Goal: Task Accomplishment & Management: Manage account settings

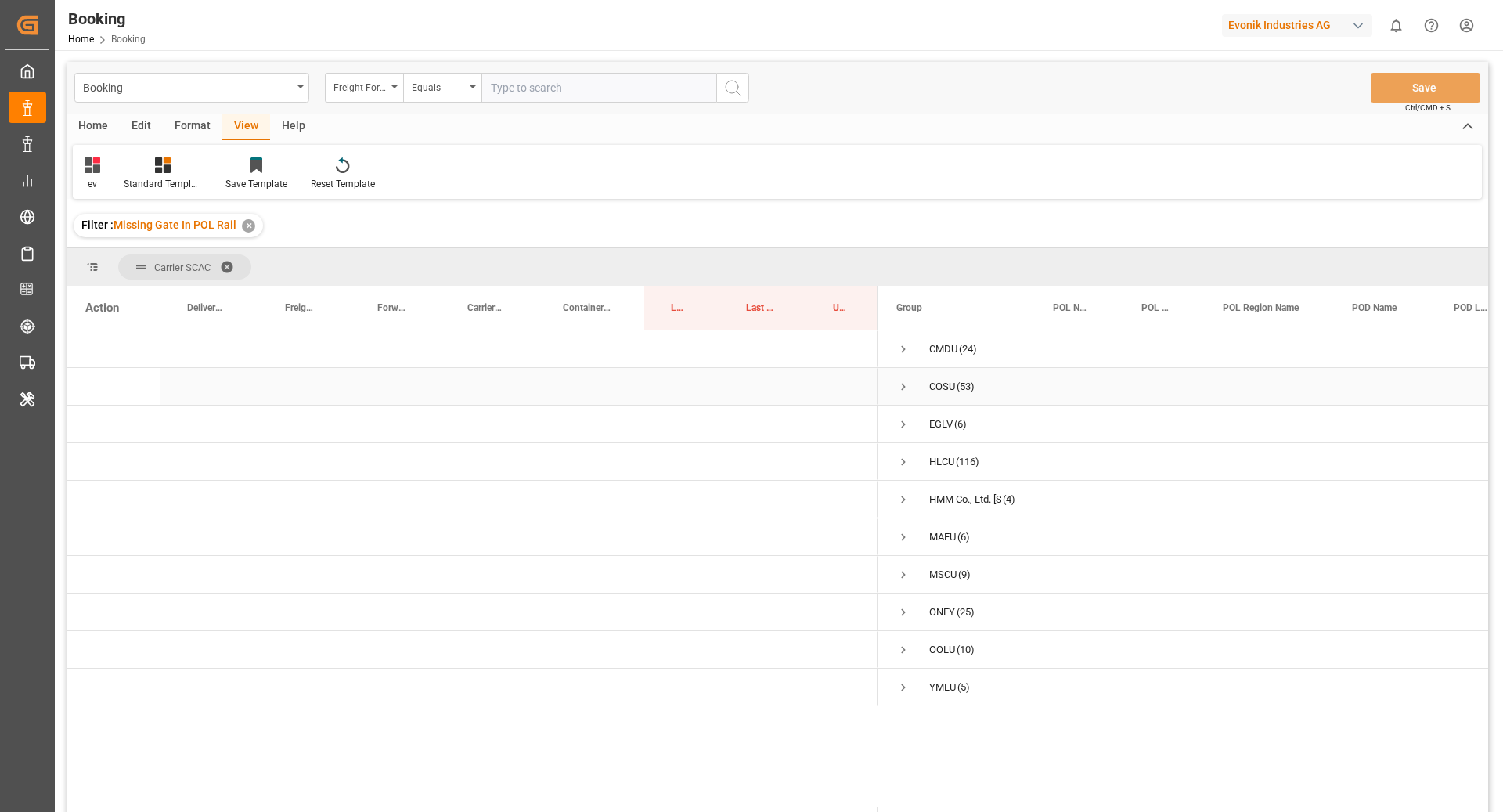
click at [890, 399] on div "COSU (53)" at bounding box center [956, 386] width 156 height 36
click at [904, 392] on span "Press SPACE to select this row." at bounding box center [904, 387] width 15 height 15
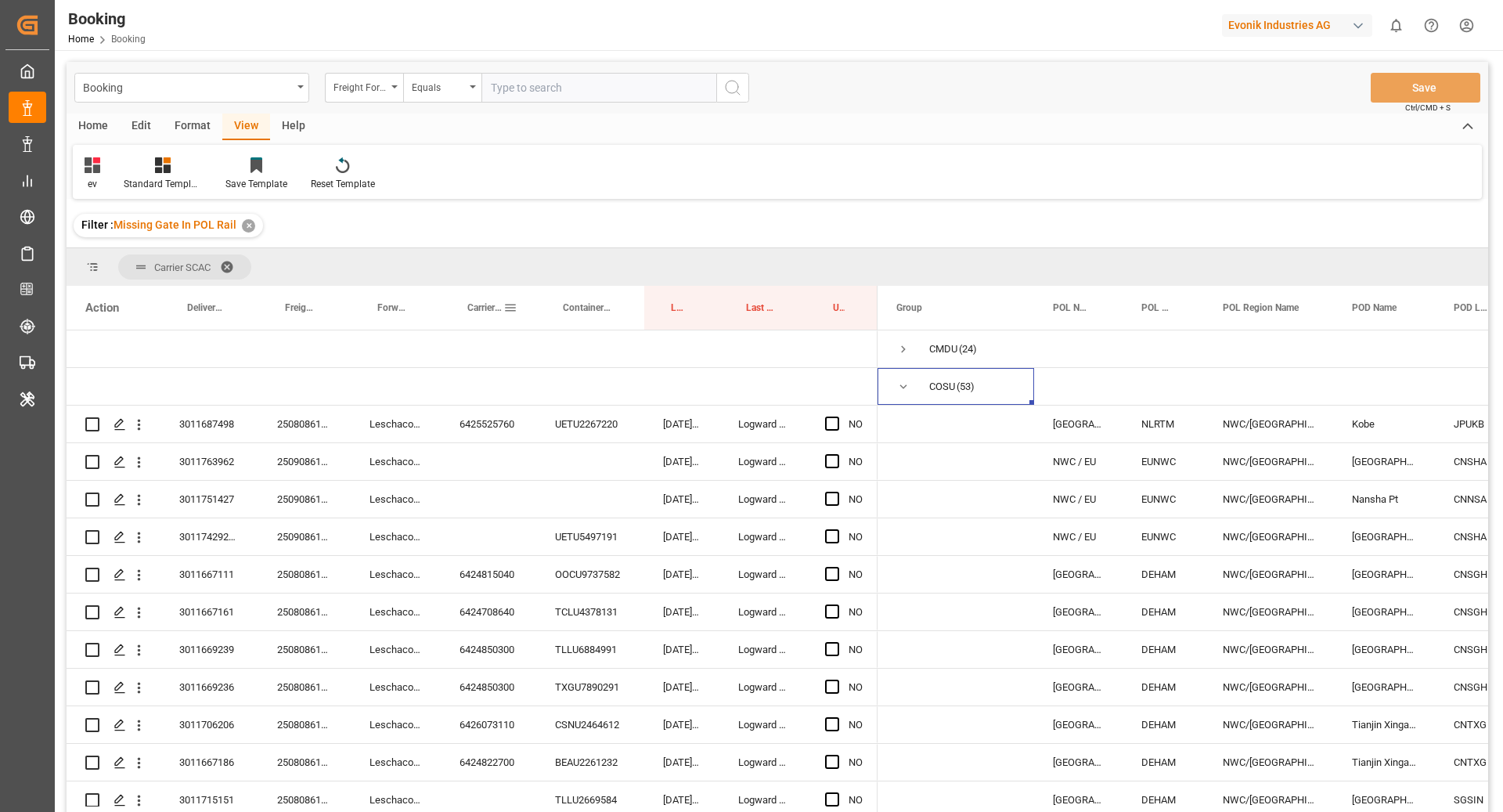
click at [491, 319] on div "Carrier Booking No." at bounding box center [485, 308] width 36 height 44
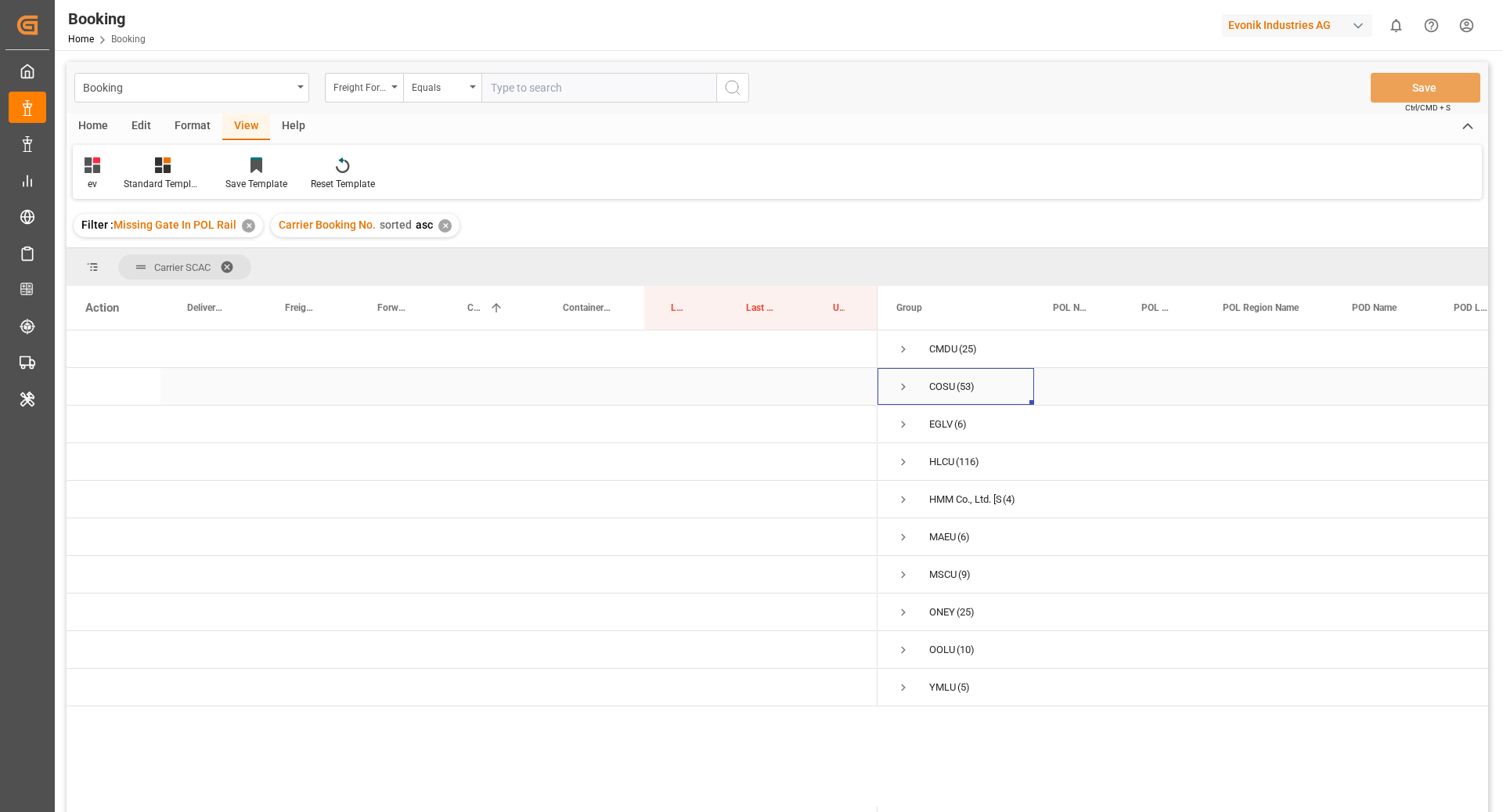
click at [903, 388] on span "Press SPACE to select this row." at bounding box center [904, 387] width 15 height 15
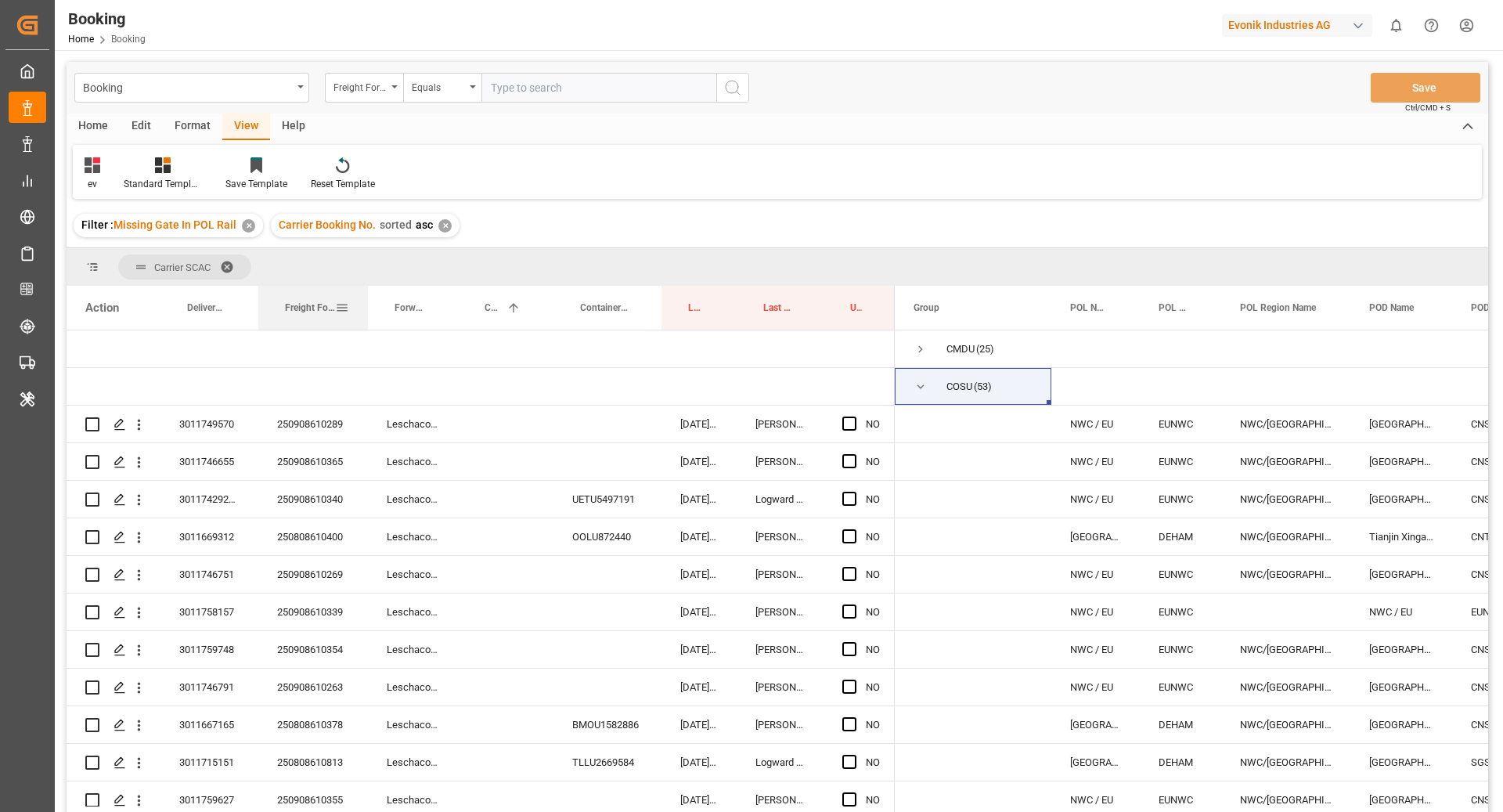
drag, startPoint x: 348, startPoint y: 321, endPoint x: 365, endPoint y: 323, distance: 17.1
click at [365, 323] on div at bounding box center [368, 308] width 6 height 44
click at [329, 427] on div "250908610289" at bounding box center [313, 423] width 110 height 36
click at [141, 432] on icon "open menu" at bounding box center [139, 424] width 16 height 16
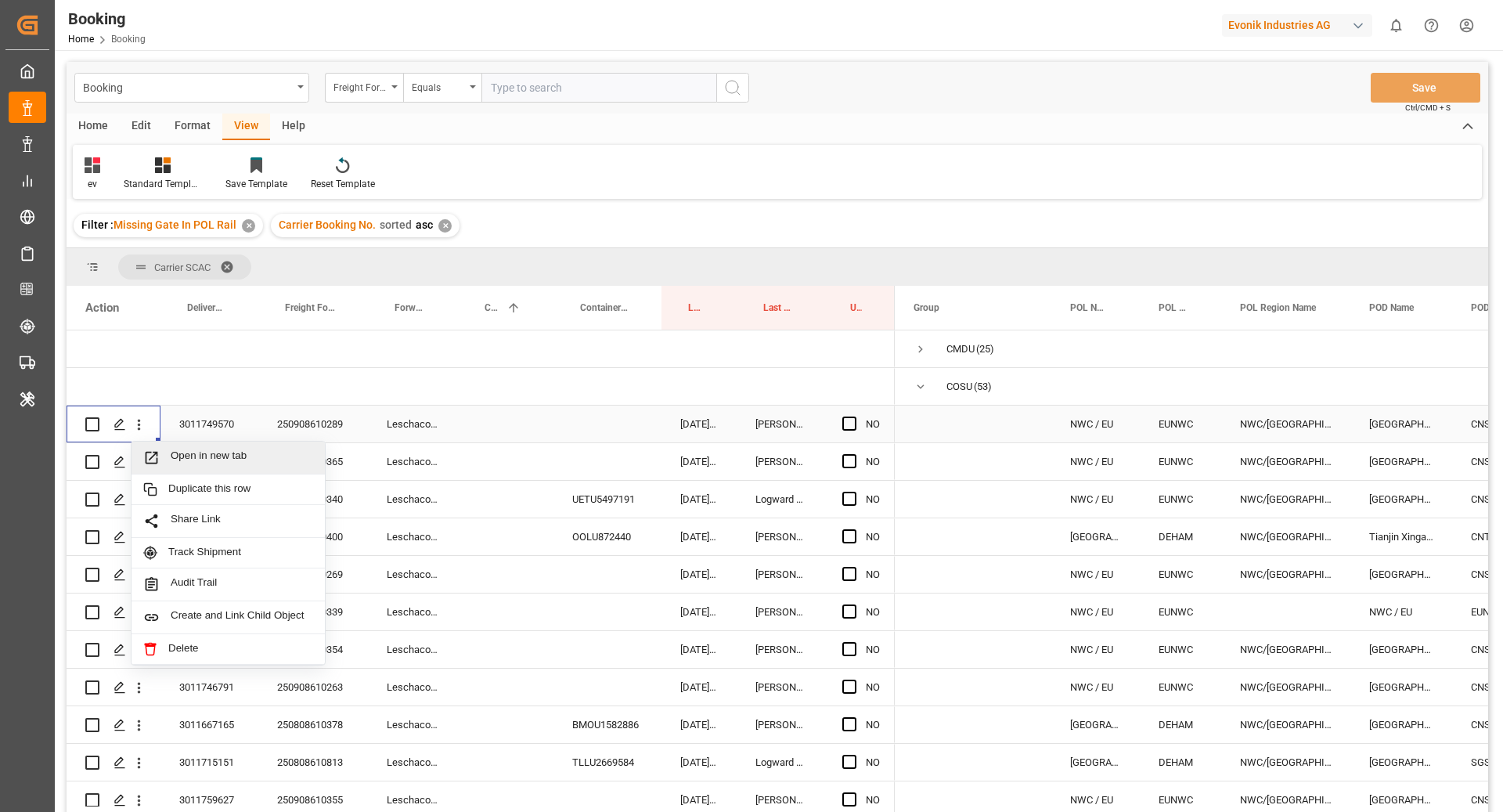
click at [274, 454] on span "Open in new tab" at bounding box center [242, 458] width 143 height 16
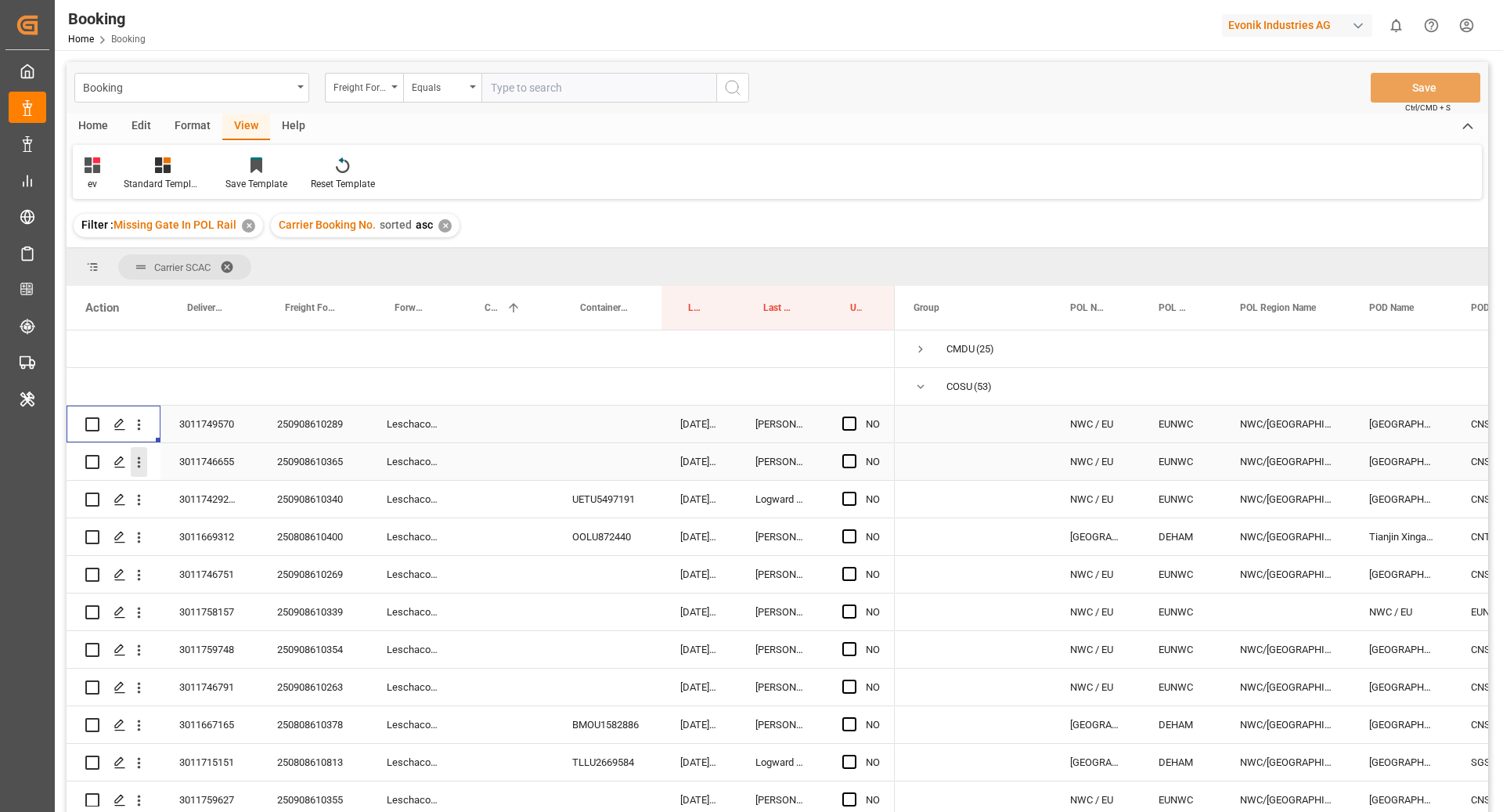
drag, startPoint x: 134, startPoint y: 467, endPoint x: 159, endPoint y: 467, distance: 25.0
click at [137, 467] on icon "open menu" at bounding box center [139, 462] width 16 height 16
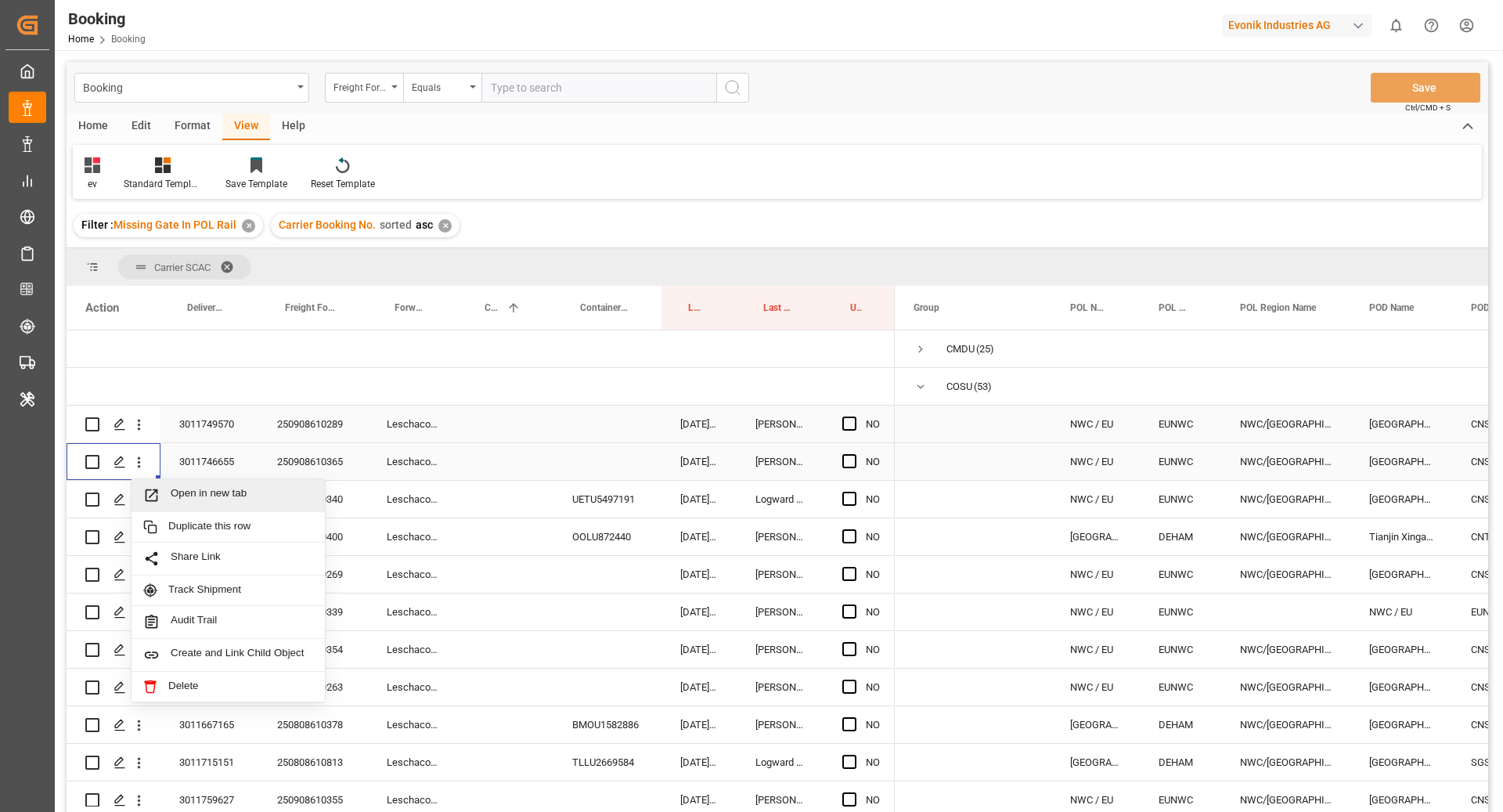
click at [216, 497] on span "Open in new tab" at bounding box center [242, 495] width 143 height 16
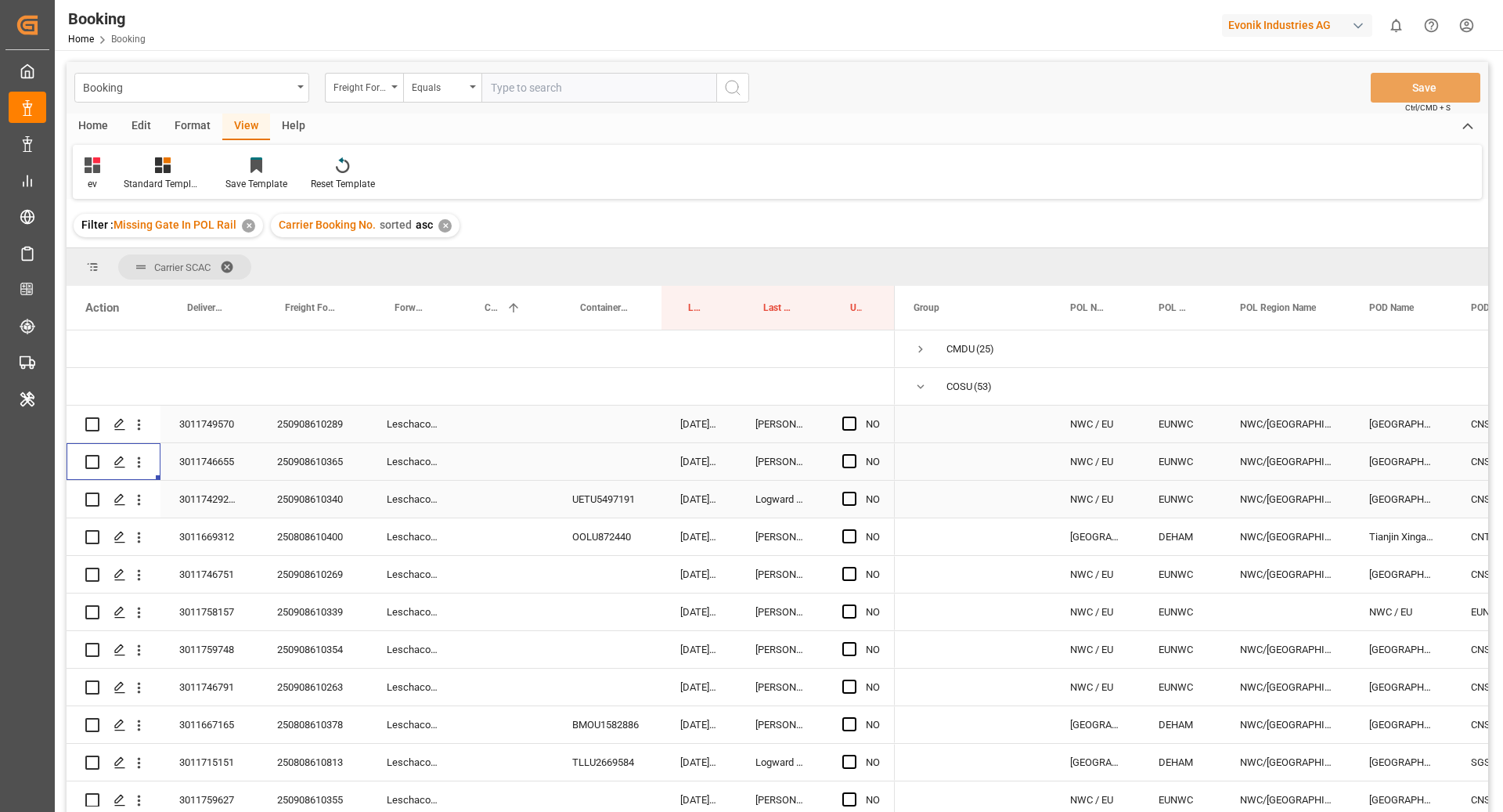
click at [138, 505] on icon "open menu" at bounding box center [139, 500] width 16 height 16
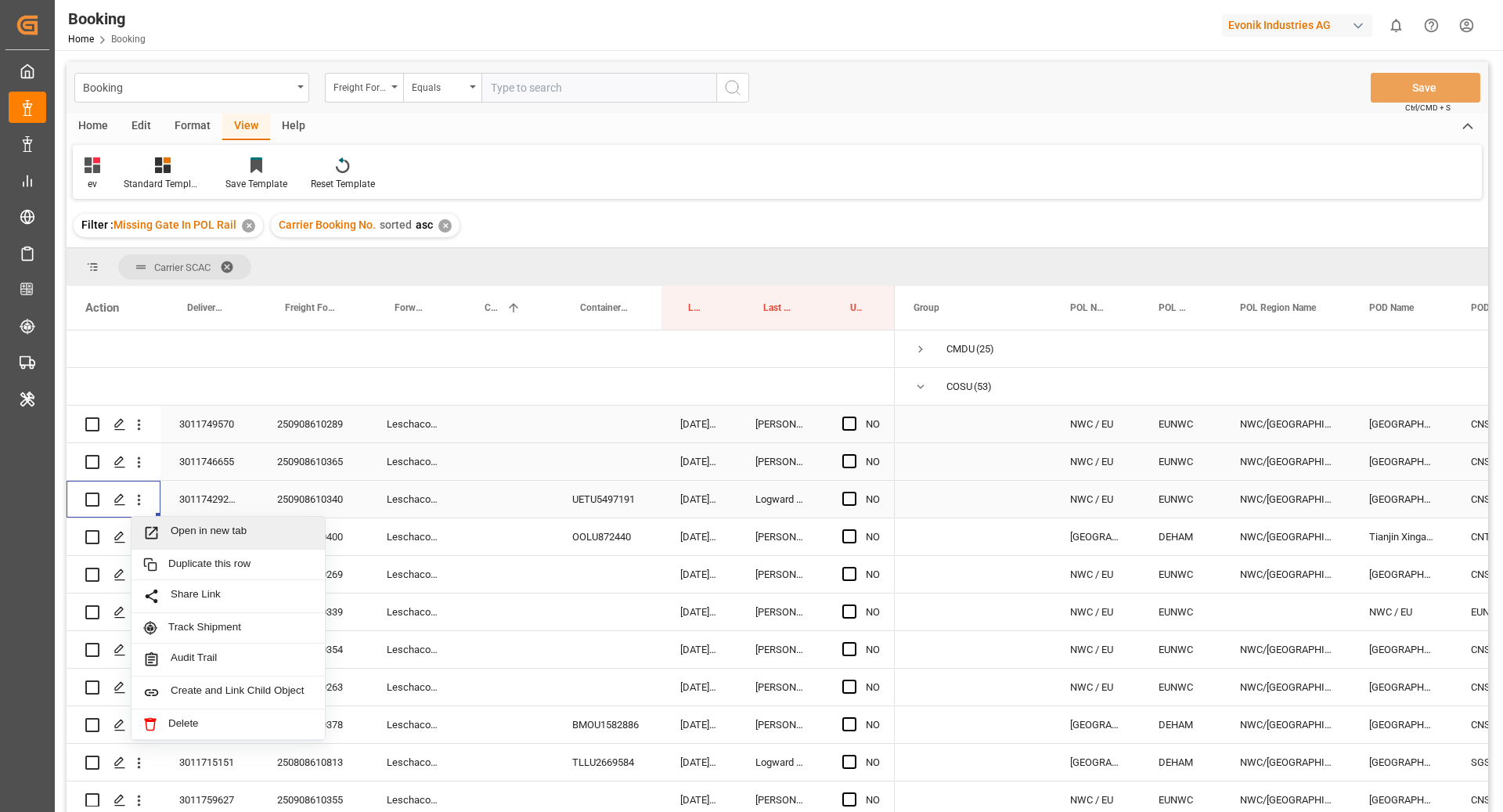
click at [192, 528] on span "Open in new tab" at bounding box center [242, 532] width 143 height 16
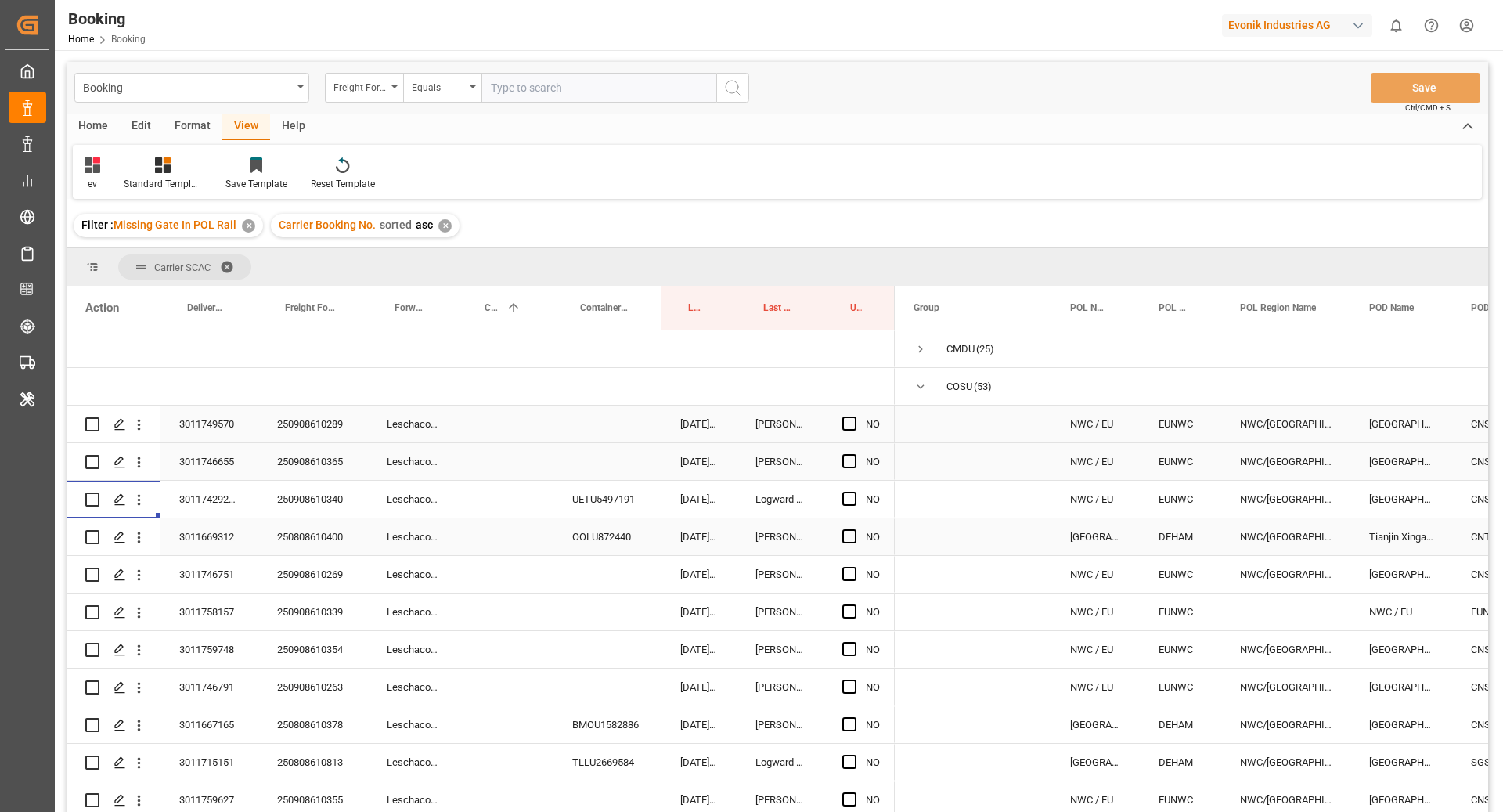
click at [143, 543] on icon "open menu" at bounding box center [139, 538] width 16 height 16
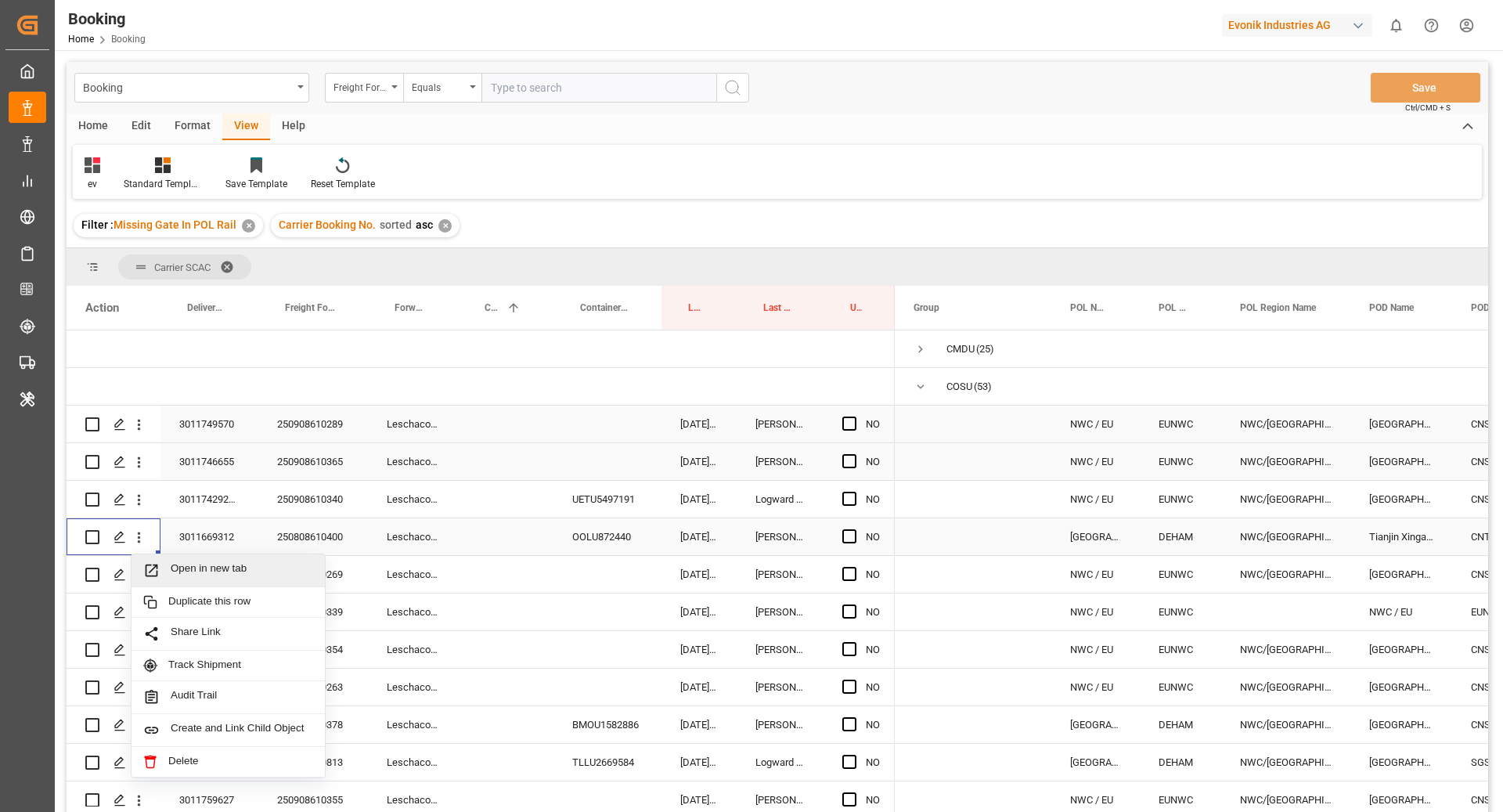
click at [172, 566] on span "Open in new tab" at bounding box center [242, 570] width 143 height 16
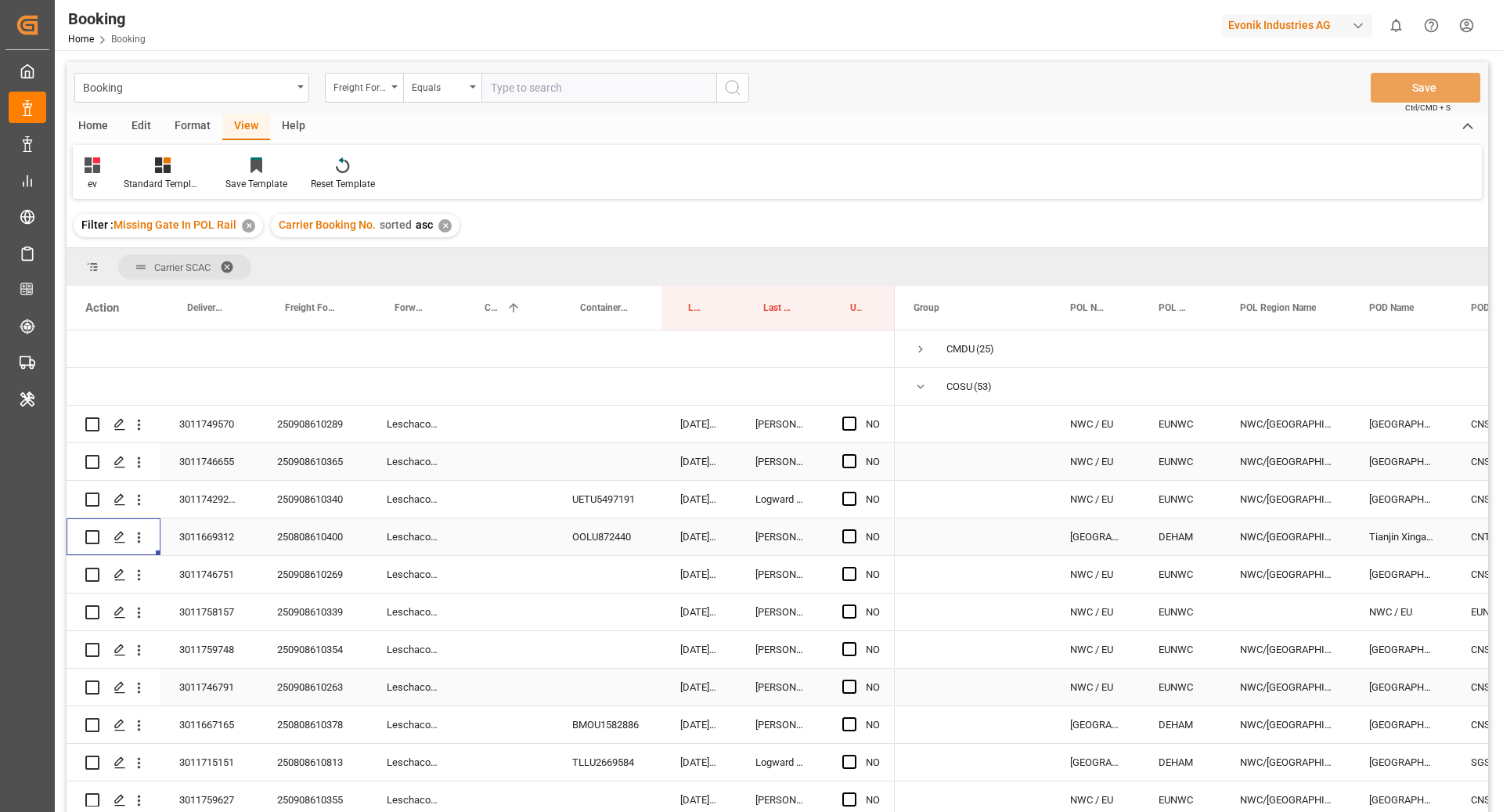
click at [139, 578] on icon "open menu" at bounding box center [139, 575] width 3 height 11
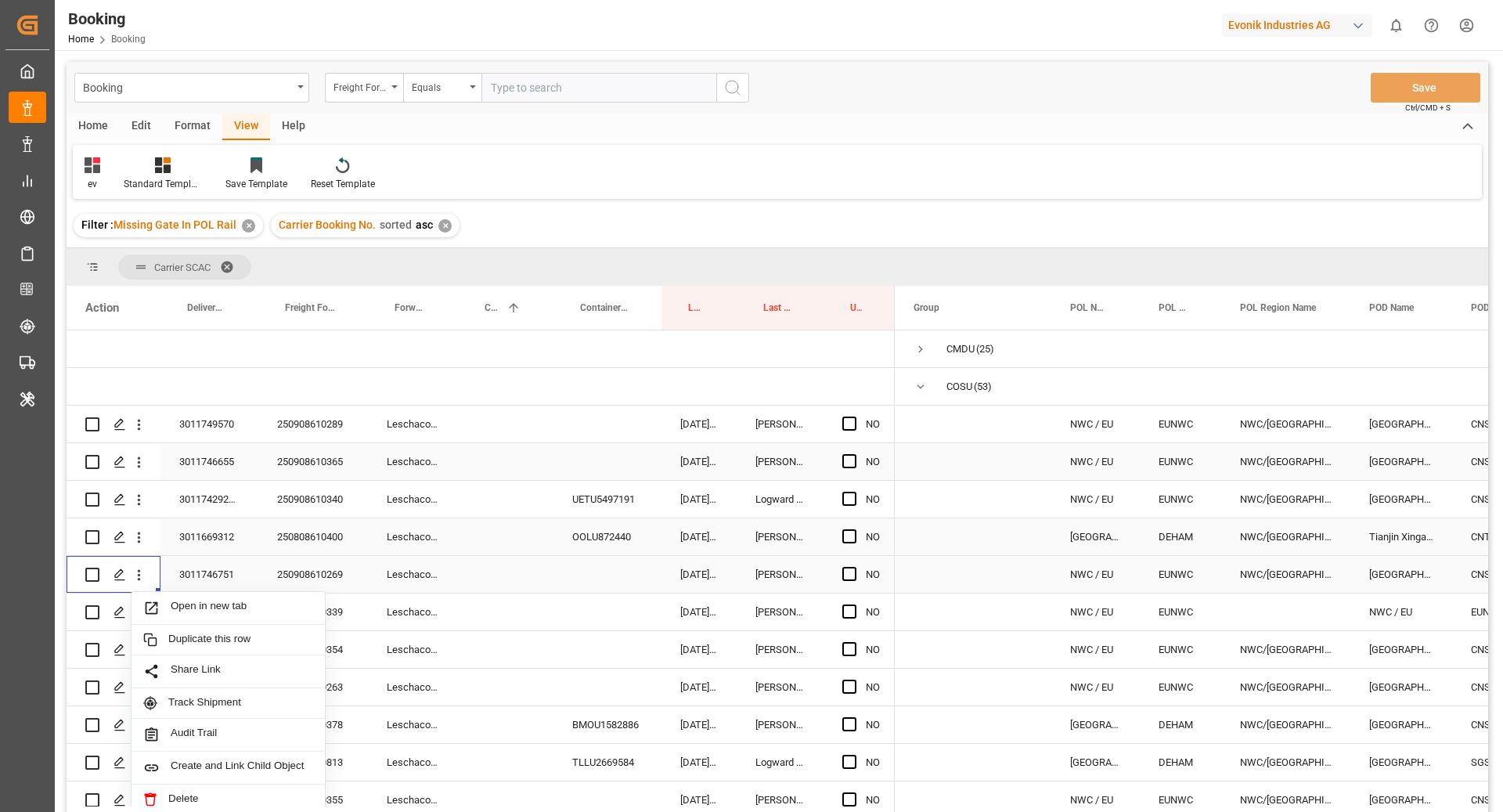
click at [173, 603] on span "Open in new tab" at bounding box center [242, 608] width 143 height 16
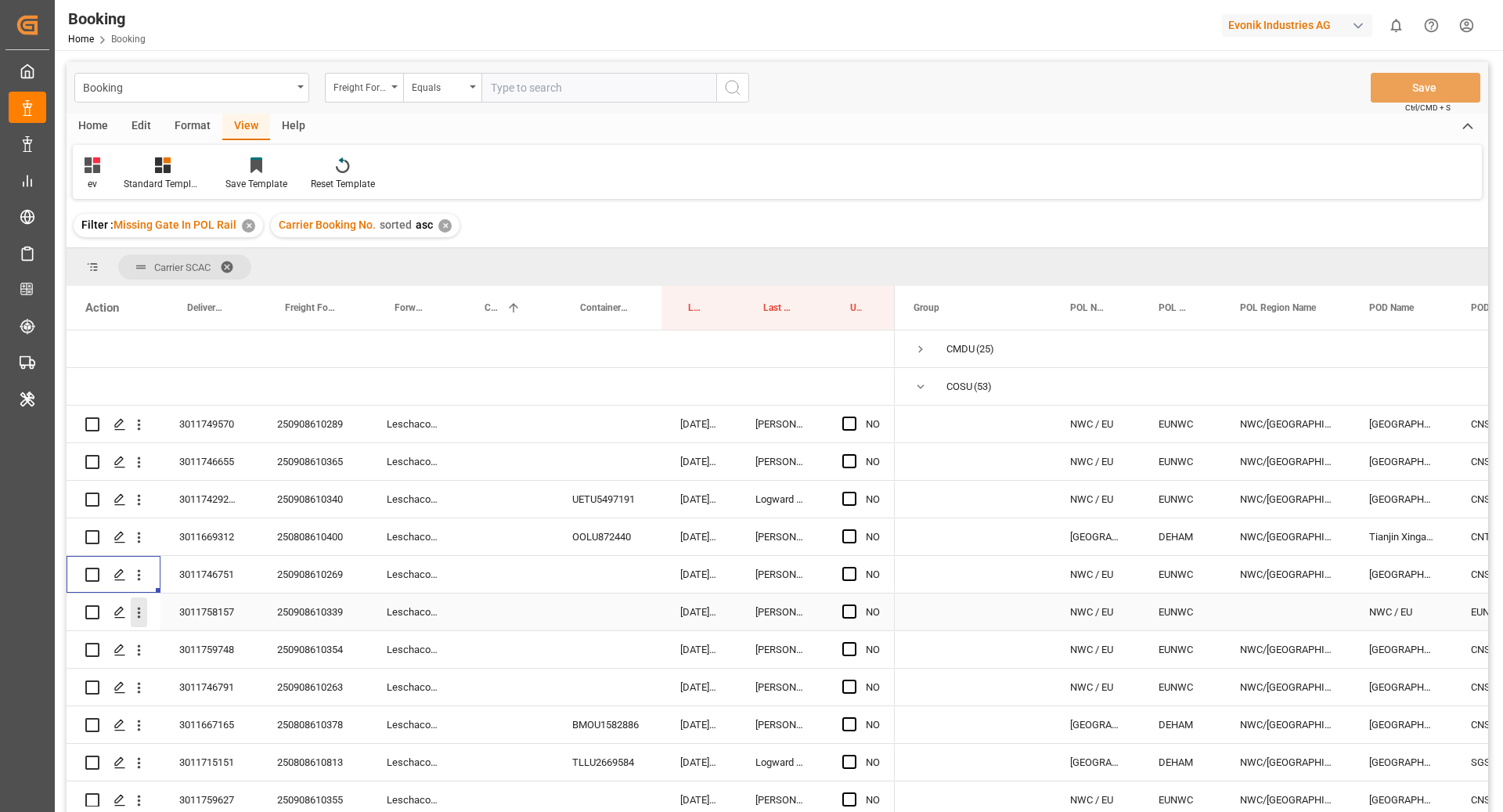
click at [146, 619] on icon "open menu" at bounding box center [139, 612] width 16 height 16
click at [140, 616] on icon "open menu" at bounding box center [139, 612] width 16 height 16
click at [192, 648] on div "3011759748" at bounding box center [210, 649] width 98 height 36
click at [142, 614] on icon "open menu" at bounding box center [139, 612] width 16 height 16
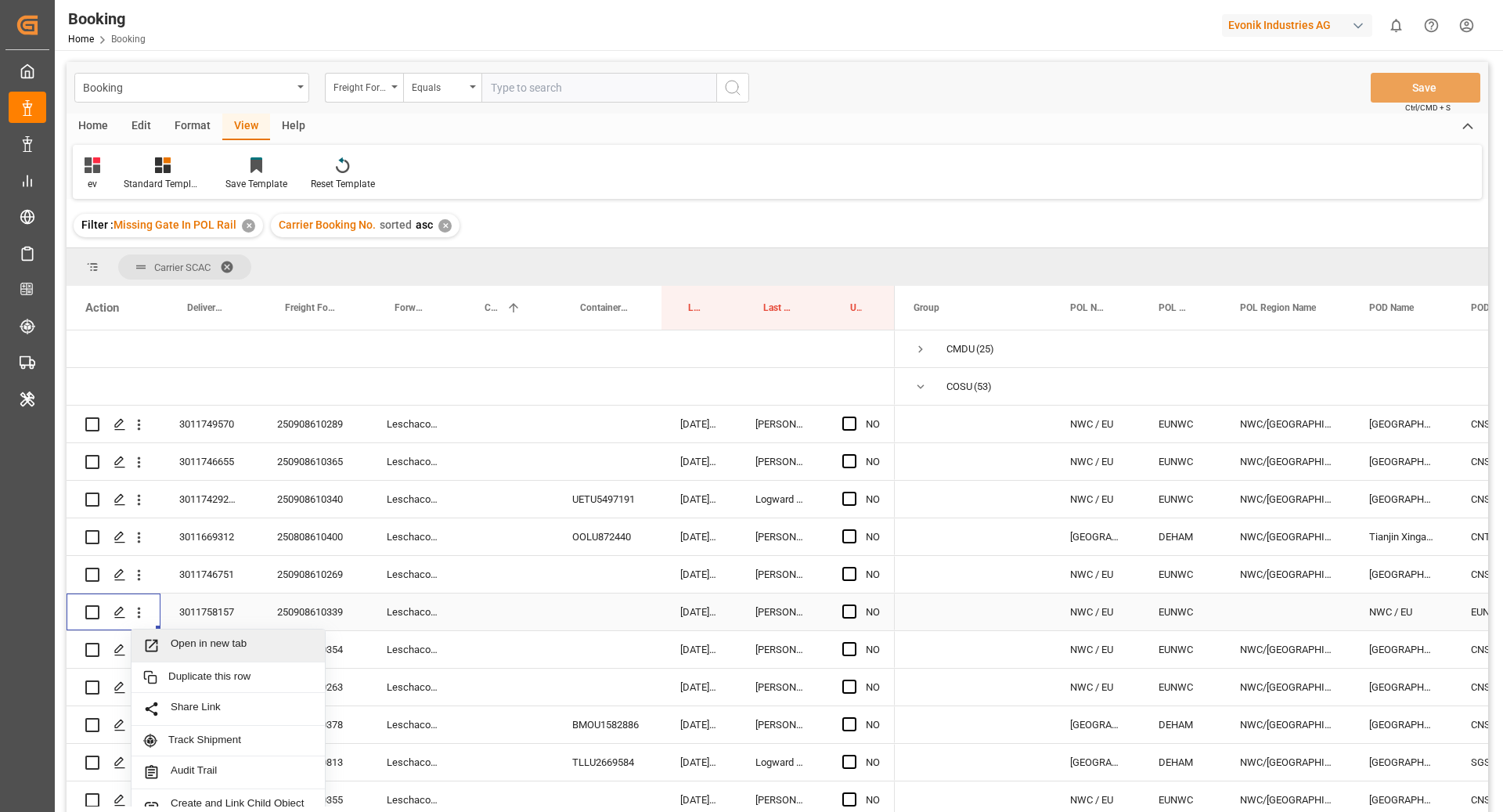
click at [193, 643] on span "Open in new tab" at bounding box center [242, 645] width 143 height 16
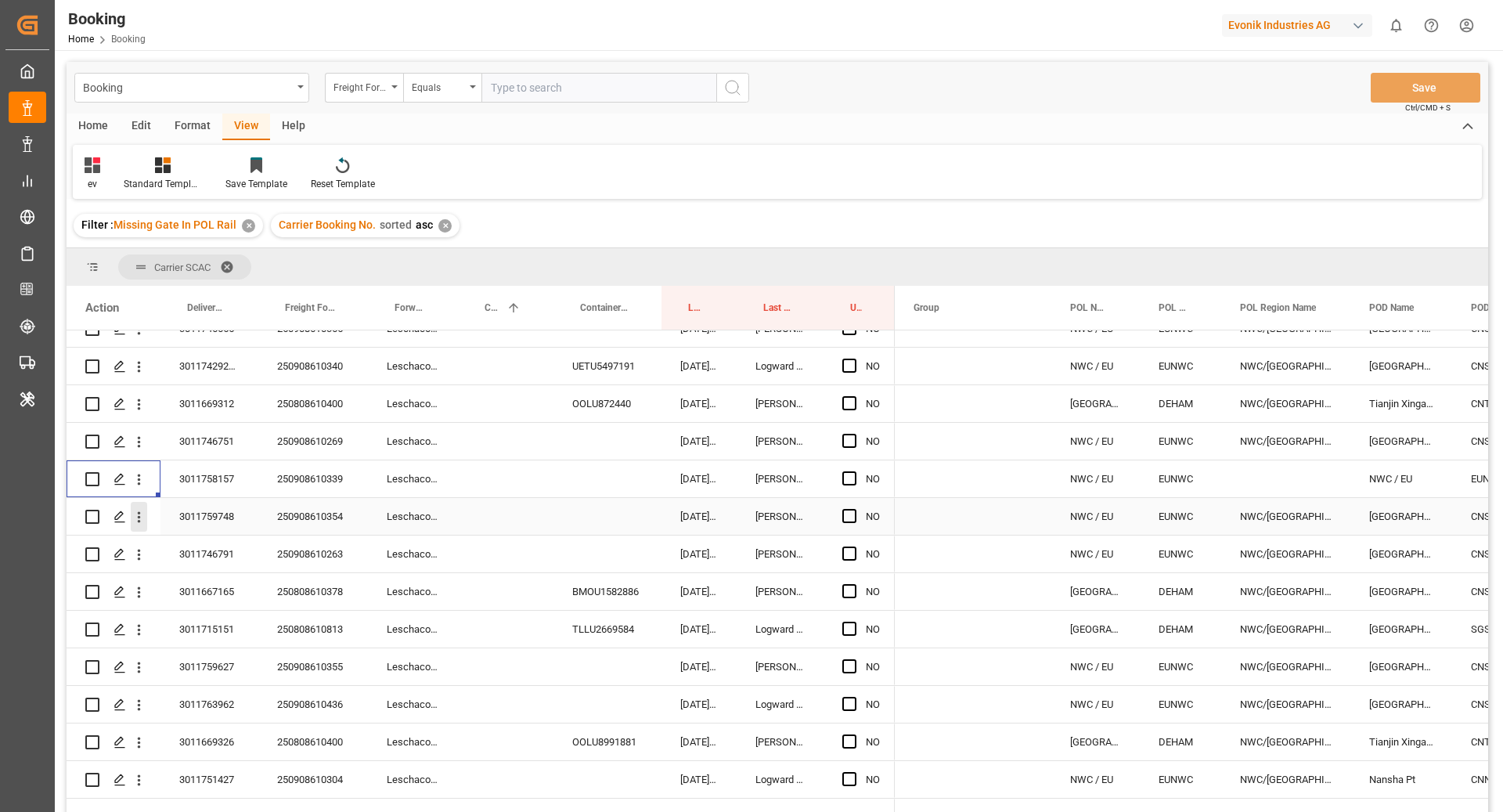
click at [138, 512] on icon "open menu" at bounding box center [139, 518] width 3 height 11
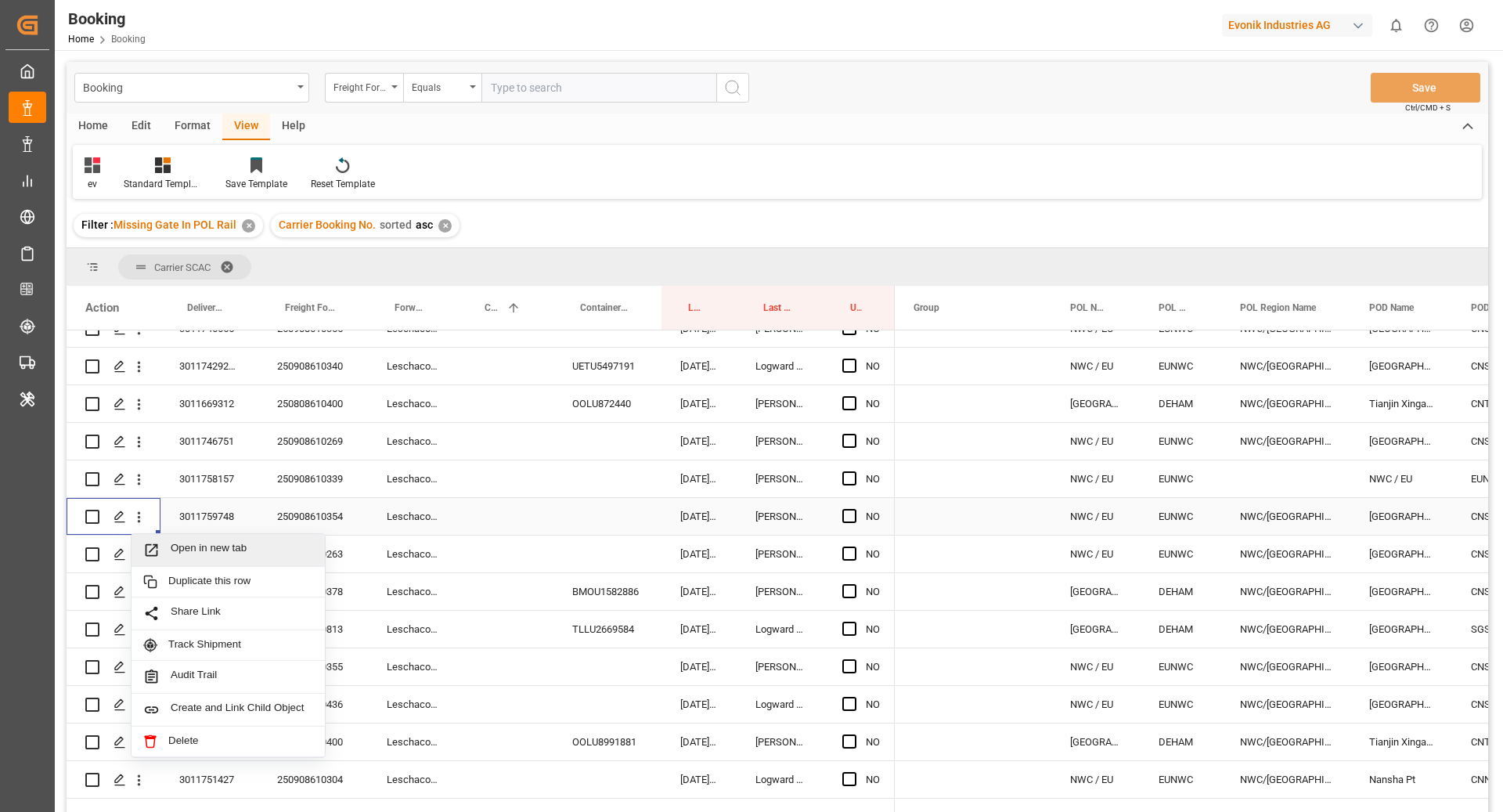
click at [201, 544] on span "Open in new tab" at bounding box center [242, 550] width 143 height 16
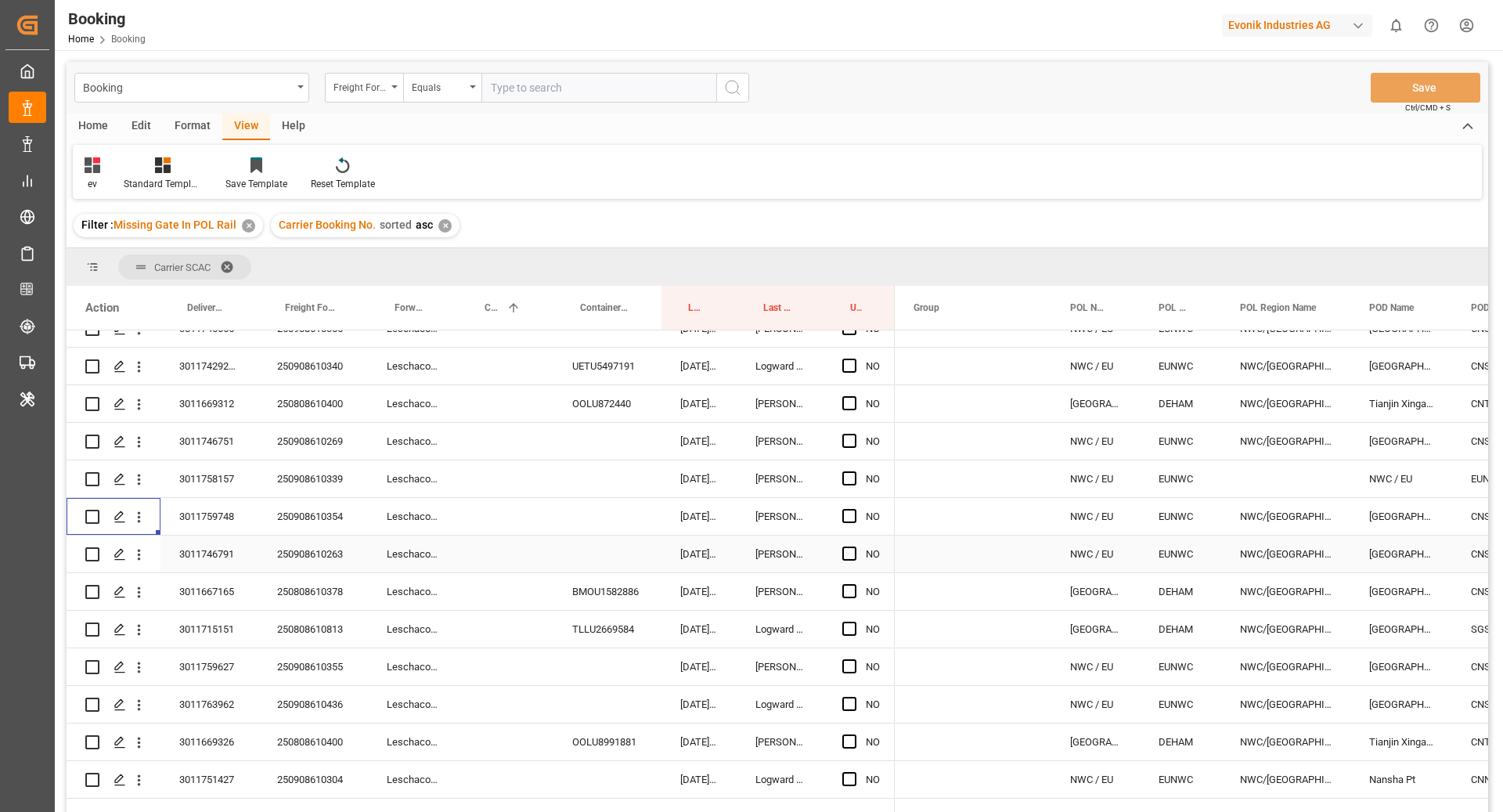
scroll to position [181, 0]
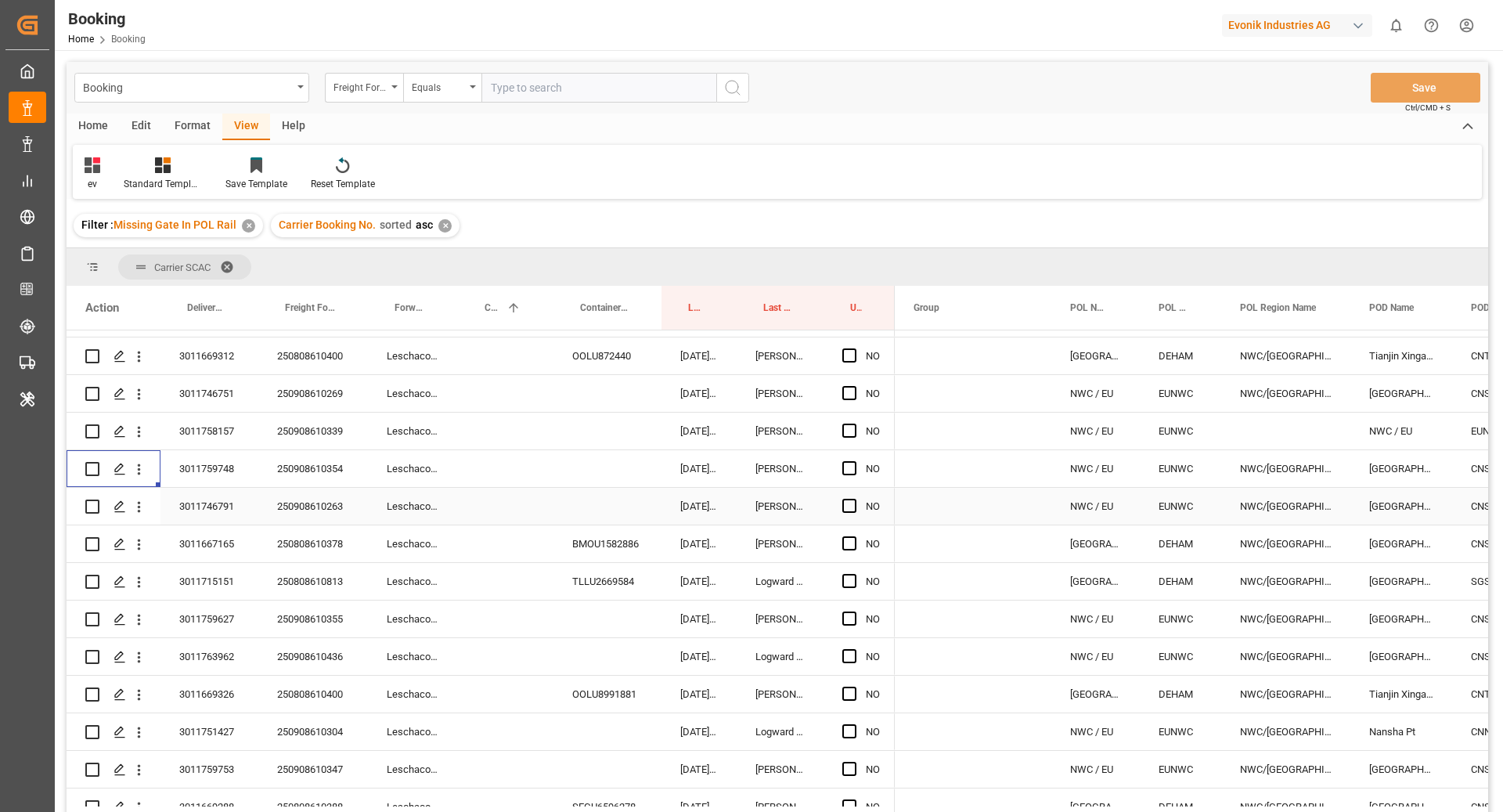
click at [138, 513] on icon "open menu" at bounding box center [139, 507] width 16 height 16
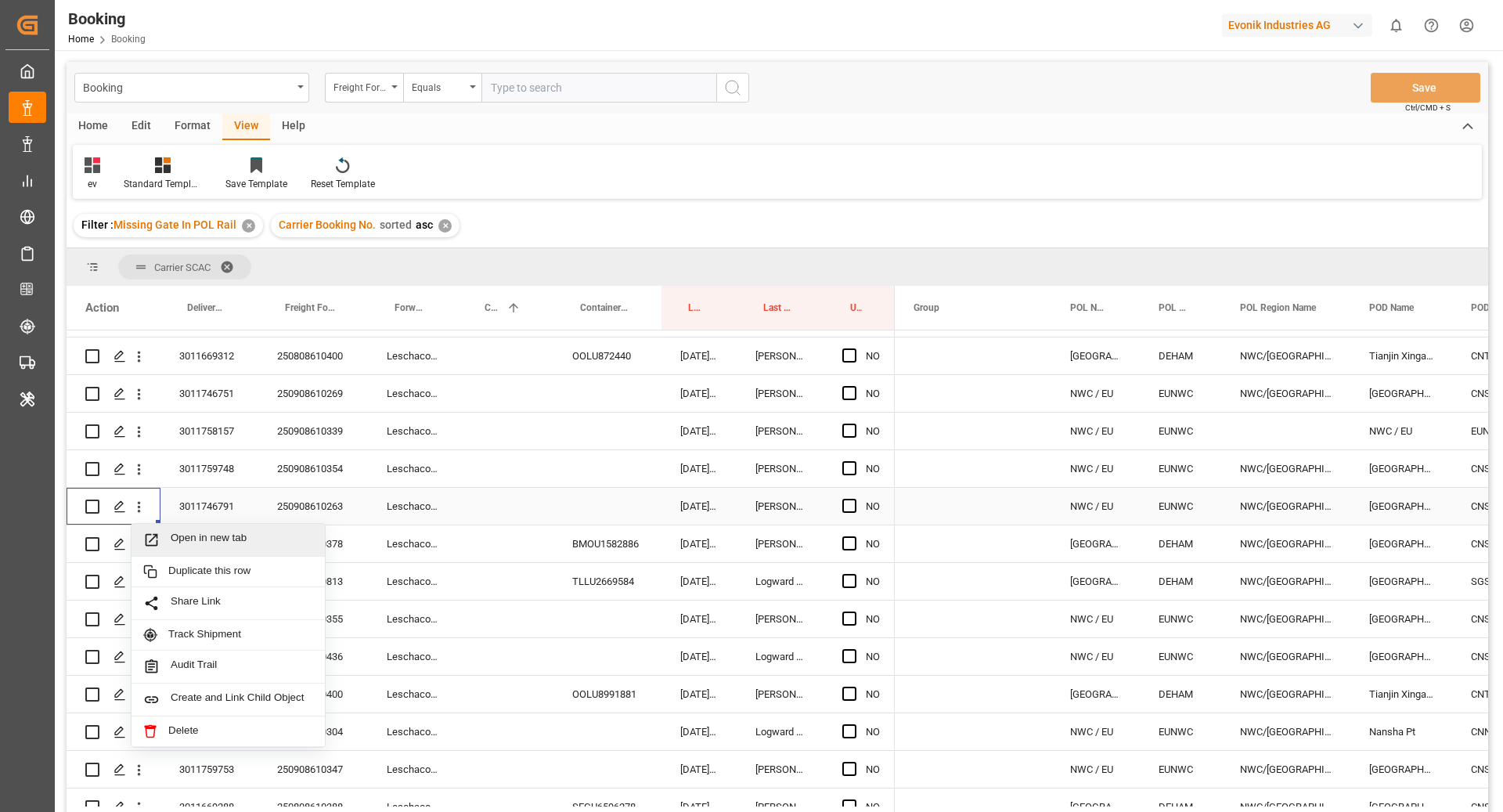
click at [178, 531] on span "Open in new tab" at bounding box center [242, 540] width 143 height 16
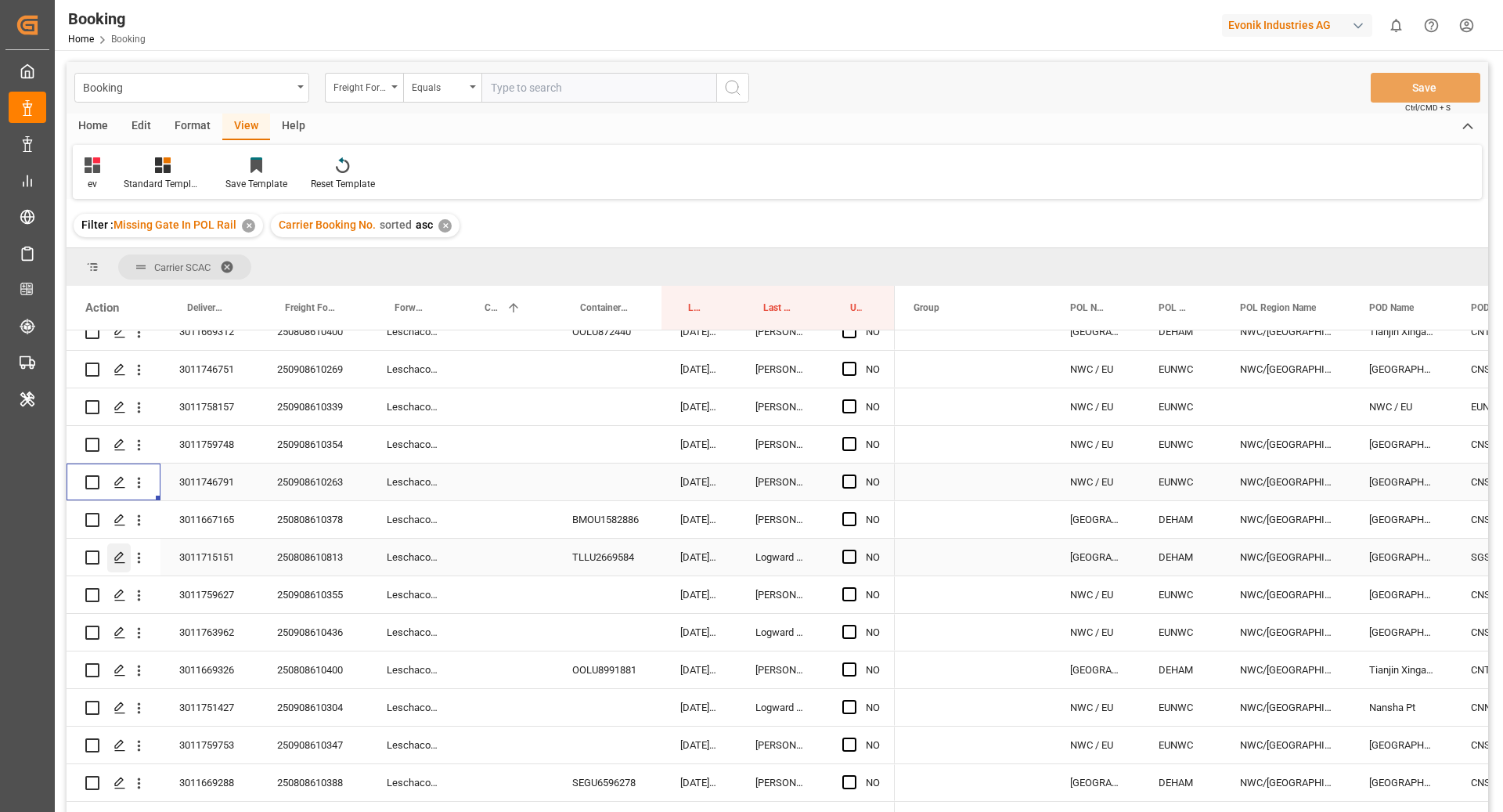
scroll to position [214, 0]
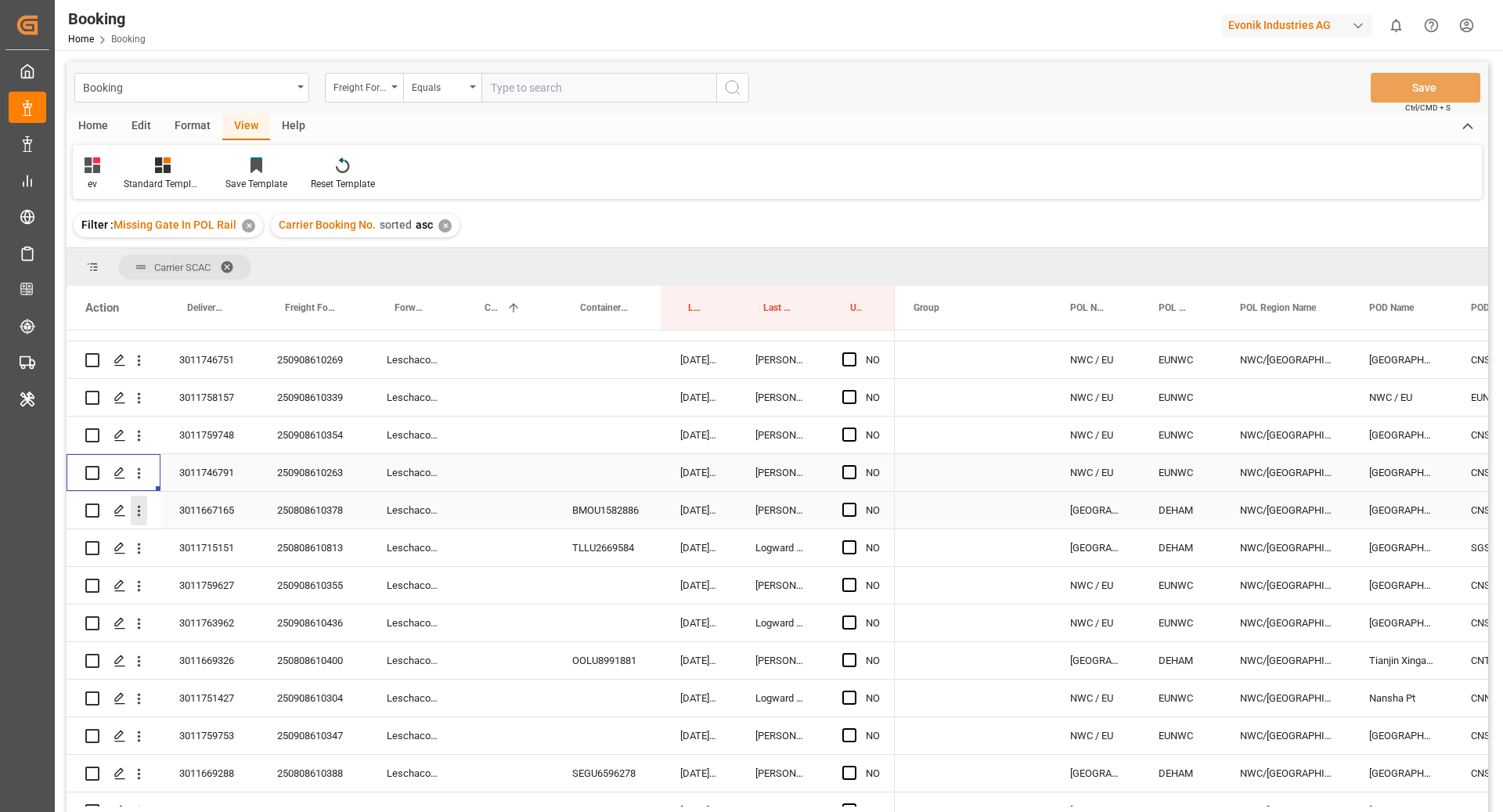
click at [139, 504] on icon "open menu" at bounding box center [139, 510] width 16 height 16
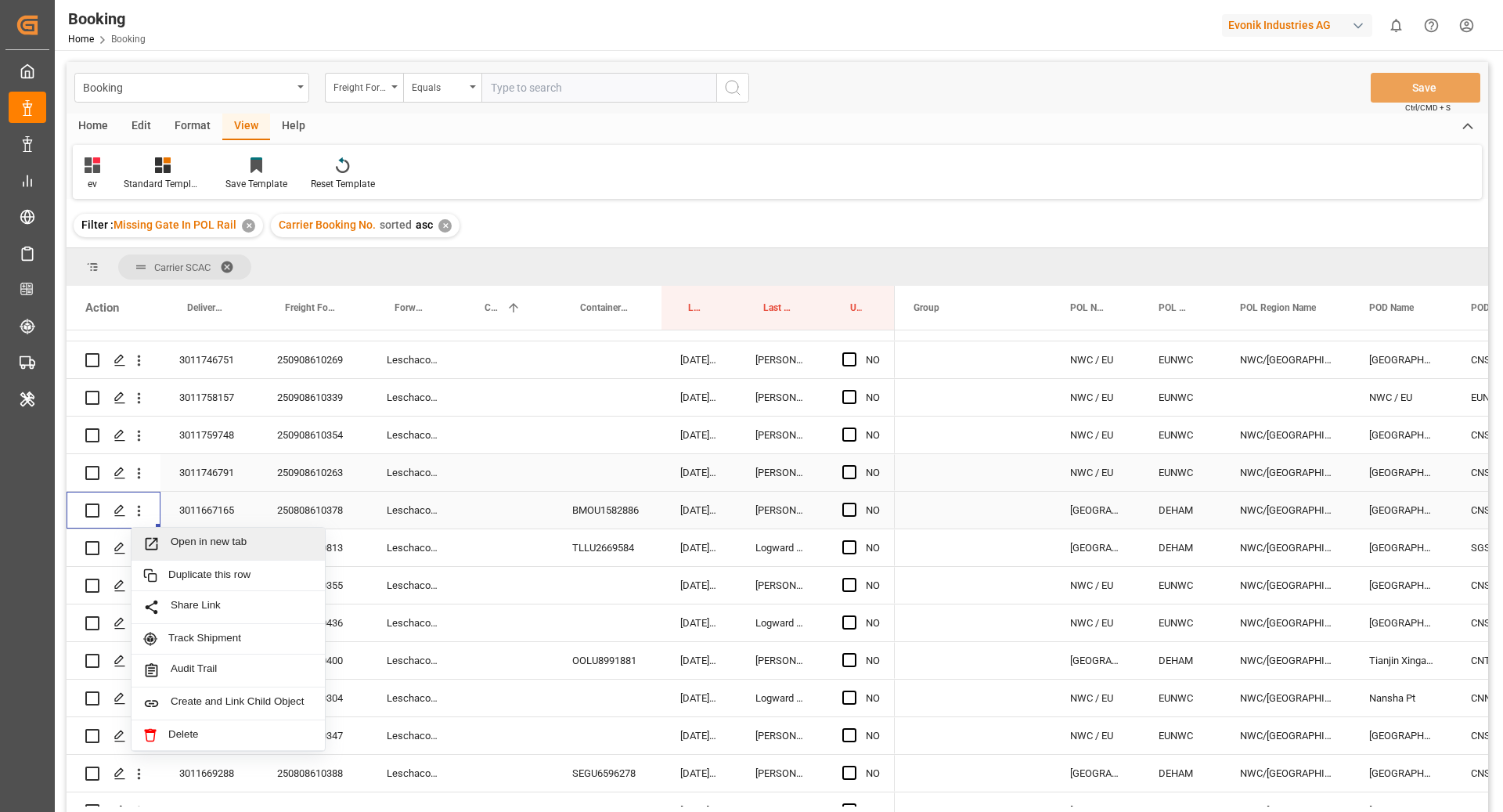
click at [200, 553] on div "Open in new tab" at bounding box center [228, 544] width 194 height 33
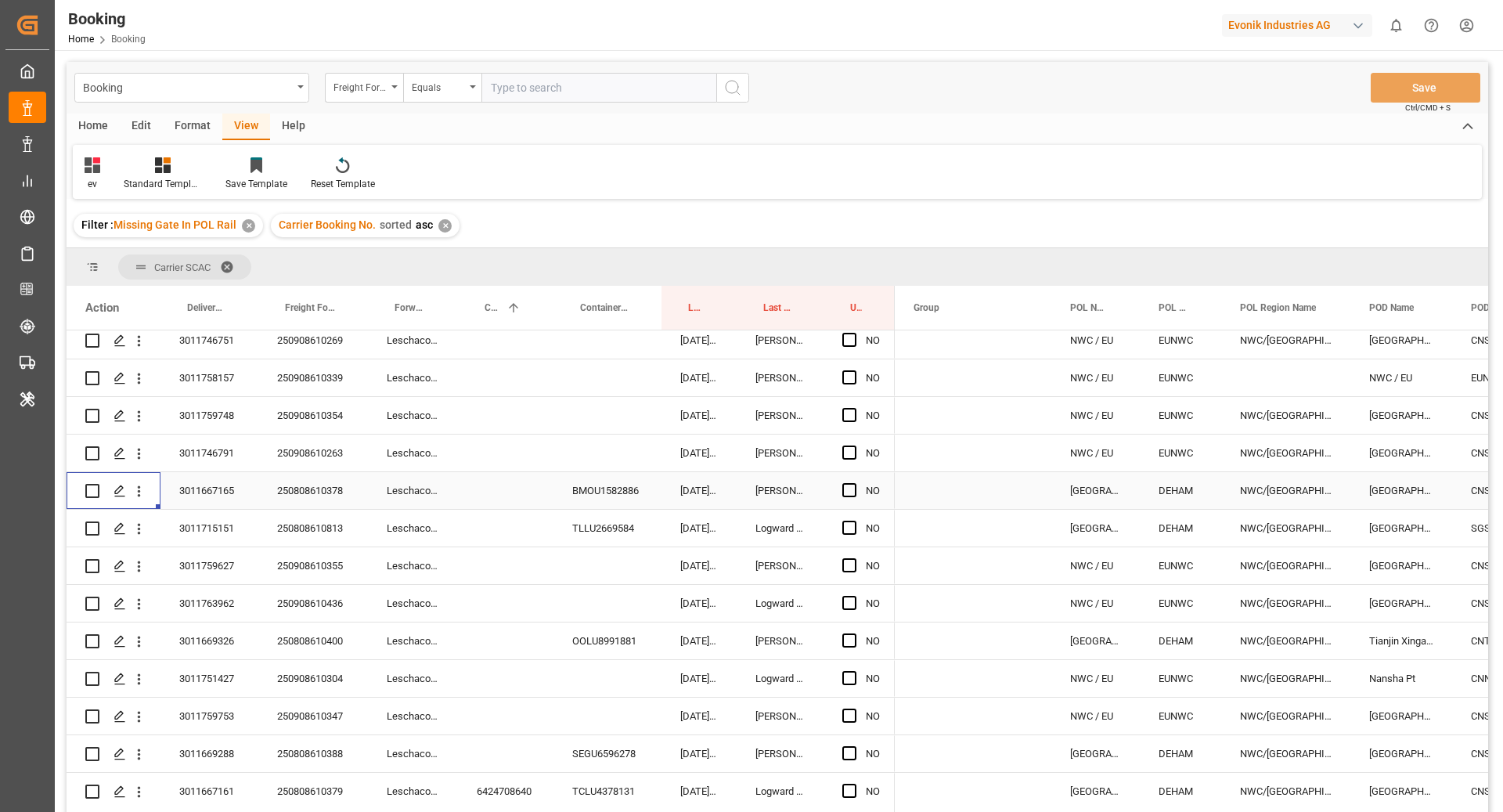
scroll to position [245, 0]
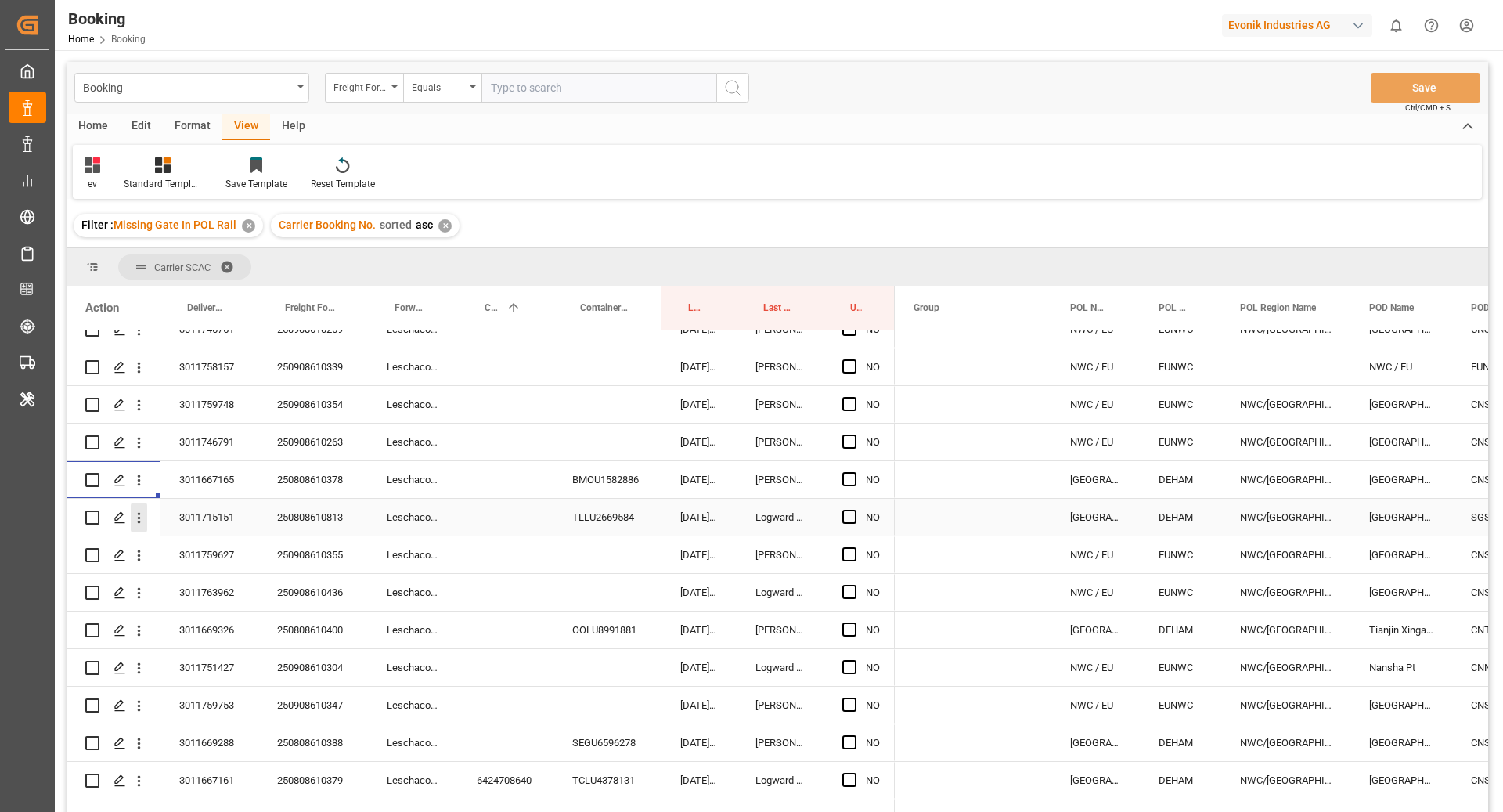
click at [144, 523] on icon "open menu" at bounding box center [139, 518] width 16 height 16
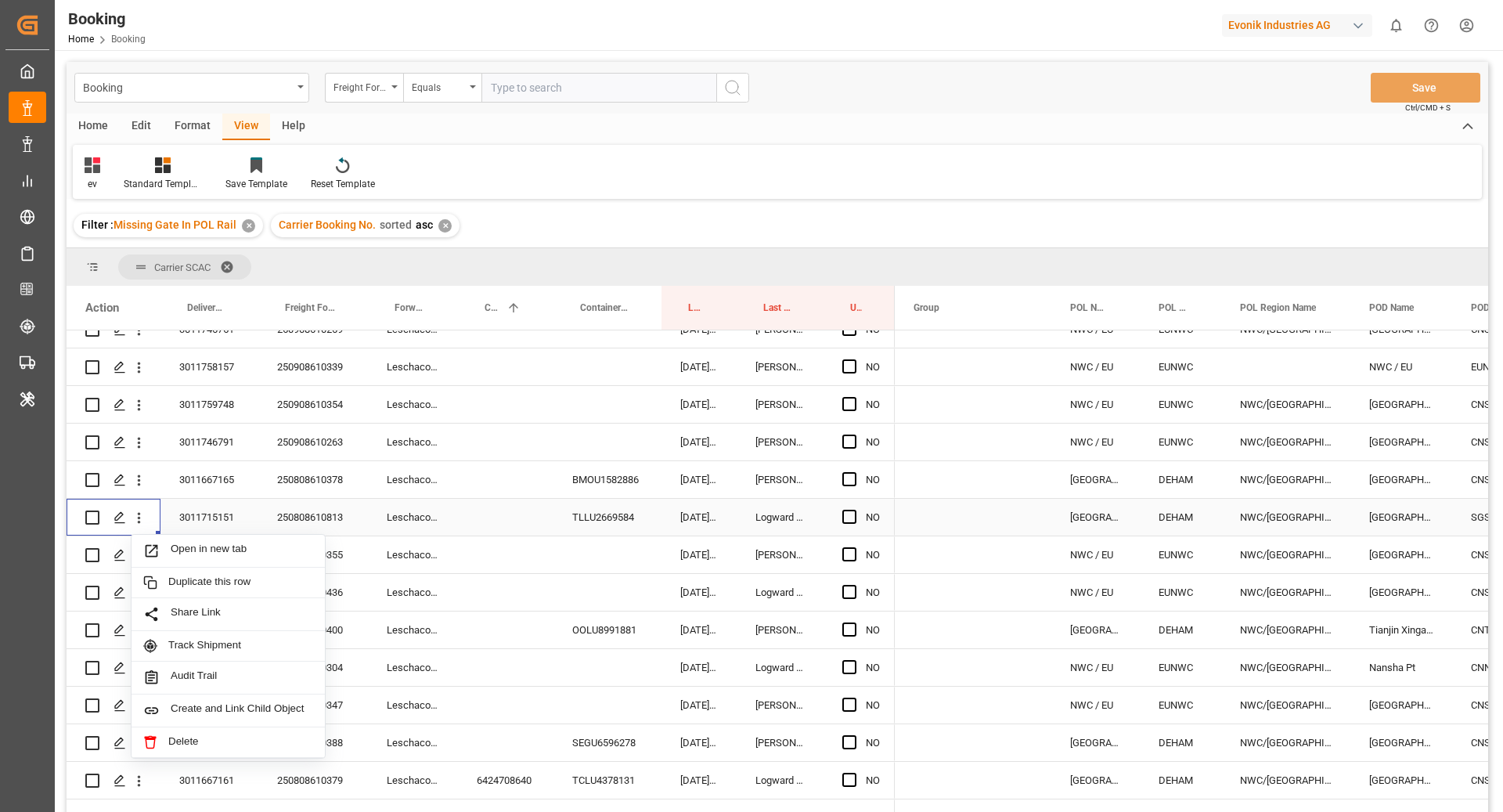
click at [167, 547] on span "Press SPACE to select this row." at bounding box center [157, 550] width 27 height 16
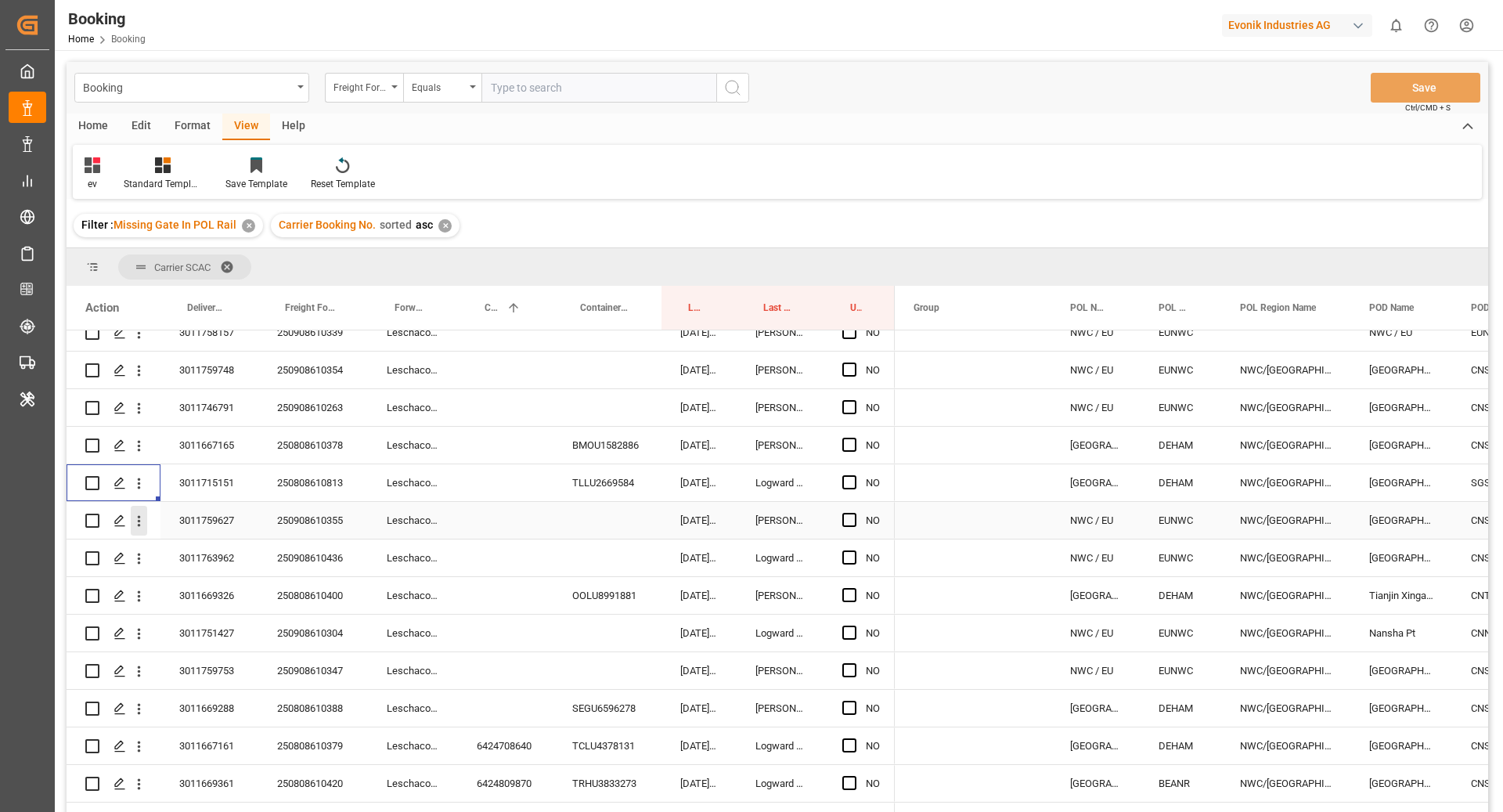
scroll to position [285, 0]
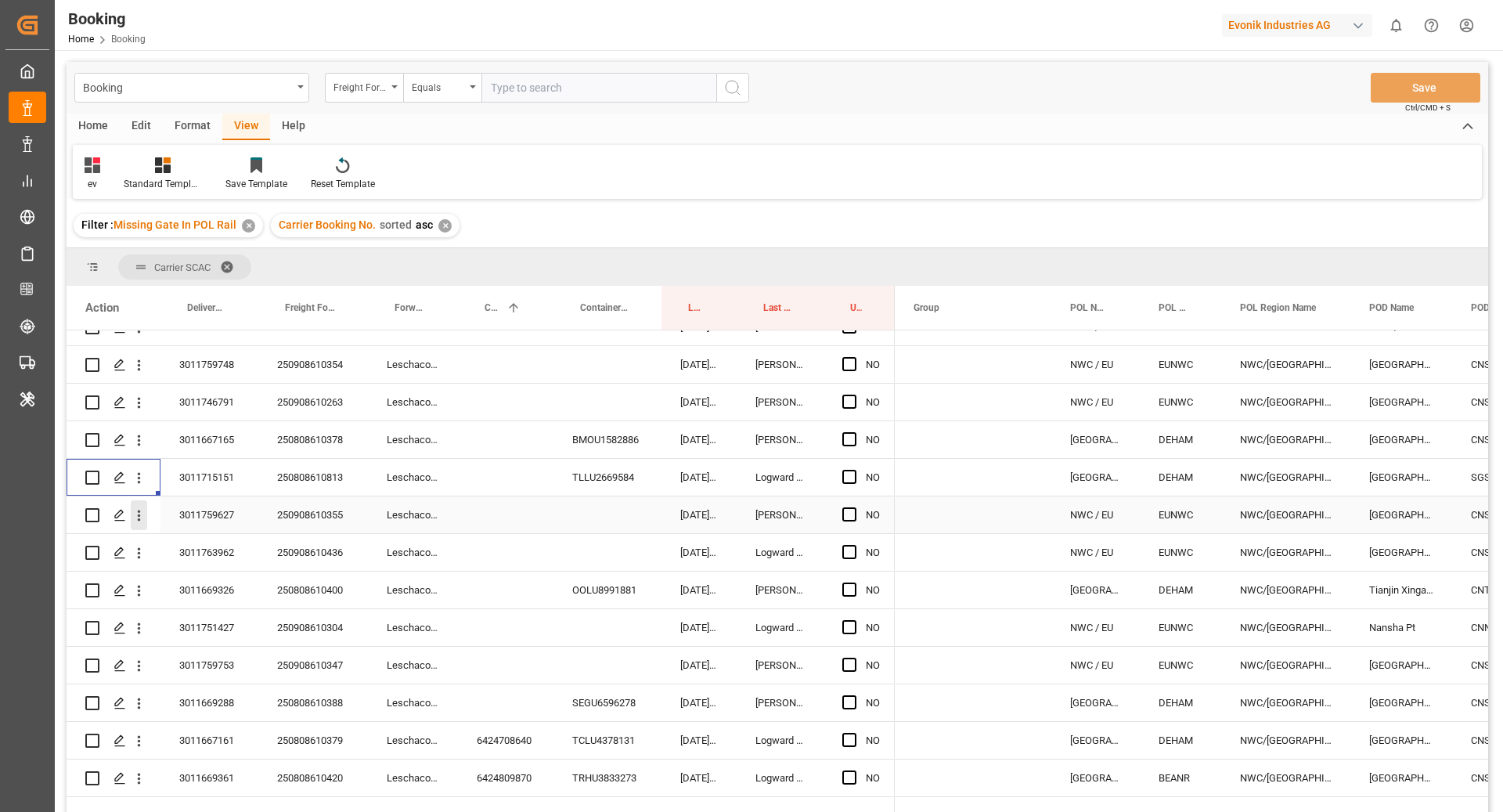
click at [143, 520] on icon "open menu" at bounding box center [139, 515] width 16 height 16
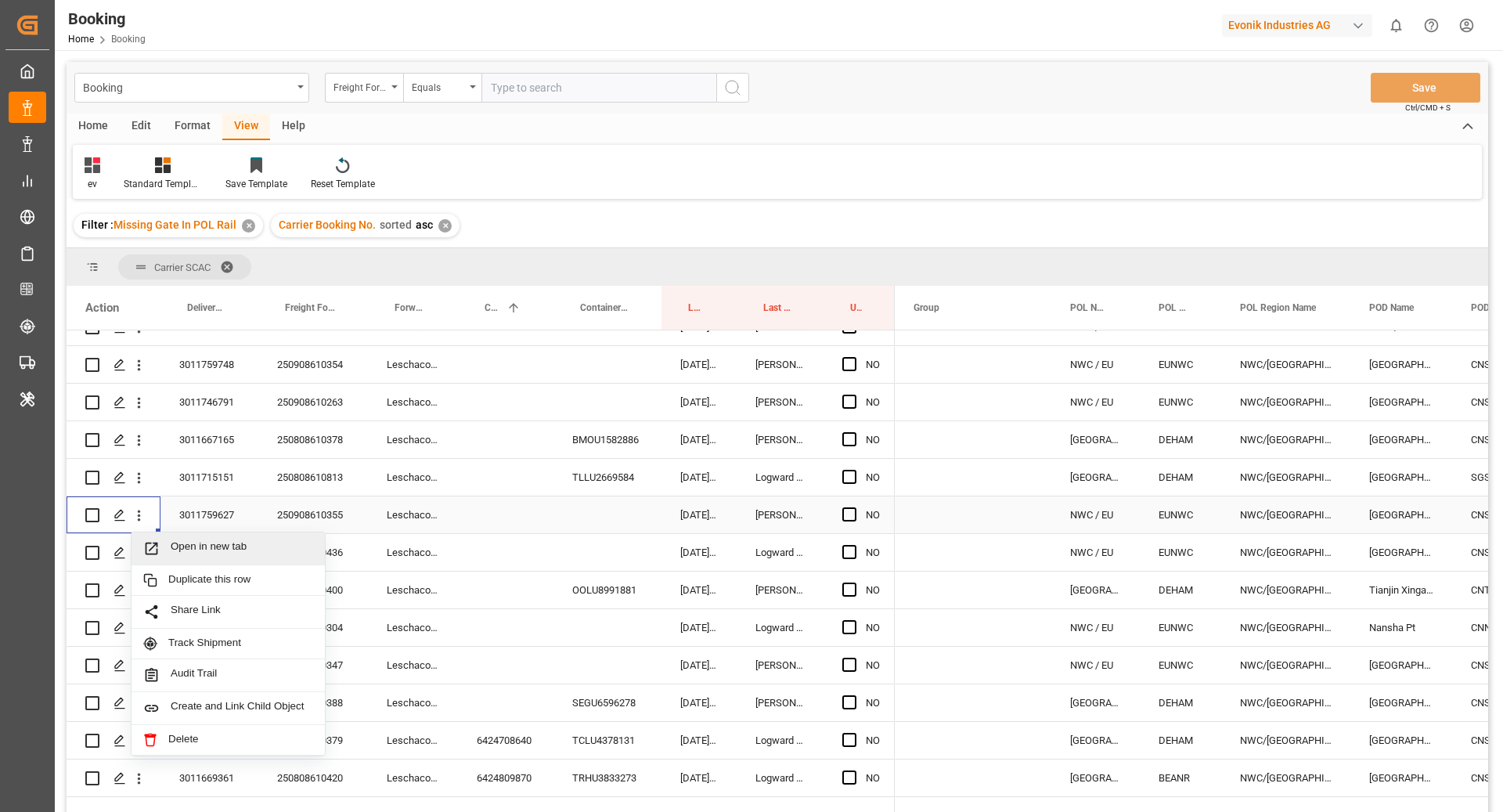
click at [179, 555] on span "Open in new tab" at bounding box center [242, 549] width 143 height 16
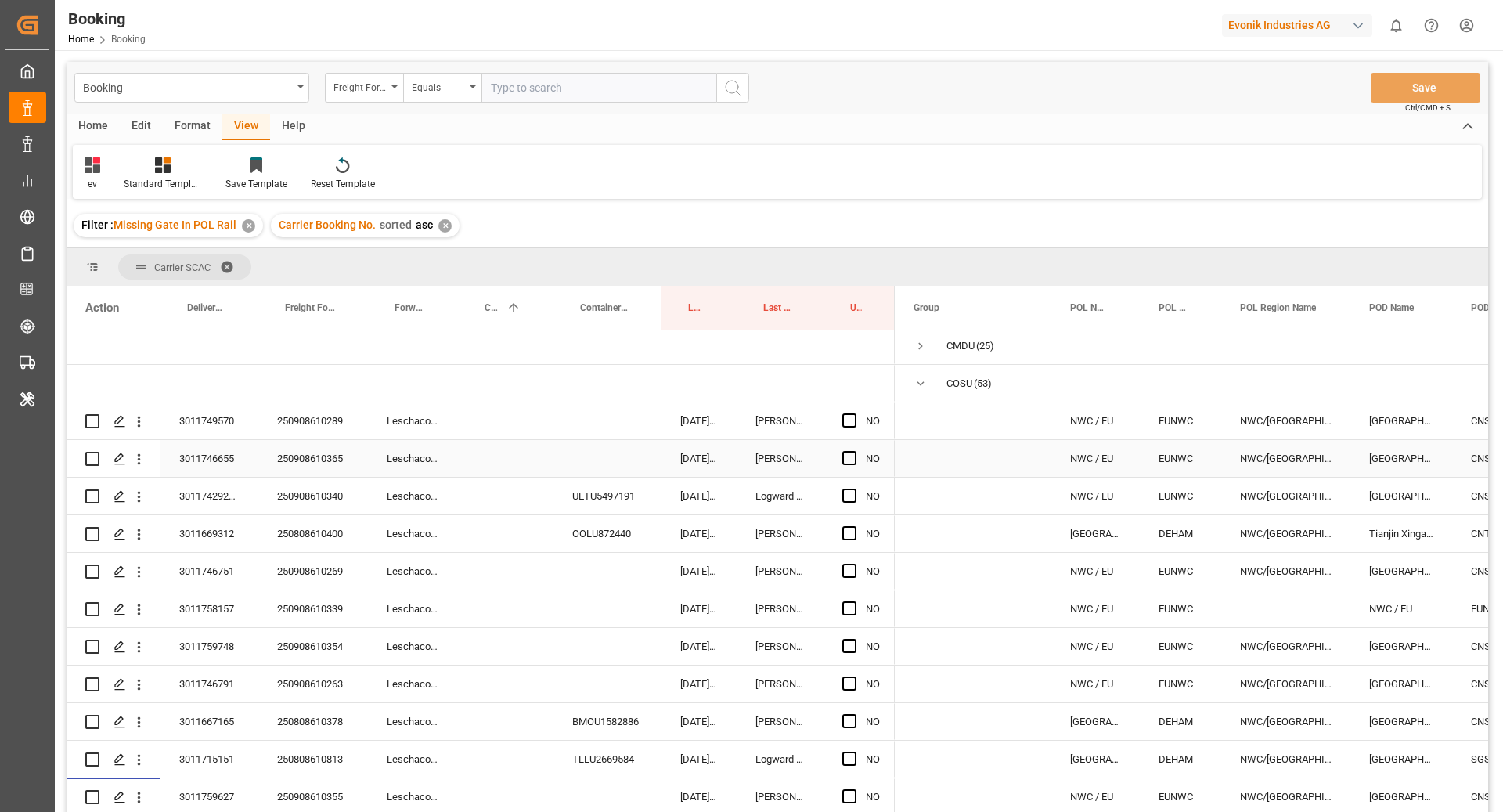
scroll to position [4, 0]
click at [316, 463] on div "250908610365" at bounding box center [313, 457] width 110 height 36
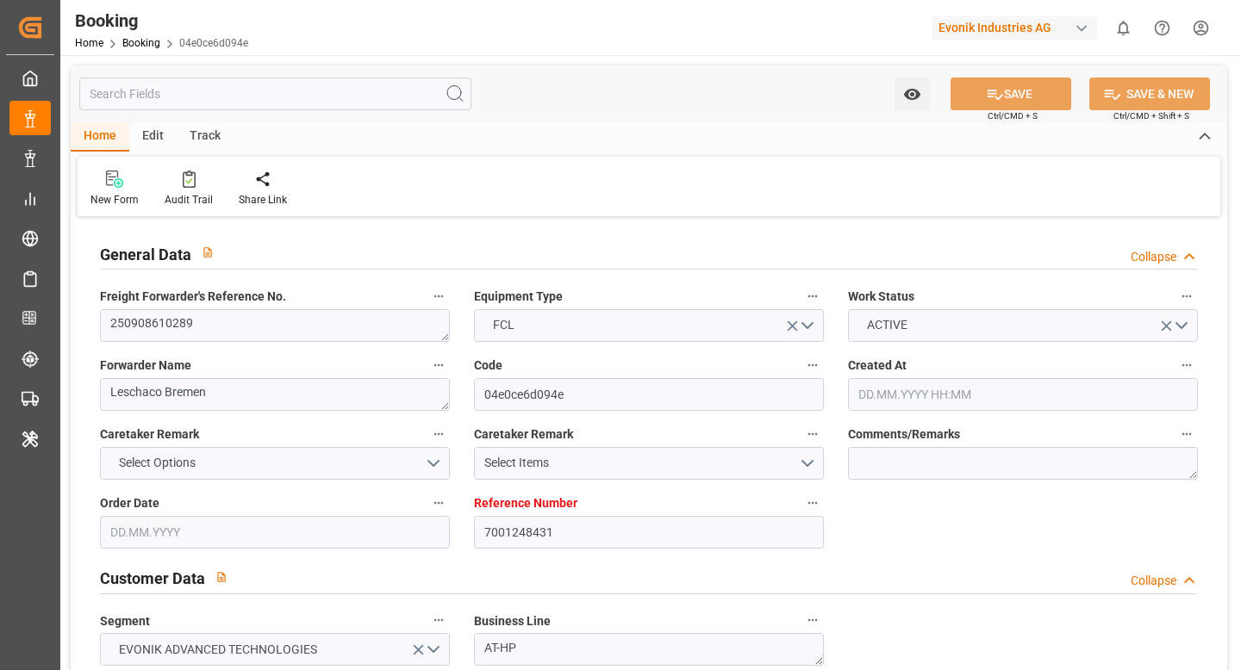
type input "7001248431"
type input "Cosco"
type input "COSCO Shipping Co. Ltd."
type input "EUNWC"
type input "CNSHA"
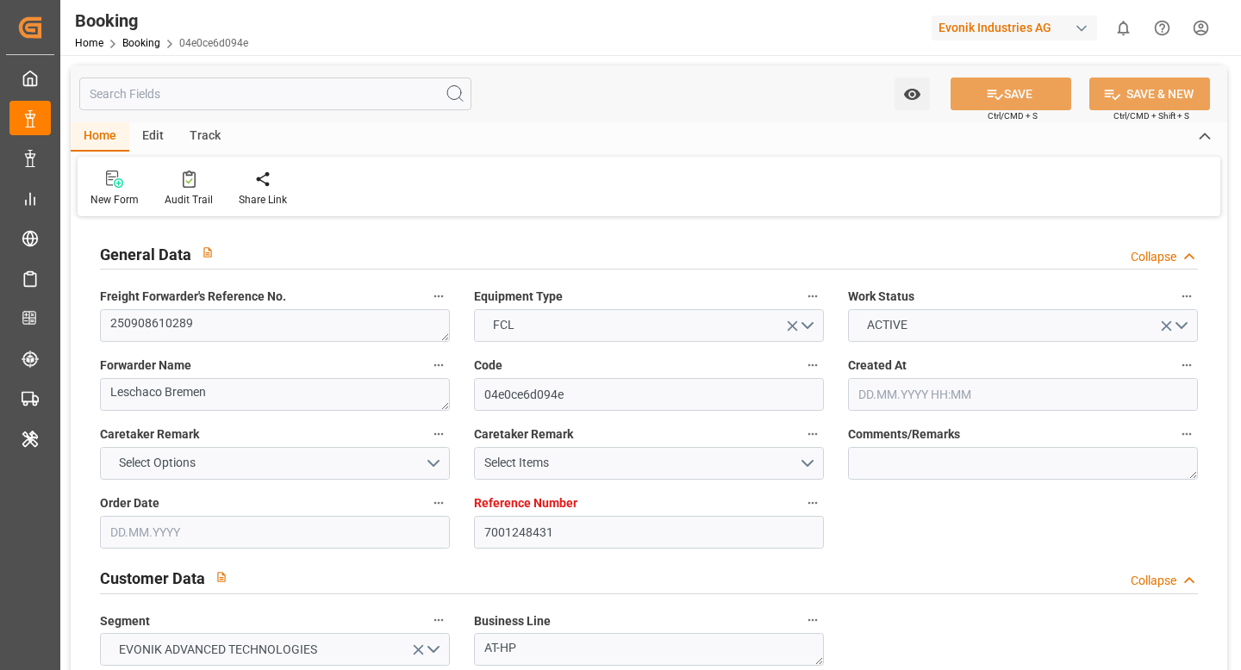
type input "14.08.2025 05:56"
type input "14.08.2025"
type input "29.10.2025"
type input "02.09.2025"
type input "[DATE]"
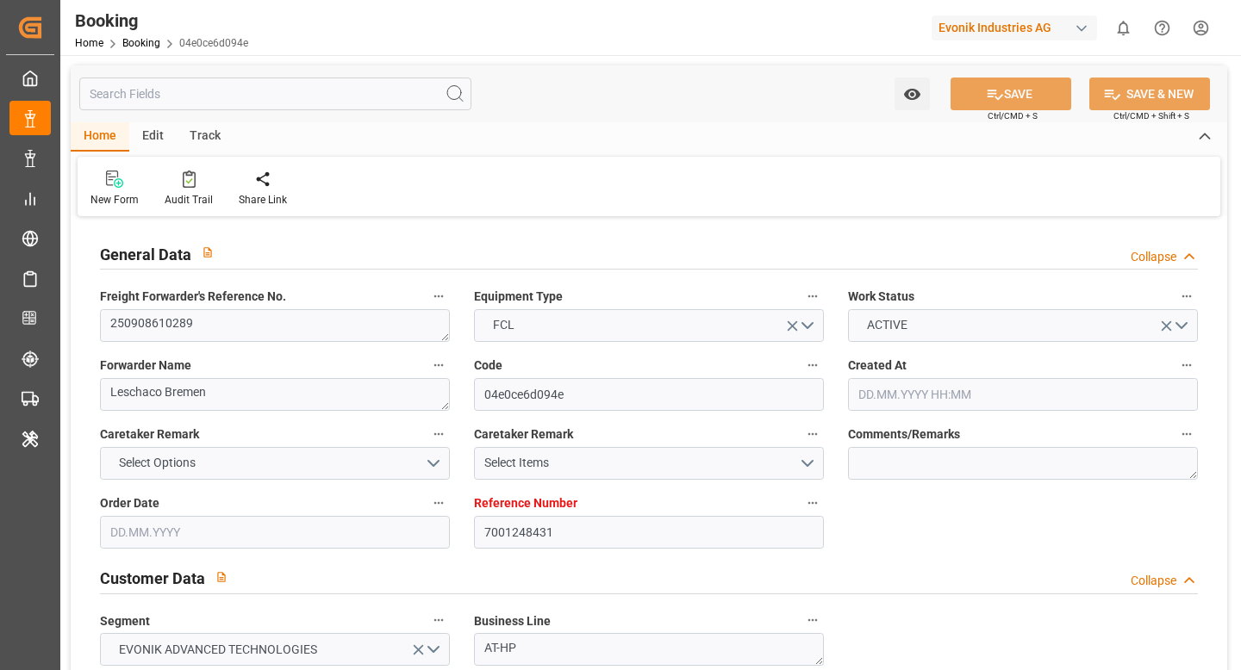
type input "[DATE]"
type input "20.08.2025"
type input "[DATE] 10:13"
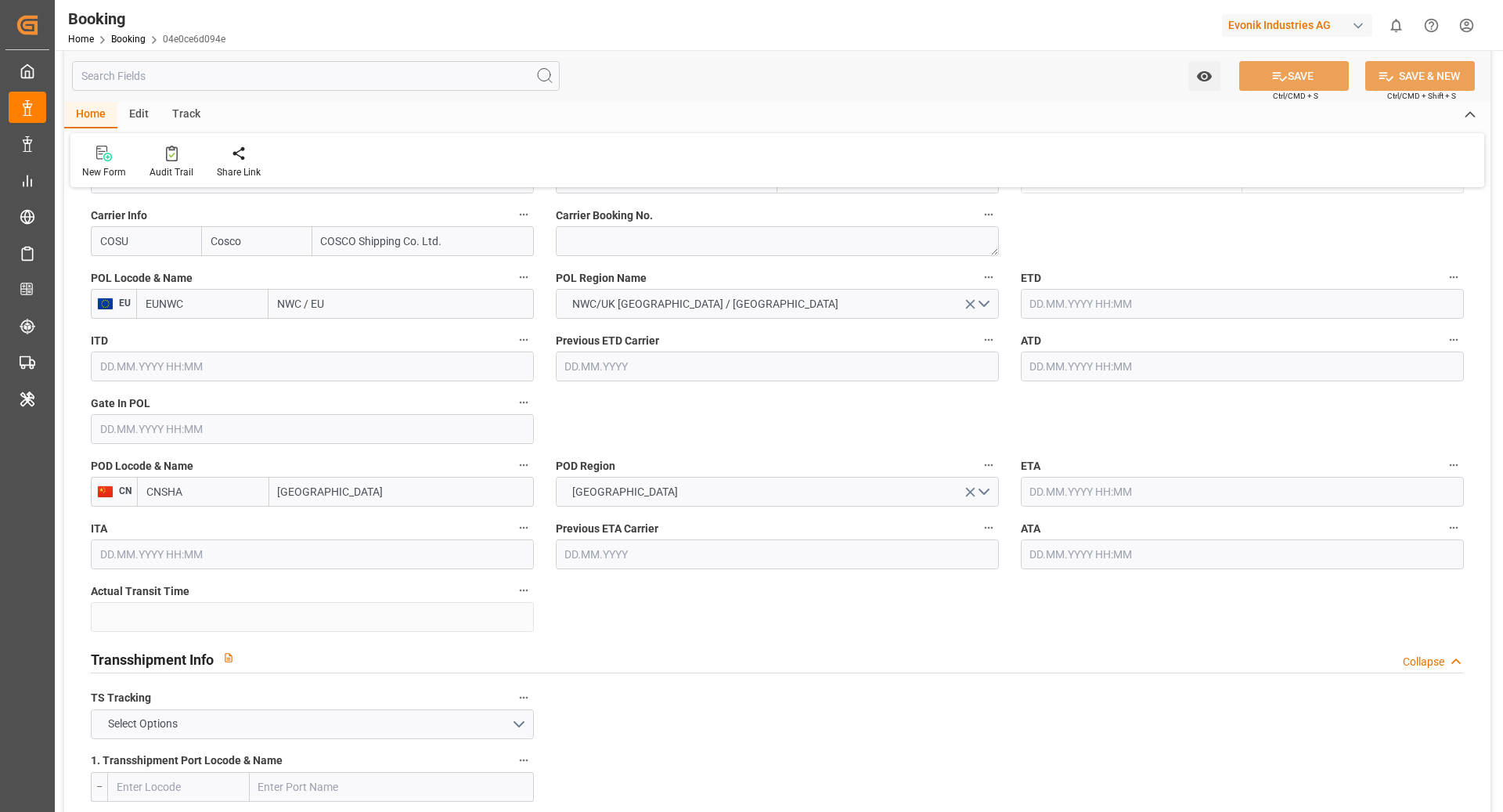
scroll to position [978, 0]
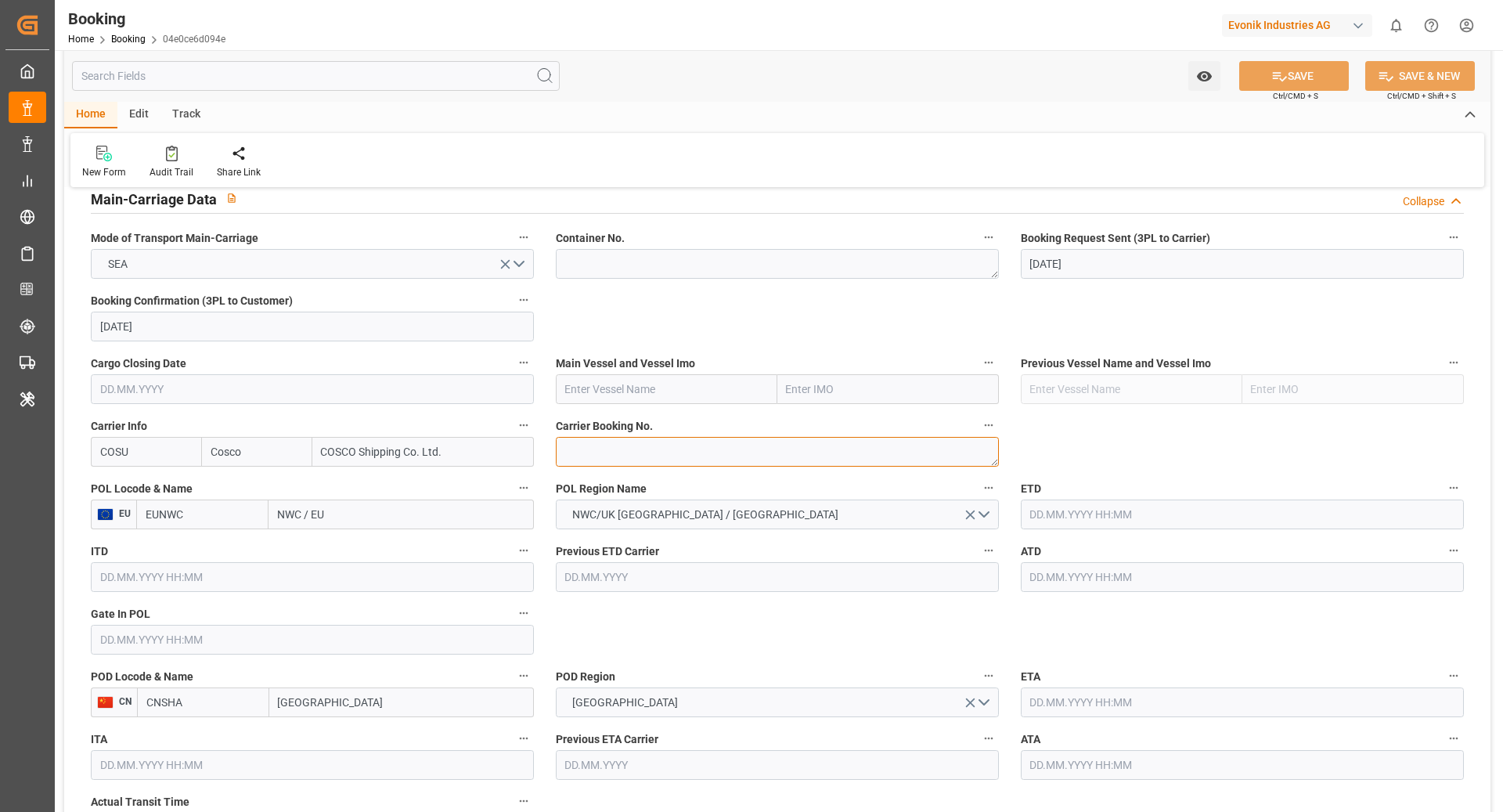
click at [626, 439] on textarea at bounding box center [778, 451] width 443 height 30
paste textarea "6427975700"
type textarea "6427975700"
click at [194, 524] on input "EUNWC" at bounding box center [203, 514] width 133 height 30
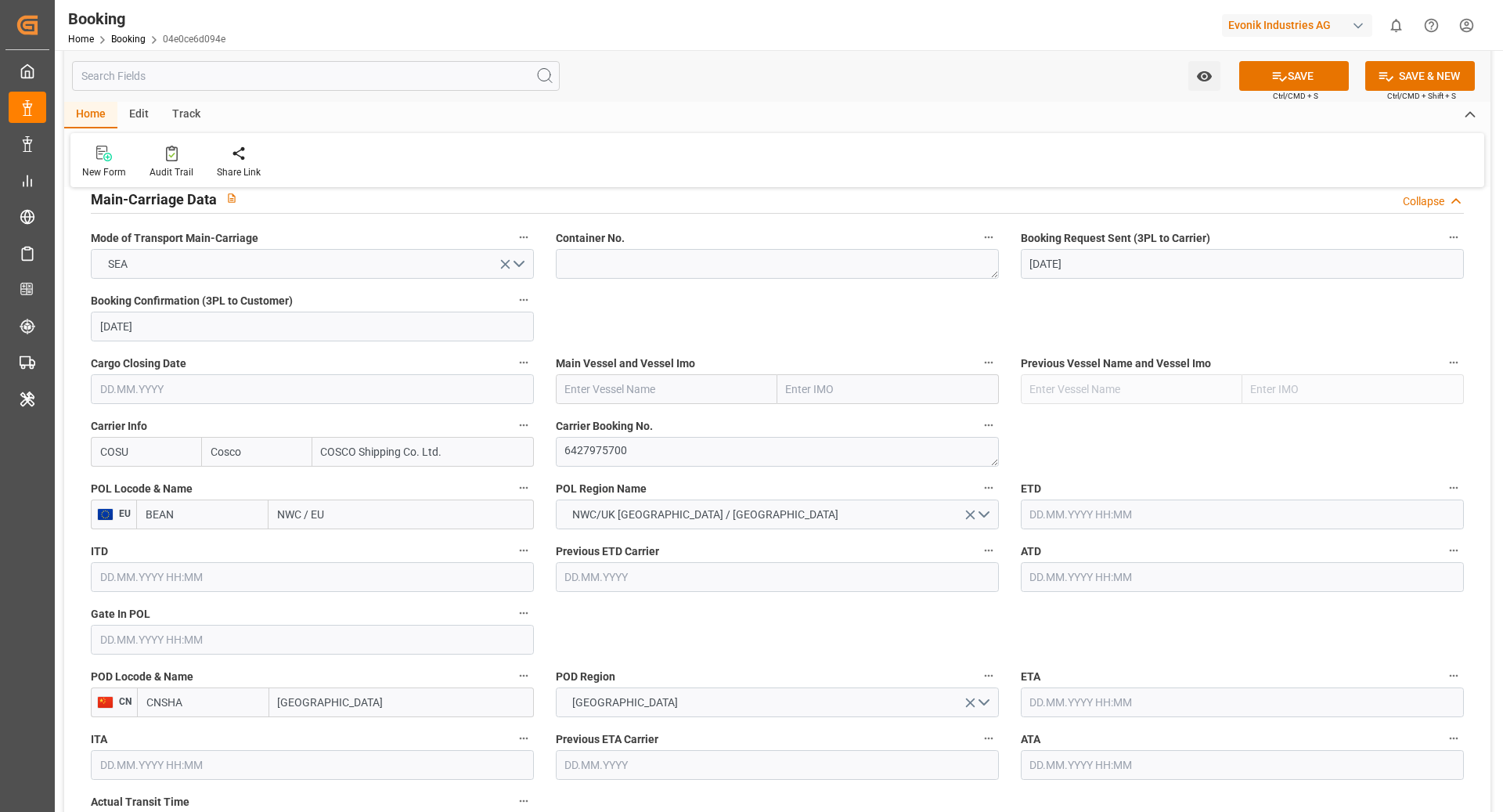
type input "BEANR"
click at [210, 549] on span "BEANR - [GEOGRAPHIC_DATA]" at bounding box center [199, 557] width 105 height 29
type input "[GEOGRAPHIC_DATA]"
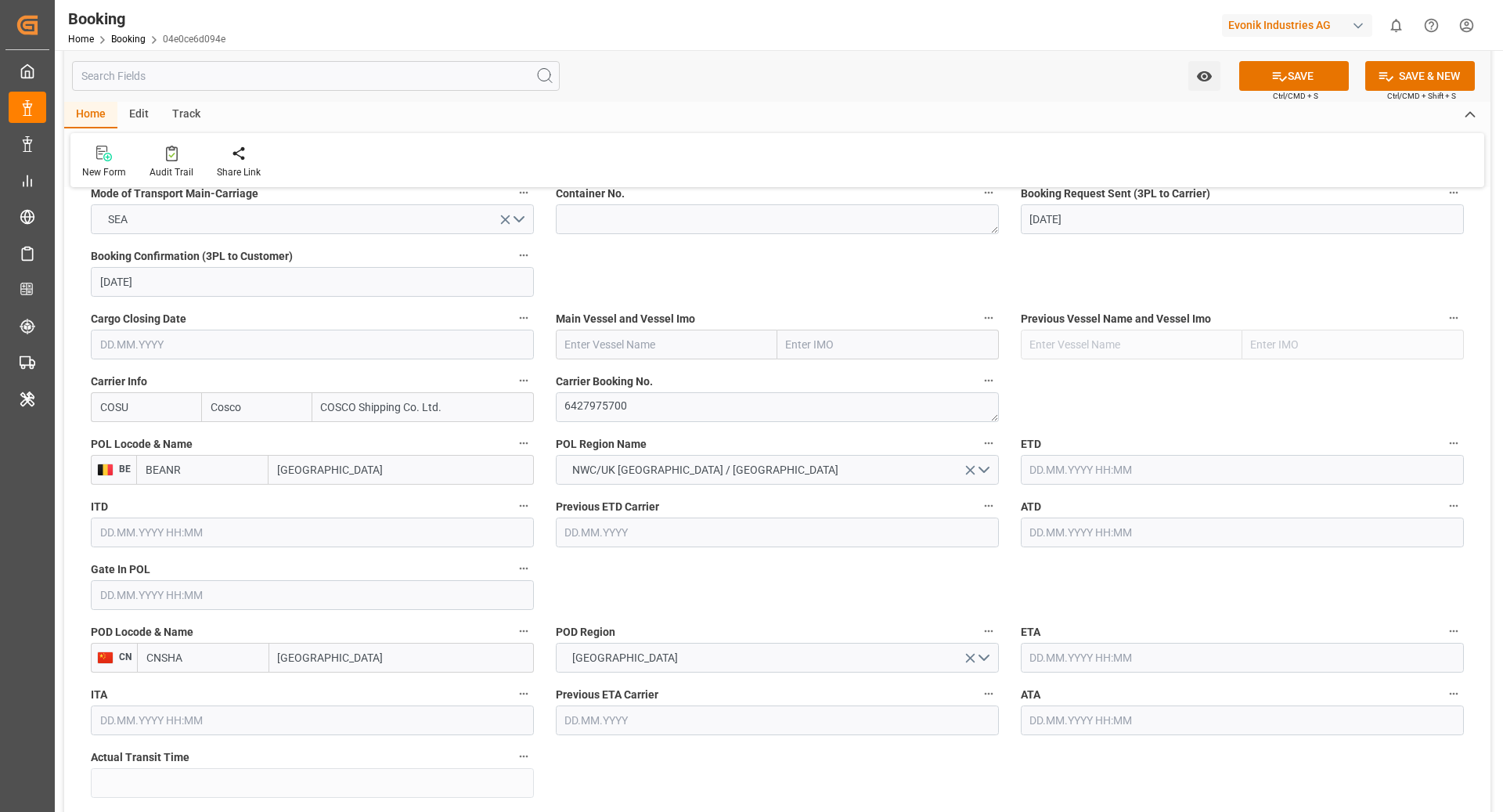
scroll to position [1115, 0]
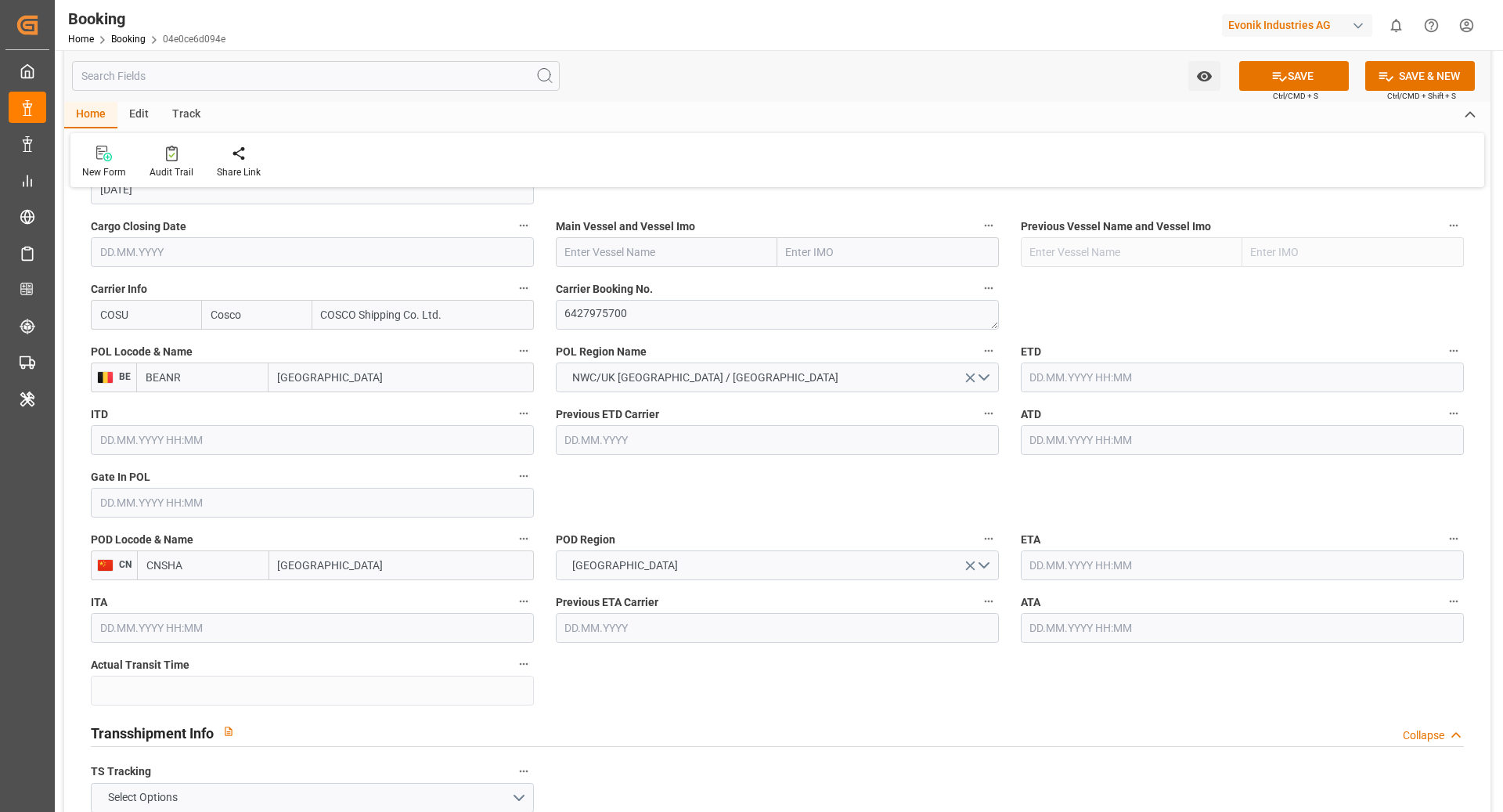
type input "BEANR"
click at [226, 563] on input "CNSHA" at bounding box center [204, 565] width 133 height 30
click at [215, 601] on span "CNSGH - [GEOGRAPHIC_DATA]" at bounding box center [200, 608] width 105 height 29
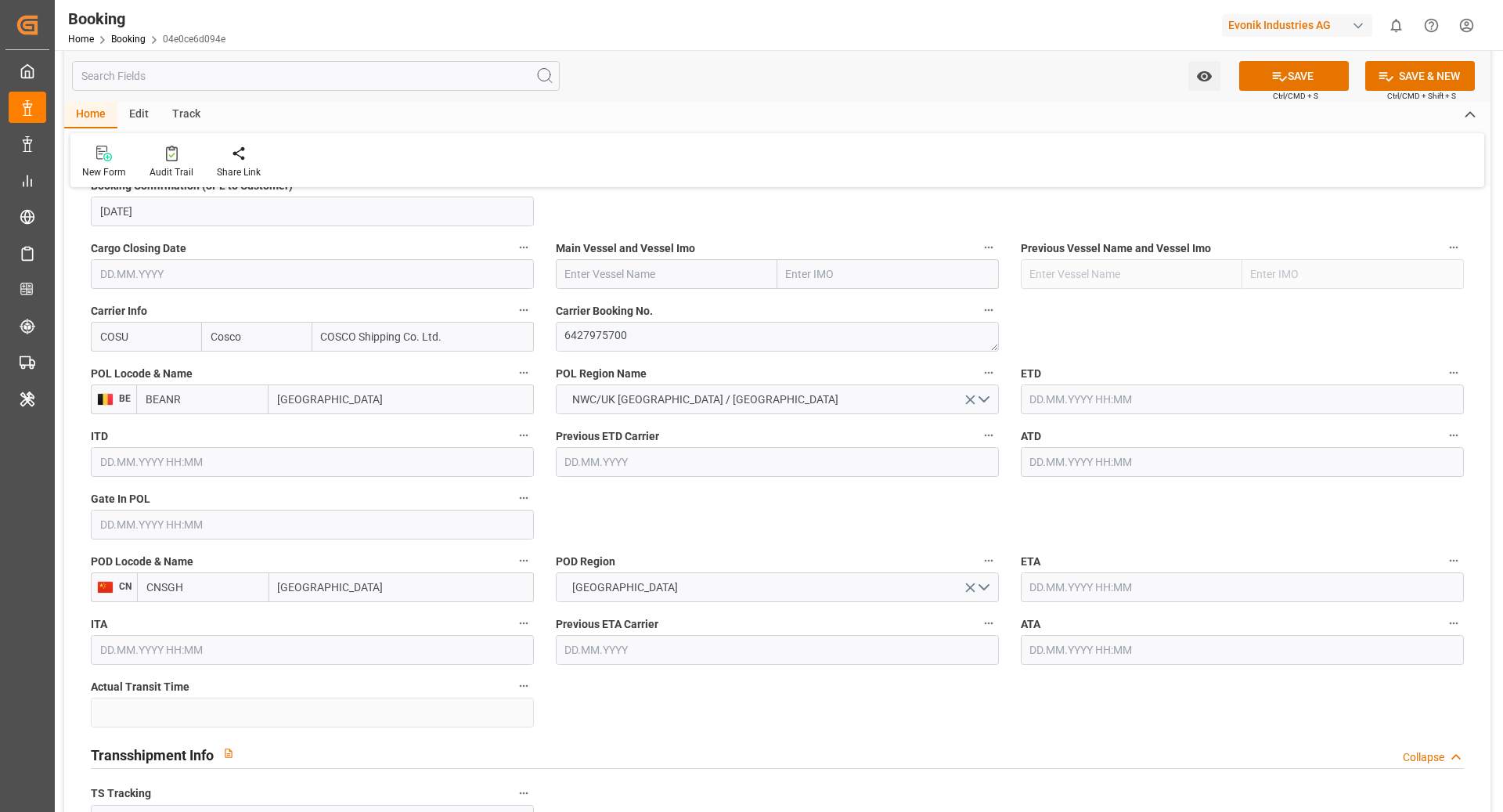
scroll to position [1076, 0]
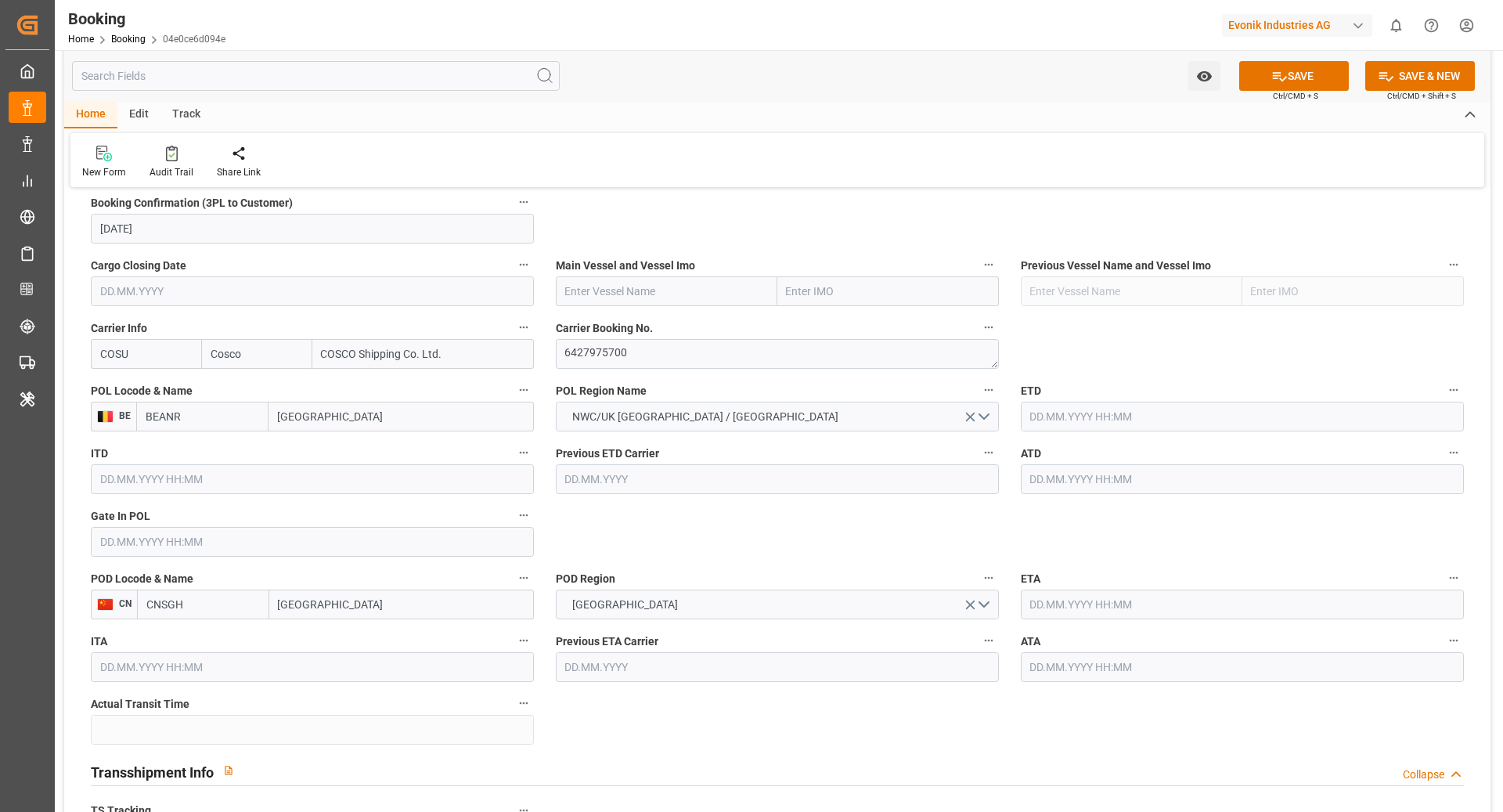
type input "CNSGH"
click at [612, 283] on input "text" at bounding box center [667, 291] width 222 height 30
paste input "COSCO SHIPPING LEO"
type input "COSCO SHIPPING LEO"
click at [591, 320] on b "COSCO SHIPPING LEO" at bounding box center [611, 334] width 90 height 29
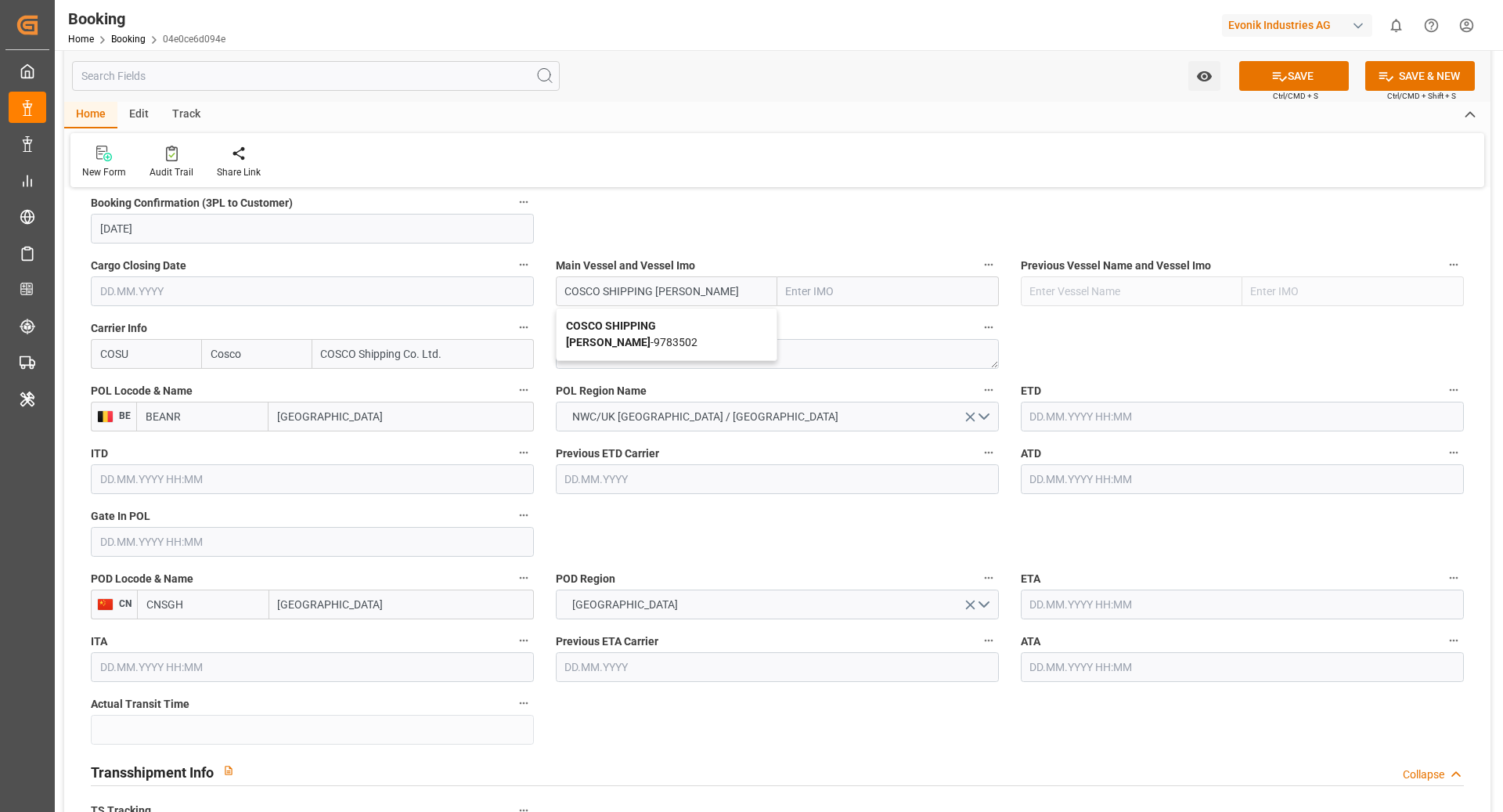
type input "9783502"
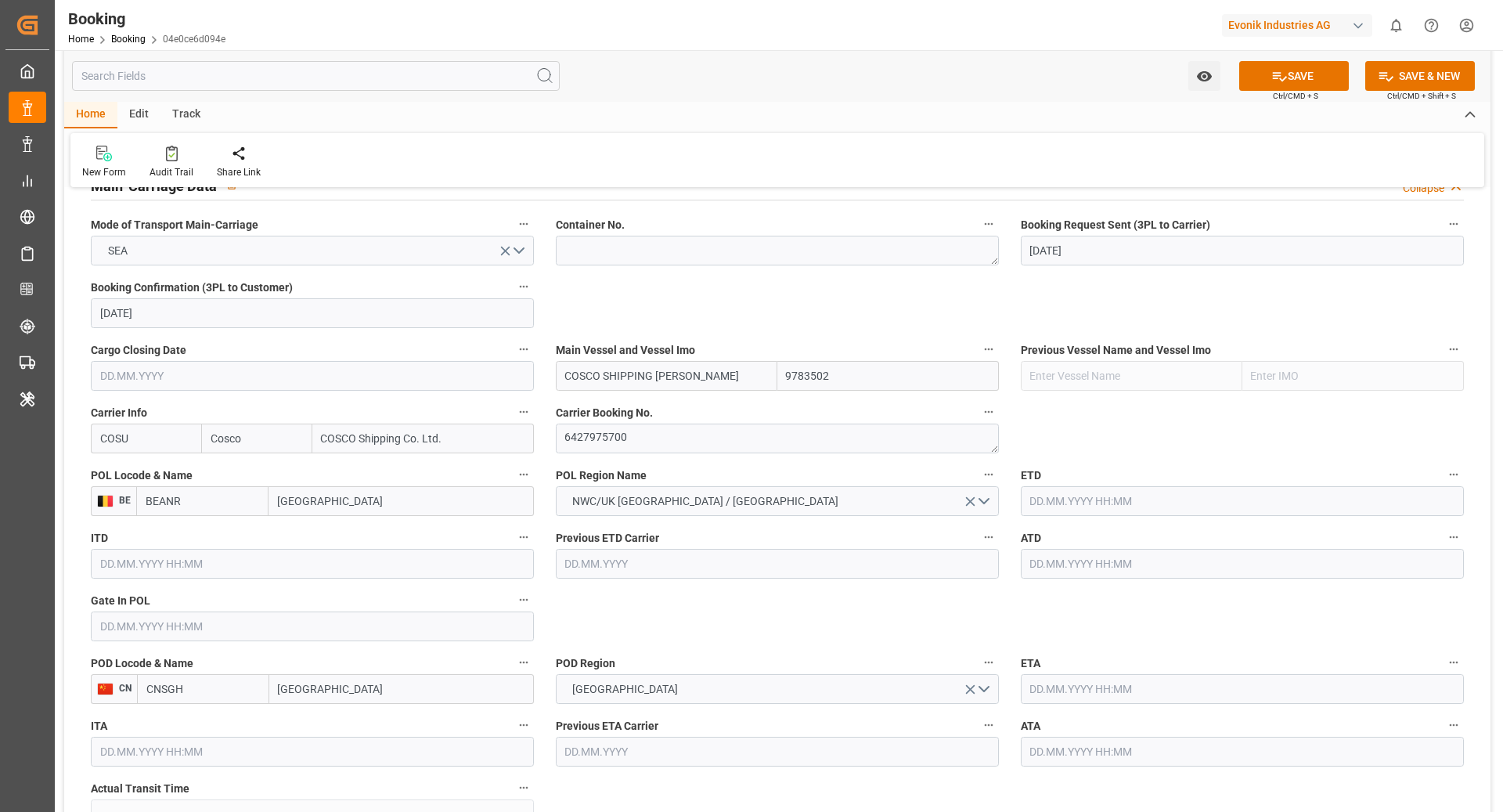
scroll to position [995, 0]
type input "COSCO SHIPPING LEO"
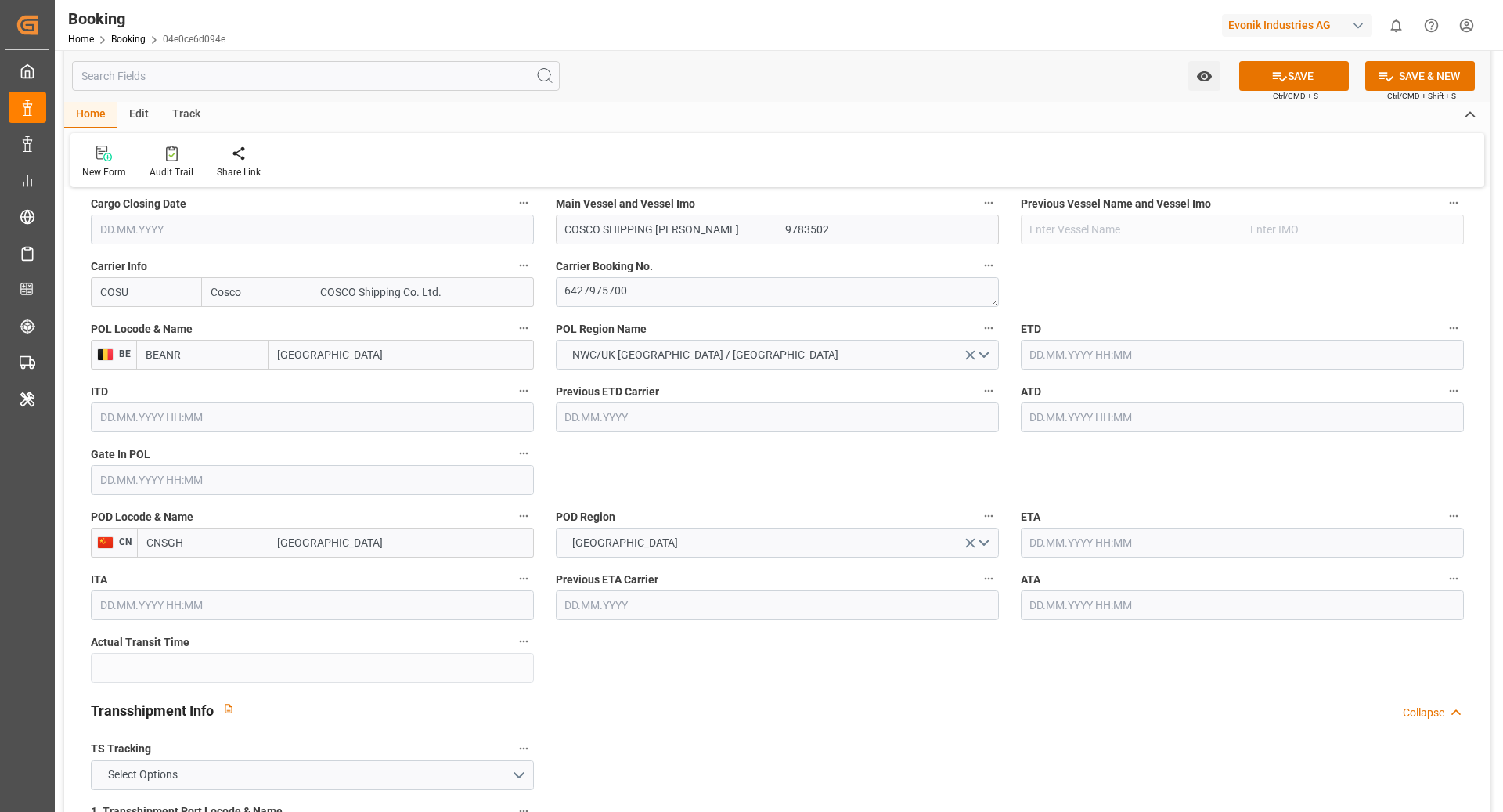
scroll to position [1162, 0]
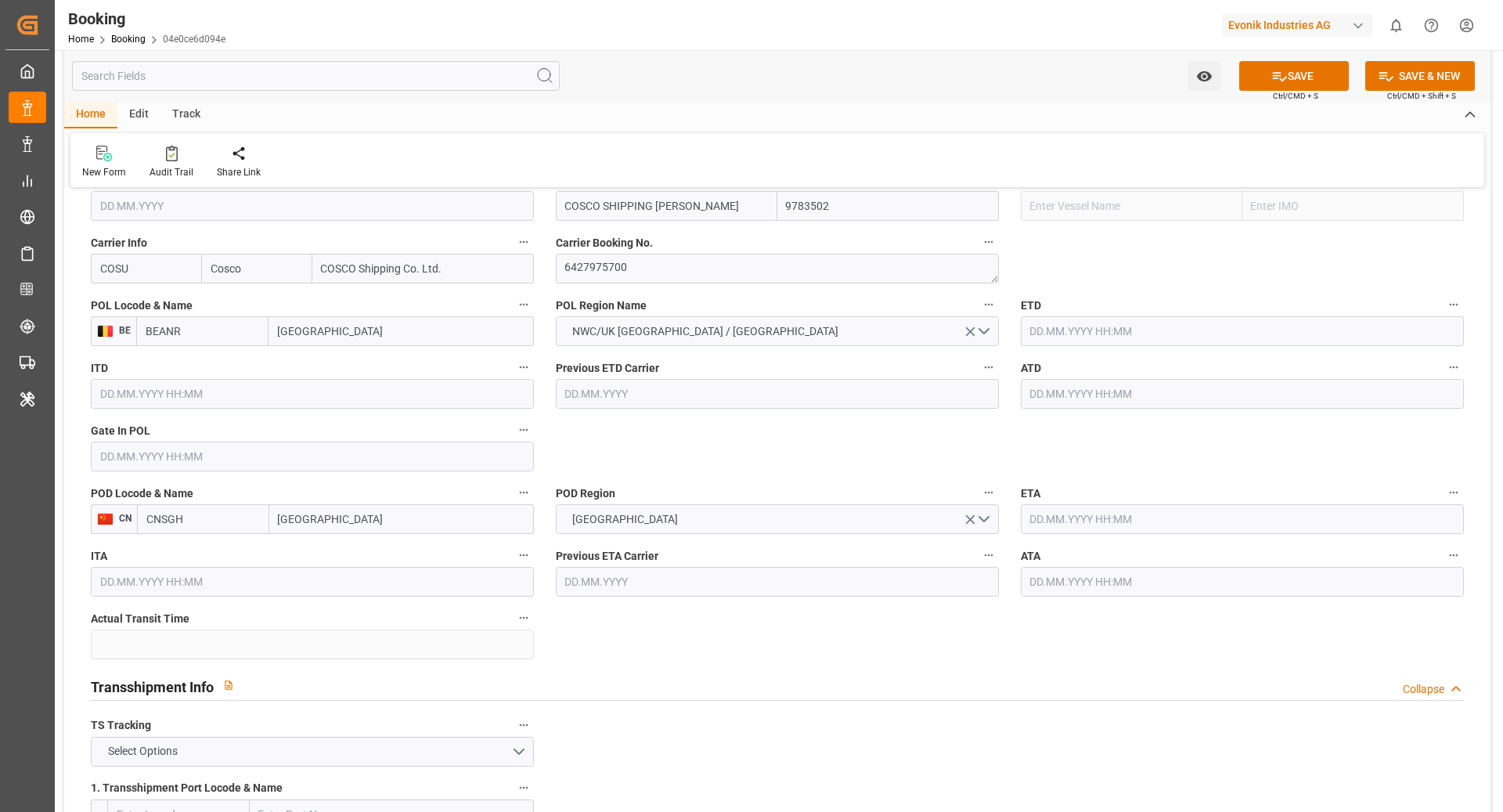
click at [1092, 323] on input "text" at bounding box center [1243, 331] width 443 height 30
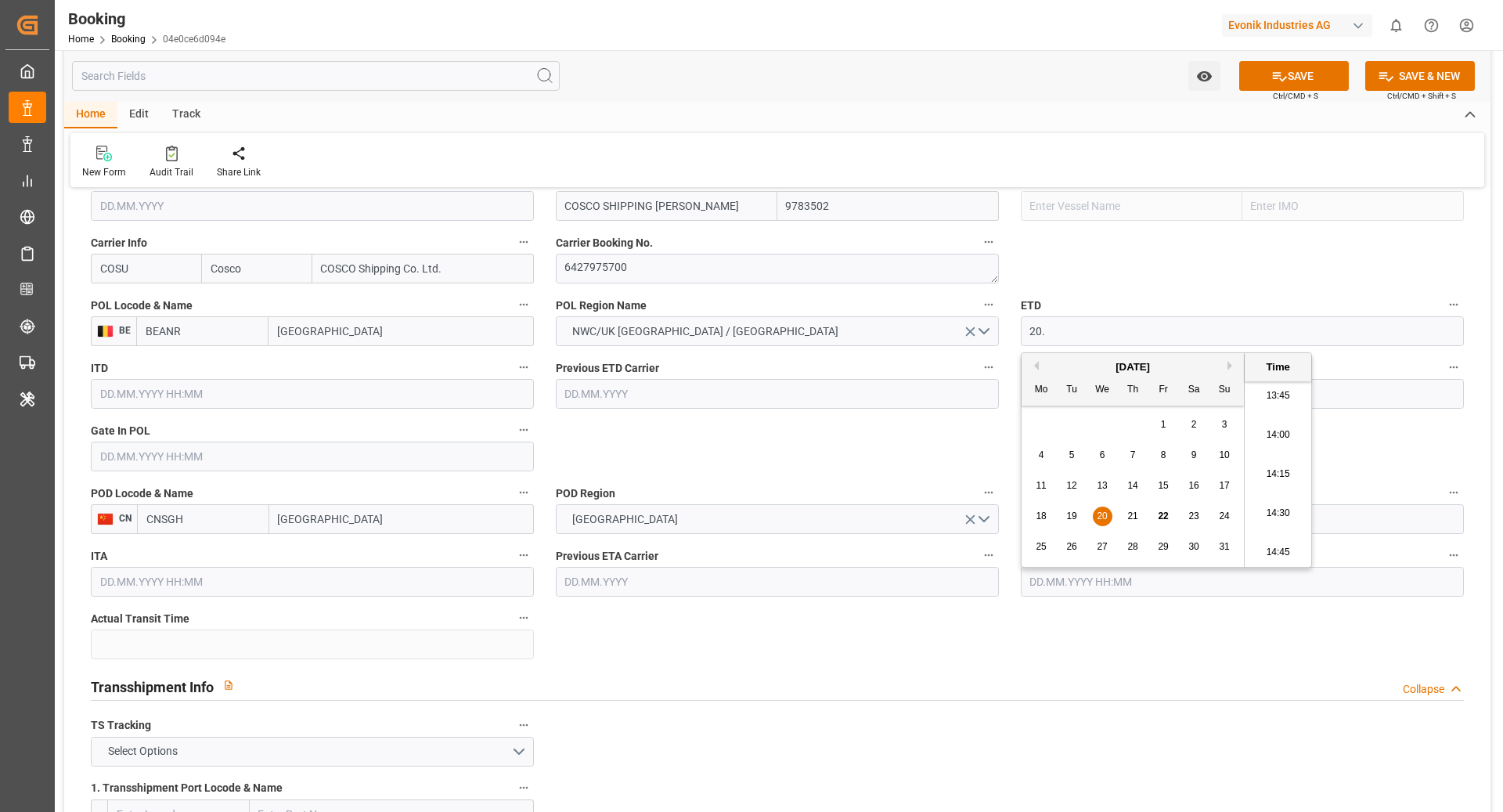
click at [1127, 369] on button "Next Month" at bounding box center [1232, 365] width 9 height 9
click at [1127, 490] on span "20" at bounding box center [1193, 485] width 10 height 11
type input "20.09.2025 00:00"
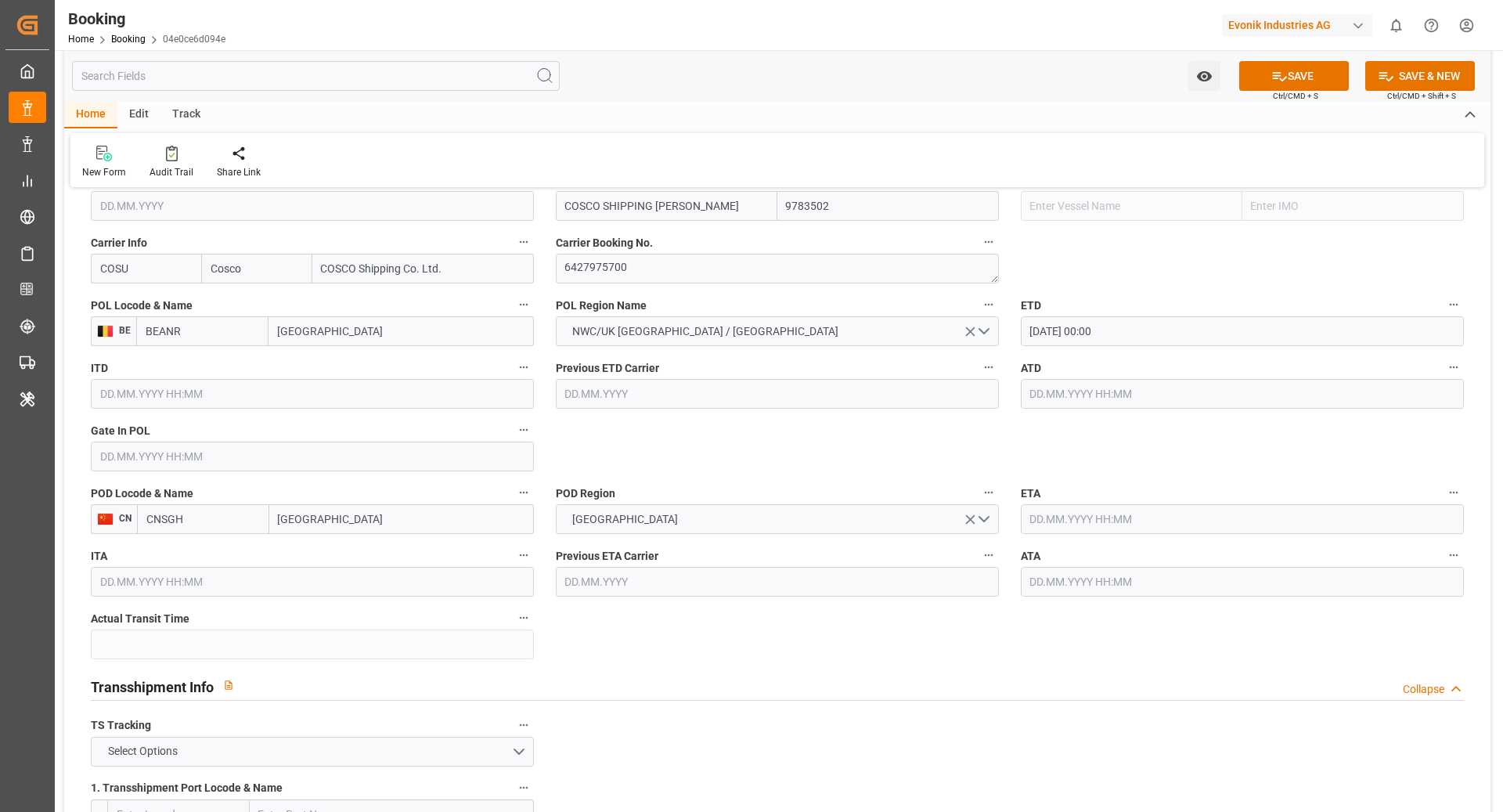
click at [1056, 516] on input "text" at bounding box center [1243, 519] width 443 height 30
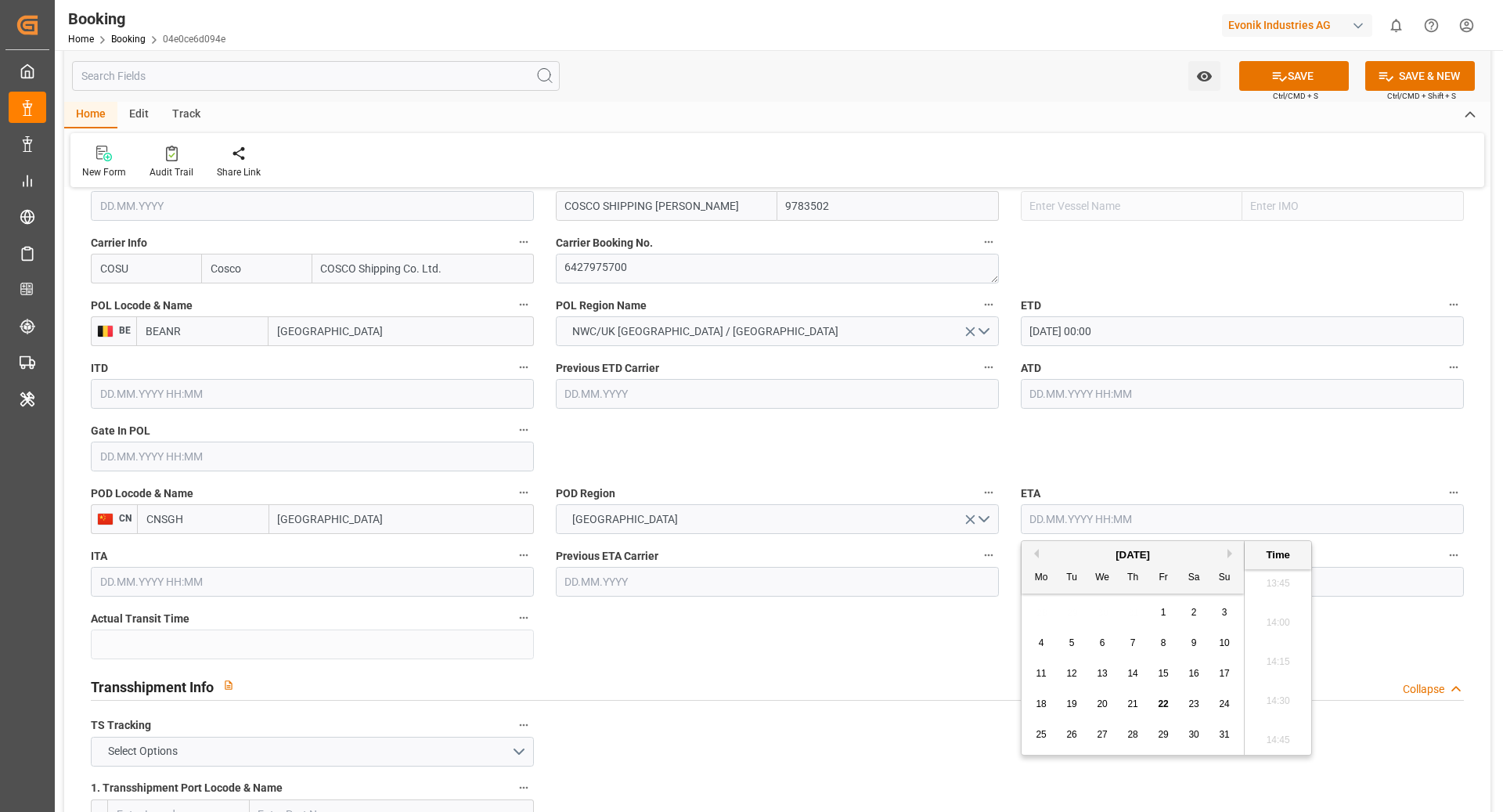
click at [1127, 556] on button "Next Month" at bounding box center [1232, 553] width 9 height 9
click at [1065, 609] on div "28" at bounding box center [1072, 735] width 20 height 19
type input "28.10.2025 00:00"
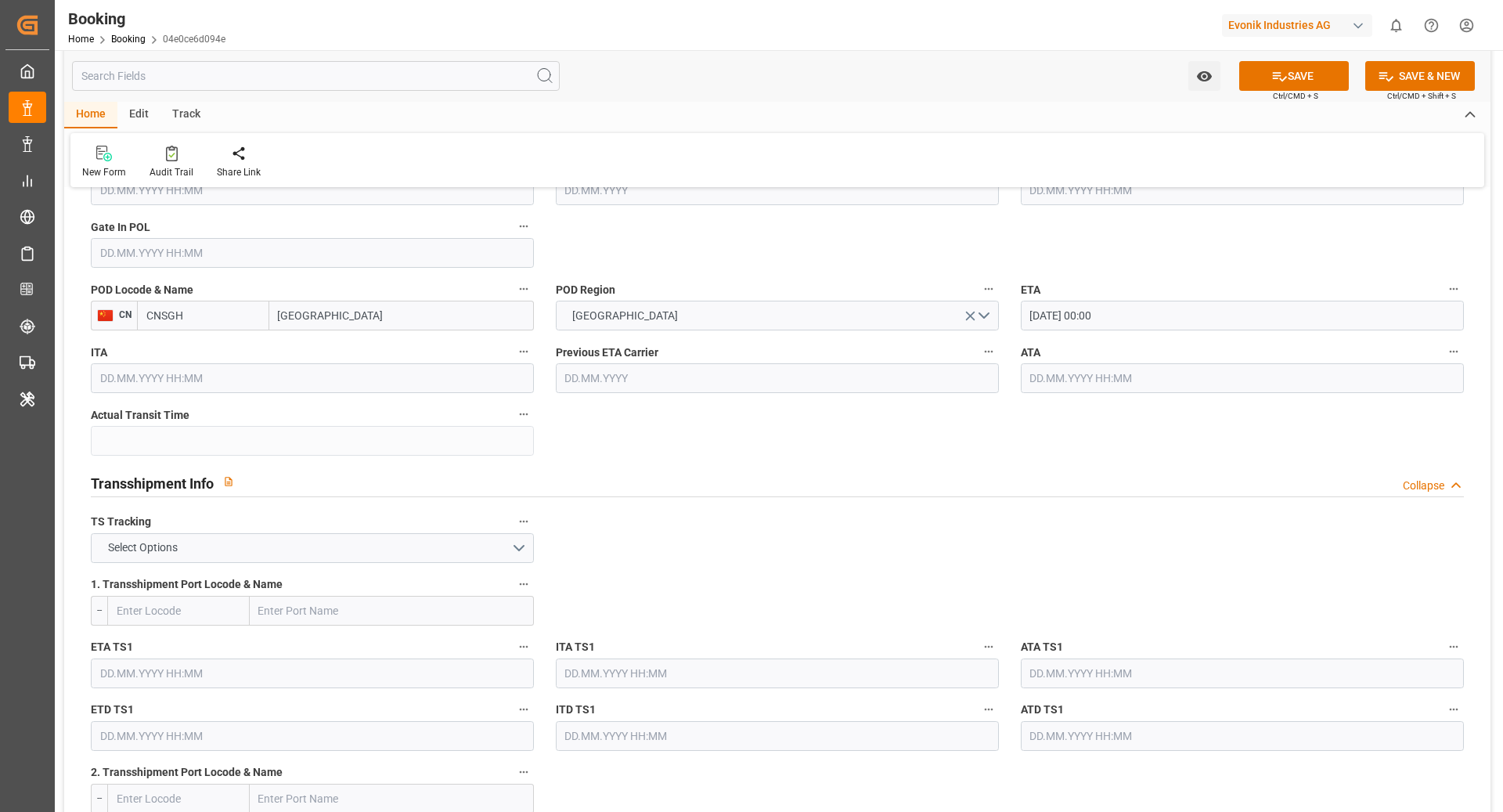
scroll to position [1378, 0]
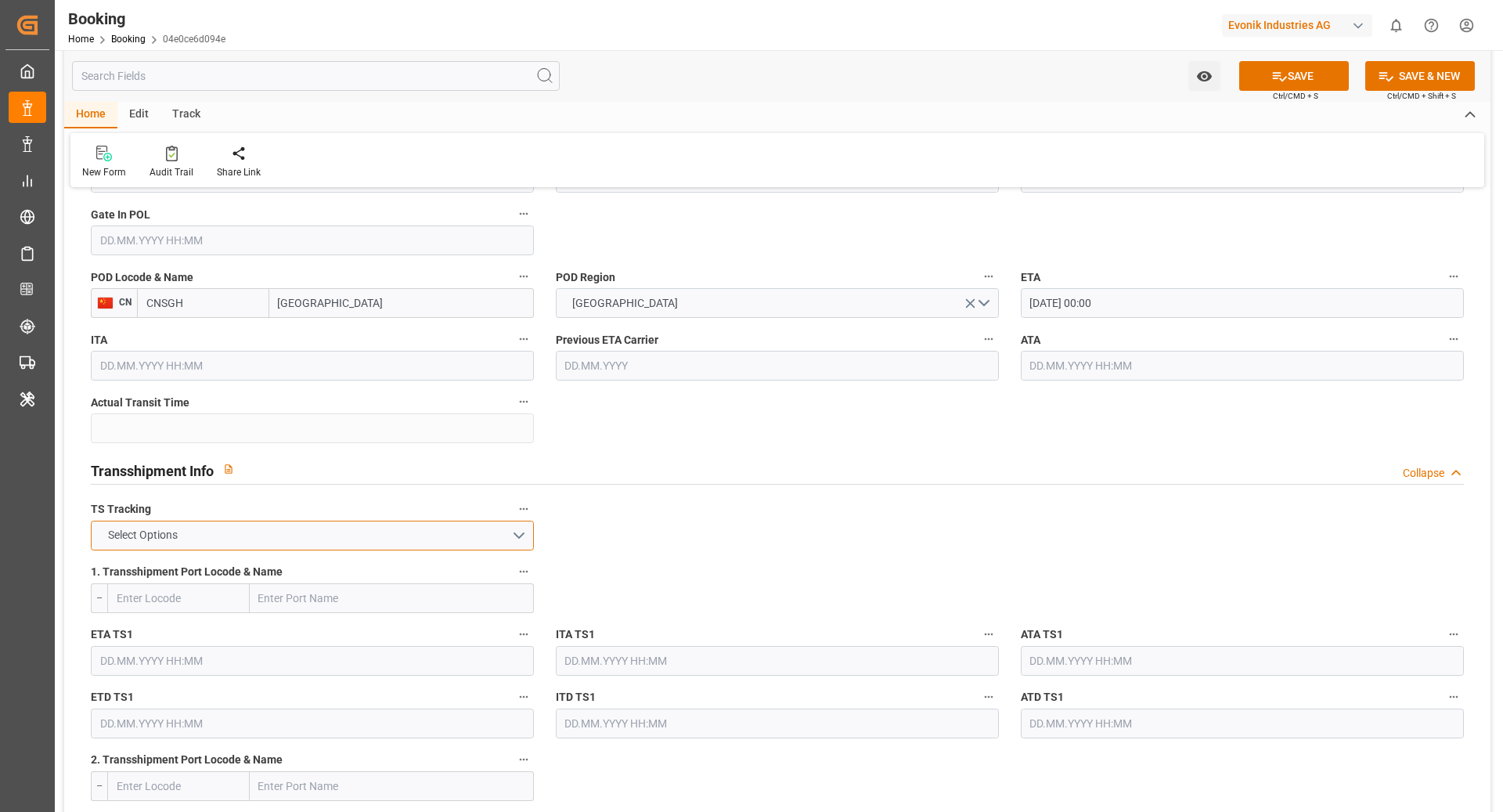
click at [241, 535] on button "Select Options" at bounding box center [313, 535] width 443 height 30
click at [181, 569] on div "FALSE" at bounding box center [313, 572] width 442 height 33
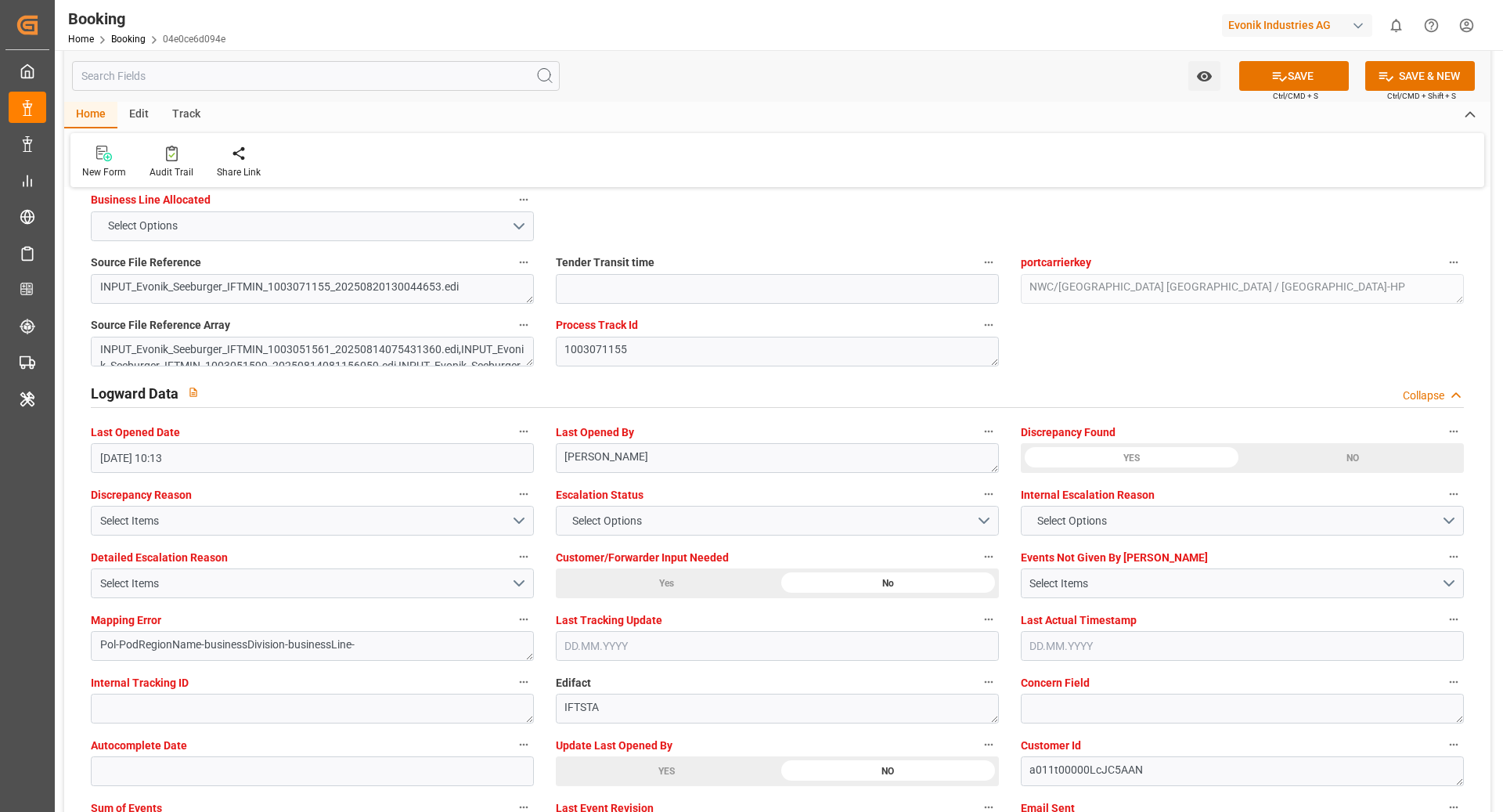
scroll to position [785, 0]
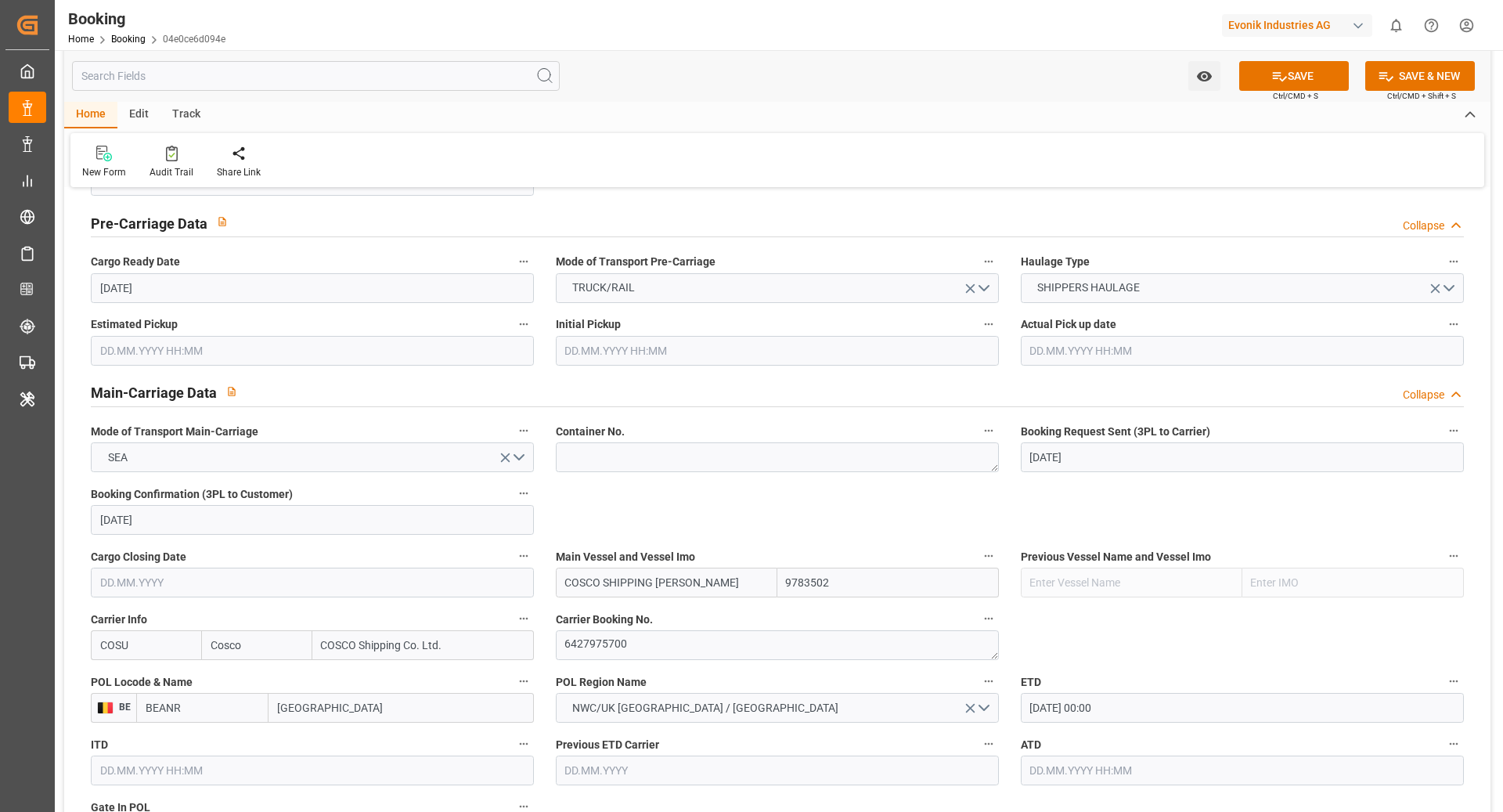
click at [1127, 84] on button "SAVE" at bounding box center [1294, 75] width 110 height 30
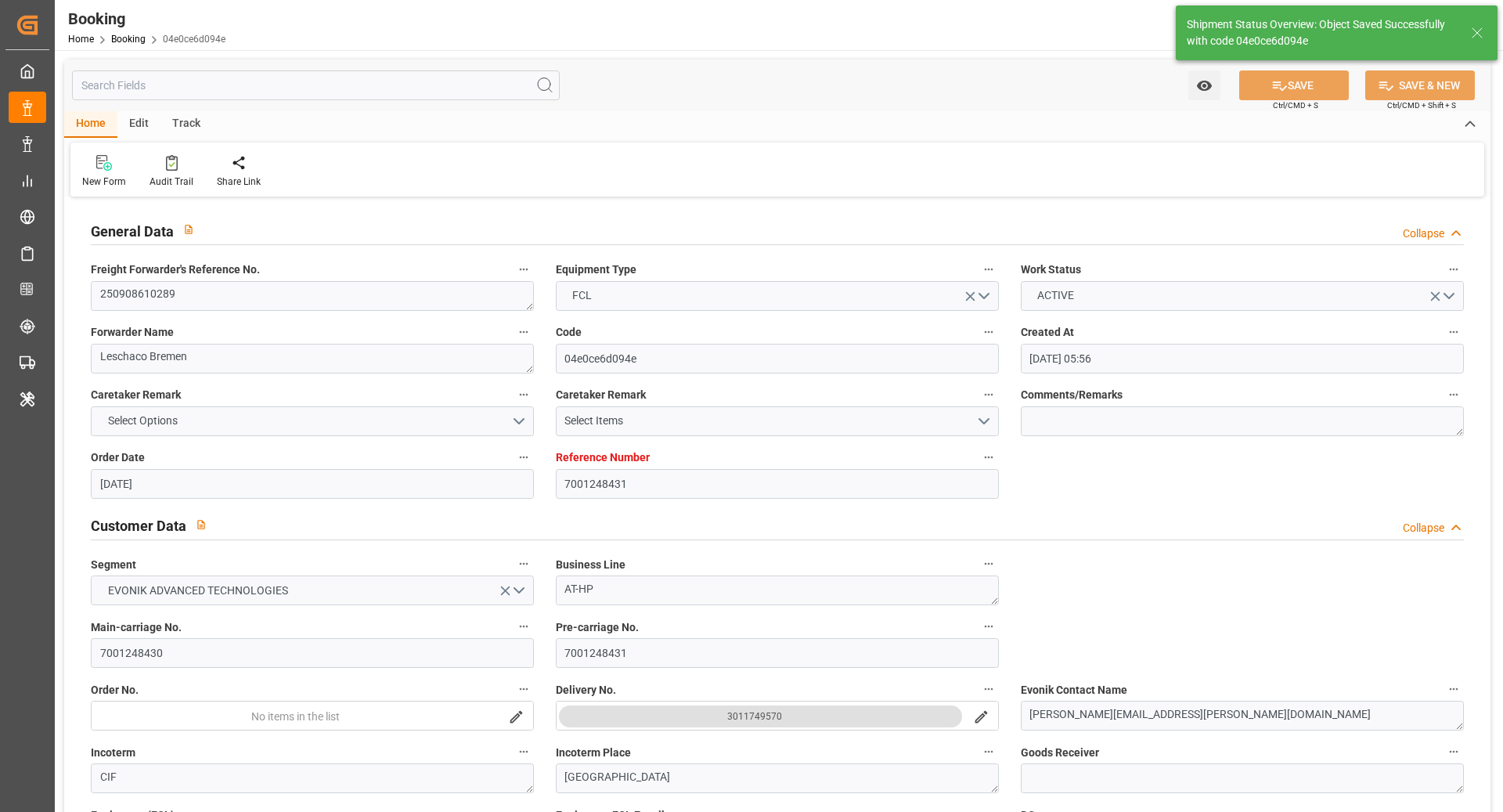
type textarea "NWC/UK North West Continent / UK_CNSGH_COSU_AT-HP"
type textarea "[PERSON_NAME]"
type textarea "Pod-PodRegionName-businessDivision-businessLine-"
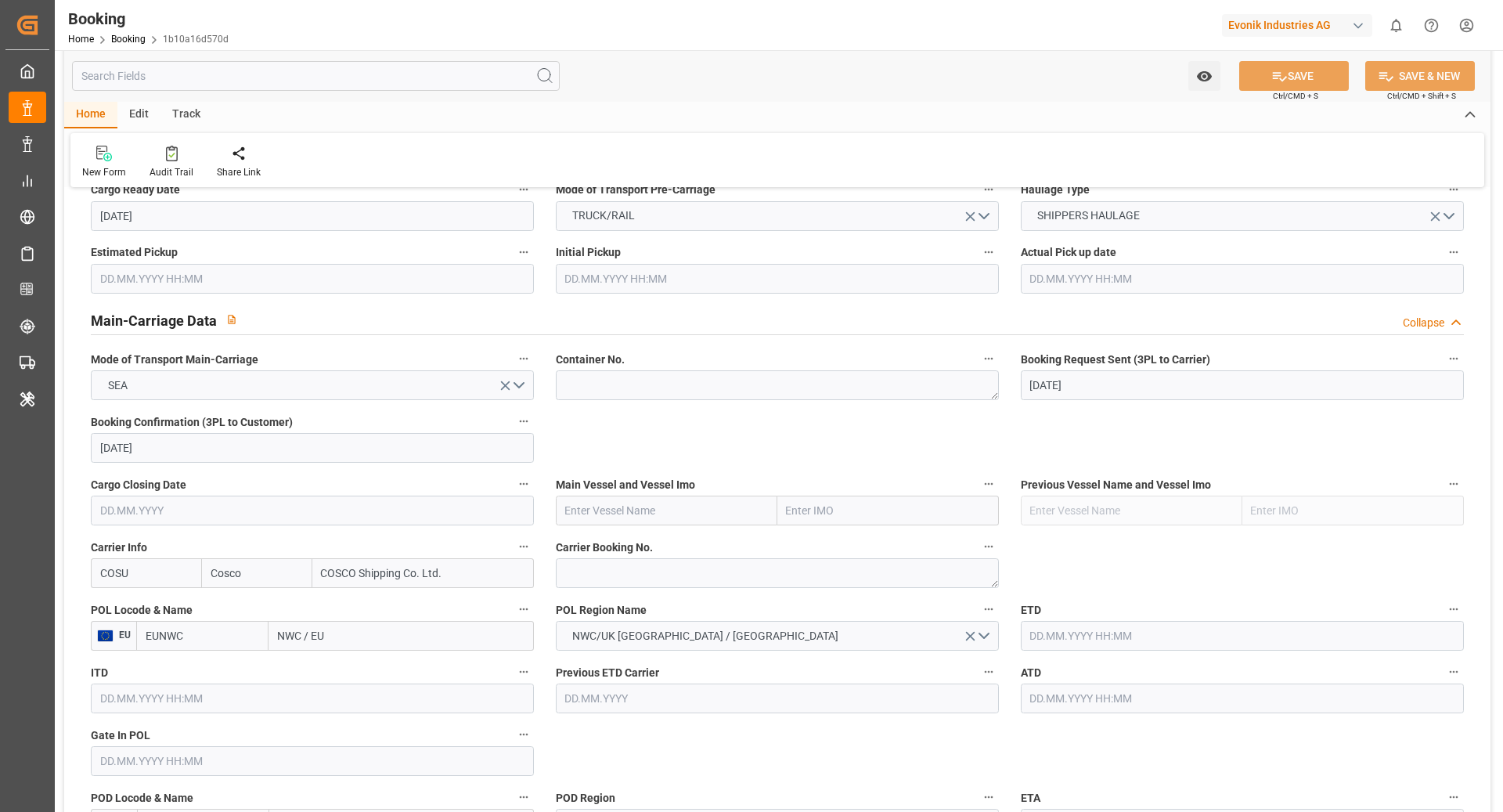
scroll to position [867, 0]
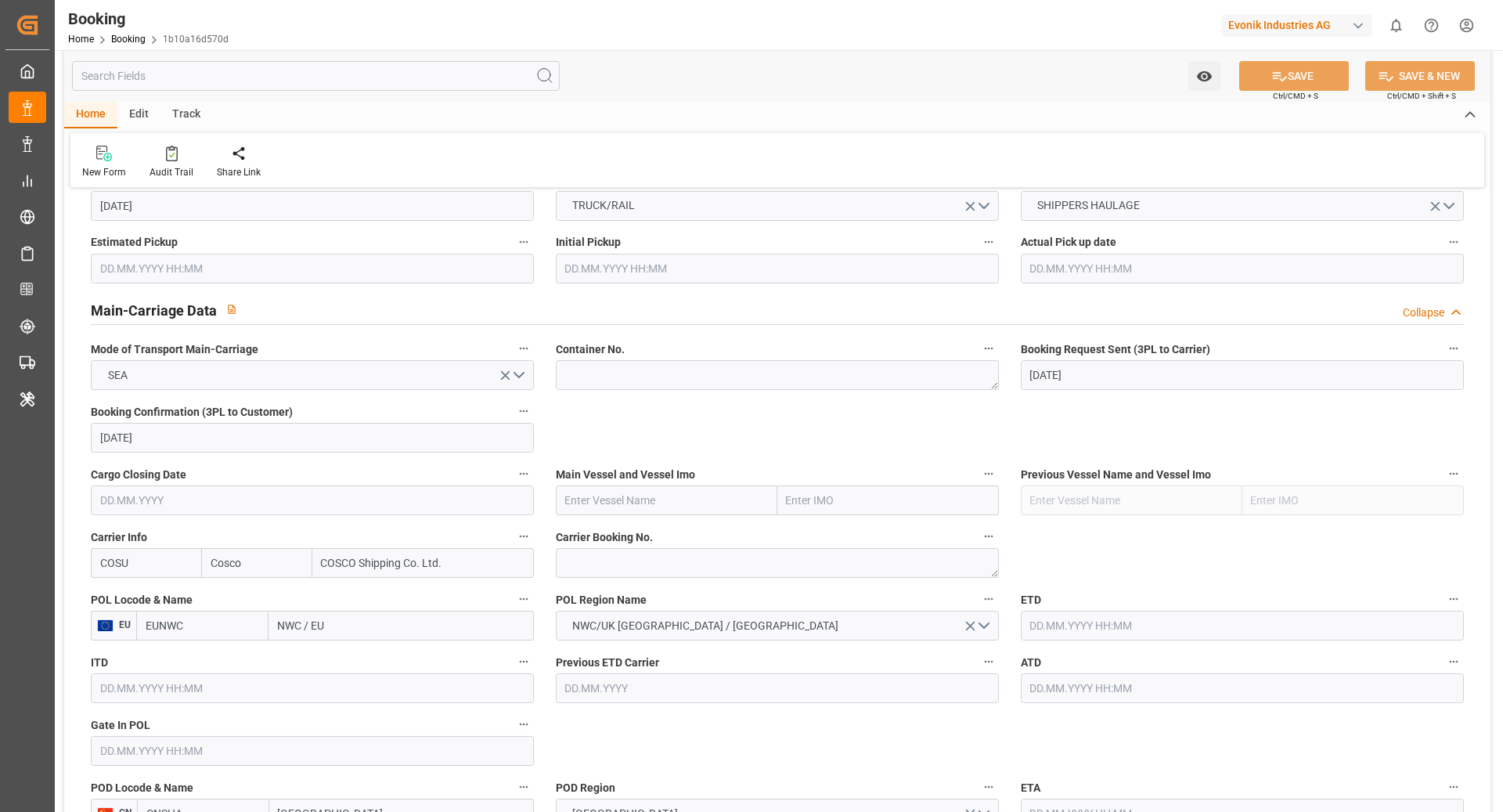
click at [712, 576] on div "Carrier Booking No." at bounding box center [778, 551] width 465 height 63
click at [722, 565] on textarea at bounding box center [778, 562] width 443 height 30
paste textarea "6427497640"
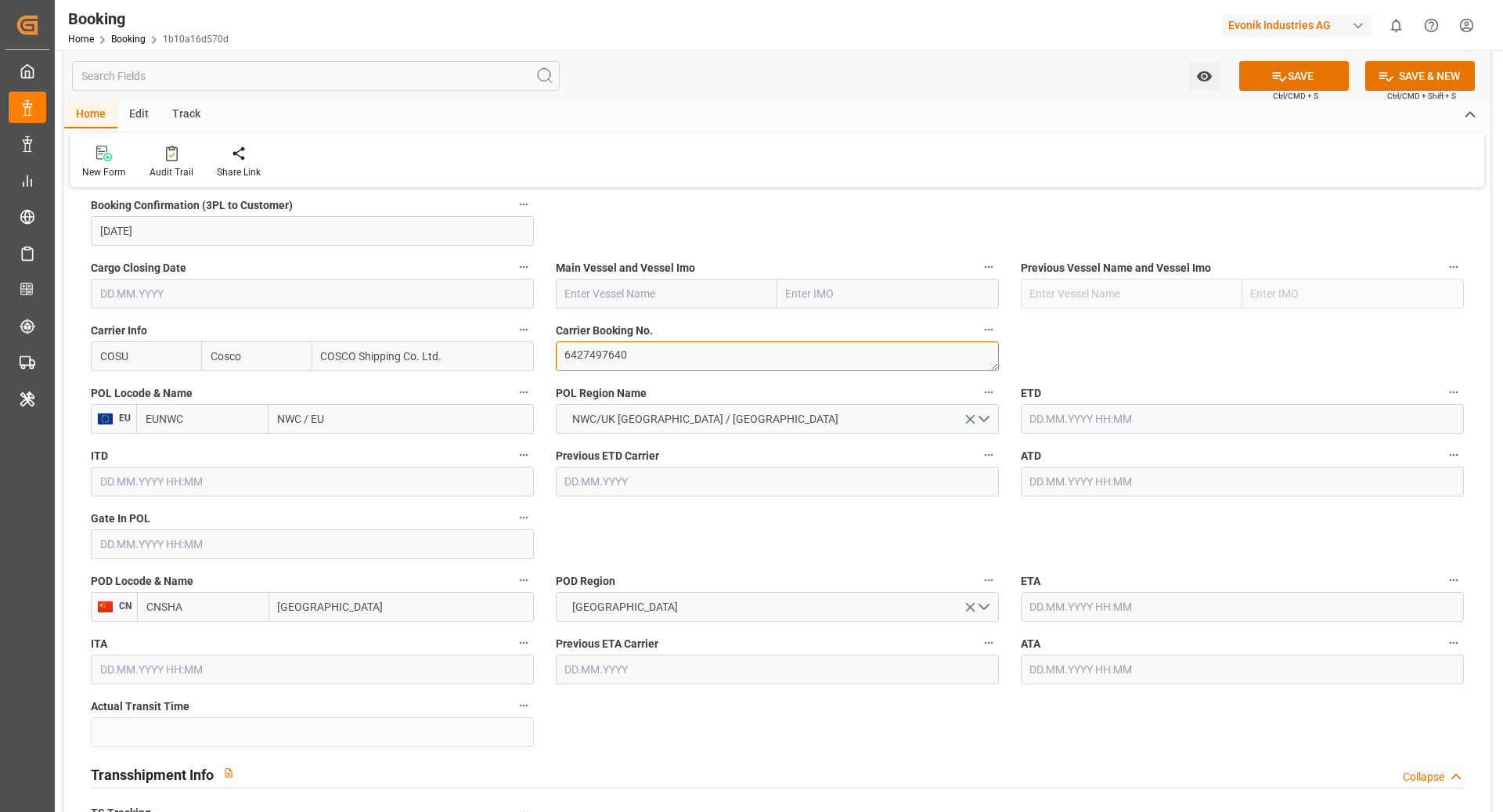
scroll to position [1078, 0]
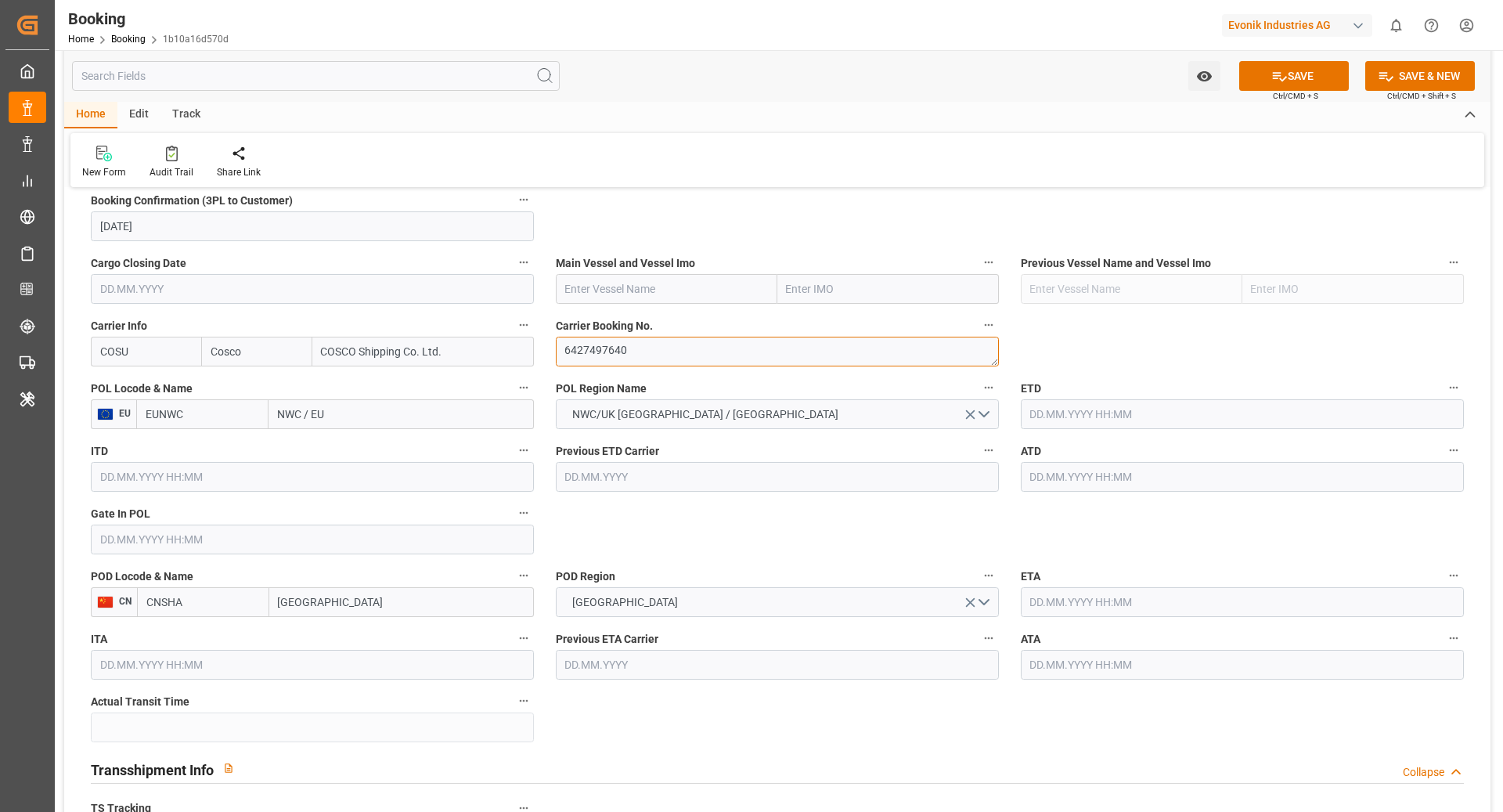
type textarea "6427497640"
click at [226, 411] on input "EUNWC" at bounding box center [203, 413] width 133 height 30
type input "BEANR"
click at [196, 450] on span "BEANR - [GEOGRAPHIC_DATA]" at bounding box center [199, 457] width 105 height 29
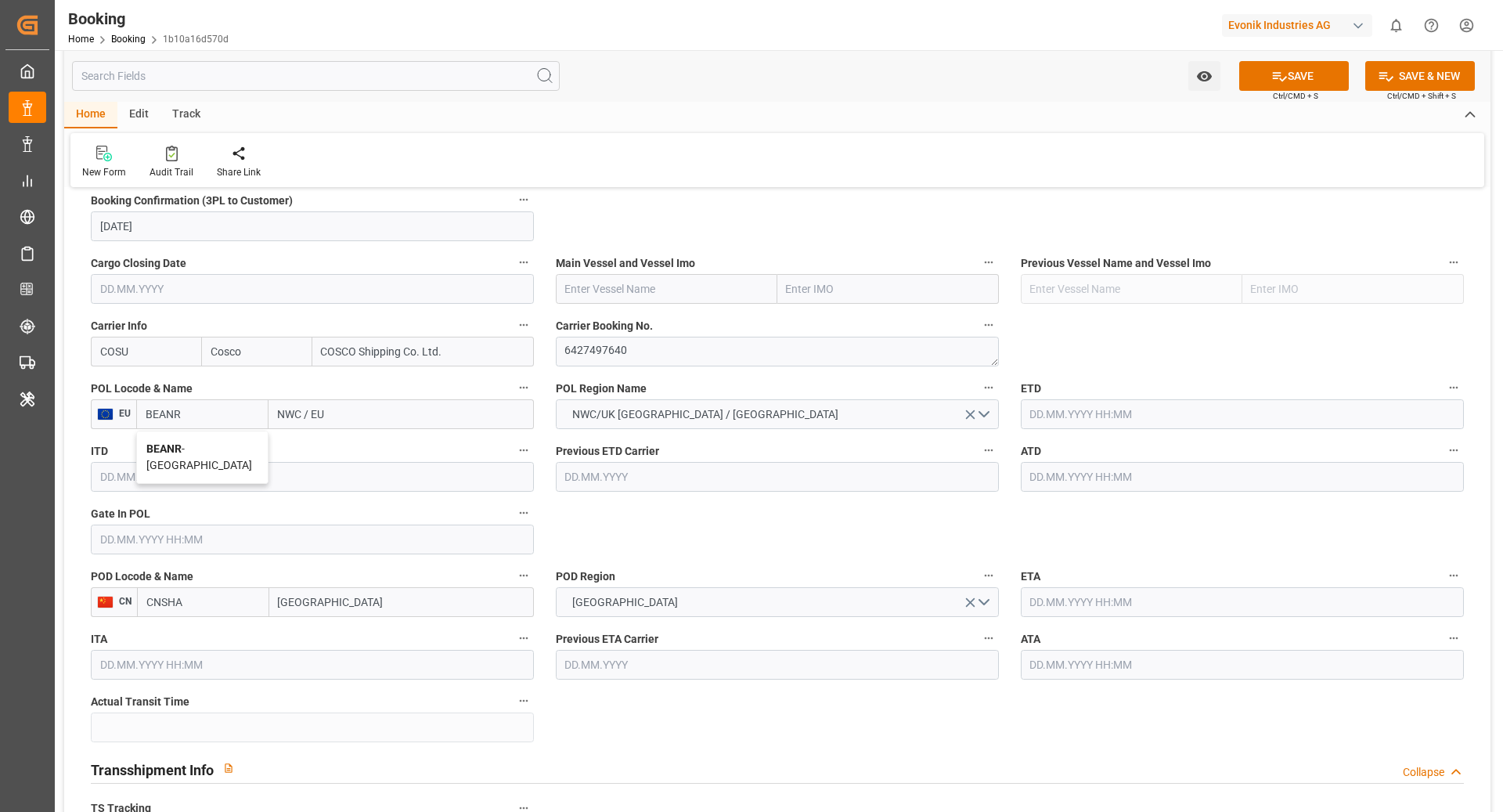
type input "[GEOGRAPHIC_DATA]"
type input "BEANR"
click at [211, 609] on input "CNSHA" at bounding box center [204, 601] width 133 height 30
click at [223, 603] on input "CNSHA" at bounding box center [204, 601] width 133 height 30
click at [216, 634] on span "CNSGH - Shanghai" at bounding box center [200, 645] width 105 height 29
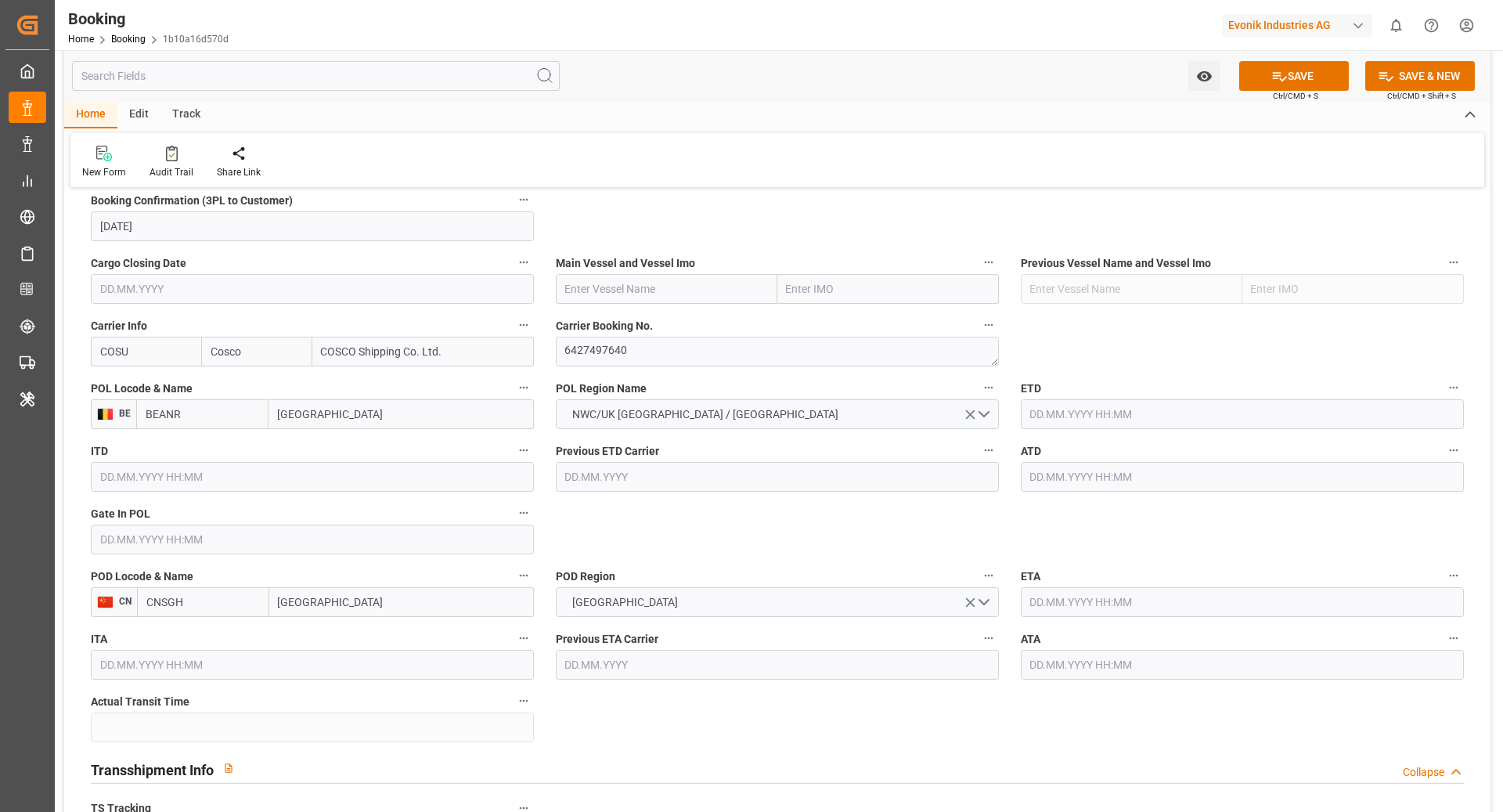
type input "CNSGH"
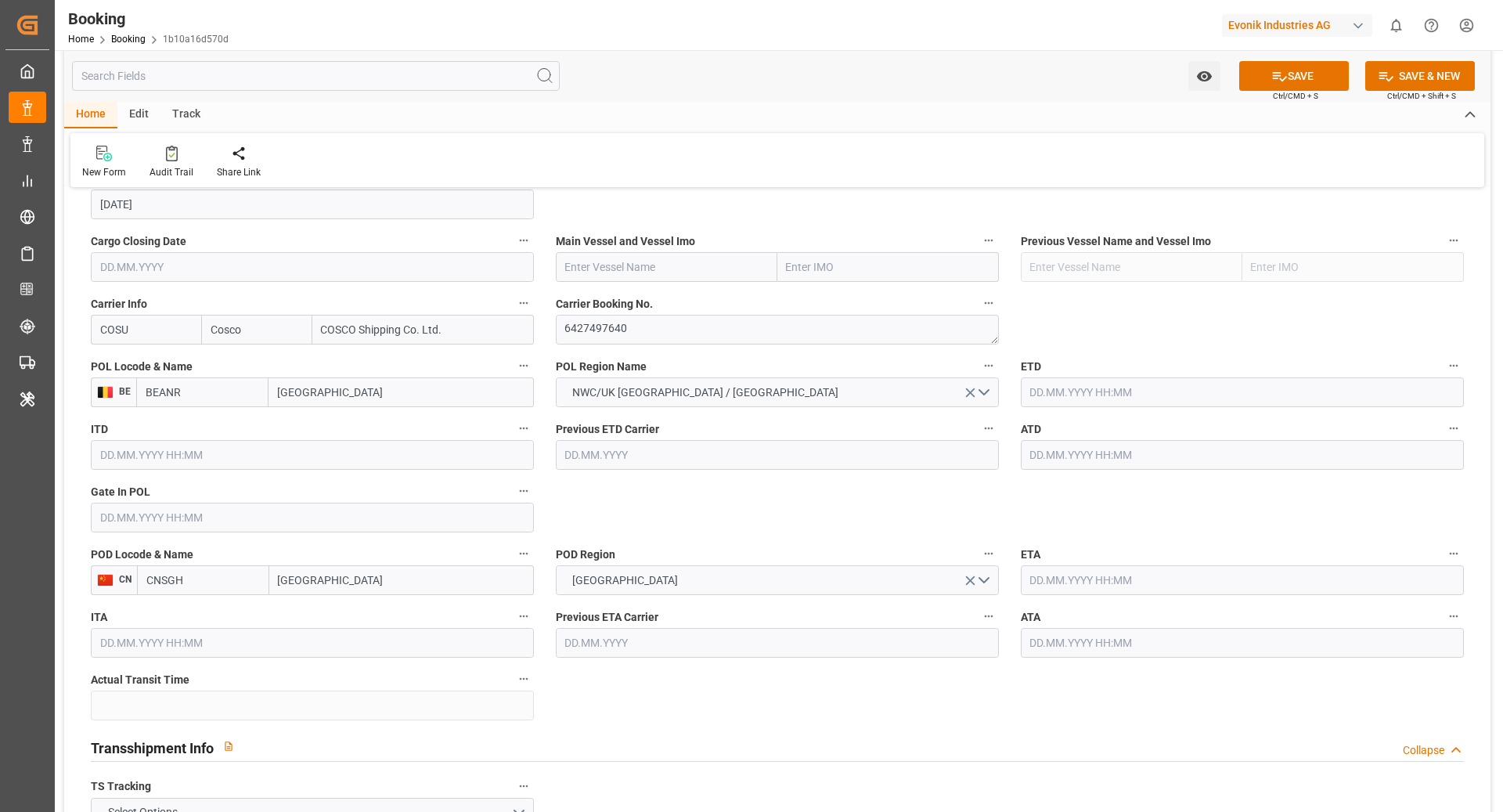
click at [581, 265] on input "text" at bounding box center [667, 266] width 222 height 30
paste input "COSCO SHIPPING ARIES"
click at [595, 308] on div "COSCO Shipping Aries - 9783497" at bounding box center [646, 302] width 178 height 35
type input "COSCO Shipping Aries"
type input "9783497"
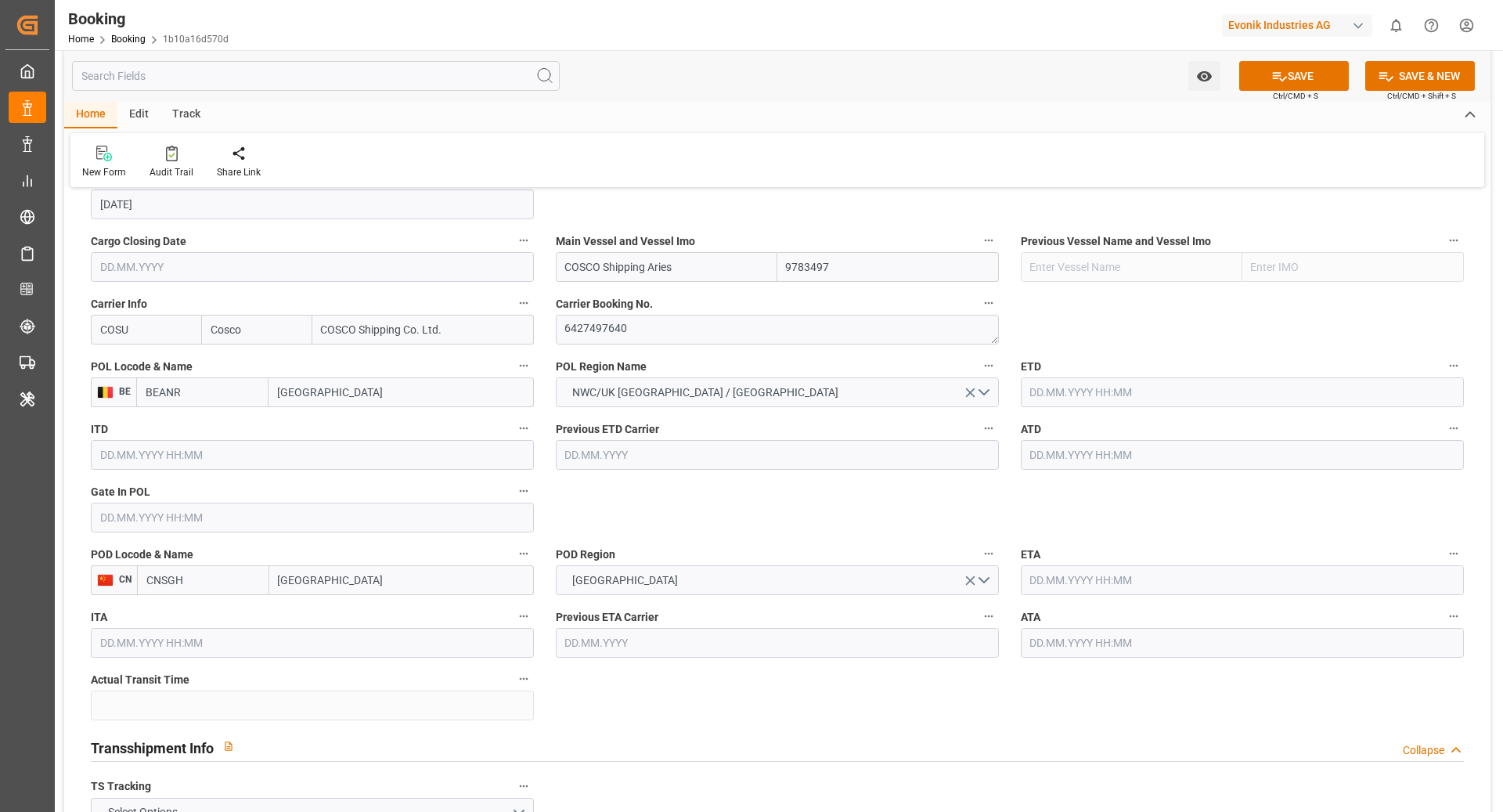
type input "COSCO Shipping Aries"
click at [1088, 392] on input "text" at bounding box center [1243, 391] width 443 height 30
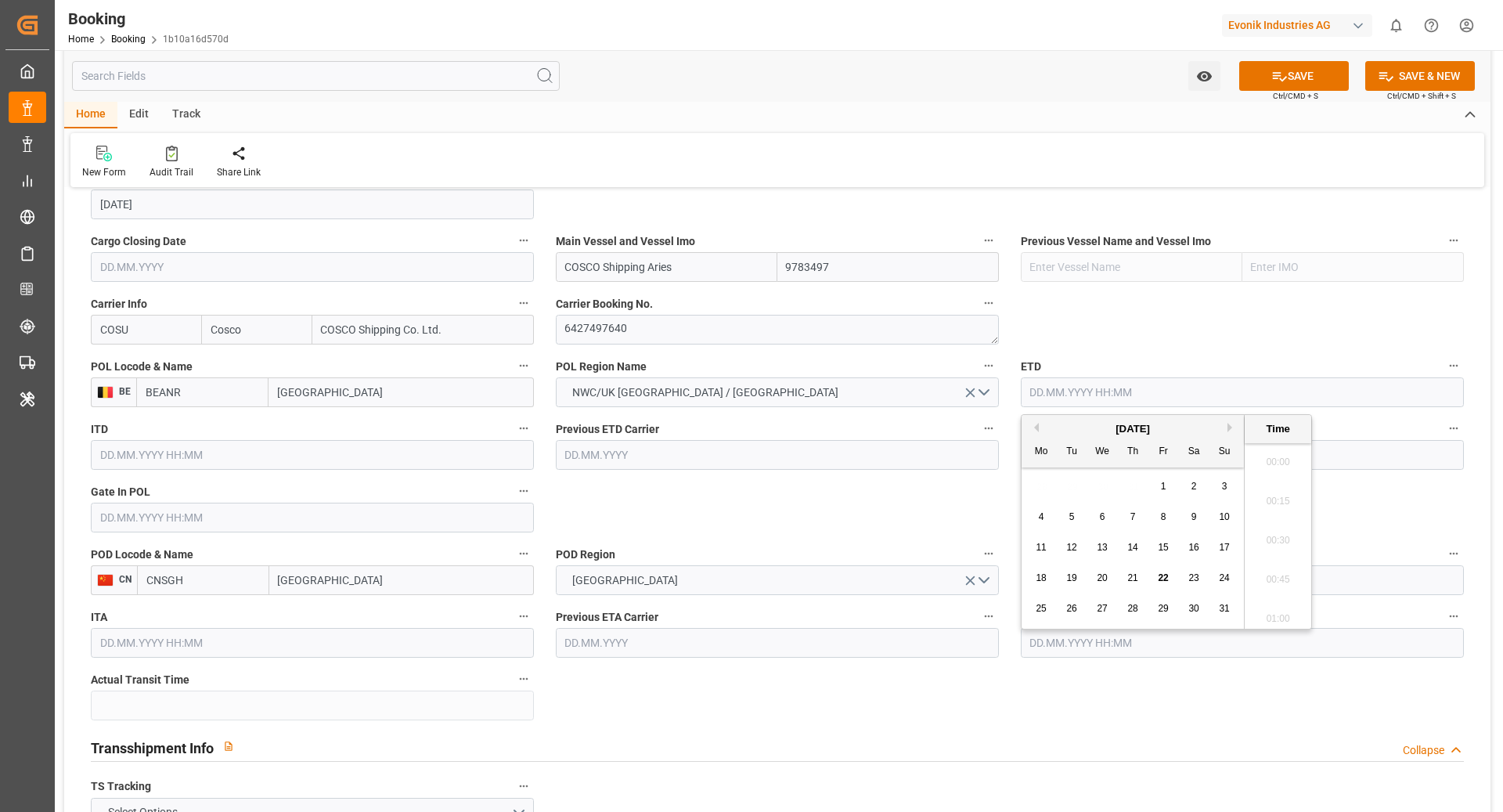
drag, startPoint x: 1227, startPoint y: 427, endPoint x: 1233, endPoint y: 532, distance: 105.2
click at [1228, 427] on button "Next Month" at bounding box center [1232, 427] width 9 height 9
click at [1224, 490] on span "7" at bounding box center [1225, 486] width 5 height 11
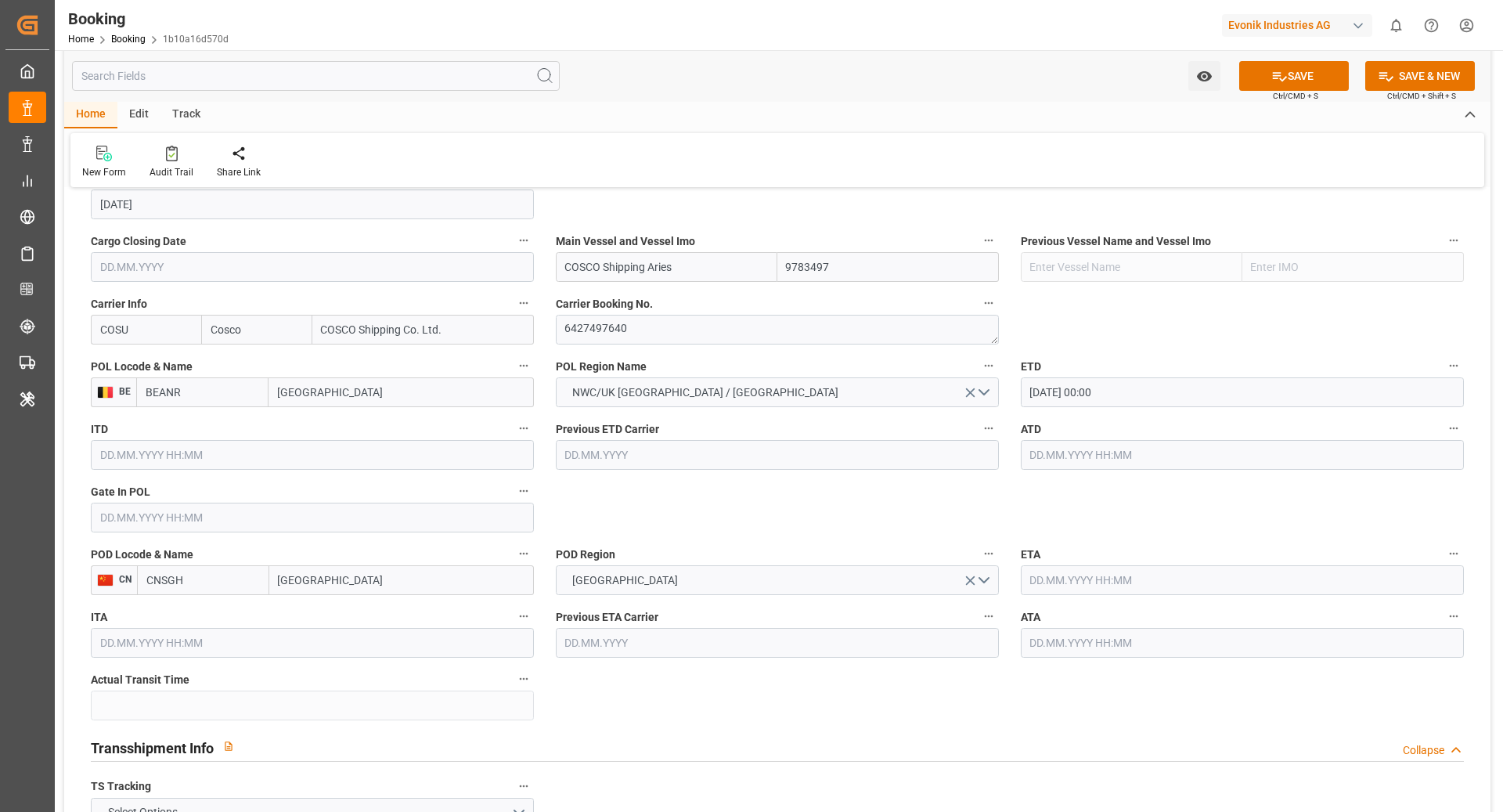
type input "07.09.2025 00:00"
click at [1123, 569] on input "text" at bounding box center [1243, 579] width 443 height 30
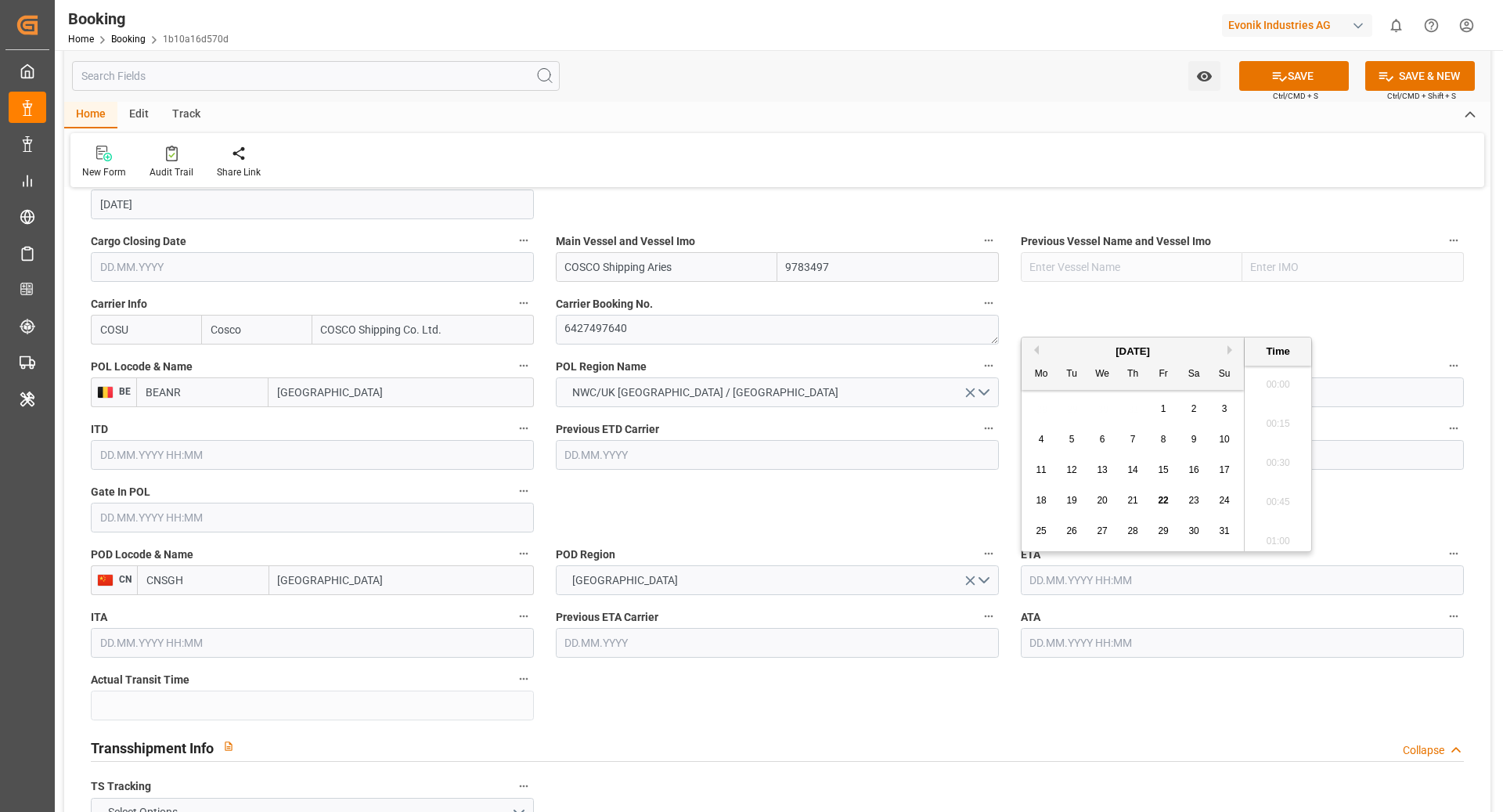
click at [1231, 353] on button "Next Month" at bounding box center [1232, 350] width 9 height 9
click at [1070, 472] on span "14" at bounding box center [1071, 470] width 10 height 11
type input "14.10.2025 00:00"
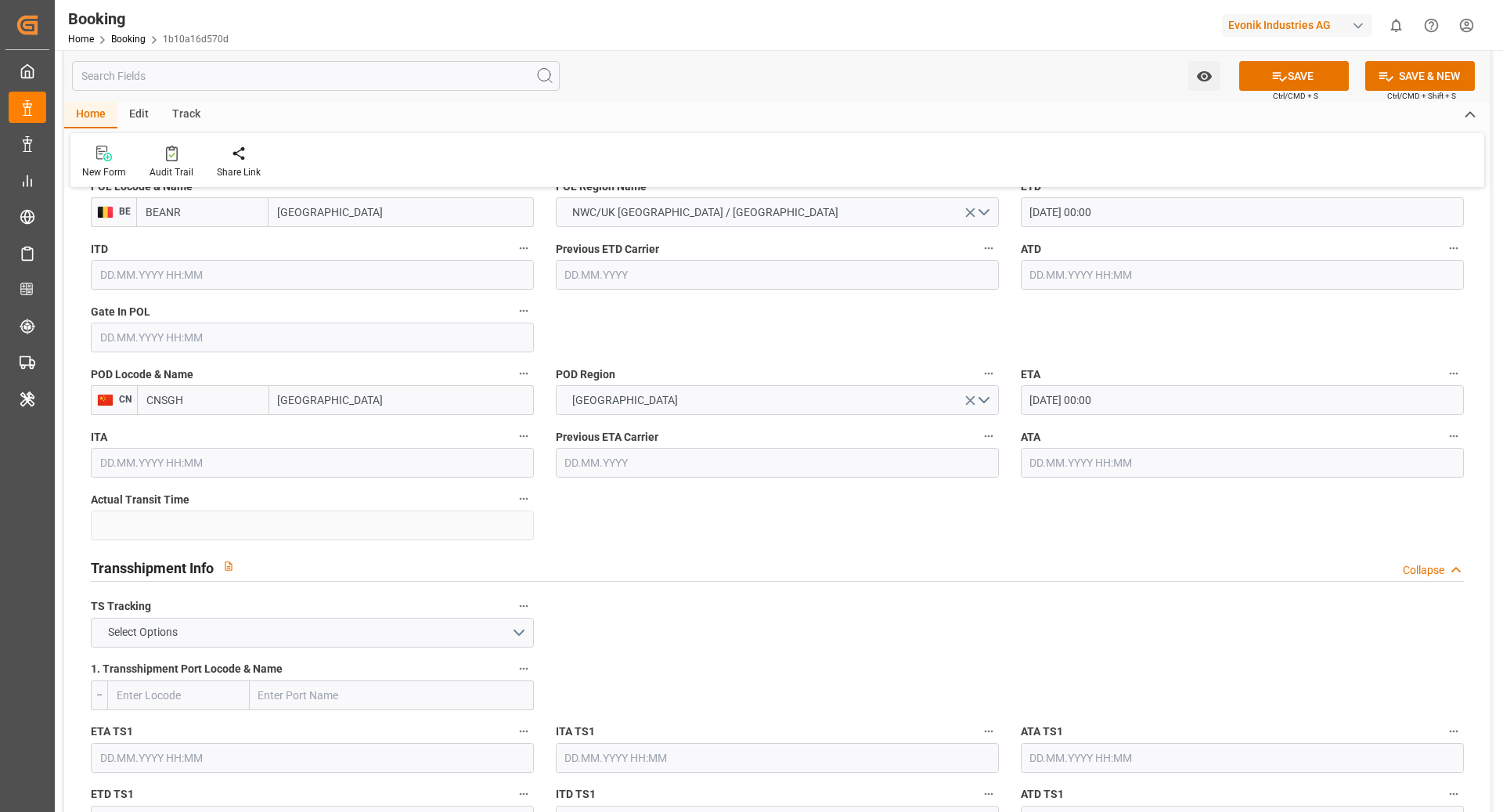
scroll to position [1282, 0]
click at [202, 619] on button "Select Options" at bounding box center [313, 630] width 443 height 30
click at [164, 653] on div "FALSE" at bounding box center [313, 668] width 442 height 33
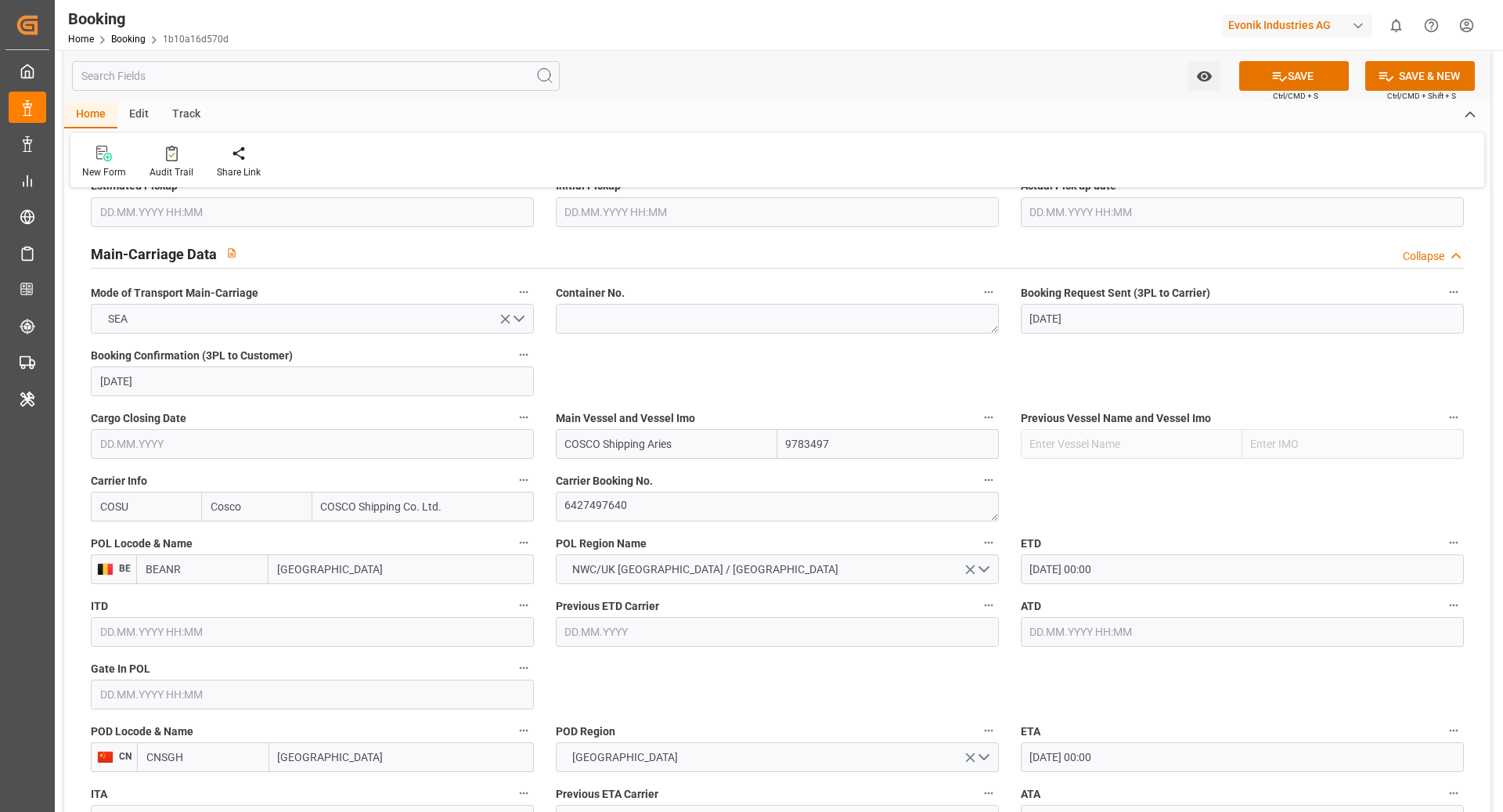
scroll to position [948, 0]
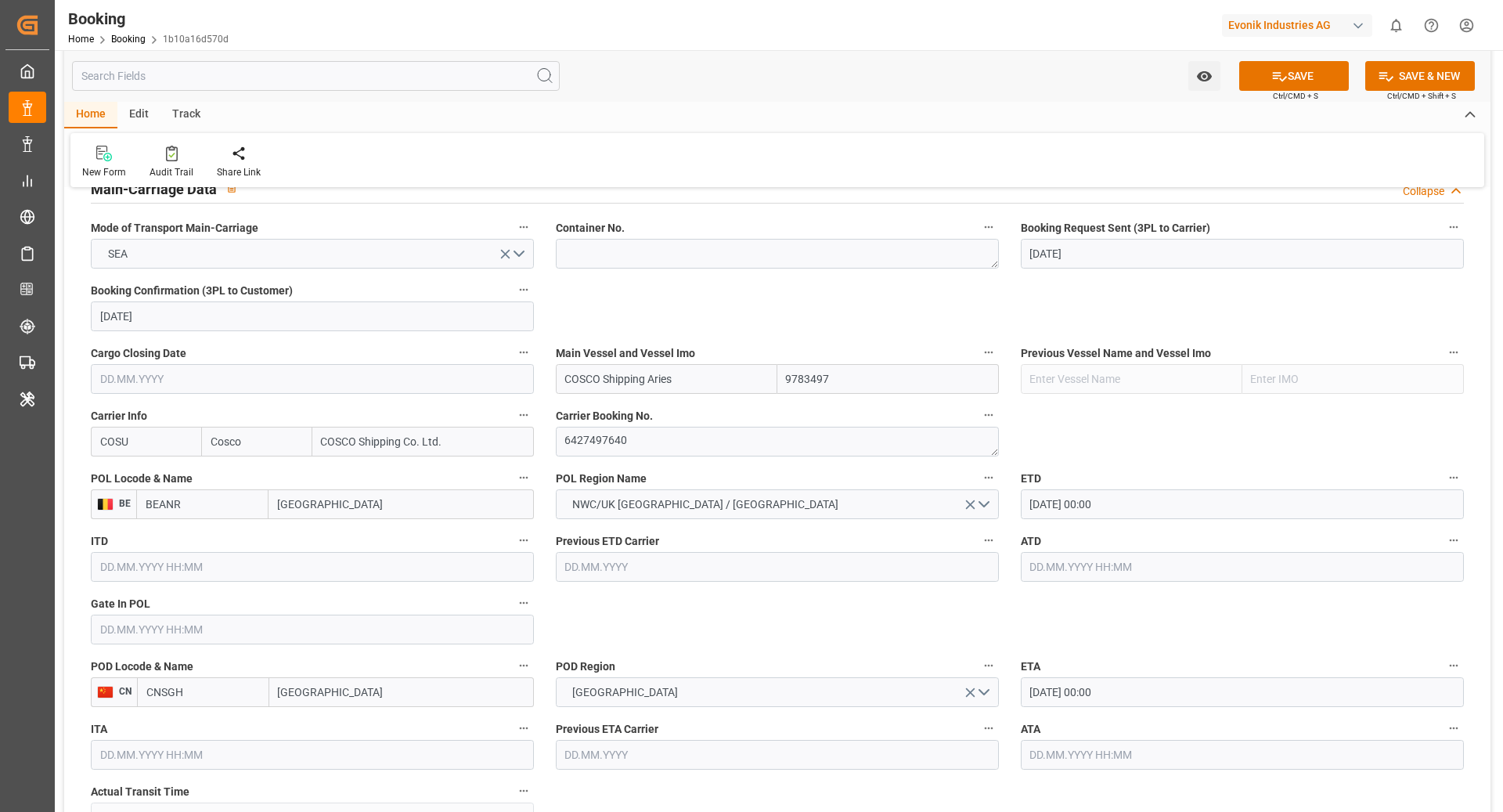
scroll to position [987, 0]
click at [1282, 97] on span "Ctrl/CMD + S" at bounding box center [1296, 95] width 45 height 12
click at [1285, 81] on button "SAVE" at bounding box center [1294, 75] width 110 height 30
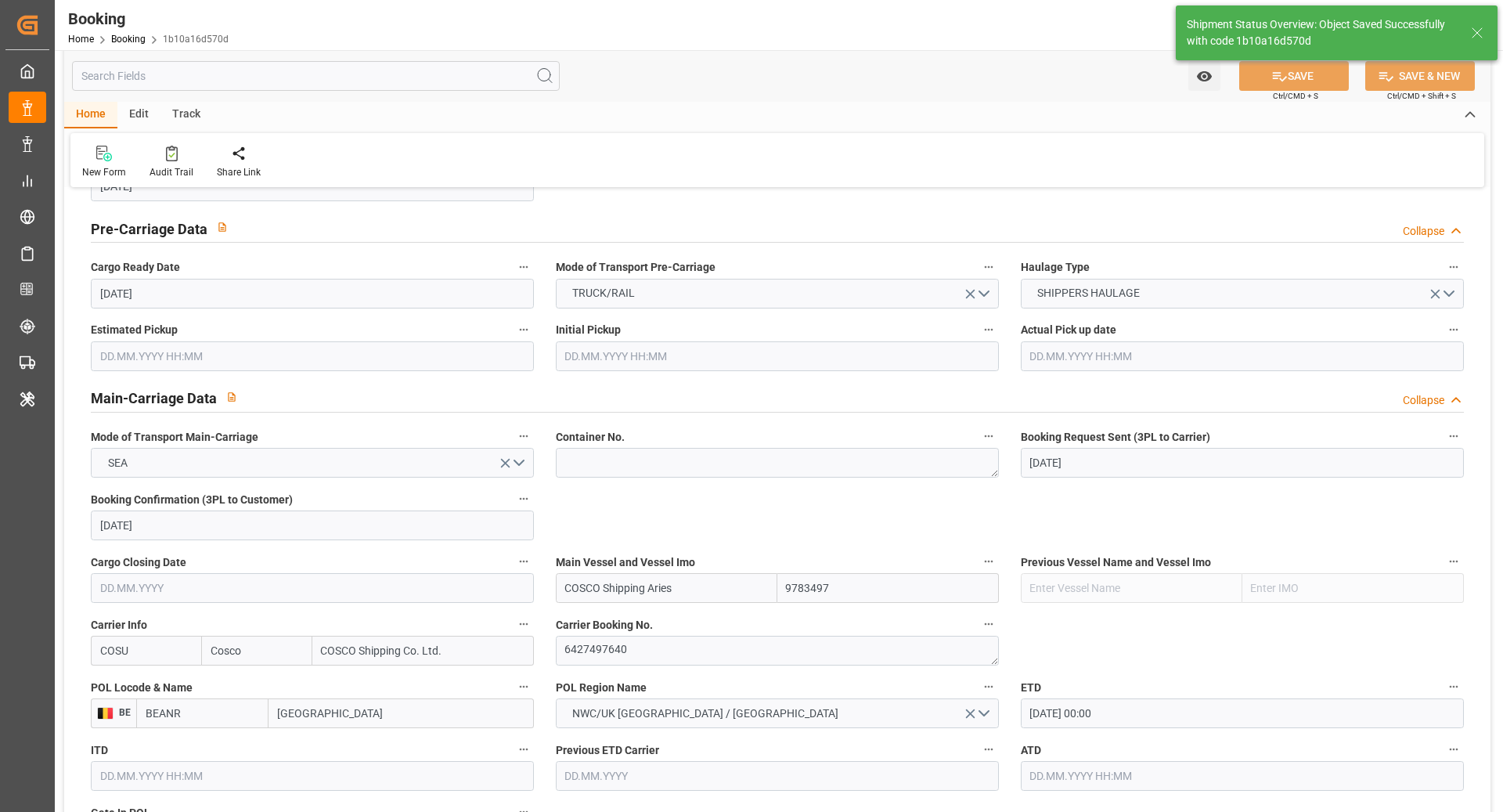
scroll to position [0, 0]
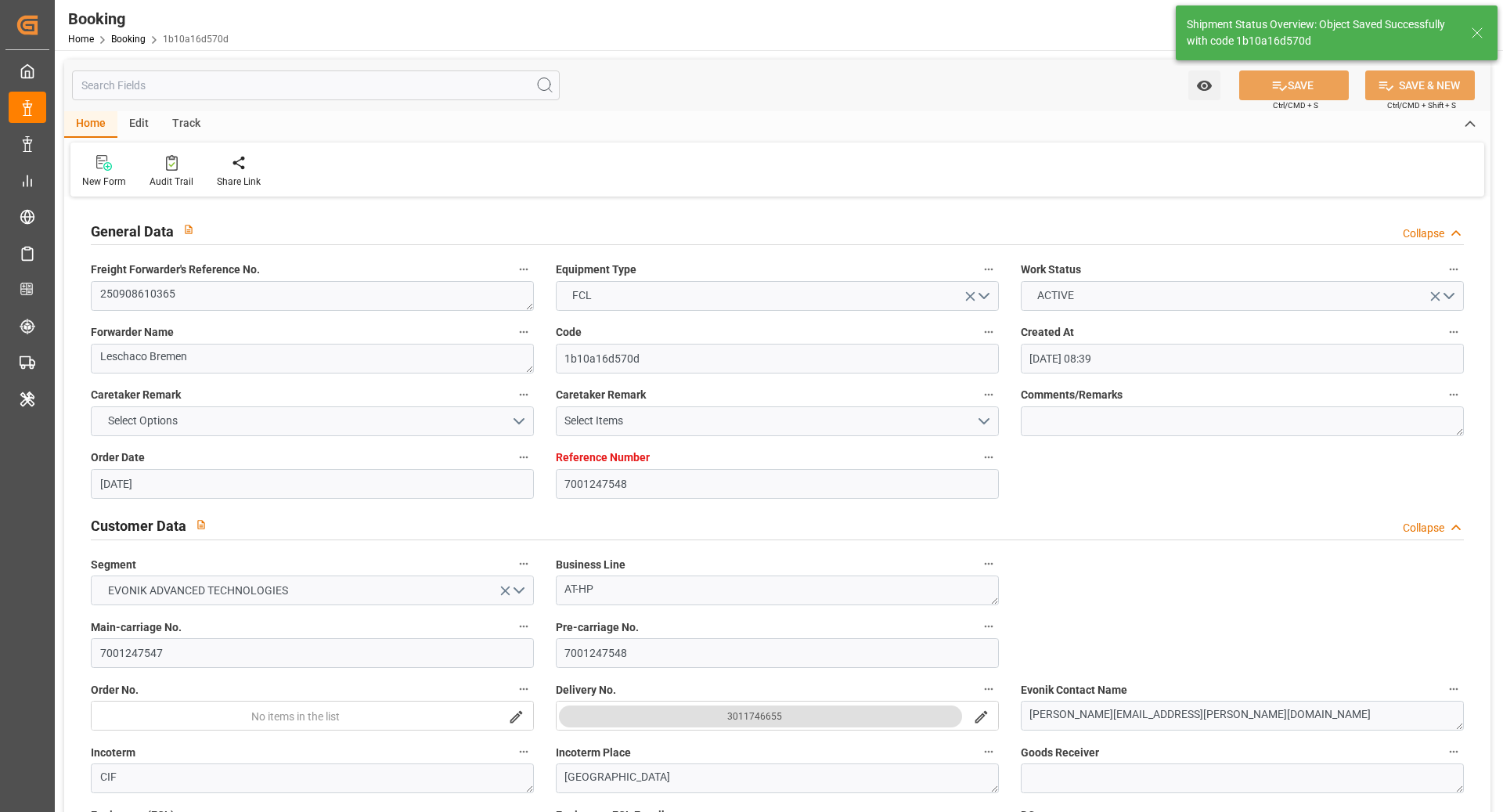
type textarea "NWC/UK North West Continent / UK_CNSGH_COSU_AT-HP"
type textarea "[PERSON_NAME]"
type textarea "Pod-PodRegionName-businessDivision-businessLine-"
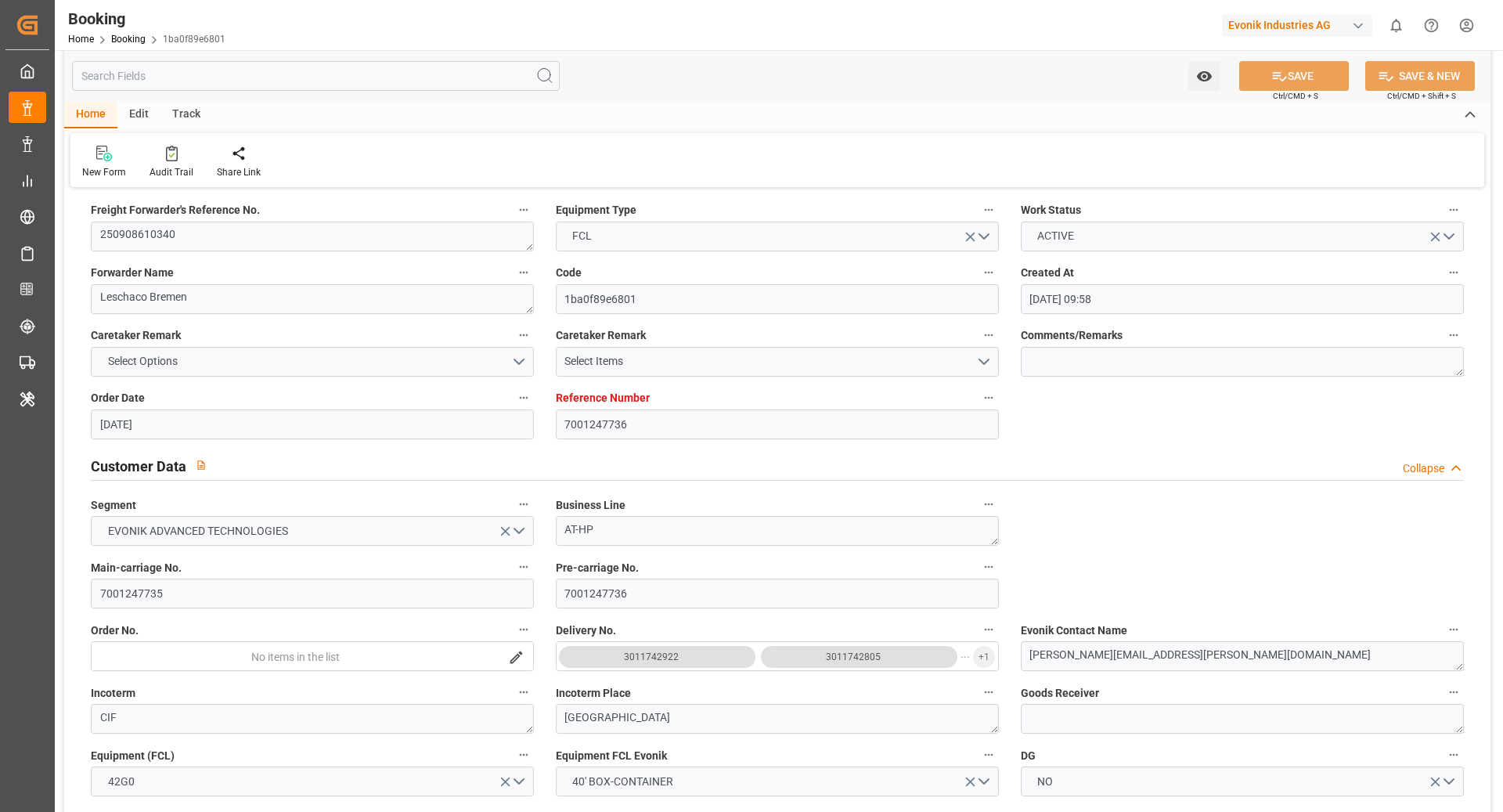
scroll to position [27, 0]
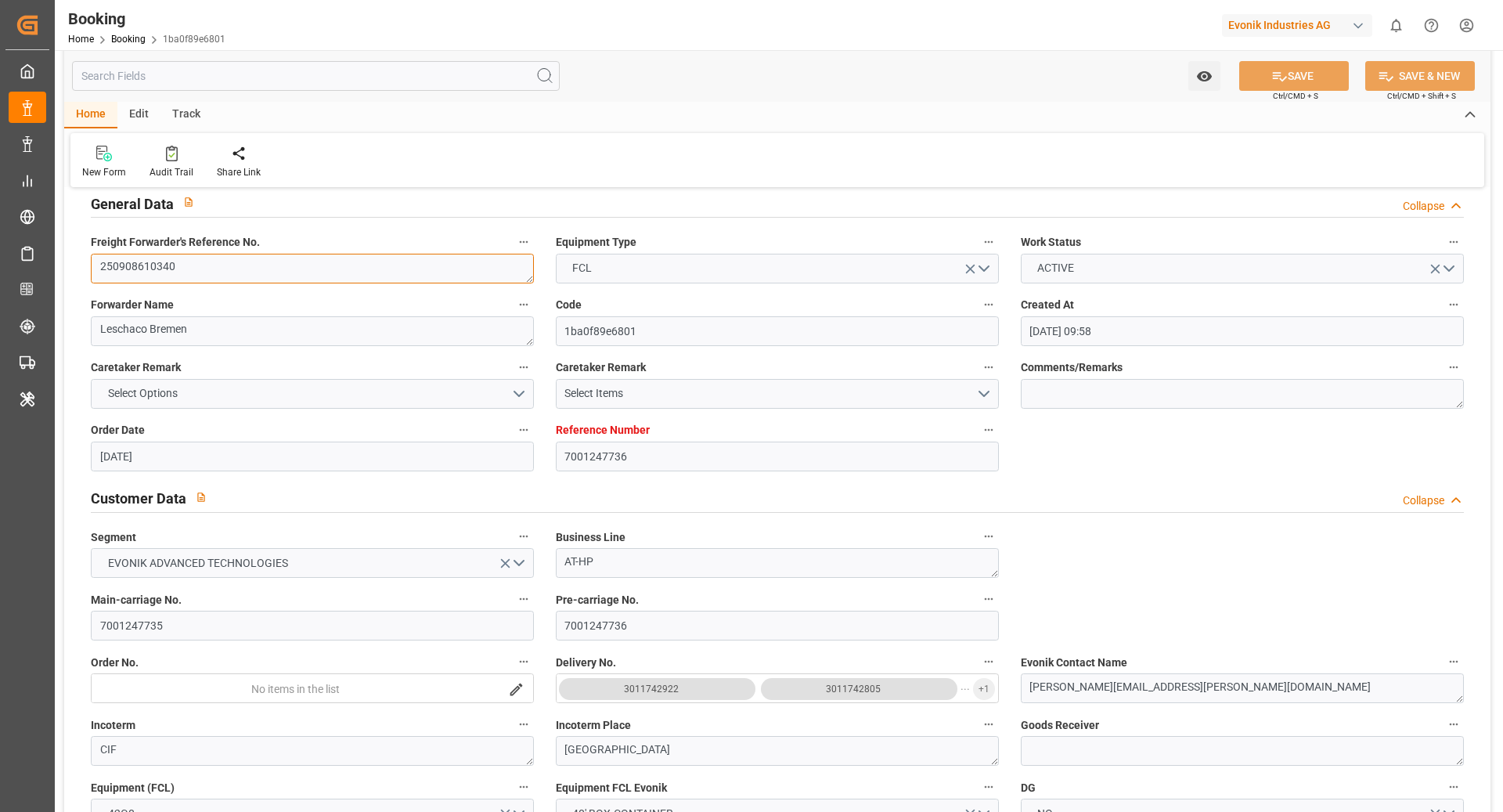
click at [317, 272] on textarea "250908610340" at bounding box center [313, 268] width 443 height 30
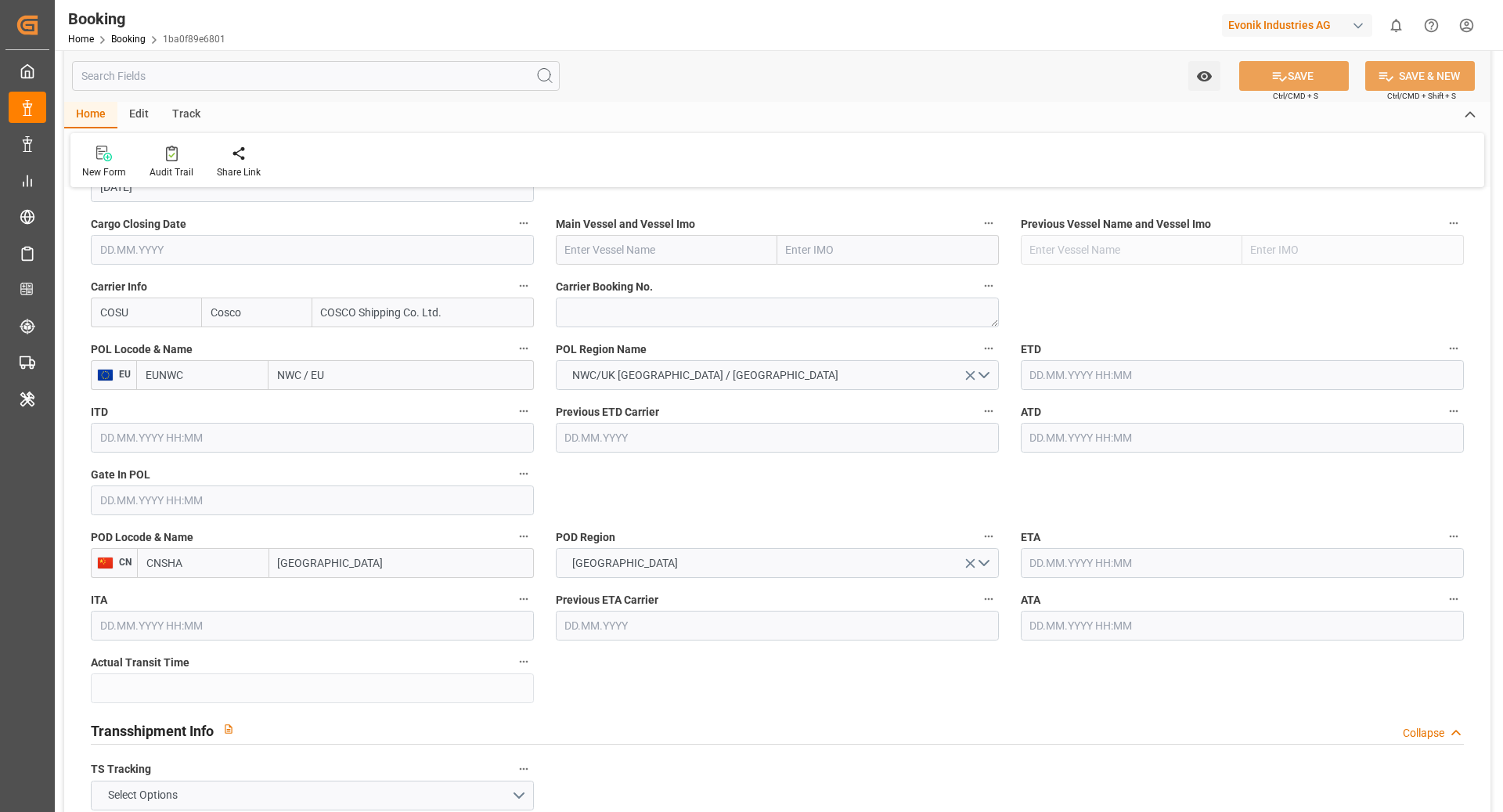
scroll to position [1084, 0]
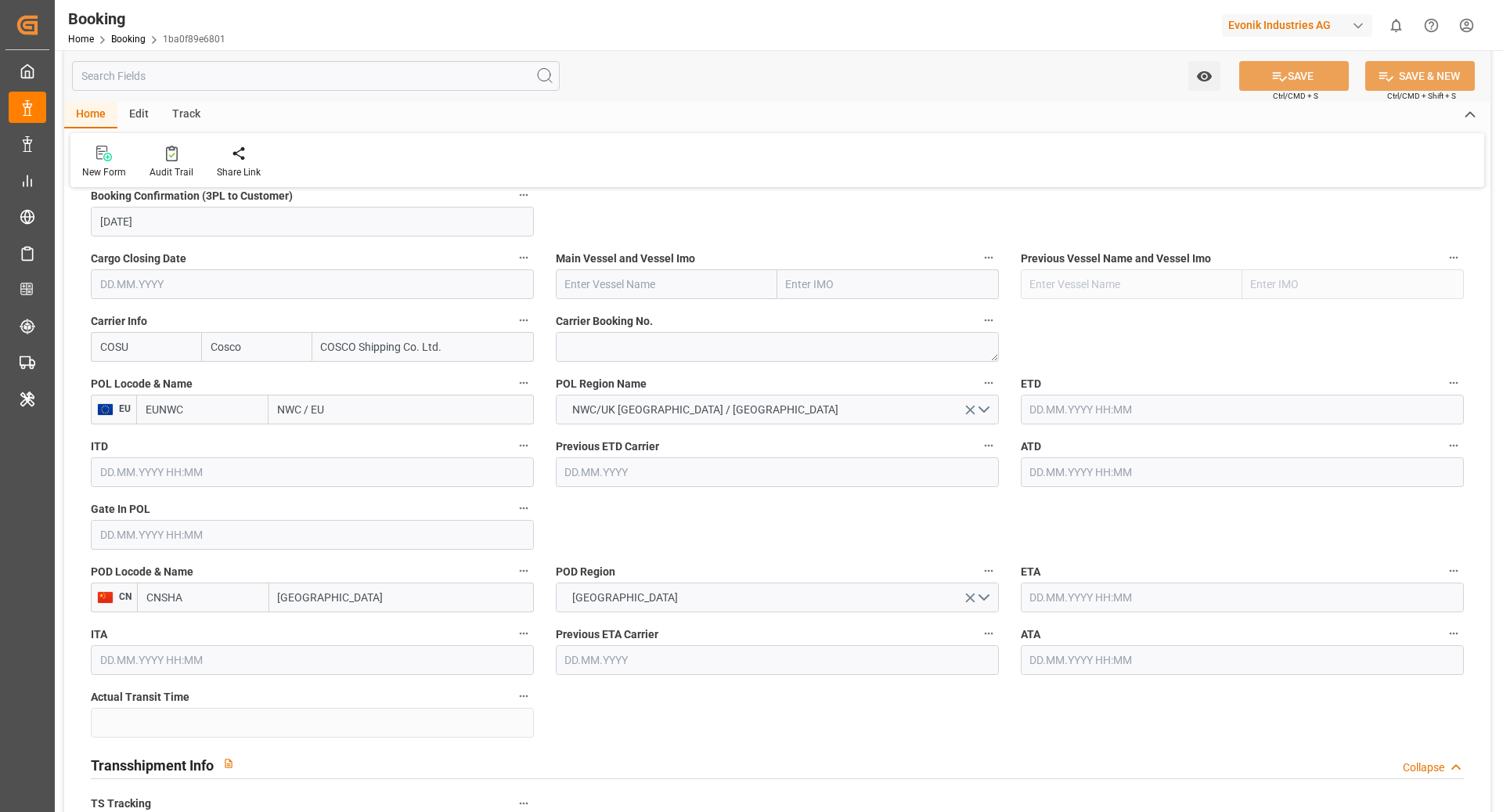
click at [609, 320] on span "Carrier Booking No." at bounding box center [604, 322] width 97 height 16
click at [979, 320] on button "Carrier Booking No." at bounding box center [989, 320] width 20 height 20
click at [588, 342] on div at bounding box center [752, 406] width 1503 height 812
click at [611, 345] on textarea at bounding box center [778, 346] width 443 height 30
paste textarea "6427605130"
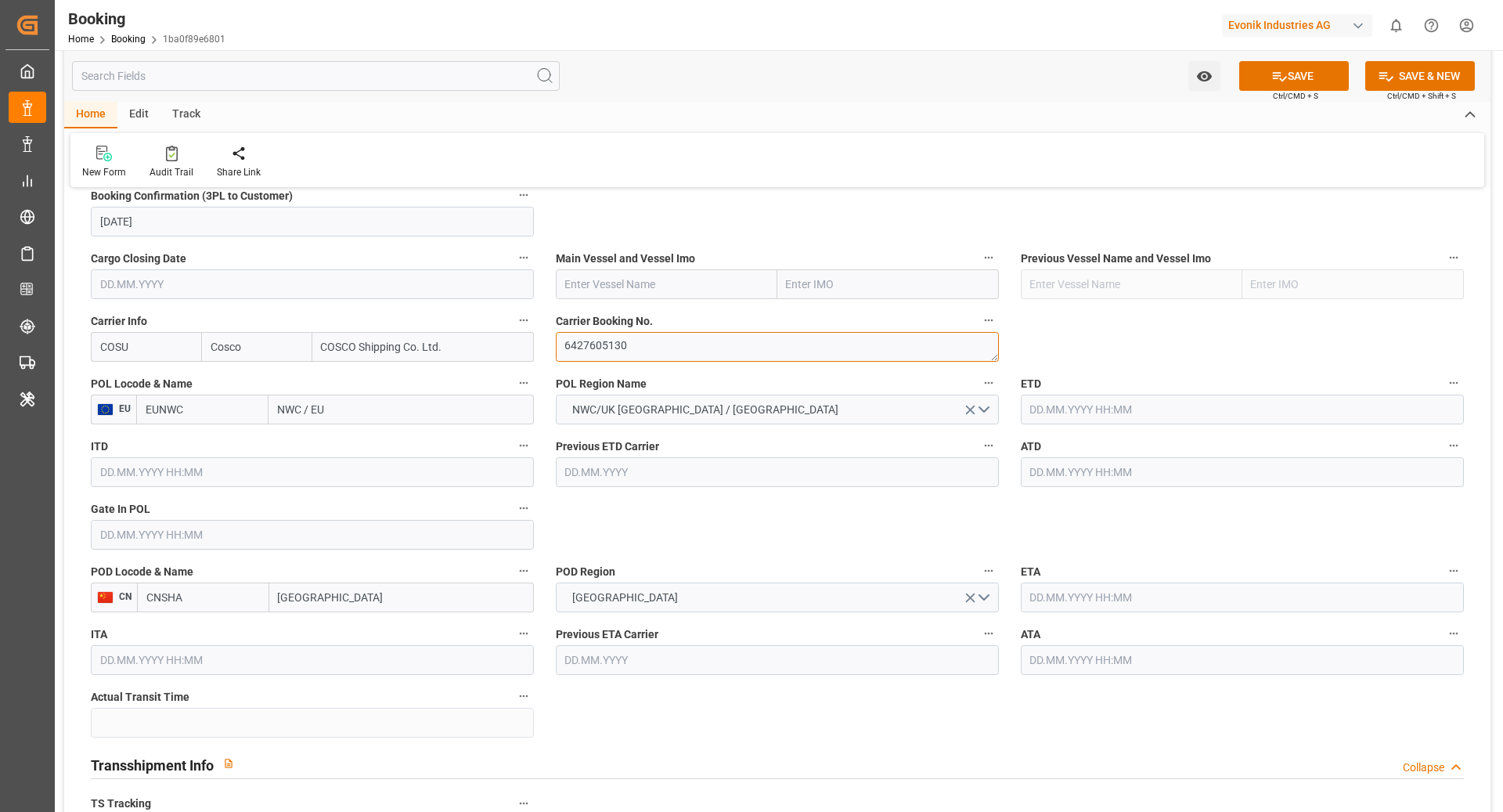
type textarea "6427605130"
click at [211, 411] on input "EUNWC" at bounding box center [203, 409] width 133 height 30
type input "BEANR"
click at [218, 450] on div "BEANR - [GEOGRAPHIC_DATA]" at bounding box center [203, 452] width 131 height 52
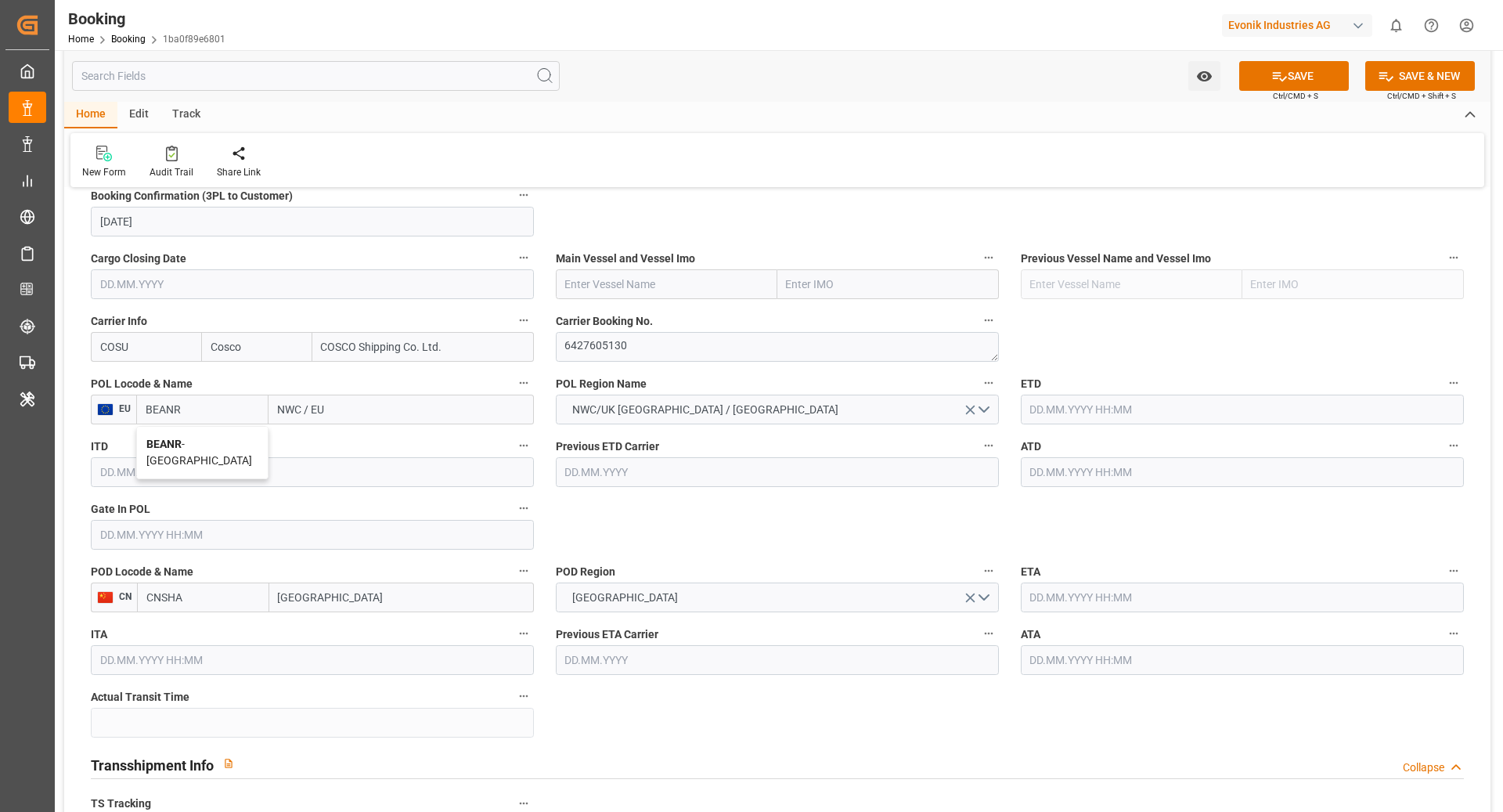
type input "[GEOGRAPHIC_DATA]"
type input "BEANR"
click at [198, 589] on input "CNSHA" at bounding box center [204, 597] width 133 height 30
click at [205, 614] on div "CNSGH - [GEOGRAPHIC_DATA]" at bounding box center [204, 639] width 131 height 52
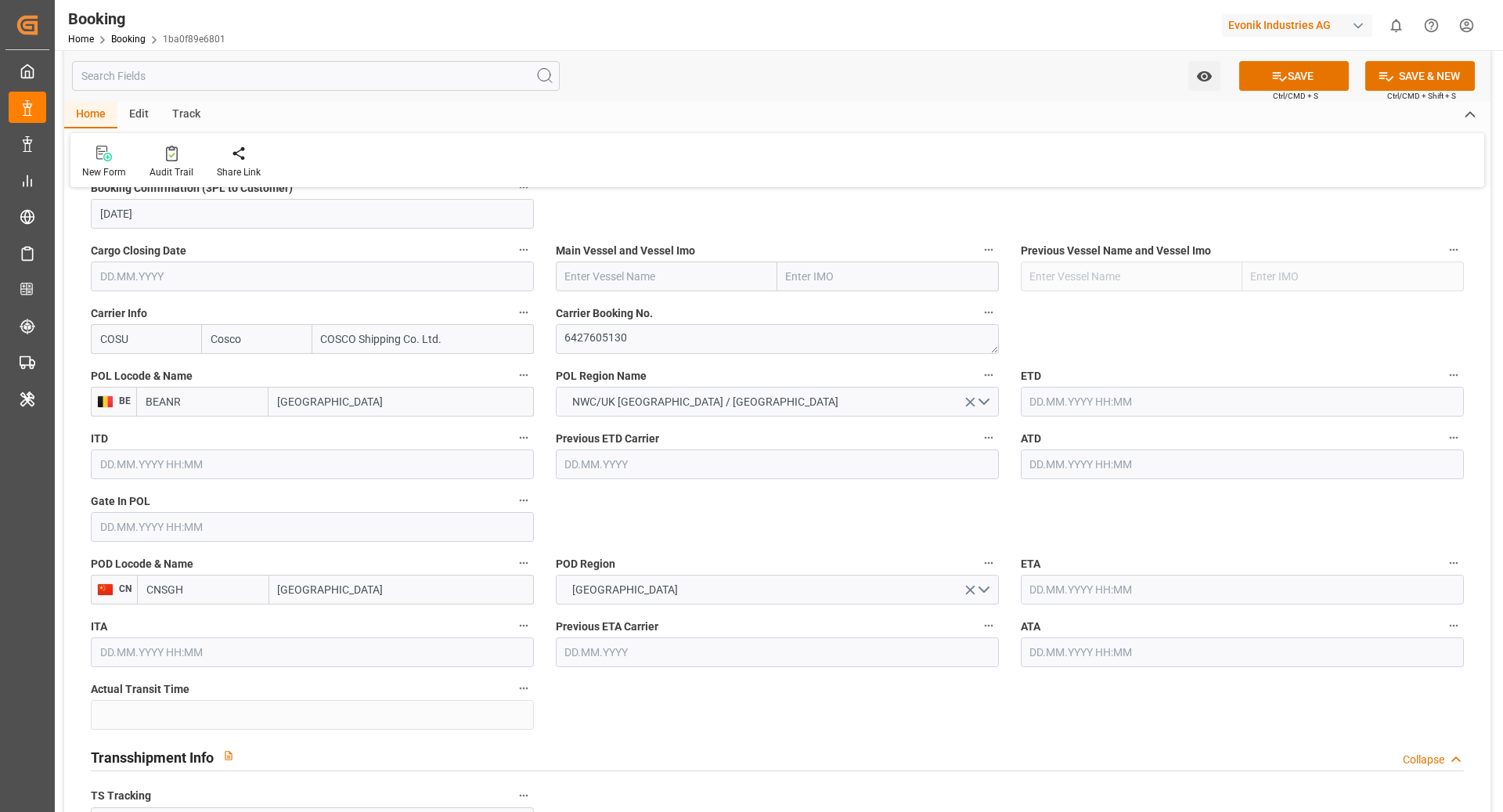
scroll to position [1102, 0]
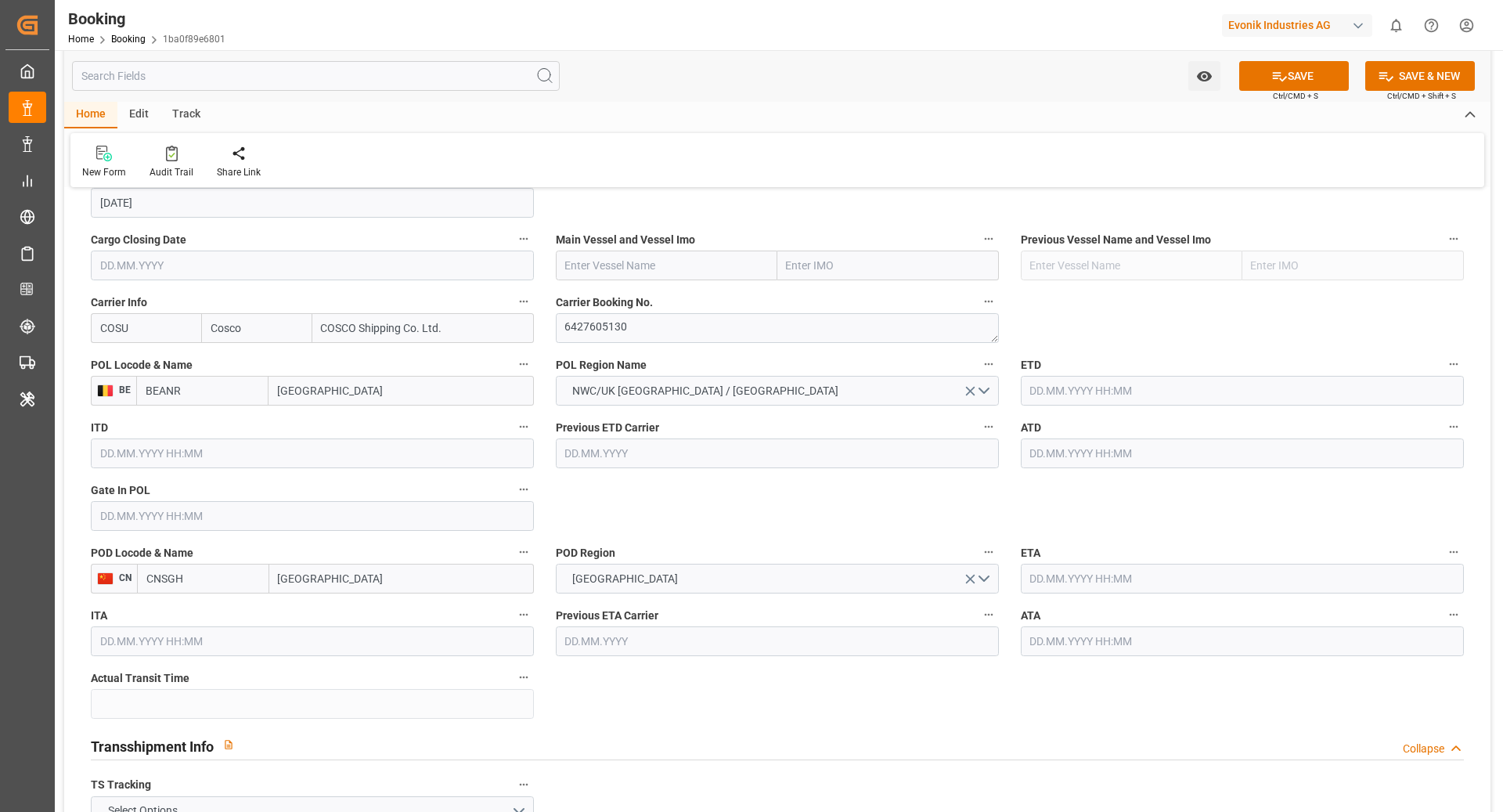
type input "CNSGH"
click at [1114, 380] on input "text" at bounding box center [1243, 391] width 443 height 30
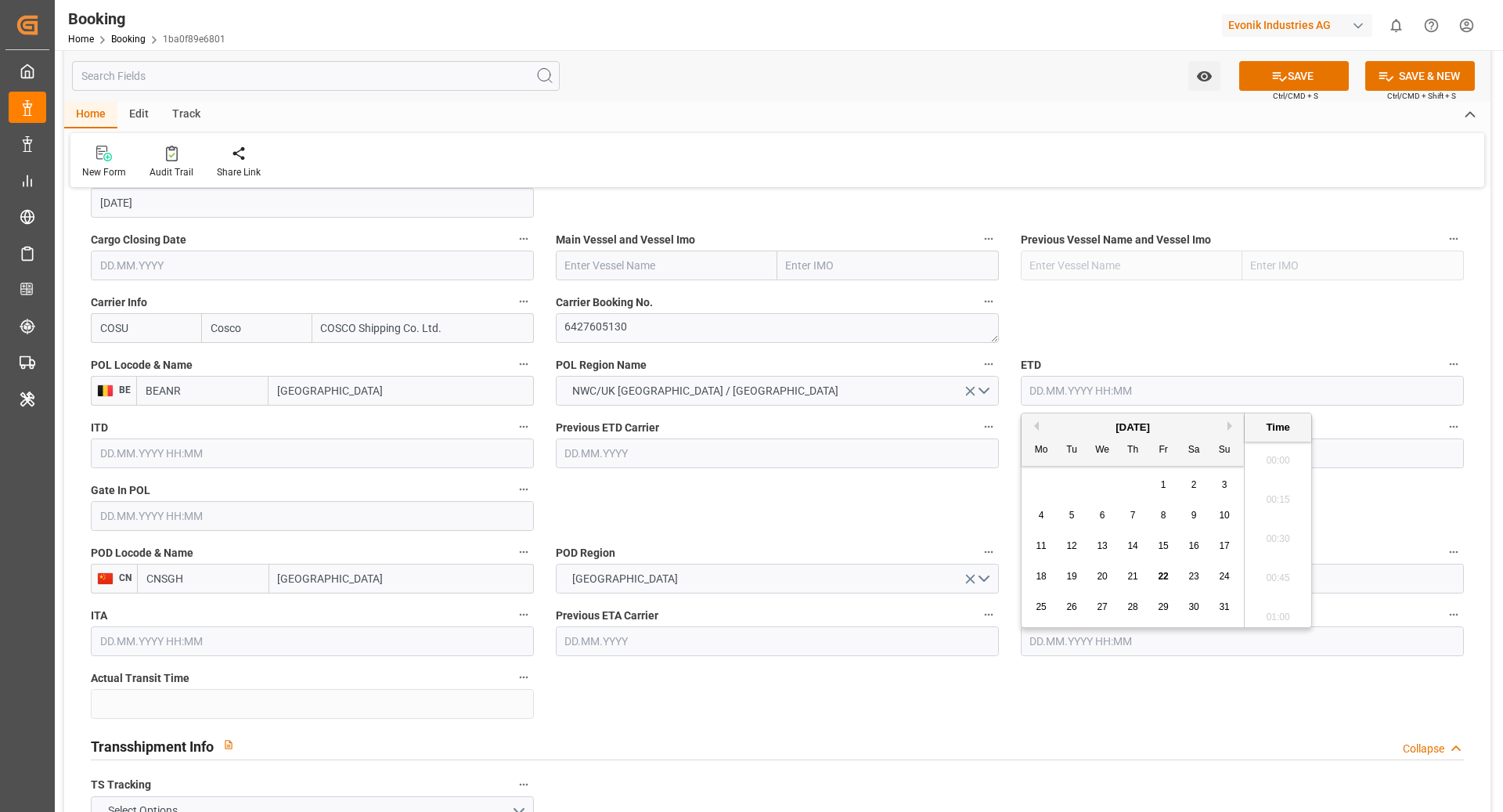
scroll to position [2157, 0]
click at [1101, 376] on input "text" at bounding box center [1243, 391] width 443 height 30
click at [1228, 427] on button "Next Month" at bounding box center [1232, 426] width 9 height 9
click at [1220, 485] on div "7" at bounding box center [1225, 485] width 20 height 19
type input "07.09.2025 00:00"
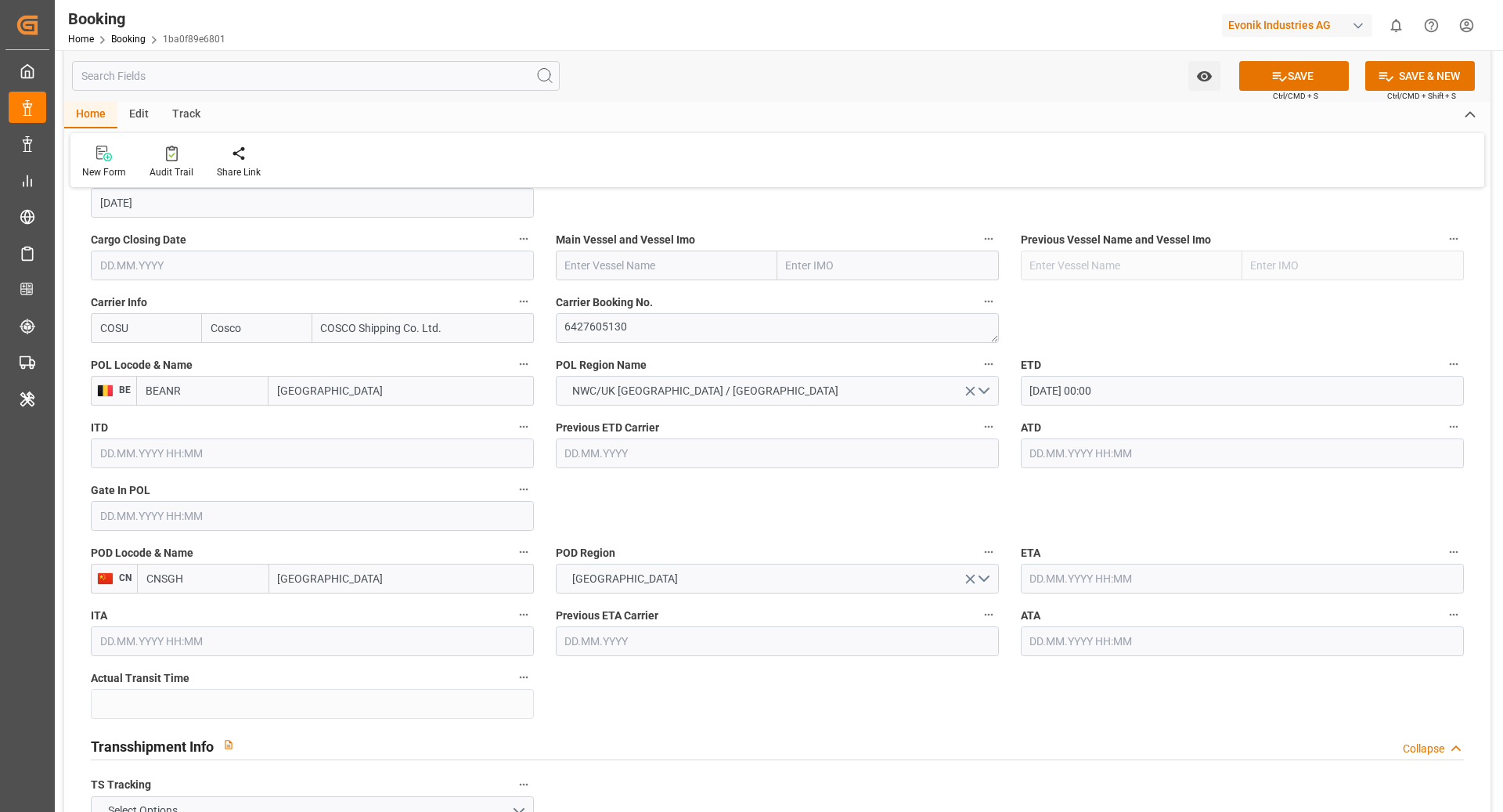
drag, startPoint x: 1097, startPoint y: 579, endPoint x: 1118, endPoint y: 580, distance: 21.0
click at [1097, 579] on input "text" at bounding box center [1243, 578] width 443 height 30
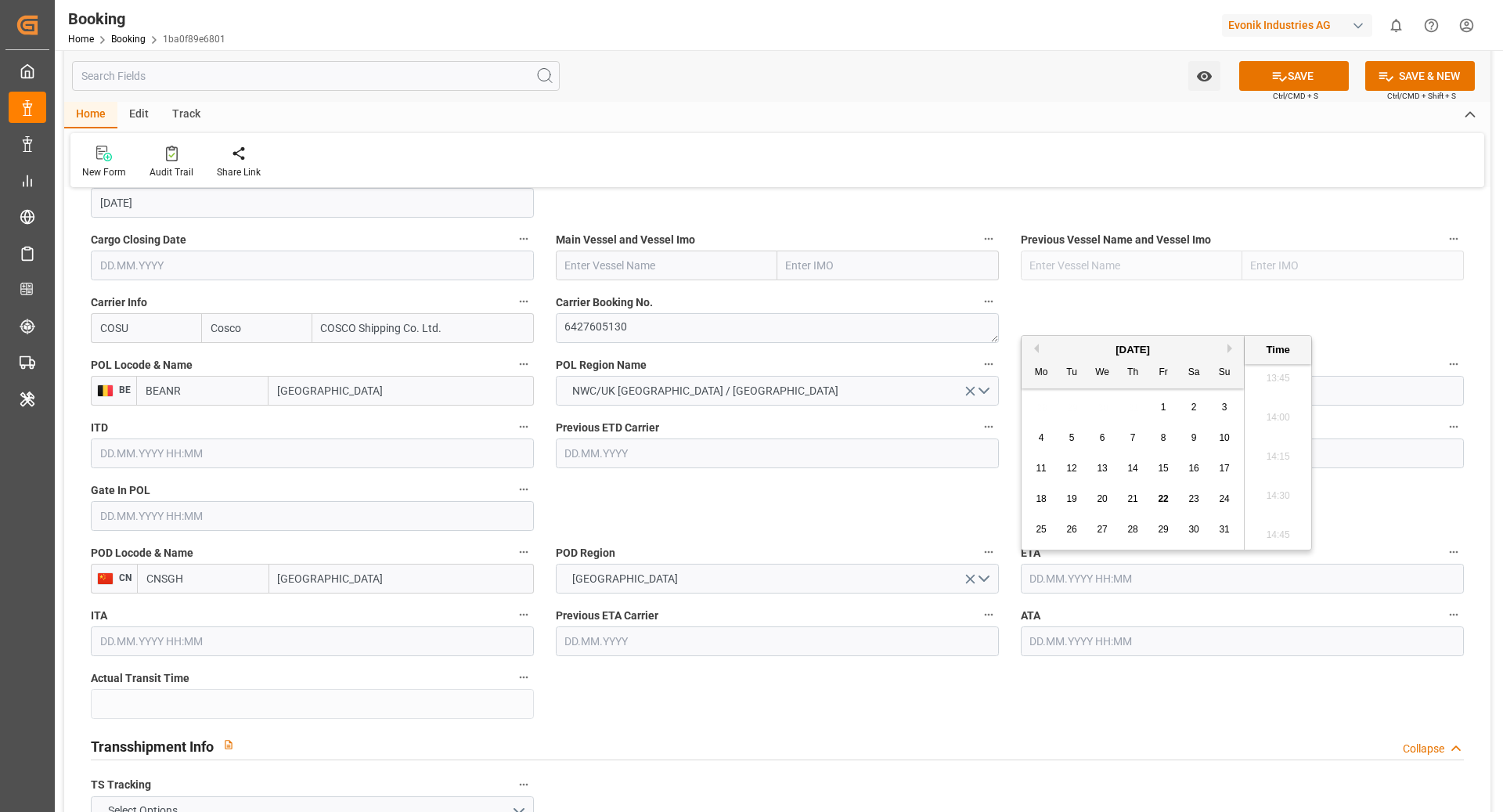
click at [1233, 347] on button "Next Month" at bounding box center [1232, 348] width 9 height 9
drag, startPoint x: 1066, startPoint y: 470, endPoint x: 970, endPoint y: 499, distance: 100.3
click at [1065, 470] on div "14" at bounding box center [1072, 469] width 20 height 19
type input "14.10.2025 00:00"
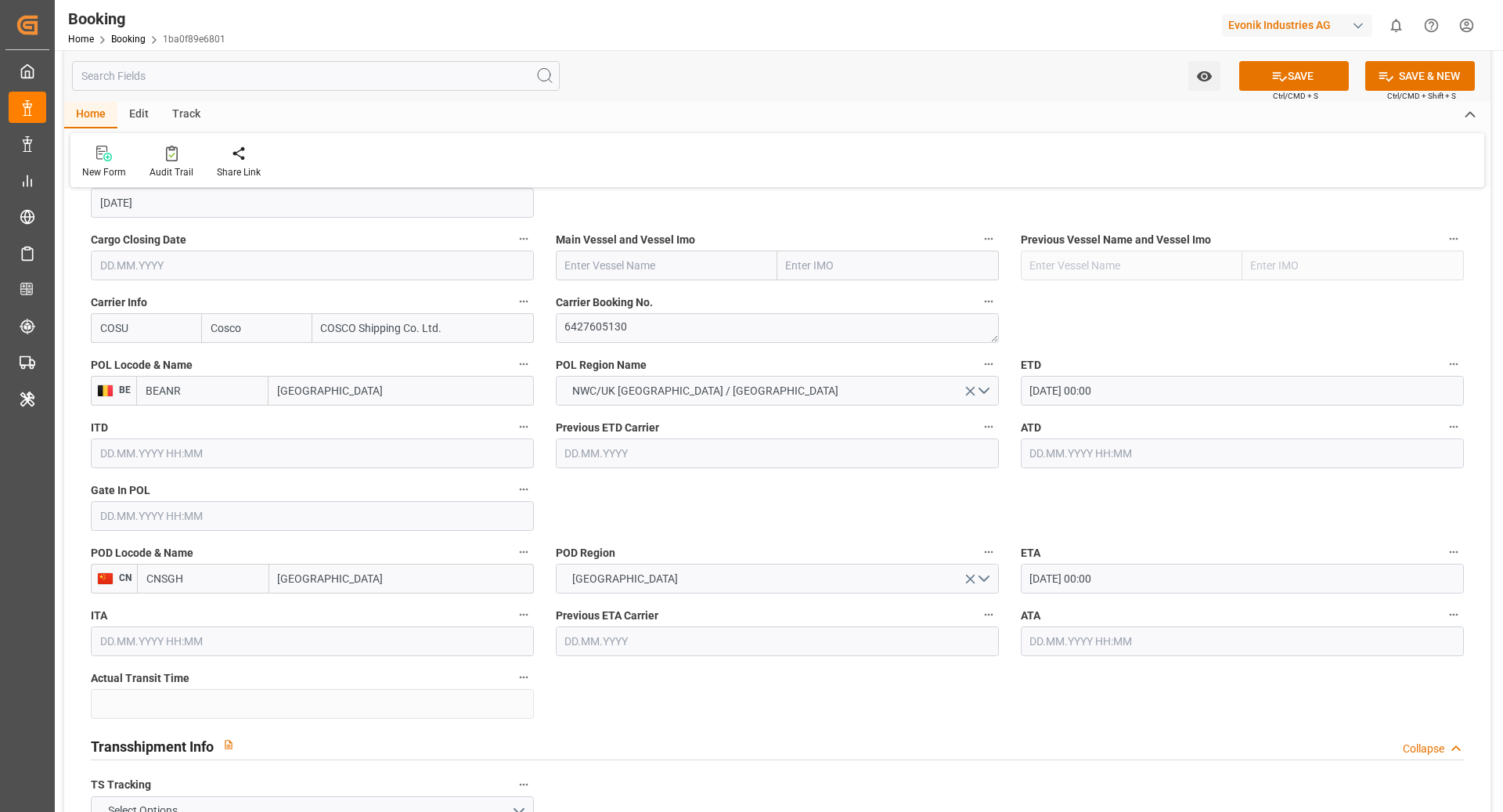
drag, startPoint x: 627, startPoint y: 283, endPoint x: 637, endPoint y: 269, distance: 17.2
click at [627, 282] on div "Main Vessel and Vessel Imo" at bounding box center [778, 254] width 465 height 63
click at [637, 269] on input "text" at bounding box center [667, 265] width 222 height 30
paste input "COSCO SHIPPING ARIES"
click at [589, 297] on b "COSCO Shipping Aries" at bounding box center [622, 300] width 112 height 13
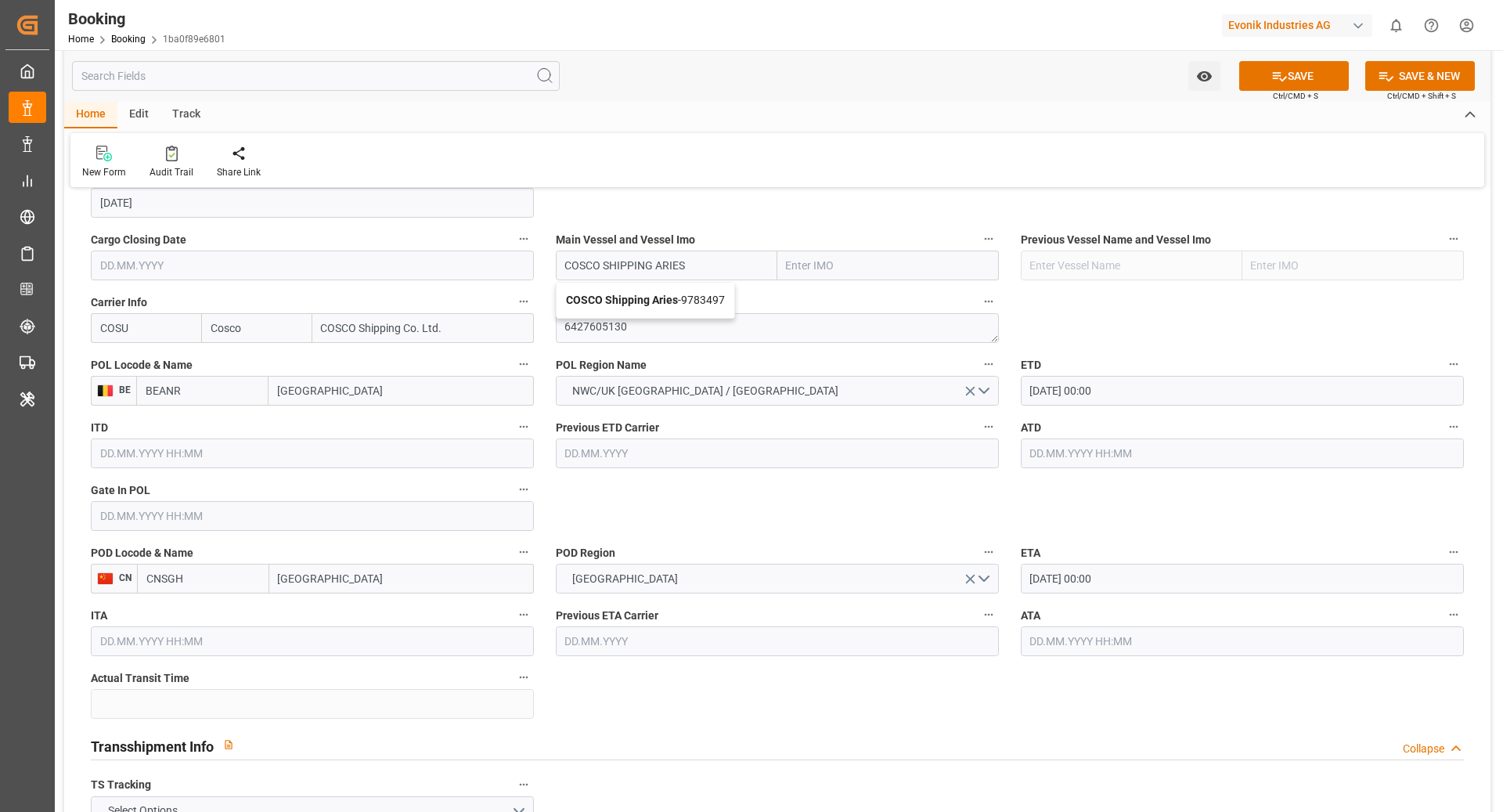
type input "COSCO Shipping Aries"
type input "9783497"
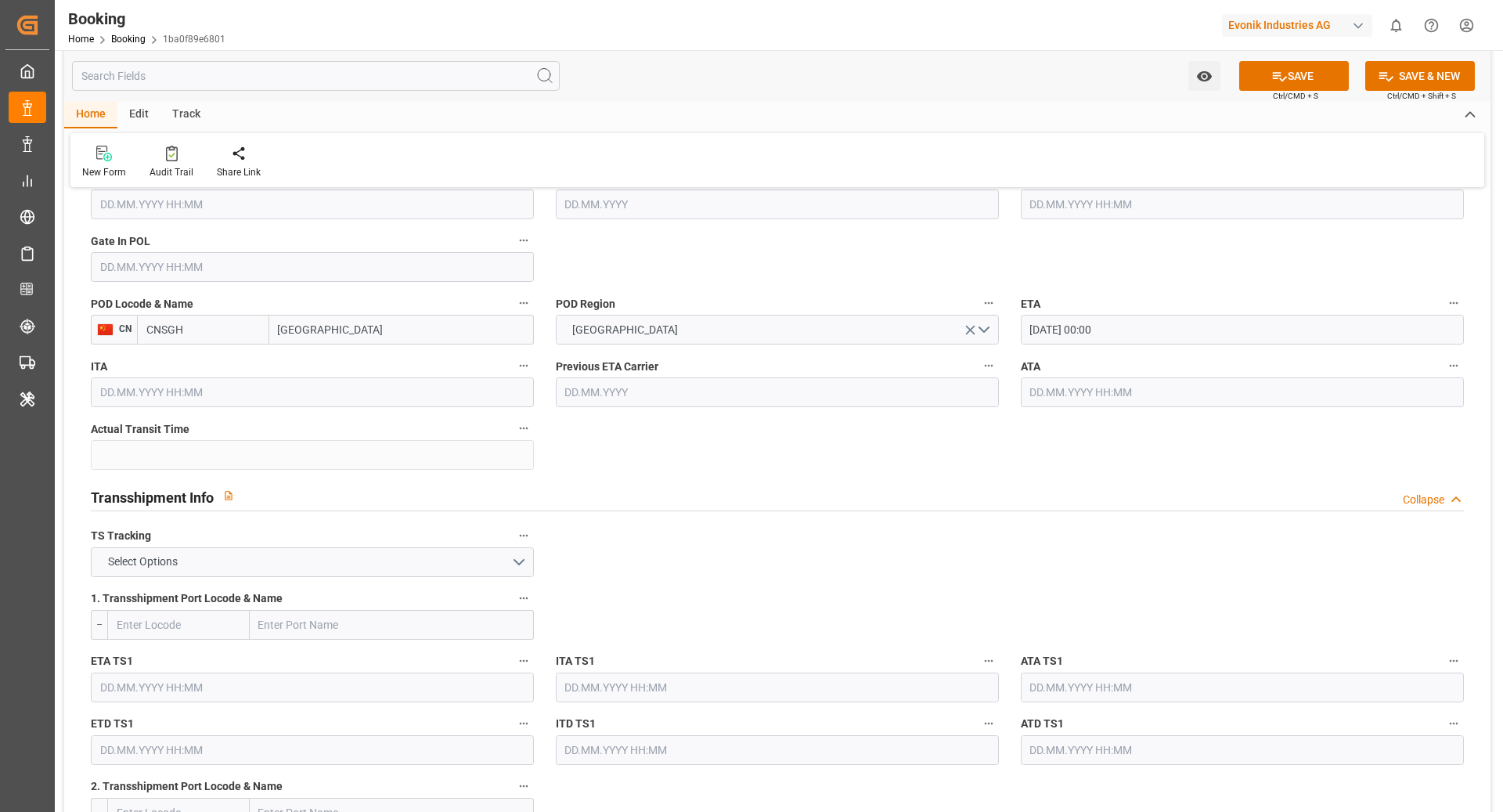
scroll to position [1353, 0]
type input "COSCO Shipping Aries"
click at [338, 556] on button "Select Options" at bounding box center [313, 559] width 443 height 30
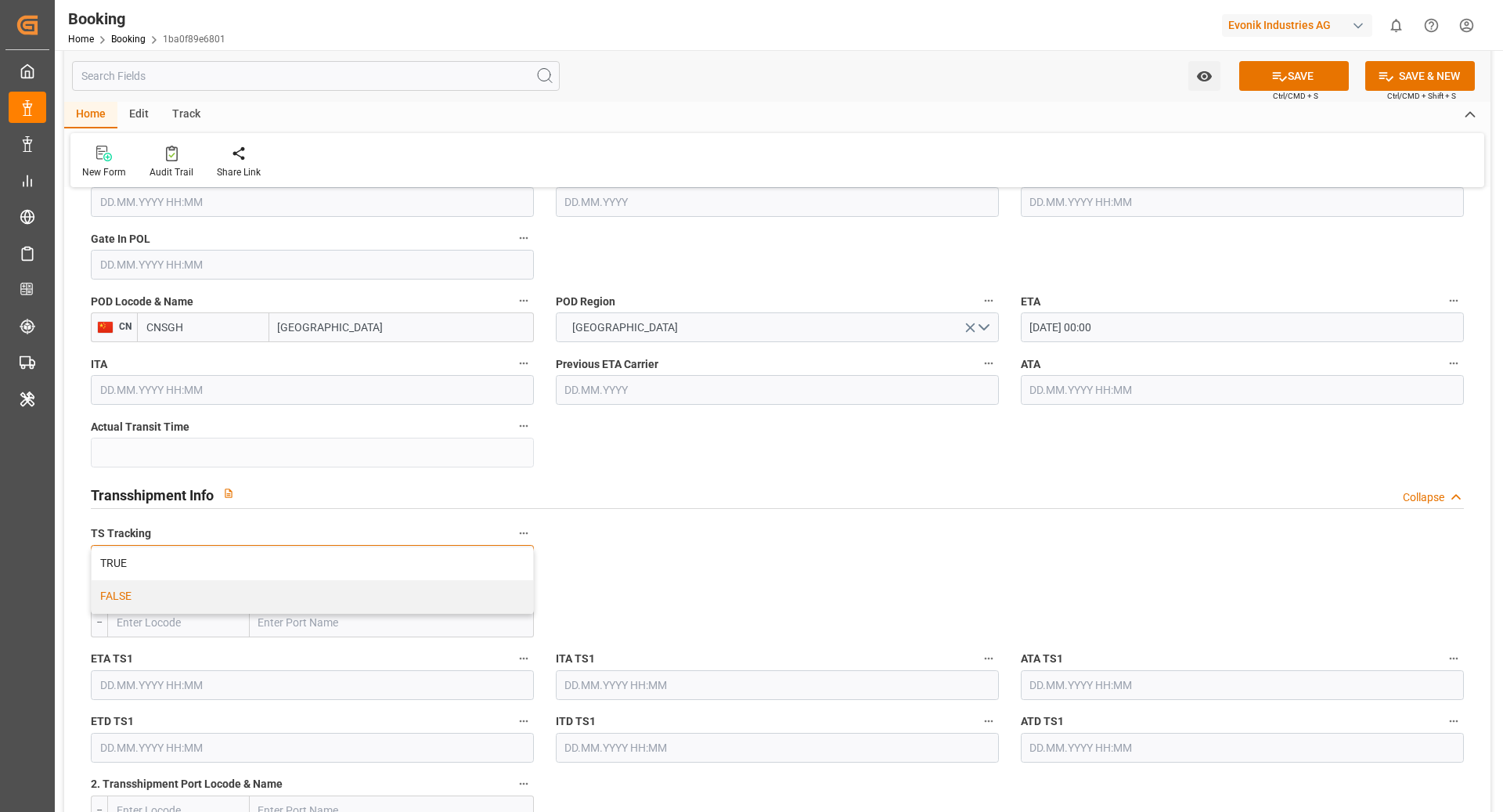
click at [190, 603] on div "FALSE" at bounding box center [313, 597] width 442 height 33
click at [1299, 75] on button "SAVE" at bounding box center [1294, 75] width 110 height 30
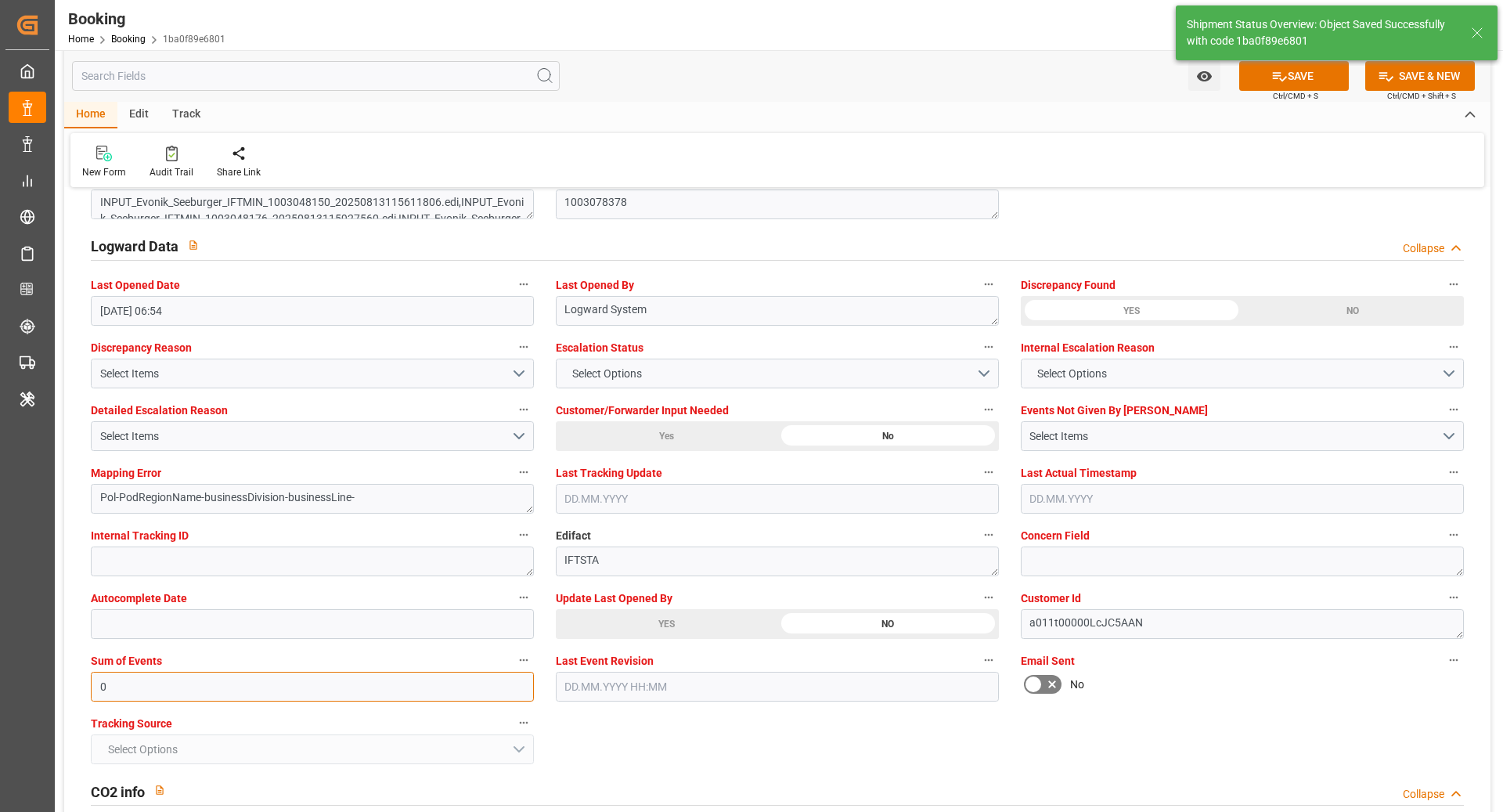
type input "0"
click at [1298, 63] on div "Shipment Status Overview: Object Saved Successfully with code 1ba0f89e6801" at bounding box center [1337, 33] width 333 height 65
click at [1288, 82] on button "SAVE" at bounding box center [1294, 75] width 110 height 30
type textarea "NWC/UK North West Continent / UK_CNSGH_COSU_AT-HP"
type textarea "[PERSON_NAME]"
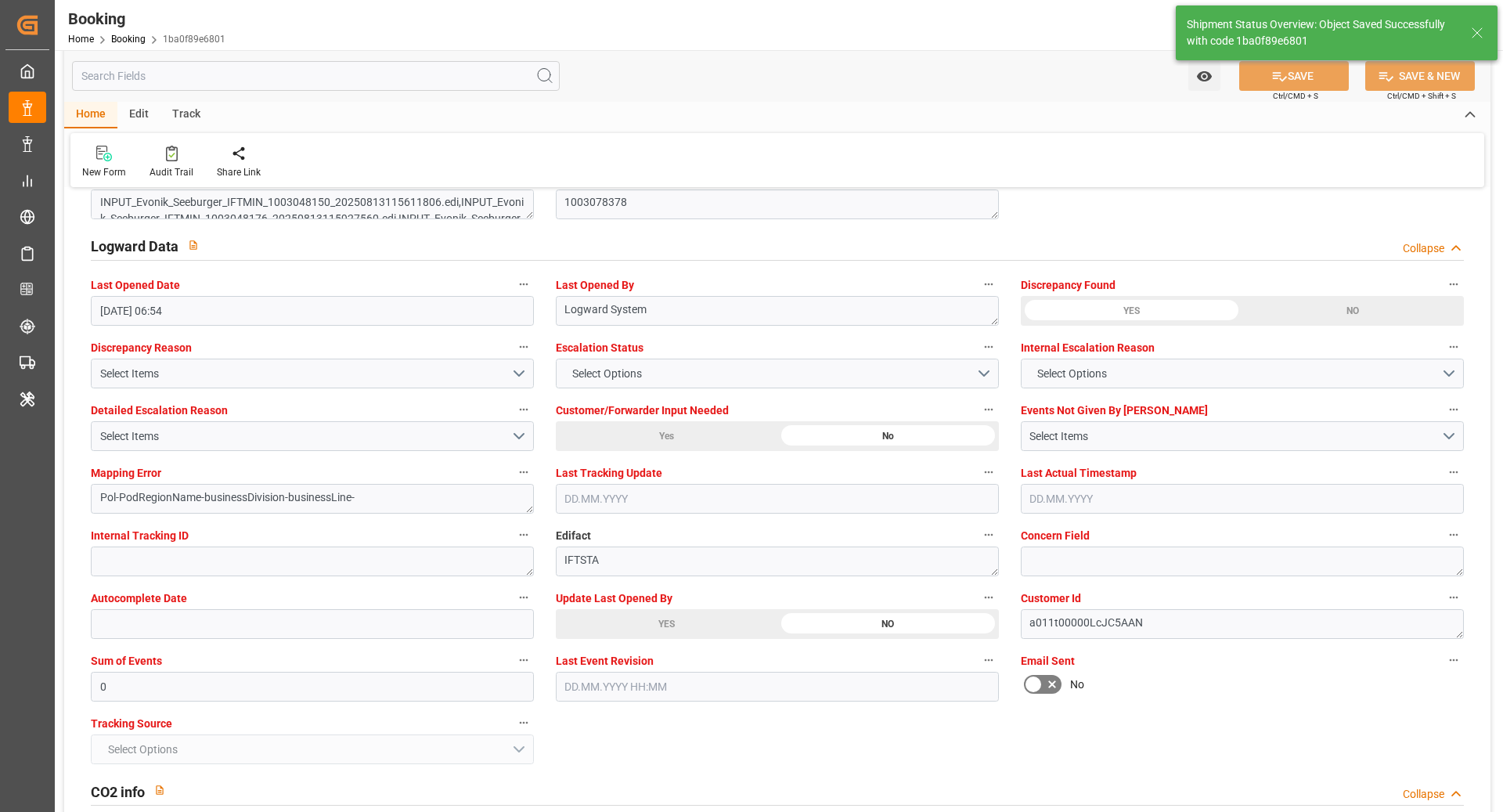
type textarea "Pod-PodRegionName-businessDivision-businessLine-"
type input "07.09.2025 00:00"
type input "14.10.2025 00:00"
type input "22.08.2025 08:52"
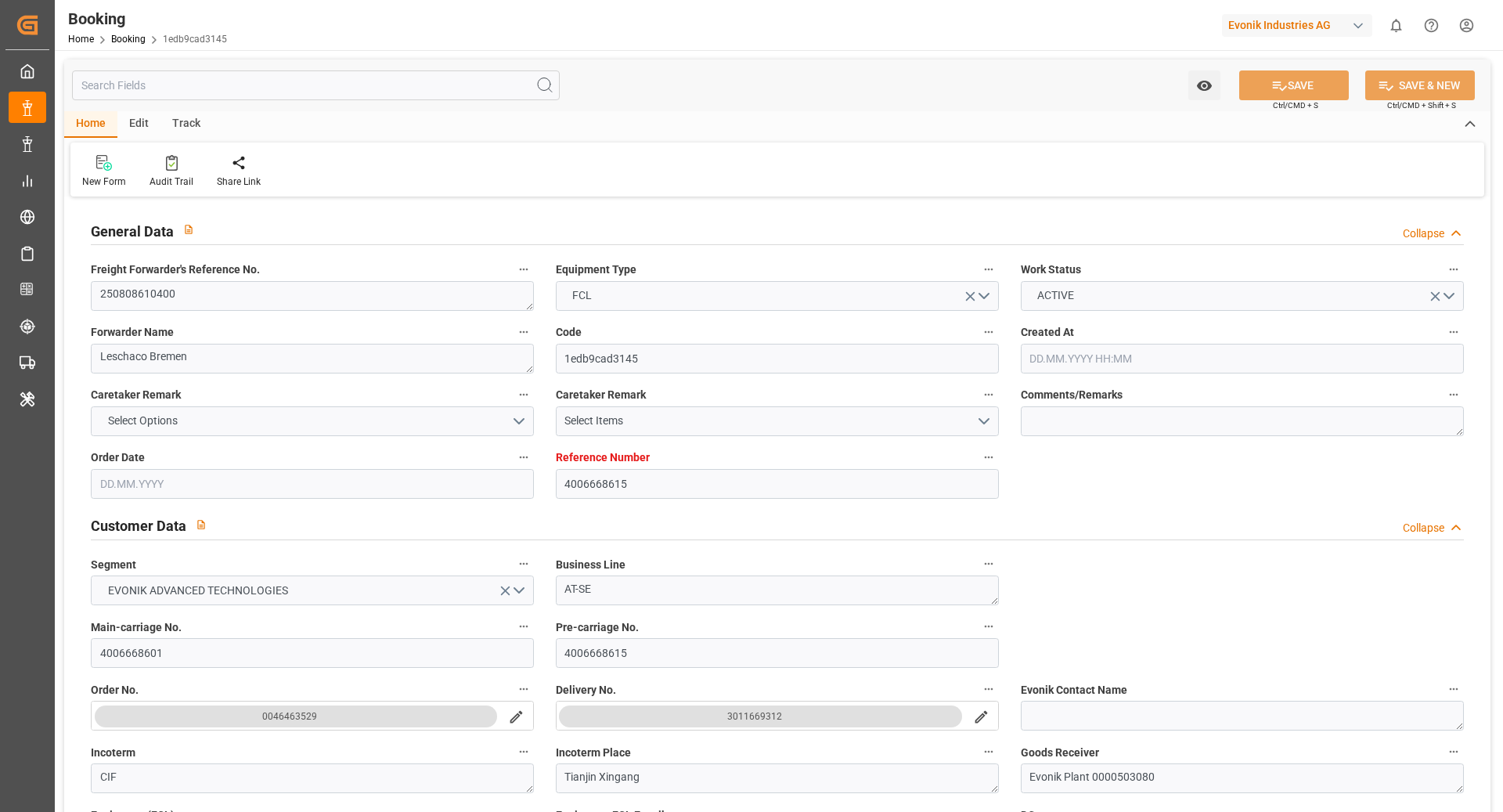
type input "[DATE] 06:04"
type input "[DATE]"
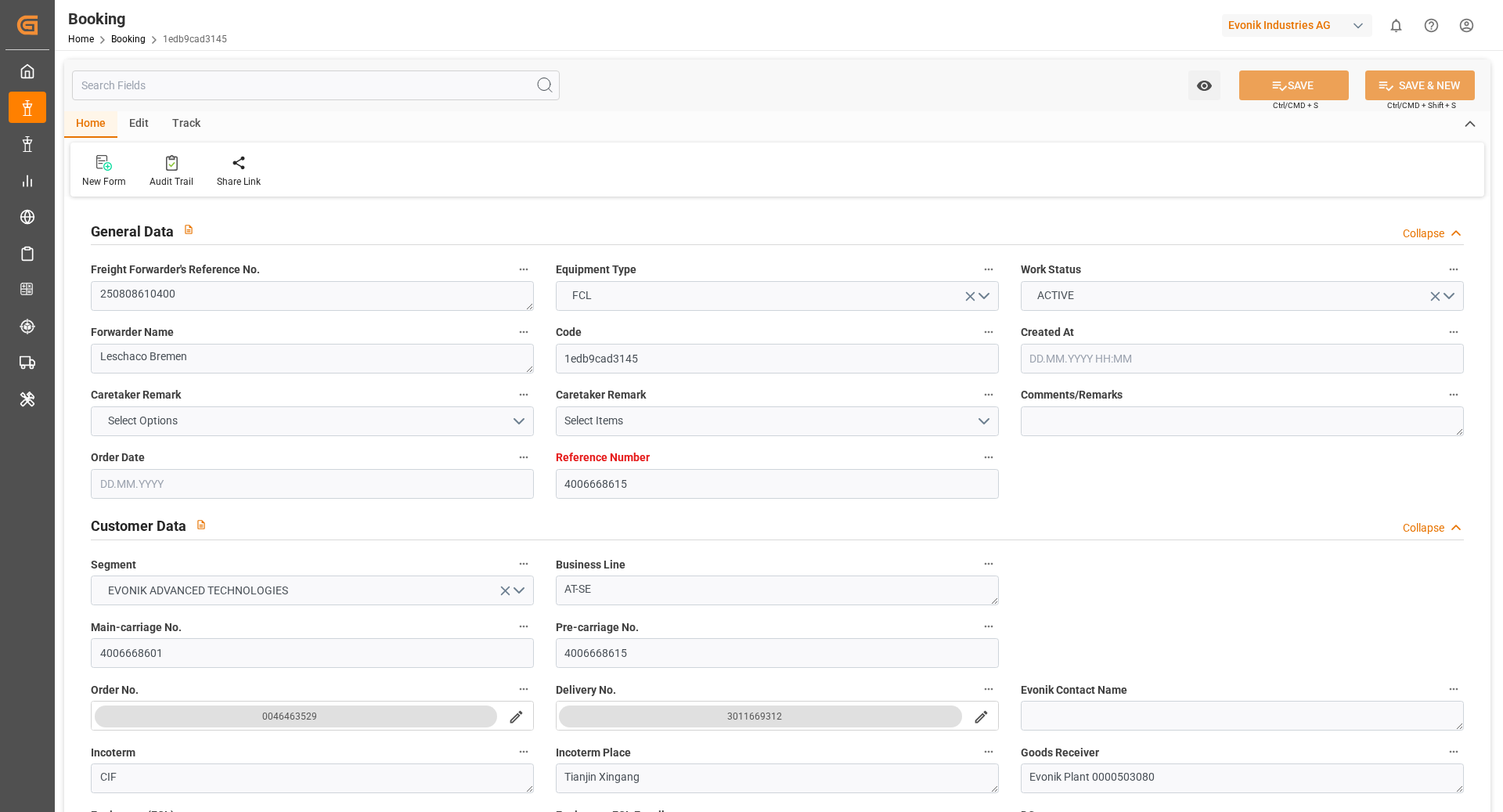
type input "[DATE]"
type input "[DATE] 10:13"
click at [227, 286] on textarea "250808610400" at bounding box center [313, 295] width 443 height 30
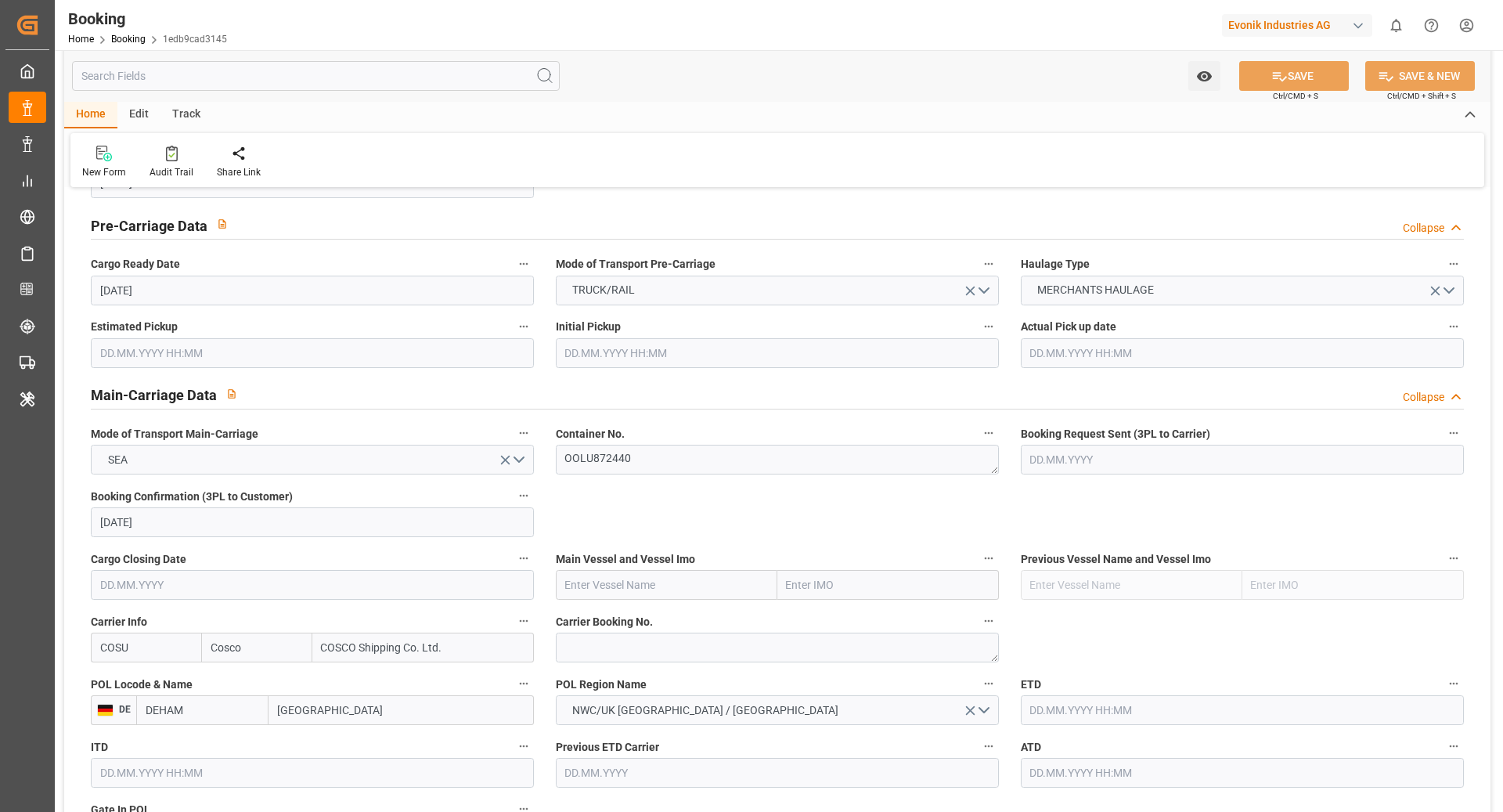
scroll to position [883, 0]
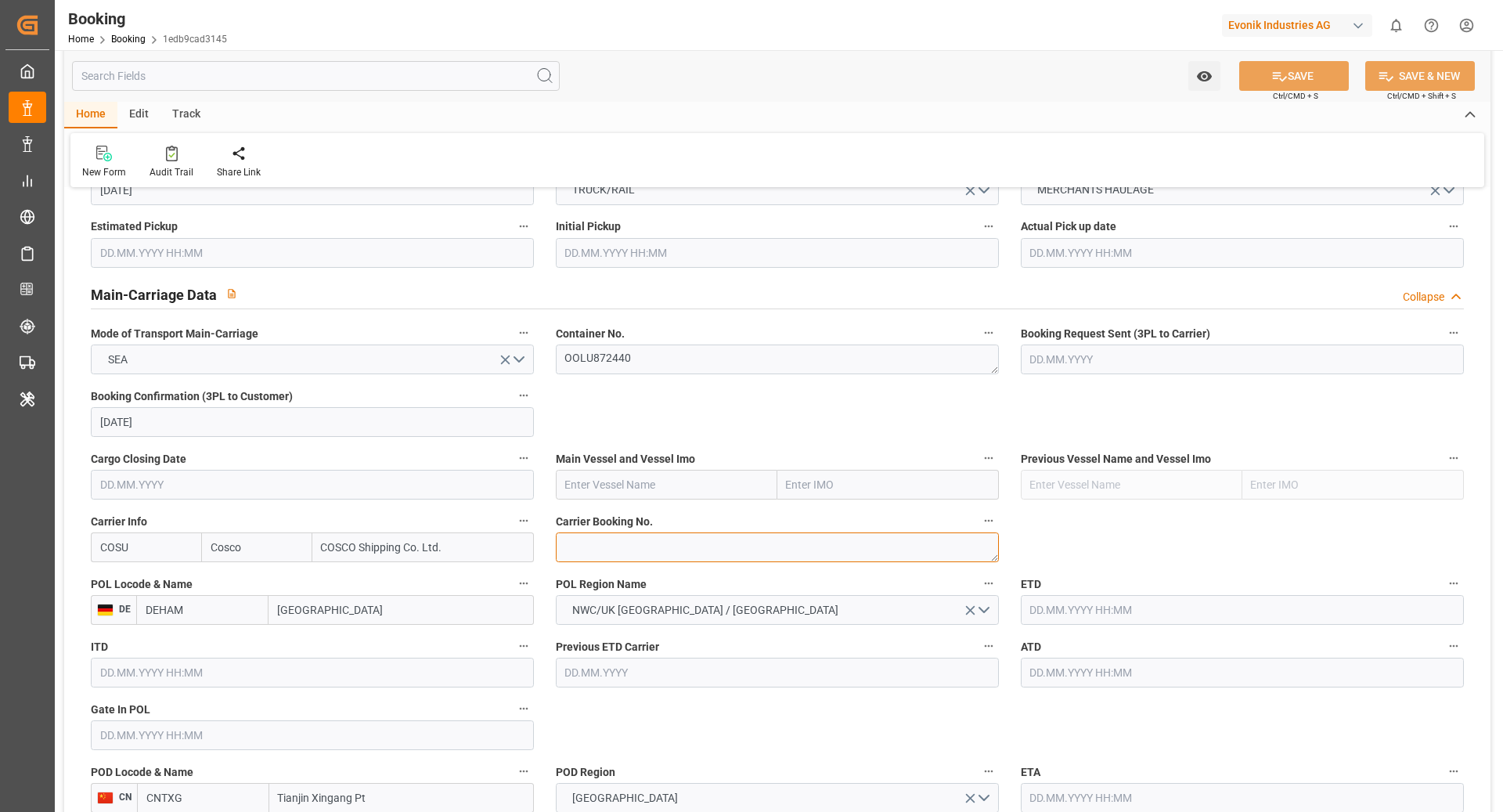
click at [559, 526] on div "Carrier Booking No." at bounding box center [778, 536] width 465 height 63
click at [620, 532] on textarea at bounding box center [778, 547] width 443 height 30
paste textarea "6424824520"
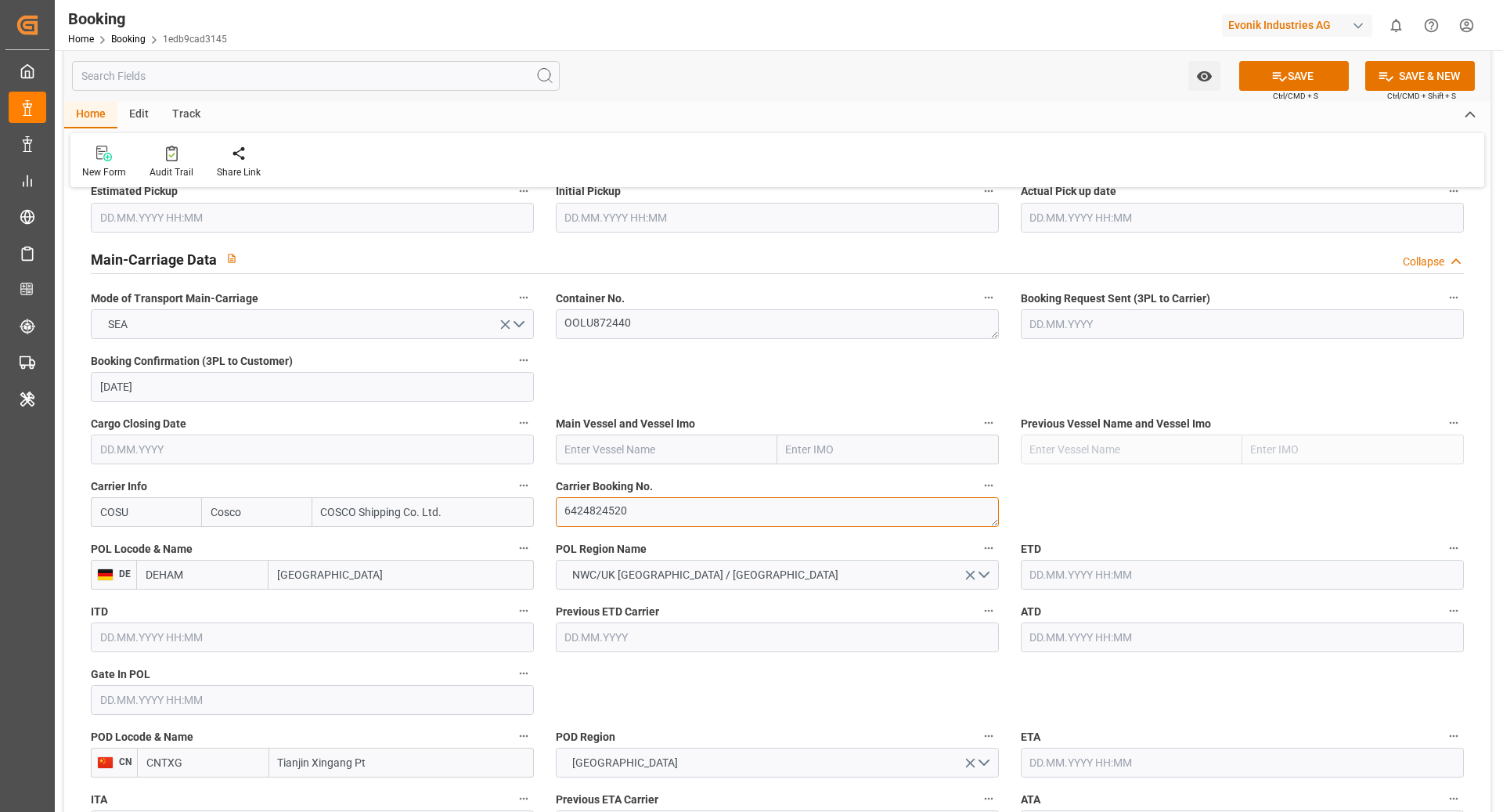
type textarea "6424824520"
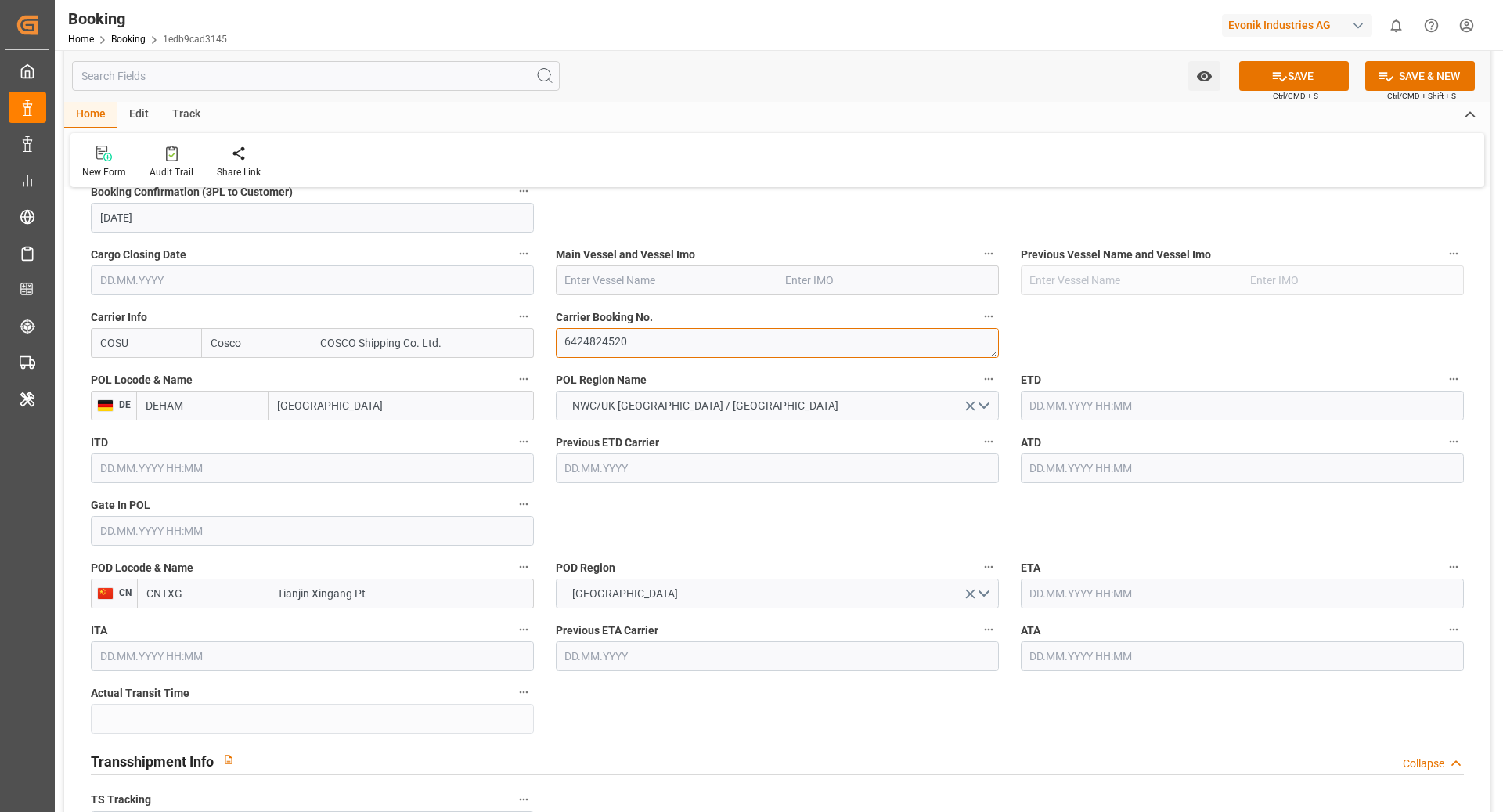
scroll to position [1105, 0]
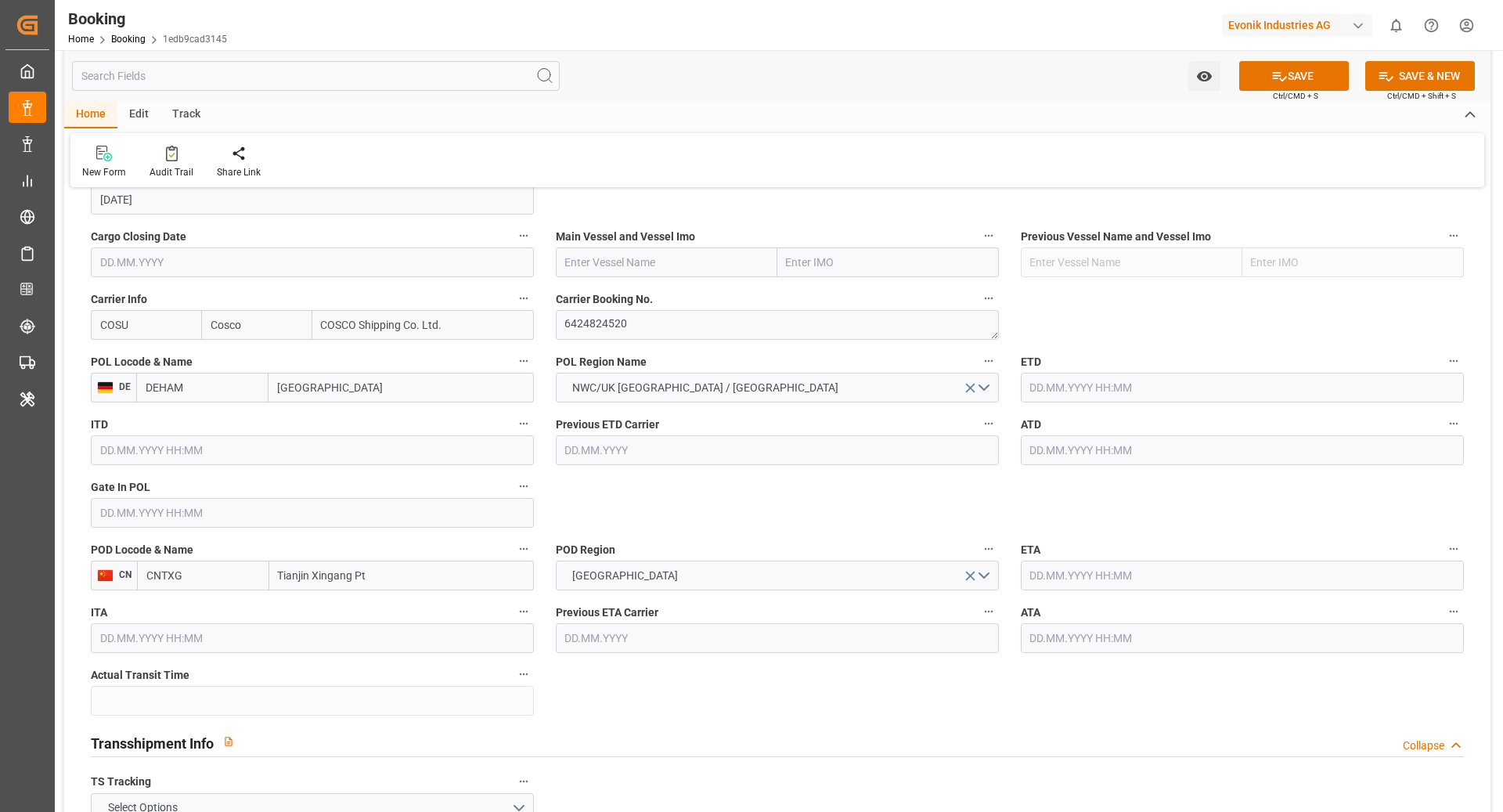
drag, startPoint x: 154, startPoint y: 511, endPoint x: 161, endPoint y: 523, distance: 13.9
click at [154, 511] on input "text" at bounding box center [313, 512] width 443 height 30
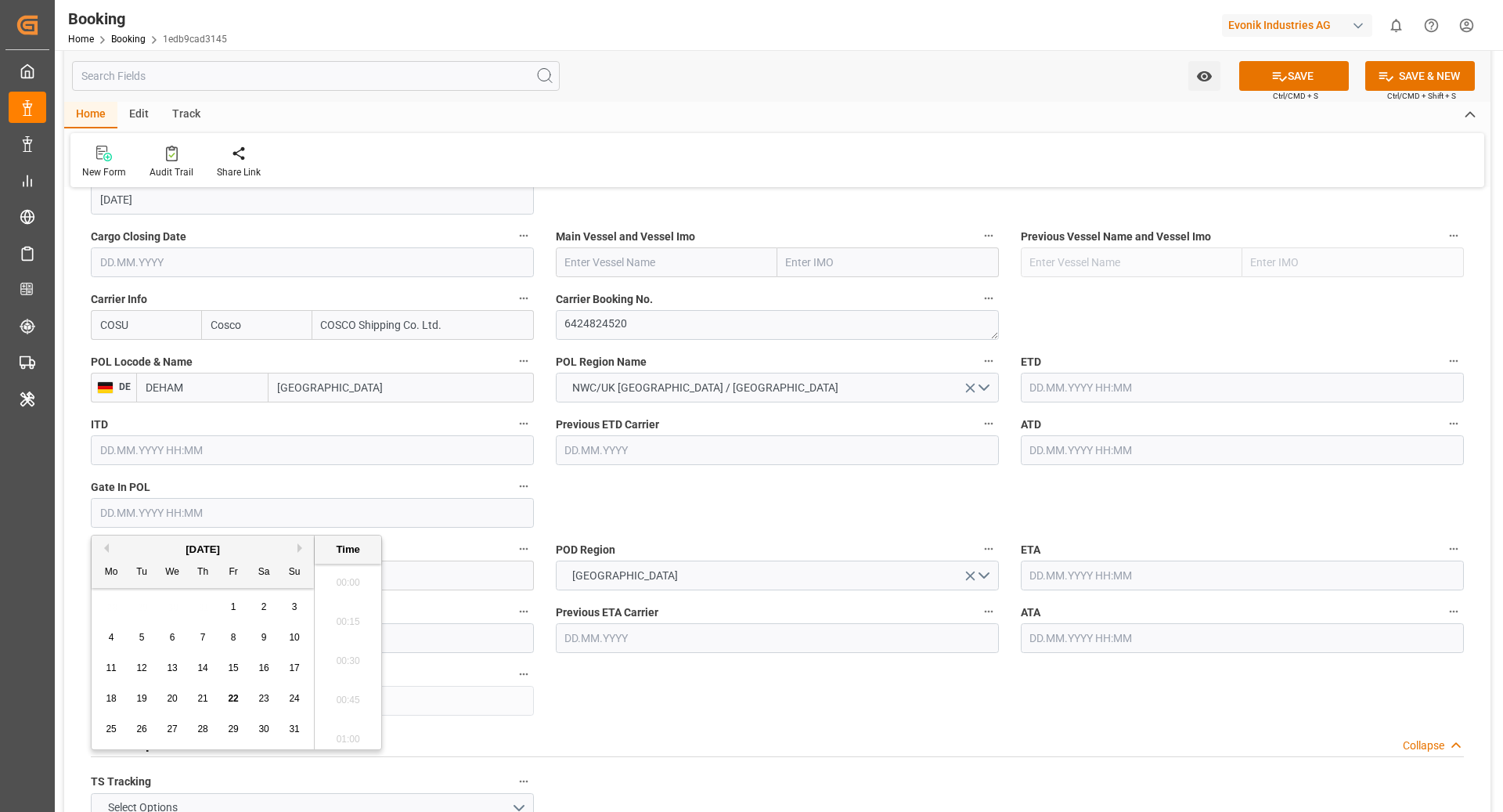
scroll to position [2157, 0]
click at [227, 701] on div "22" at bounding box center [234, 698] width 20 height 19
type input "22.08.2025 00:00"
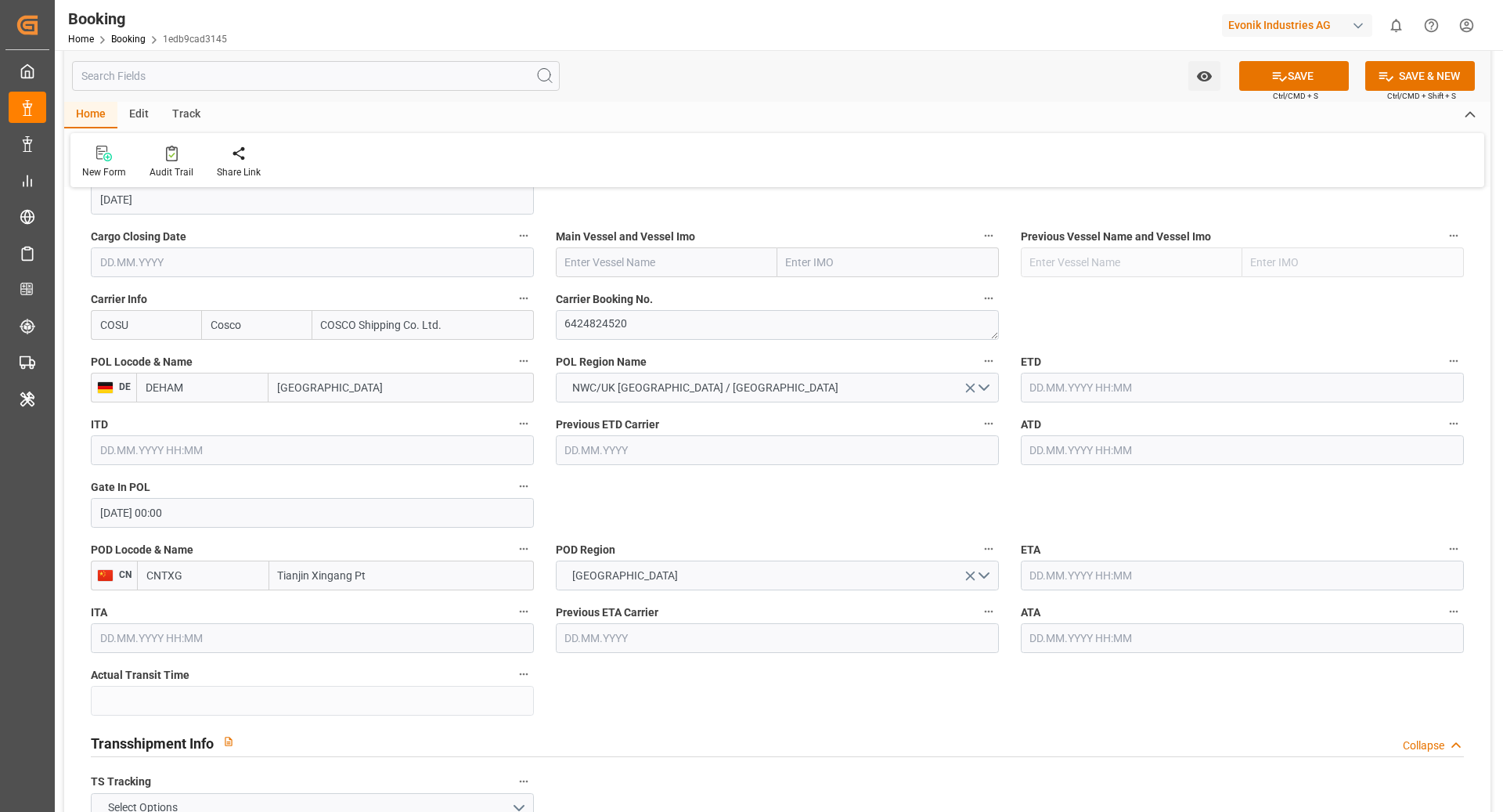
click at [1096, 386] on input "text" at bounding box center [1243, 387] width 443 height 30
drag, startPoint x: 1192, startPoint y: 605, endPoint x: 992, endPoint y: 542, distance: 209.7
click at [1192, 604] on span "30" at bounding box center [1193, 603] width 10 height 11
type input "30.08.2025 00:00"
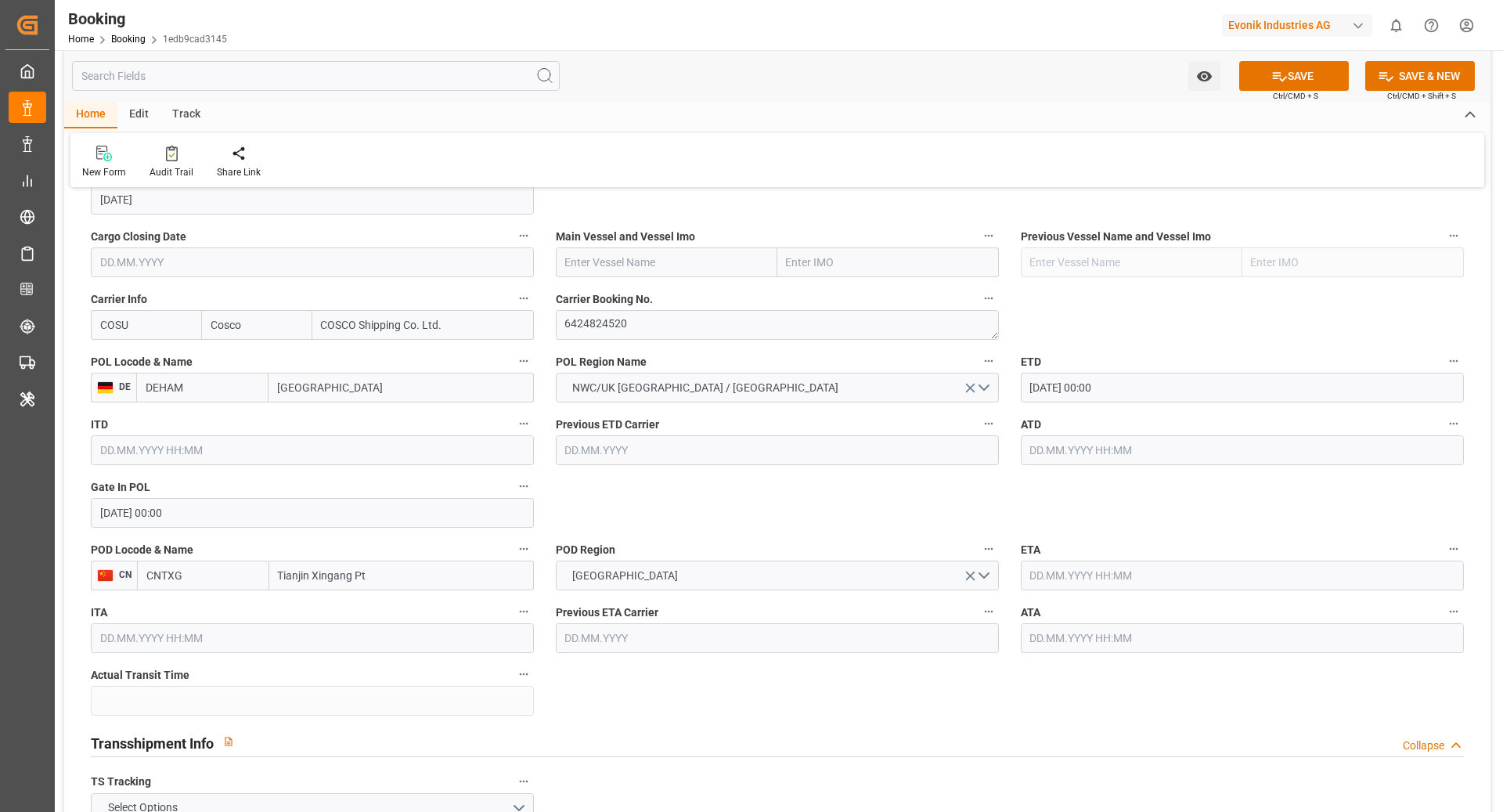
click at [598, 262] on input "text" at bounding box center [667, 262] width 222 height 30
paste input "OOCL VALENCIA"
type input "OOCL VALENCIA"
click at [622, 300] on b "OOCL VALENCIA" at bounding box center [635, 297] width 138 height 13
type input "9922598"
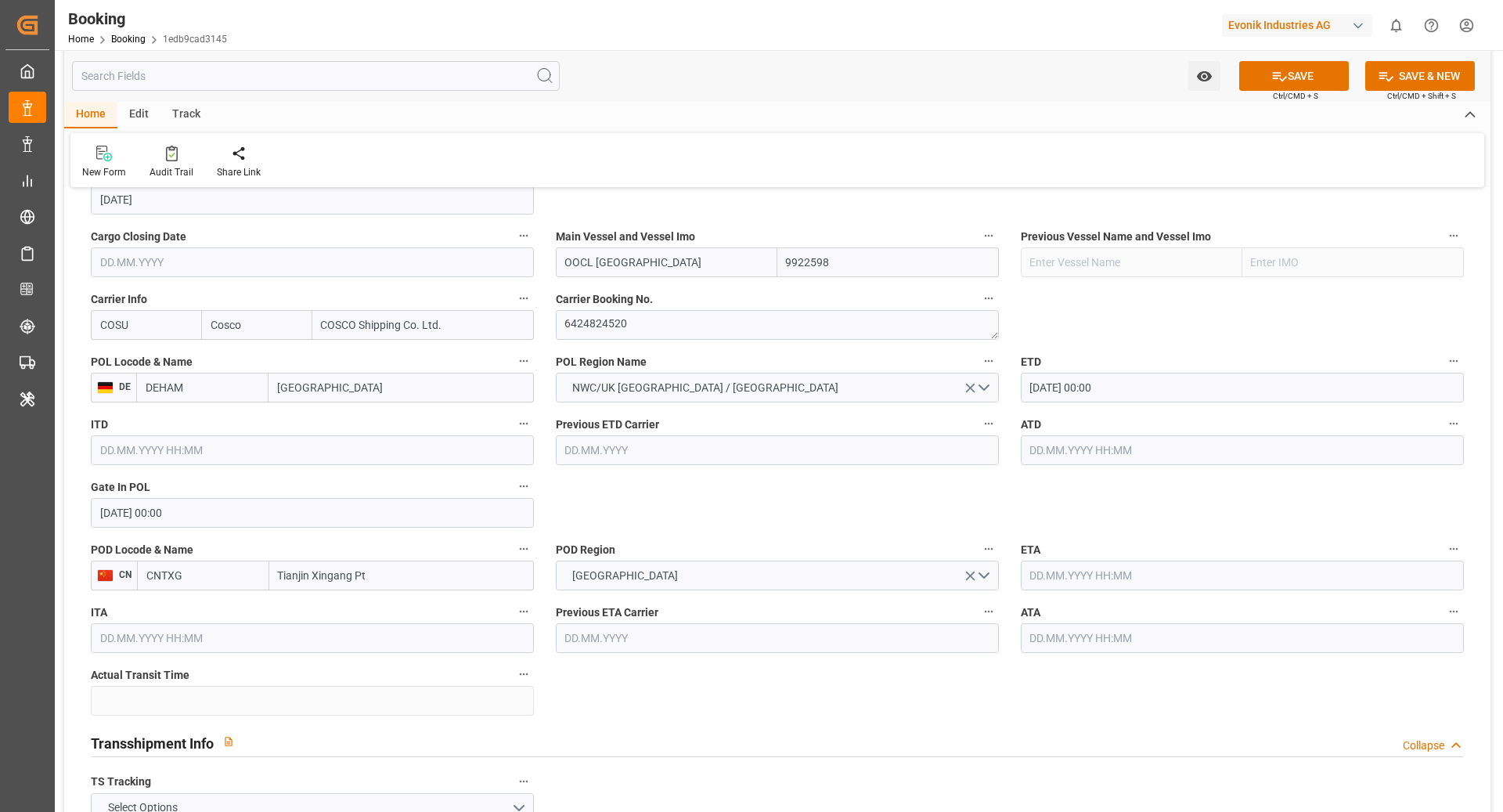
type input "OOCL VALENCIA"
click at [1089, 583] on input "text" at bounding box center [1243, 575] width 443 height 30
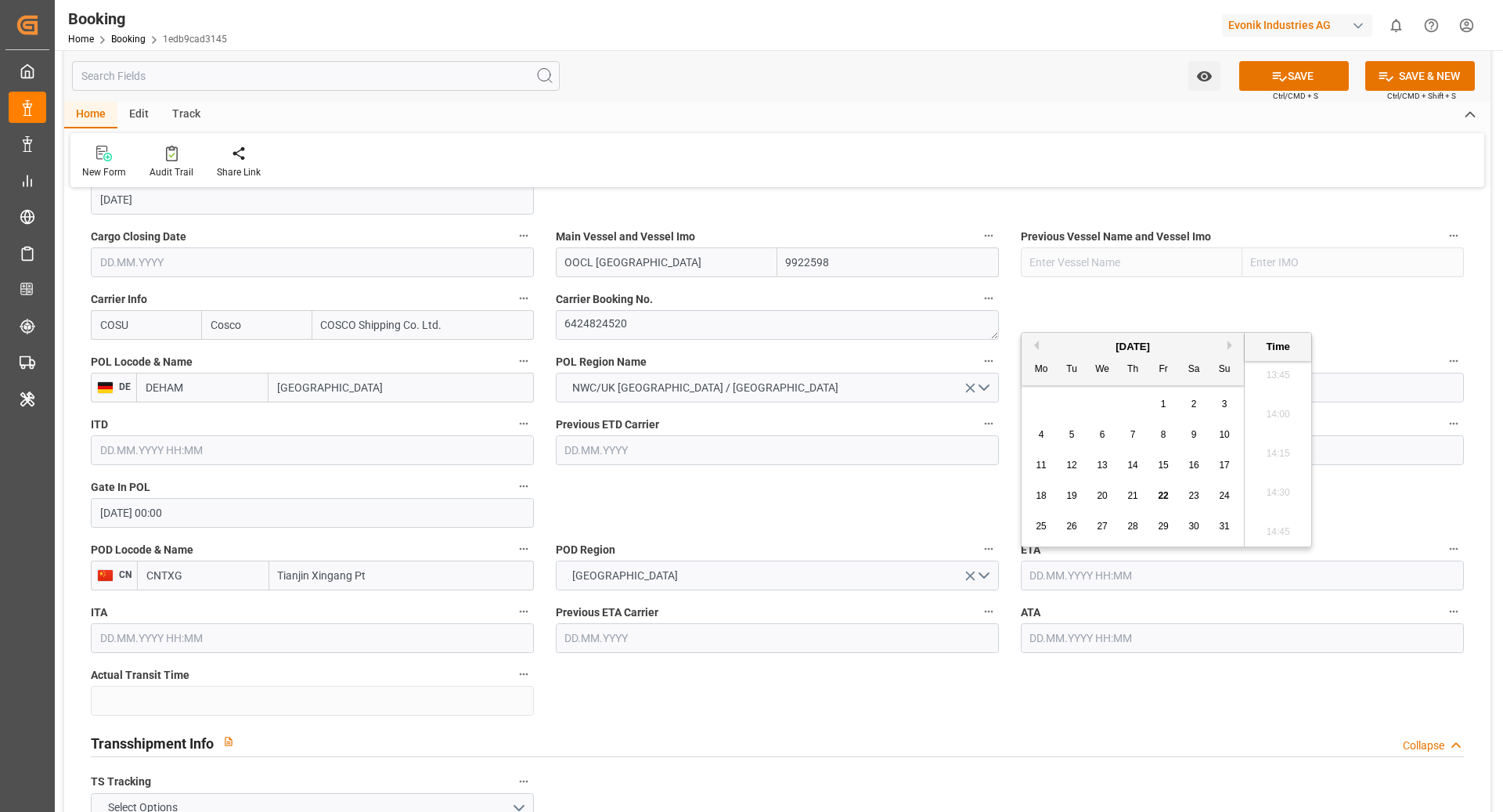
click at [1224, 347] on div "[DATE]" at bounding box center [1133, 346] width 223 height 15
click at [1229, 347] on button "Next Month" at bounding box center [1232, 345] width 9 height 9
click at [1166, 427] on div "10" at bounding box center [1164, 435] width 20 height 19
type input "10.10.2025 00:00"
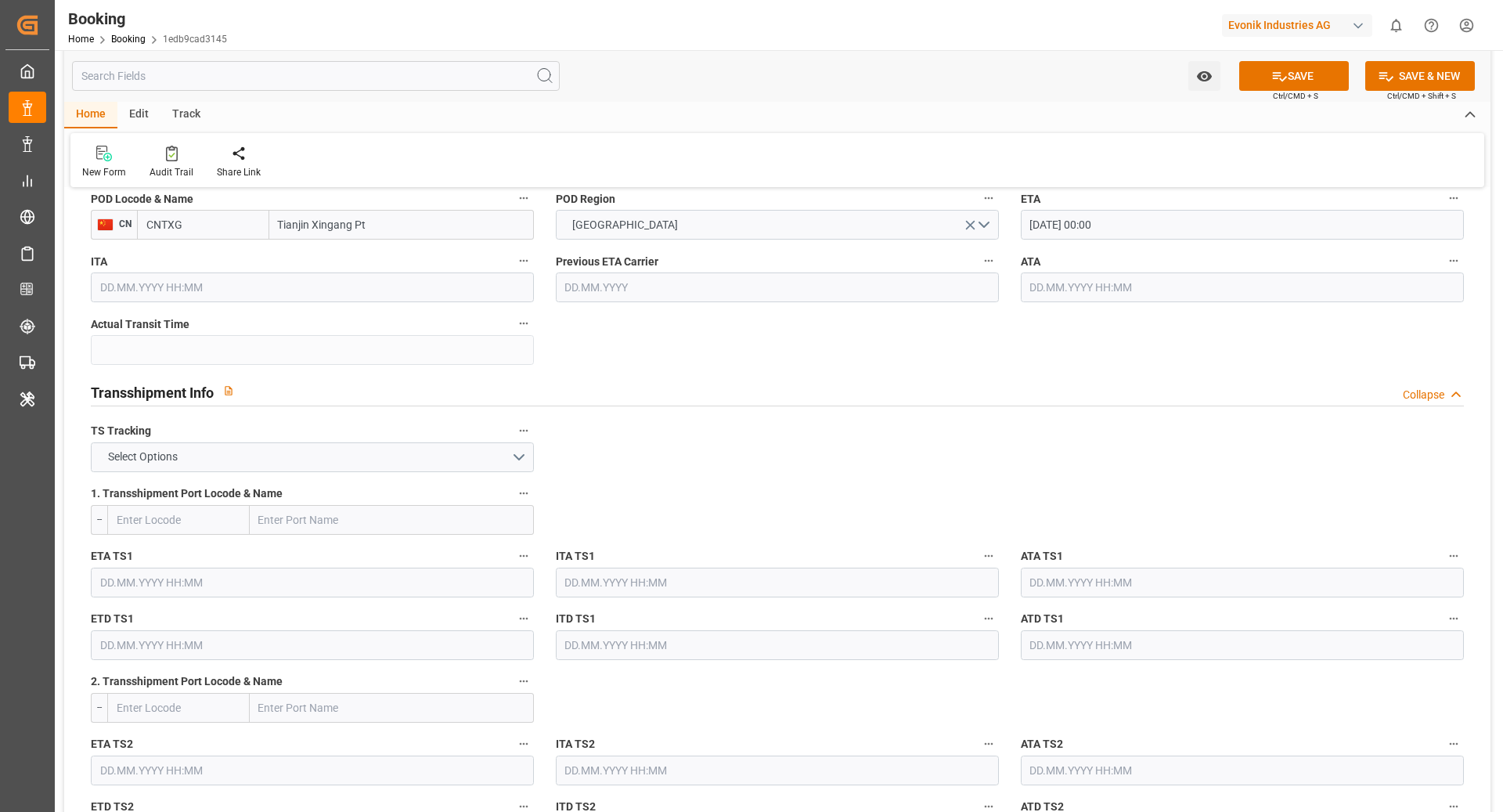
scroll to position [1458, 0]
click at [340, 458] on button "Select Options" at bounding box center [313, 454] width 443 height 30
click at [293, 476] on div "FALSE" at bounding box center [313, 491] width 442 height 33
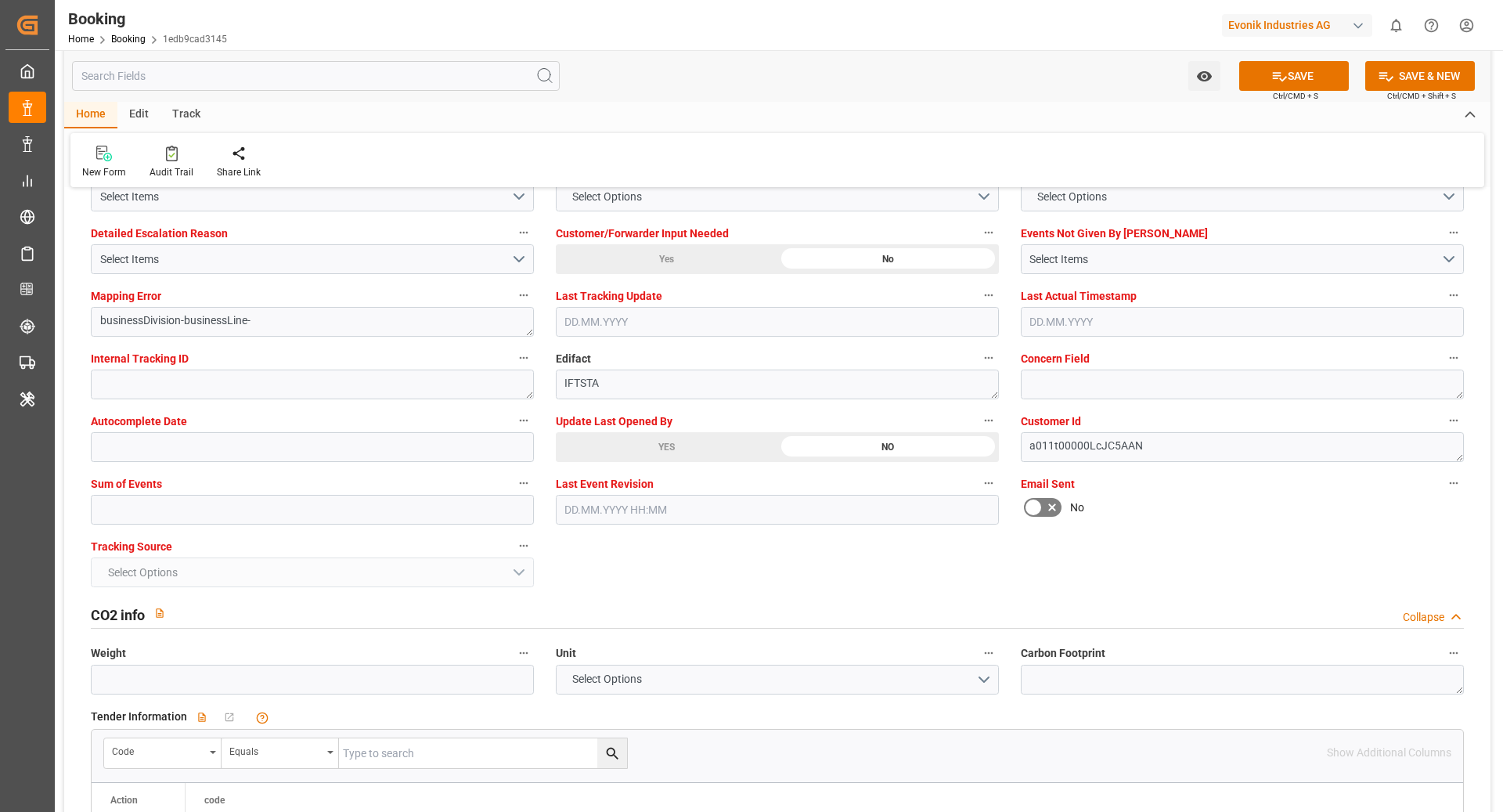
scroll to position [2974, 0]
click at [362, 500] on input "text" at bounding box center [313, 511] width 443 height 30
type input "0"
click at [1297, 82] on button "SAVE" at bounding box center [1294, 75] width 110 height 30
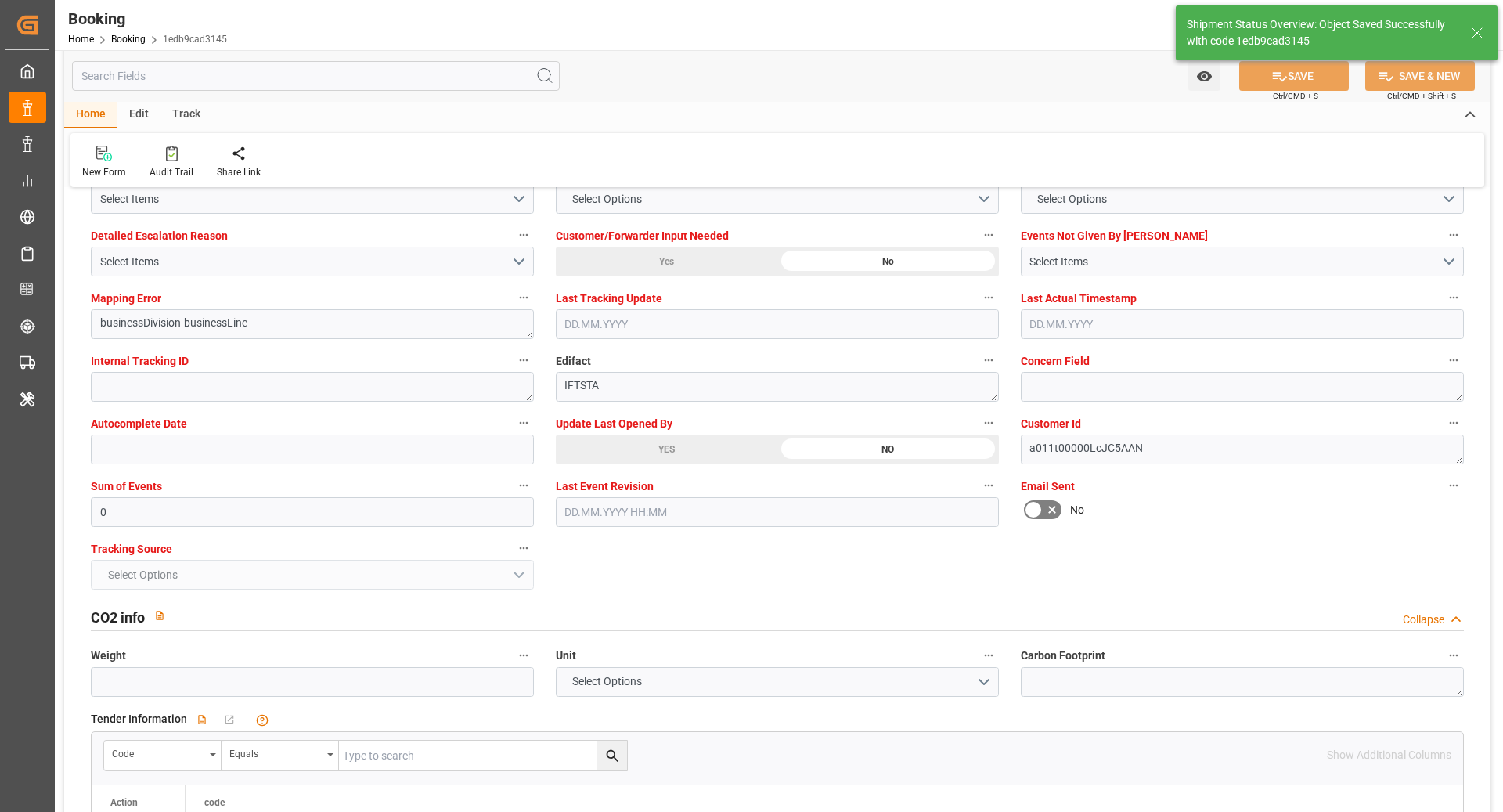
scroll to position [2210, 0]
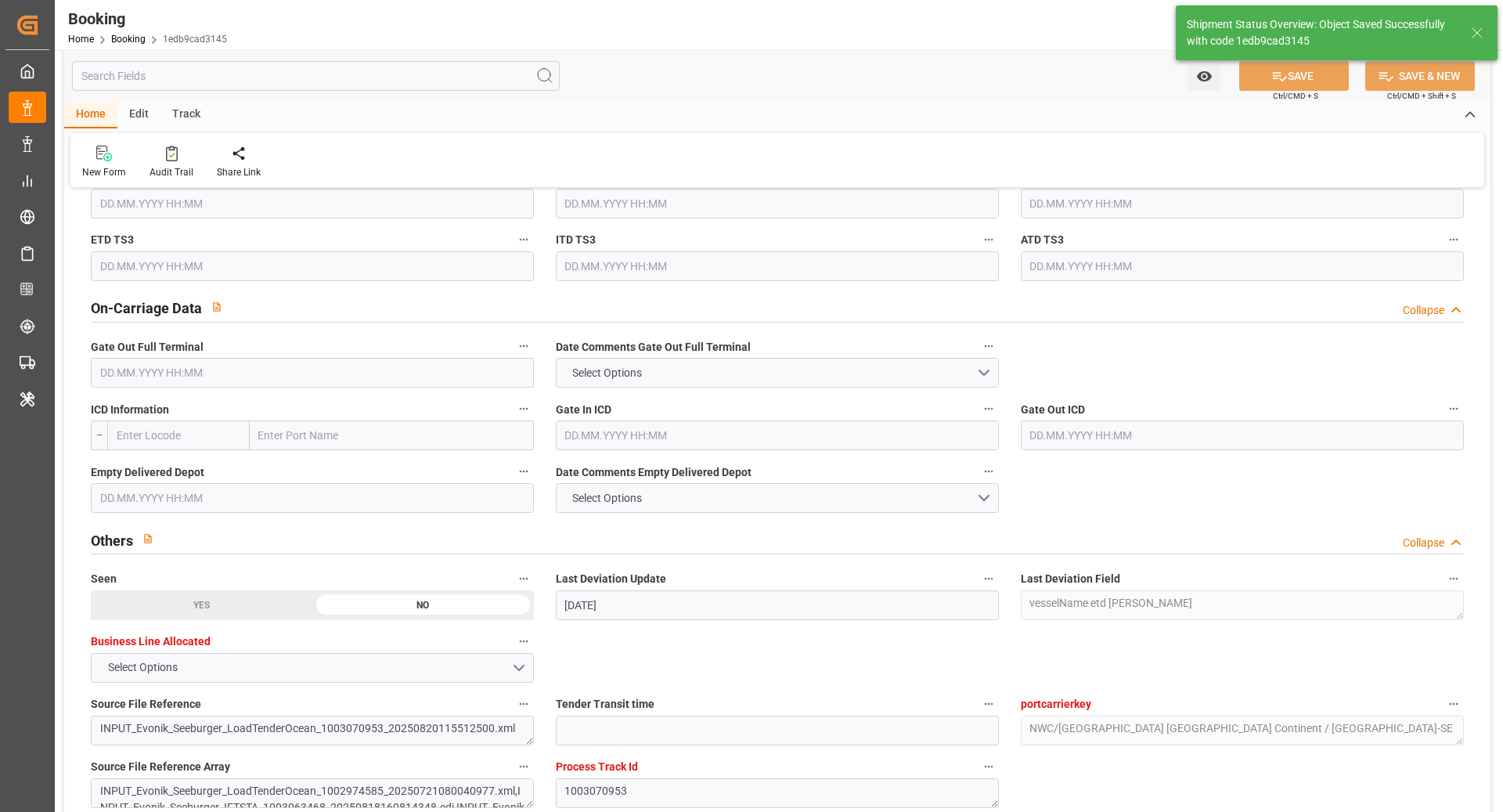
type textarea "[PERSON_NAME]"
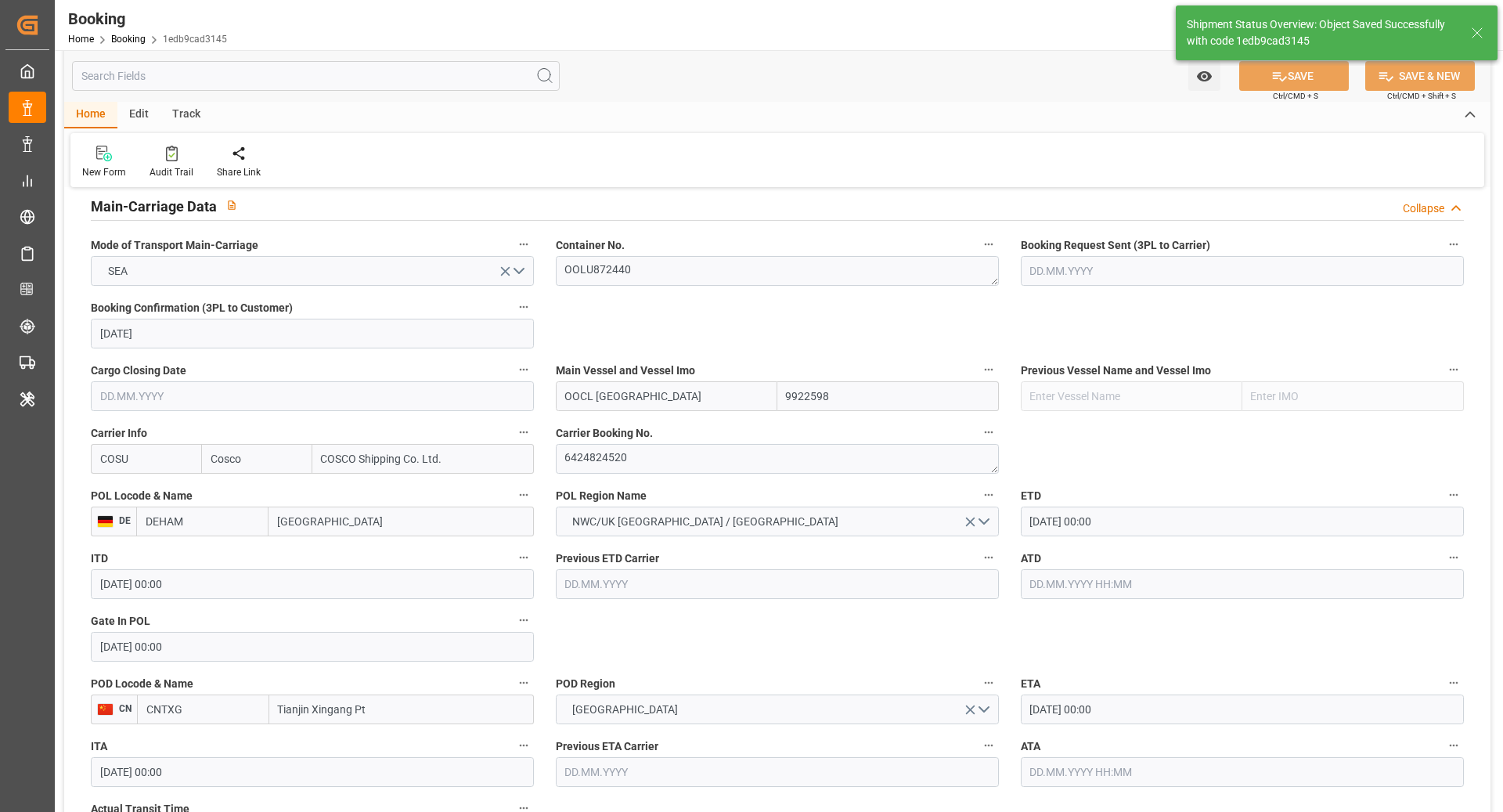
type input "[DATE] 00:00"
type input "10.10.2025 00:00"
type input "22.08.2025 08:53"
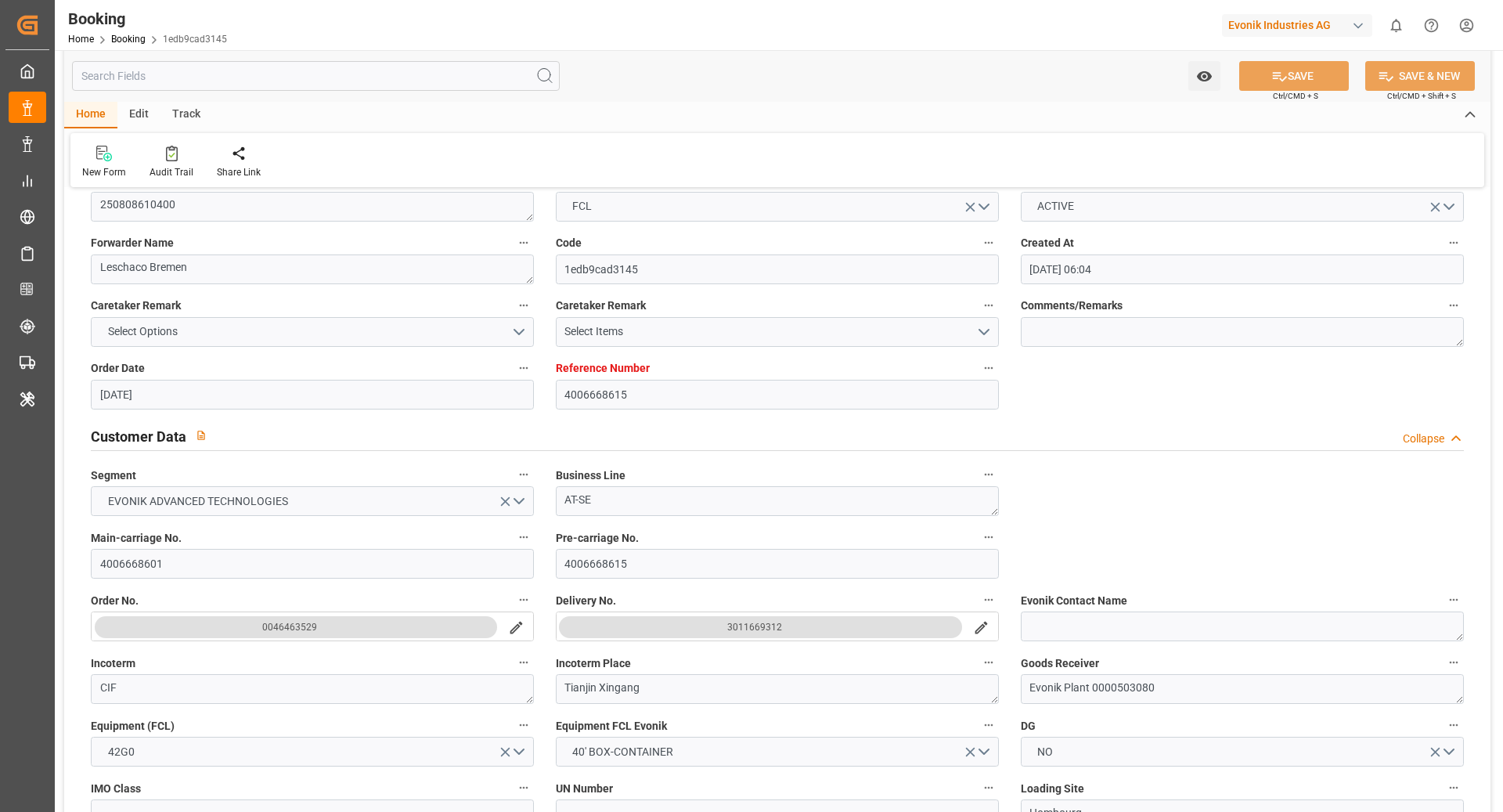
scroll to position [0, 0]
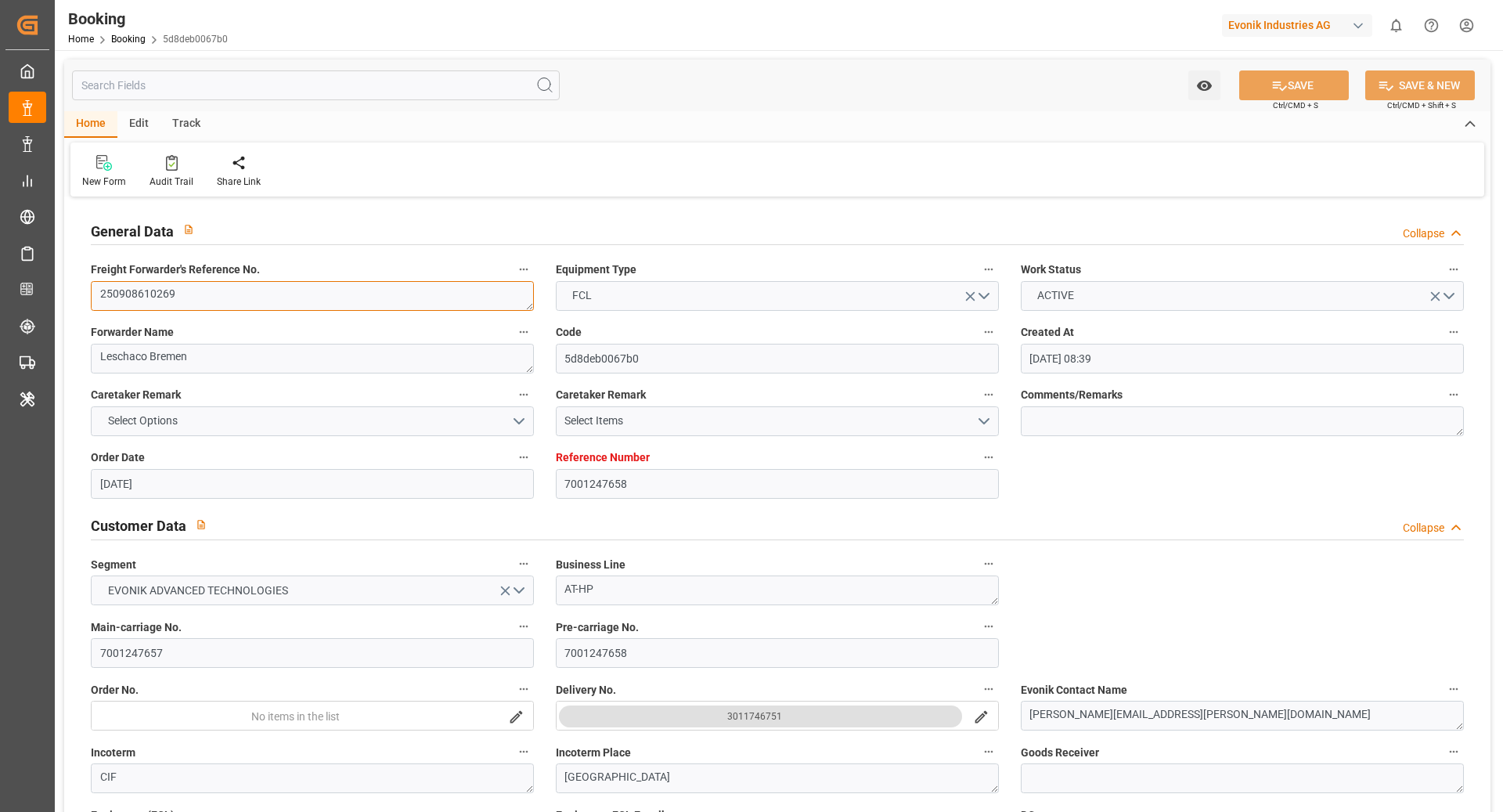
click at [388, 300] on textarea "250908610269" at bounding box center [313, 295] width 443 height 30
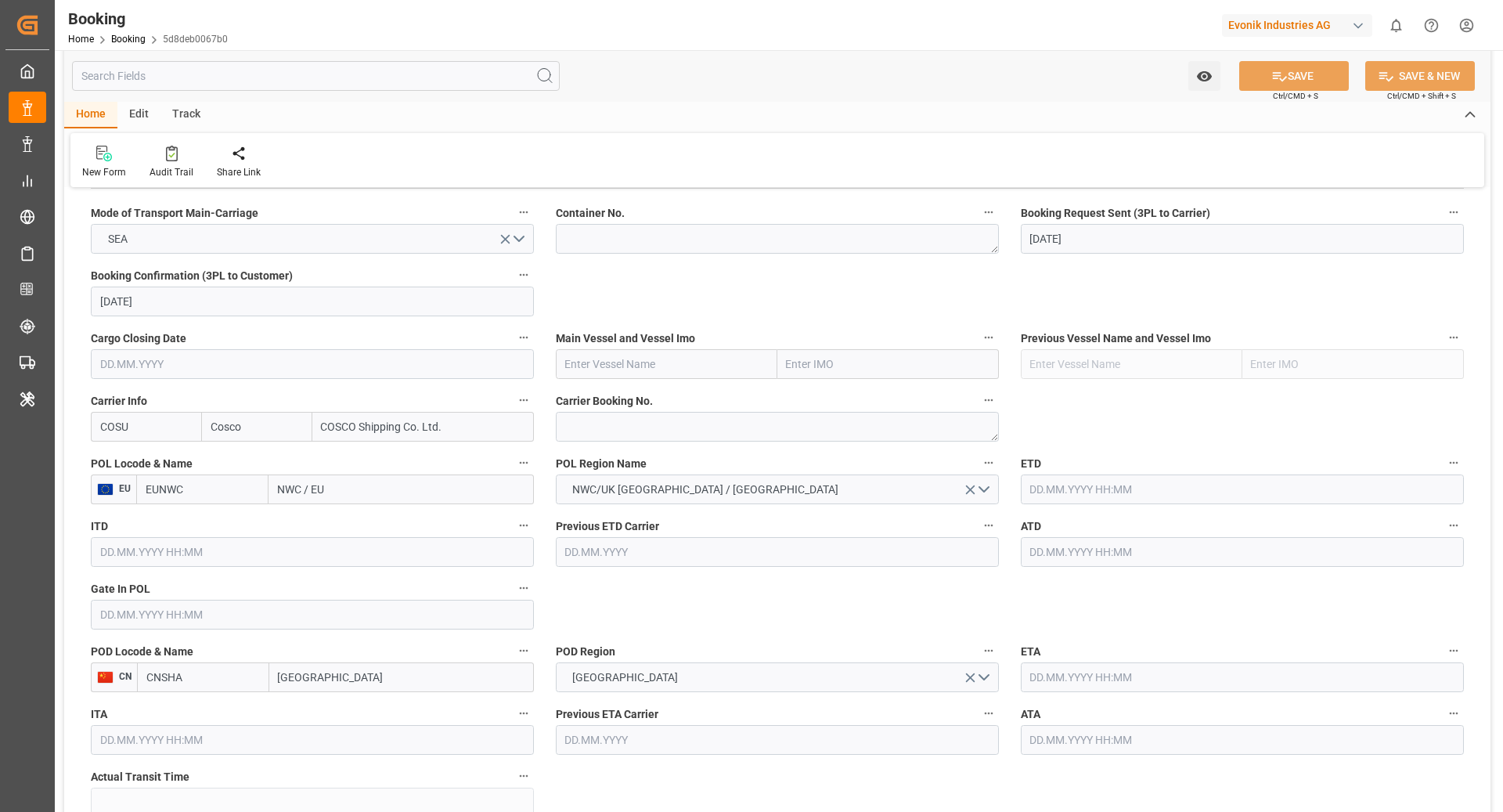
scroll to position [1005, 0]
click at [648, 419] on textarea at bounding box center [778, 425] width 443 height 30
paste textarea "6428118160"
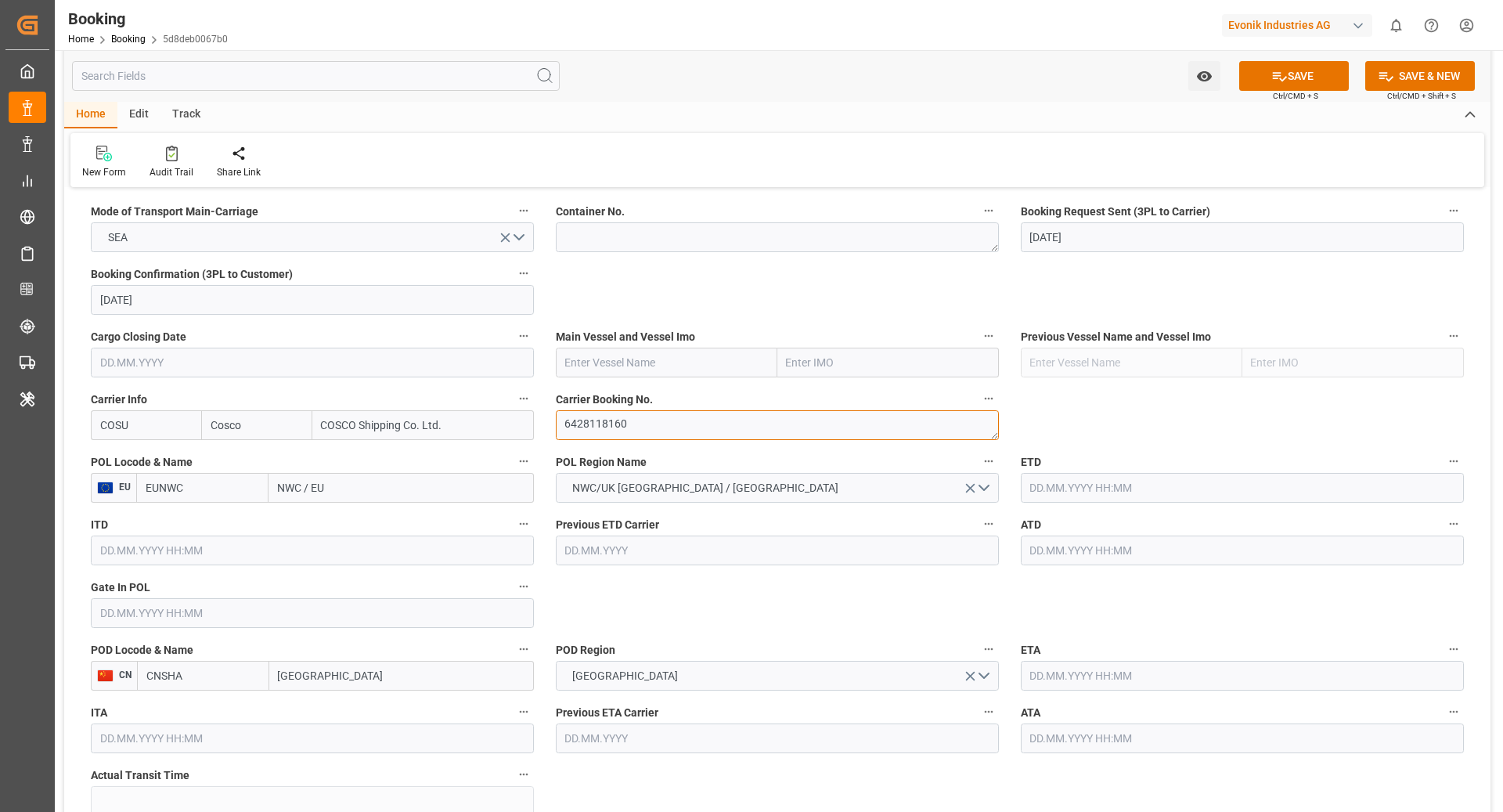
type textarea "6428118160"
click at [1112, 500] on div "ETD" at bounding box center [1243, 476] width 465 height 63
click at [1093, 478] on input "text" at bounding box center [1243, 487] width 443 height 30
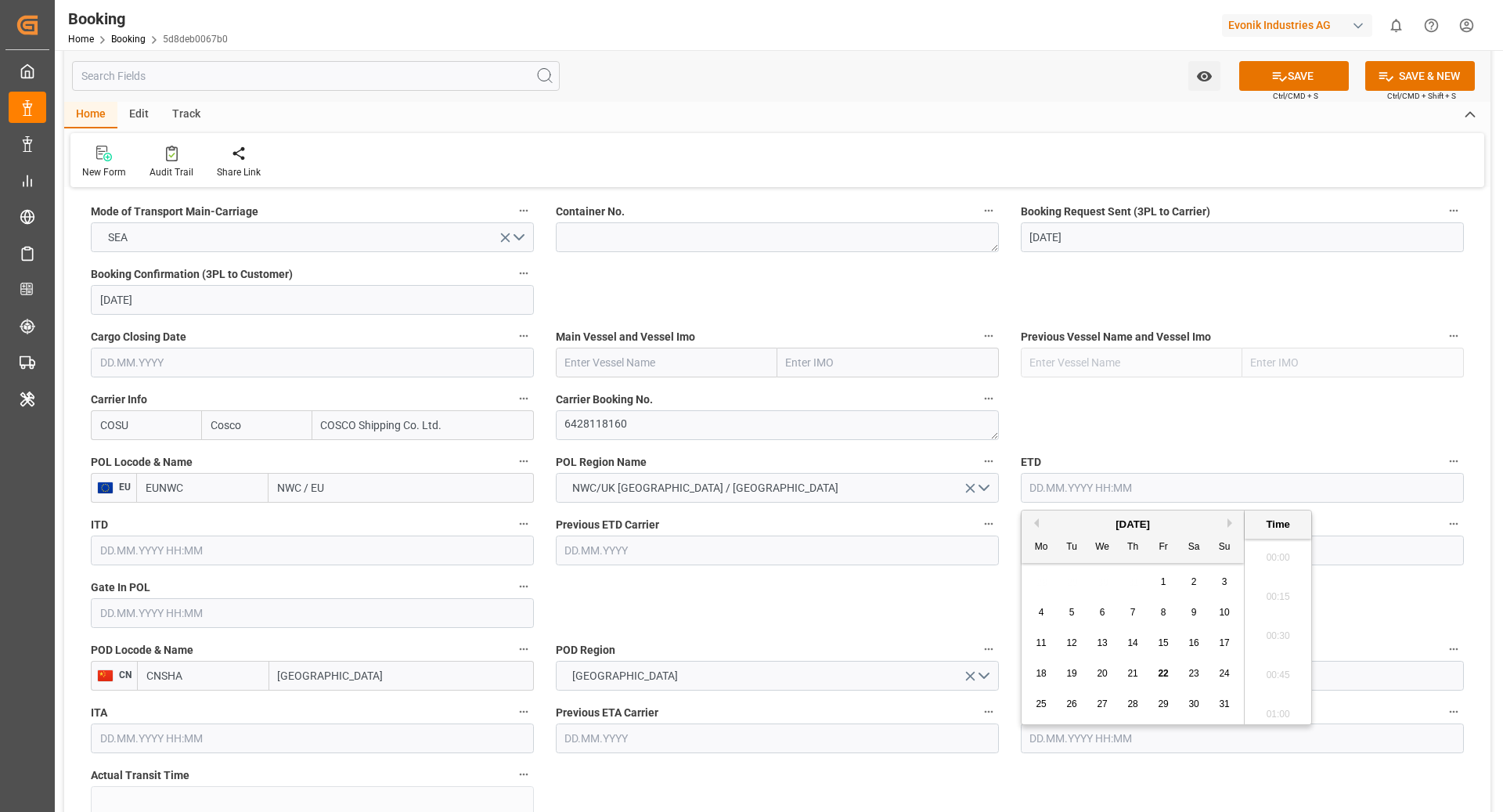
scroll to position [2157, 0]
click at [1230, 523] on button "Next Month" at bounding box center [1232, 522] width 9 height 9
click at [1190, 648] on span "20" at bounding box center [1193, 642] width 10 height 11
type input "20.09.2025 00:00"
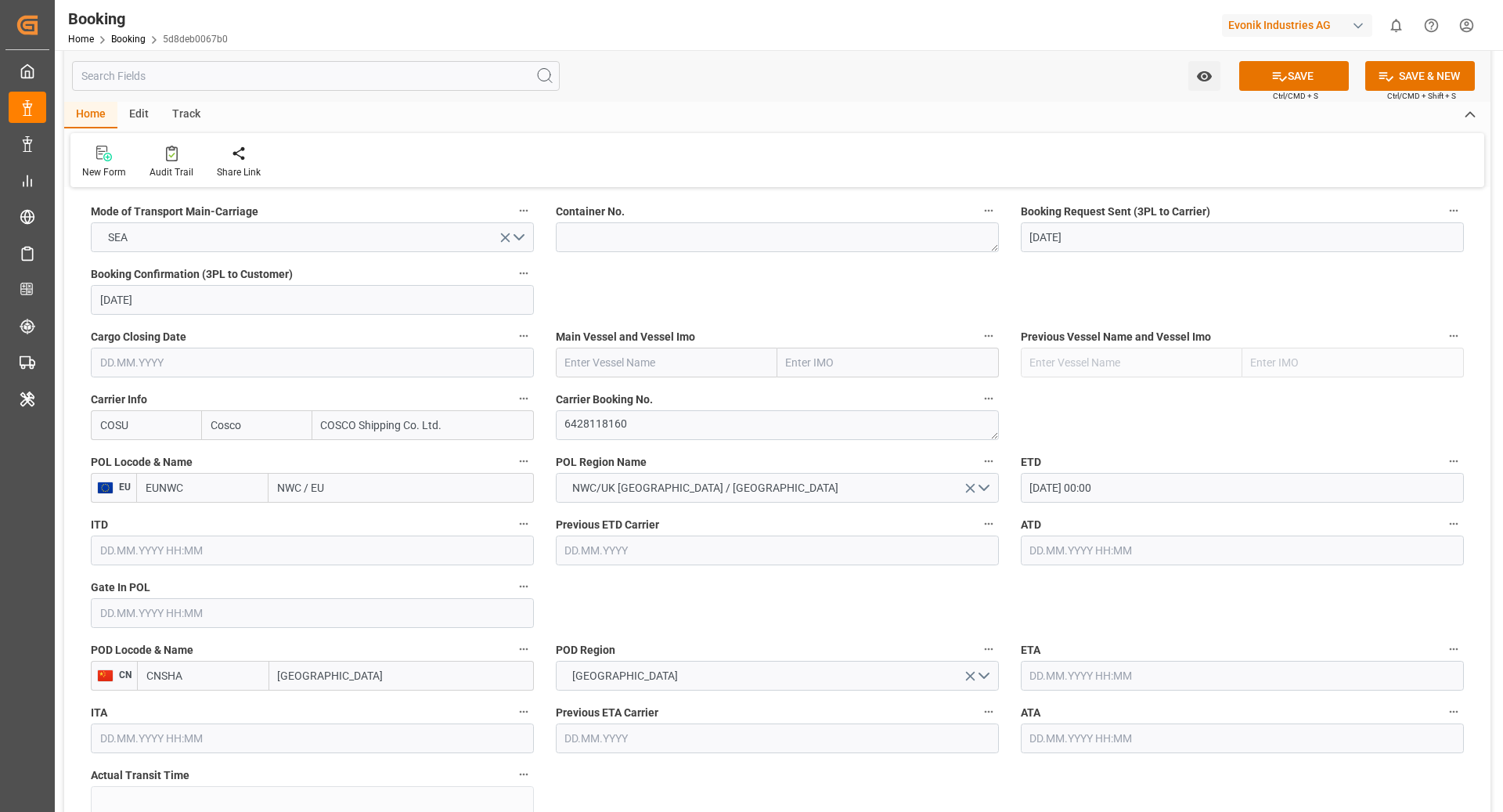
click at [1096, 667] on input "text" at bounding box center [1243, 675] width 443 height 30
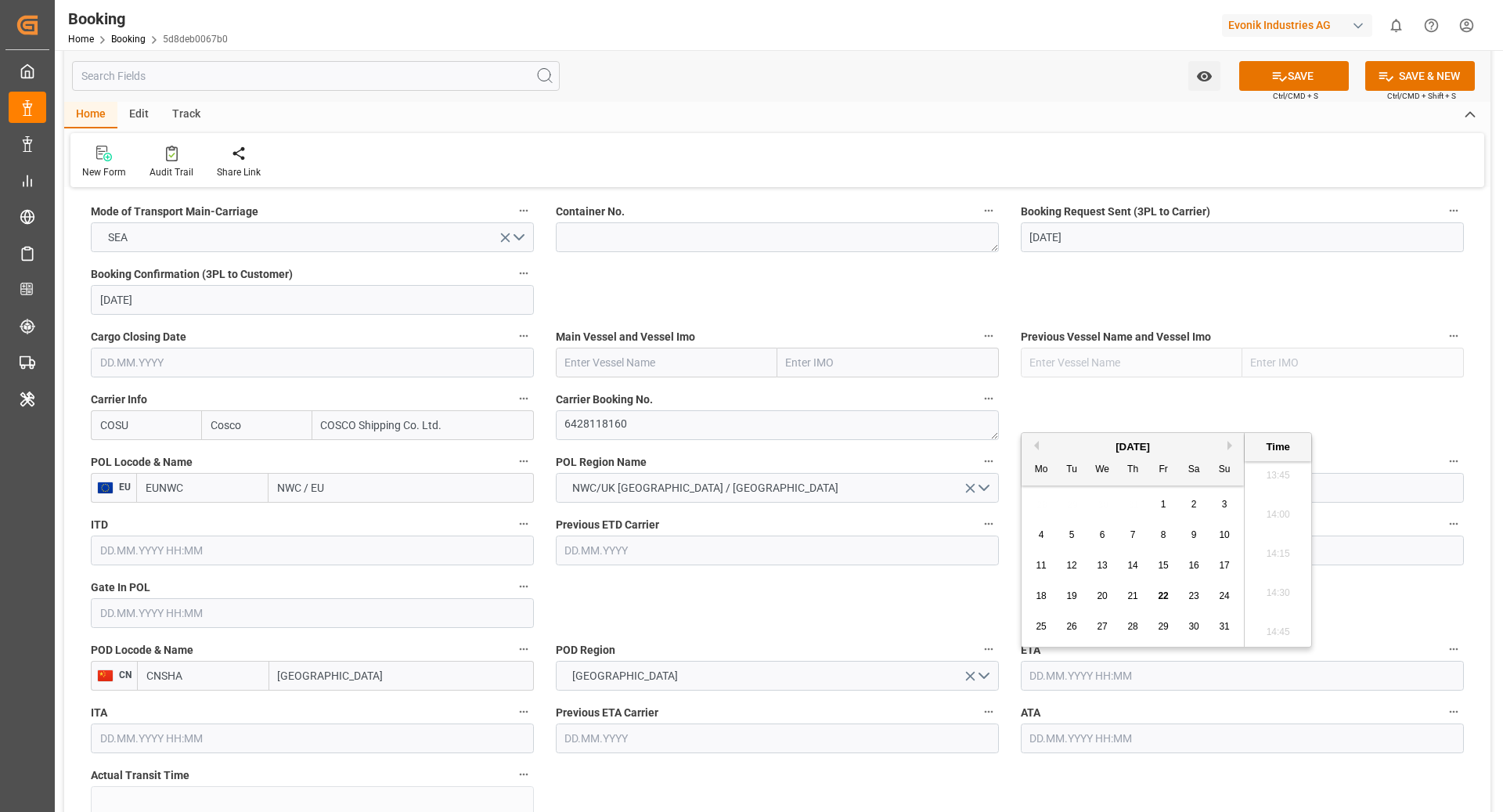
click at [1233, 442] on button "Next Month" at bounding box center [1232, 445] width 9 height 9
click at [1076, 625] on span "28" at bounding box center [1071, 626] width 10 height 11
type input "28.10.2025 00:00"
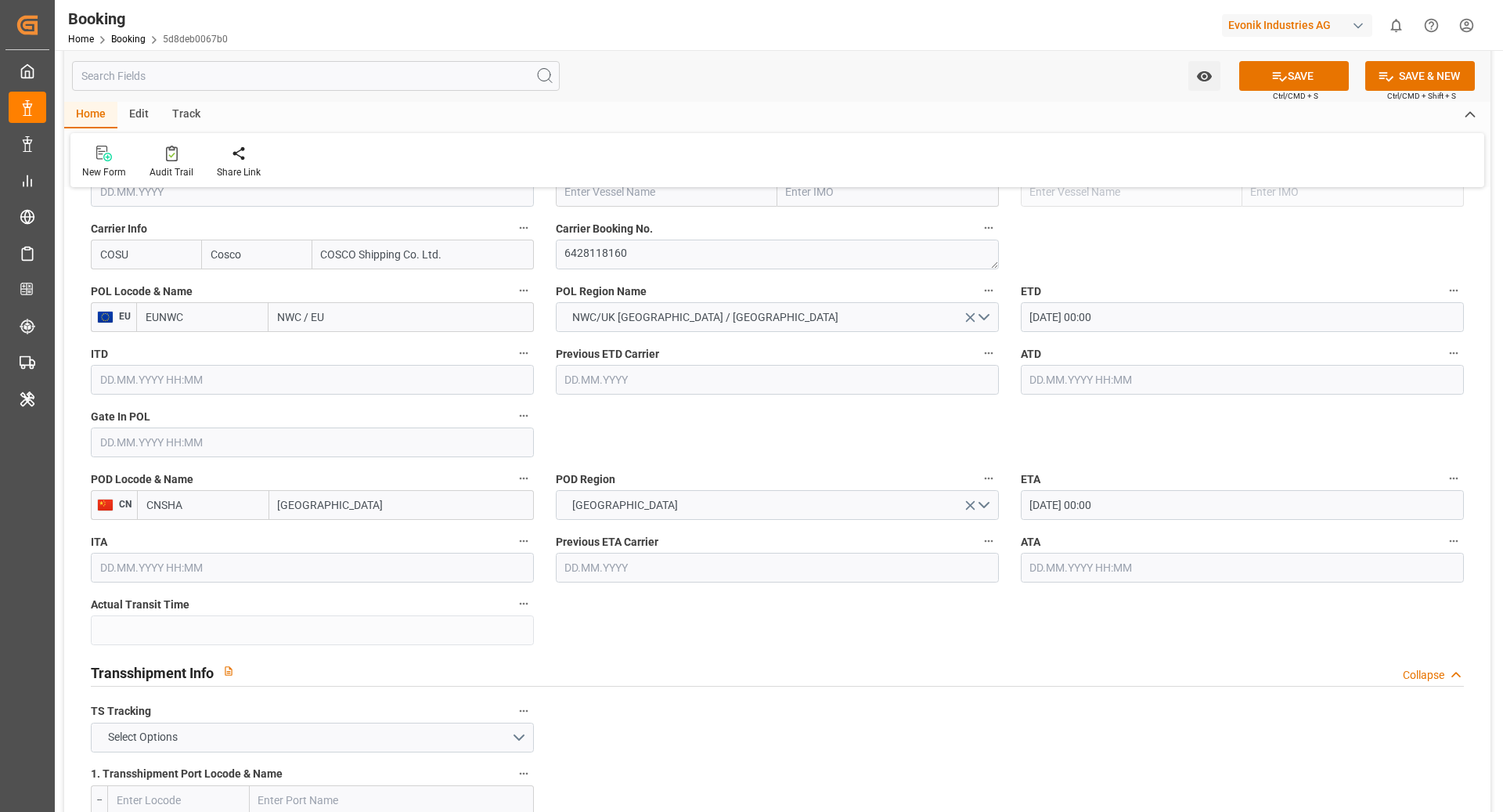
click at [192, 316] on input "EUNWC" at bounding box center [203, 317] width 133 height 30
type input "BEANR"
click at [225, 354] on span "BEANR - Antwerp" at bounding box center [199, 360] width 105 height 29
type input "Antwerp"
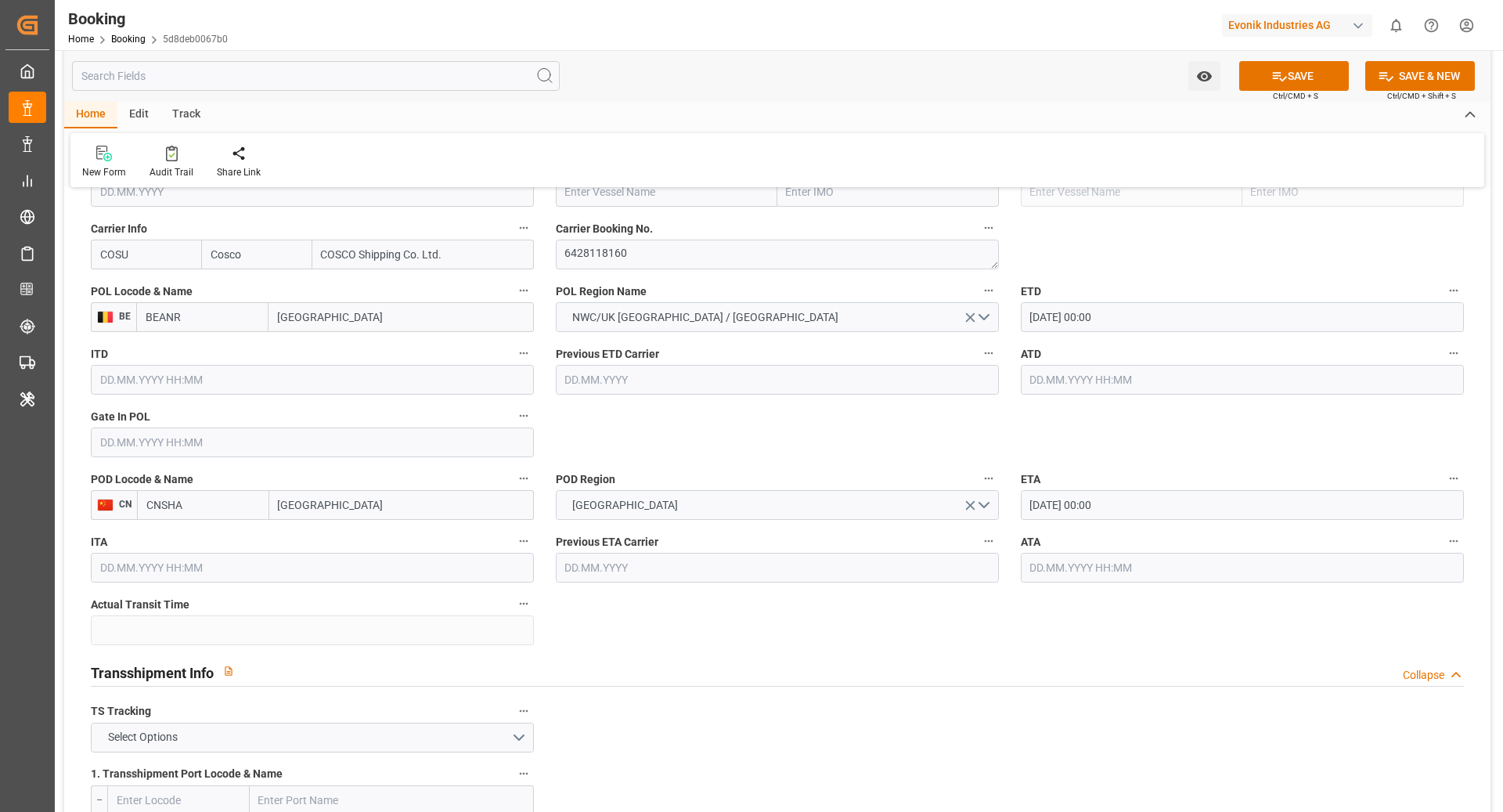
type input "BEANR"
click at [212, 508] on input "CNSHA" at bounding box center [204, 504] width 133 height 30
click at [221, 538] on span "CNSGH - Shanghai" at bounding box center [200, 548] width 105 height 29
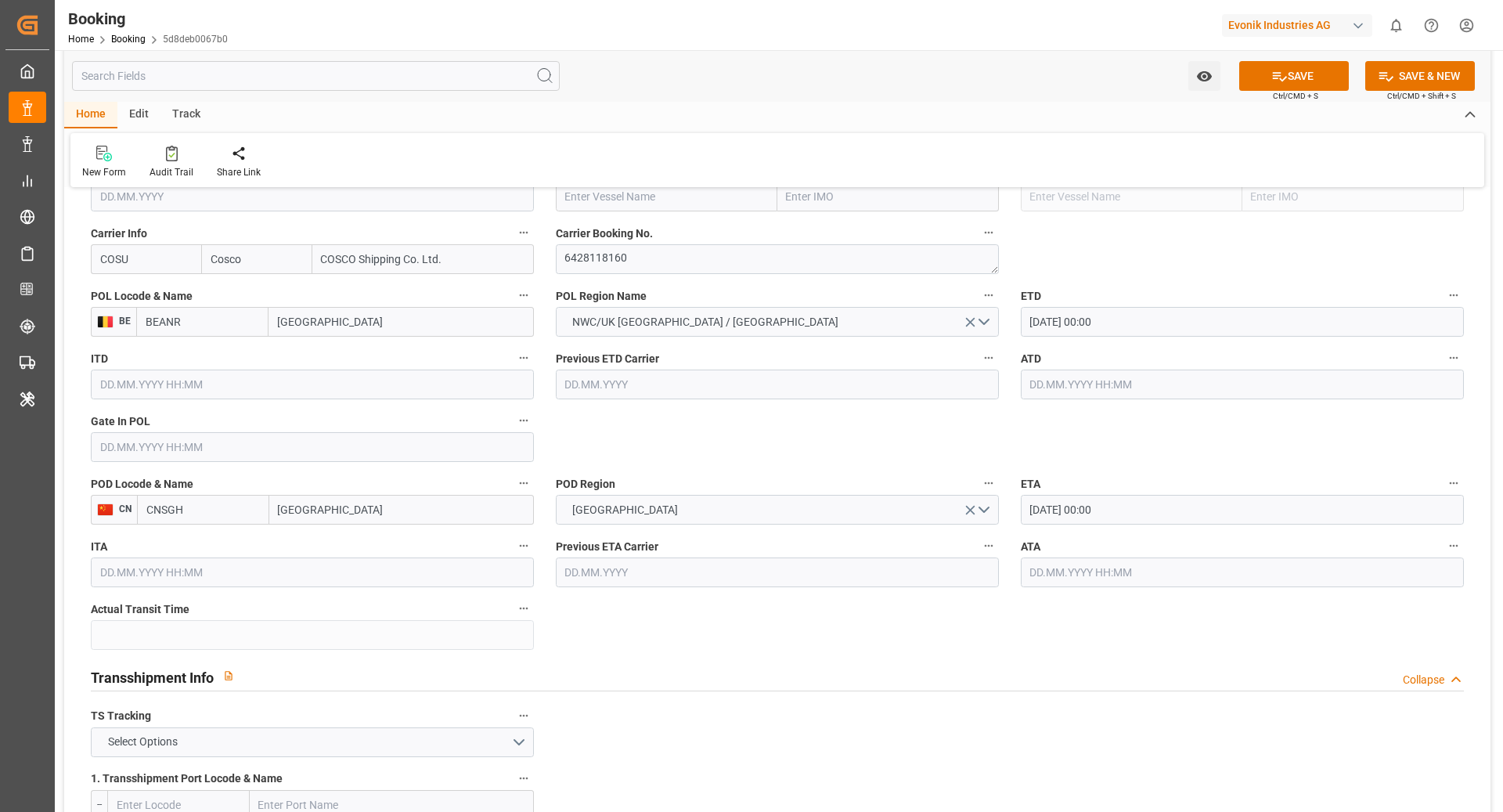
type input "CNSGH"
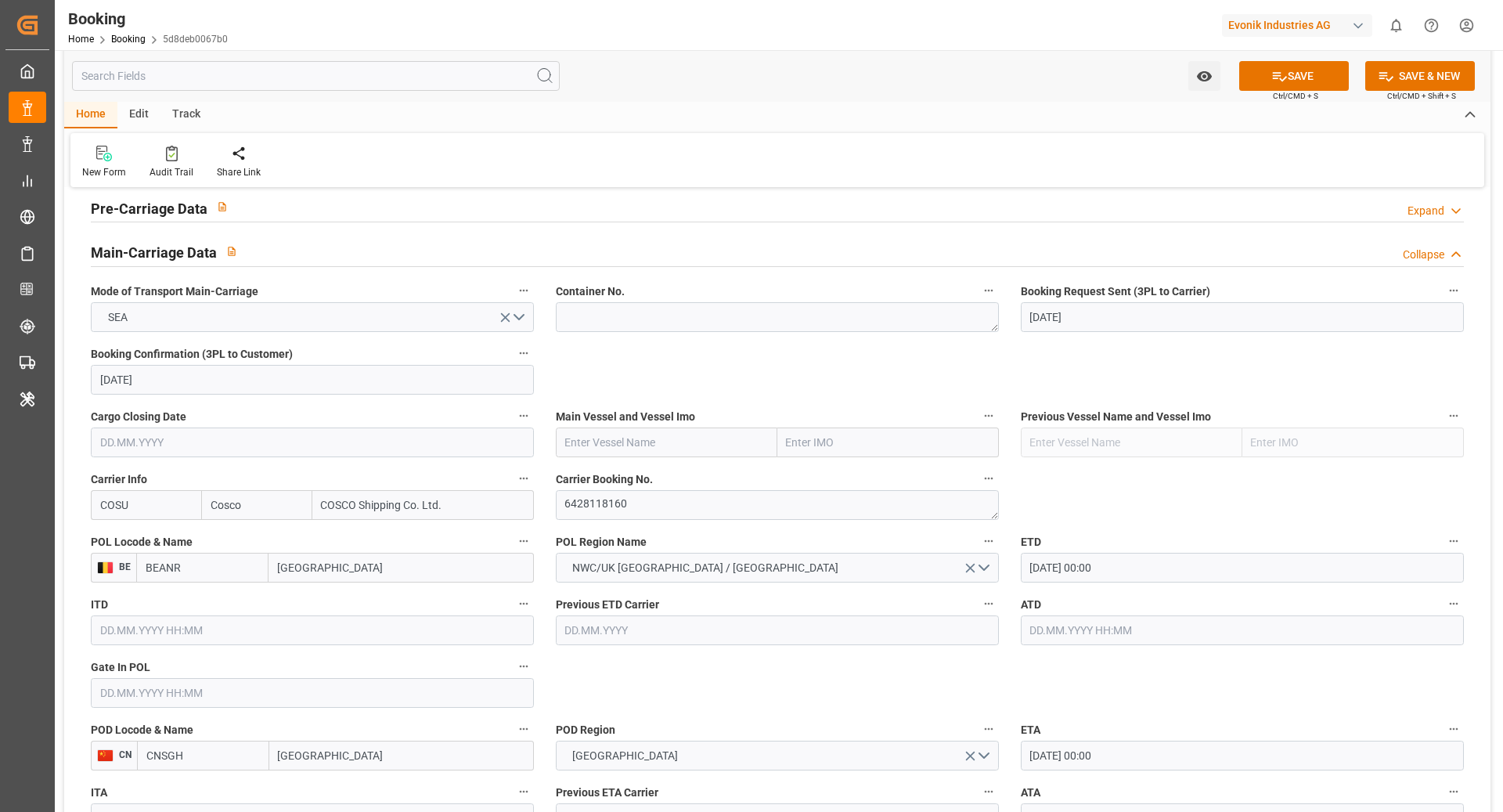
scroll to position [805, 0]
click at [632, 424] on input "text" at bounding box center [667, 437] width 222 height 30
paste input "COSCO SHIPPING LEO"
type input "COSCO SHIPPING LEO"
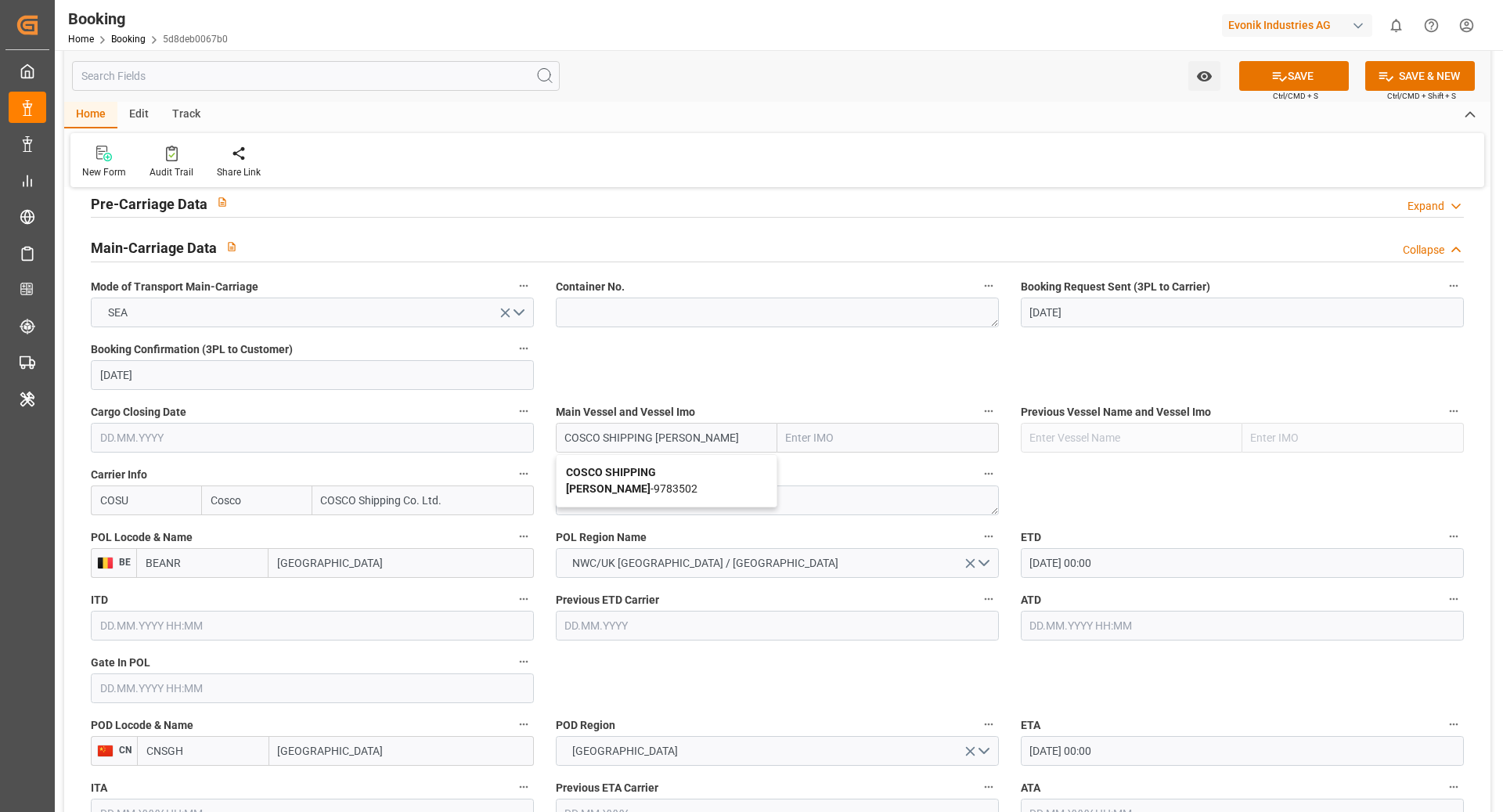
click at [641, 466] on b "COSCO SHIPPING LEO" at bounding box center [611, 480] width 90 height 29
type input "9783502"
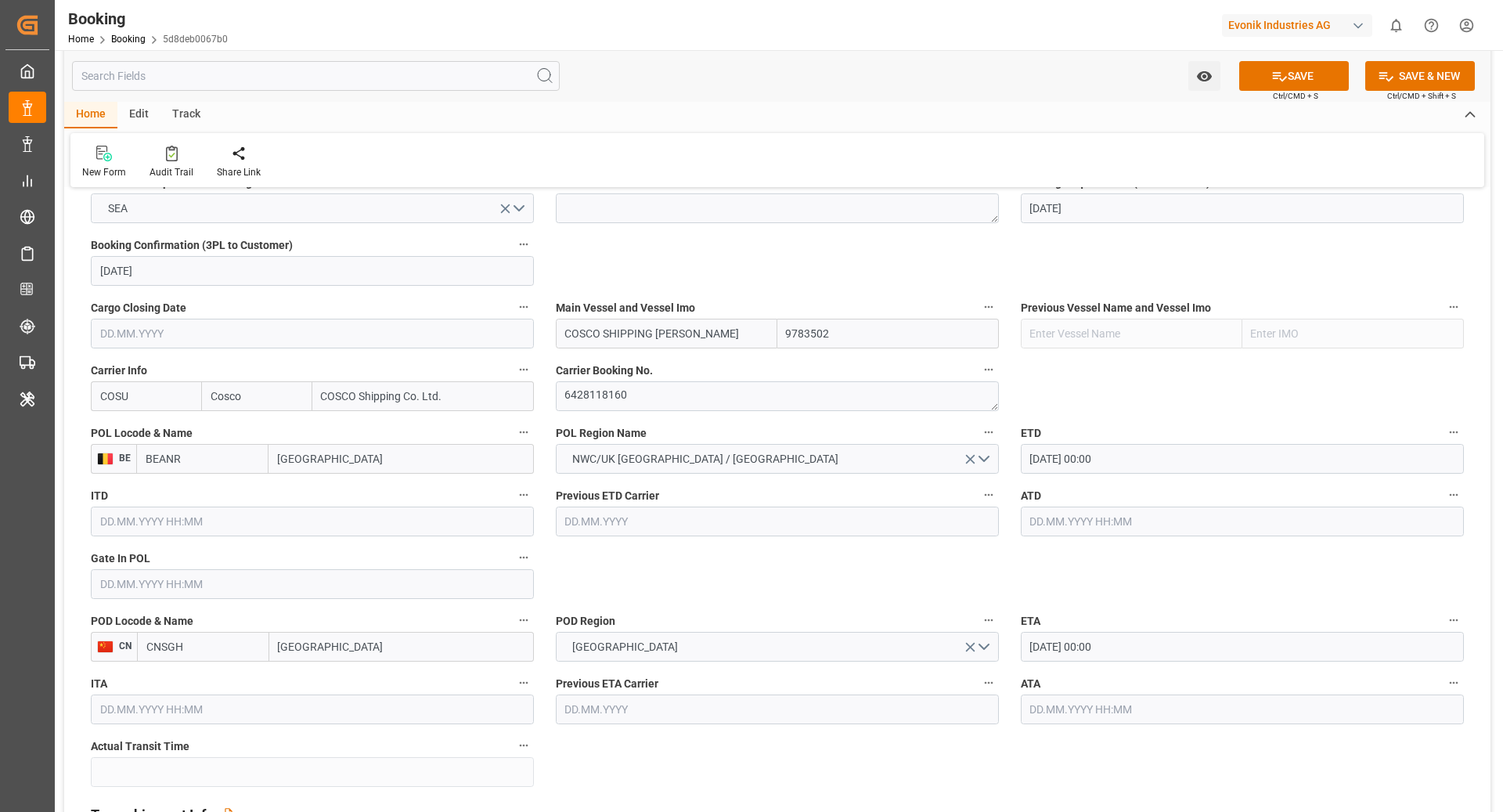
type input "COSCO SHIPPING LEO"
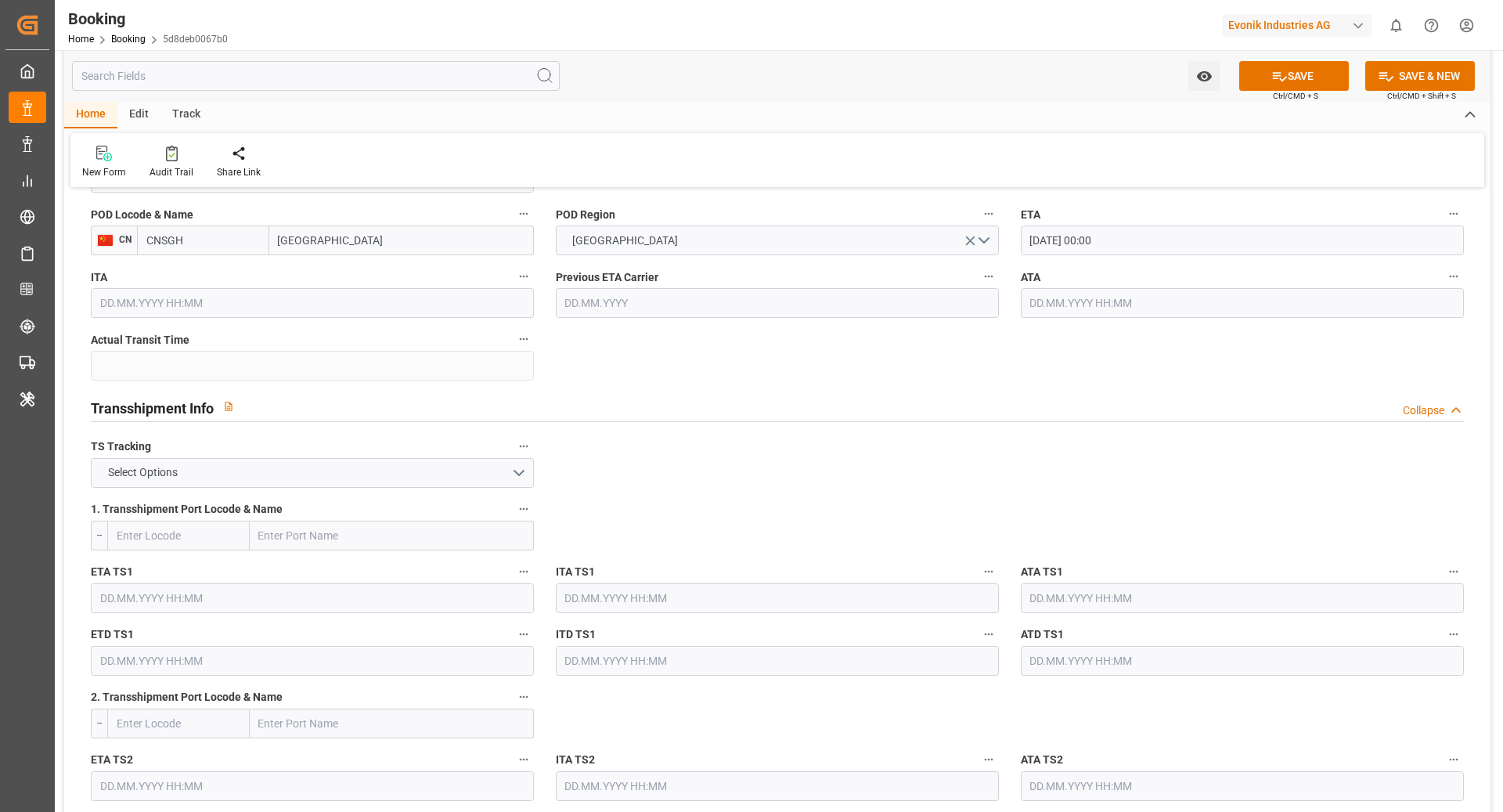
scroll to position [1333, 0]
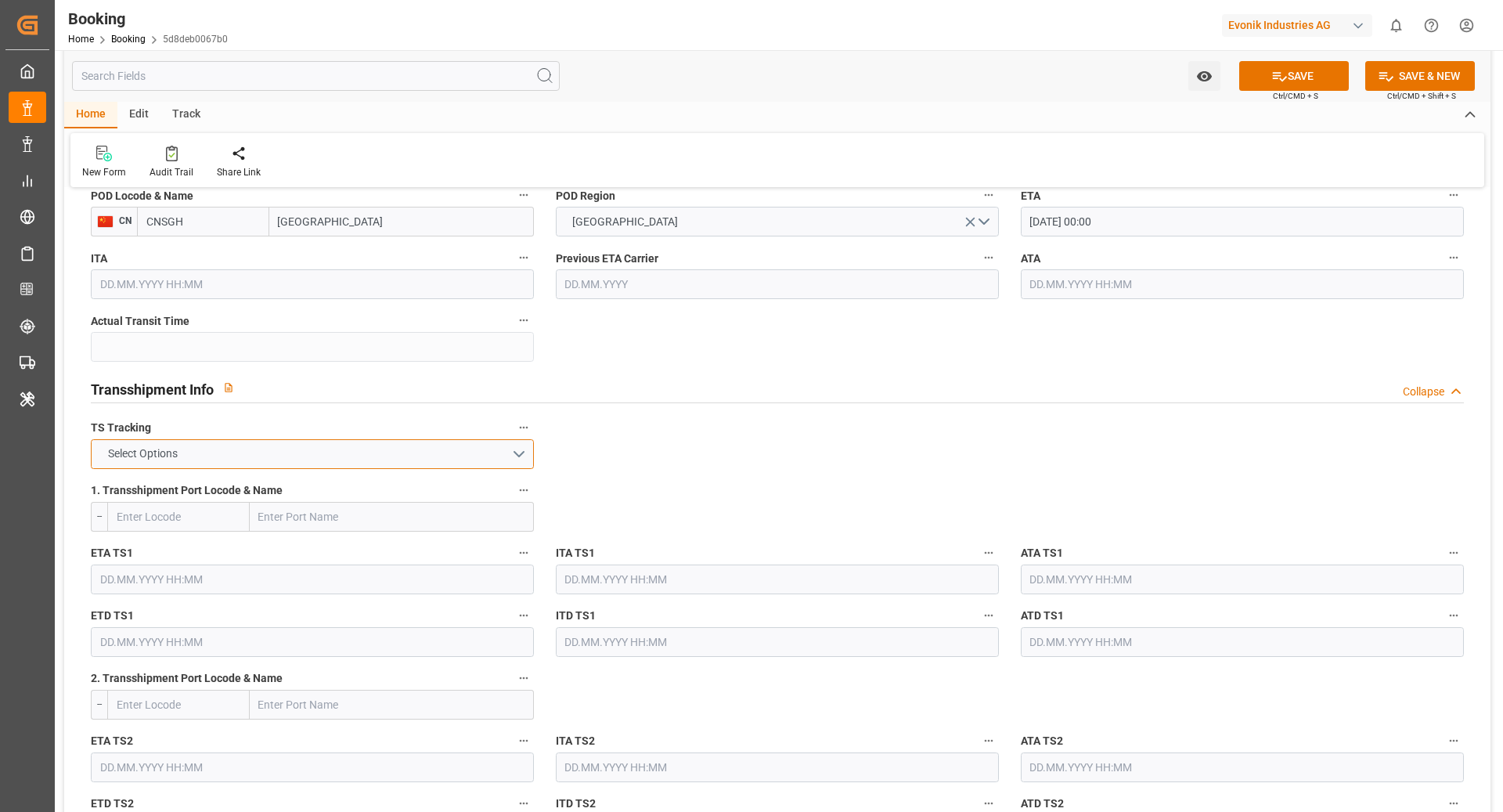
click at [436, 444] on button "Select Options" at bounding box center [313, 453] width 443 height 30
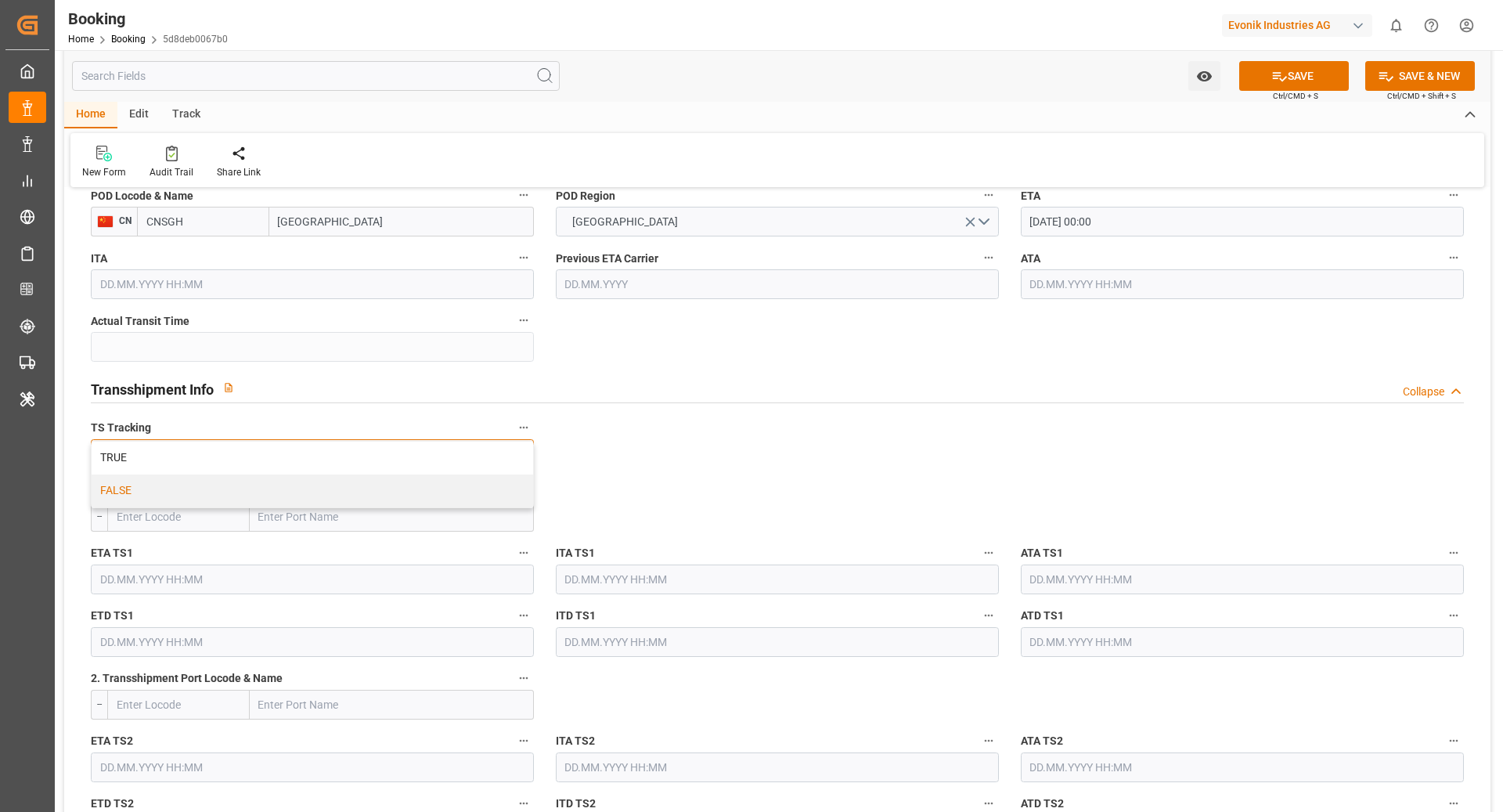
click at [169, 490] on div "FALSE" at bounding box center [313, 490] width 442 height 33
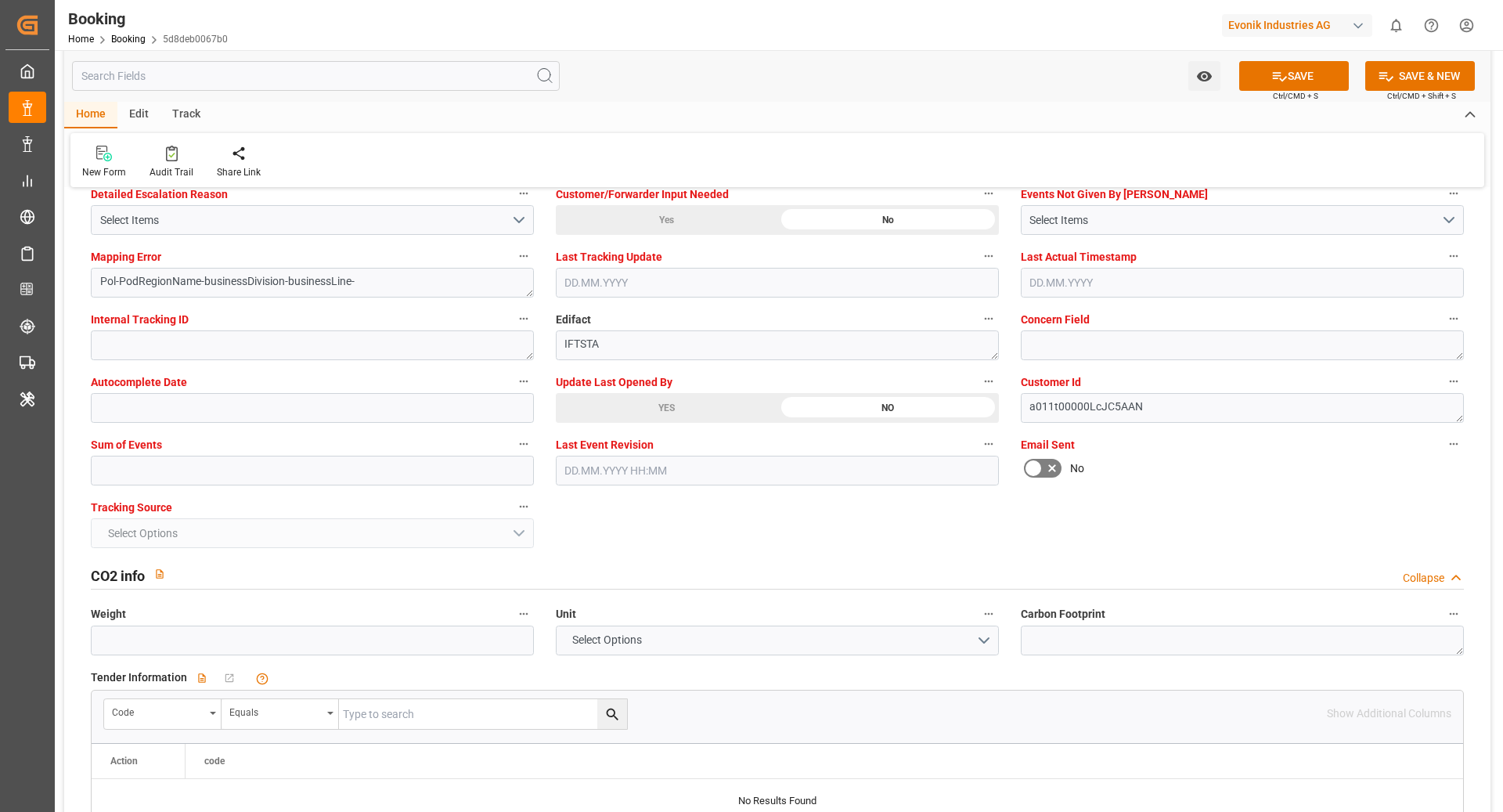
scroll to position [2906, 0]
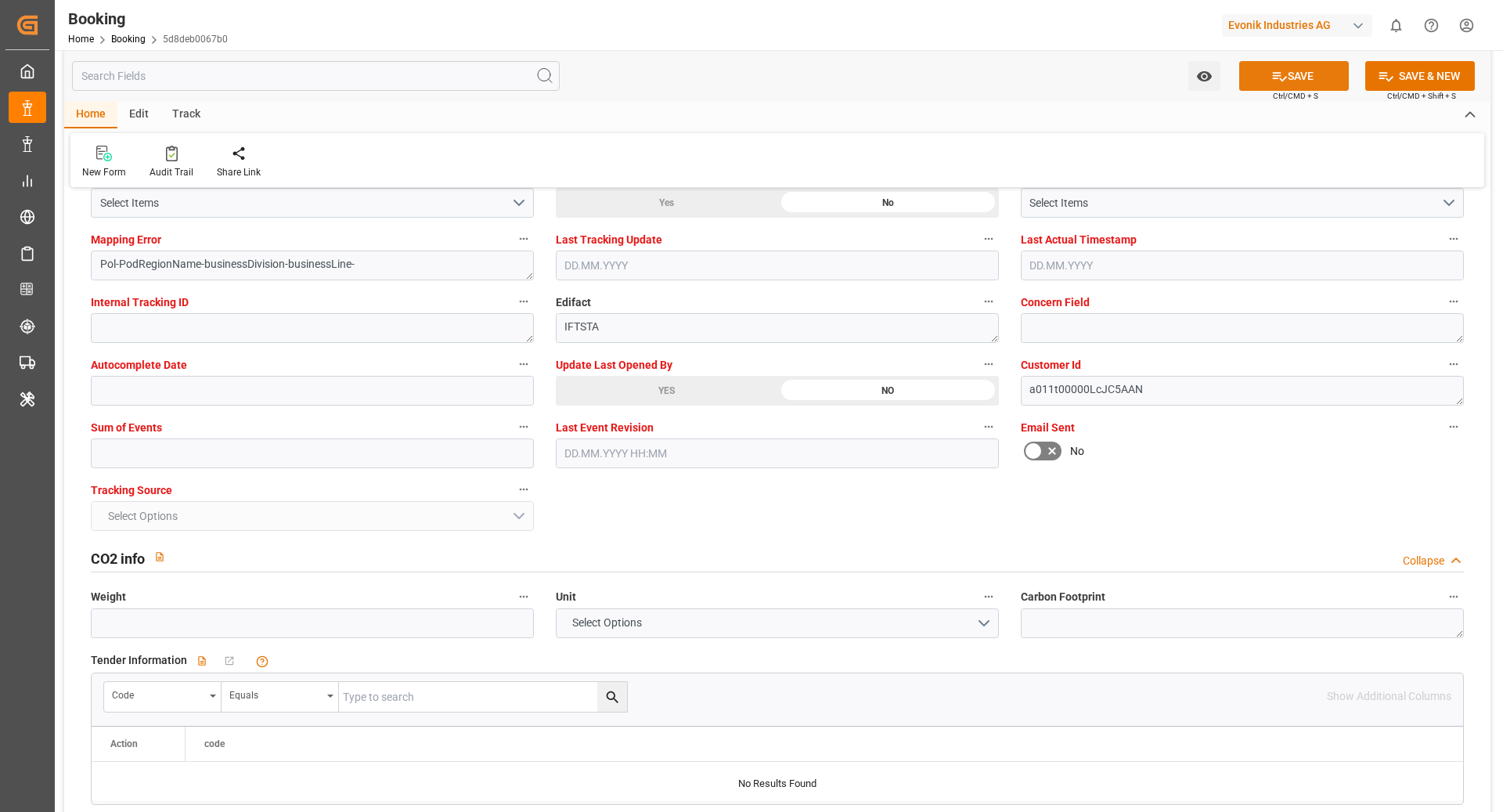
click at [1309, 79] on button "SAVE" at bounding box center [1294, 75] width 110 height 30
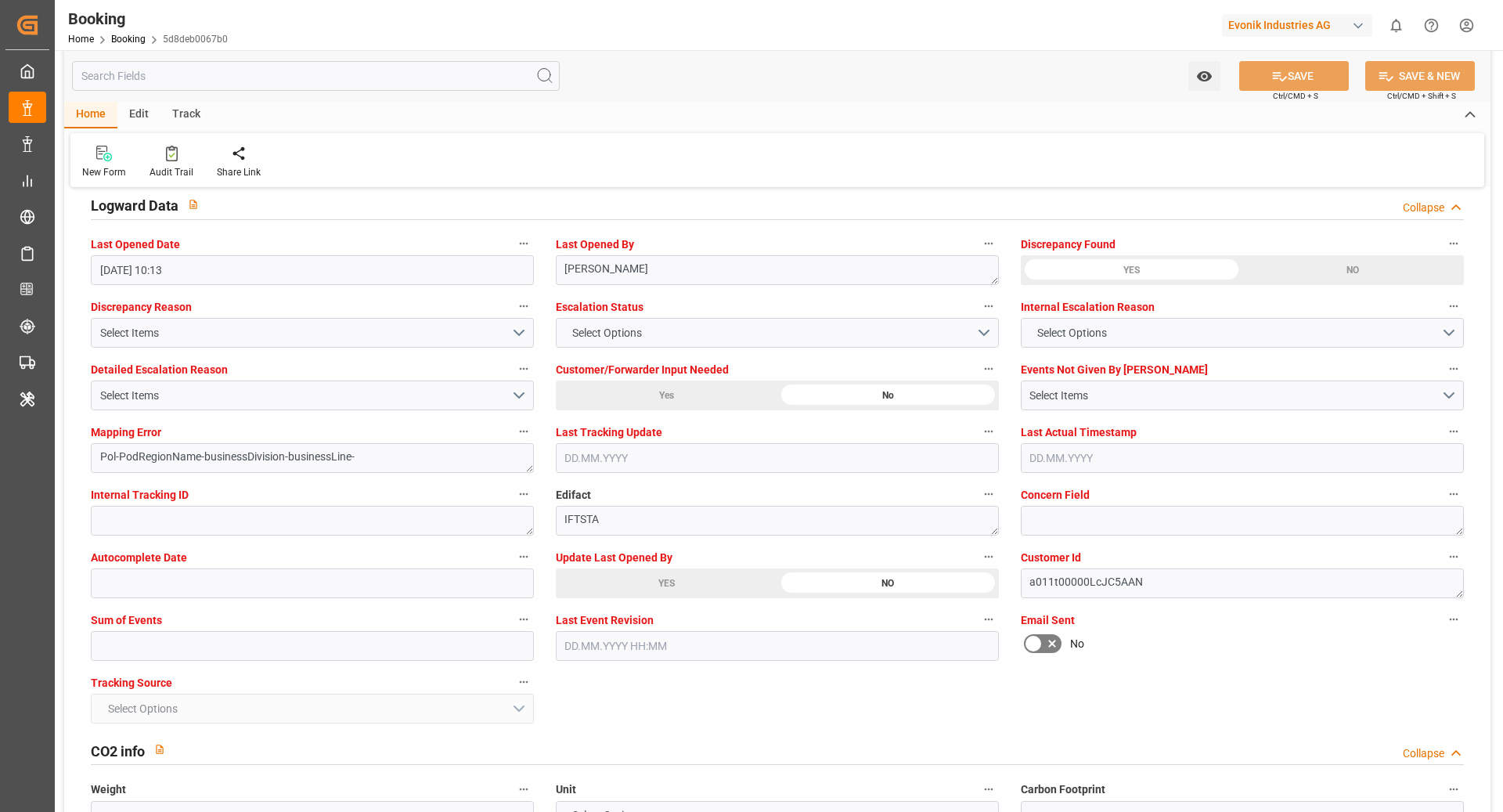
scroll to position [2615, 0]
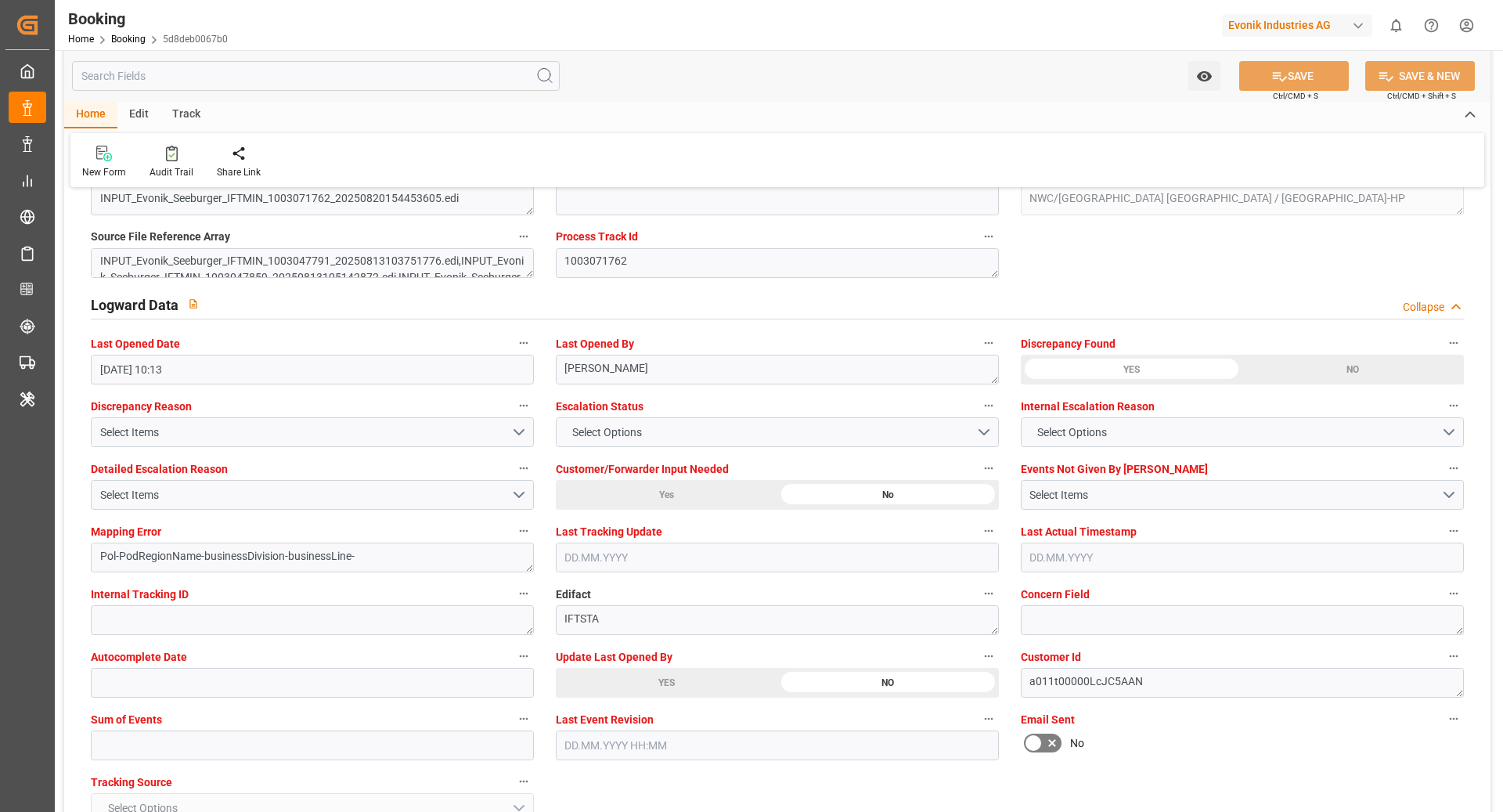
type textarea "NWC/UK North West Continent / UK_CNSGH_COSU_AT-HP"
type textarea "[PERSON_NAME]"
type textarea "Pod-PodRegionName-businessDivision-businessLine-"
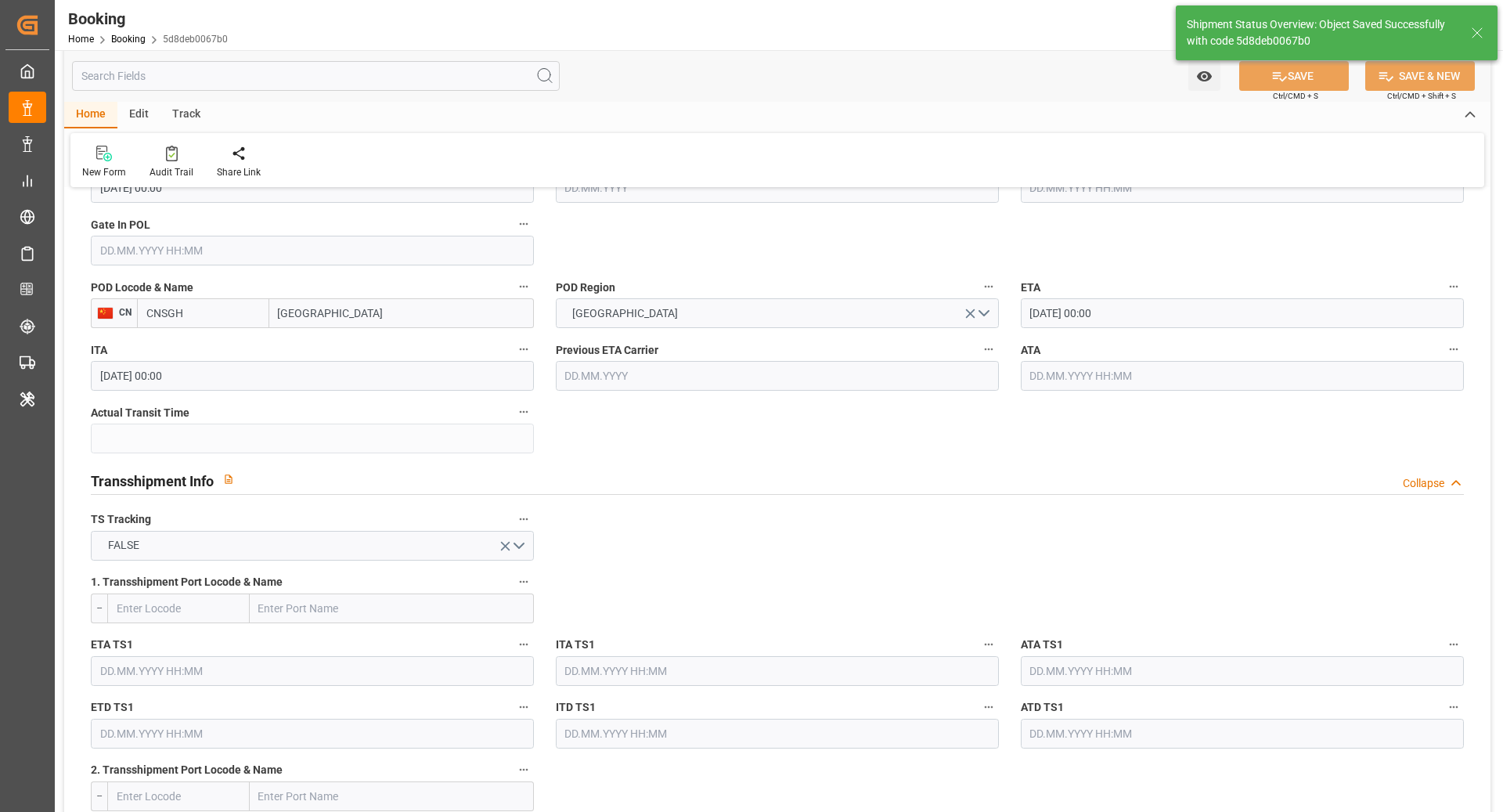
type input "[DATE] 00:00"
type input "22.08.2025 08:55"
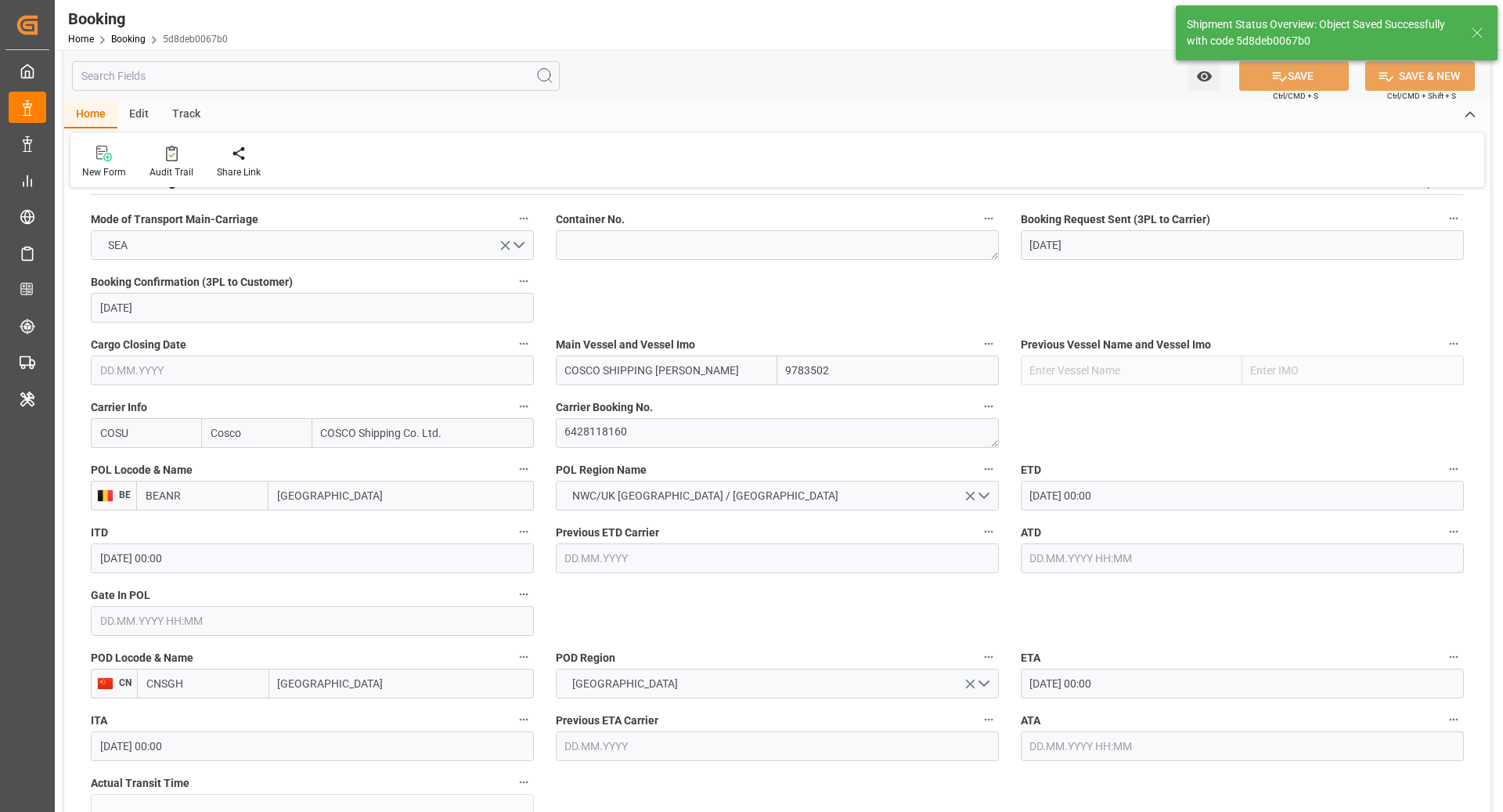
scroll to position [995, 0]
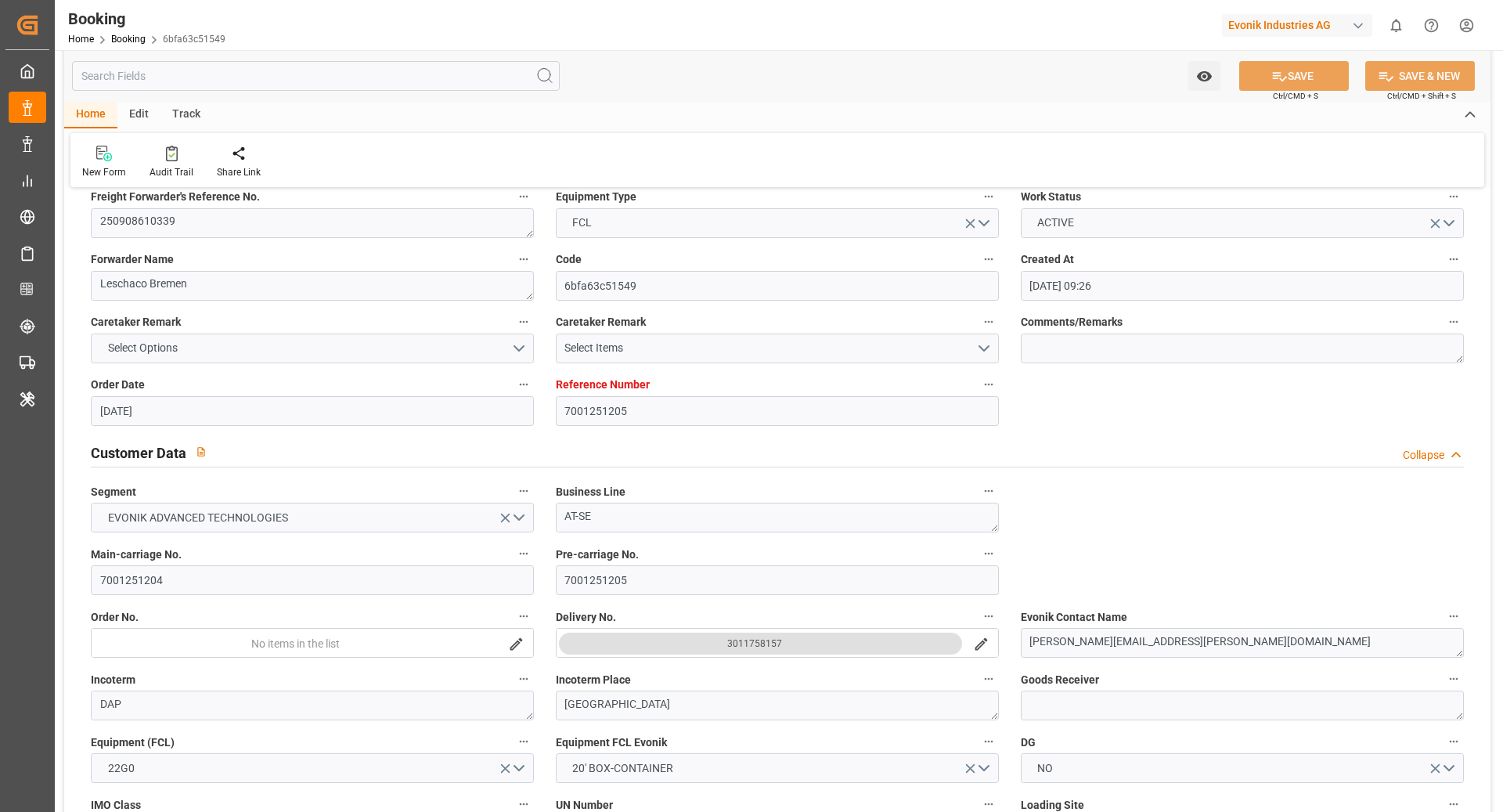
scroll to position [87, 0]
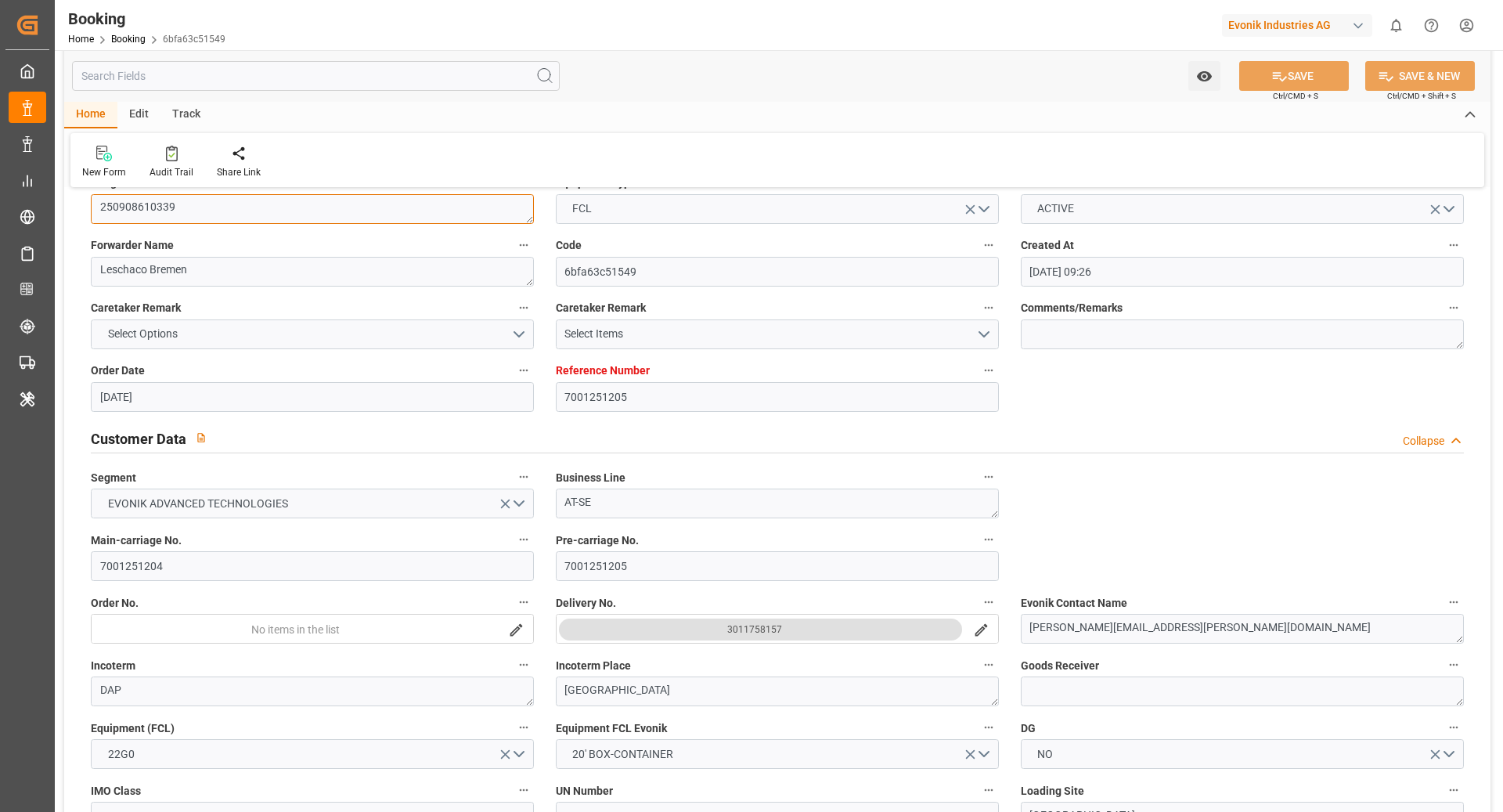
click at [375, 201] on textarea "250908610339" at bounding box center [313, 209] width 443 height 30
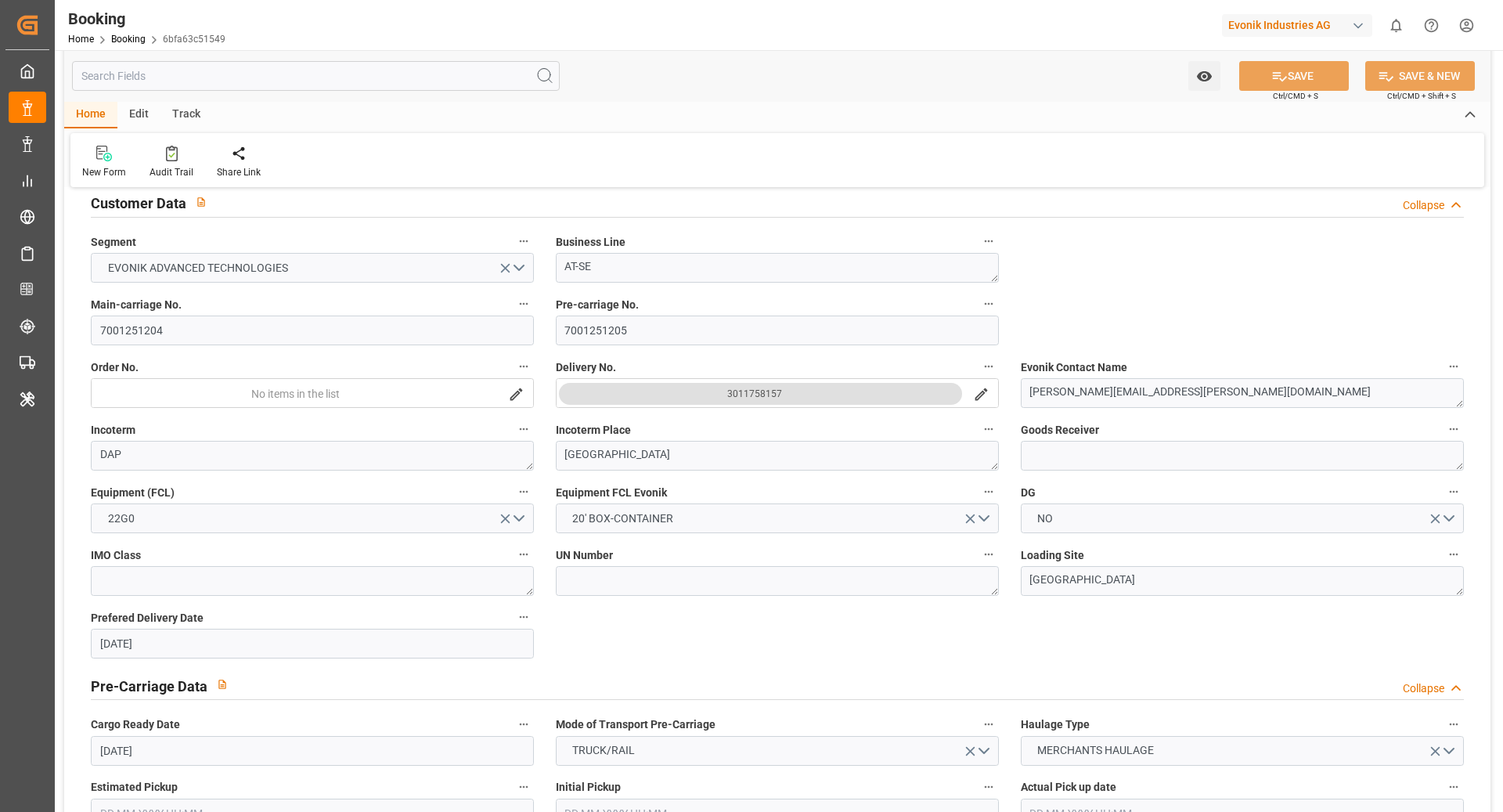
scroll to position [1055, 0]
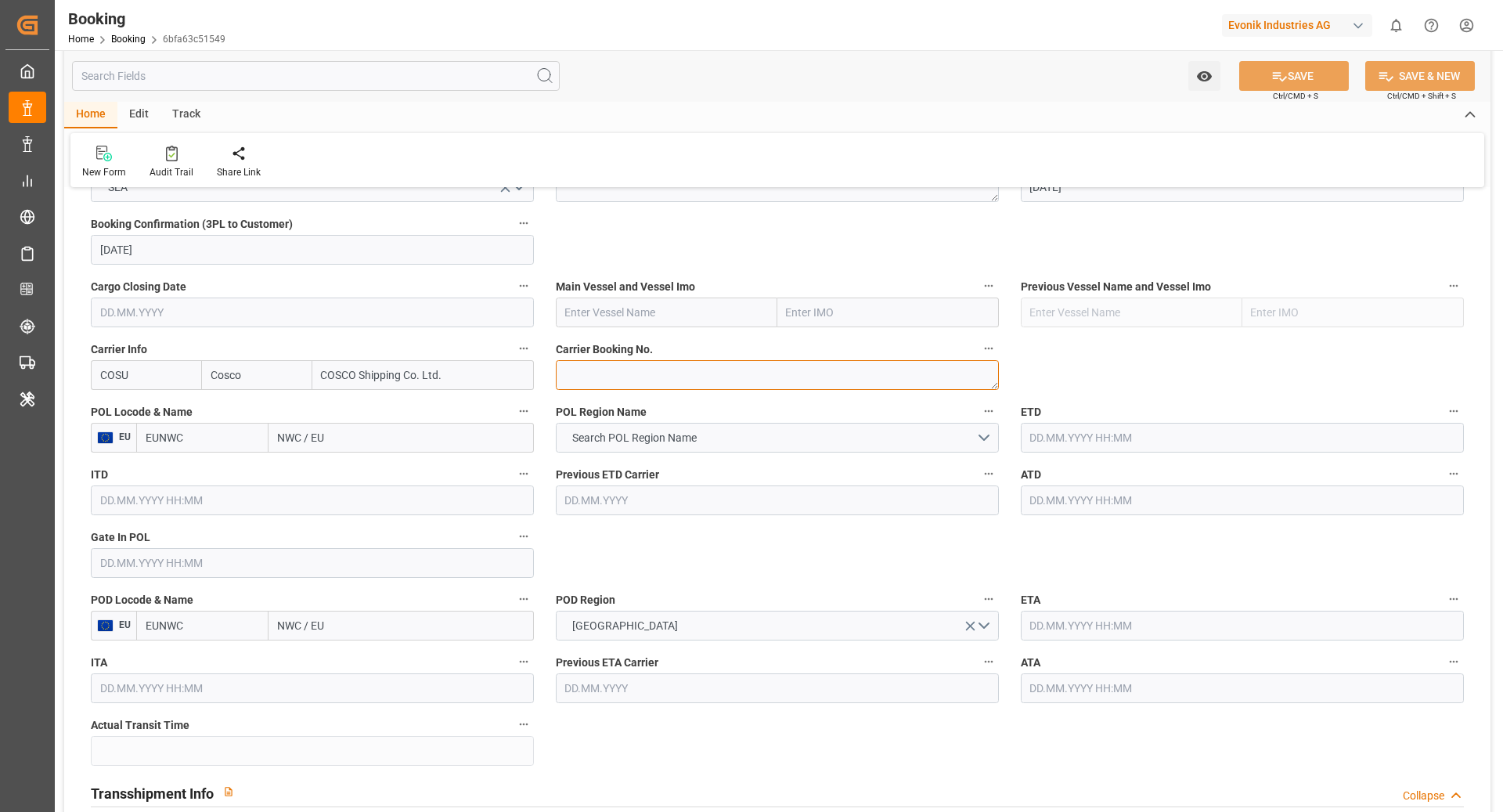
click at [593, 386] on textarea at bounding box center [778, 374] width 443 height 30
paste textarea "6427986960"
type textarea "6427986960"
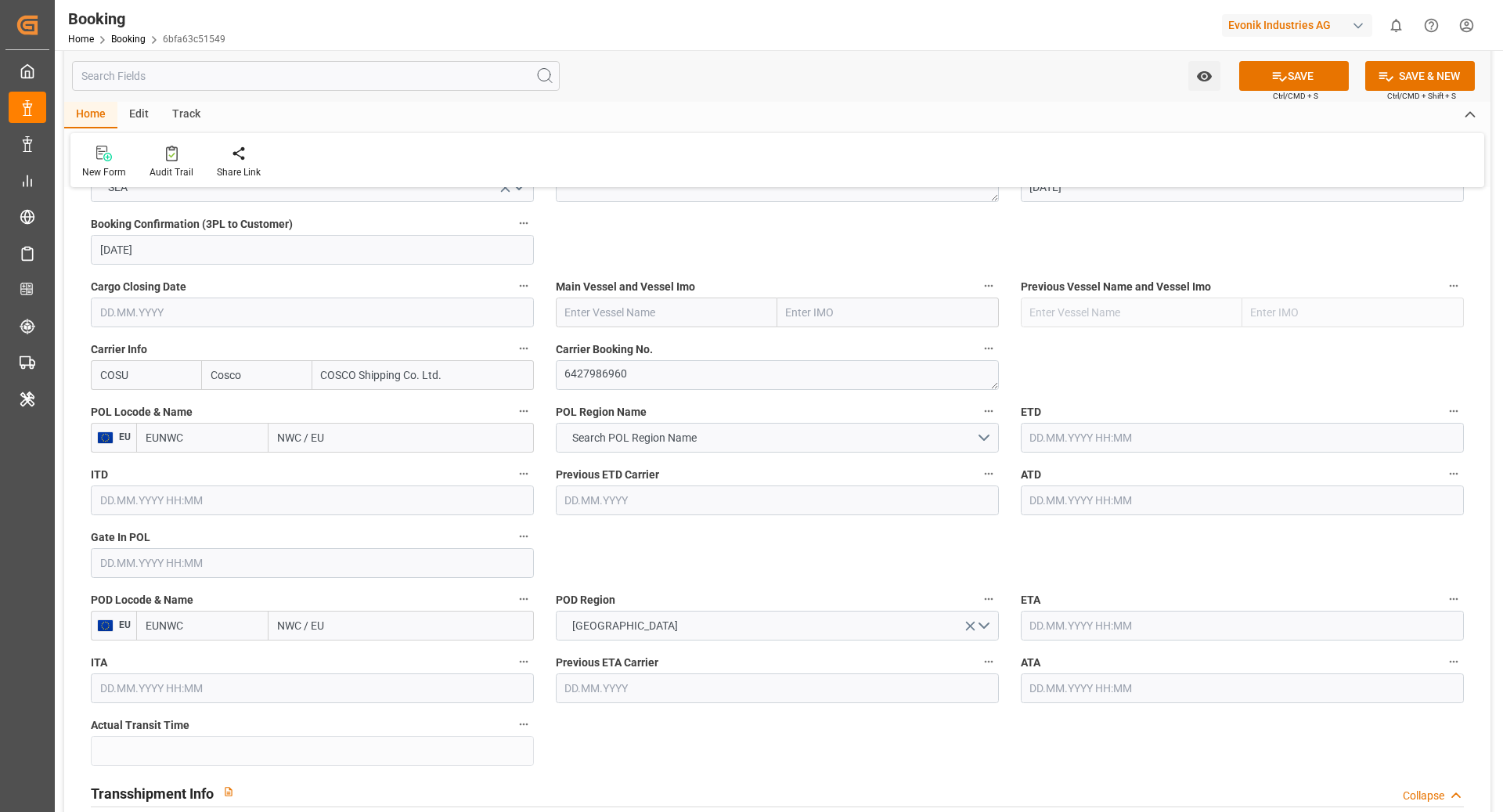
click at [197, 439] on input "EUNWC" at bounding box center [203, 437] width 133 height 30
click at [399, 436] on input "NWC / EU" at bounding box center [402, 437] width 265 height 30
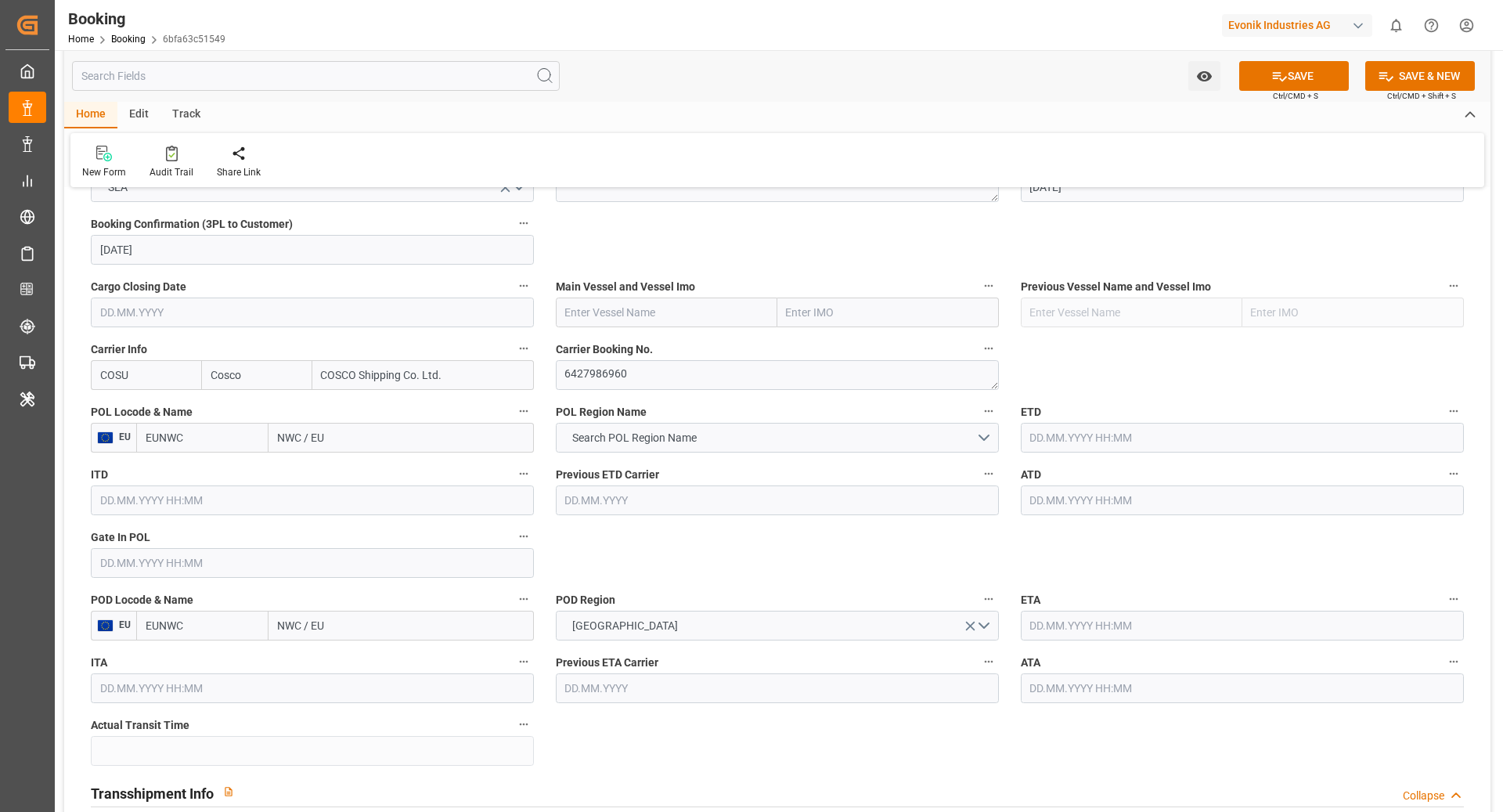
click at [399, 436] on input "NWC / EU" at bounding box center [402, 437] width 265 height 30
paste input "[GEOGRAPHIC_DATA]"
type input "[GEOGRAPHIC_DATA]"
click at [298, 477] on div "Wilhelmshaven - DEWVN" at bounding box center [390, 472] width 243 height 35
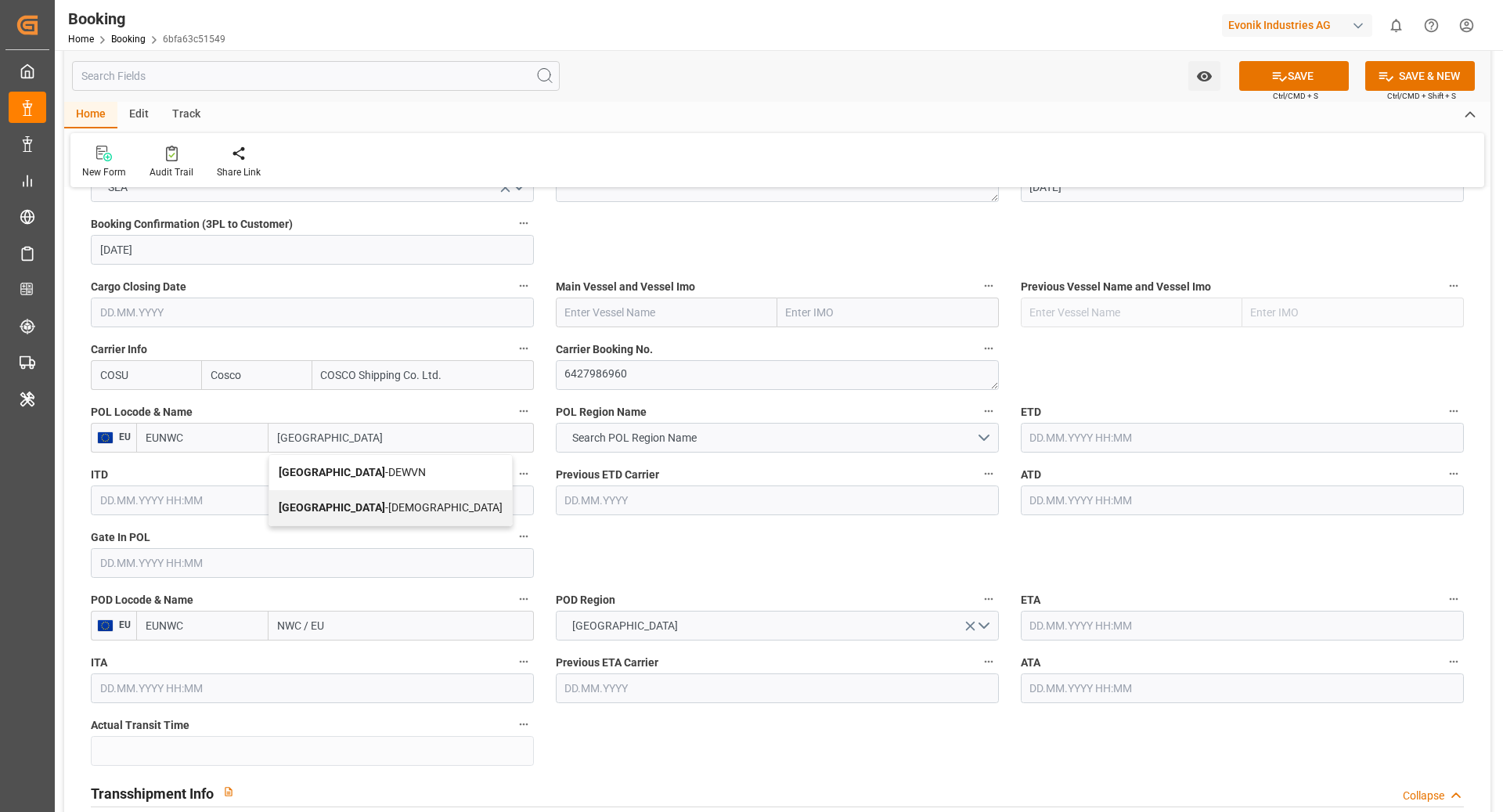
type input "DEWVN"
type input "[GEOGRAPHIC_DATA]"
click at [243, 628] on input "EUNWC" at bounding box center [203, 625] width 133 height 30
click at [243, 627] on input "EUNWC" at bounding box center [203, 625] width 133 height 30
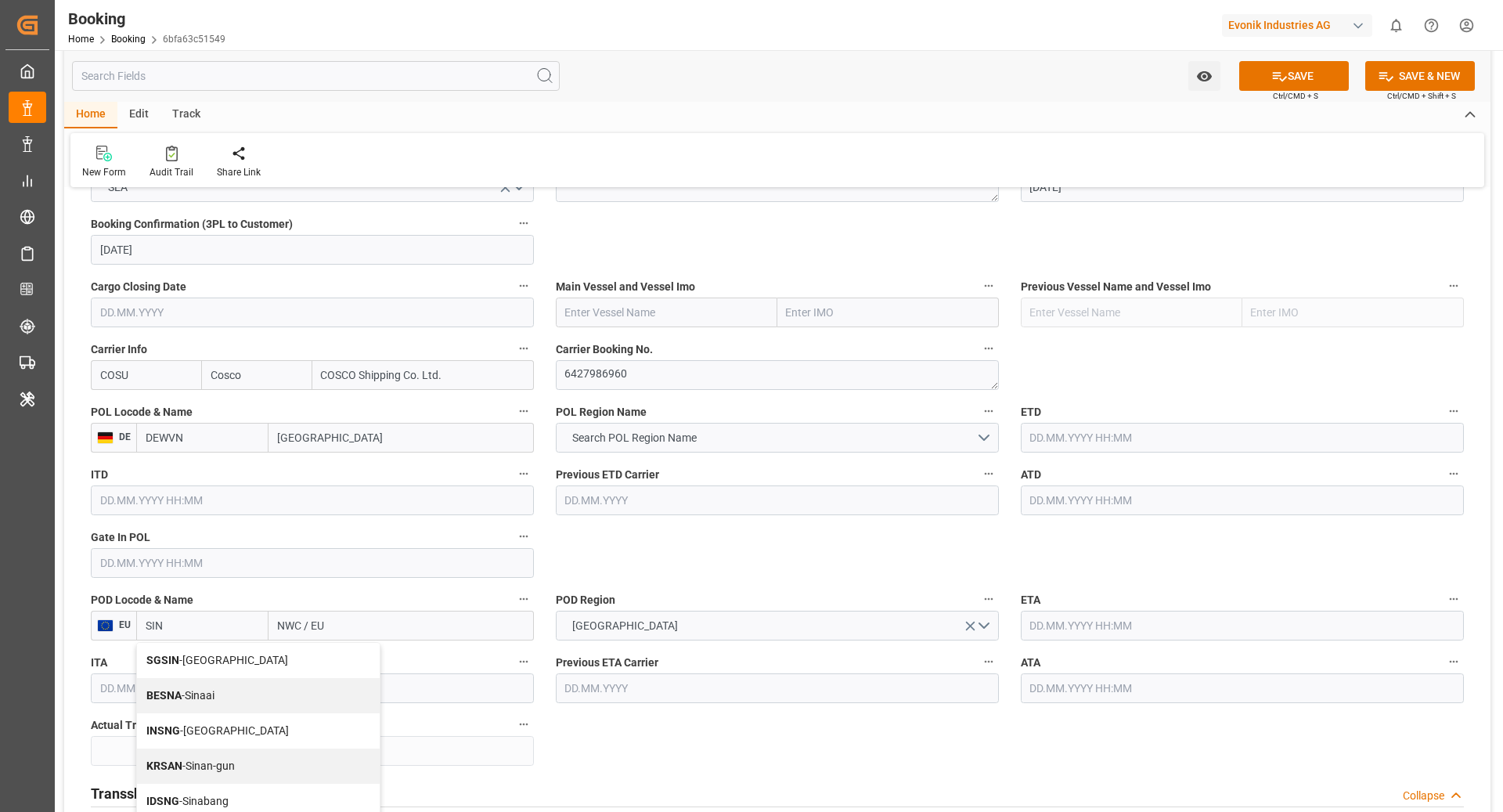
click at [214, 667] on div "SGSIN - [GEOGRAPHIC_DATA]" at bounding box center [258, 659] width 243 height 35
type input "SGSIN"
type input "[GEOGRAPHIC_DATA]"
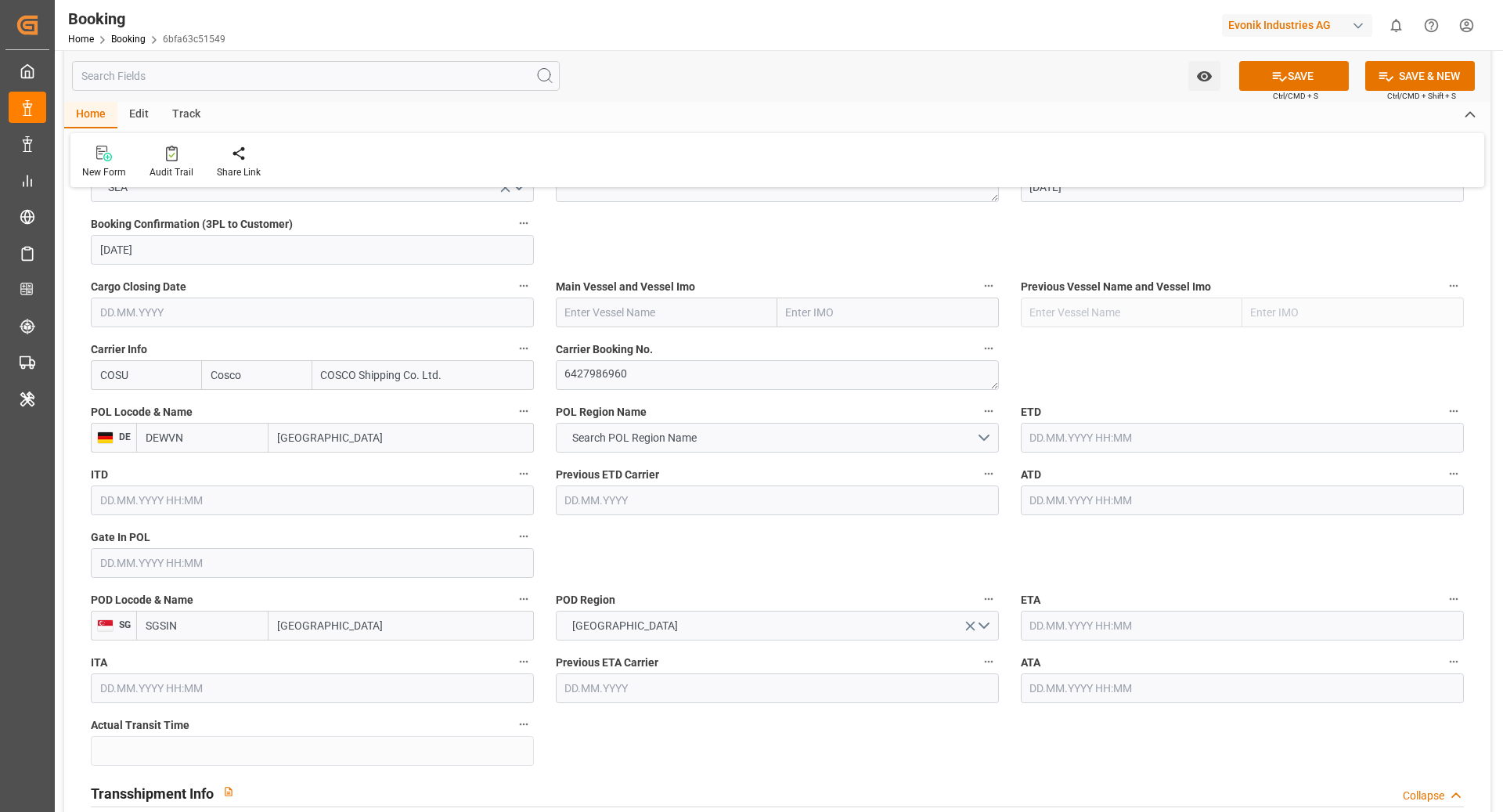
type input "SGSIN"
click at [671, 442] on span "Search POL Region Name" at bounding box center [634, 438] width 140 height 16
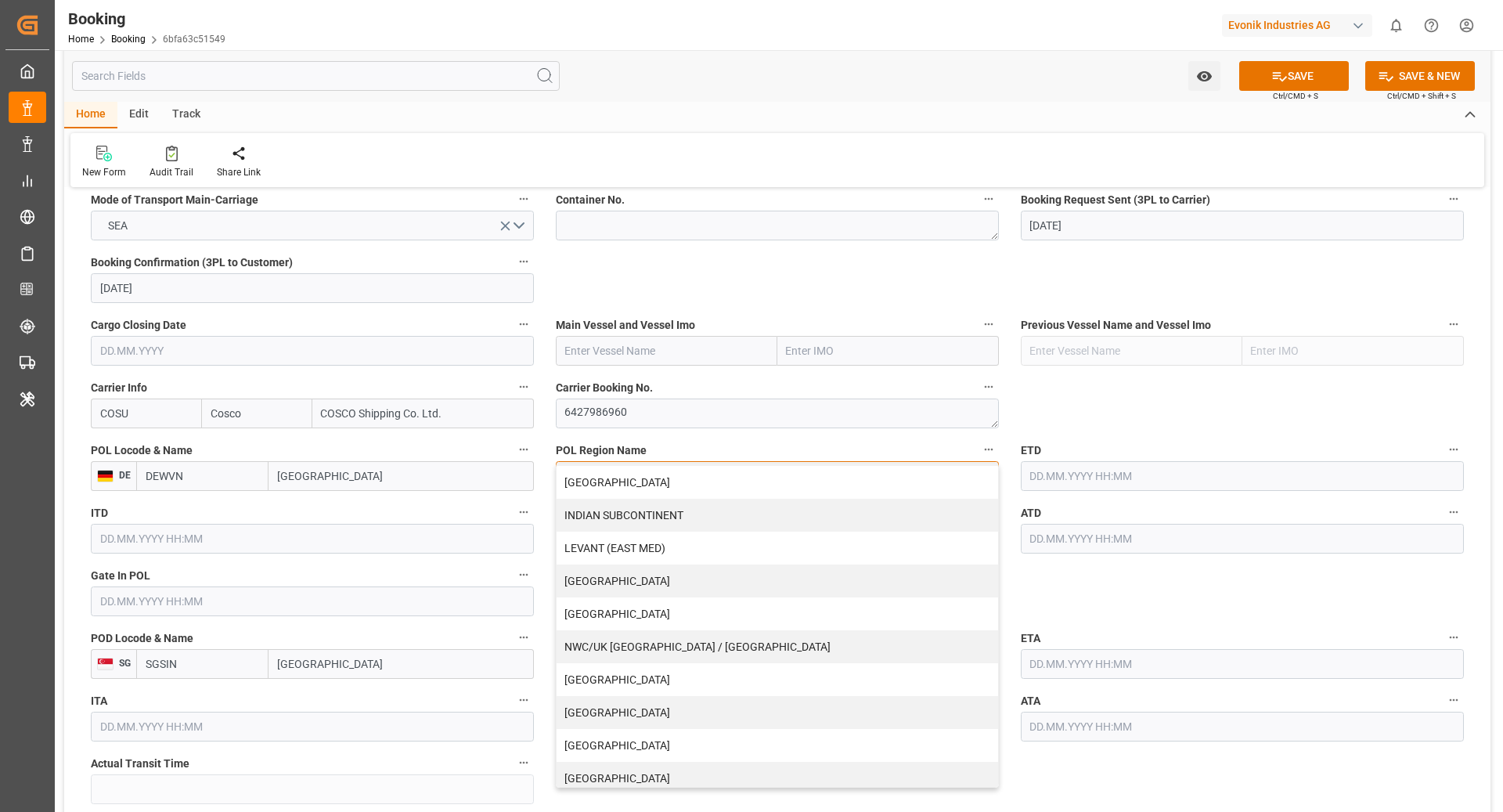
scroll to position [268, 0]
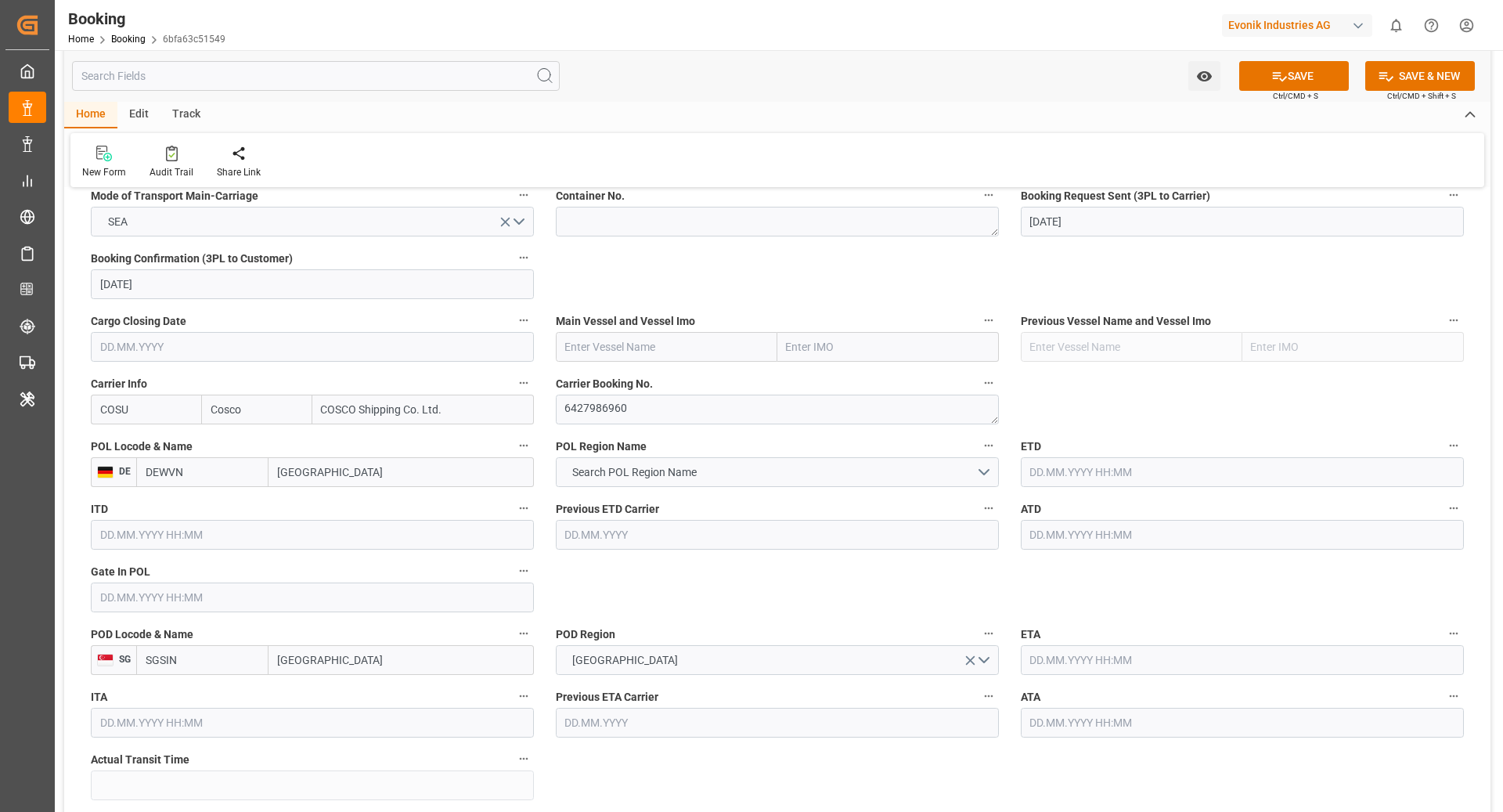
scroll to position [1021, 0]
click at [674, 339] on input "text" at bounding box center [667, 346] width 222 height 30
paste input "OOCL TURKIYE"
type input "OOCL TURKIYE"
click at [597, 385] on div "OOCL TURKIYE - 9908138" at bounding box center [628, 381] width 142 height 35
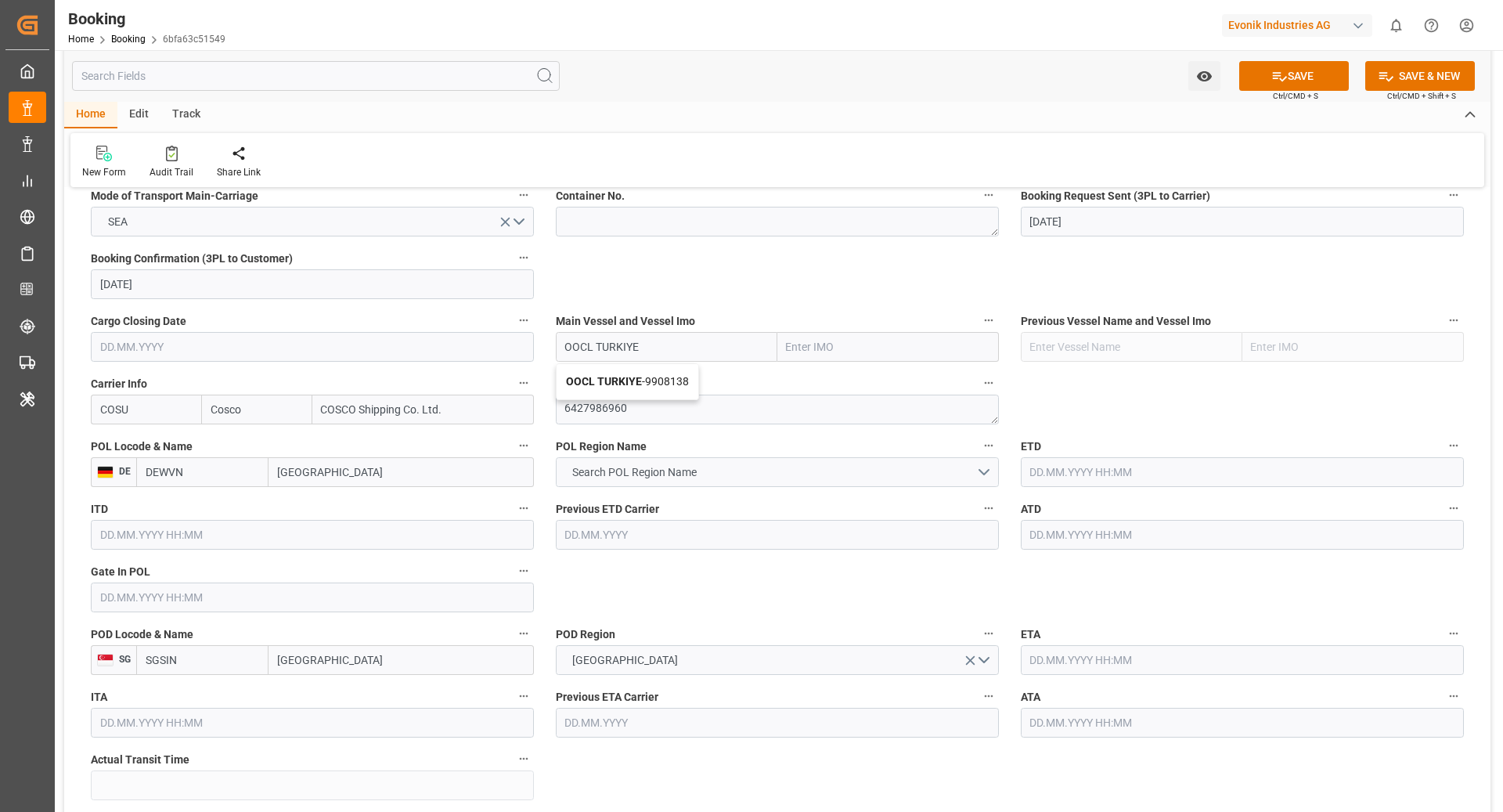
type input "9908138"
type input "OOCL TURKIYE"
click at [1118, 474] on input "text" at bounding box center [1243, 471] width 443 height 30
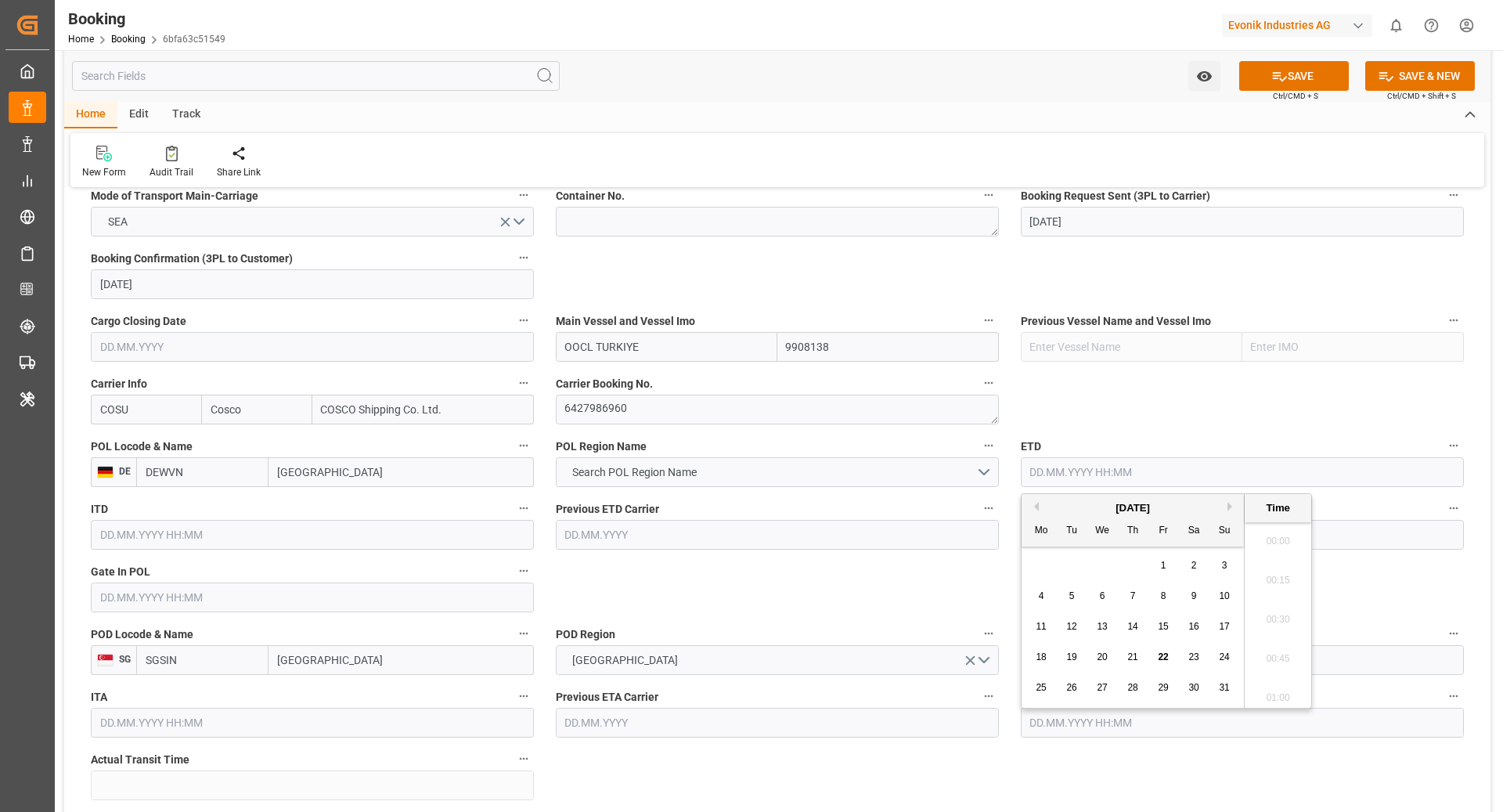
scroll to position [2157, 0]
click at [1228, 509] on button "Next Month" at bounding box center [1232, 506] width 9 height 9
click at [1140, 624] on div "18" at bounding box center [1134, 627] width 20 height 19
type input "18.09.2025 00:00"
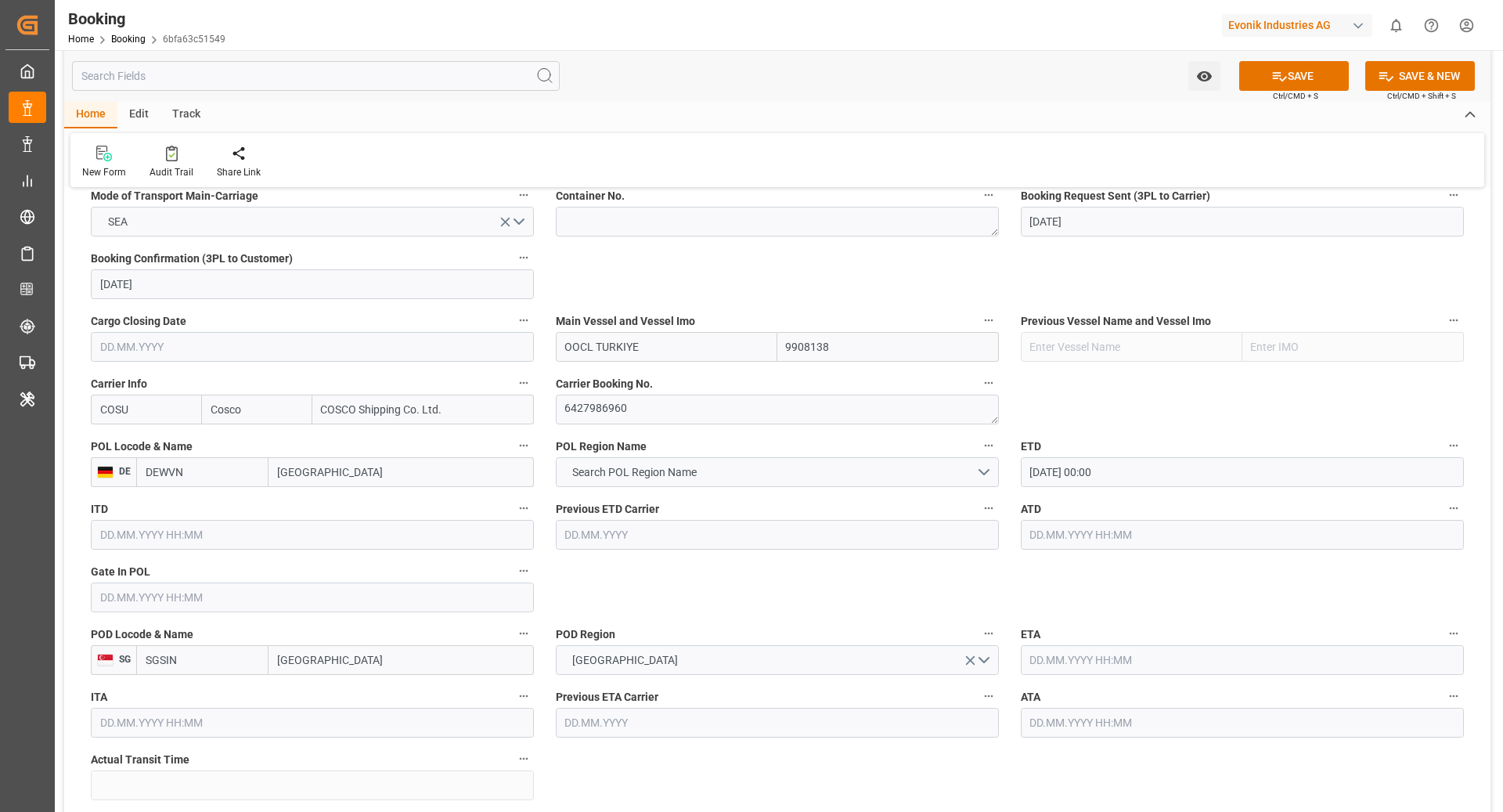
drag, startPoint x: 900, startPoint y: 603, endPoint x: 908, endPoint y: 608, distance: 9.4
click at [1093, 666] on input "text" at bounding box center [1243, 659] width 443 height 30
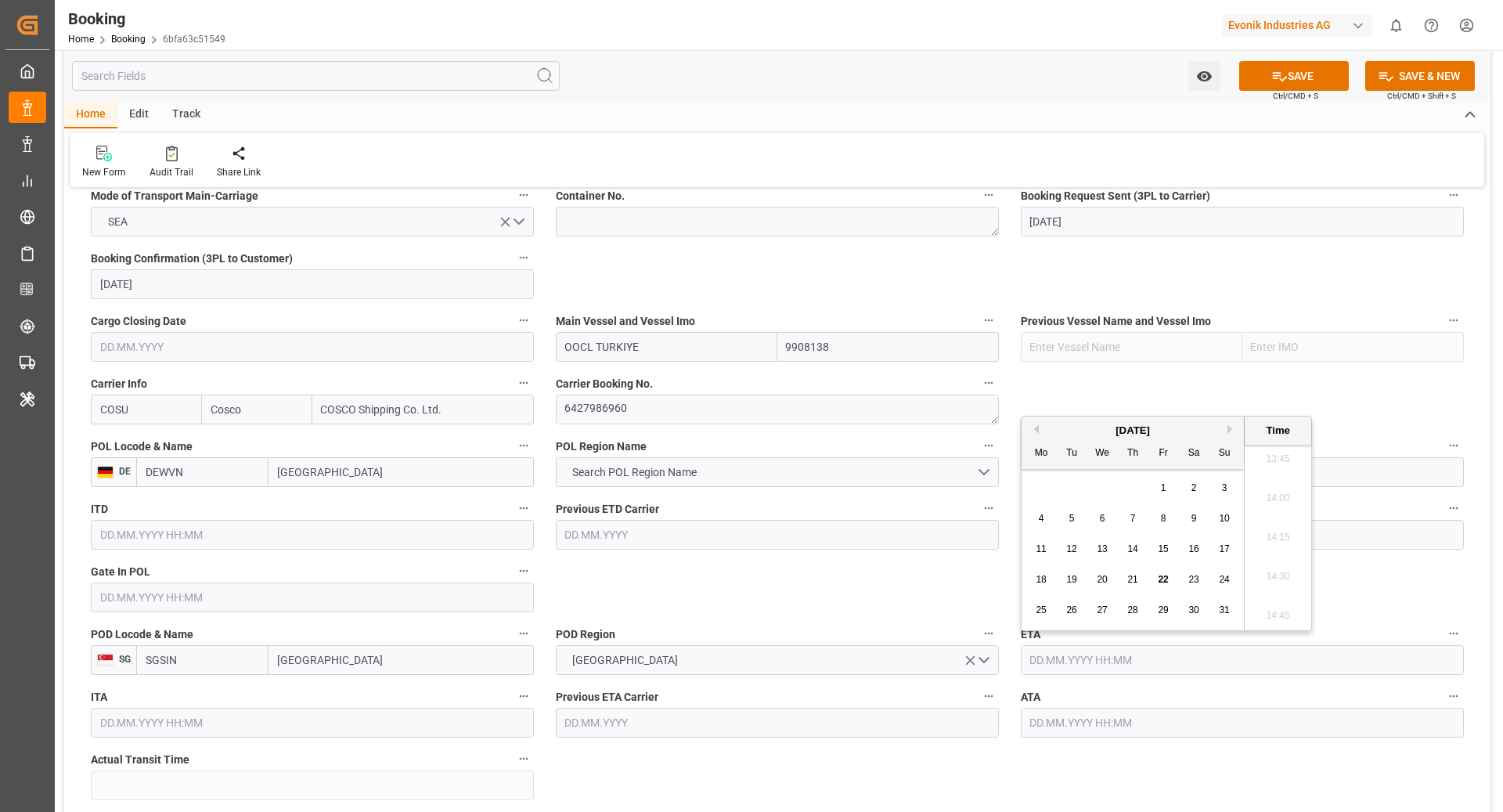
click at [1229, 427] on button "Next Month" at bounding box center [1232, 429] width 9 height 9
click at [1194, 551] on span "18" at bounding box center [1193, 549] width 10 height 11
type input "18.10.2025 00:00"
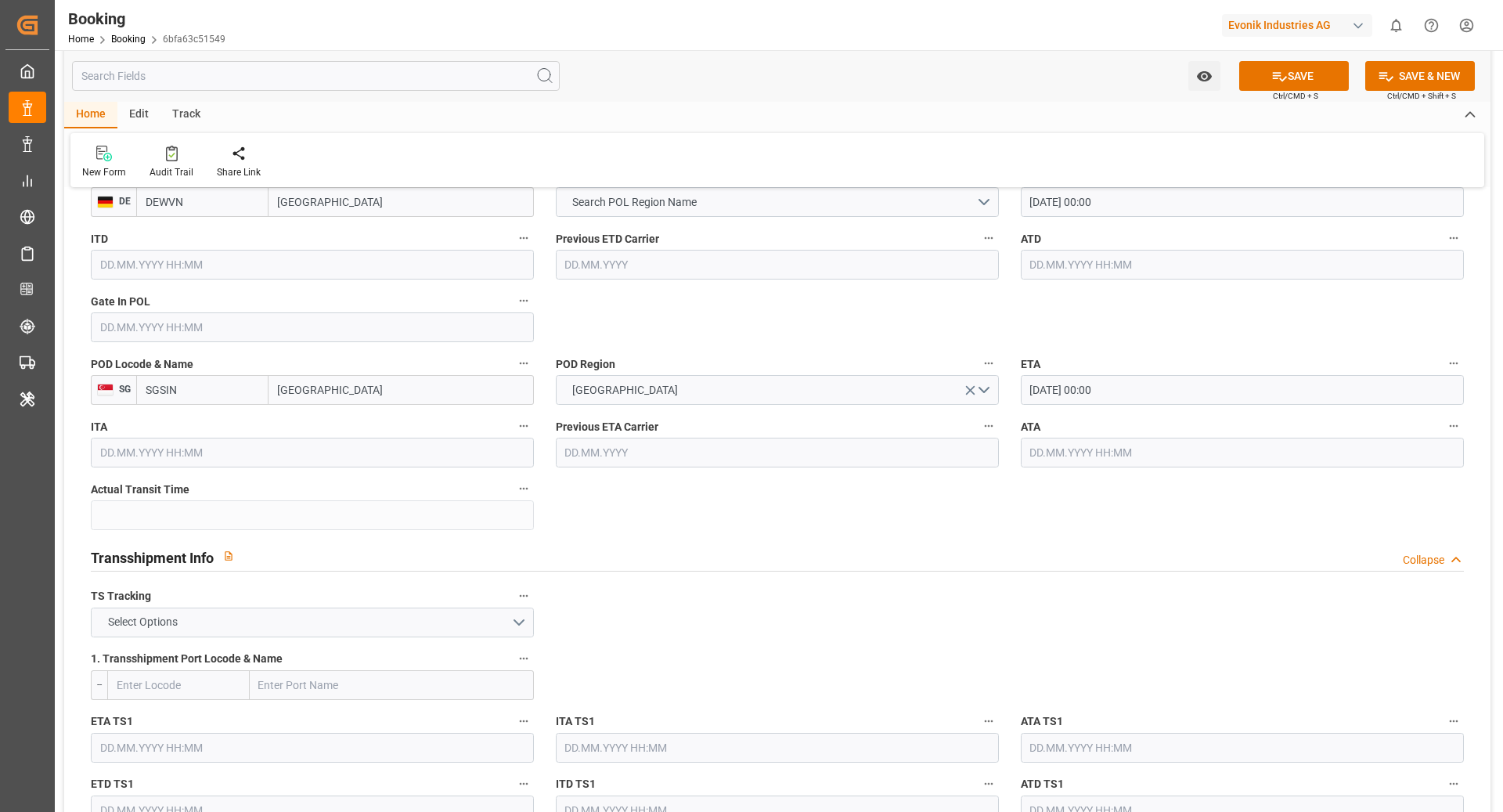
scroll to position [1292, 0]
click at [309, 628] on button "Select Options" at bounding box center [313, 621] width 443 height 30
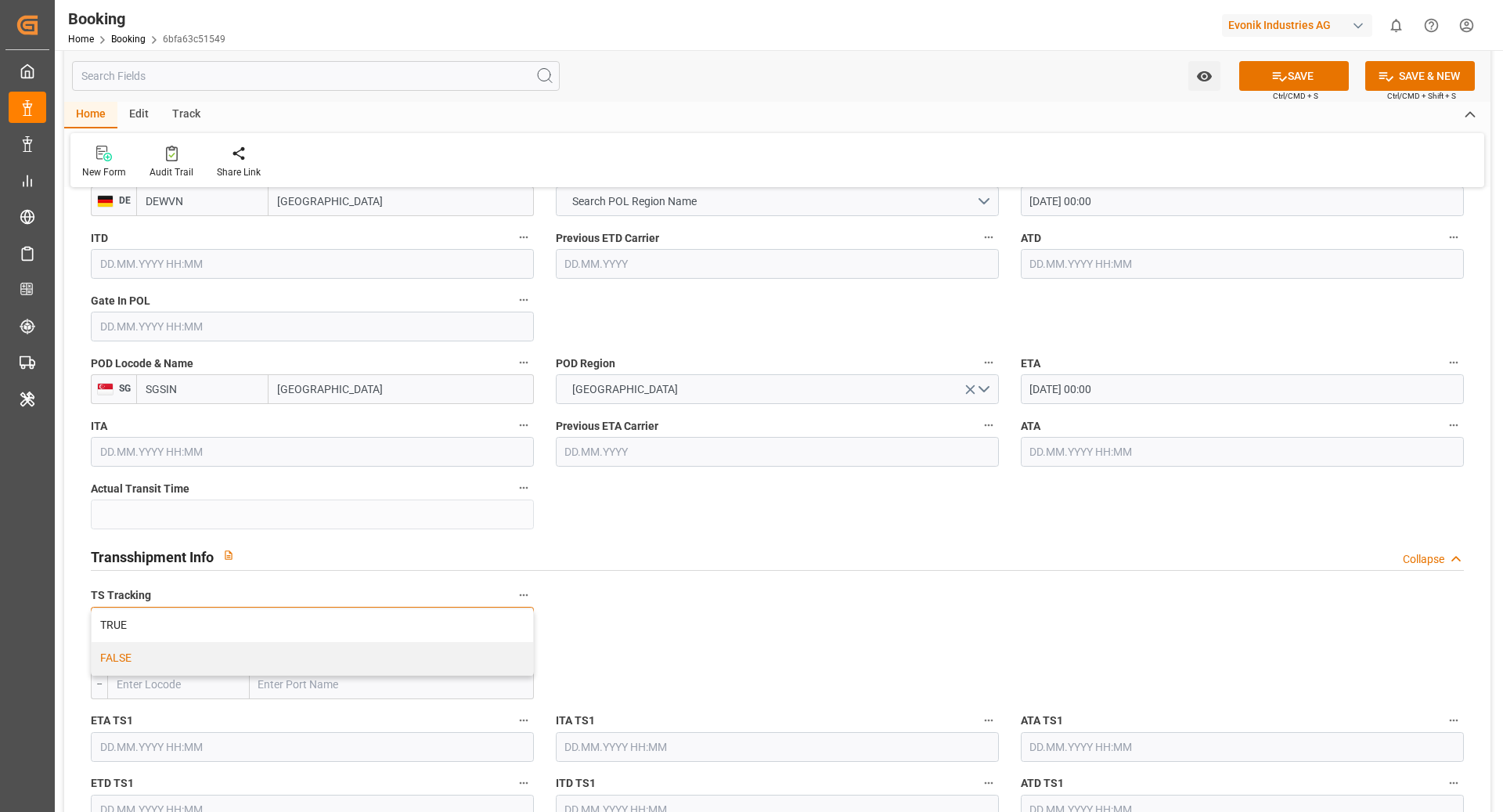
click at [226, 645] on div "FALSE" at bounding box center [313, 659] width 442 height 33
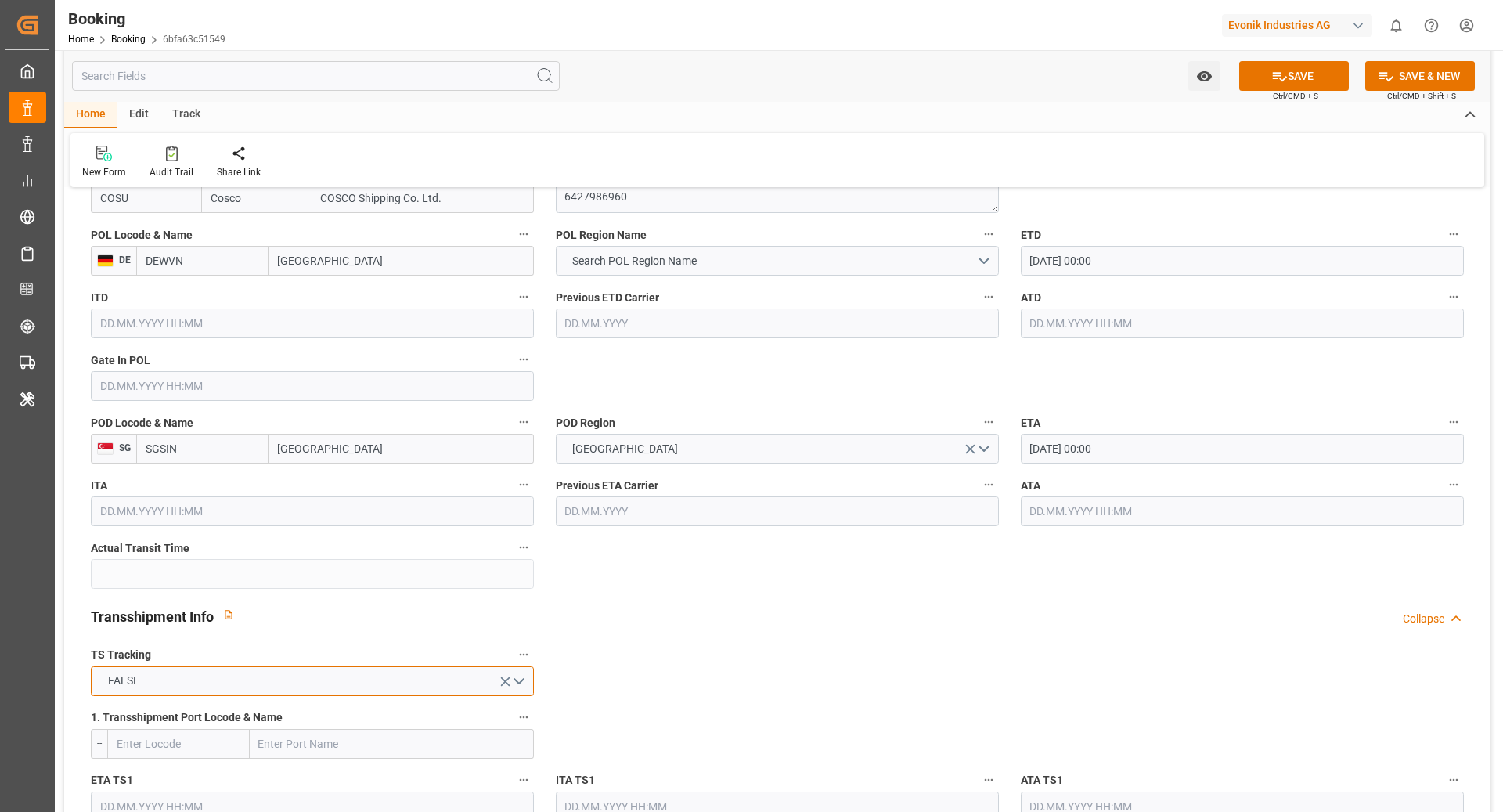
scroll to position [1253, 0]
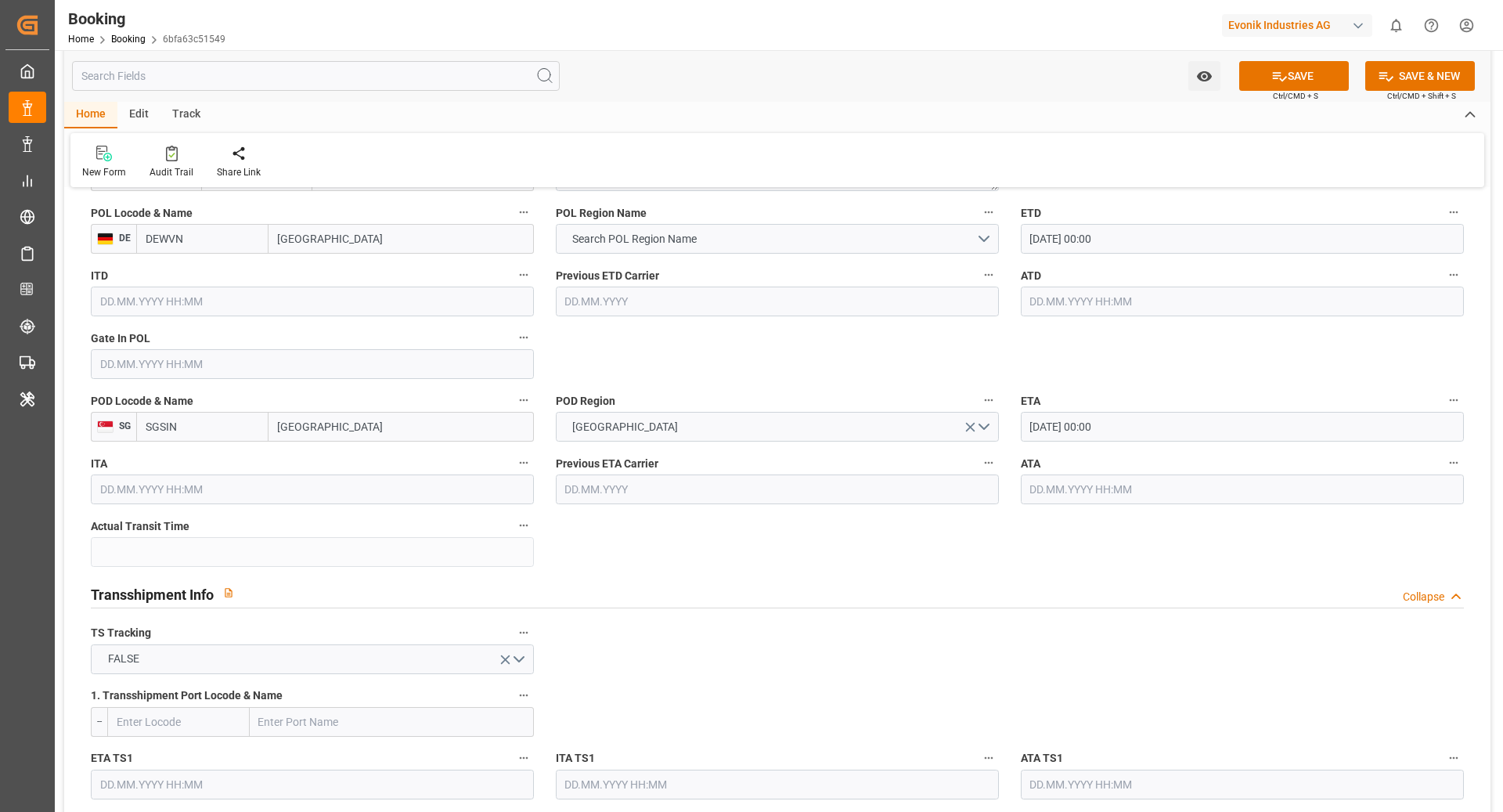
click at [211, 233] on input "DEWVN" at bounding box center [203, 238] width 133 height 30
click at [604, 242] on span "Search POL Region Name" at bounding box center [634, 239] width 140 height 16
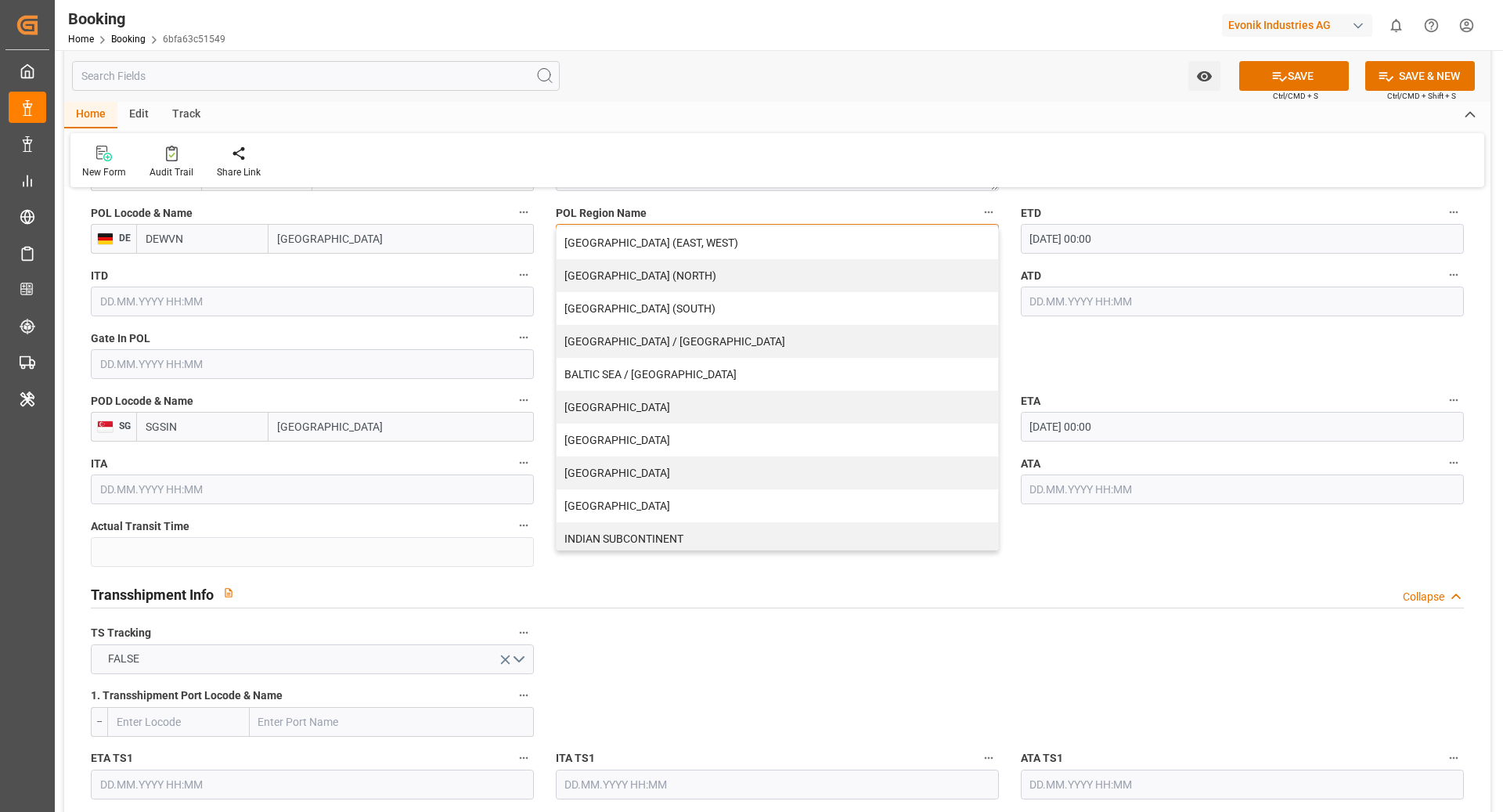
click at [604, 242] on div "AFRICA (EAST, WEST)" at bounding box center [778, 243] width 442 height 33
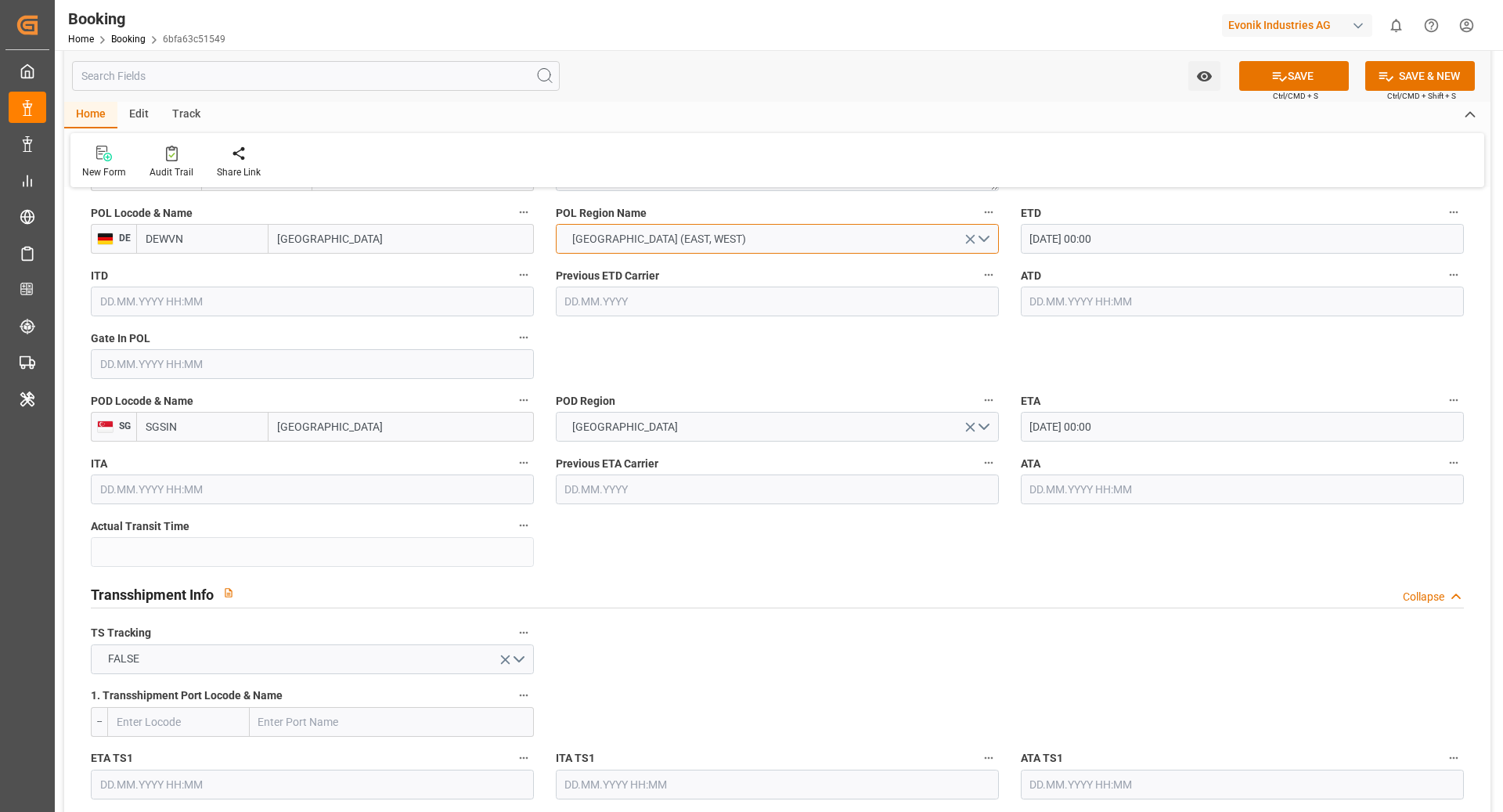
click at [604, 242] on span "AFRICA (EAST, WEST)" at bounding box center [659, 239] width 190 height 16
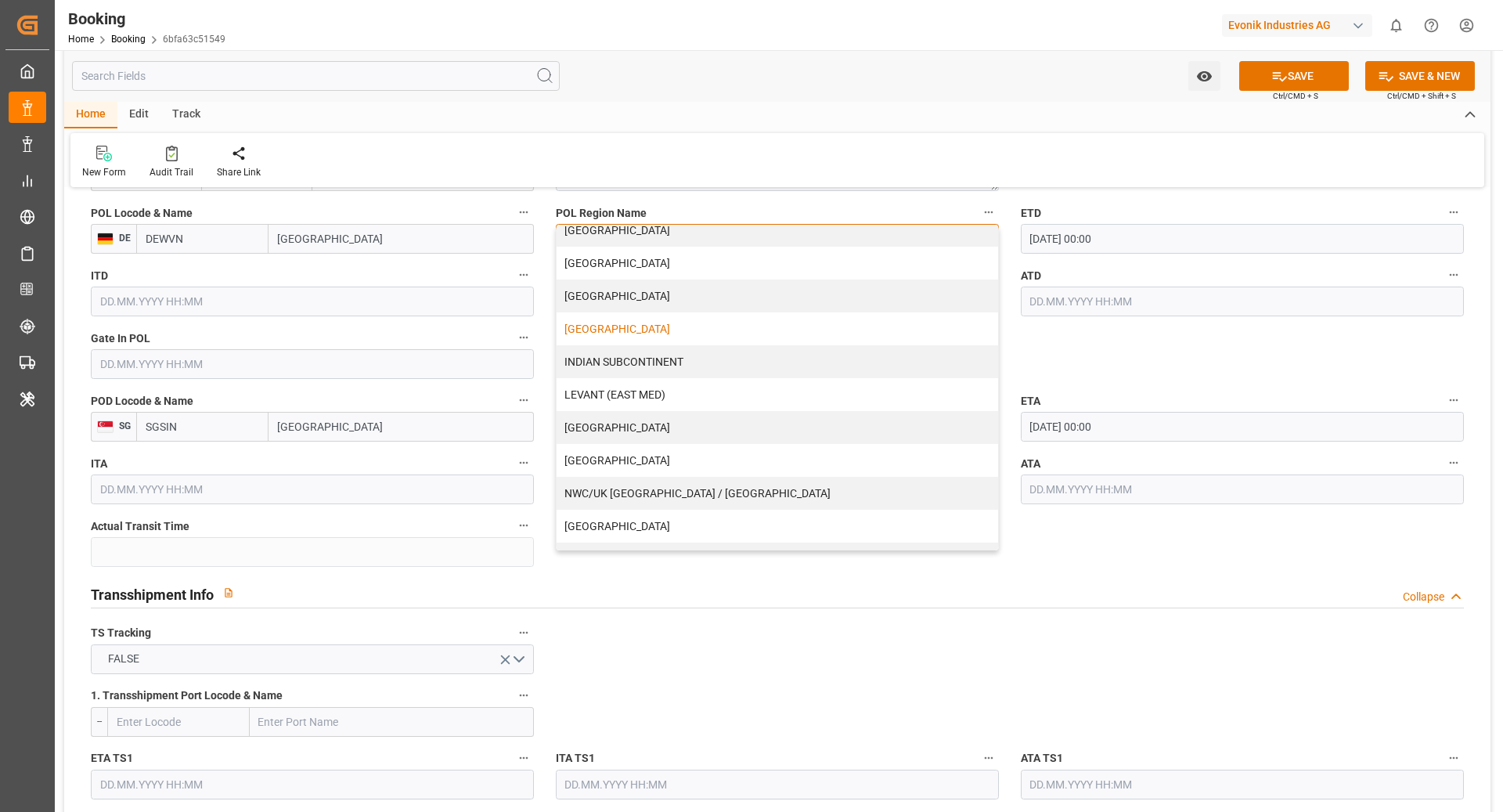
scroll to position [268, 0]
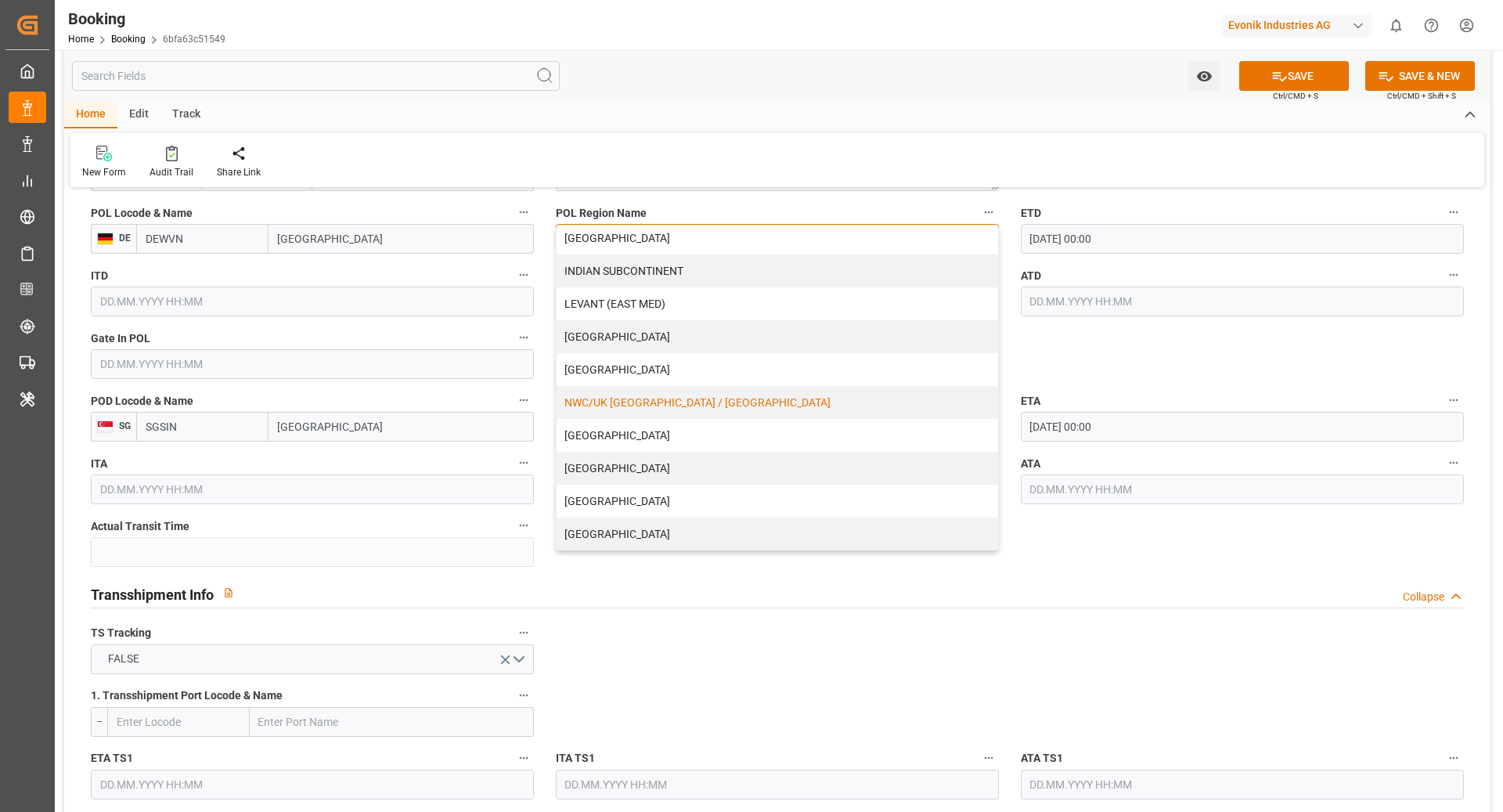
click at [665, 411] on div "NWC/UK [GEOGRAPHIC_DATA] / [GEOGRAPHIC_DATA]" at bounding box center [778, 402] width 442 height 33
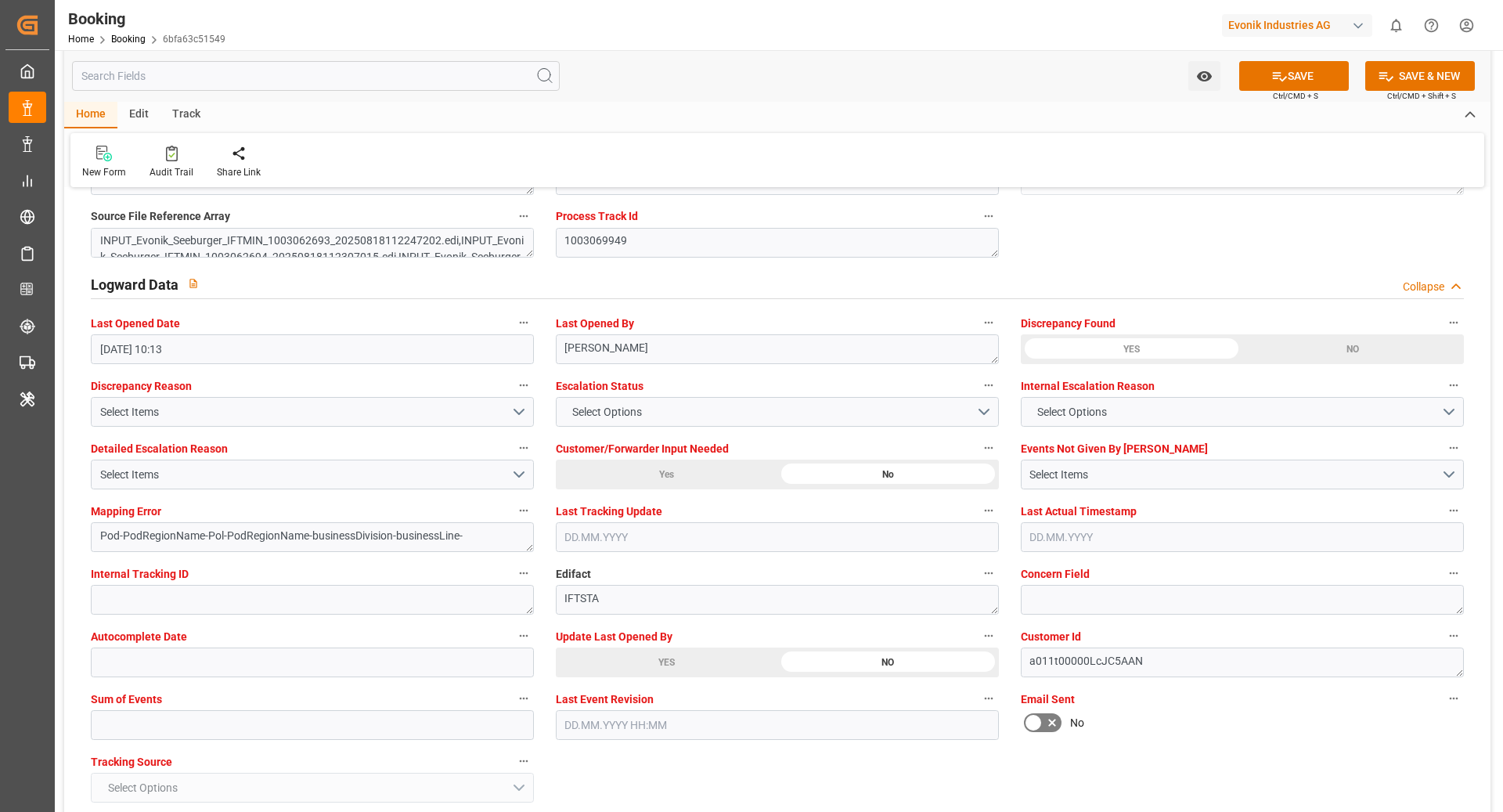
scroll to position [2784, 0]
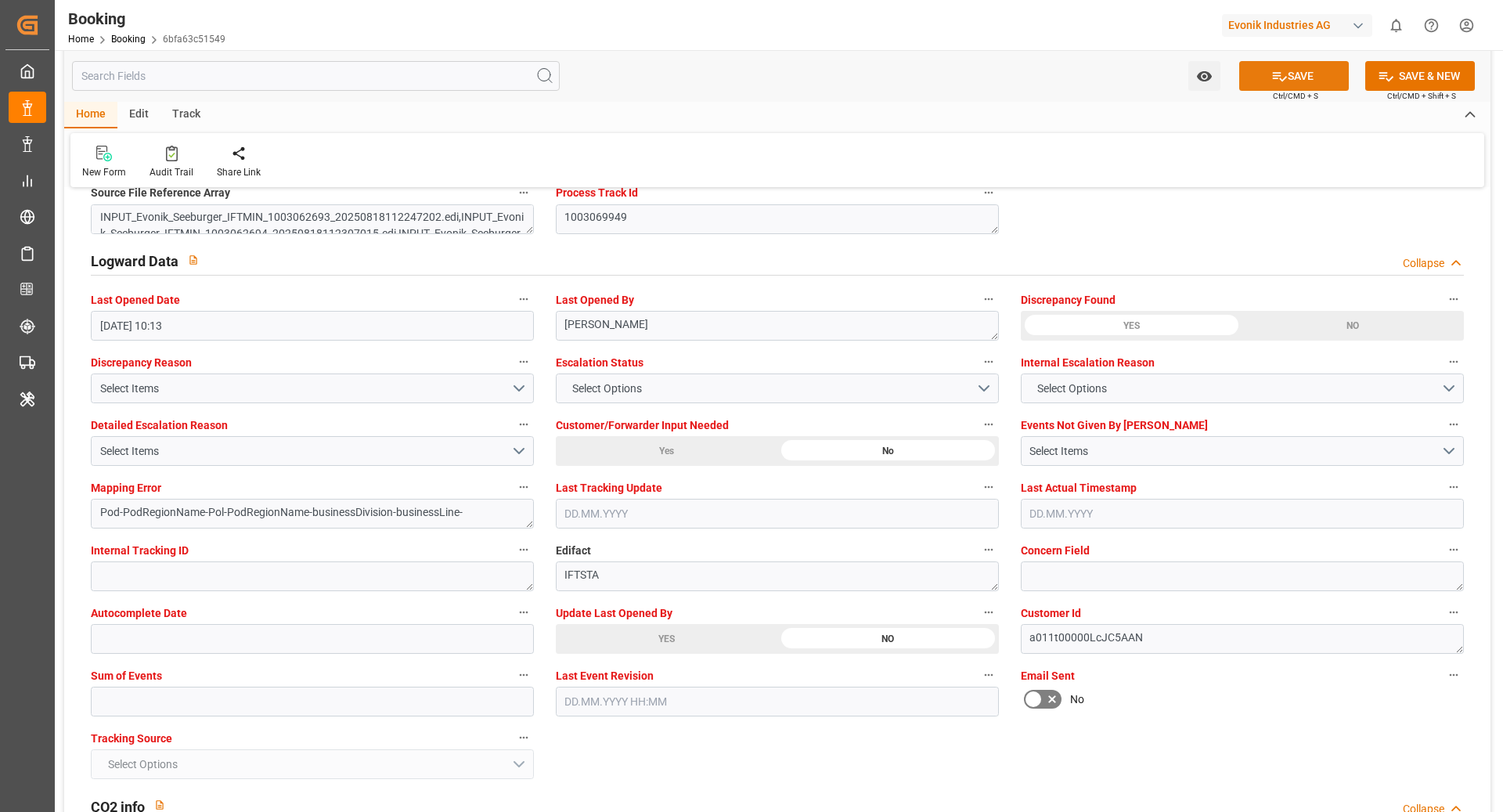
click at [1300, 72] on button "SAVE" at bounding box center [1294, 75] width 110 height 30
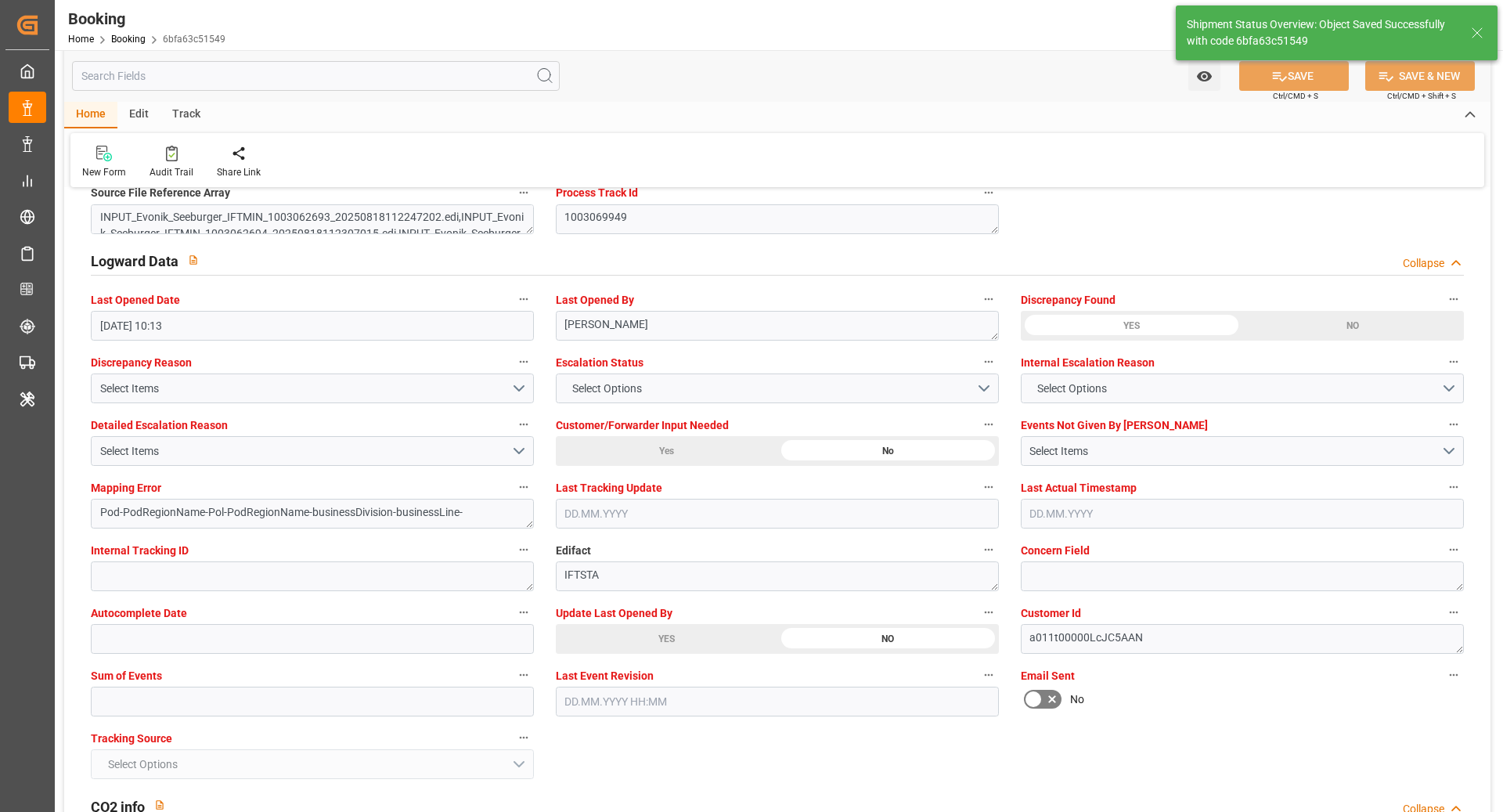
type textarea "NWC/UK North West Continent / UK_SGSIN_COSU_AT-SE"
type textarea "[PERSON_NAME]"
type textarea "PodRegionName-businessDivision-businessLine-"
type input "18.09.2025 00:00"
type input "18.10.2025 00:00"
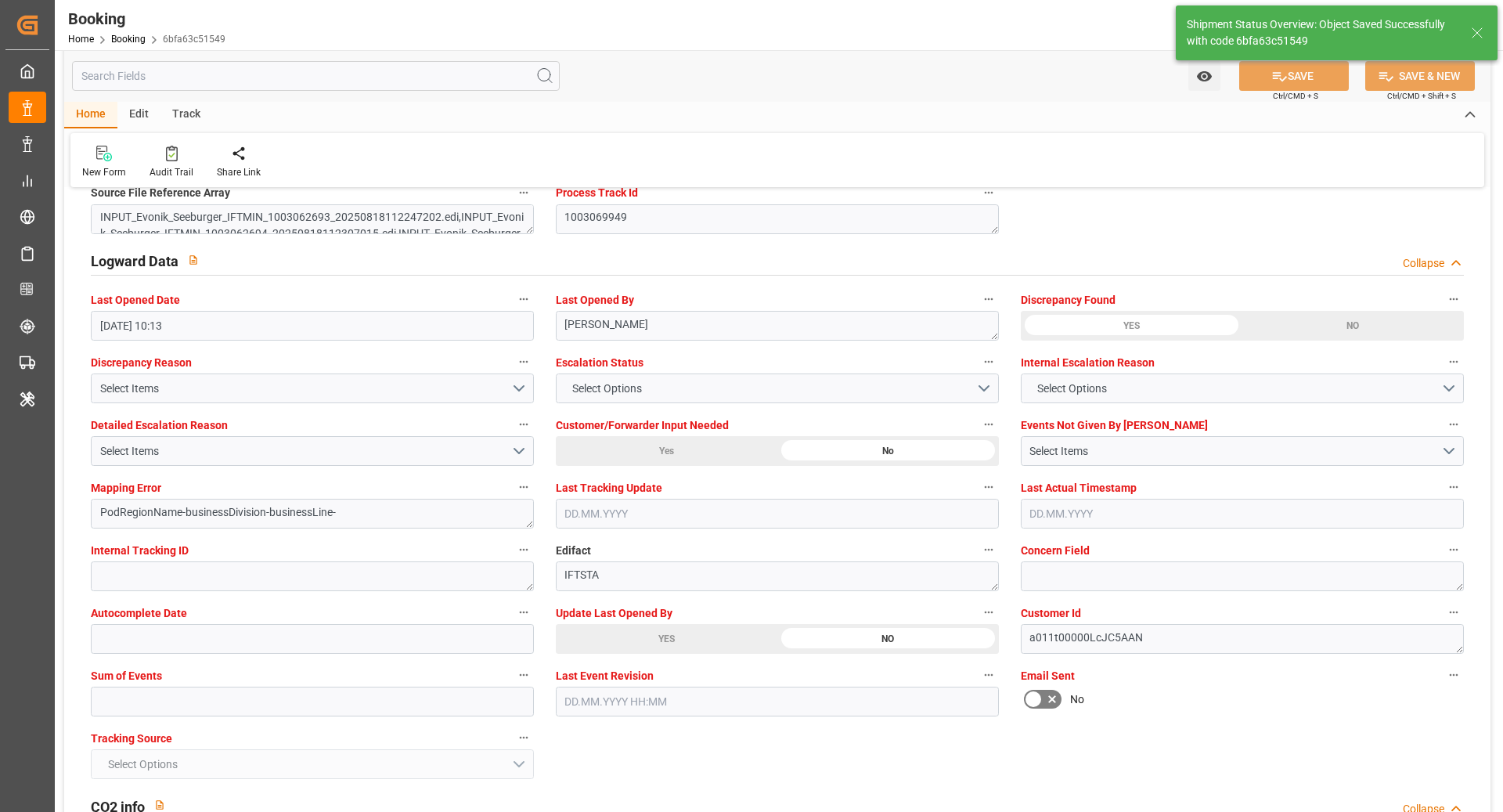
type input "22.08.2025 08:58"
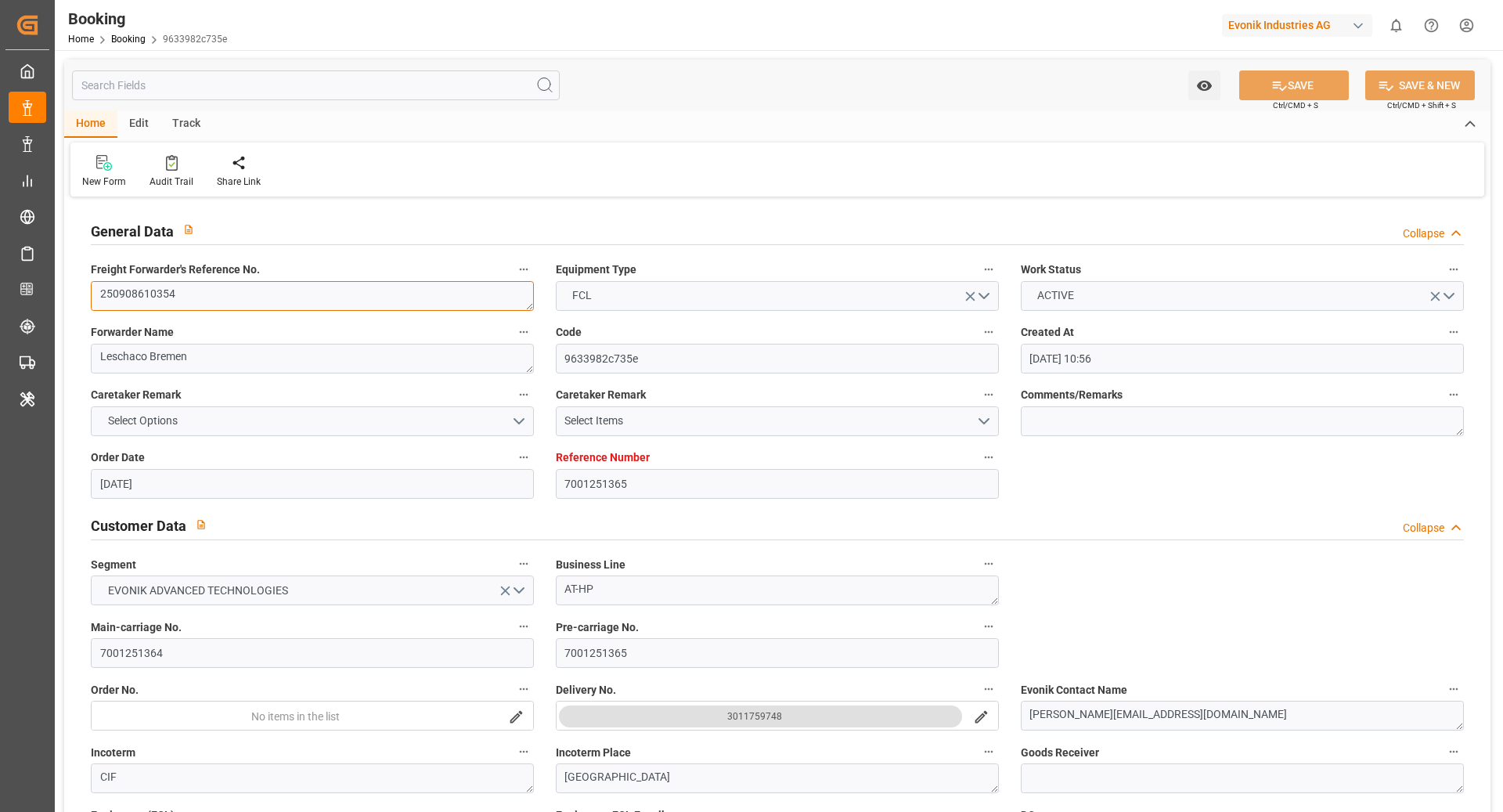
click at [347, 301] on textarea "250908610354" at bounding box center [313, 295] width 443 height 30
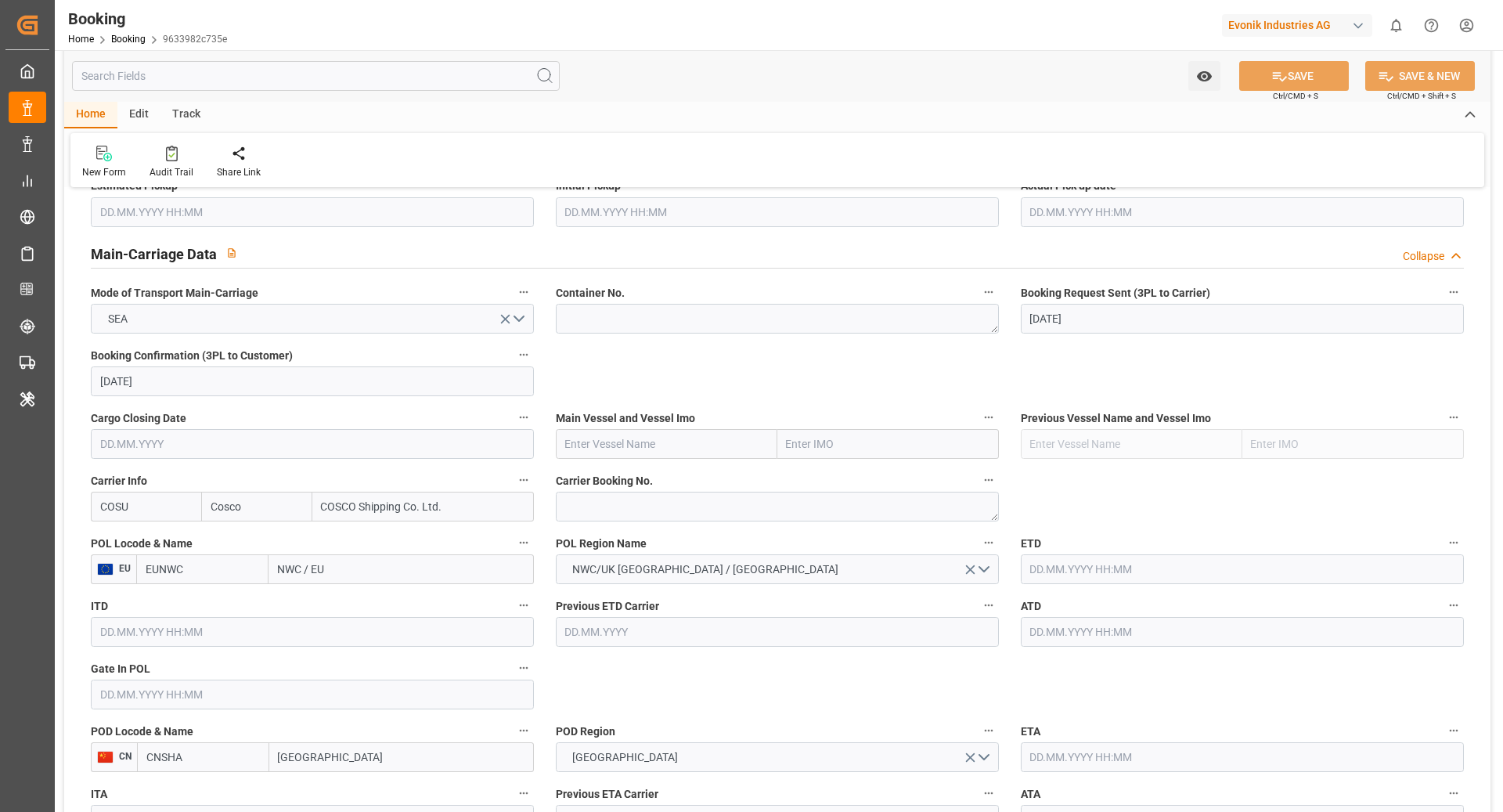
scroll to position [931, 0]
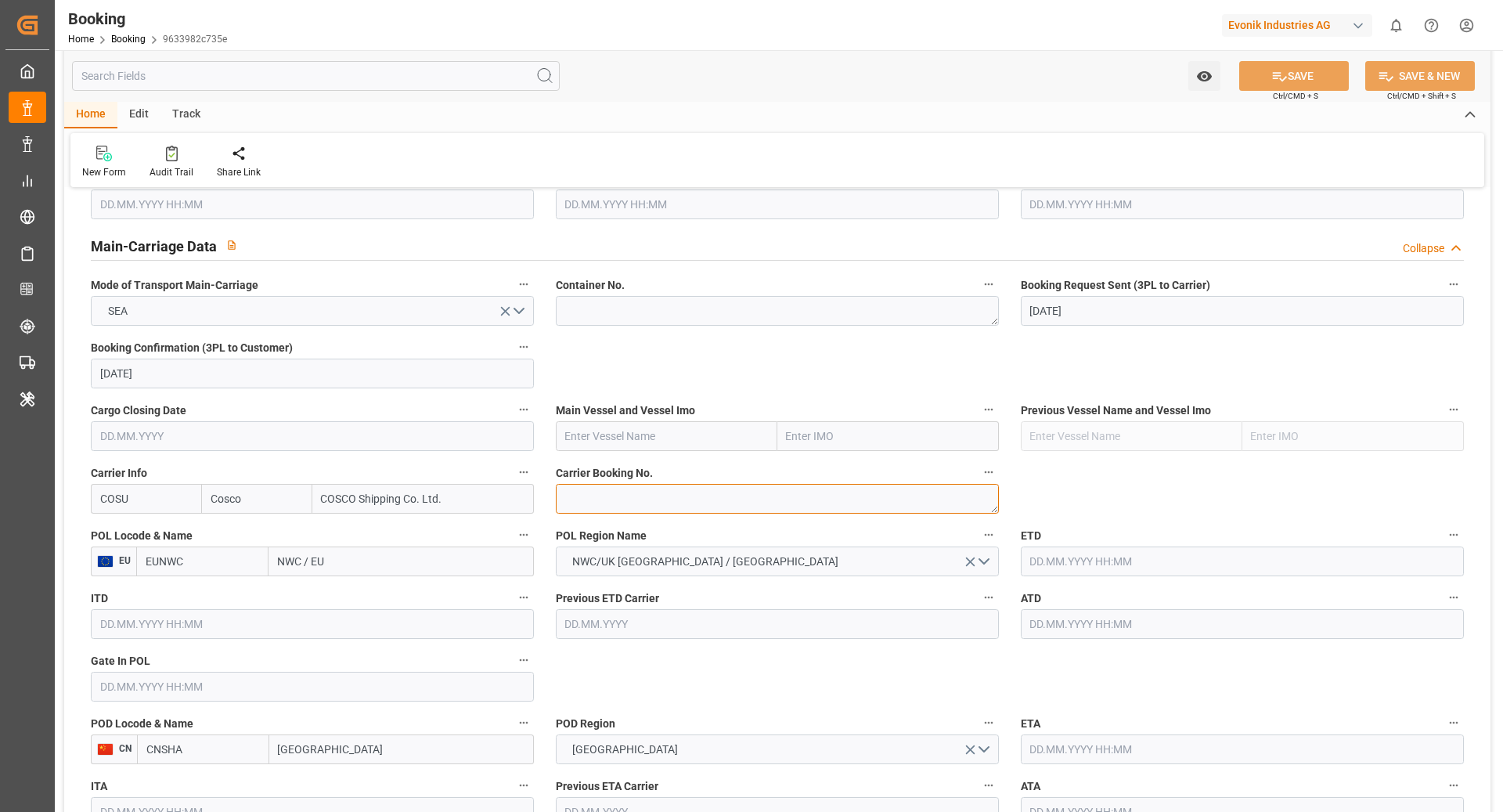
click at [617, 487] on textarea at bounding box center [778, 499] width 443 height 30
paste textarea "6427952500"
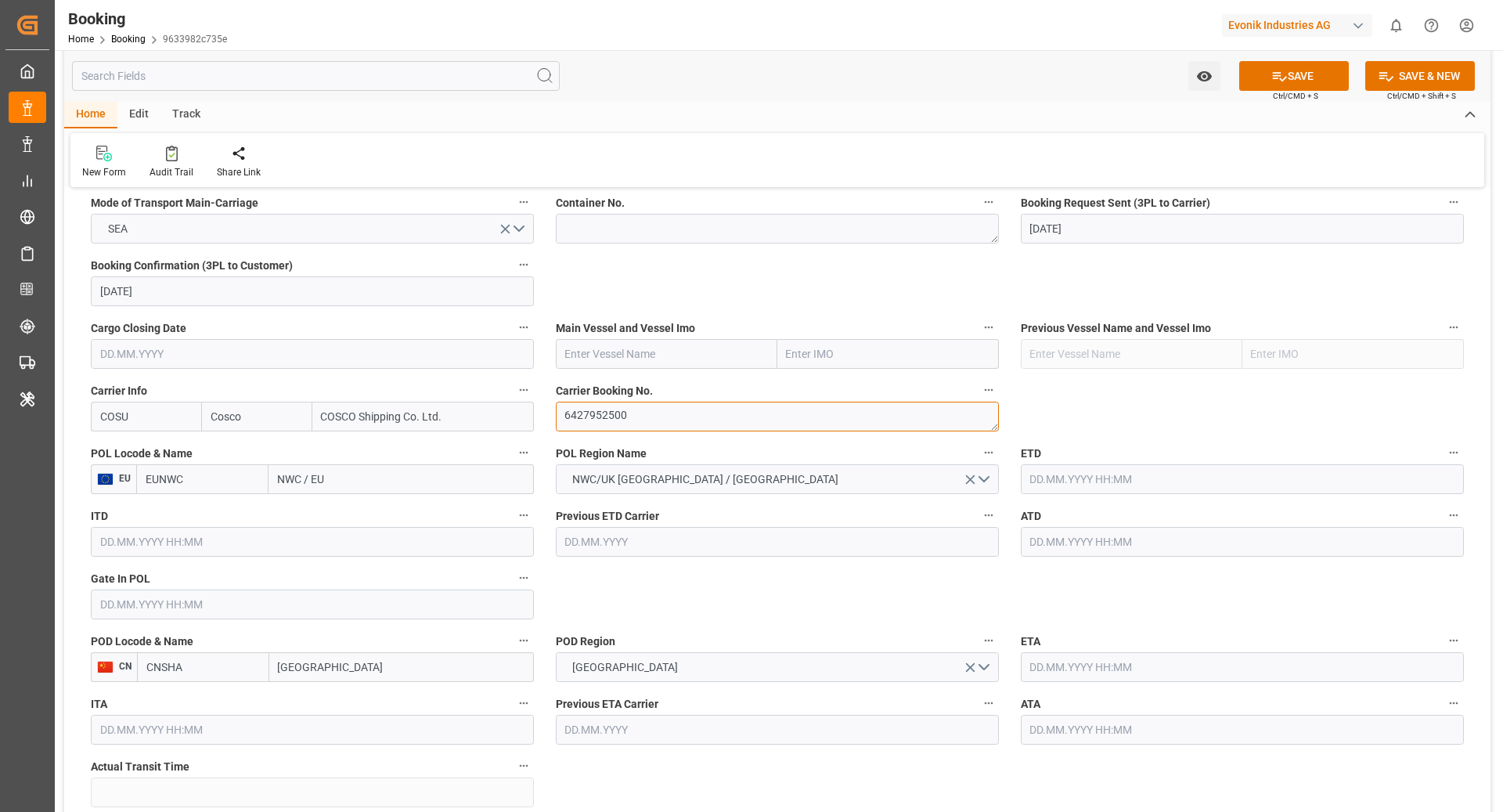
scroll to position [1125, 0]
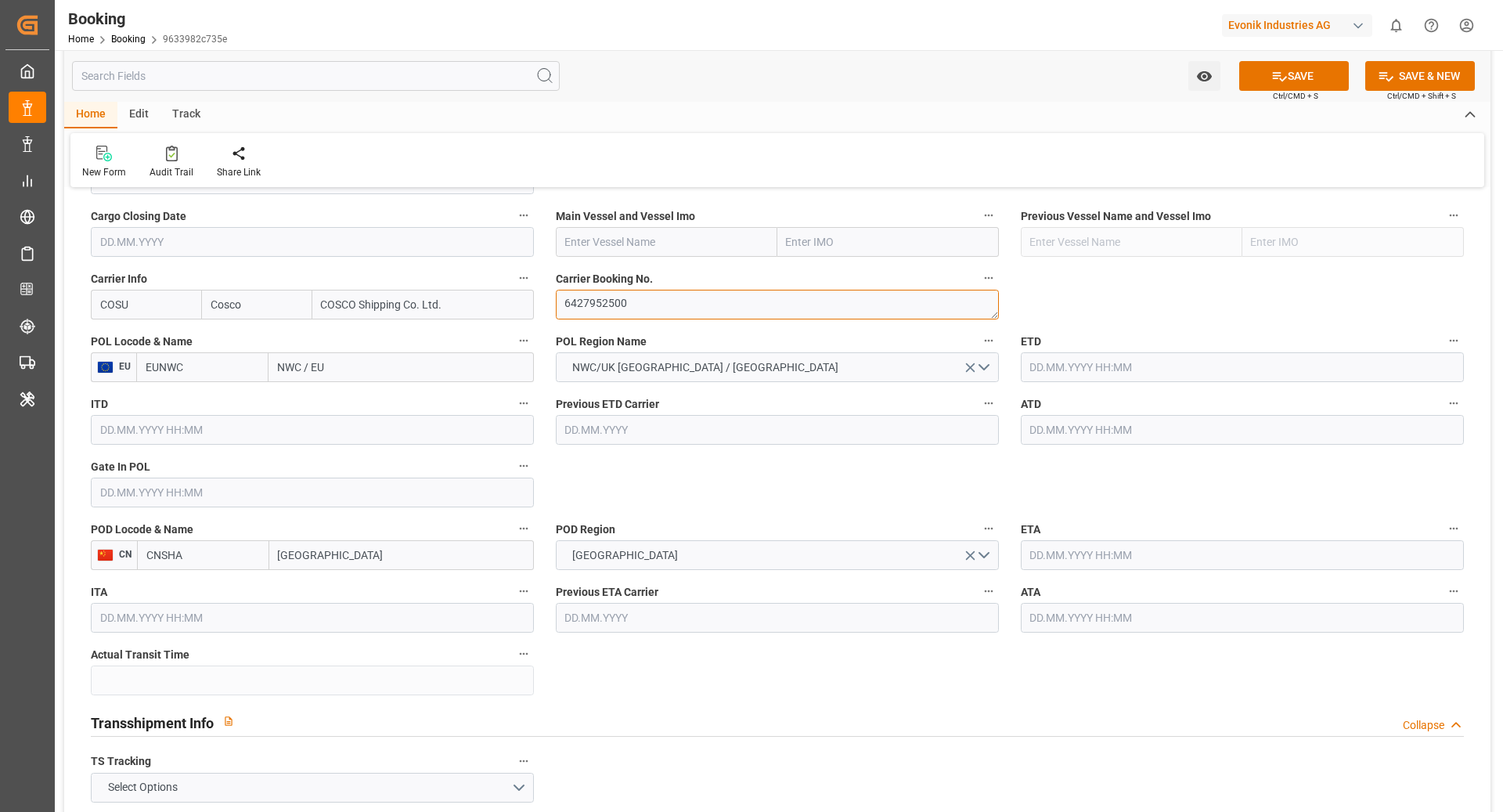
type textarea "6427952500"
click at [1079, 371] on input "text" at bounding box center [1243, 367] width 443 height 30
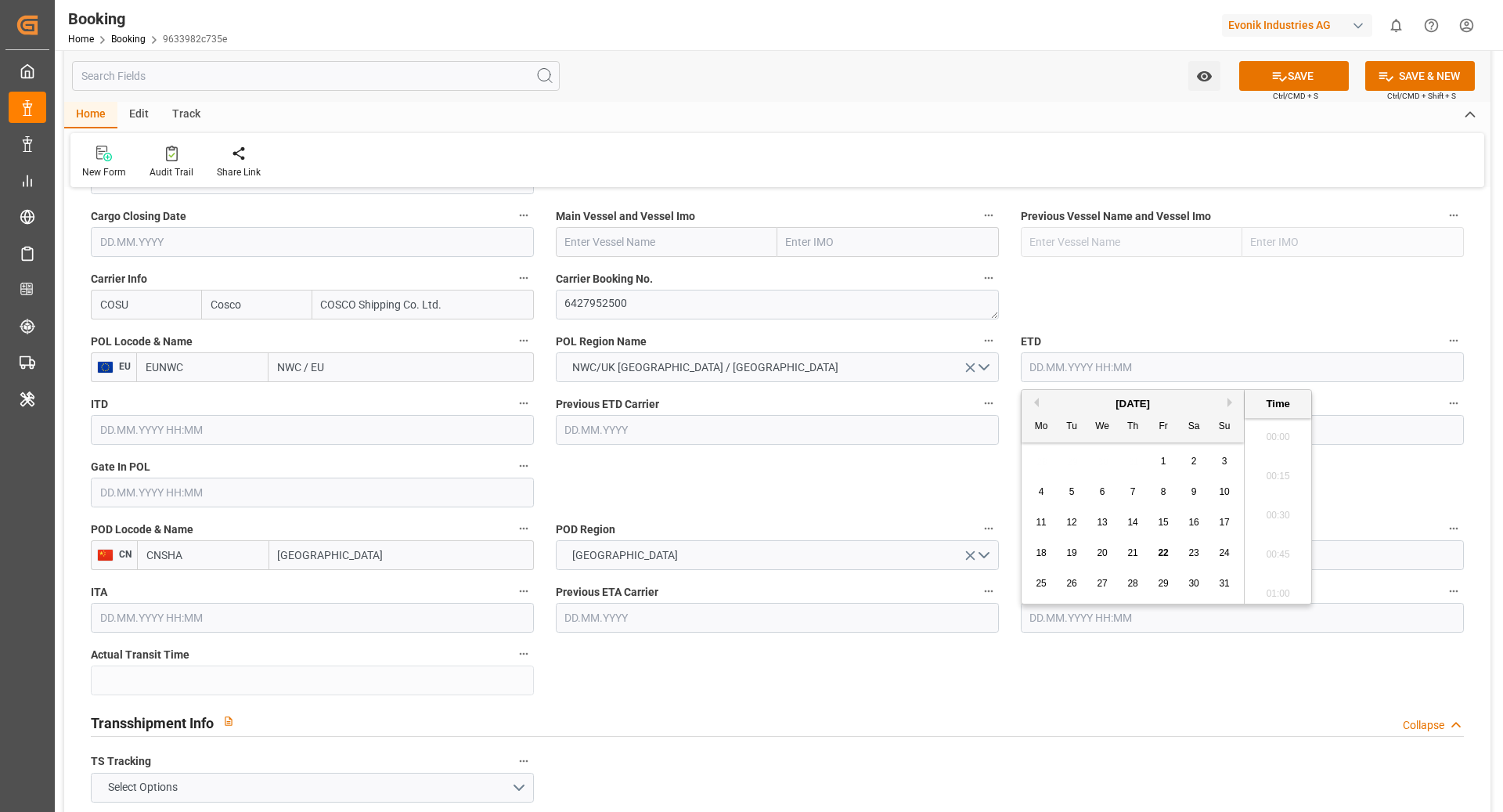
scroll to position [2157, 0]
click at [1229, 404] on button "Next Month" at bounding box center [1232, 402] width 9 height 9
click at [1195, 526] on span "20" at bounding box center [1193, 522] width 10 height 11
type input "20.09.2025 00:00"
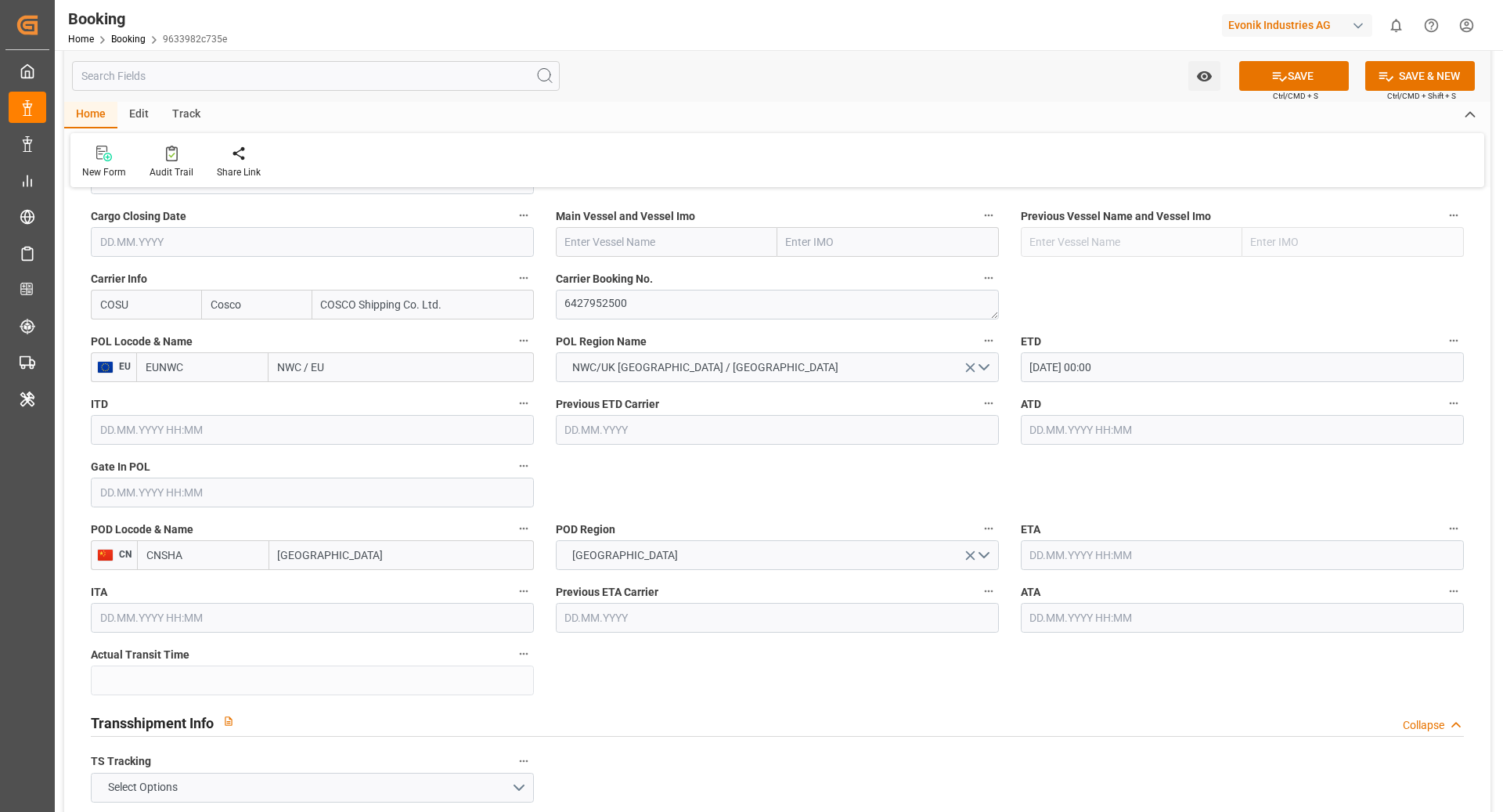
click at [1105, 547] on input "text" at bounding box center [1243, 555] width 443 height 30
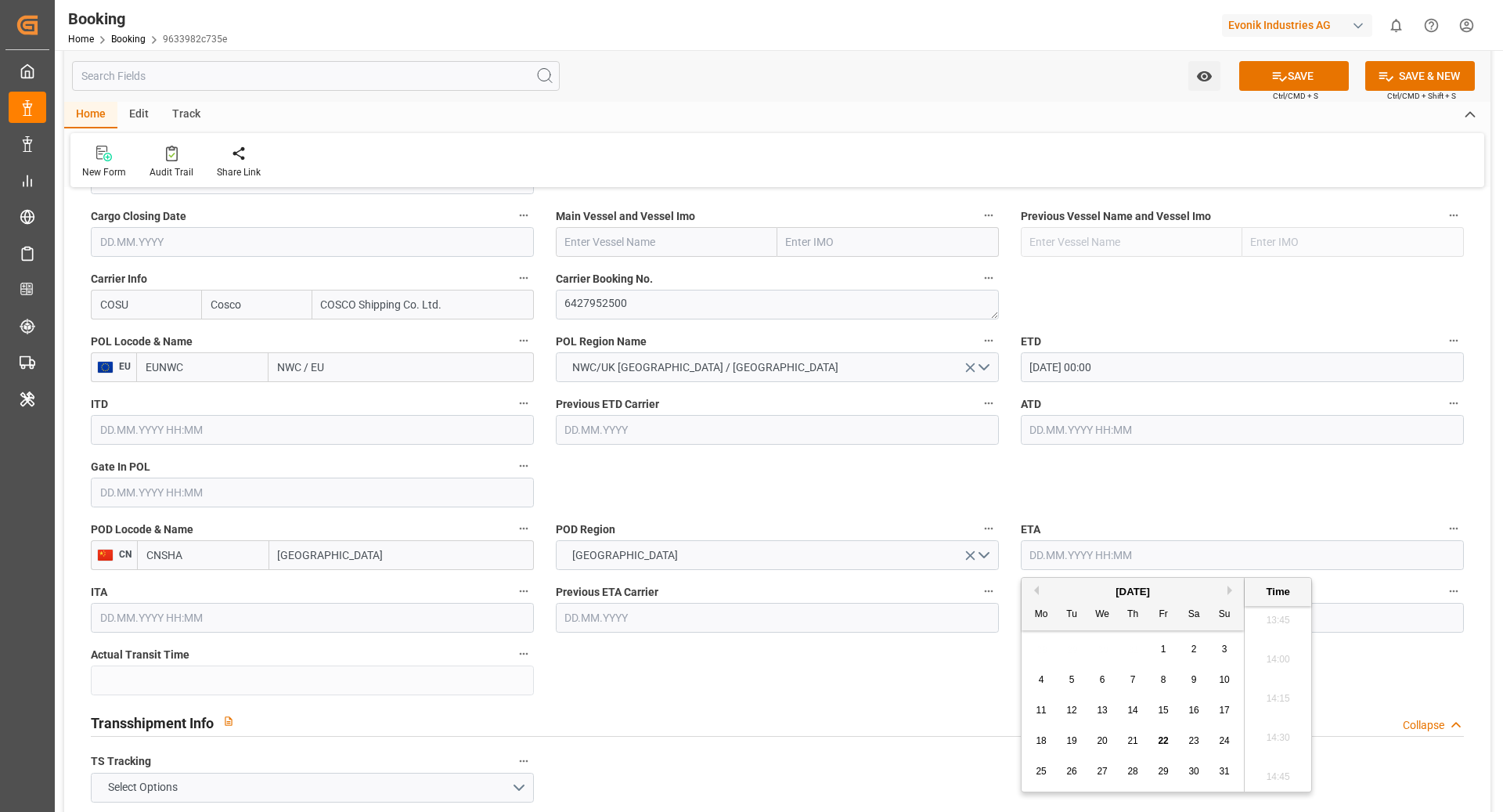
click at [1232, 593] on button "Next Month" at bounding box center [1232, 590] width 9 height 9
click at [1232, 591] on button "Next Month" at bounding box center [1232, 590] width 9 height 9
click at [1074, 770] on span "28" at bounding box center [1071, 771] width 10 height 11
type input "28.10.2025 00:00"
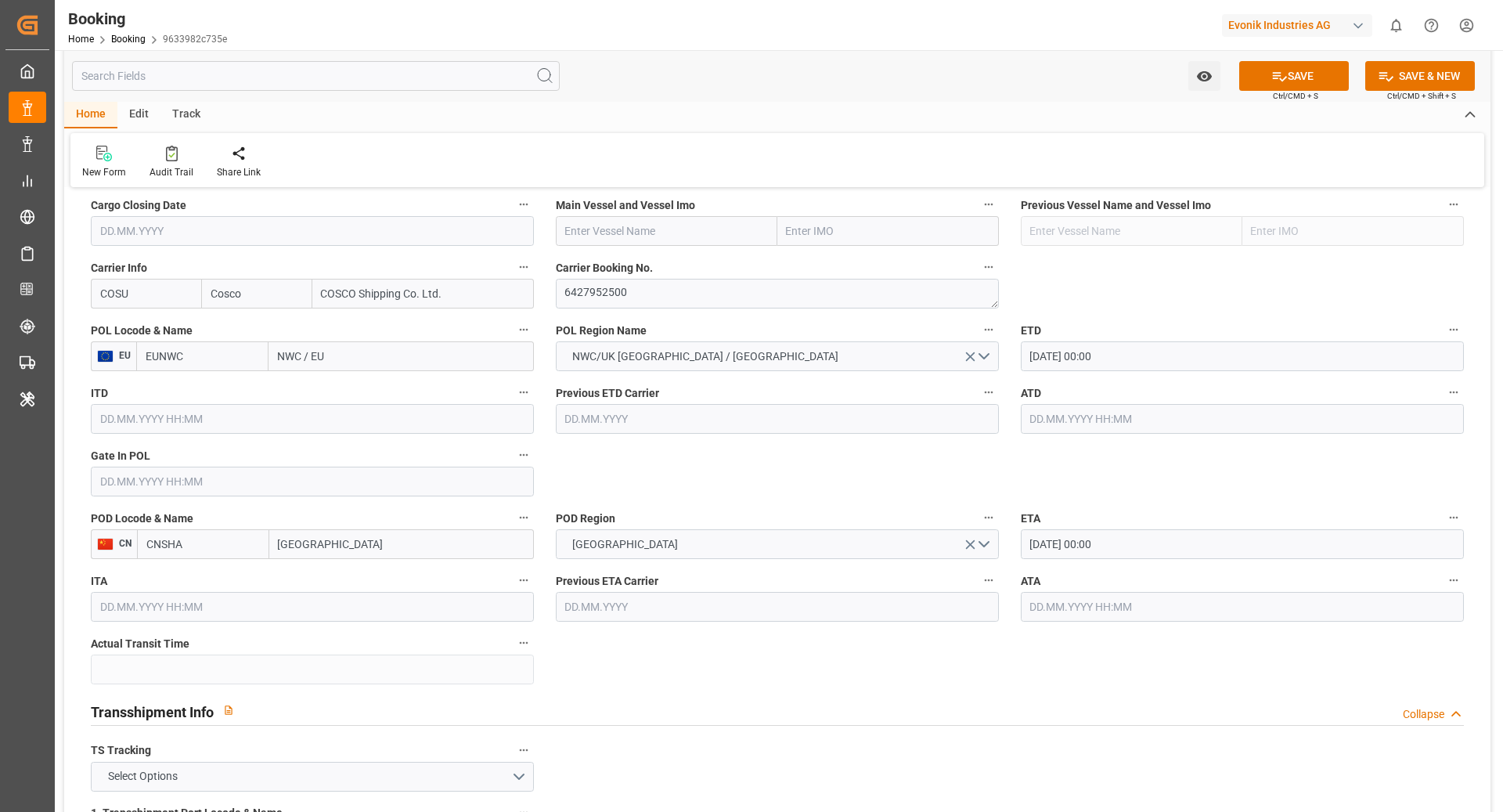
scroll to position [1138, 0]
click at [620, 226] on input "text" at bounding box center [667, 229] width 222 height 30
paste input "COSCO SHIPPING LEO"
type input "COSCO SHIPPING LEO"
click at [614, 266] on b "COSCO SHIPPING LEO" at bounding box center [611, 272] width 90 height 29
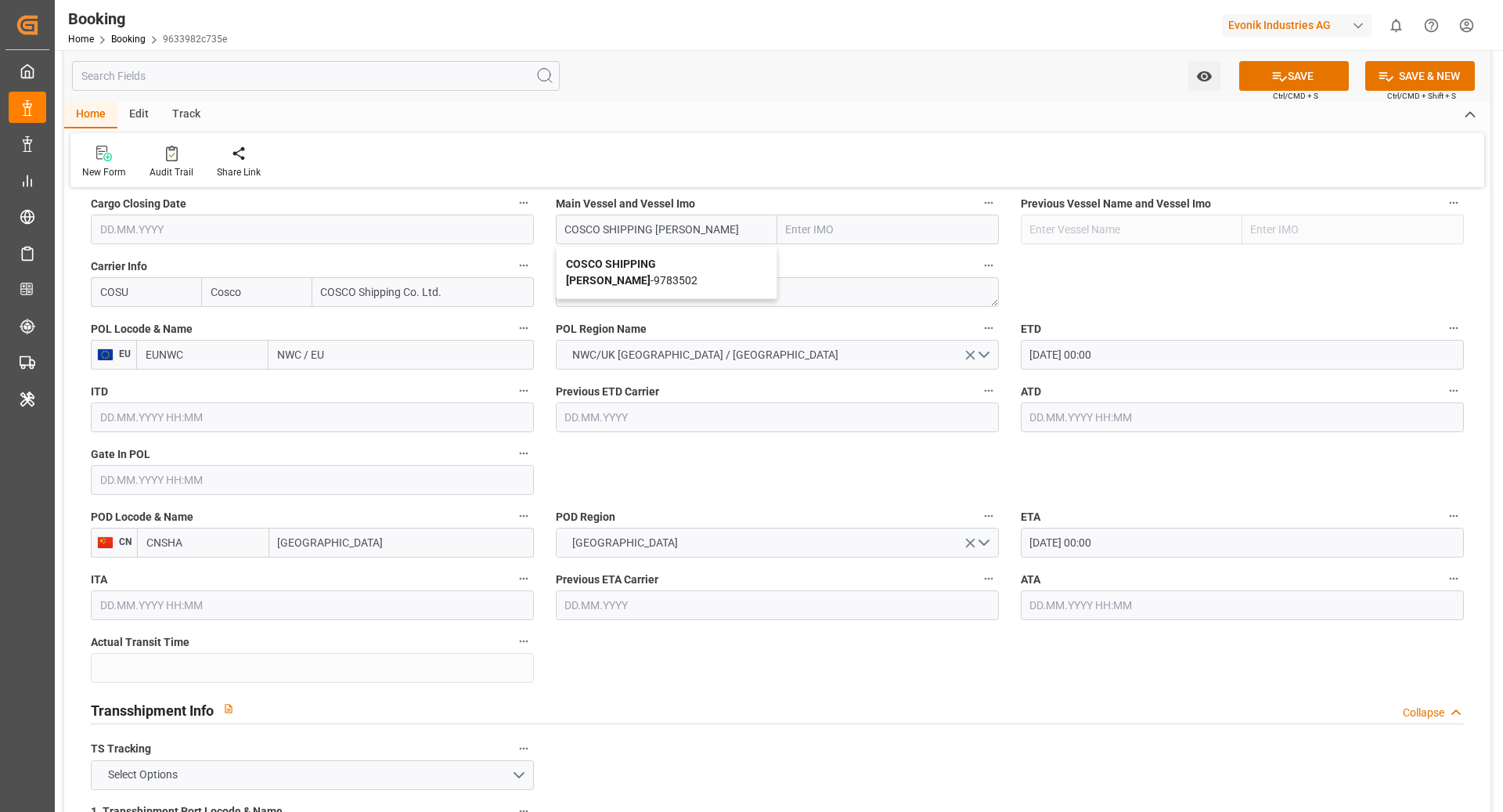
type input "9783502"
type input "COSCO SHIPPING LEO"
click at [184, 363] on input "EUNWC" at bounding box center [203, 354] width 133 height 30
type input "BEANR"
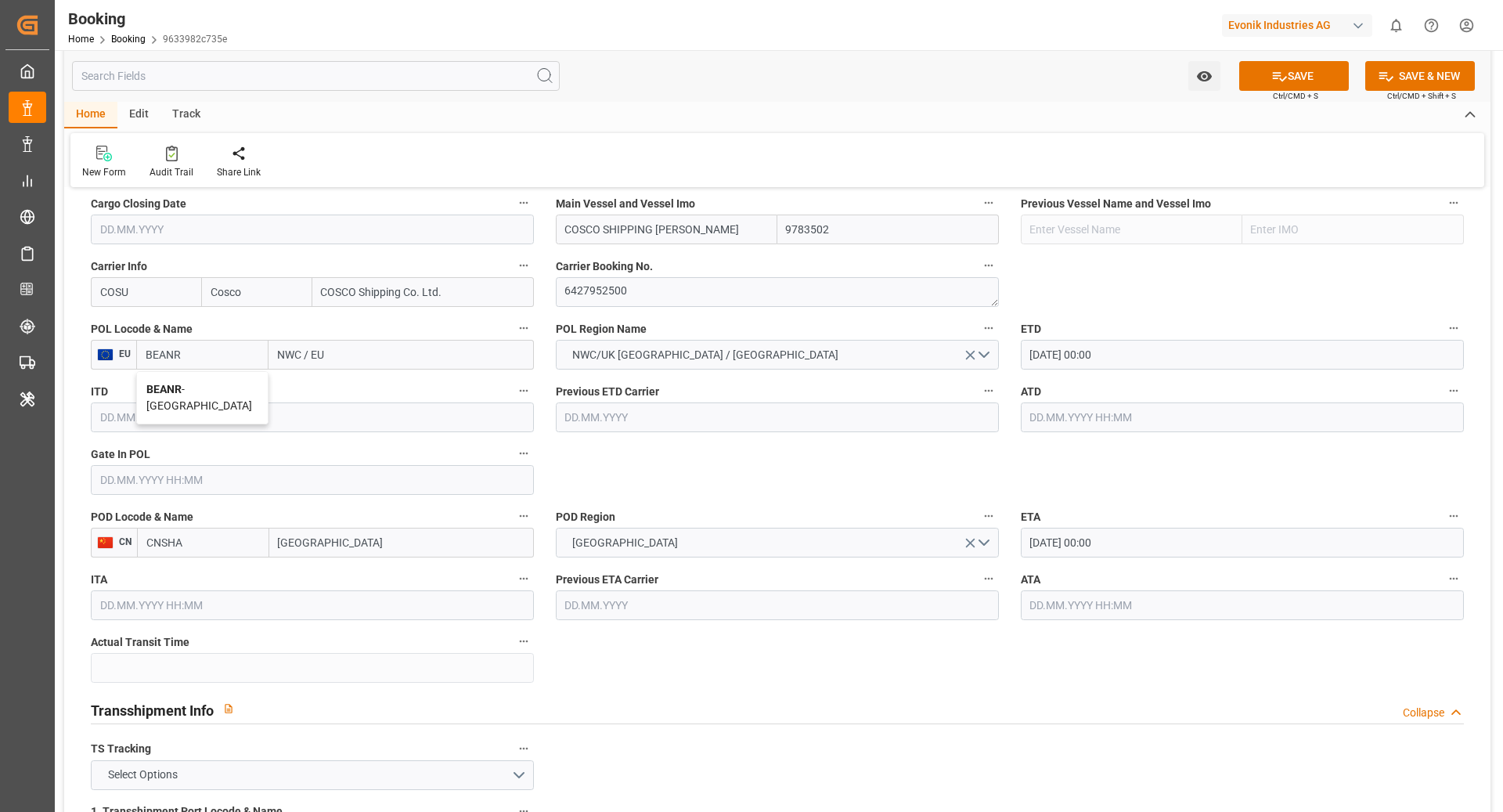
click at [224, 403] on div "BEANR - [GEOGRAPHIC_DATA]" at bounding box center [203, 397] width 131 height 52
type input "[GEOGRAPHIC_DATA]"
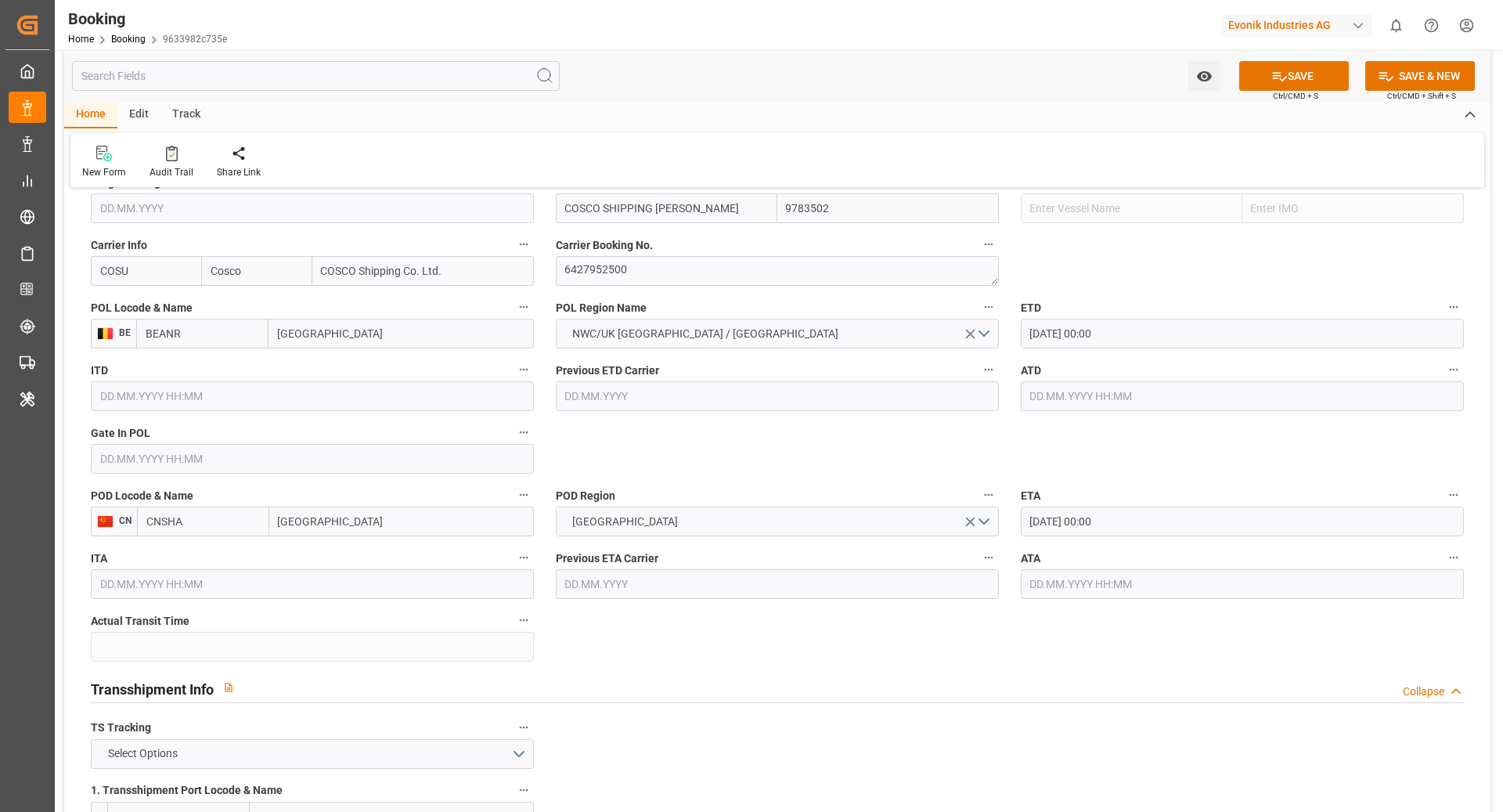
scroll to position [1162, 0]
type input "BEANR"
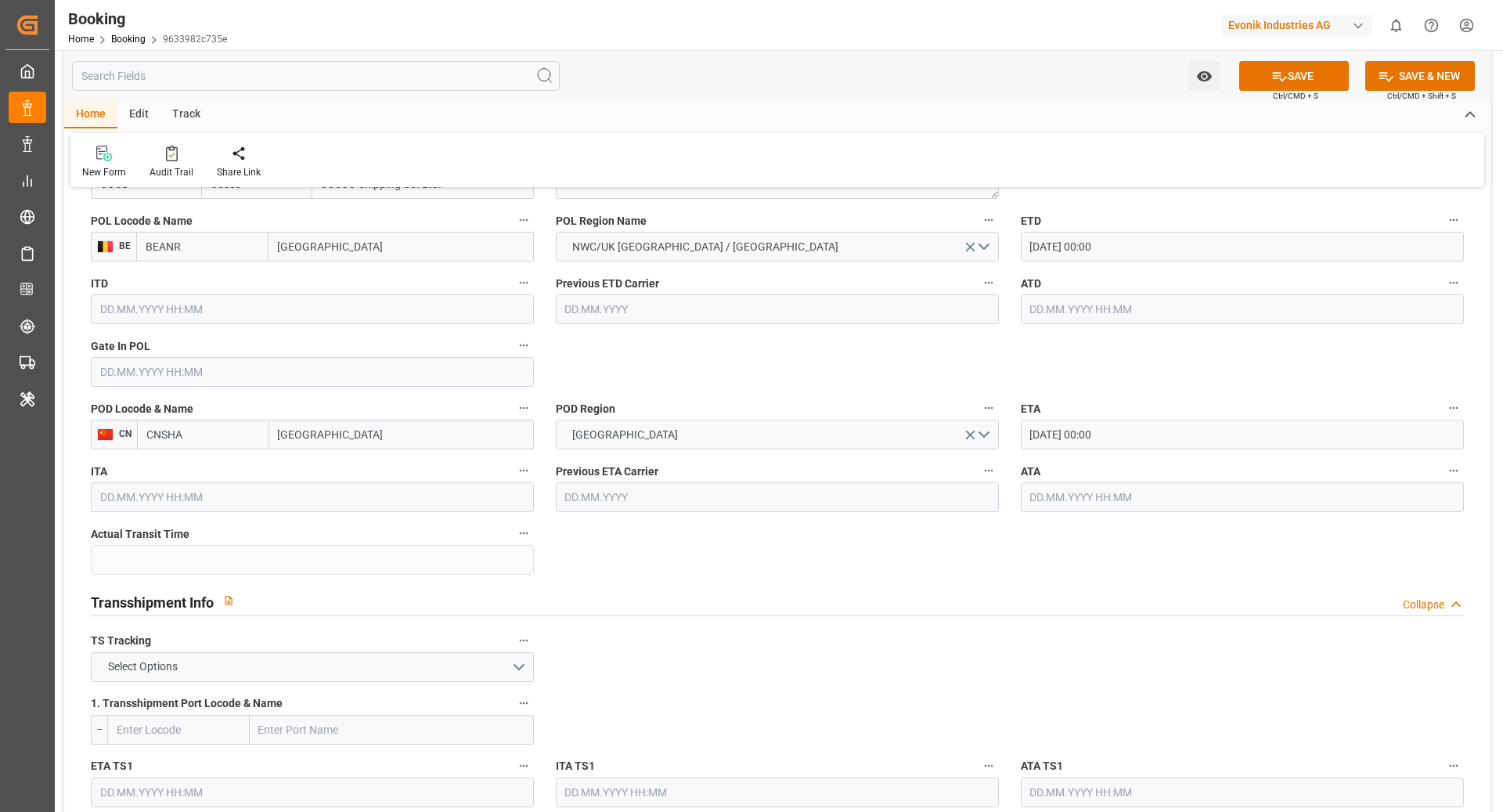
scroll to position [1266, 0]
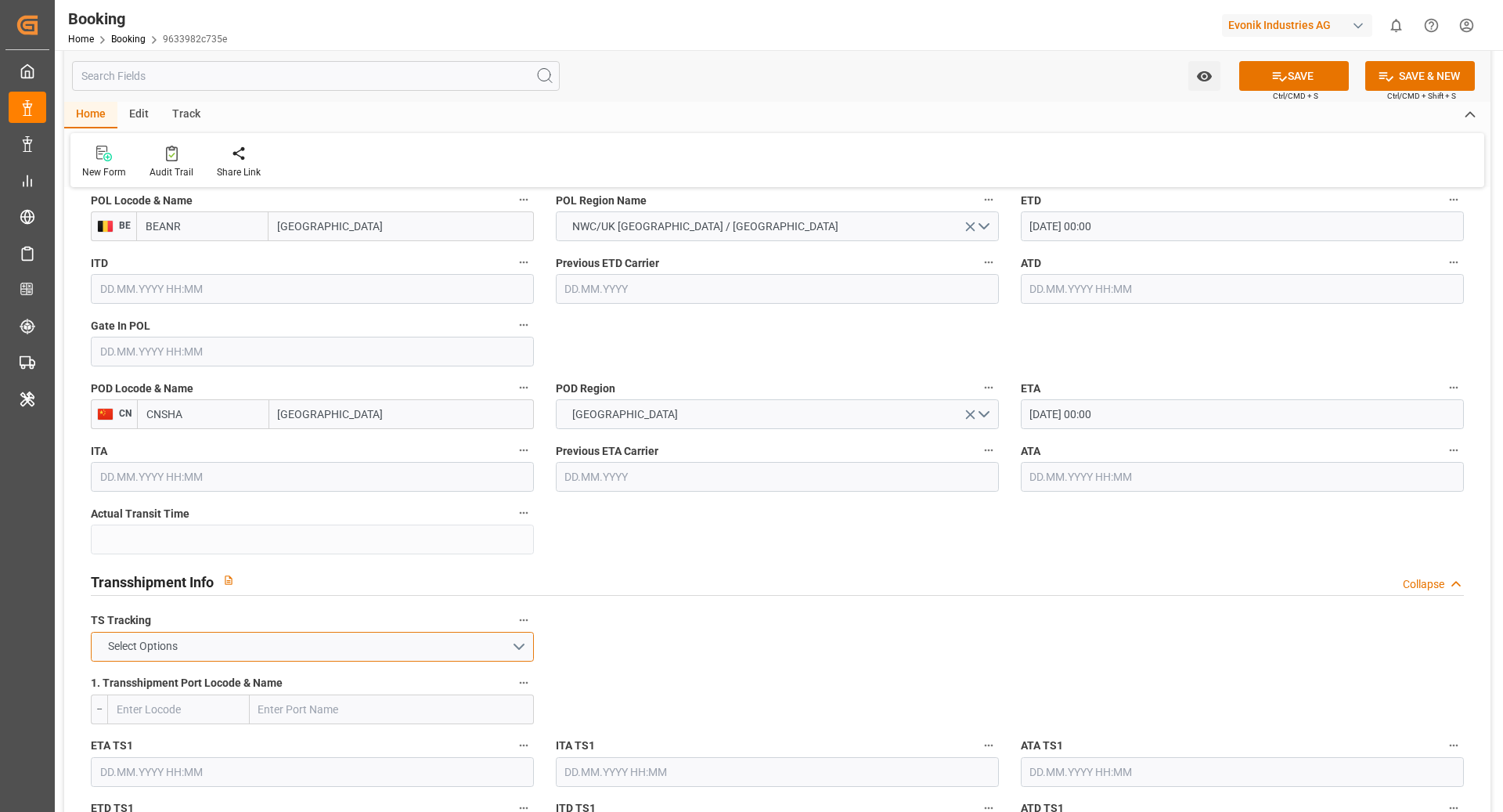
click at [416, 650] on button "Select Options" at bounding box center [313, 646] width 443 height 30
click at [336, 677] on div "FALSE" at bounding box center [313, 683] width 442 height 33
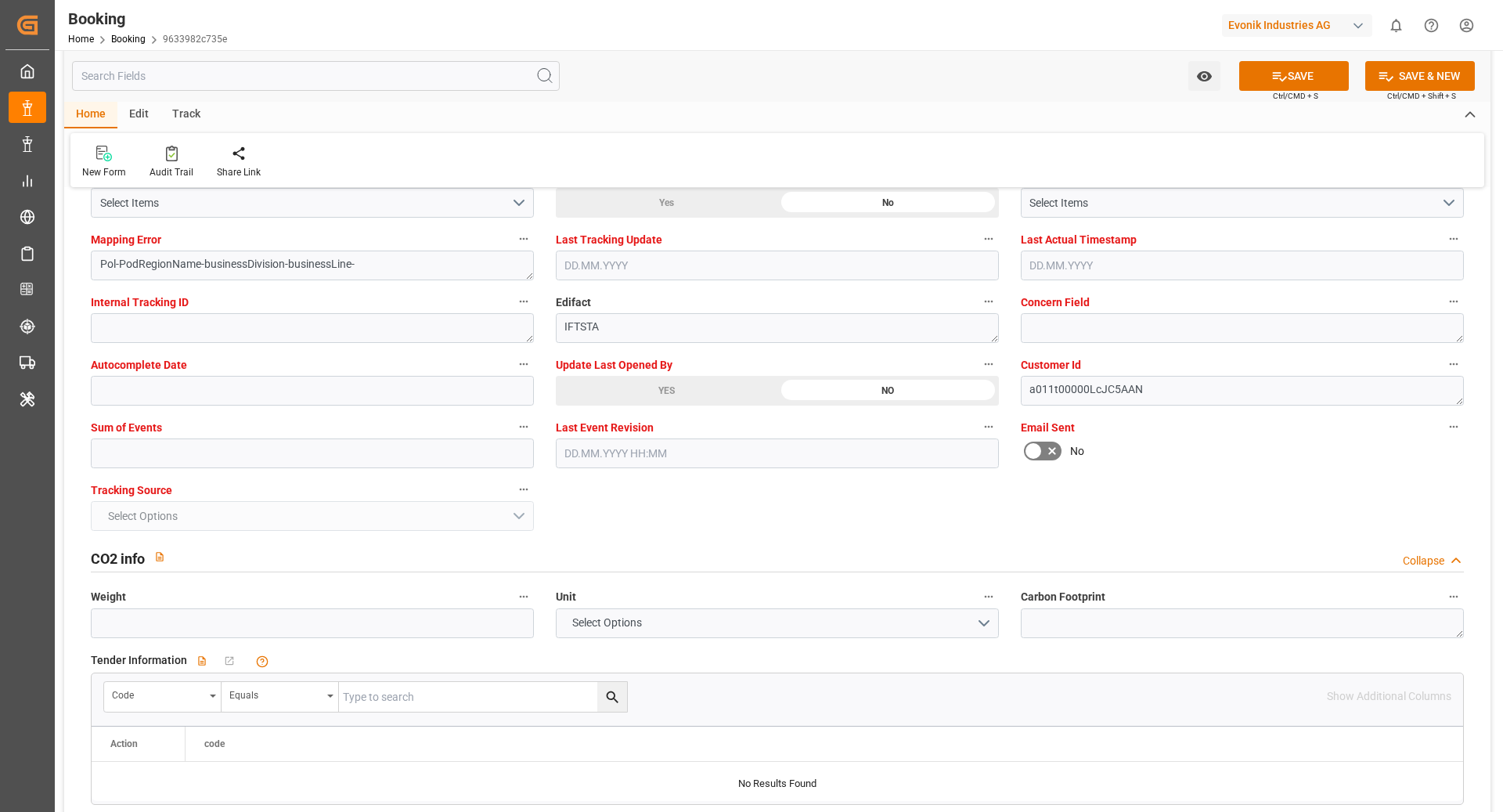
scroll to position [3103, 0]
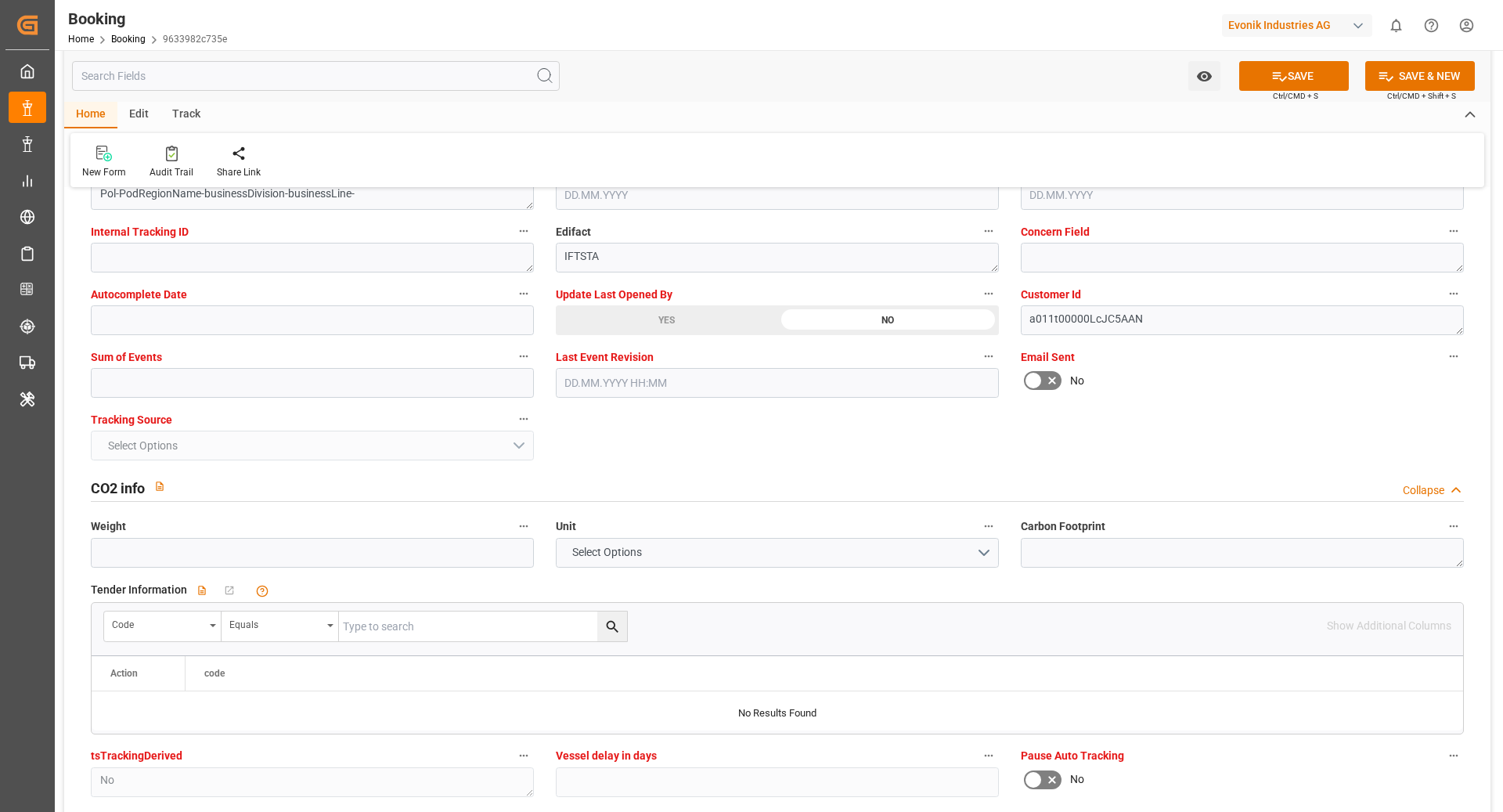
click at [1288, 80] on button "SAVE" at bounding box center [1294, 75] width 110 height 30
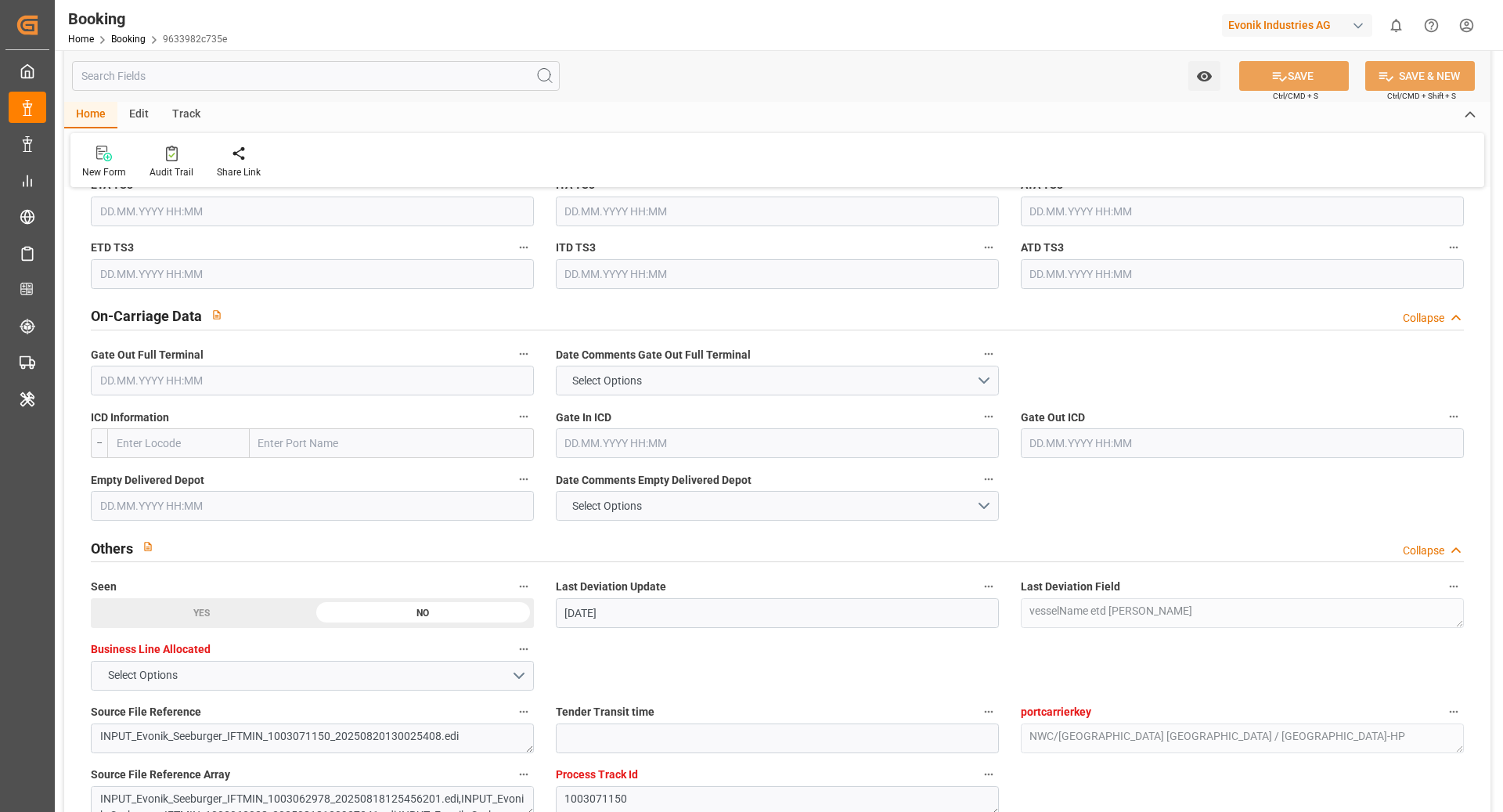
scroll to position [2083, 0]
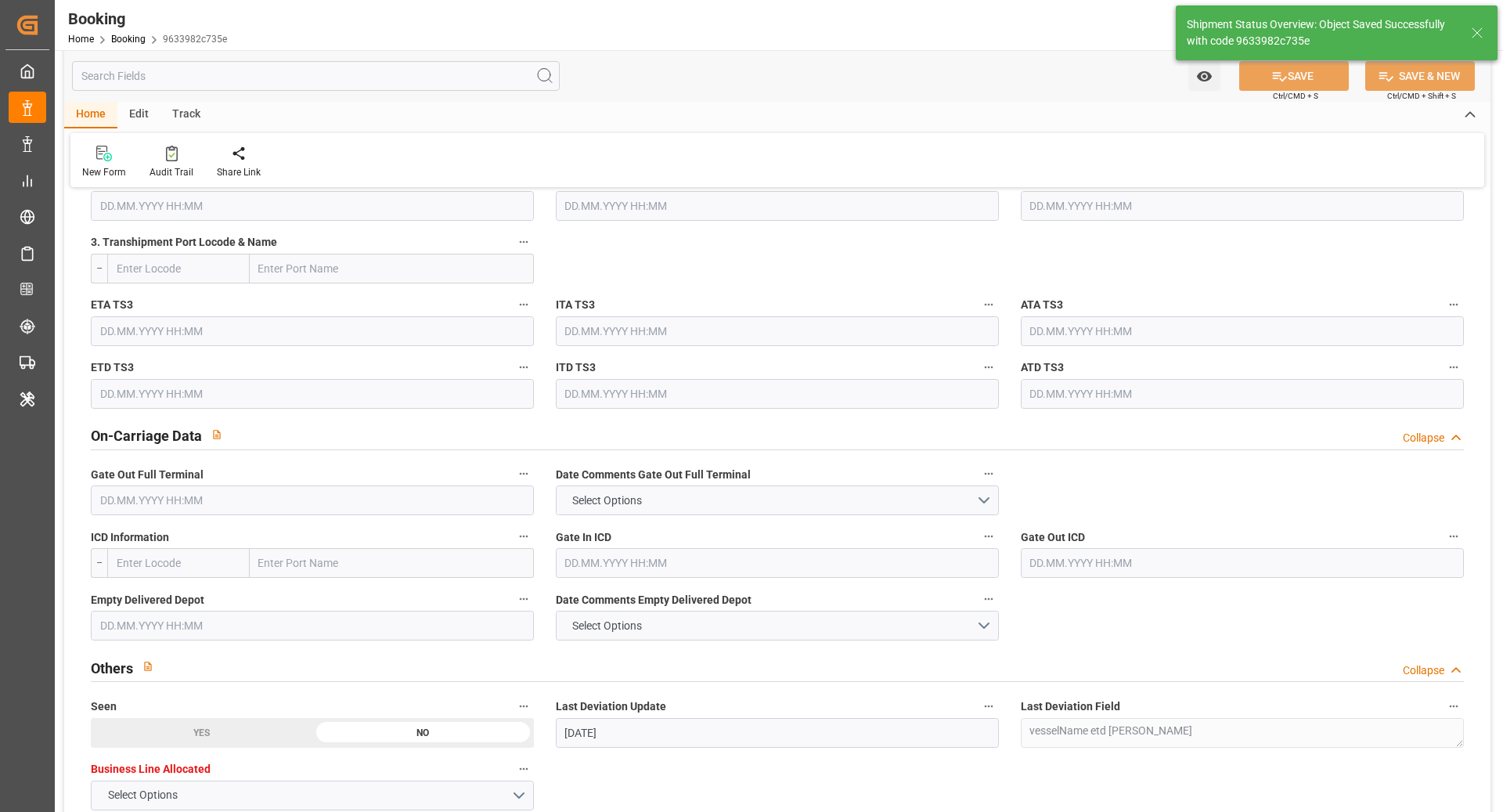
type textarea "[PERSON_NAME]"
type textarea "businessDivision-businessLine-"
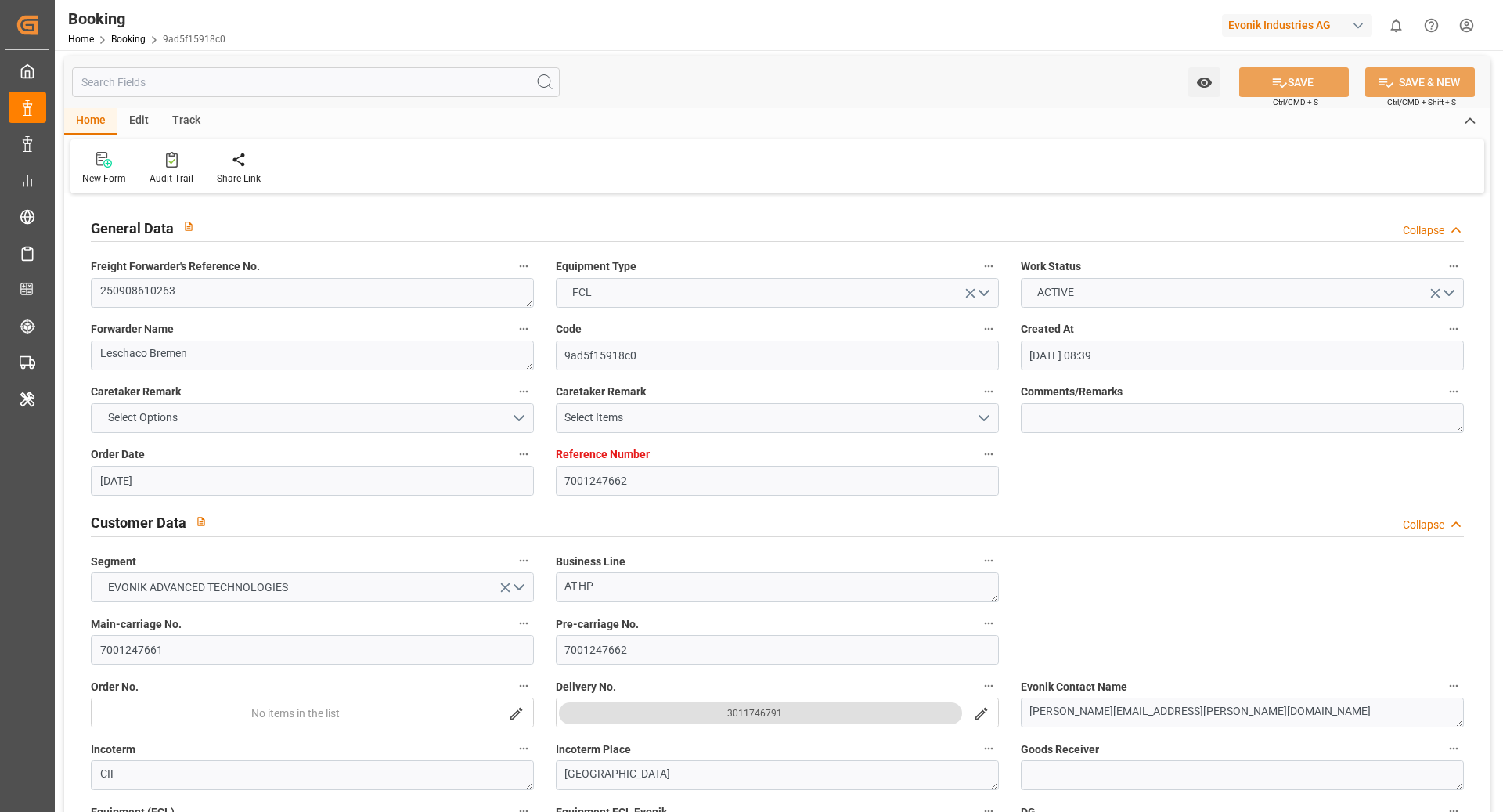
scroll to position [4, 0]
click at [292, 293] on textarea "250908610263" at bounding box center [313, 292] width 443 height 30
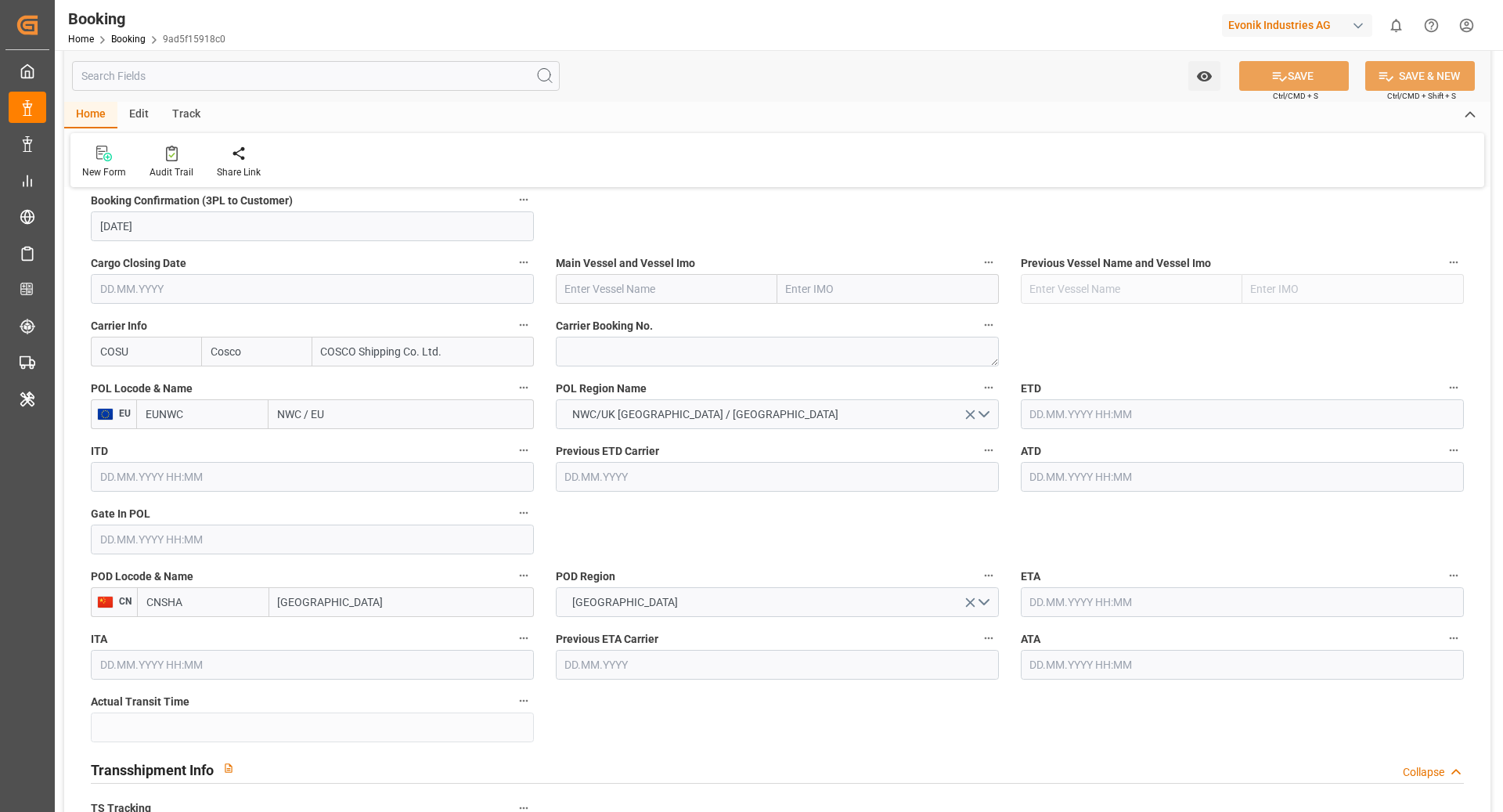
scroll to position [1113, 0]
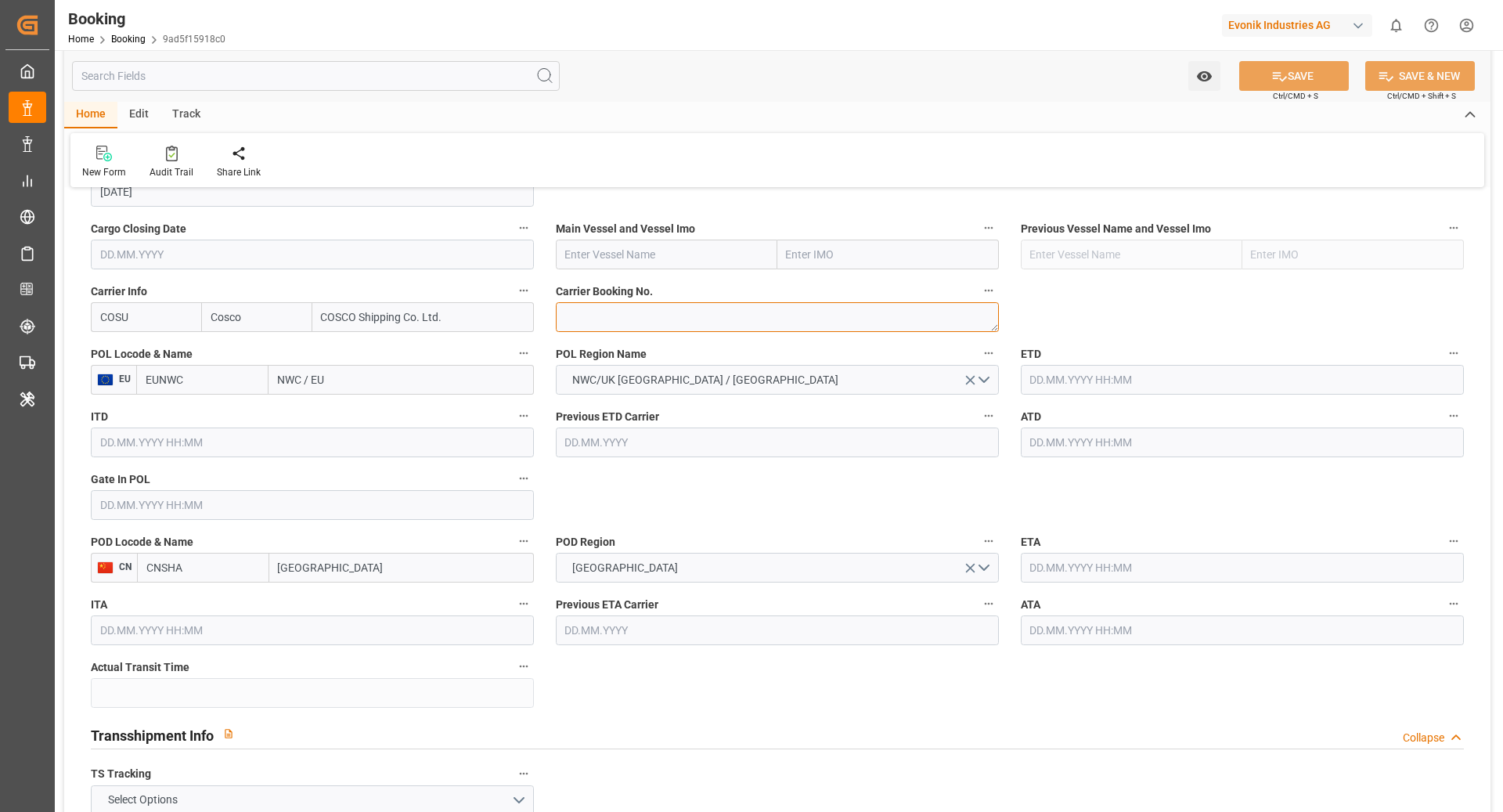
click at [656, 319] on textarea at bounding box center [778, 317] width 443 height 30
paste textarea "6427497270"
type textarea "6427497270"
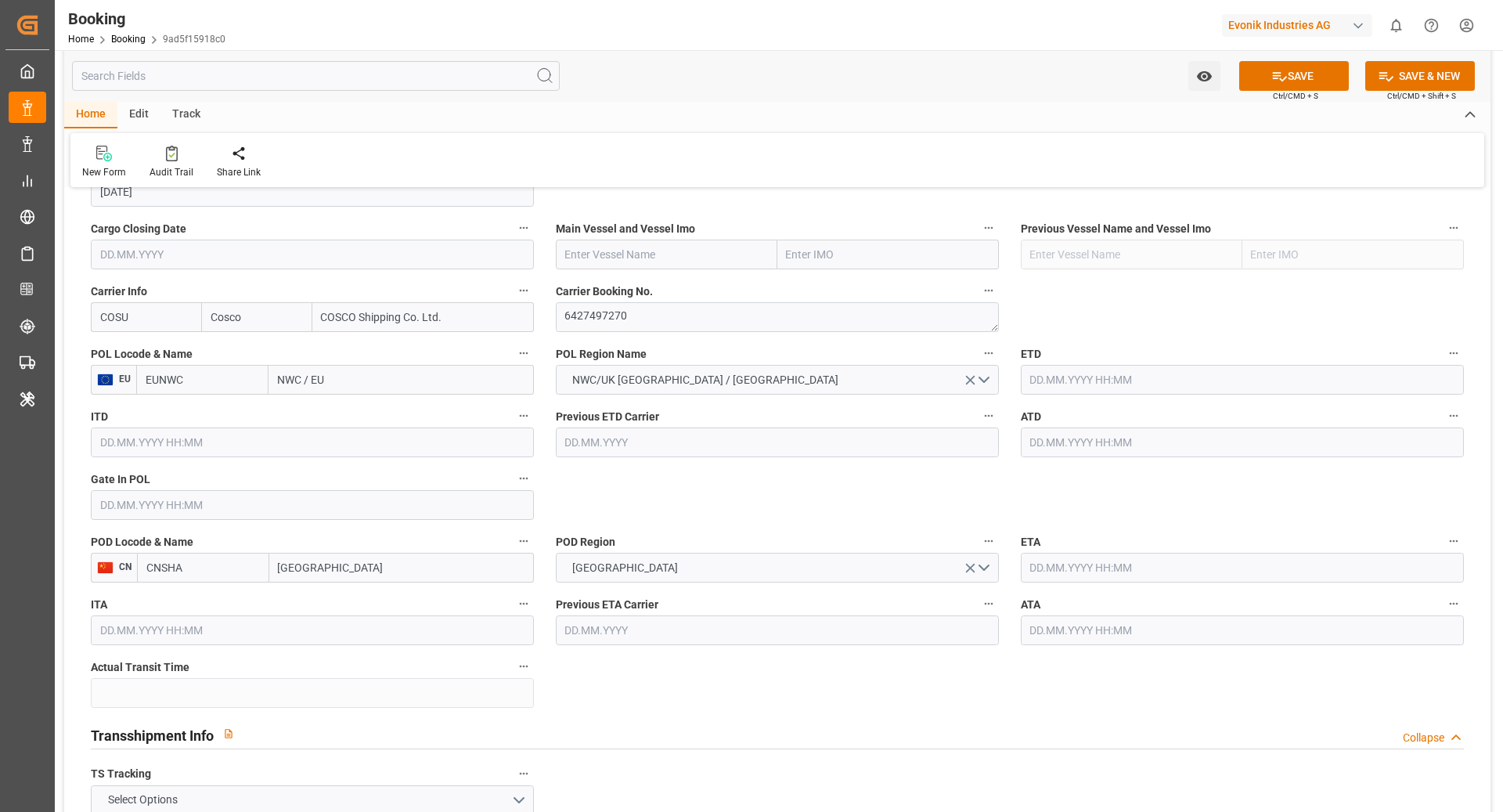
click at [177, 385] on input "EUNWC" at bounding box center [203, 380] width 133 height 30
type input "BEANR"
click at [201, 411] on span "BEANR - [GEOGRAPHIC_DATA]" at bounding box center [199, 422] width 105 height 29
type input "[GEOGRAPHIC_DATA]"
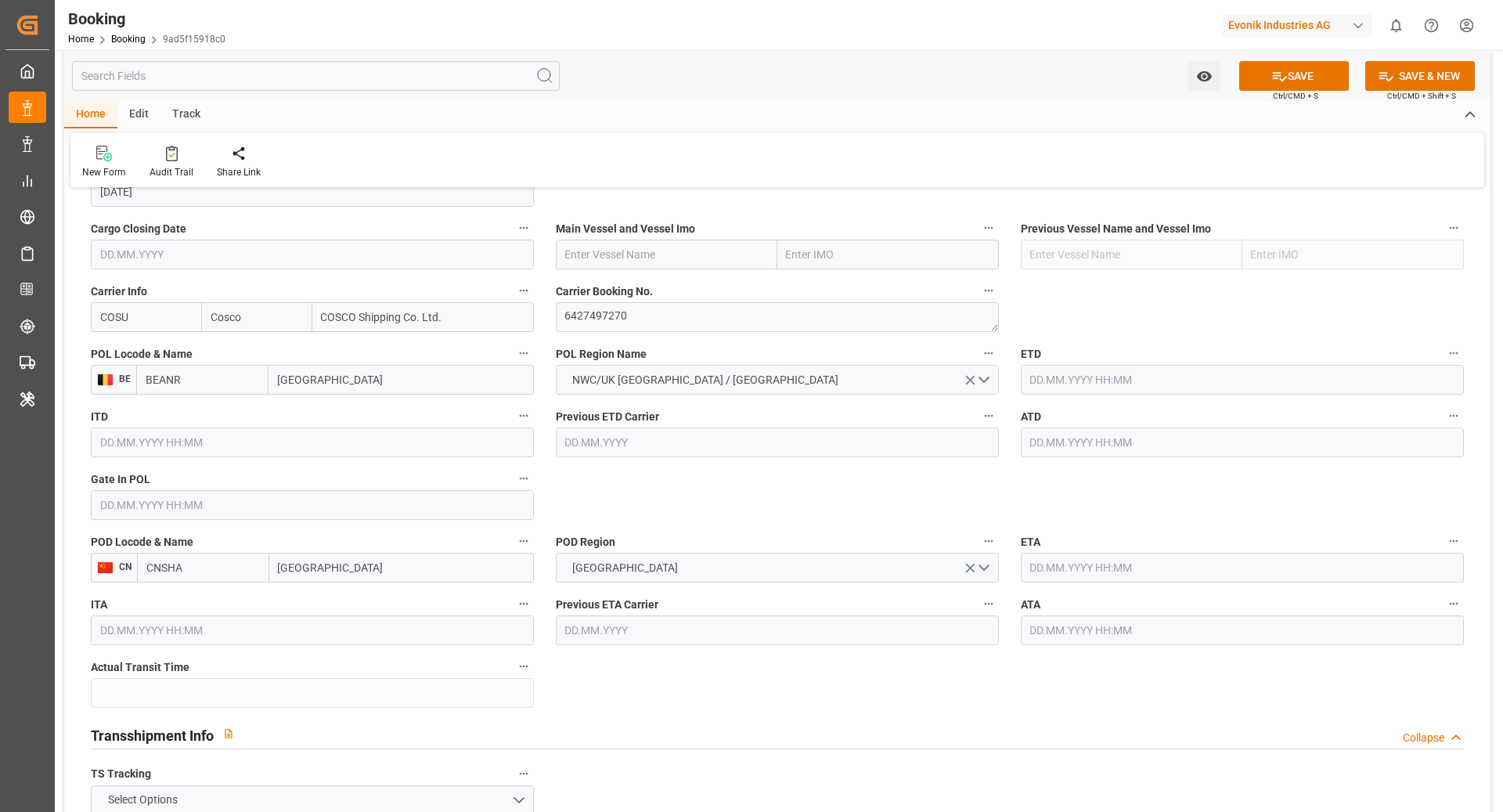
type input "BEANR"
click at [240, 558] on input "CNSHA" at bounding box center [204, 567] width 133 height 30
click at [234, 563] on input "CNSHA" at bounding box center [204, 567] width 133 height 30
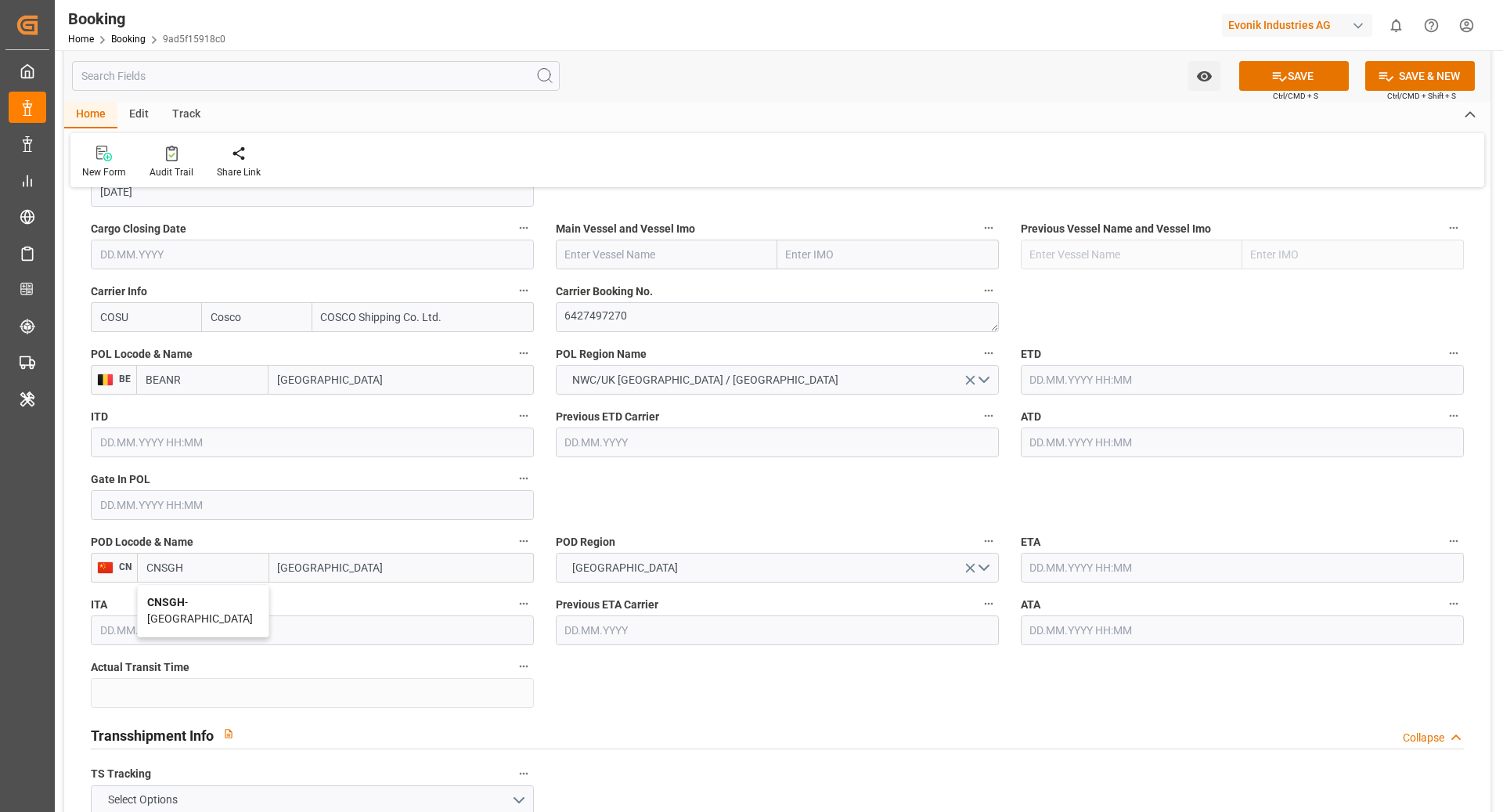
click at [223, 603] on span "CNSGH - [GEOGRAPHIC_DATA]" at bounding box center [200, 610] width 105 height 29
type input "CNSGH"
click at [1031, 371] on input "text" at bounding box center [1243, 380] width 443 height 30
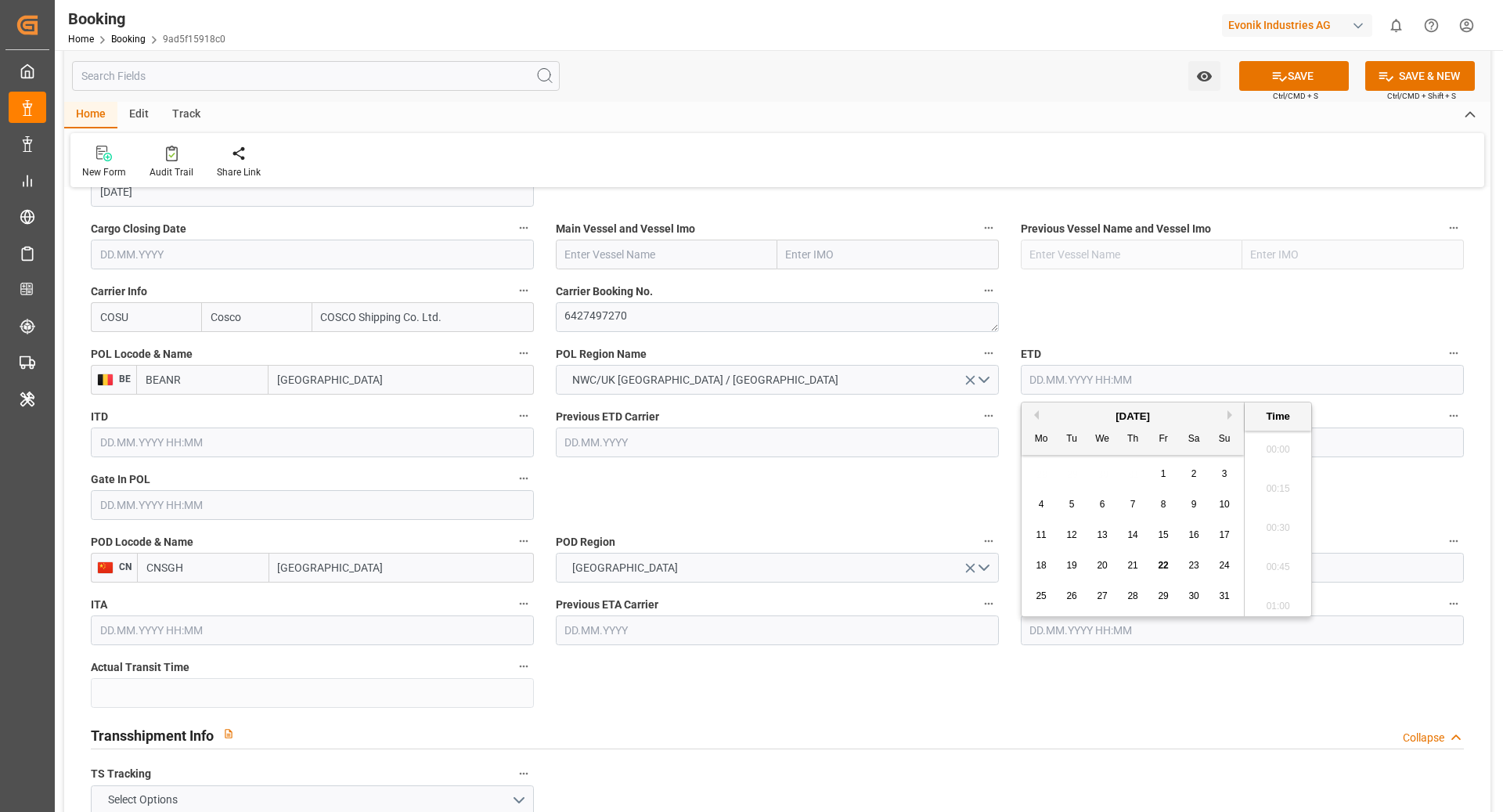
scroll to position [2196, 0]
click at [1231, 412] on button "Next Month" at bounding box center [1232, 415] width 9 height 9
click at [1228, 569] on span "28" at bounding box center [1224, 565] width 10 height 11
type input "[DATE] 00:00"
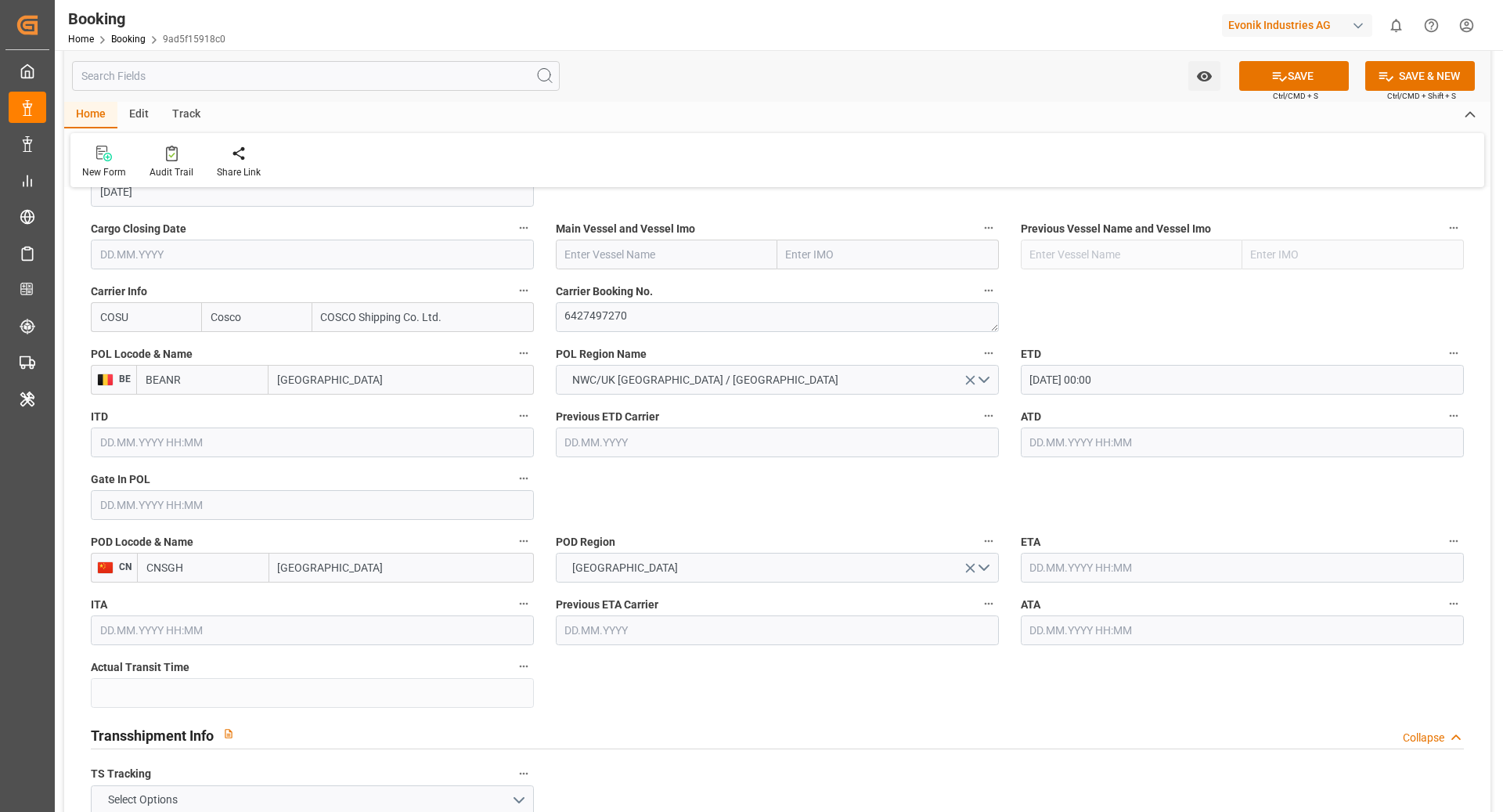
click at [1160, 562] on input "text" at bounding box center [1243, 567] width 443 height 30
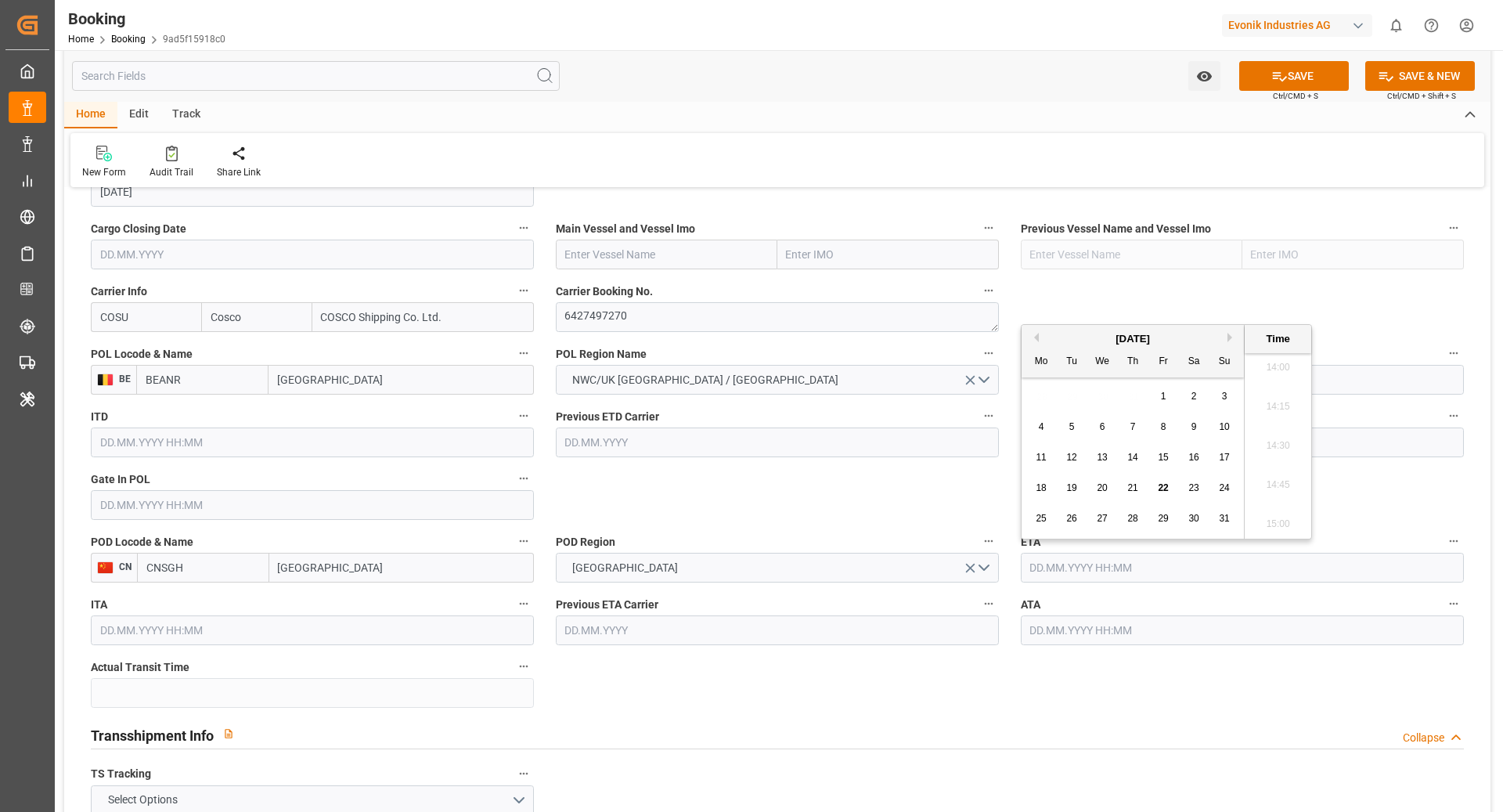
click at [1224, 336] on div "[DATE]" at bounding box center [1133, 338] width 223 height 15
click at [1229, 336] on button "Next Month" at bounding box center [1232, 337] width 9 height 9
click at [1229, 340] on button "Next Month" at bounding box center [1232, 337] width 9 height 9
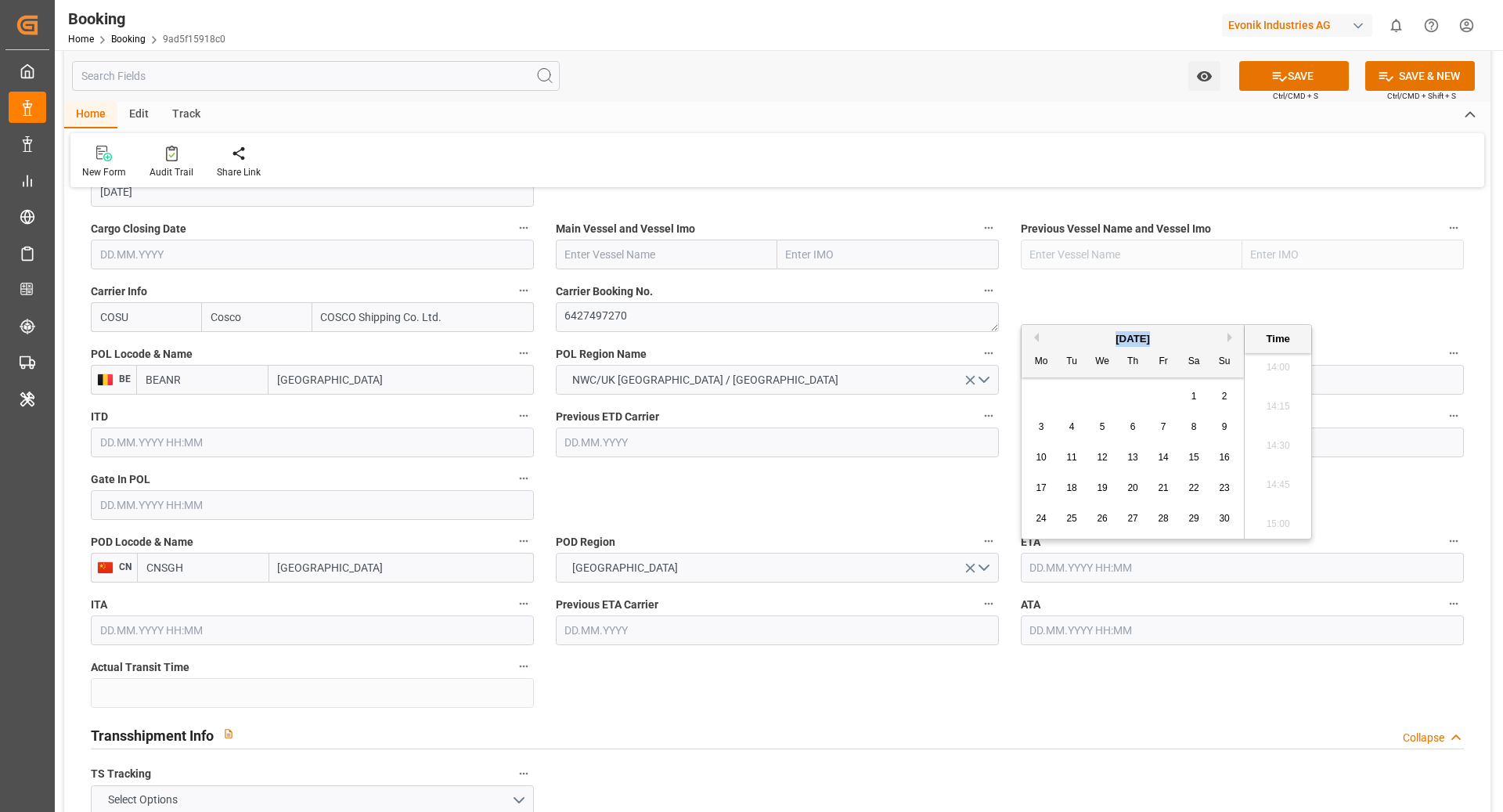
click at [1079, 427] on div "4" at bounding box center [1072, 427] width 20 height 19
click at [1075, 427] on div "4" at bounding box center [1072, 427] width 20 height 19
type input "[DATE] 00:00"
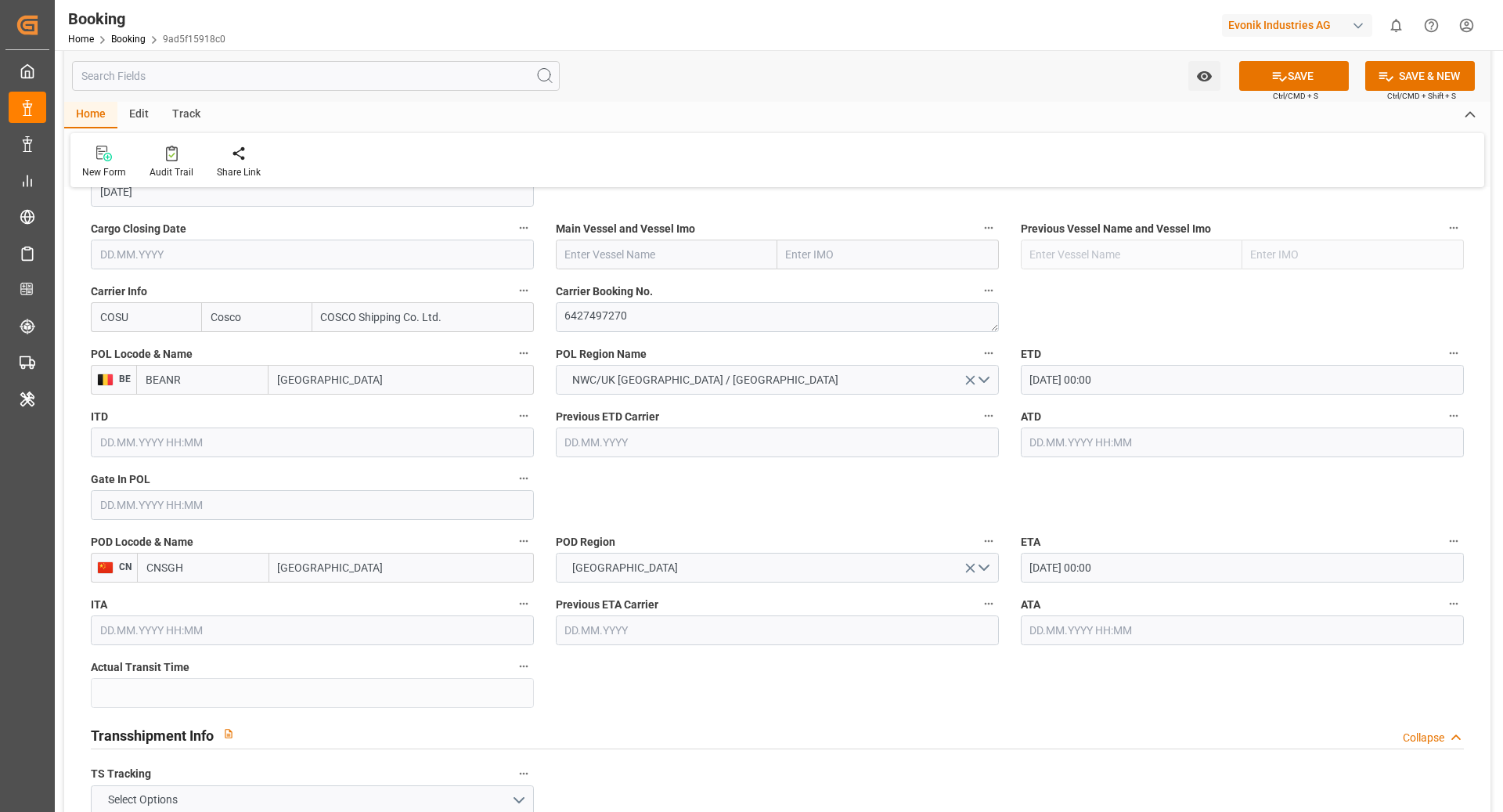
click at [811, 525] on div "POD Region [GEOGRAPHIC_DATA]" at bounding box center [778, 556] width 465 height 63
click at [602, 259] on input "text" at bounding box center [667, 254] width 222 height 30
paste input "COSCO SHIPPING SCORPIO"
type input "COSCO SHIPPING SCORPIO"
click at [633, 292] on b "COSCO SHIPPING SCORPIO" at bounding box center [635, 289] width 139 height 13
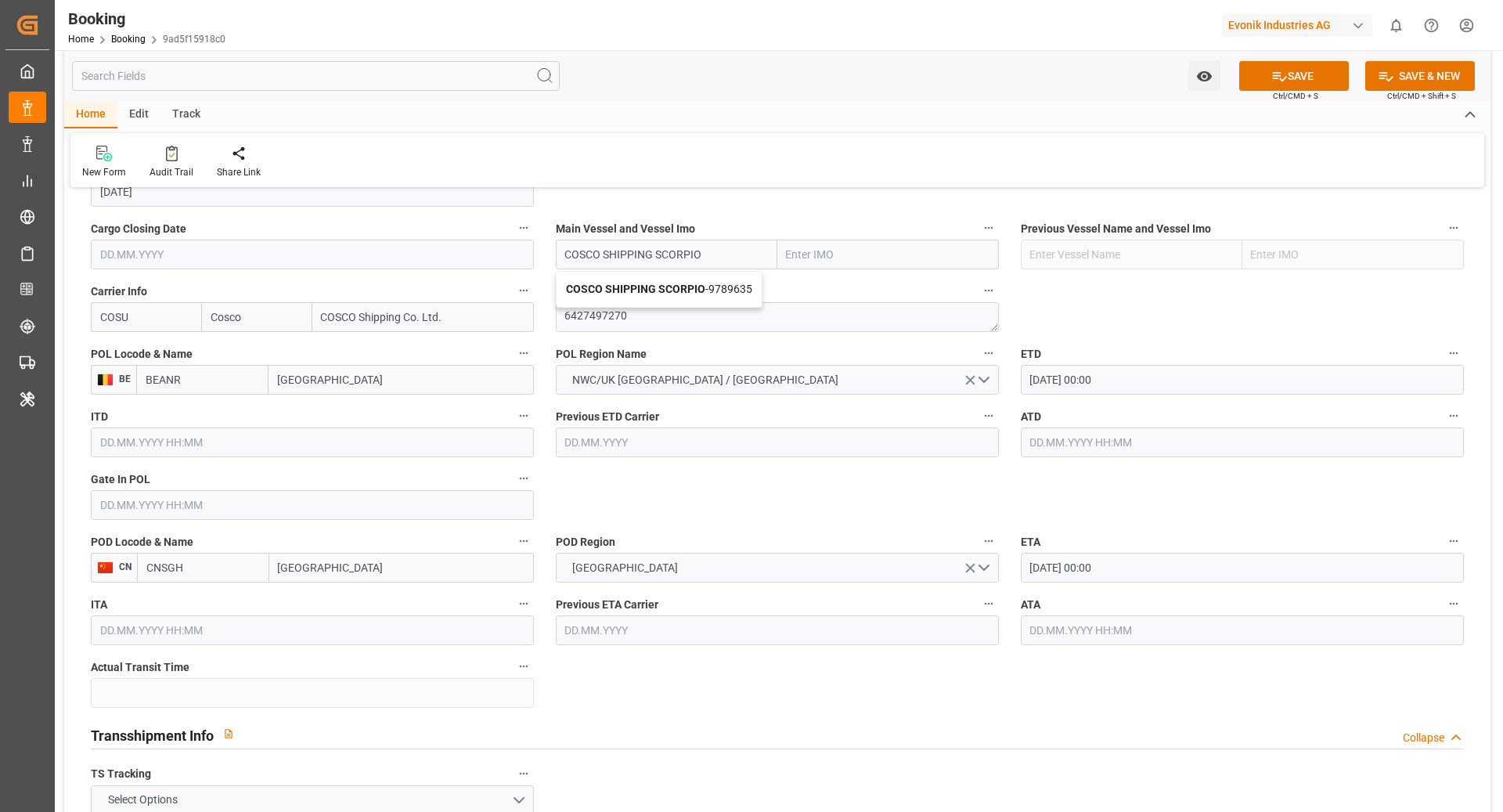
type input "9789635"
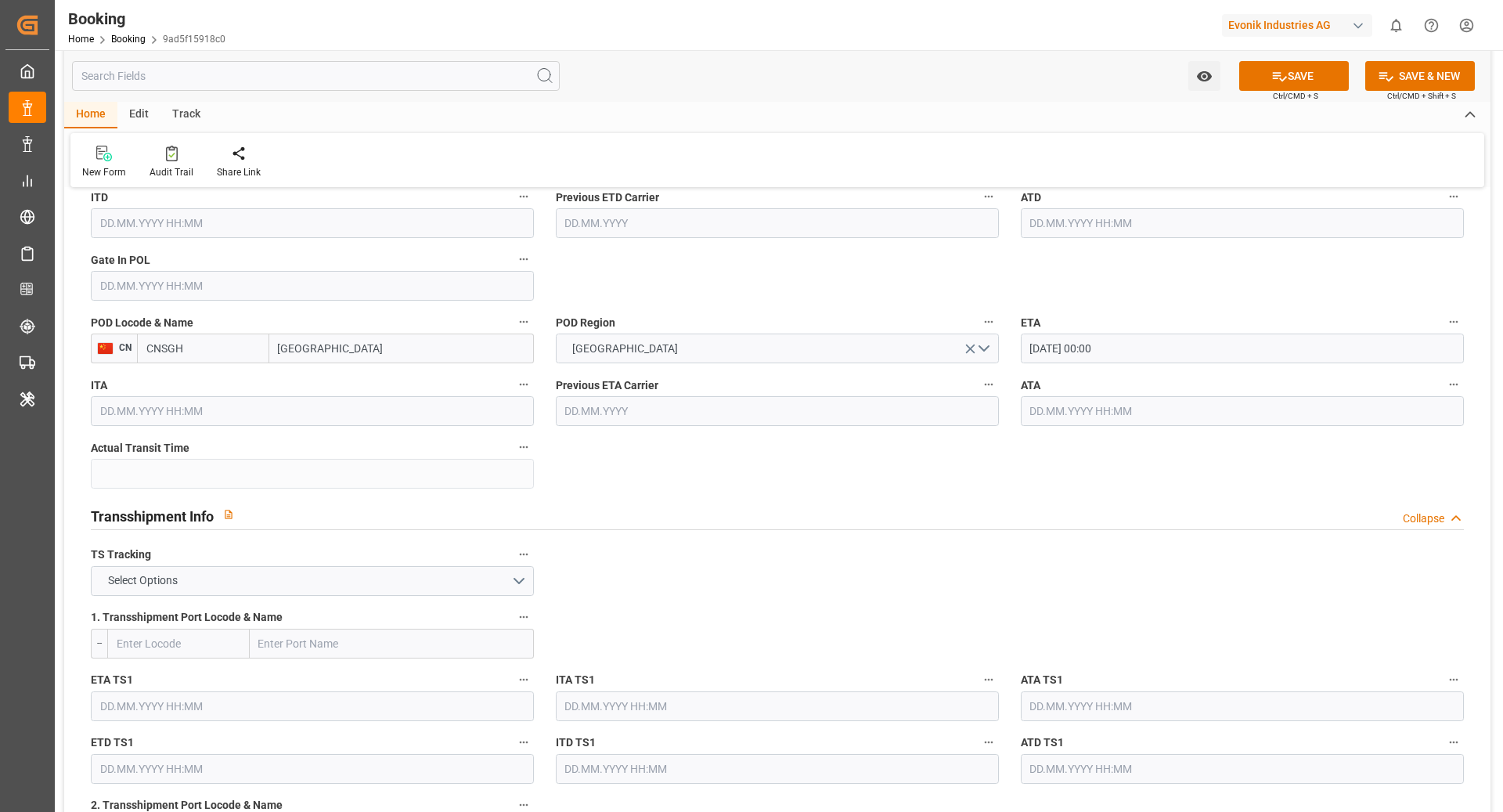
scroll to position [1335, 0]
type input "COSCO SHIPPING SCORPIO"
click at [281, 563] on button "Select Options" at bounding box center [313, 578] width 443 height 30
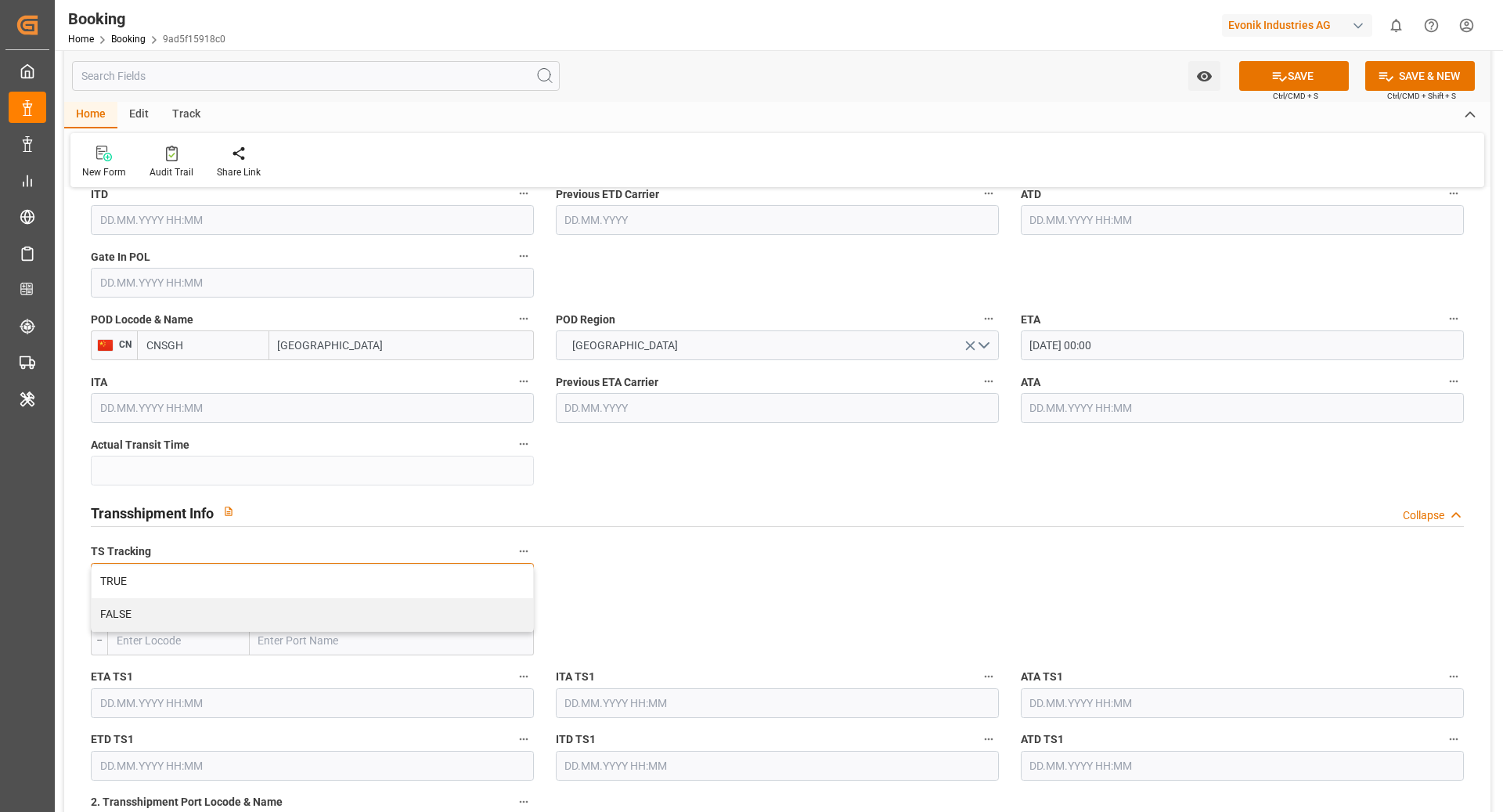
click at [204, 579] on div "TRUE" at bounding box center [313, 581] width 442 height 33
click at [261, 574] on button "TRUE" at bounding box center [313, 578] width 443 height 30
click at [206, 627] on div "FALSE" at bounding box center [313, 614] width 442 height 33
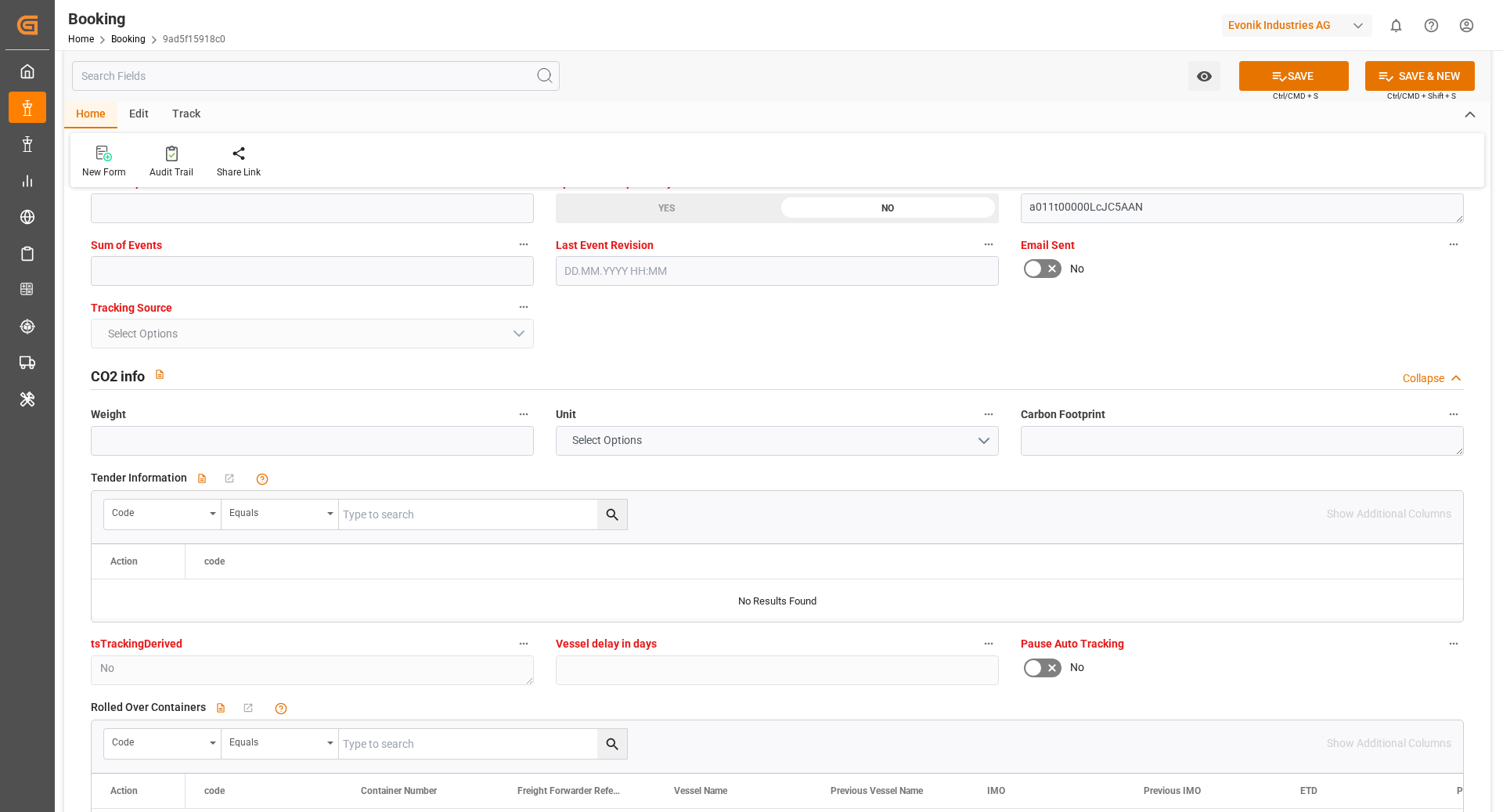
scroll to position [3291, 0]
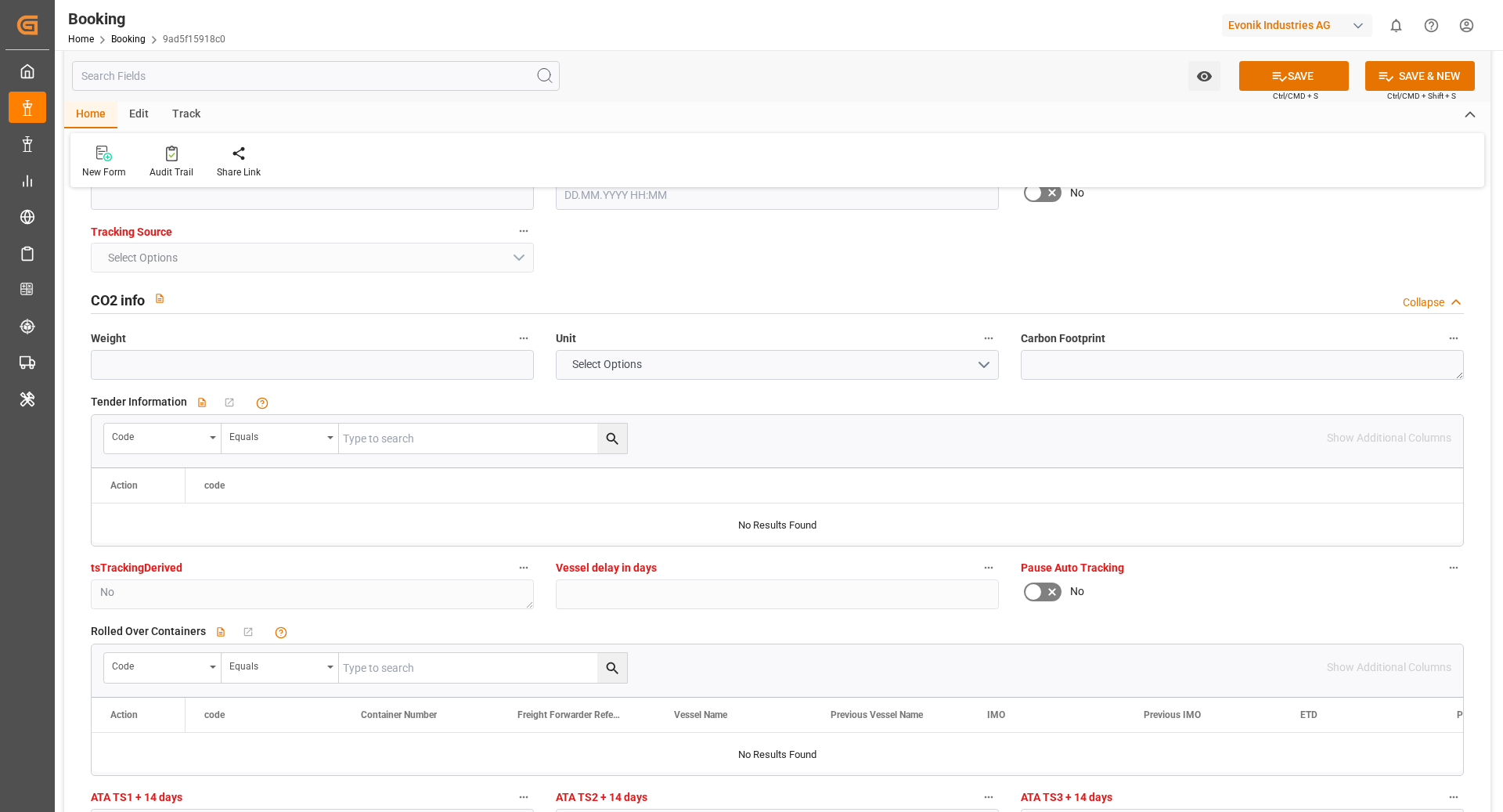
click at [1278, 81] on icon at bounding box center [1279, 76] width 16 height 16
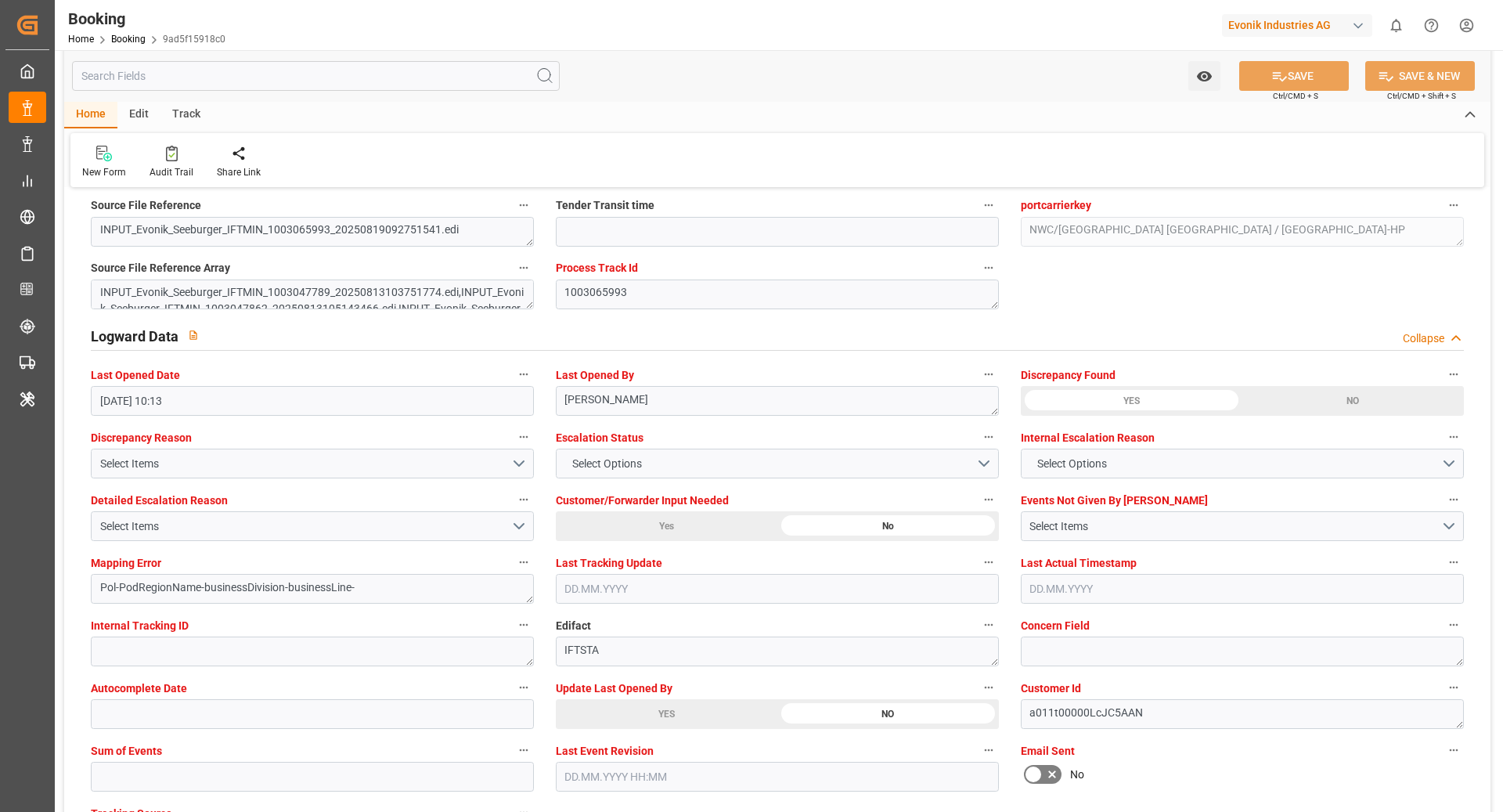
scroll to position [2700, 0]
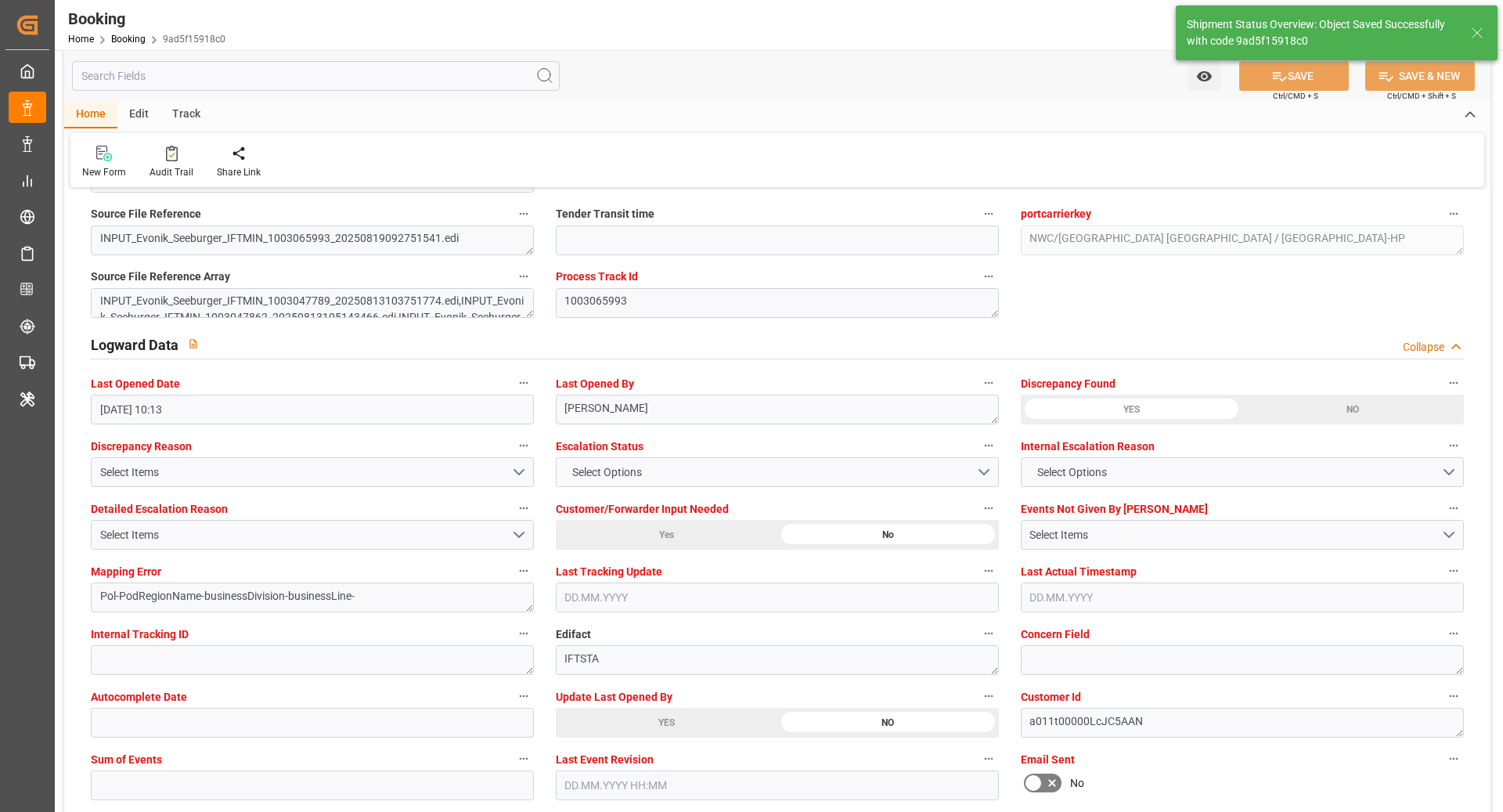
type textarea "NWC/[GEOGRAPHIC_DATA] [GEOGRAPHIC_DATA] Continent / [GEOGRAPHIC_DATA]-HP"
type textarea "[PERSON_NAME]"
type textarea "Pod-PodRegionName-businessDivision-businessLine-"
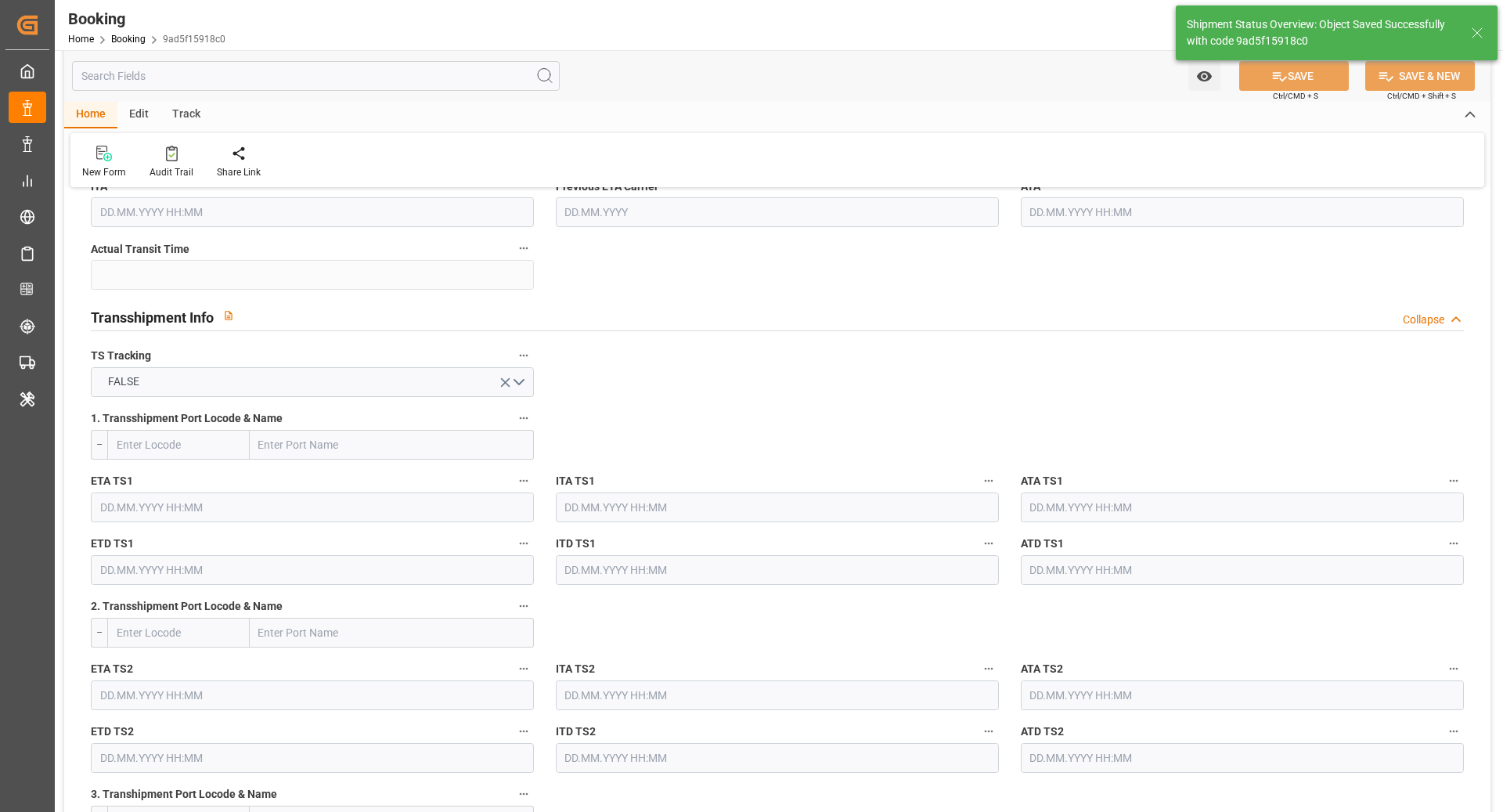
type input "[DATE] 00:00"
type input "22.08.2025 09:02"
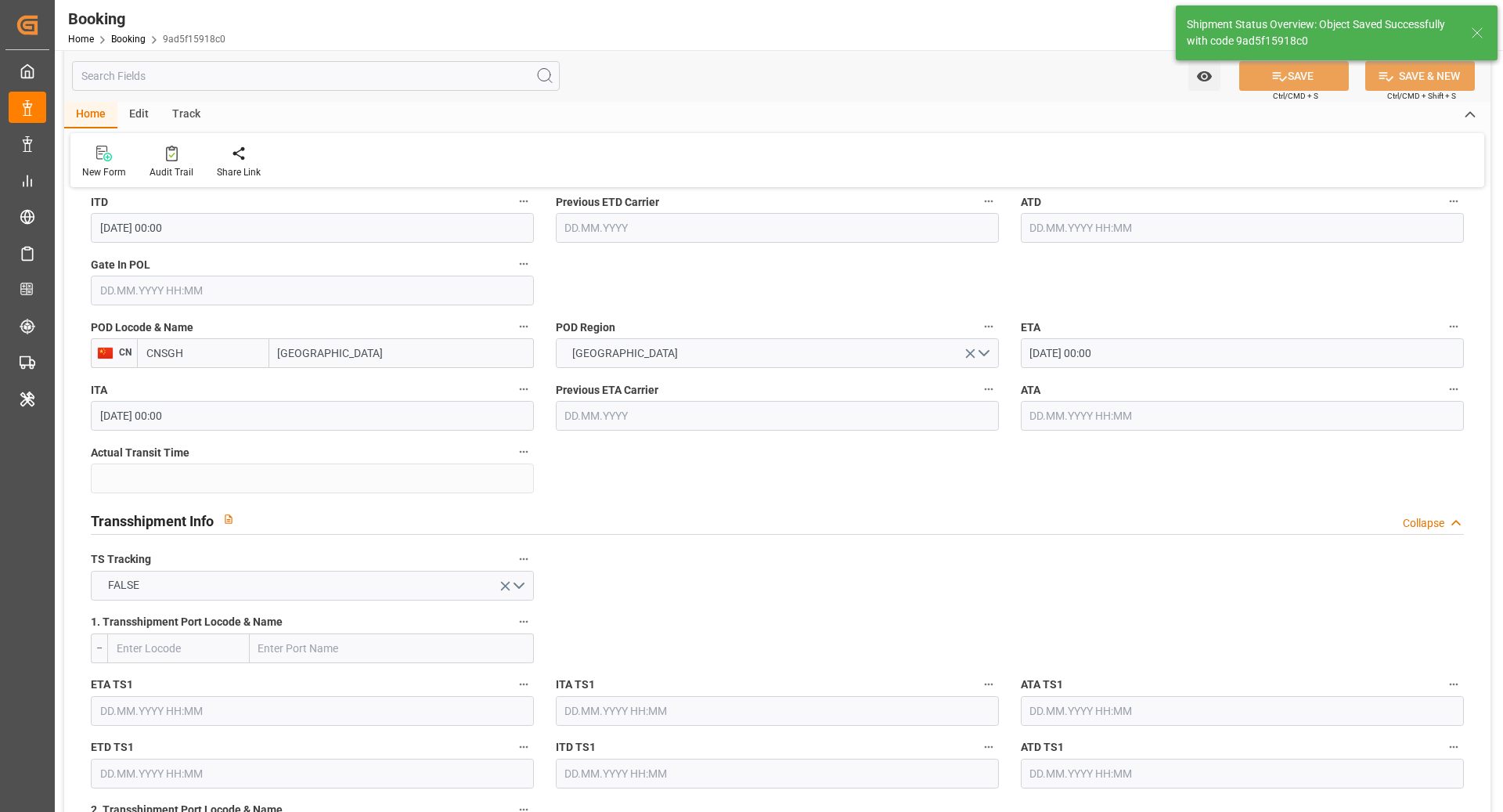
scroll to position [1289, 0]
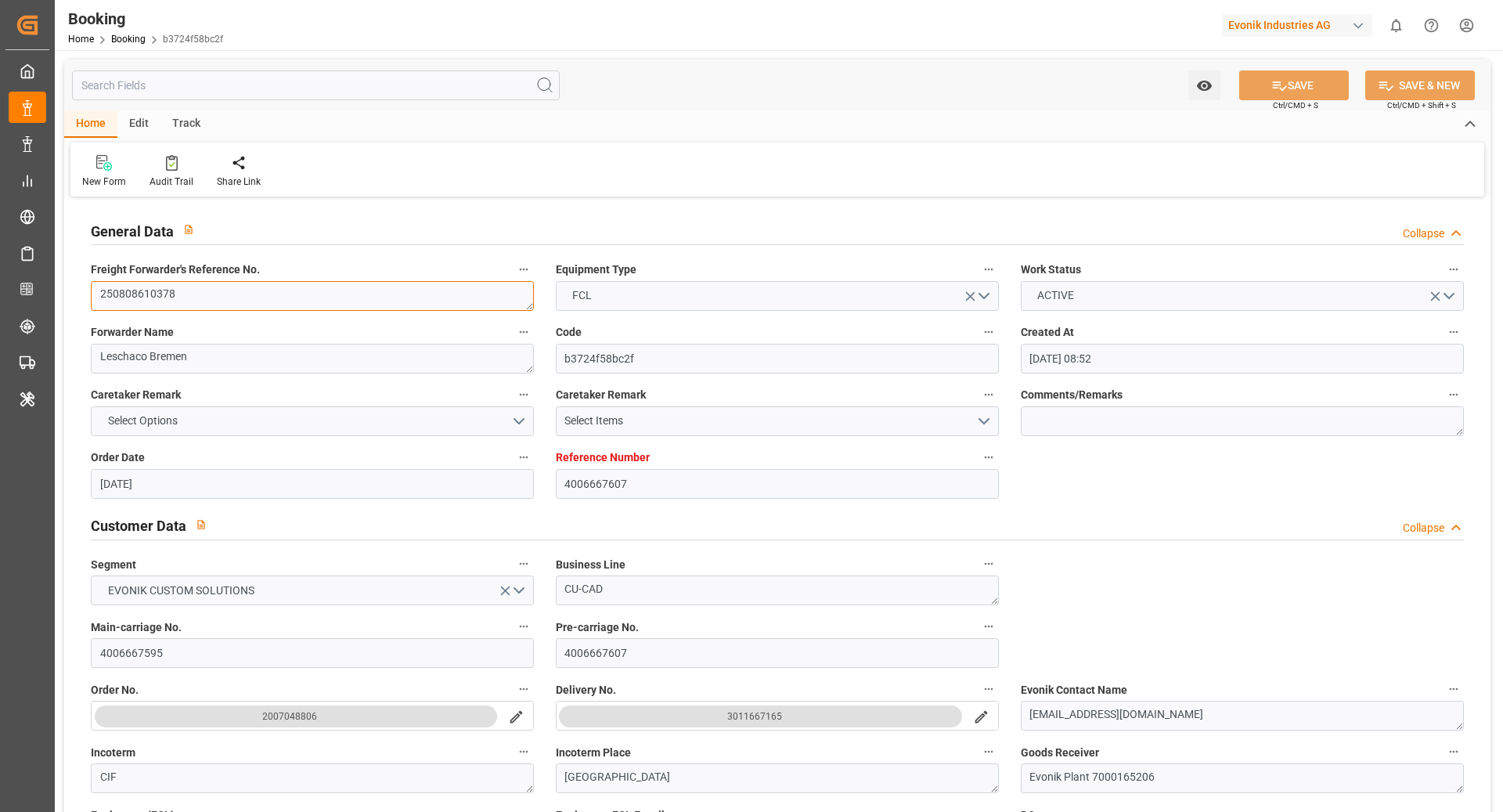
click at [246, 286] on textarea "250808610378" at bounding box center [313, 295] width 443 height 30
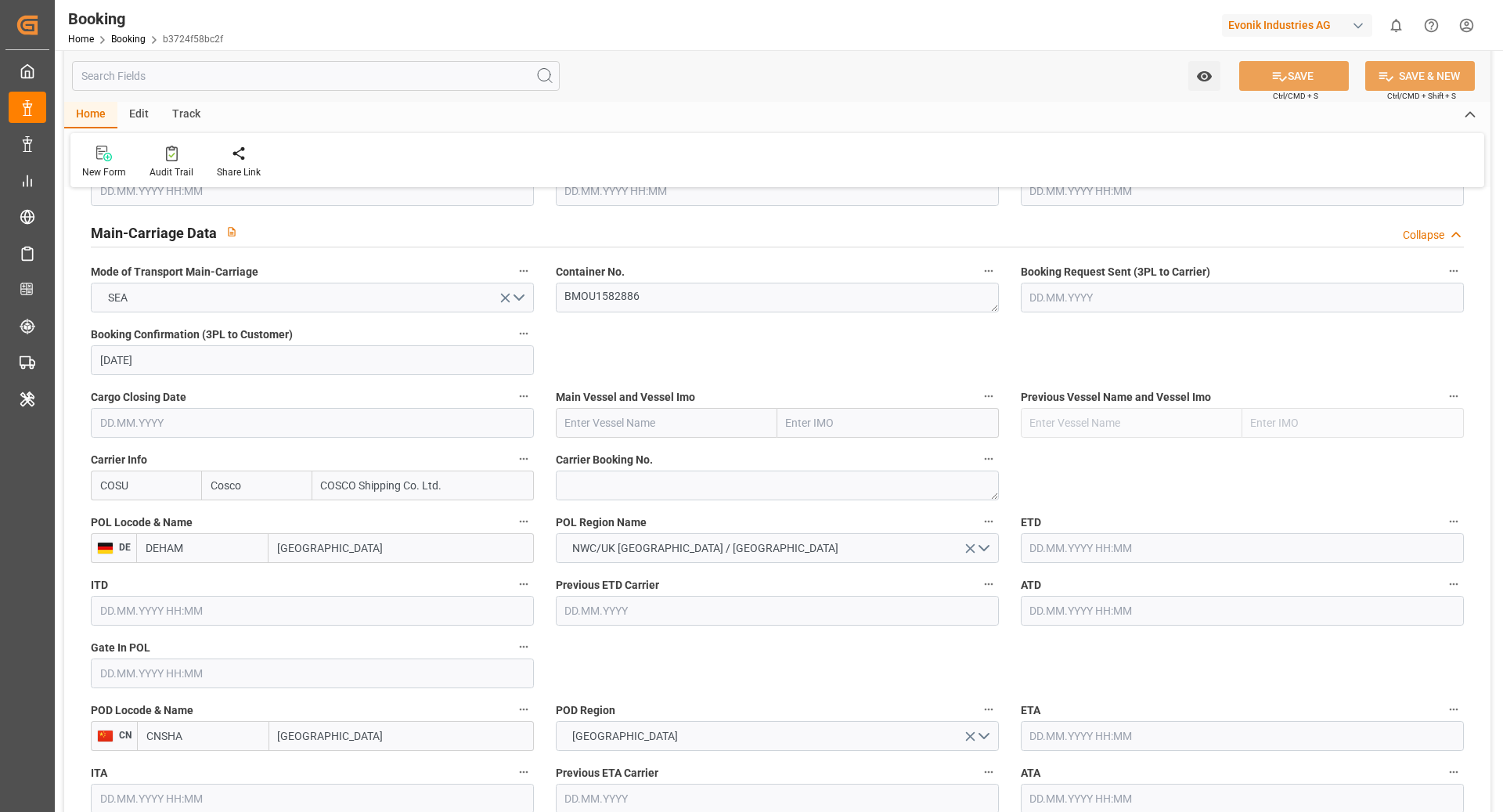
scroll to position [946, 0]
click at [646, 483] on textarea at bounding box center [778, 484] width 443 height 30
paste textarea "6424834200"
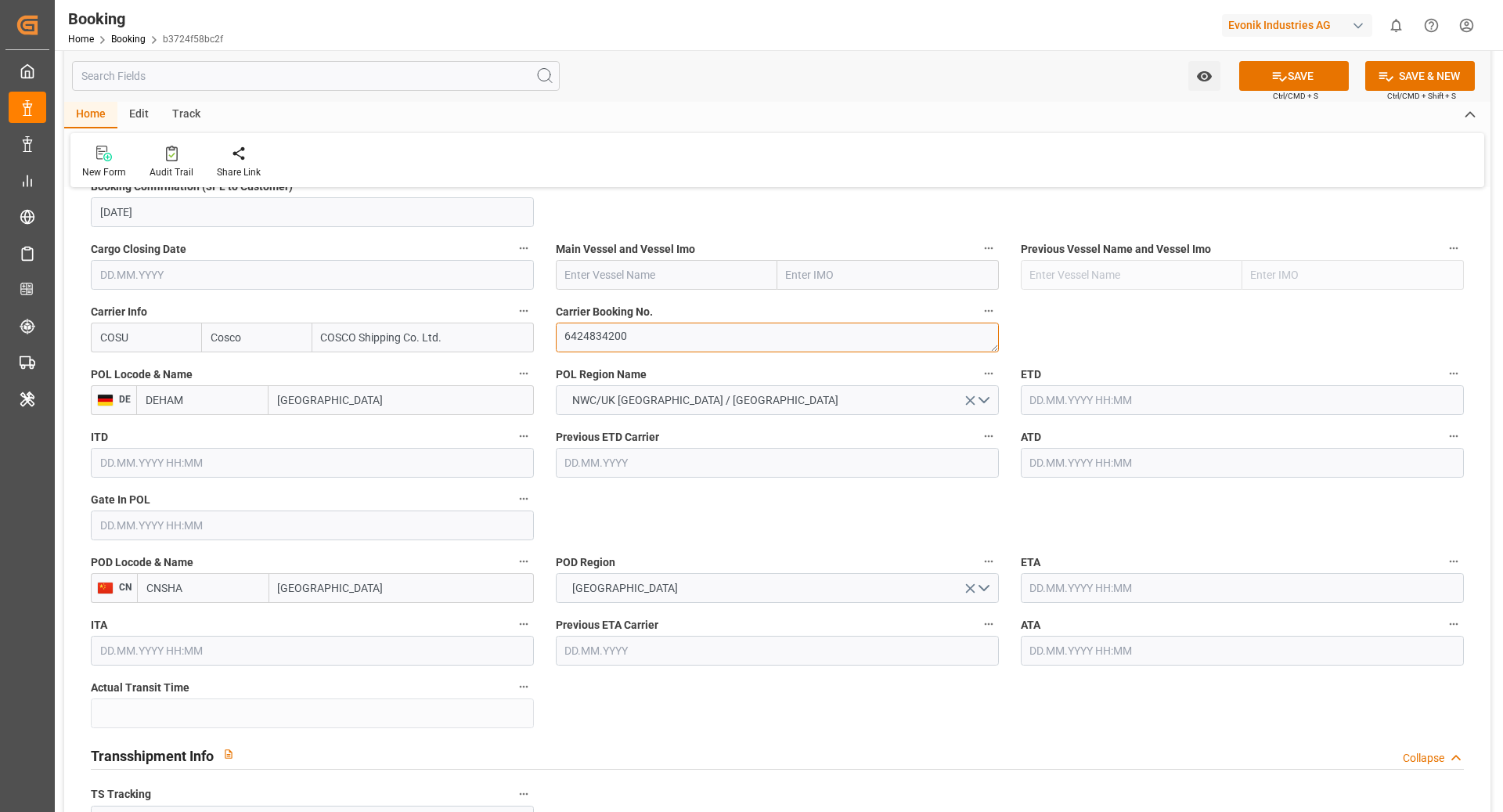
scroll to position [1093, 0]
type textarea "6424834200"
click at [218, 598] on input "CNSHA" at bounding box center [204, 588] width 133 height 30
click at [223, 619] on span "CNSGH - Shanghai" at bounding box center [200, 630] width 105 height 29
type input "CNSGH"
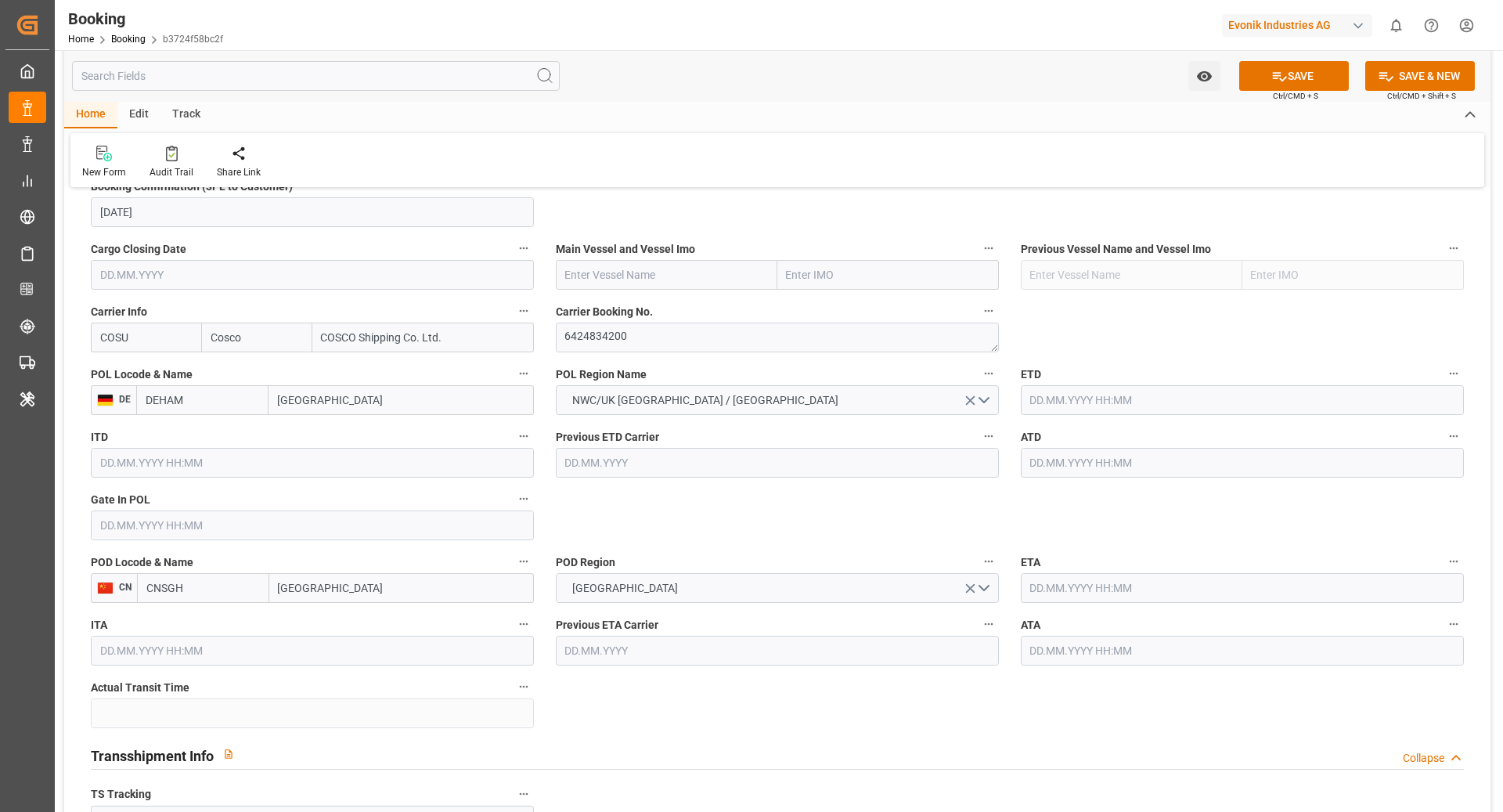
click at [1084, 401] on input "text" at bounding box center [1243, 400] width 443 height 30
click at [1187, 612] on div "30" at bounding box center [1195, 616] width 20 height 19
type input "30.08.2025 00:00"
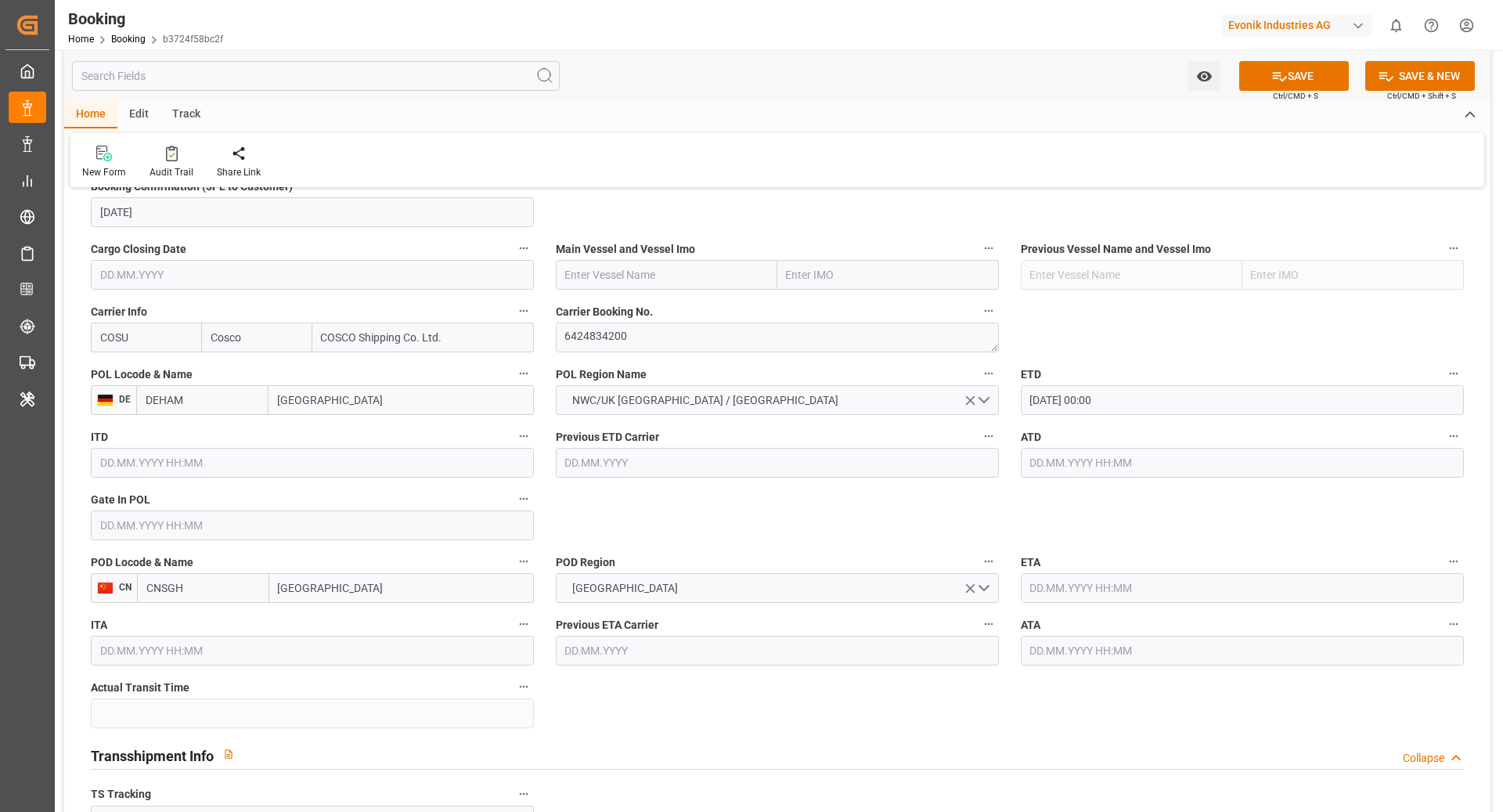
click at [1118, 596] on input "text" at bounding box center [1243, 588] width 443 height 30
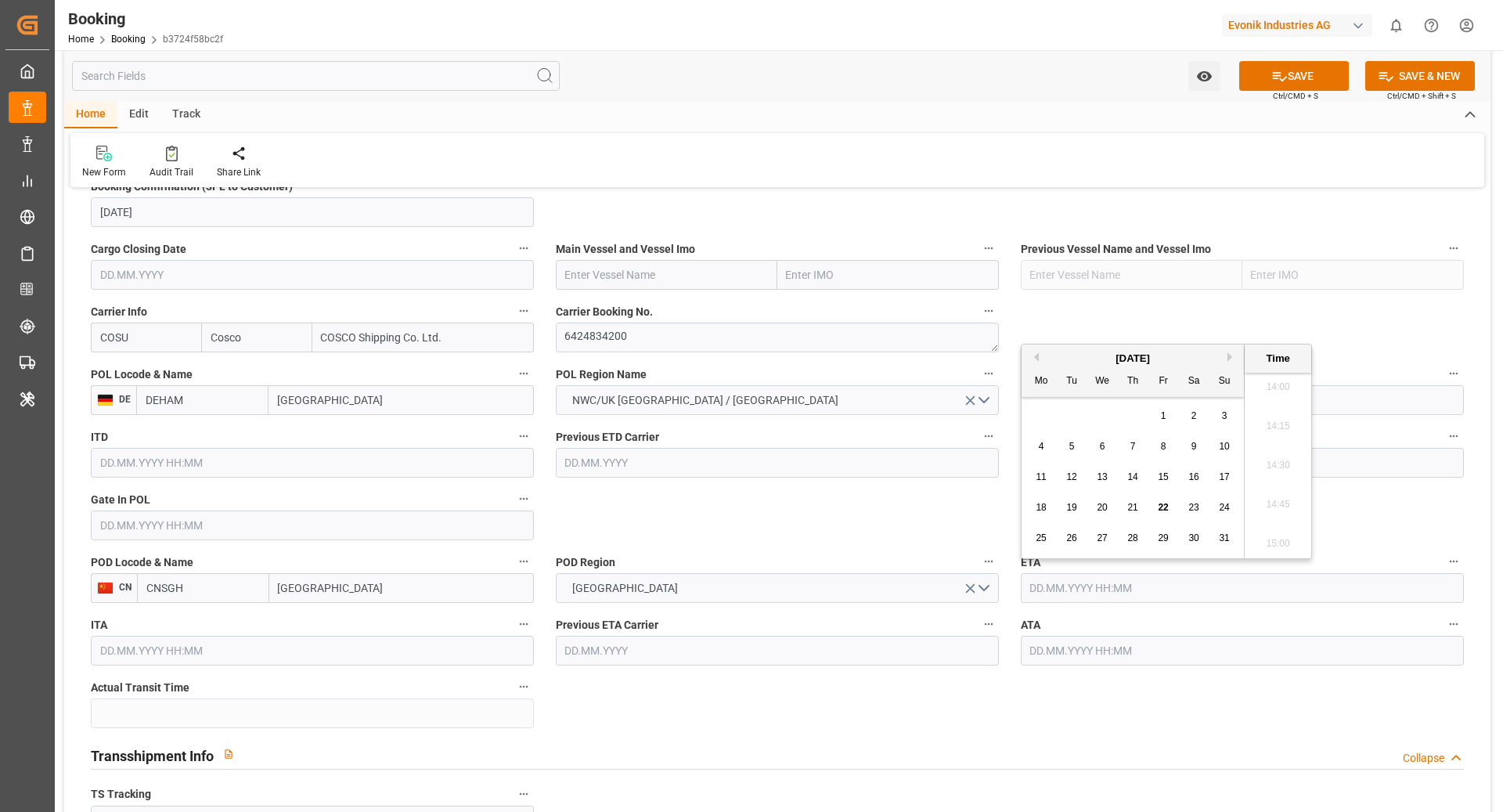
click at [1231, 358] on button "Next Month" at bounding box center [1232, 357] width 9 height 9
drag, startPoint x: 1075, startPoint y: 450, endPoint x: 1065, endPoint y: 451, distance: 10.0
click at [1075, 450] on div "7" at bounding box center [1072, 447] width 20 height 19
type input "07.10.2025 00:00"
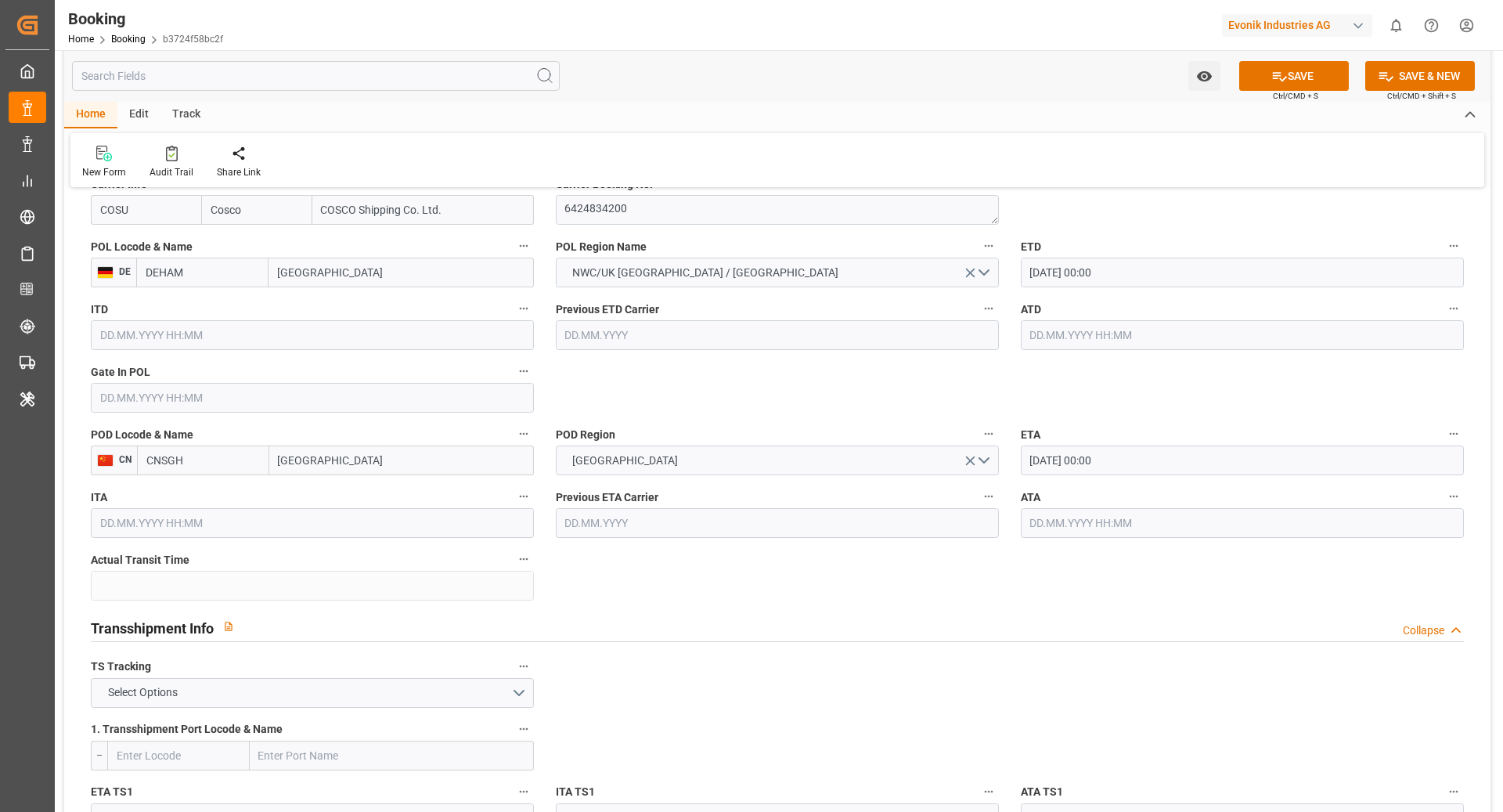
scroll to position [1224, 0]
click at [154, 399] on input "text" at bounding box center [313, 393] width 443 height 30
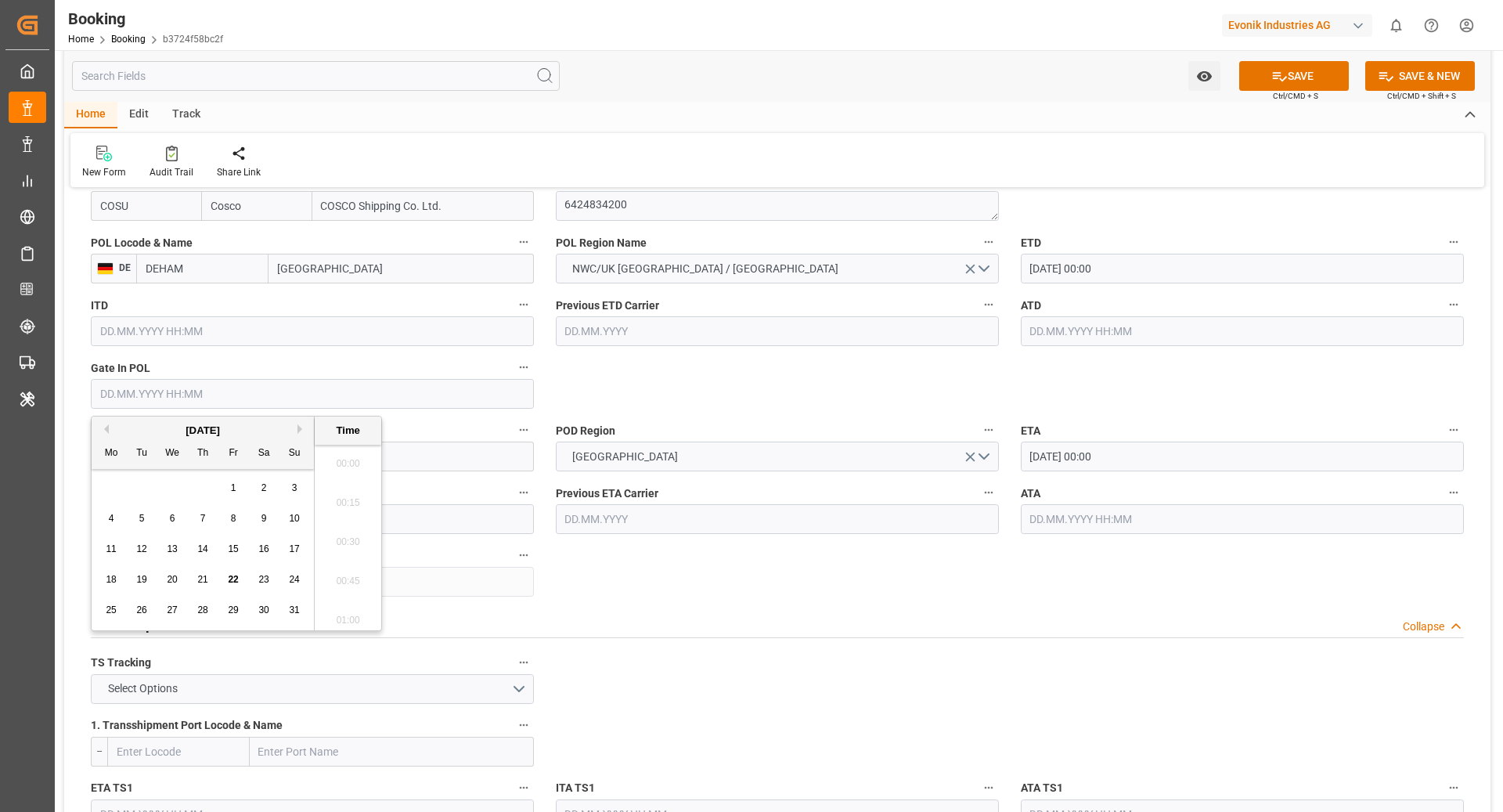
scroll to position [2196, 0]
click at [238, 579] on span "22" at bounding box center [233, 579] width 10 height 11
type input "22.08.2025 00:00"
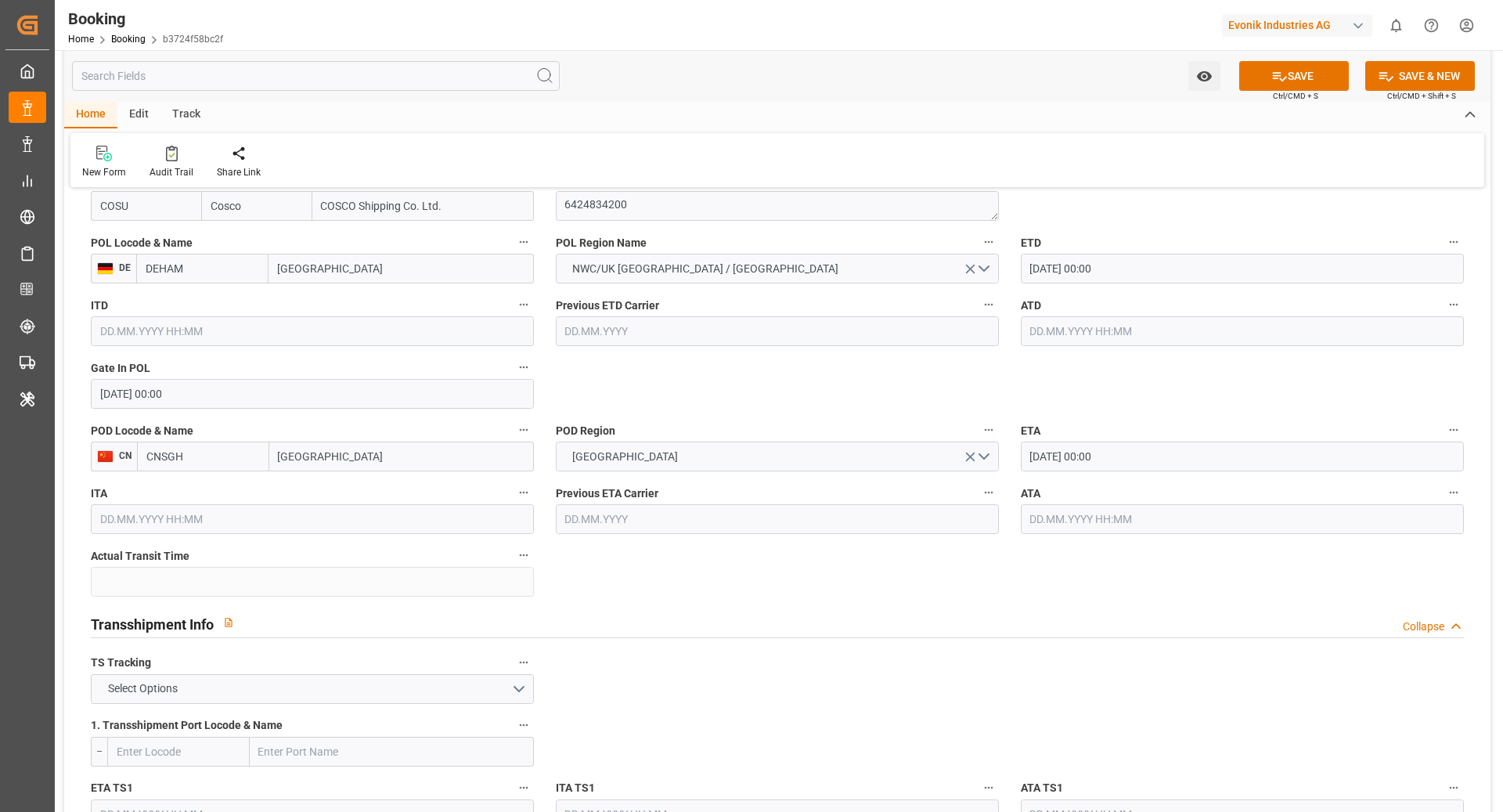
click at [343, 681] on button "Select Options" at bounding box center [313, 688] width 443 height 30
click at [164, 724] on div "FALSE" at bounding box center [313, 726] width 442 height 33
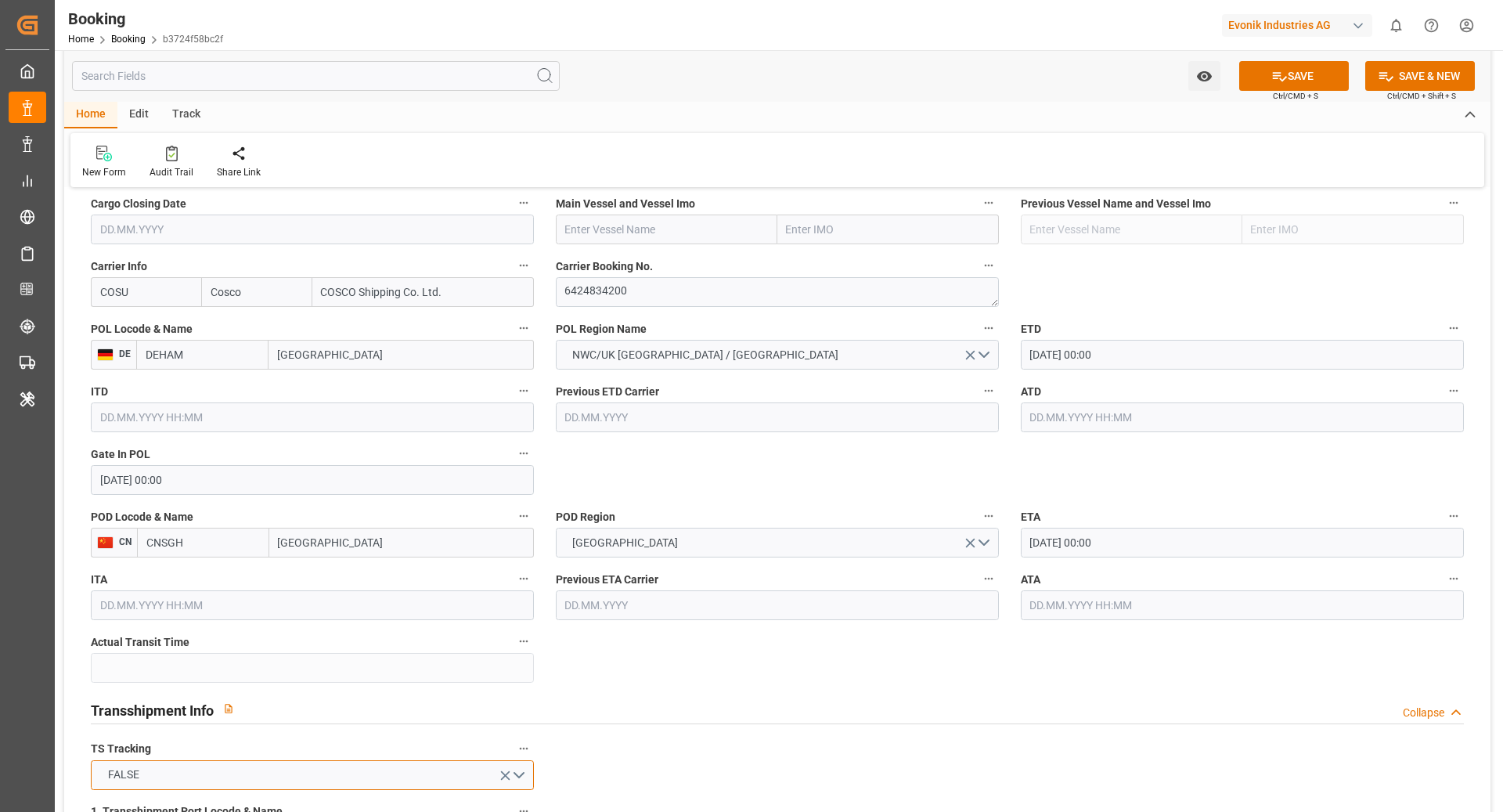
scroll to position [1027, 0]
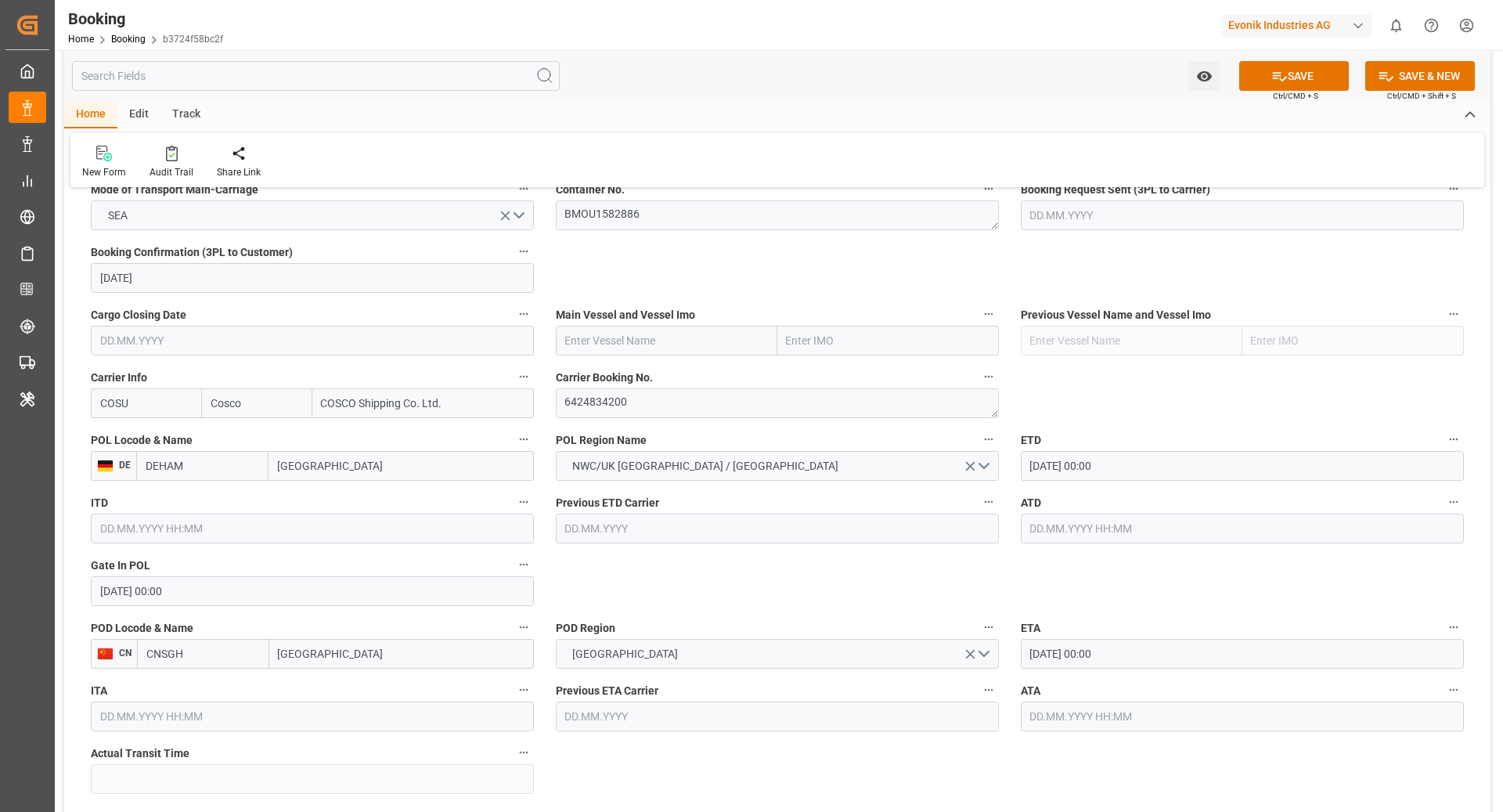
click at [602, 337] on input "text" at bounding box center [667, 340] width 222 height 30
paste input "OOCL VALENCIA"
type input "OOCL VALENCIA"
click at [574, 375] on b "OOCL VALENCIA" at bounding box center [635, 375] width 138 height 13
type input "9922598"
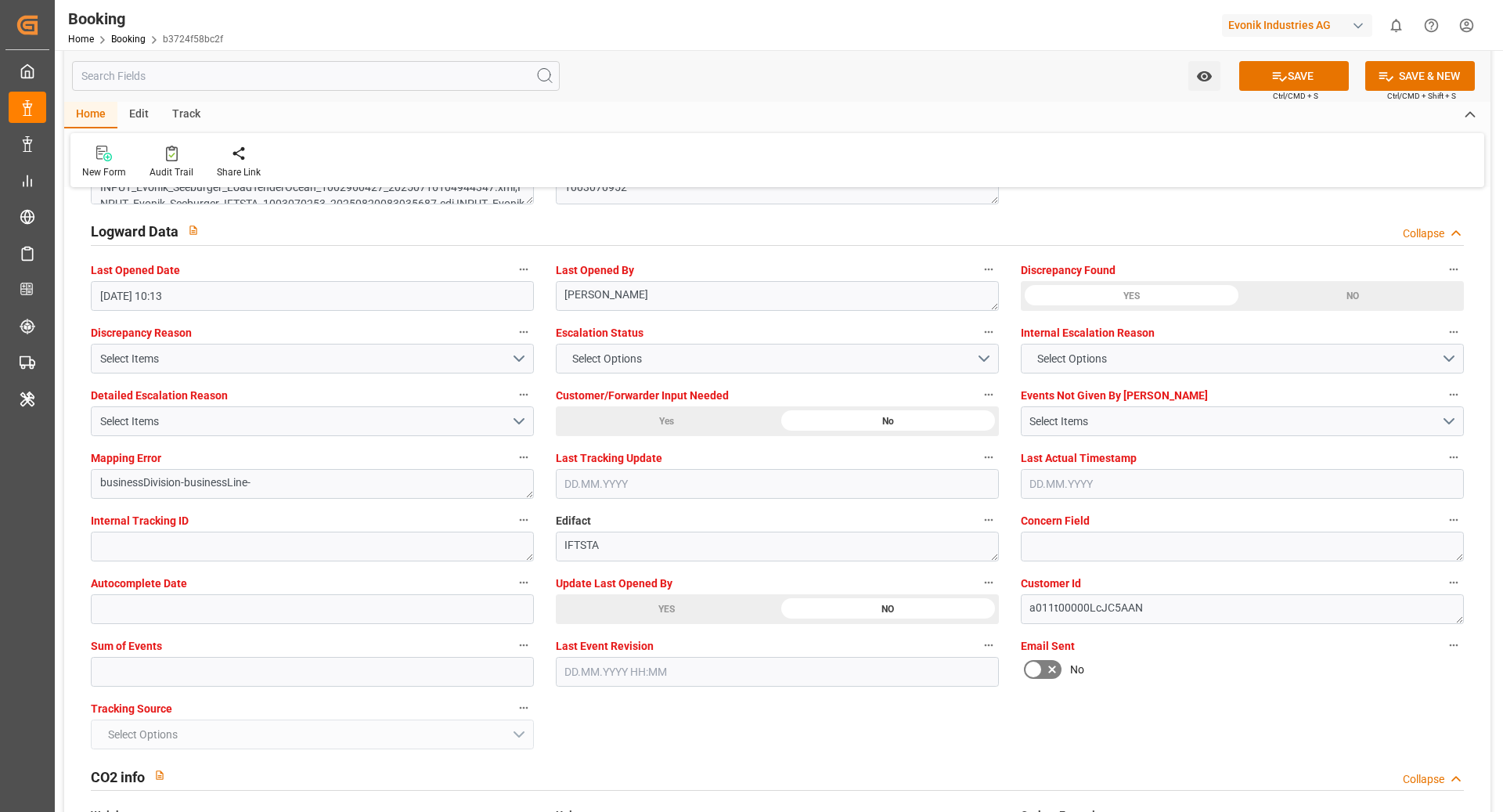
scroll to position [2833, 0]
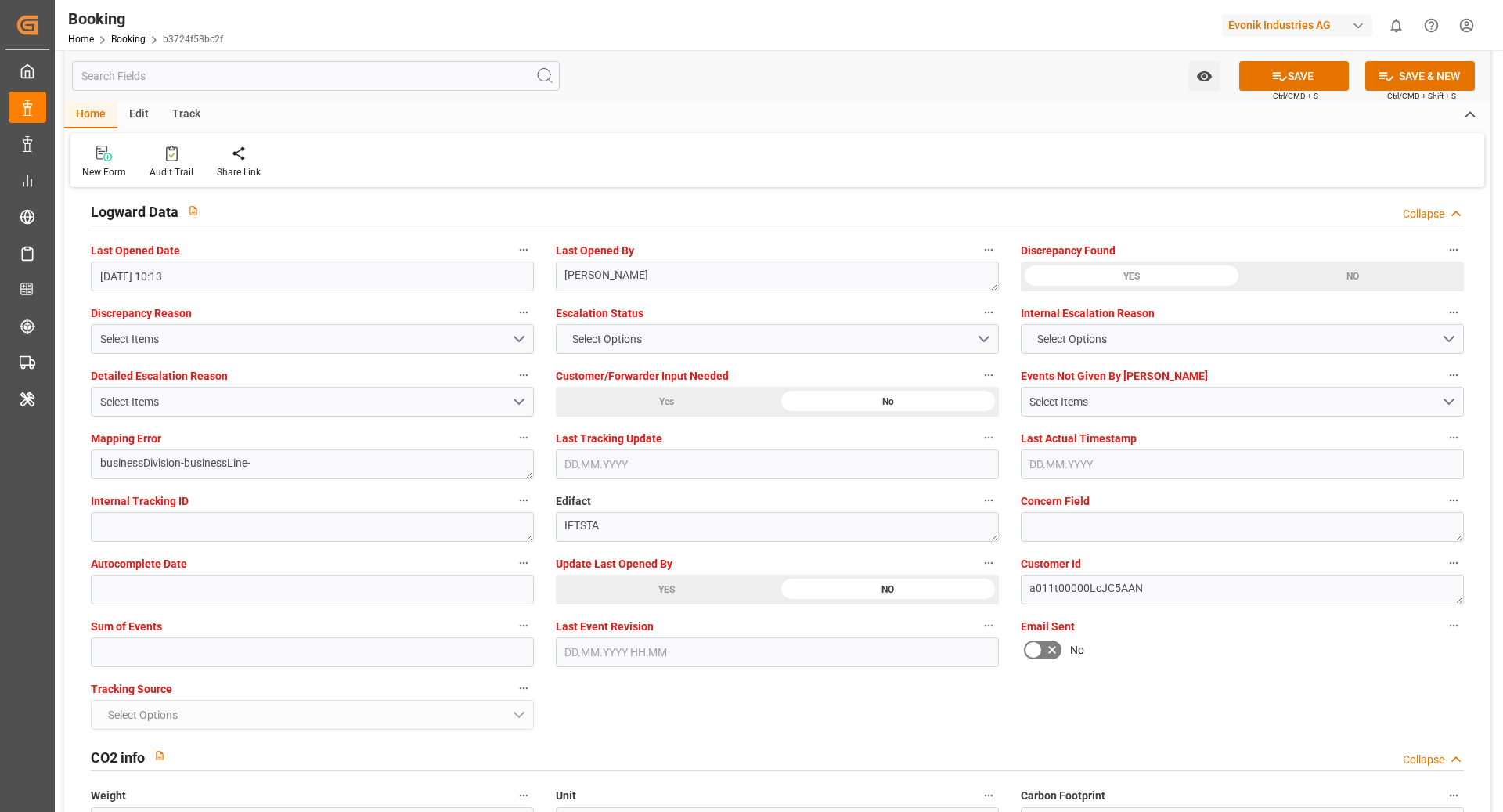
type input "OOCL VALENCIA"
click at [172, 643] on input "text" at bounding box center [313, 651] width 443 height 30
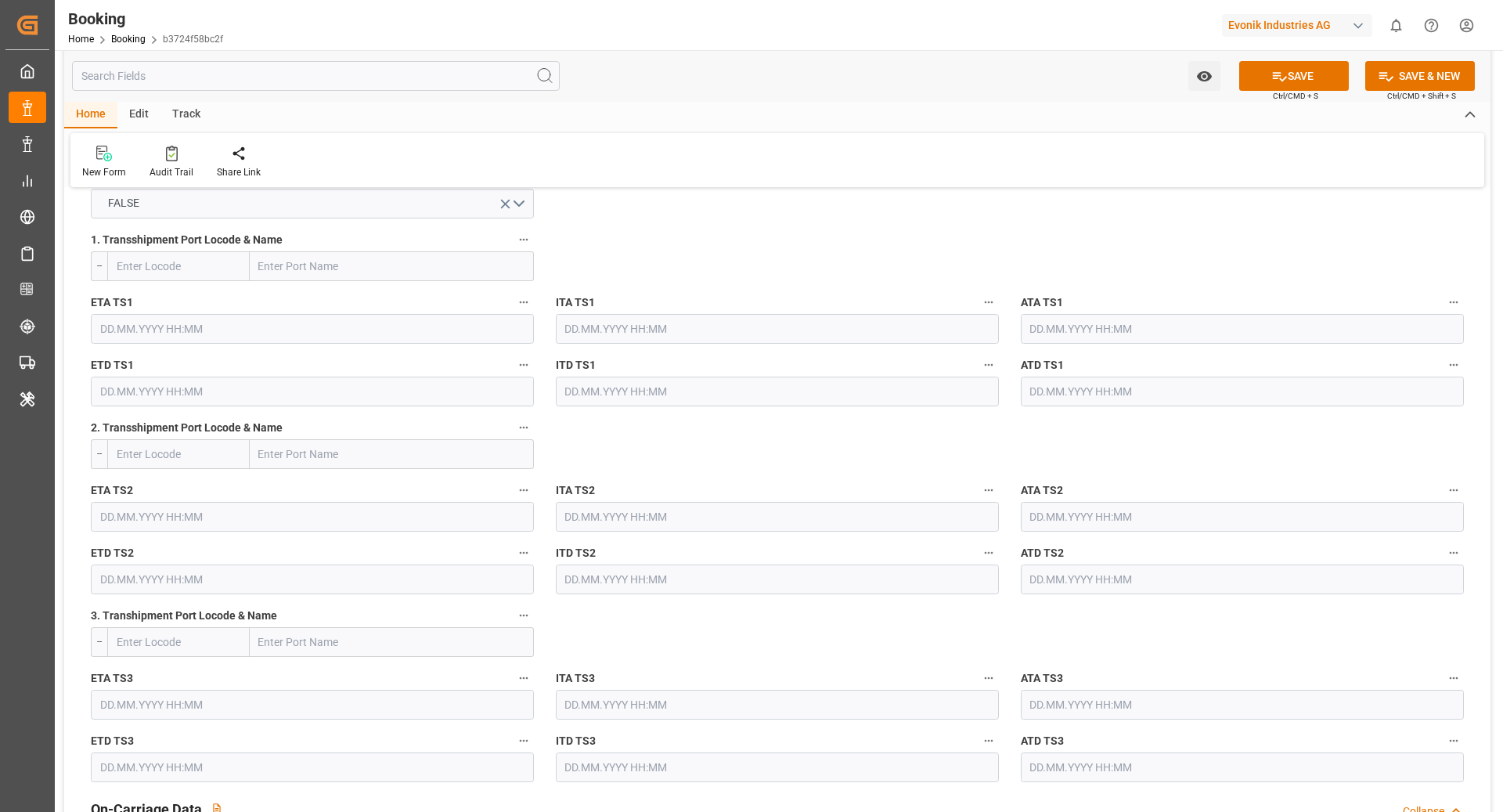
scroll to position [1709, 0]
type input "0"
click at [1280, 70] on icon at bounding box center [1279, 76] width 16 height 16
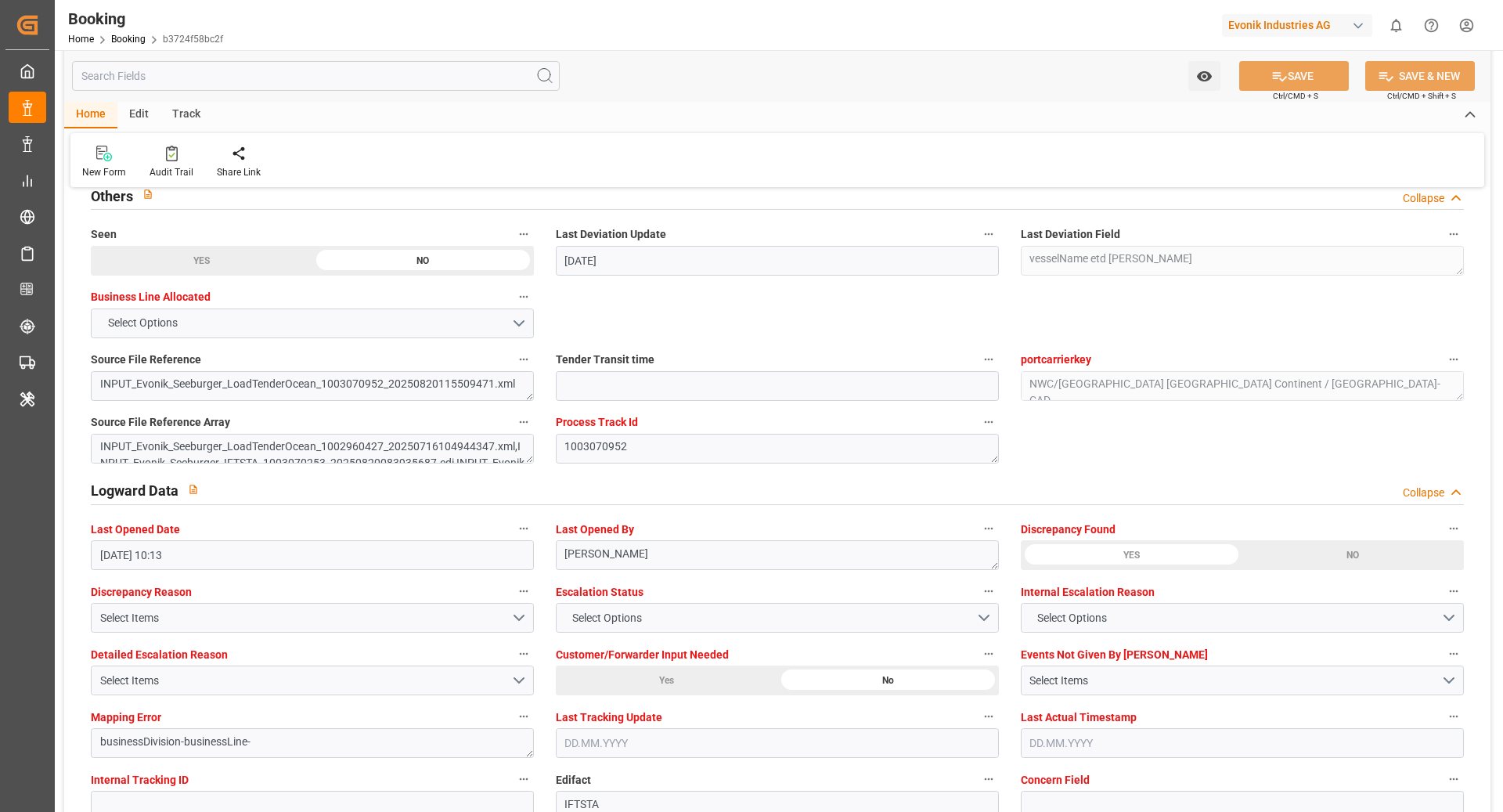
scroll to position [2667, 0]
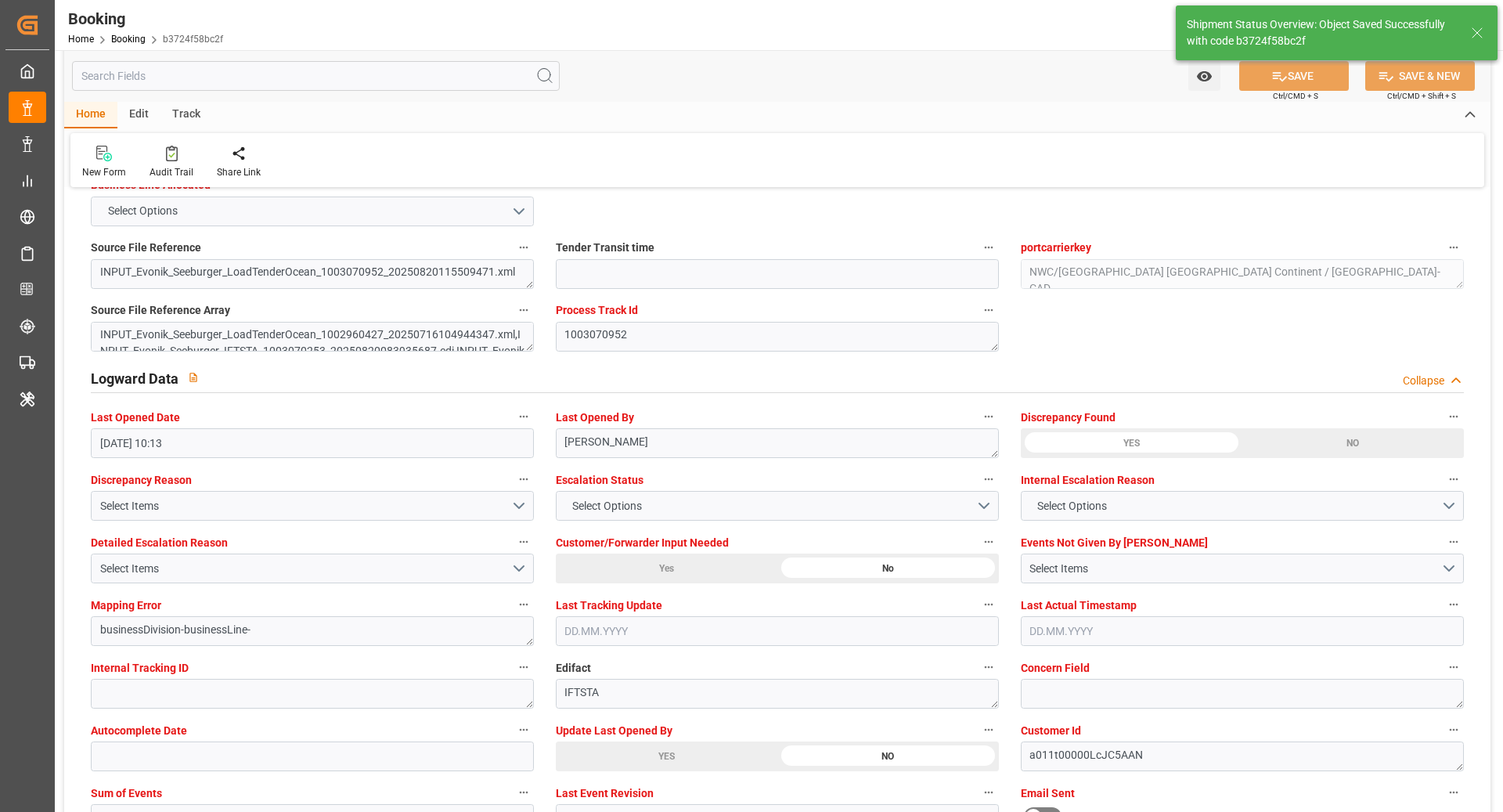
type textarea "NWC/UK North West Continent / UK_CNSGH_COSU_CU-CAD"
type textarea "[PERSON_NAME]"
type textarea "Pod-PodRegionName-businessDivision-businessLine-"
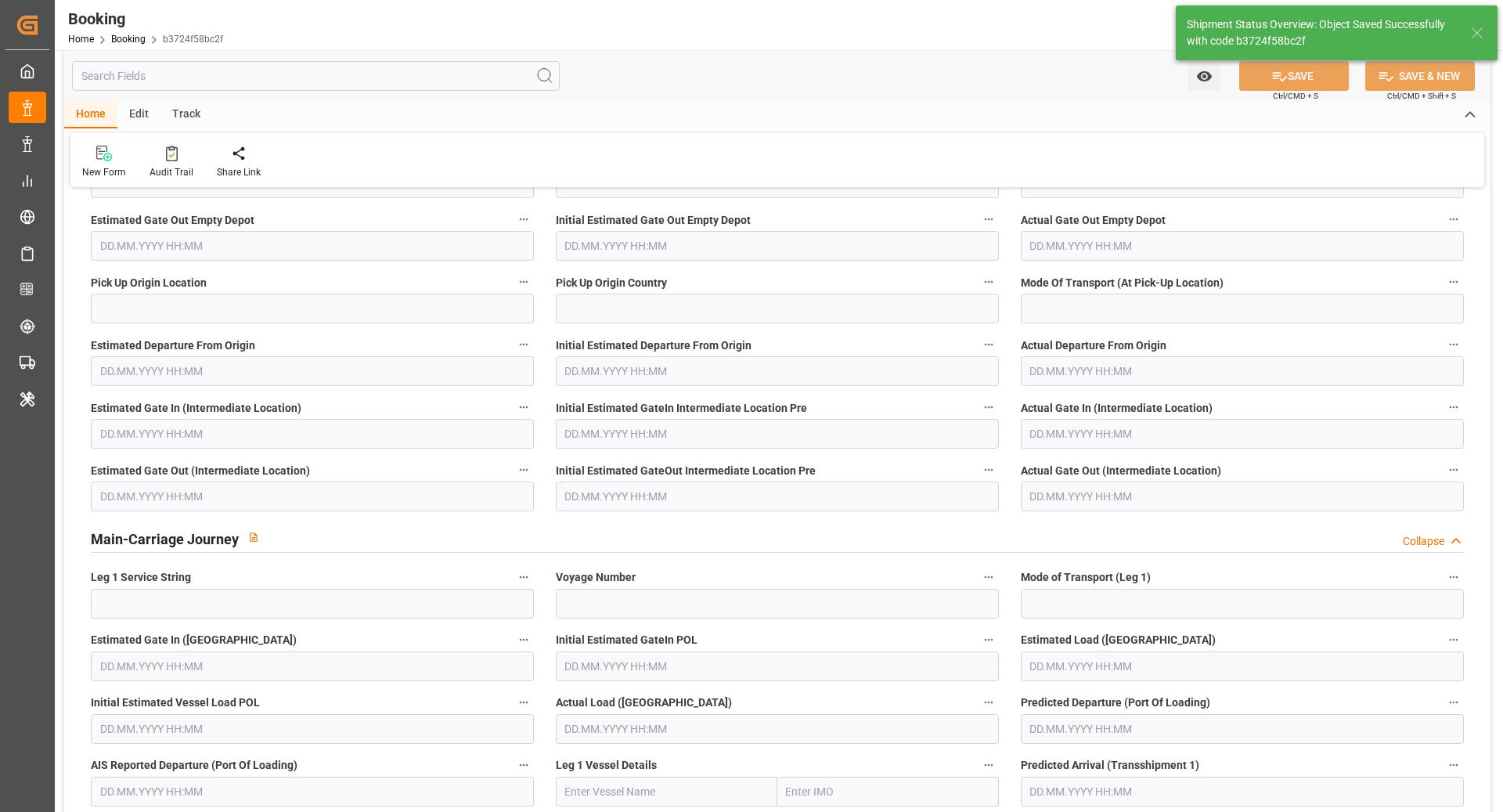
type input "30.08.2025 00:00"
type input "07.10.2025 00:00"
type input "22.08.2025 09:04"
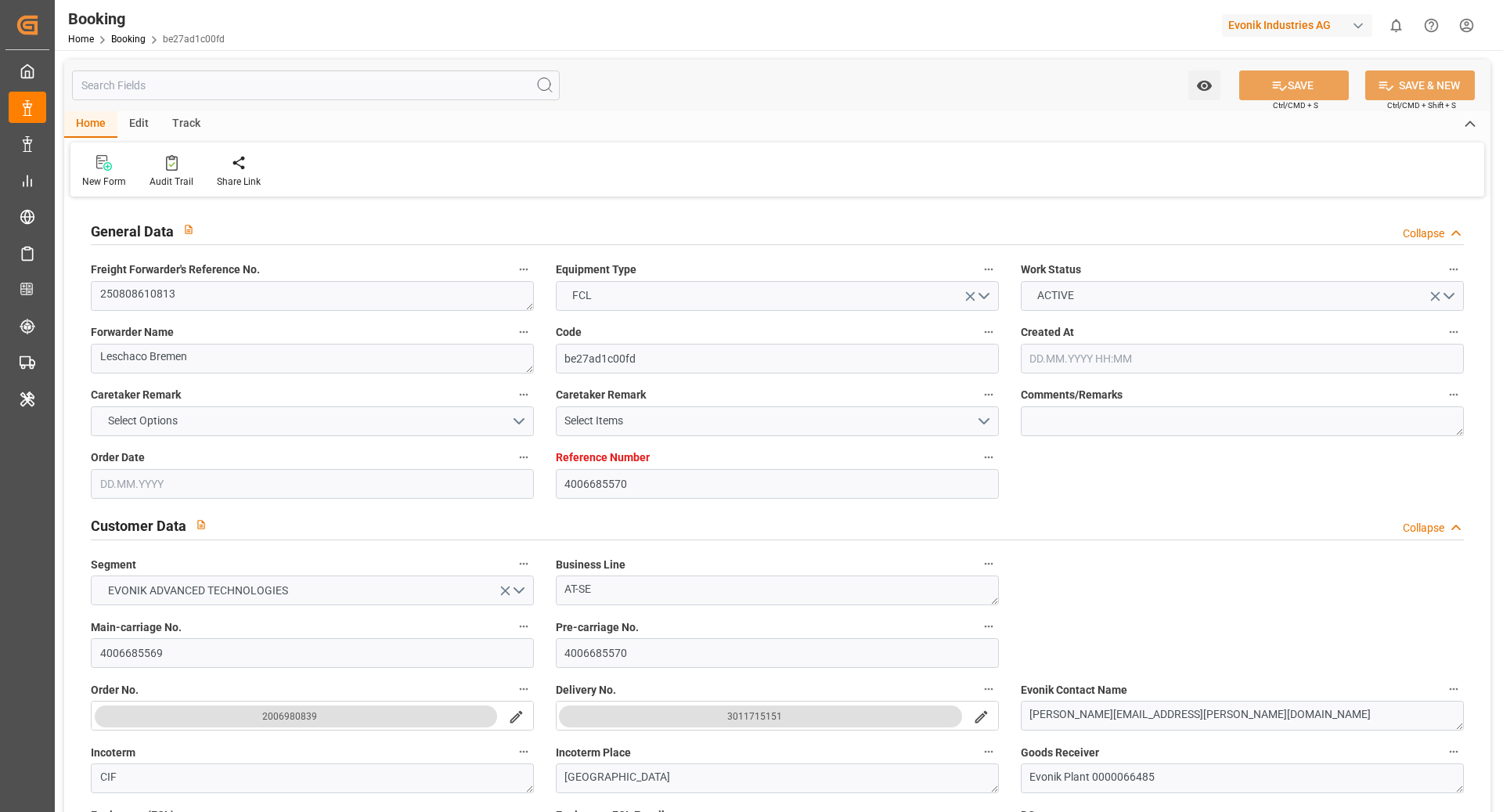
type input "[DATE] 13:01"
type input "[DATE]"
type input "21.08.2025"
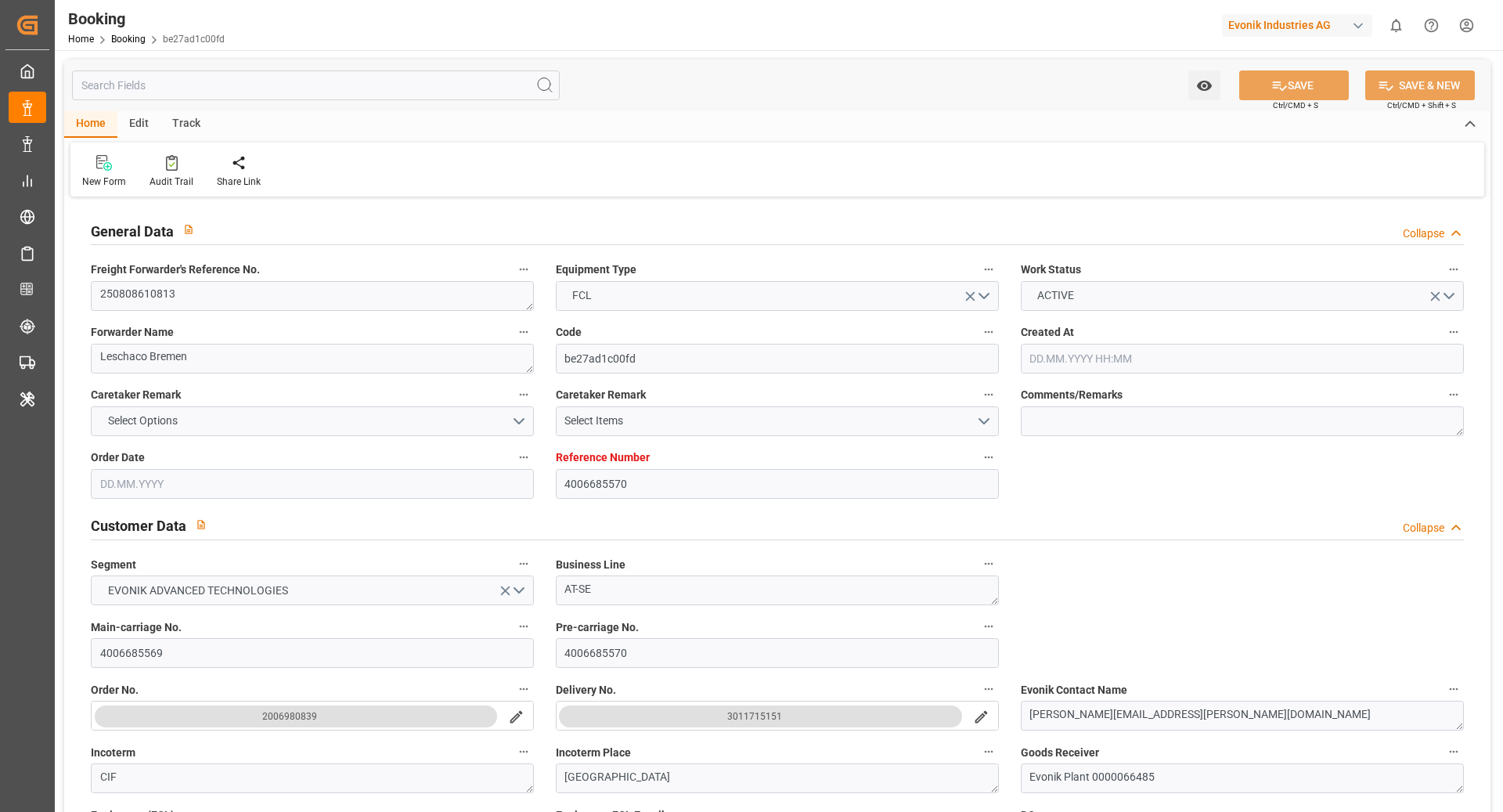
type input "21.08.2025"
type input "21.08.2025 17:57"
click at [190, 287] on textarea "250808610813" at bounding box center [313, 295] width 443 height 30
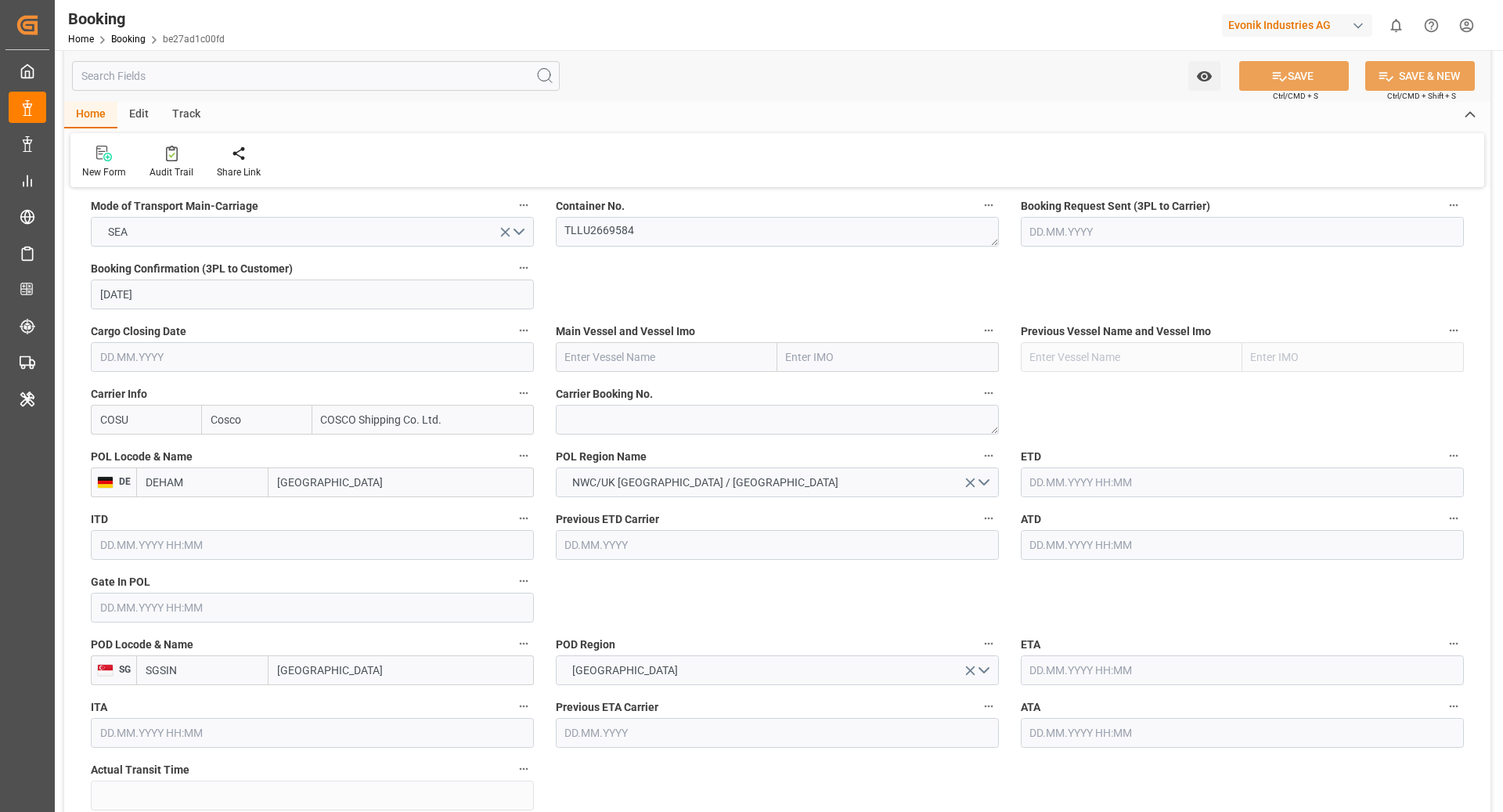
scroll to position [1012, 0]
click at [606, 410] on textarea at bounding box center [778, 418] width 443 height 30
paste textarea "6427058600"
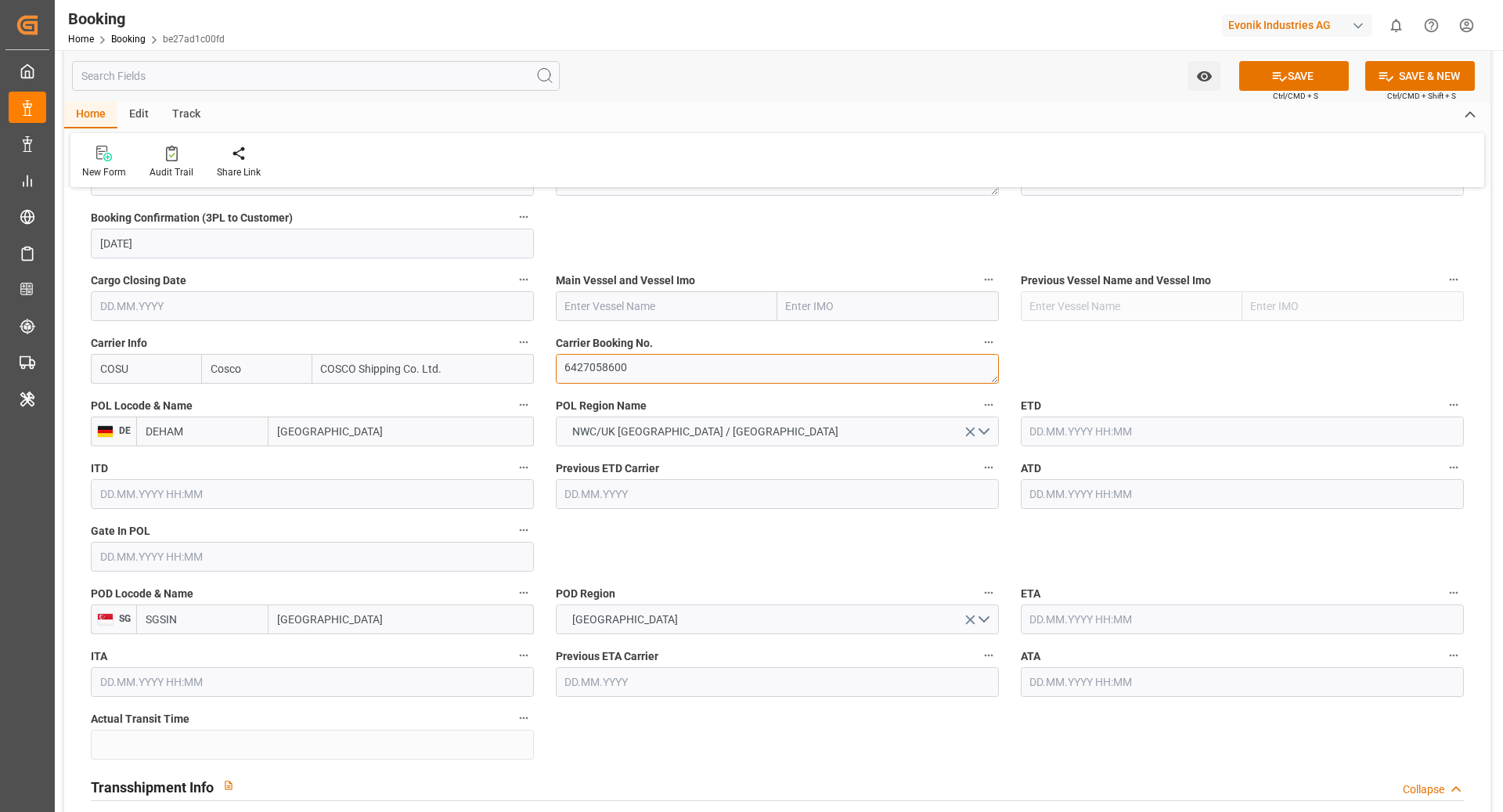
scroll to position [1091, 0]
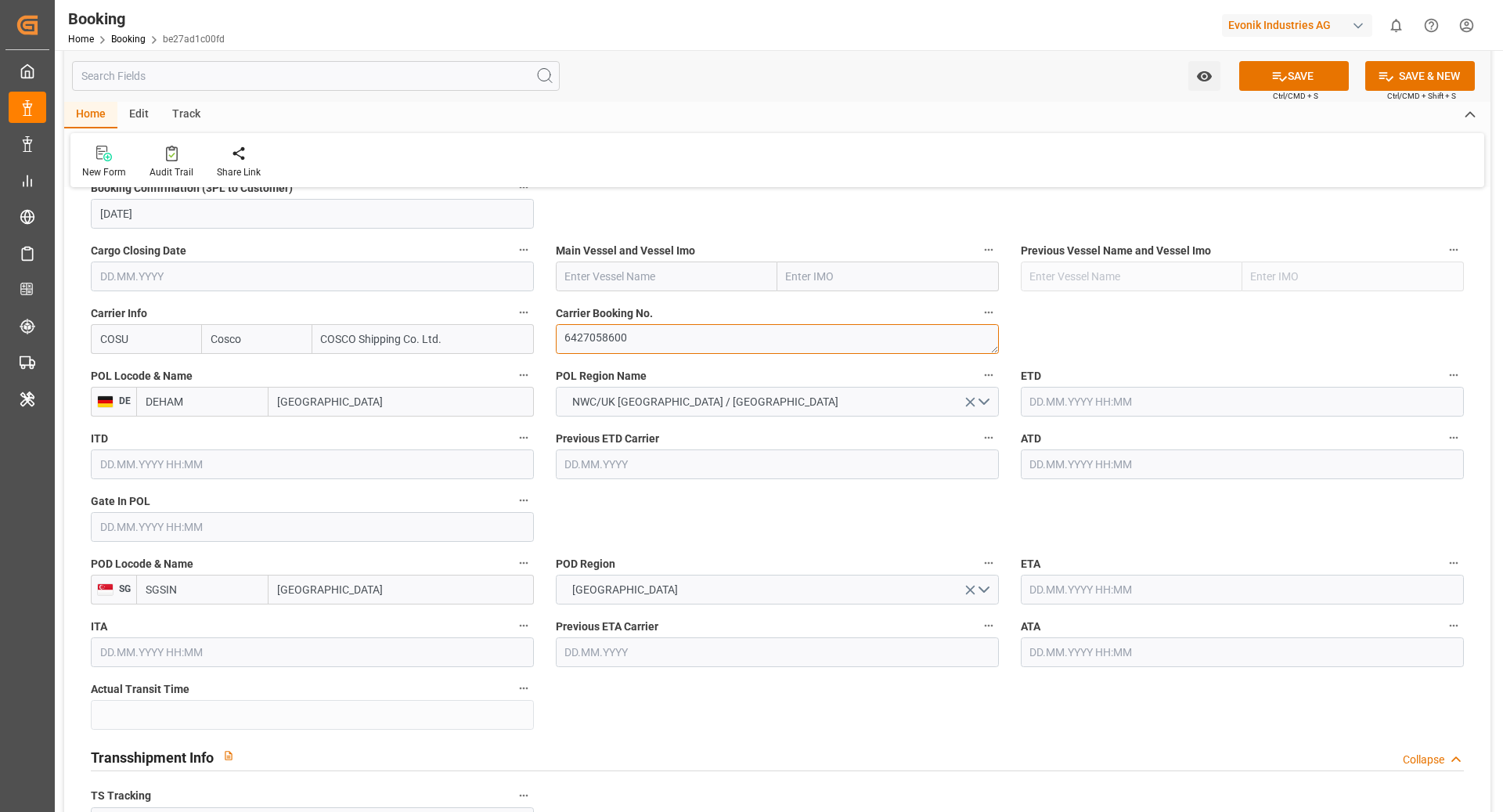
type textarea "6427058600"
click at [218, 410] on input "DEHAM" at bounding box center [203, 401] width 133 height 30
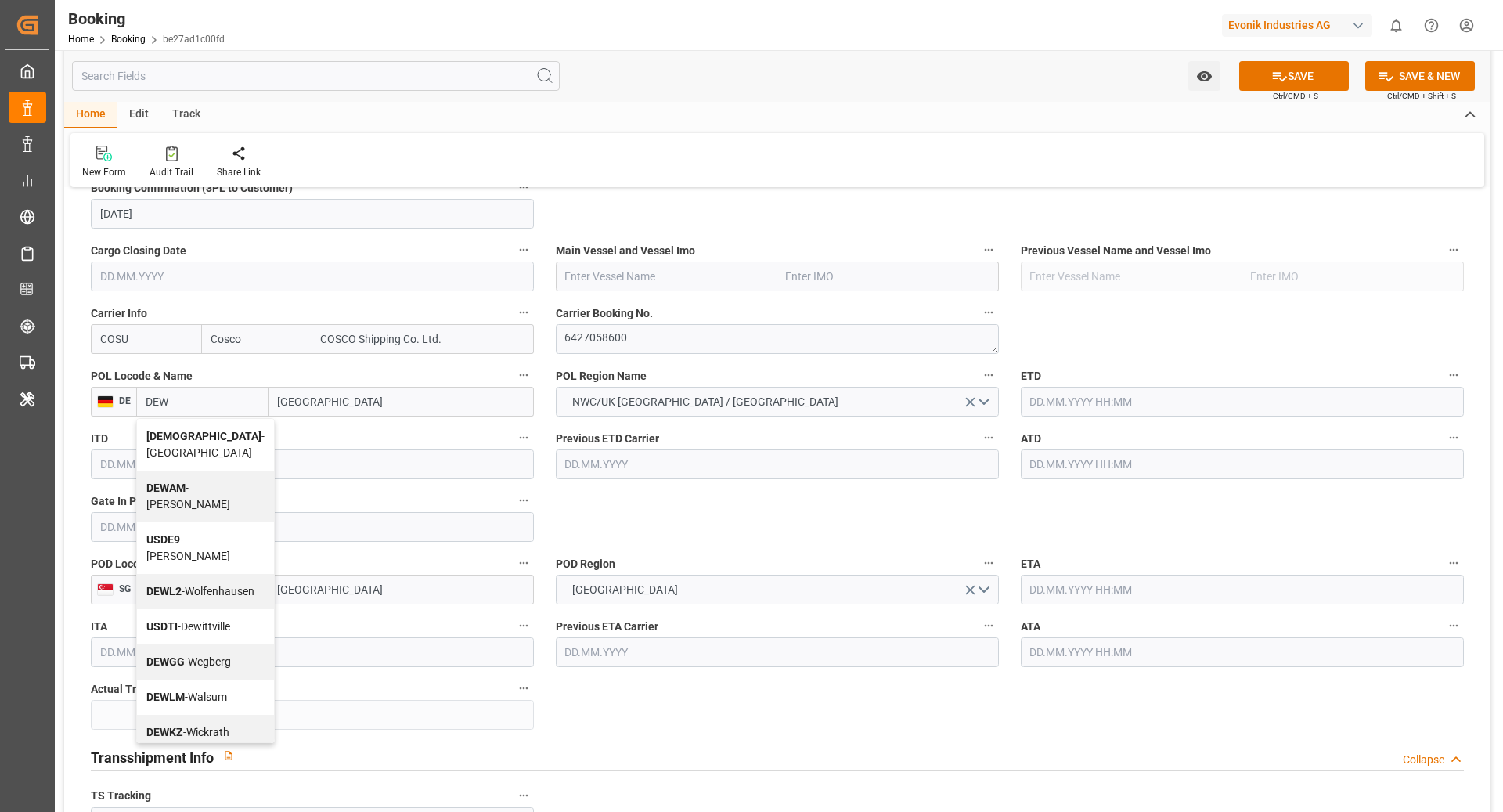
click at [214, 450] on span "DEWHV - Wilhelmshaven" at bounding box center [205, 444] width 118 height 29
type input "DEWHV"
type input "[GEOGRAPHIC_DATA]"
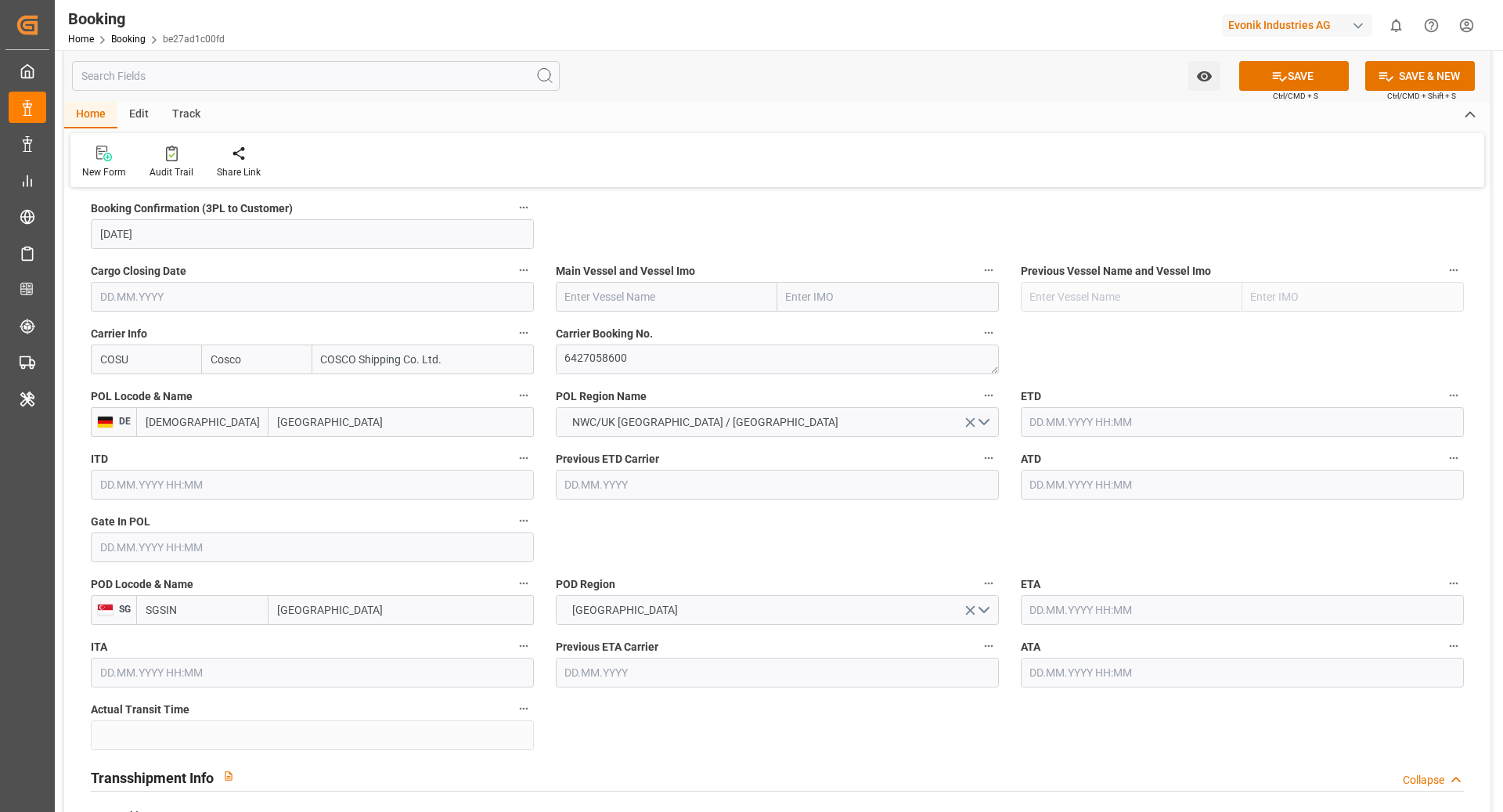
scroll to position [1032, 0]
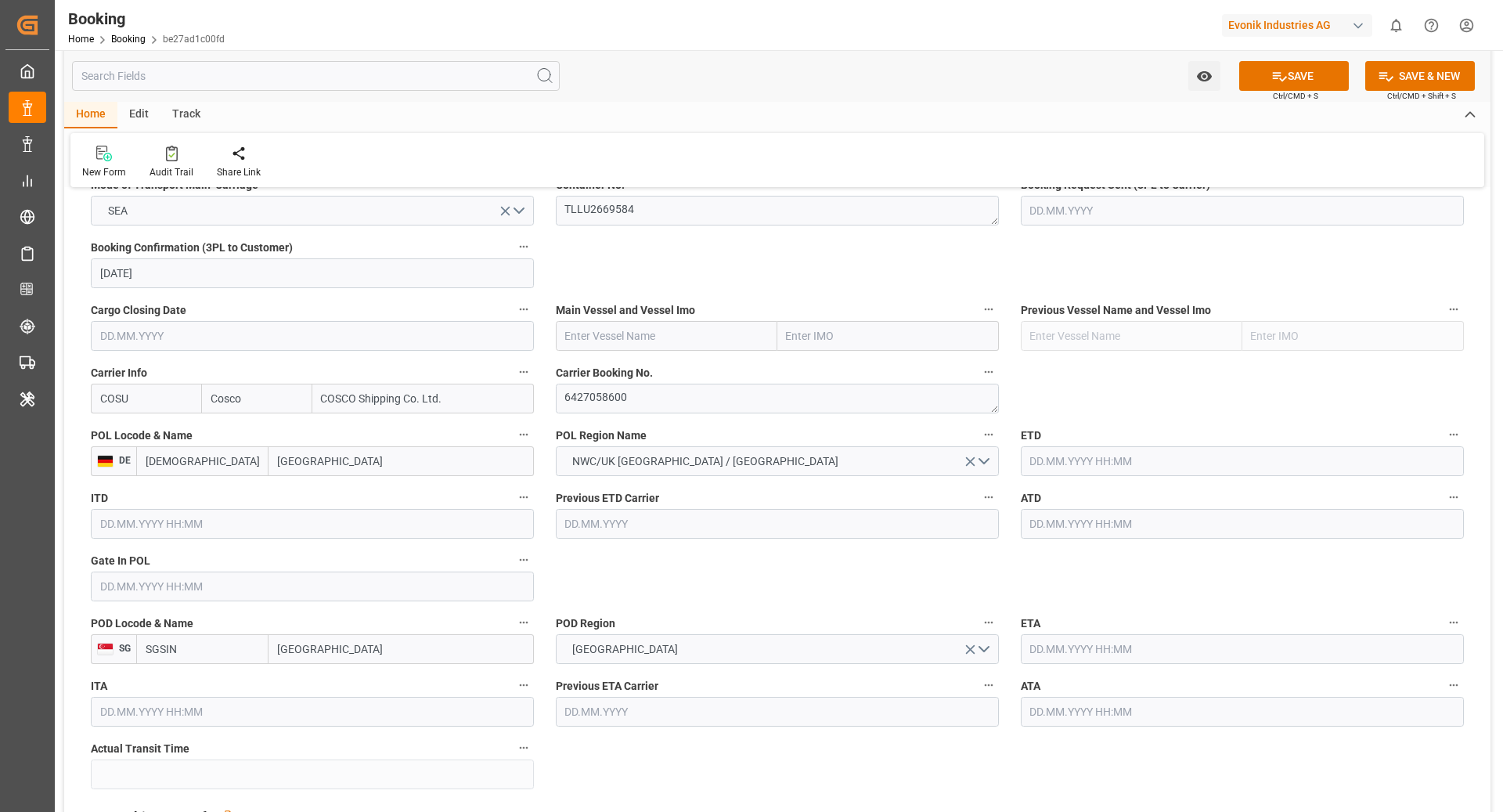
type input "DEWHV"
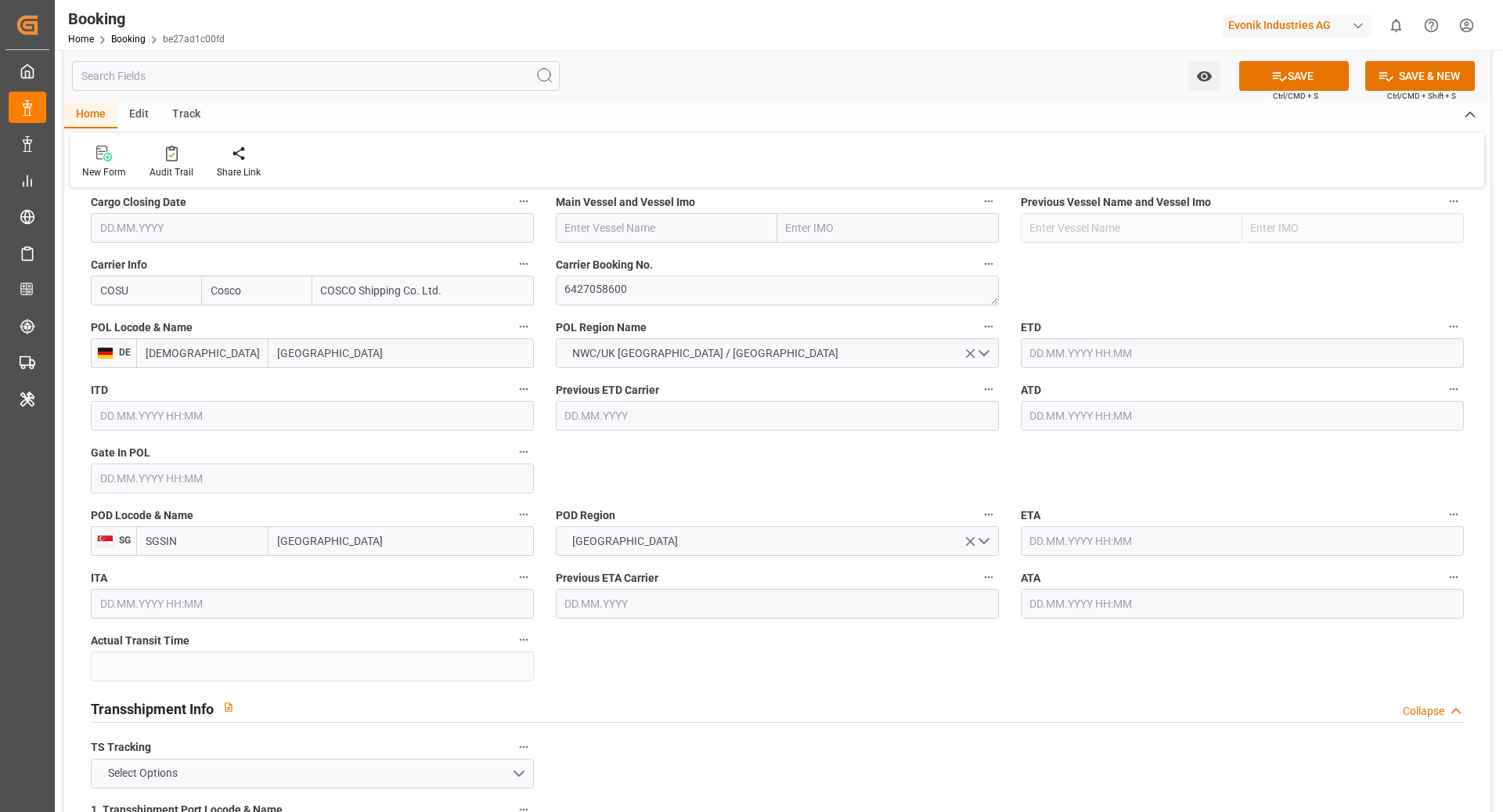
scroll to position [1157, 0]
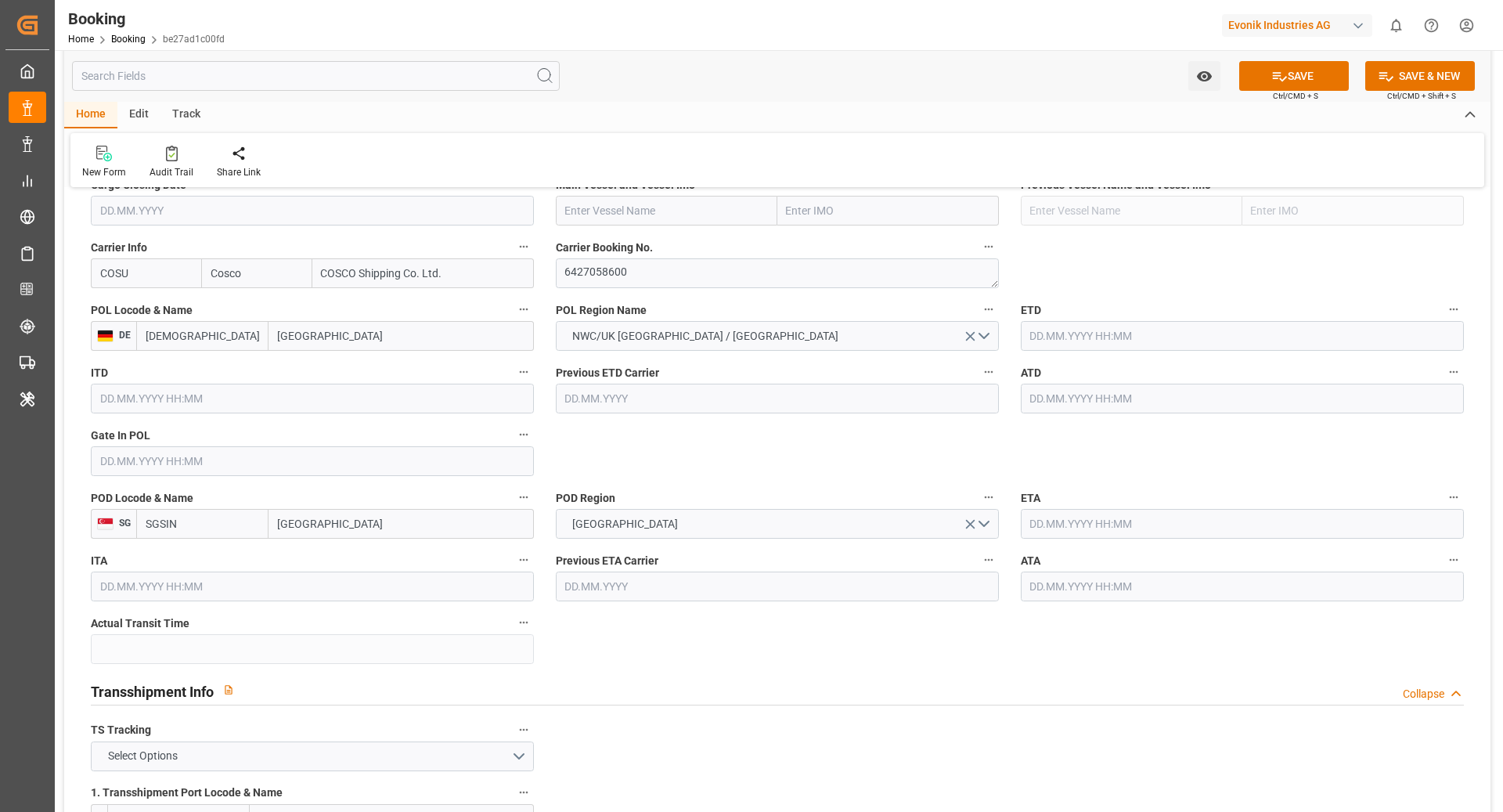
click at [1107, 322] on input "text" at bounding box center [1243, 335] width 443 height 30
click at [1130, 550] on span "28" at bounding box center [1132, 551] width 10 height 11
type input "28.08.2025 00:00"
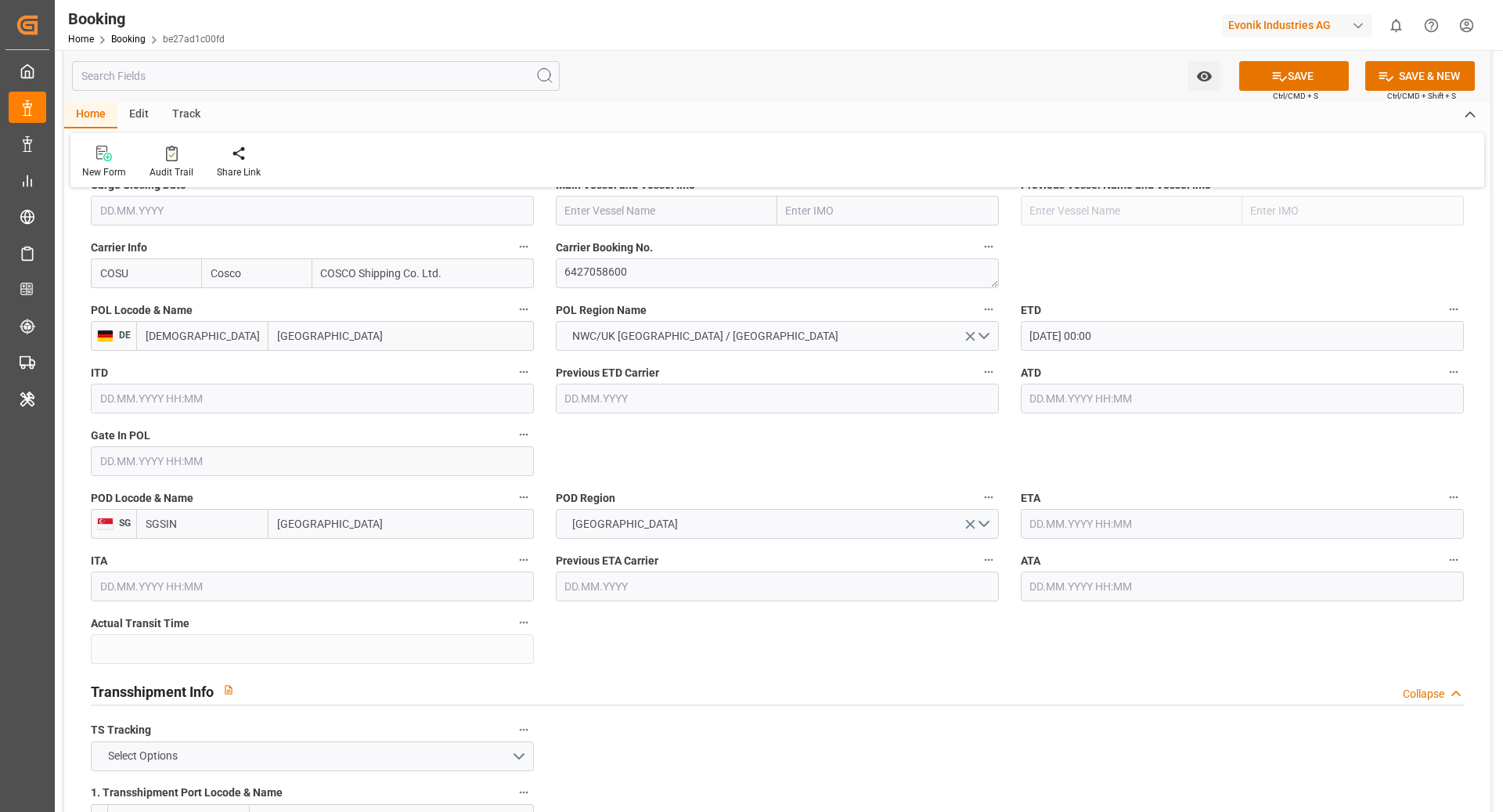
click at [1143, 512] on input "text" at bounding box center [1243, 523] width 443 height 30
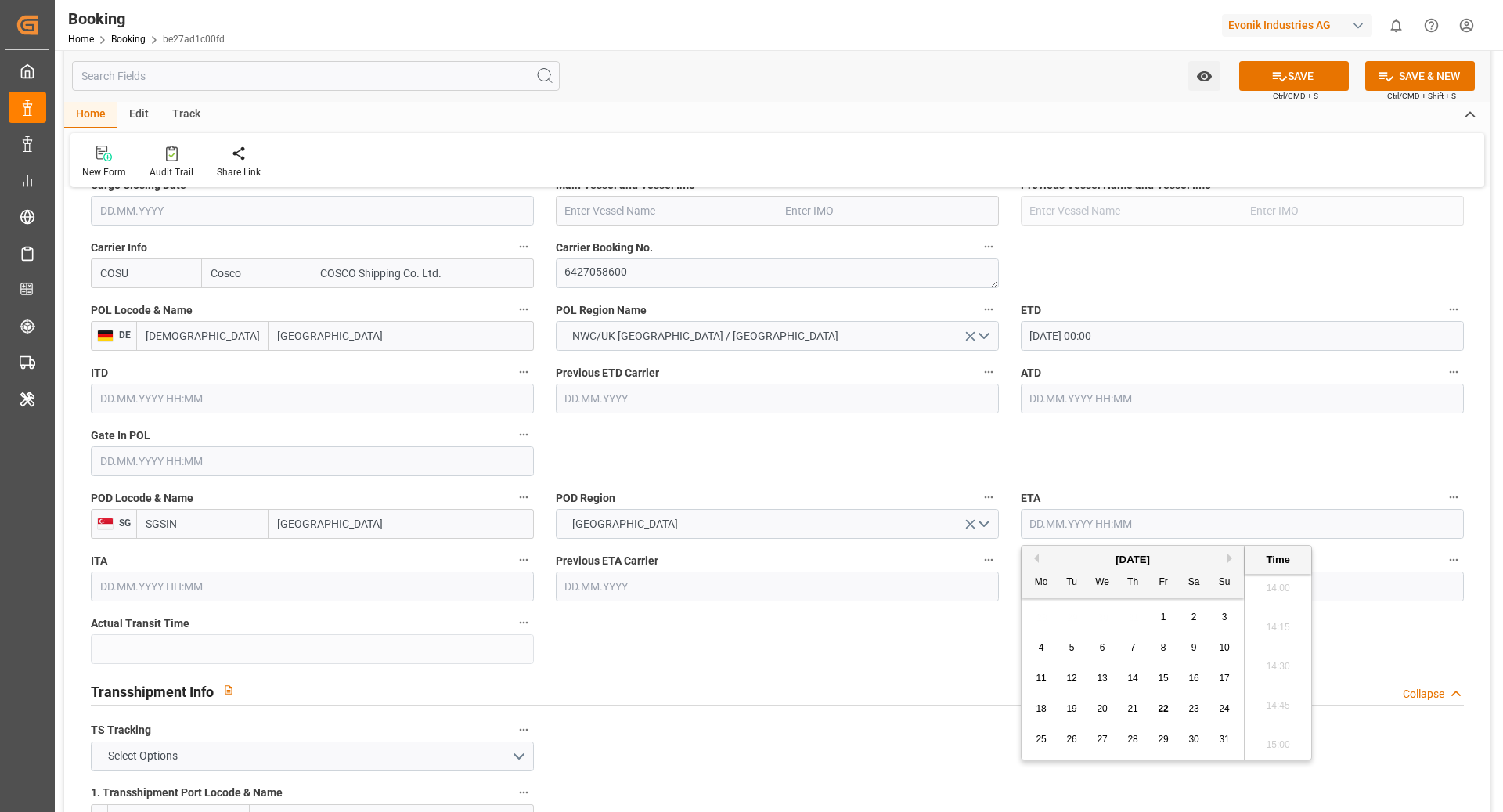
click at [1229, 553] on button "Next Month" at bounding box center [1232, 558] width 9 height 9
click at [1224, 711] on span "28" at bounding box center [1224, 708] width 10 height 11
type input "28.09.2025 00:00"
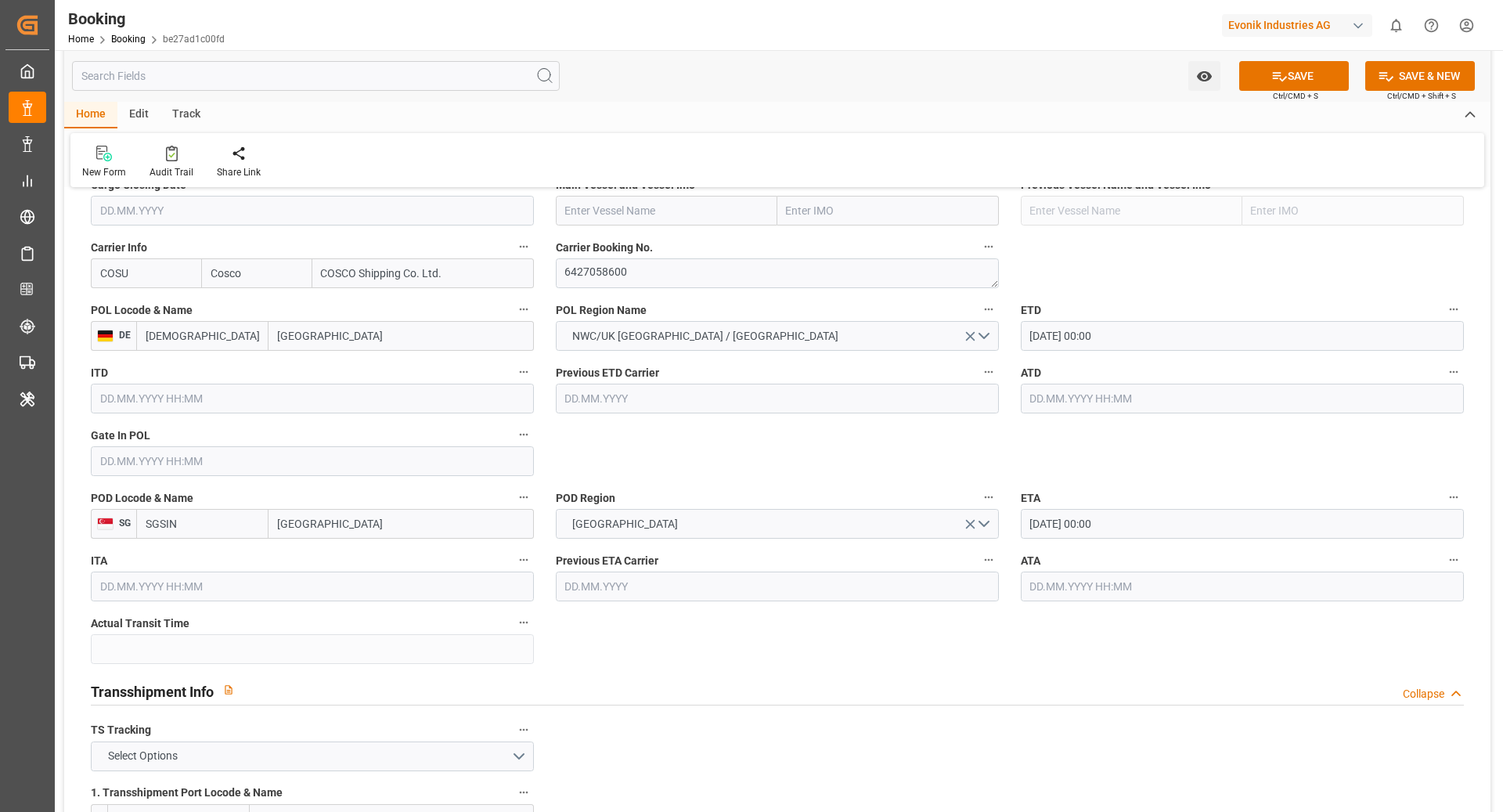
drag, startPoint x: 869, startPoint y: 667, endPoint x: 802, endPoint y: 665, distance: 67.0
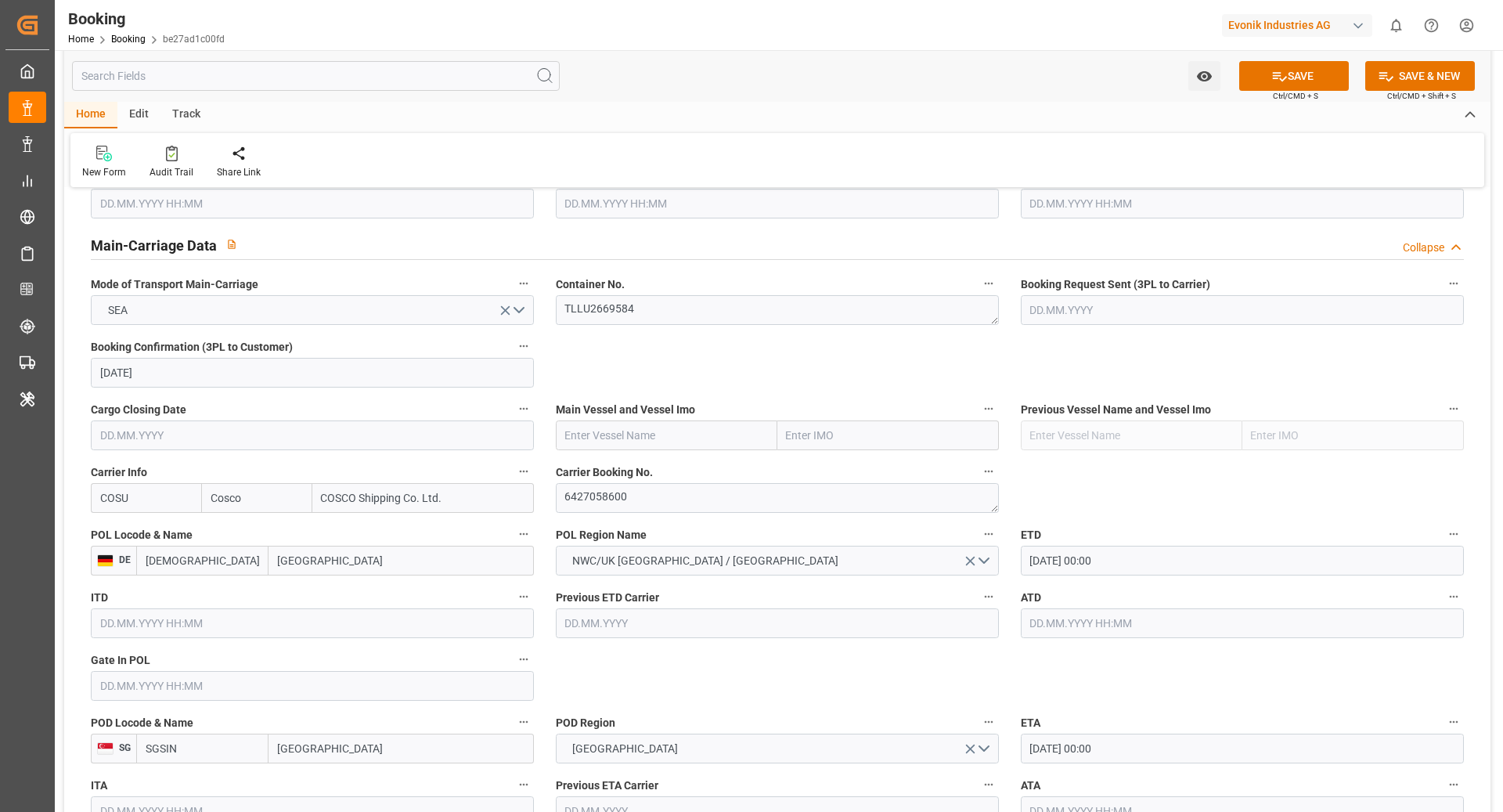
scroll to position [928, 0]
click at [634, 429] on input "text" at bounding box center [667, 439] width 222 height 30
paste input "OOCL UNITED KINGDOM"
click at [570, 480] on div "OOCL United Kingdom - 9776200" at bounding box center [659, 473] width 204 height 35
type input "OOCL United Kingdom"
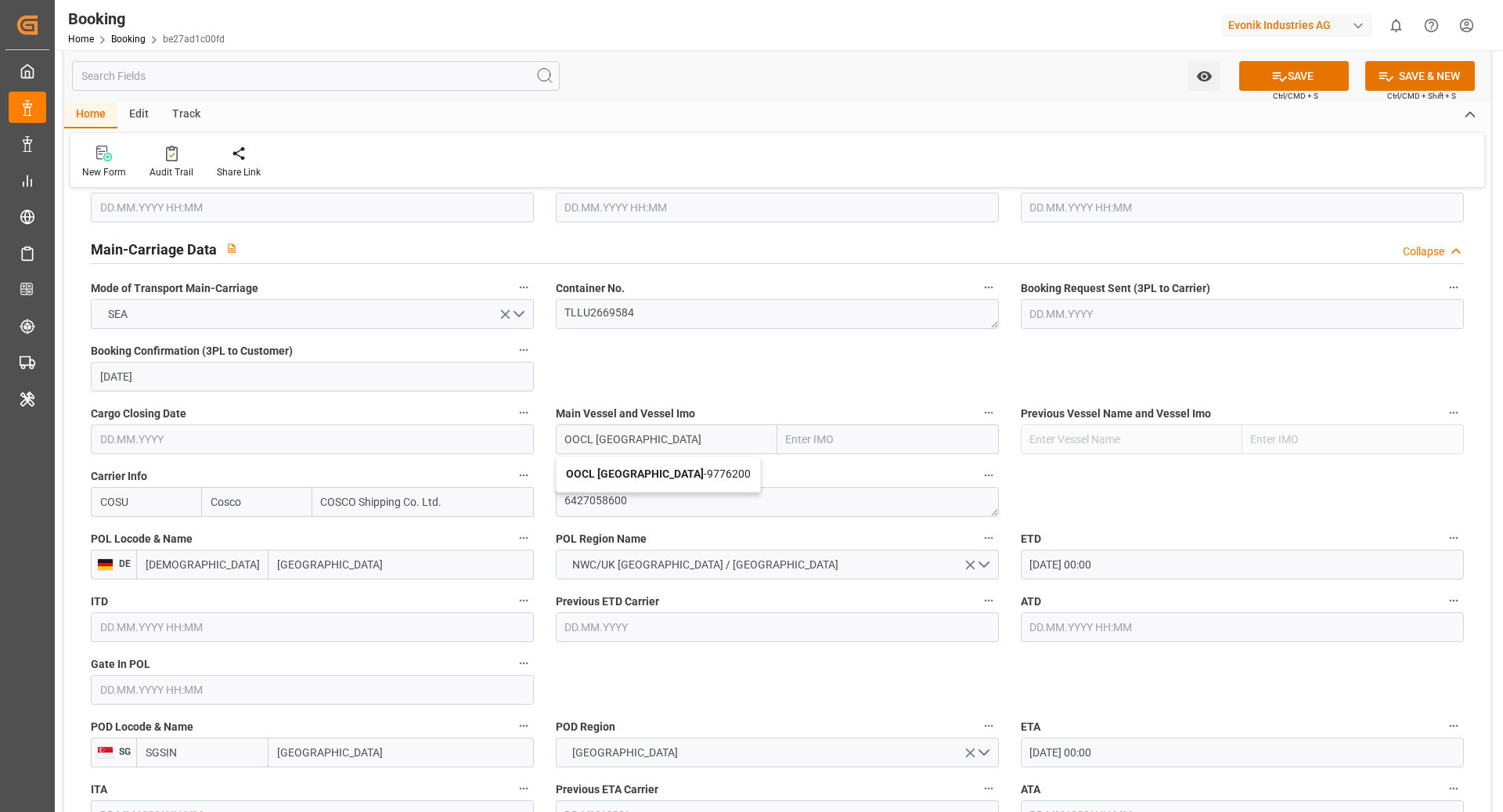
type input "9776200"
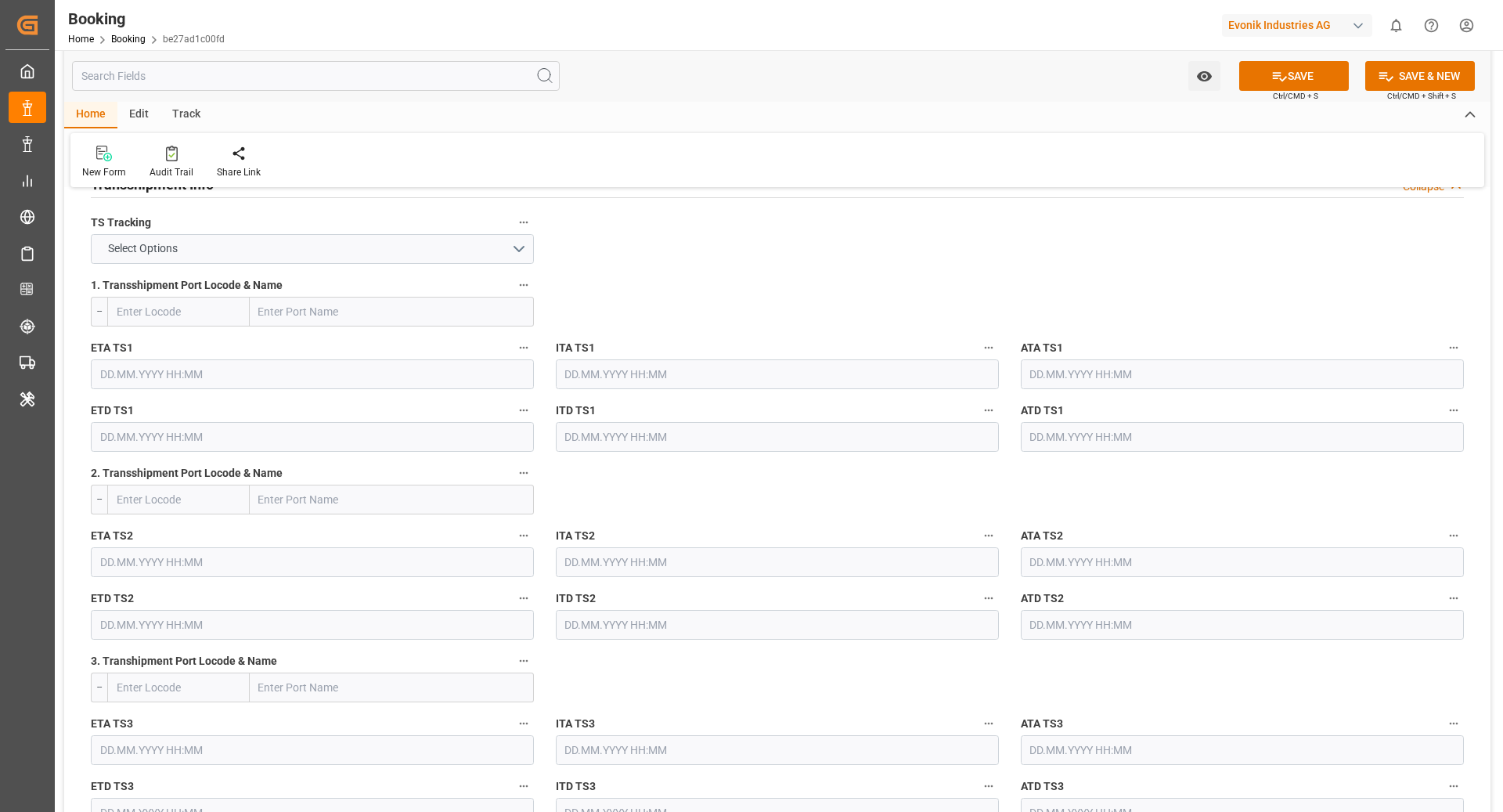
scroll to position [1660, 0]
type input "OOCL United Kingdom"
click at [301, 250] on button "Select Options" at bounding box center [313, 253] width 443 height 30
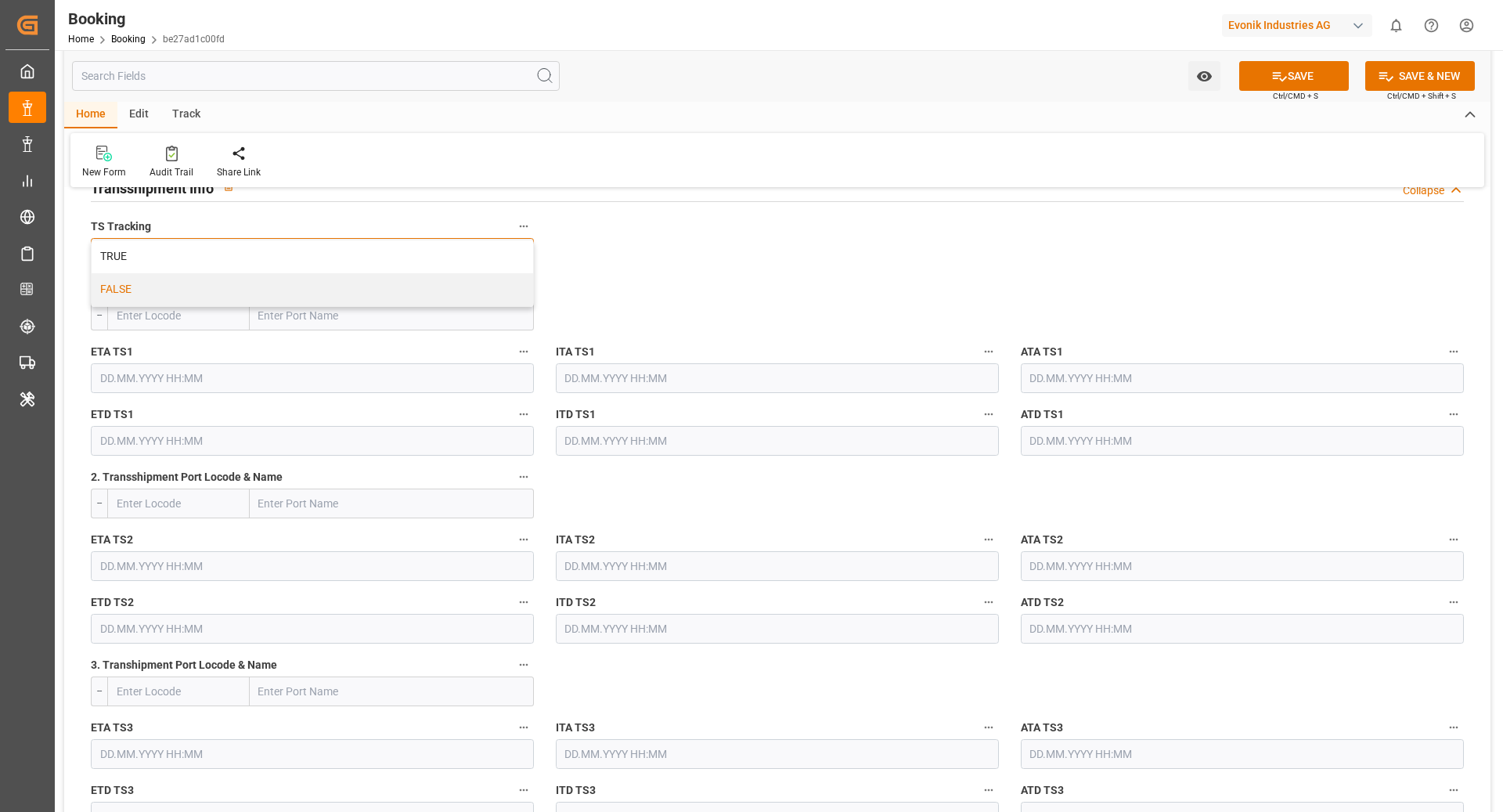
click at [218, 291] on div "FALSE" at bounding box center [313, 290] width 442 height 33
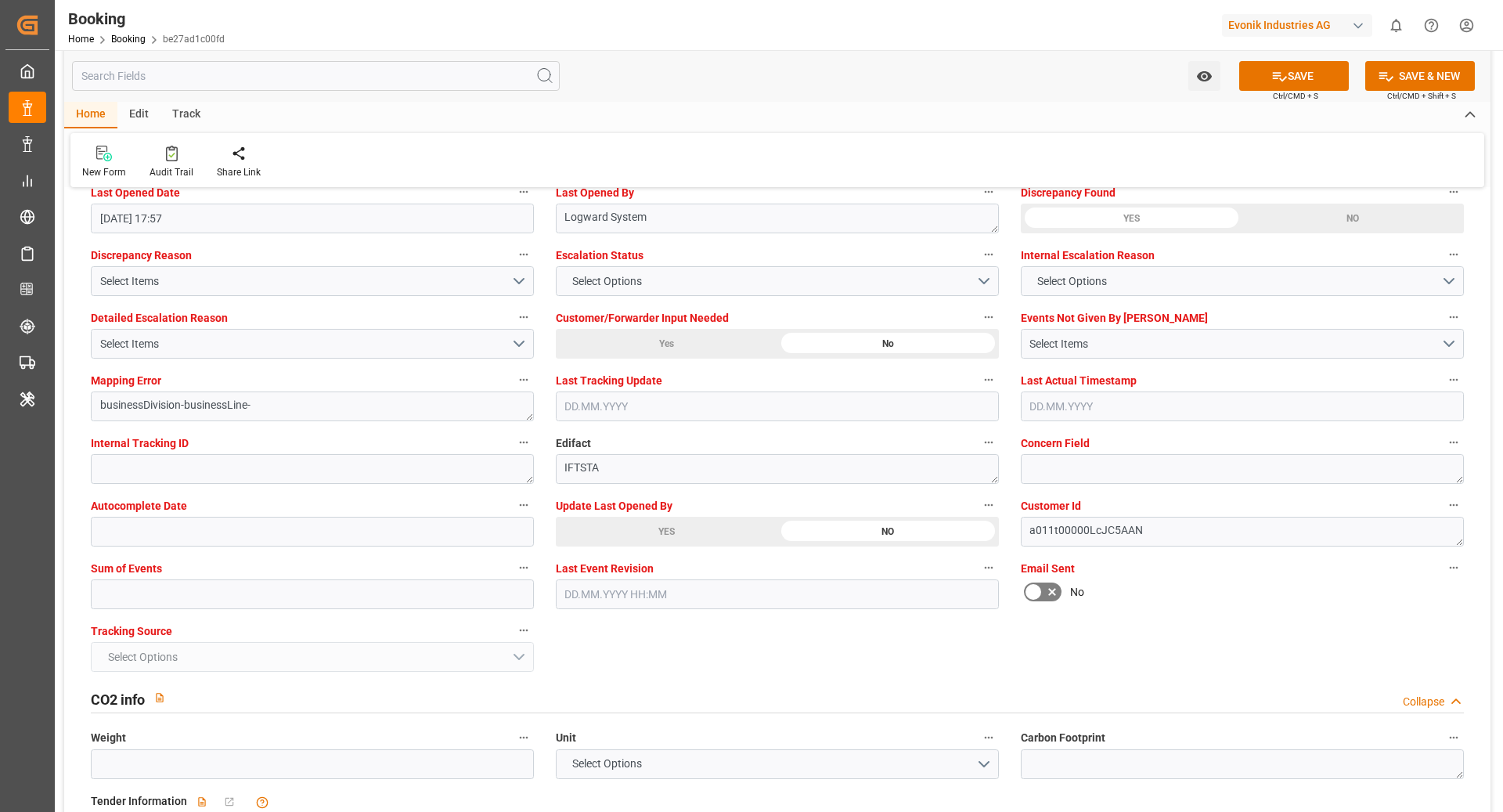
scroll to position [2874, 0]
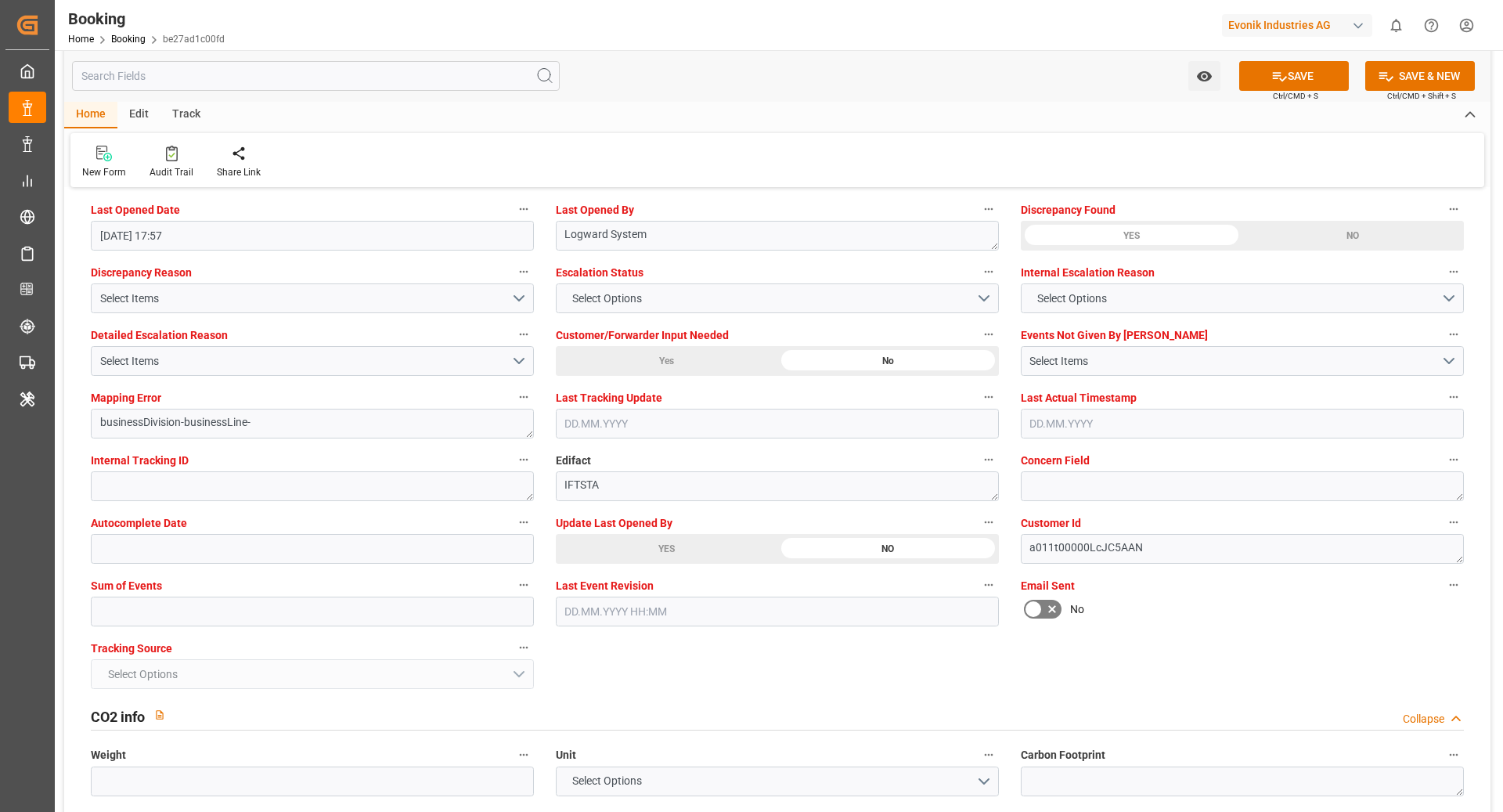
click at [240, 624] on div "Sum of Events" at bounding box center [313, 599] width 465 height 63
click at [252, 602] on input "text" at bounding box center [313, 611] width 443 height 30
type input "0"
click at [1288, 82] on button "SAVE" at bounding box center [1294, 75] width 110 height 30
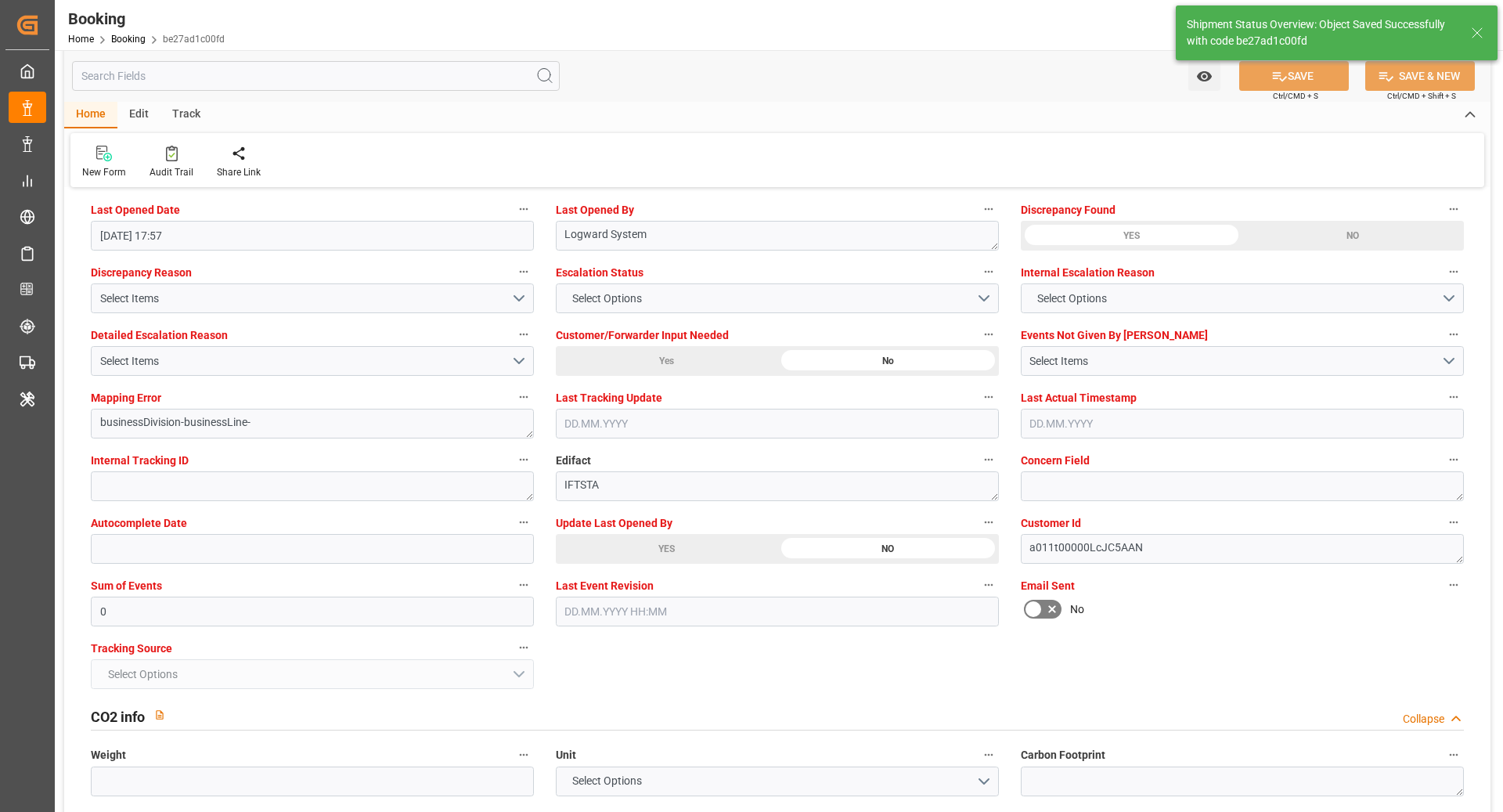
type textarea "Ruchika Prithwani"
type textarea "Pol-PodRegionName-businessDivision-businessLine-"
type input "28.08.2025 00:00"
type input "28.09.2025 00:00"
type input "22.08.2025 09:05"
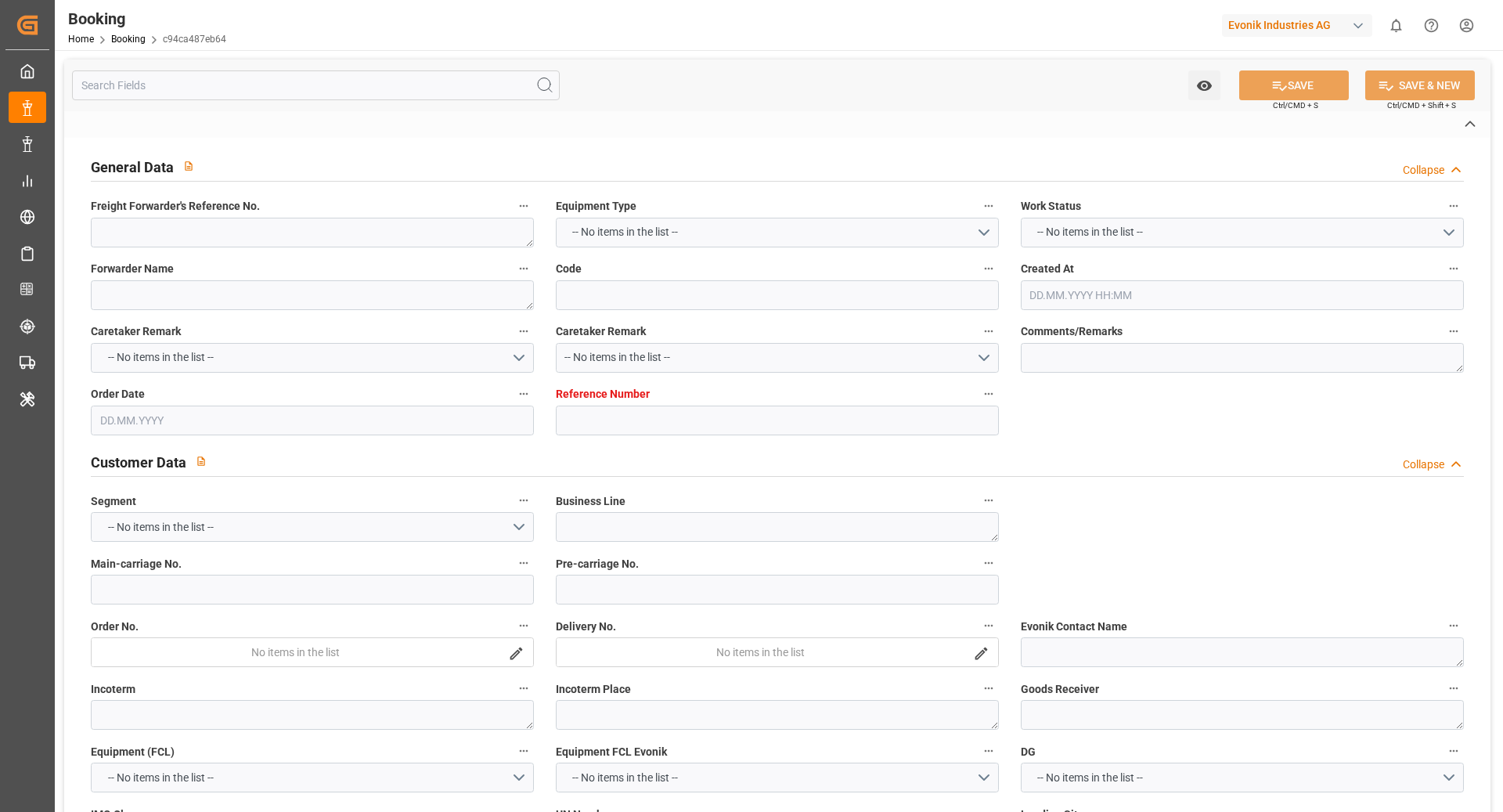
type textarea "250908610355"
type textarea "Leschaco Bremen"
type input "c94ca487eb64"
type input "7001251377"
type textarea "AT-HP"
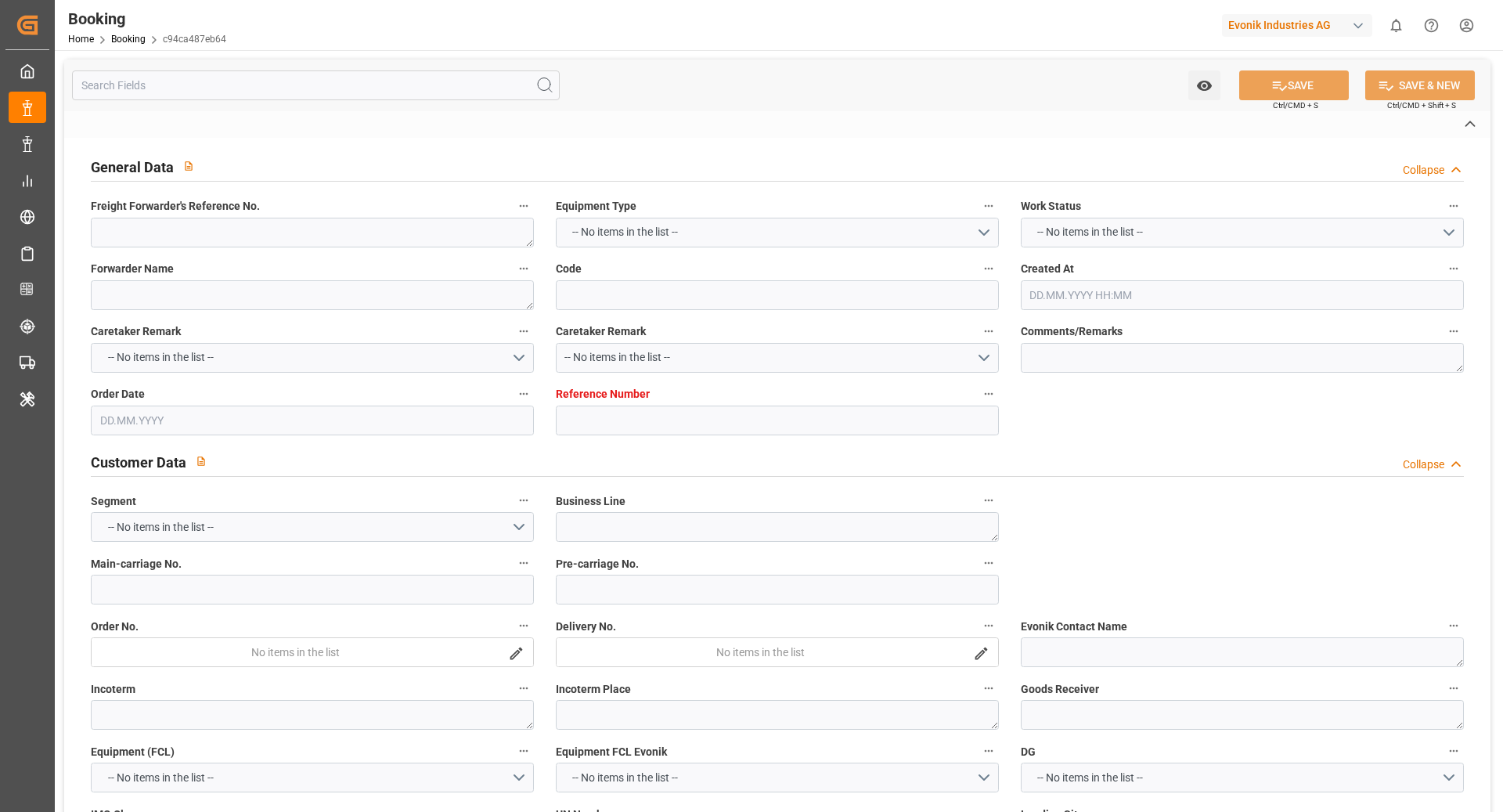
type input "7001251376"
type textarea "[PERSON_NAME][EMAIL_ADDRESS][DOMAIN_NAME]"
type textarea "CIF"
type textarea "[GEOGRAPHIC_DATA]"
type textarea "Marl"
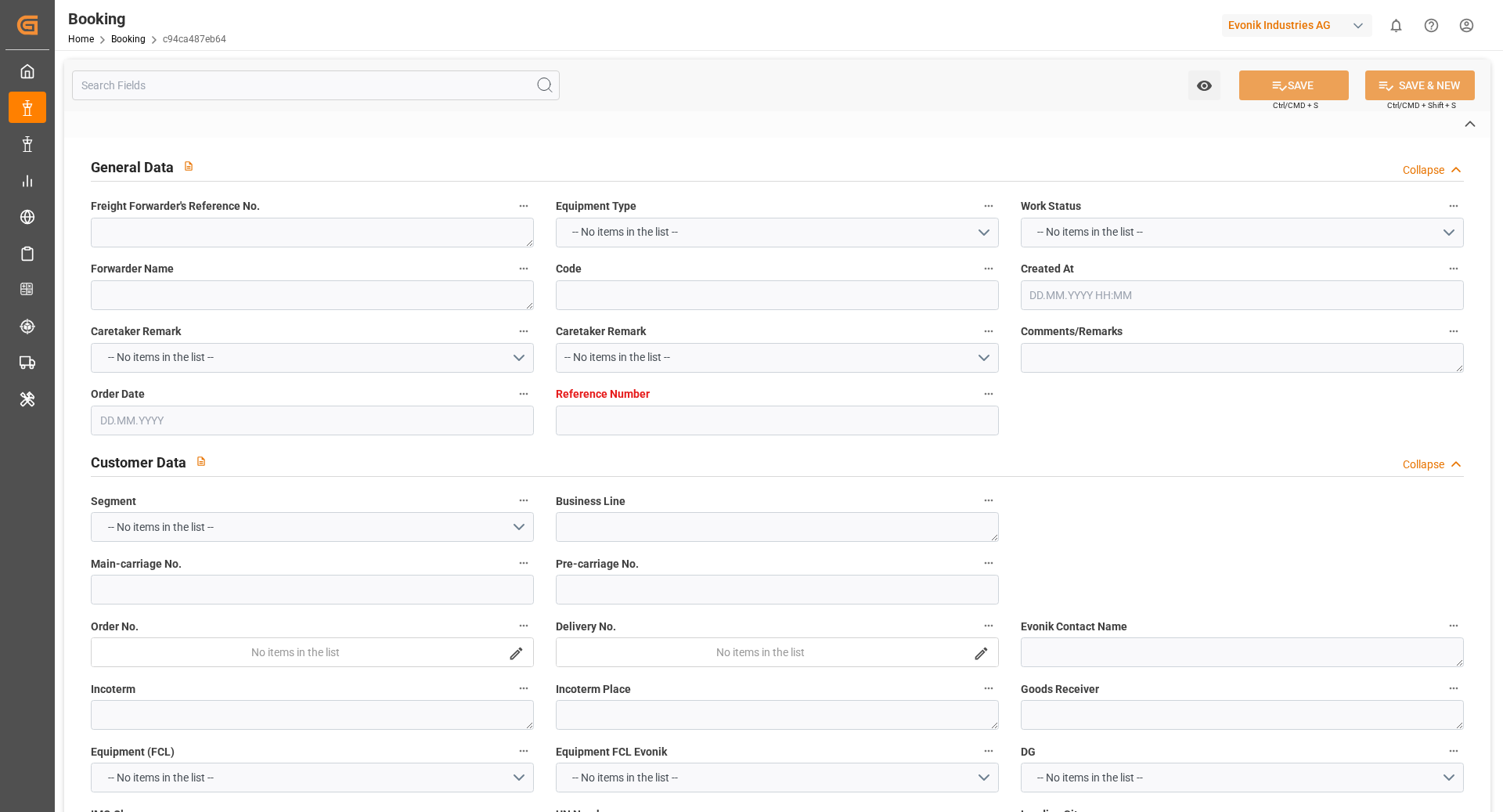
type input "COSU"
type input "NWC / EU"
type input "[GEOGRAPHIC_DATA]"
type textarea "vesselName etd [PERSON_NAME]"
type textarea "INPUT_Evonik_Seeburger_IFTMIN_1003071151_20250820130027458.edi"
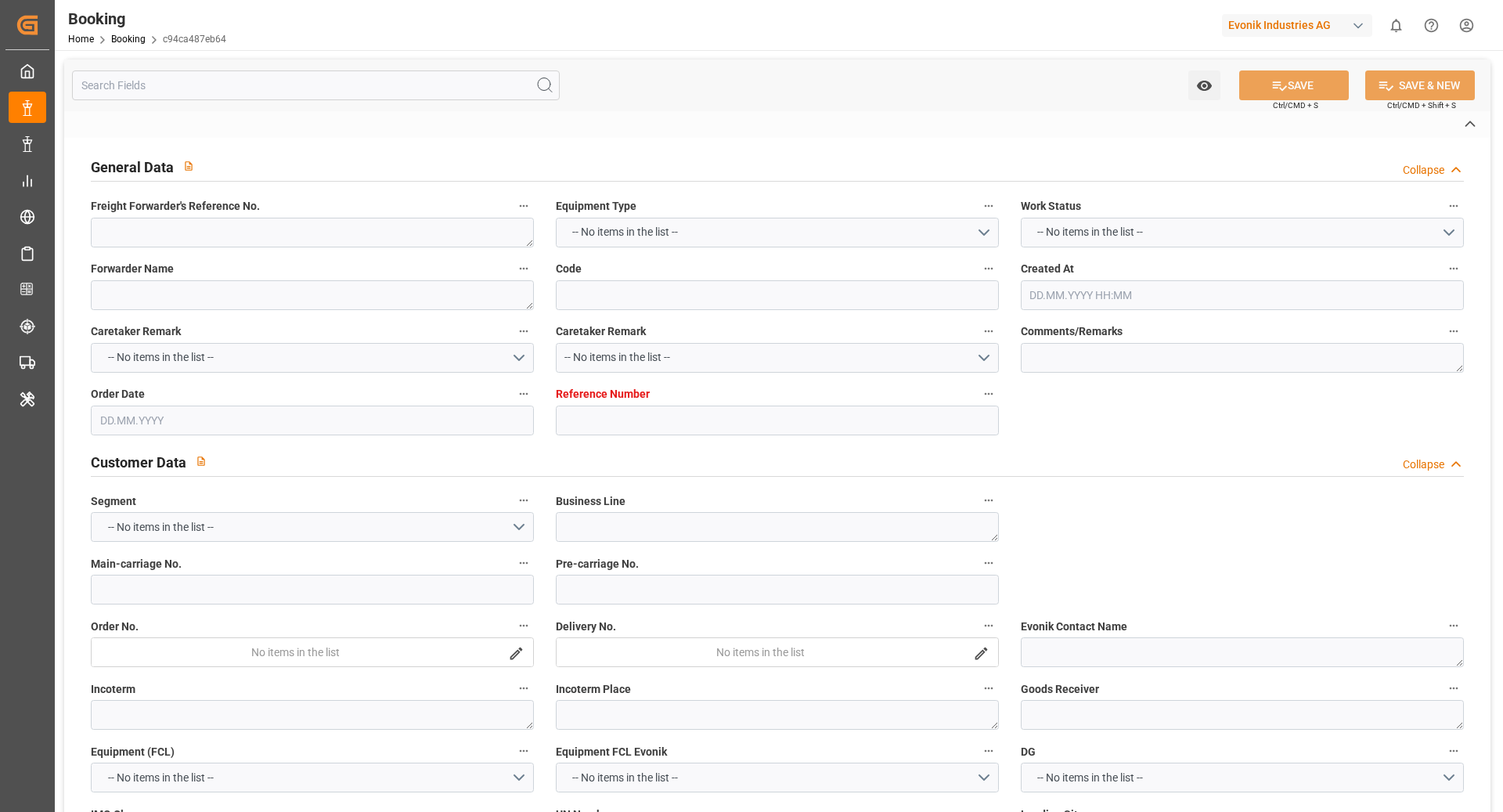
type textarea "NWC/UK North West Continent / UK_CNSHA_COSU_AT-HP"
type textarea "INPUT_Evonik_Seeburger_IFTMIN_1003063011_20250818130519289.edi,INPUT_Evonik_See…"
type textarea "1003071151"
type textarea "[PERSON_NAME]"
type textarea "Pol-PodRegionName-businessDivision-businessLine-"
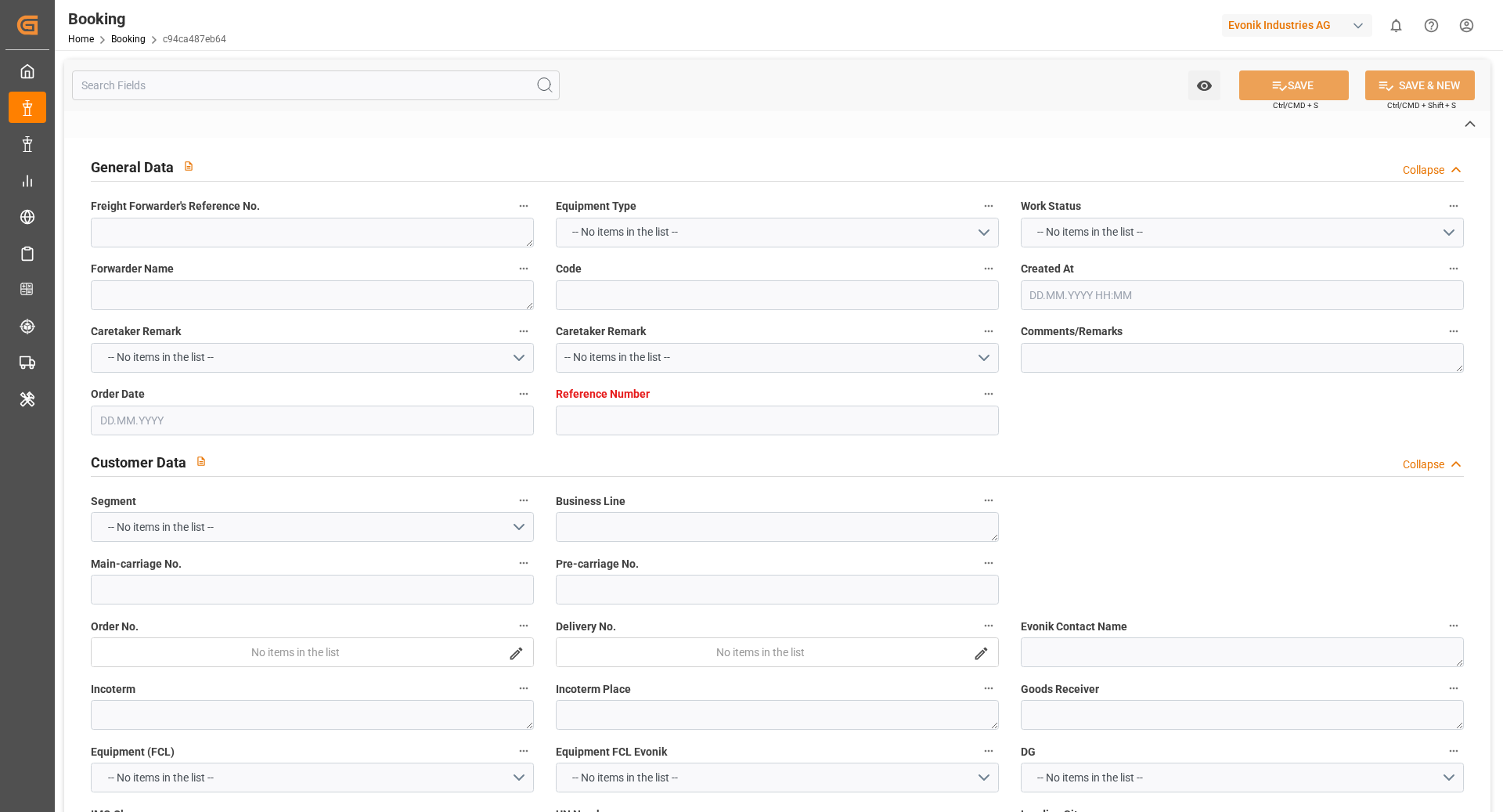
type textarea "IFTSTA"
type textarea "a011t00000LcJC5AAN"
type textarea "No"
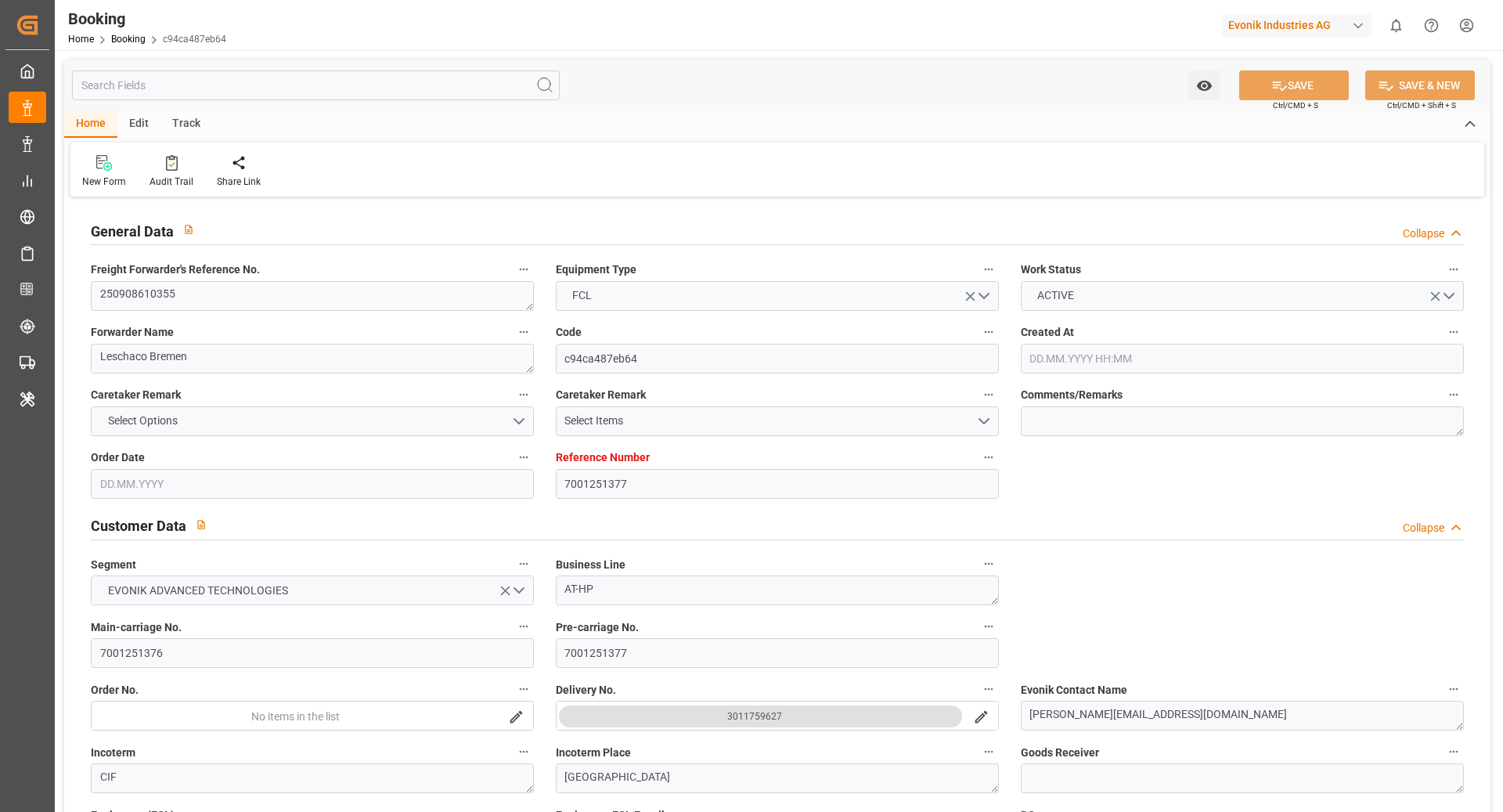
type input "7001251377"
type input "Cosco"
type input "COSCO Shipping Co. Ltd."
type input "EUNWC"
type input "CNSHA"
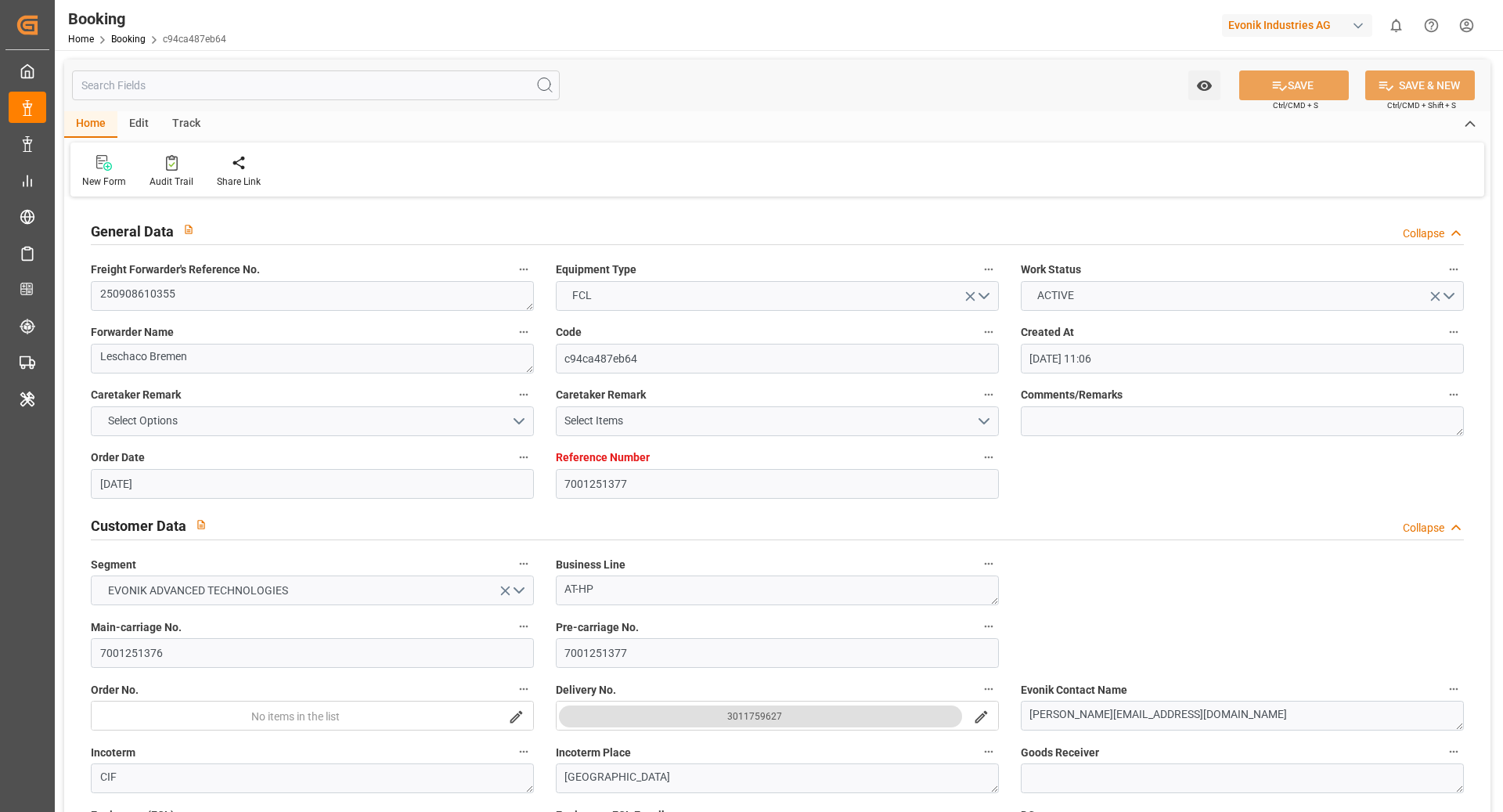
type input "18.08.2025 11:06"
type input "18.08.2025"
type input "04.11.2025"
type input "26.08.2025"
type input "20.08.2025"
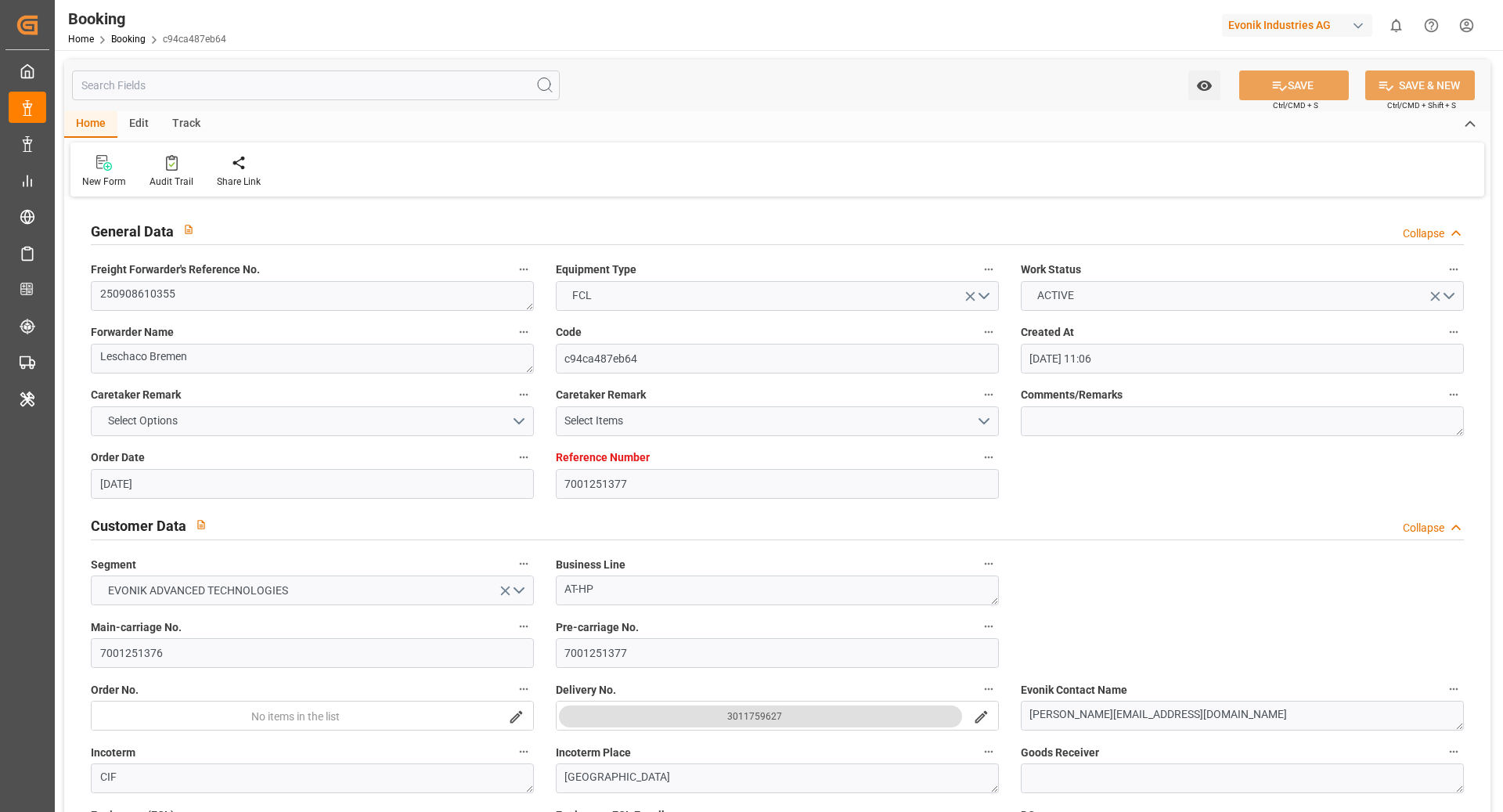
type input "20.08.2025"
type input "21.08.2025 10:13"
click at [353, 295] on textarea "250908610355" at bounding box center [313, 295] width 443 height 30
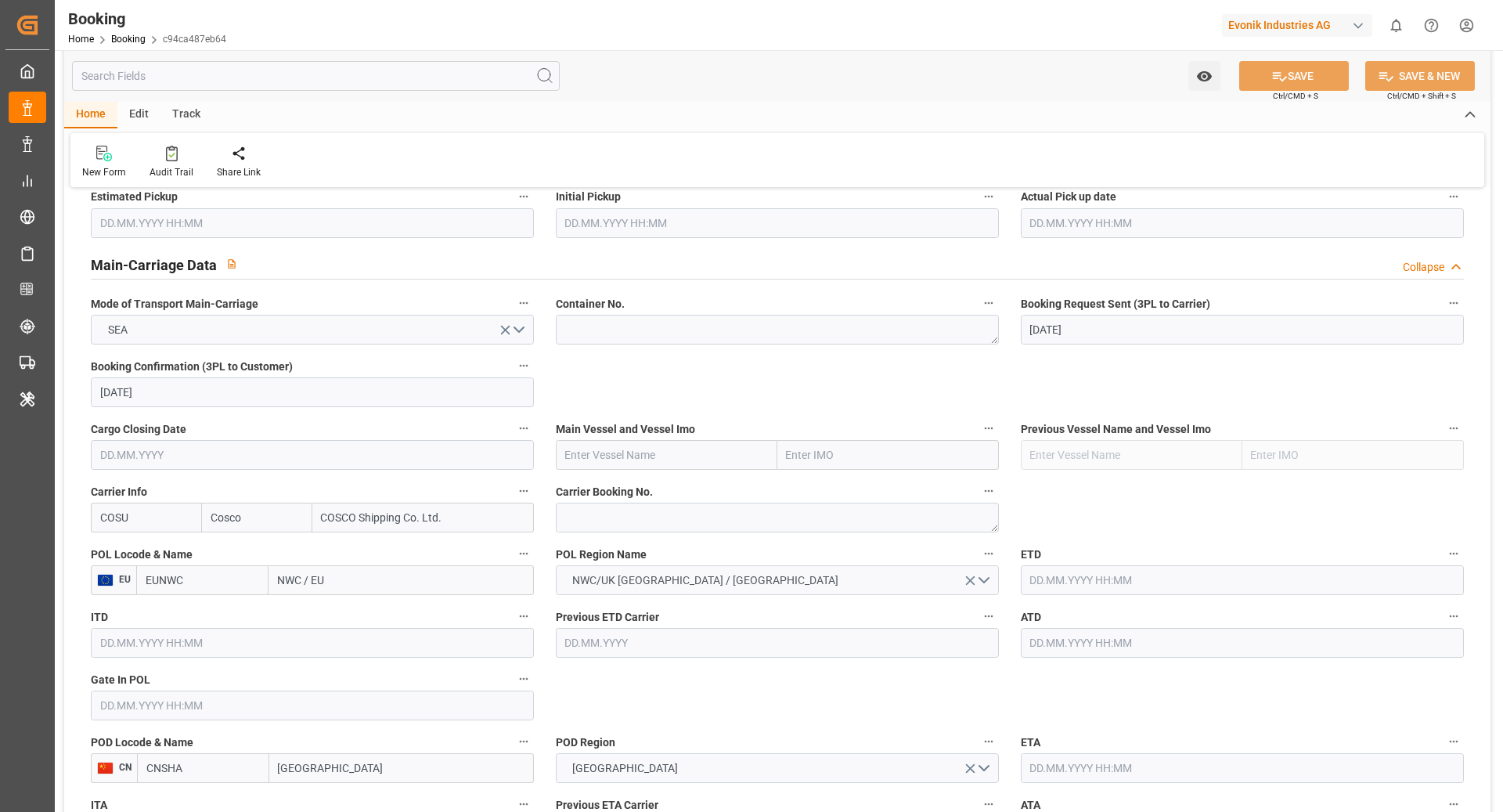
scroll to position [919, 0]
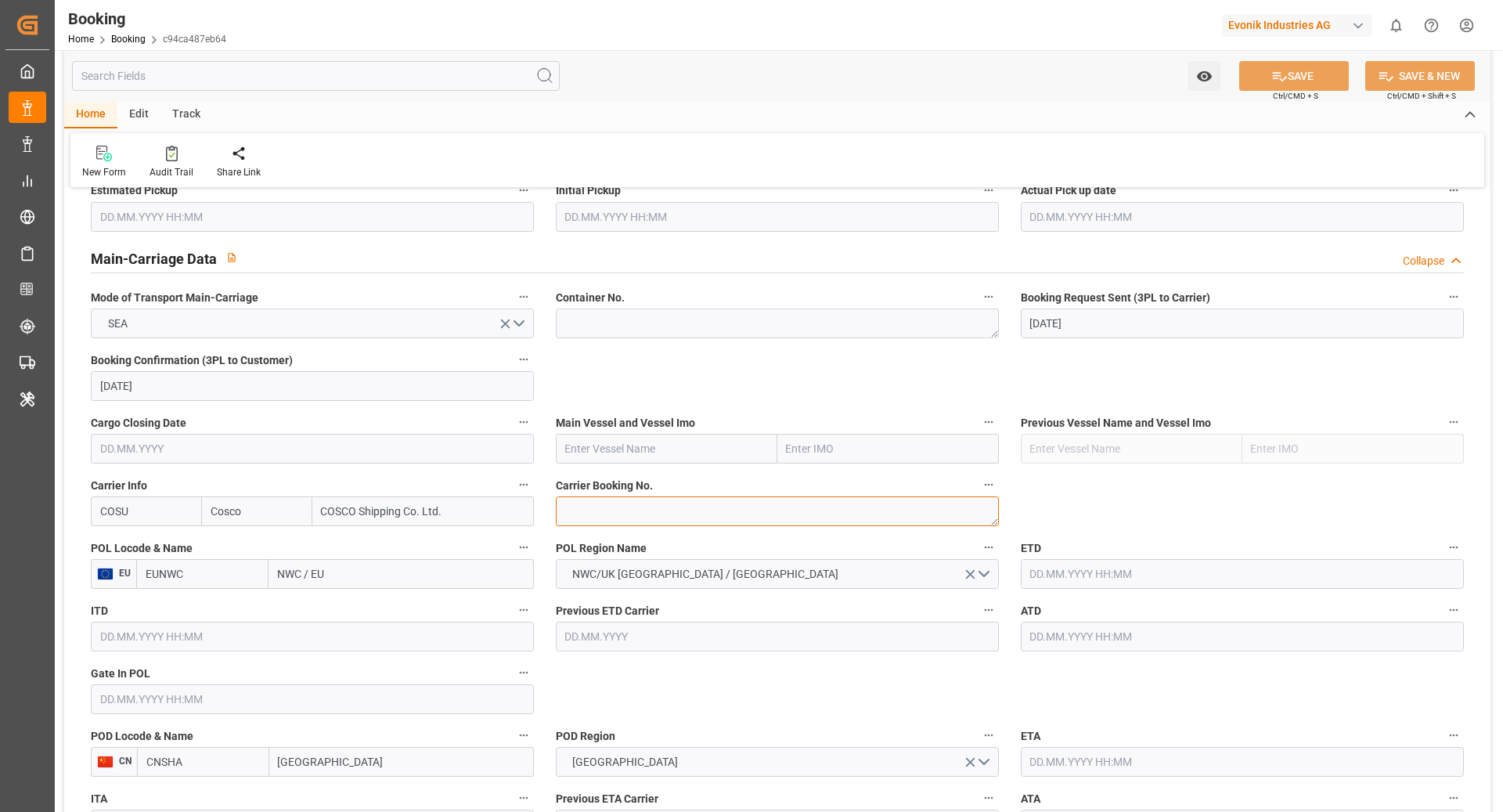
click at [627, 523] on textarea at bounding box center [778, 510] width 443 height 30
paste textarea "6428056040"
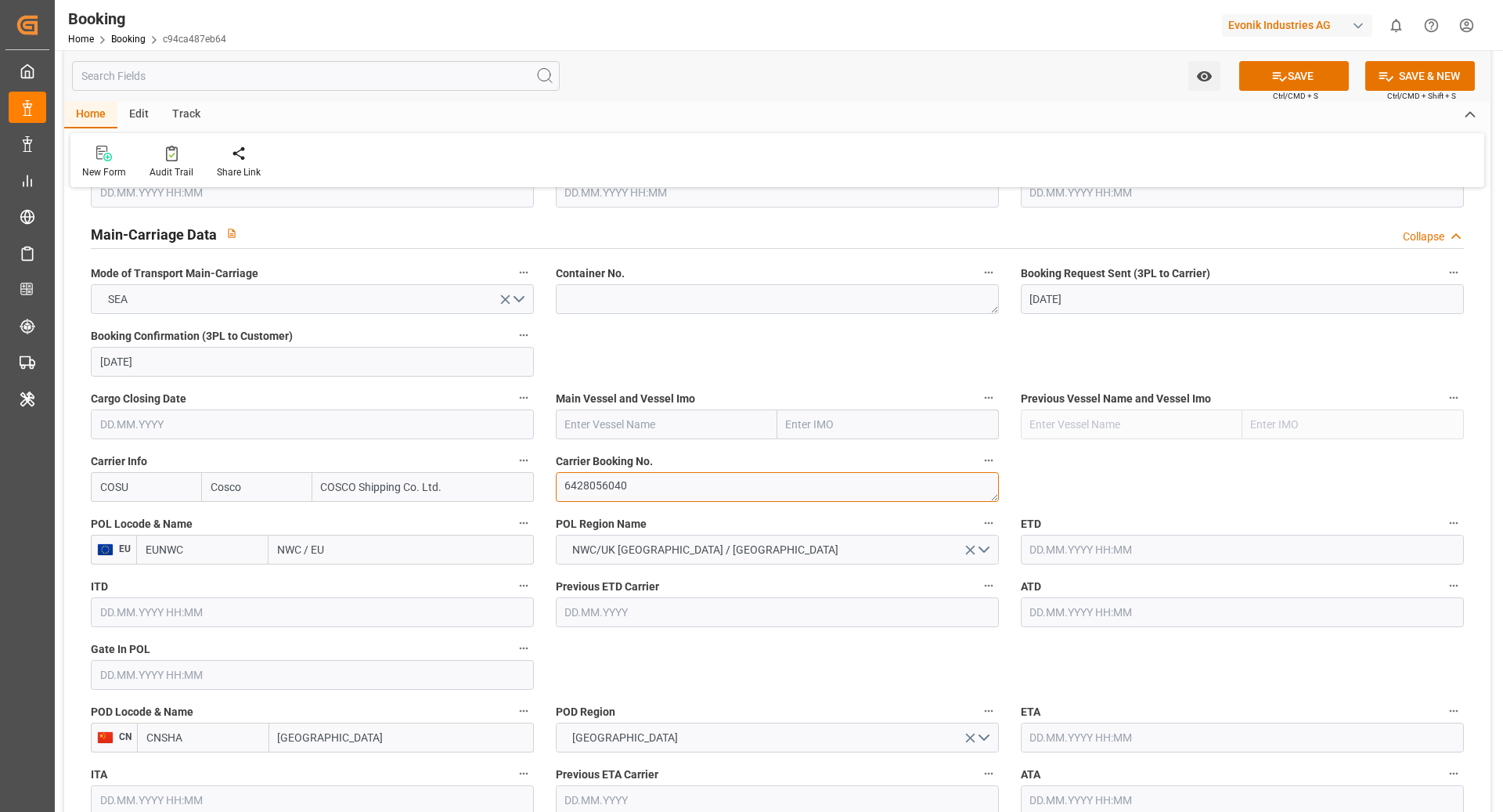
scroll to position [965, 0]
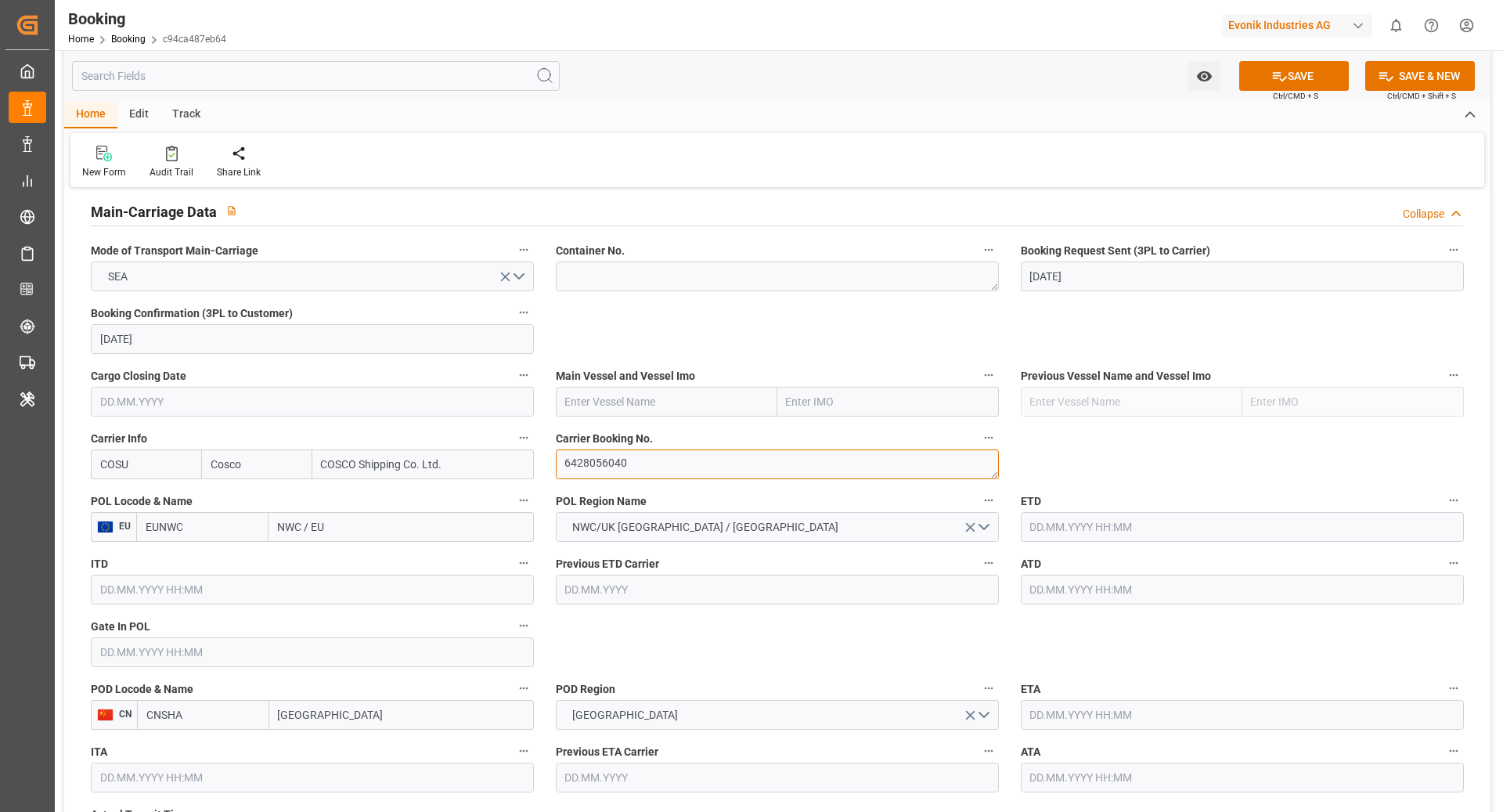
type textarea "6428056040"
click at [228, 532] on input "EUNWC" at bounding box center [203, 527] width 133 height 30
type input "BEANR"
click at [212, 559] on span "BEANR - Antwerp" at bounding box center [199, 569] width 105 height 29
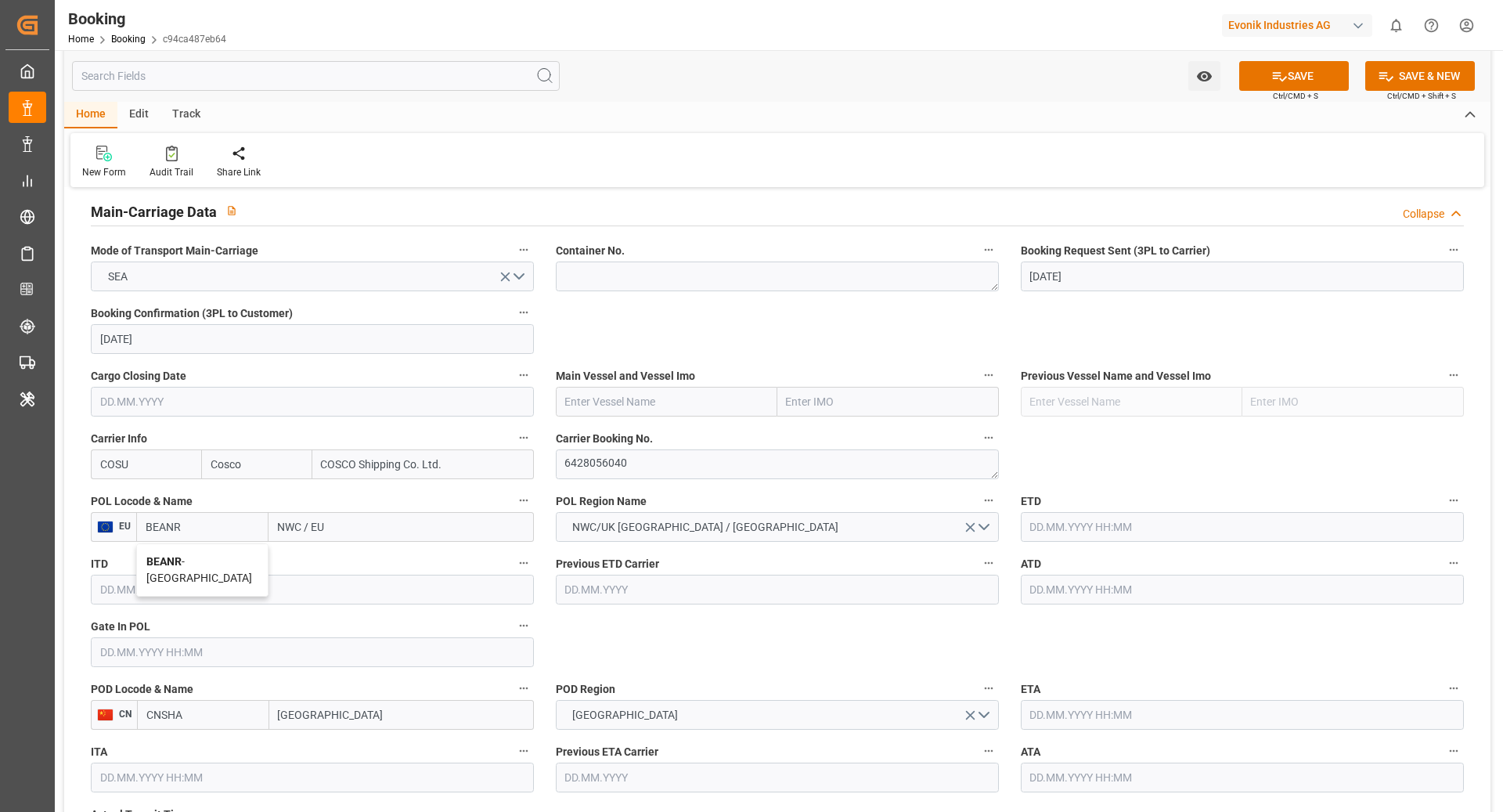
type input "[GEOGRAPHIC_DATA]"
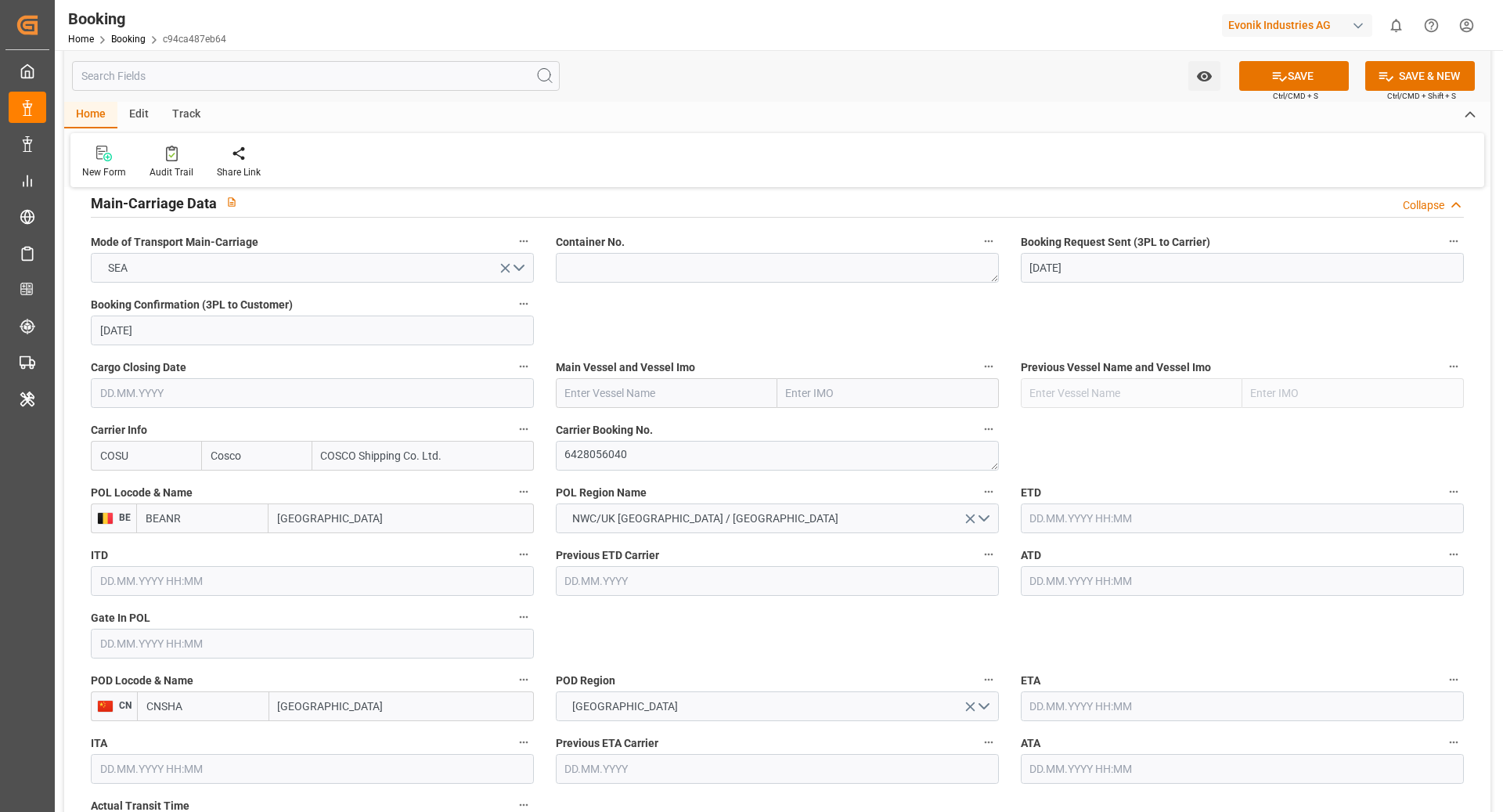
type input "BEANR"
click at [211, 701] on input "CNSHA" at bounding box center [204, 706] width 133 height 30
click at [234, 738] on span "CNSGH - [GEOGRAPHIC_DATA]" at bounding box center [200, 748] width 105 height 29
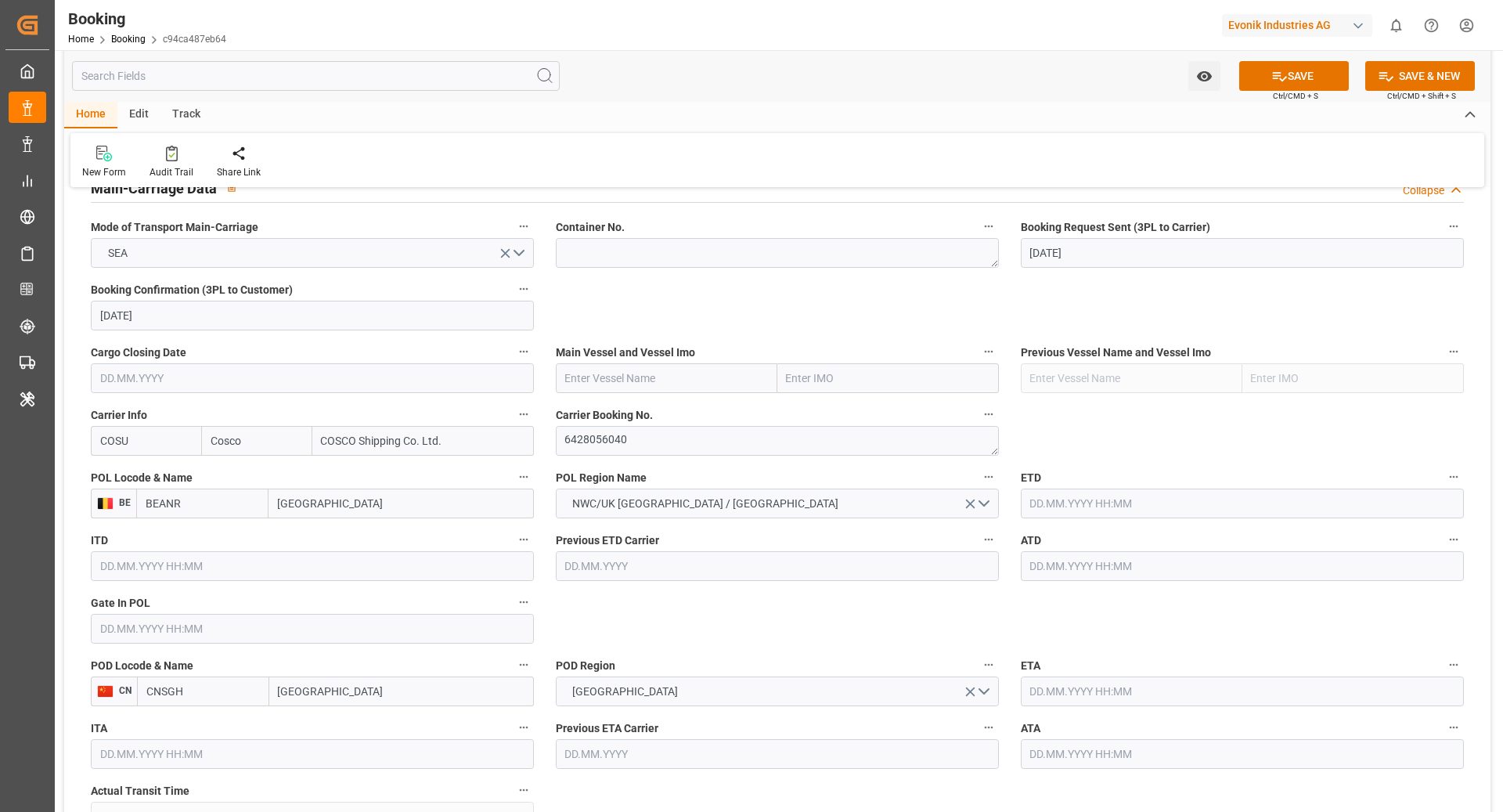
scroll to position [993, 0]
type input "CNSGH"
drag, startPoint x: 588, startPoint y: 378, endPoint x: 690, endPoint y: 416, distance: 108.8
click at [587, 378] on input "text" at bounding box center [667, 374] width 222 height 30
paste input "COSCO SHIPPING SCORPIO"
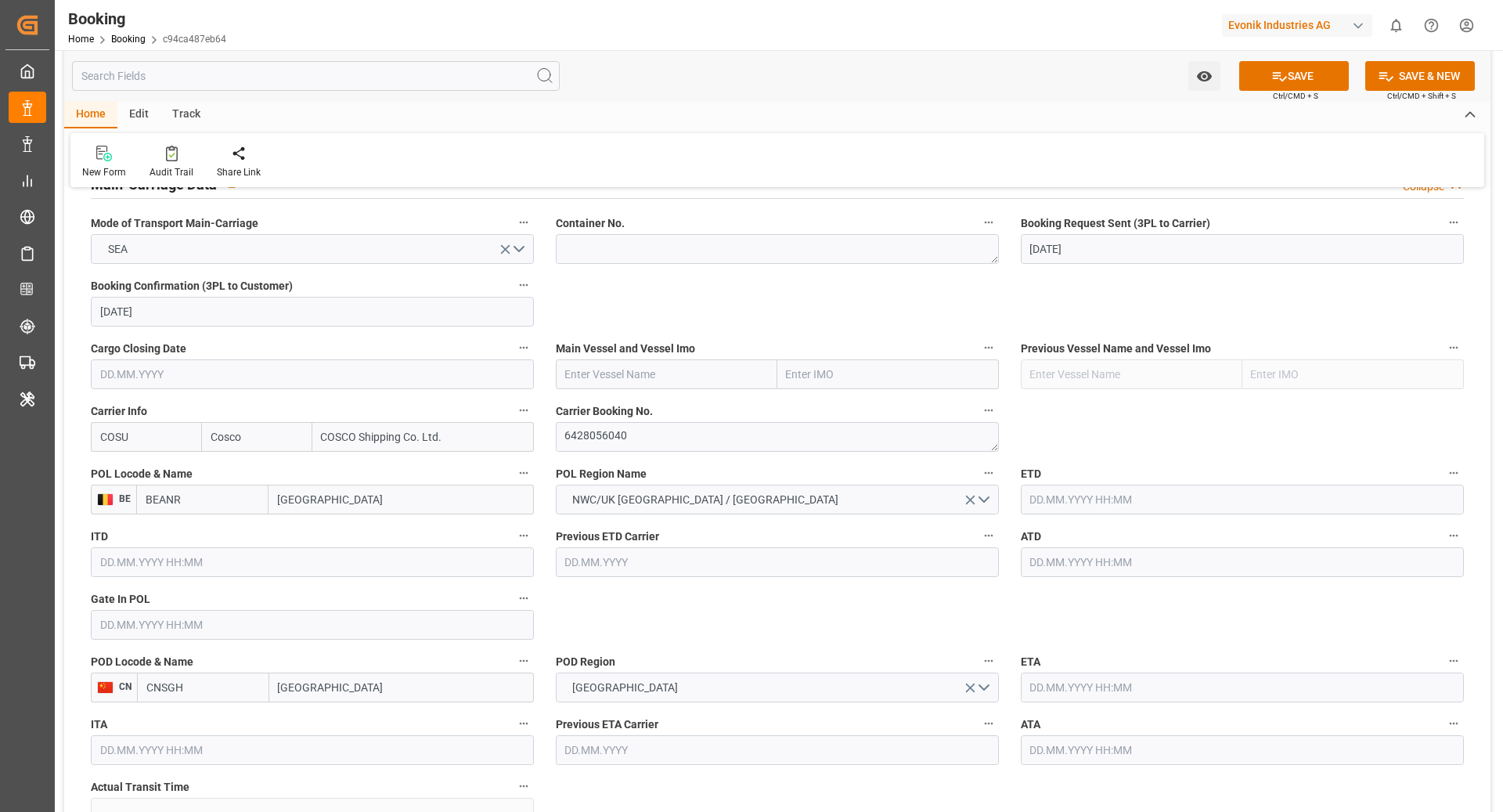
type input "COSCO SHIPPING SCORPIO"
click at [602, 410] on b "COSCO SHIPPING SCORPIO" at bounding box center [635, 409] width 139 height 13
type input "9789635"
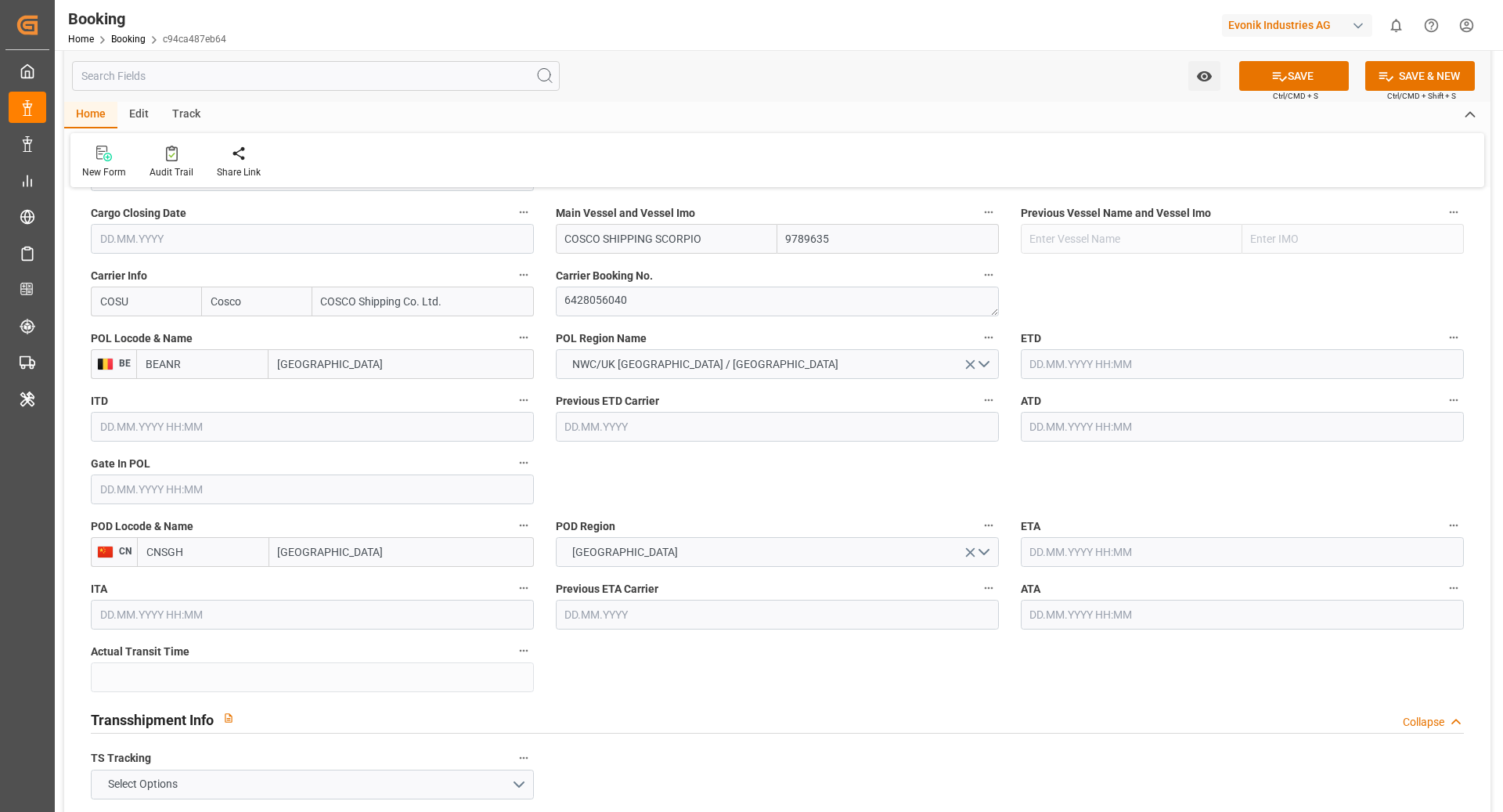
scroll to position [1140, 0]
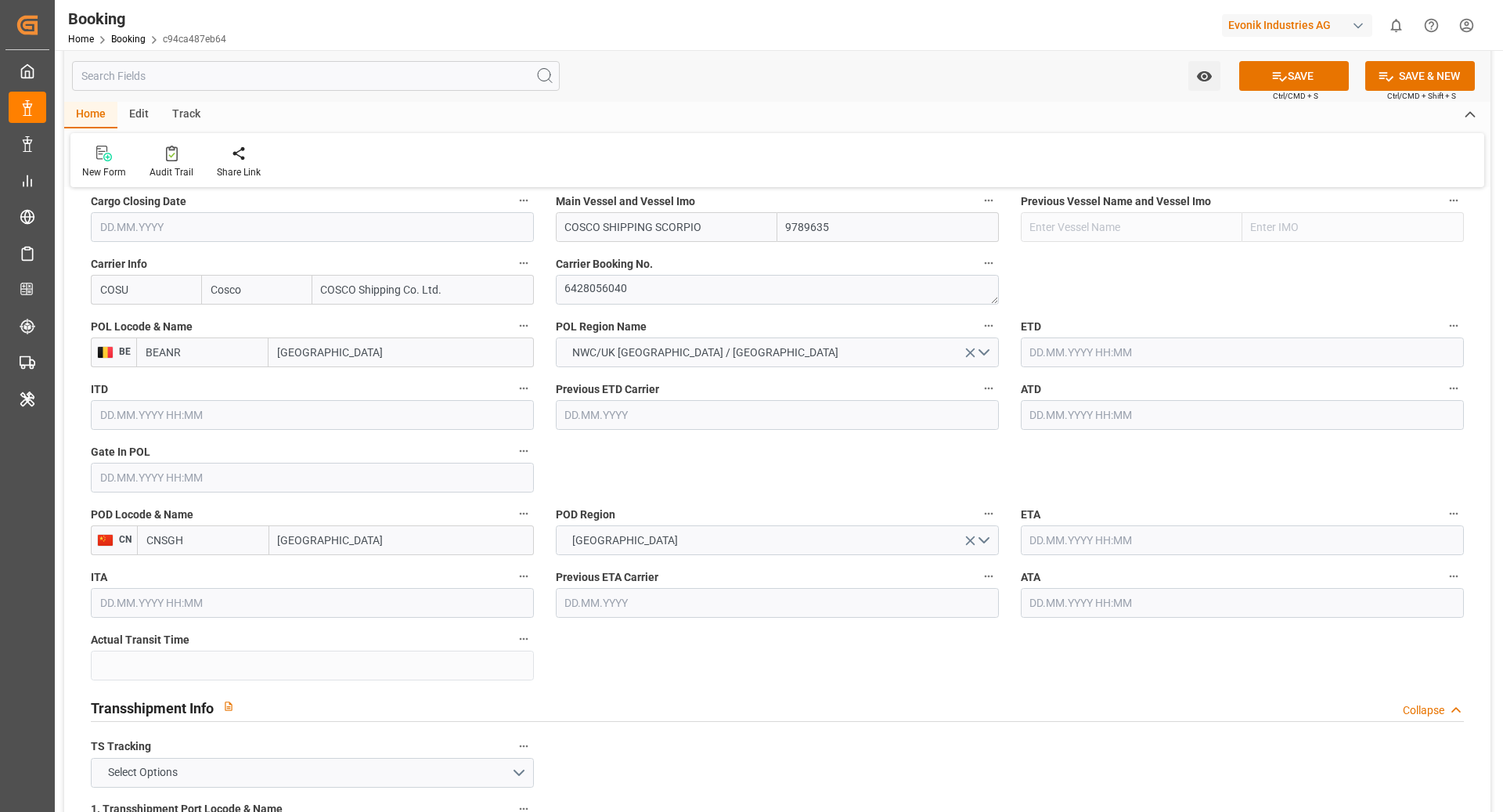
type input "COSCO SHIPPING SCORPIO"
click at [1098, 352] on input "text" at bounding box center [1243, 352] width 443 height 30
click at [1229, 386] on button "Next Month" at bounding box center [1232, 387] width 9 height 9
click at [1220, 537] on span "28" at bounding box center [1224, 537] width 10 height 11
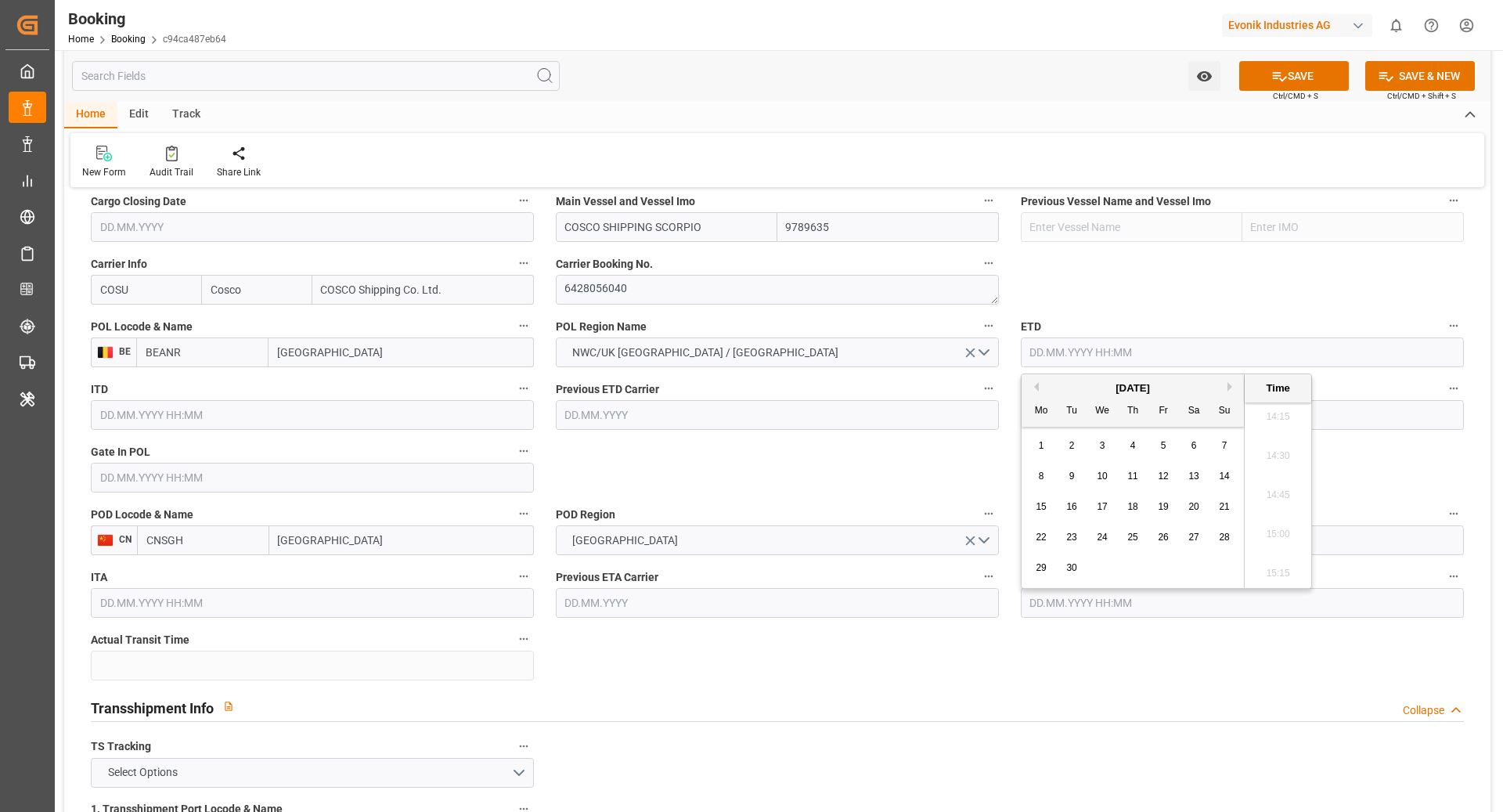
type input "28.09.2025 00:00"
click at [1127, 539] on input "text" at bounding box center [1243, 540] width 443 height 30
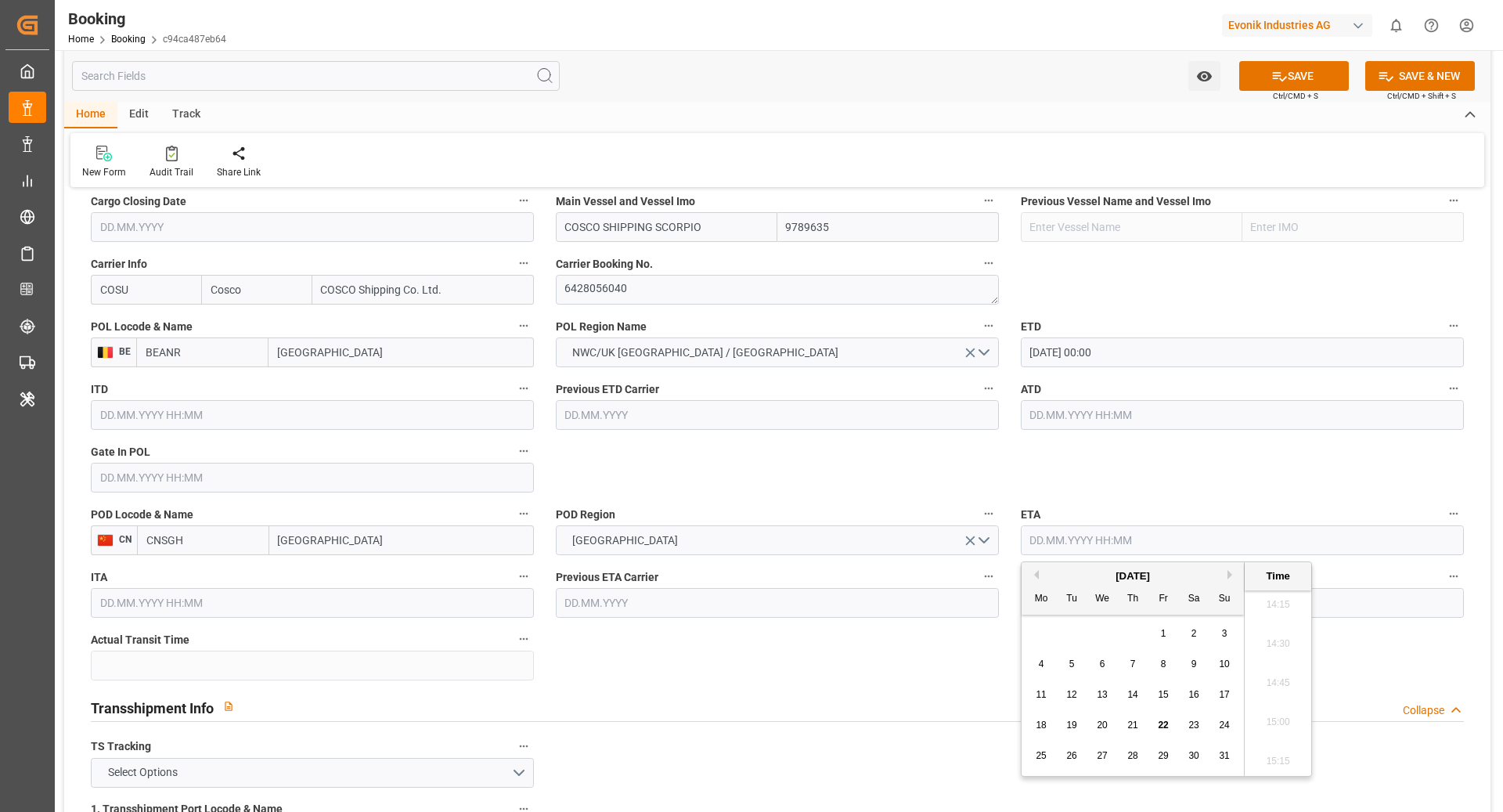
click at [1229, 572] on button "Next Month" at bounding box center [1232, 574] width 9 height 9
click at [1233, 573] on button "Next Month" at bounding box center [1232, 574] width 9 height 9
click at [1077, 668] on div "4" at bounding box center [1072, 664] width 20 height 19
type input "04.11.2025 00:00"
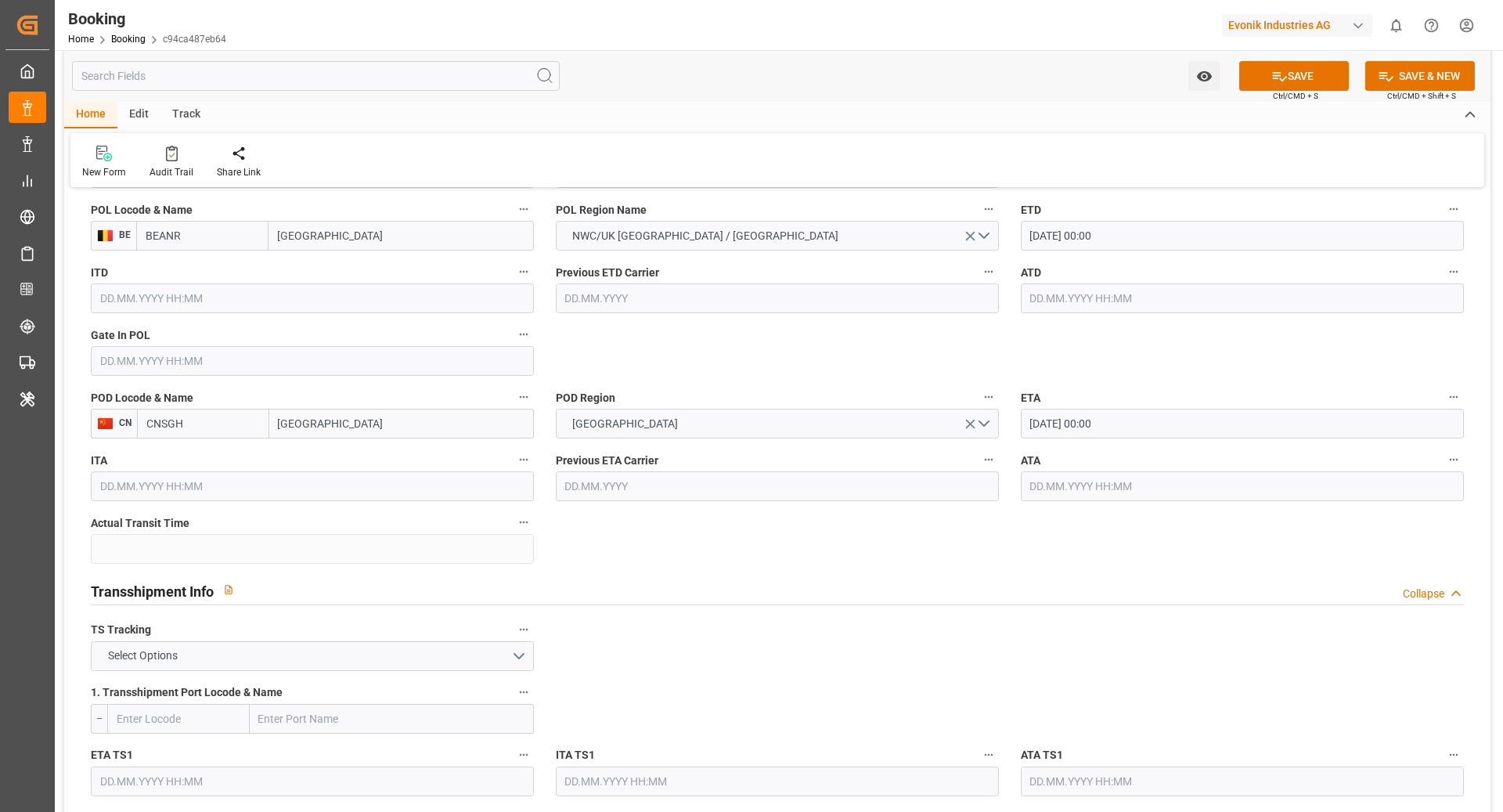
scroll to position [1259, 0]
click at [348, 645] on button "Select Options" at bounding box center [313, 654] width 443 height 30
click at [239, 682] on div "FALSE" at bounding box center [313, 691] width 442 height 33
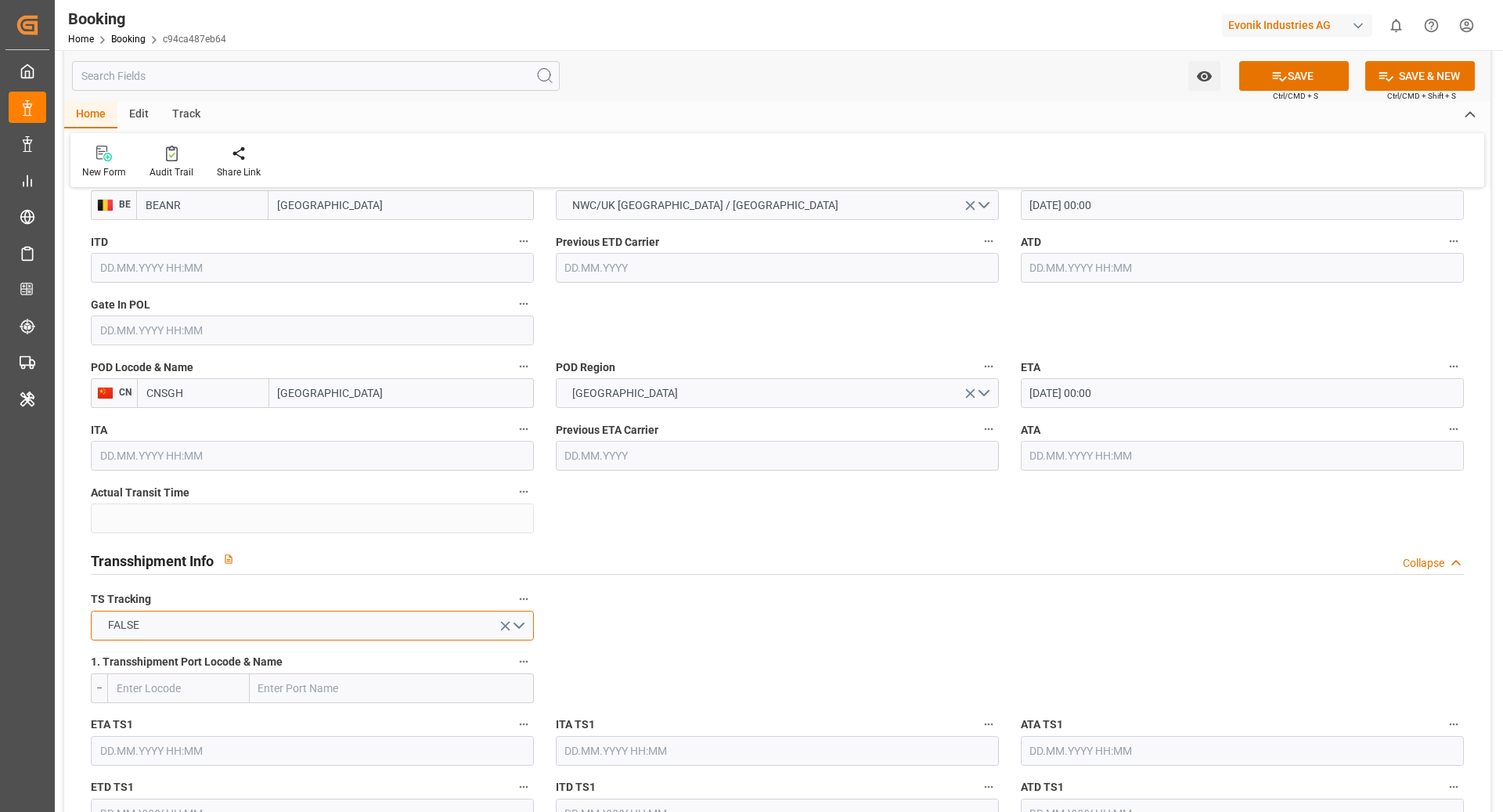
scroll to position [1446, 0]
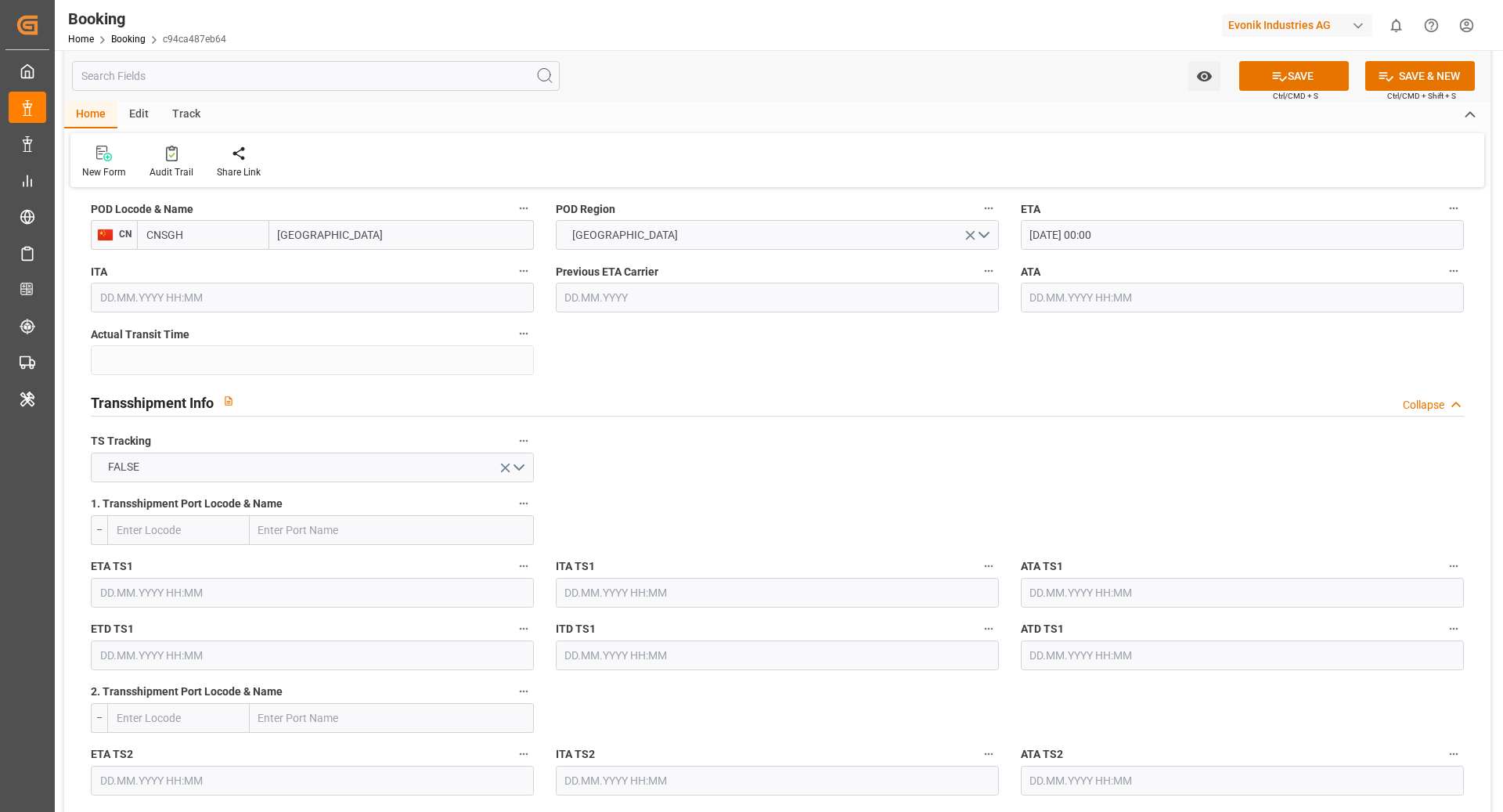
click at [1296, 76] on button "SAVE" at bounding box center [1294, 75] width 110 height 30
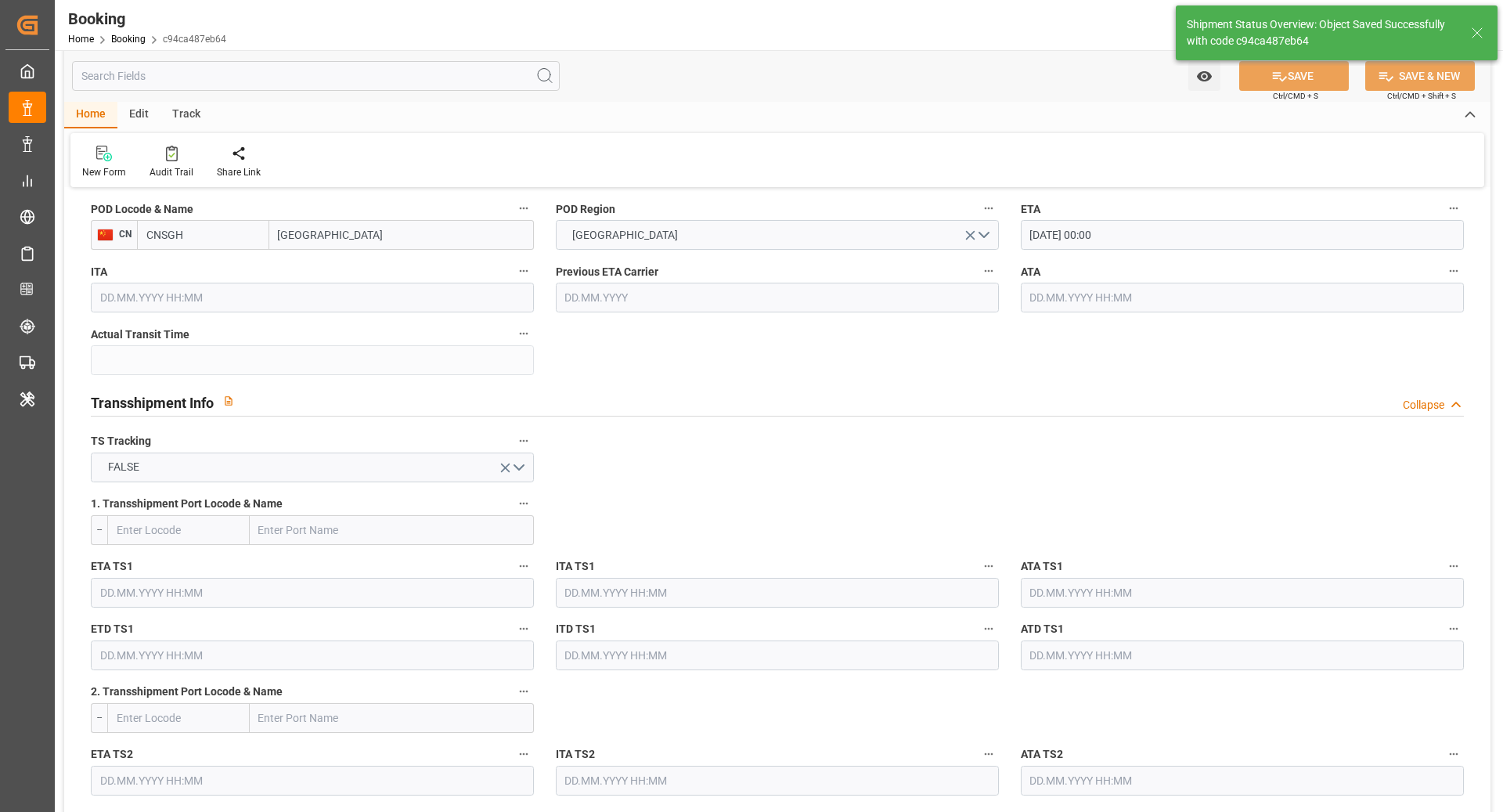
type textarea "NWC/UK North West Continent / UK_CNSGH_COSU_AT-HP"
type textarea "[PERSON_NAME]"
type textarea "Pod-PodRegionName-businessDivision-businessLine-"
type input "28.09.2025 00:00"
type input "04.11.2025 00:00"
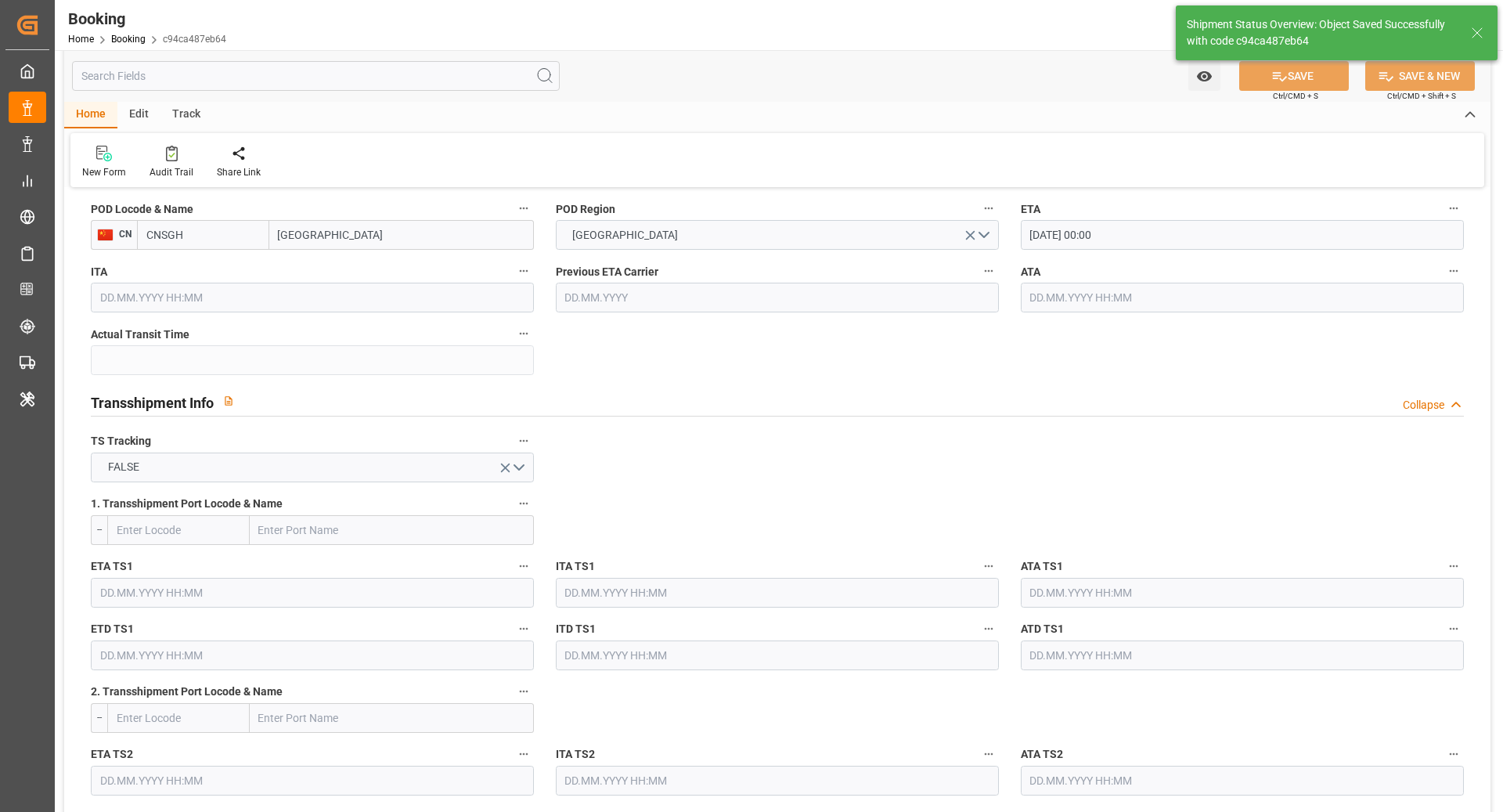
type input "22.08.2025 09:17"
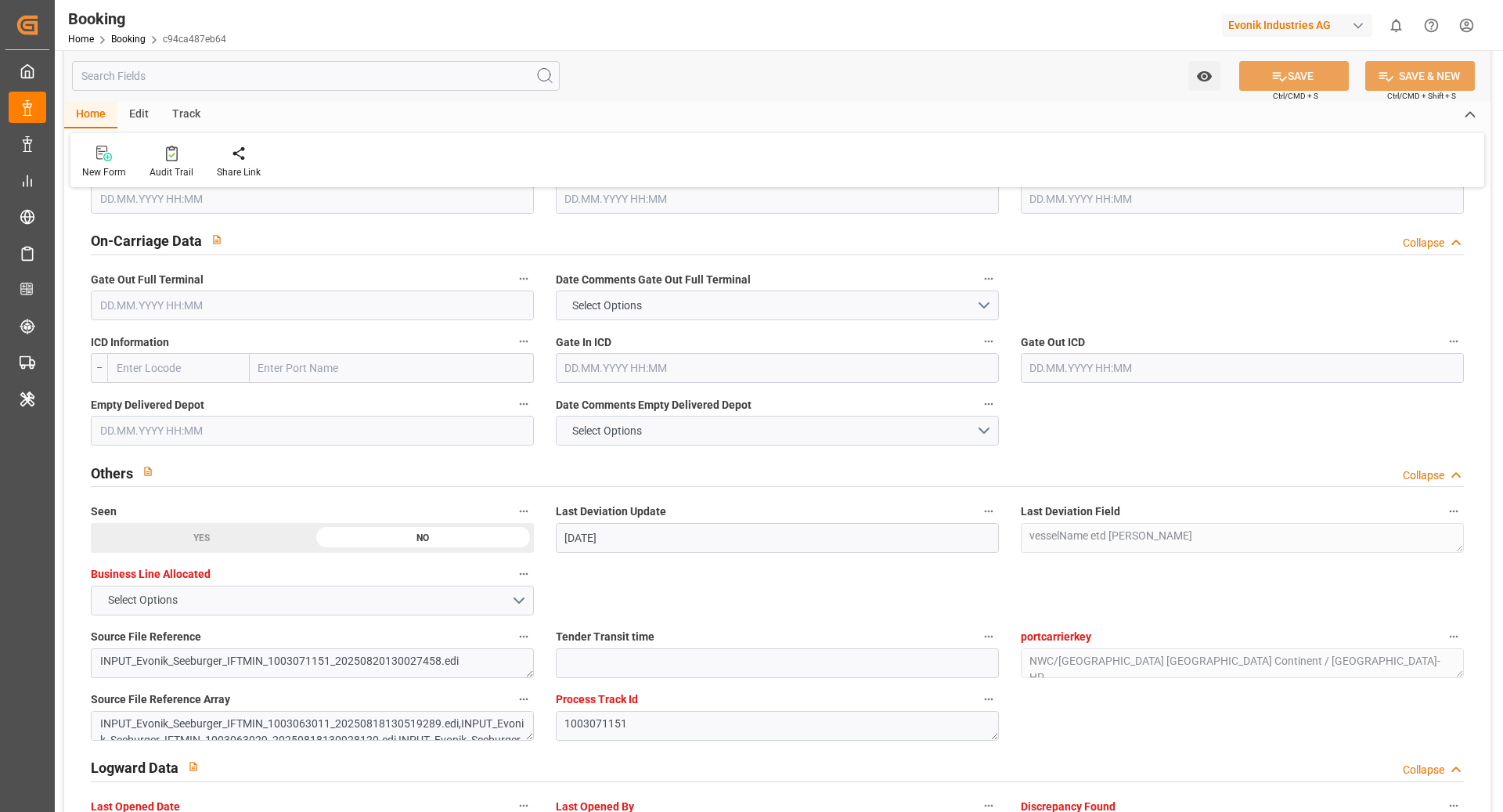
scroll to position [2685, 0]
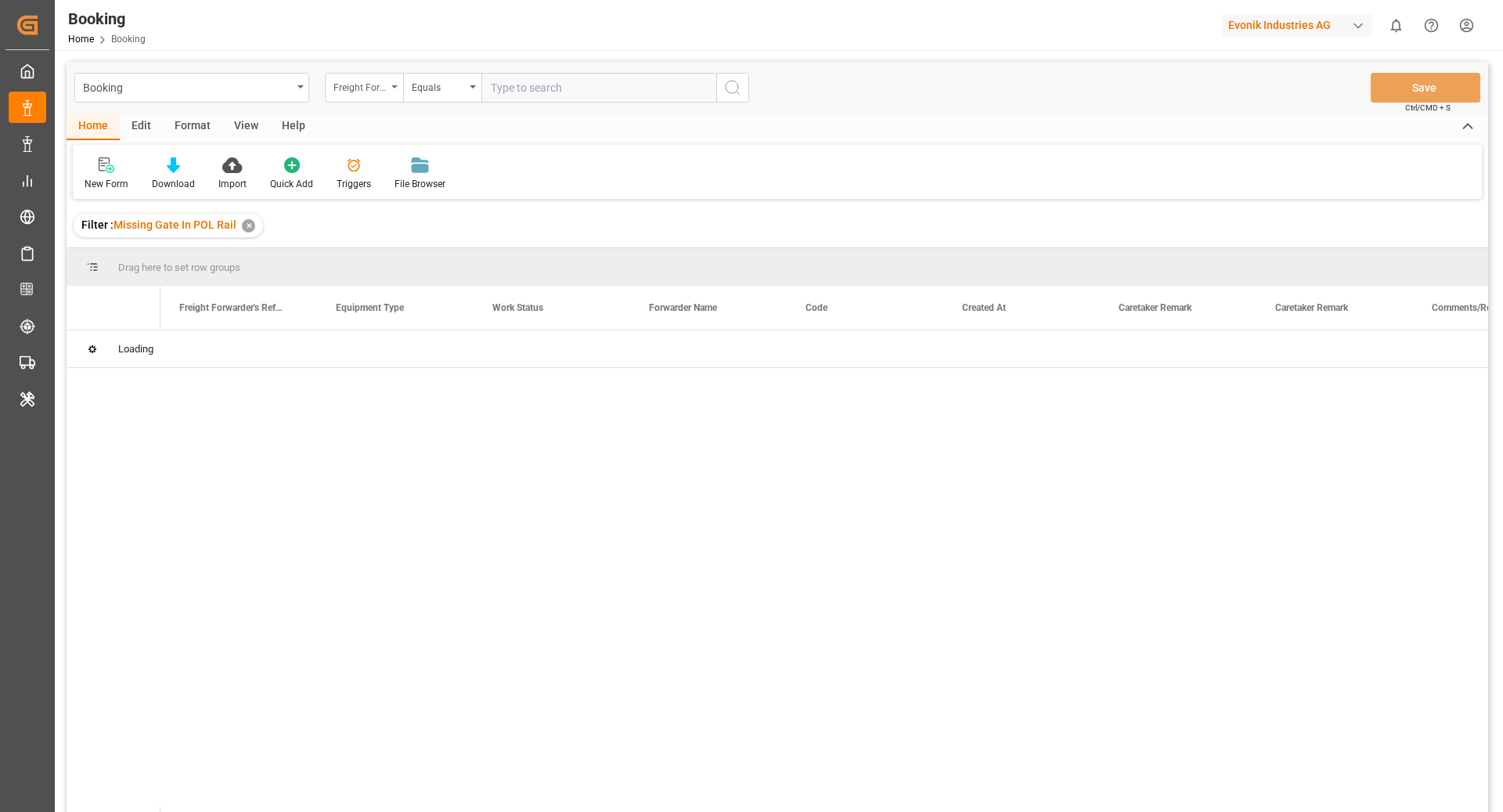
click at [388, 87] on div "Freight Forwarder's Reference No." at bounding box center [364, 87] width 78 height 30
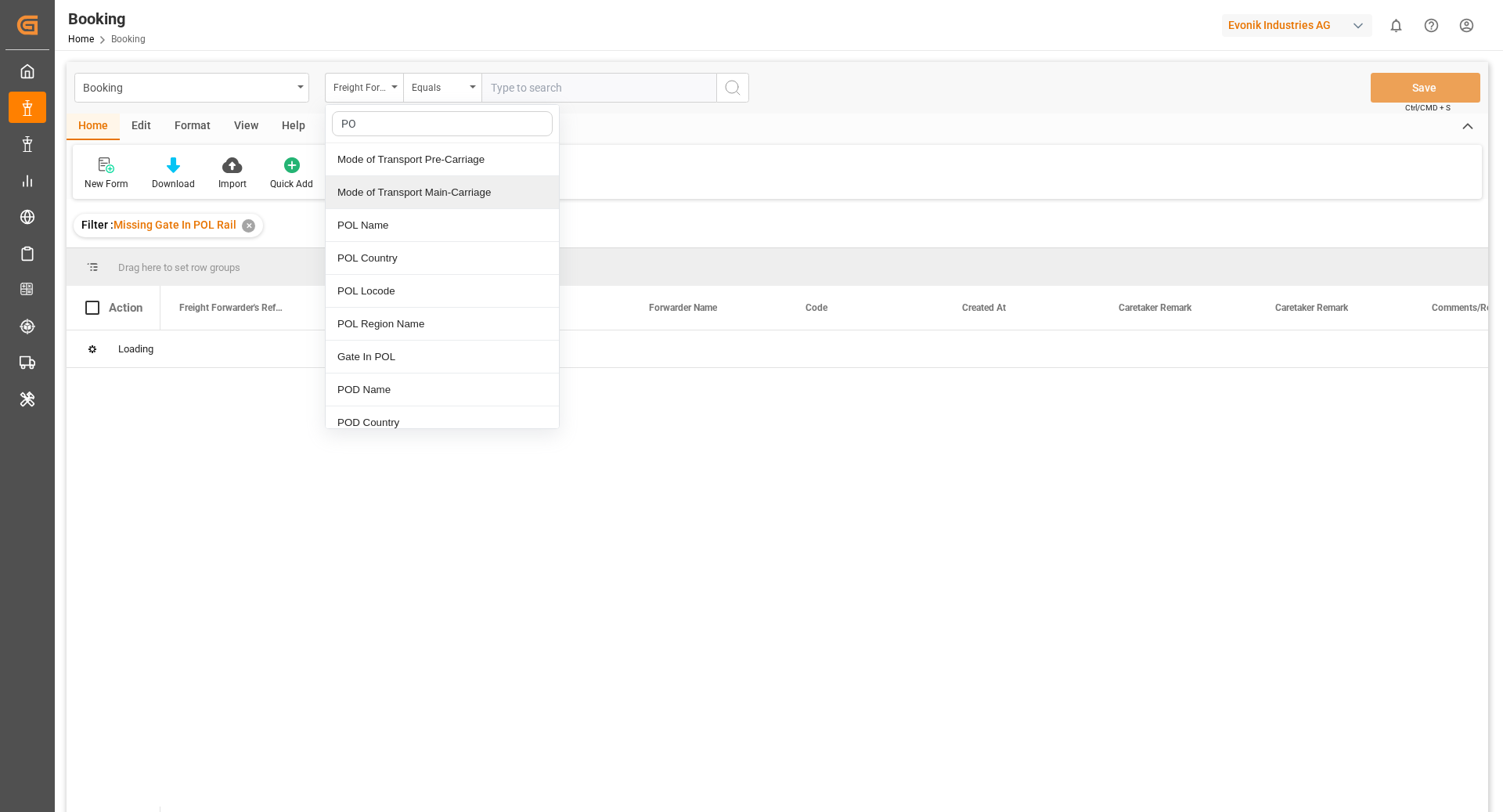
type input "POL"
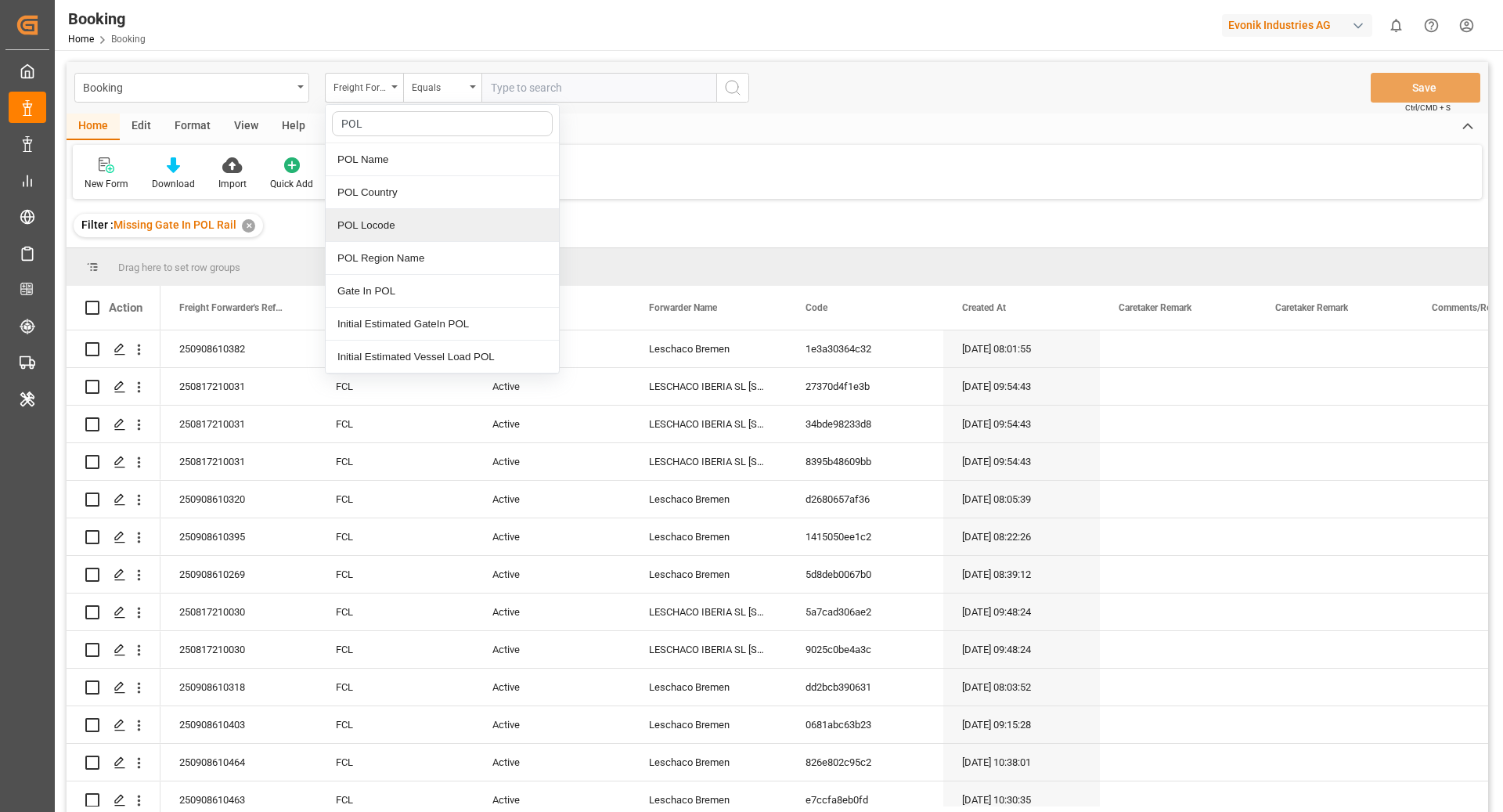
click at [435, 216] on div "POL Locode" at bounding box center [442, 225] width 234 height 33
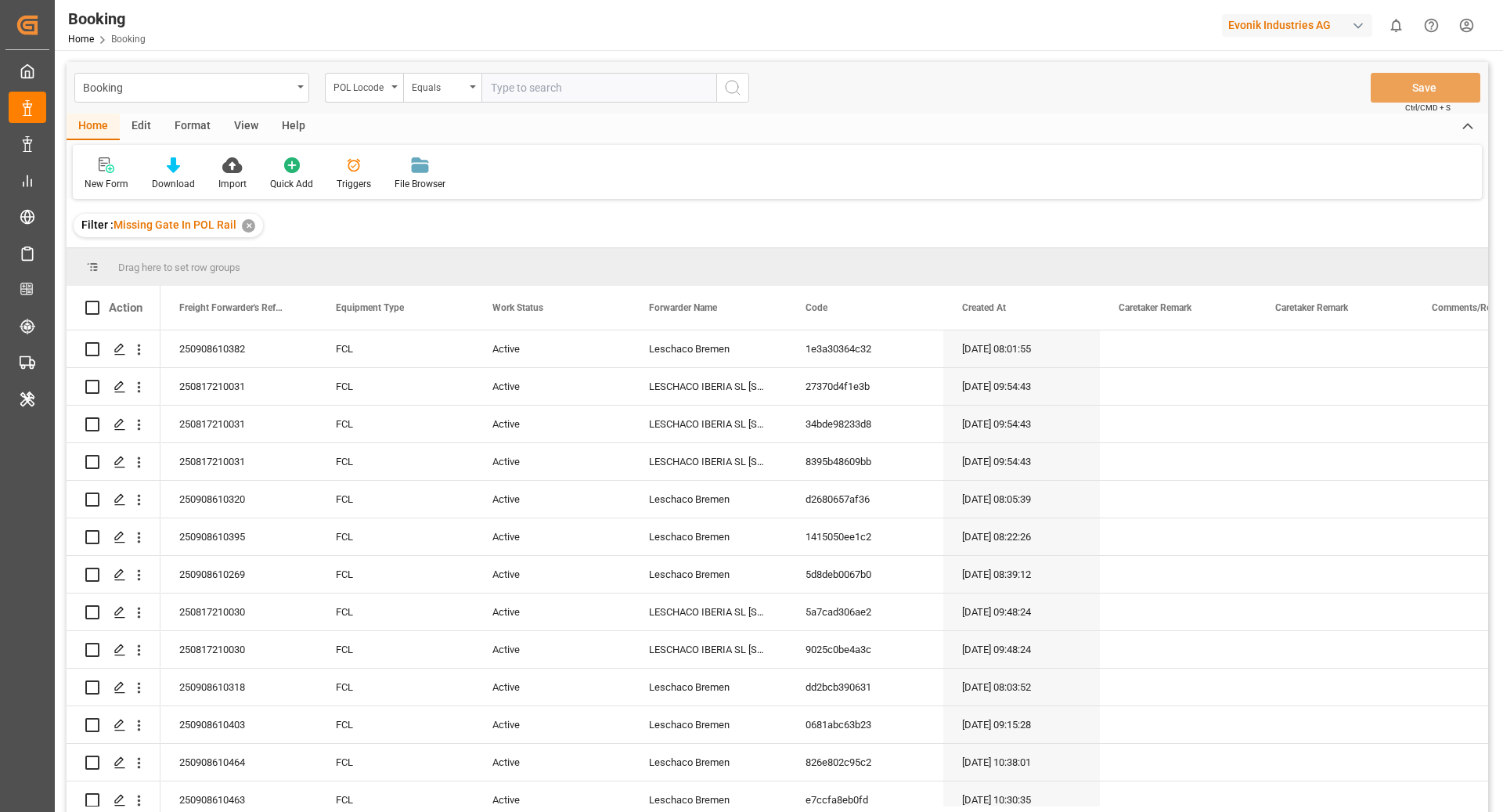
click at [612, 84] on input "text" at bounding box center [599, 87] width 235 height 30
paste input "DEWVN"
type input "DEWVN"
click at [742, 88] on button "search button" at bounding box center [732, 87] width 33 height 30
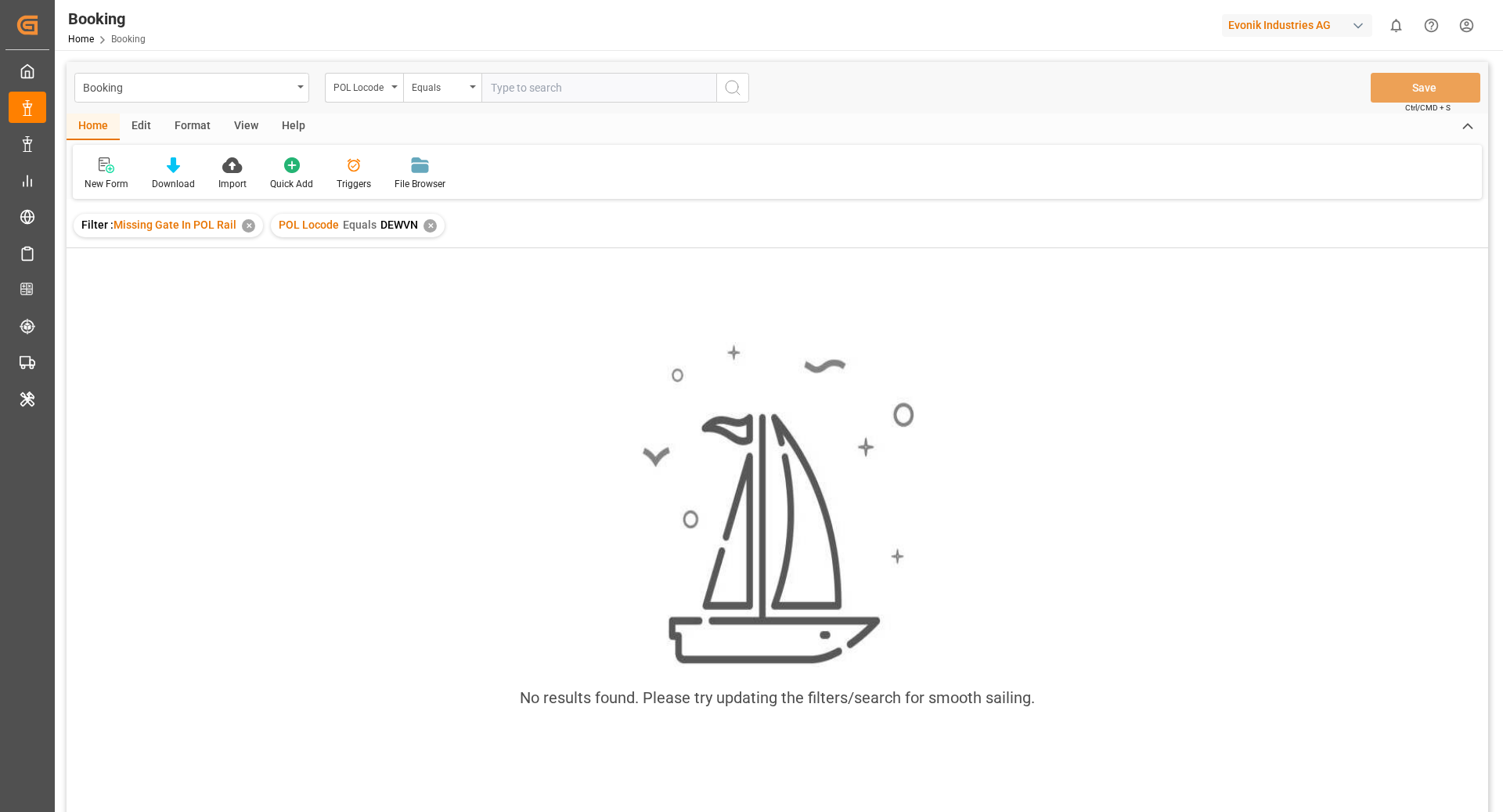
click at [251, 228] on div "✕" at bounding box center [248, 225] width 14 height 14
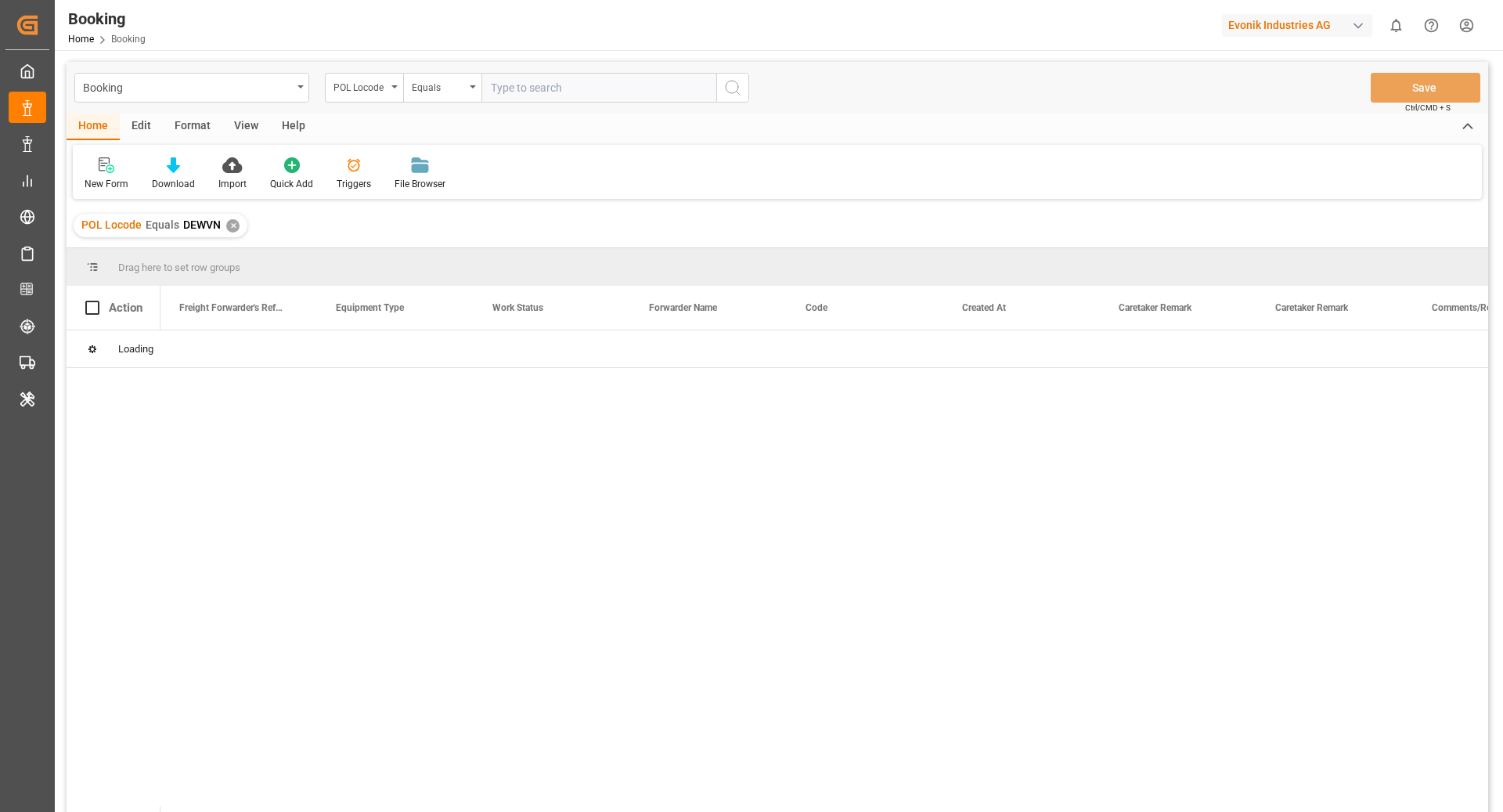
click at [243, 126] on div "View" at bounding box center [246, 126] width 48 height 26
click at [143, 173] on div at bounding box center [178, 164] width 78 height 16
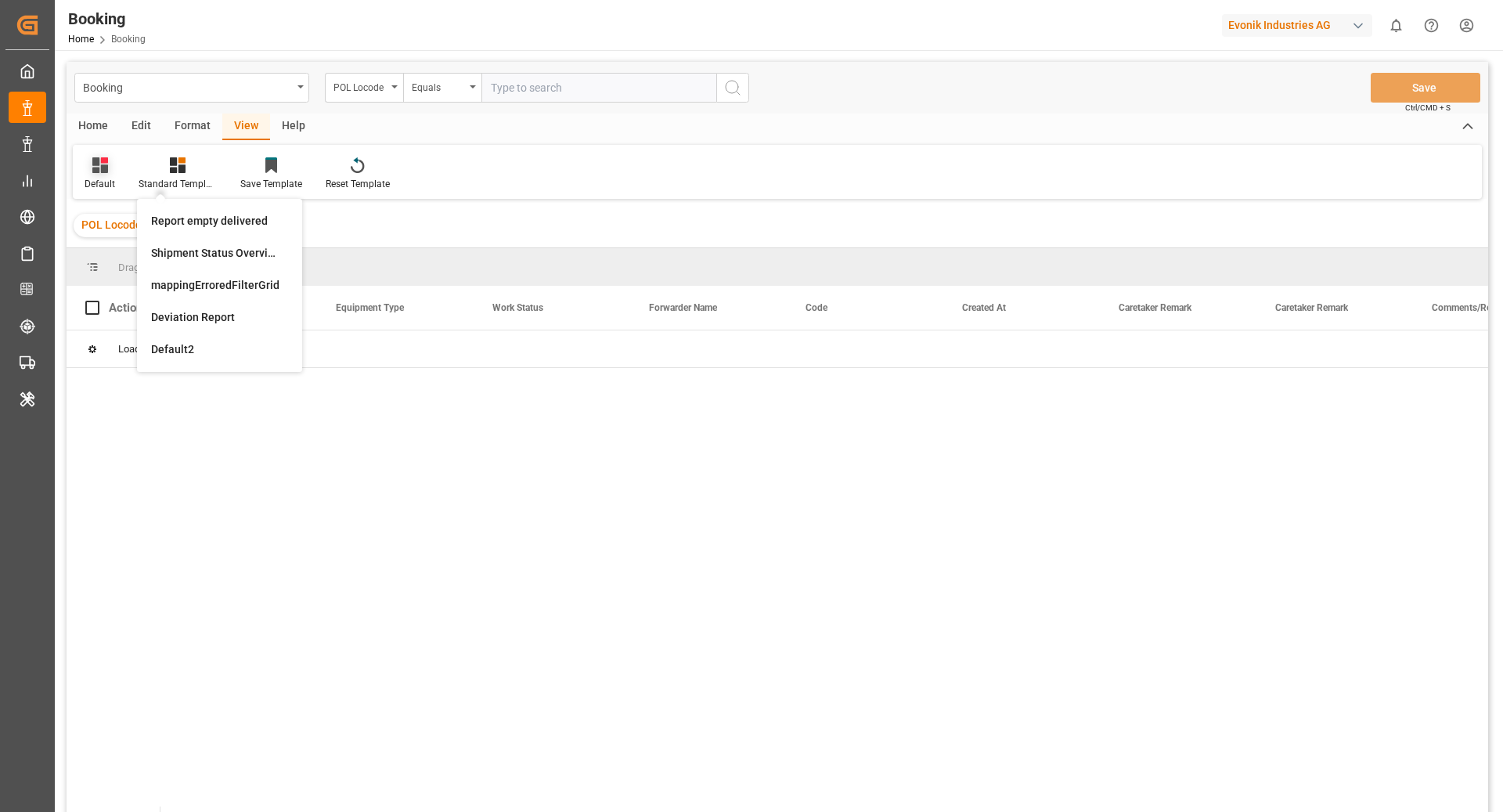
click at [120, 180] on div "Default" at bounding box center [99, 173] width 54 height 35
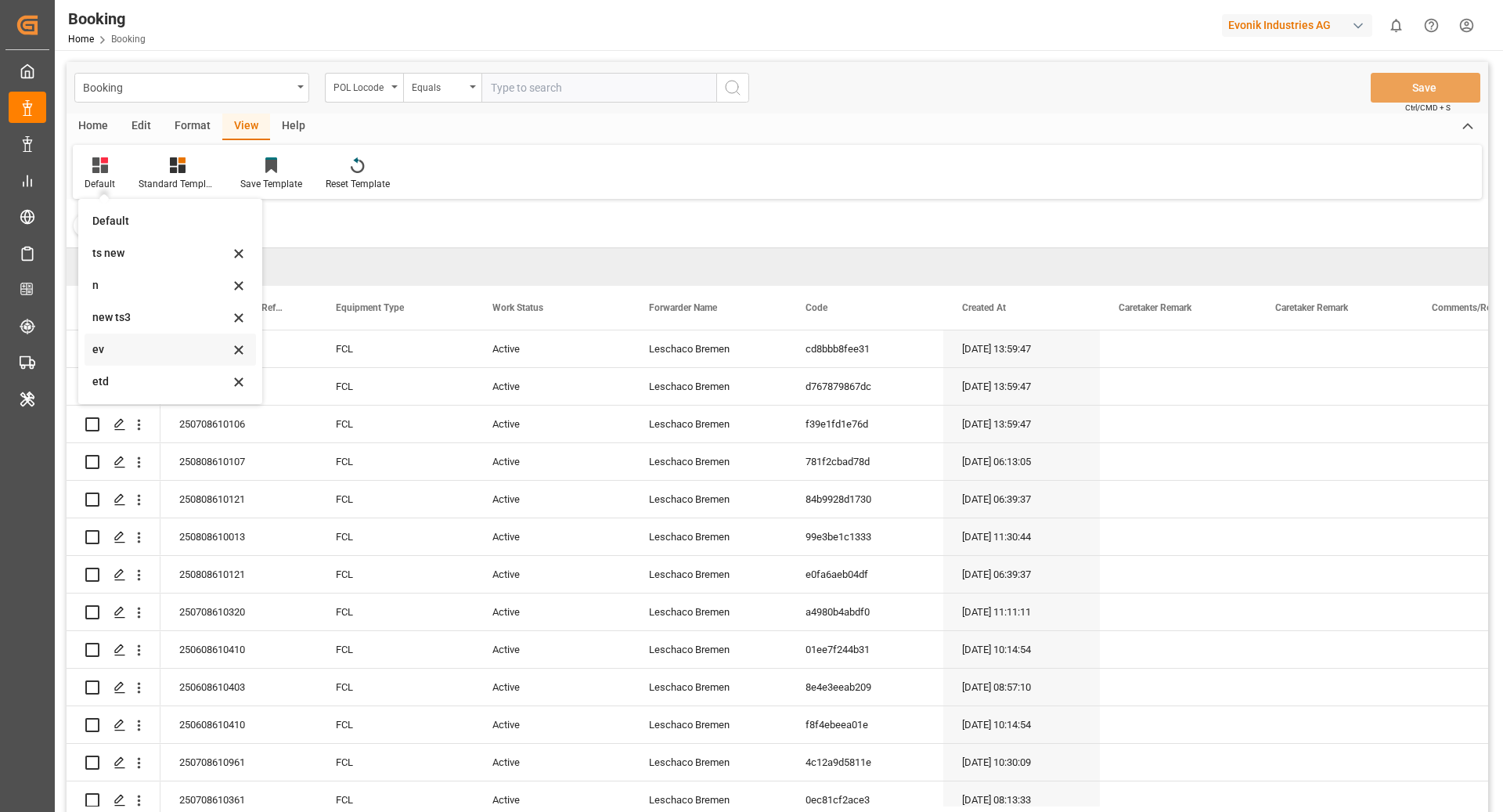
click at [146, 356] on div "ev" at bounding box center [161, 350] width 137 height 16
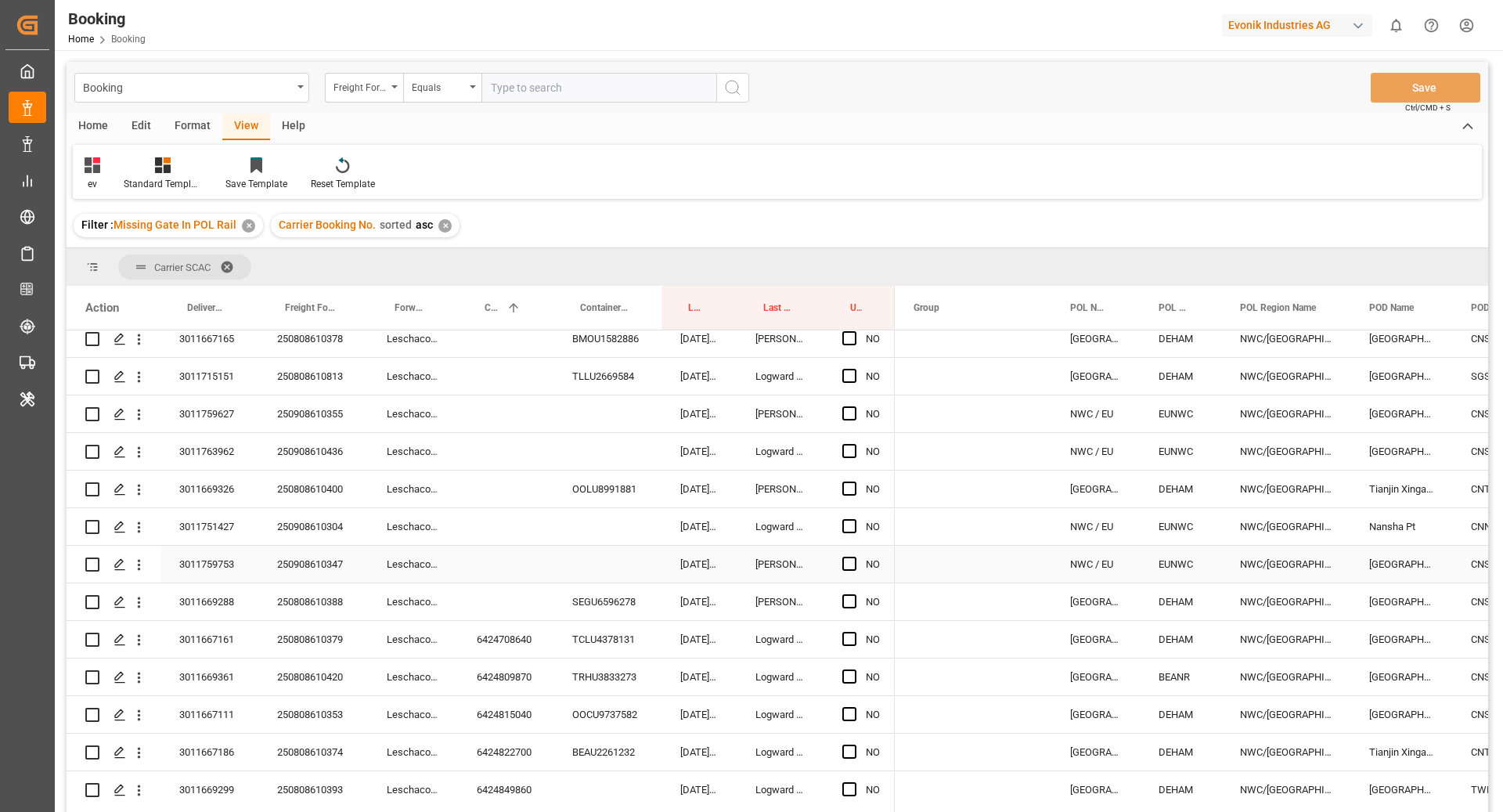
scroll to position [383, 0]
click at [140, 464] on button "open menu" at bounding box center [139, 453] width 16 height 30
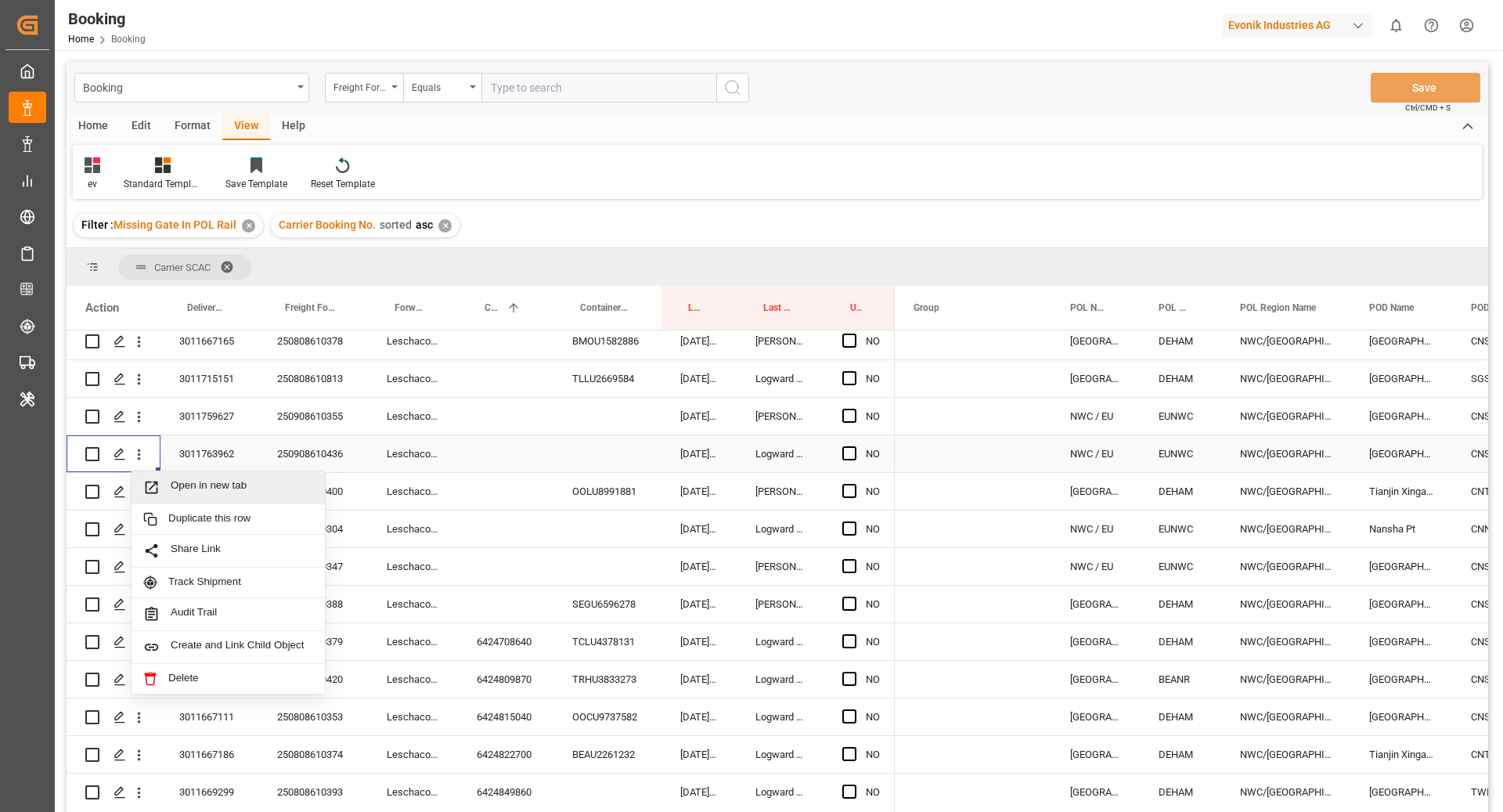
click at [233, 480] on span "Open in new tab" at bounding box center [242, 487] width 143 height 16
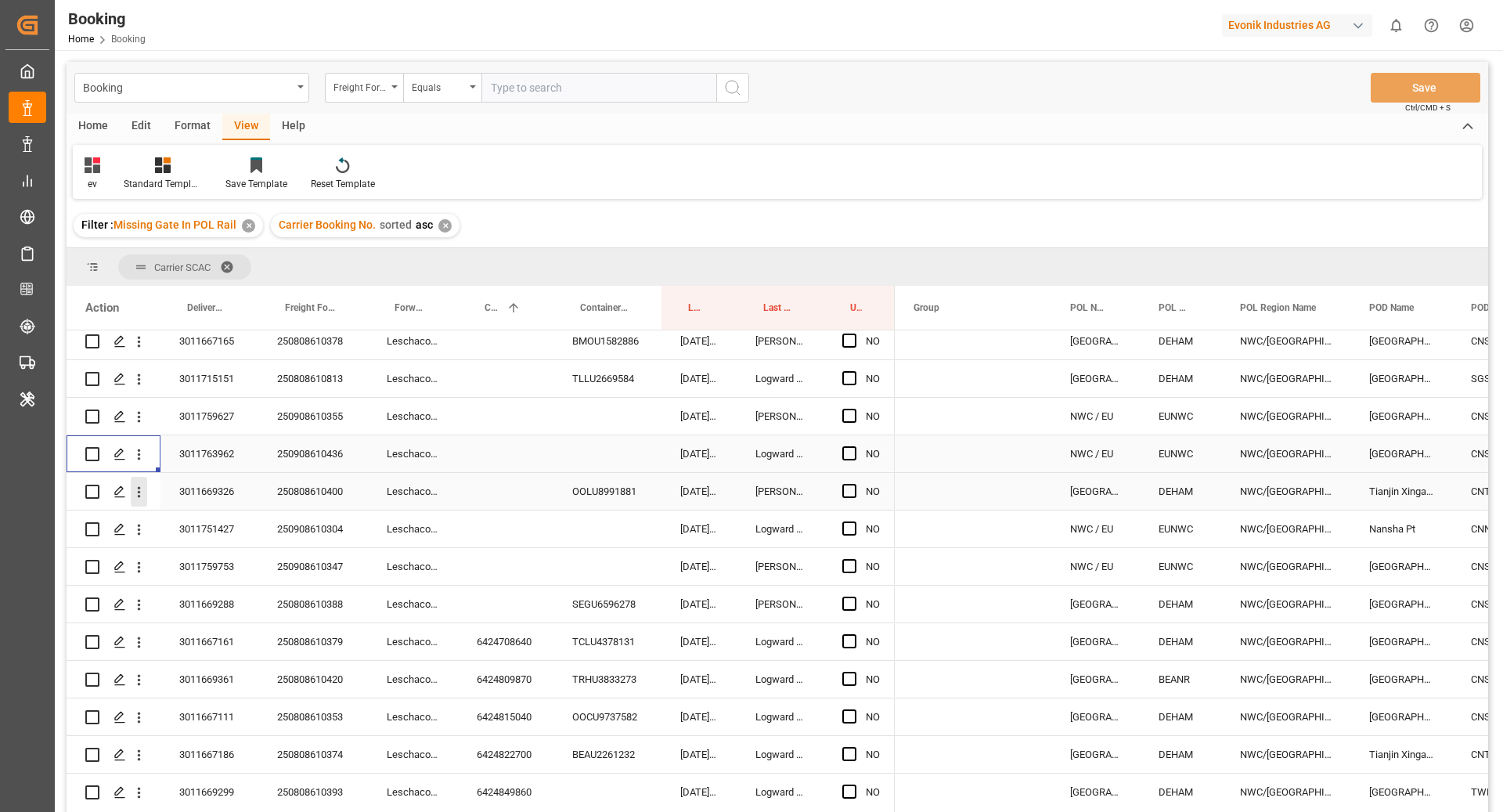
click at [133, 499] on icon "open menu" at bounding box center [139, 492] width 16 height 16
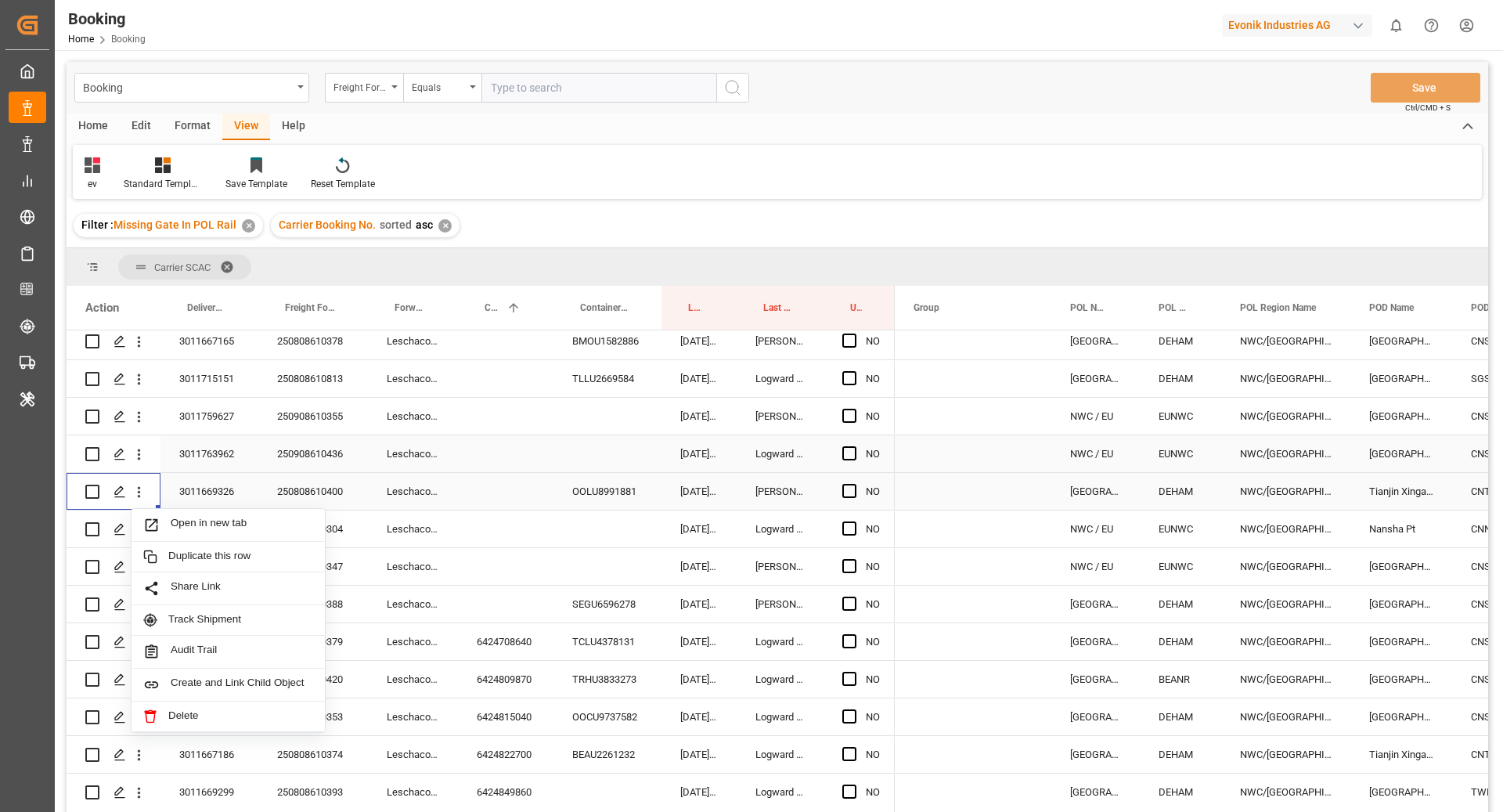
click at [166, 514] on div "Open in new tab" at bounding box center [228, 525] width 194 height 33
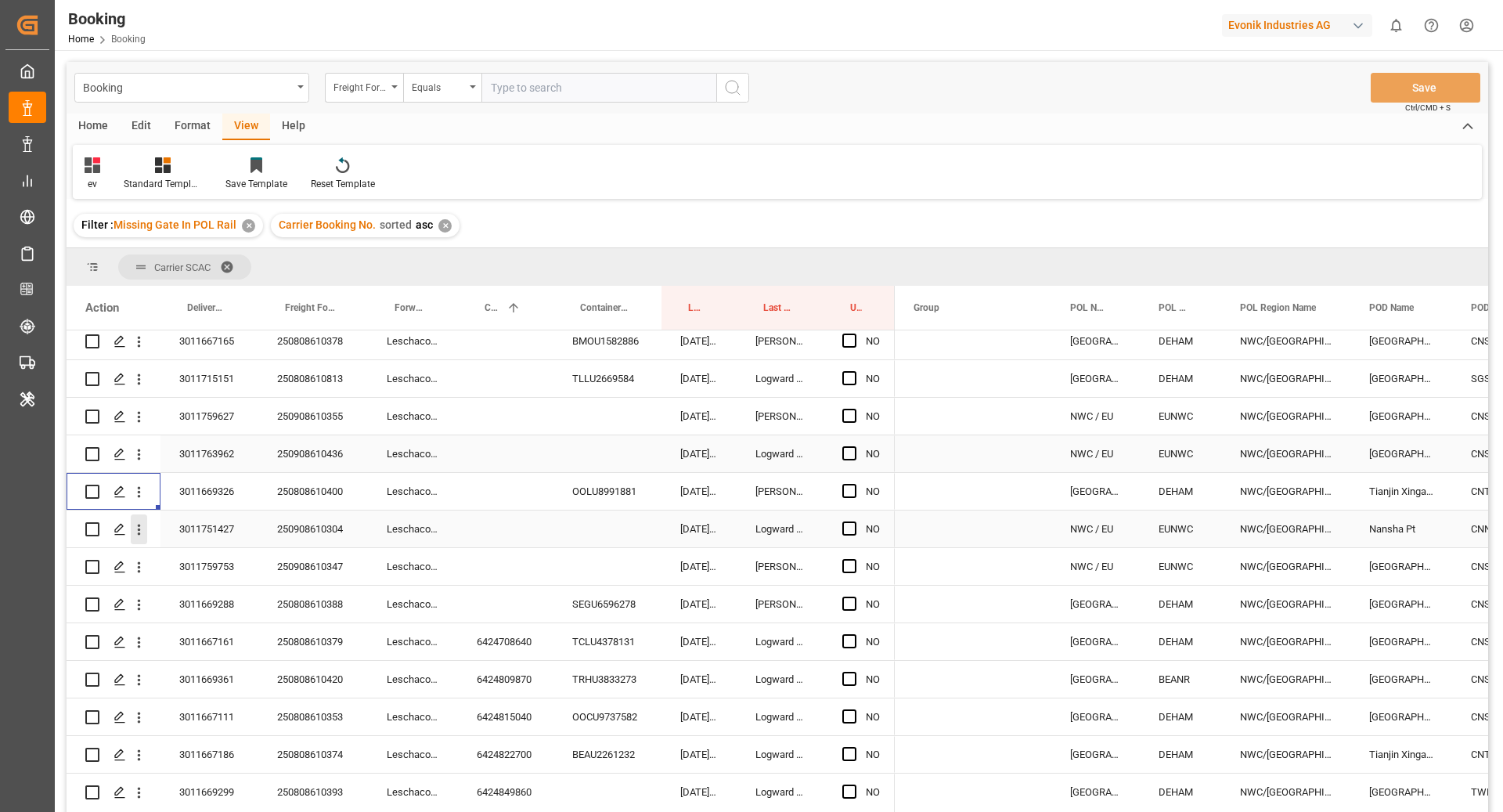
click at [144, 523] on icon "open menu" at bounding box center [139, 530] width 16 height 16
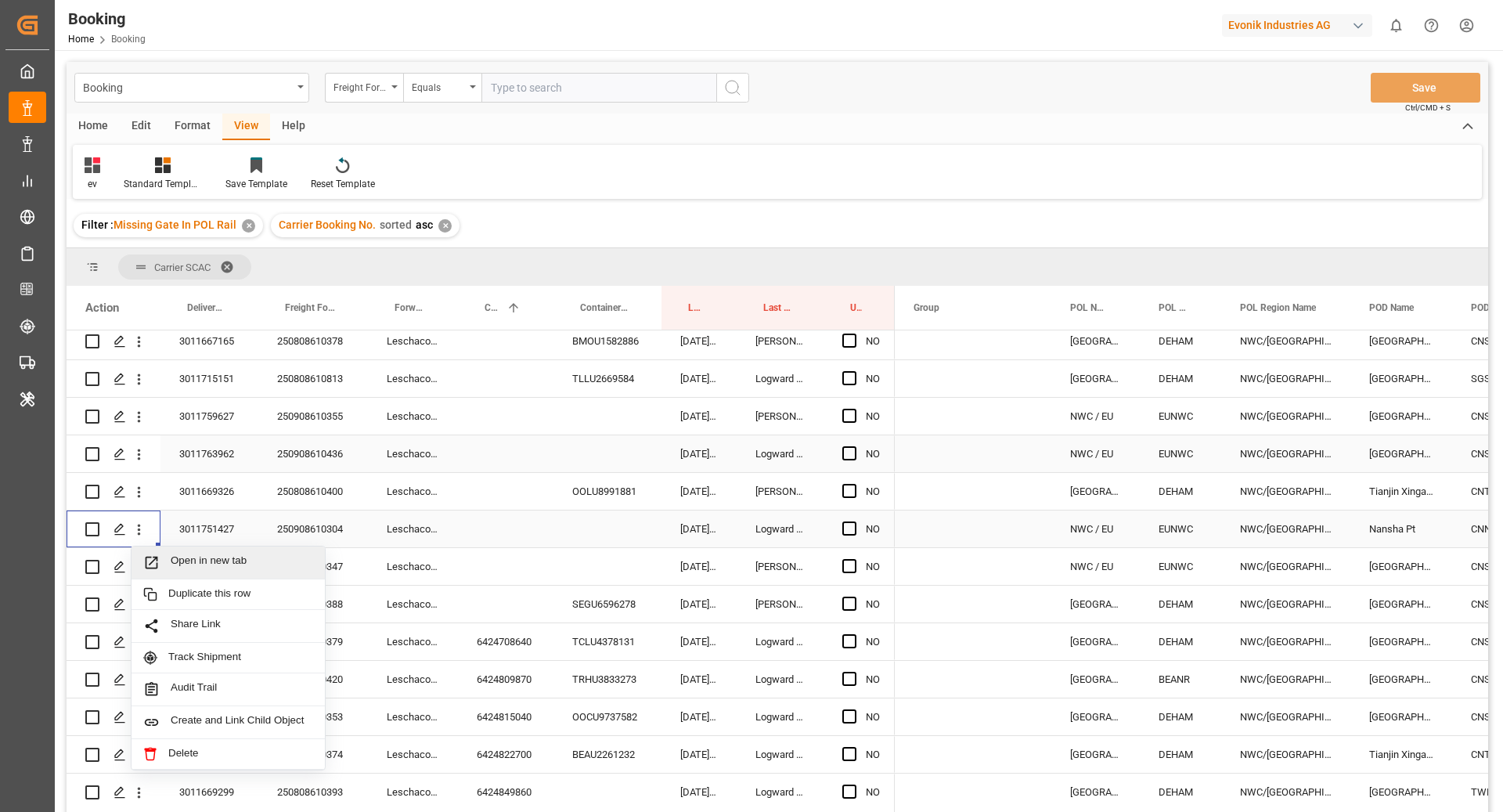
click at [187, 561] on span "Open in new tab" at bounding box center [242, 562] width 143 height 16
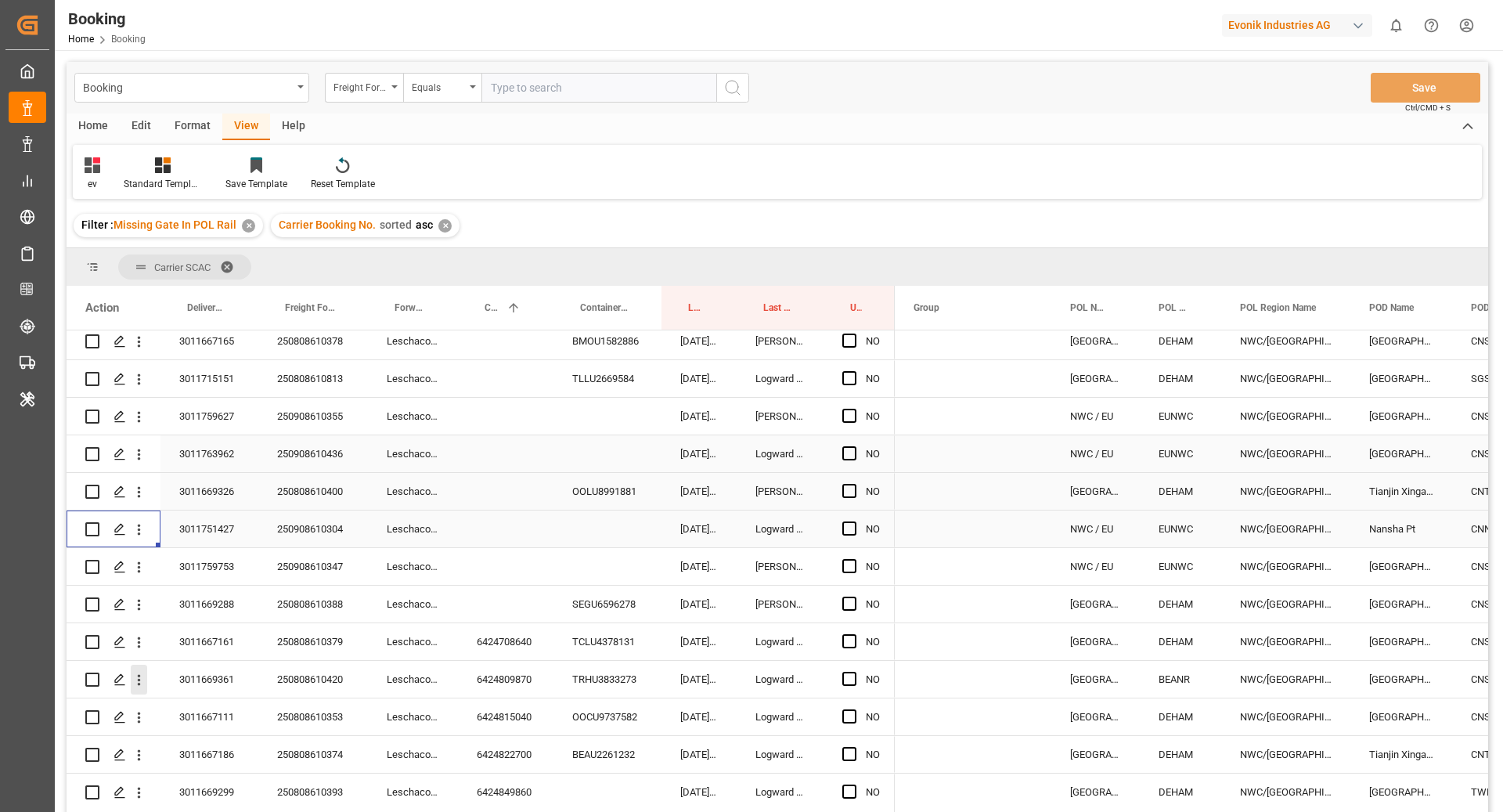
scroll to position [530, 0]
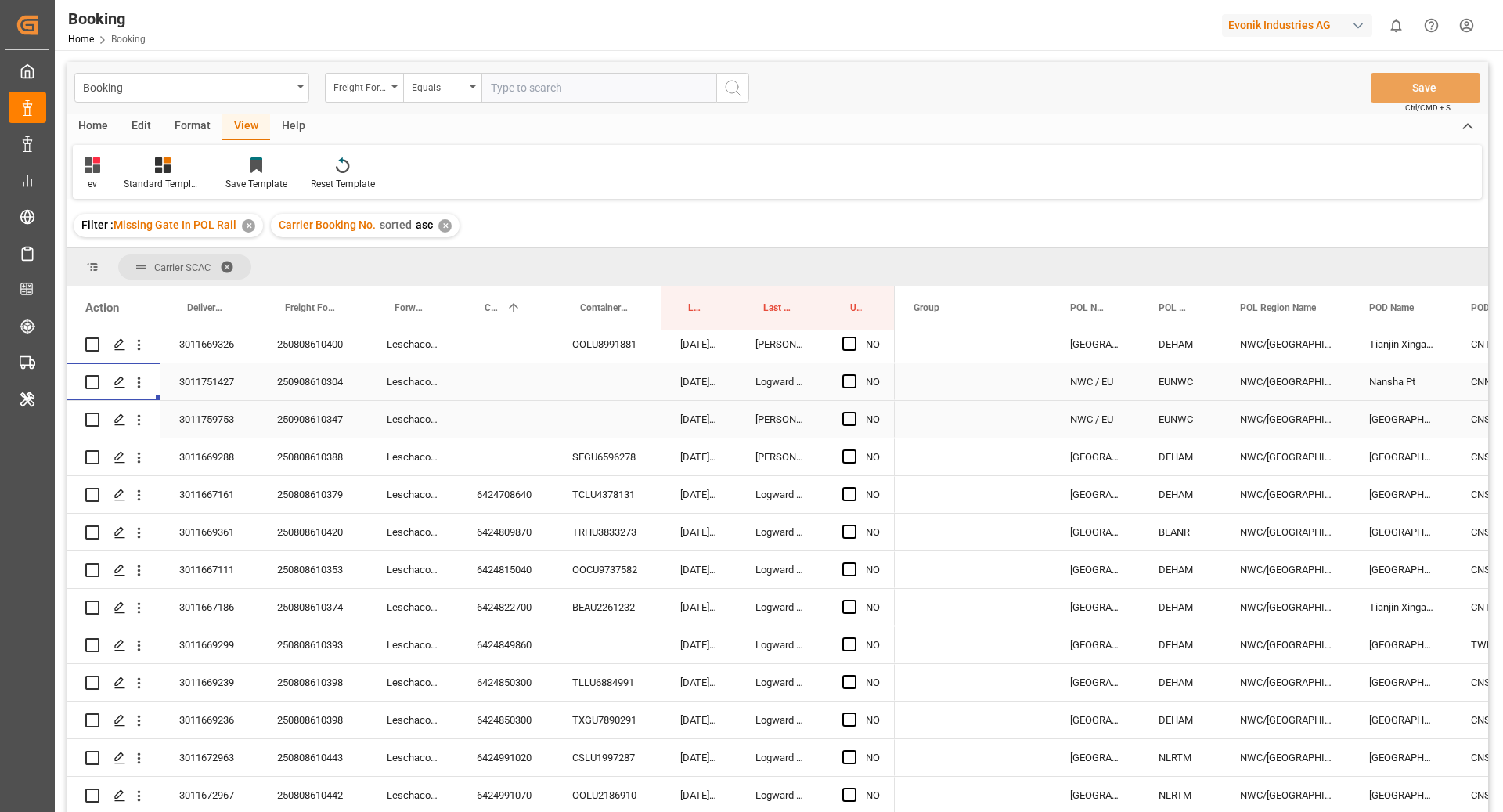
click at [139, 415] on icon "open menu" at bounding box center [139, 421] width 3 height 11
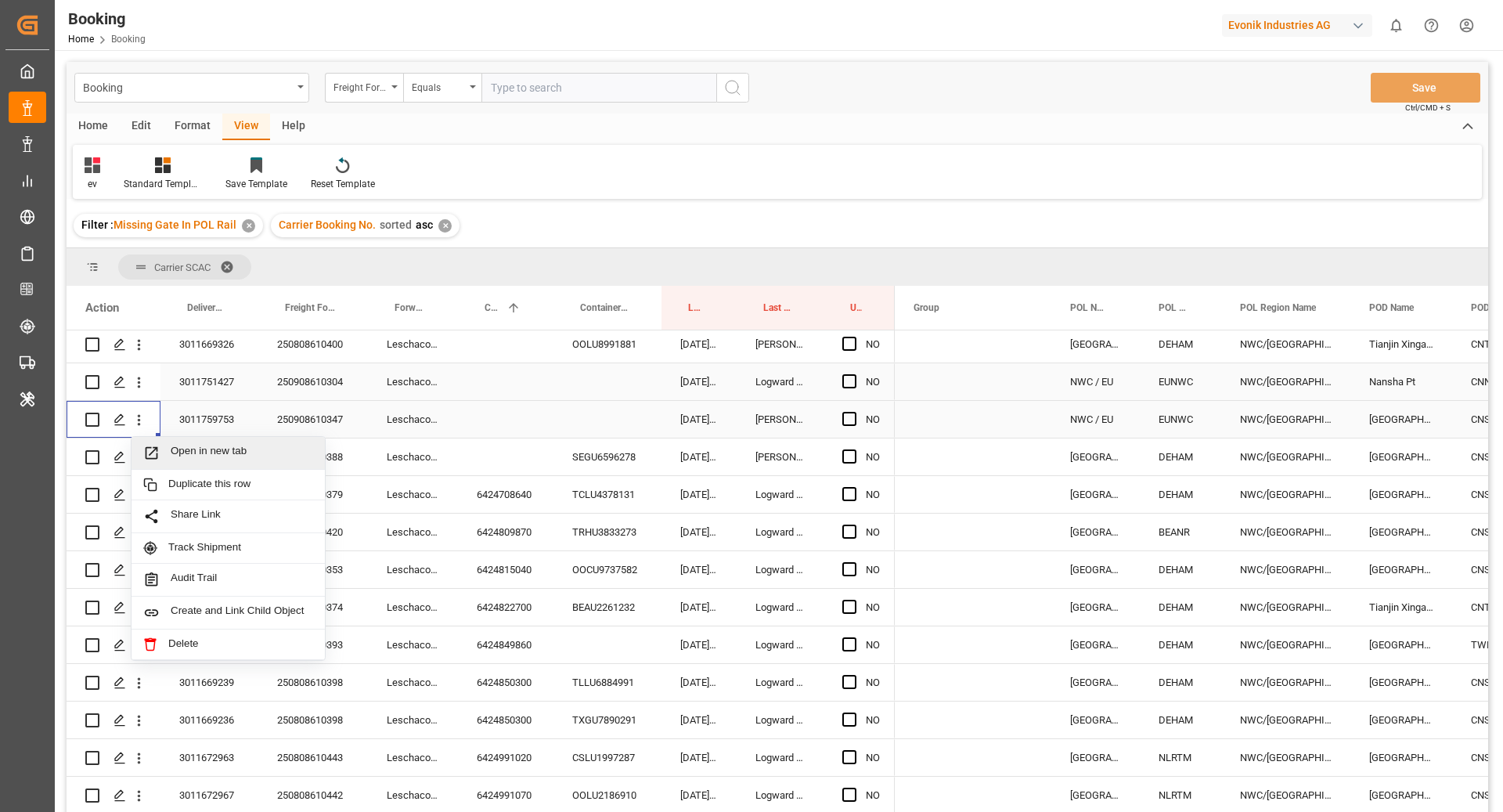
click at [187, 449] on span "Open in new tab" at bounding box center [242, 452] width 143 height 16
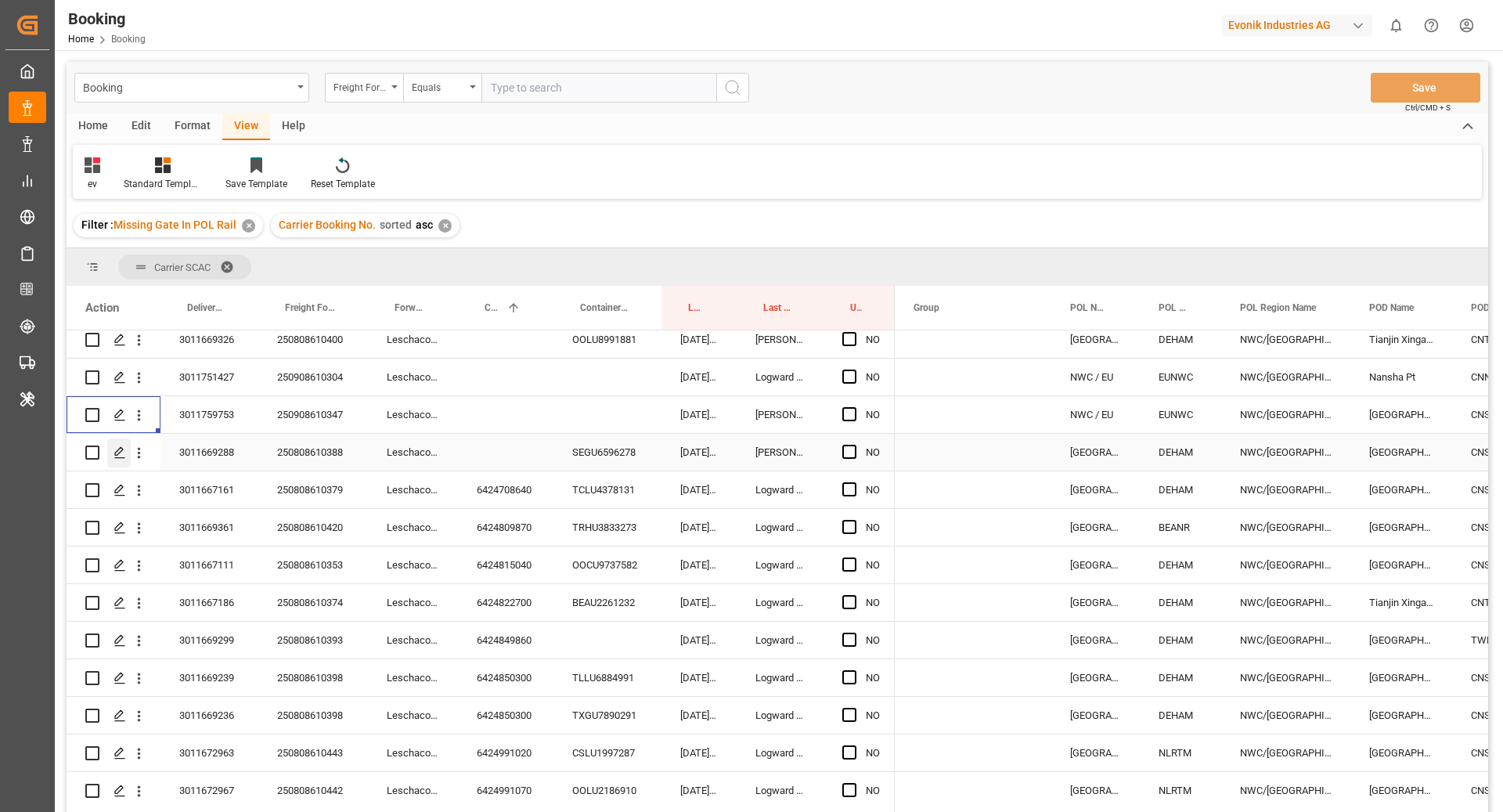
scroll to position [551, 0]
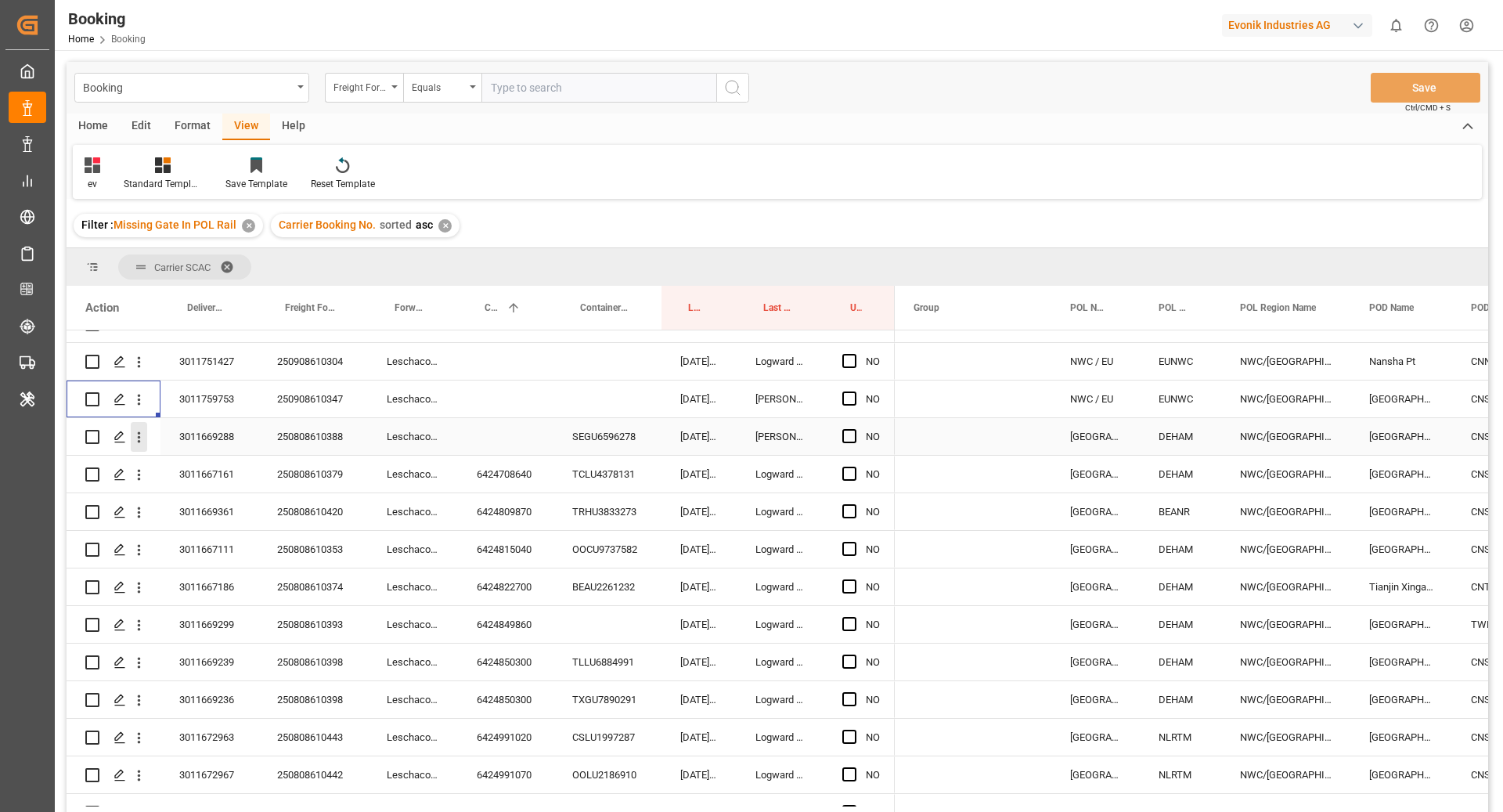
click at [143, 447] on button "open menu" at bounding box center [139, 436] width 16 height 30
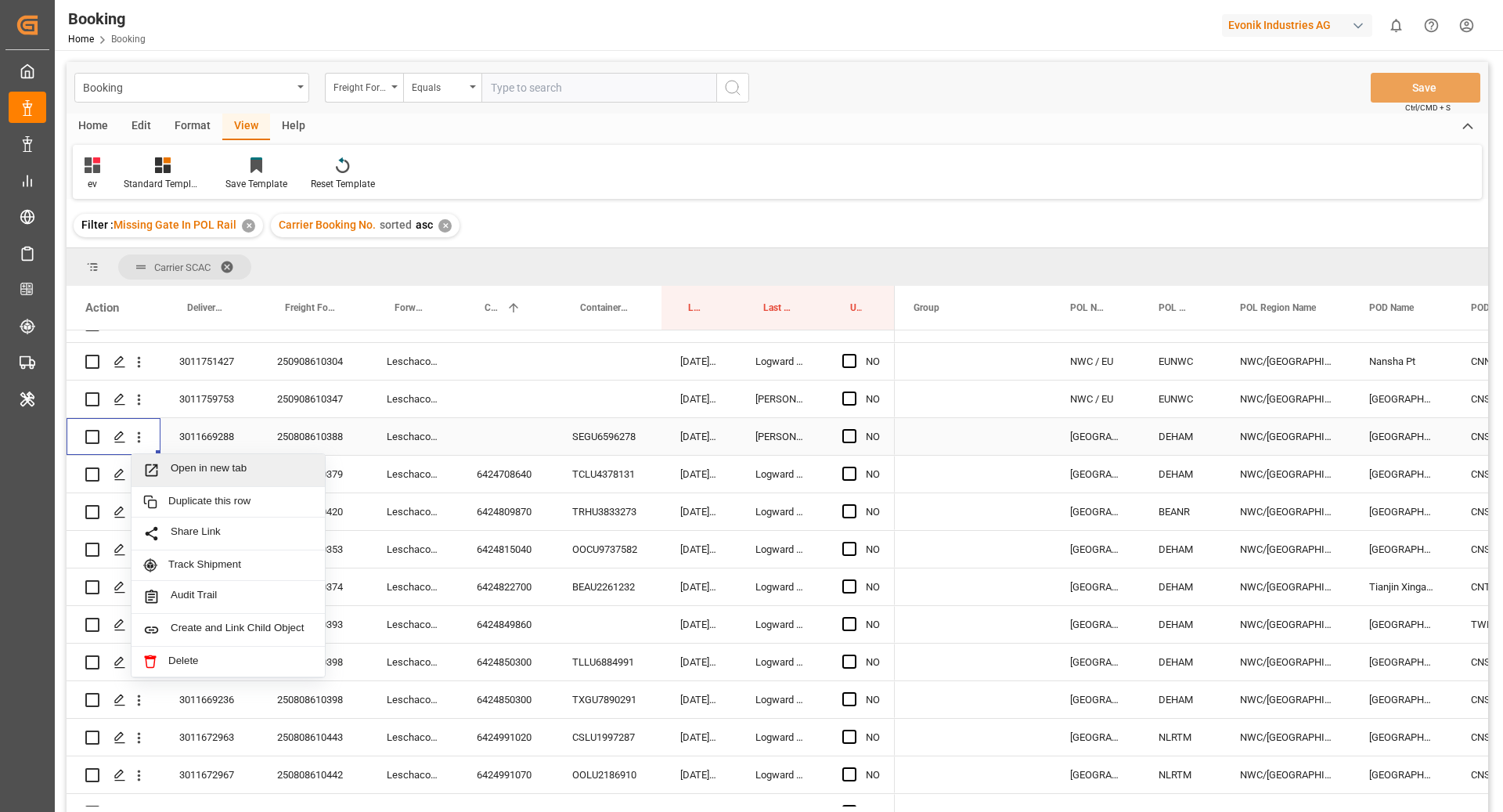
click at [195, 459] on div "Open in new tab" at bounding box center [228, 470] width 194 height 33
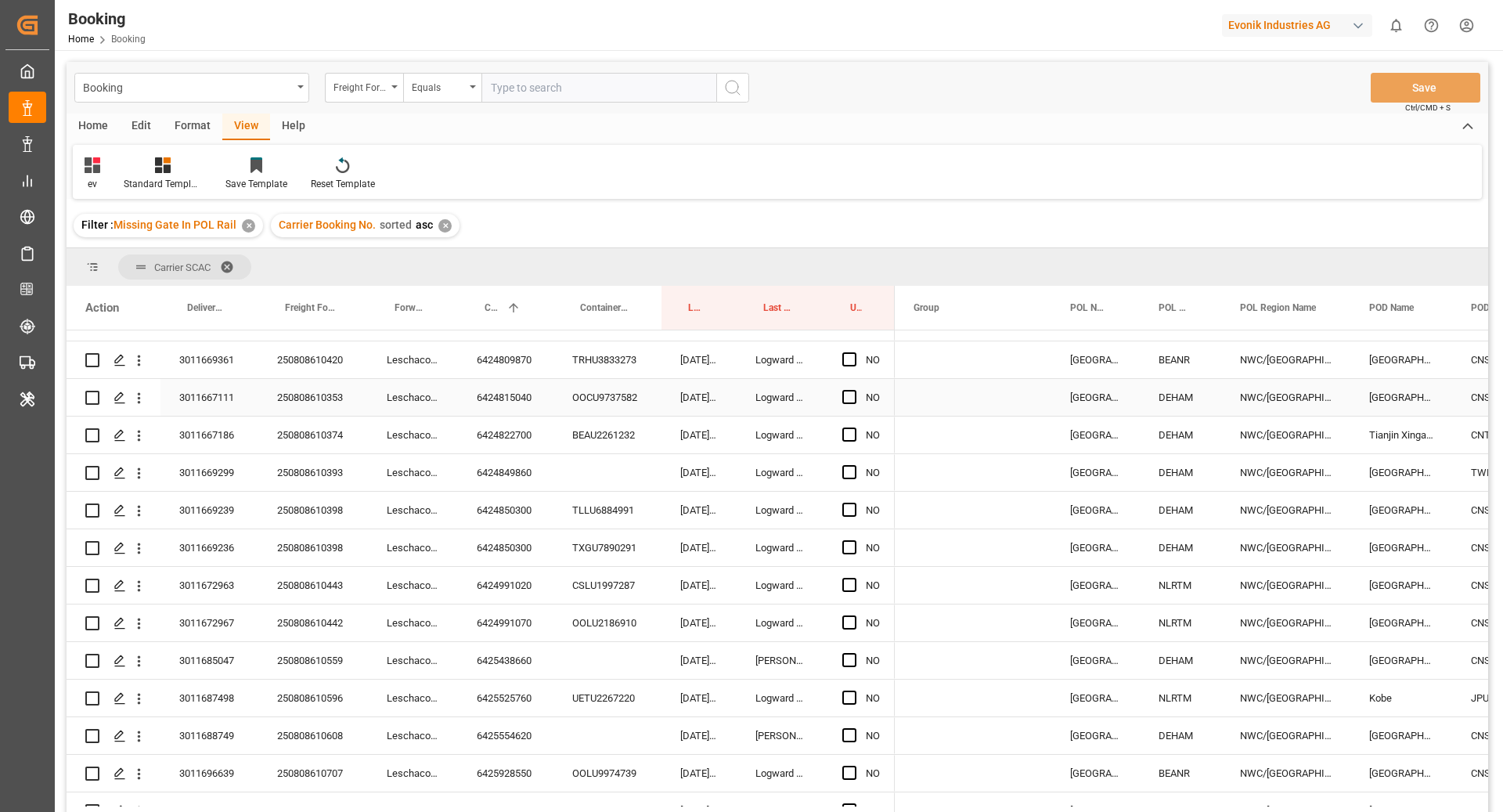
scroll to position [546, 0]
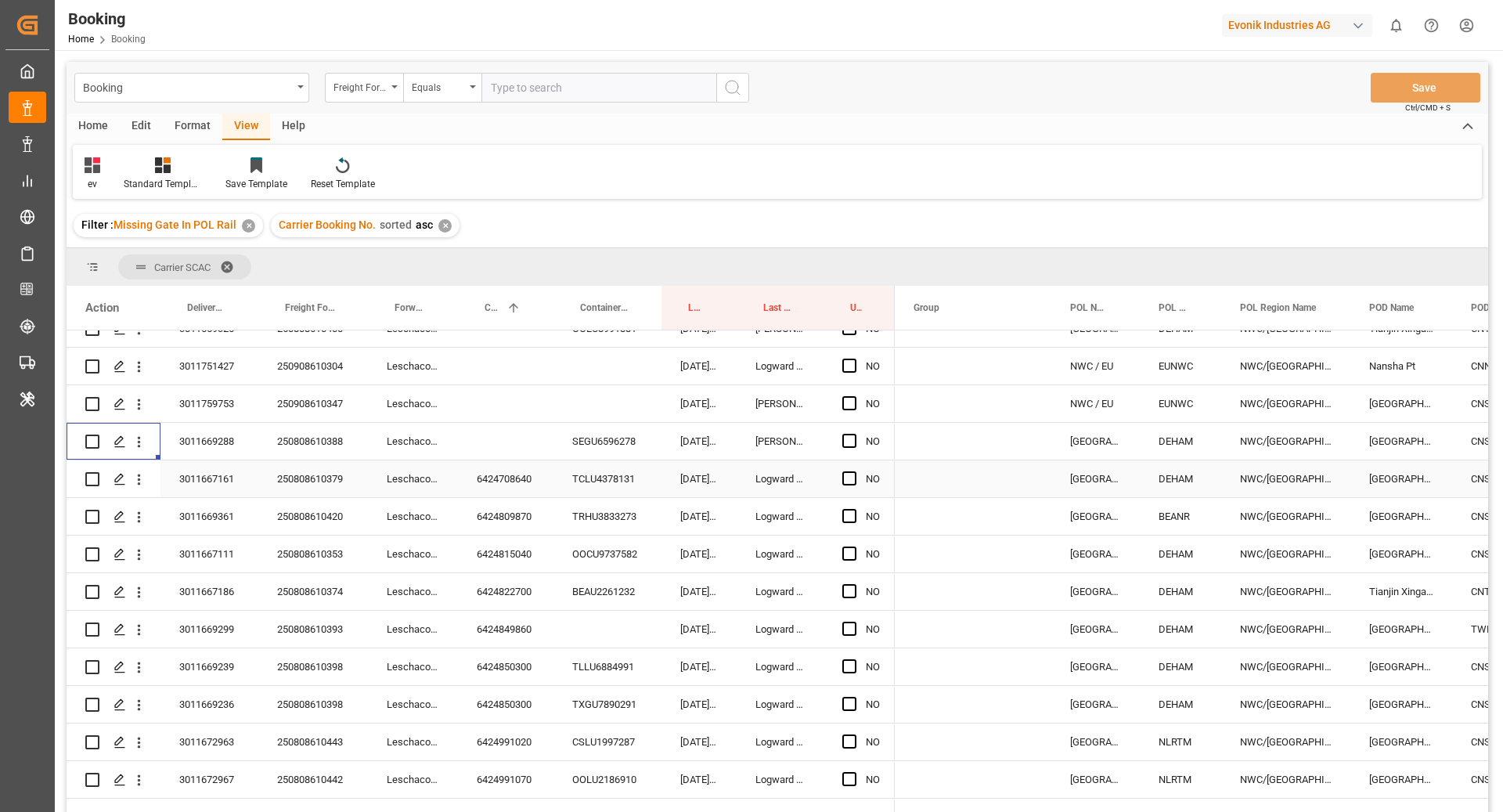
click at [507, 476] on div "6424708640" at bounding box center [505, 479] width 95 height 36
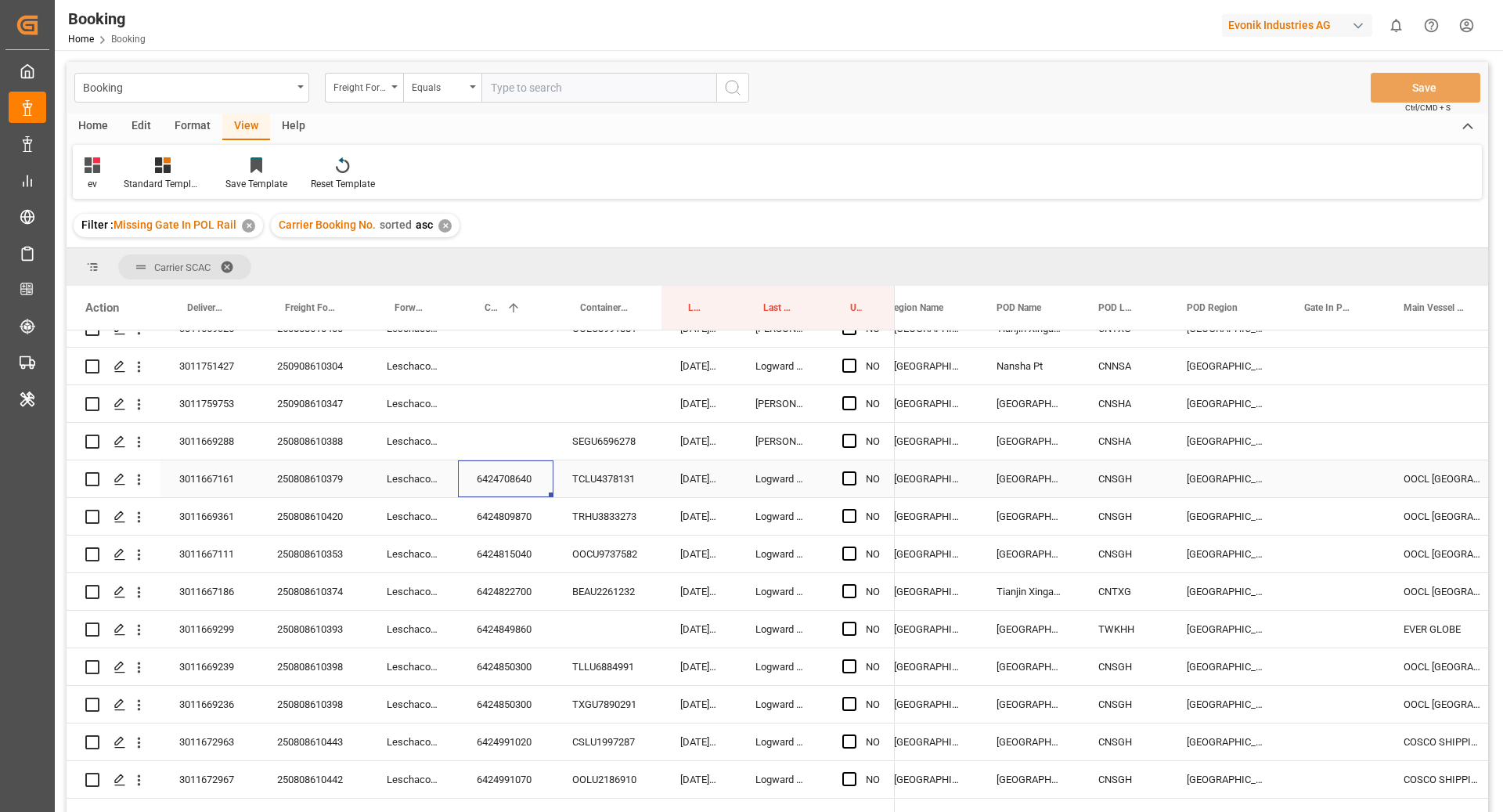
click at [1259, 486] on div "[GEOGRAPHIC_DATA]" at bounding box center [1227, 479] width 117 height 36
click at [1353, 480] on div "Press SPACE to select this row." at bounding box center [1335, 479] width 99 height 36
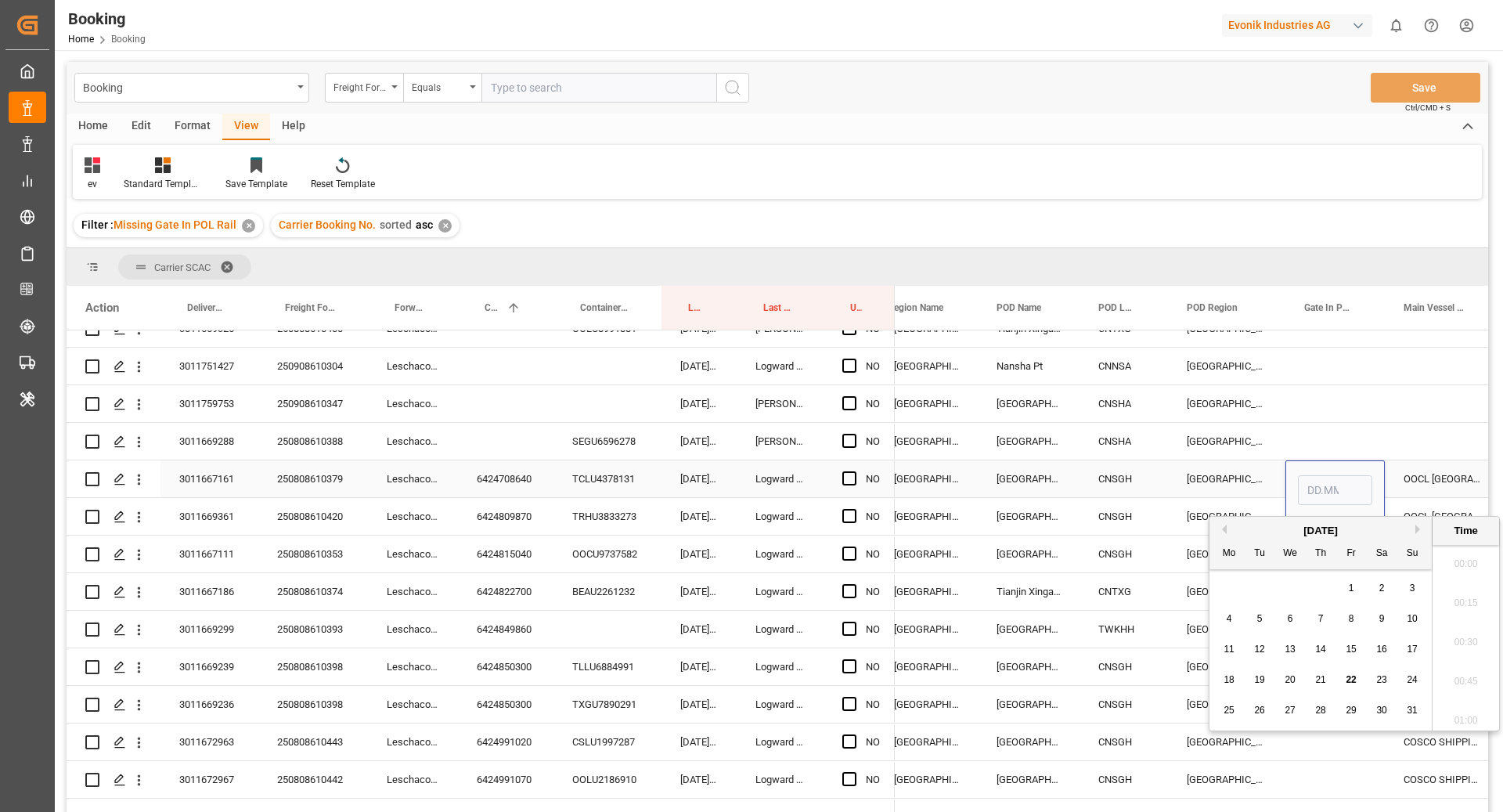
scroll to position [2274, 0]
click at [1355, 679] on span "22" at bounding box center [1350, 679] width 10 height 11
type input "22.08.2025 00:00"
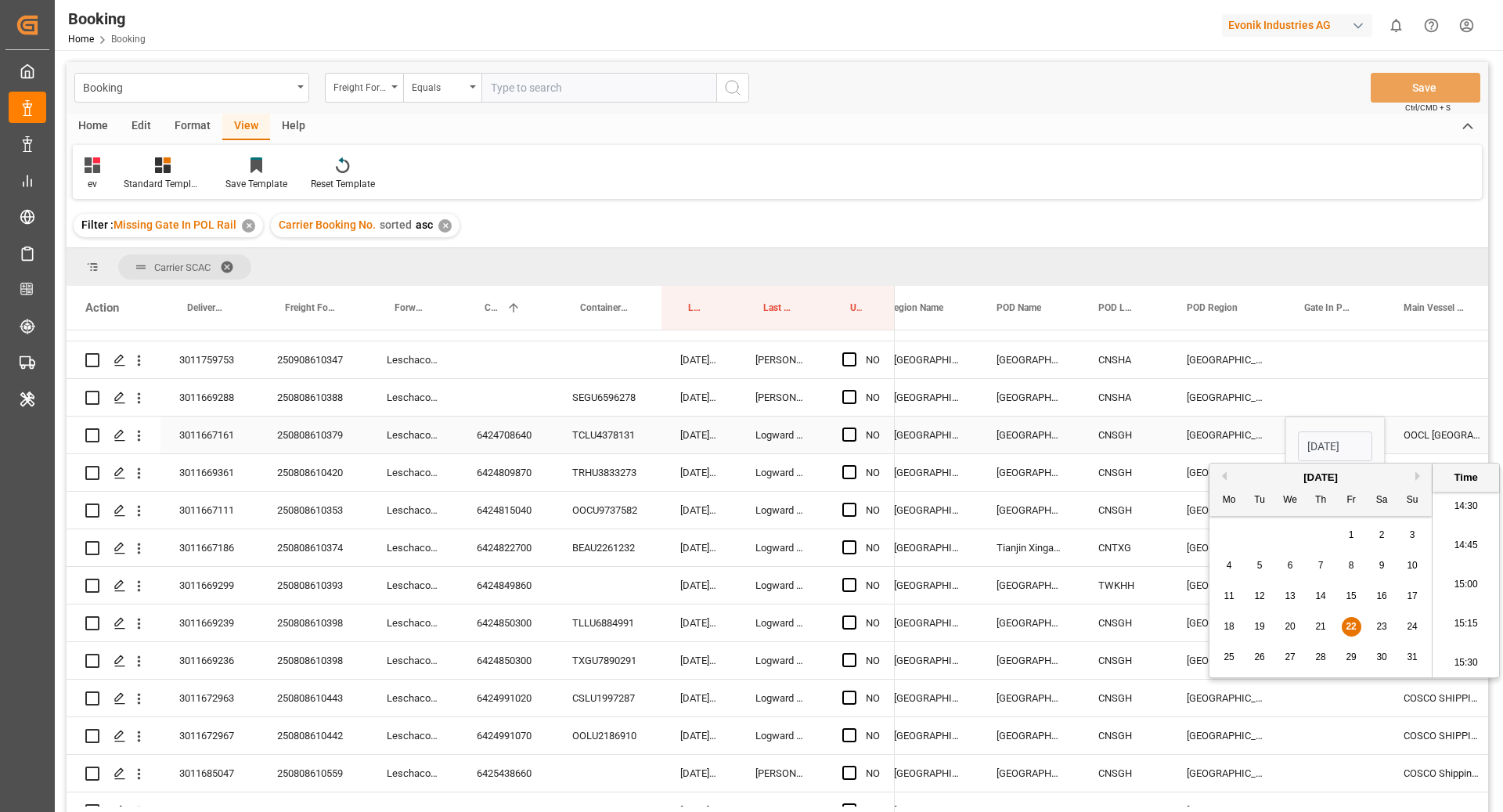
scroll to position [599, 0]
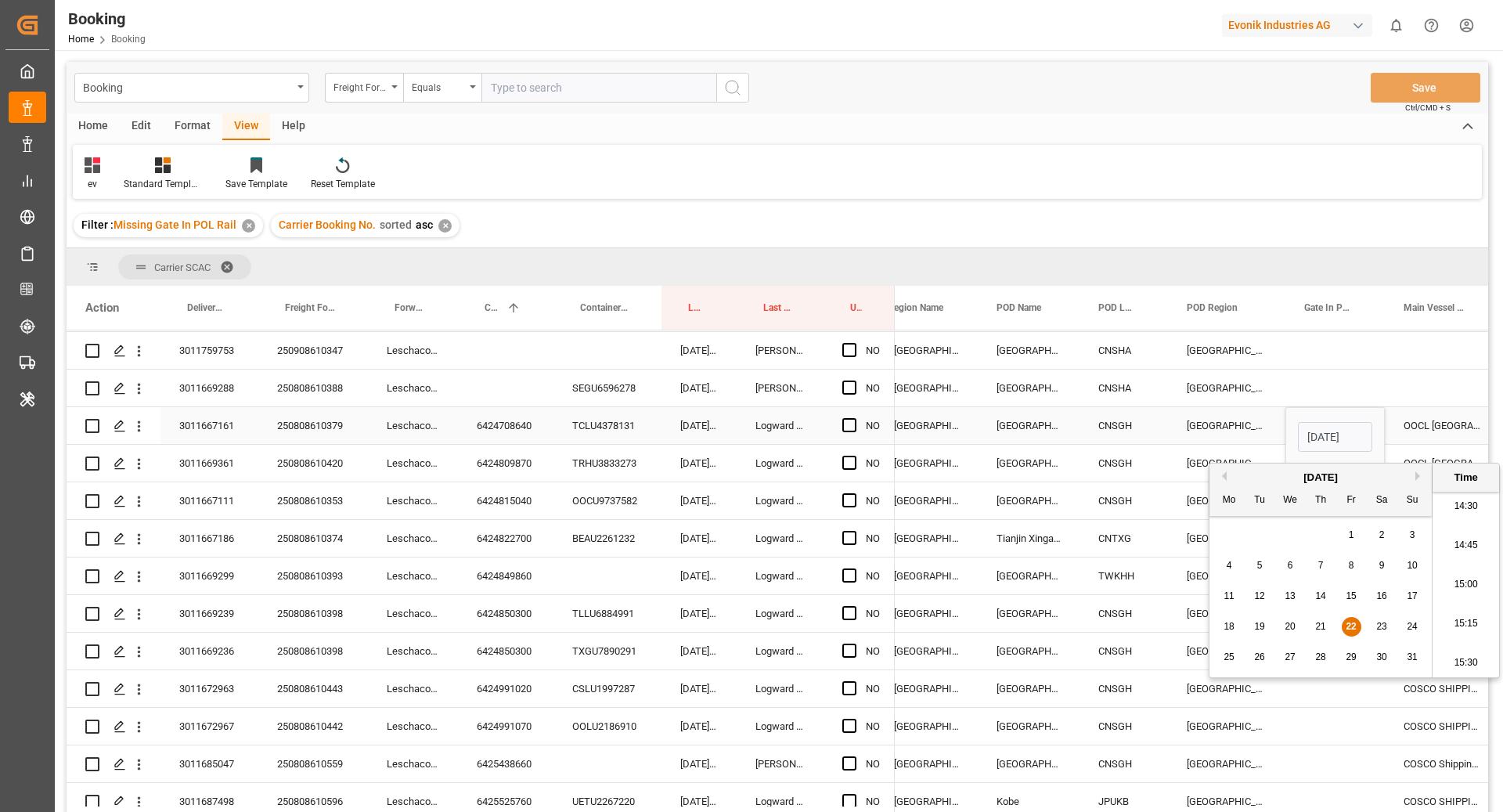
click at [1193, 426] on div "[GEOGRAPHIC_DATA]" at bounding box center [1227, 425] width 117 height 36
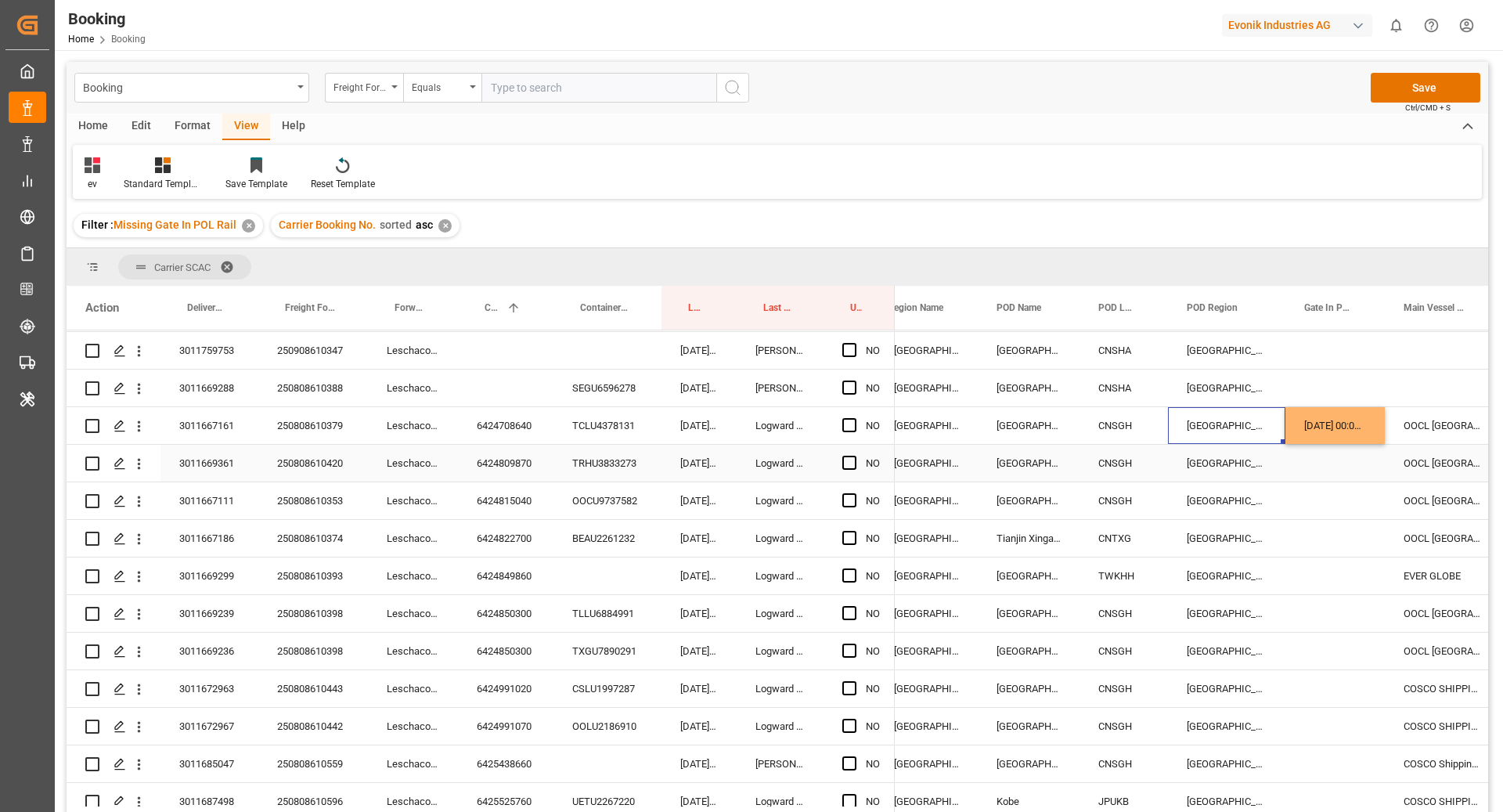
click at [501, 466] on div "6424809870" at bounding box center [505, 462] width 95 height 36
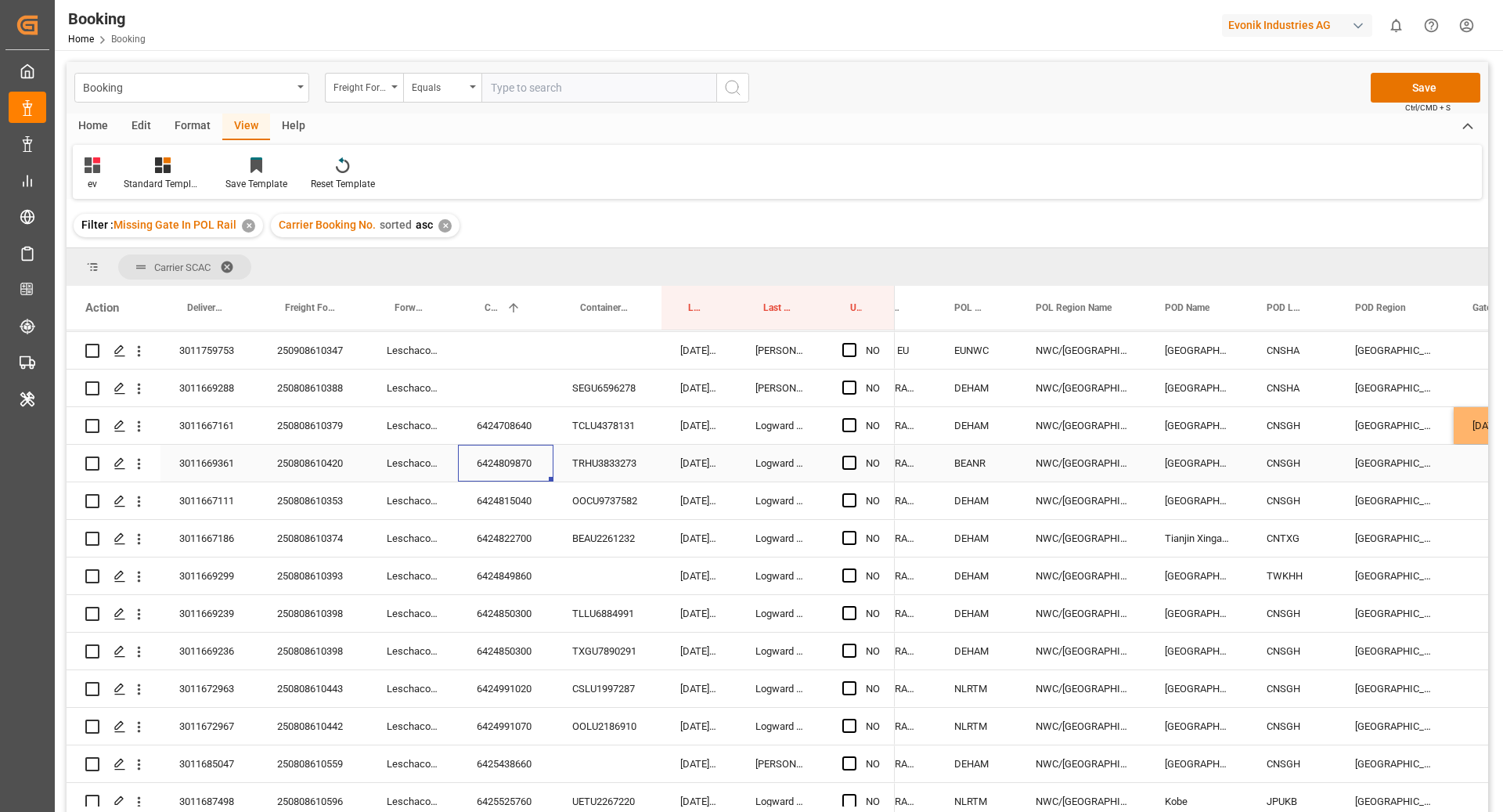
scroll to position [0, 210]
click at [850, 466] on span "Press SPACE to select this row." at bounding box center [850, 463] width 15 height 15
click at [854, 456] on input "Press SPACE to select this row." at bounding box center [854, 456] width 0 height 0
click at [504, 500] on div "6424815040" at bounding box center [505, 500] width 95 height 36
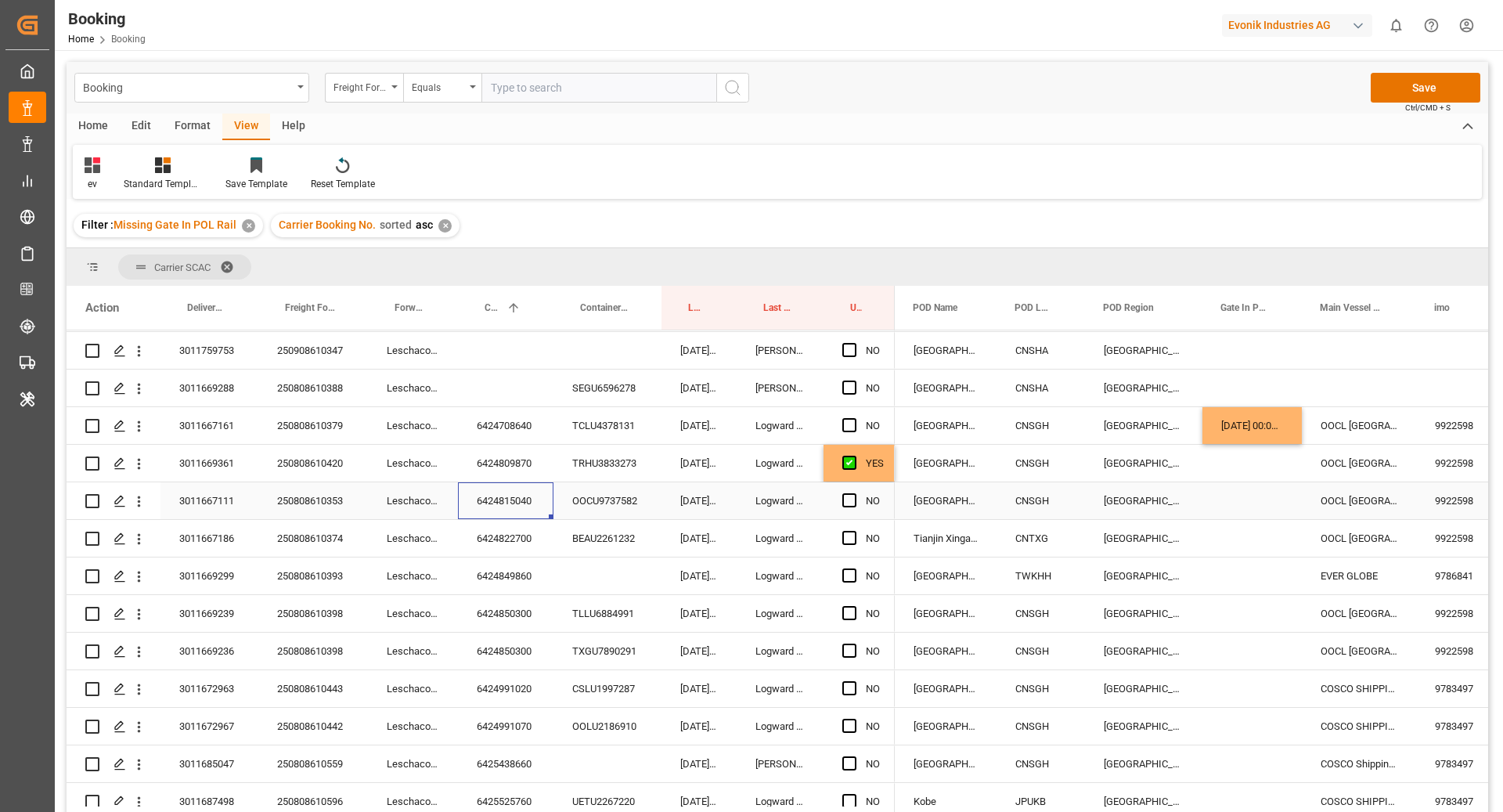
scroll to position [0, 526]
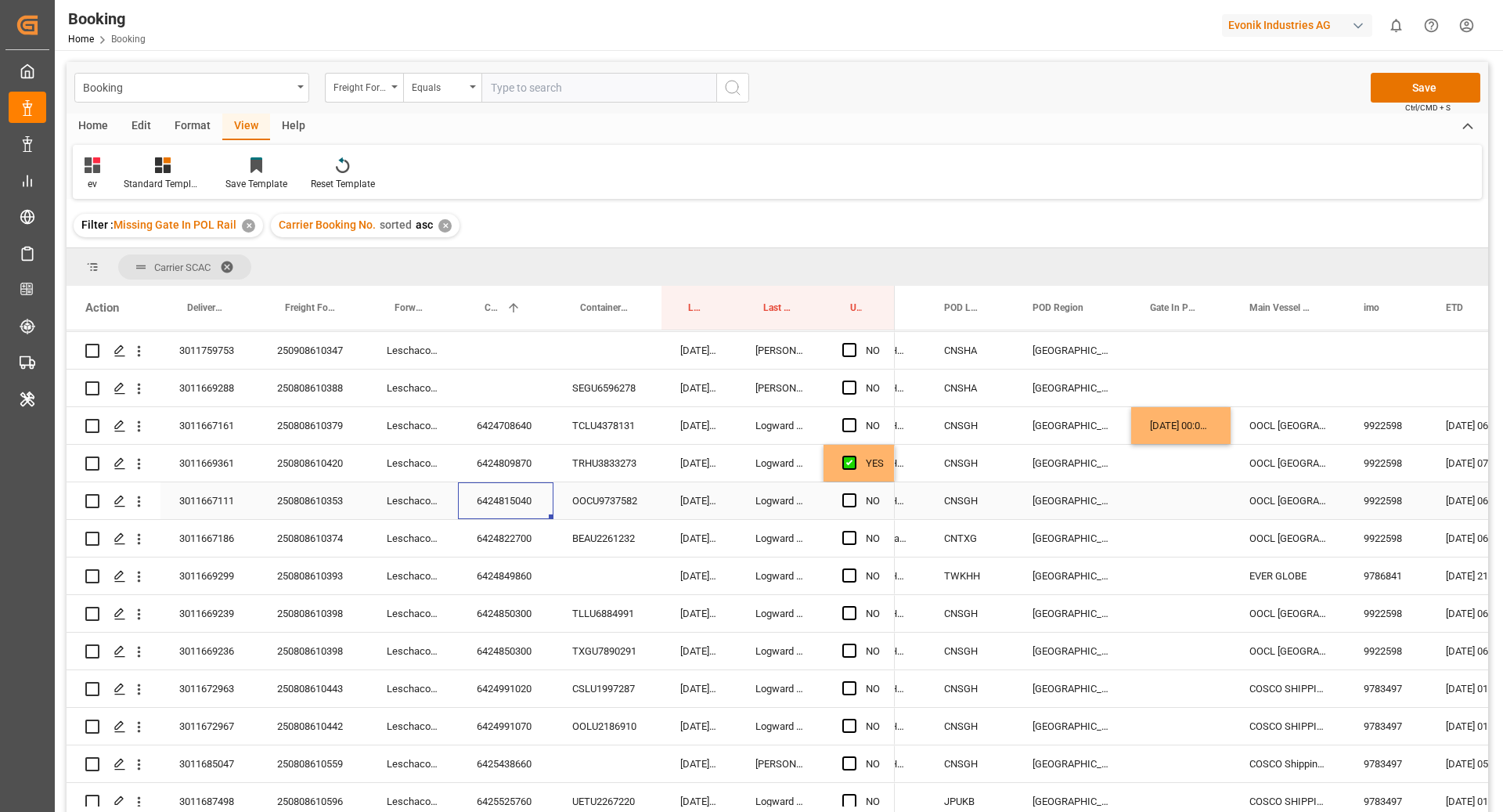
click at [1182, 492] on div "Press SPACE to select this row." at bounding box center [1180, 500] width 99 height 36
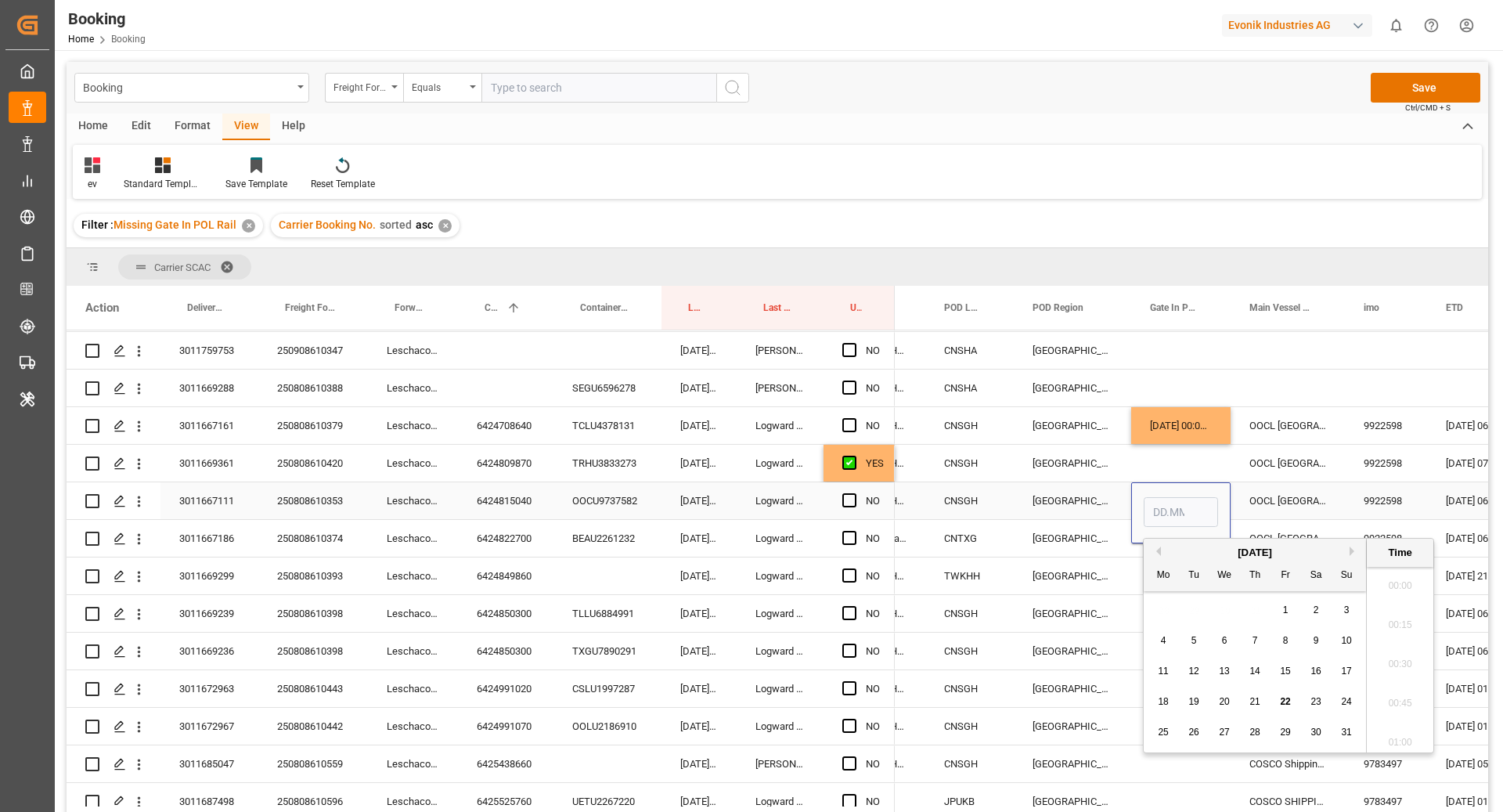
scroll to position [2313, 0]
click at [1287, 697] on span "22" at bounding box center [1285, 701] width 10 height 11
type input "22.08.2025 00:00"
click at [1297, 492] on div "OOCL VALENCIA" at bounding box center [1289, 500] width 114 height 36
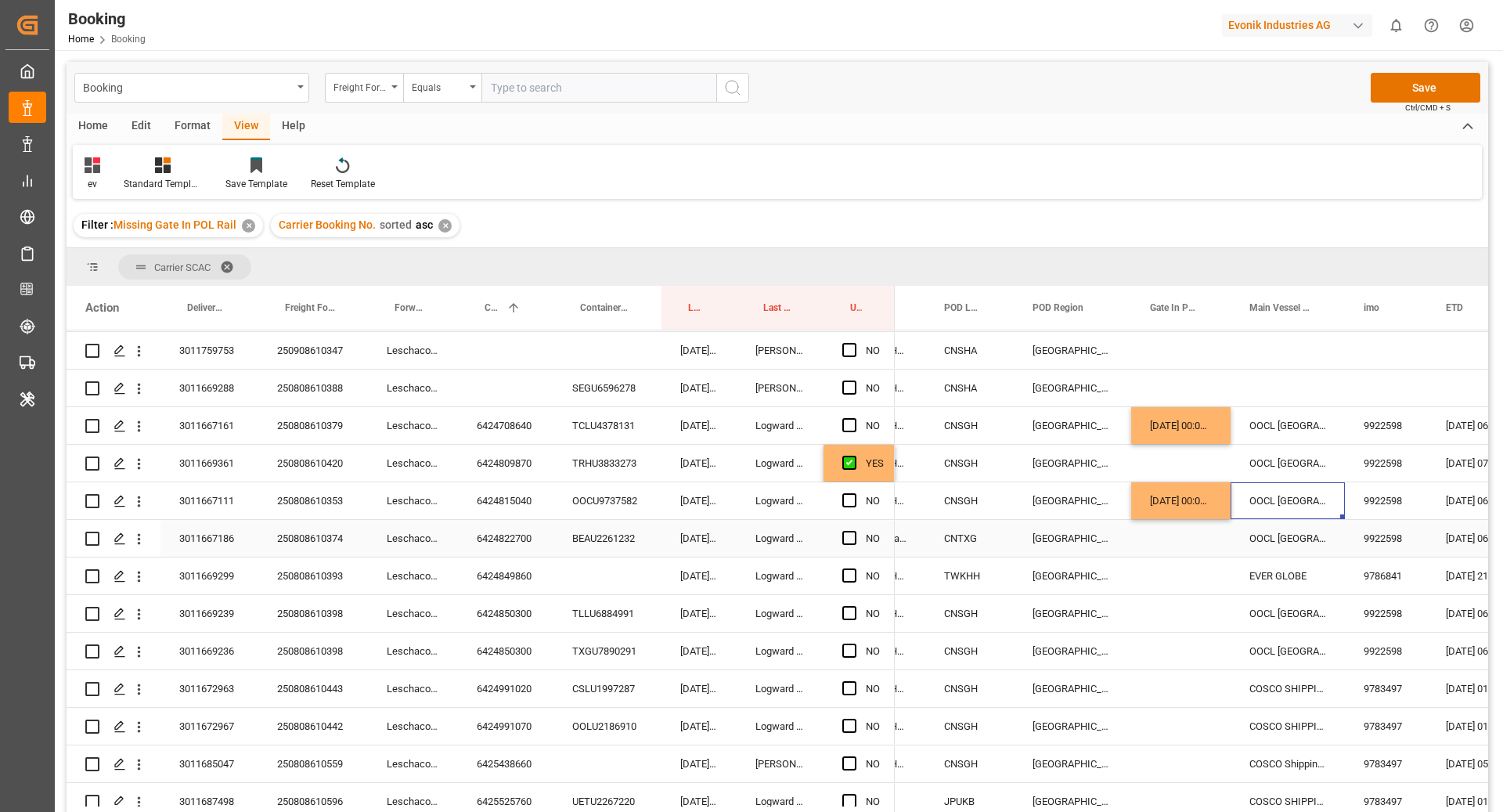
click at [463, 540] on div "6424822700" at bounding box center [505, 538] width 95 height 36
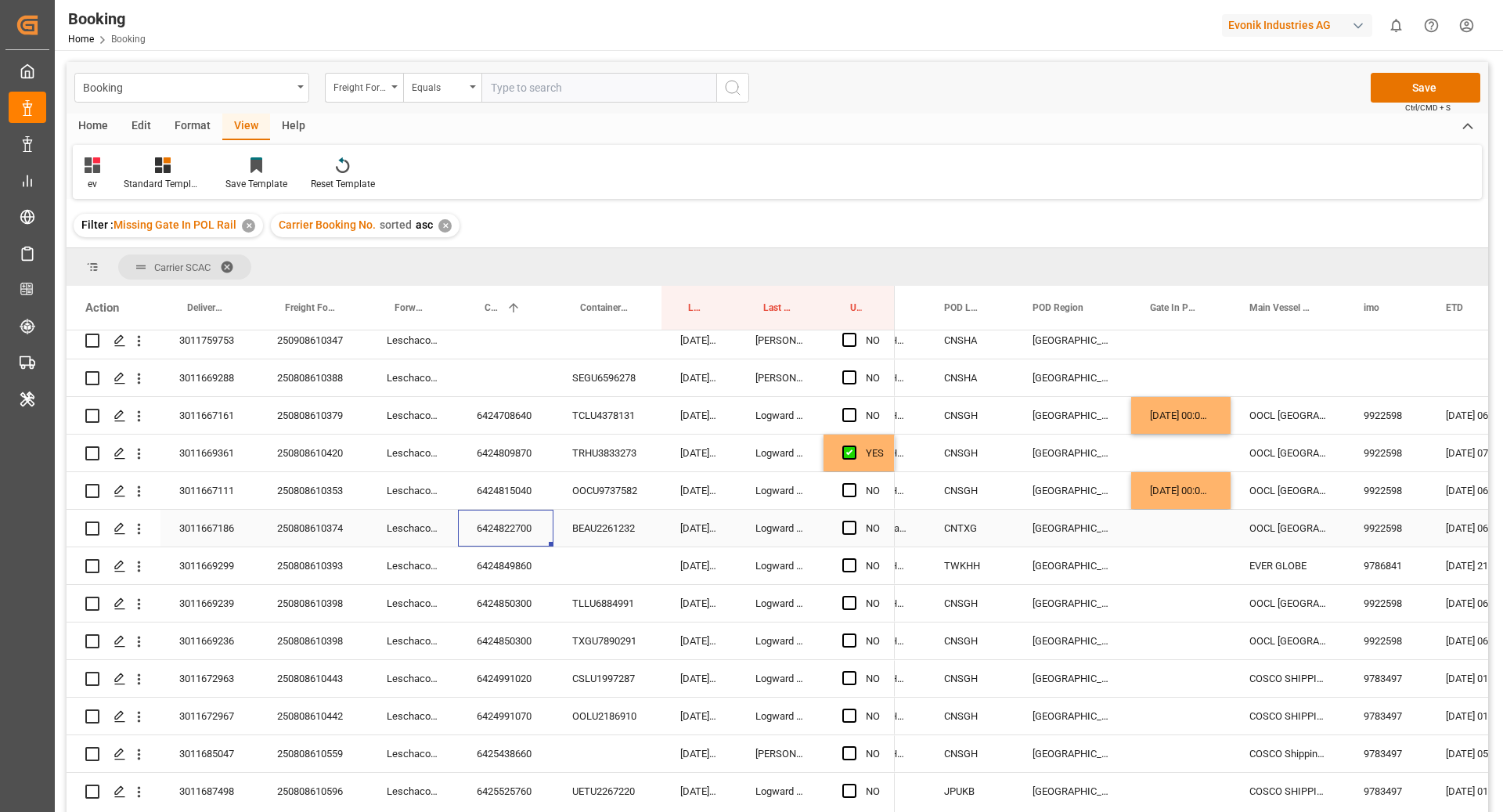
scroll to position [610, 0]
click at [1161, 523] on div "Press SPACE to select this row." at bounding box center [1180, 527] width 99 height 36
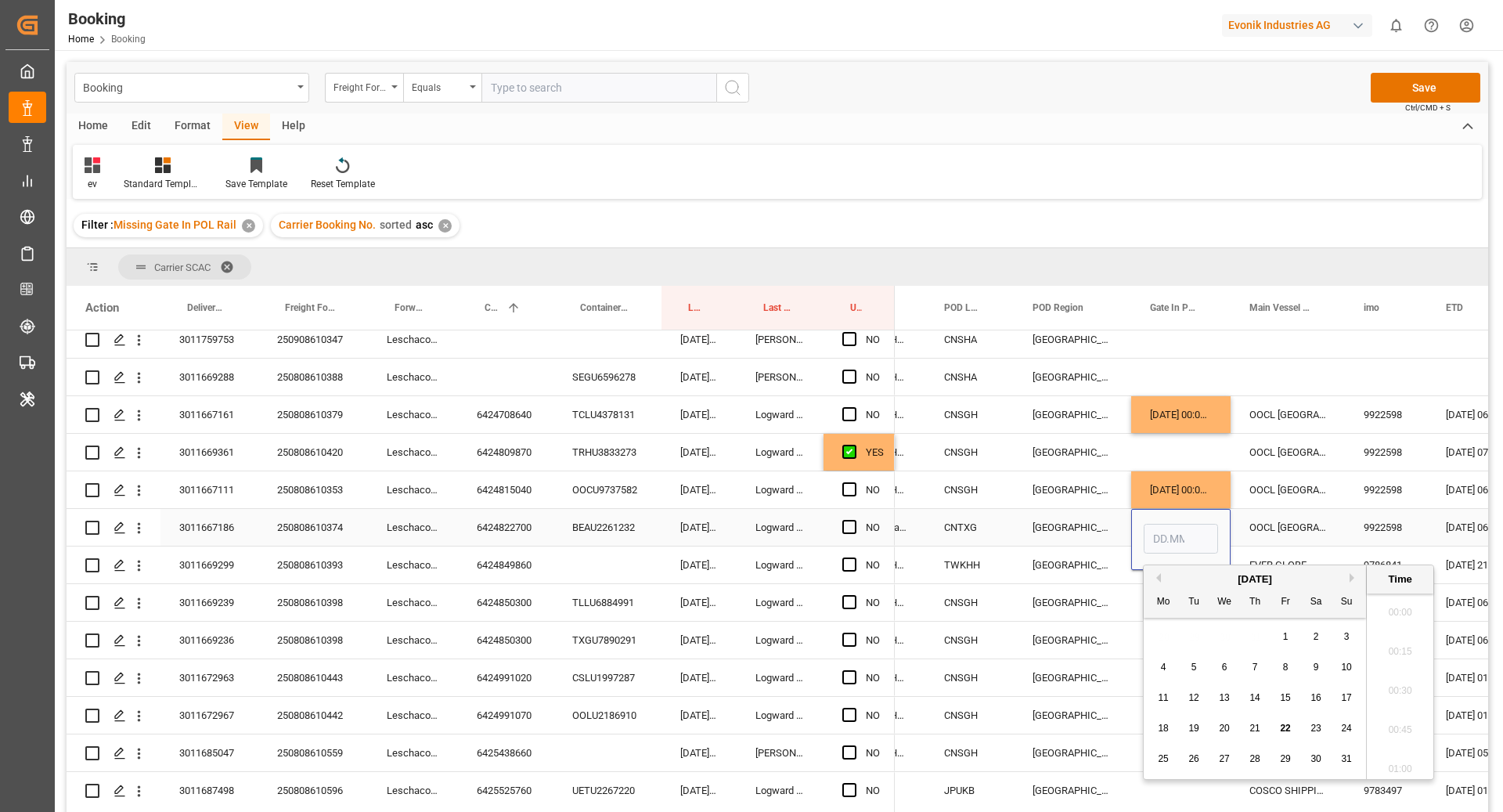
scroll to position [2313, 0]
click at [1211, 496] on div "22.08.2025 00:00:00" at bounding box center [1180, 490] width 99 height 36
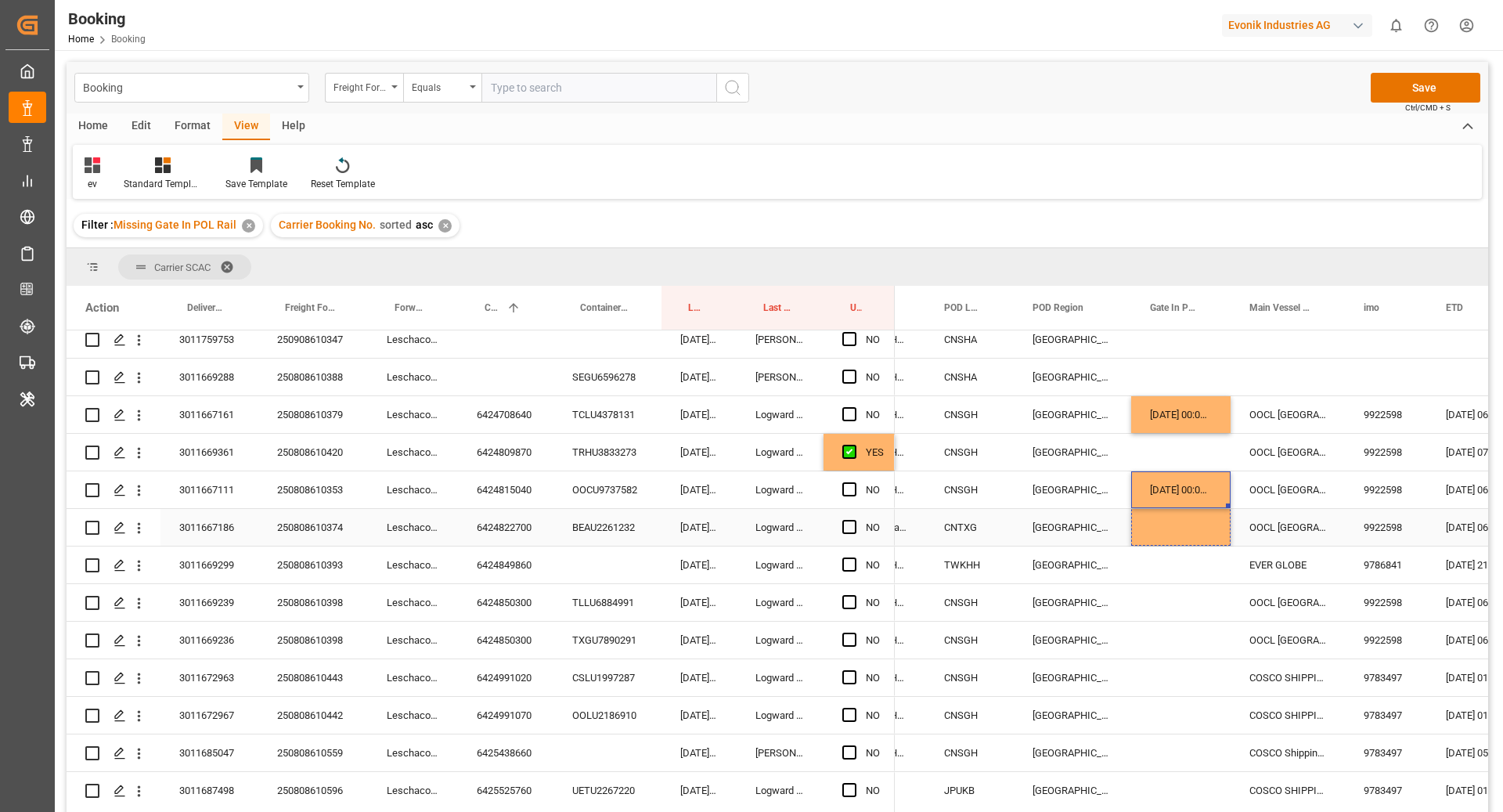
drag, startPoint x: 1227, startPoint y: 506, endPoint x: 1226, endPoint y: 521, distance: 15.0
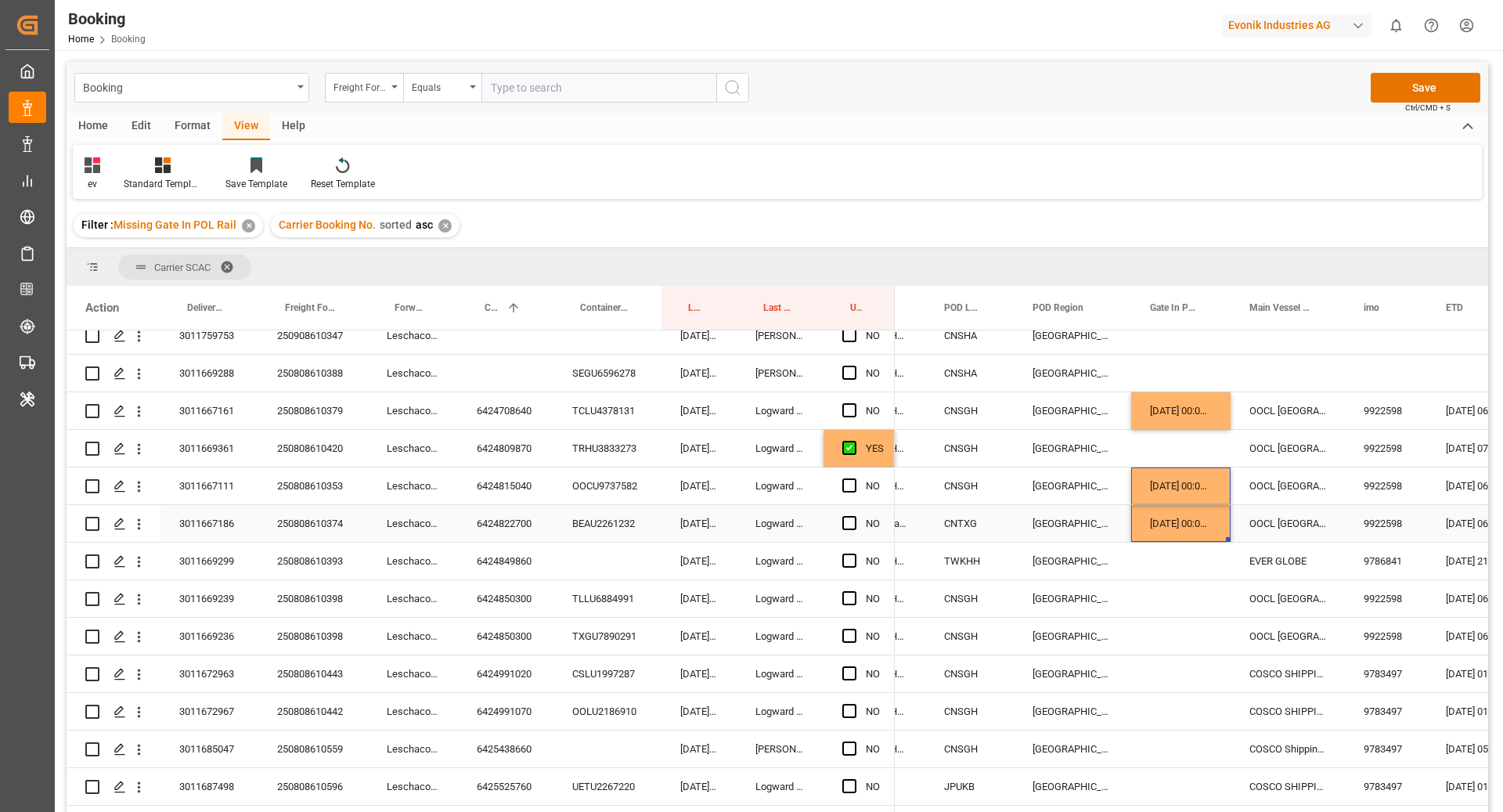
scroll to position [615, 0]
click at [860, 513] on div "Press SPACE to select this row." at bounding box center [854, 523] width 24 height 36
click at [853, 521] on span "Press SPACE to select this row." at bounding box center [850, 522] width 15 height 15
click at [854, 515] on input "Press SPACE to select this row." at bounding box center [854, 515] width 0 height 0
click at [855, 484] on span "Press SPACE to select this row." at bounding box center [850, 485] width 15 height 15
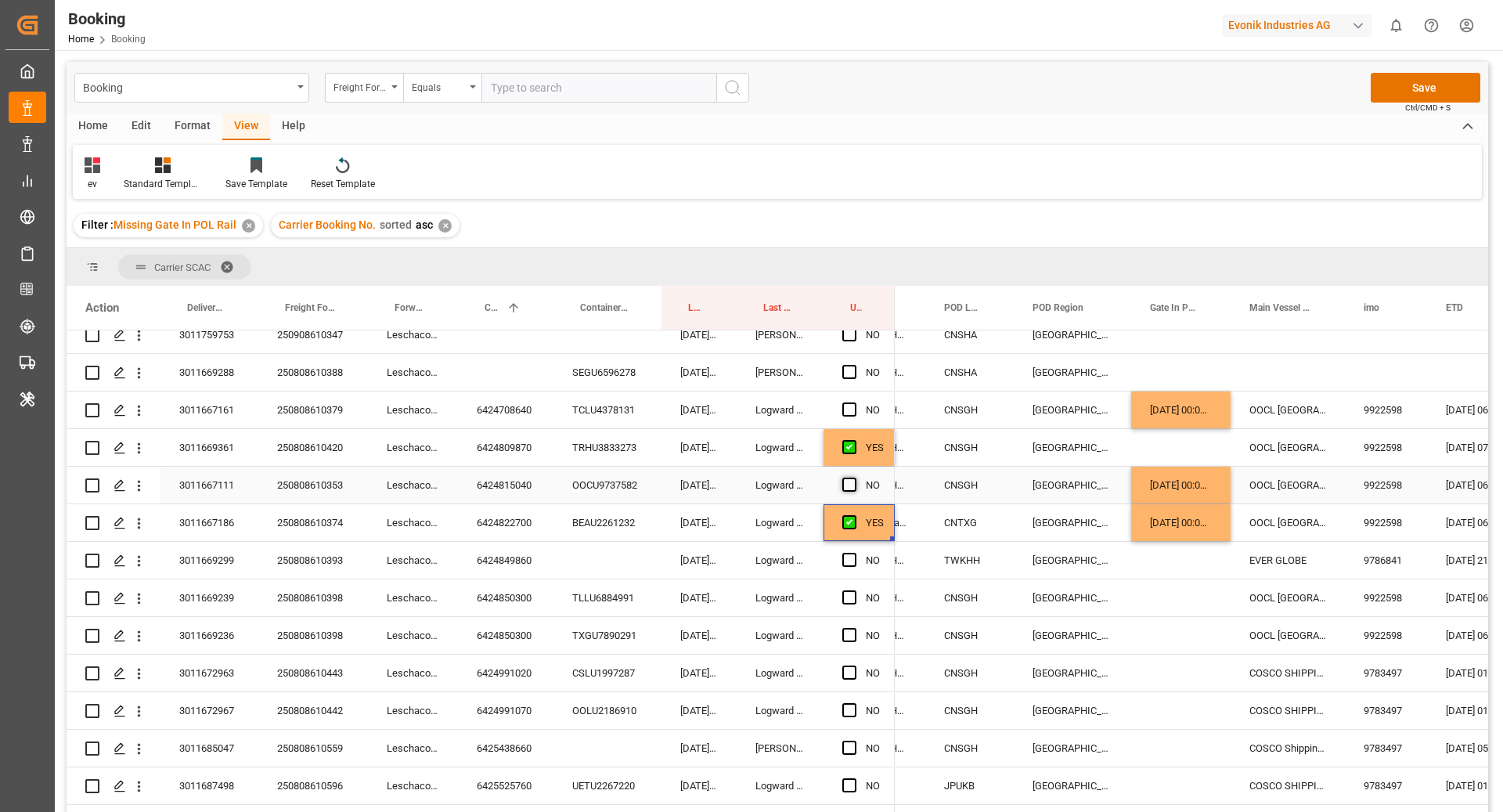
click at [854, 478] on input "Press SPACE to select this row." at bounding box center [854, 478] width 0 height 0
click at [523, 556] on div "6424849860" at bounding box center [505, 559] width 95 height 36
click at [612, 569] on div "Press SPACE to select this row." at bounding box center [607, 559] width 108 height 36
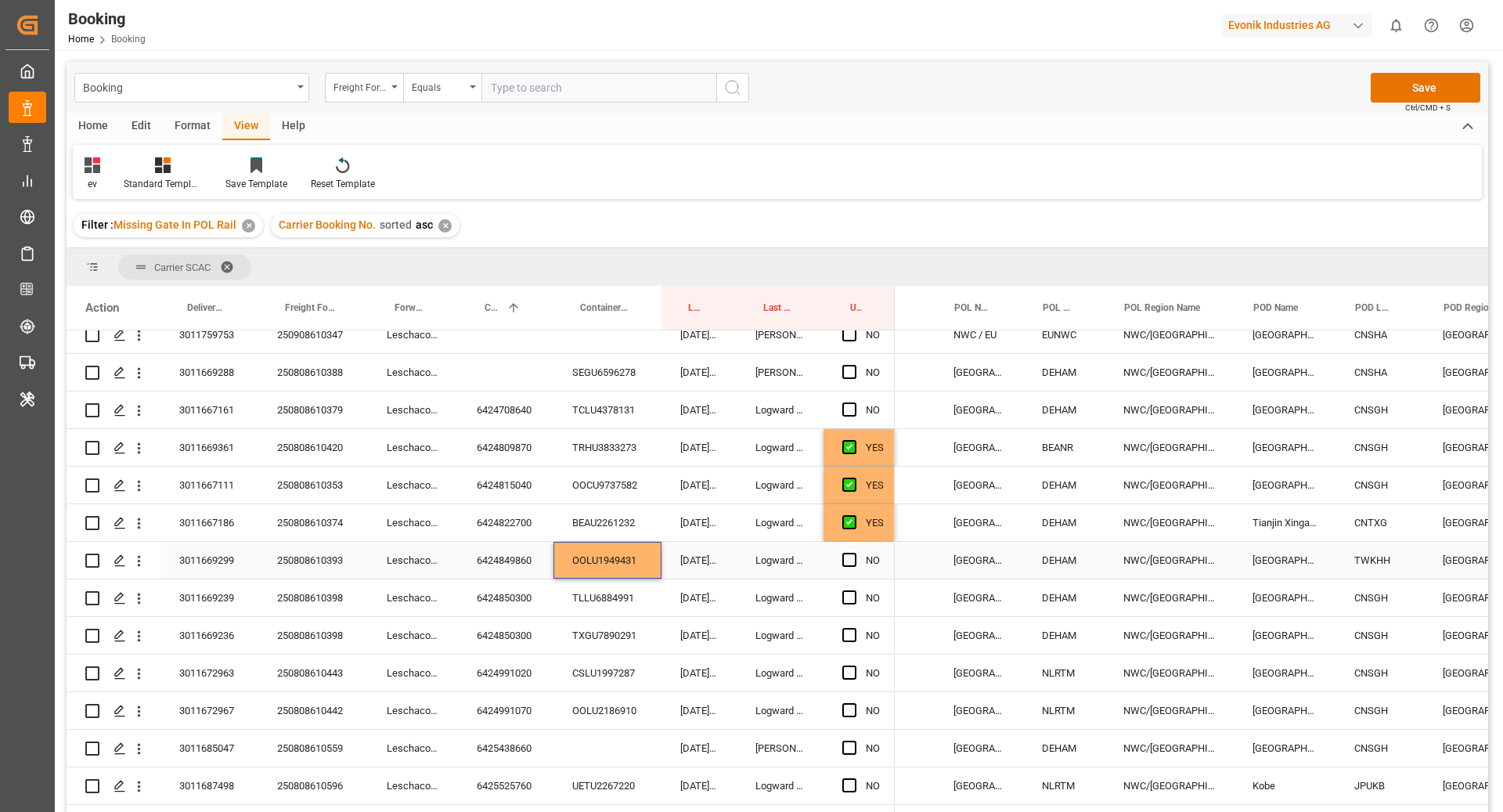
scroll to position [0, 116]
drag, startPoint x: 497, startPoint y: 603, endPoint x: 523, endPoint y: 603, distance: 26.0
click at [497, 603] on div "6424850300" at bounding box center [505, 598] width 95 height 36
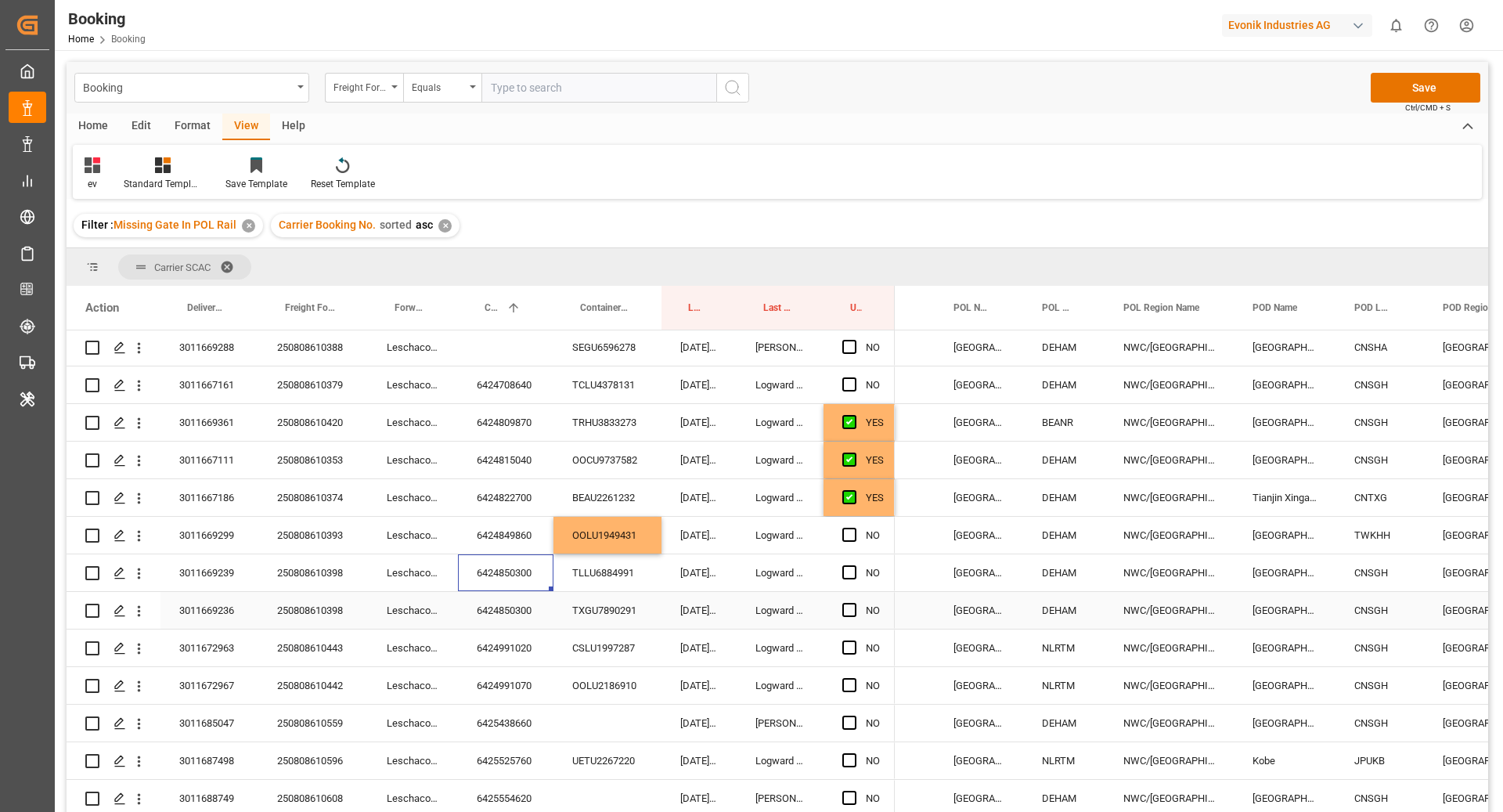
scroll to position [640, 0]
click at [846, 574] on span "Press SPACE to select this row." at bounding box center [850, 572] width 15 height 15
click at [854, 565] on input "Press SPACE to select this row." at bounding box center [854, 565] width 0 height 0
click at [842, 603] on span "Press SPACE to select this row." at bounding box center [850, 610] width 15 height 15
click at [854, 603] on input "Press SPACE to select this row." at bounding box center [854, 603] width 0 height 0
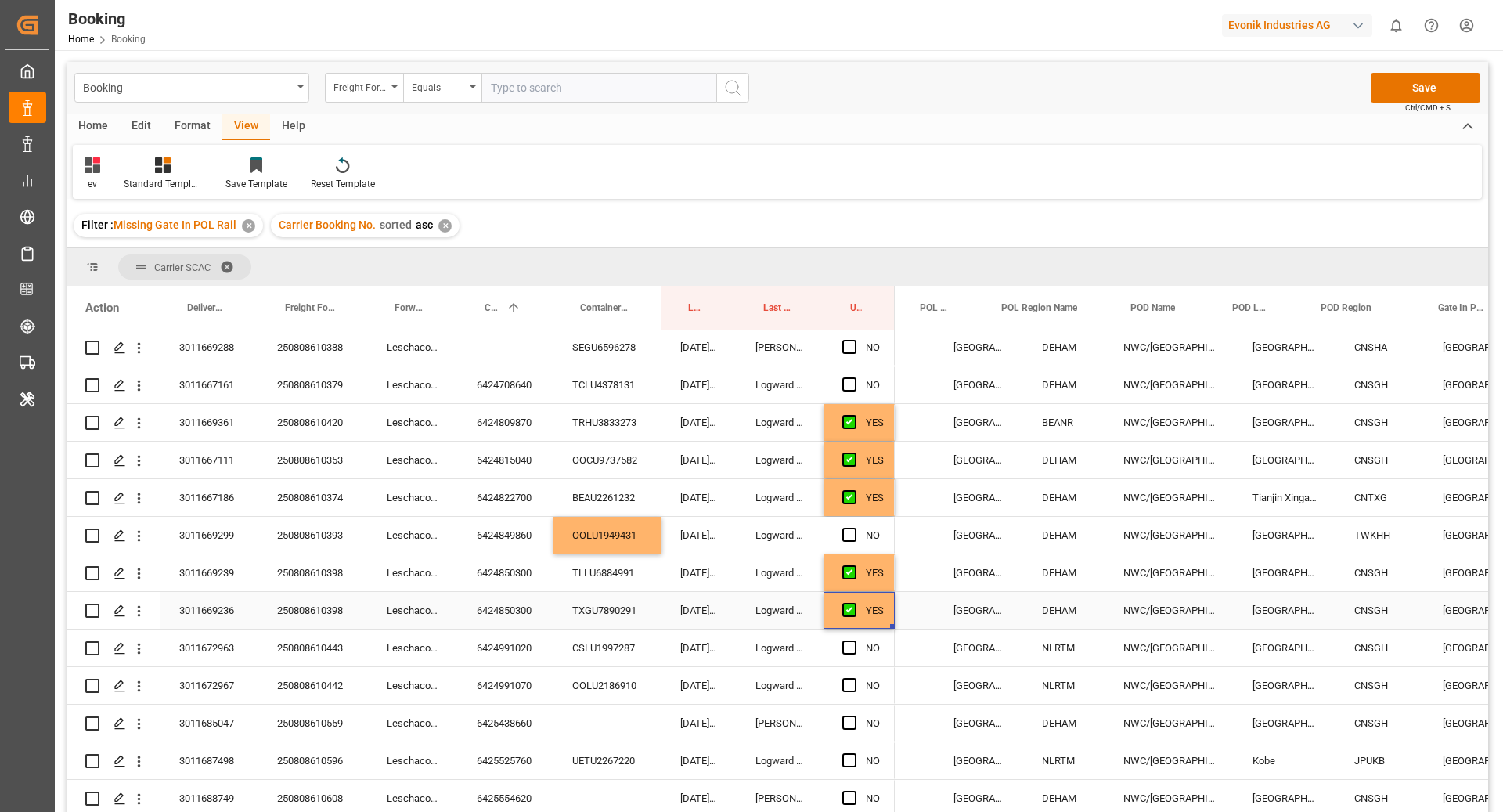
scroll to position [0, 240]
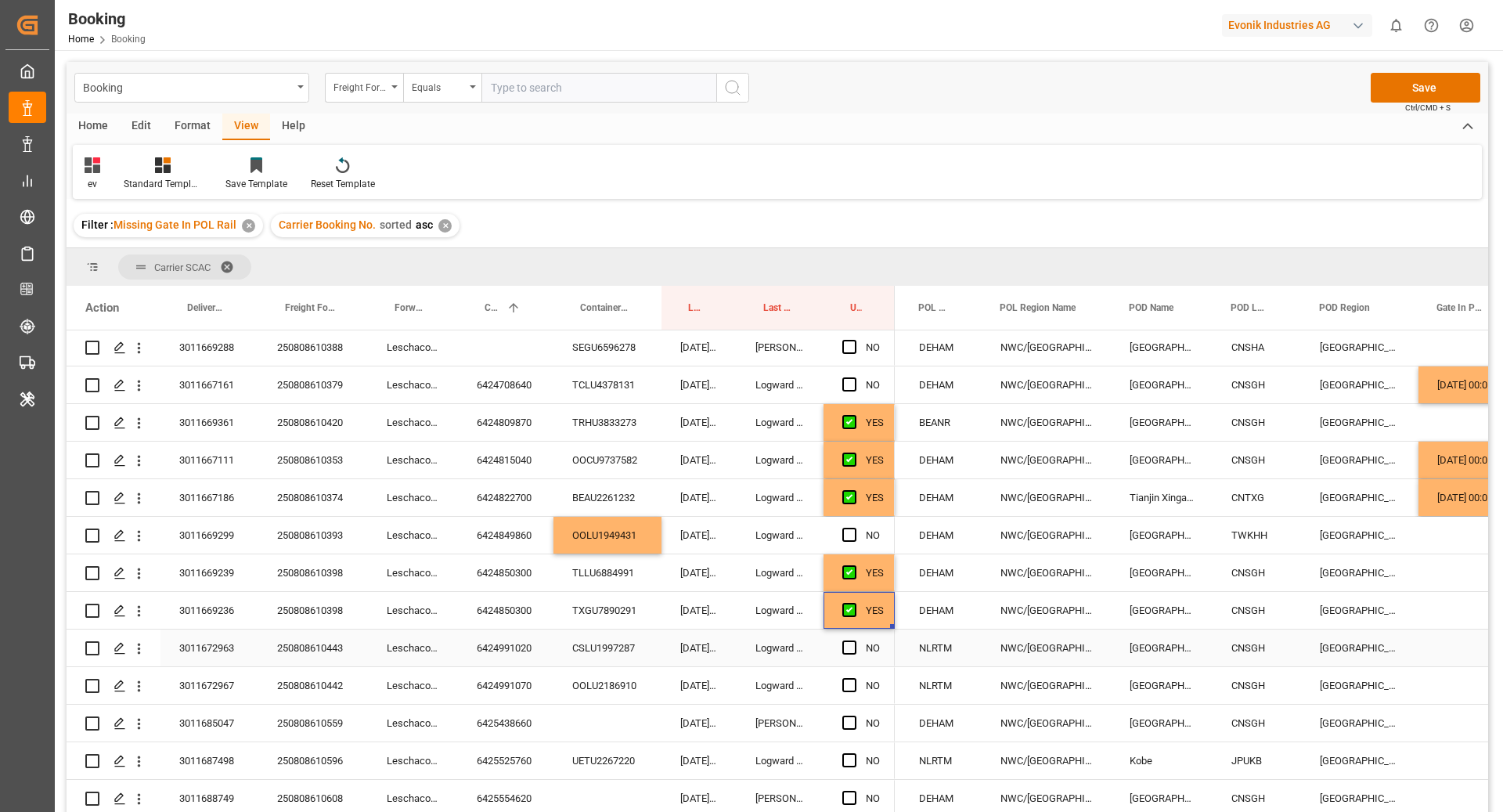
click at [541, 648] on div "6424991020" at bounding box center [505, 648] width 95 height 36
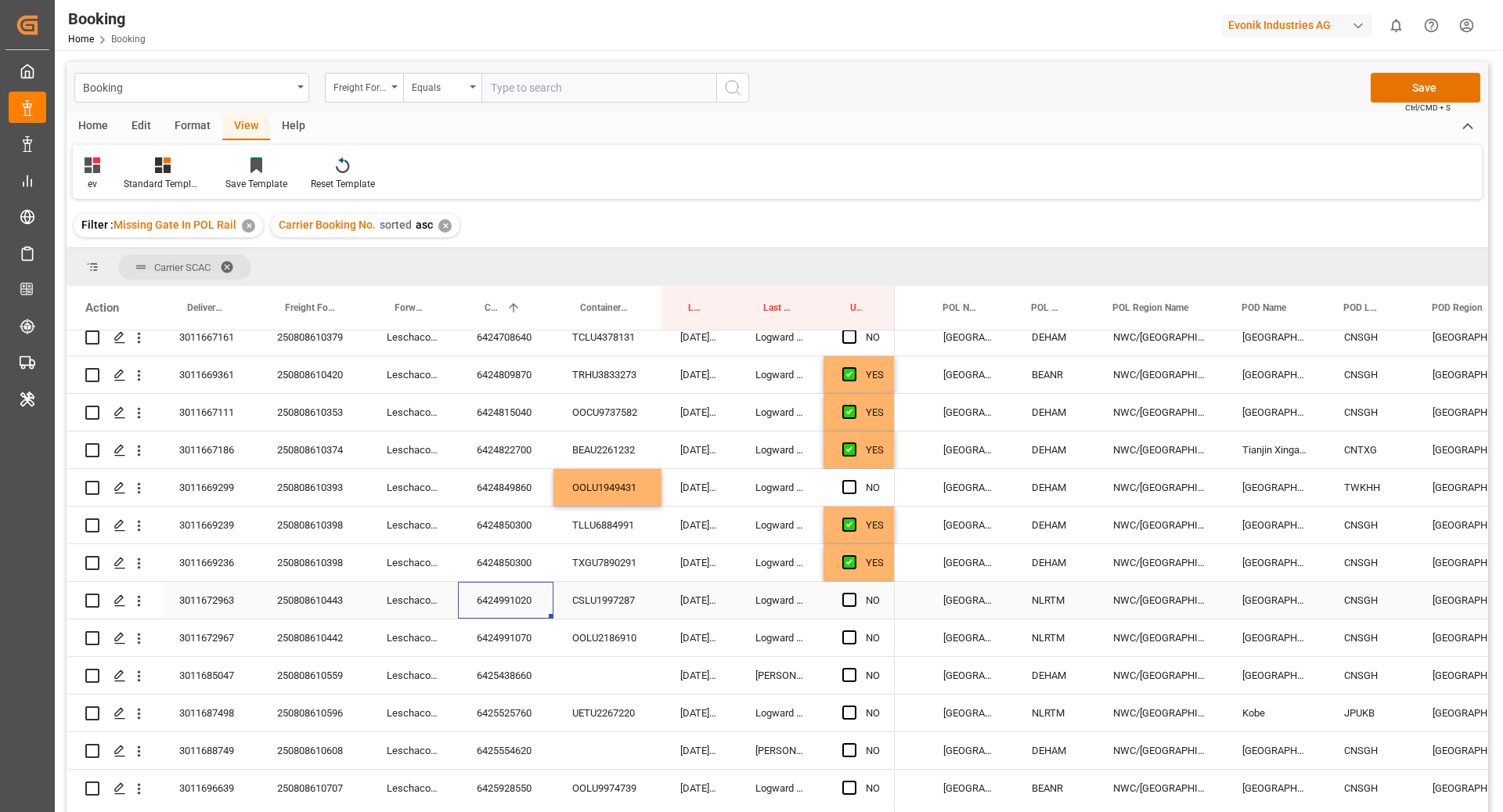
scroll to position [0, 125]
click at [851, 599] on span "Press SPACE to select this row." at bounding box center [850, 599] width 15 height 15
click at [854, 592] on input "Press SPACE to select this row." at bounding box center [854, 592] width 0 height 0
click at [531, 641] on div "6424991070" at bounding box center [505, 638] width 95 height 36
click at [858, 629] on div "Press SPACE to select this row." at bounding box center [854, 638] width 24 height 36
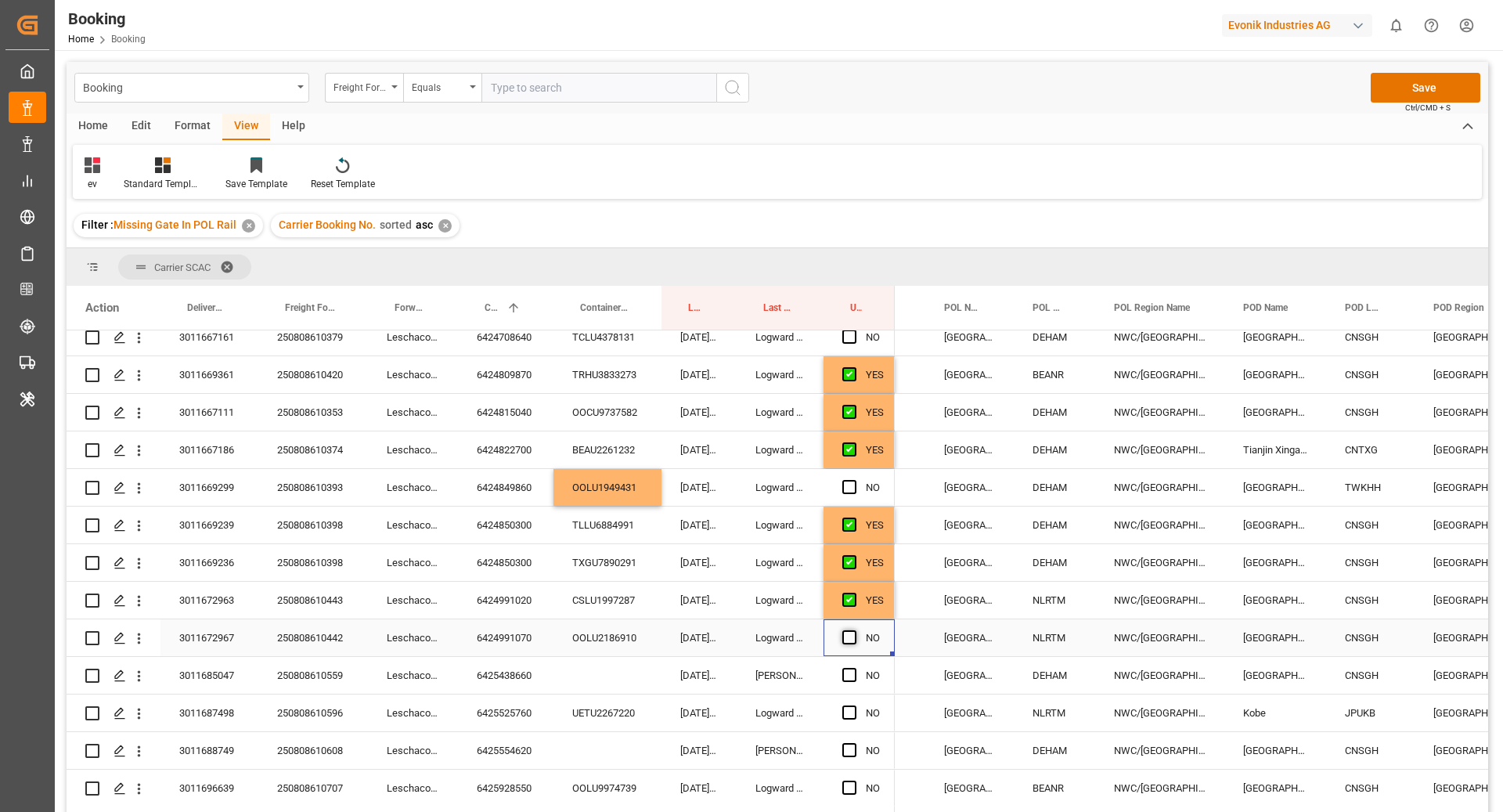
click at [853, 631] on span "Press SPACE to select this row." at bounding box center [850, 638] width 15 height 15
click at [854, 630] on input "Press SPACE to select this row." at bounding box center [854, 630] width 0 height 0
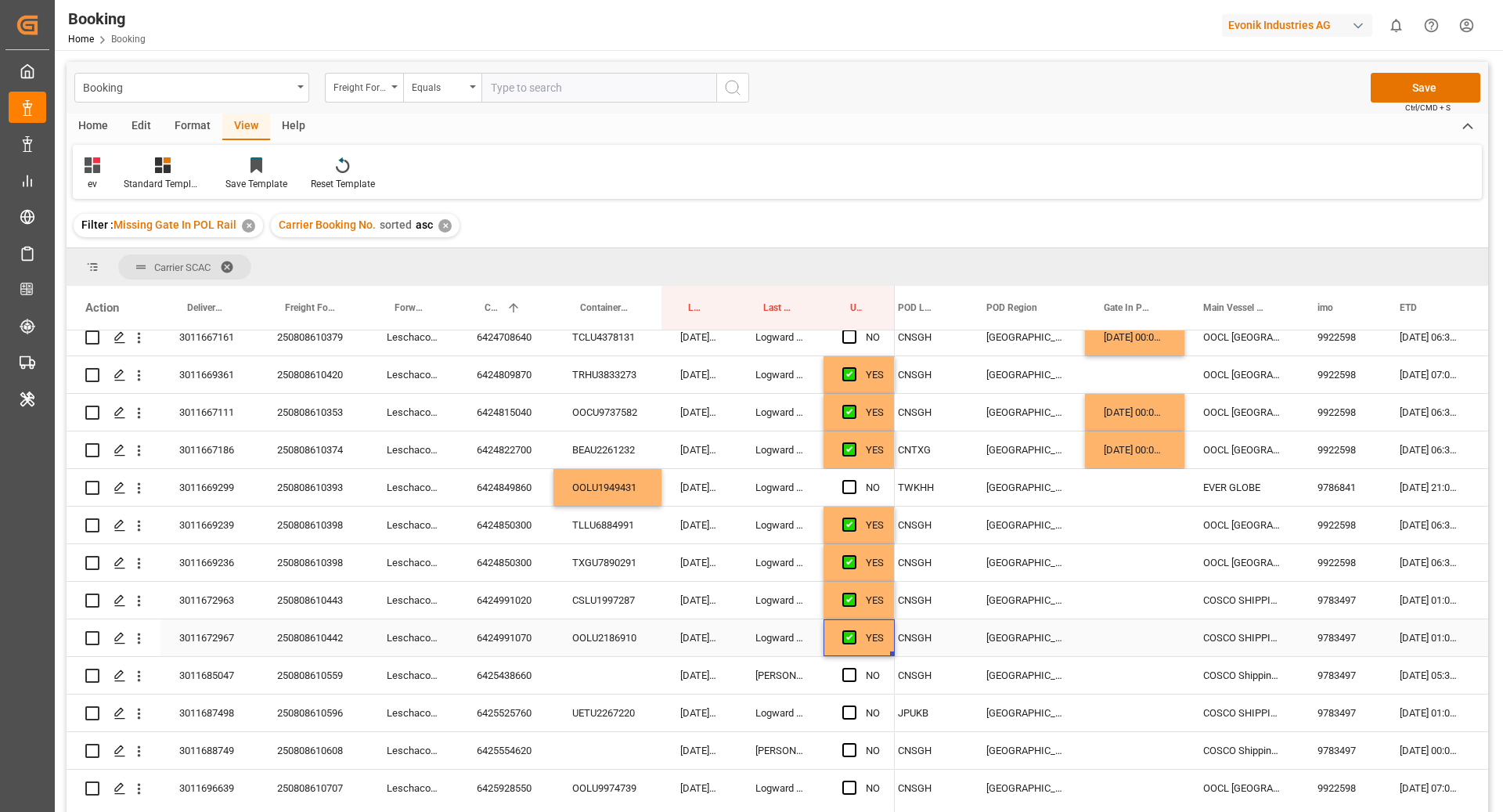
scroll to position [0, 0]
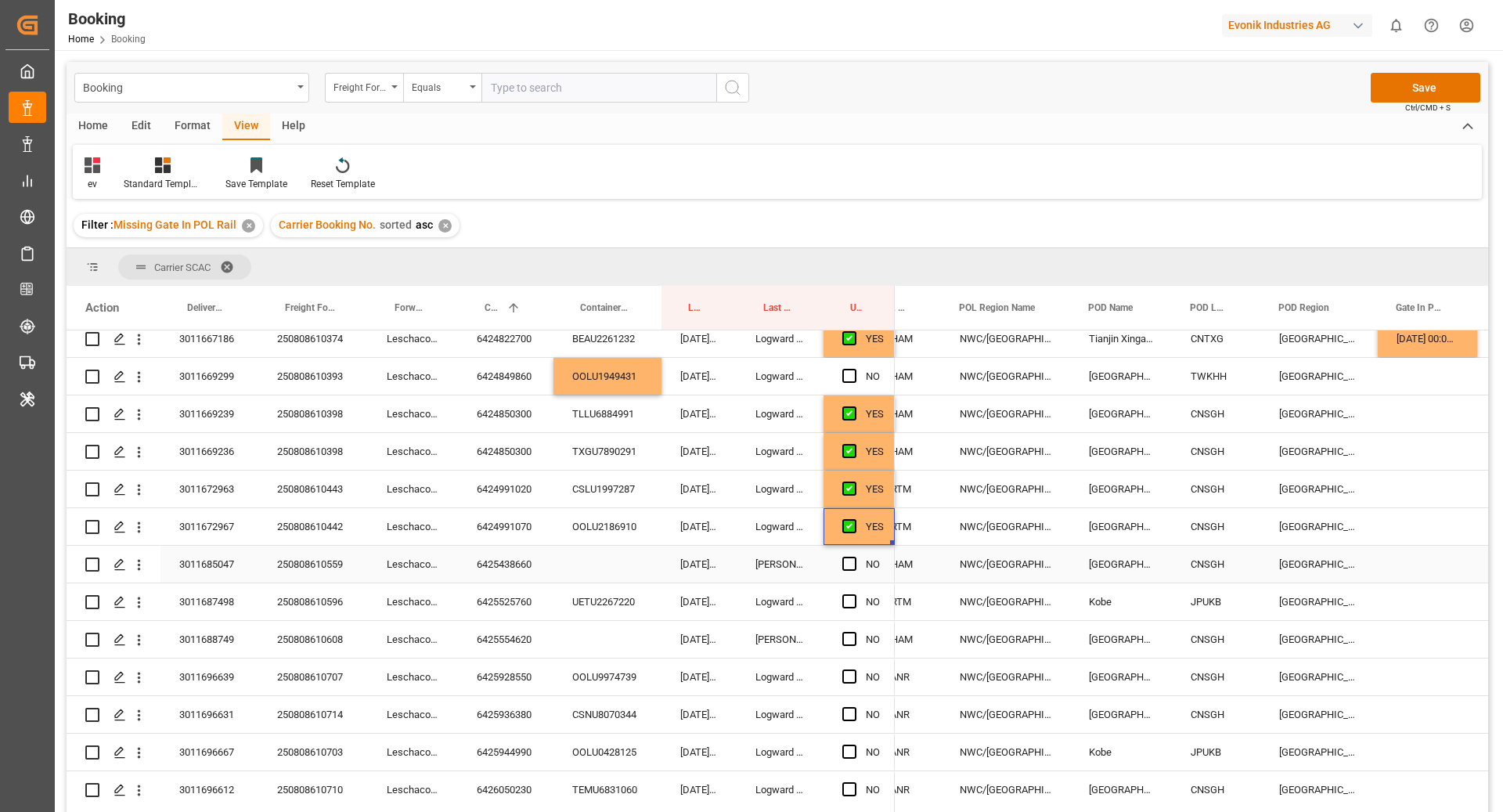
click at [525, 577] on div "6425438660" at bounding box center [505, 564] width 95 height 36
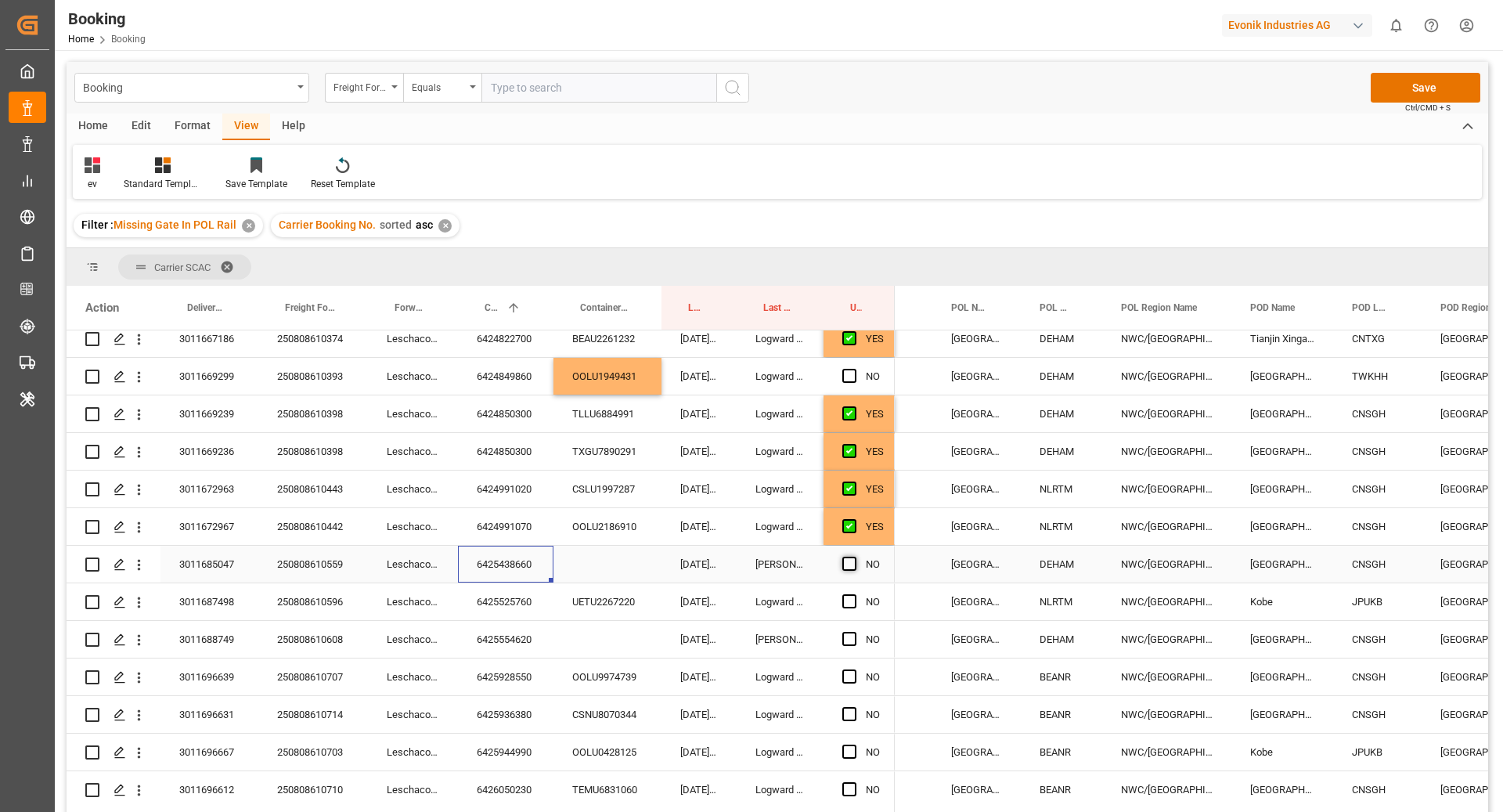
click at [844, 567] on span "Press SPACE to select this row." at bounding box center [850, 564] width 15 height 15
click at [854, 557] on input "Press SPACE to select this row." at bounding box center [854, 557] width 0 height 0
click at [507, 604] on div "6425525760" at bounding box center [505, 601] width 95 height 36
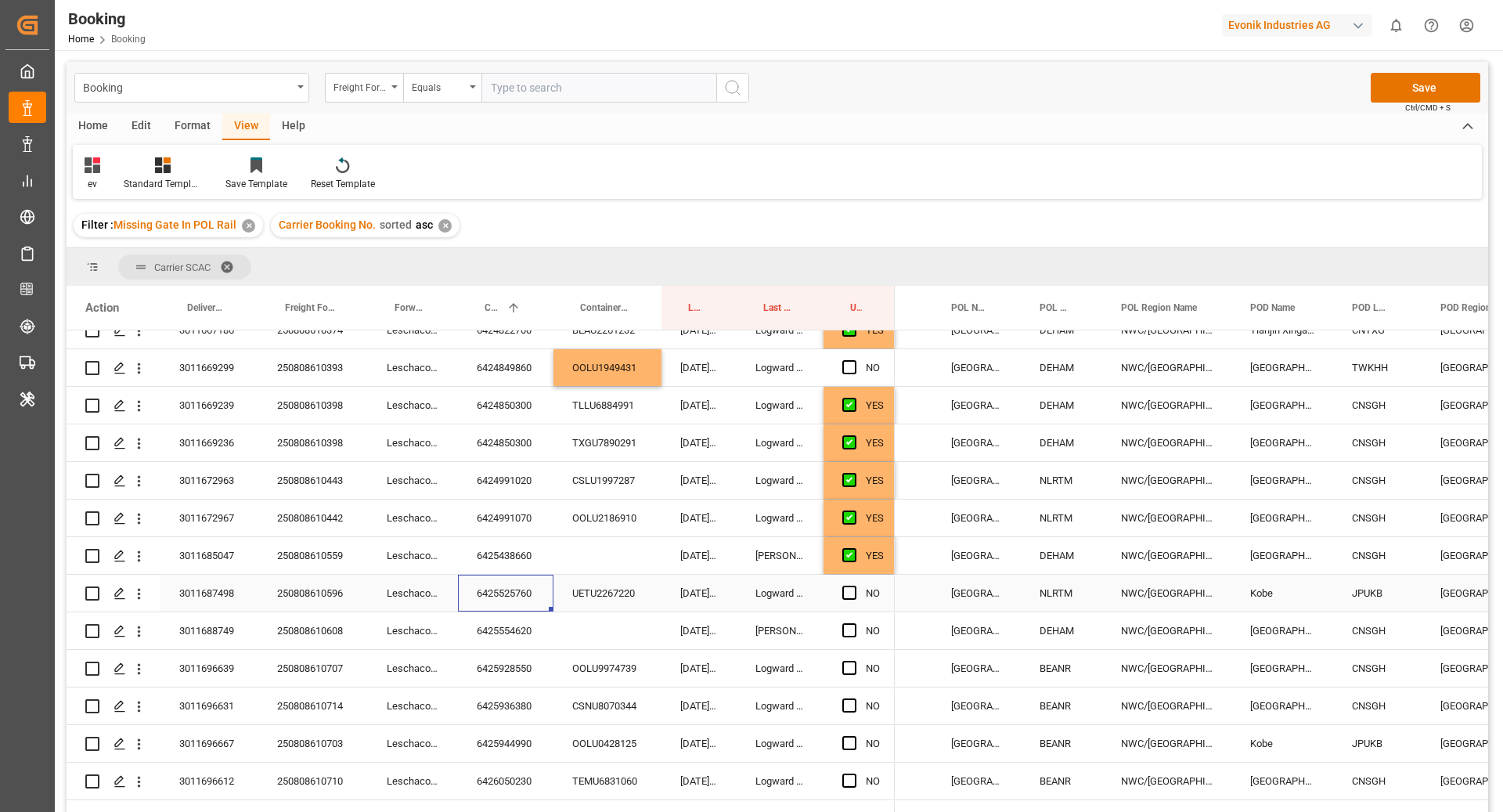
click at [845, 595] on span "Press SPACE to select this row." at bounding box center [850, 593] width 15 height 15
click at [854, 586] on input "Press SPACE to select this row." at bounding box center [854, 586] width 0 height 0
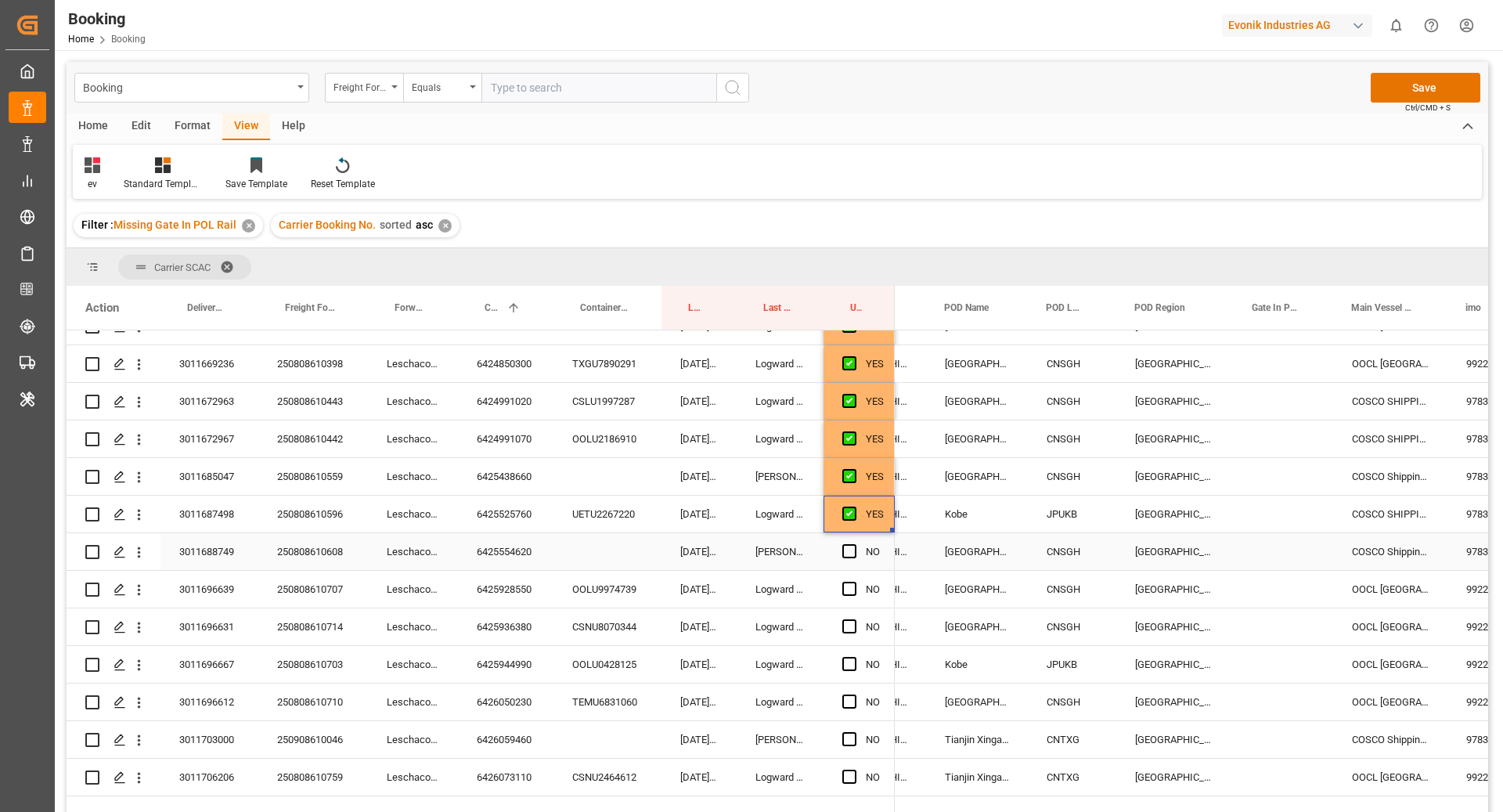
click at [506, 549] on div "6425554620" at bounding box center [505, 551] width 95 height 36
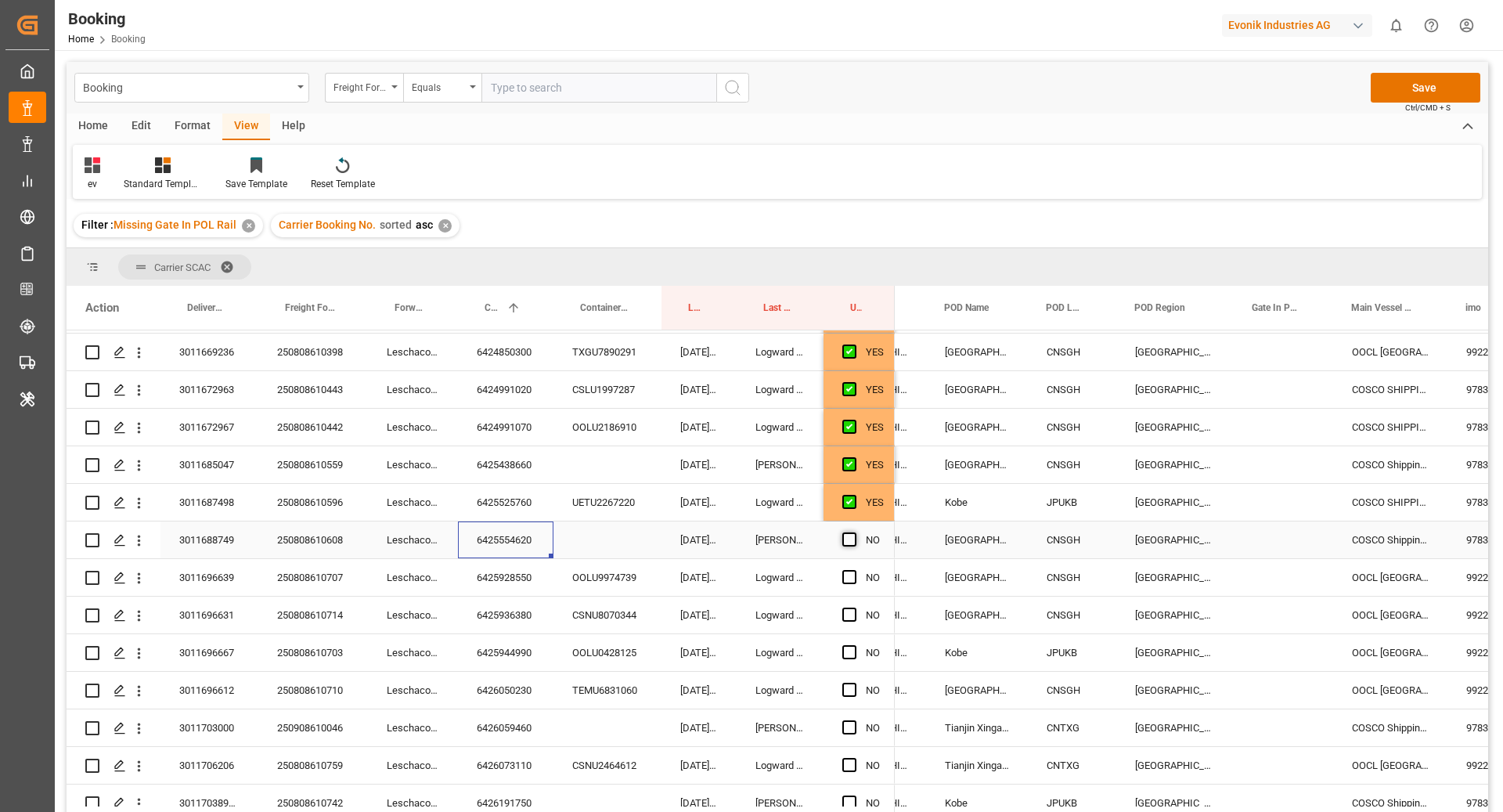
click at [849, 539] on span "Press SPACE to select this row." at bounding box center [850, 540] width 15 height 15
click at [854, 532] on input "Press SPACE to select this row." at bounding box center [854, 532] width 0 height 0
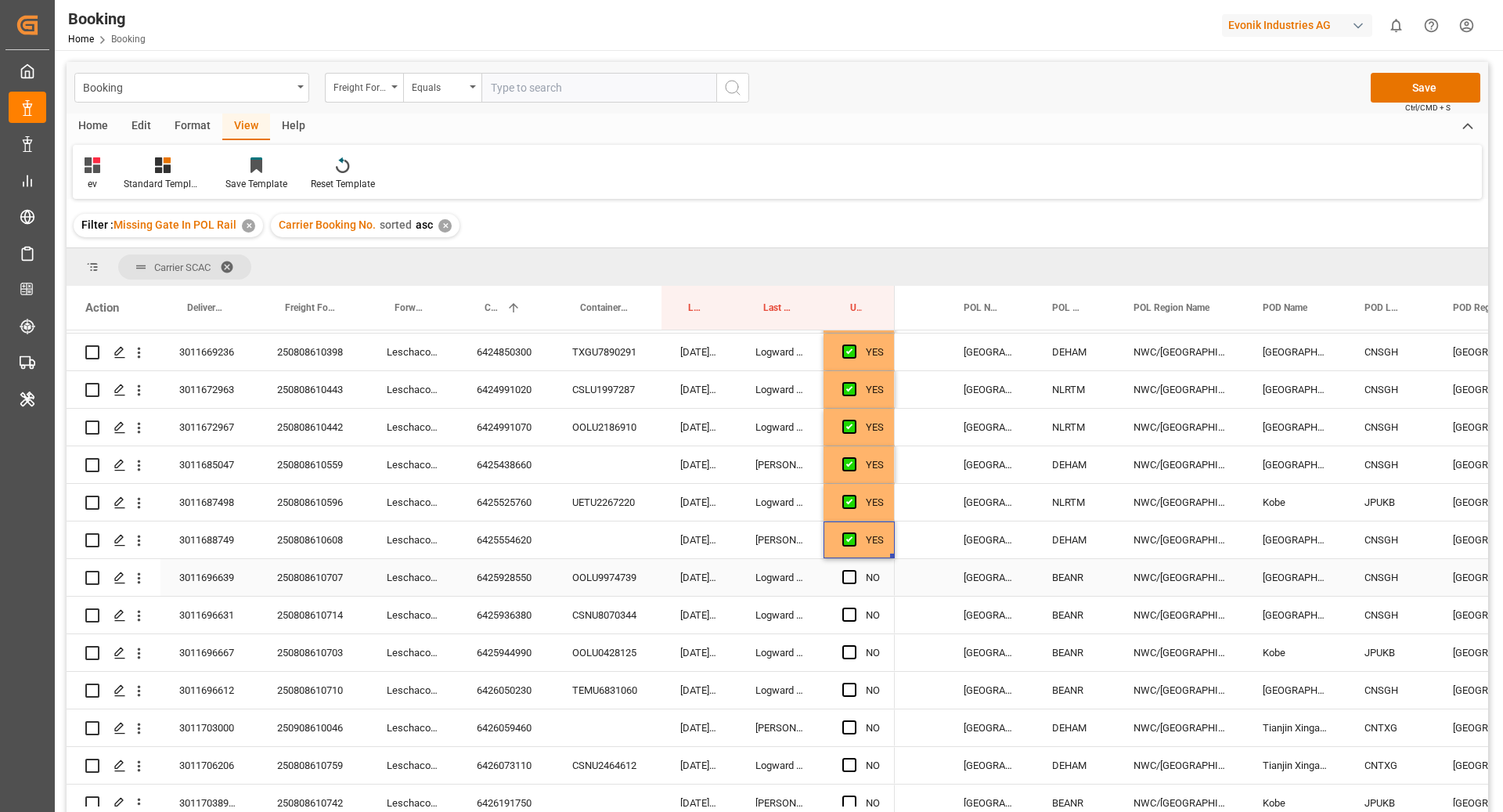
drag, startPoint x: 495, startPoint y: 587, endPoint x: 535, endPoint y: 586, distance: 40.0
click at [495, 587] on div "6425928550" at bounding box center [505, 577] width 95 height 36
click at [853, 573] on span "Press SPACE to select this row." at bounding box center [850, 577] width 15 height 15
click at [854, 569] on input "Press SPACE to select this row." at bounding box center [854, 569] width 0 height 0
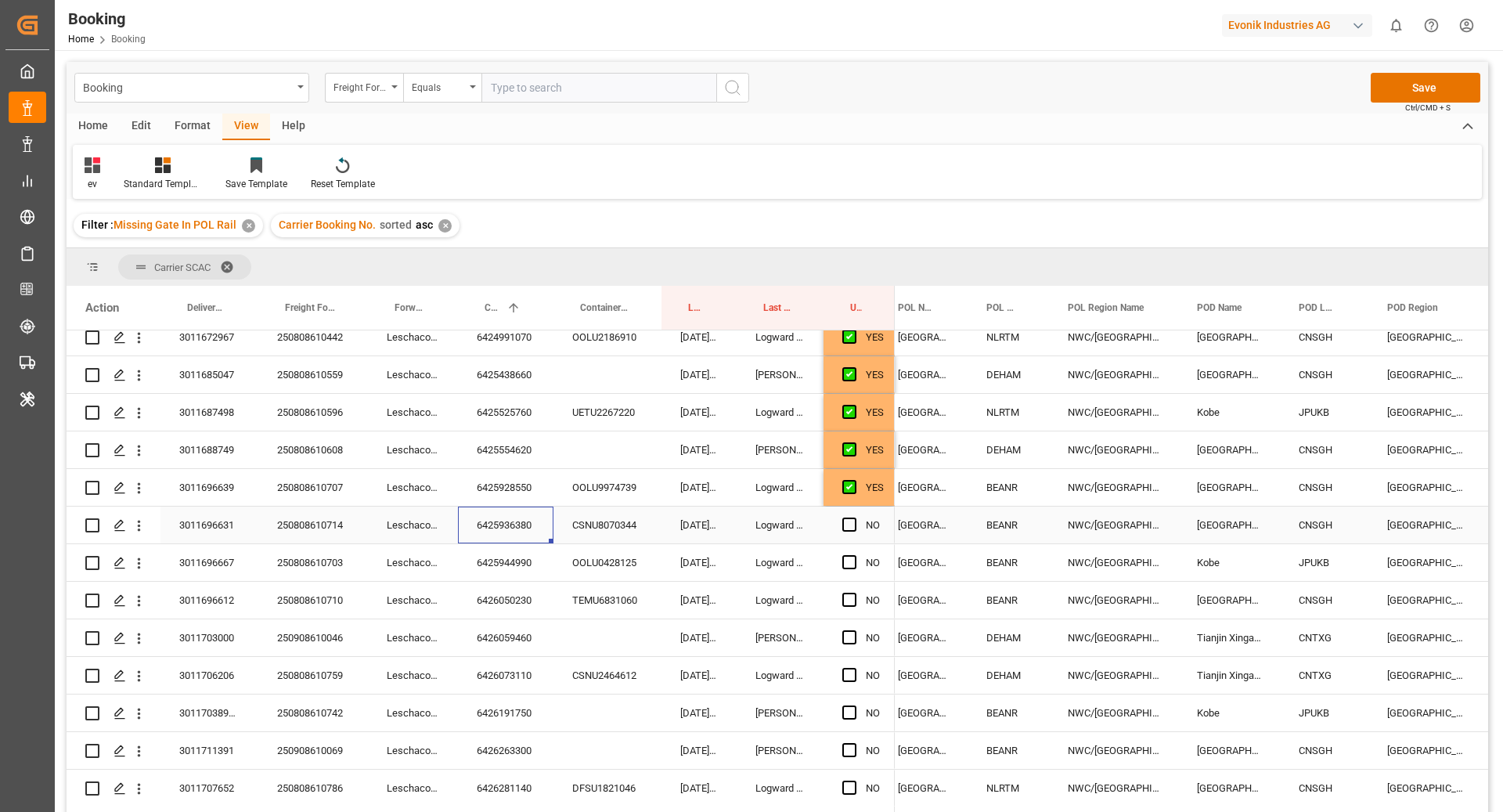
click at [507, 518] on div "6425936380" at bounding box center [505, 525] width 95 height 36
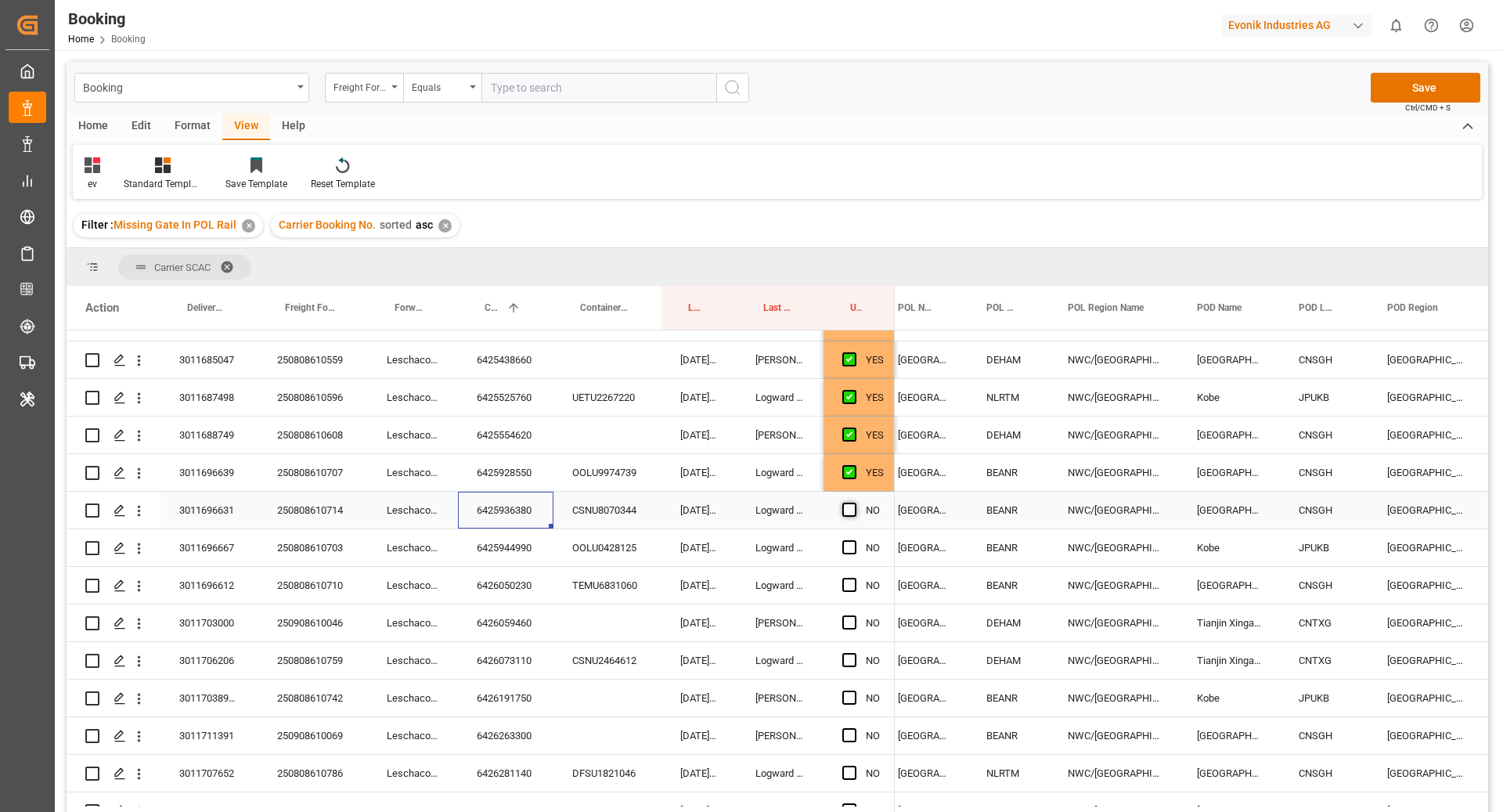
click at [848, 515] on span "Press SPACE to select this row." at bounding box center [850, 510] width 15 height 15
click at [854, 502] on input "Press SPACE to select this row." at bounding box center [854, 502] width 0 height 0
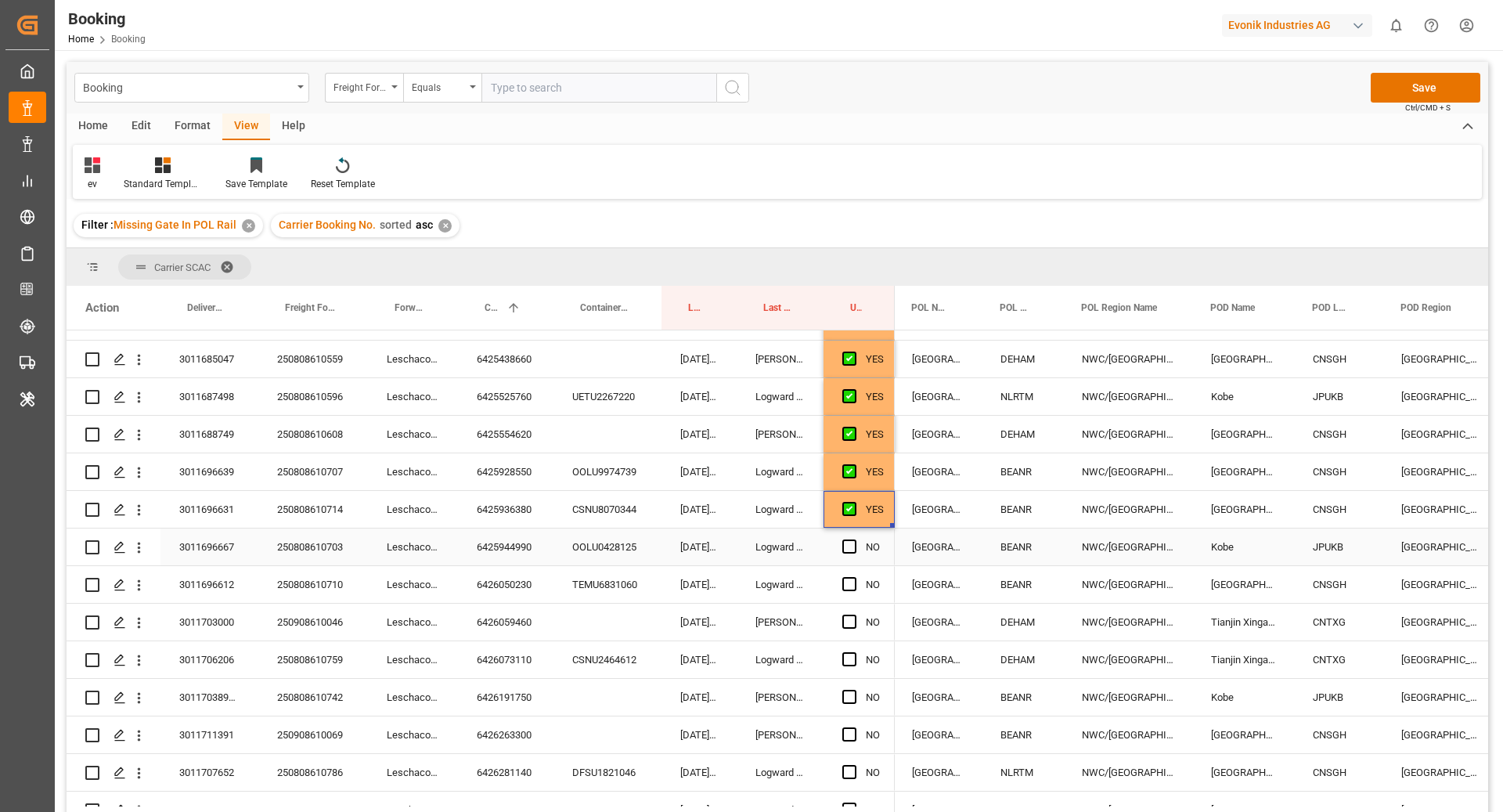
click at [523, 548] on div "6425944990" at bounding box center [505, 547] width 95 height 36
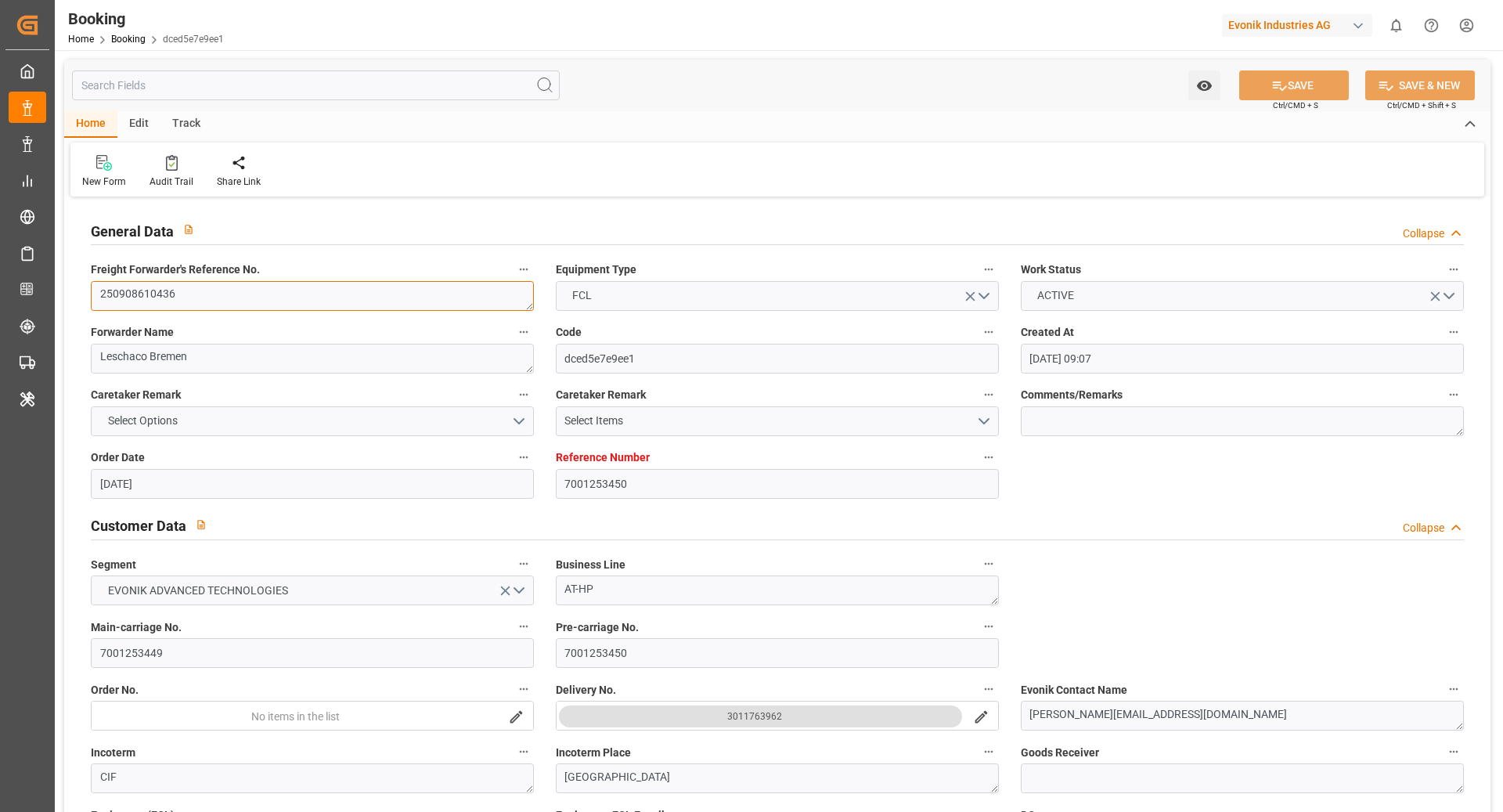
click at [320, 289] on textarea "250908610436" at bounding box center [313, 295] width 443 height 30
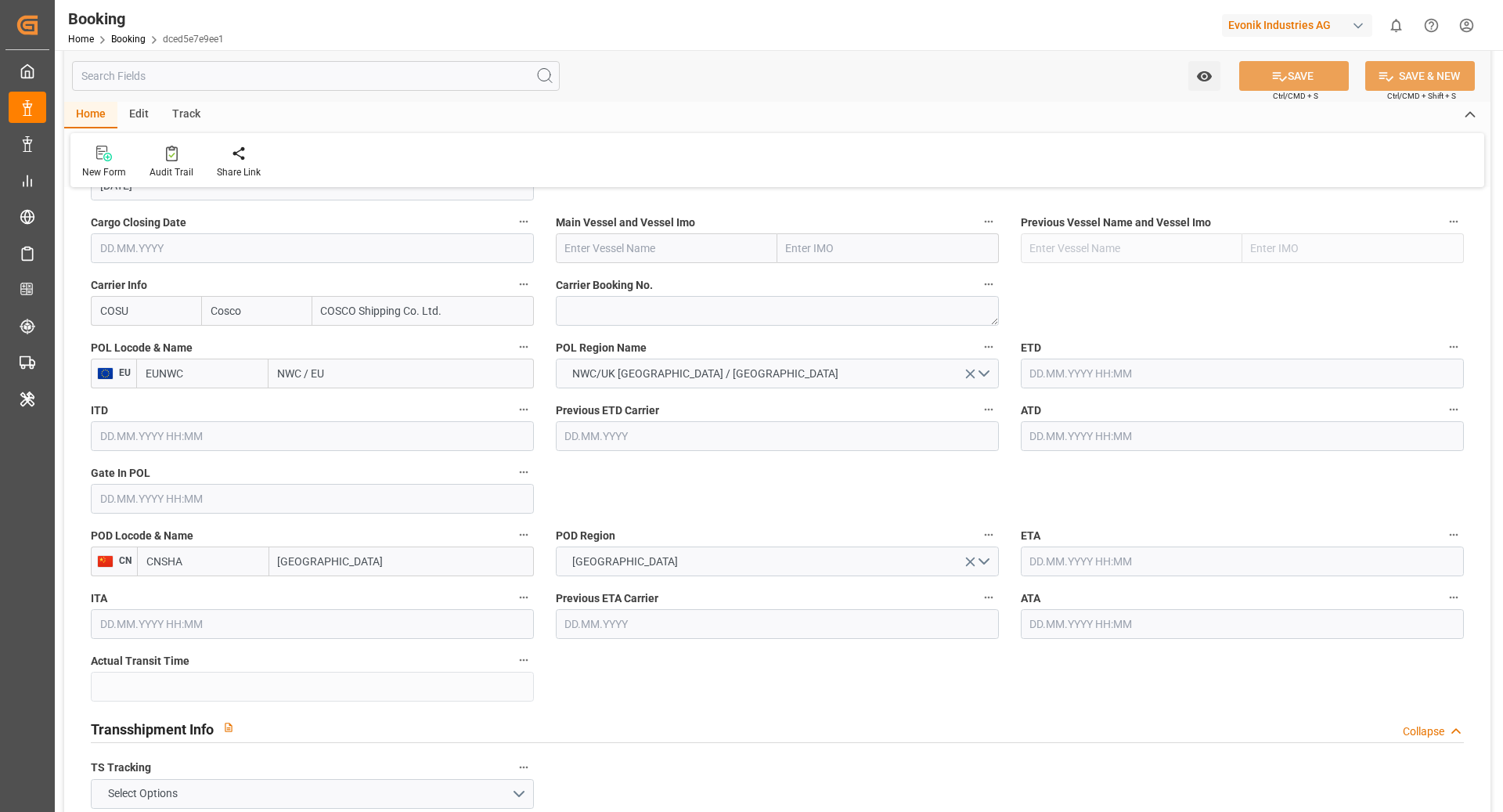
scroll to position [1134, 0]
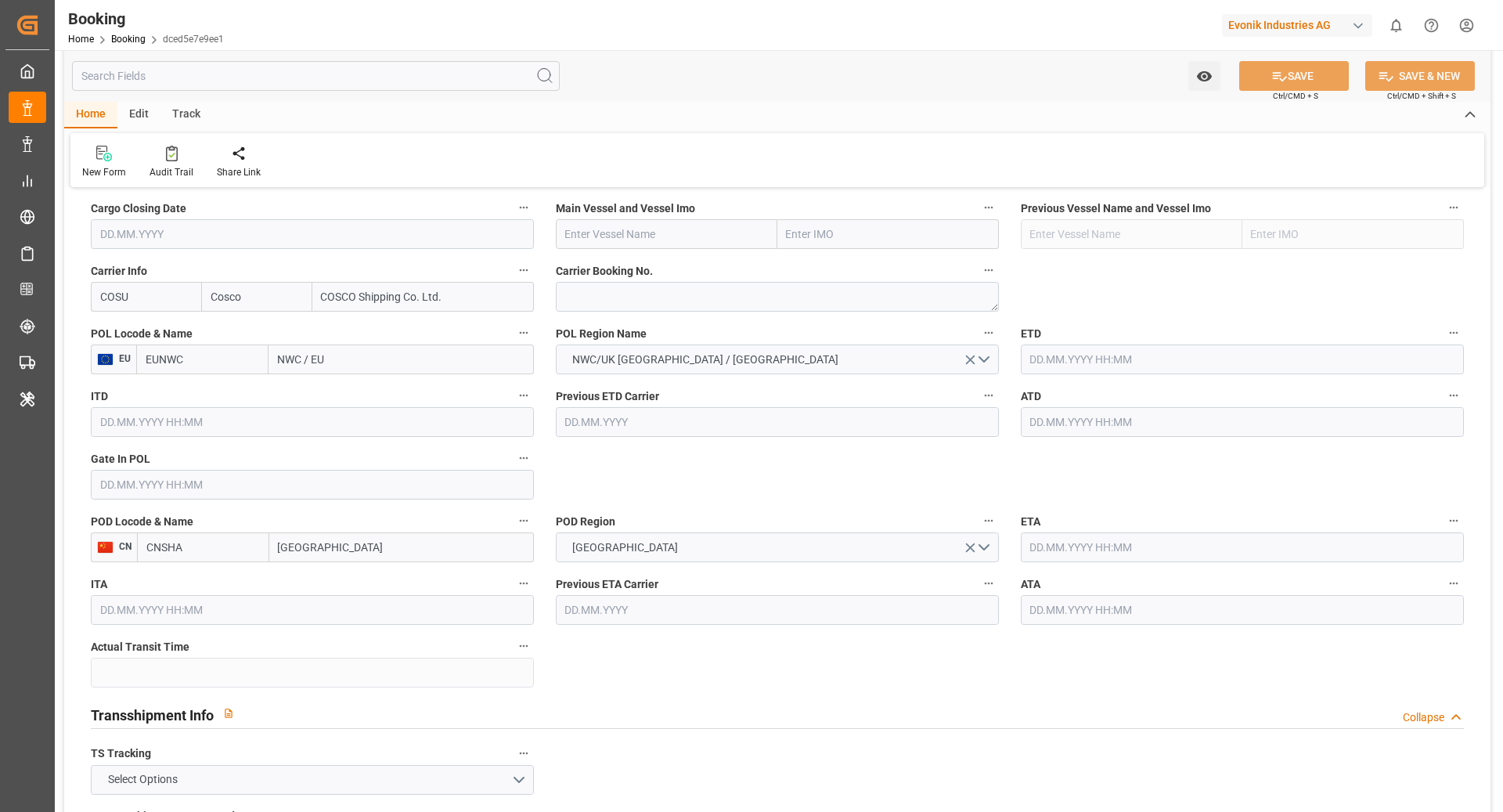
click at [210, 532] on input "CNSHA" at bounding box center [204, 547] width 133 height 30
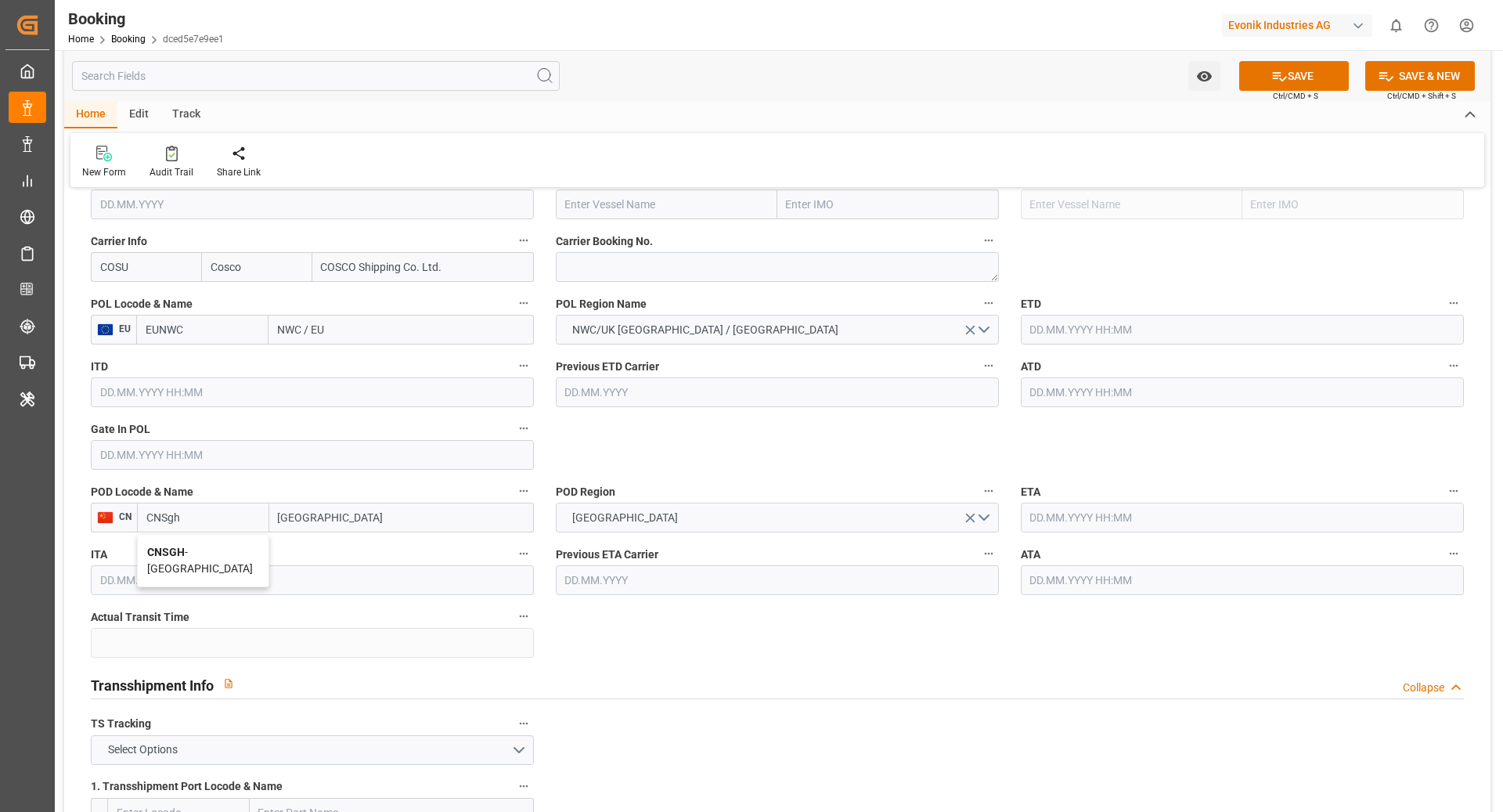
click at [198, 554] on span "CNSGH - [GEOGRAPHIC_DATA]" at bounding box center [200, 560] width 105 height 29
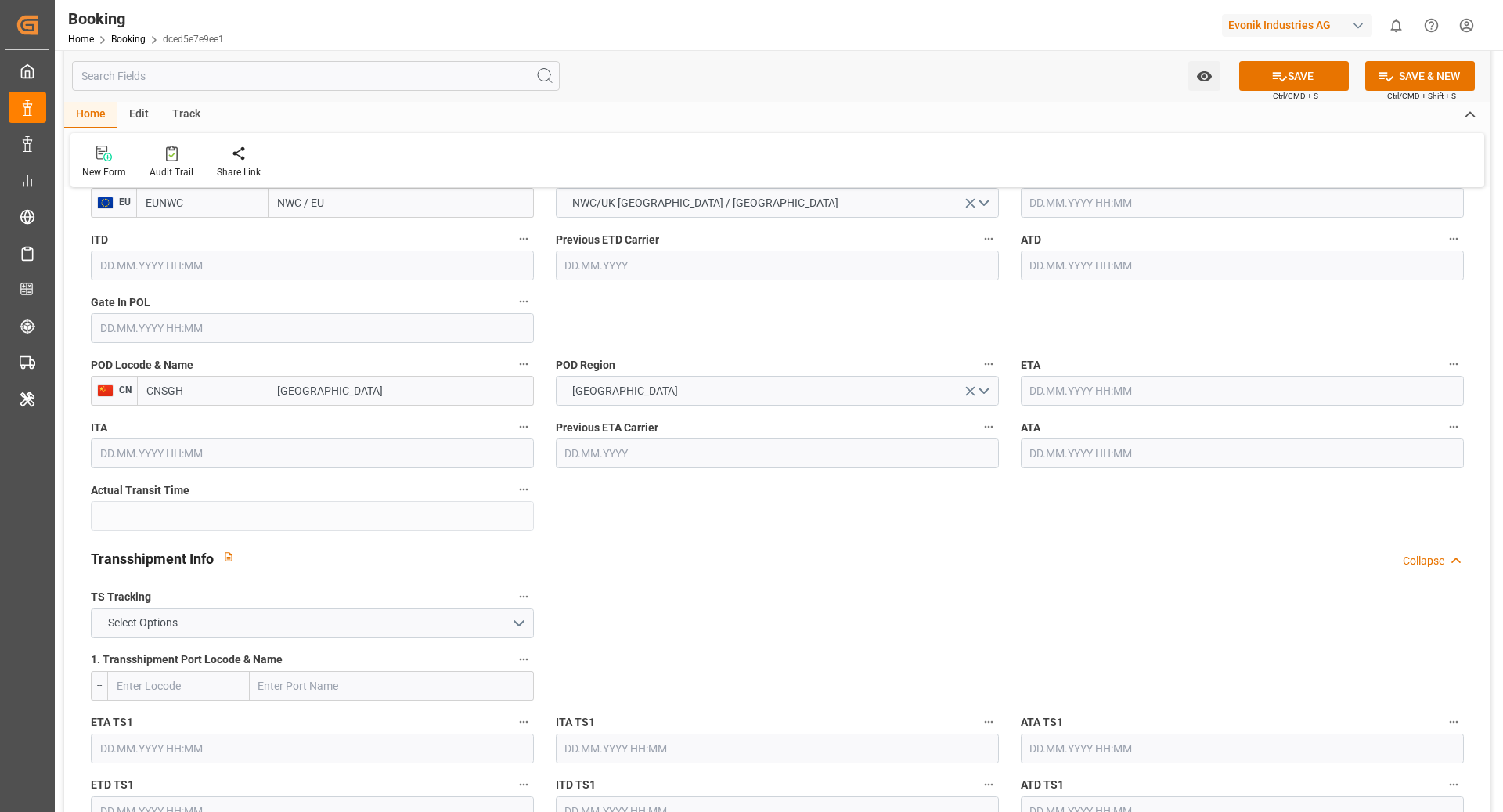
scroll to position [1376, 0]
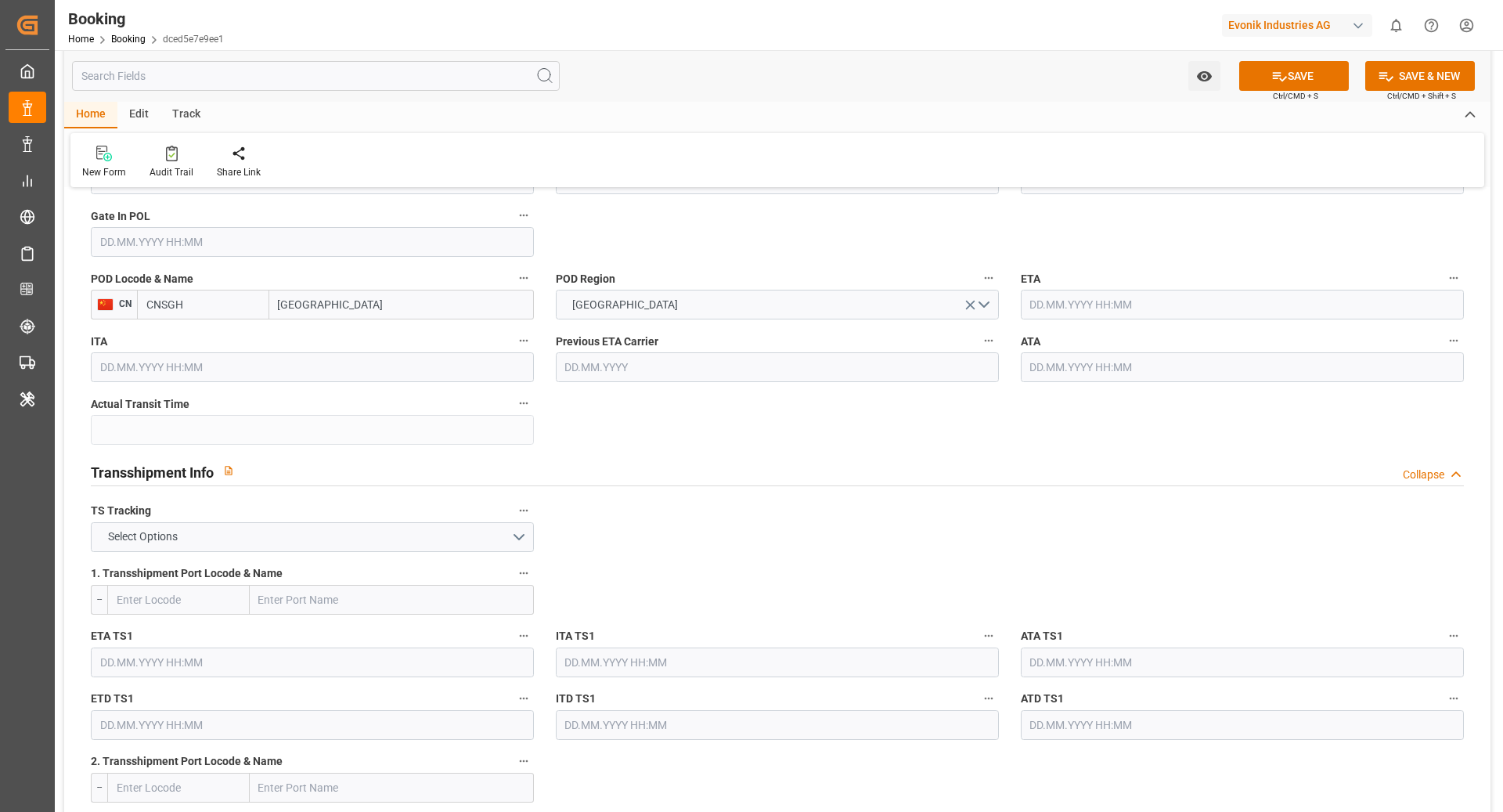
type input "CNSGH"
click at [203, 541] on button "Select Options" at bounding box center [313, 537] width 443 height 30
click at [167, 591] on input "text" at bounding box center [178, 599] width 143 height 30
click at [167, 581] on label "1. Transshipment Port Locode & Name" at bounding box center [313, 574] width 443 height 22
click at [513, 581] on button "1. Transshipment Port Locode & Name" at bounding box center [523, 573] width 20 height 20
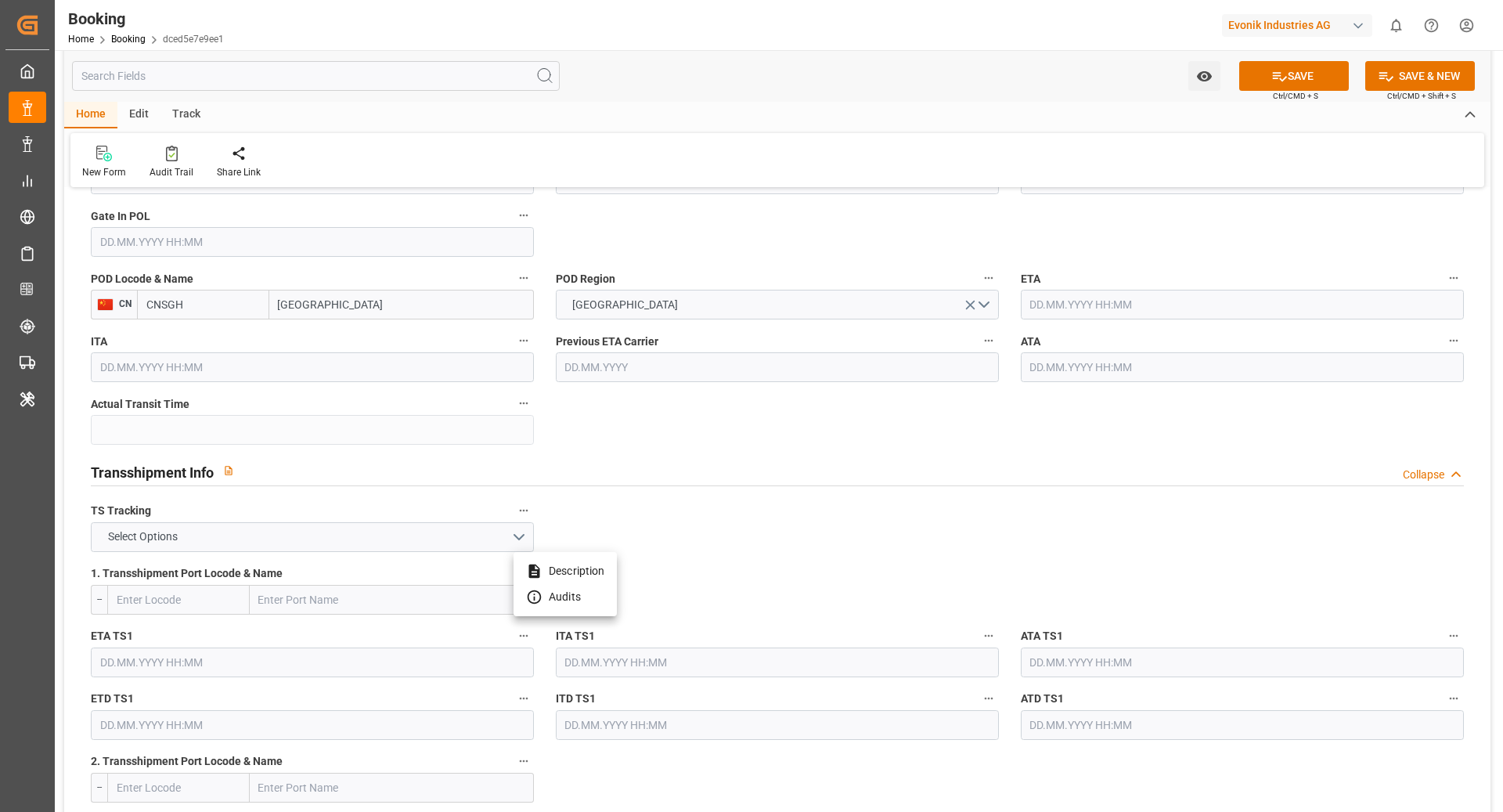
click at [294, 537] on div at bounding box center [752, 406] width 1503 height 812
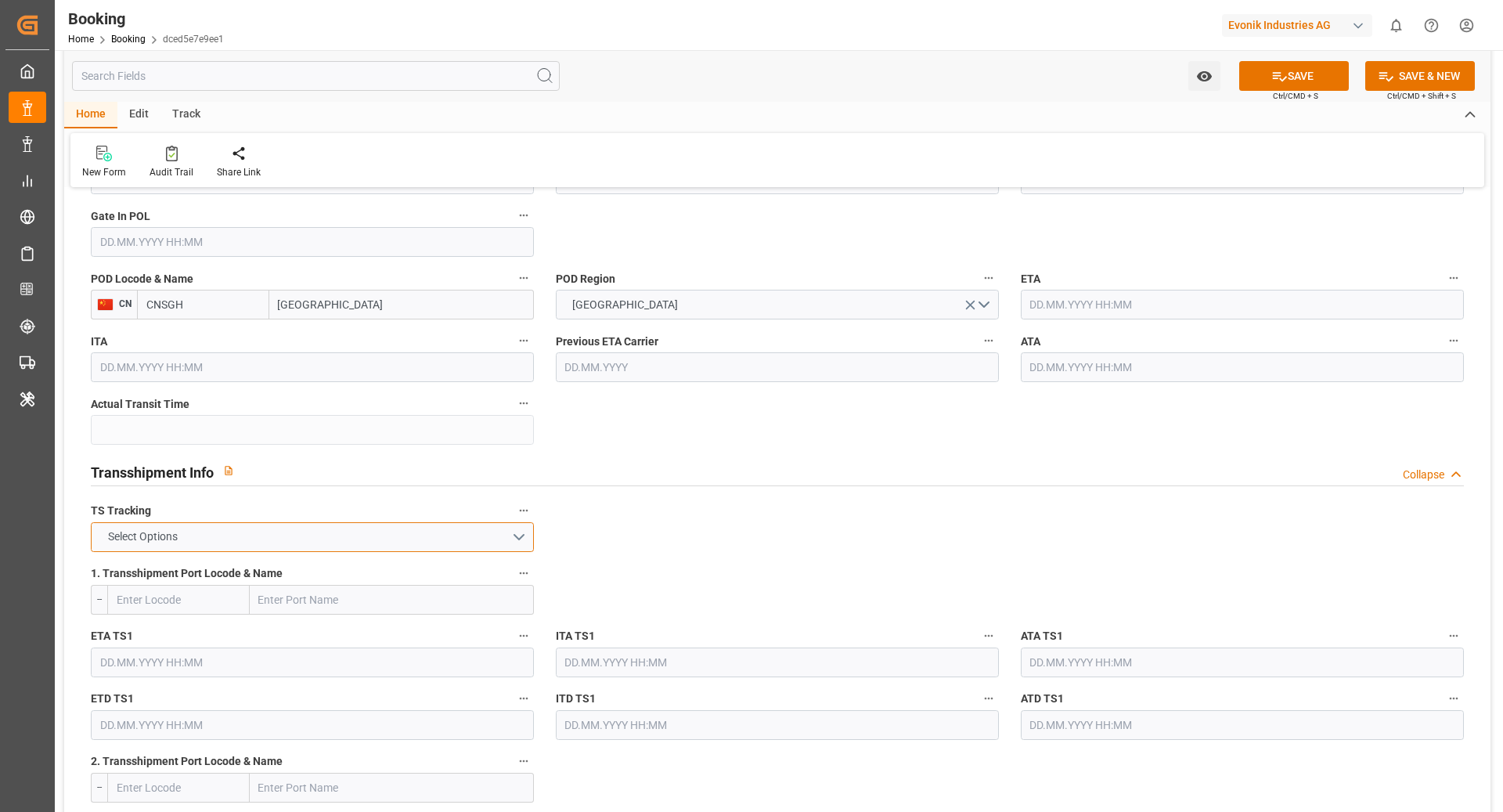
click at [178, 538] on span "Select Options" at bounding box center [143, 537] width 85 height 16
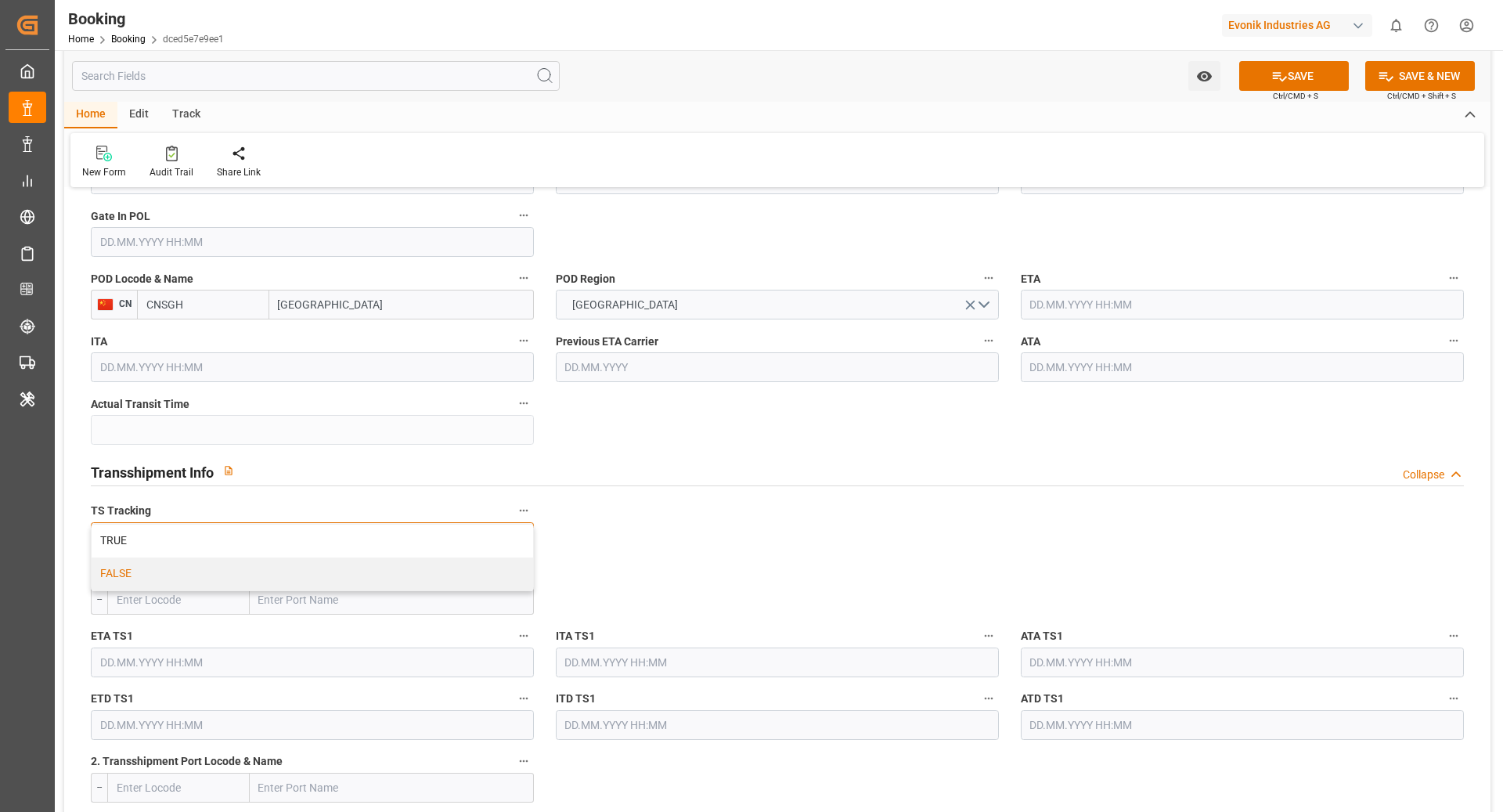
click at [190, 568] on div "FALSE" at bounding box center [313, 574] width 442 height 33
click at [1265, 61] on button "SAVE" at bounding box center [1294, 75] width 110 height 30
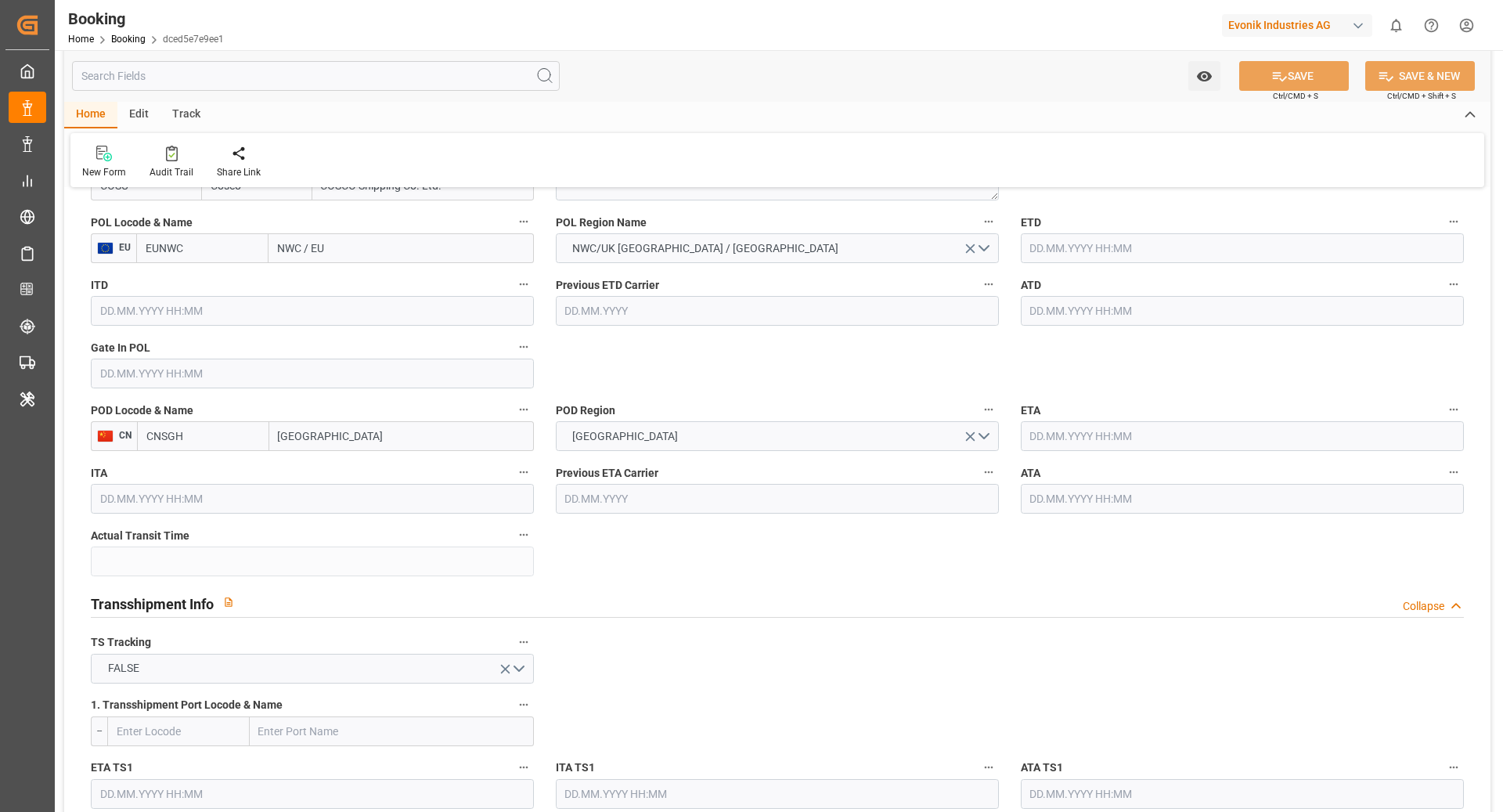
scroll to position [1241, 0]
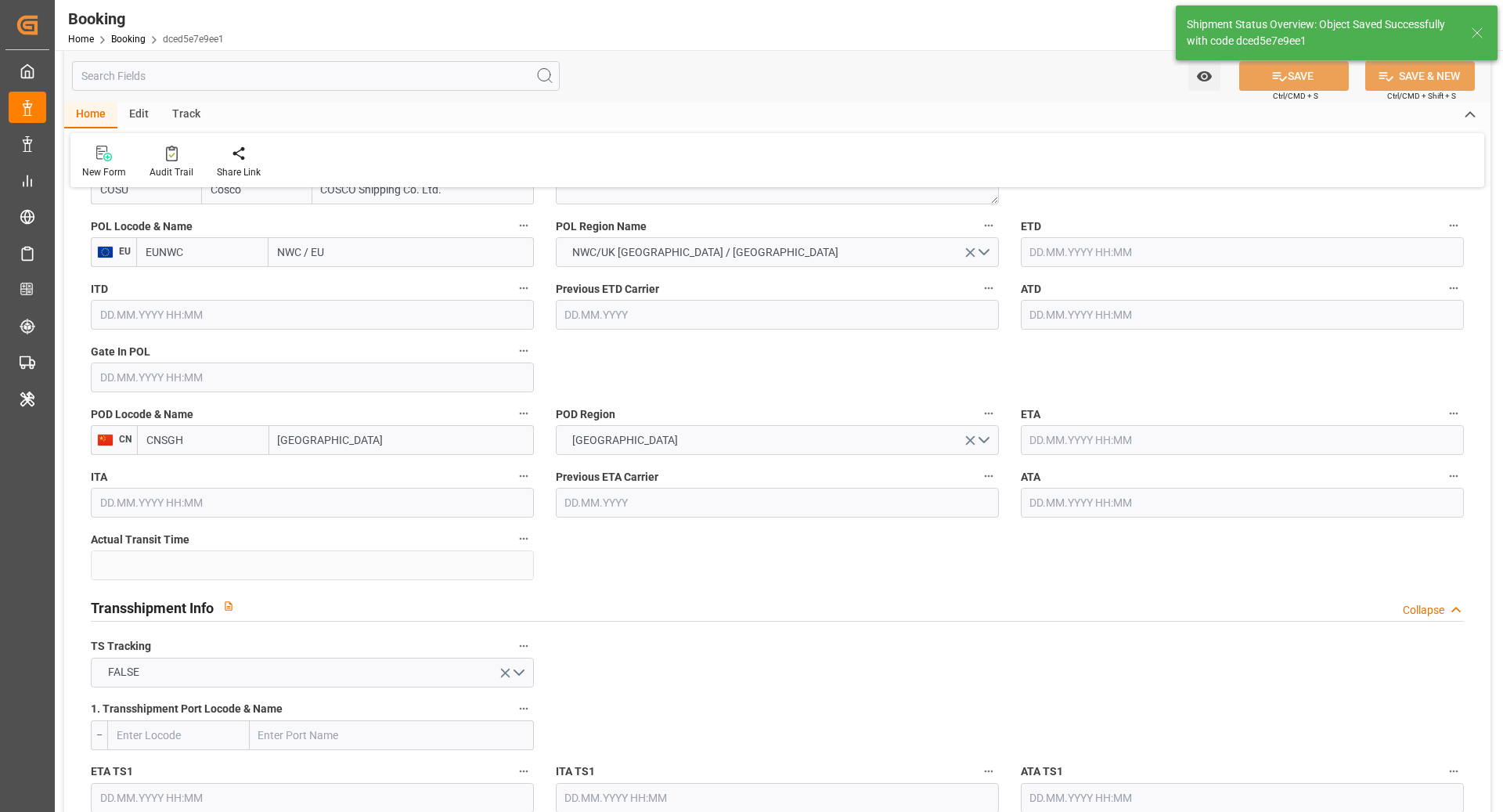
type textarea "NWC/UK North West Continent / UK_CNSGH_COSU_AT-HP"
type textarea "[PERSON_NAME]"
type textarea "Pod-PodRegionName-Pol-PodRegionName-businessDivision-businessLine-"
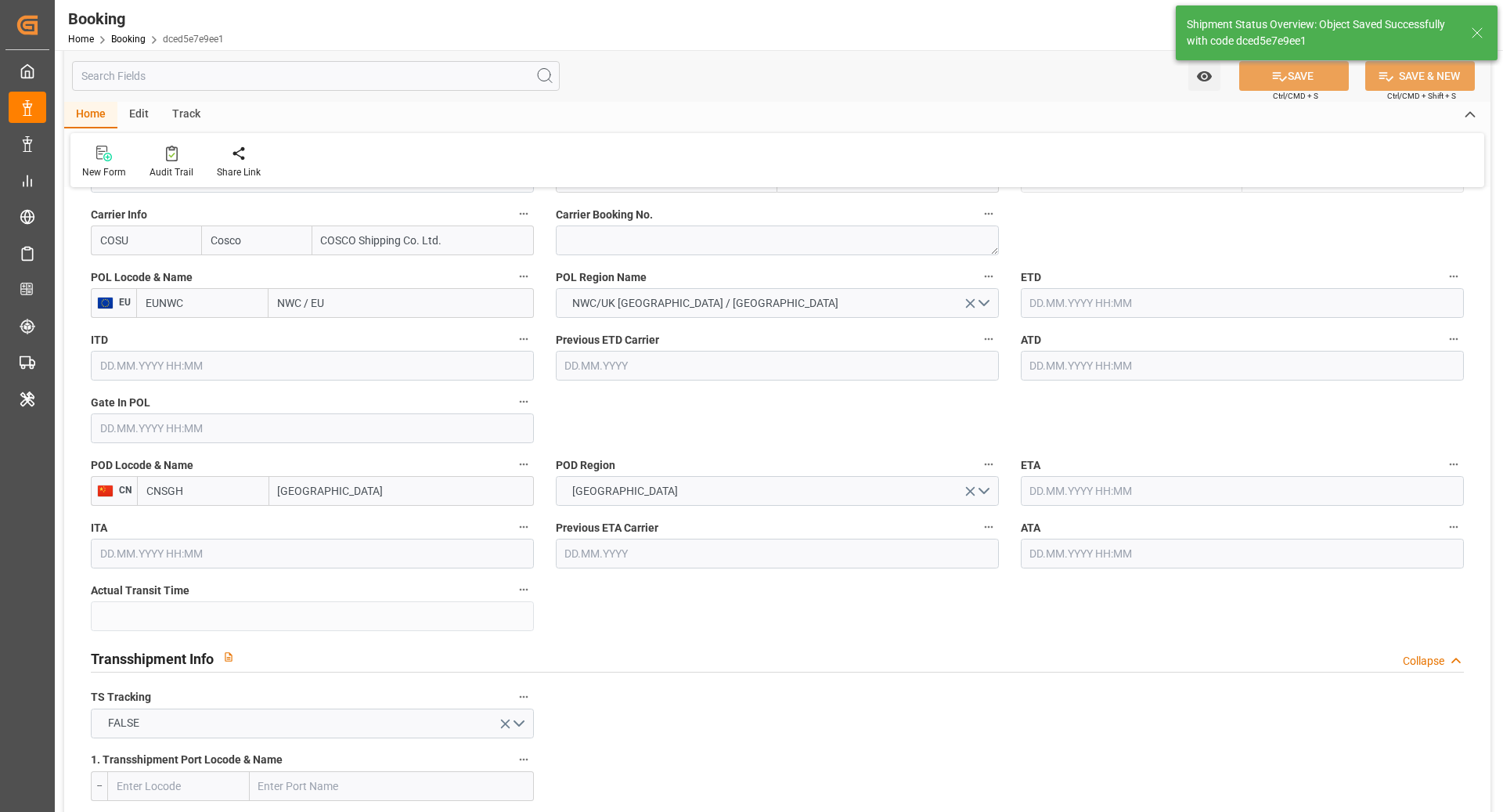
type input "22.08.2025 09:26"
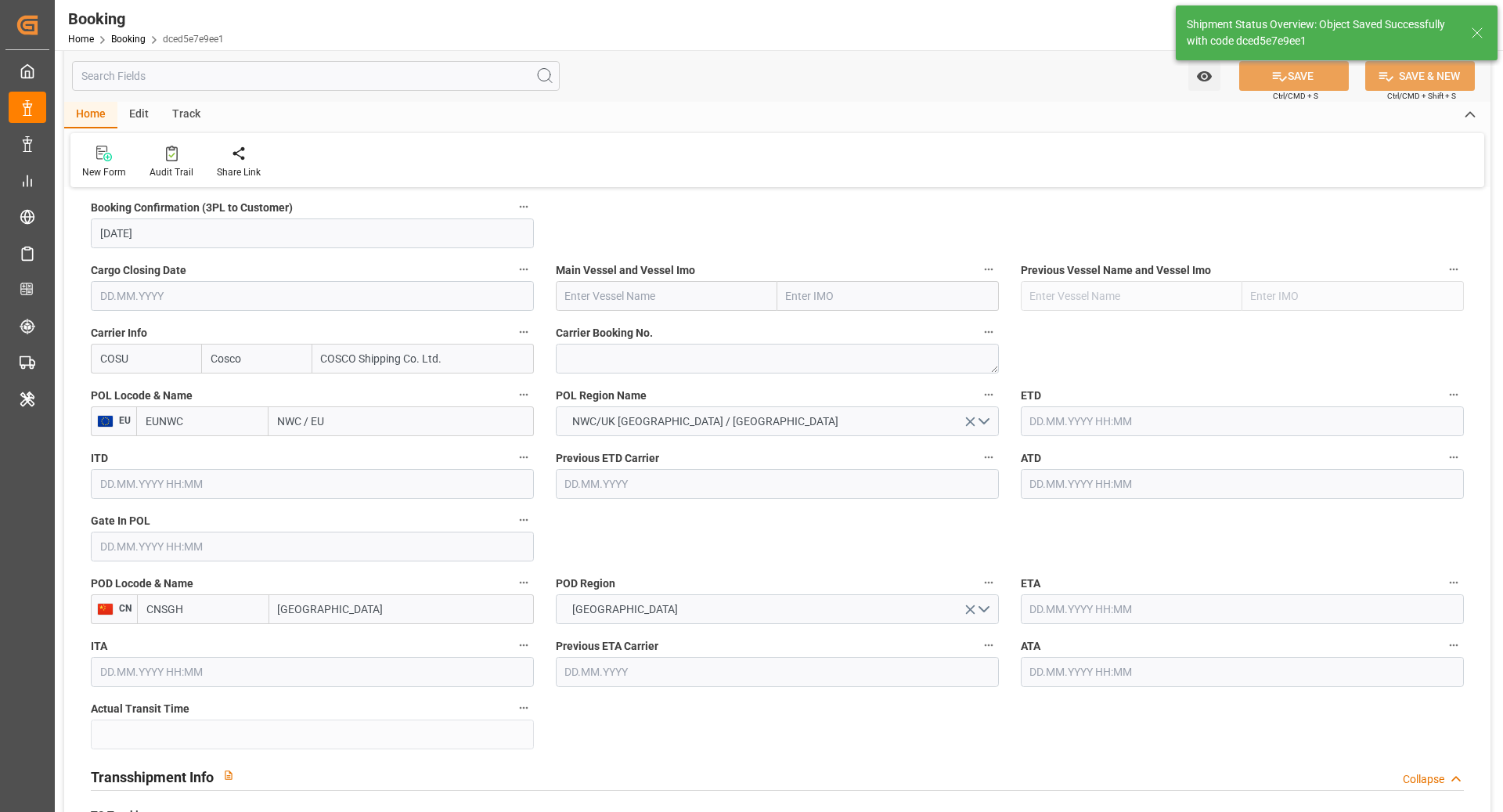
scroll to position [1067, 0]
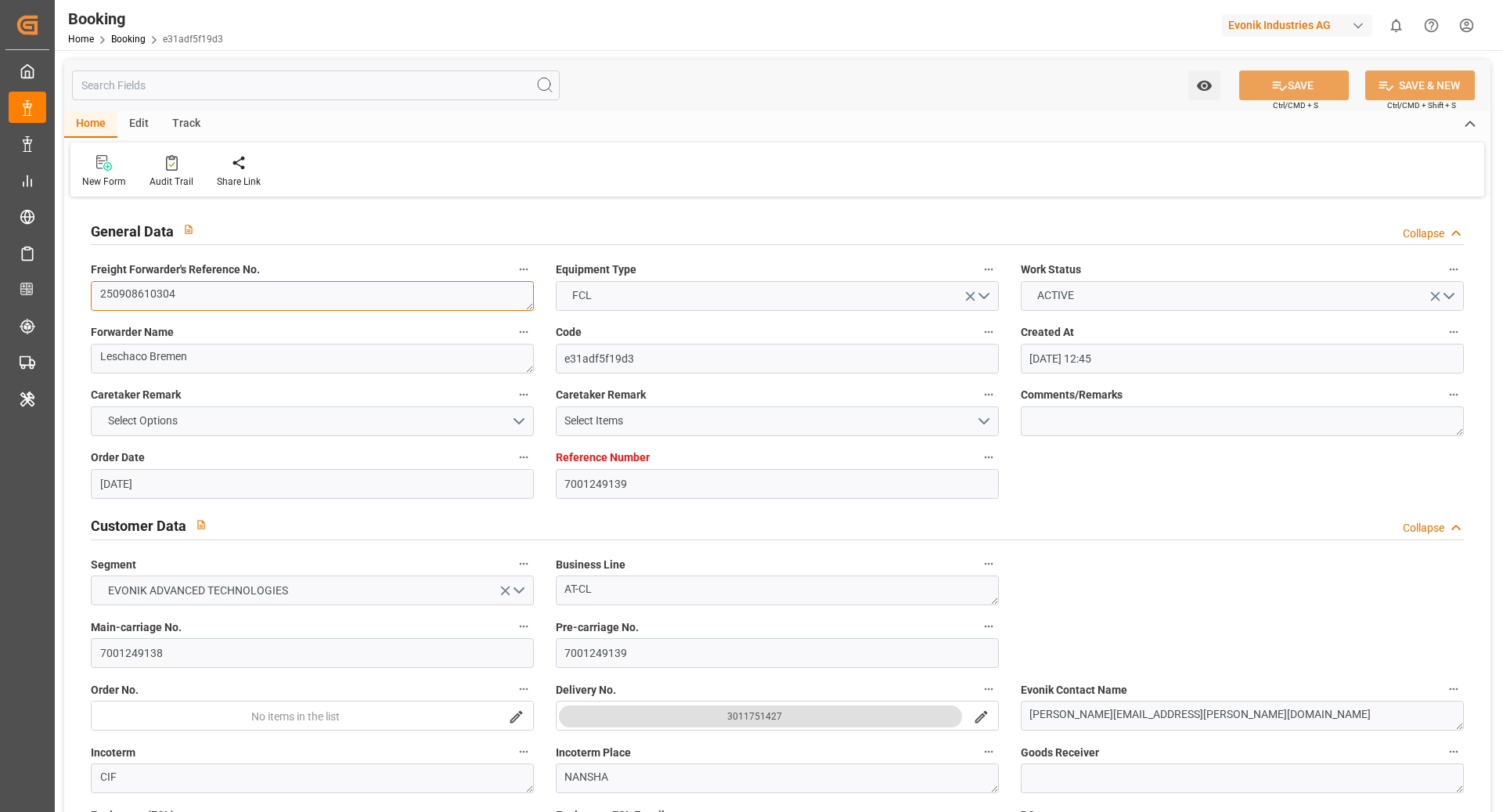
click at [251, 298] on textarea "250908610304" at bounding box center [313, 295] width 443 height 30
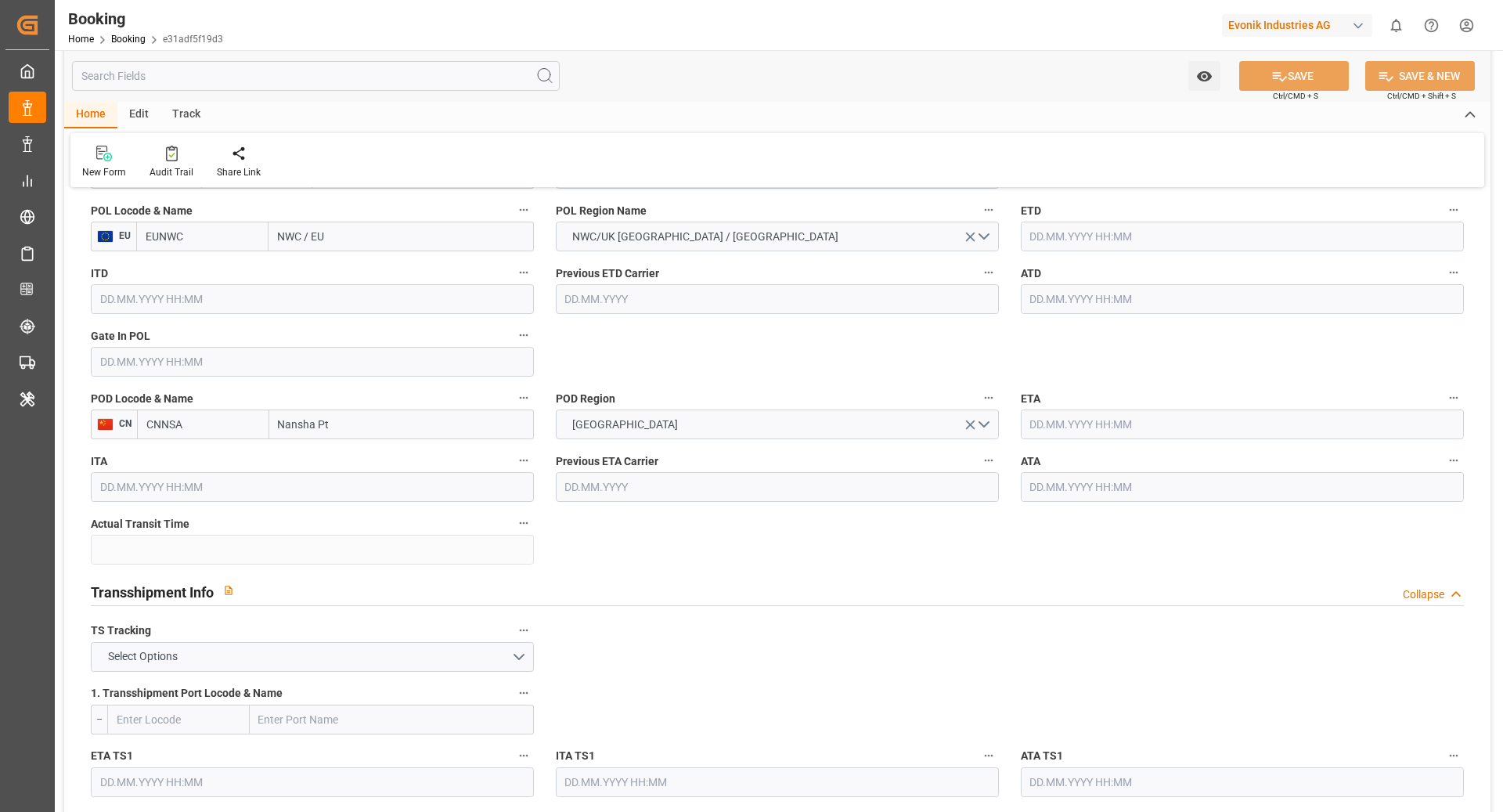
scroll to position [1271, 0]
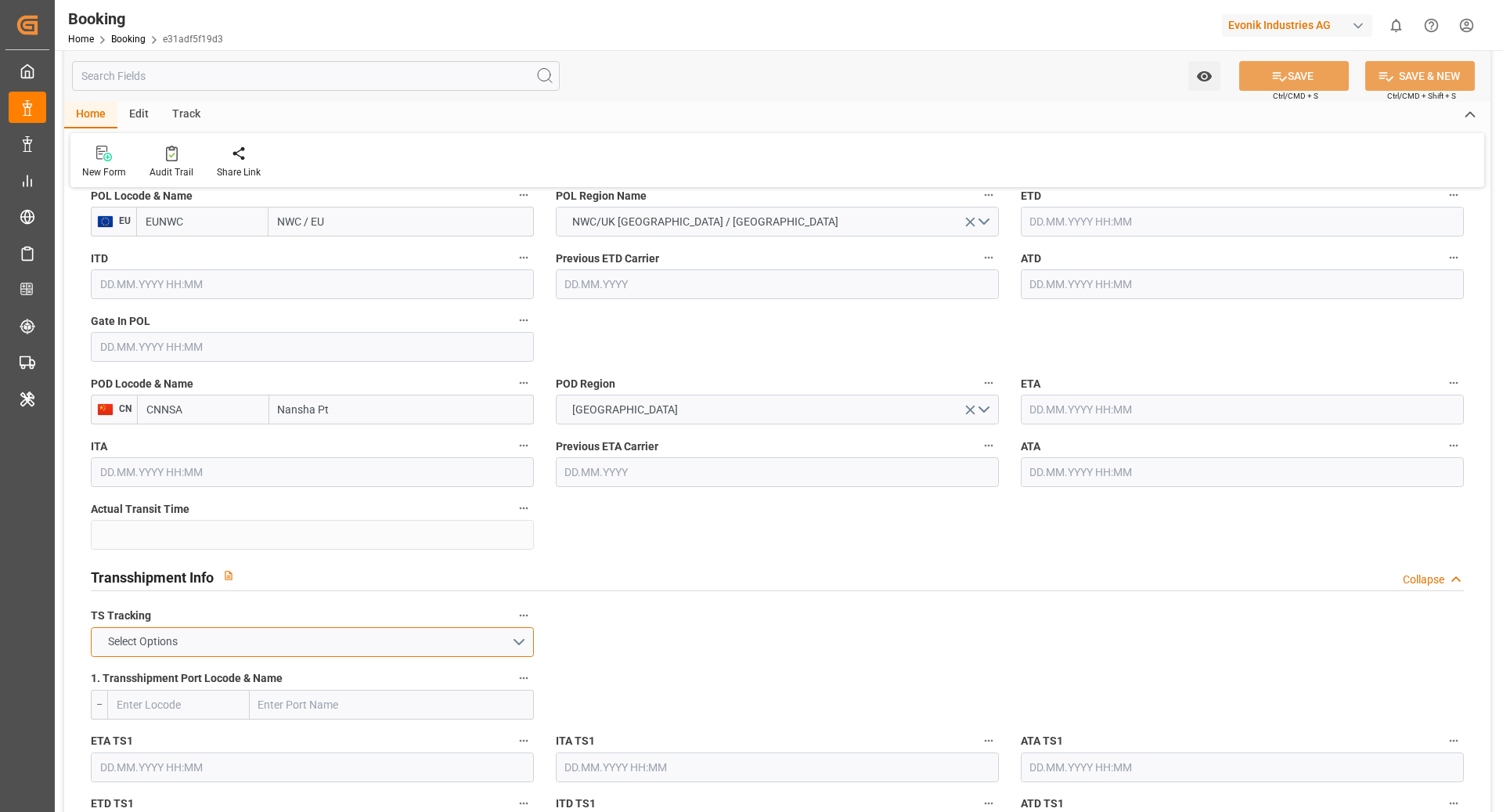
click at [363, 642] on button "Select Options" at bounding box center [313, 641] width 443 height 30
drag, startPoint x: 224, startPoint y: 682, endPoint x: 592, endPoint y: 583, distance: 381.1
click at [224, 681] on div "FALSE" at bounding box center [313, 678] width 442 height 33
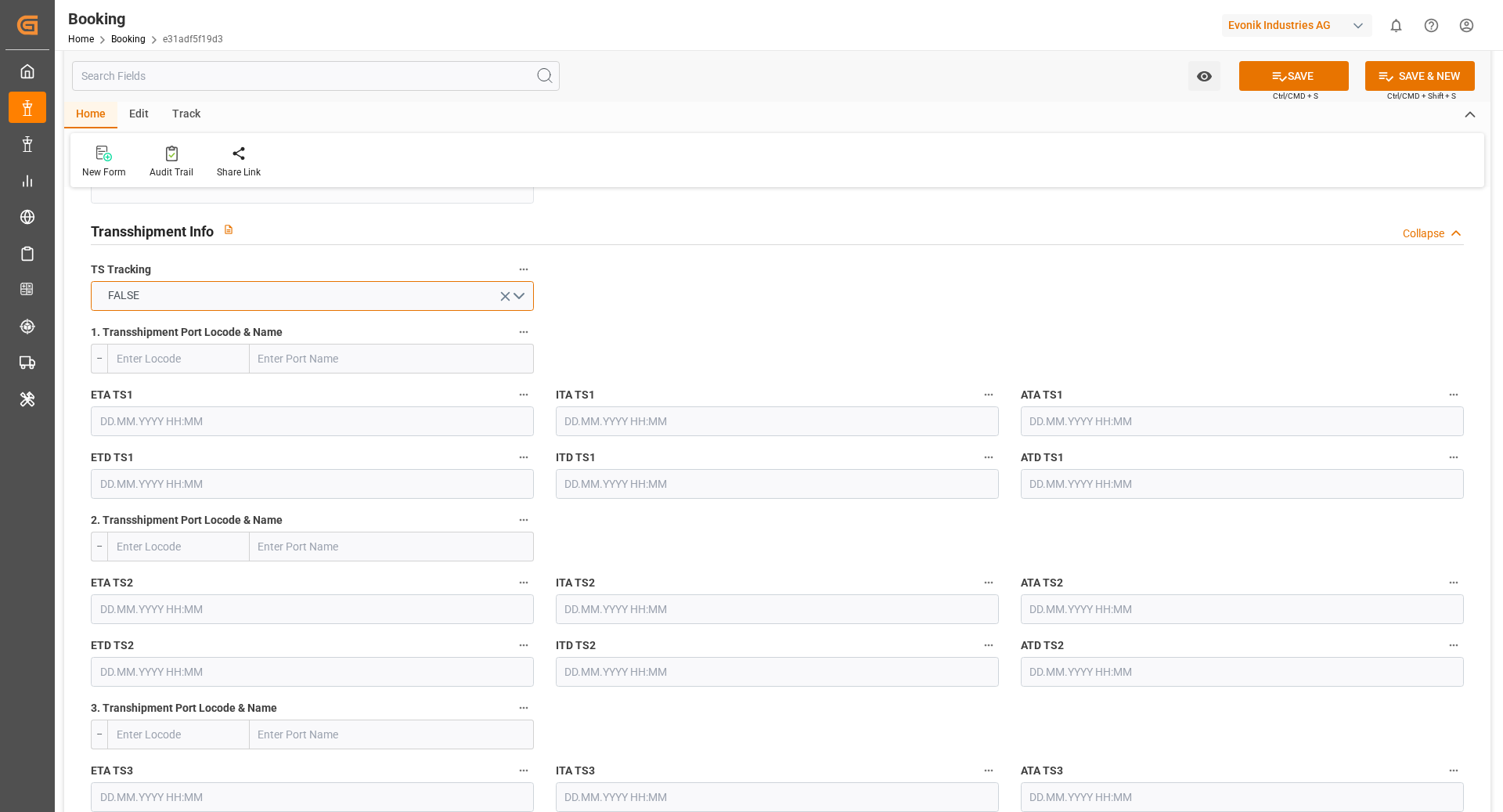
scroll to position [1933, 0]
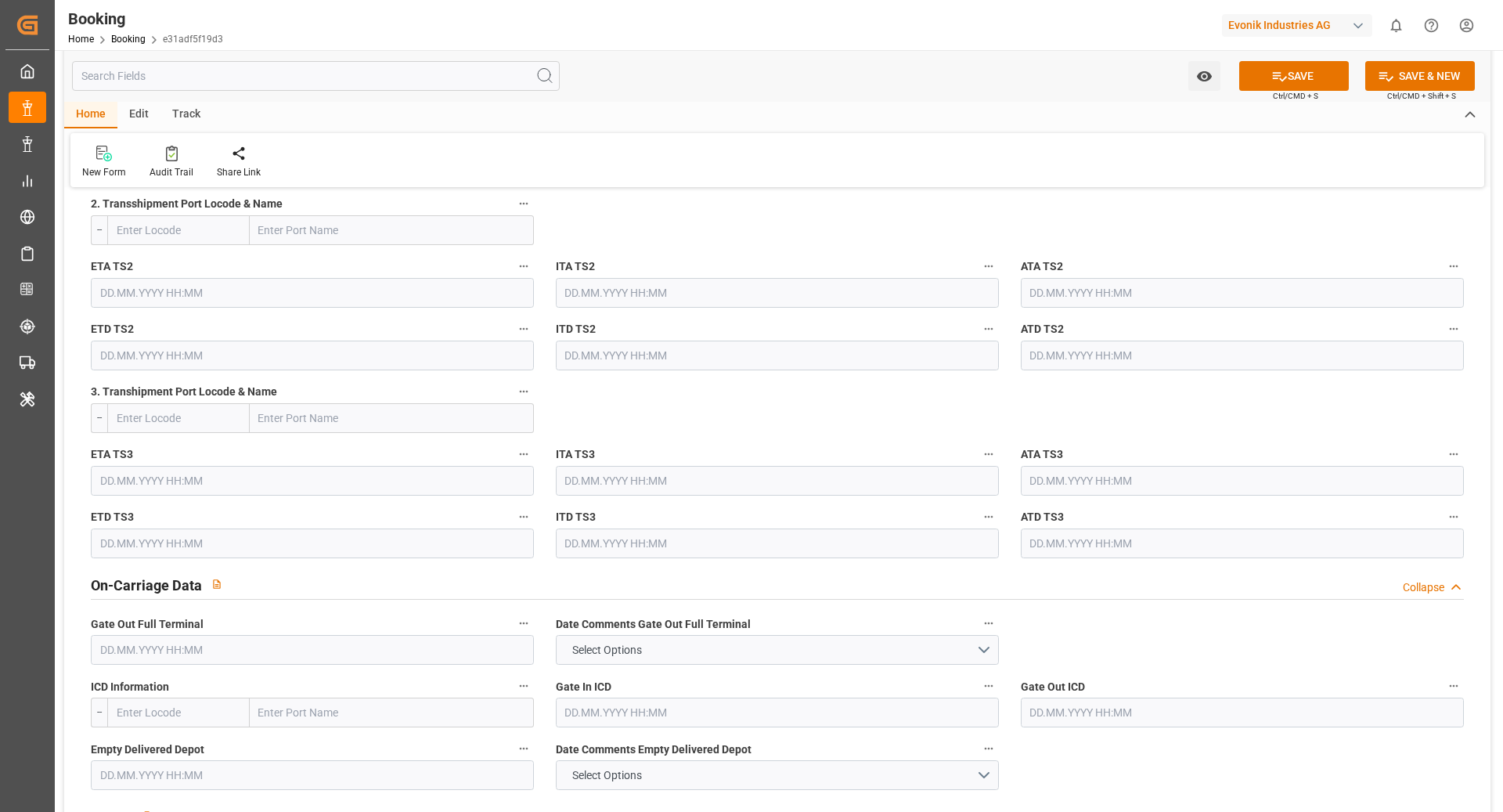
click at [1277, 76] on icon at bounding box center [1279, 76] width 16 height 16
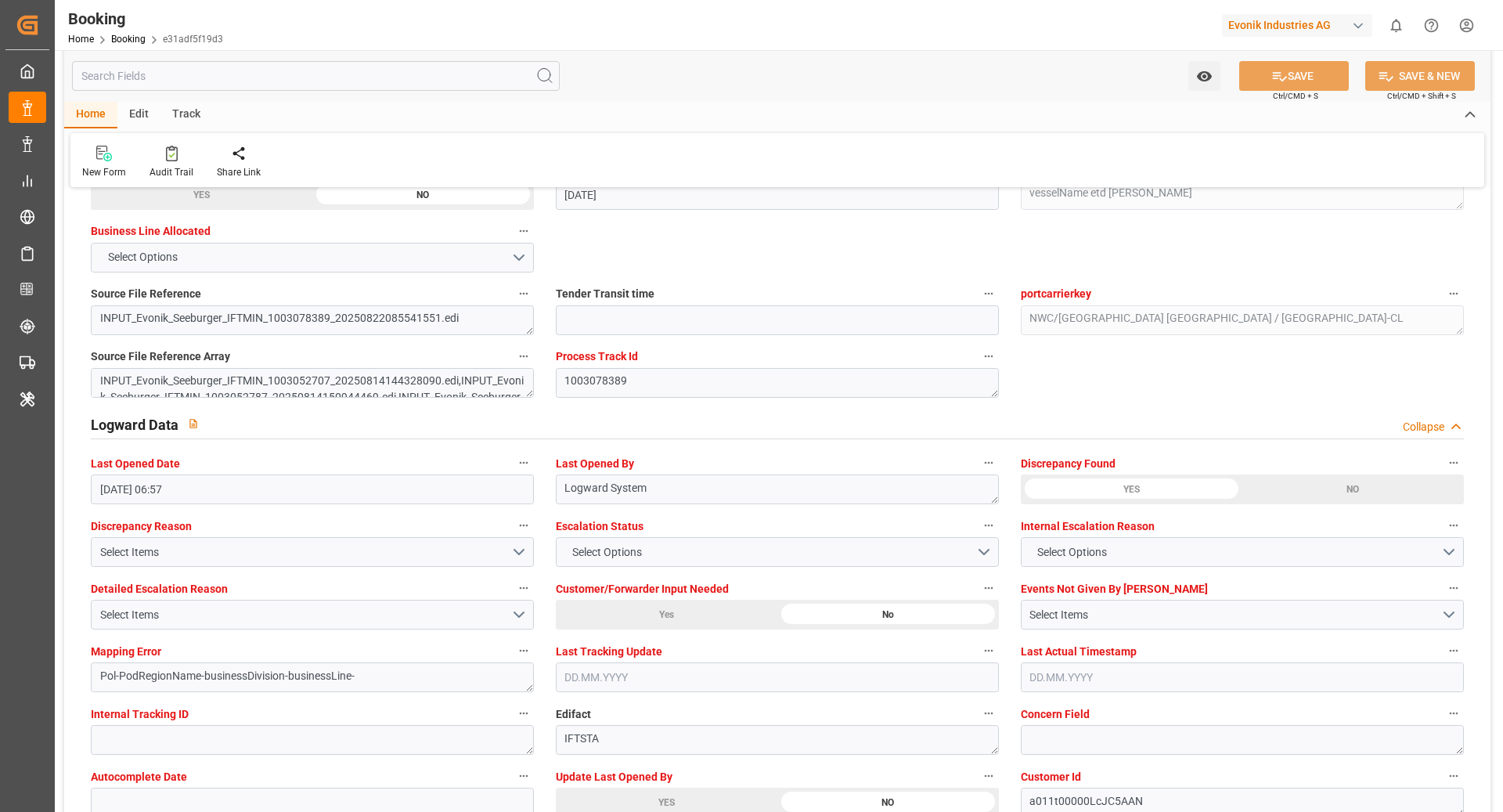
scroll to position [2816, 0]
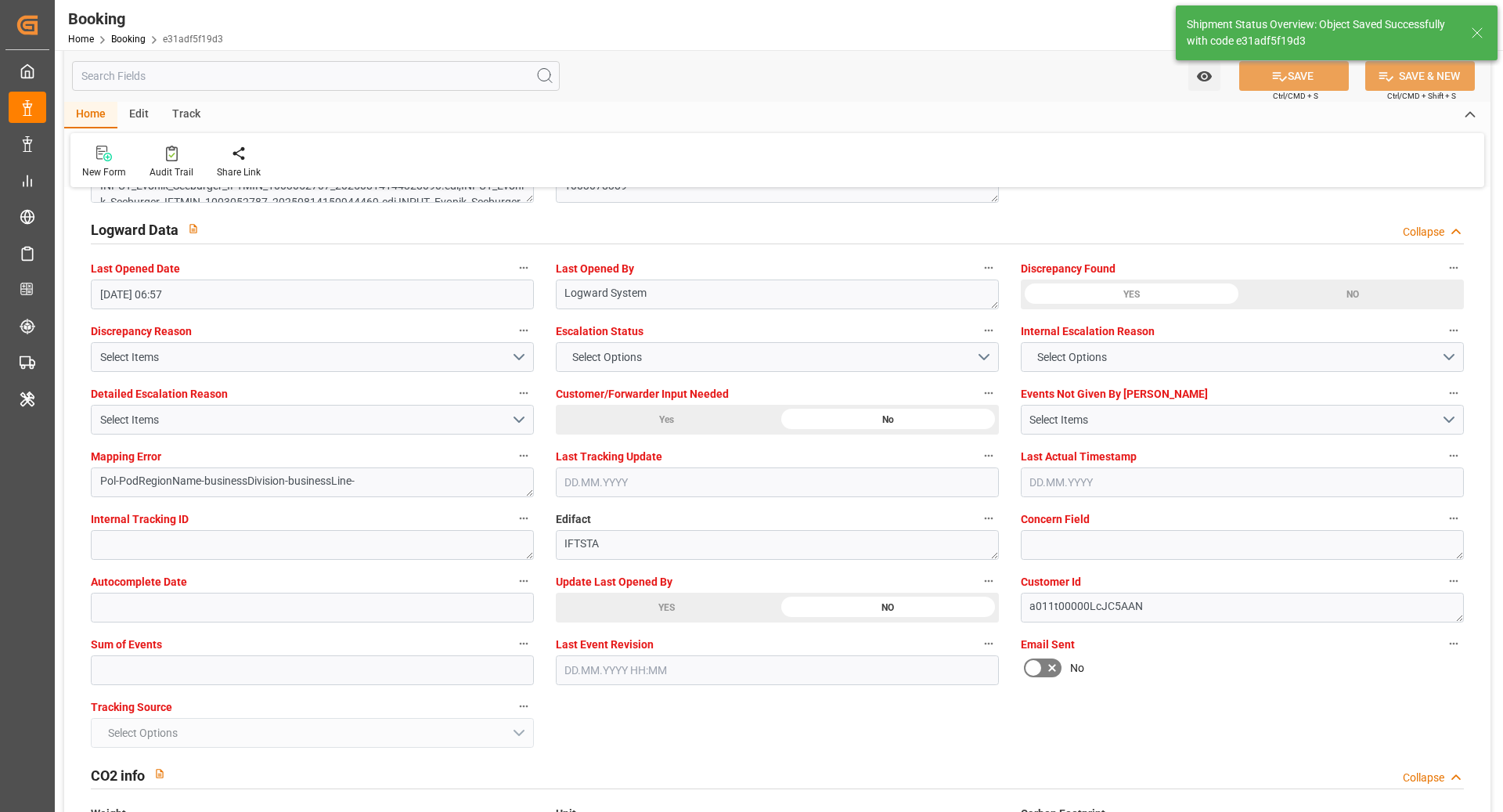
type textarea "[PERSON_NAME]"
type input "22.08.2025 09:32"
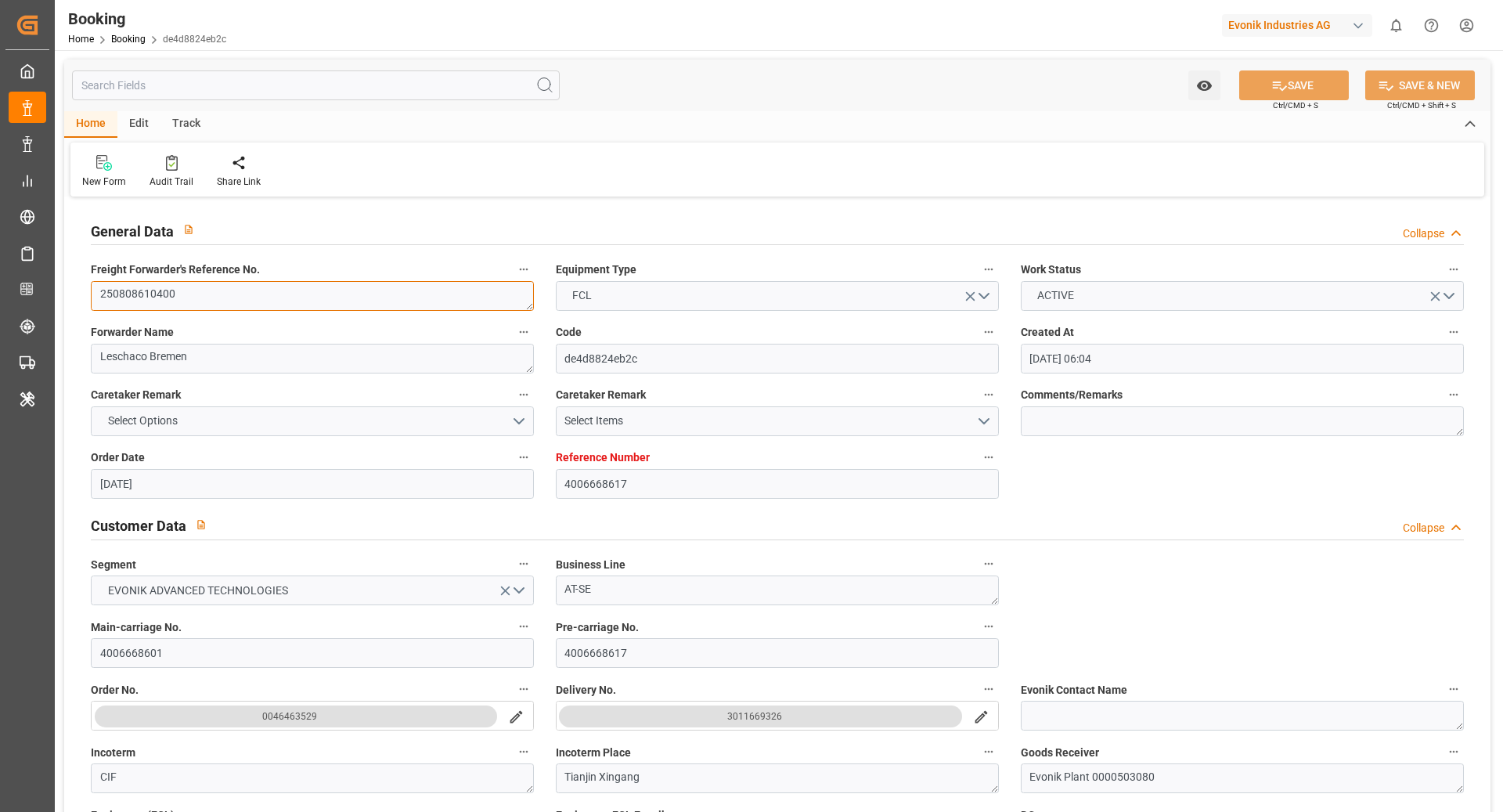
click at [297, 294] on textarea "250808610400" at bounding box center [313, 295] width 443 height 30
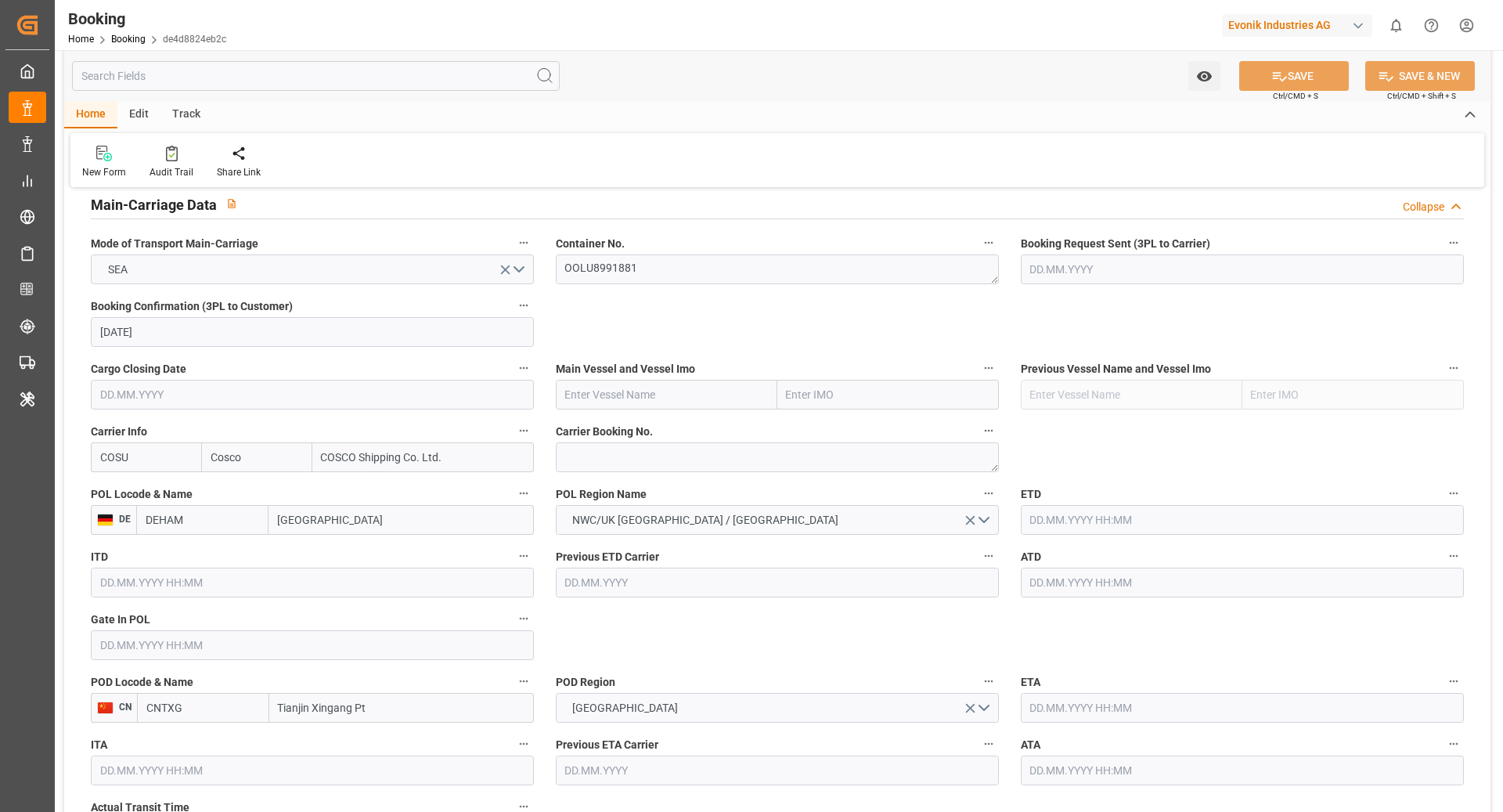
scroll to position [1007, 0]
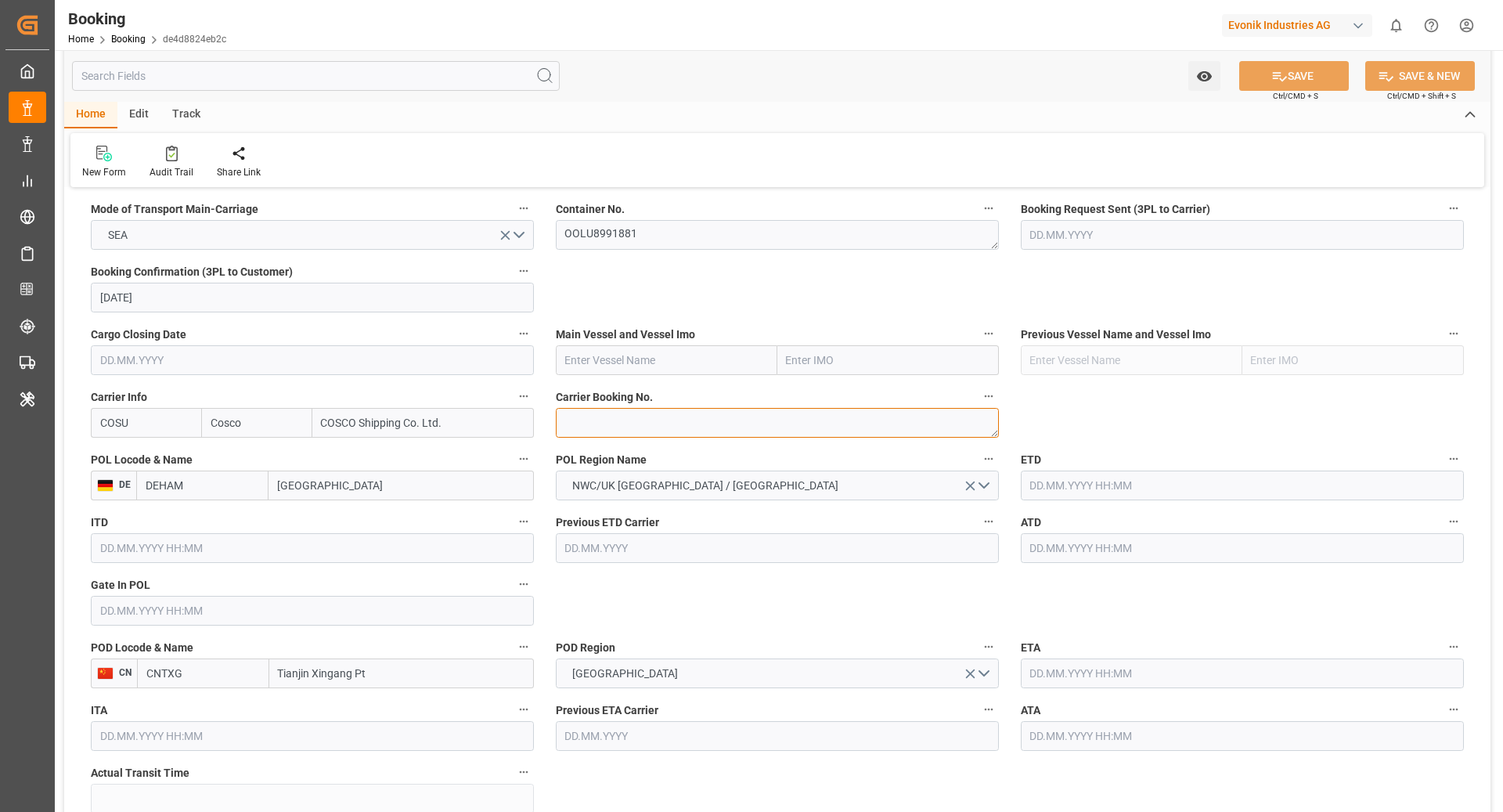
click at [632, 417] on textarea at bounding box center [778, 422] width 443 height 30
paste textarea "6424824520"
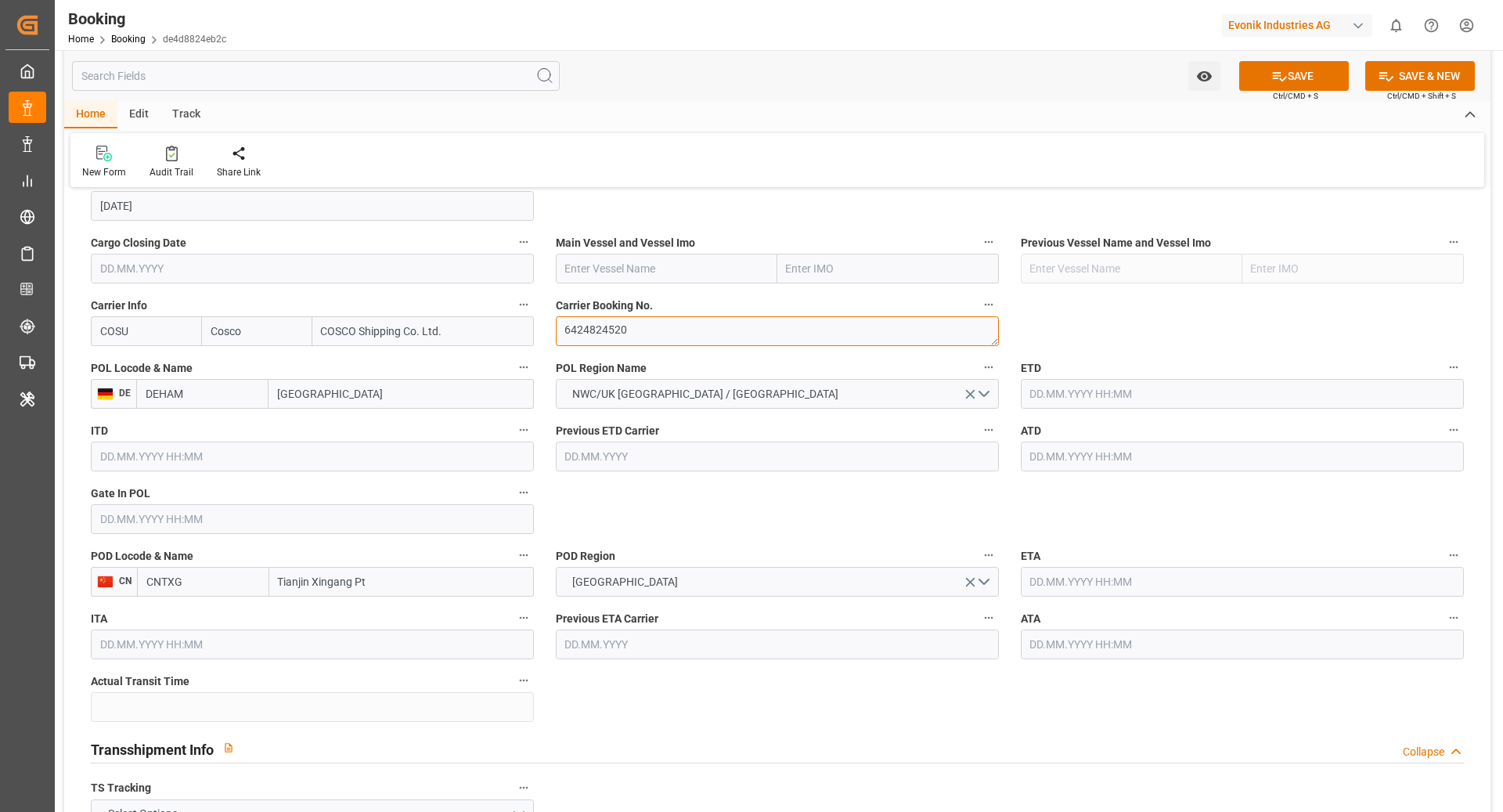
scroll to position [1119, 0]
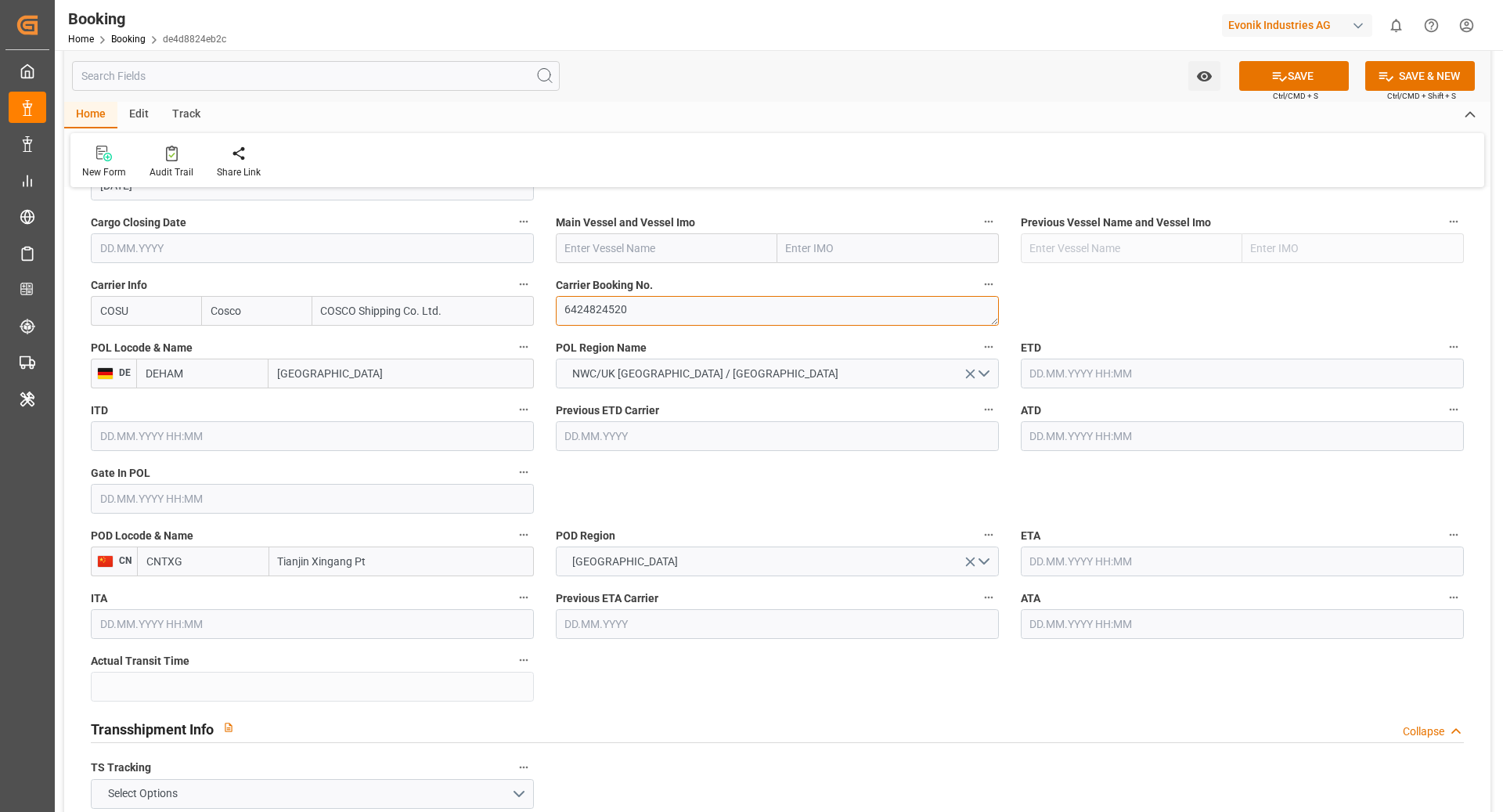
type textarea "6424824520"
click at [644, 249] on input "text" at bounding box center [667, 248] width 222 height 30
paste input "OOCL [GEOGRAPHIC_DATA]"
type input "OOCL [GEOGRAPHIC_DATA]"
click at [603, 279] on b "OOCL [GEOGRAPHIC_DATA]" at bounding box center [635, 282] width 138 height 13
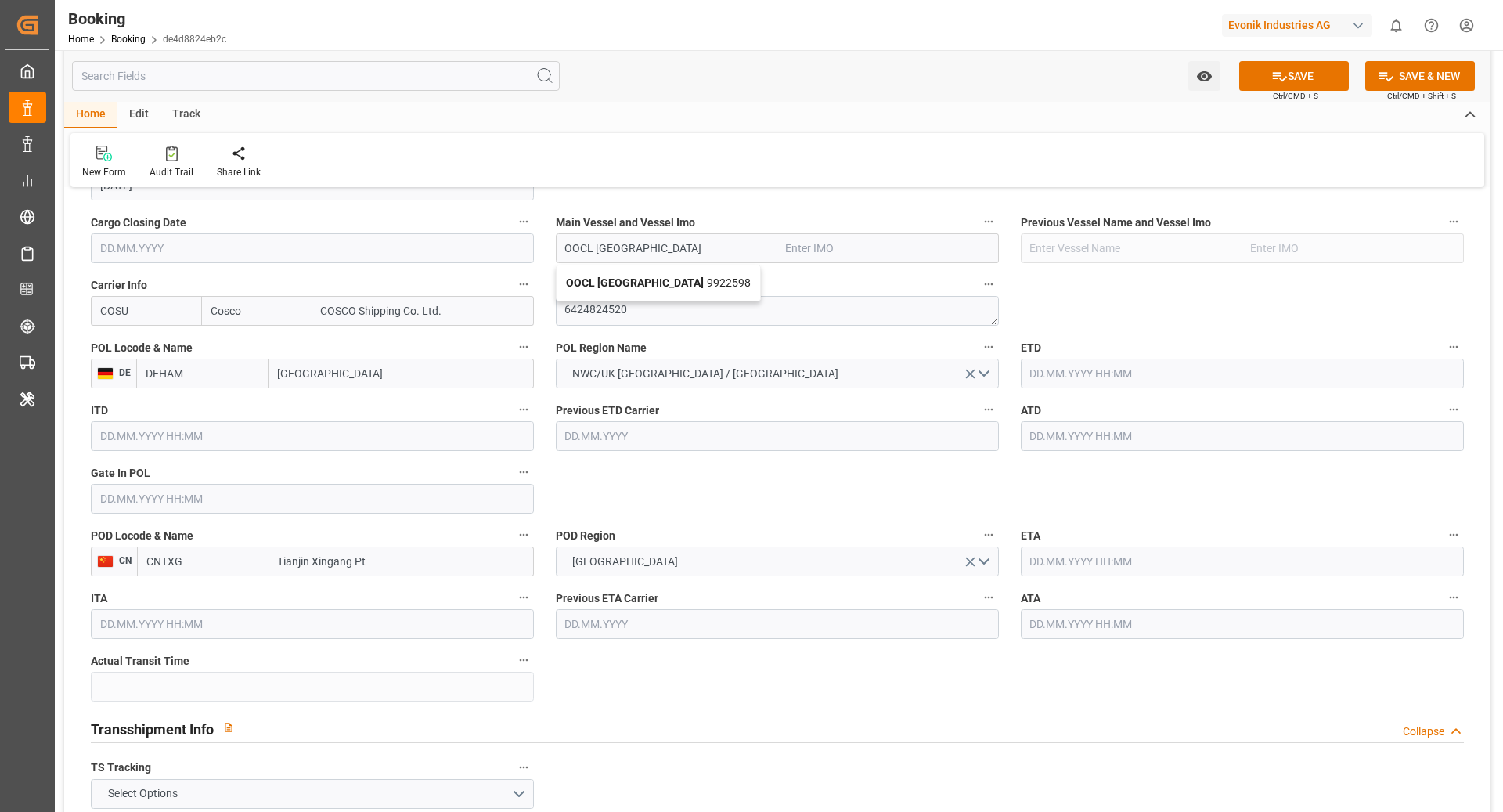
type input "9922598"
type input "OOCL [GEOGRAPHIC_DATA]"
click at [1102, 373] on input "text" at bounding box center [1243, 373] width 443 height 30
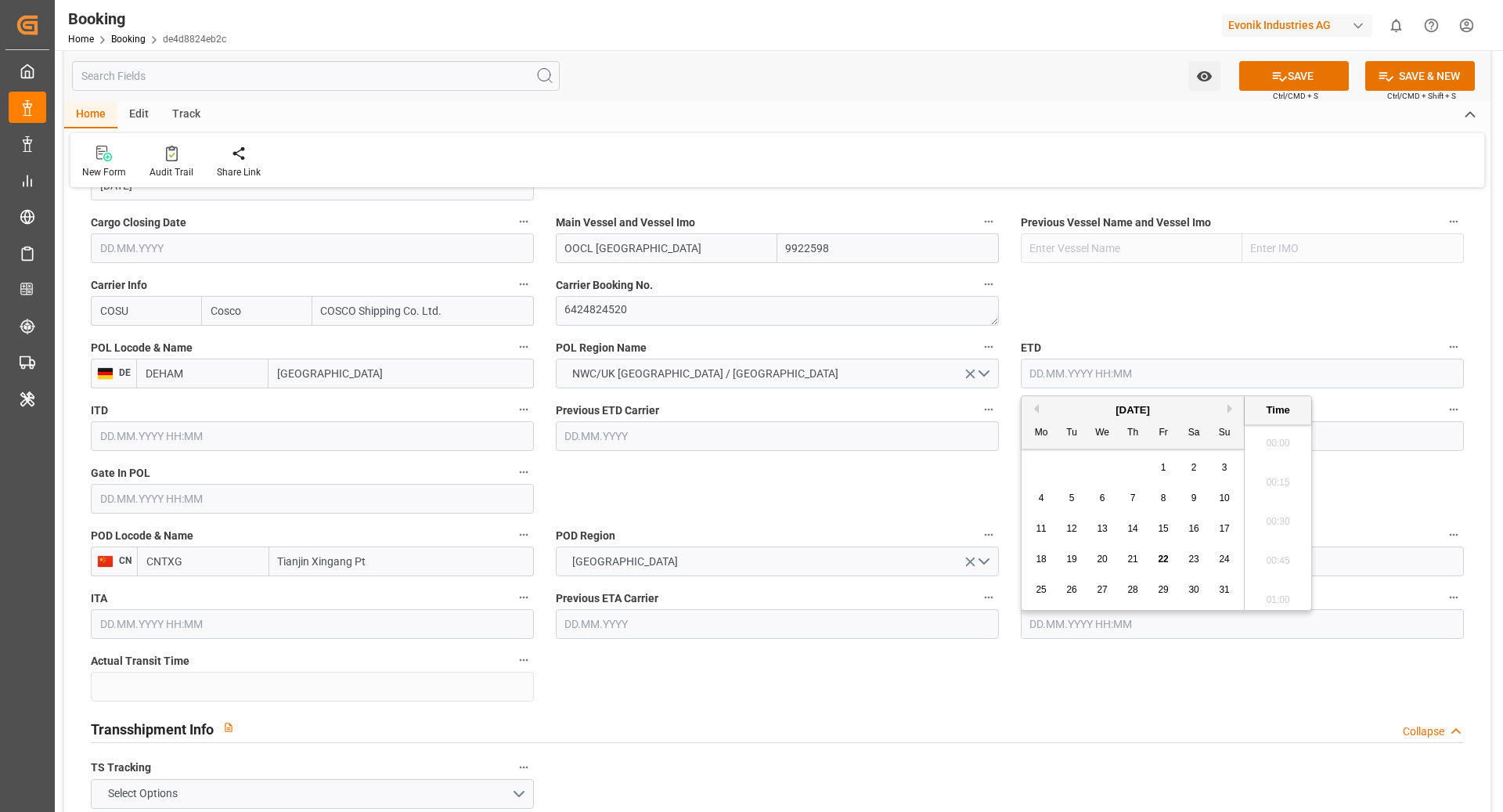
click at [1127, 590] on span "30" at bounding box center [1193, 589] width 10 height 11
type input "[DATE] 00:00"
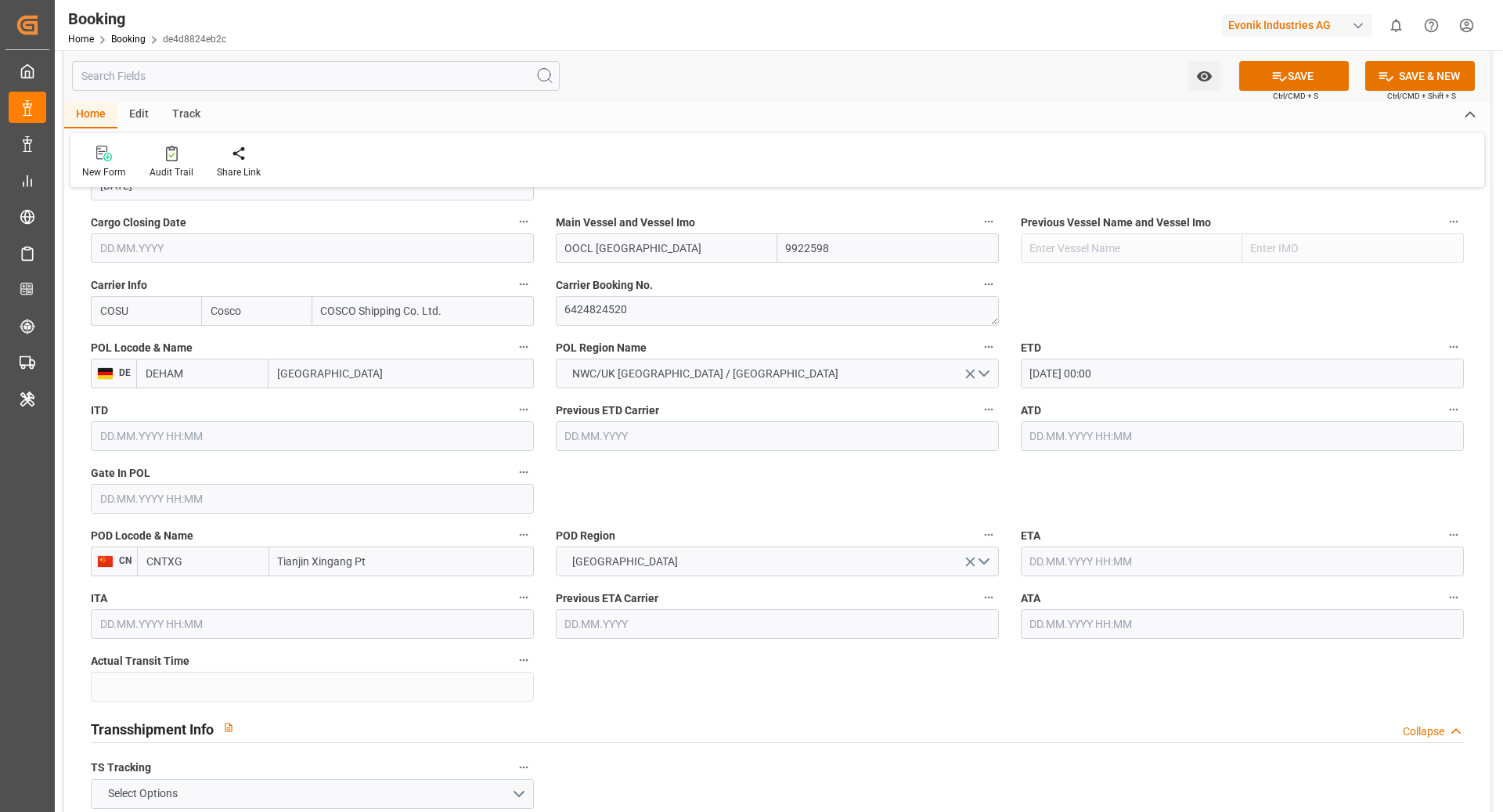
click at [1099, 551] on input "text" at bounding box center [1243, 560] width 443 height 30
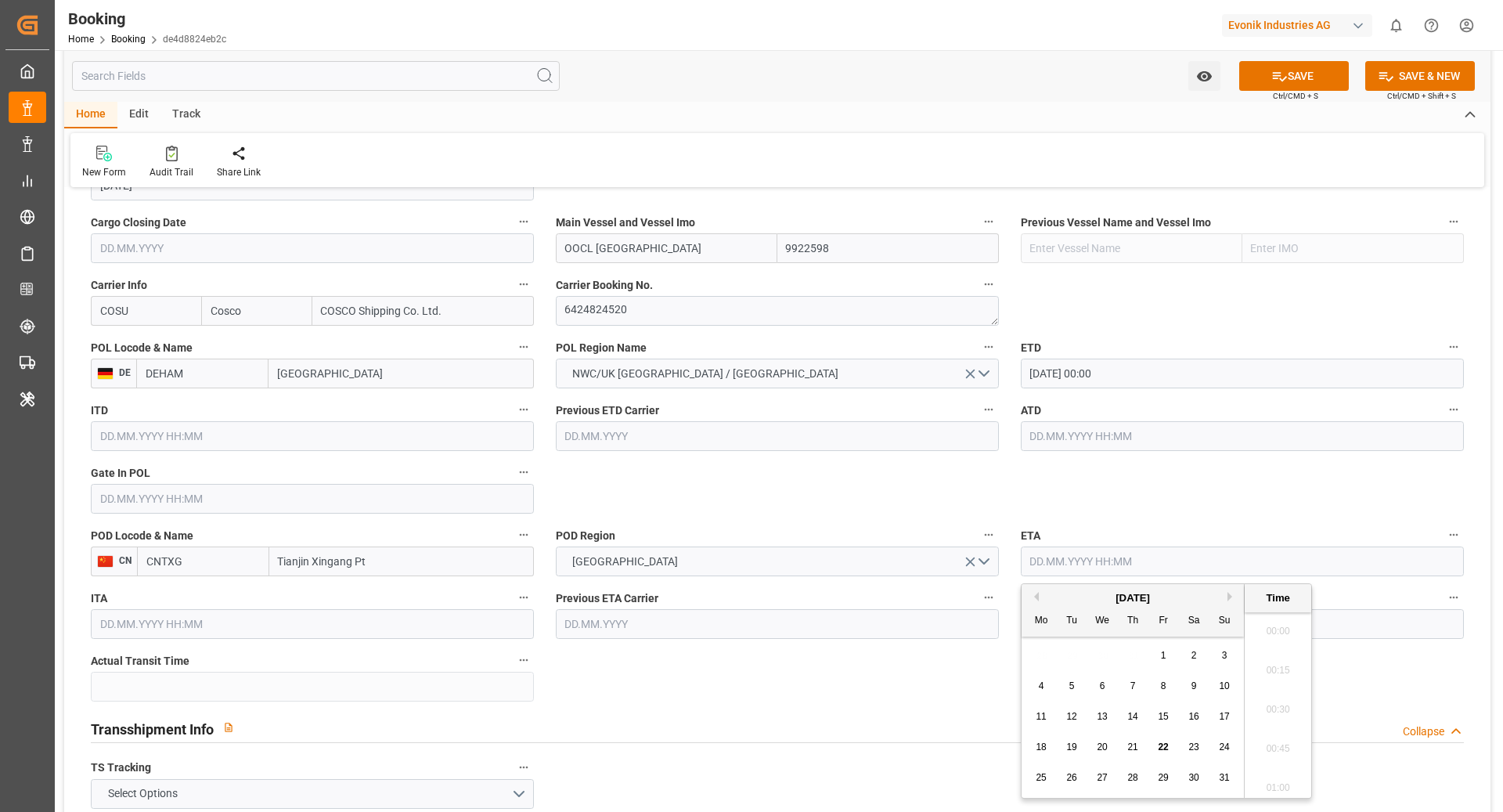
scroll to position [2235, 0]
click at [1127, 597] on div "[DATE]" at bounding box center [1133, 598] width 223 height 15
click at [1127, 598] on div "[DATE]" at bounding box center [1133, 598] width 223 height 15
click at [1127, 600] on button "Next Month" at bounding box center [1232, 596] width 9 height 9
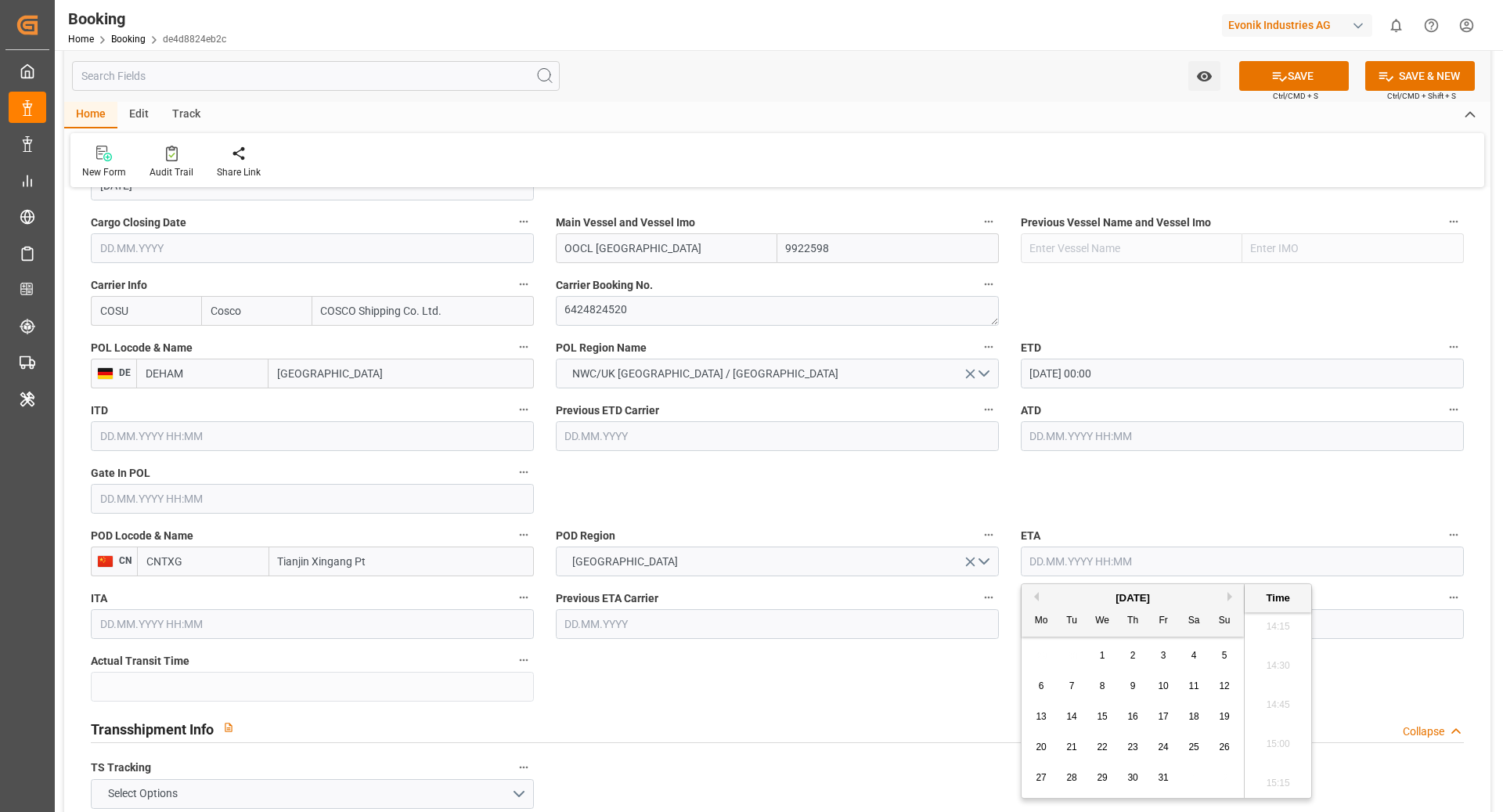
drag, startPoint x: 1168, startPoint y: 688, endPoint x: 1152, endPoint y: 686, distance: 16.1
click at [1127, 609] on span "10" at bounding box center [1162, 686] width 10 height 11
type input "[DATE] 00:00"
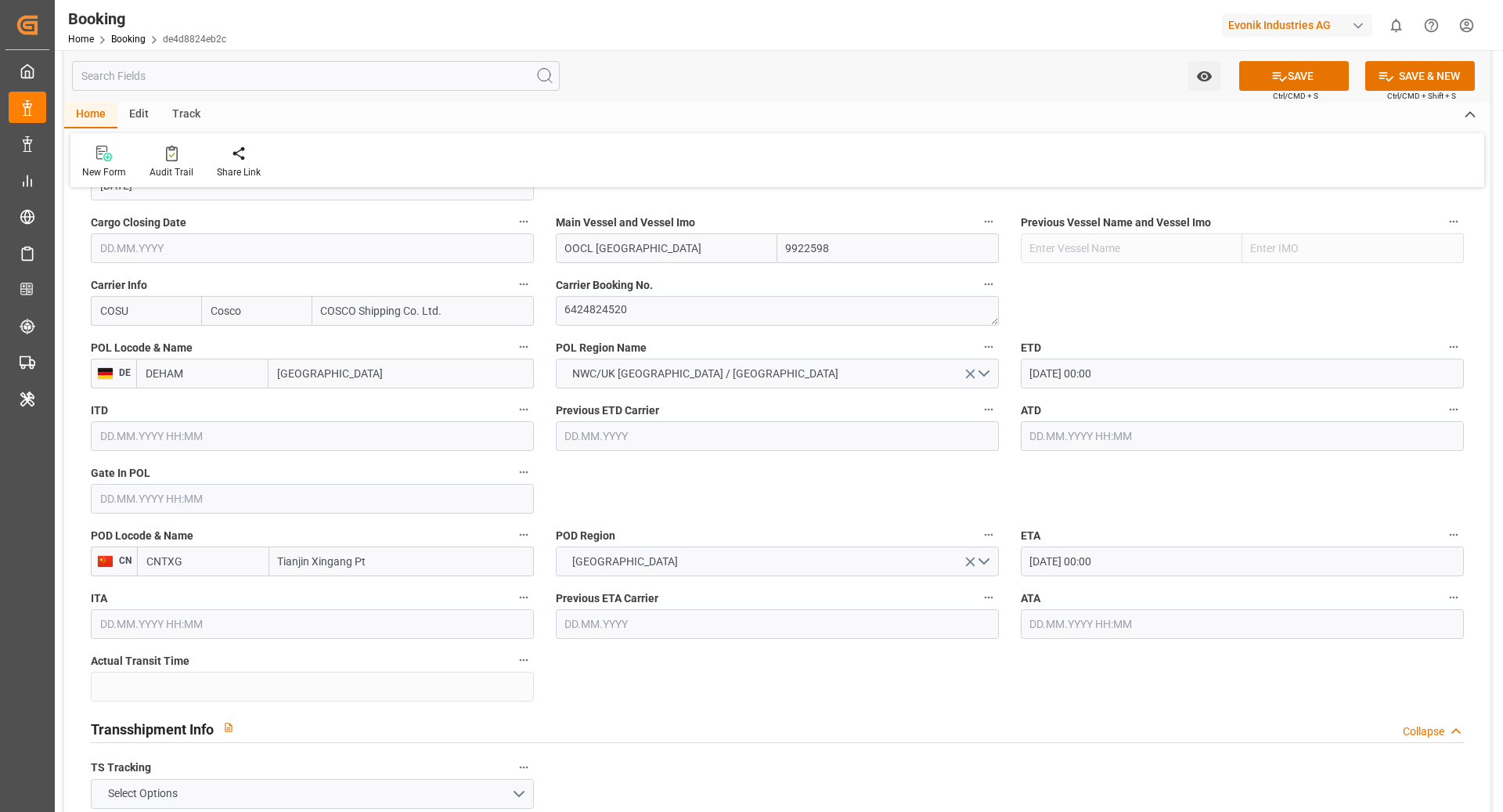
click at [173, 504] on input "text" at bounding box center [313, 499] width 443 height 30
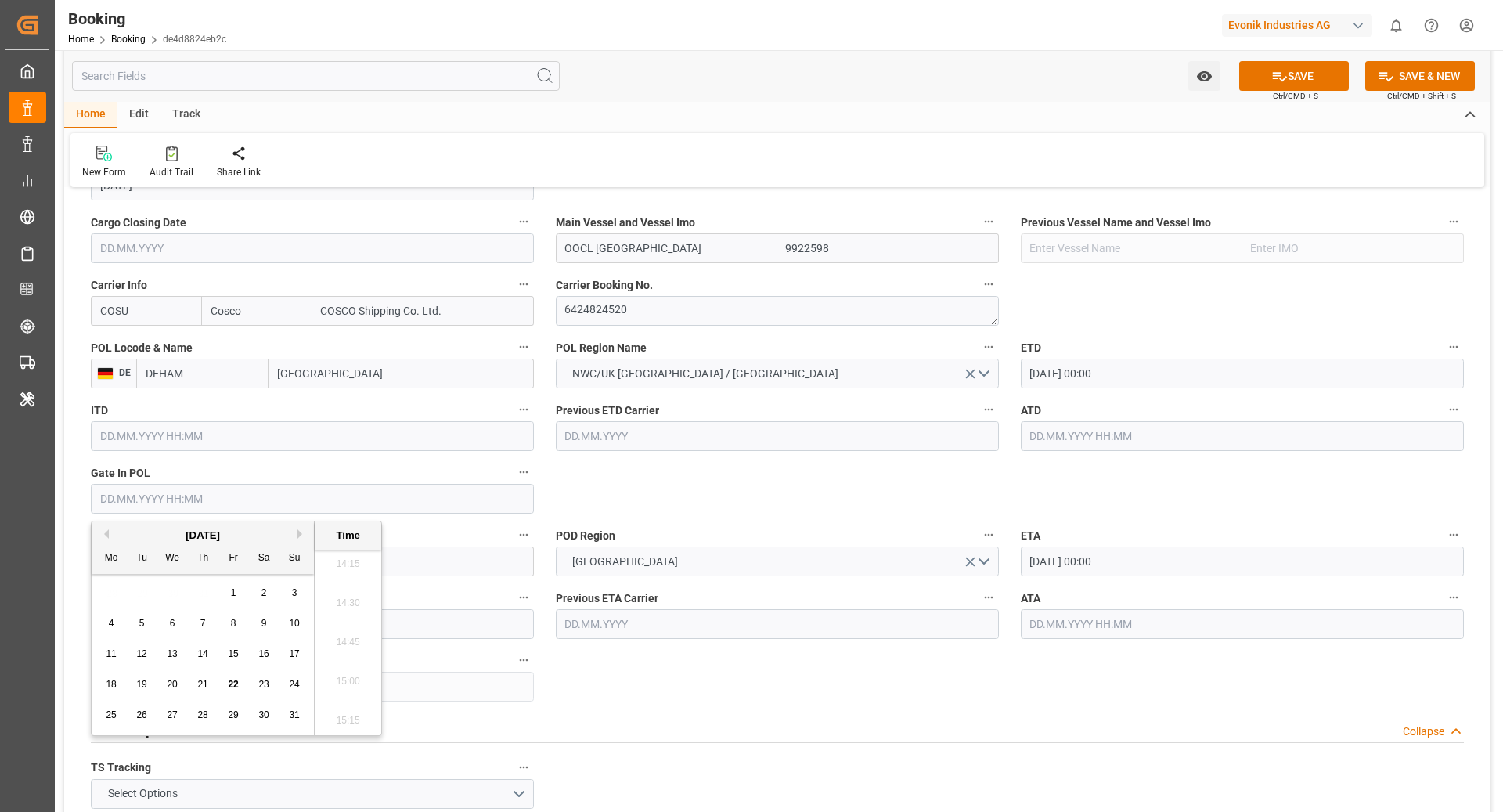
click at [234, 609] on span "22" at bounding box center [233, 684] width 10 height 11
type input "22.08.2025 00:00"
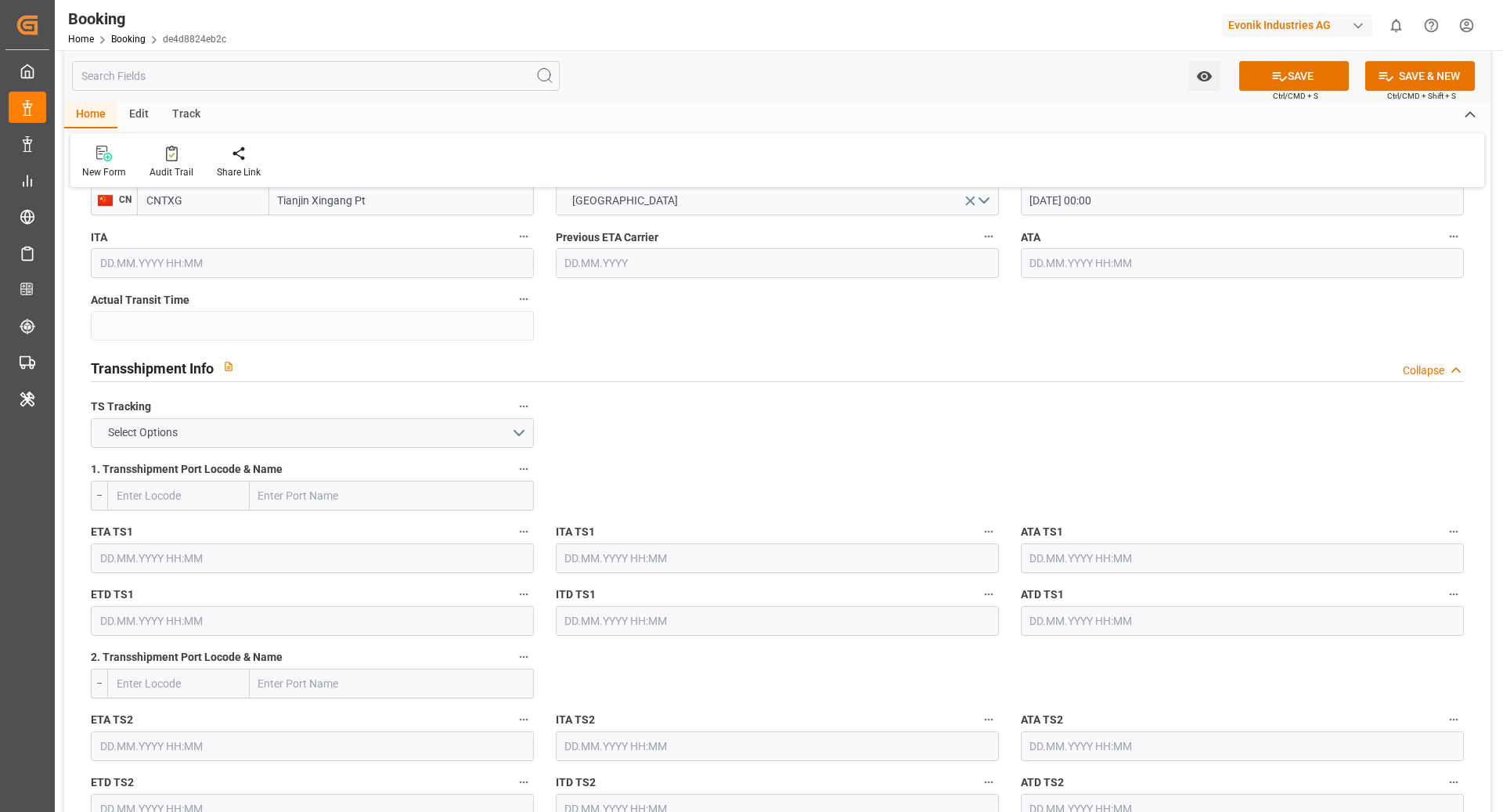
scroll to position [1484, 0]
click at [349, 423] on button "Select Options" at bounding box center [313, 429] width 443 height 30
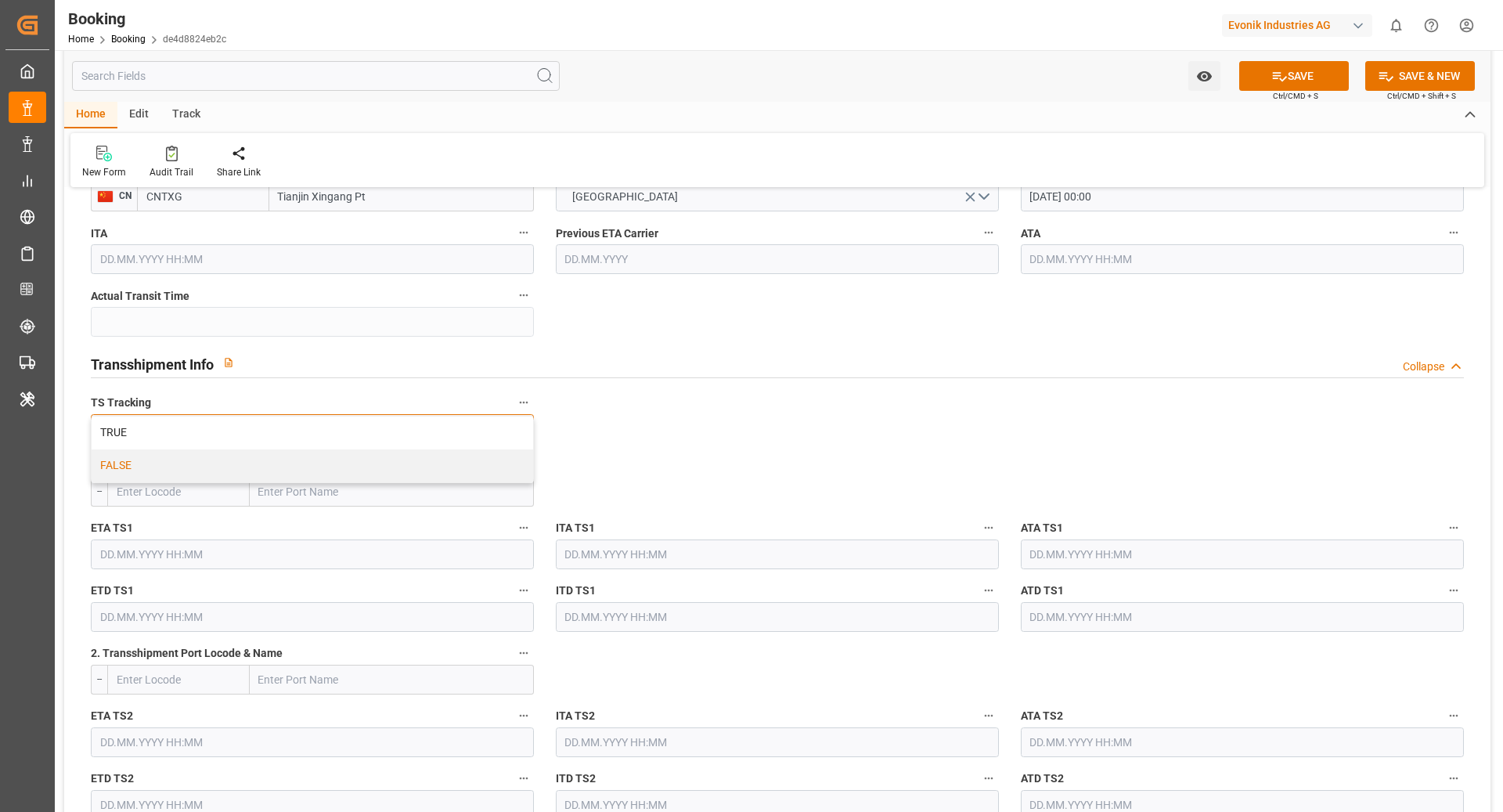
click at [130, 450] on div "FALSE" at bounding box center [313, 466] width 442 height 33
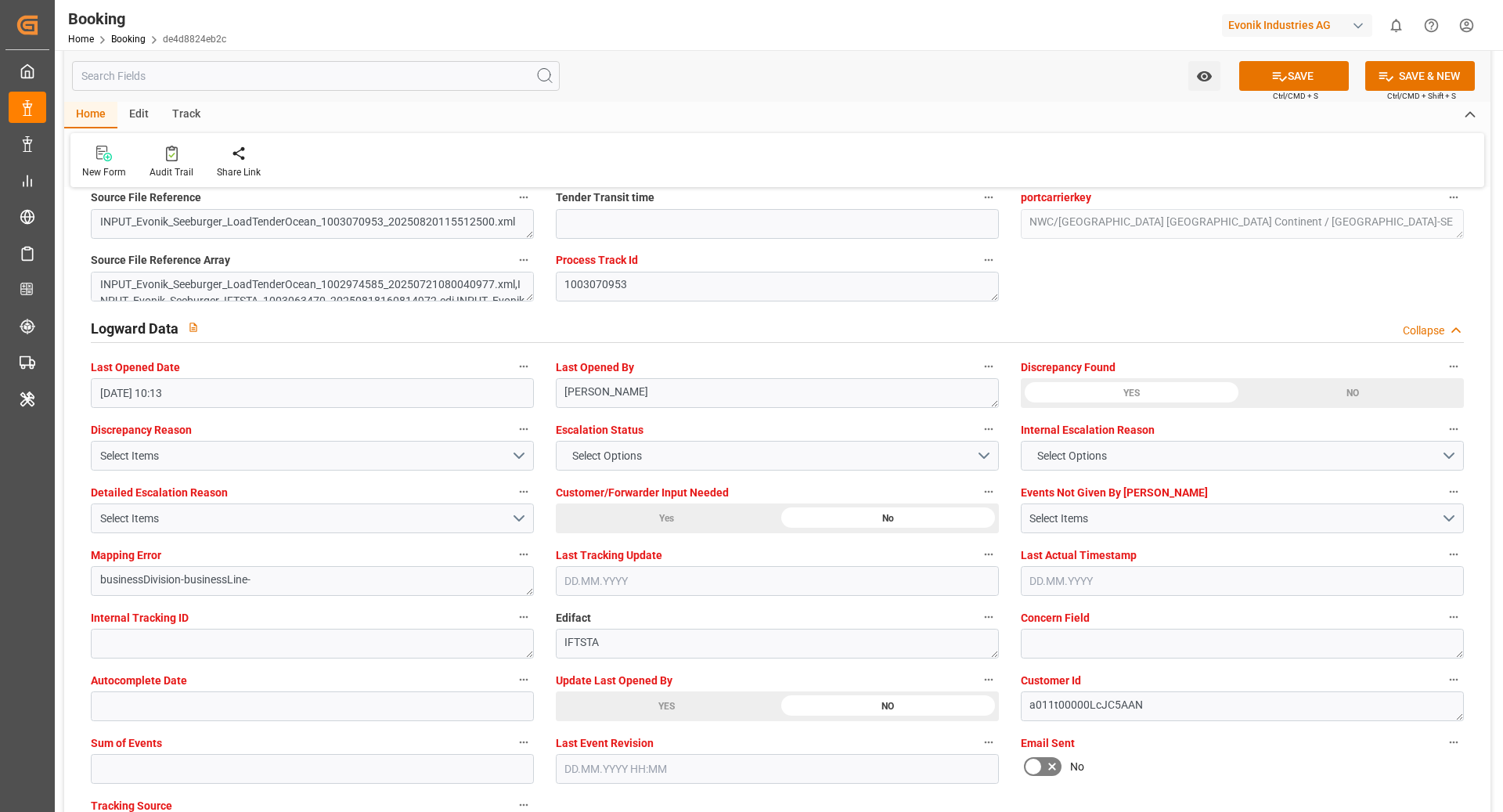
scroll to position [2718, 0]
click at [217, 609] on input "text" at bounding box center [313, 767] width 443 height 30
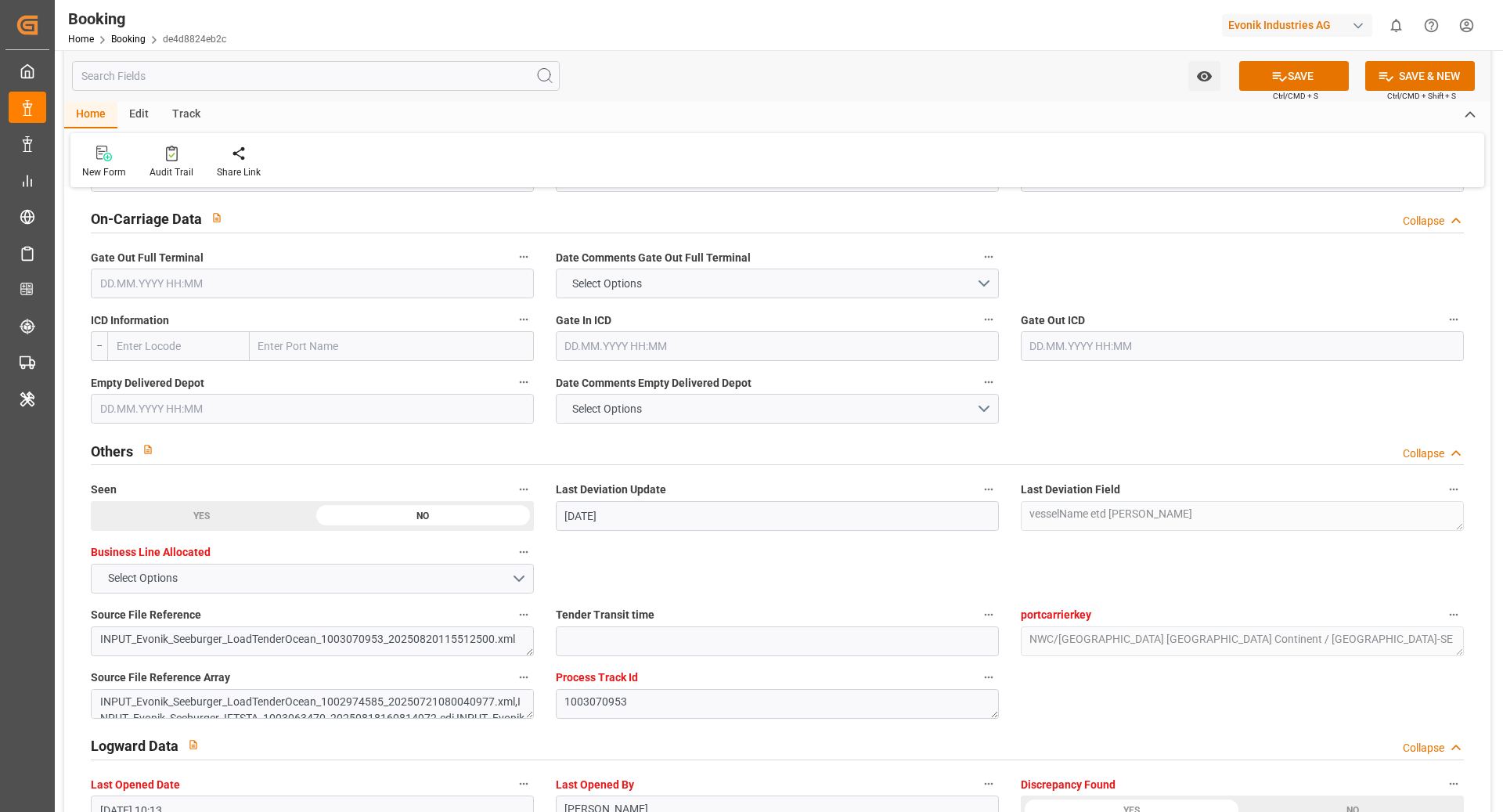
scroll to position [2298, 0]
type input "0"
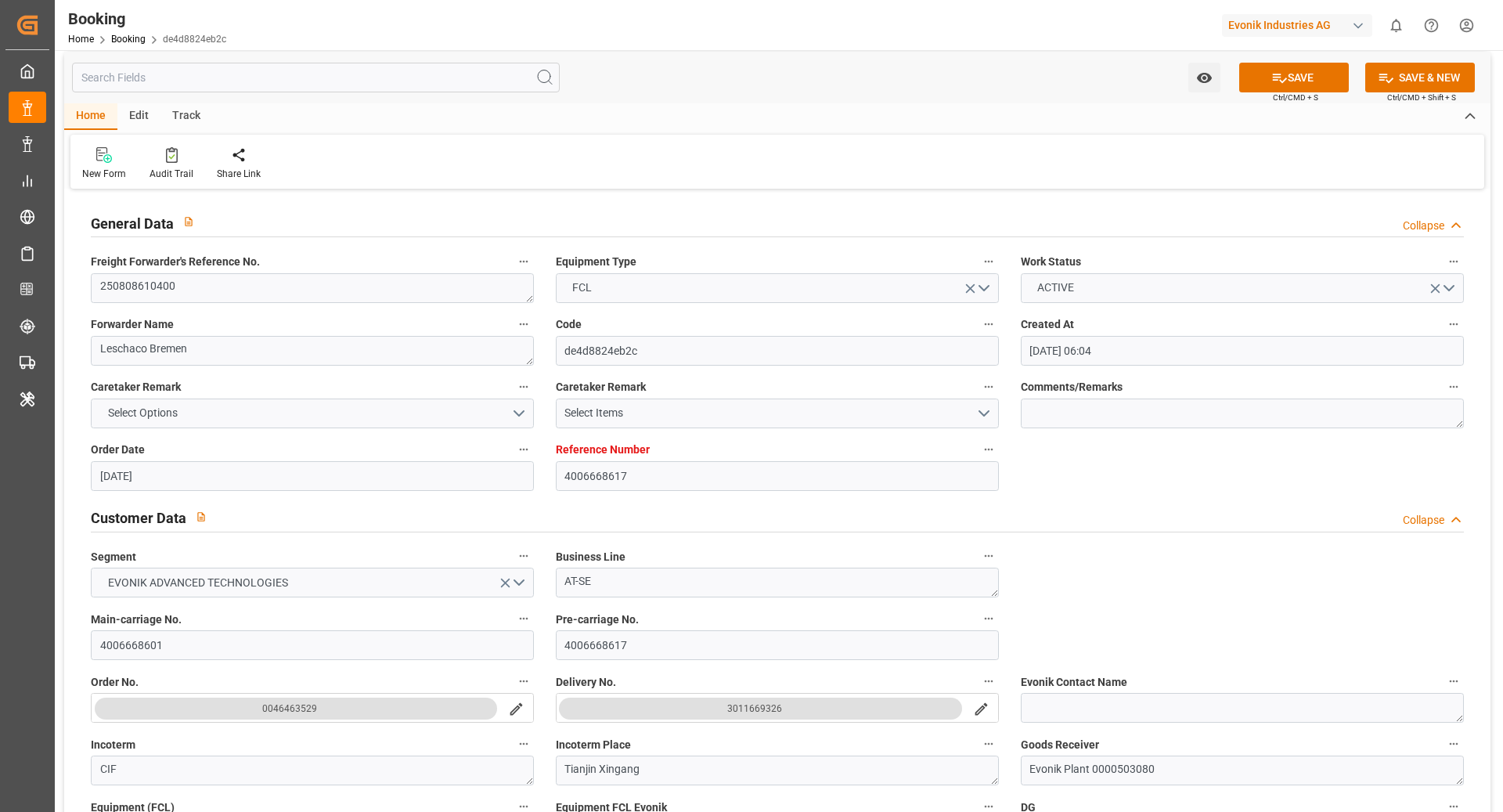
scroll to position [0, 0]
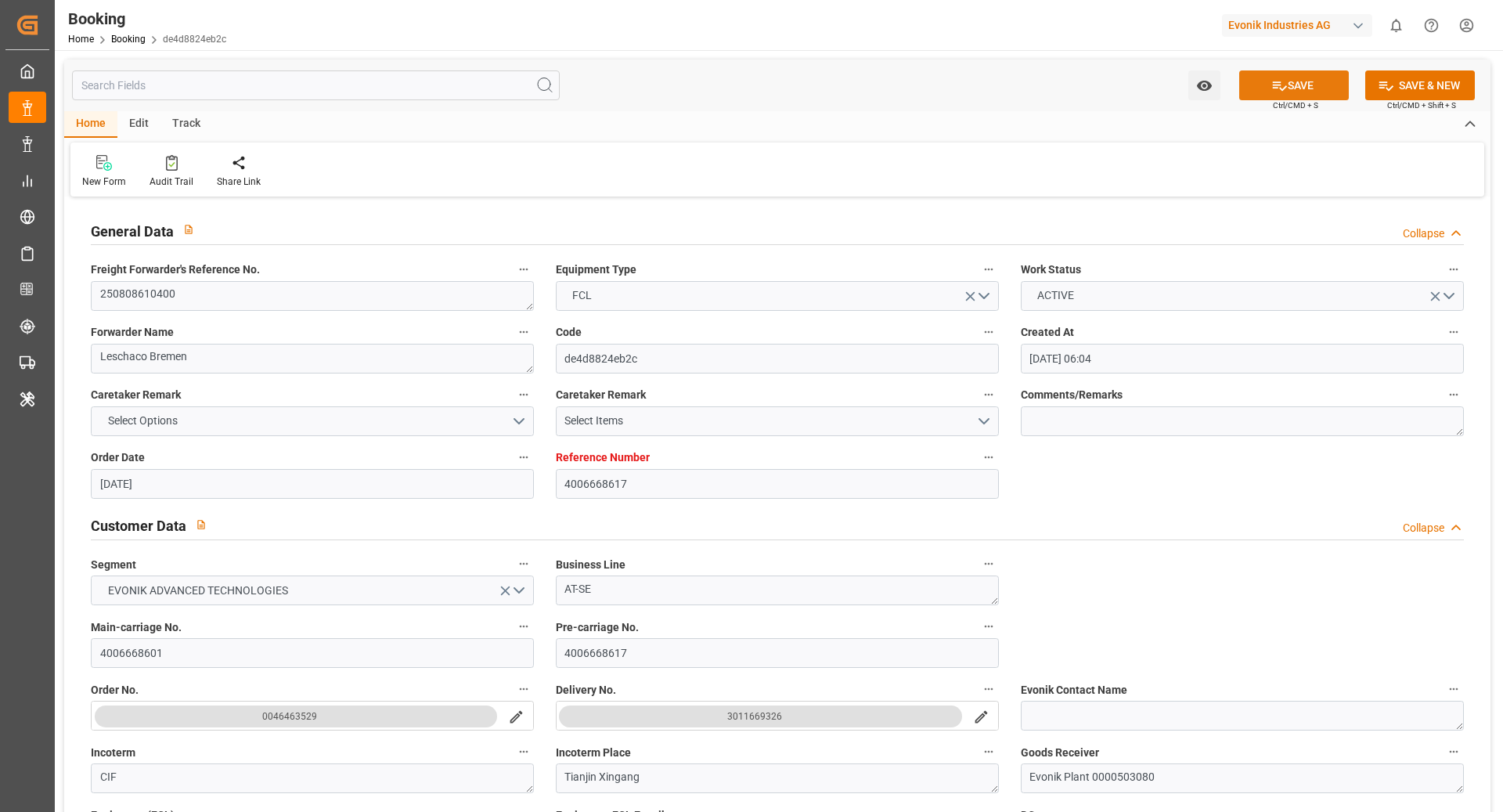
click at [1127, 84] on icon at bounding box center [1279, 85] width 16 height 16
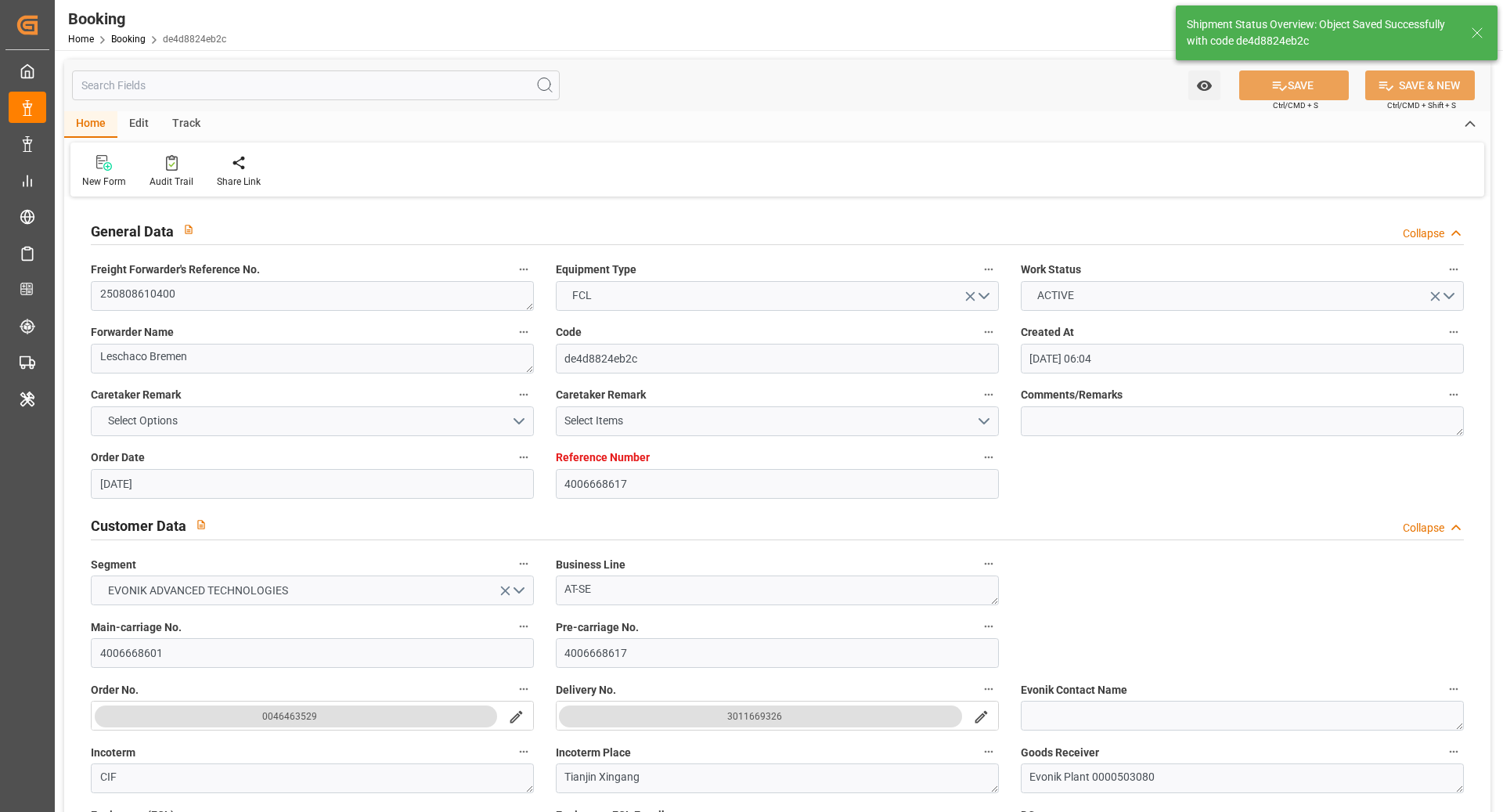
type input "[DATE] 00:00"
type input "10.10.2025 00:00"
type input "22.08.2025 09:28"
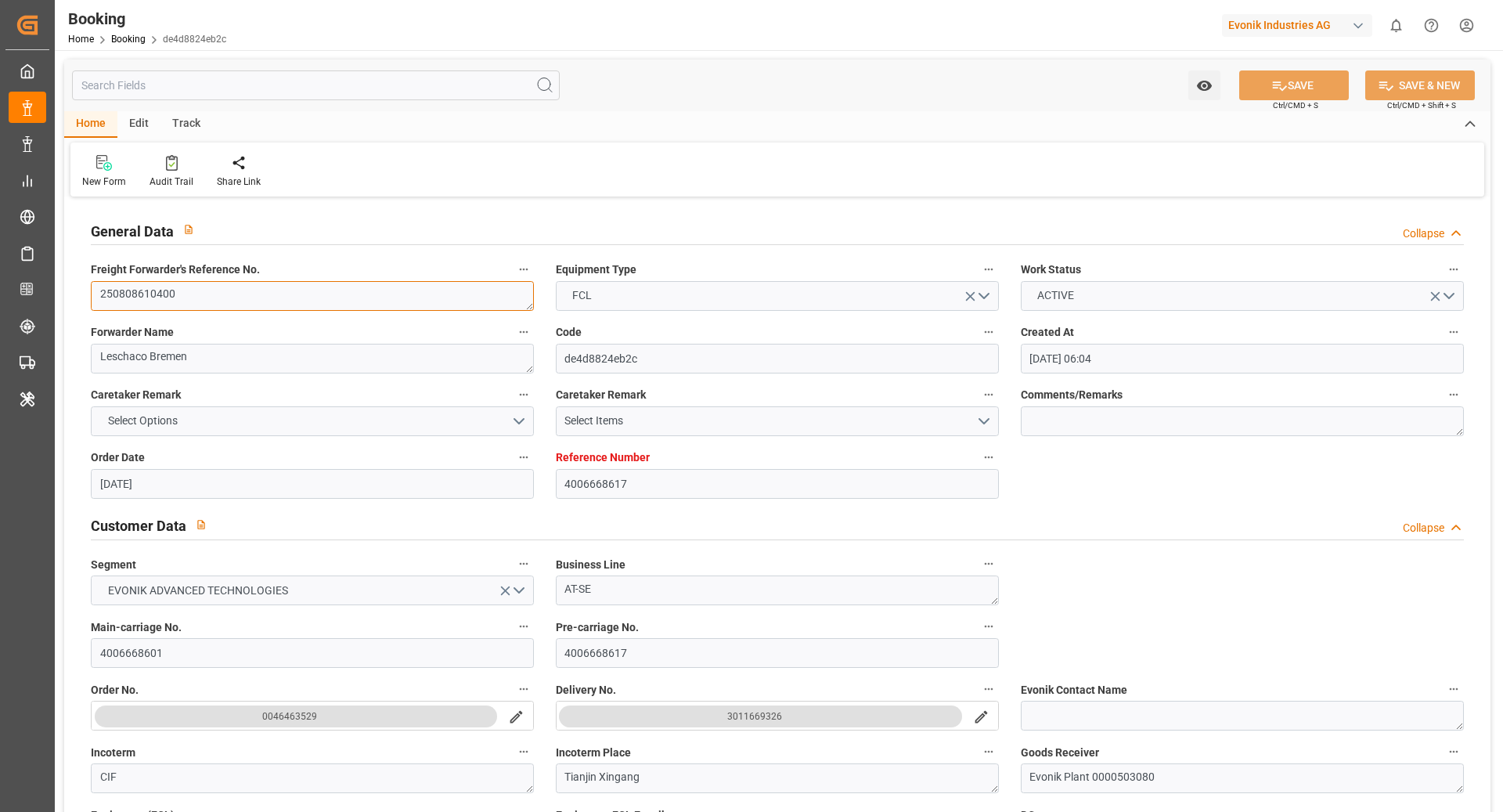
click at [233, 292] on textarea "250808610400" at bounding box center [313, 295] width 443 height 30
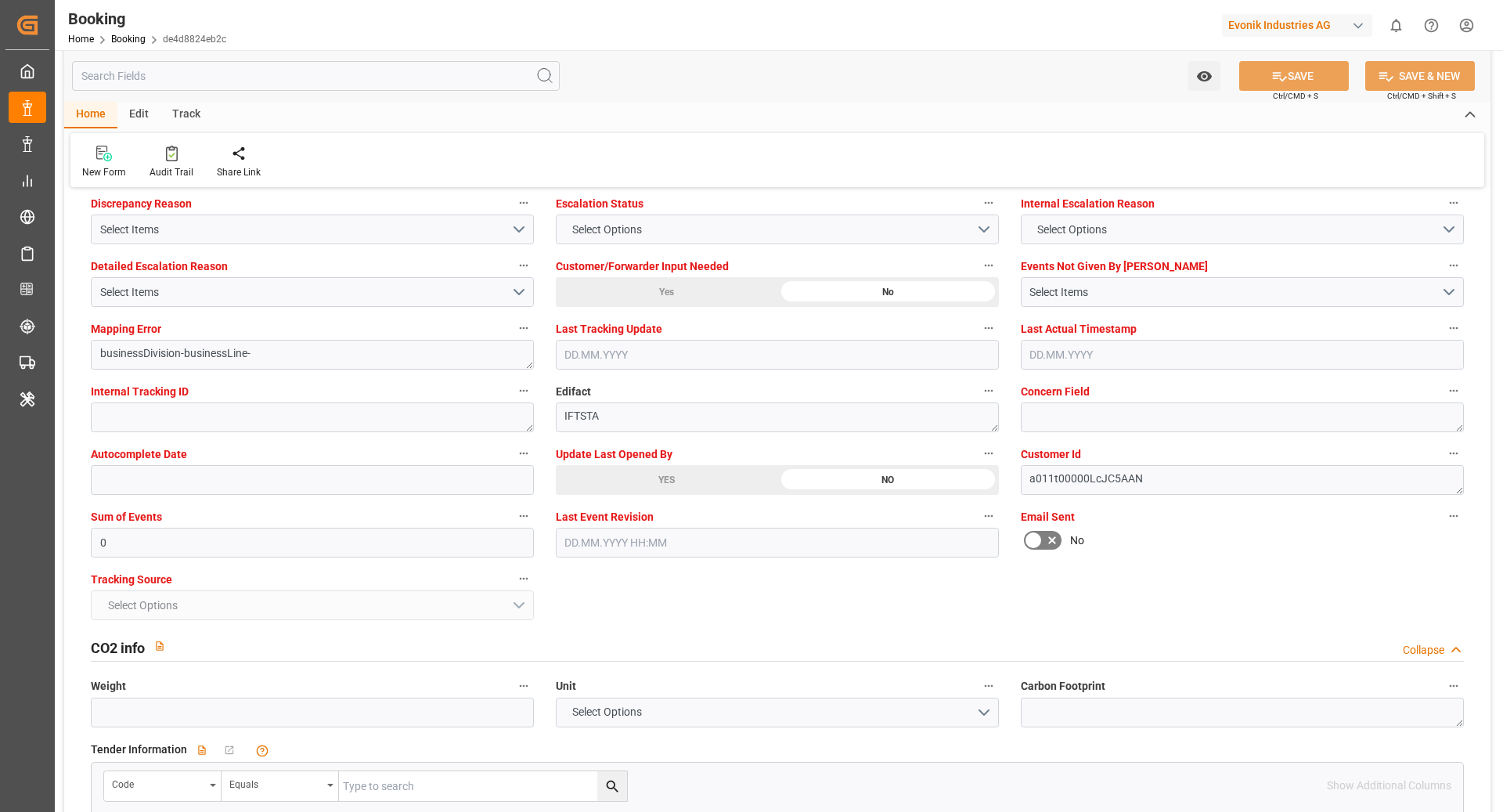
scroll to position [3030, 0]
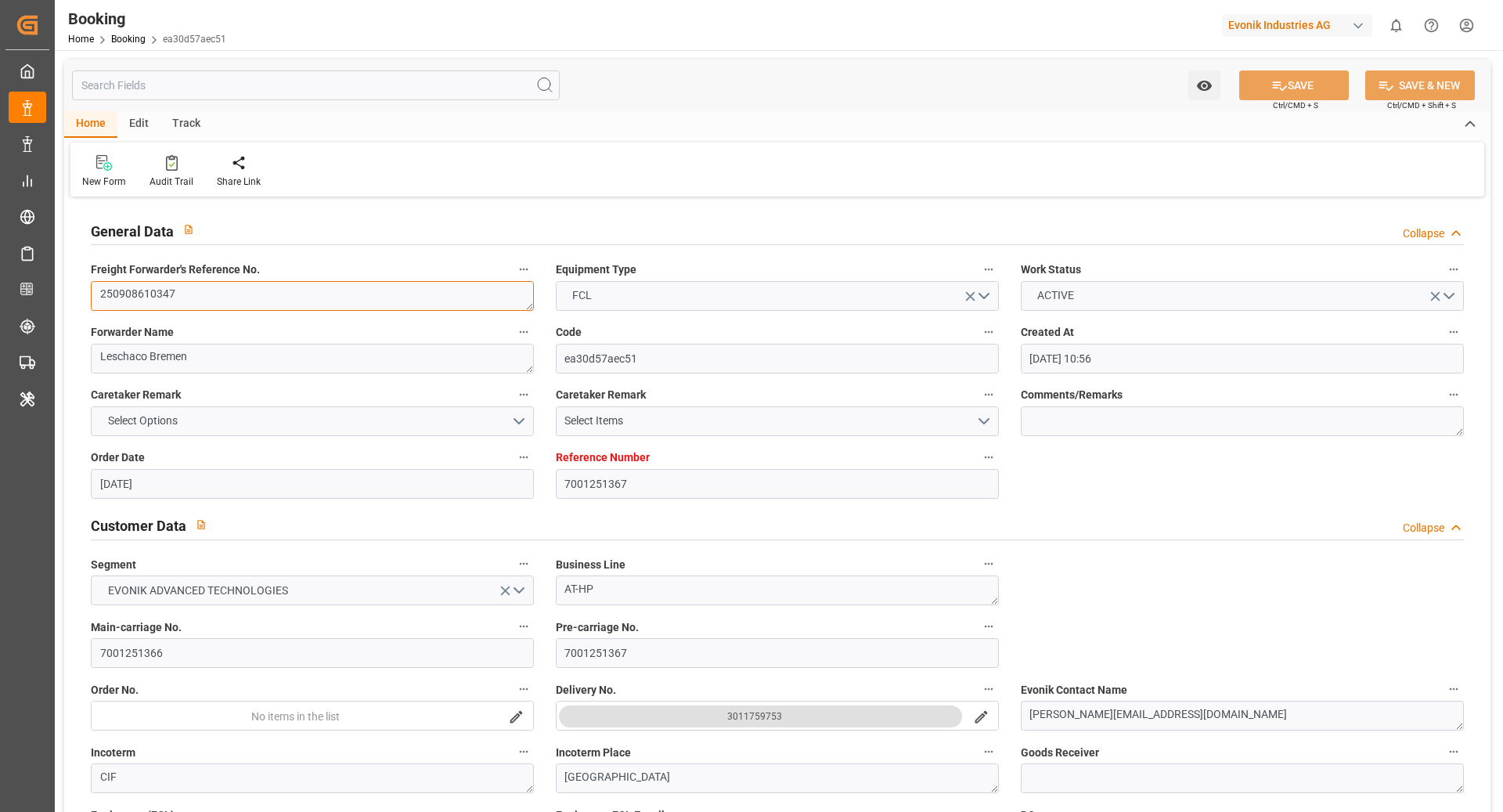
click at [257, 292] on textarea "250908610347" at bounding box center [313, 295] width 443 height 30
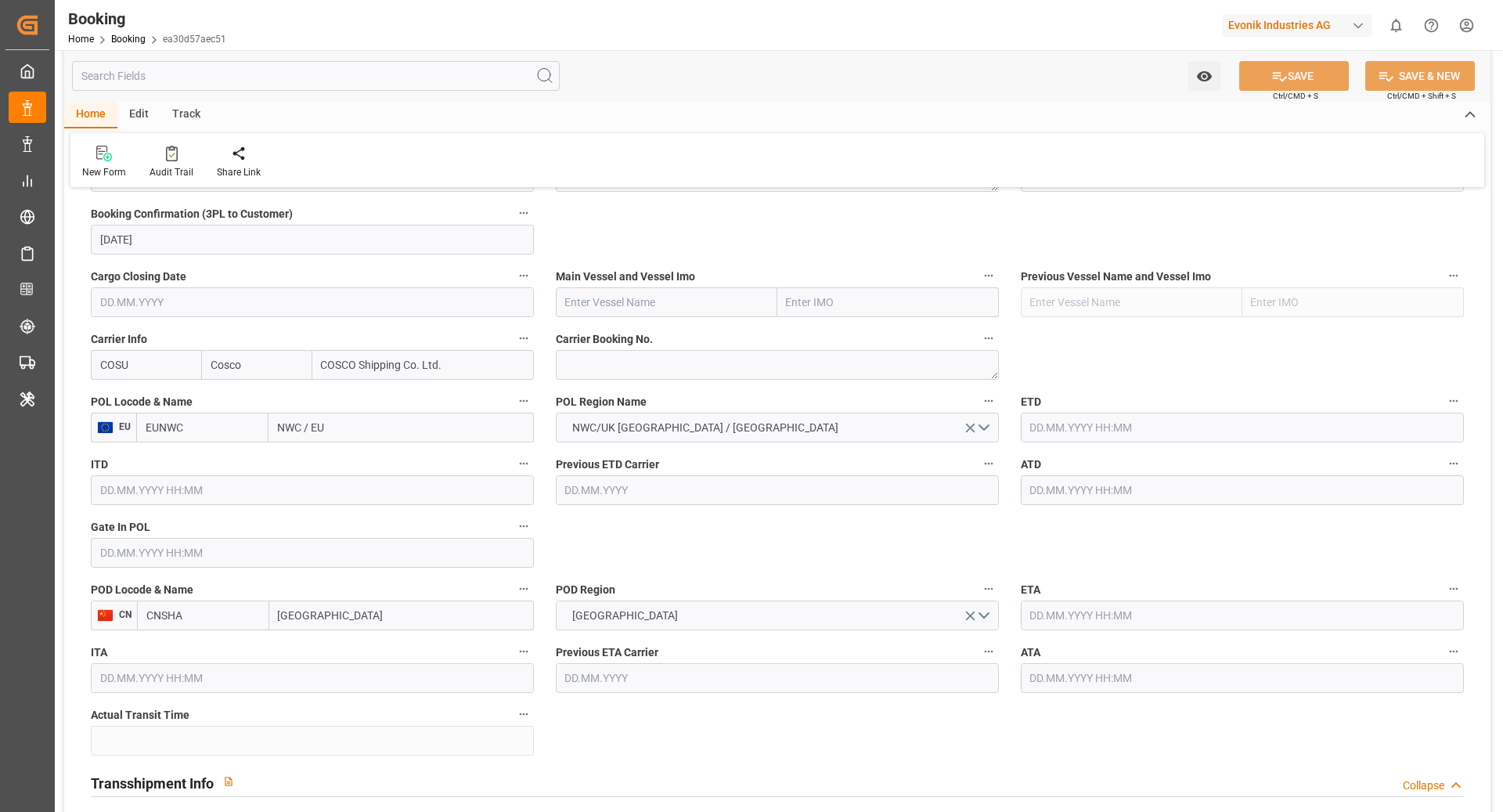
scroll to position [1066, 0]
click at [617, 354] on textarea at bounding box center [778, 363] width 443 height 30
paste textarea "6427955770"
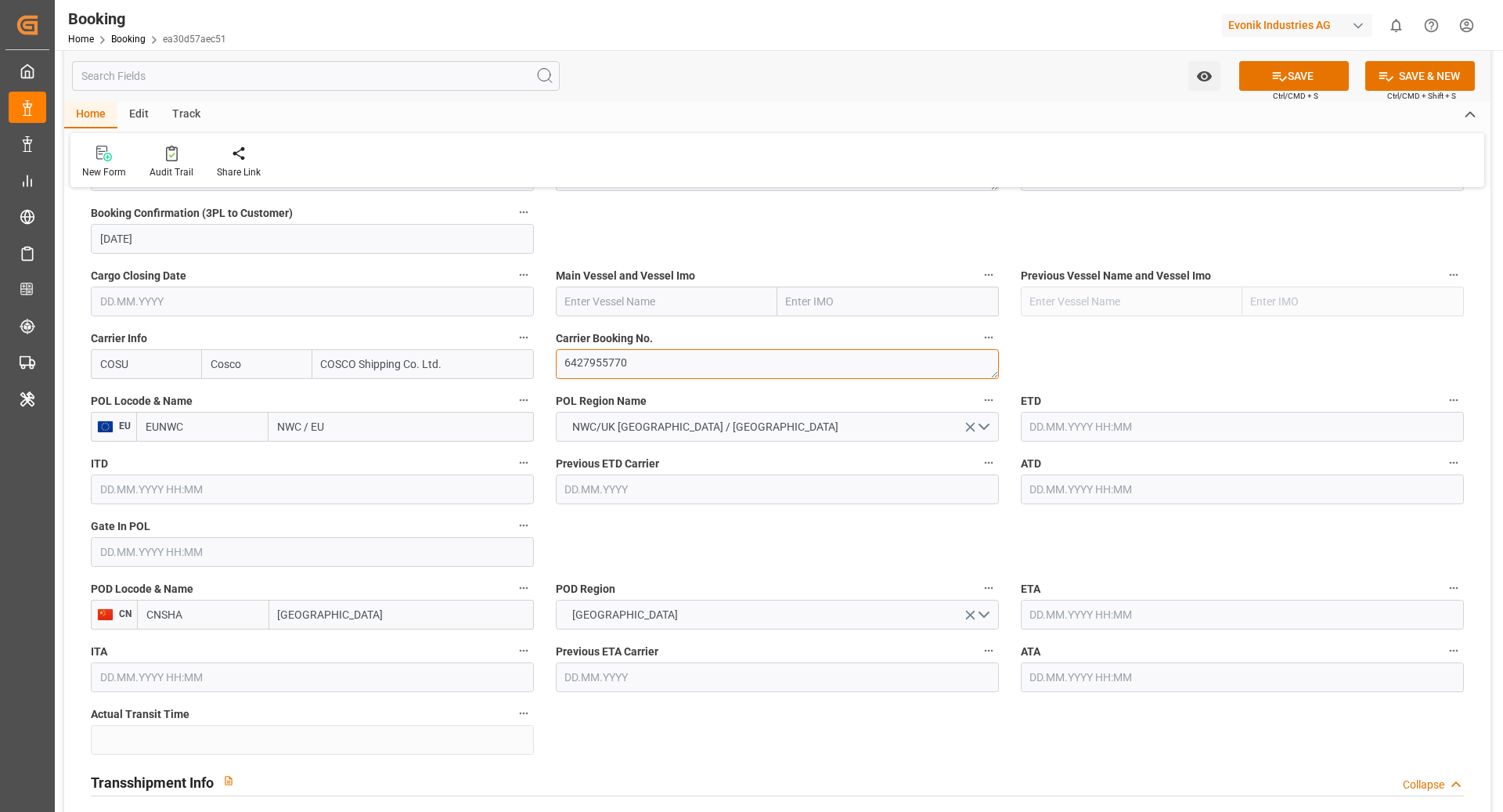
type textarea "6427955770"
click at [178, 421] on input "EUNWC" at bounding box center [203, 426] width 133 height 30
type input "BEANR"
click at [191, 461] on span "BEANR - Antwerp" at bounding box center [199, 470] width 105 height 29
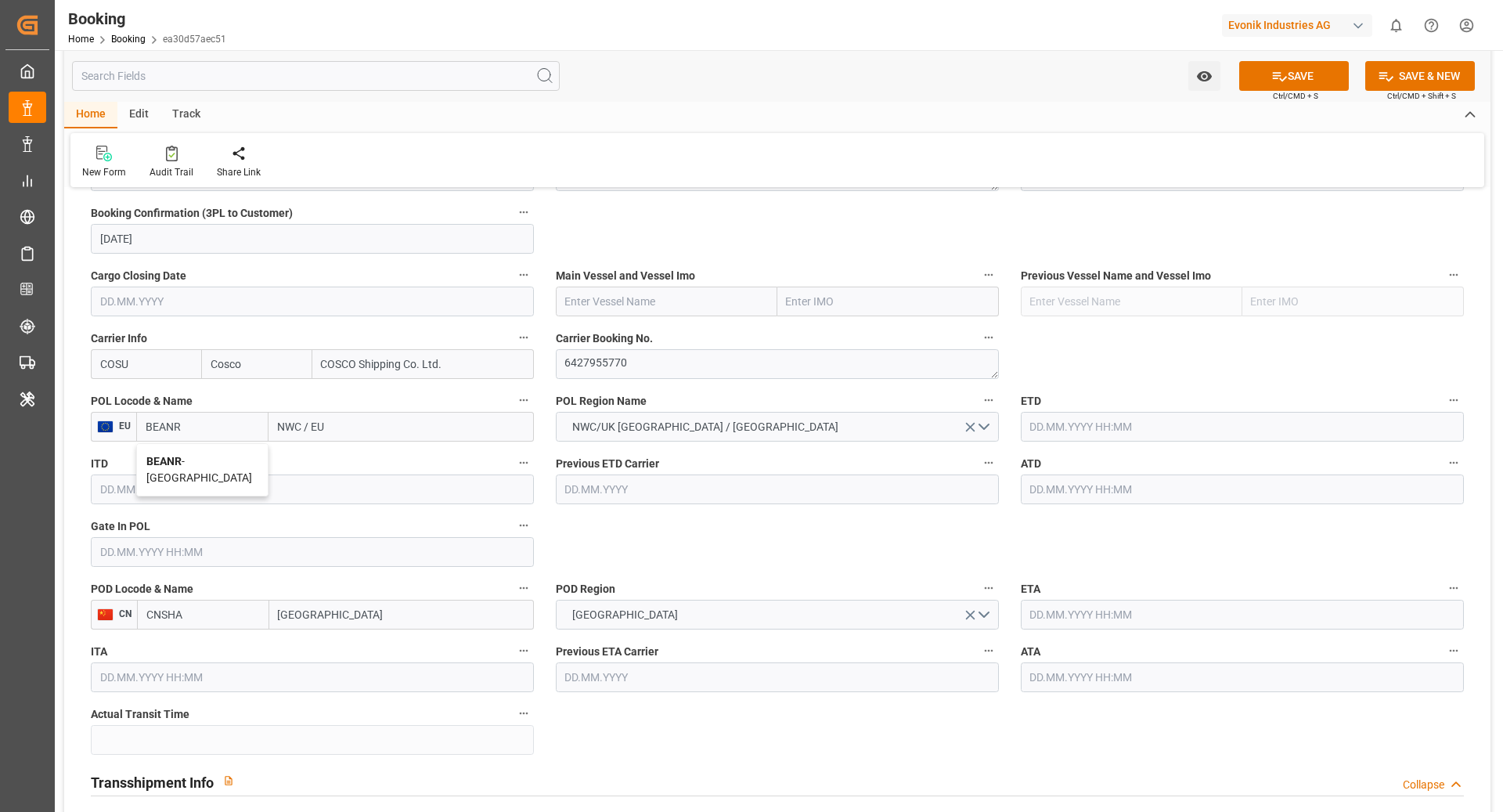
type input "[GEOGRAPHIC_DATA]"
type input "BEANR"
click at [228, 619] on input "CNSHA" at bounding box center [204, 614] width 133 height 30
click at [235, 649] on span "CNSGH - Shanghai" at bounding box center [200, 657] width 105 height 29
type input "CNSGH"
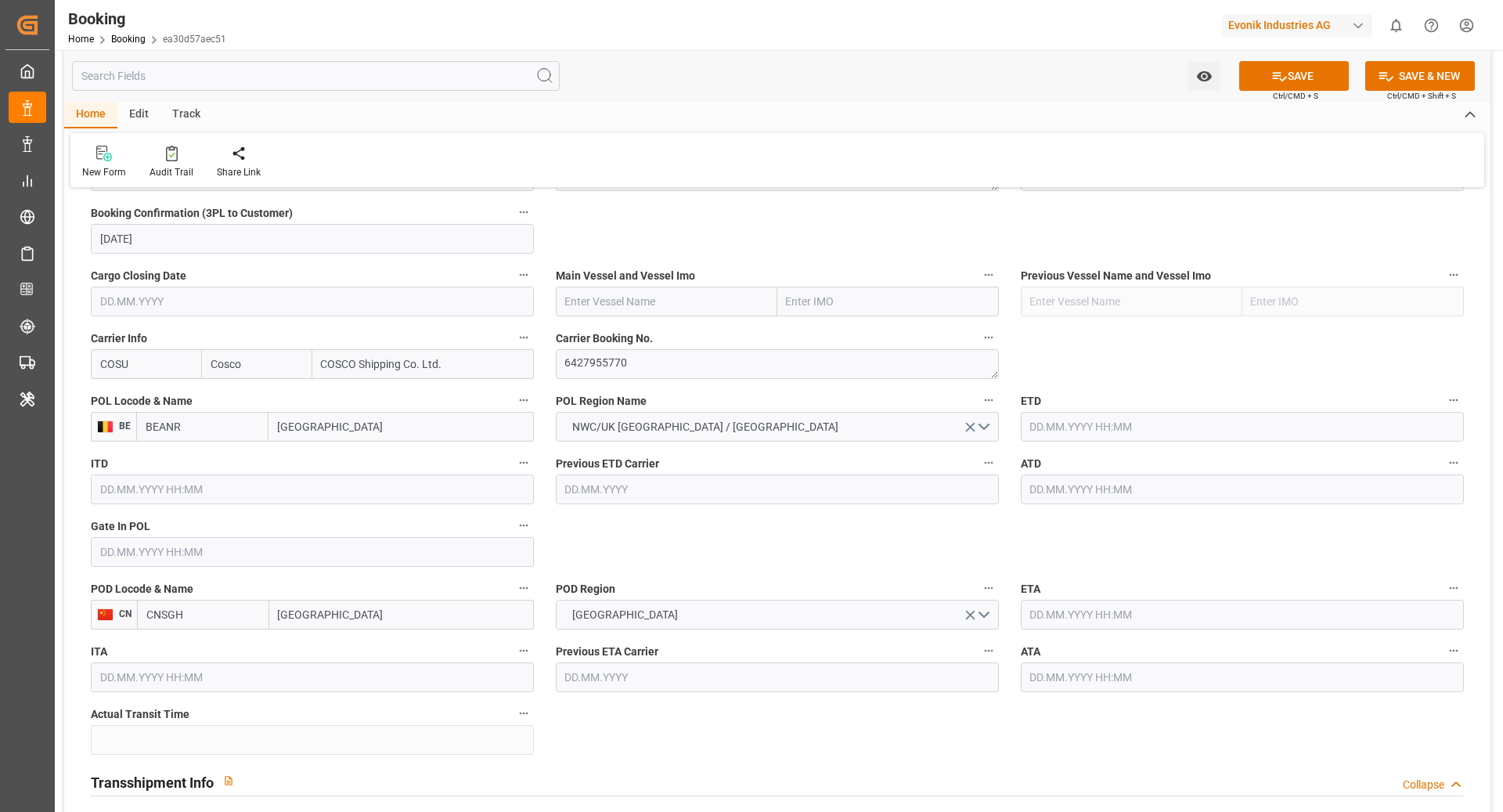
click at [647, 286] on input "text" at bounding box center [667, 301] width 222 height 30
paste input "COSCO SHIPPING [PERSON_NAME]"
type input "COSCO SHIPPING [PERSON_NAME]"
click at [614, 326] on div "COSCO SHIPPING LEO - 9783502" at bounding box center [667, 344] width 220 height 52
type input "9783502"
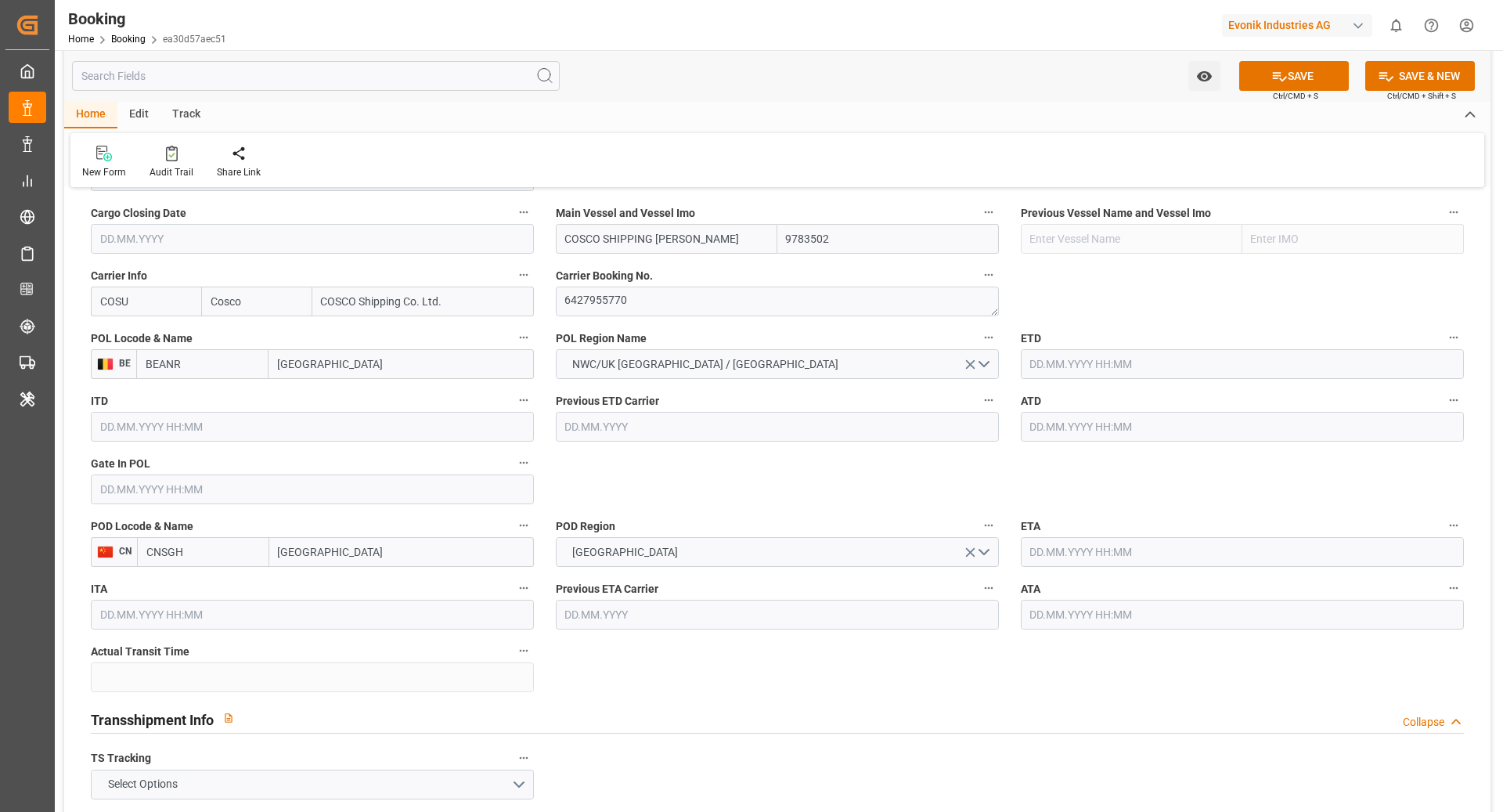
scroll to position [1134, 0]
type input "COSCO SHIPPING [PERSON_NAME]"
click at [1061, 368] on input "text" at bounding box center [1243, 359] width 443 height 30
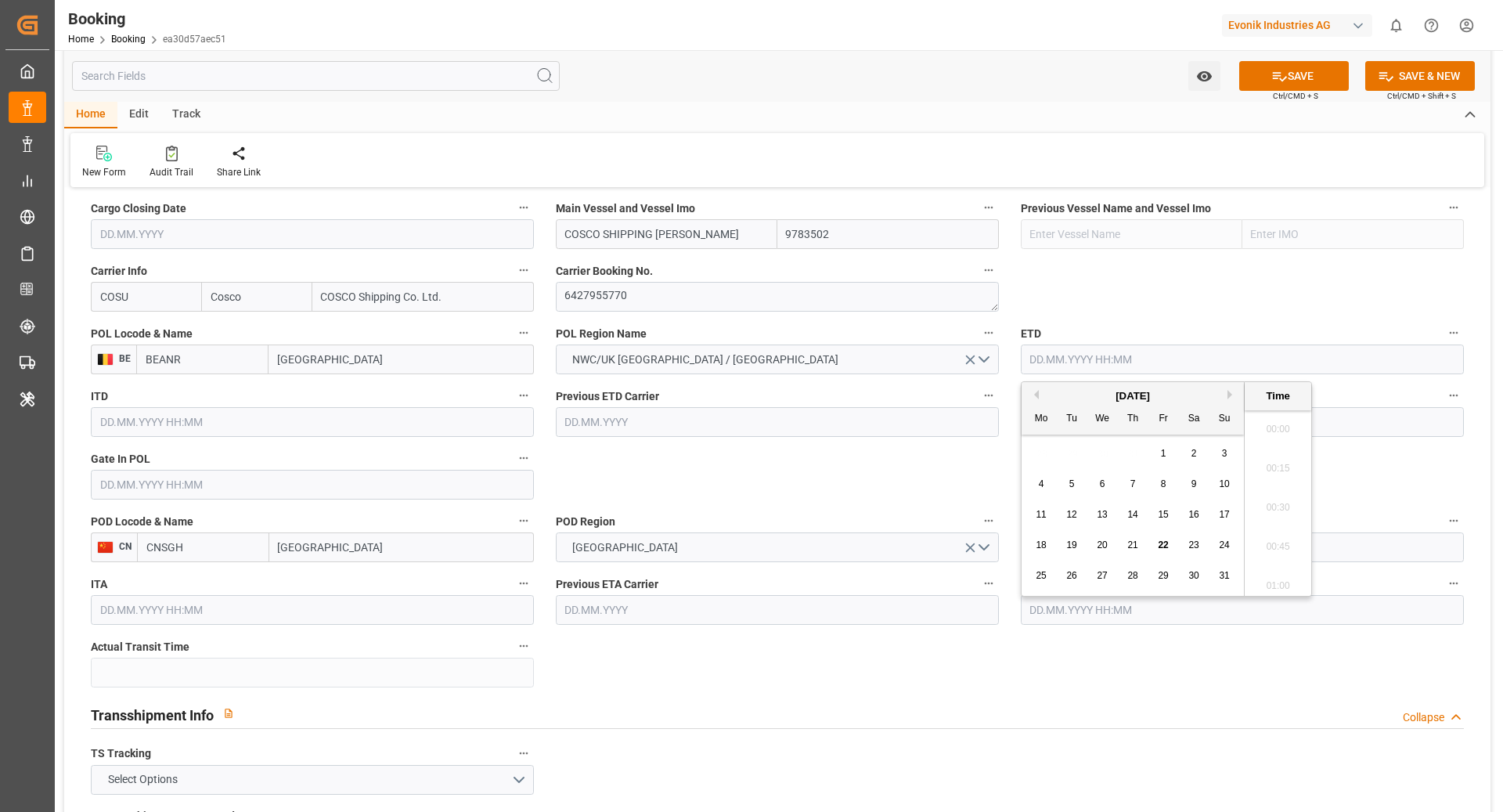
scroll to position [2274, 0]
click at [1229, 396] on button "Next Month" at bounding box center [1232, 394] width 9 height 9
click at [1189, 520] on div "20" at bounding box center [1195, 515] width 20 height 19
type input "20.09.2025 00:00"
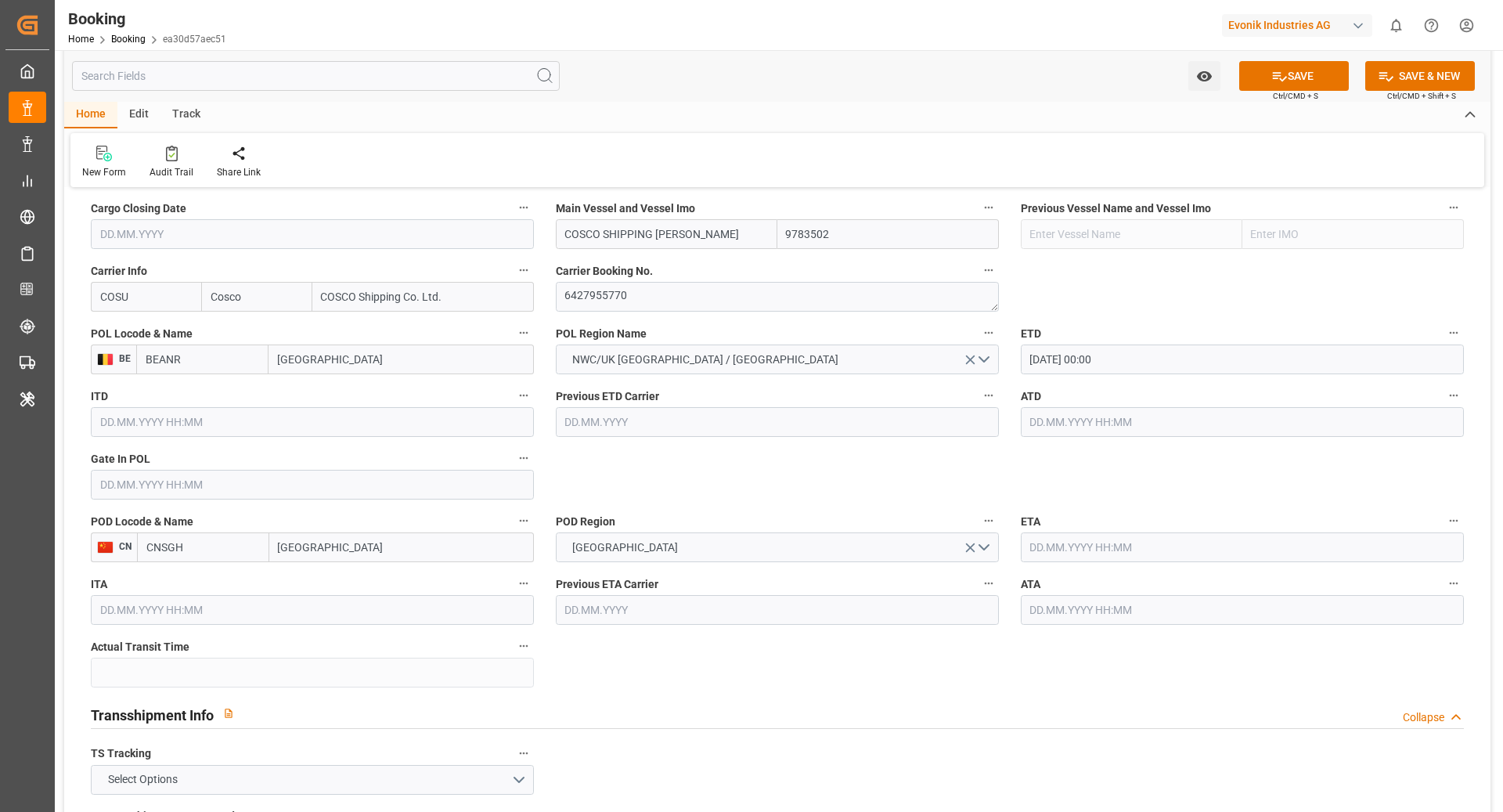
click at [1062, 562] on div "ETA" at bounding box center [1243, 536] width 465 height 63
click at [1091, 546] on input "text" at bounding box center [1243, 547] width 443 height 30
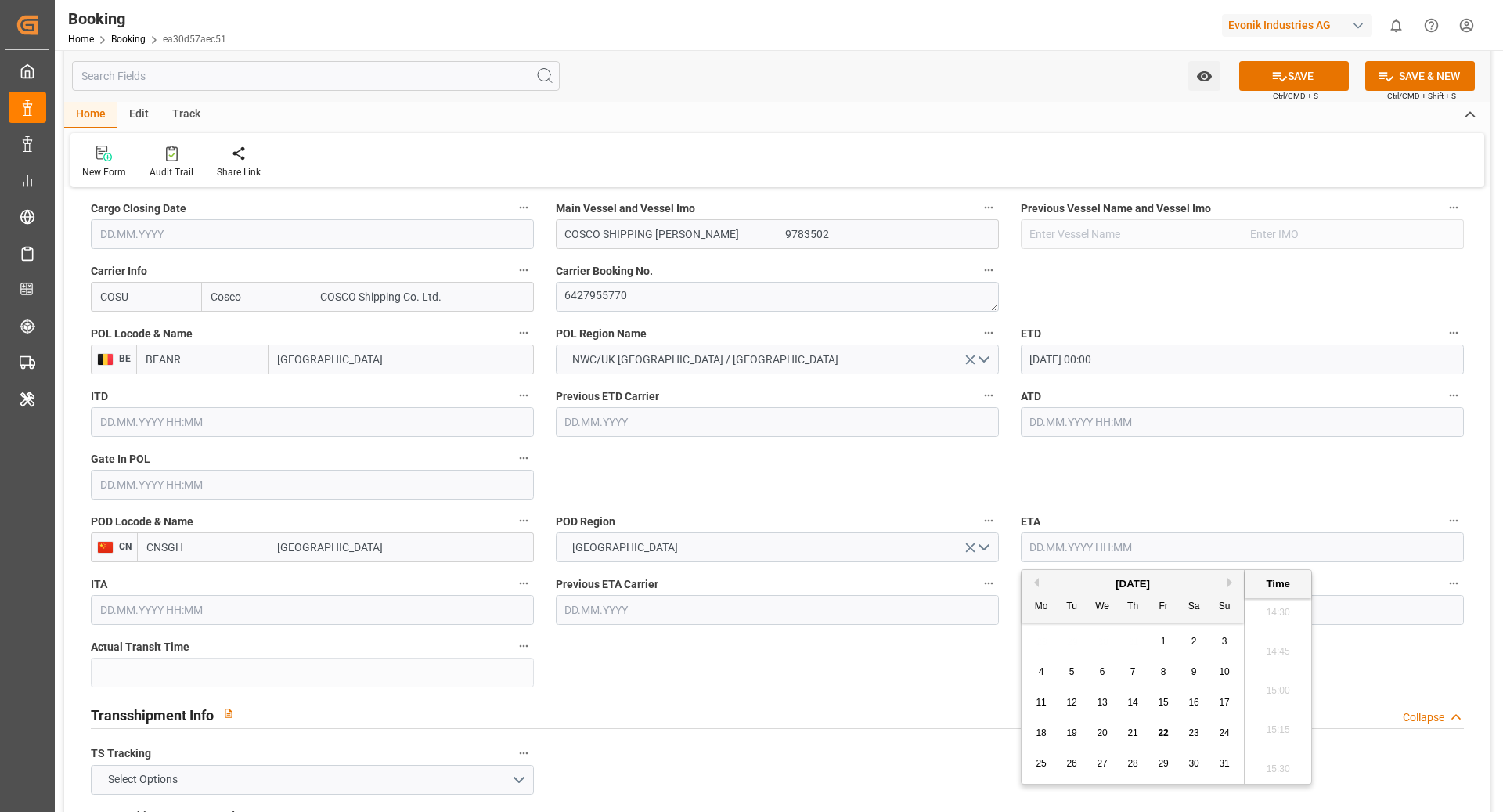
click at [1228, 581] on button "Next Month" at bounding box center [1232, 582] width 9 height 9
click at [1072, 764] on span "28" at bounding box center [1071, 763] width 10 height 11
type input "28.10.2025 00:00"
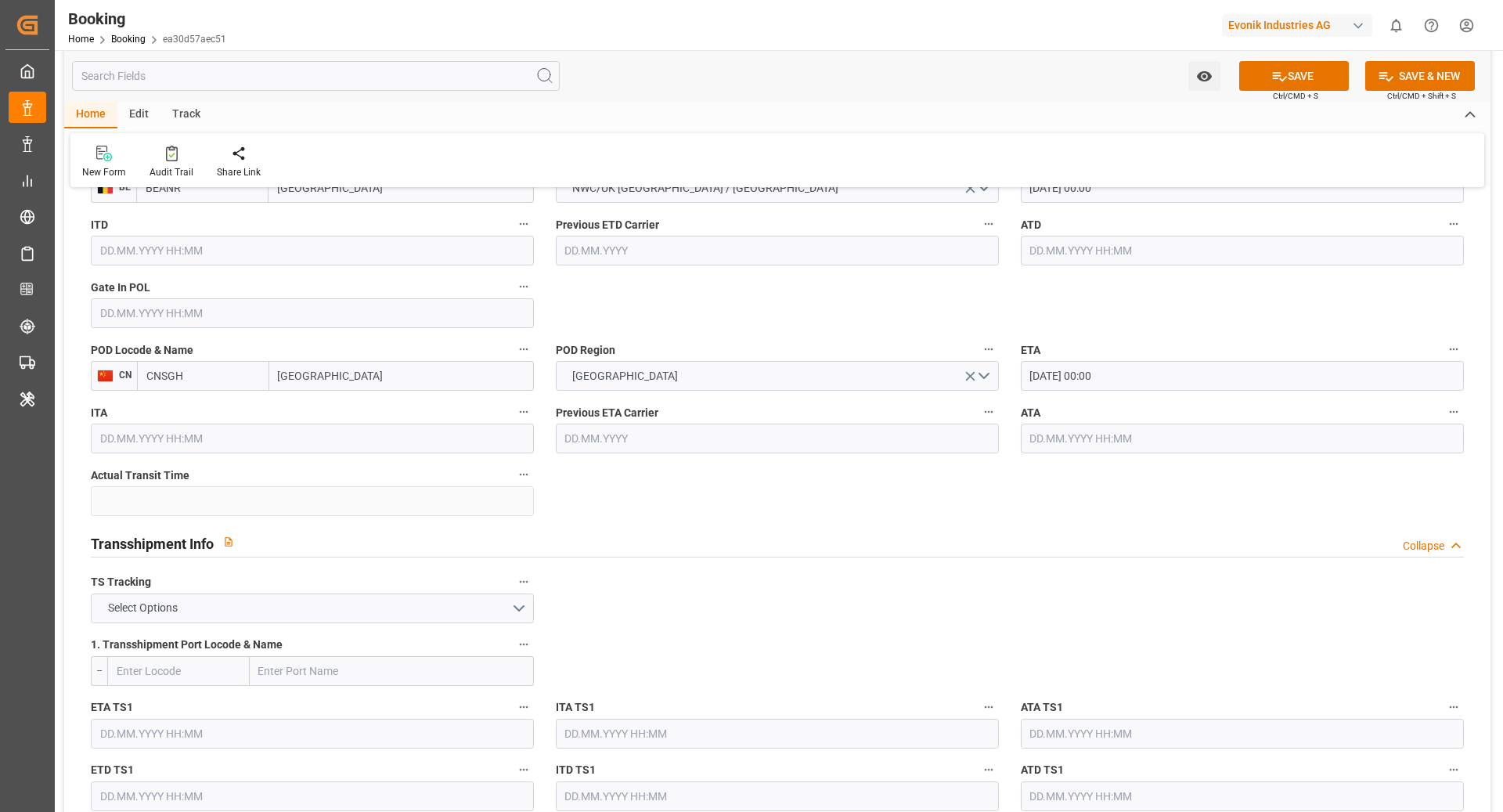
scroll to position [1307, 0]
click at [225, 599] on button "Select Options" at bounding box center [313, 606] width 443 height 30
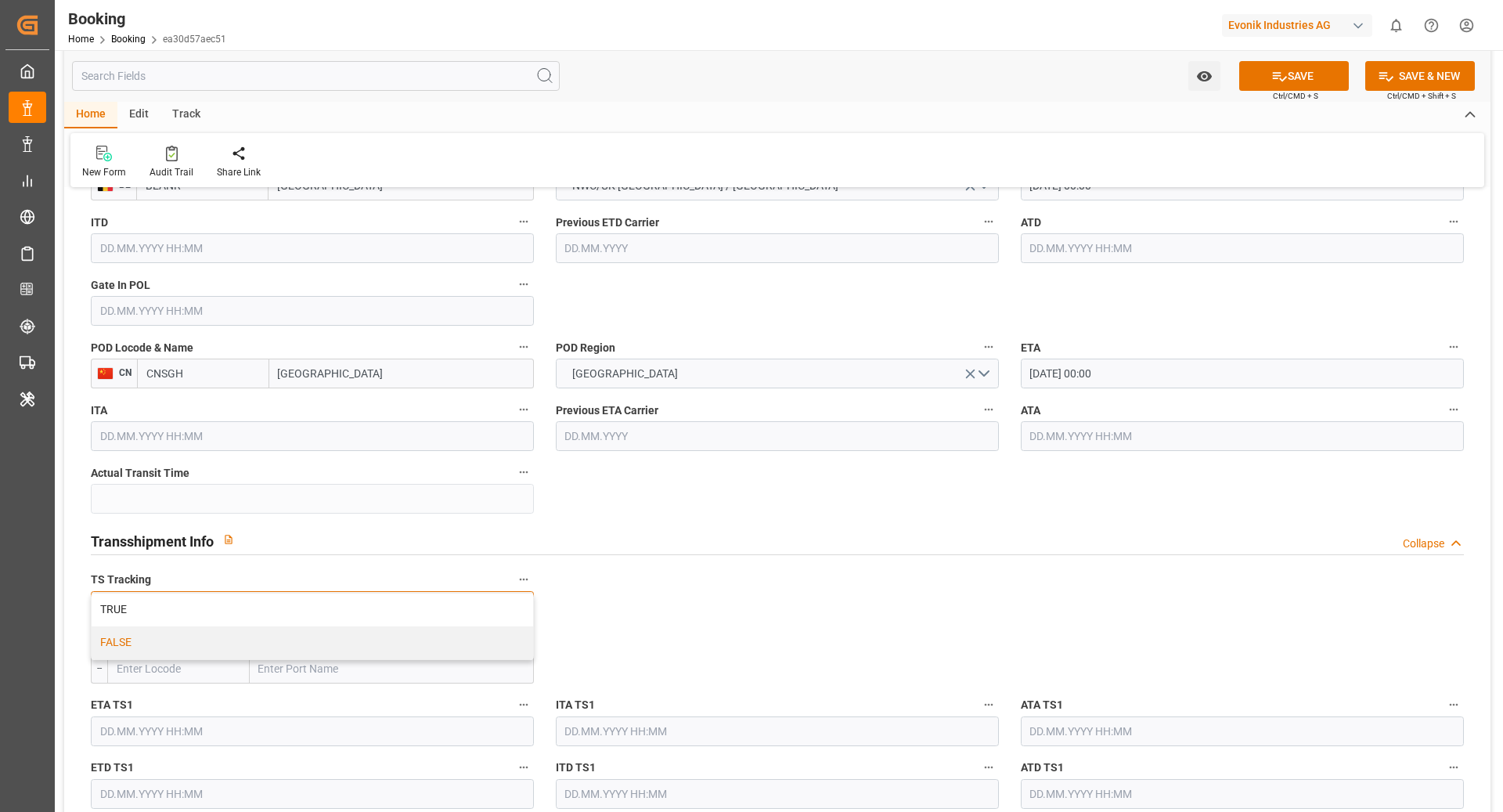
click at [215, 632] on div "FALSE" at bounding box center [313, 642] width 442 height 33
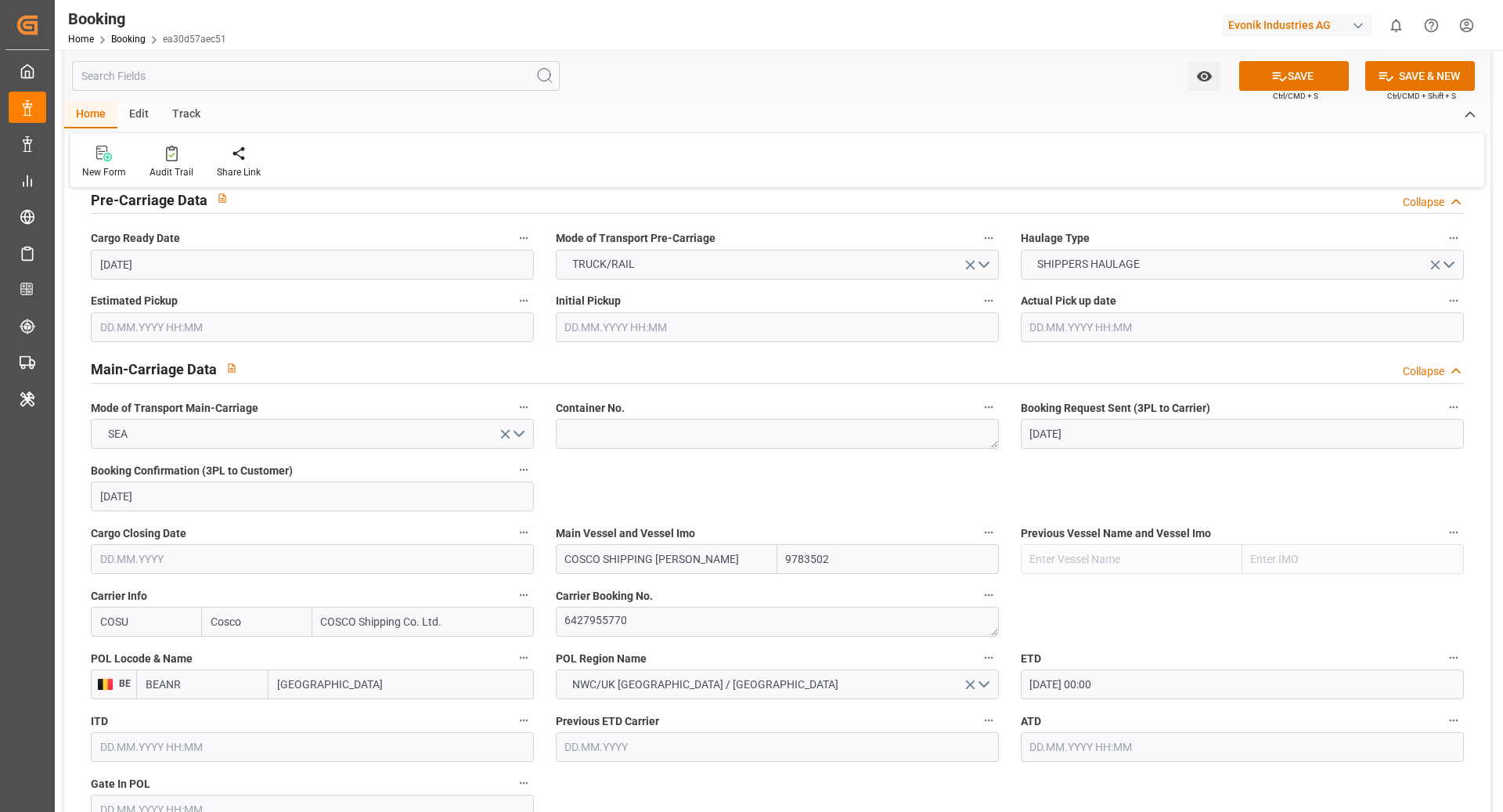
scroll to position [1523, 0]
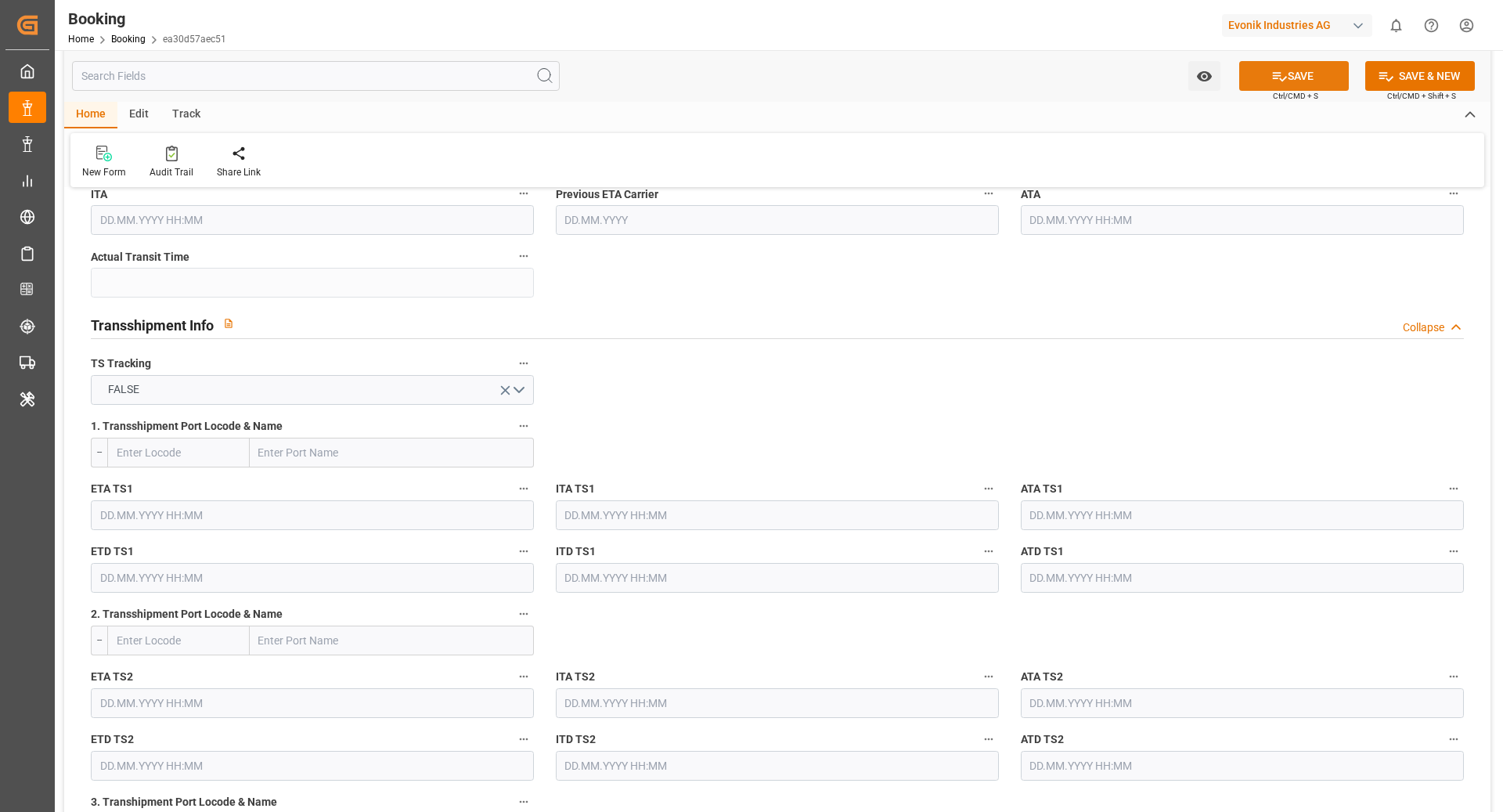
click at [1309, 79] on button "SAVE" at bounding box center [1294, 75] width 110 height 30
type textarea "NWC/UK North West Continent / UK_CNSGH_COSU_AT-HP"
type textarea "Ruchika Prithwani"
type textarea "Pod-PodRegionName-businessDivision-businessLine-"
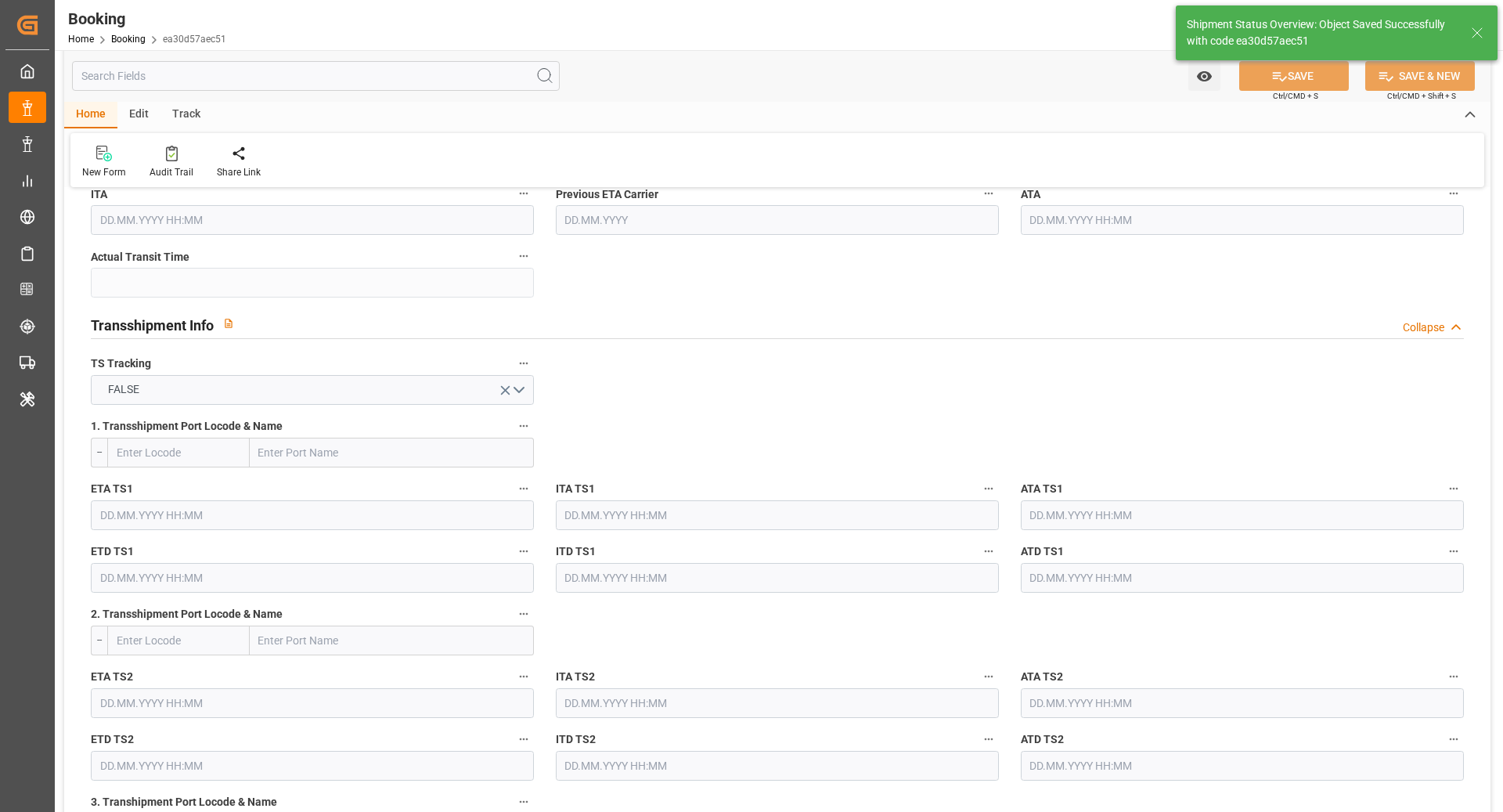
type input "20.09.2025 00:00"
type input "28.10.2025 00:00"
type input "22.08.2025 09:34"
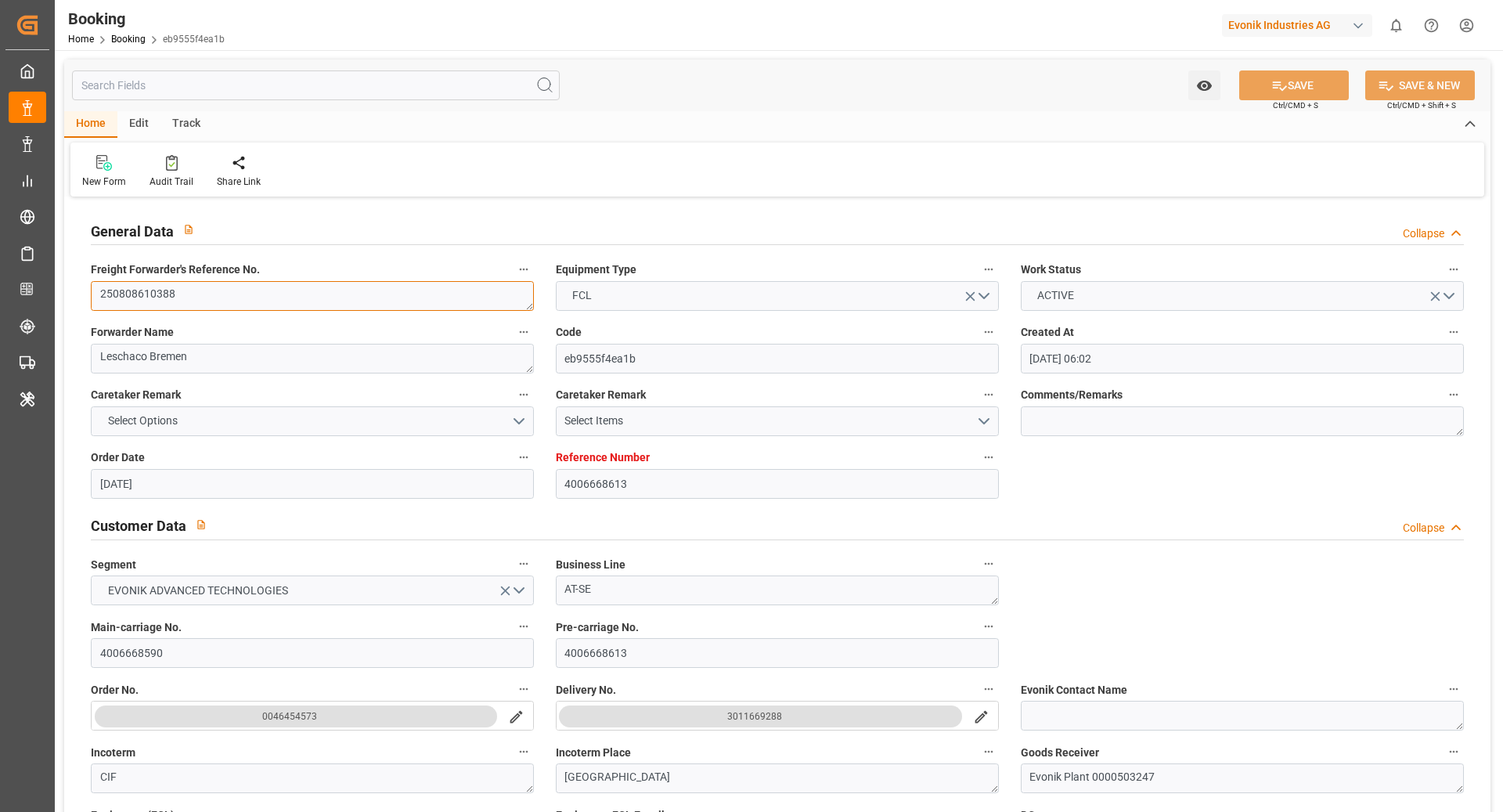
click at [345, 297] on textarea "250808610388" at bounding box center [313, 295] width 443 height 30
click at [344, 297] on textarea "250808610388" at bounding box center [313, 295] width 443 height 30
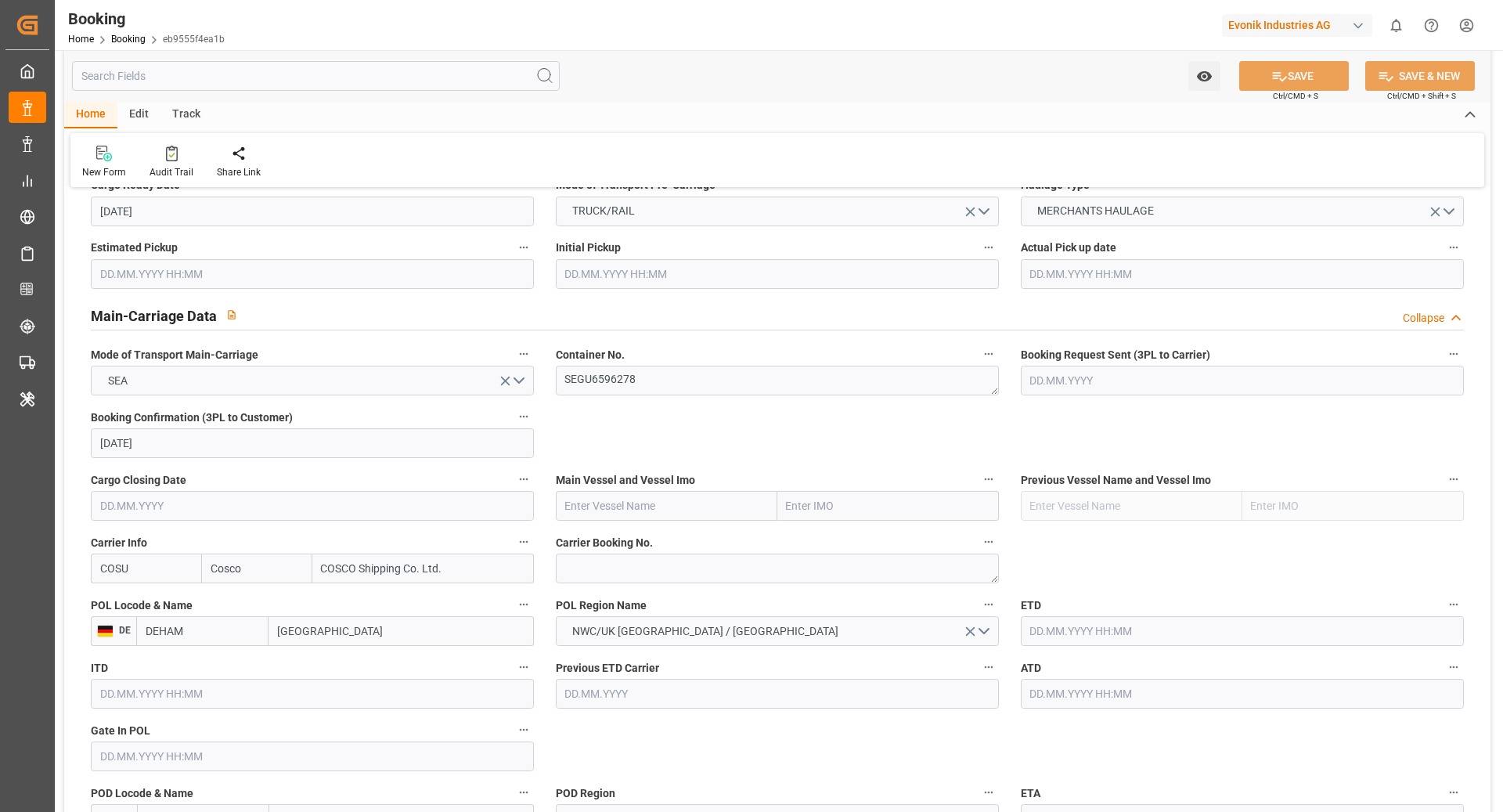
scroll to position [886, 0]
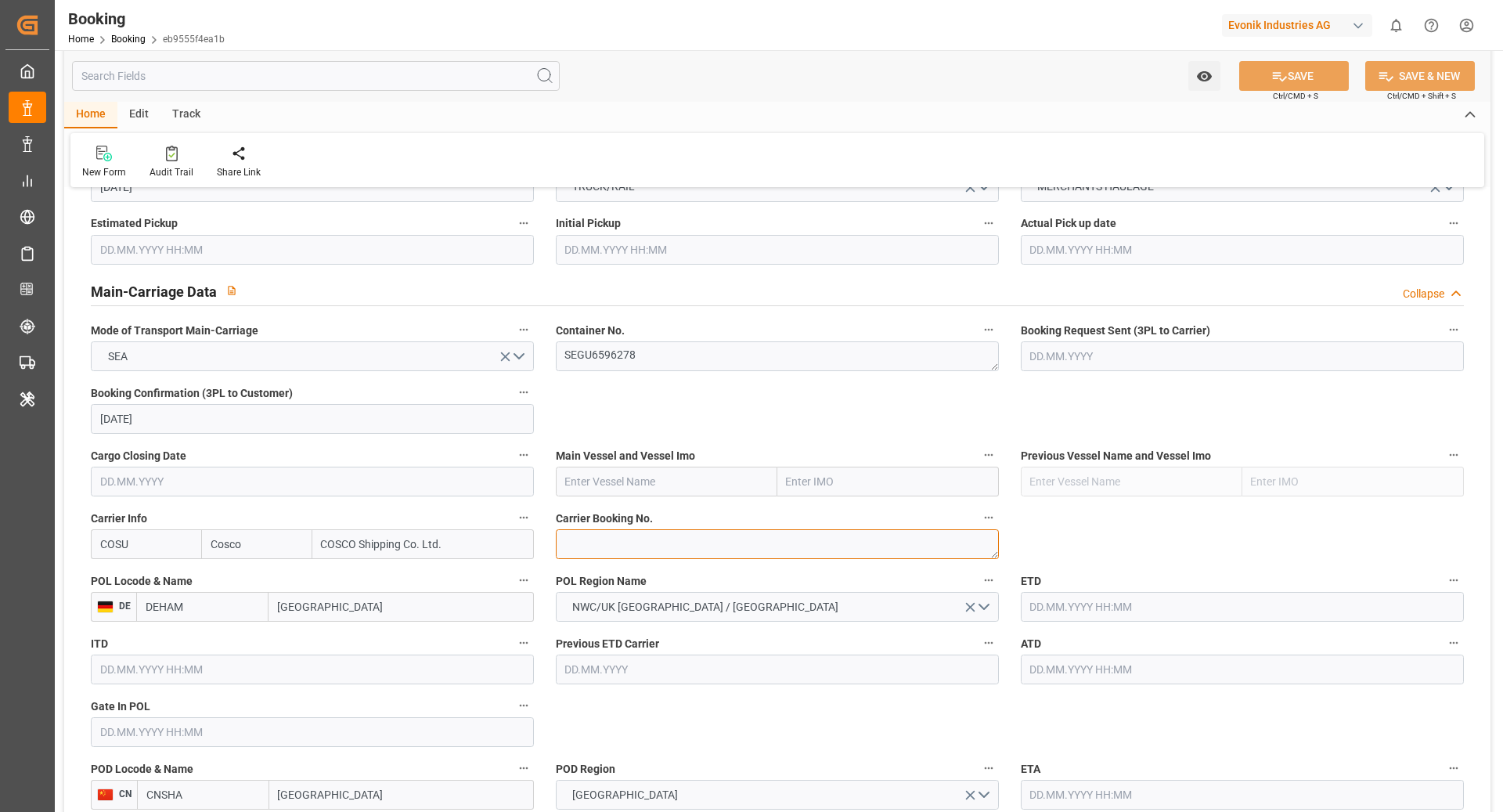
click at [570, 551] on textarea at bounding box center [778, 544] width 443 height 30
paste textarea "6424823450"
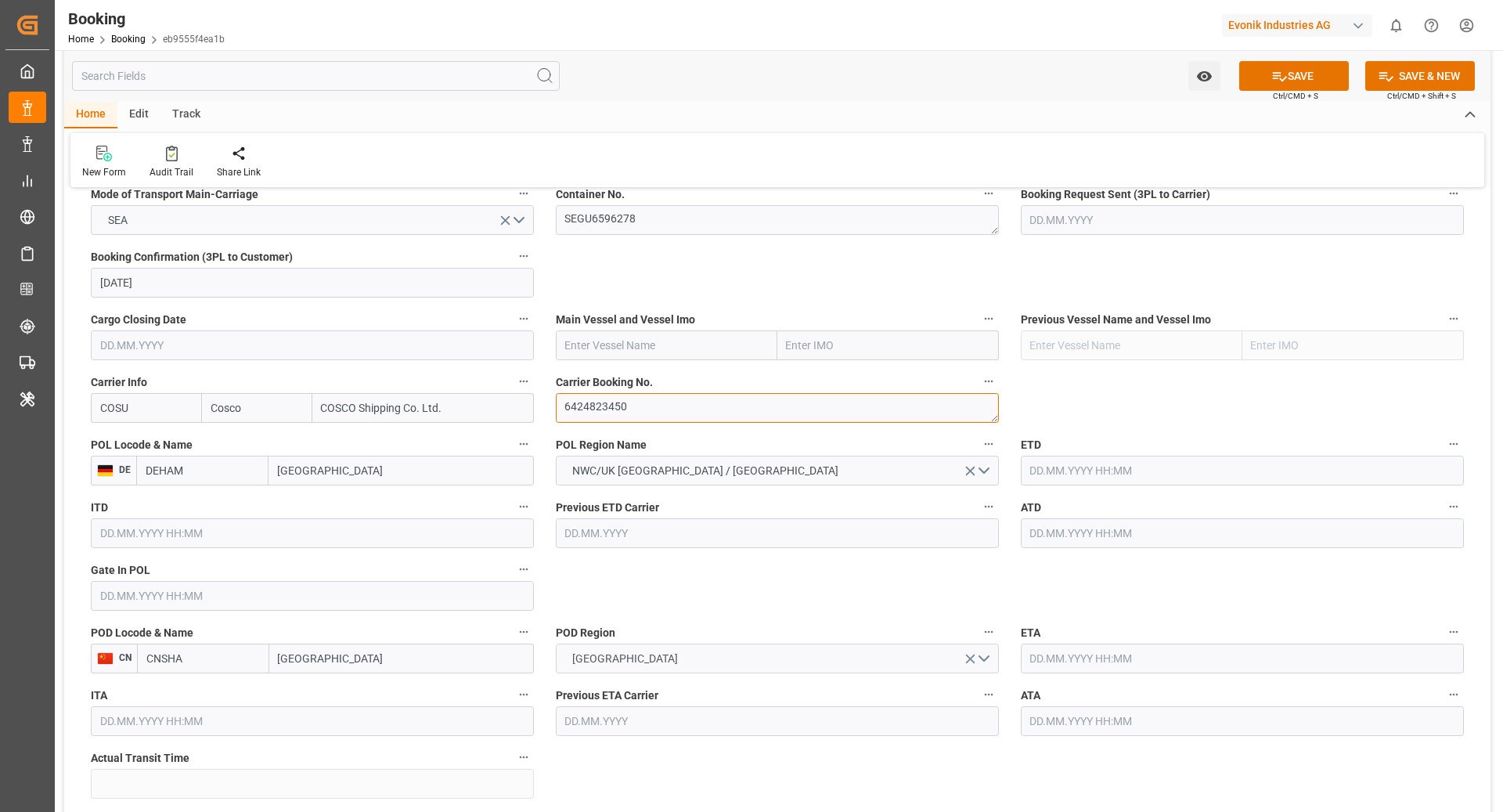
scroll to position [1039, 0]
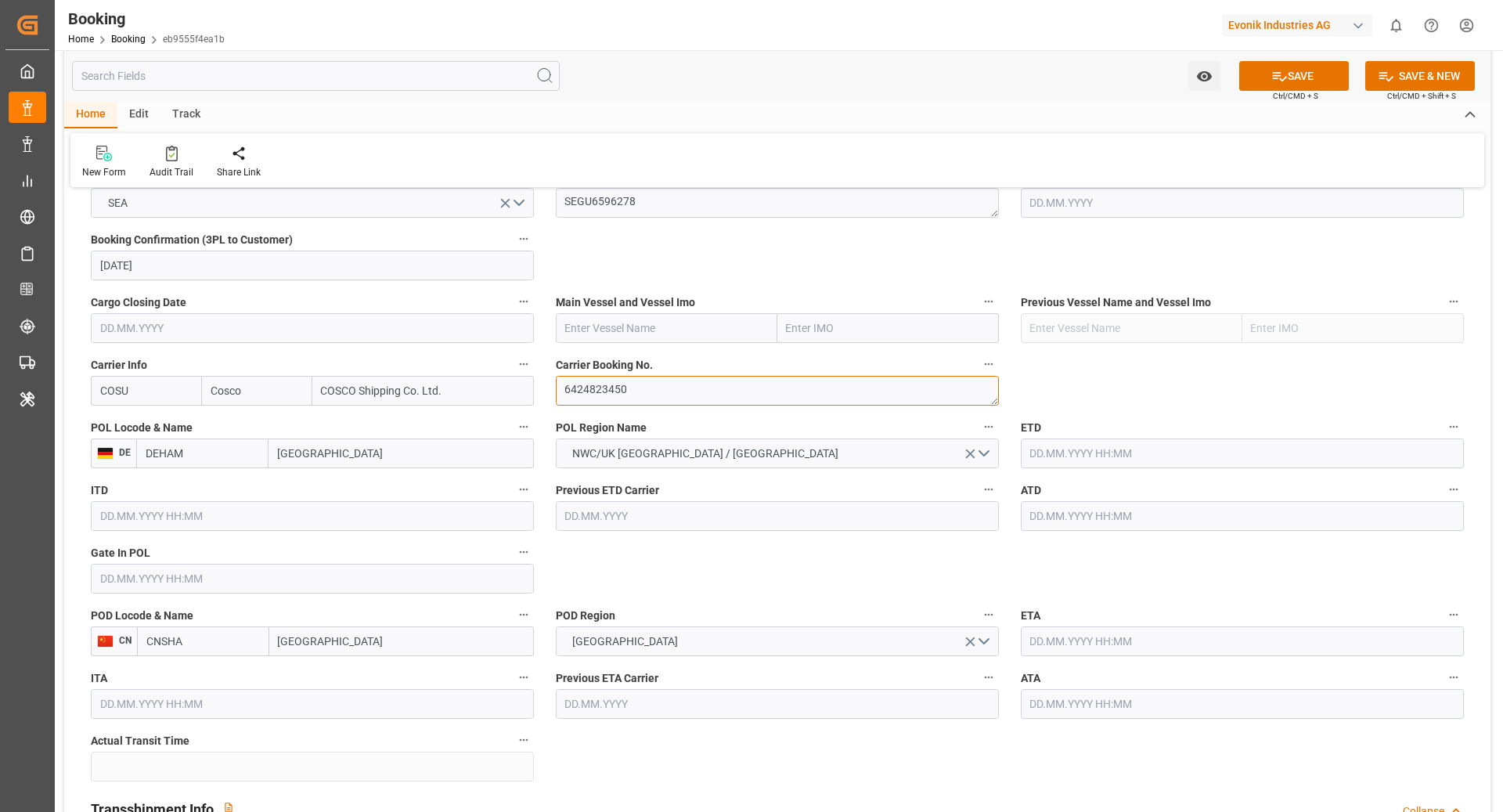
type textarea "6424823450"
click at [224, 642] on input "CNSHA" at bounding box center [204, 640] width 133 height 30
click at [227, 677] on span "CNSGH - Shanghai" at bounding box center [200, 684] width 105 height 29
type input "CNSGH"
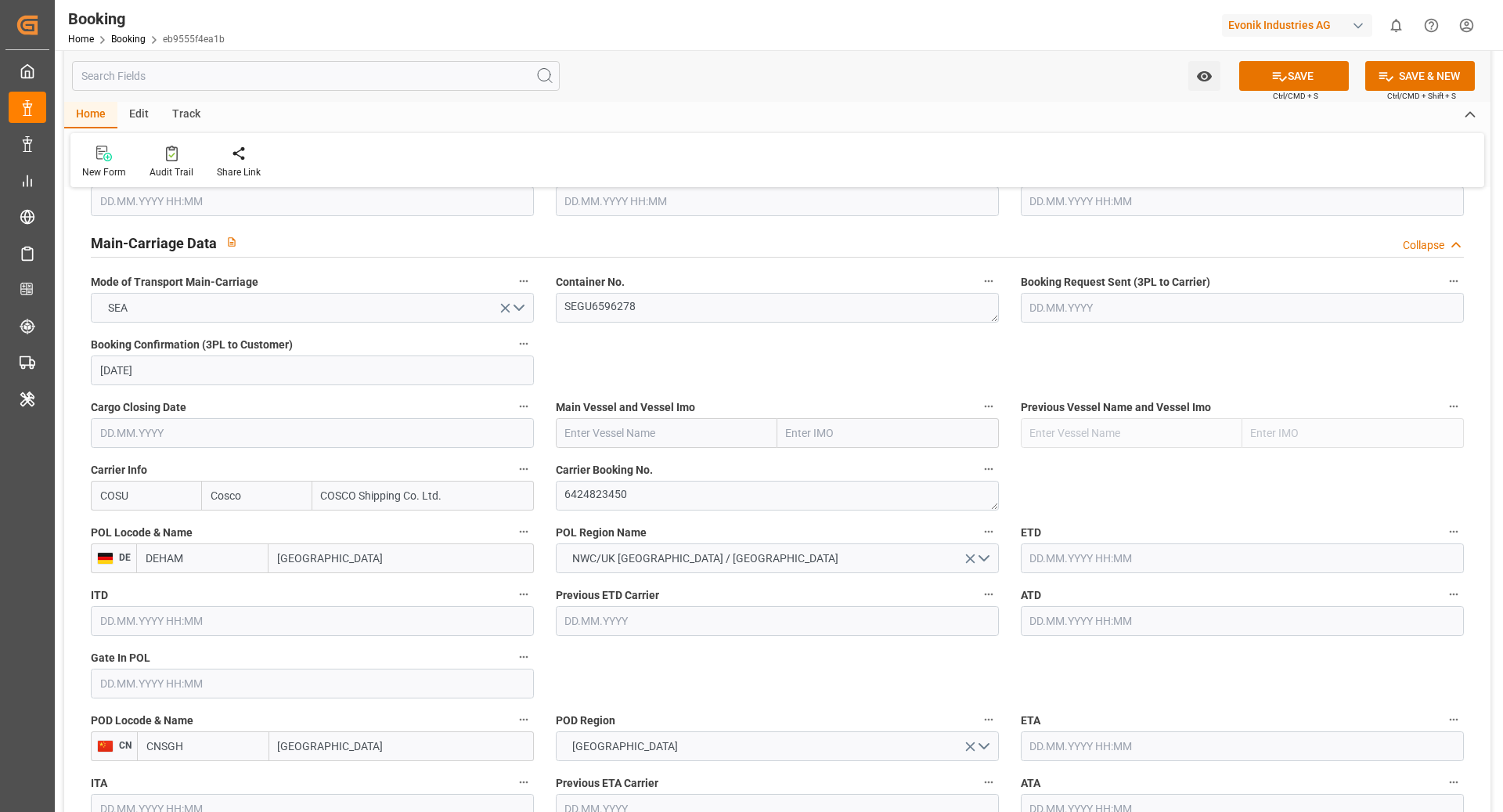
scroll to position [926, 0]
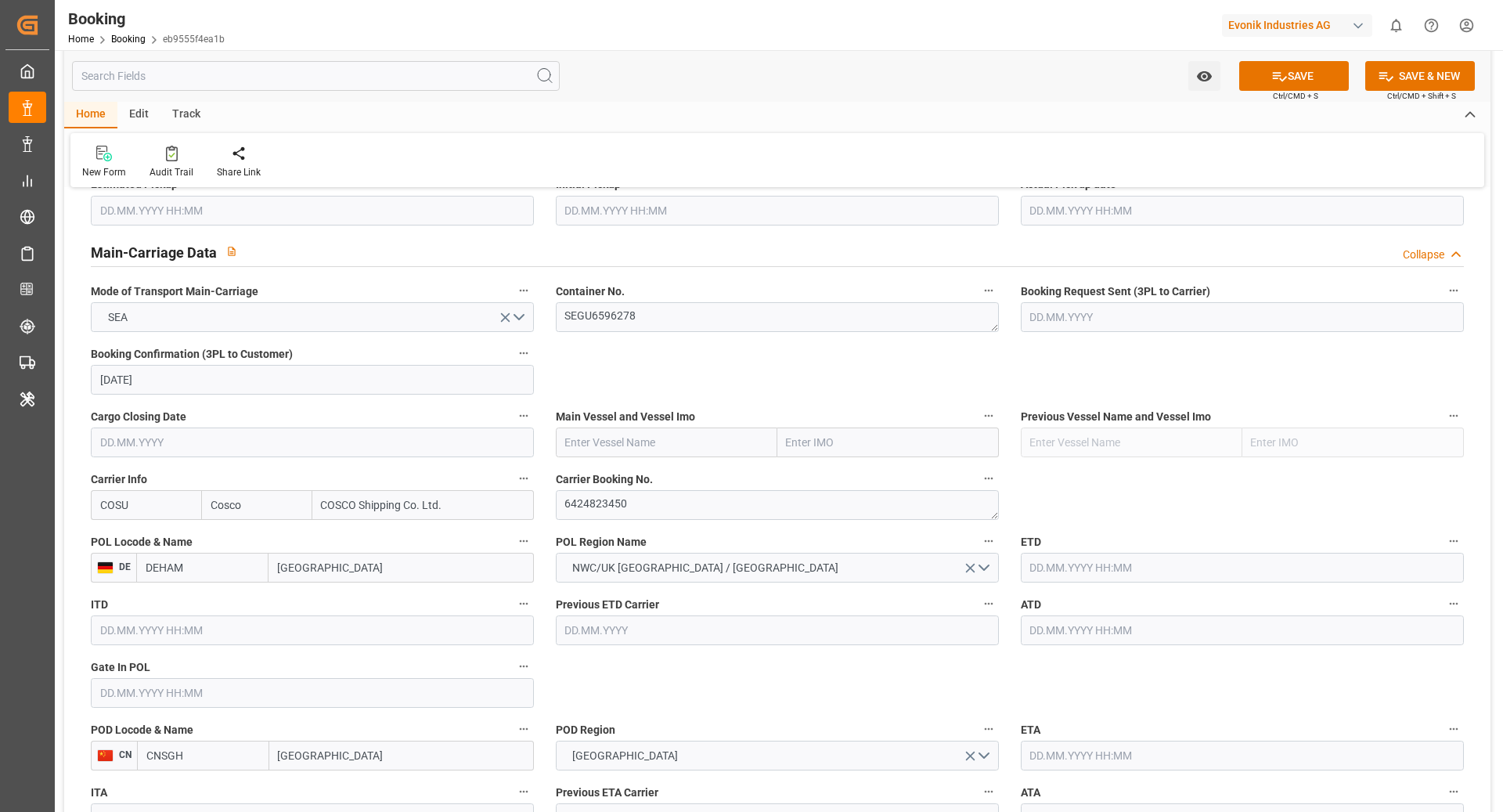
click at [629, 424] on label "Main Vessel and Vessel Imo" at bounding box center [778, 416] width 443 height 22
click at [979, 424] on button "Main Vessel and Vessel Imo" at bounding box center [989, 415] width 20 height 20
click at [621, 446] on div at bounding box center [752, 406] width 1503 height 812
click at [582, 437] on input "text" at bounding box center [667, 441] width 222 height 30
paste input "OOCL [GEOGRAPHIC_DATA]"
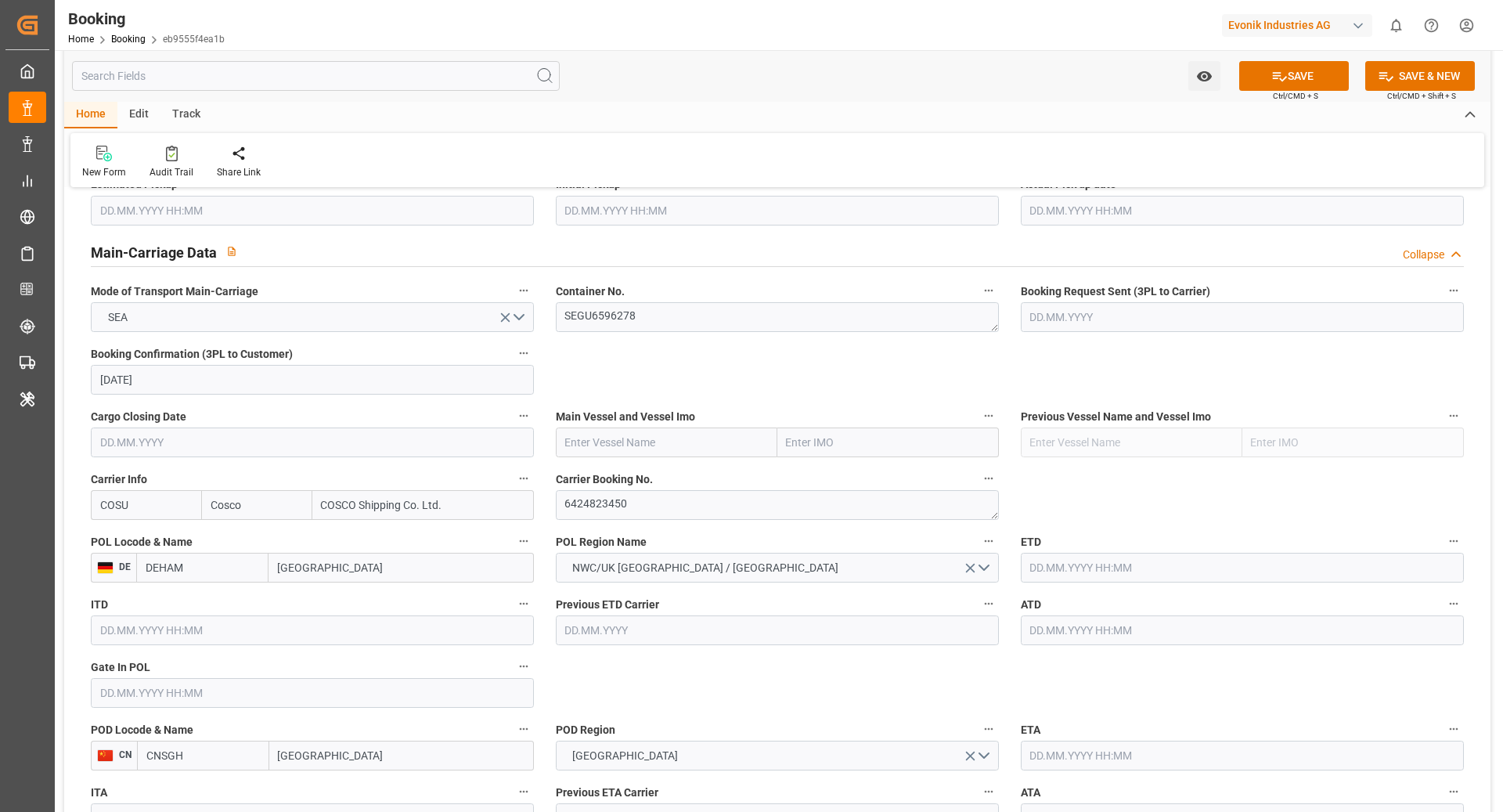
type input "OOCL [GEOGRAPHIC_DATA]"
click at [596, 477] on b "OOCL VALENCIA" at bounding box center [635, 477] width 138 height 13
type input "9922598"
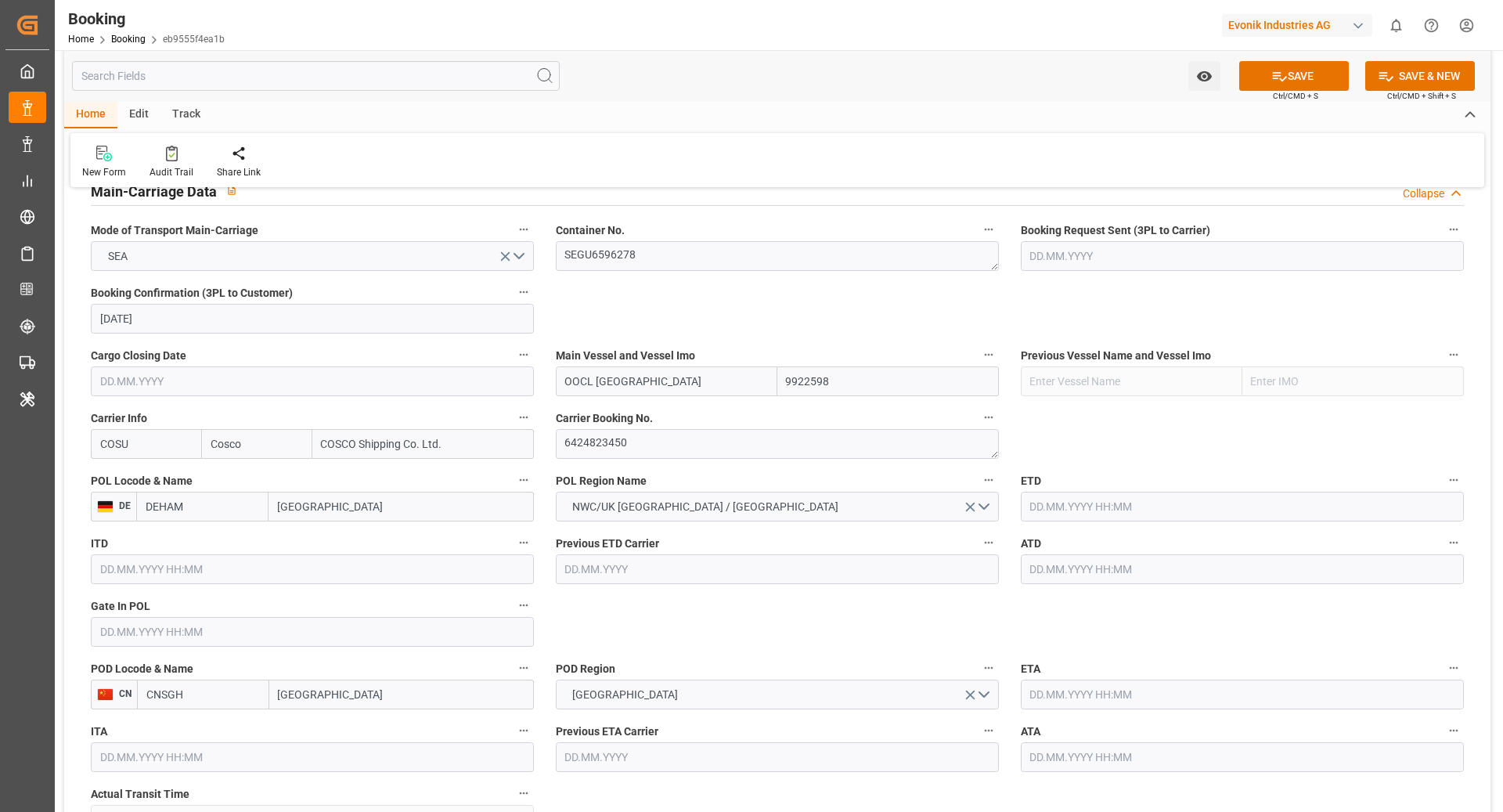
scroll to position [970, 0]
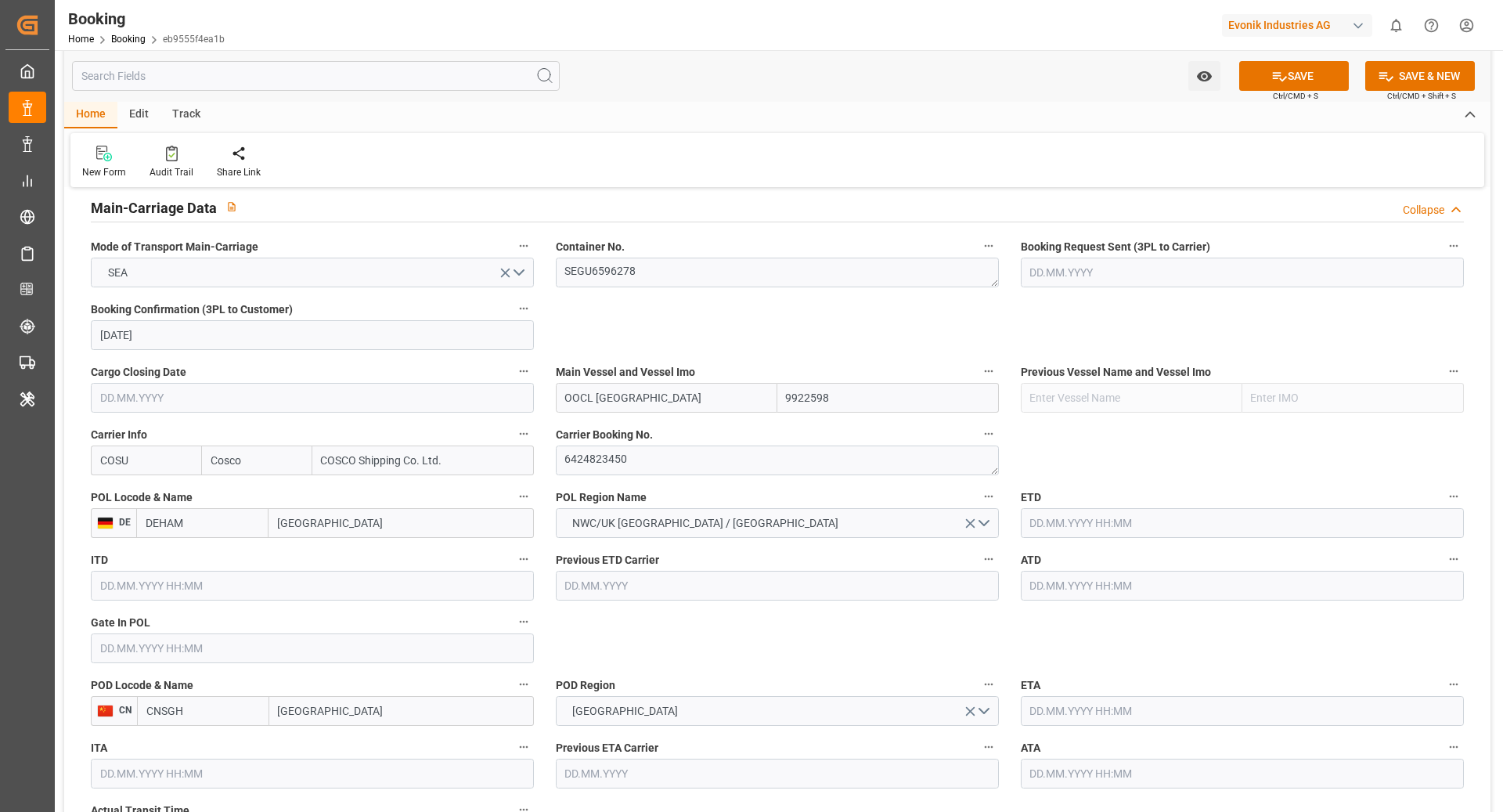
type input "OOCL VALENCIA"
click at [1089, 528] on input "text" at bounding box center [1243, 522] width 443 height 30
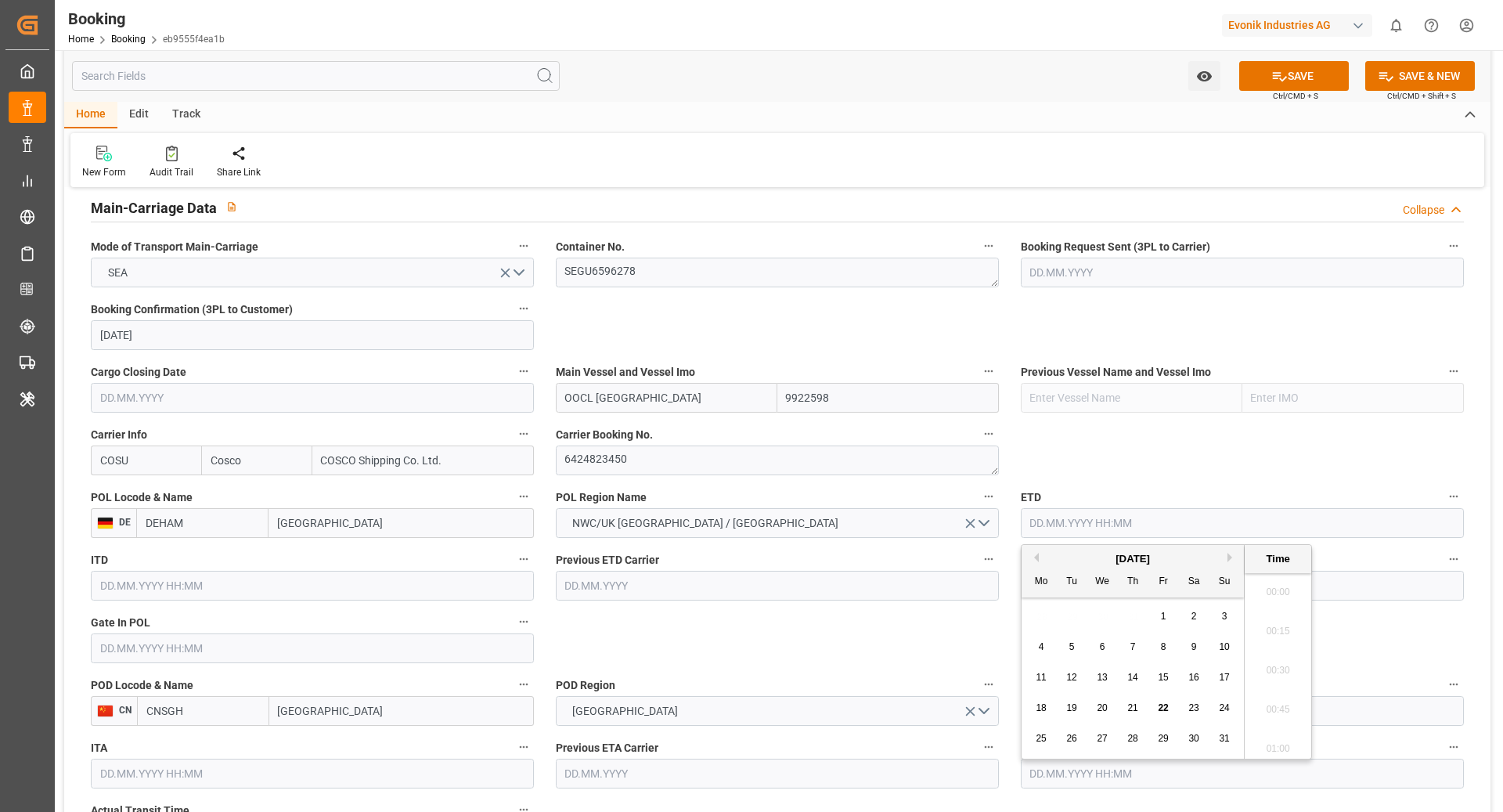
scroll to position [2274, 0]
click at [1192, 744] on span "30" at bounding box center [1193, 738] width 10 height 11
type input "30.08.2025 00:00"
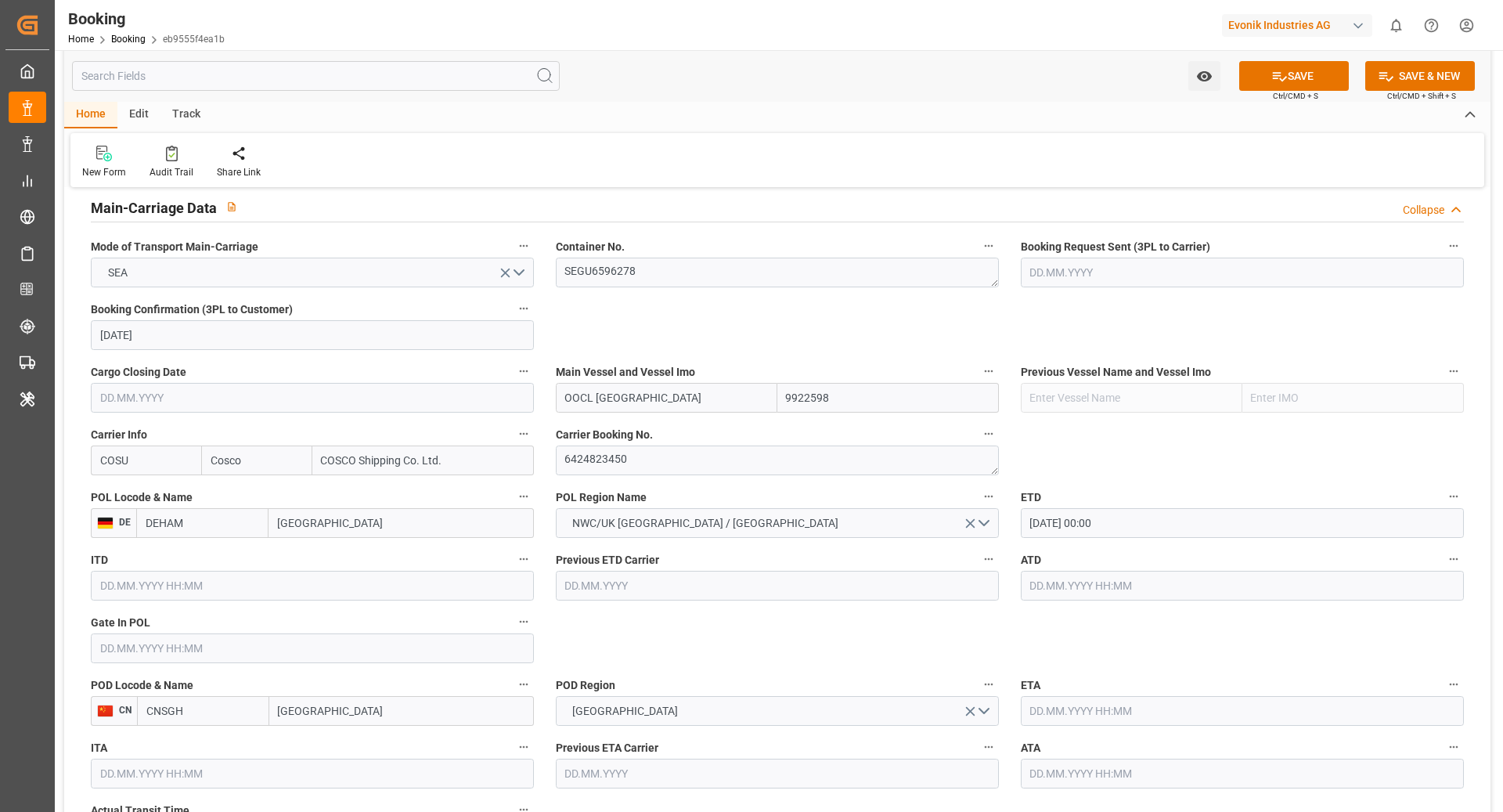
click at [1127, 710] on input "text" at bounding box center [1243, 710] width 443 height 30
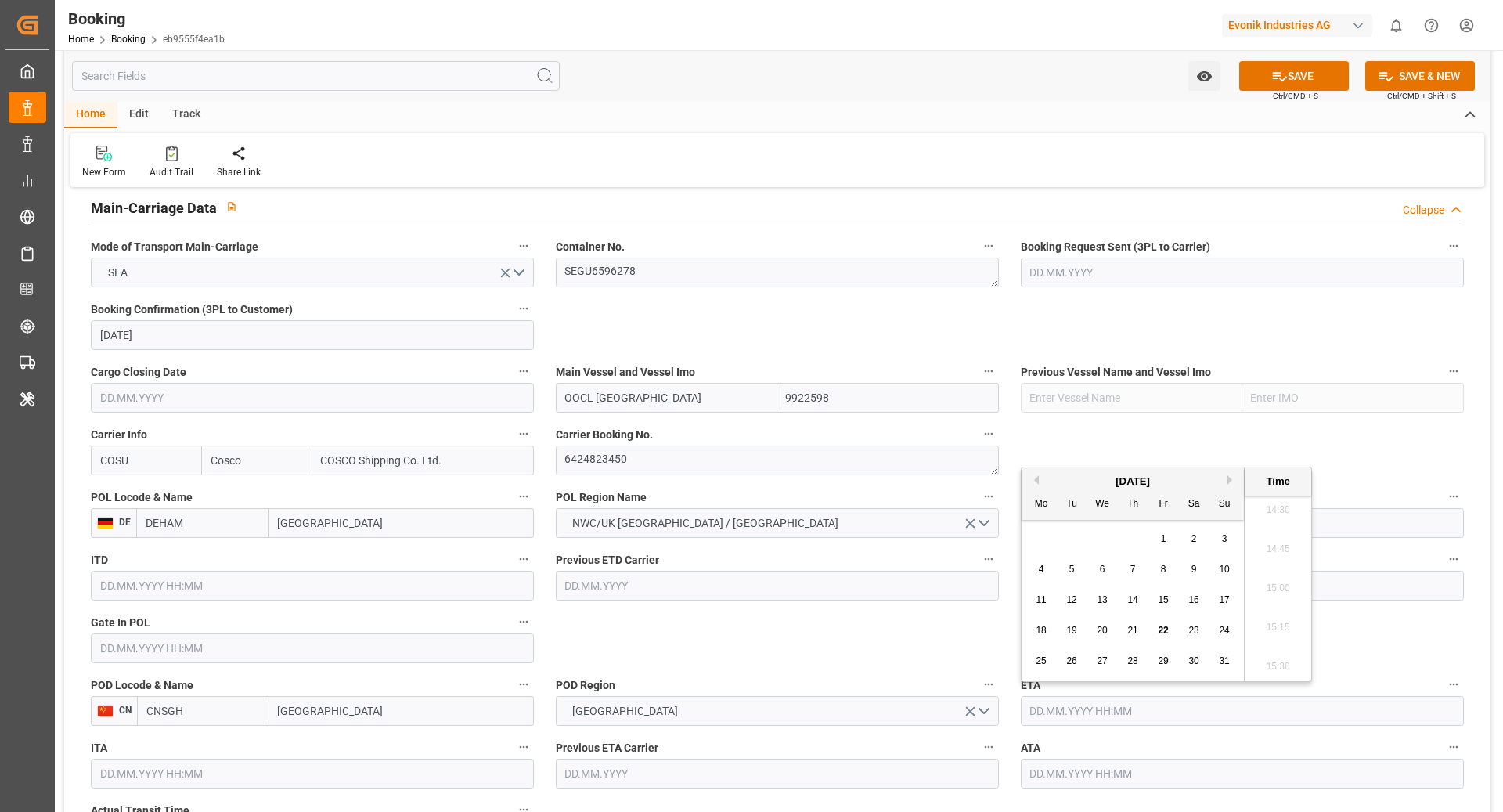
click at [1229, 480] on button "Next Month" at bounding box center [1232, 480] width 9 height 9
click at [1079, 567] on div "7" at bounding box center [1072, 569] width 20 height 19
type input "07.10.2025 00:00"
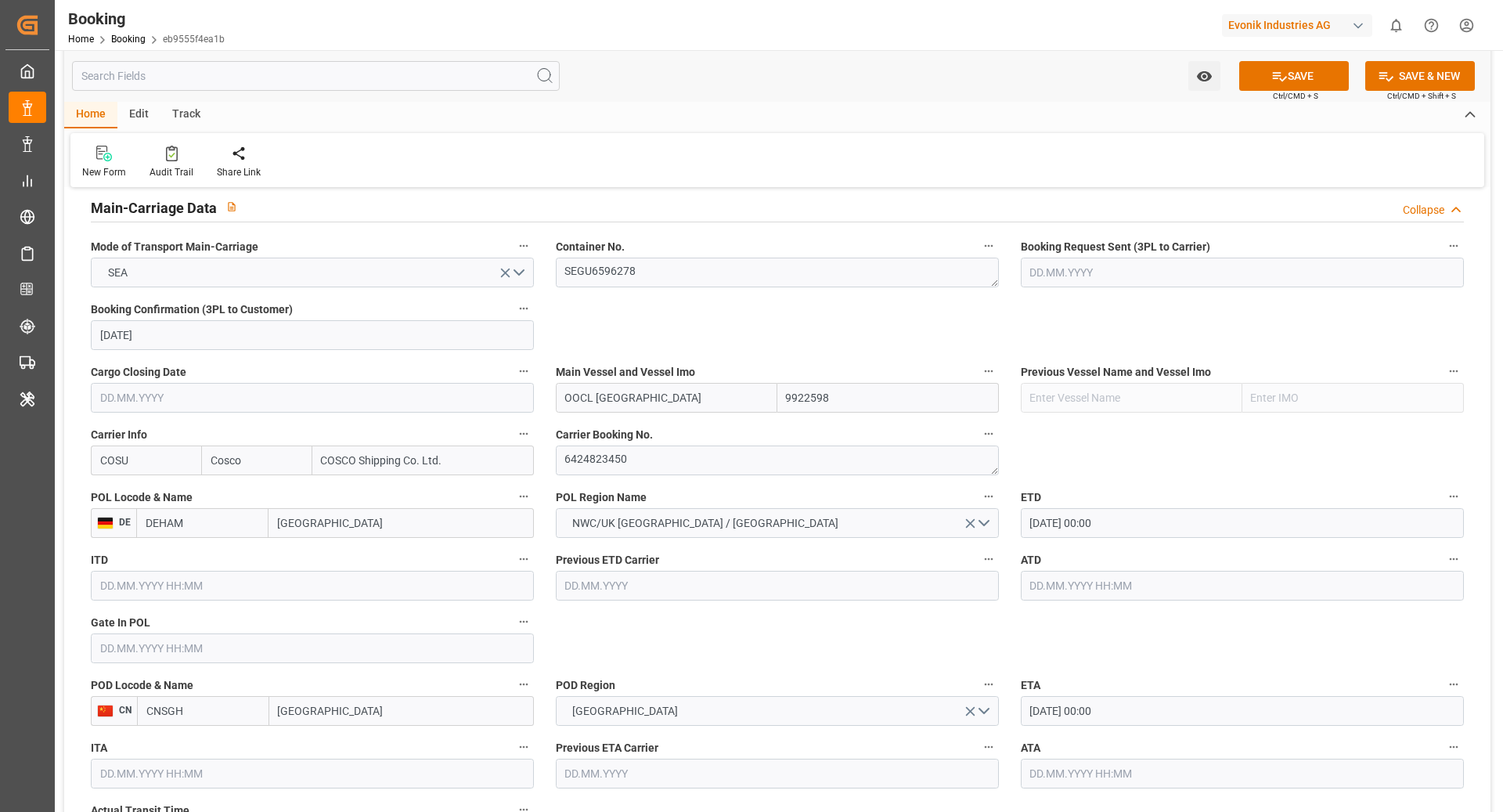
click at [195, 642] on input "text" at bounding box center [313, 648] width 443 height 30
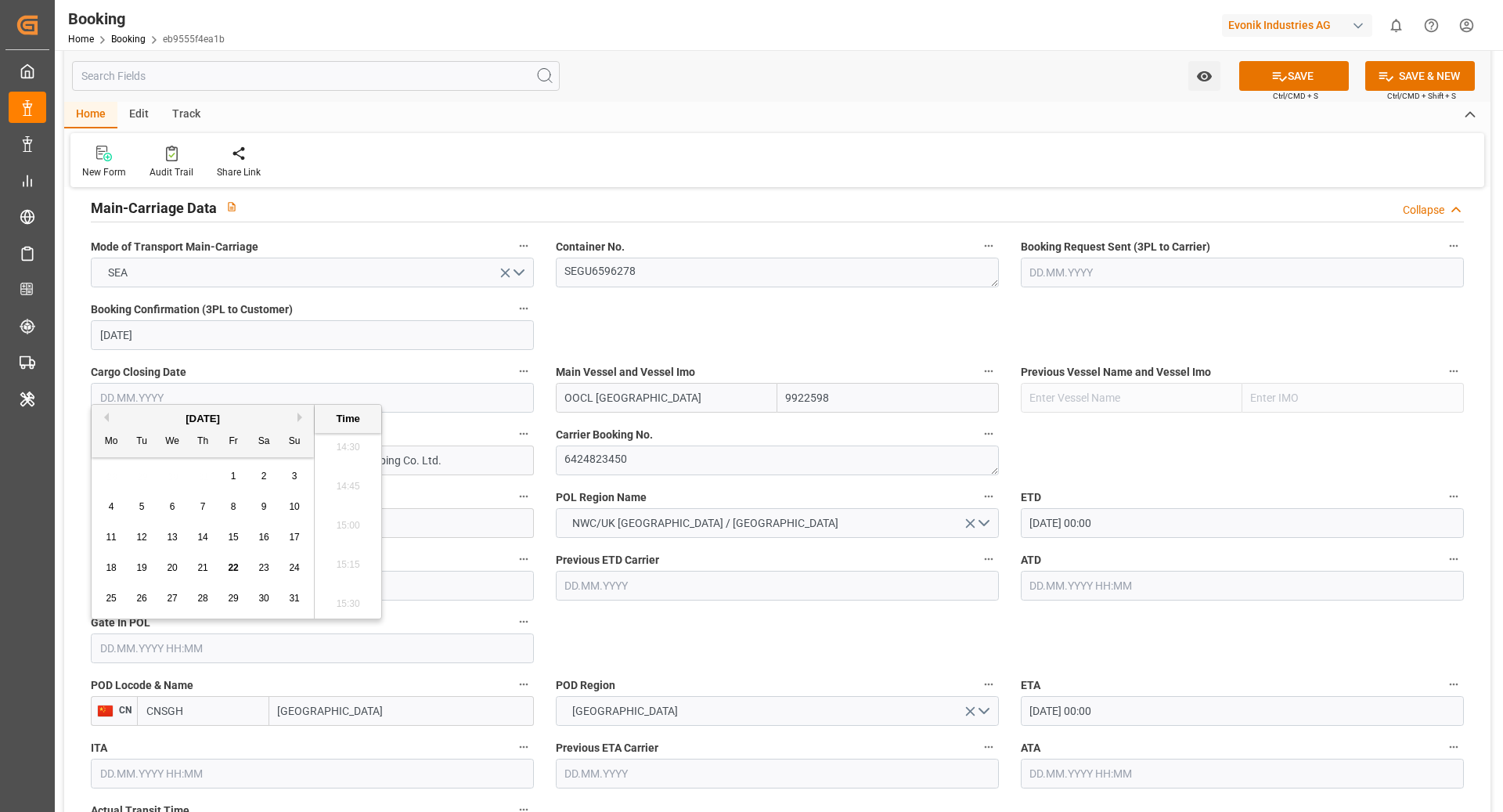
click at [174, 572] on span "20" at bounding box center [172, 568] width 10 height 11
type input "20.08.2025 00:00"
click at [768, 603] on div "Previous ETD Carrier" at bounding box center [778, 574] width 465 height 63
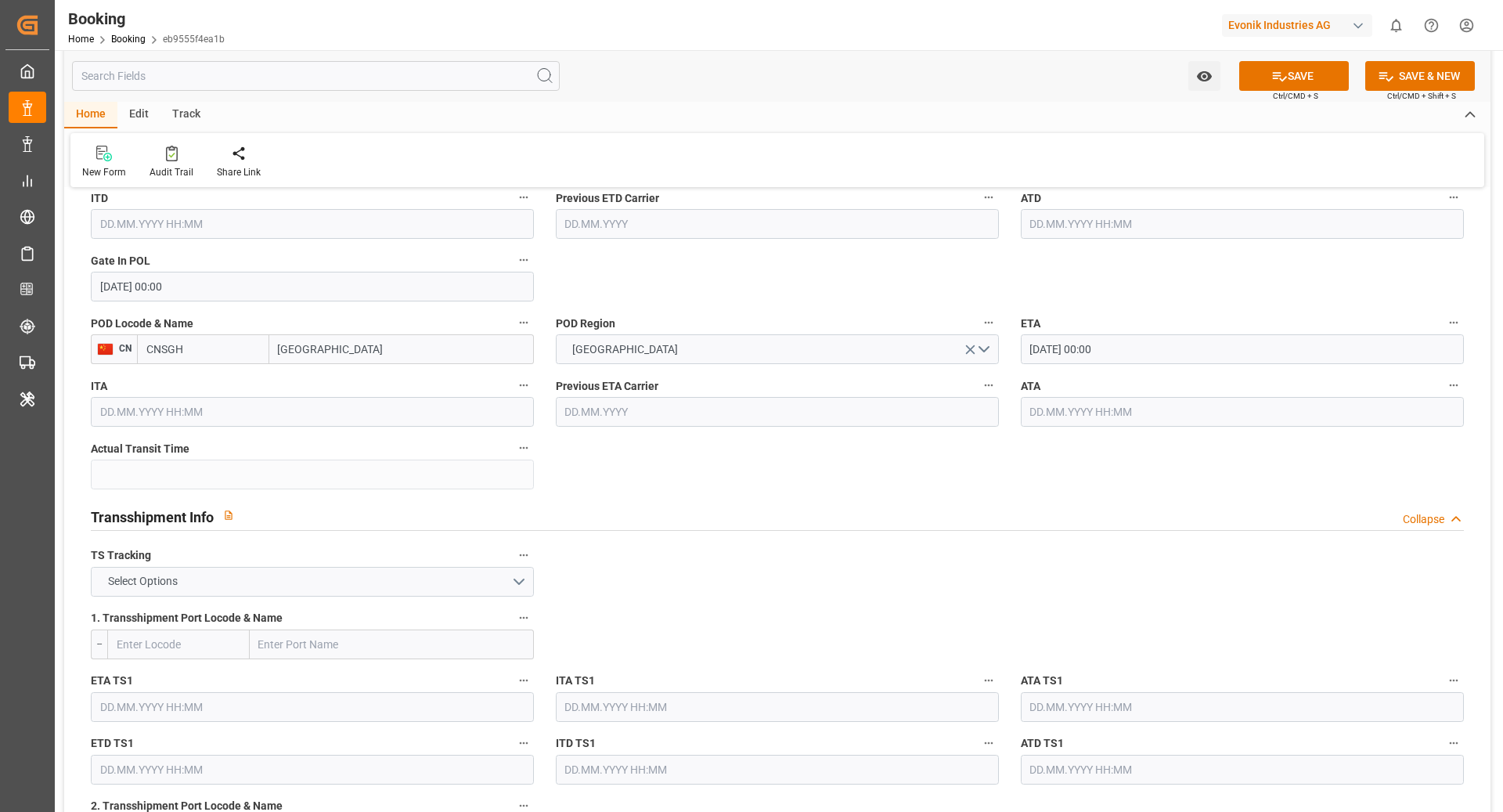
scroll to position [1352, 0]
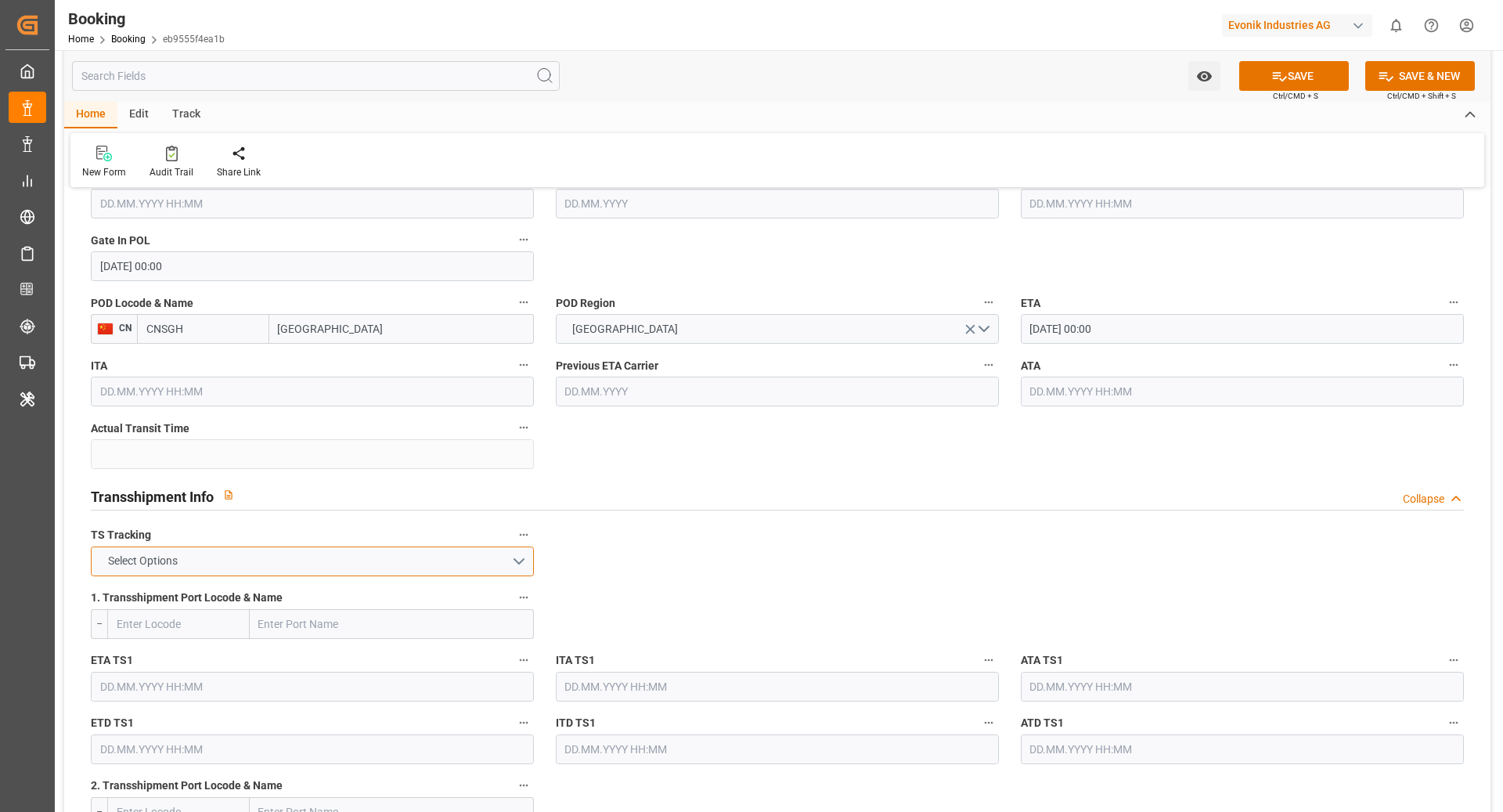
click at [246, 557] on button "Select Options" at bounding box center [313, 560] width 443 height 30
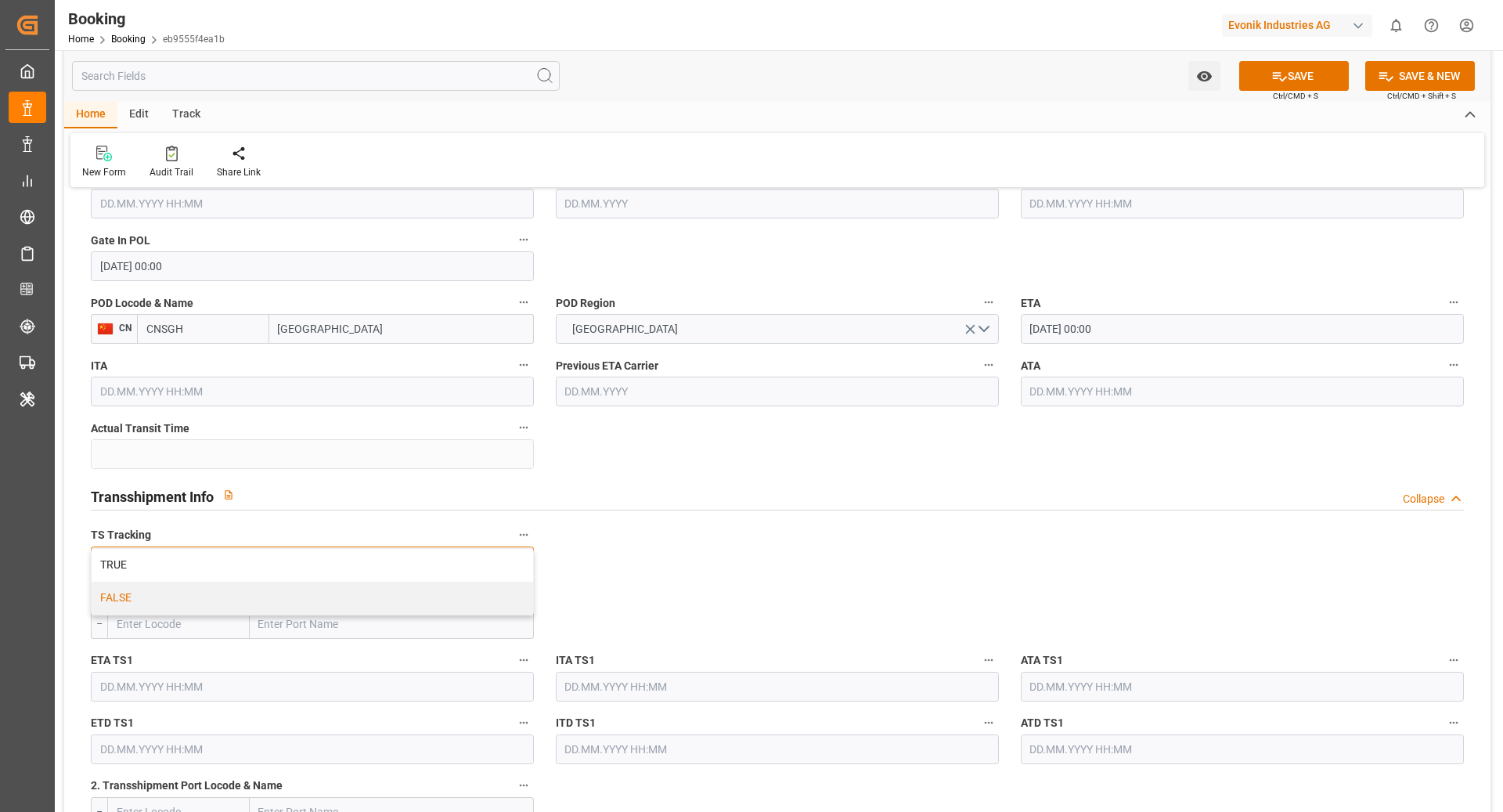
click at [150, 608] on div "FALSE" at bounding box center [313, 598] width 442 height 33
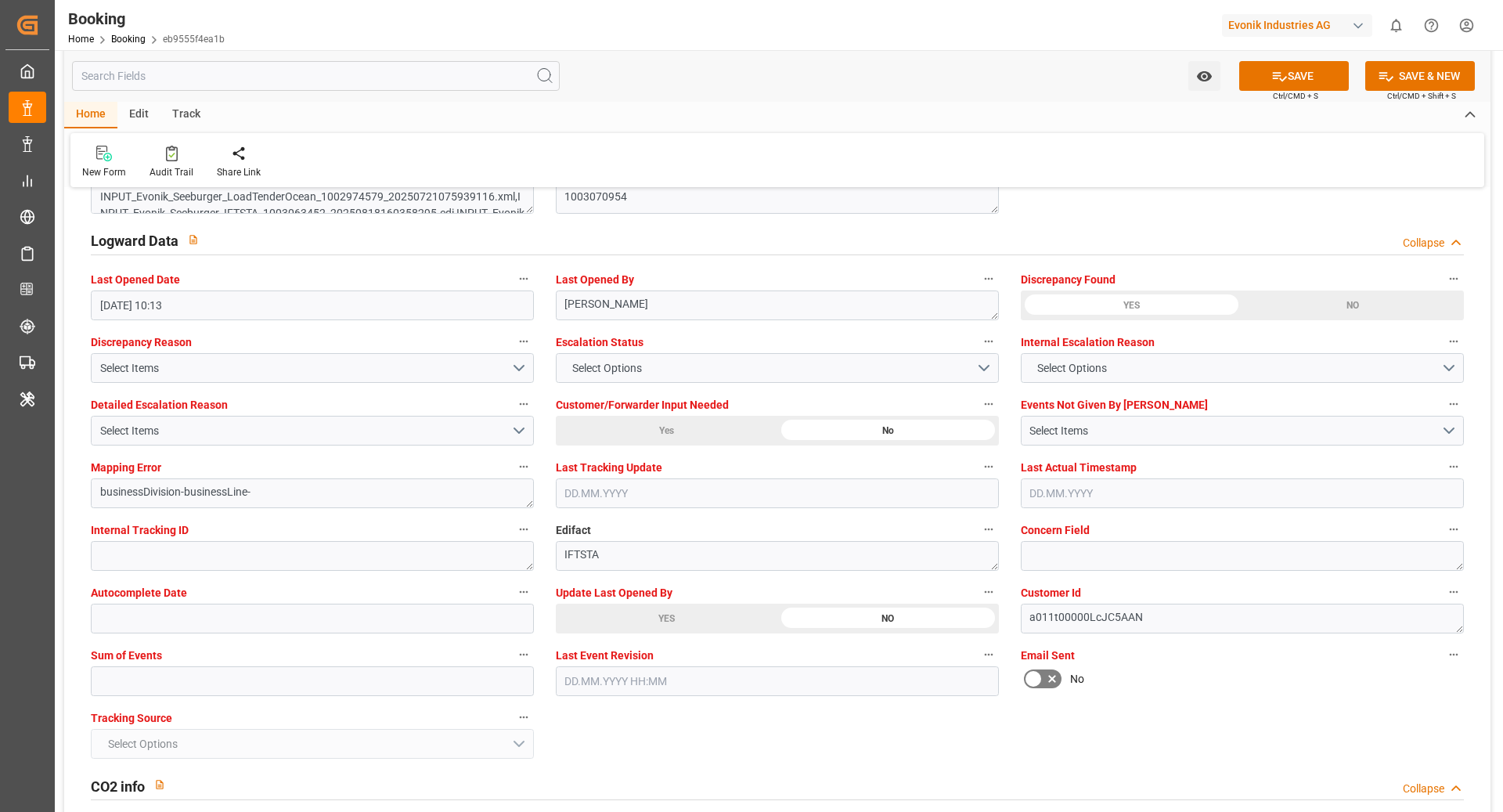
scroll to position [2805, 0]
click at [181, 690] on input "text" at bounding box center [313, 679] width 443 height 30
type input "0"
click at [1240, 85] on button "SAVE" at bounding box center [1294, 75] width 110 height 30
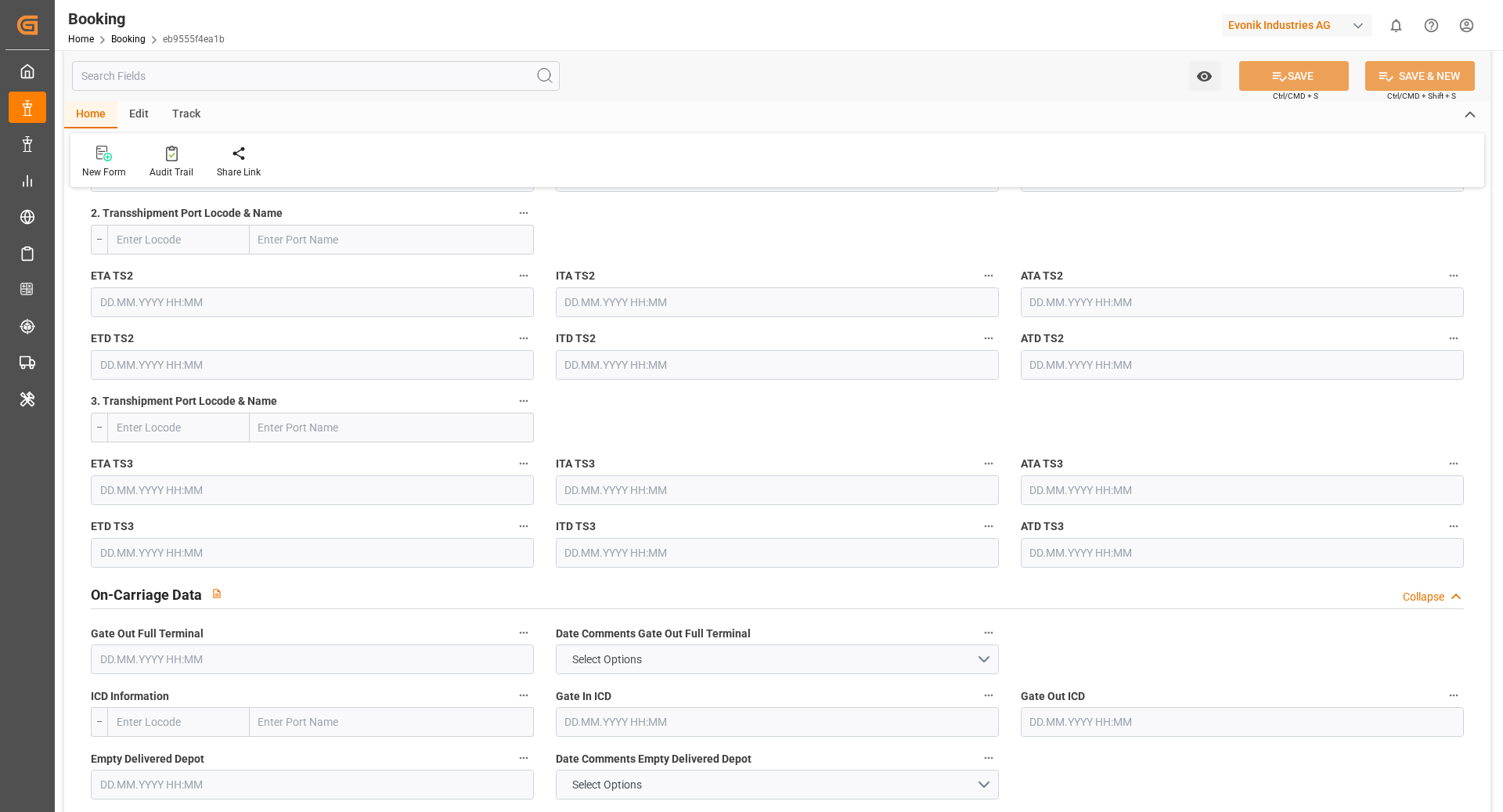
scroll to position [1806, 0]
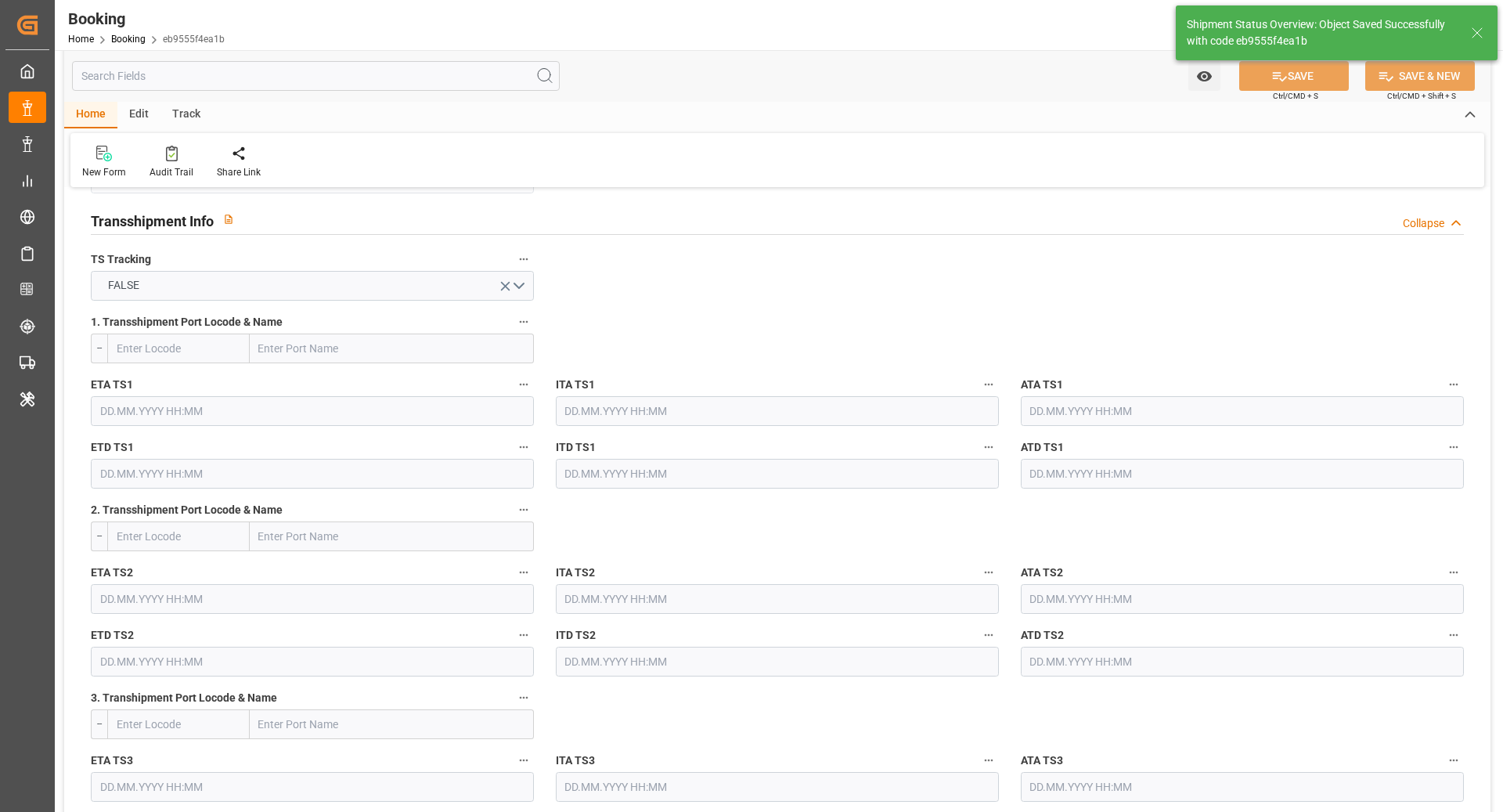
type textarea "NWC/UK North West Continent / UK_CNSGH_COSU_AT-SE"
type textarea "[PERSON_NAME]"
type textarea "Pod-PodRegionName-businessDivision-businessLine-"
type input "30.08.2025 00:00"
type input "07.10.2025 00:00"
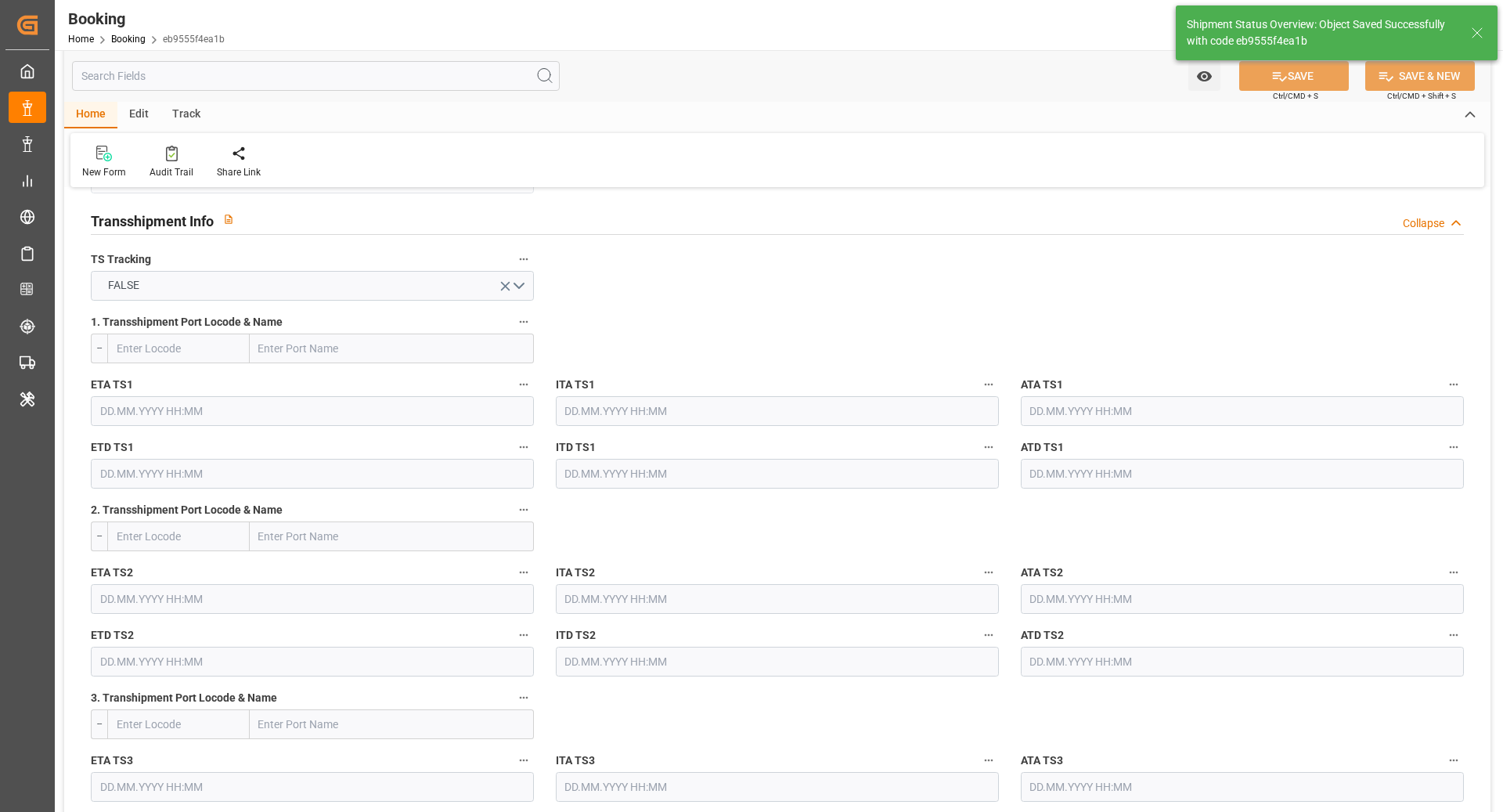
type input "22.08.2025 09:36"
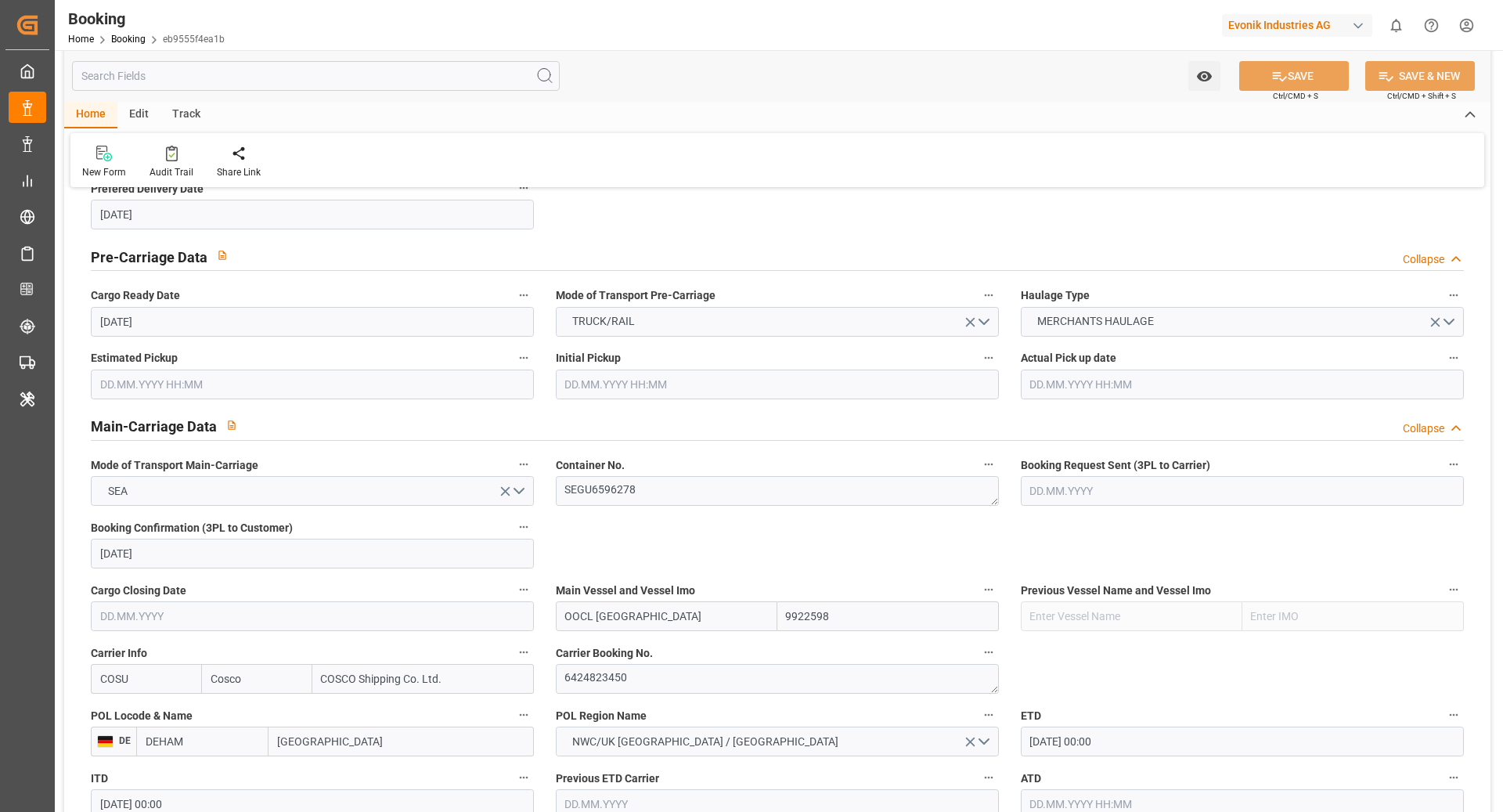
scroll to position [591, 0]
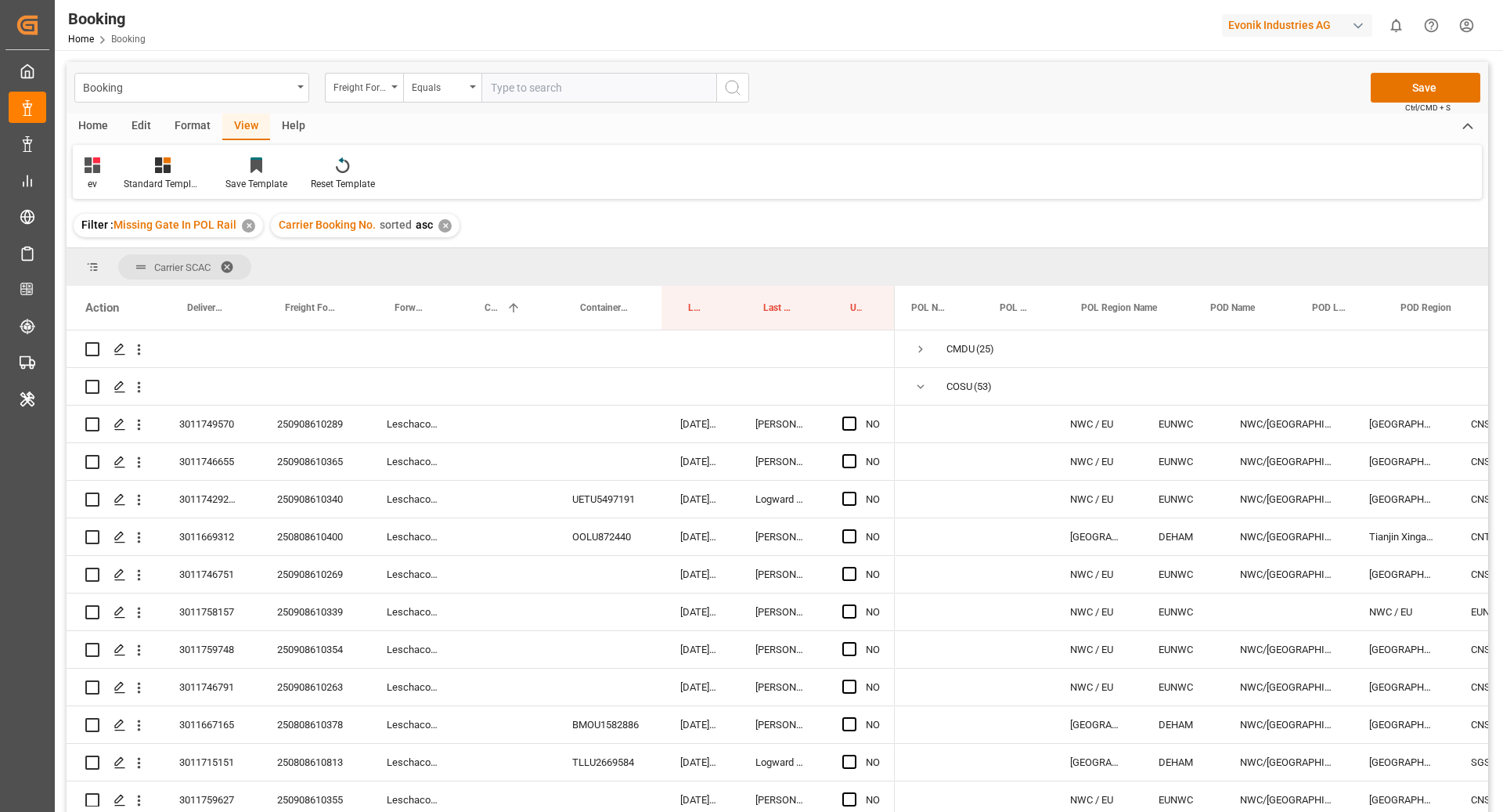
scroll to position [0, 158]
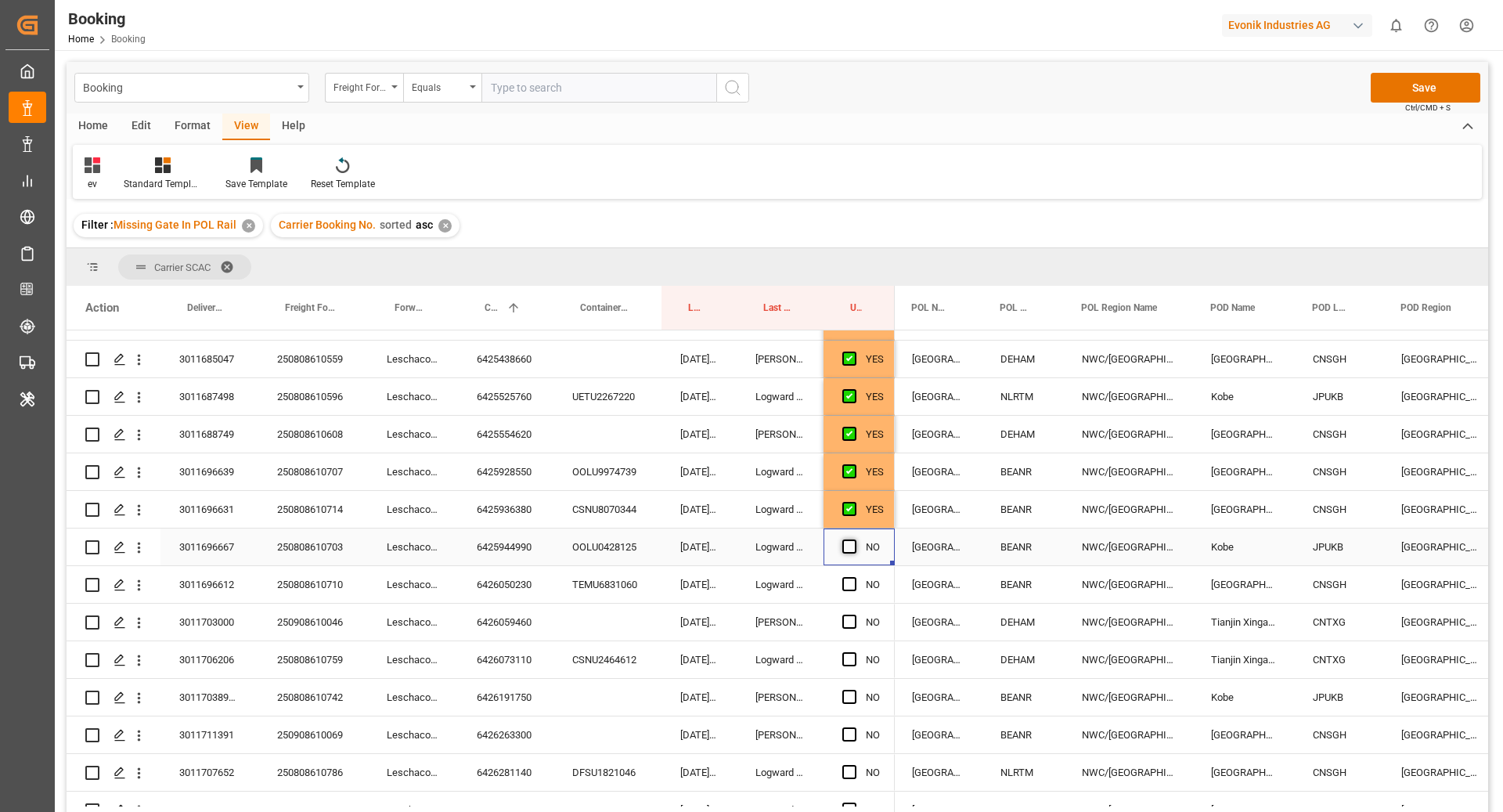
click at [849, 549] on span "Press SPACE to select this row." at bounding box center [850, 547] width 15 height 15
click at [854, 540] on input "Press SPACE to select this row." at bounding box center [854, 540] width 0 height 0
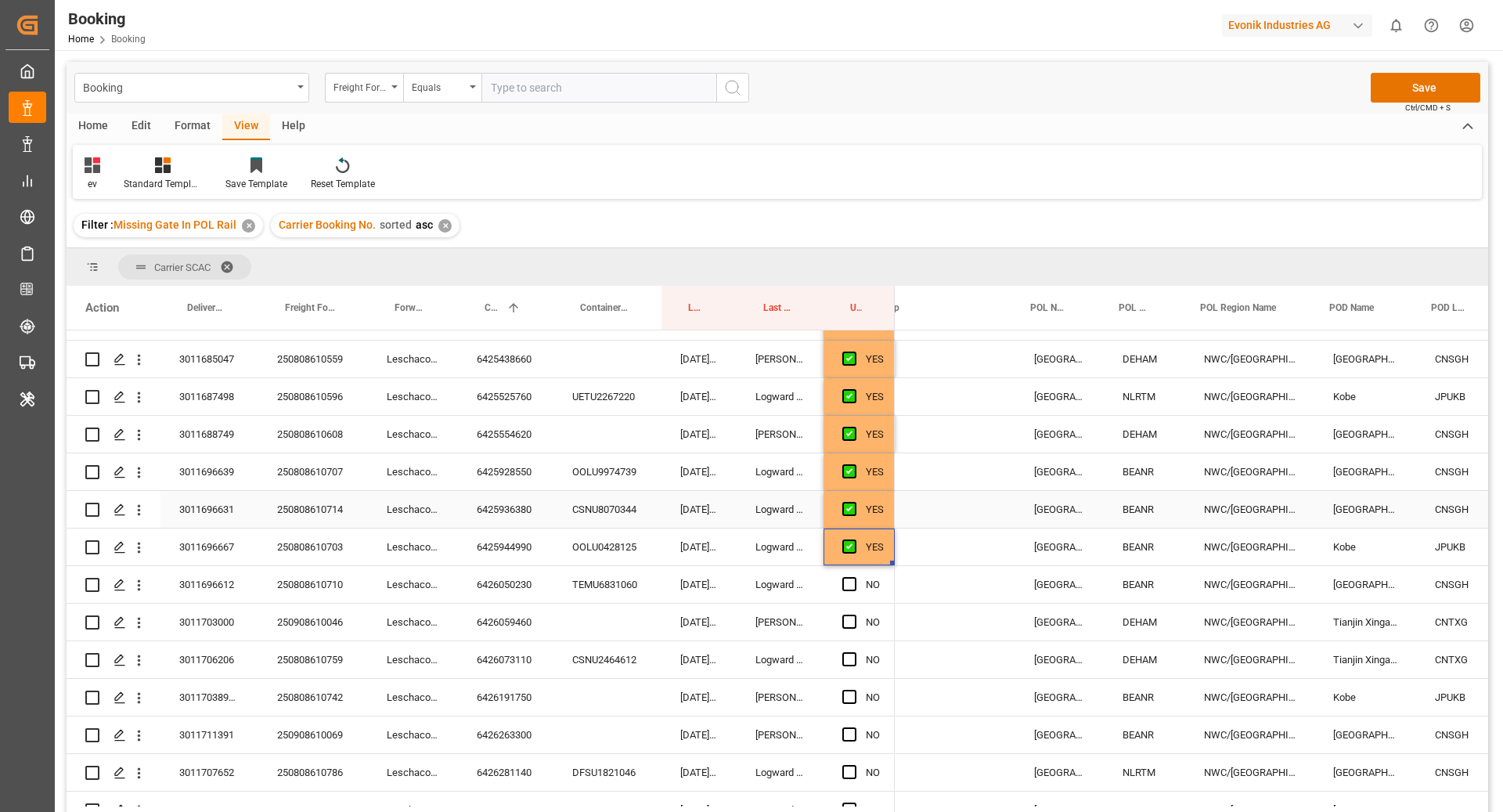
scroll to position [0, 39]
click at [514, 587] on div "6426050230" at bounding box center [505, 584] width 95 height 36
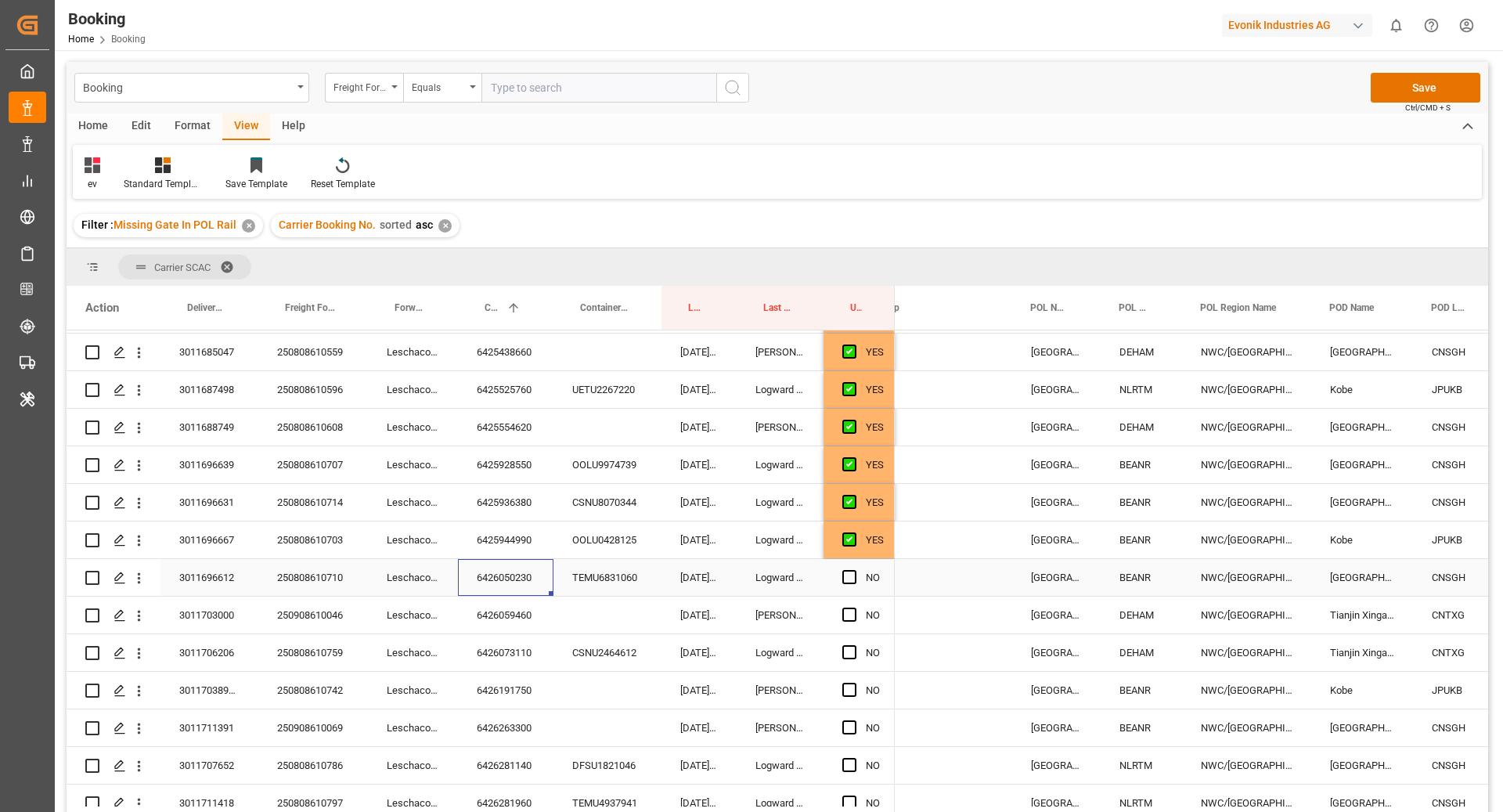
scroll to position [1013, 0]
click at [837, 575] on div "NO" at bounding box center [860, 576] width 71 height 36
click at [847, 574] on span "Press SPACE to select this row." at bounding box center [850, 576] width 15 height 15
click at [854, 569] on input "Press SPACE to select this row." at bounding box center [854, 569] width 0 height 0
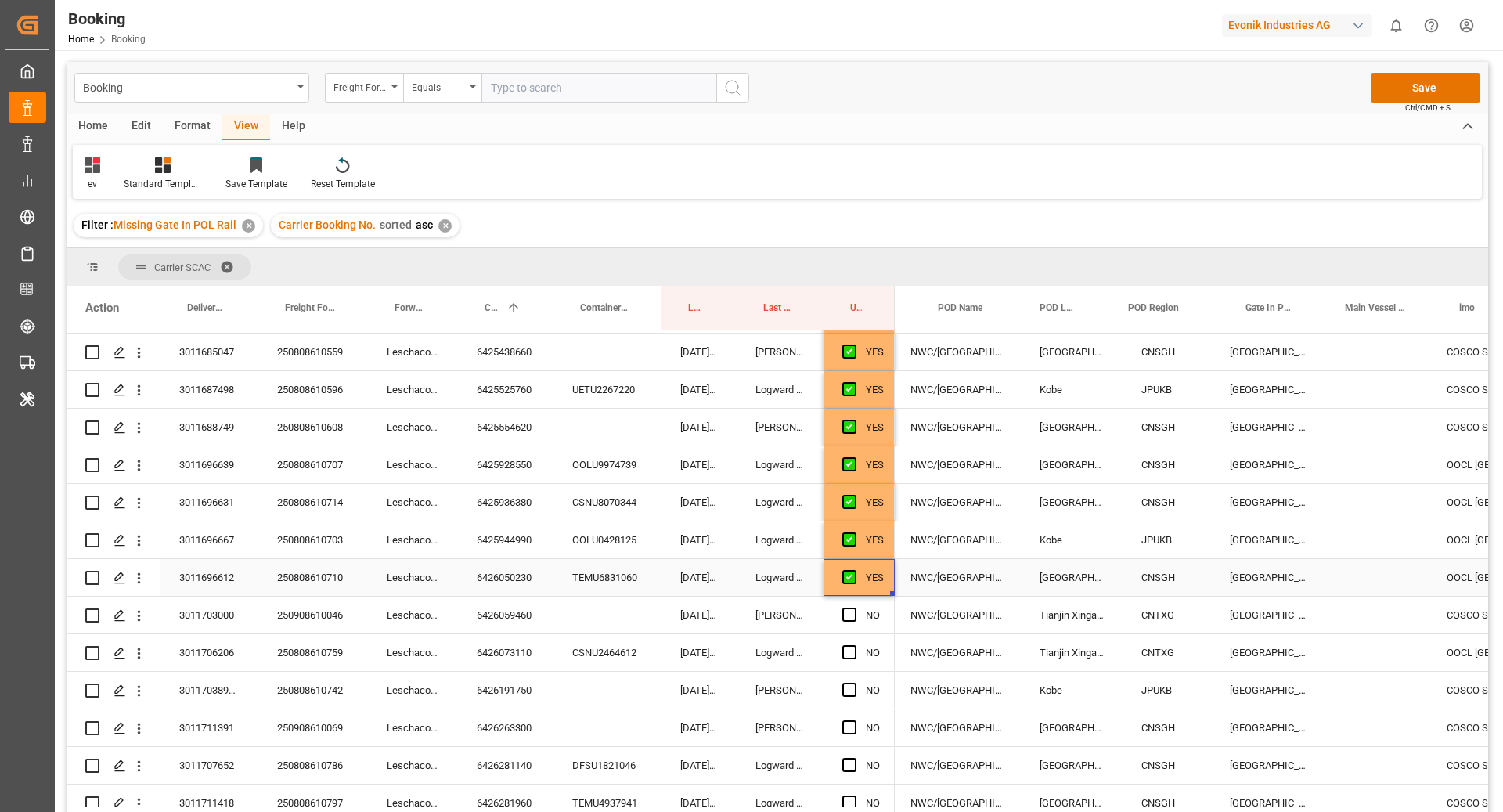
scroll to position [0, 739]
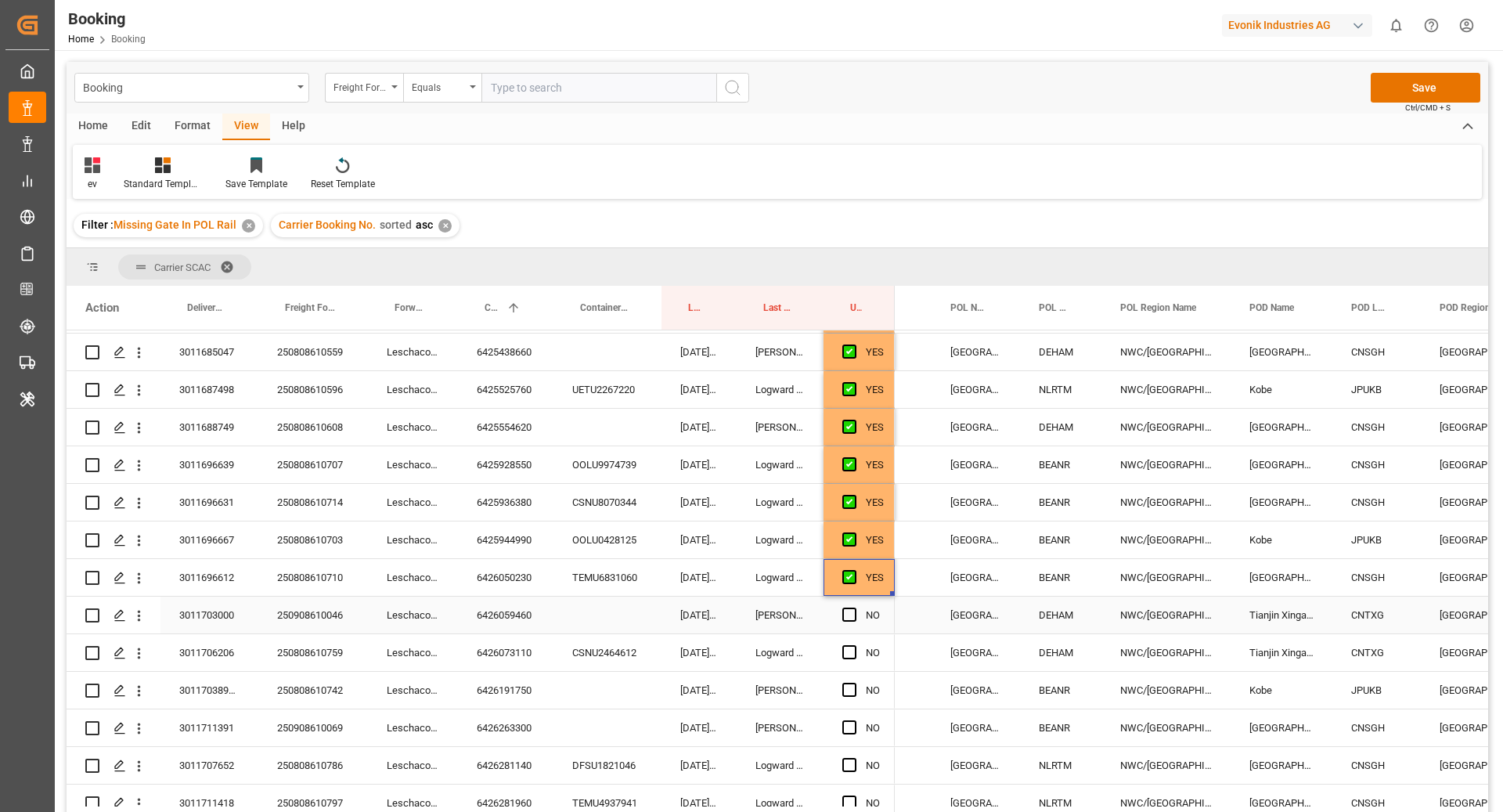
click at [501, 609] on div "6426059460" at bounding box center [505, 615] width 95 height 36
click at [849, 609] on span "Press SPACE to select this row." at bounding box center [850, 615] width 15 height 15
click at [854, 608] on input "Press SPACE to select this row." at bounding box center [854, 608] width 0 height 0
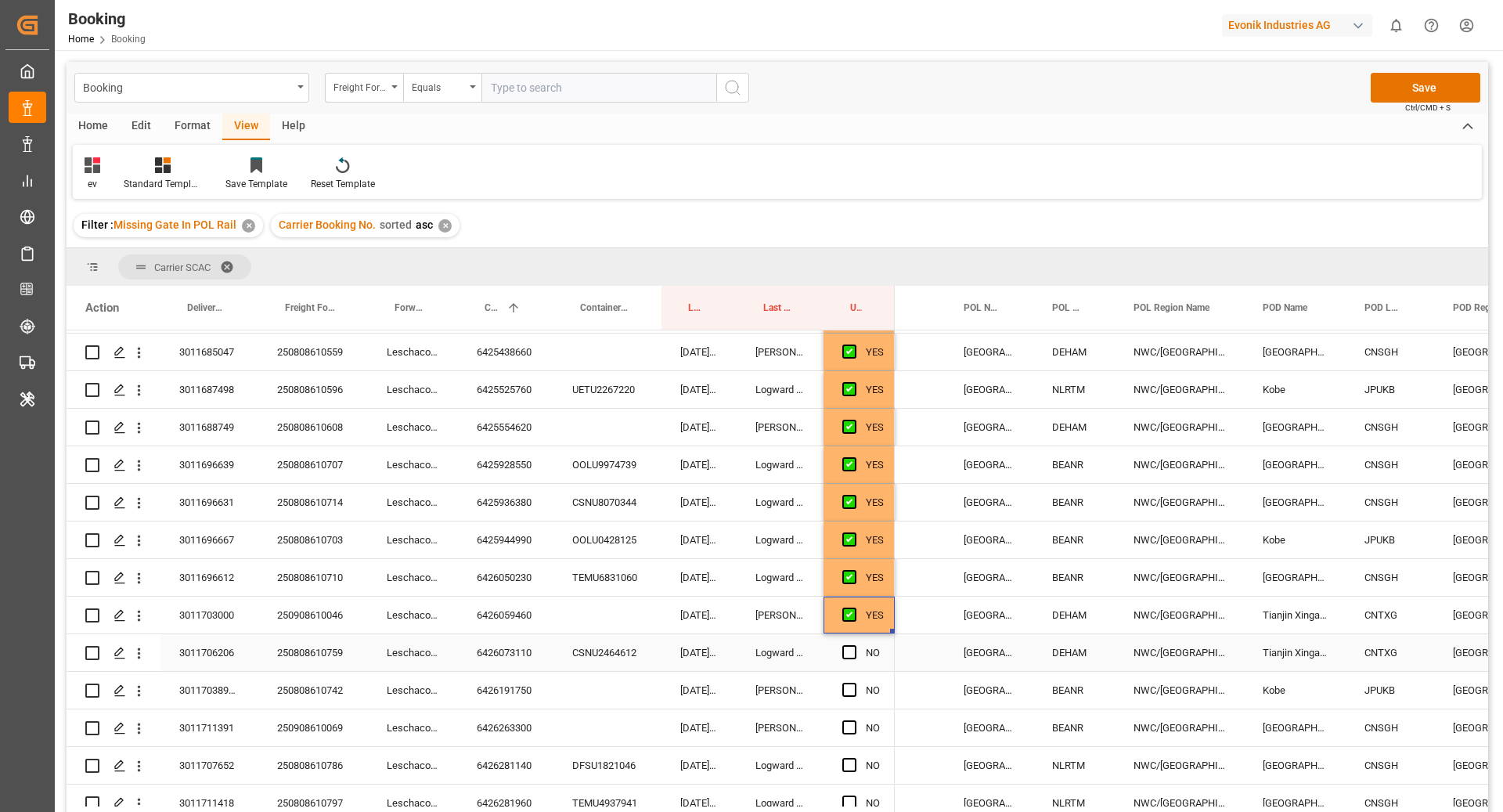
drag, startPoint x: 496, startPoint y: 648, endPoint x: 542, endPoint y: 664, distance: 48.7
click at [495, 648] on div "6426073110" at bounding box center [505, 652] width 95 height 36
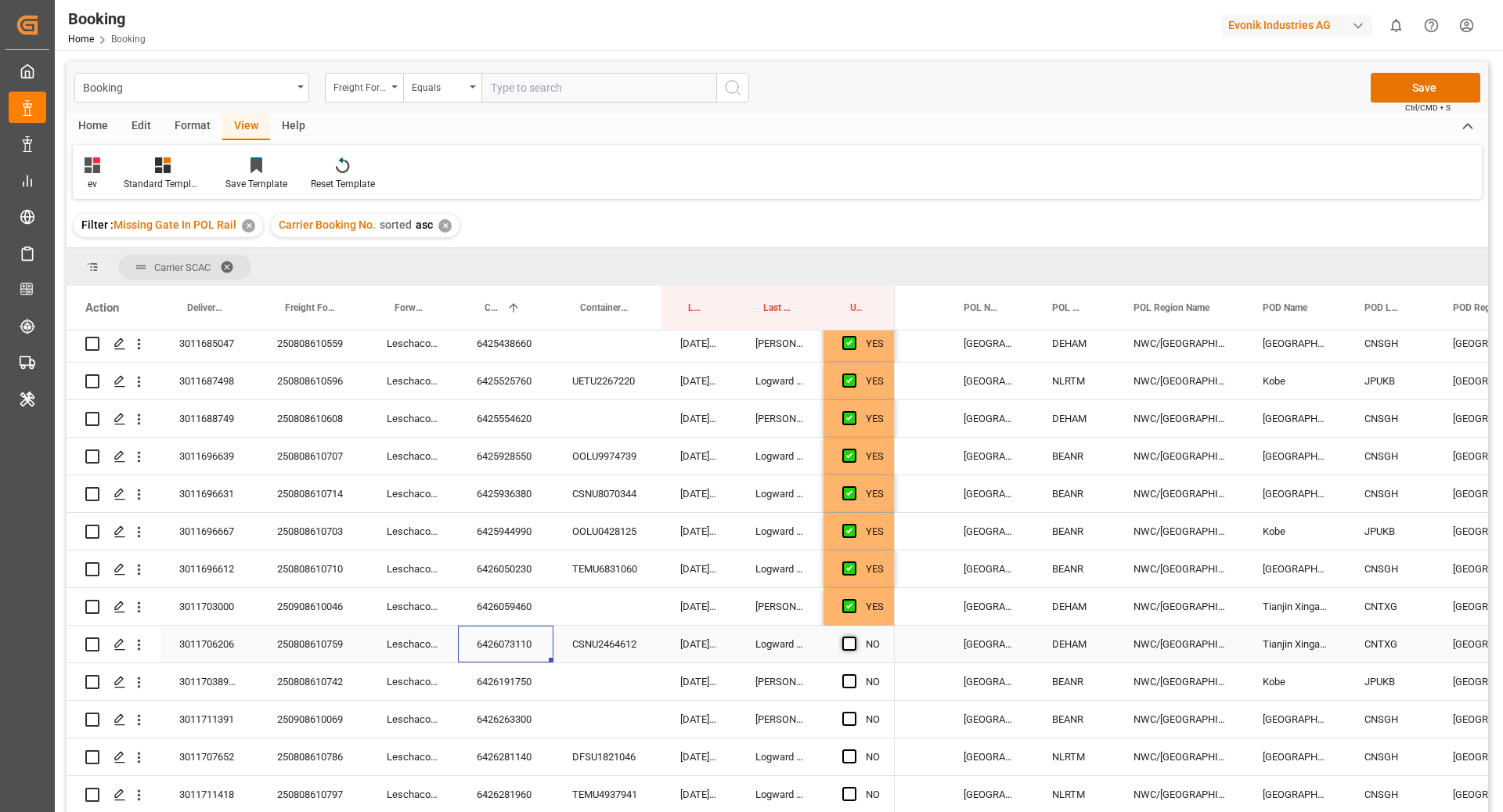
click at [846, 645] on span "Press SPACE to select this row." at bounding box center [850, 644] width 15 height 15
click at [854, 637] on input "Press SPACE to select this row." at bounding box center [854, 637] width 0 height 0
click at [537, 690] on div "6426191750" at bounding box center [505, 681] width 95 height 36
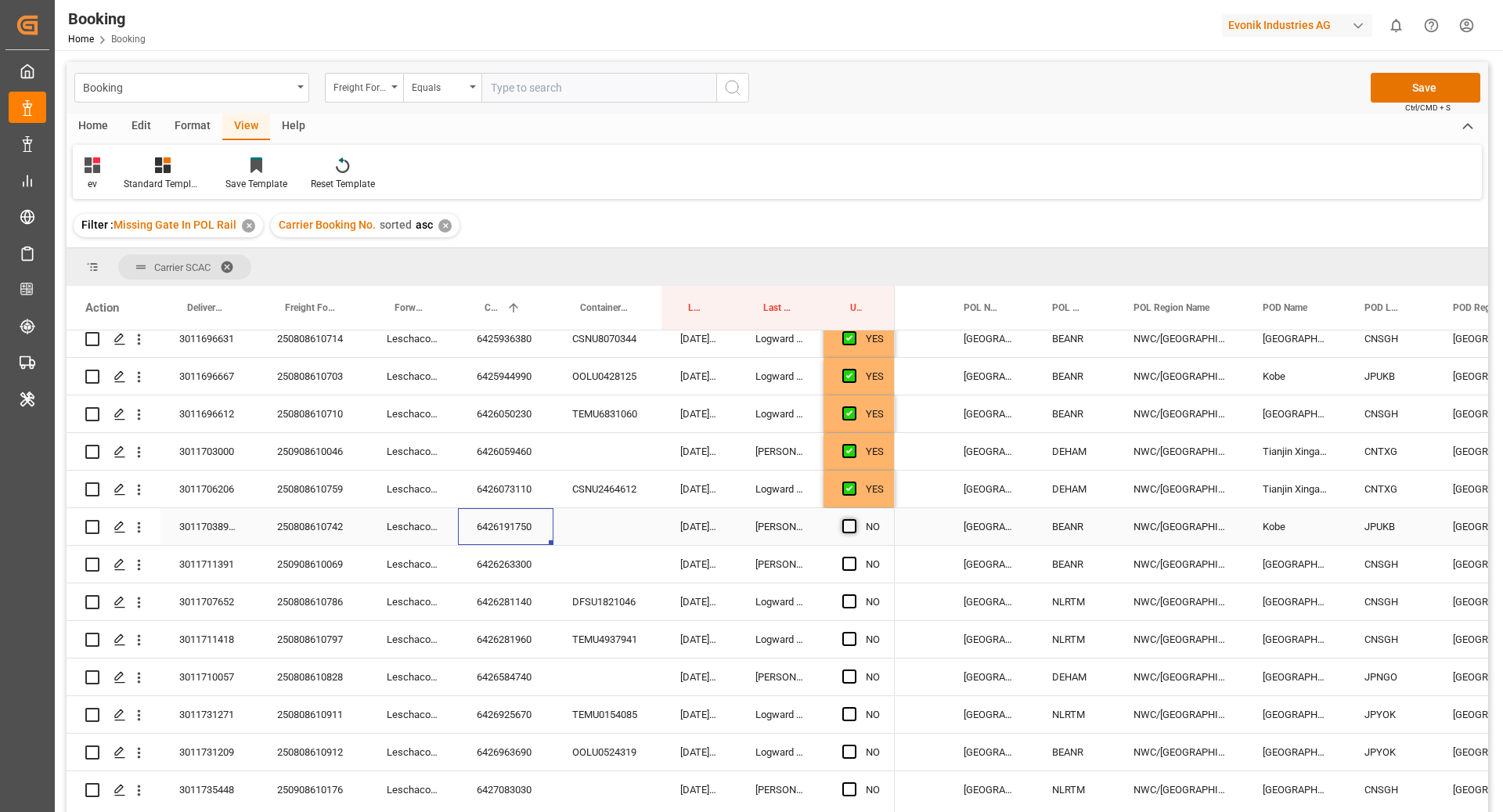
click at [846, 526] on span "Press SPACE to select this row." at bounding box center [850, 526] width 15 height 15
click at [854, 519] on input "Press SPACE to select this row." at bounding box center [854, 519] width 0 height 0
click at [510, 572] on div "6426263300" at bounding box center [505, 564] width 95 height 36
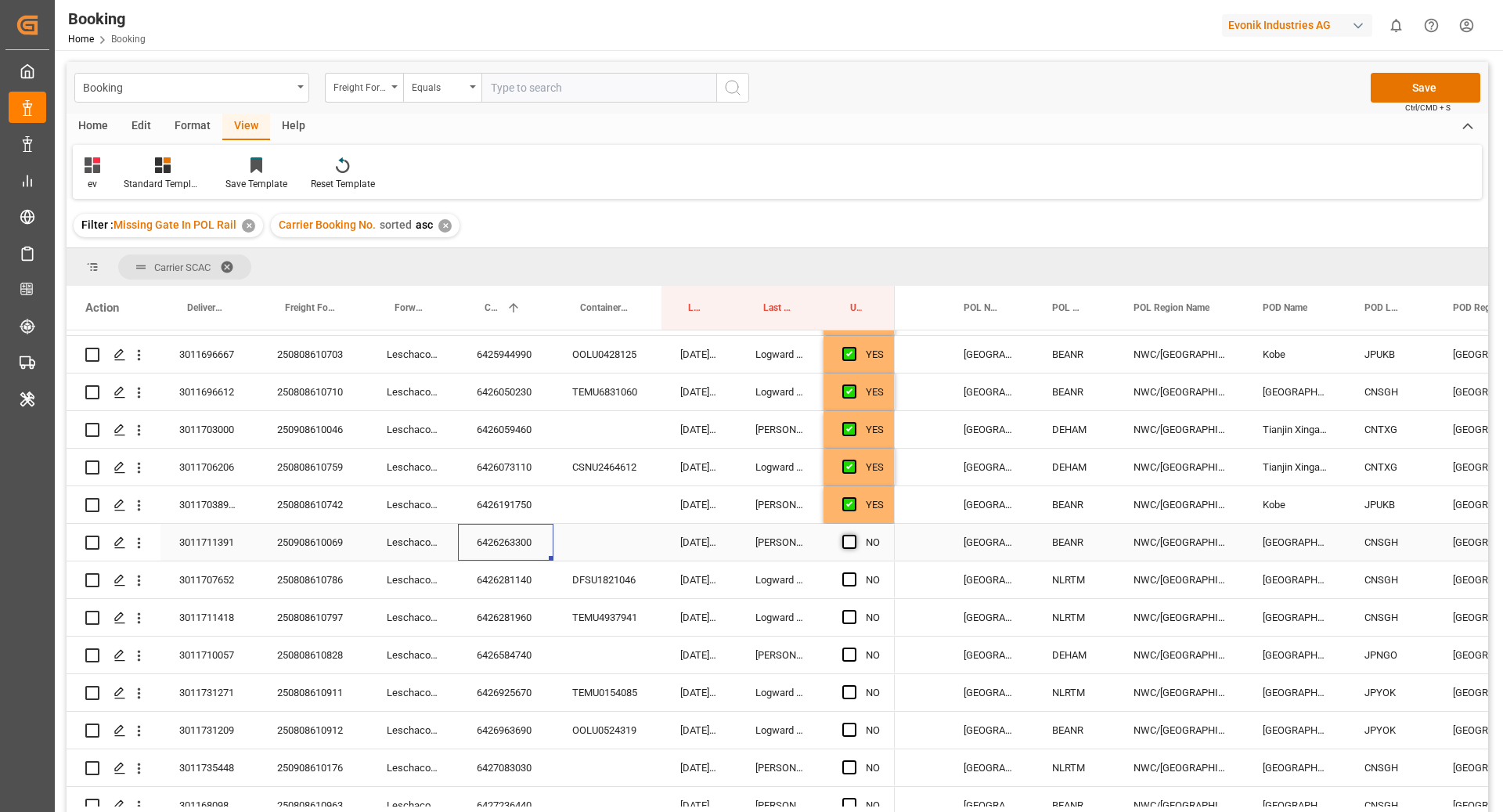
click at [846, 541] on span "Press SPACE to select this row." at bounding box center [850, 542] width 15 height 15
click at [854, 535] on input "Press SPACE to select this row." at bounding box center [854, 535] width 0 height 0
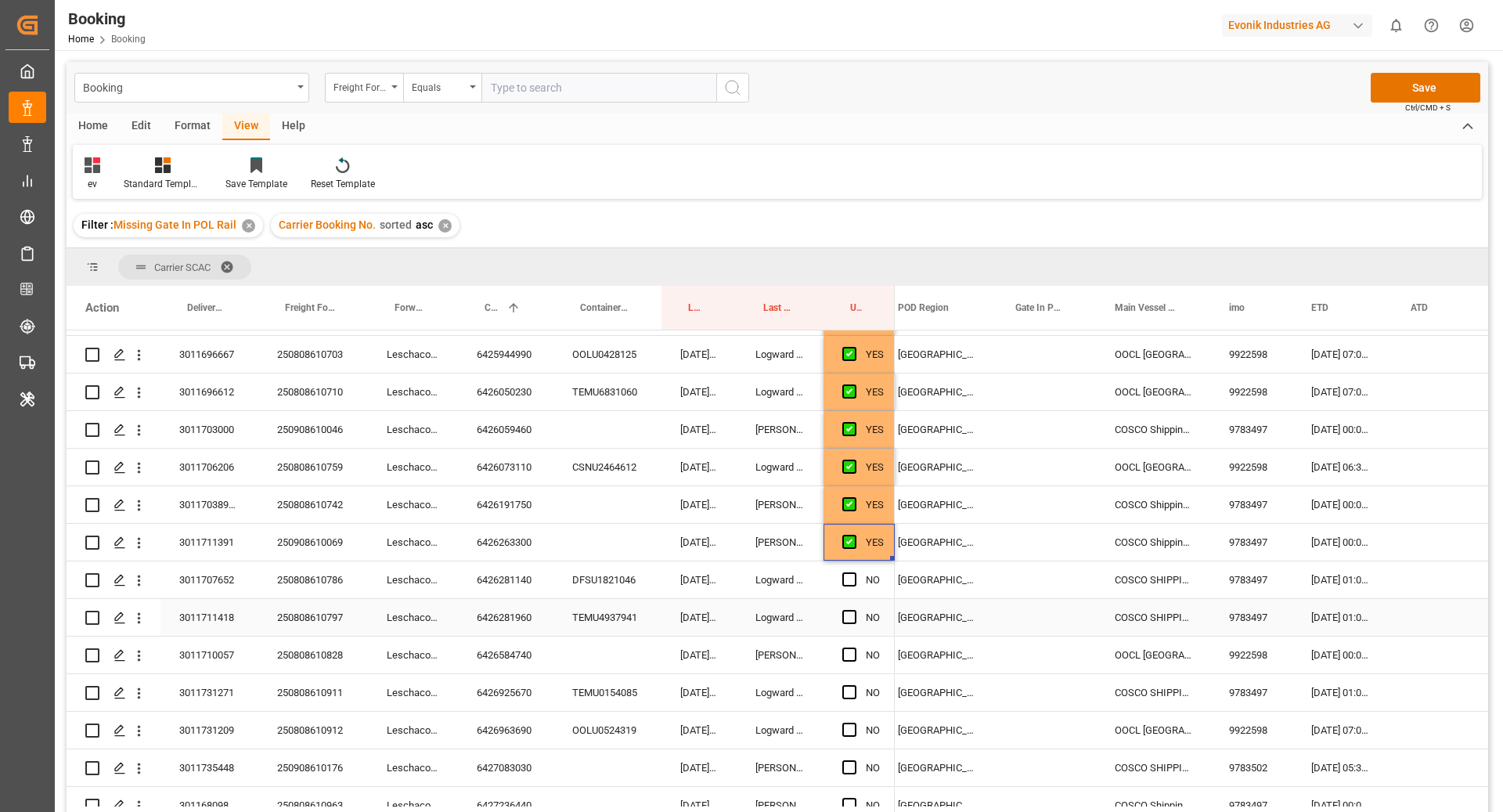
click at [507, 582] on div "6426281140" at bounding box center [505, 579] width 95 height 36
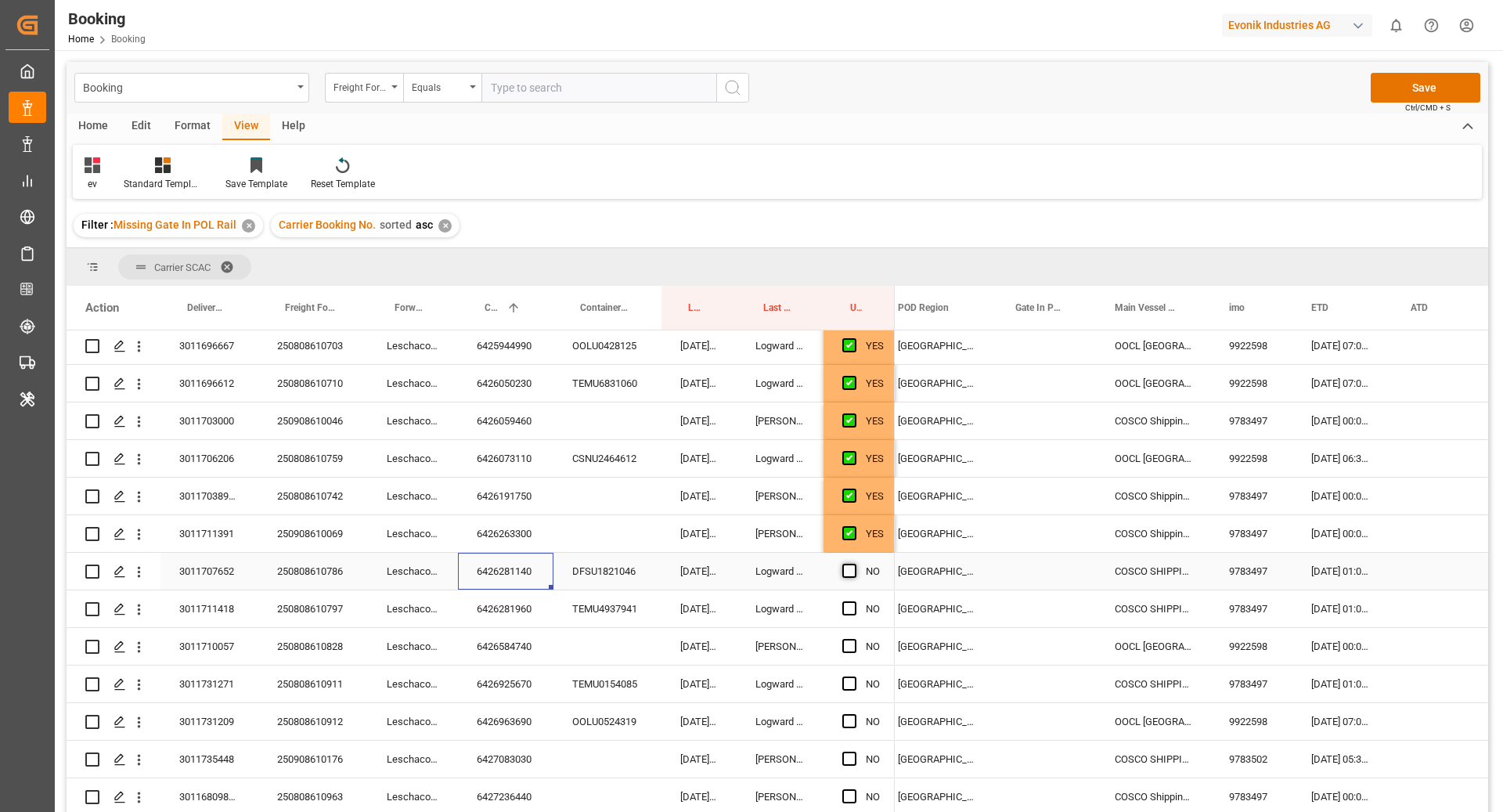
click at [851, 567] on span "Press SPACE to select this row." at bounding box center [850, 570] width 15 height 15
click at [854, 563] on input "Press SPACE to select this row." at bounding box center [854, 563] width 0 height 0
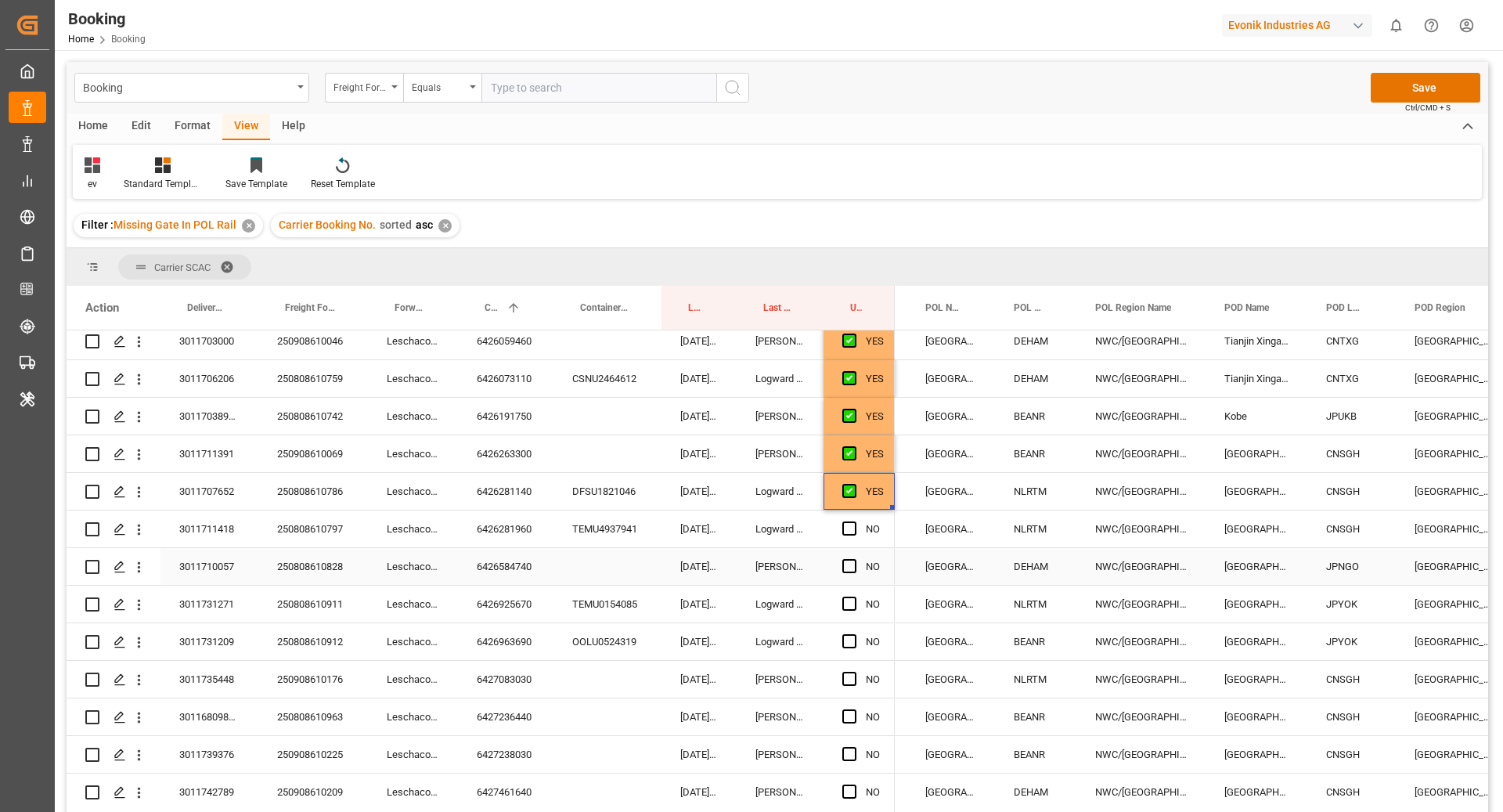
click at [516, 538] on div "6426281960" at bounding box center [505, 529] width 95 height 36
click at [841, 528] on div "NO" at bounding box center [860, 529] width 71 height 36
click at [849, 528] on span "Press SPACE to select this row." at bounding box center [850, 529] width 15 height 15
click at [854, 521] on input "Press SPACE to select this row." at bounding box center [854, 521] width 0 height 0
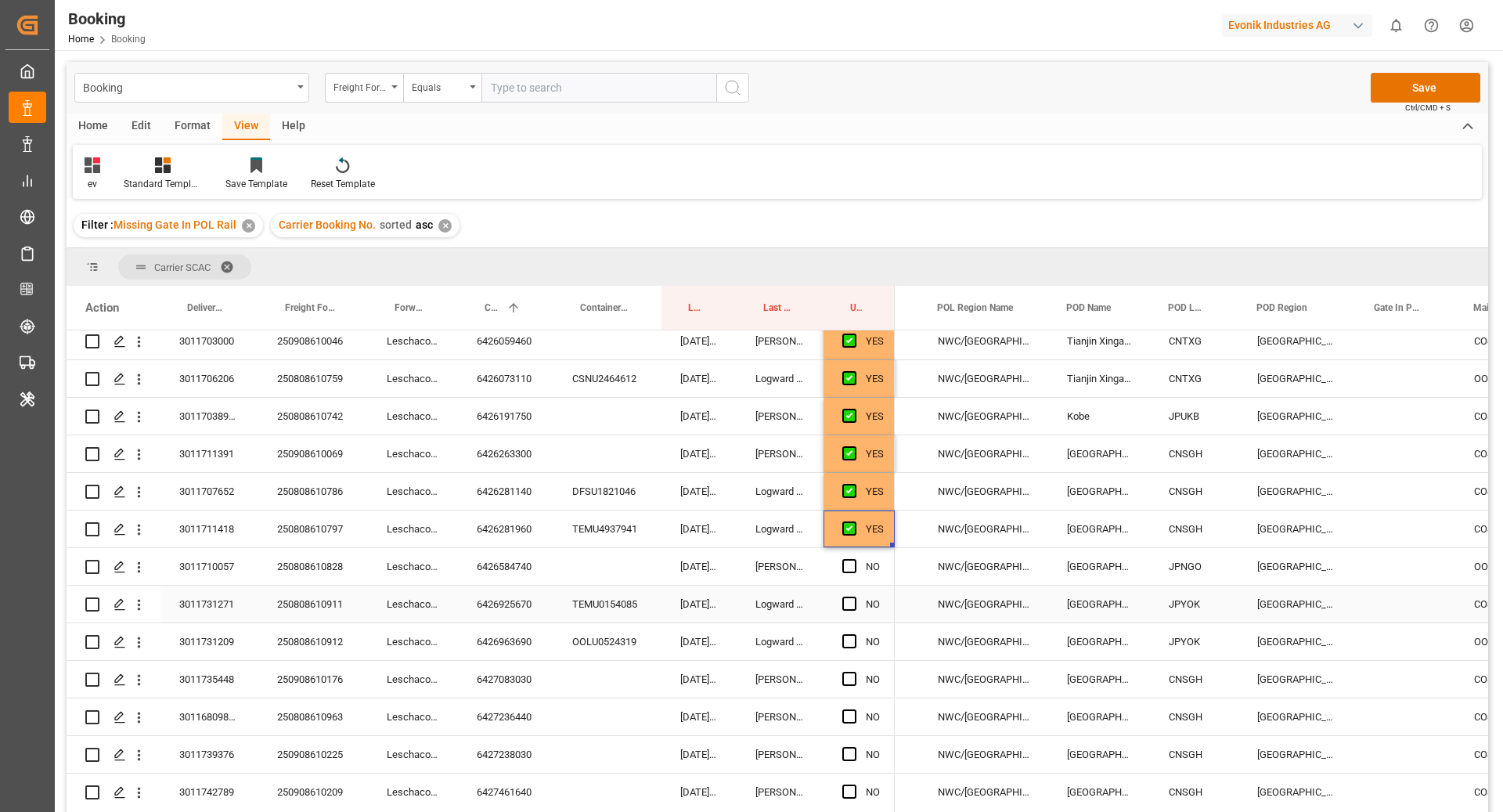
click at [523, 579] on div "6426584740" at bounding box center [505, 566] width 95 height 36
click at [850, 570] on span "Press SPACE to select this row." at bounding box center [850, 566] width 15 height 15
click at [854, 559] on input "Press SPACE to select this row." at bounding box center [854, 559] width 0 height 0
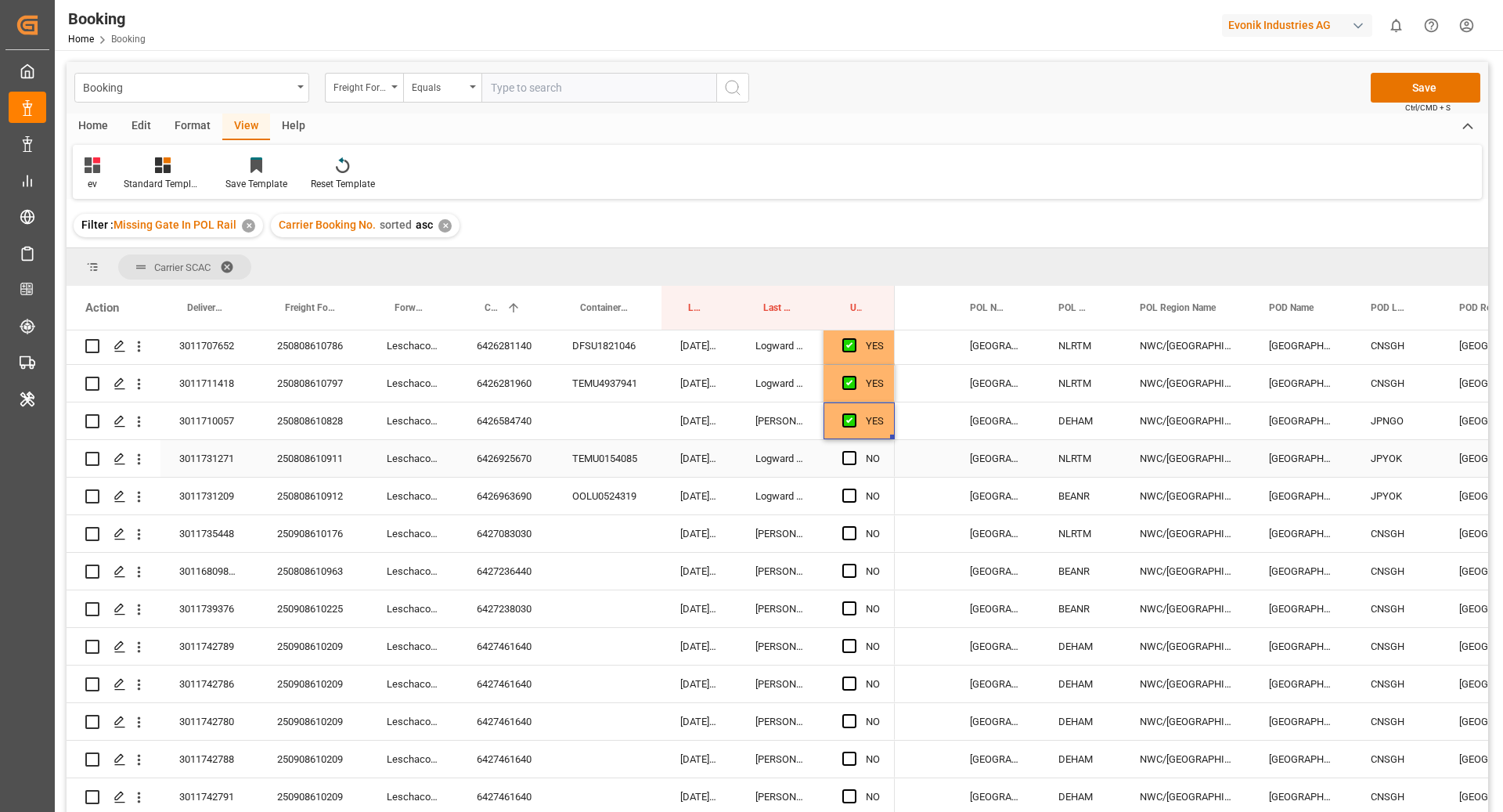
click at [526, 463] on div "6426925670" at bounding box center [505, 458] width 95 height 36
drag, startPoint x: 846, startPoint y: 450, endPoint x: 882, endPoint y: 465, distance: 39.0
click at [846, 451] on span "Press SPACE to select this row." at bounding box center [850, 458] width 15 height 15
click at [854, 451] on input "Press SPACE to select this row." at bounding box center [854, 451] width 0 height 0
click at [463, 490] on div "6426963690" at bounding box center [505, 496] width 95 height 36
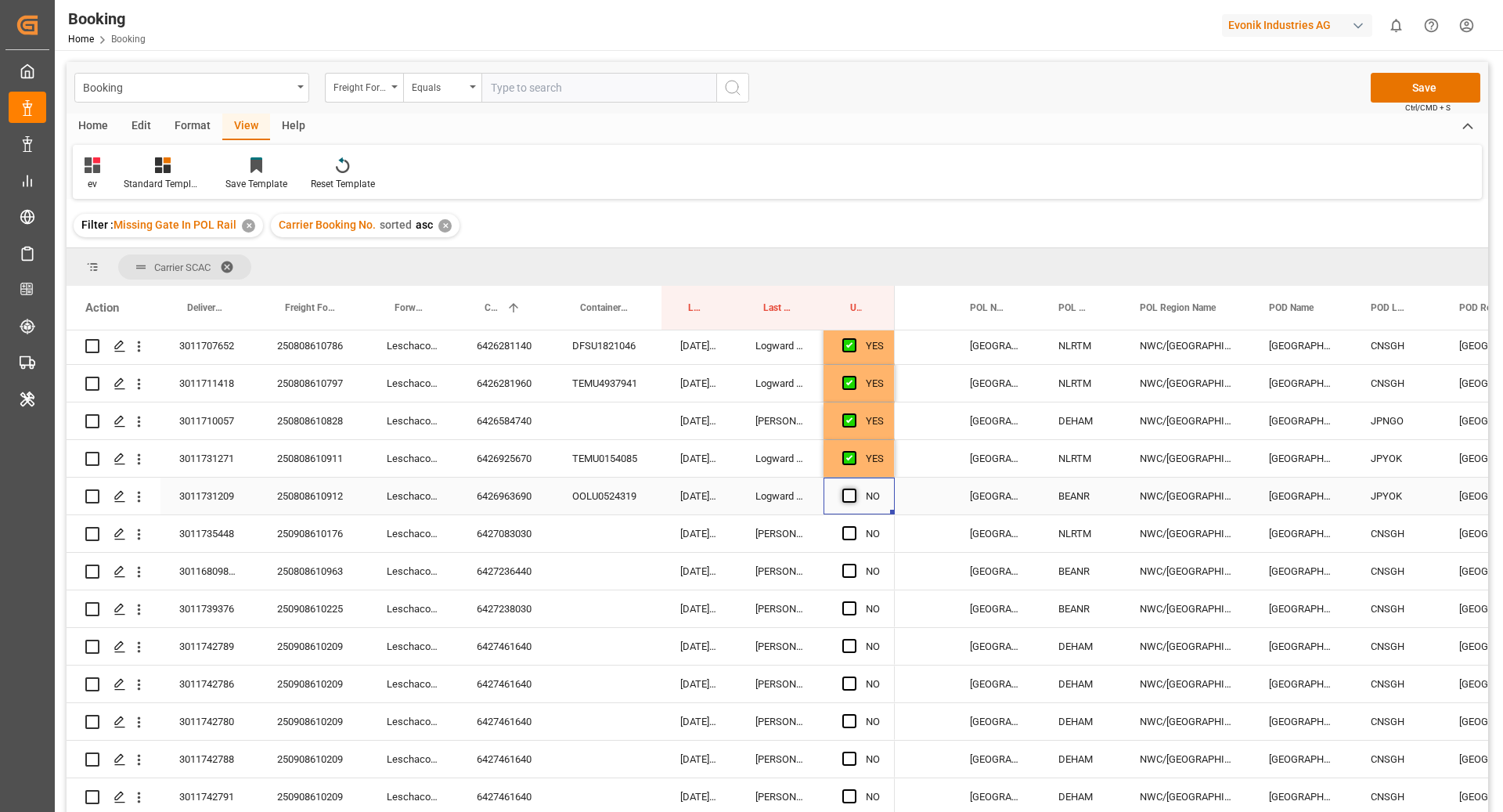
click at [847, 496] on span "Press SPACE to select this row." at bounding box center [850, 496] width 15 height 15
click at [854, 489] on input "Press SPACE to select this row." at bounding box center [854, 489] width 0 height 0
click at [496, 530] on div "6427083030" at bounding box center [505, 533] width 95 height 36
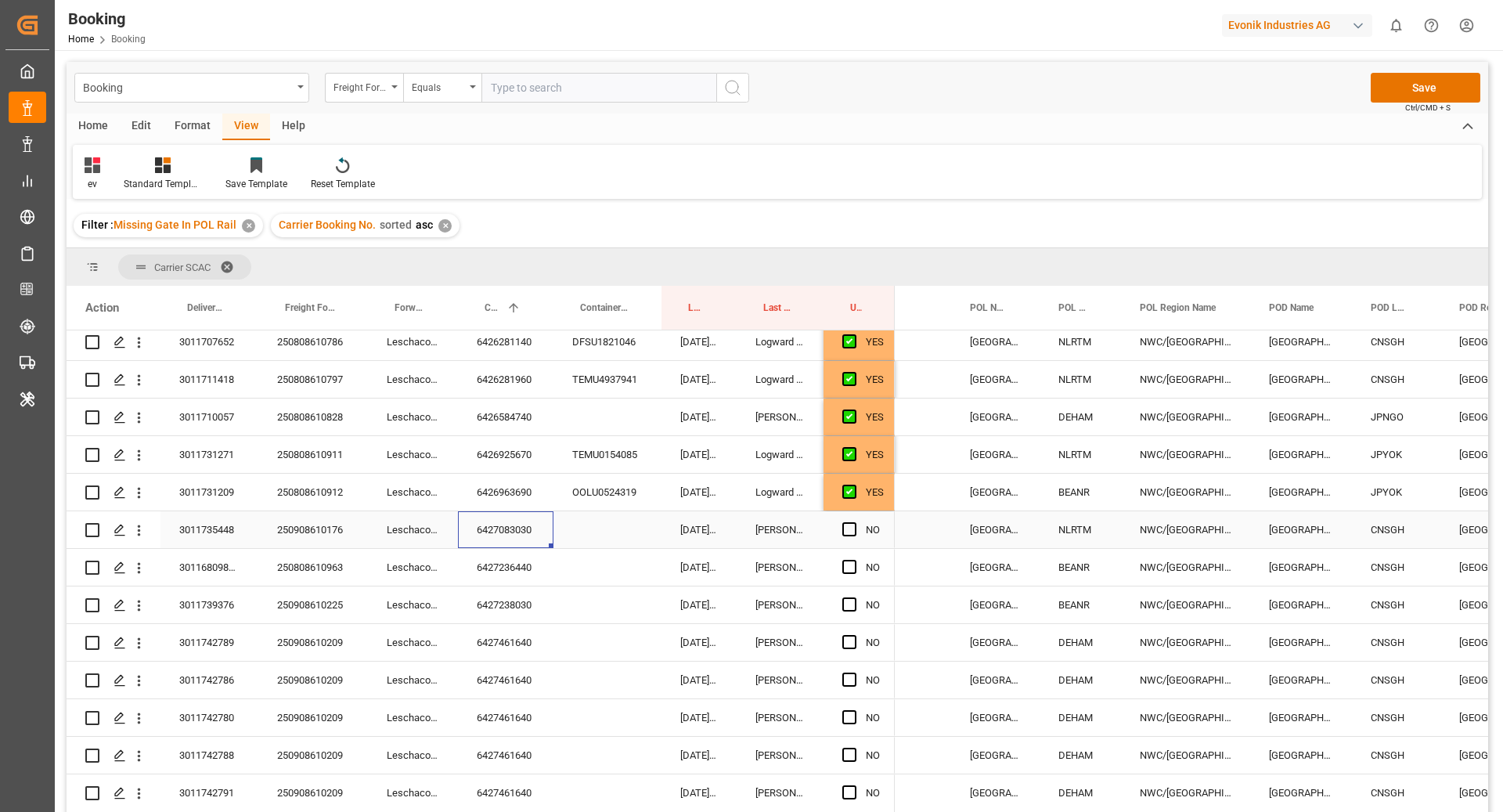
click at [851, 533] on span "Press SPACE to select this row." at bounding box center [850, 530] width 15 height 15
click at [854, 522] on input "Press SPACE to select this row." at bounding box center [854, 522] width 0 height 0
drag, startPoint x: 491, startPoint y: 556, endPoint x: 654, endPoint y: 579, distance: 164.6
click at [491, 556] on div "6427236440" at bounding box center [505, 567] width 95 height 36
click at [847, 565] on span "Press SPACE to select this row." at bounding box center [850, 567] width 15 height 15
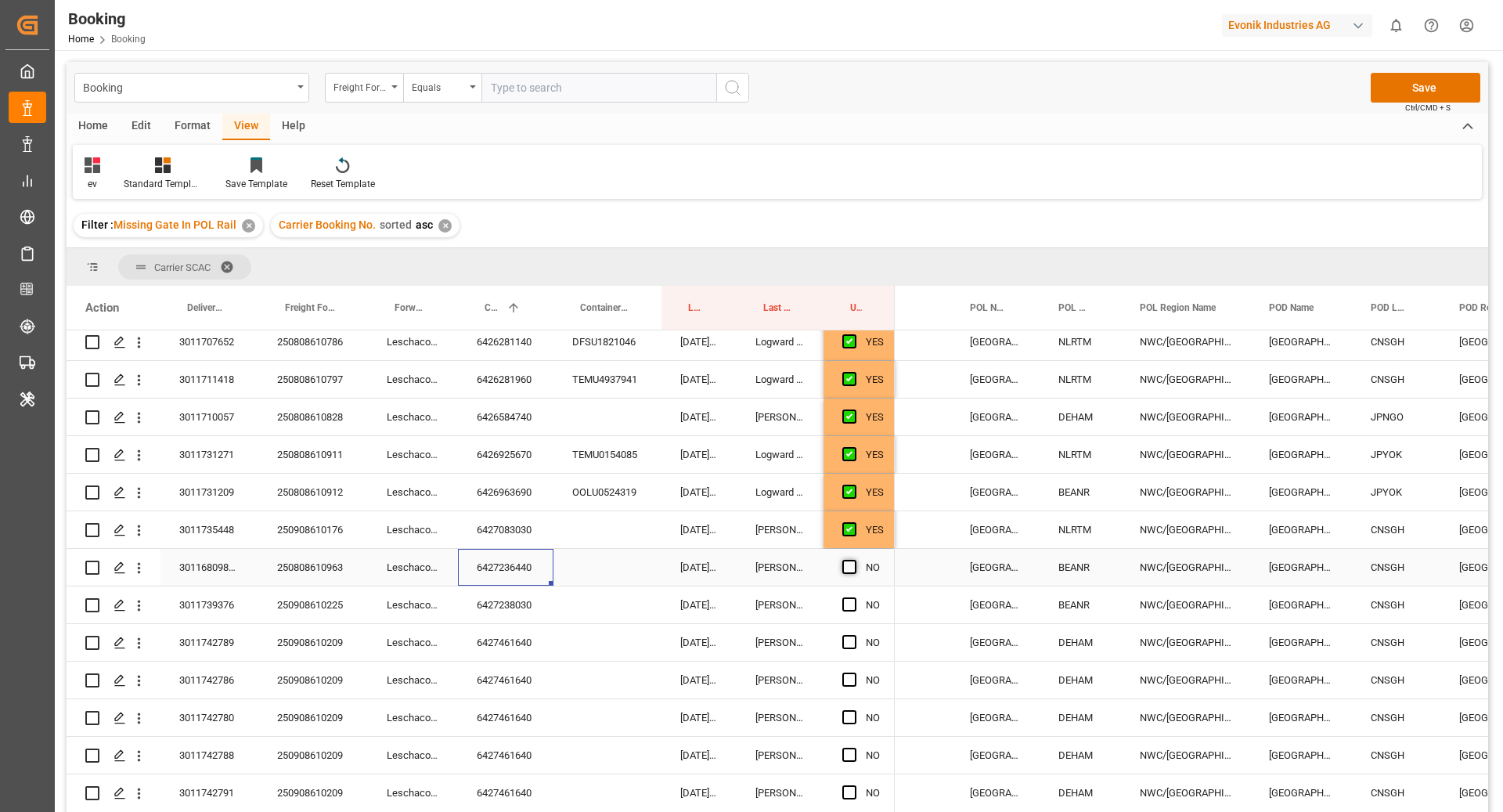
click at [854, 559] on input "Press SPACE to select this row." at bounding box center [854, 559] width 0 height 0
click at [482, 610] on div "6427238030" at bounding box center [505, 604] width 95 height 36
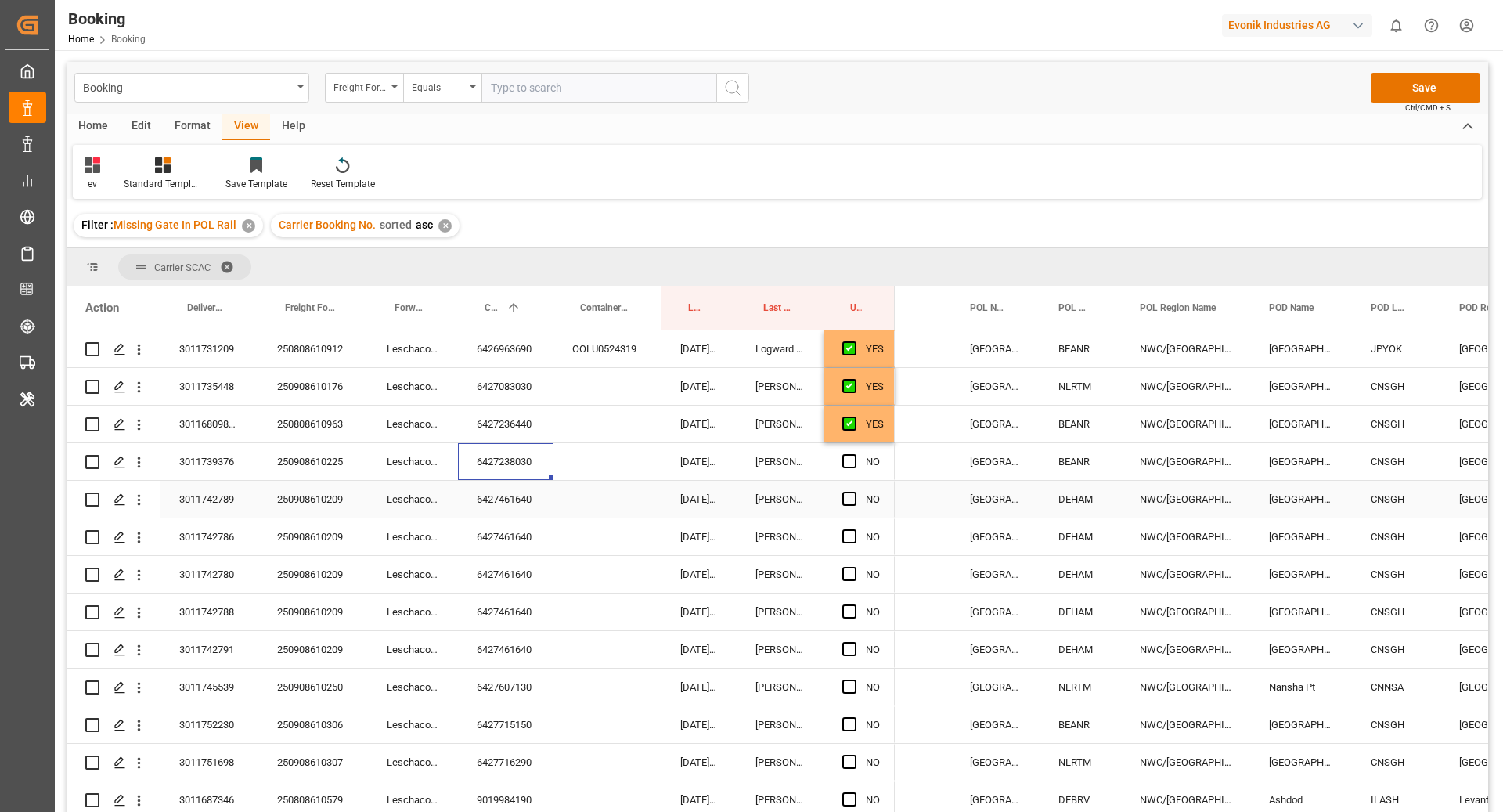
scroll to position [1579, 0]
click at [844, 460] on span "Press SPACE to select this row." at bounding box center [850, 460] width 15 height 15
click at [854, 453] on input "Press SPACE to select this row." at bounding box center [854, 453] width 0 height 0
click at [513, 487] on div "6427461640" at bounding box center [505, 498] width 95 height 36
click at [851, 493] on span "Press SPACE to select this row." at bounding box center [850, 498] width 15 height 15
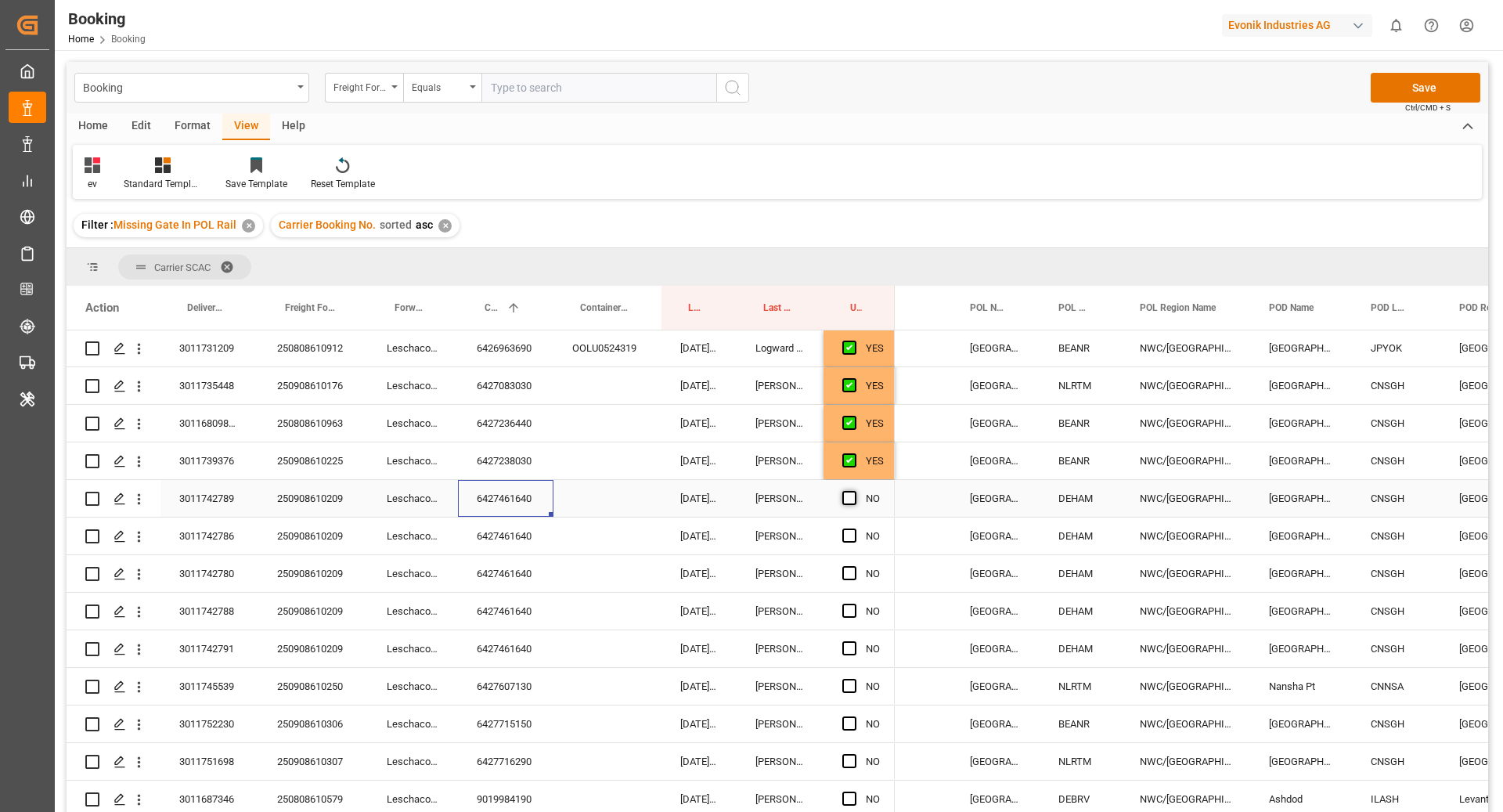
click at [854, 490] on input "Press SPACE to select this row." at bounding box center [854, 490] width 0 height 0
click at [523, 539] on div "6427461640" at bounding box center [505, 536] width 95 height 36
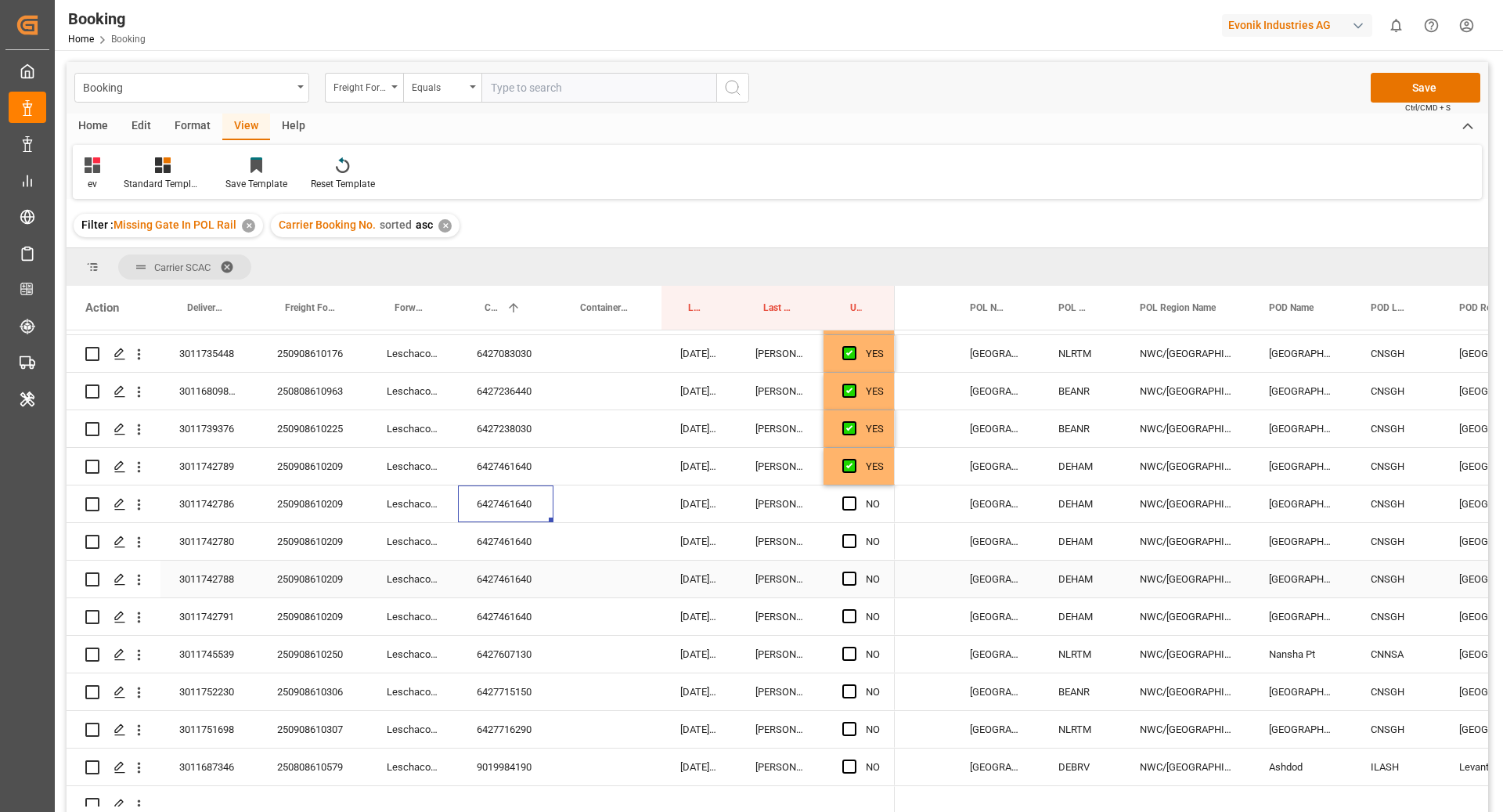
scroll to position [1634, 0]
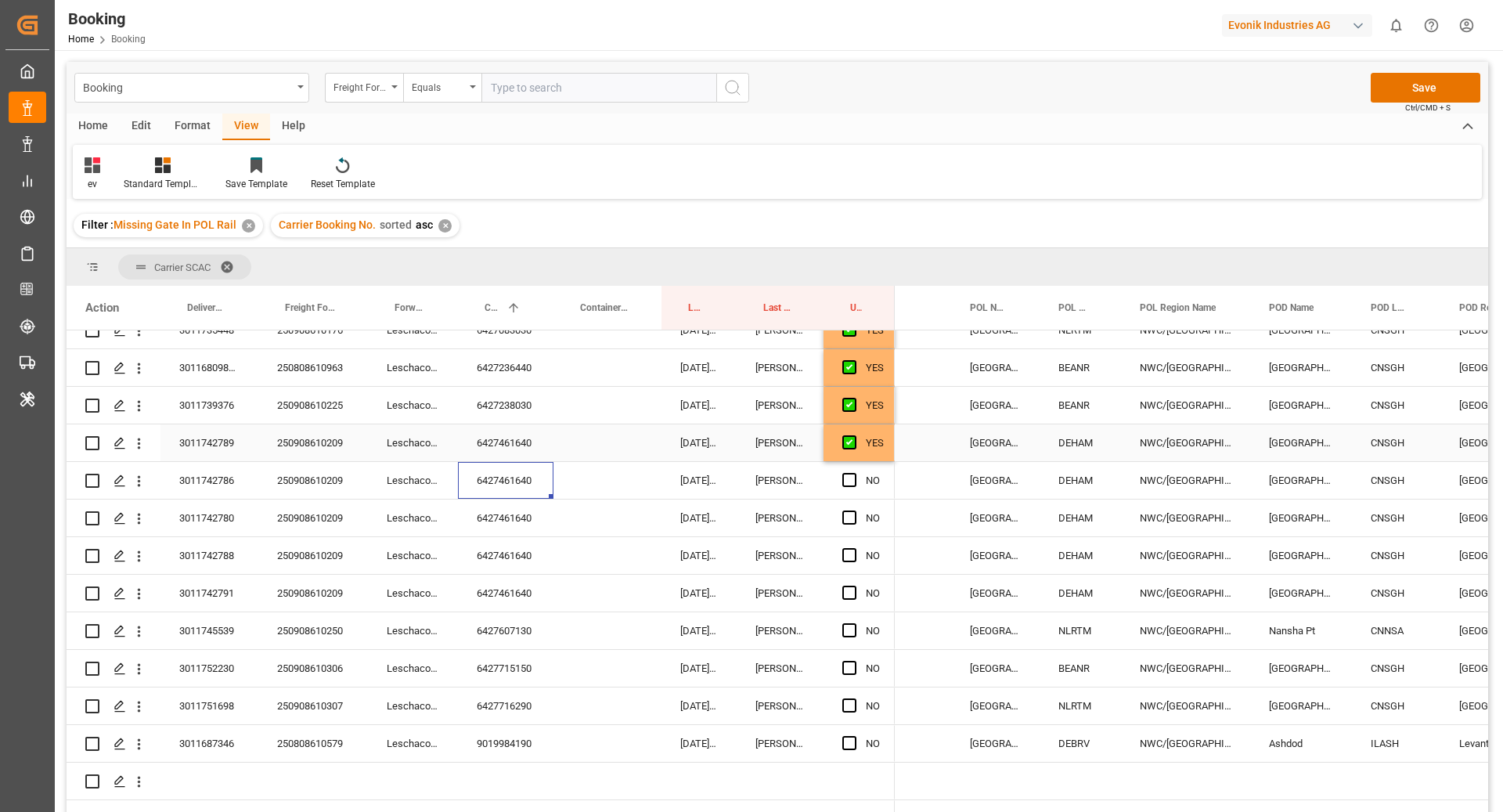
click at [886, 450] on div "YES" at bounding box center [860, 442] width 71 height 36
drag, startPoint x: 894, startPoint y: 460, endPoint x: 888, endPoint y: 600, distance: 140.1
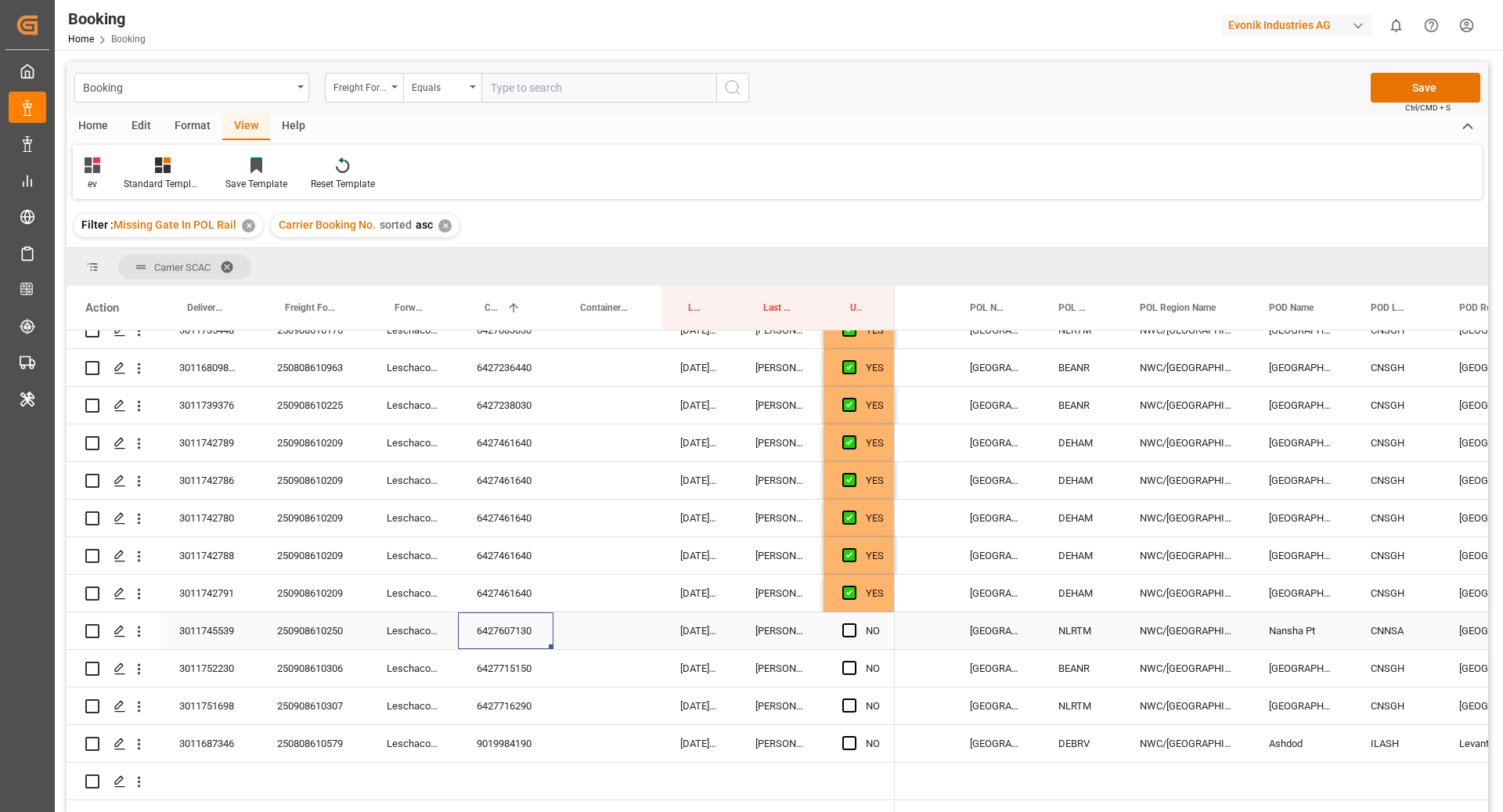
click at [525, 633] on div "6427607130" at bounding box center [505, 630] width 95 height 36
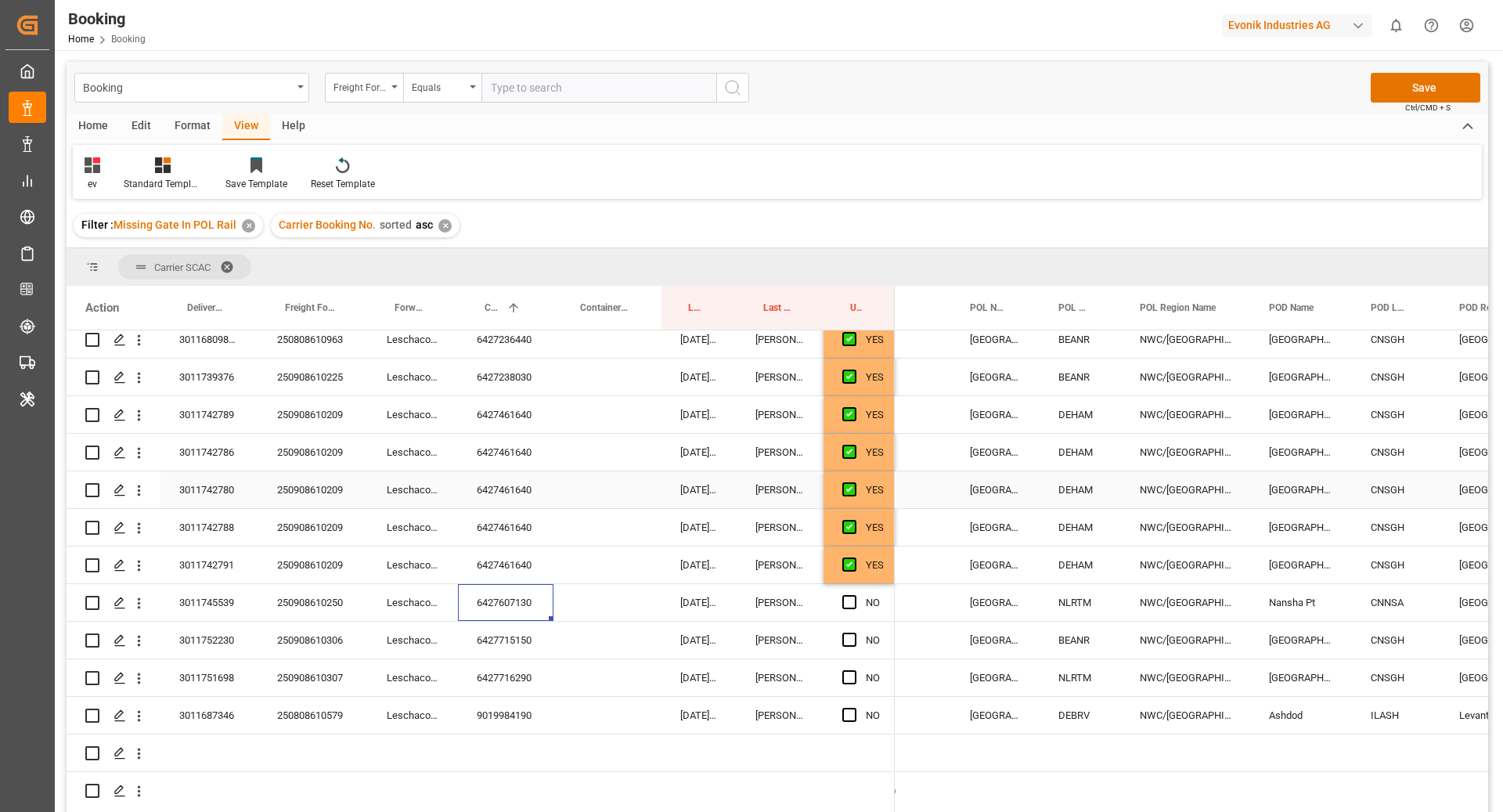
scroll to position [1669, 0]
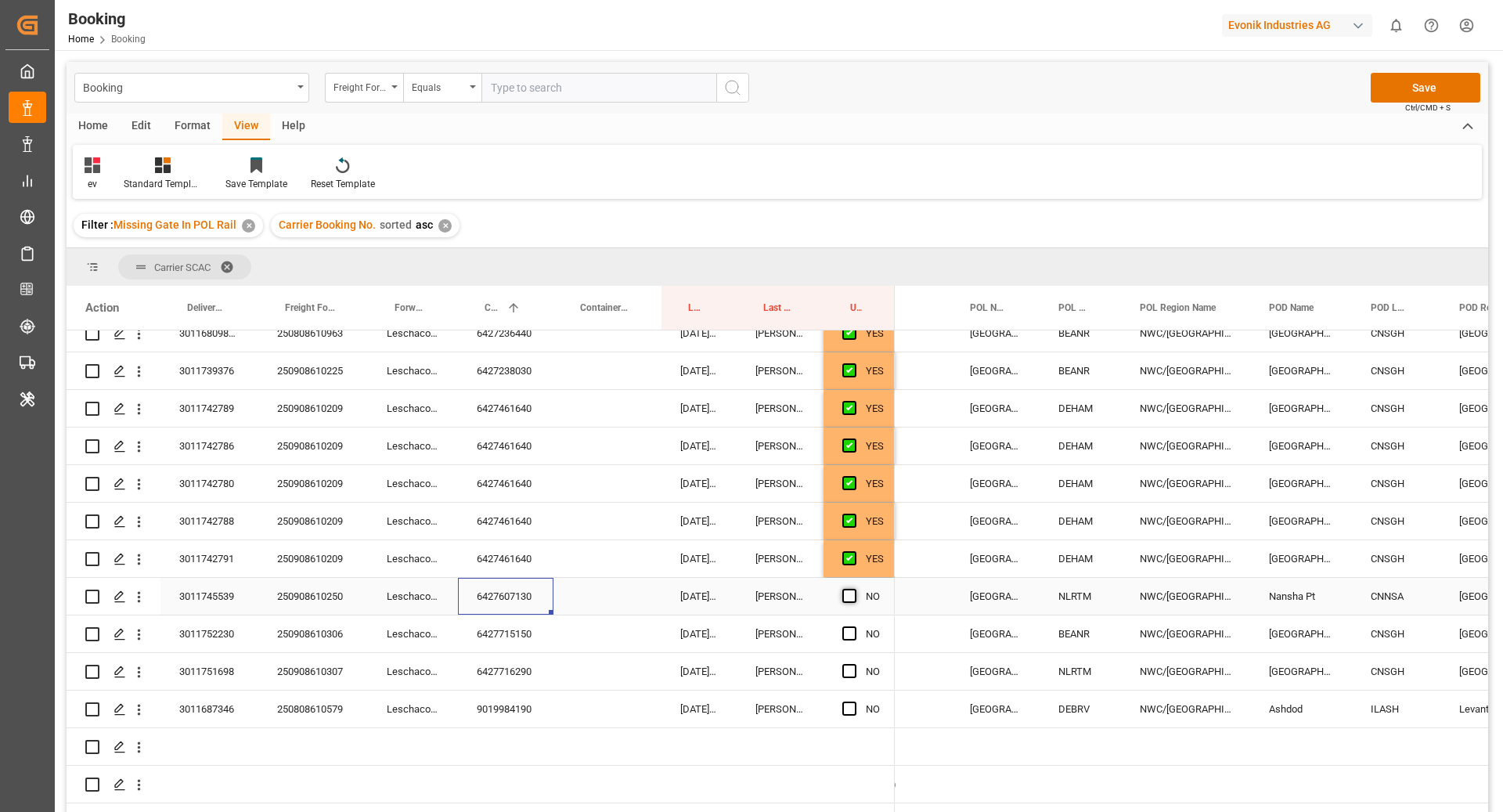
click at [851, 592] on span "Press SPACE to select this row." at bounding box center [850, 596] width 15 height 15
click at [854, 589] on input "Press SPACE to select this row." at bounding box center [854, 589] width 0 height 0
click at [520, 639] on div "6427715150" at bounding box center [505, 633] width 95 height 36
click at [849, 635] on span "Press SPACE to select this row." at bounding box center [850, 633] width 15 height 15
click at [854, 626] on input "Press SPACE to select this row." at bounding box center [854, 626] width 0 height 0
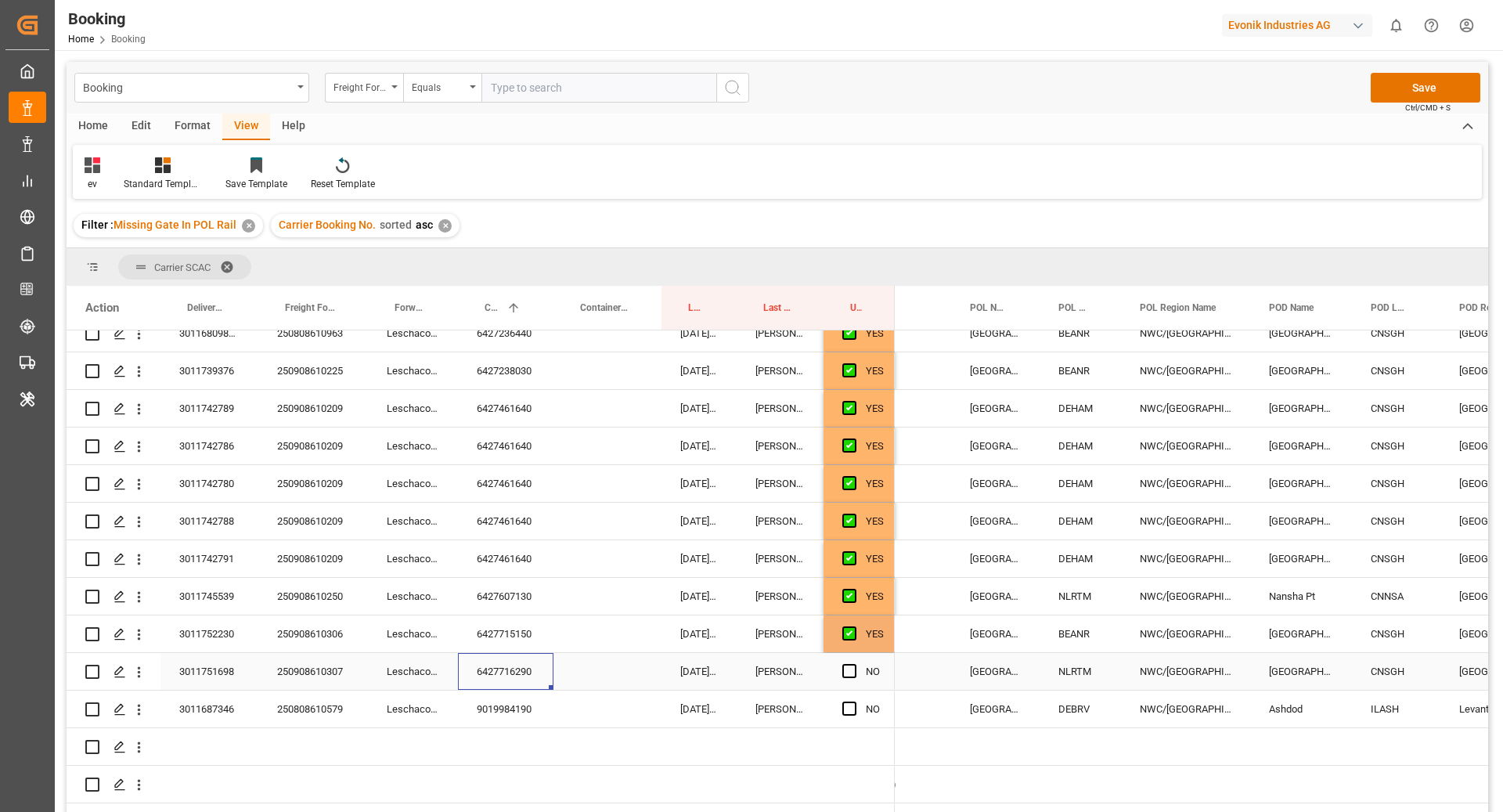
click at [514, 674] on div "6427716290" at bounding box center [505, 671] width 95 height 36
click at [851, 673] on span "Press SPACE to select this row." at bounding box center [850, 671] width 15 height 15
click at [854, 664] on input "Press SPACE to select this row." at bounding box center [854, 664] width 0 height 0
click at [533, 705] on div "9019984190" at bounding box center [505, 708] width 95 height 36
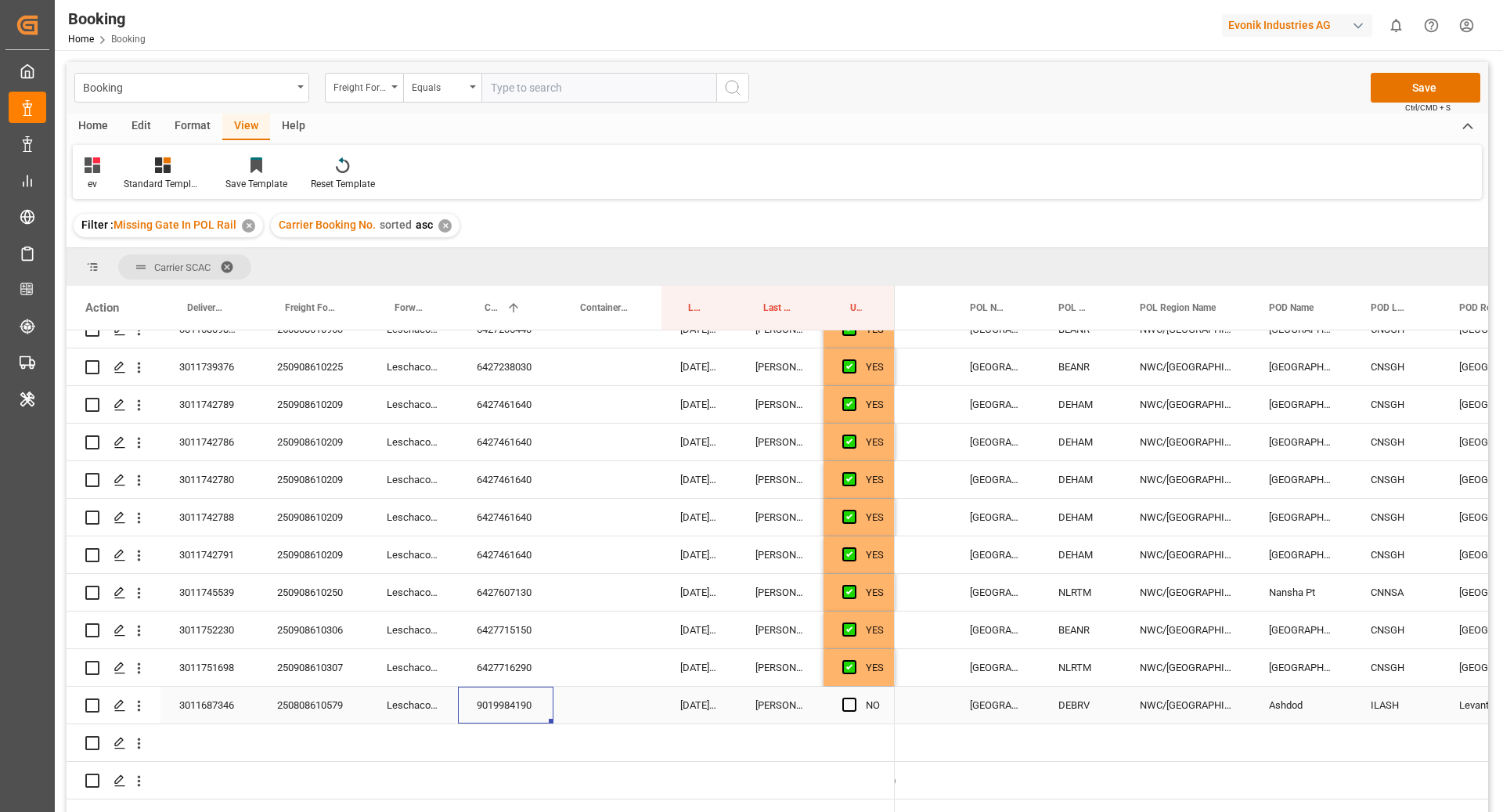
click at [848, 707] on span "Press SPACE to select this row." at bounding box center [850, 705] width 15 height 15
click at [854, 698] on input "Press SPACE to select this row." at bounding box center [854, 698] width 0 height 0
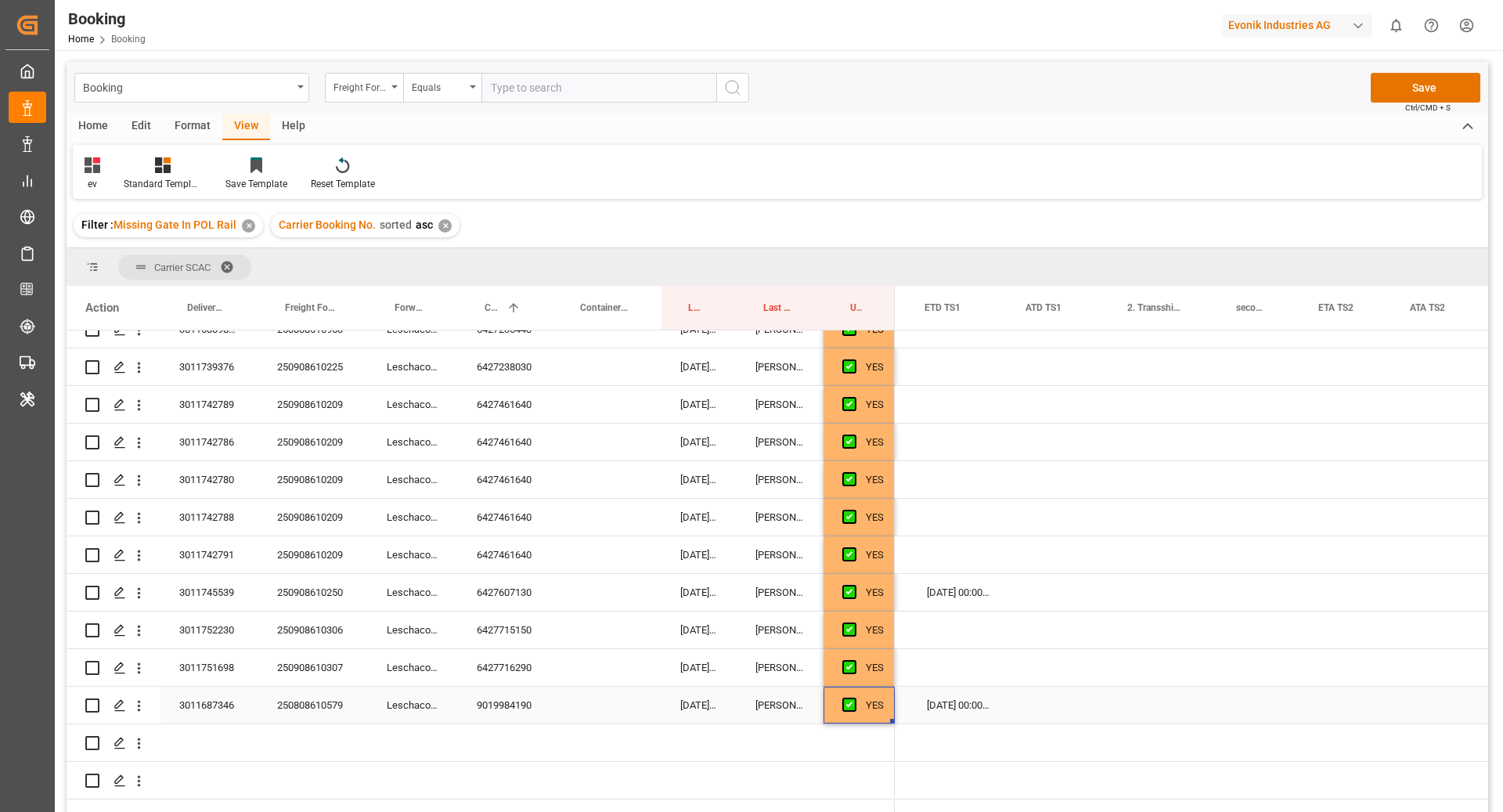
scroll to position [0, 1879]
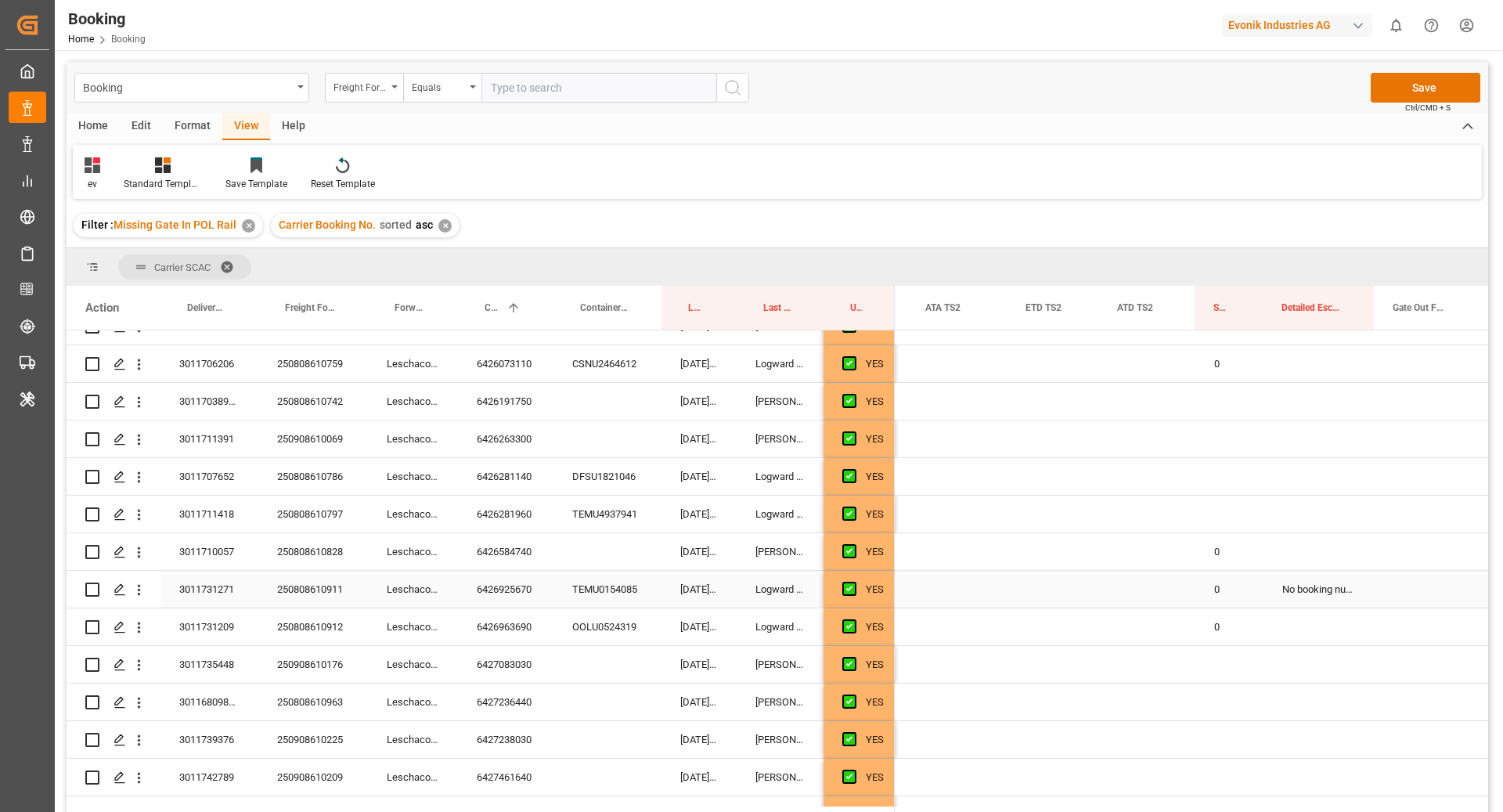
click at [1231, 567] on div "0" at bounding box center [1229, 551] width 68 height 36
drag, startPoint x: 1261, startPoint y: 566, endPoint x: 1241, endPoint y: 466, distance: 102.0
click at [1241, 466] on div "0 0 0 0 0 0 0 0 0 0 No booking number got provided by customer/forwarder, No co…" at bounding box center [460, 213] width 3857 height 2367
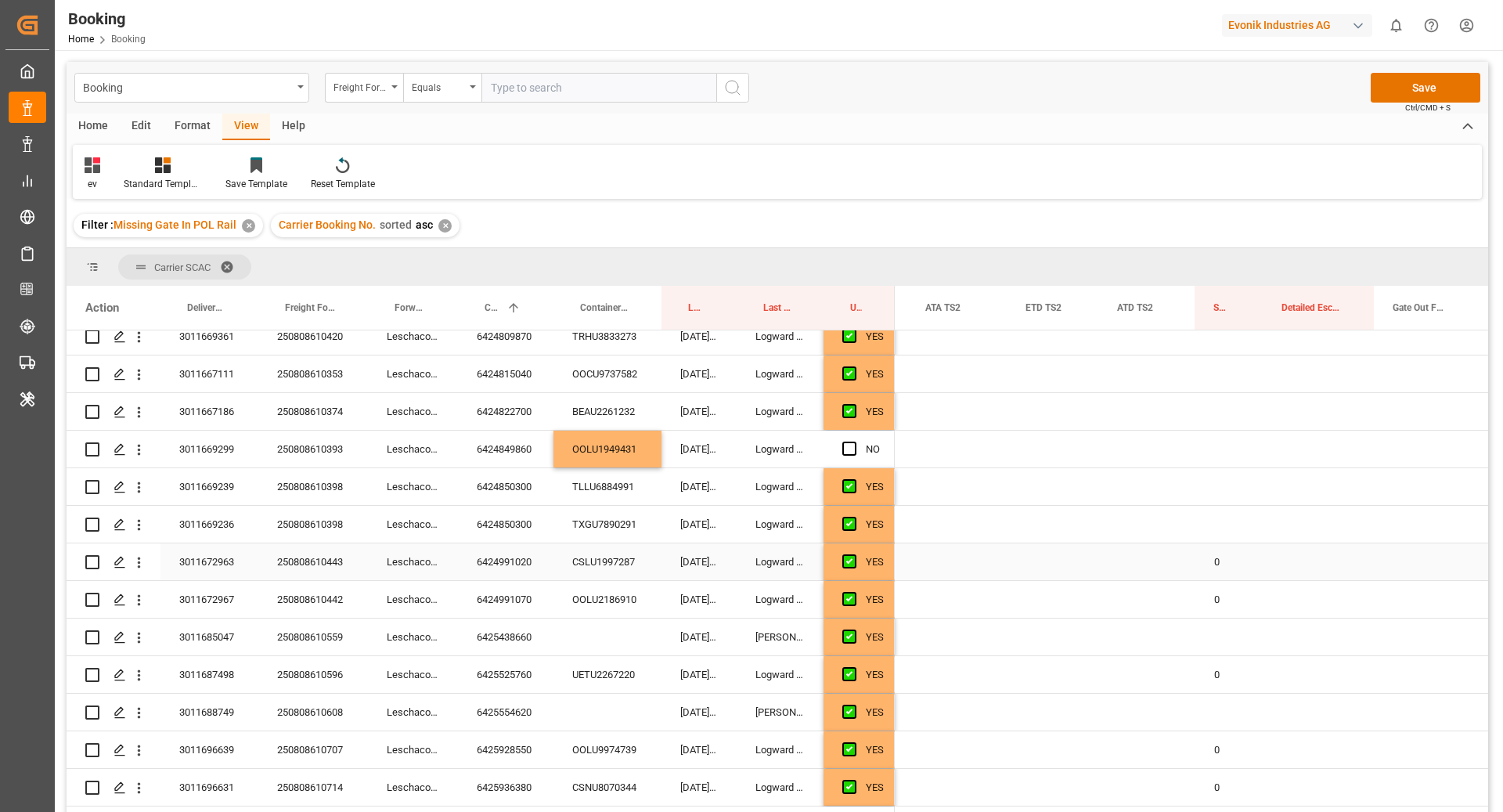
click at [1226, 569] on div "0" at bounding box center [1229, 561] width 68 height 36
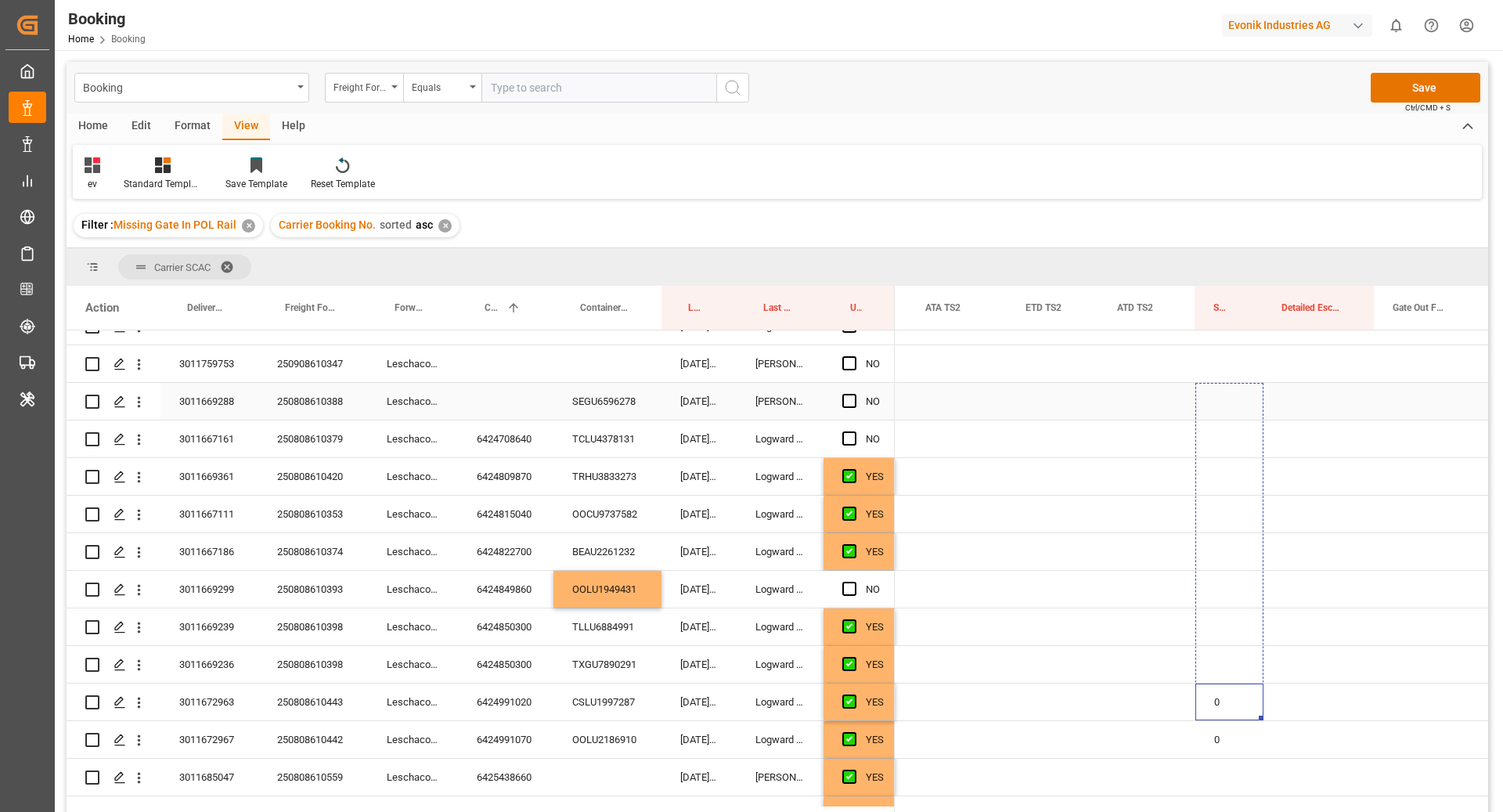
drag, startPoint x: 1260, startPoint y: 578, endPoint x: 1191, endPoint y: 400, distance: 190.9
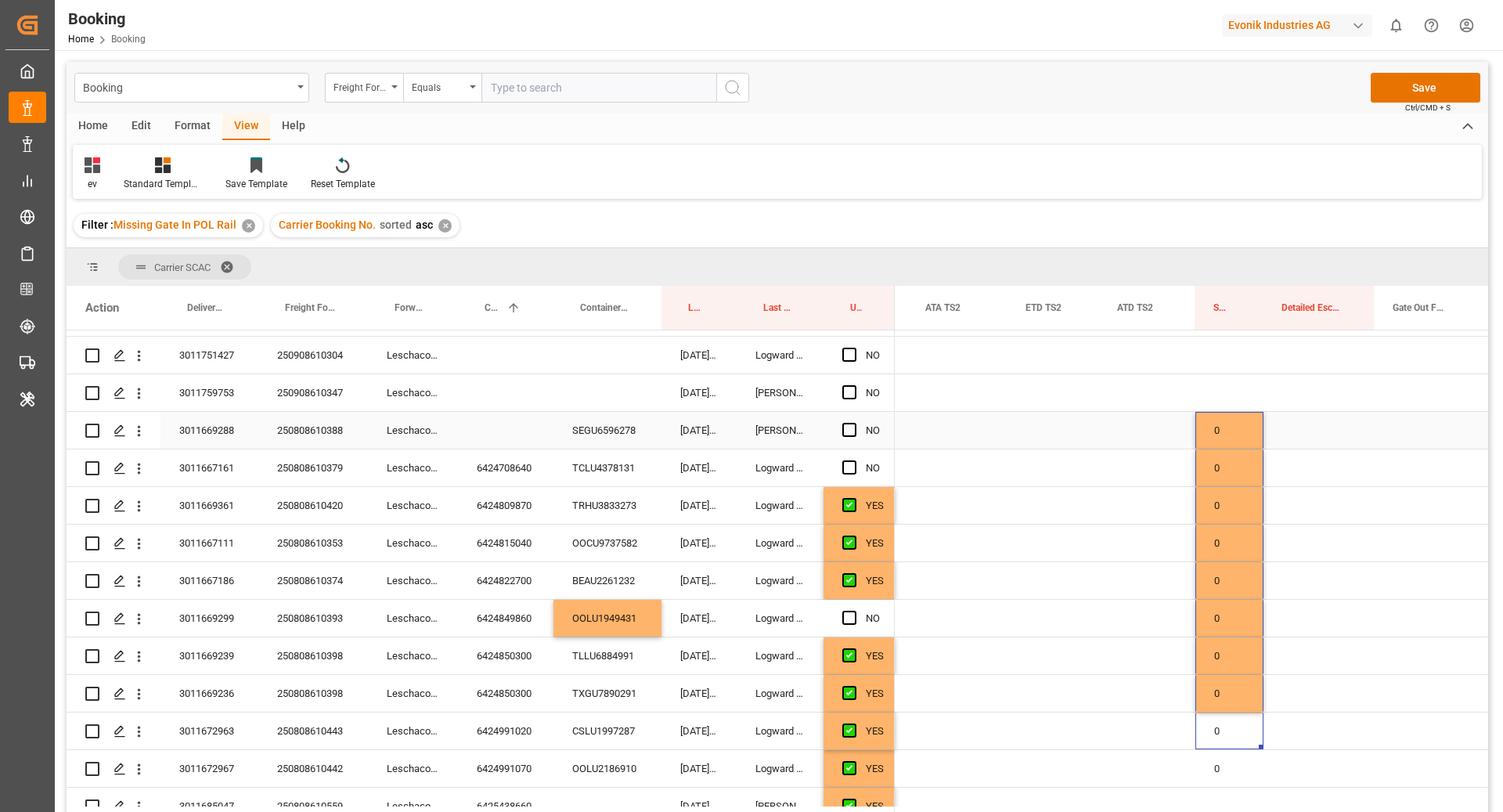
scroll to position [558, 0]
click at [1275, 434] on div "Press SPACE to select this row." at bounding box center [1319, 430] width 111 height 36
click at [1233, 441] on div "0" at bounding box center [1229, 430] width 68 height 36
click at [343, 434] on div "250808610388" at bounding box center [313, 430] width 110 height 36
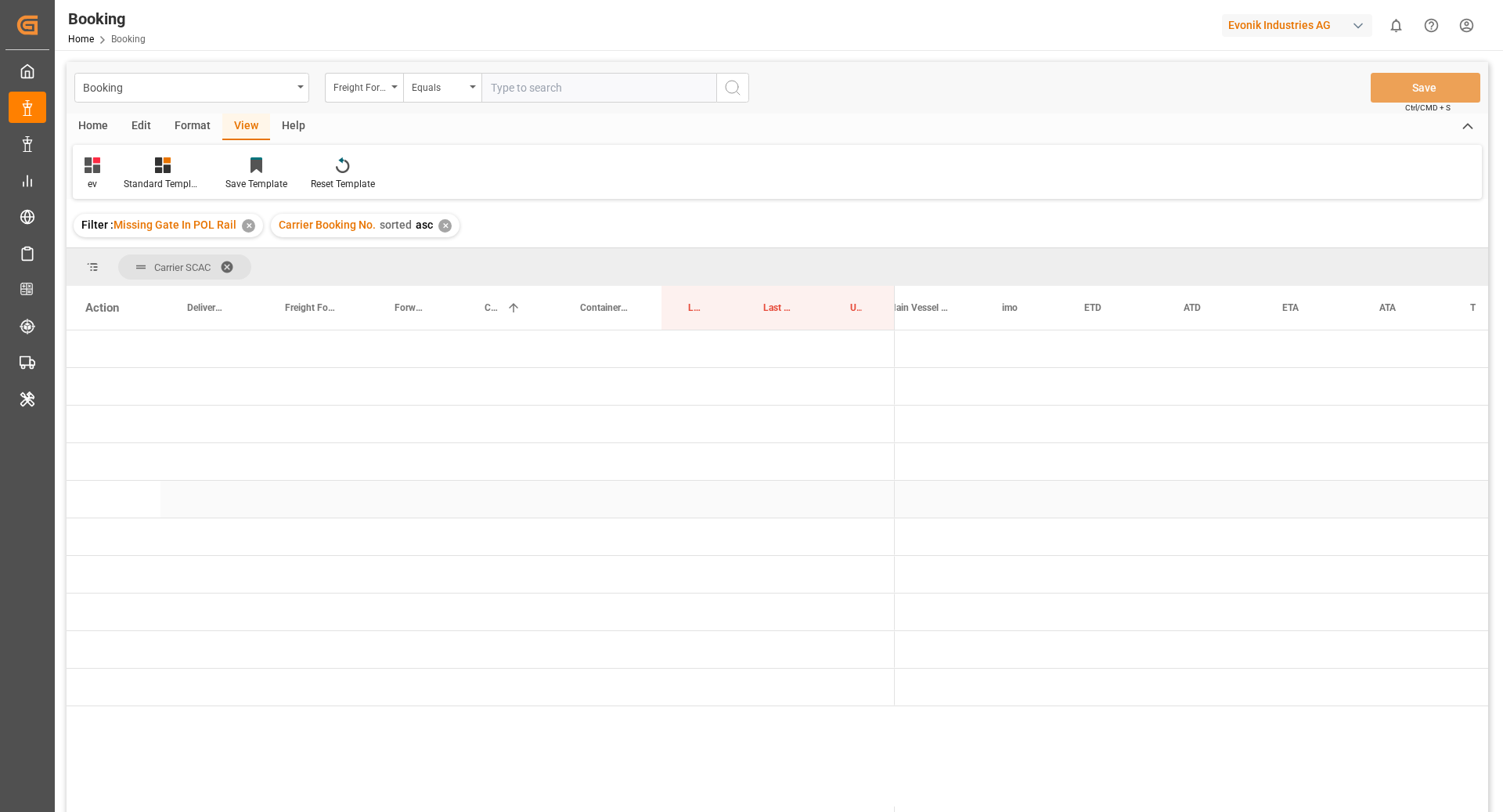
scroll to position [0, 0]
click at [919, 386] on span "Press SPACE to select this row." at bounding box center [921, 387] width 15 height 15
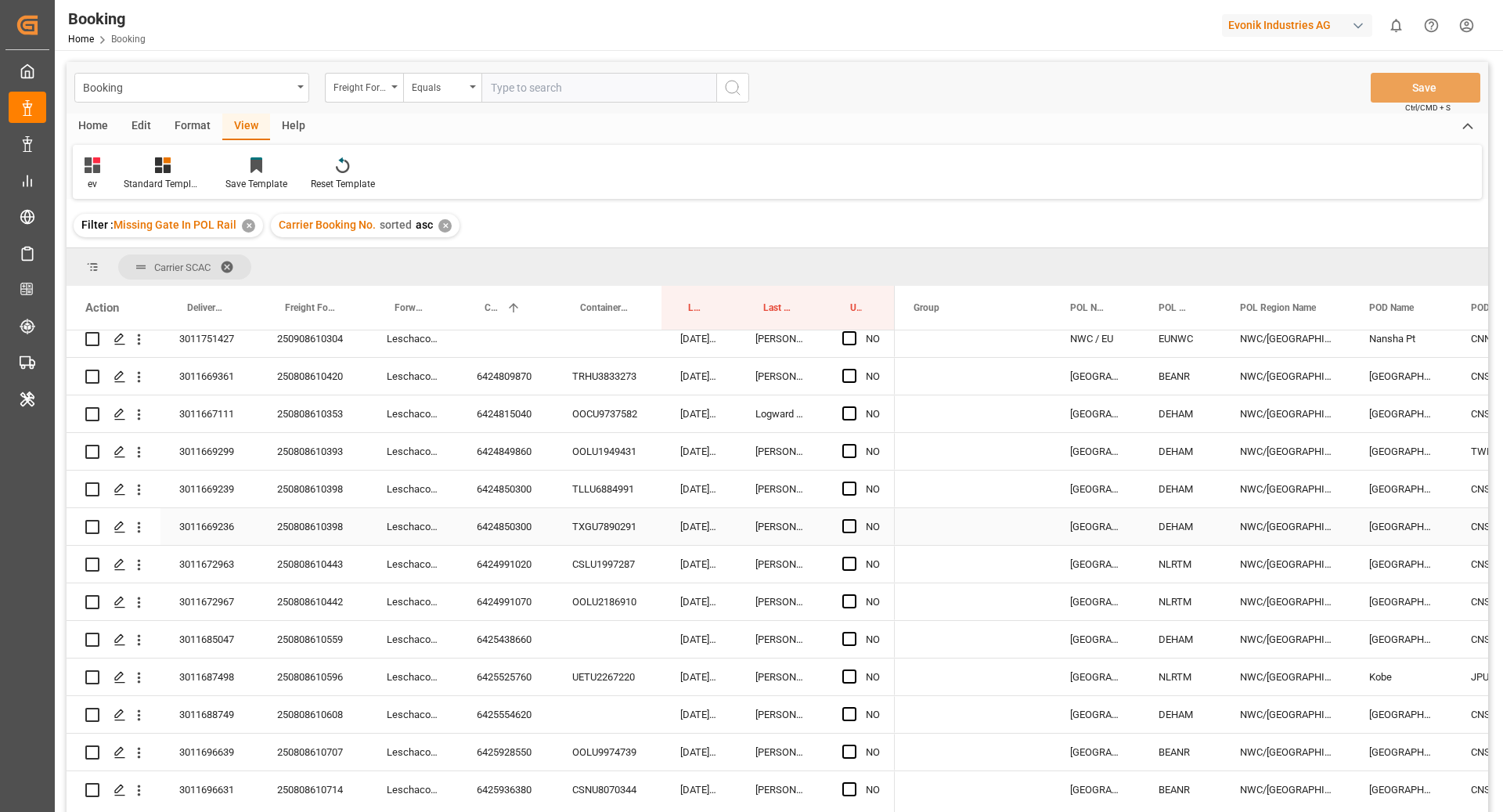
scroll to position [10, 0]
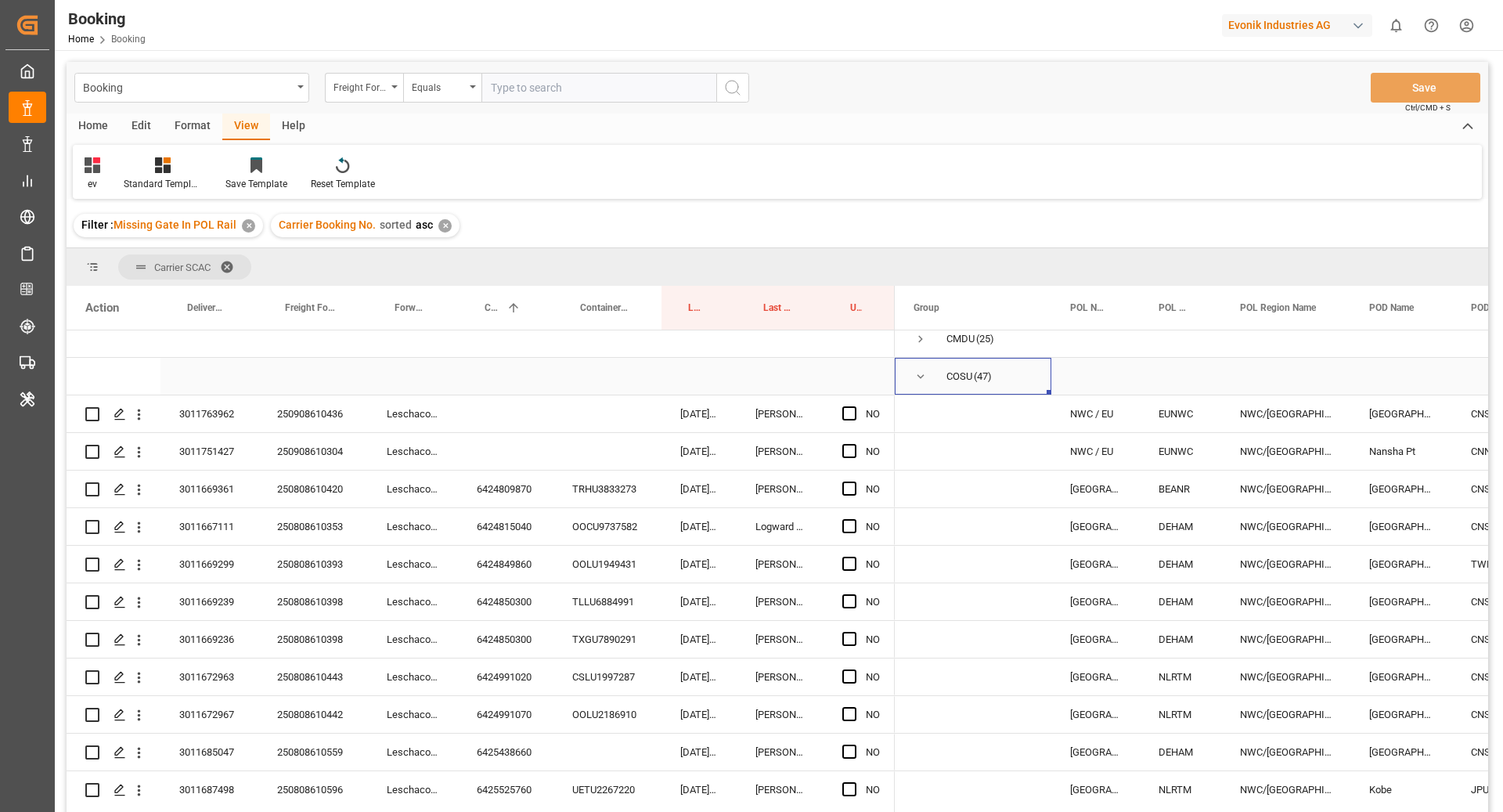
click at [921, 375] on span "Press SPACE to select this row." at bounding box center [921, 377] width 15 height 15
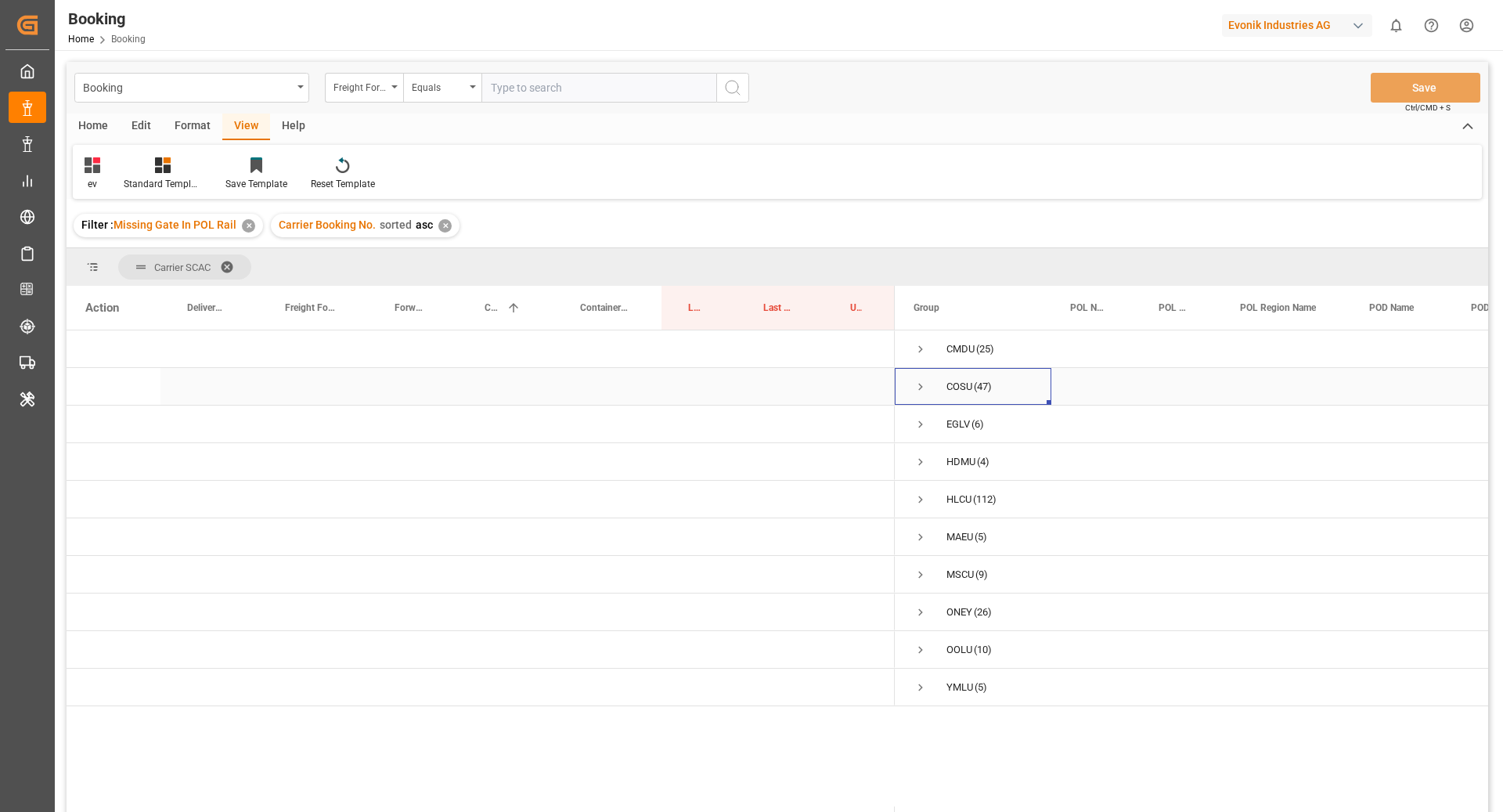
scroll to position [0, 0]
click at [921, 613] on span "Press SPACE to select this row." at bounding box center [921, 612] width 15 height 15
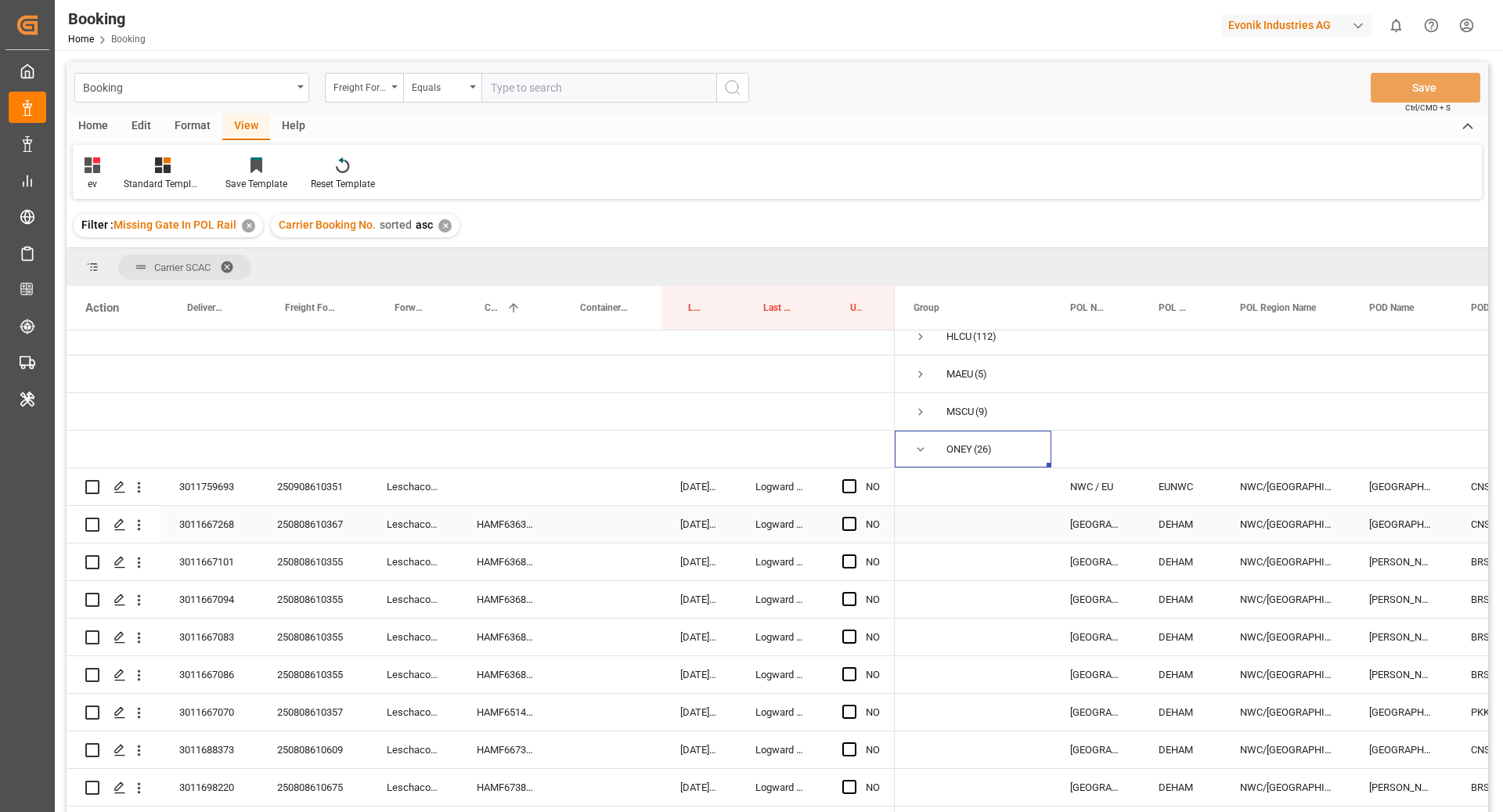
scroll to position [136, 0]
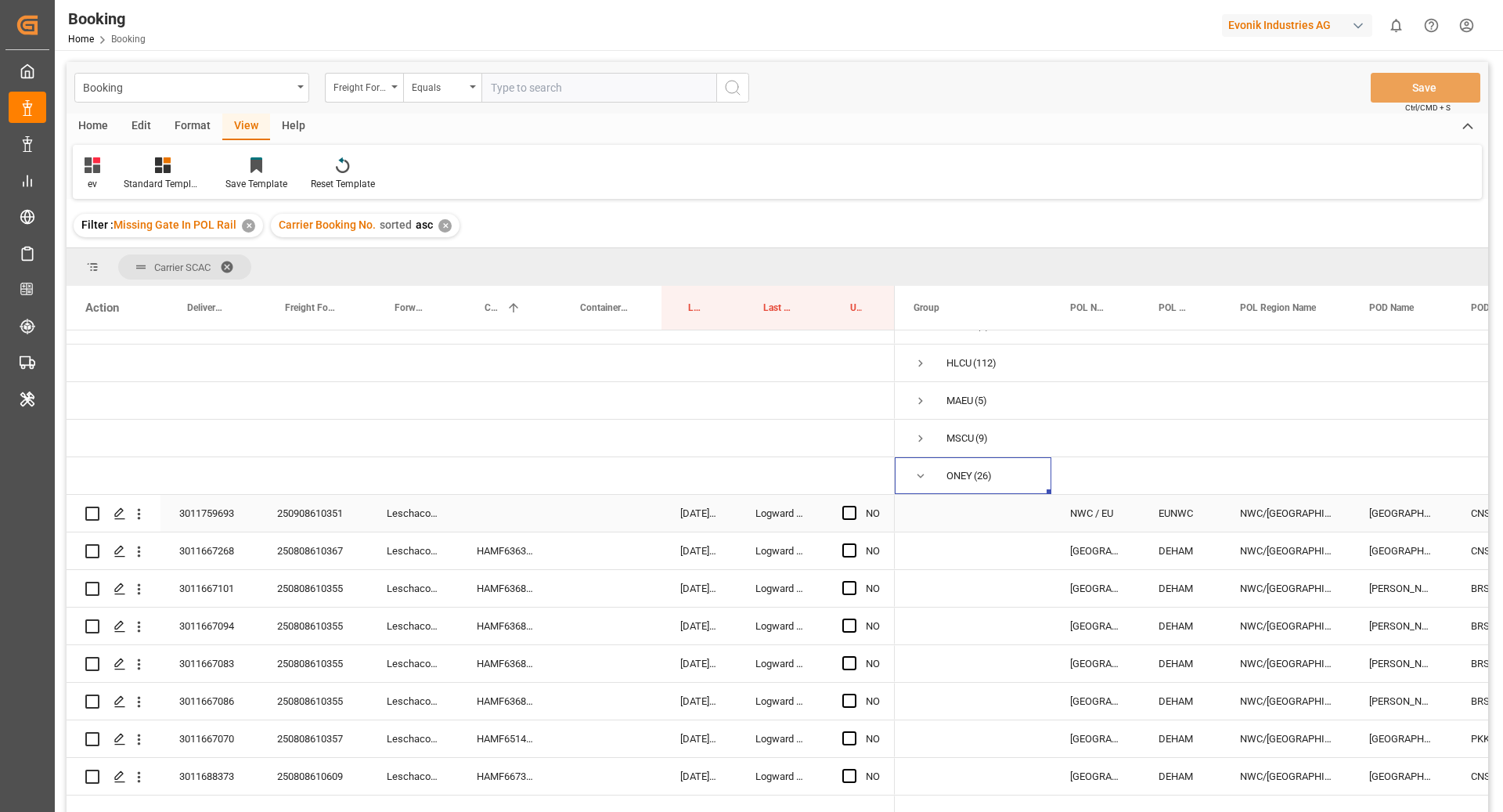
click at [241, 522] on div "3011759693" at bounding box center [210, 513] width 98 height 36
click at [322, 530] on div "250908610351" at bounding box center [313, 513] width 110 height 36
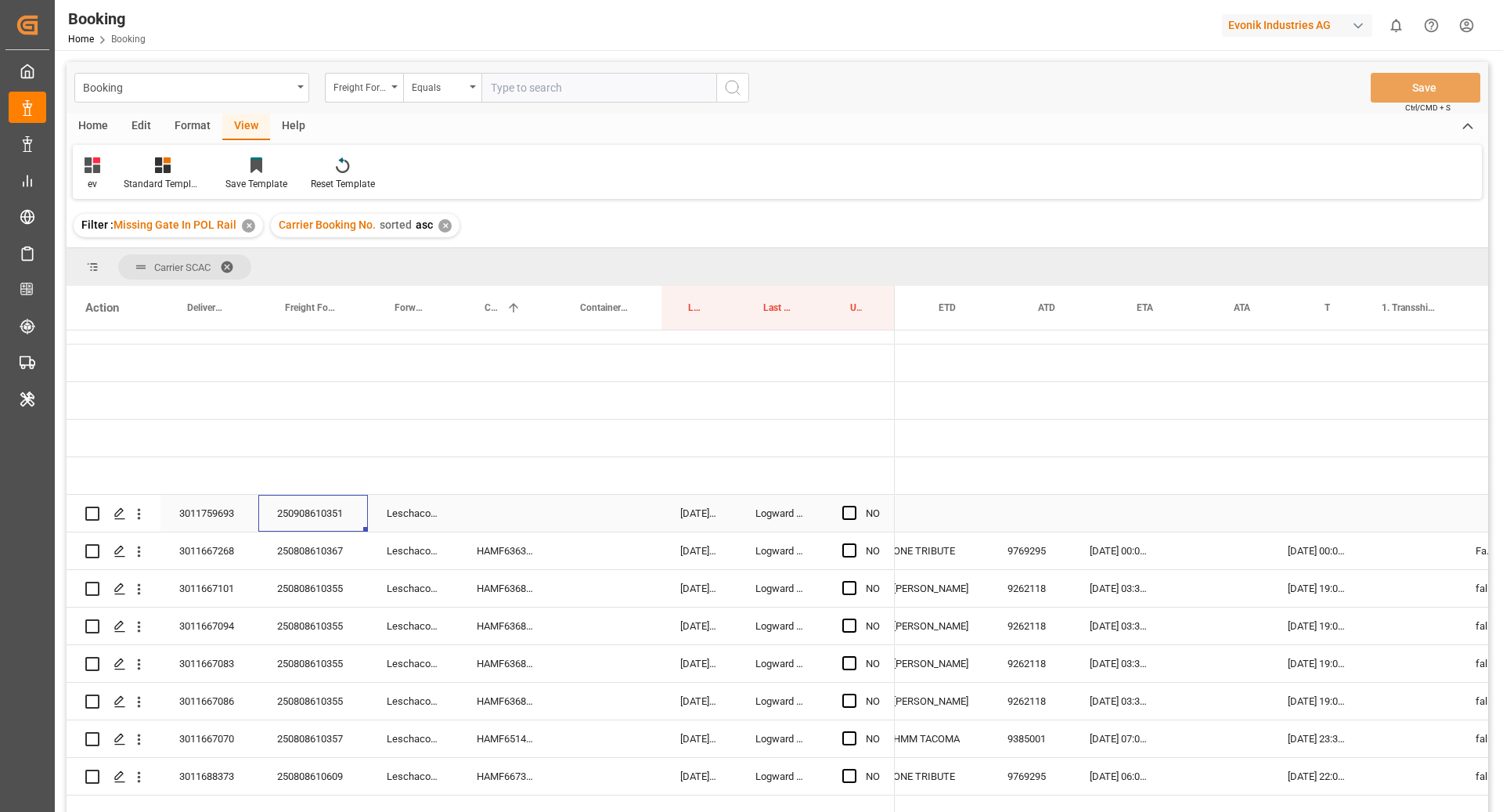
scroll to position [0, 1288]
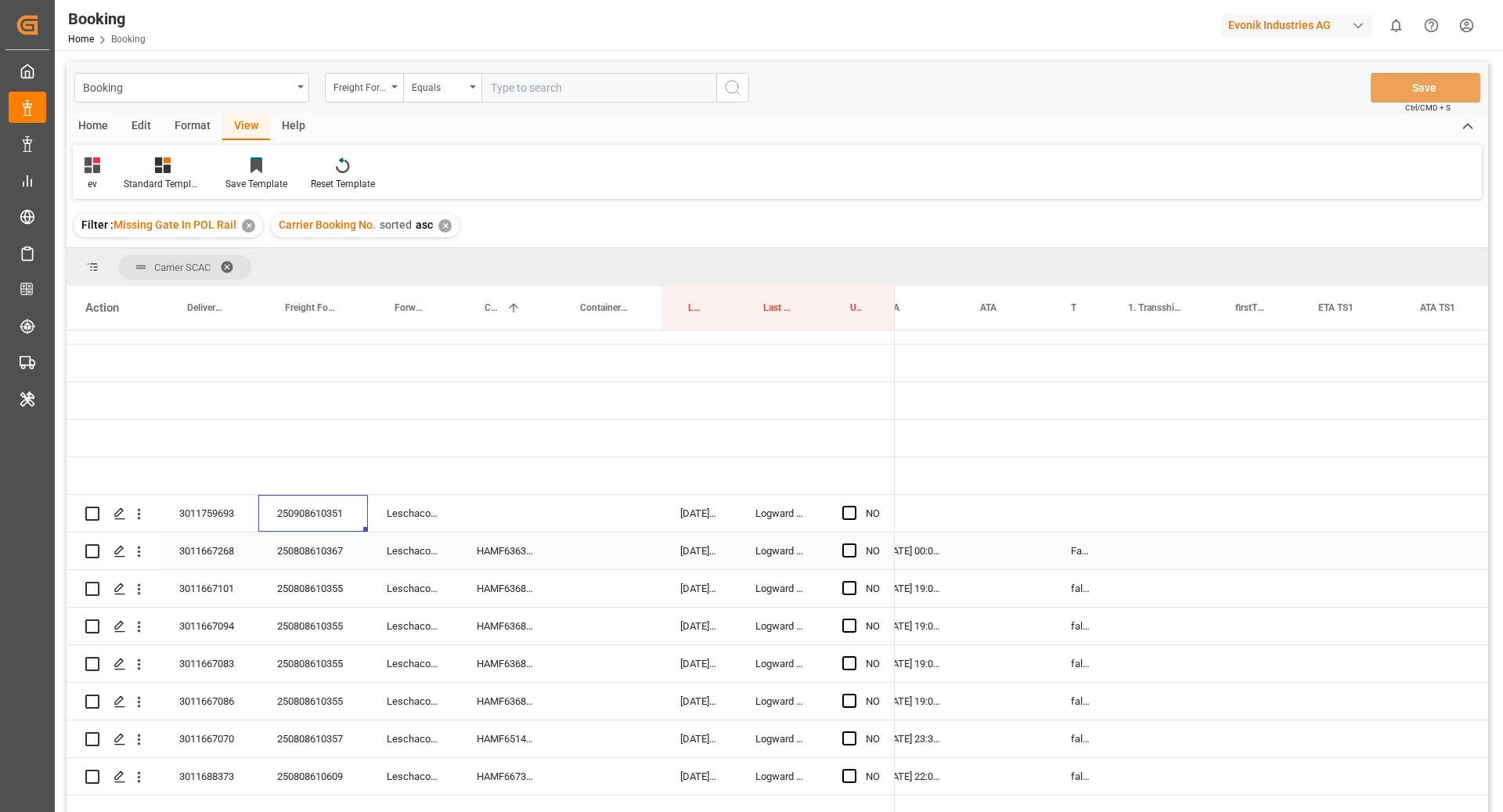
click at [1092, 546] on div "False" at bounding box center [1080, 550] width 57 height 36
drag, startPoint x: 1107, startPoint y: 565, endPoint x: 1087, endPoint y: 522, distance: 47.4
click at [857, 510] on div "Press SPACE to select this row." at bounding box center [854, 513] width 24 height 36
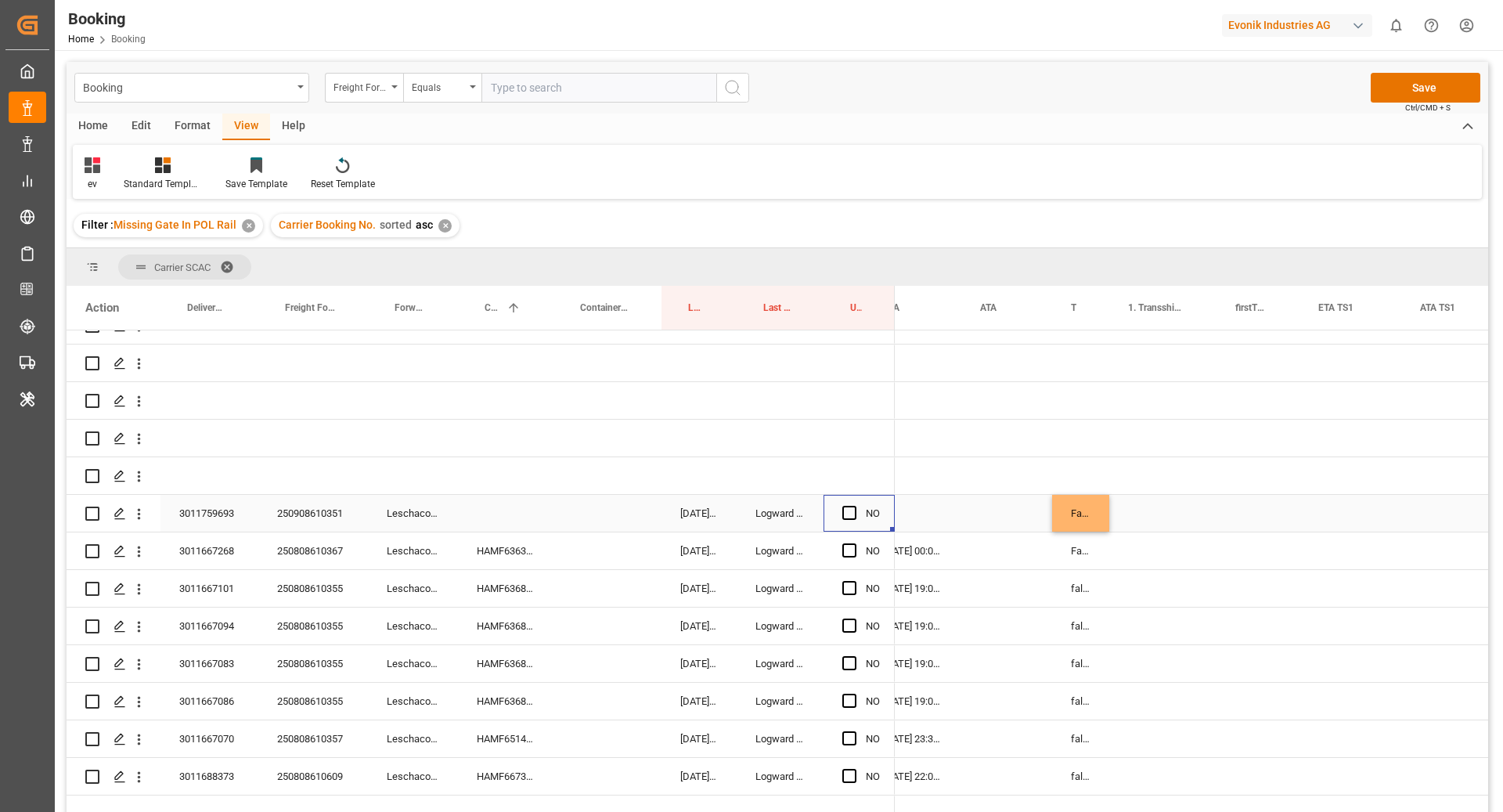
click at [858, 511] on div "Press SPACE to select this row." at bounding box center [854, 513] width 24 height 36
click at [853, 516] on span "Press SPACE to select this row." at bounding box center [850, 513] width 15 height 15
click at [854, 506] on input "Press SPACE to select this row." at bounding box center [854, 506] width 0 height 0
click at [475, 562] on div "HAMF63631700" at bounding box center [505, 550] width 95 height 36
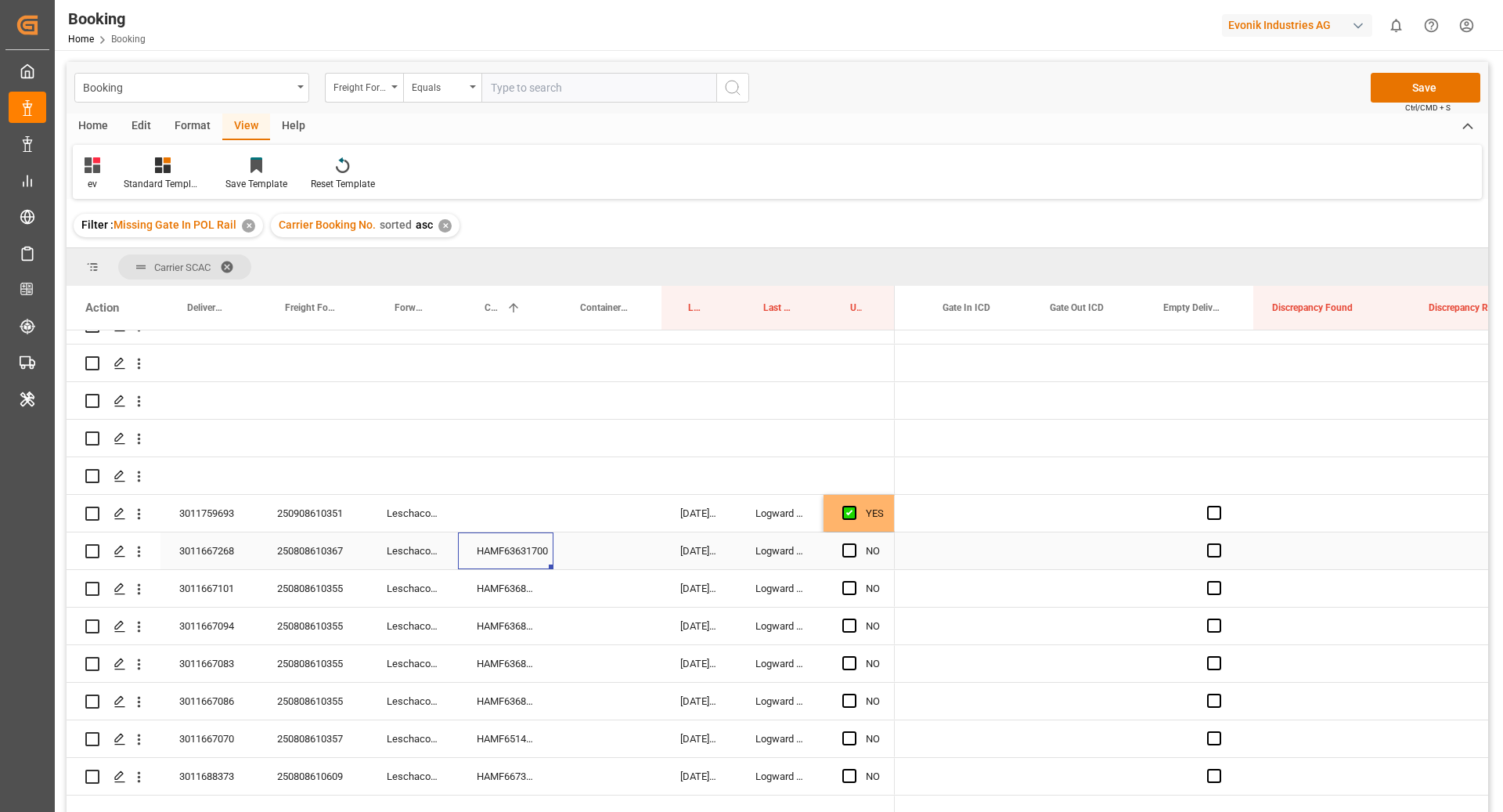
scroll to position [0, 0]
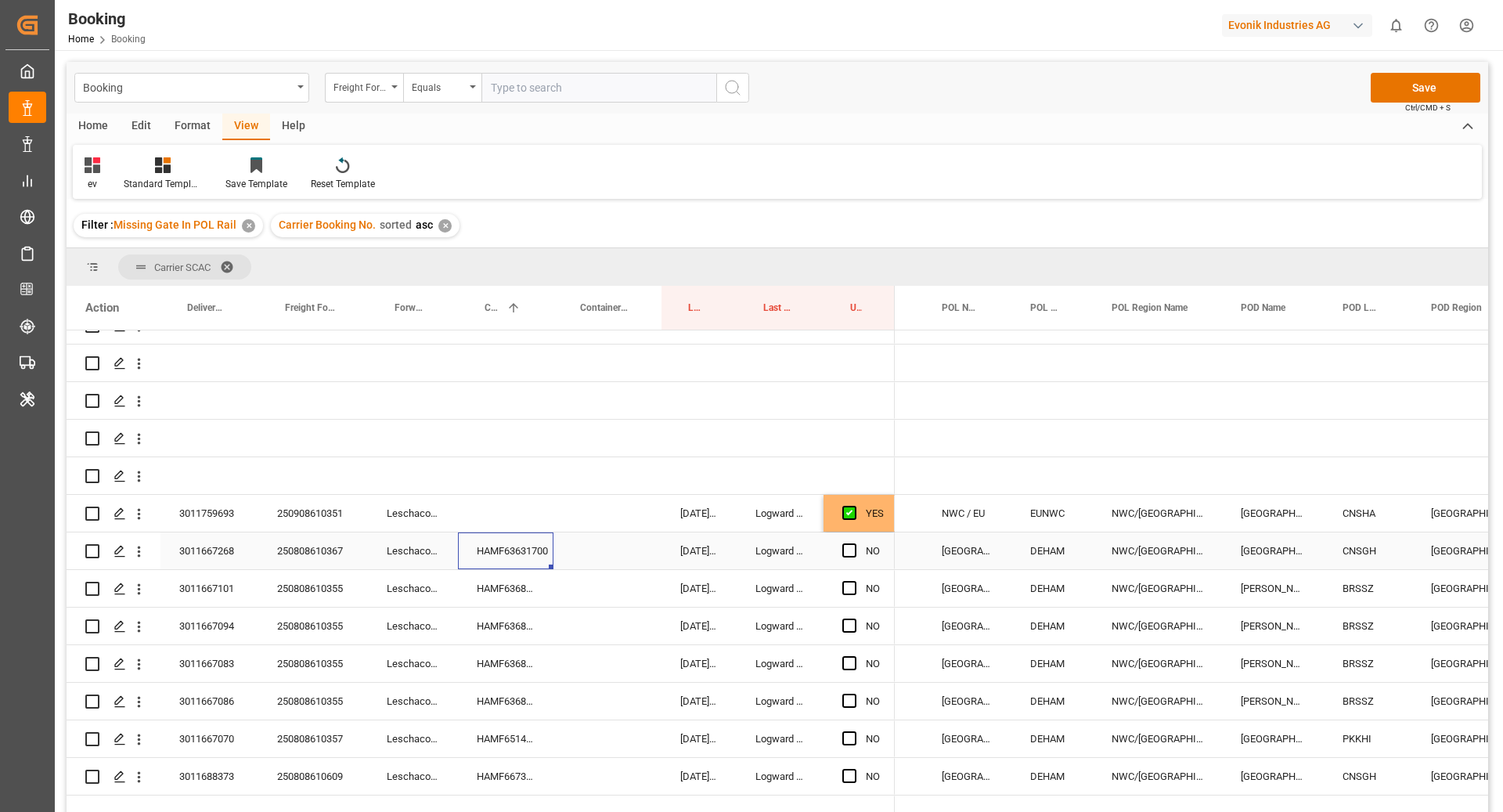
click at [862, 550] on div "Press SPACE to select this row." at bounding box center [854, 551] width 24 height 36
click at [851, 551] on span "Press SPACE to select this row." at bounding box center [850, 550] width 15 height 15
click at [854, 543] on input "Press SPACE to select this row." at bounding box center [854, 543] width 0 height 0
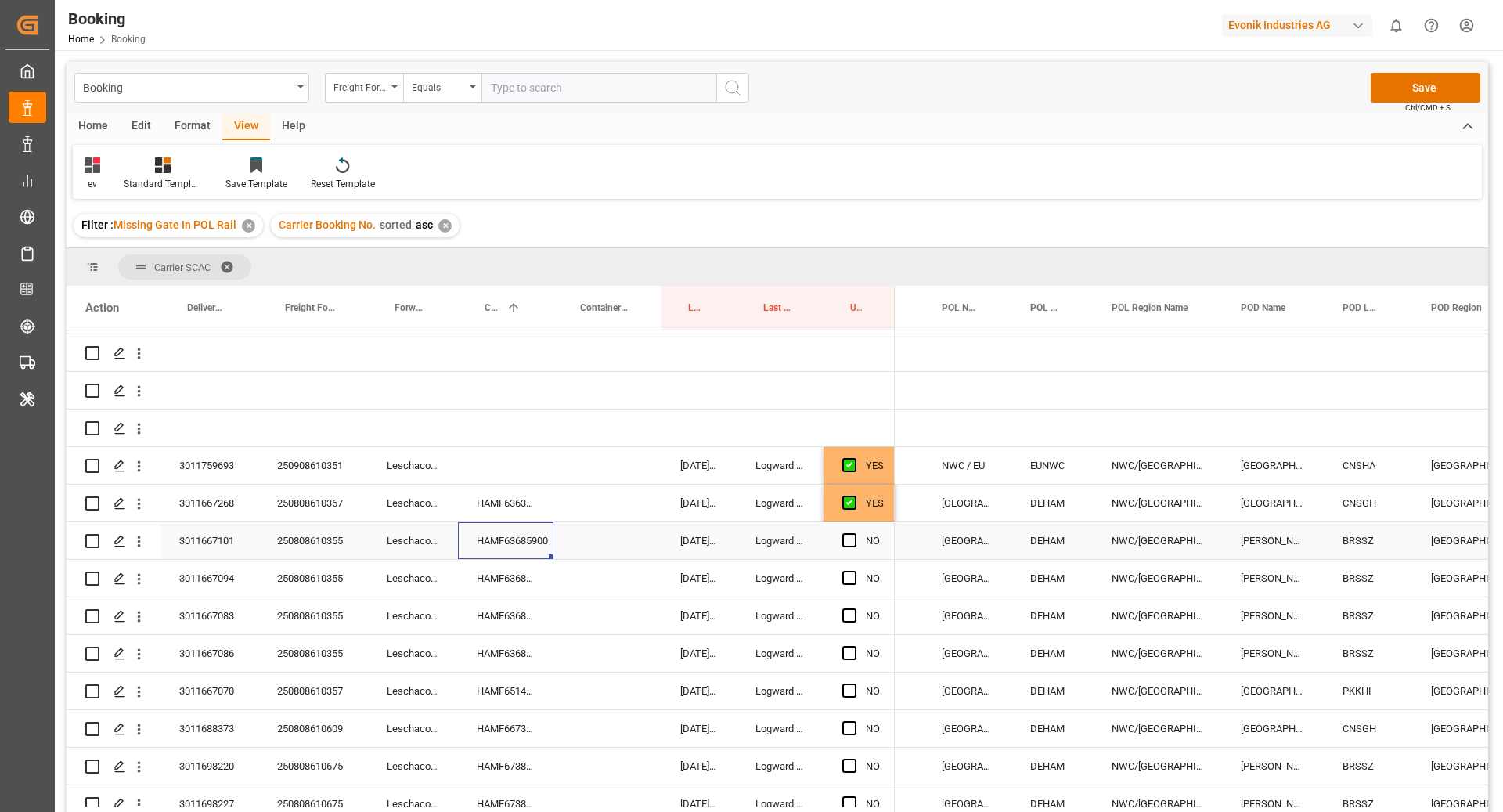
click at [497, 540] on div "HAMF63685900" at bounding box center [505, 540] width 95 height 36
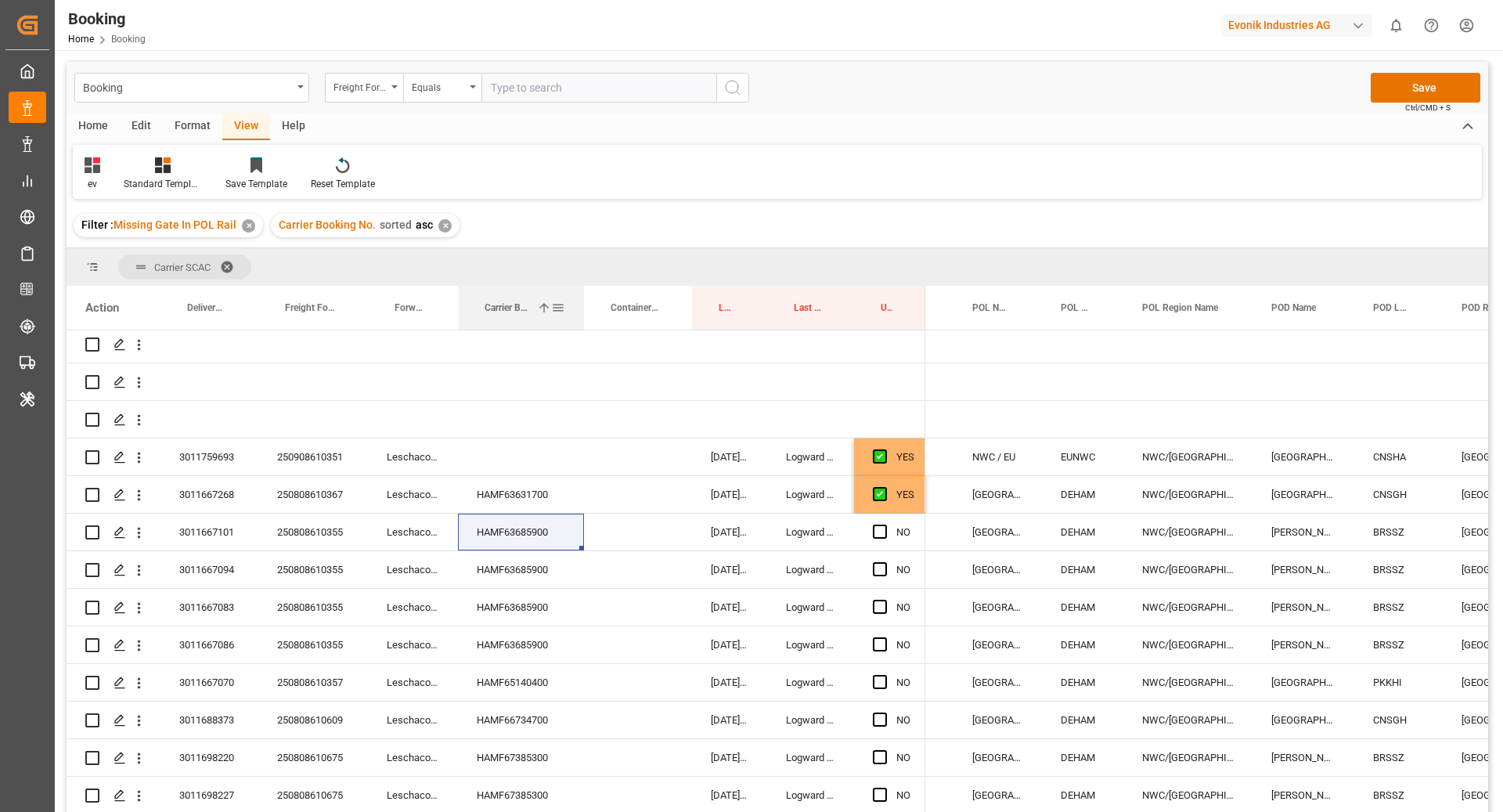
drag, startPoint x: 552, startPoint y: 309, endPoint x: 583, endPoint y: 309, distance: 31.0
click at [583, 309] on div at bounding box center [583, 308] width 6 height 44
click at [620, 546] on div "Press SPACE to select this row." at bounding box center [638, 531] width 108 height 36
click at [503, 540] on div "HAMF63685900" at bounding box center [521, 531] width 126 height 36
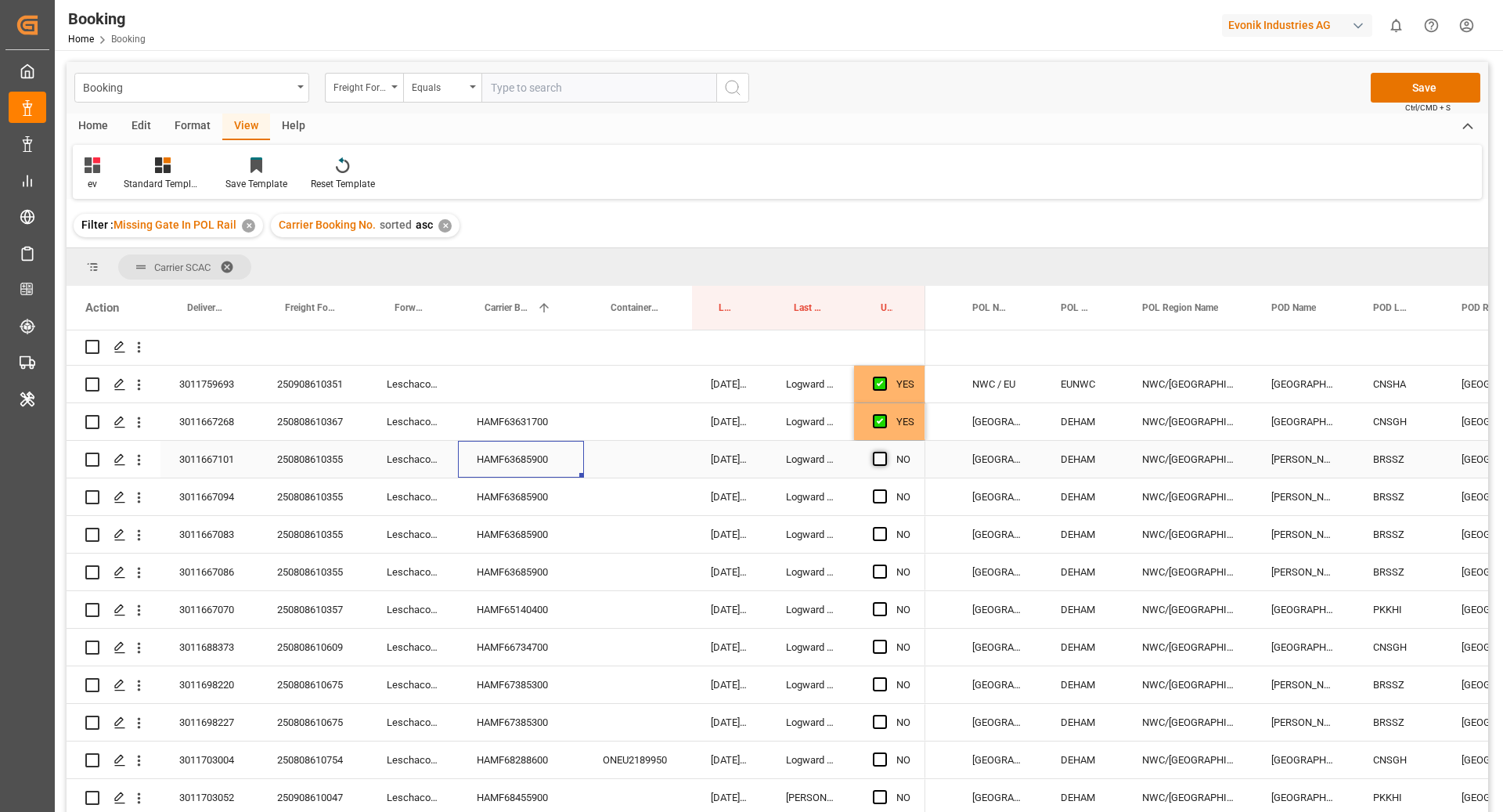
click at [874, 460] on span "Press SPACE to select this row." at bounding box center [881, 459] width 15 height 15
click at [885, 451] on input "Press SPACE to select this row." at bounding box center [885, 451] width 0 height 0
drag, startPoint x: 875, startPoint y: 489, endPoint x: 875, endPoint y: 498, distance: 9.0
click at [875, 490] on span "Press SPACE to select this row." at bounding box center [881, 497] width 15 height 15
click at [885, 490] on input "Press SPACE to select this row." at bounding box center [885, 490] width 0 height 0
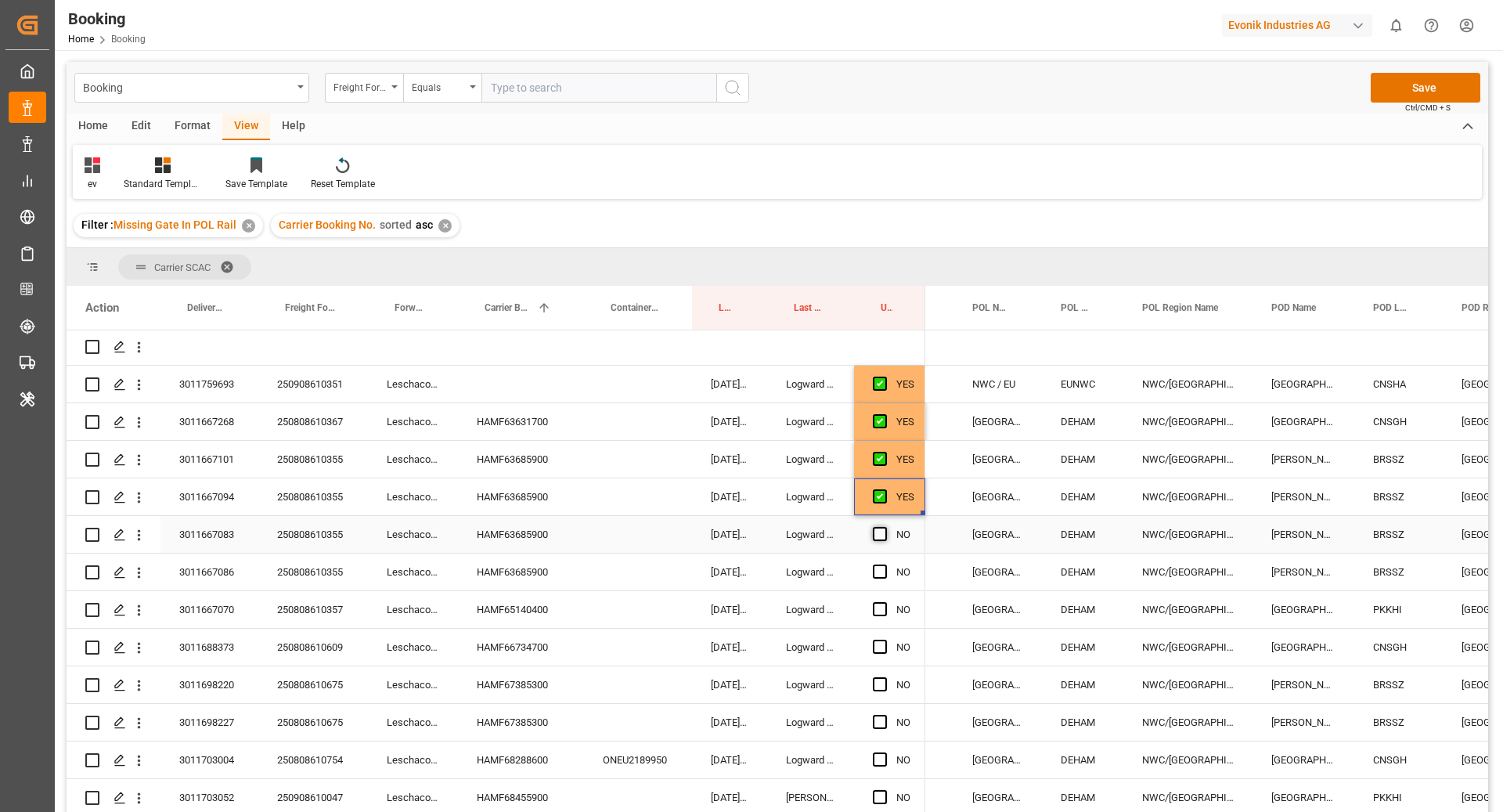
click at [878, 535] on span "Press SPACE to select this row." at bounding box center [881, 534] width 15 height 15
click at [885, 527] on input "Press SPACE to select this row." at bounding box center [885, 527] width 0 height 0
click at [886, 569] on span "Press SPACE to select this row." at bounding box center [881, 571] width 15 height 15
click at [885, 564] on input "Press SPACE to select this row." at bounding box center [885, 564] width 0 height 0
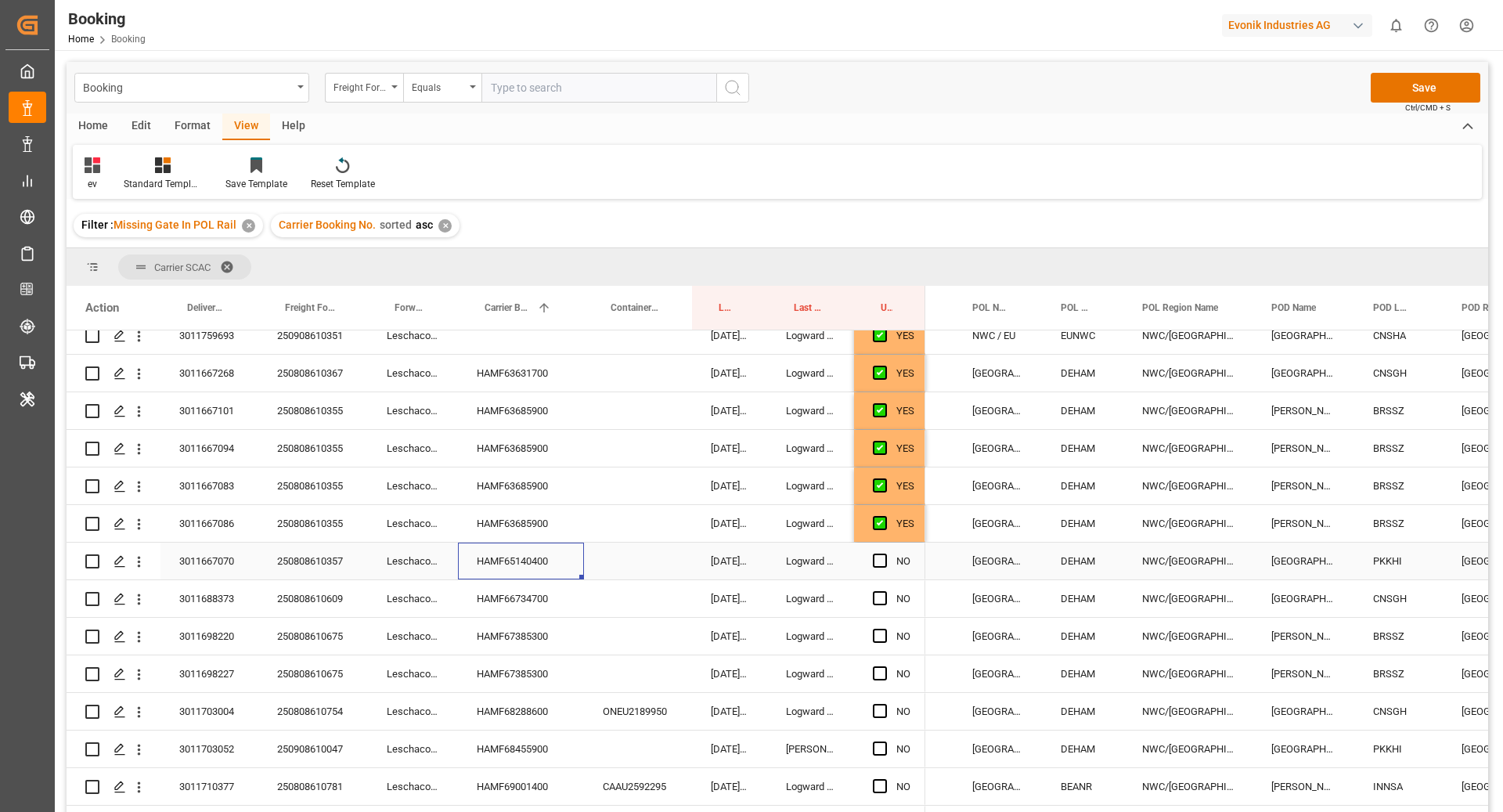
click at [537, 565] on div "HAMF65140400" at bounding box center [521, 560] width 126 height 36
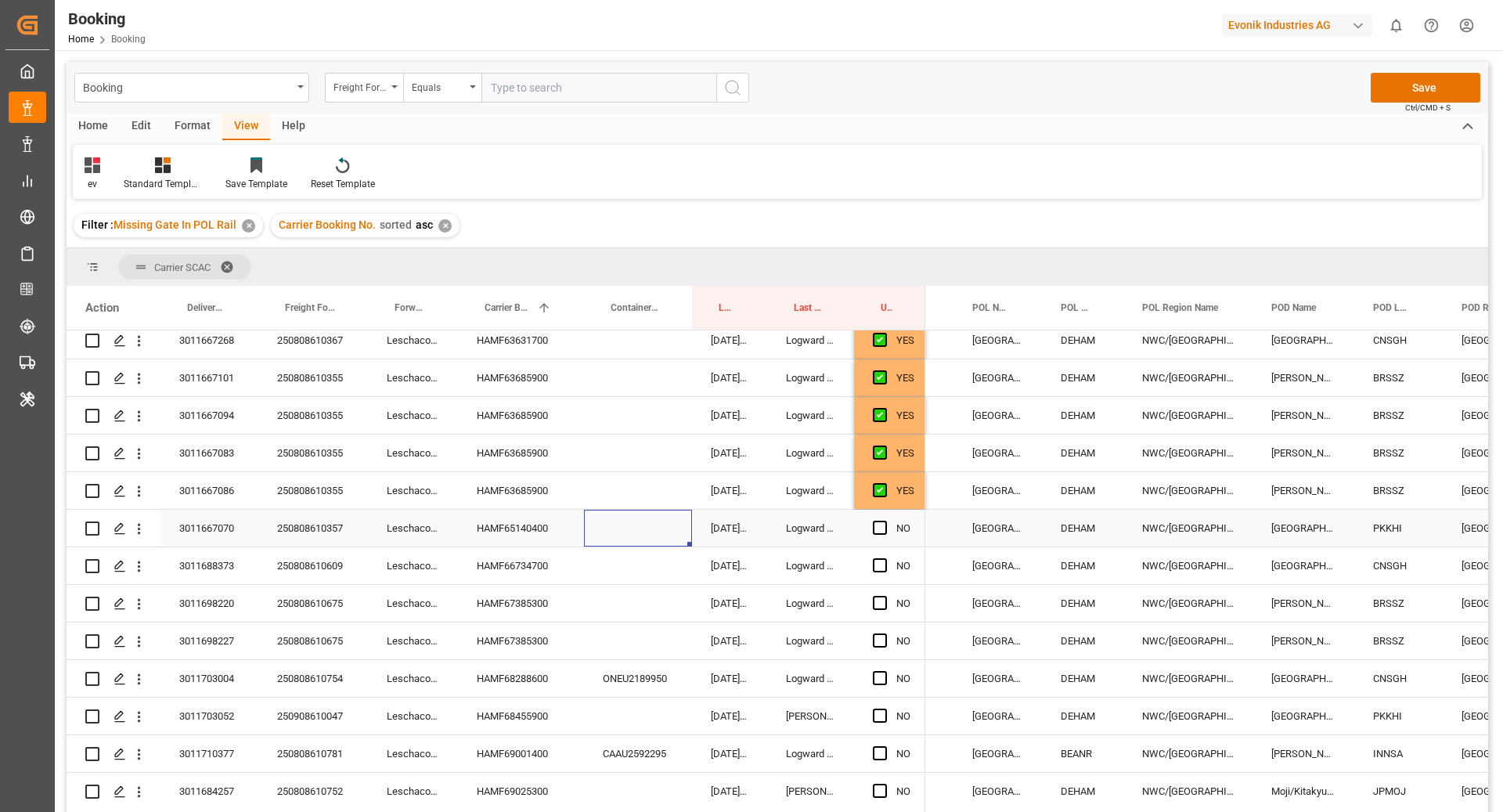
click at [648, 525] on div "Press SPACE to select this row." at bounding box center [638, 528] width 108 height 36
click at [518, 574] on div "HAMF66734700" at bounding box center [521, 565] width 126 height 36
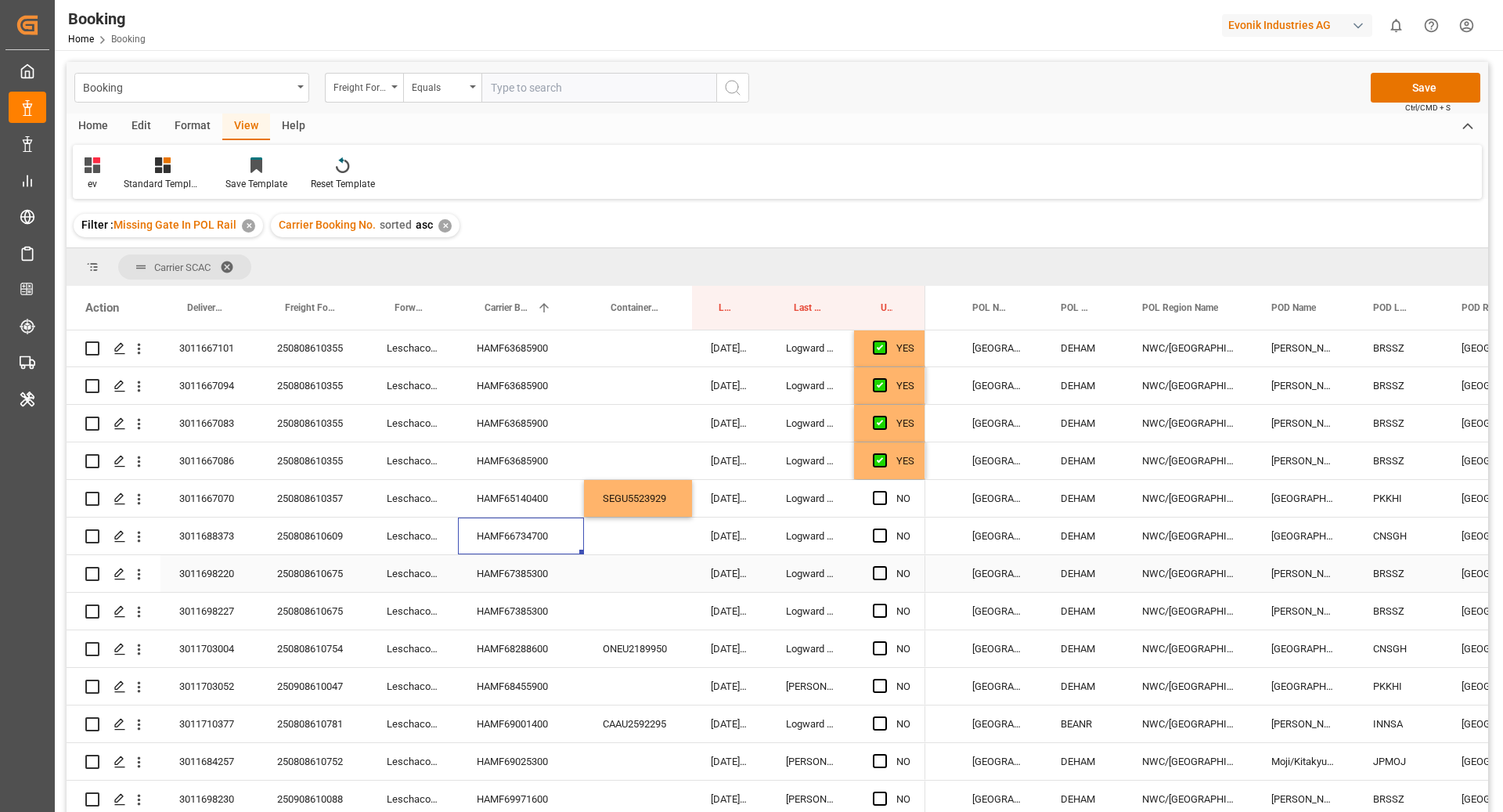
scroll to position [398, 0]
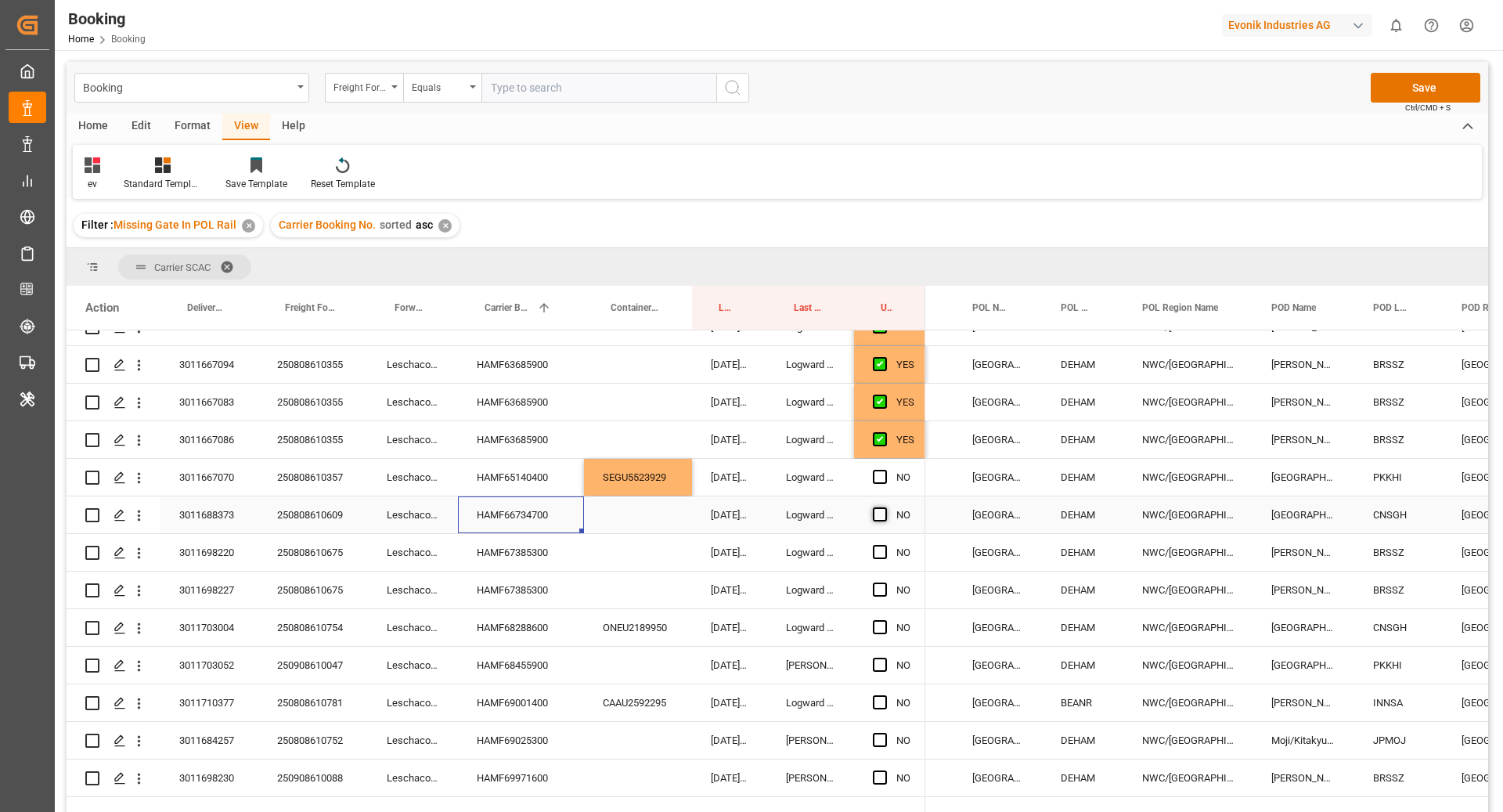
click at [877, 509] on span "Press SPACE to select this row." at bounding box center [881, 514] width 15 height 15
click at [885, 507] on input "Press SPACE to select this row." at bounding box center [885, 507] width 0 height 0
drag, startPoint x: 485, startPoint y: 559, endPoint x: 562, endPoint y: 558, distance: 77.0
click at [485, 558] on div "HAMF67385300" at bounding box center [521, 552] width 126 height 36
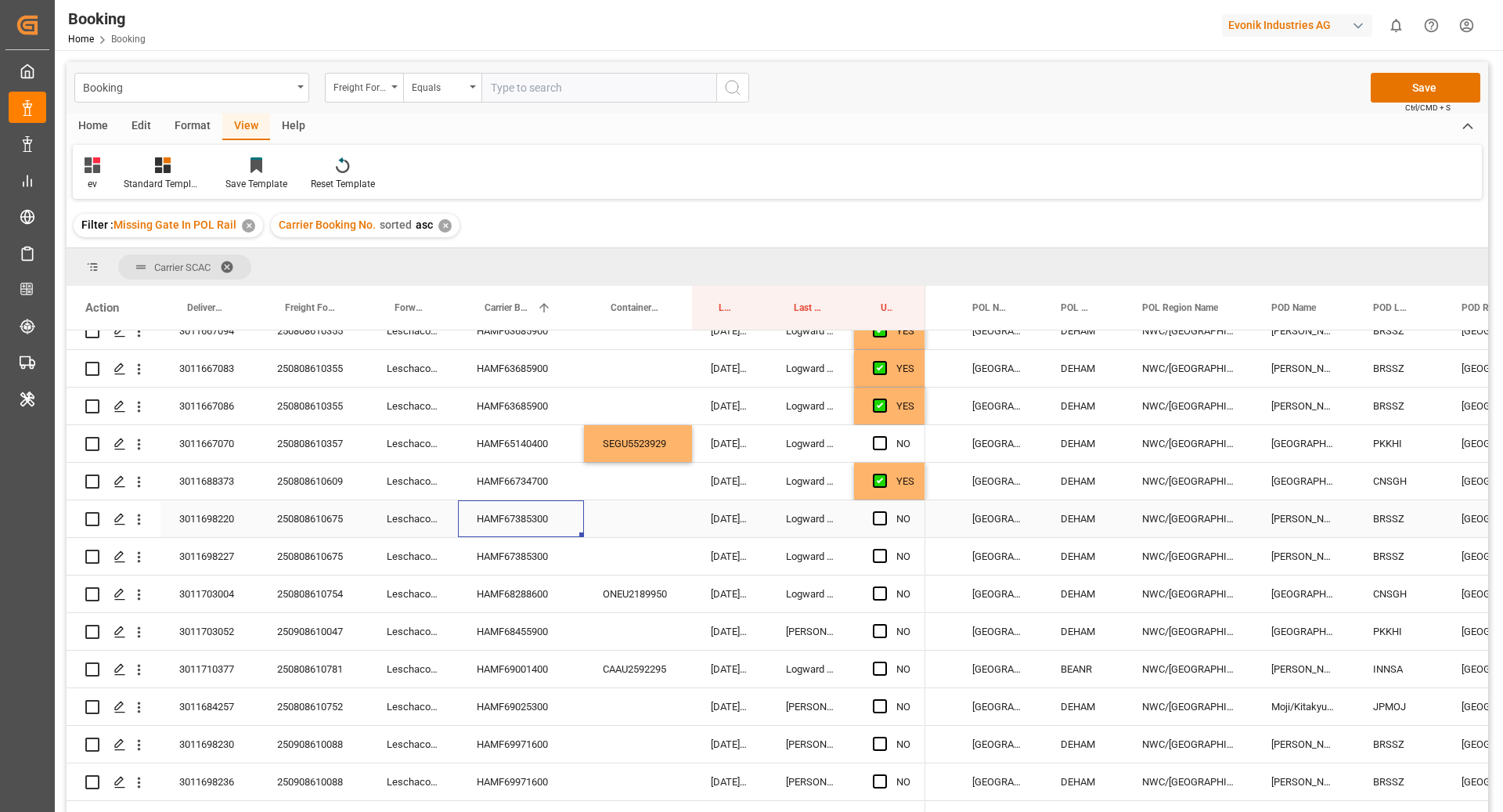
scroll to position [443, 0]
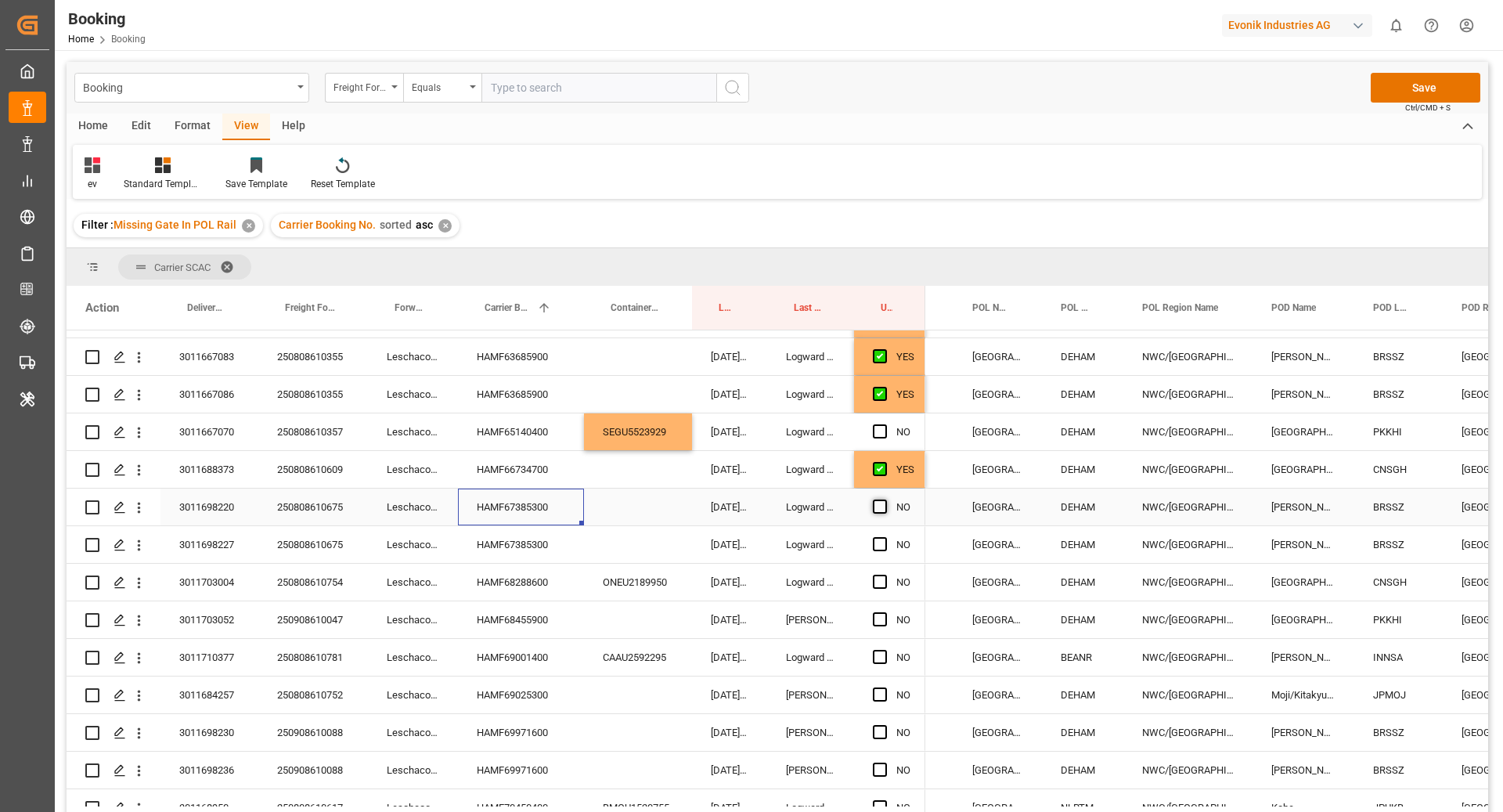
click at [879, 507] on span "Press SPACE to select this row." at bounding box center [881, 507] width 15 height 15
click at [885, 500] on input "Press SPACE to select this row." at bounding box center [885, 500] width 0 height 0
click at [879, 544] on span "Press SPACE to select this row." at bounding box center [881, 544] width 15 height 15
click at [885, 537] on input "Press SPACE to select this row." at bounding box center [885, 537] width 0 height 0
click at [533, 592] on div "HAMF68288600" at bounding box center [521, 581] width 126 height 36
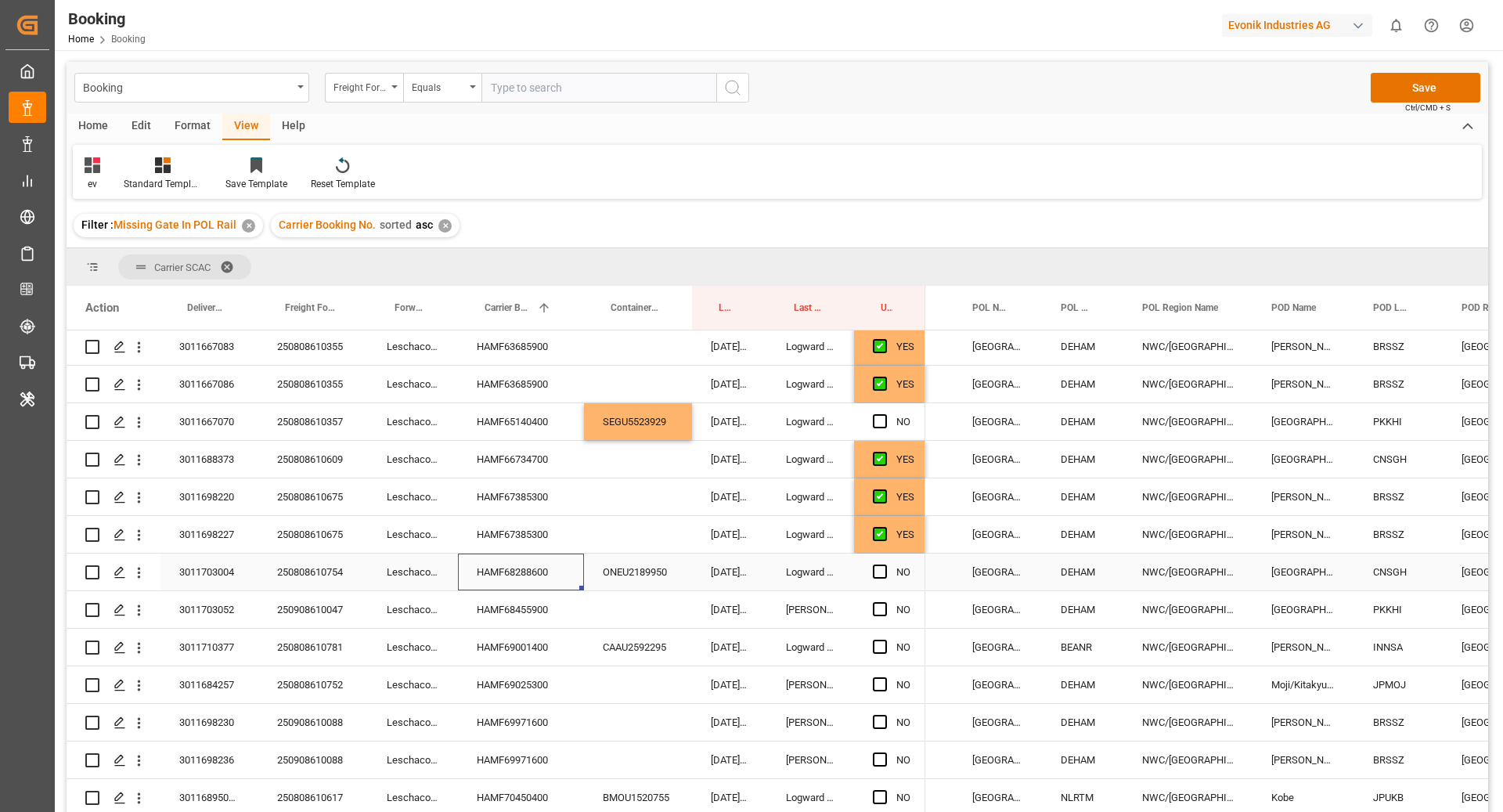
scroll to position [455, 0]
click at [874, 573] on span "Press SPACE to select this row." at bounding box center [881, 570] width 15 height 15
click at [885, 563] on input "Press SPACE to select this row." at bounding box center [885, 563] width 0 height 0
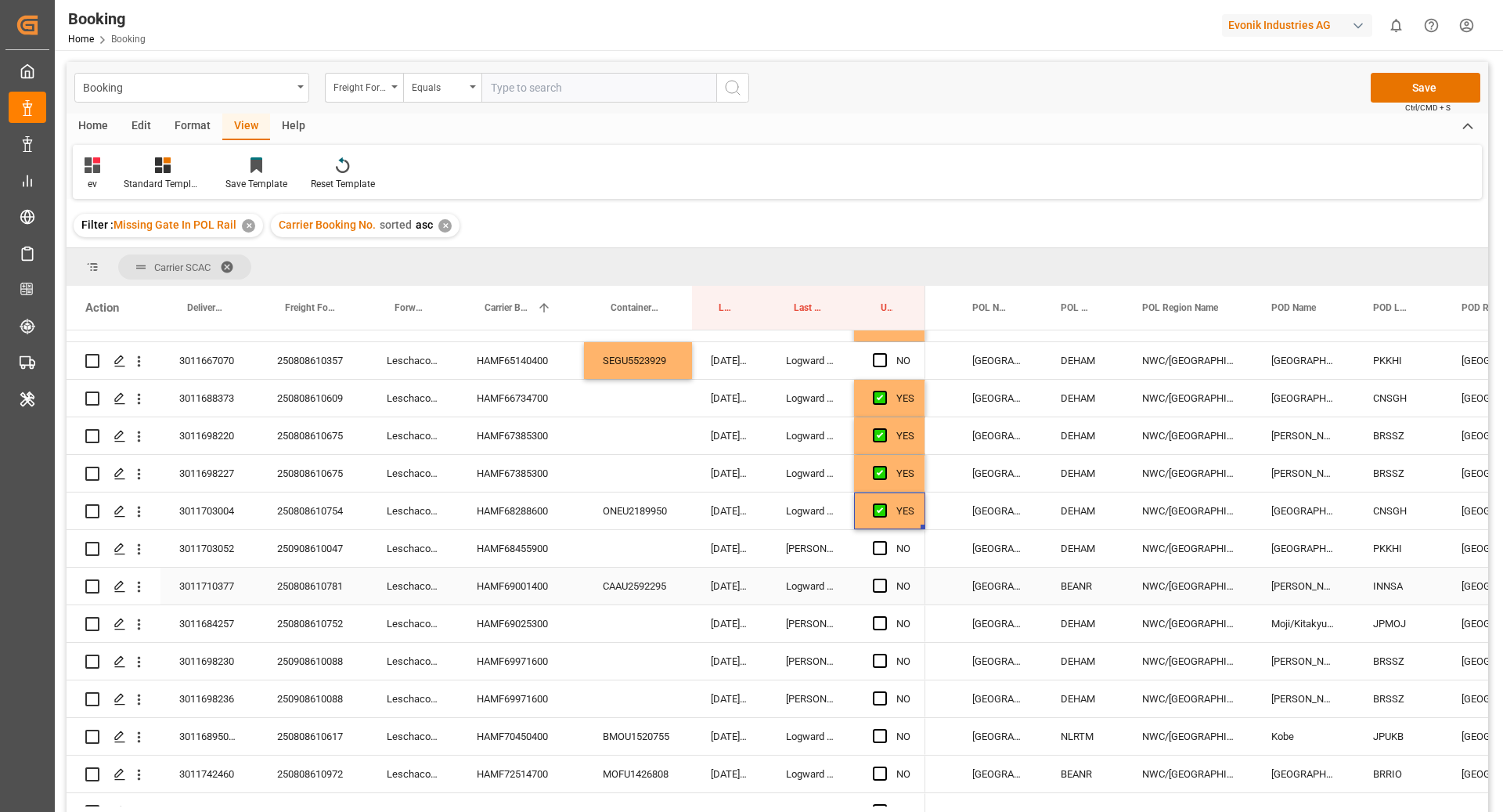
scroll to position [524, 0]
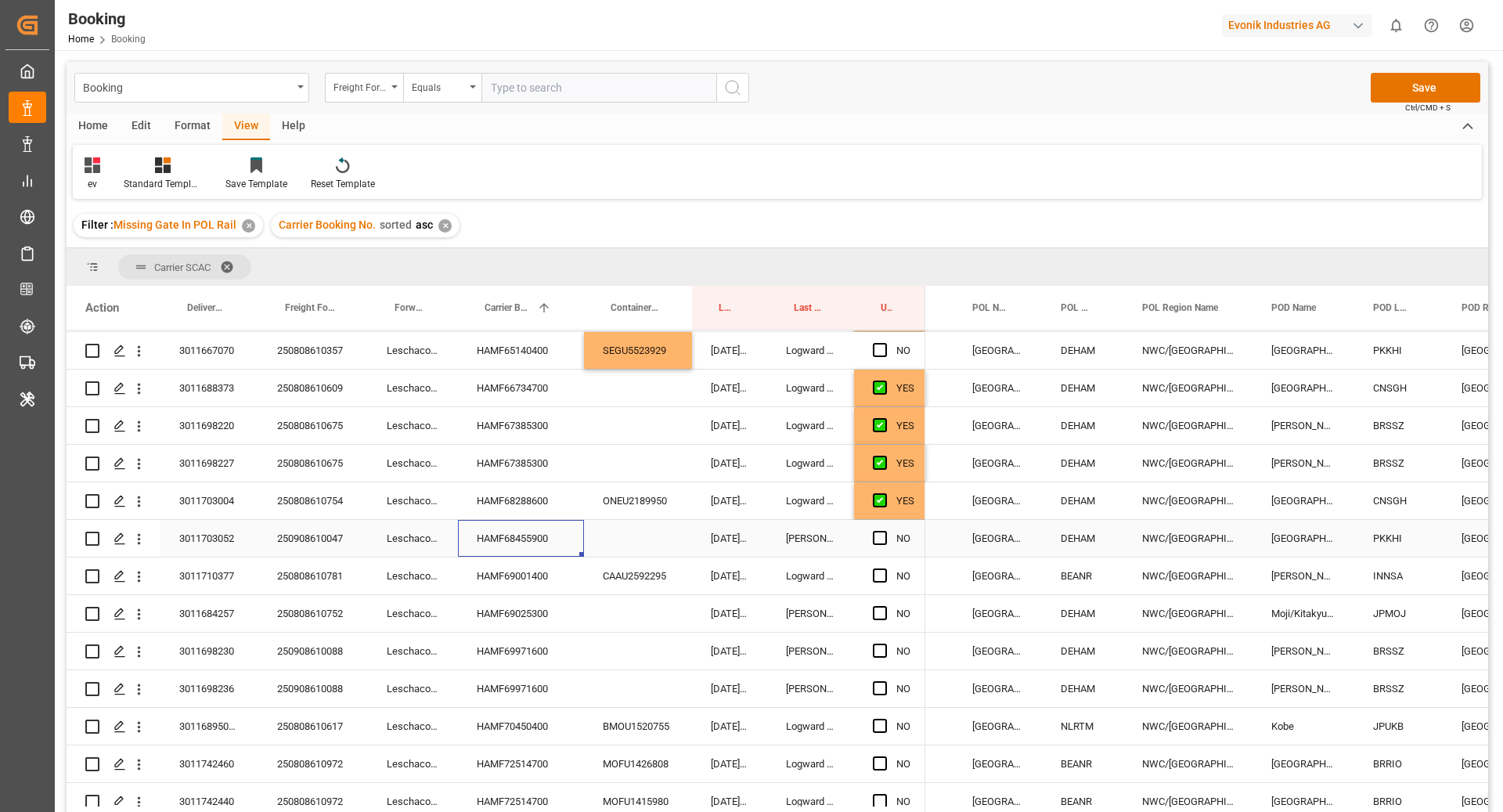
click at [532, 538] on div "HAMF68455900" at bounding box center [521, 538] width 126 height 36
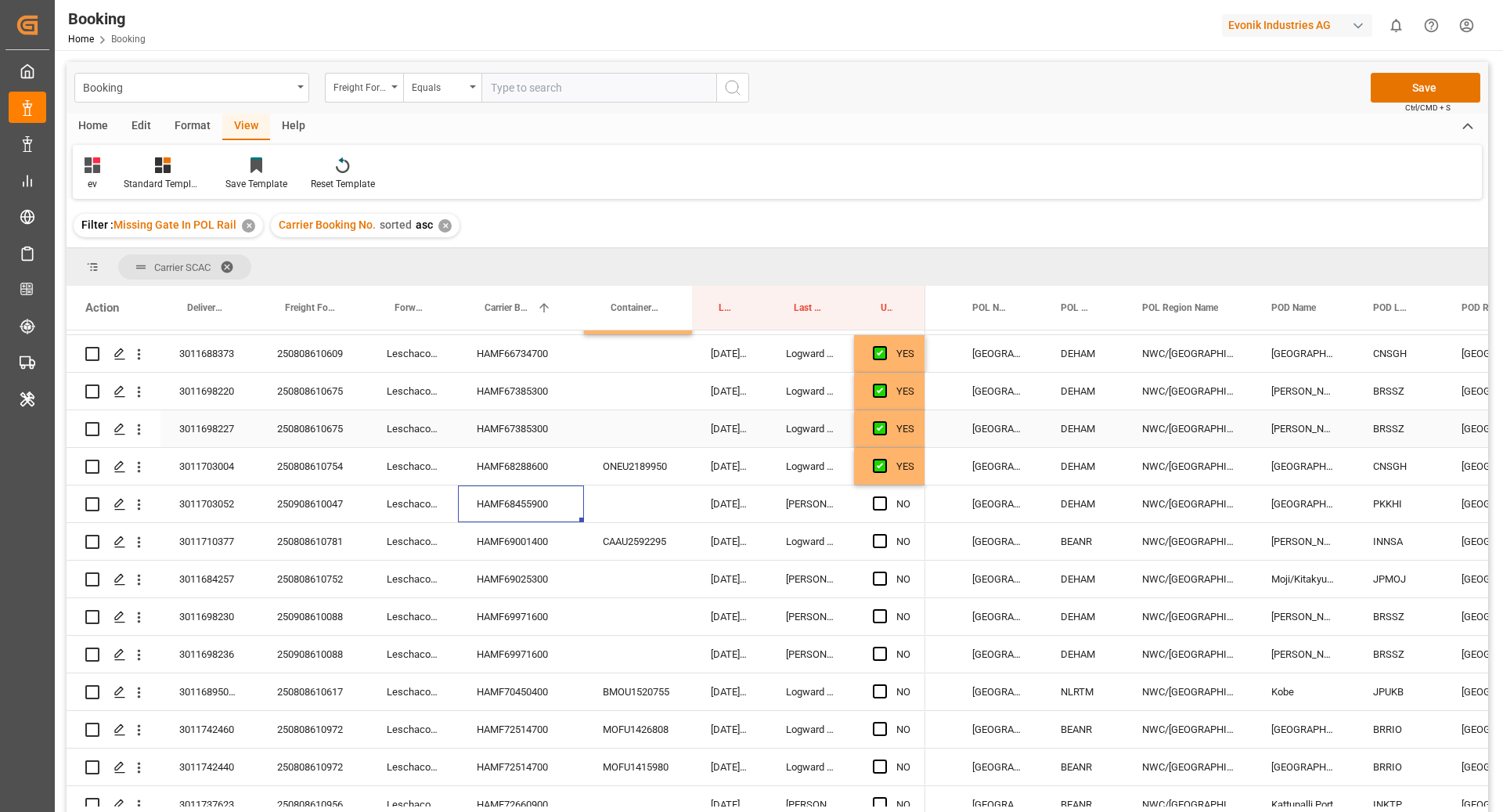
scroll to position [587, 0]
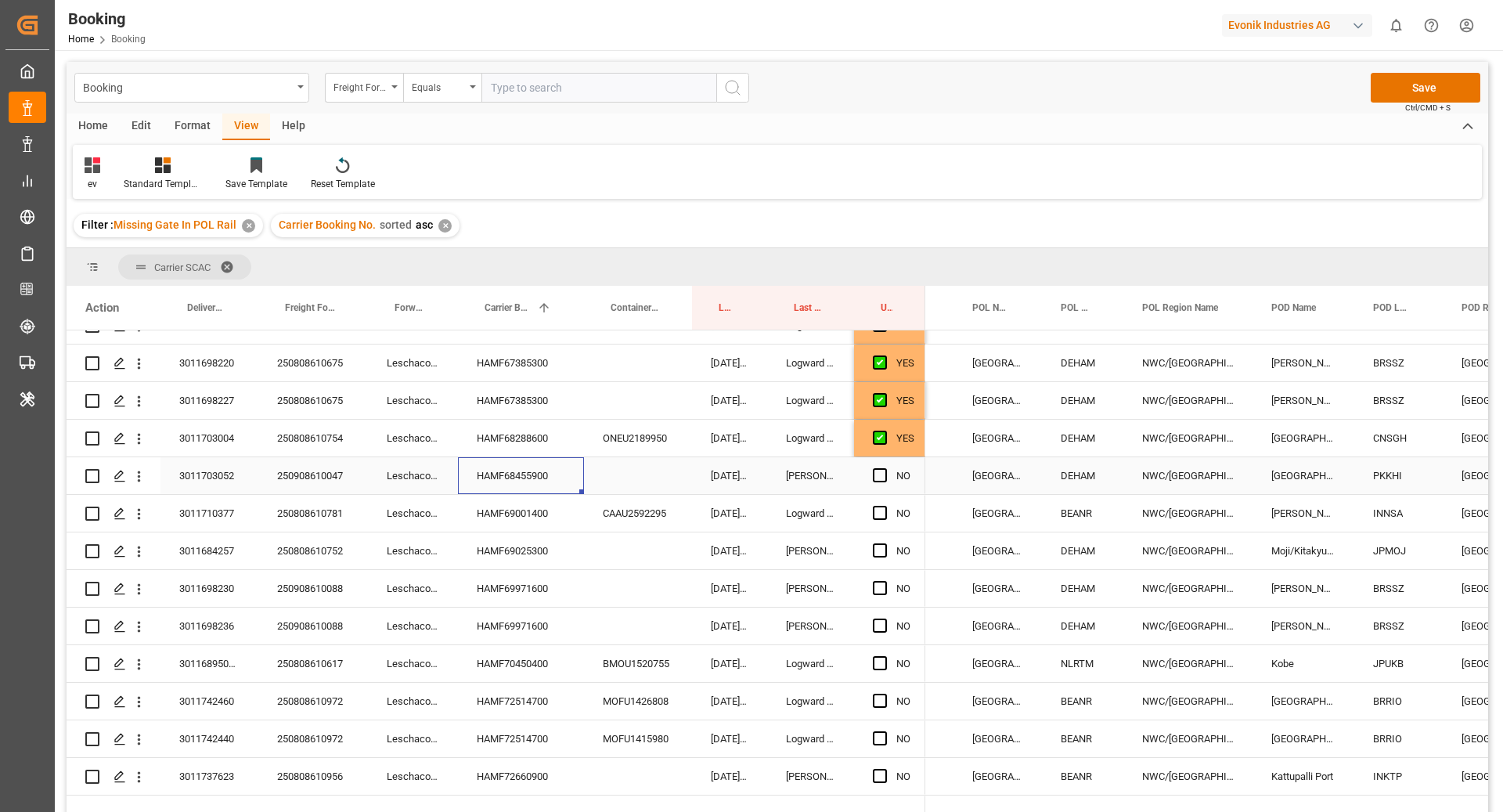
click at [879, 462] on div "Press SPACE to select this row." at bounding box center [885, 476] width 24 height 36
click at [879, 470] on span "Press SPACE to select this row." at bounding box center [881, 475] width 15 height 15
click at [885, 468] on input "Press SPACE to select this row." at bounding box center [885, 468] width 0 height 0
click at [517, 518] on div "HAMF69001400" at bounding box center [521, 513] width 126 height 36
click at [884, 512] on span "Press SPACE to select this row." at bounding box center [881, 513] width 15 height 15
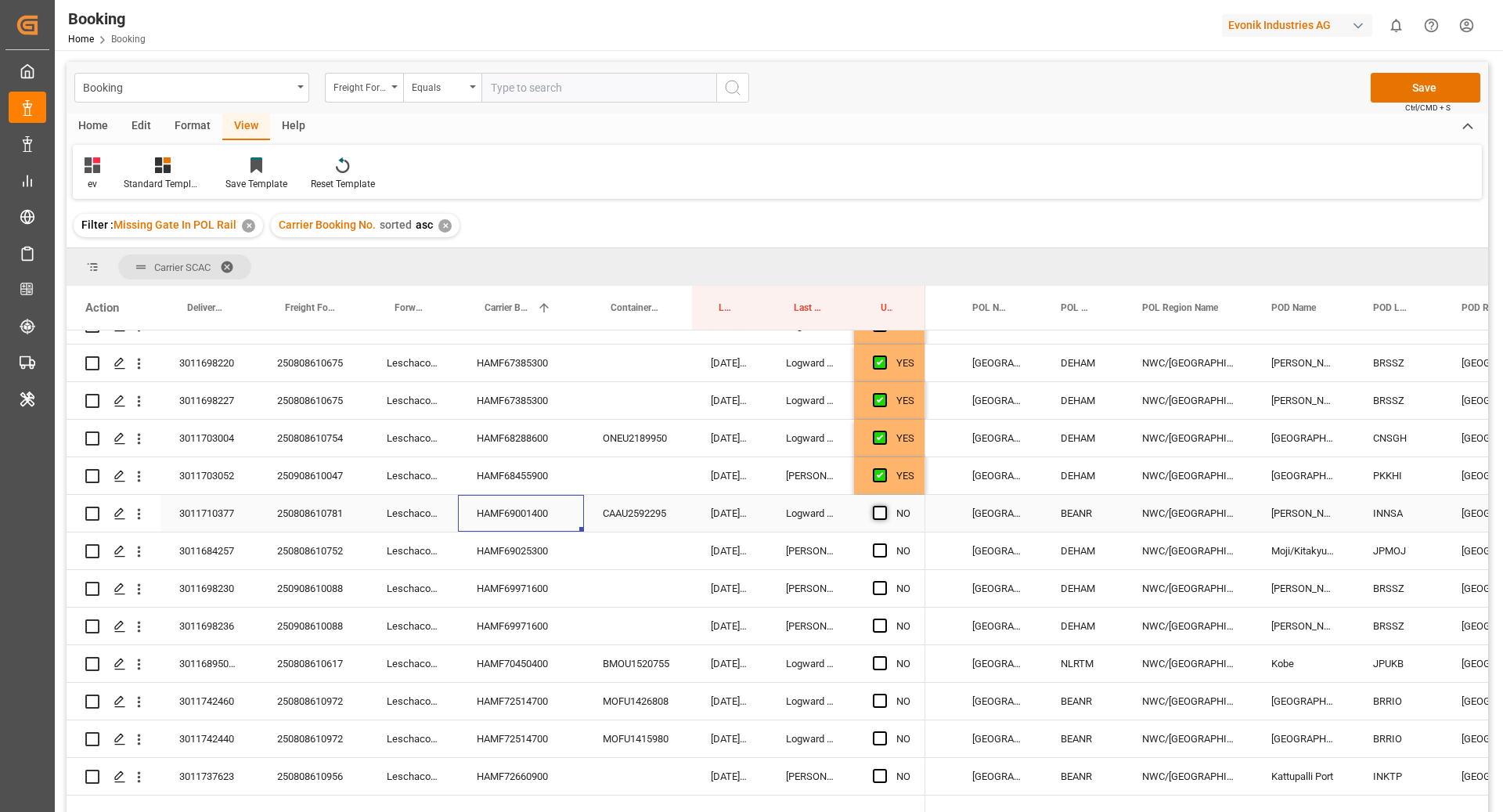
click at [885, 506] on input "Press SPACE to select this row." at bounding box center [885, 506] width 0 height 0
click at [500, 558] on div "HAMF69025300" at bounding box center [521, 550] width 126 height 36
click at [881, 558] on div "Press SPACE to select this row." at bounding box center [885, 551] width 24 height 36
click at [871, 549] on div "NO" at bounding box center [890, 550] width 71 height 36
click at [891, 549] on div "Press SPACE to select this row." at bounding box center [885, 551] width 24 height 36
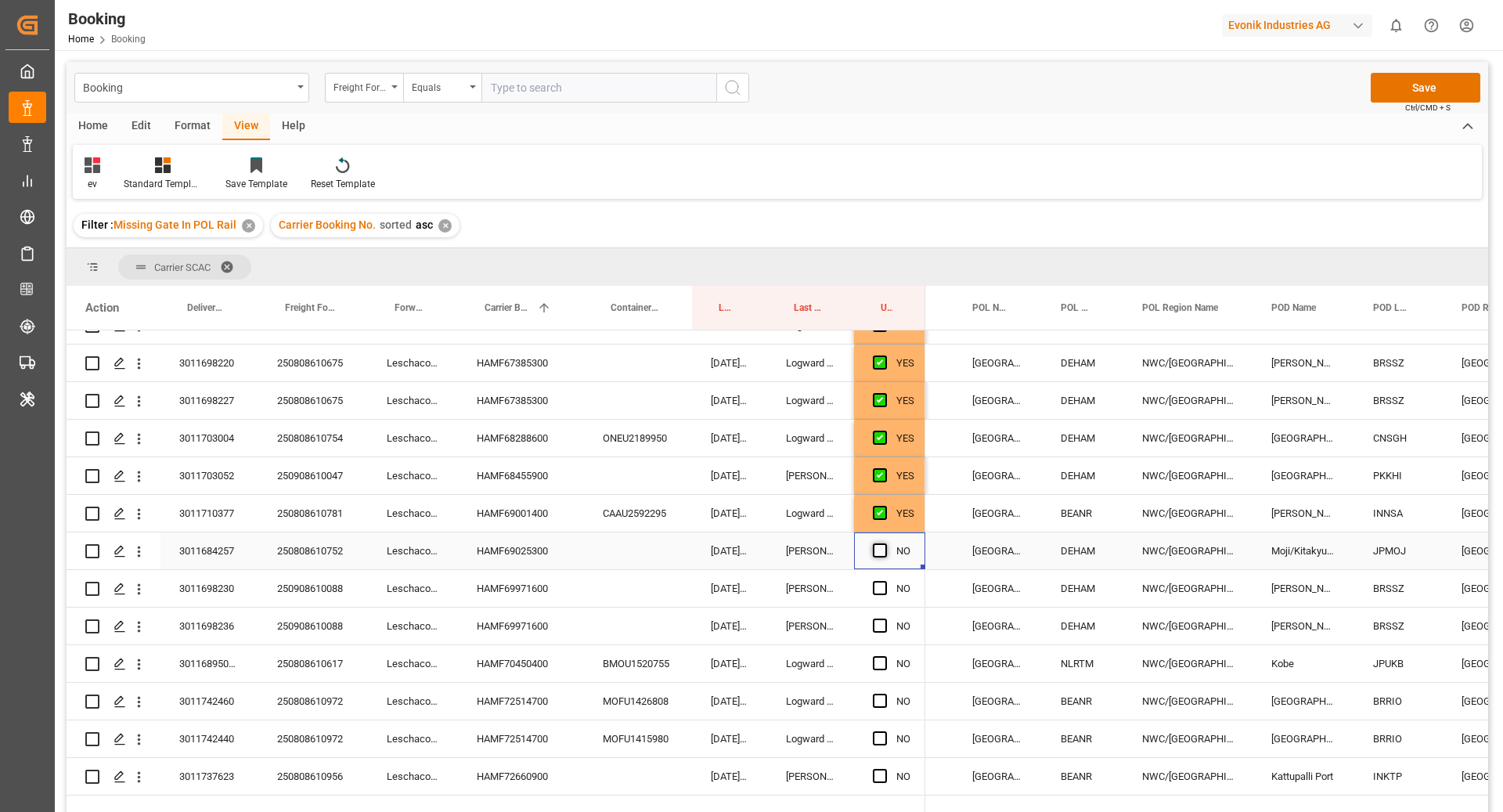
click at [875, 550] on span "Press SPACE to select this row." at bounding box center [881, 550] width 15 height 15
click at [885, 543] on input "Press SPACE to select this row." at bounding box center [885, 543] width 0 height 0
click at [496, 594] on div "HAMF69971600" at bounding box center [521, 588] width 126 height 36
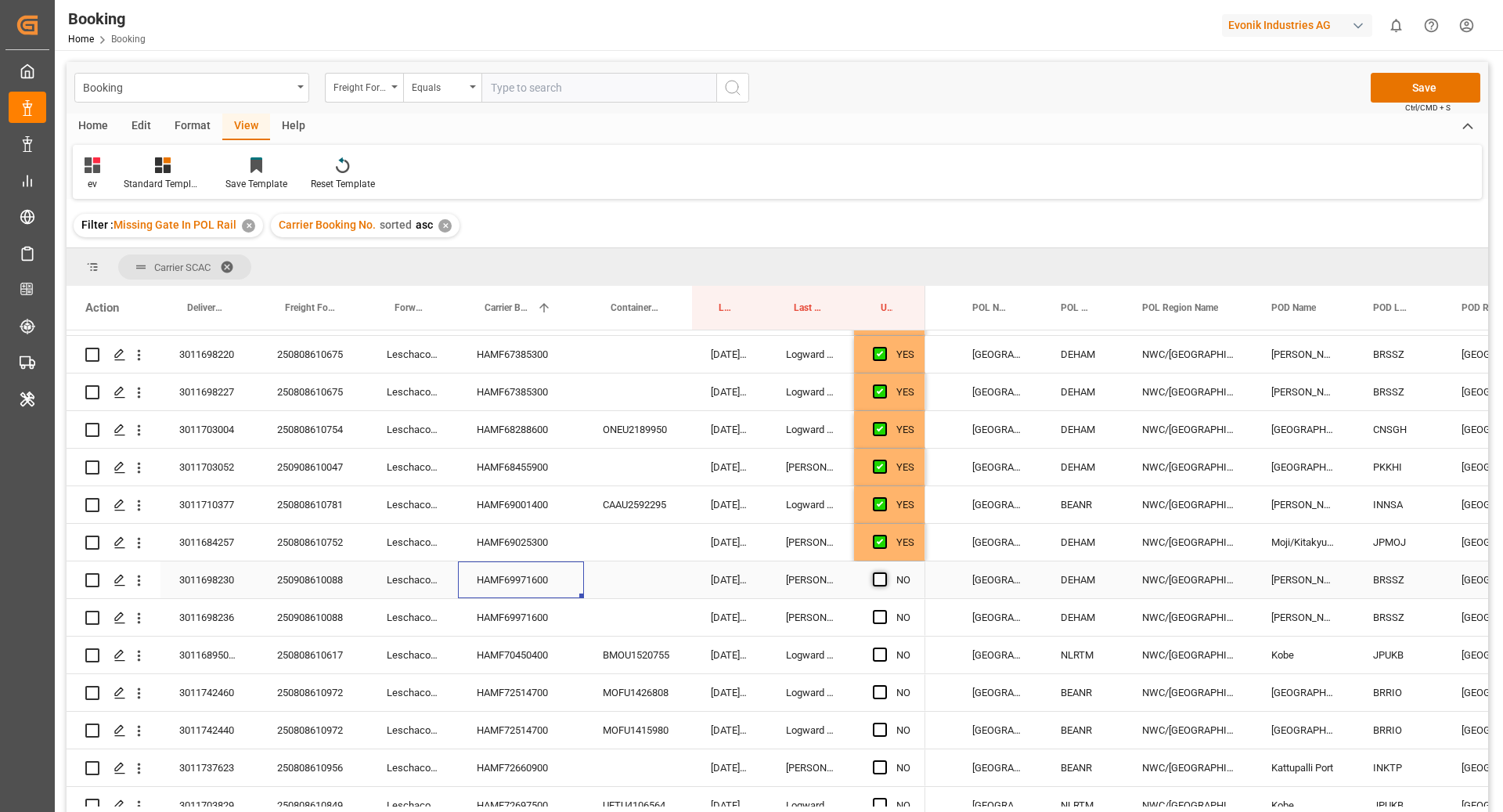
scroll to position [597, 0]
click at [881, 579] on span "Press SPACE to select this row." at bounding box center [881, 579] width 15 height 15
click at [885, 571] on input "Press SPACE to select this row." at bounding box center [885, 571] width 0 height 0
click at [877, 618] on span "Press SPACE to select this row." at bounding box center [881, 616] width 15 height 15
click at [885, 609] on input "Press SPACE to select this row." at bounding box center [885, 609] width 0 height 0
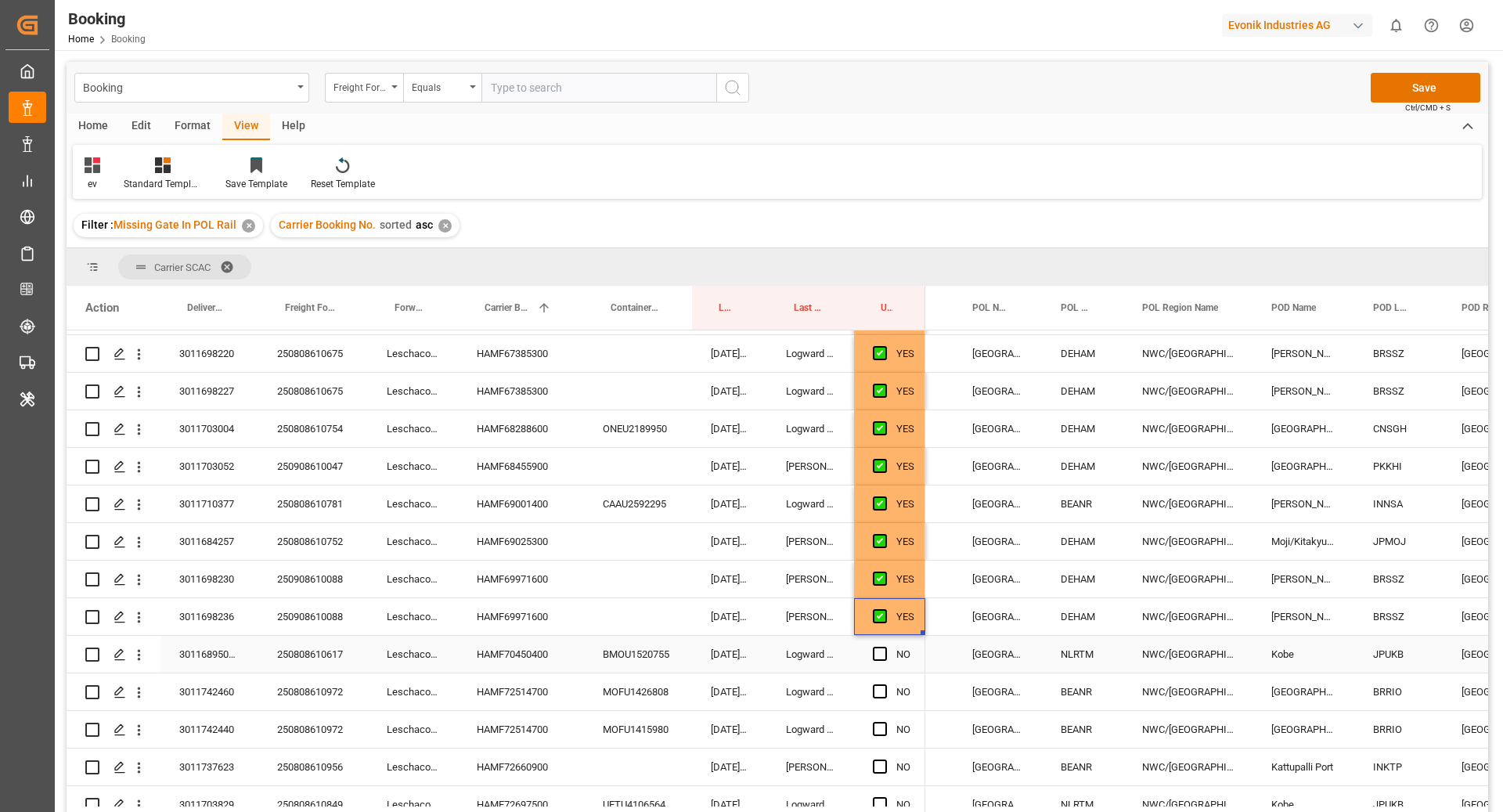
click at [535, 652] on div "HAMF70450400" at bounding box center [521, 654] width 126 height 36
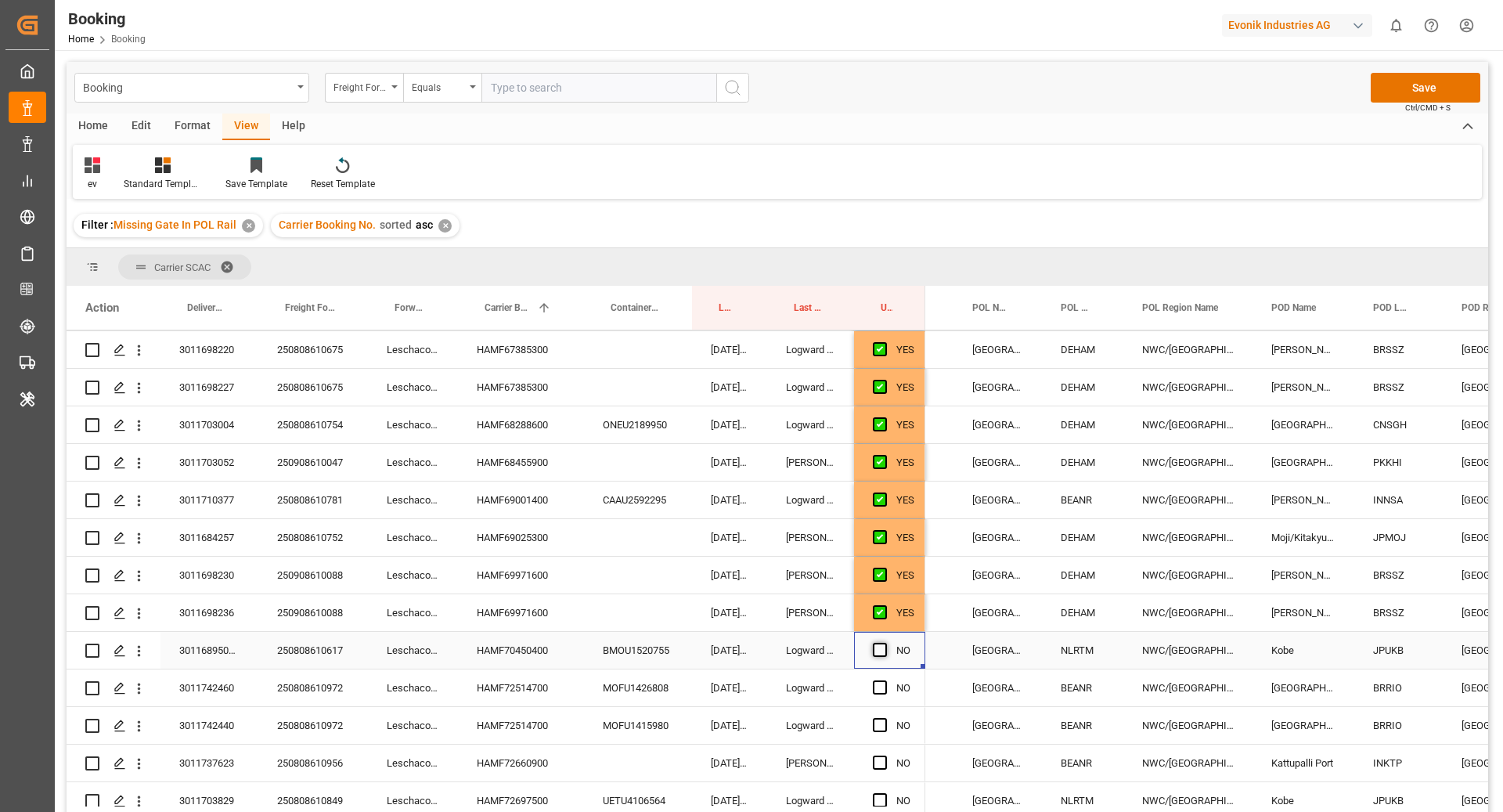
click at [881, 653] on span "Press SPACE to select this row." at bounding box center [881, 649] width 15 height 15
click at [885, 642] on input "Press SPACE to select this row." at bounding box center [885, 642] width 0 height 0
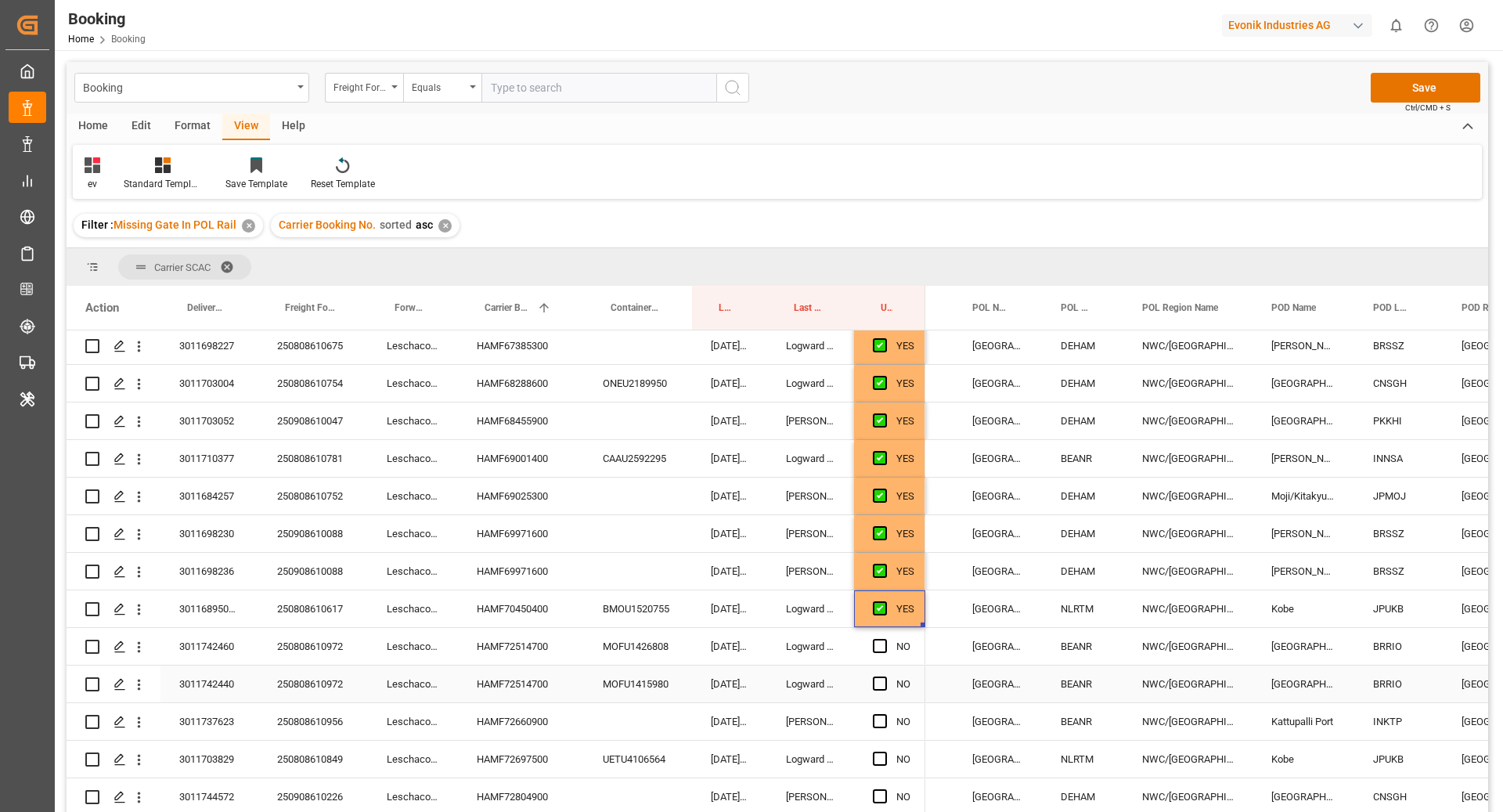
scroll to position [644, 0]
click at [512, 649] on div "HAMF72514700" at bounding box center [521, 643] width 126 height 36
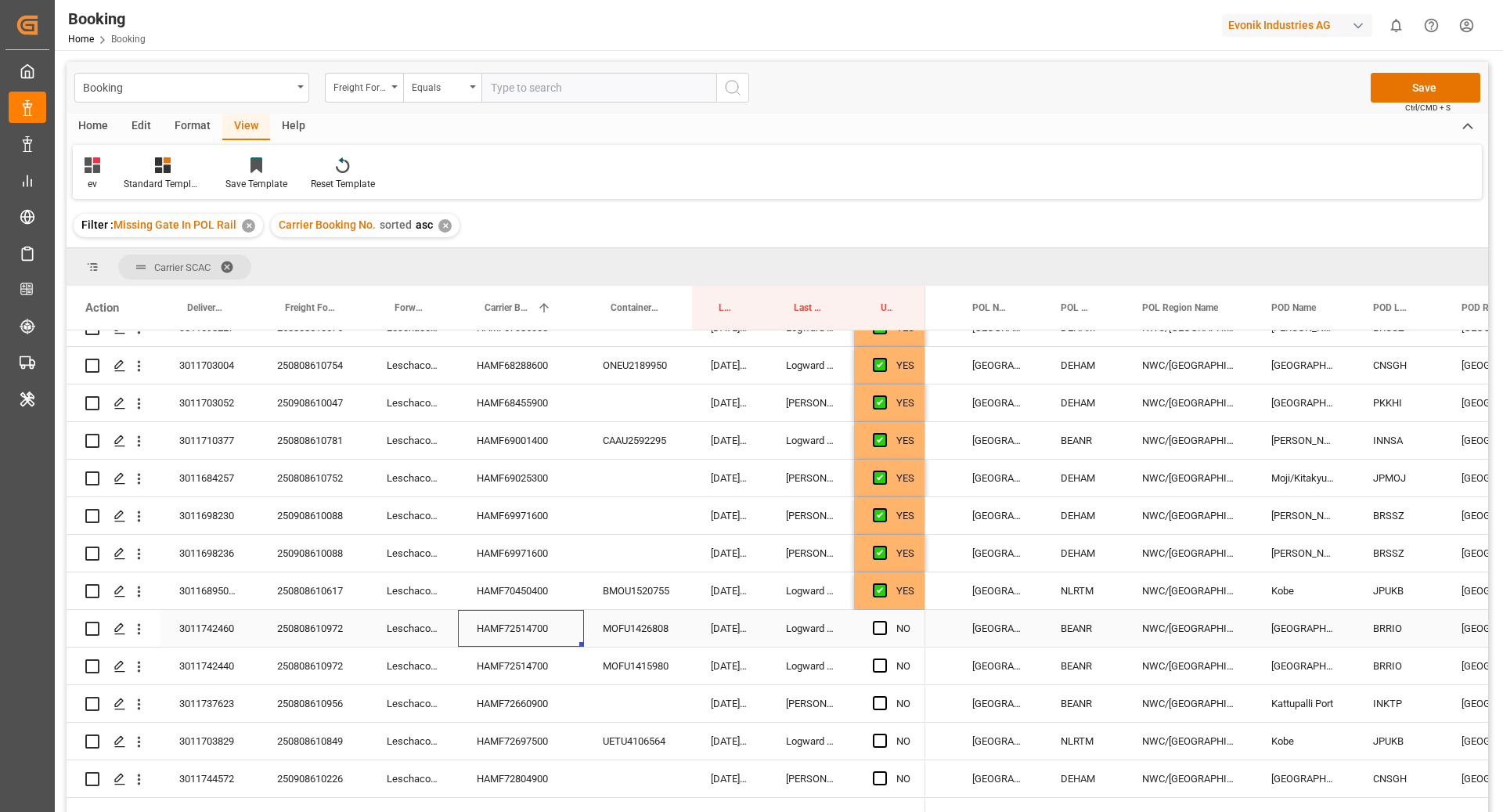
scroll to position [663, 0]
click at [874, 620] on span "Press SPACE to select this row." at bounding box center [881, 625] width 15 height 15
click at [885, 618] on input "Press SPACE to select this row." at bounding box center [885, 618] width 0 height 0
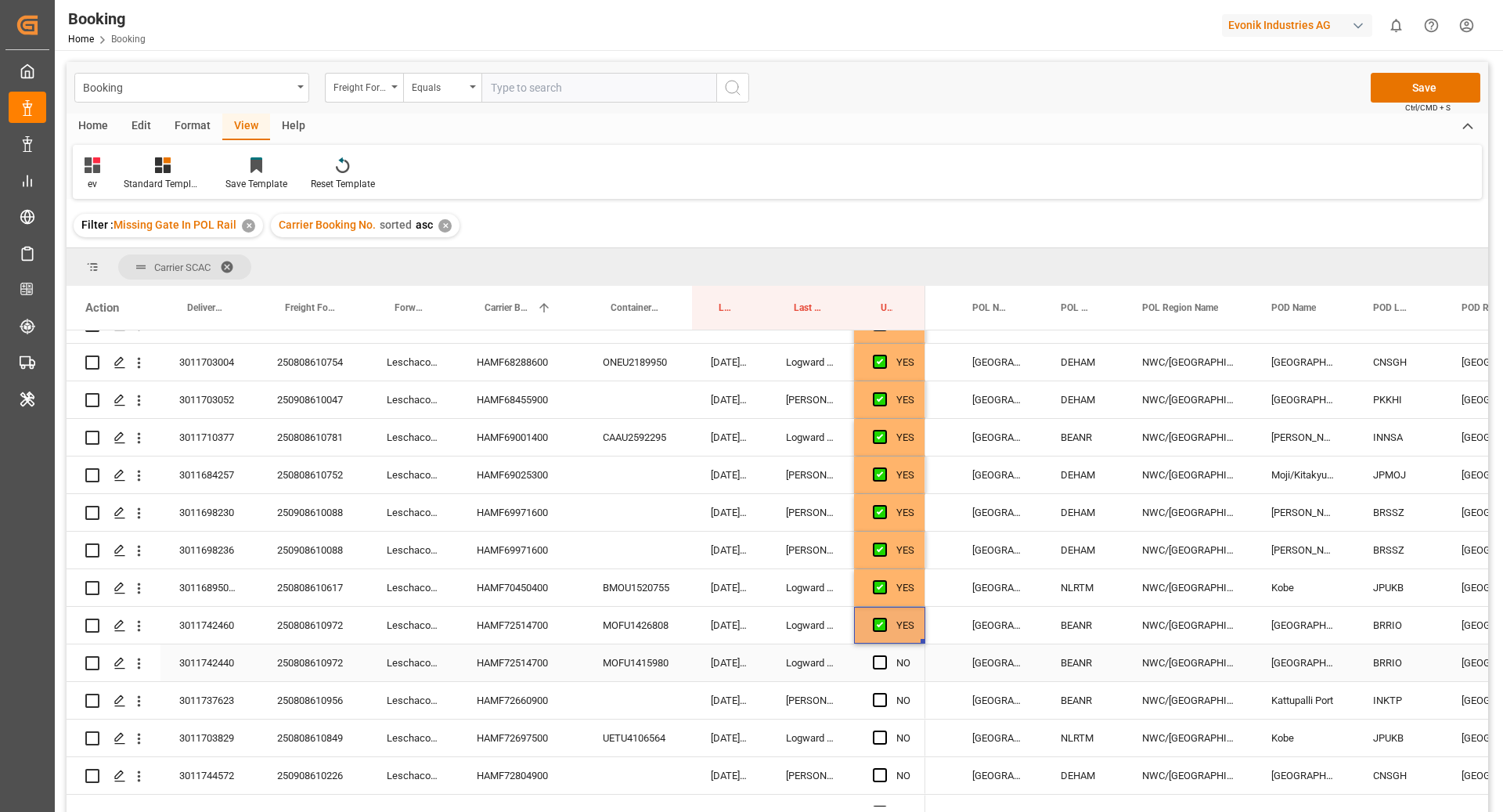
click at [873, 674] on div "Press SPACE to select this row." at bounding box center [885, 663] width 24 height 36
click at [875, 658] on span "Press SPACE to select this row." at bounding box center [881, 662] width 15 height 15
click at [885, 655] on input "Press SPACE to select this row." at bounding box center [885, 655] width 0 height 0
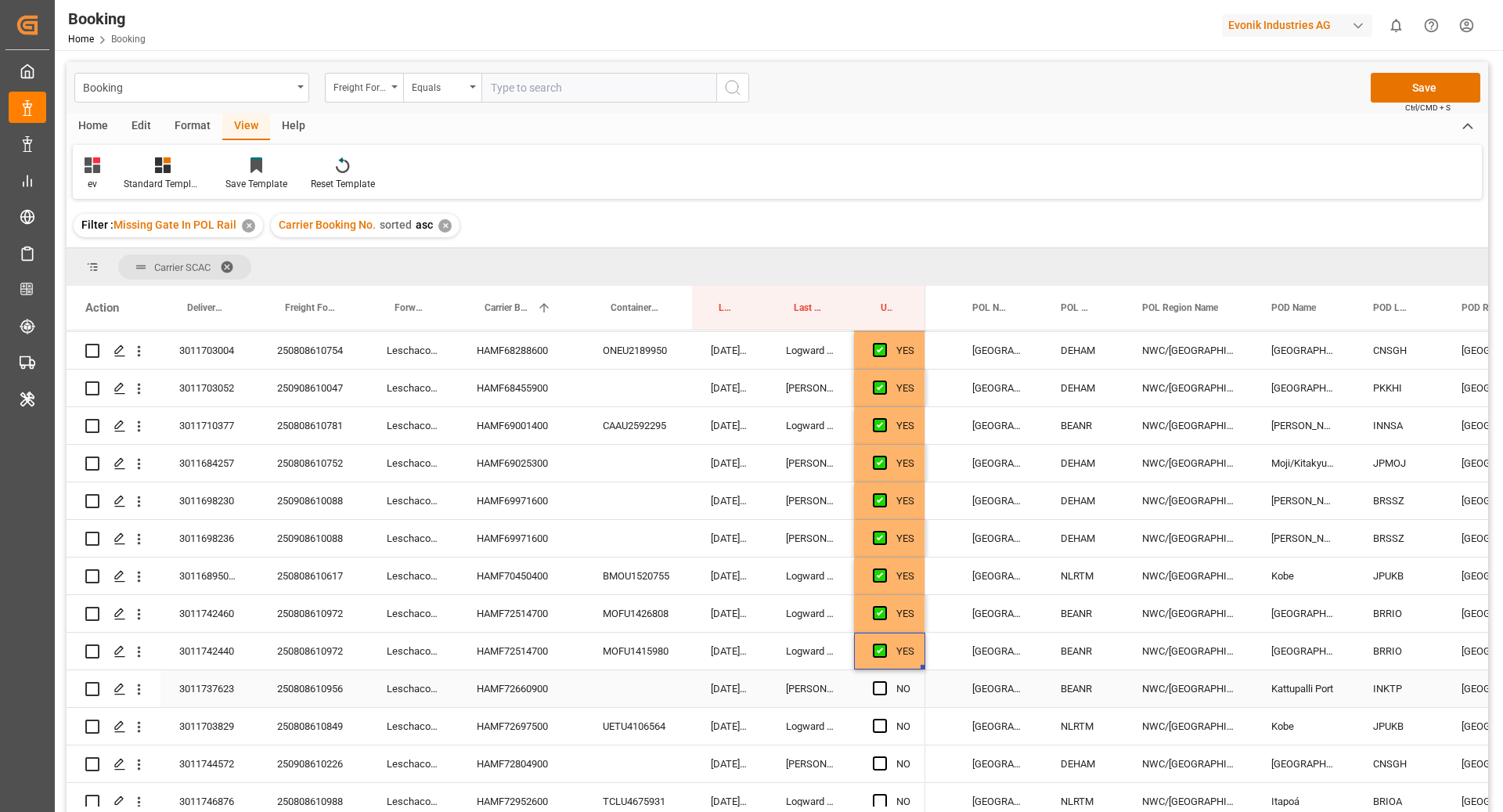
scroll to position [688, 0]
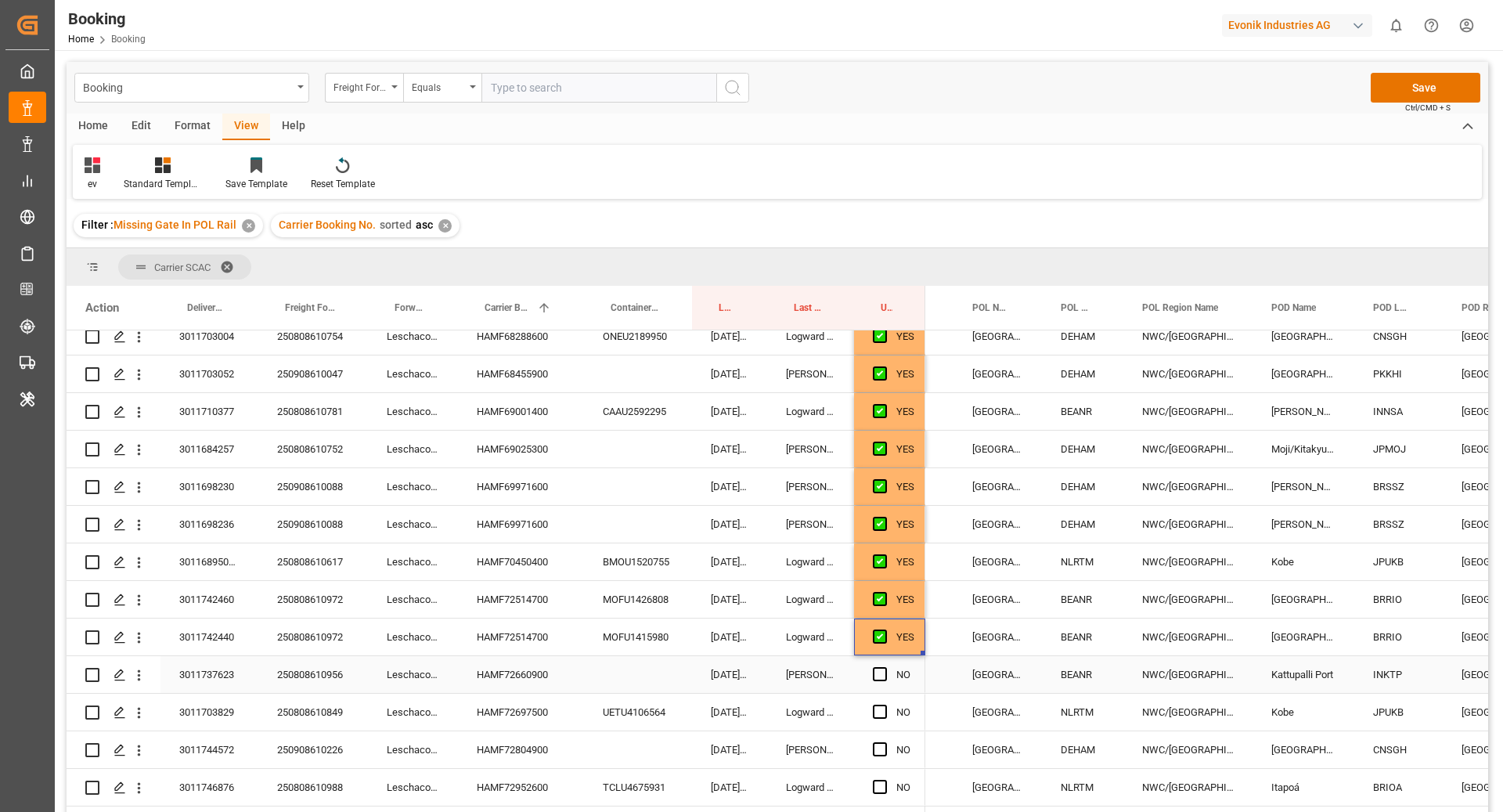
click at [517, 673] on div "HAMF72660900" at bounding box center [521, 674] width 126 height 36
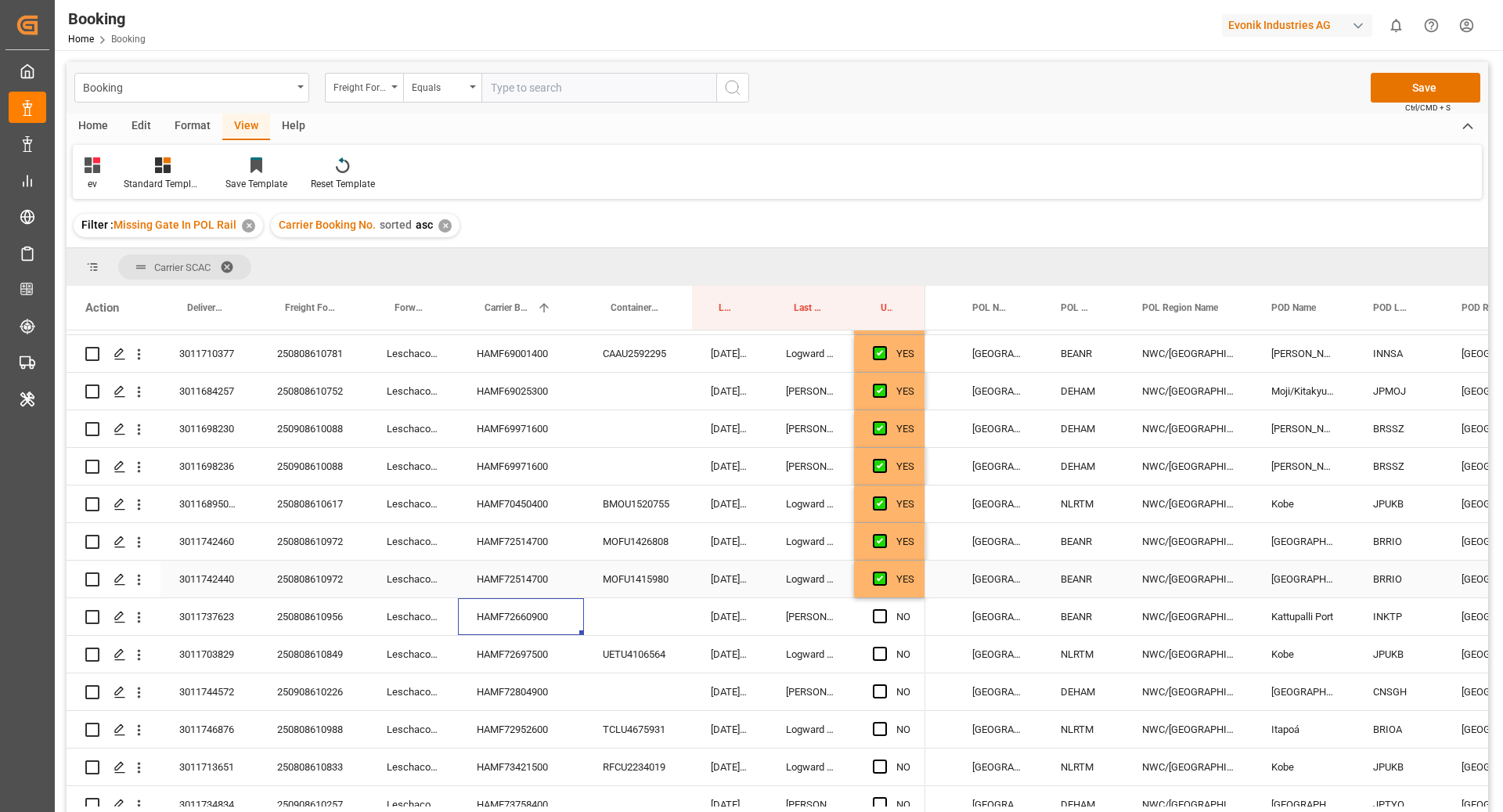
scroll to position [777, 0]
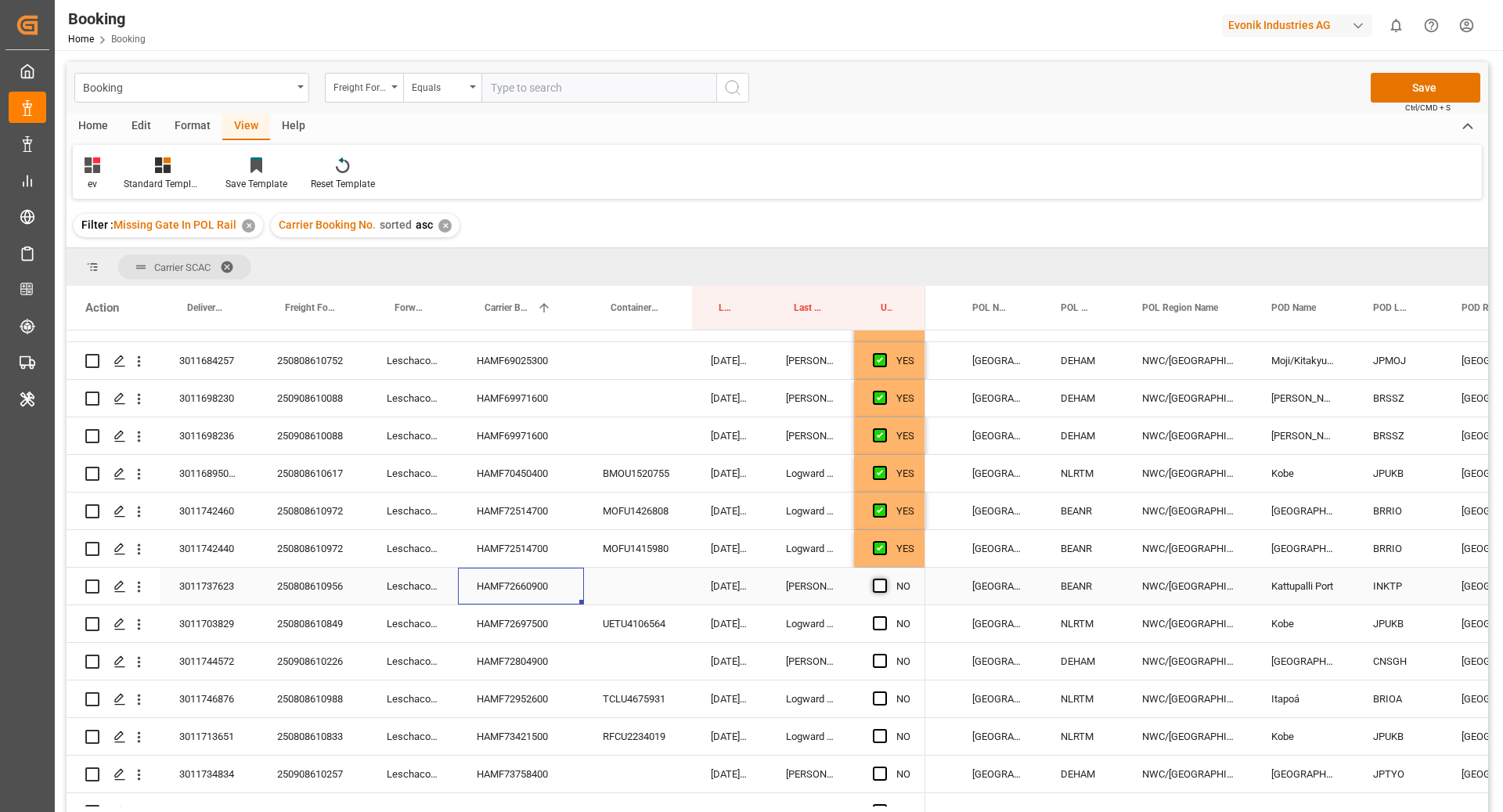
click at [877, 579] on span "Press SPACE to select this row." at bounding box center [881, 586] width 15 height 15
click at [885, 579] on input "Press SPACE to select this row." at bounding box center [885, 579] width 0 height 0
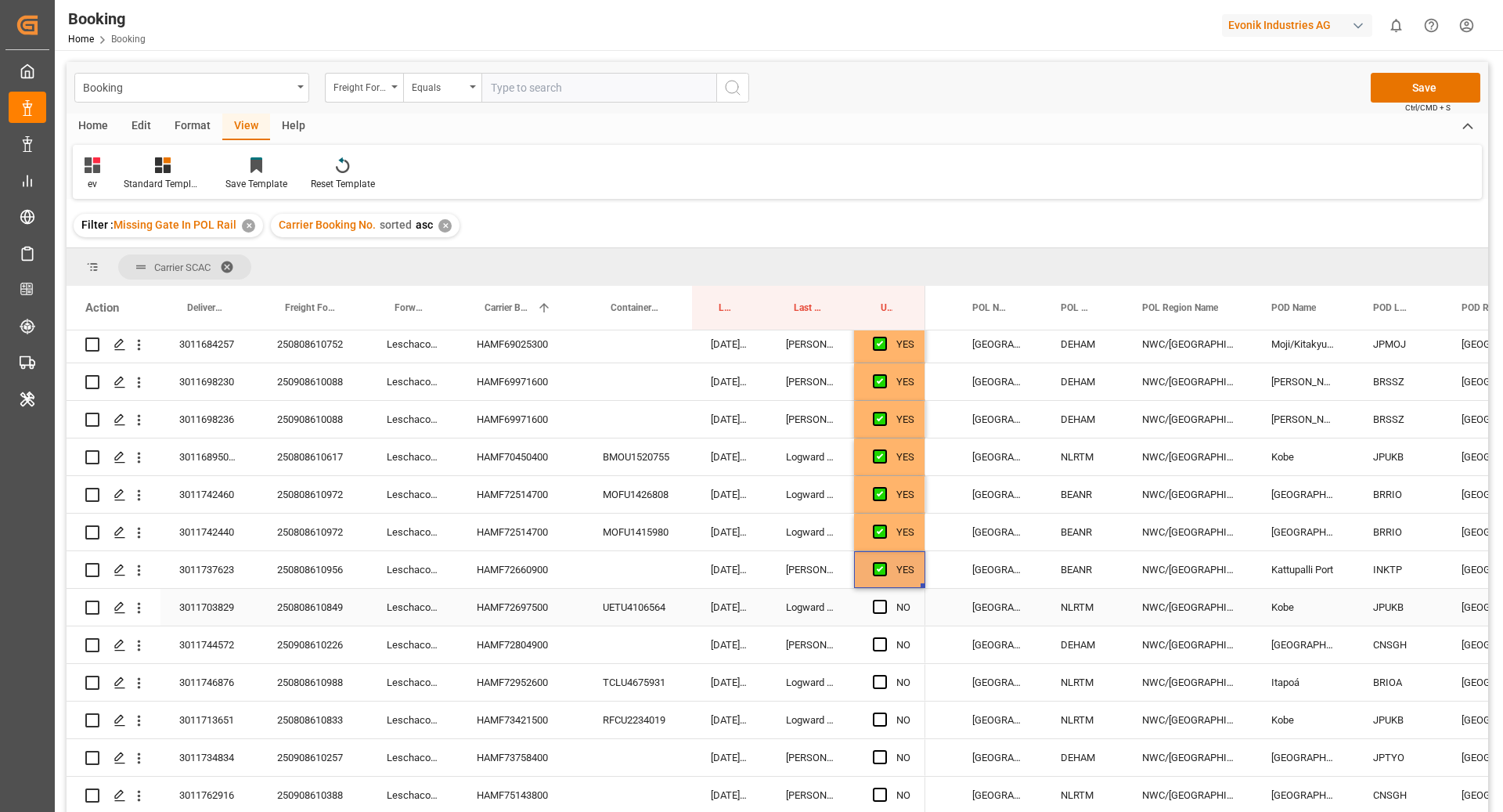
scroll to position [807, 0]
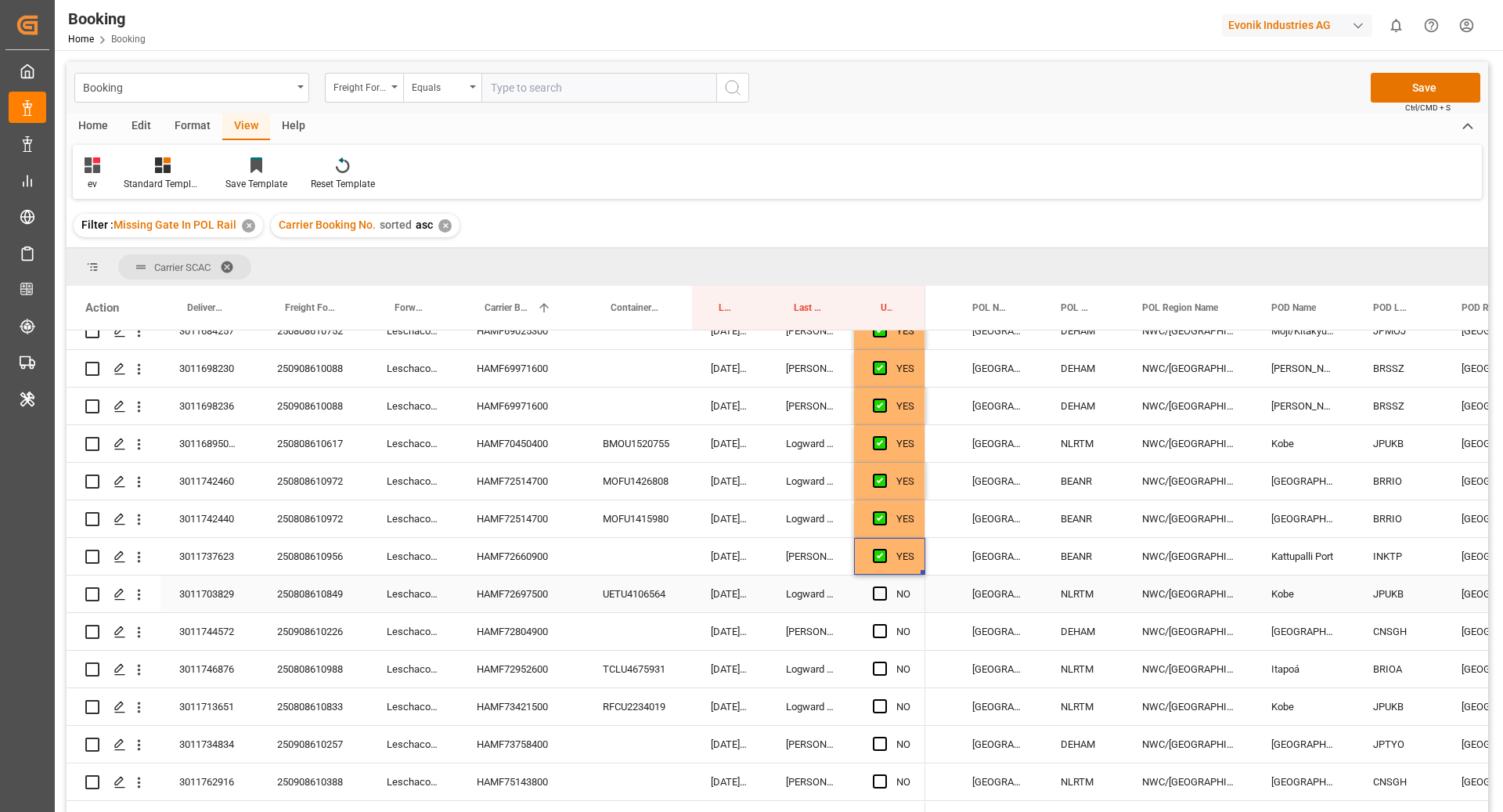
click at [547, 598] on div "HAMF72697500" at bounding box center [521, 593] width 126 height 36
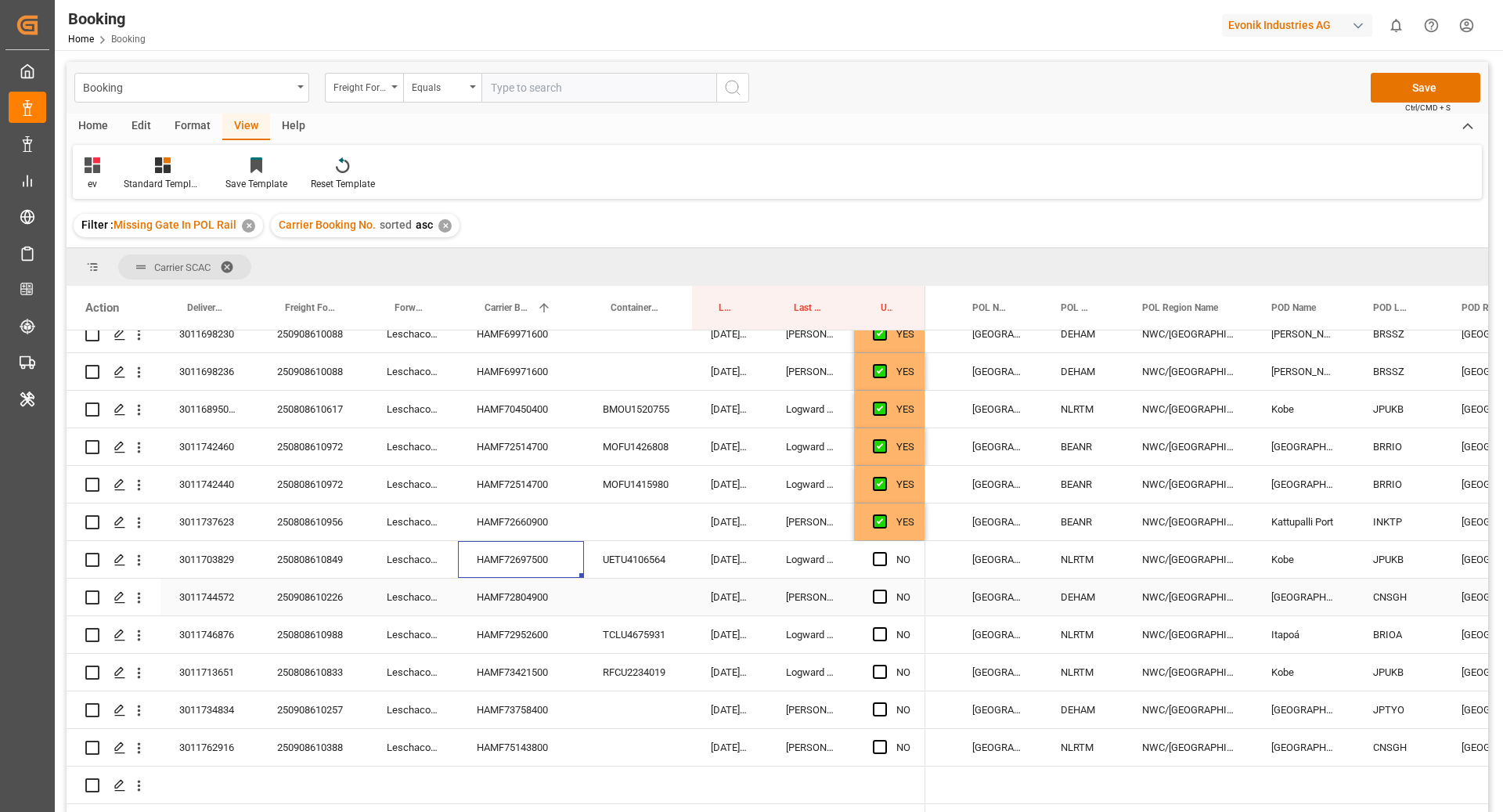
scroll to position [852, 0]
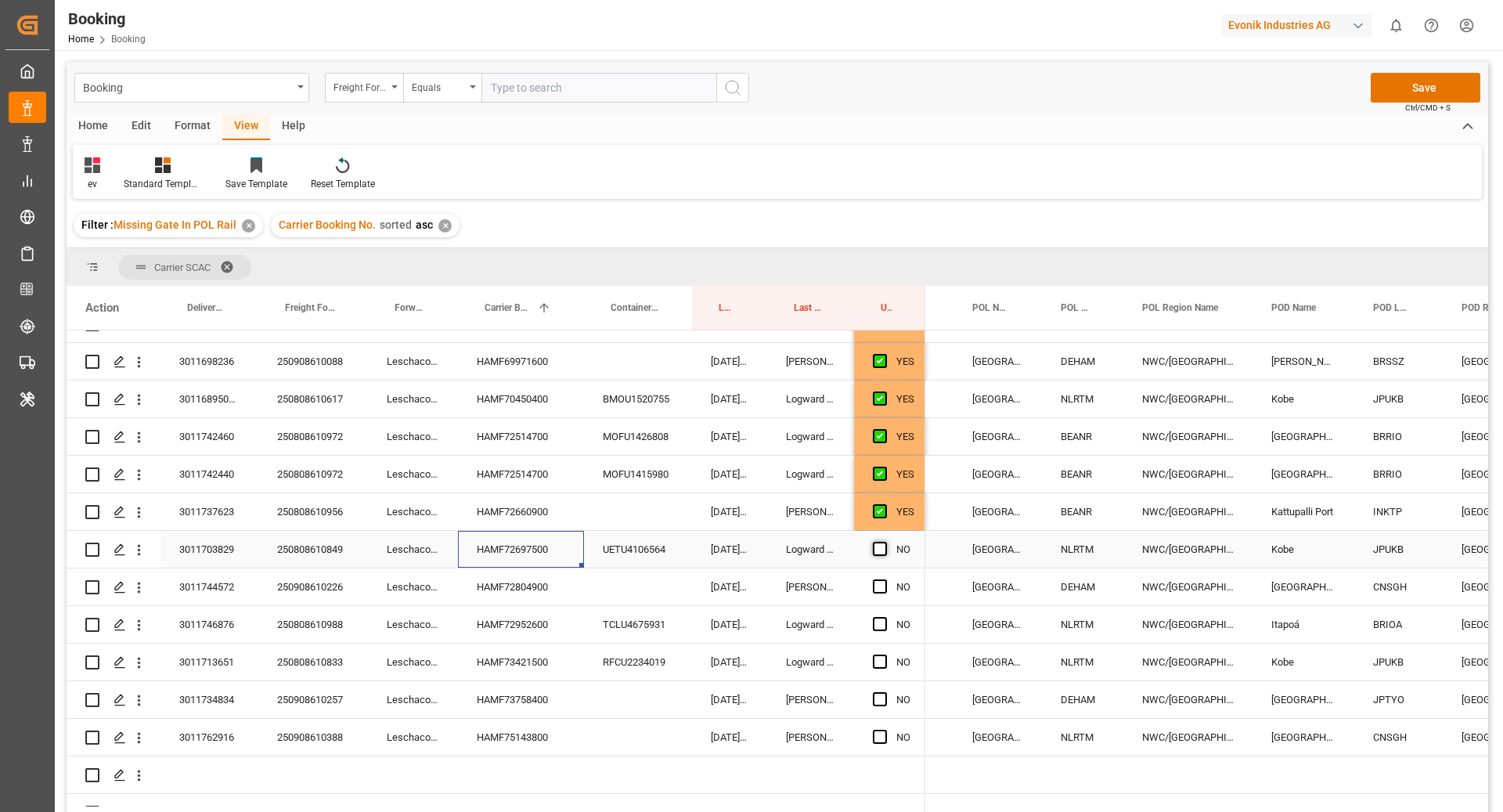
click at [879, 551] on span "Press SPACE to select this row." at bounding box center [881, 549] width 15 height 15
click at [885, 541] on input "Press SPACE to select this row." at bounding box center [885, 541] width 0 height 0
click at [529, 593] on div "HAMF72804900" at bounding box center [521, 587] width 126 height 36
click at [885, 583] on span "Press SPACE to select this row." at bounding box center [881, 587] width 15 height 15
click at [885, 579] on input "Press SPACE to select this row." at bounding box center [885, 579] width 0 height 0
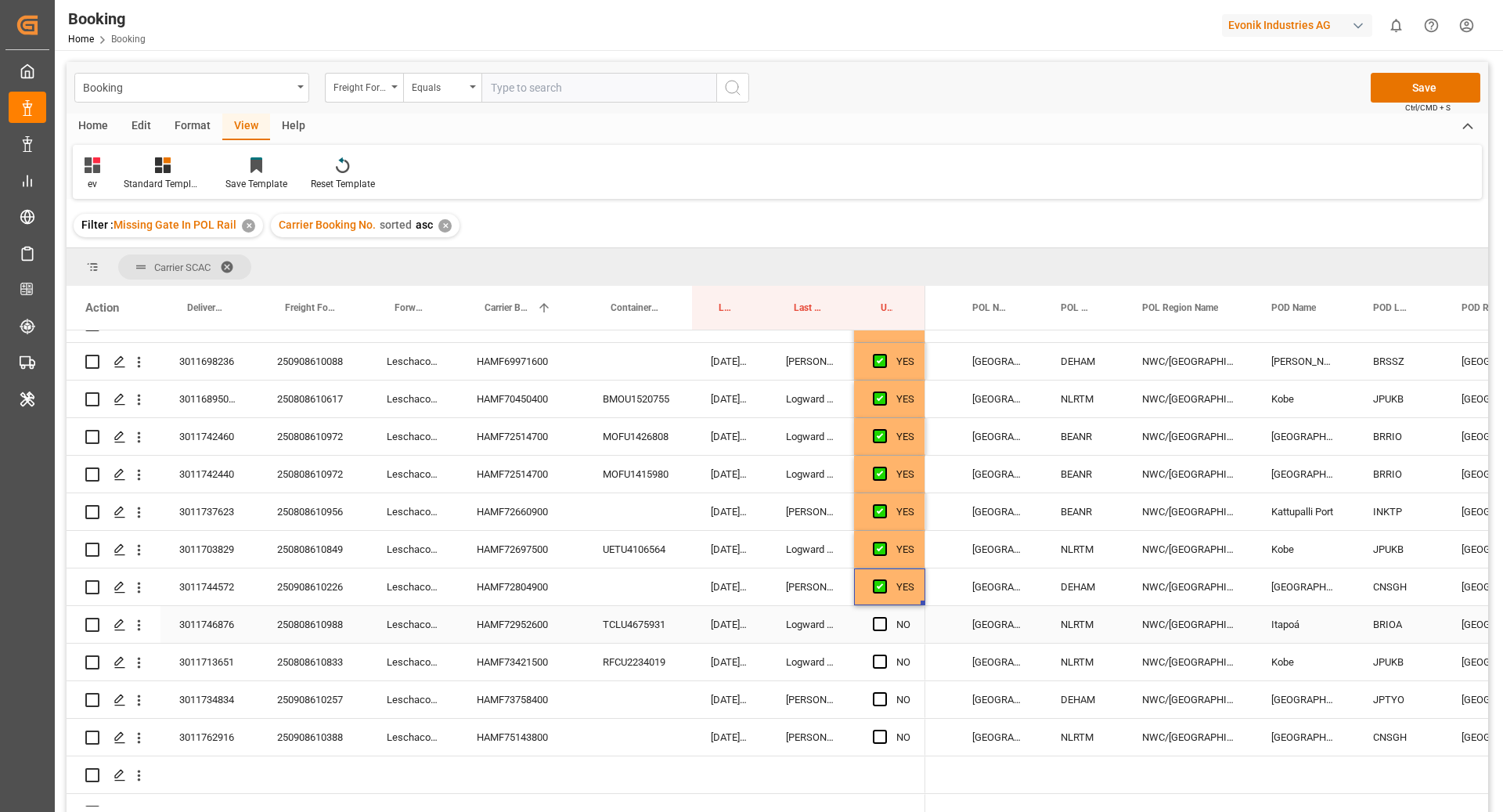
click at [510, 617] on div "HAMF72952600" at bounding box center [521, 624] width 126 height 36
click at [880, 624] on span "Press SPACE to select this row." at bounding box center [881, 624] width 15 height 15
click at [885, 617] on input "Press SPACE to select this row." at bounding box center [885, 617] width 0 height 0
click at [535, 662] on div "HAMF73421500" at bounding box center [521, 661] width 126 height 36
click at [882, 663] on span "Press SPACE to select this row." at bounding box center [881, 661] width 15 height 15
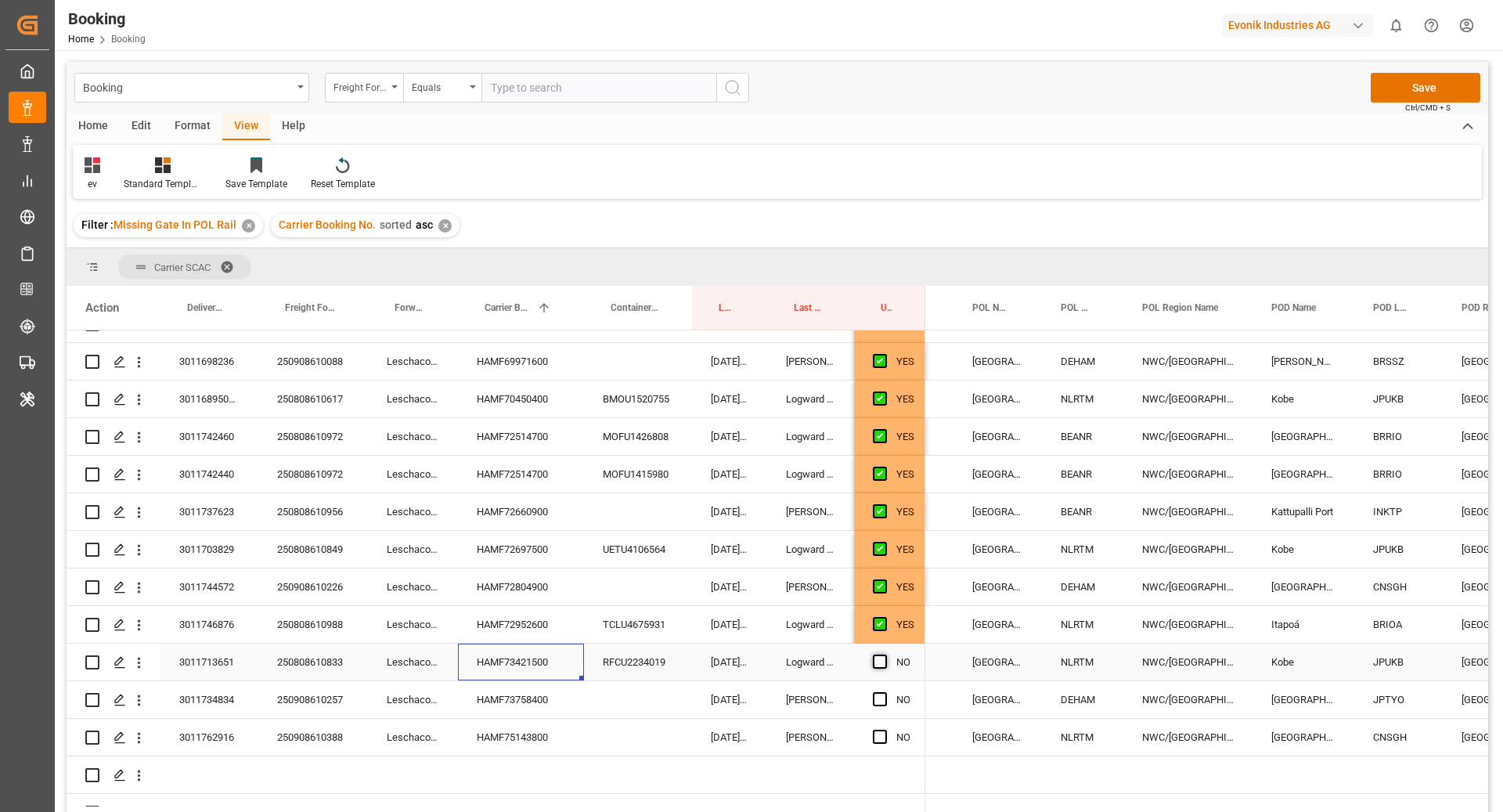
click at [885, 654] on input "Press SPACE to select this row." at bounding box center [885, 654] width 0 height 0
click at [513, 693] on div "HAMF73758400" at bounding box center [521, 699] width 126 height 36
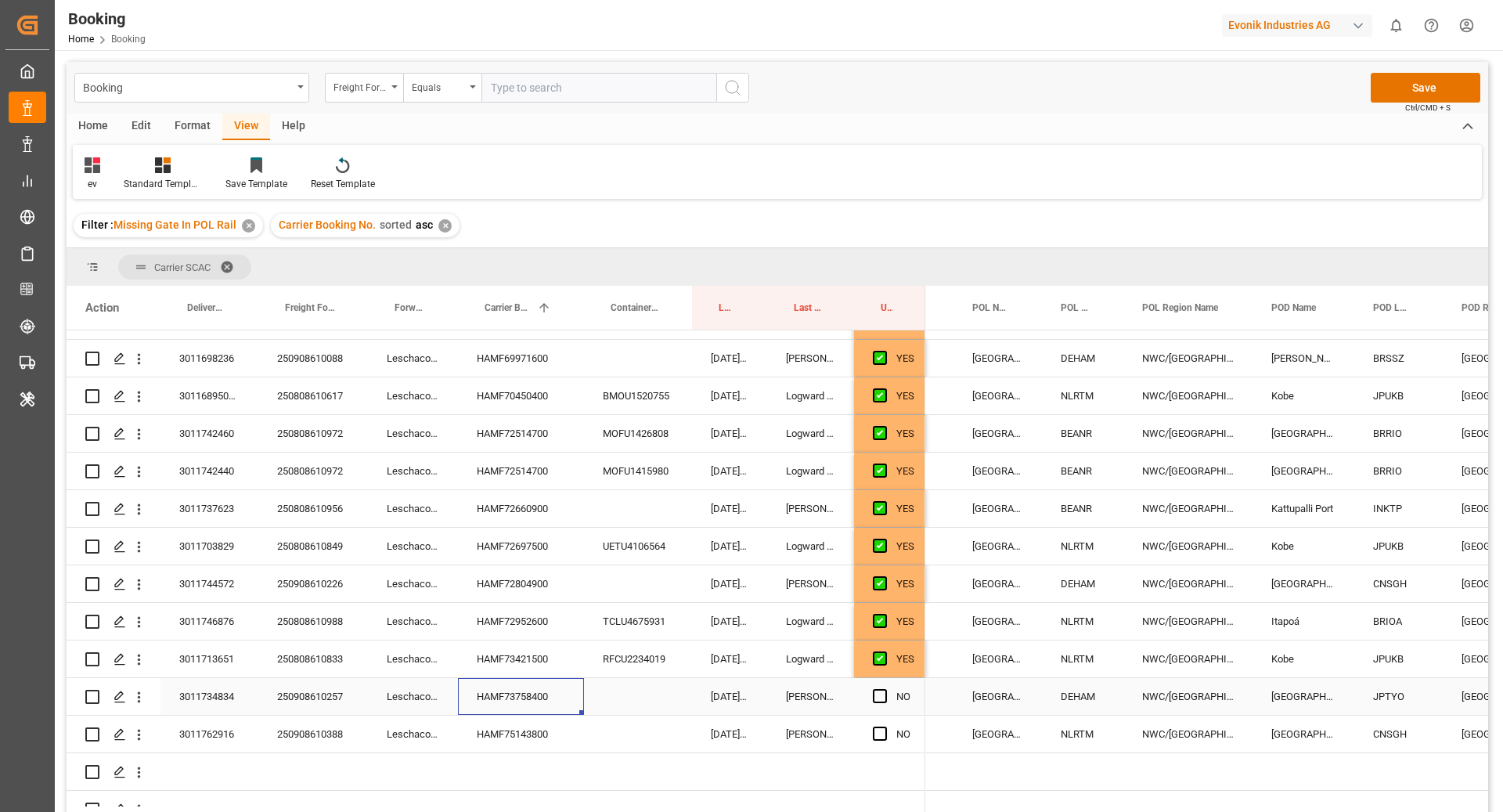
scroll to position [857, 0]
click at [885, 691] on span "Press SPACE to select this row." at bounding box center [881, 695] width 15 height 15
click at [885, 688] on input "Press SPACE to select this row." at bounding box center [885, 688] width 0 height 0
click at [553, 723] on div "HAMF75143800" at bounding box center [521, 732] width 126 height 36
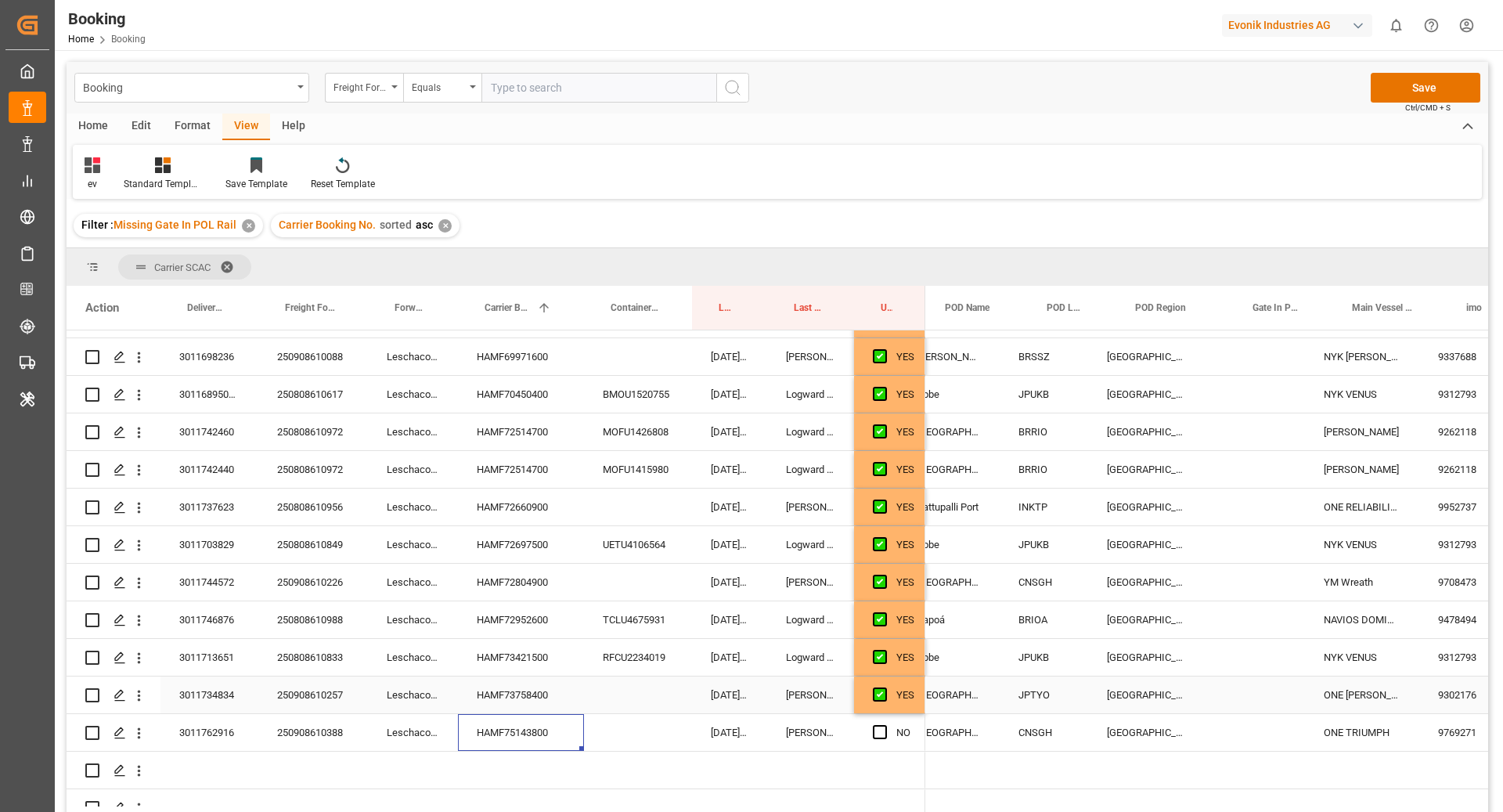
scroll to position [0, 517]
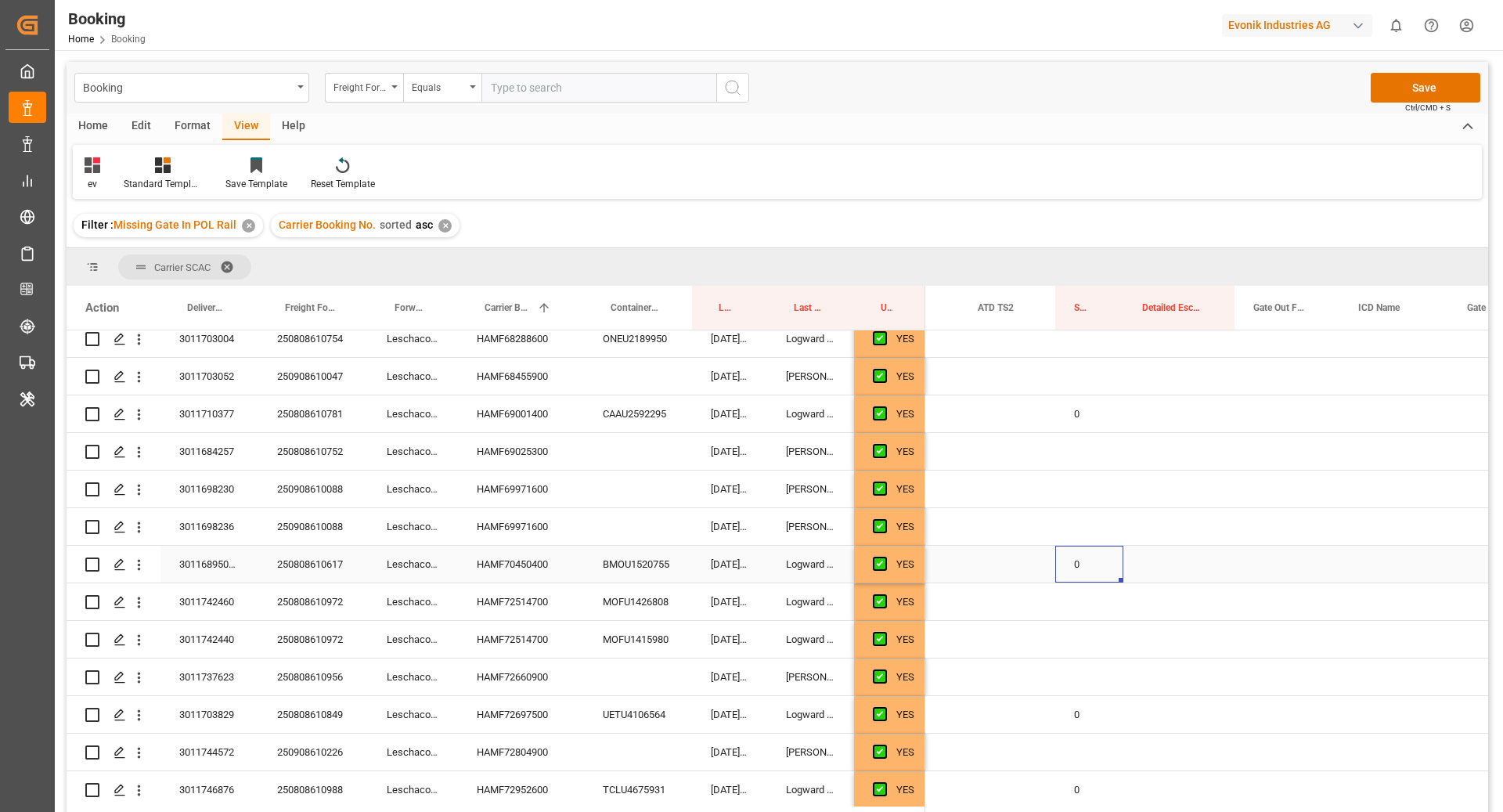
click at [1096, 563] on div "0" at bounding box center [1090, 564] width 68 height 36
drag, startPoint x: 1121, startPoint y: 579, endPoint x: 1121, endPoint y: 639, distance: 60.0
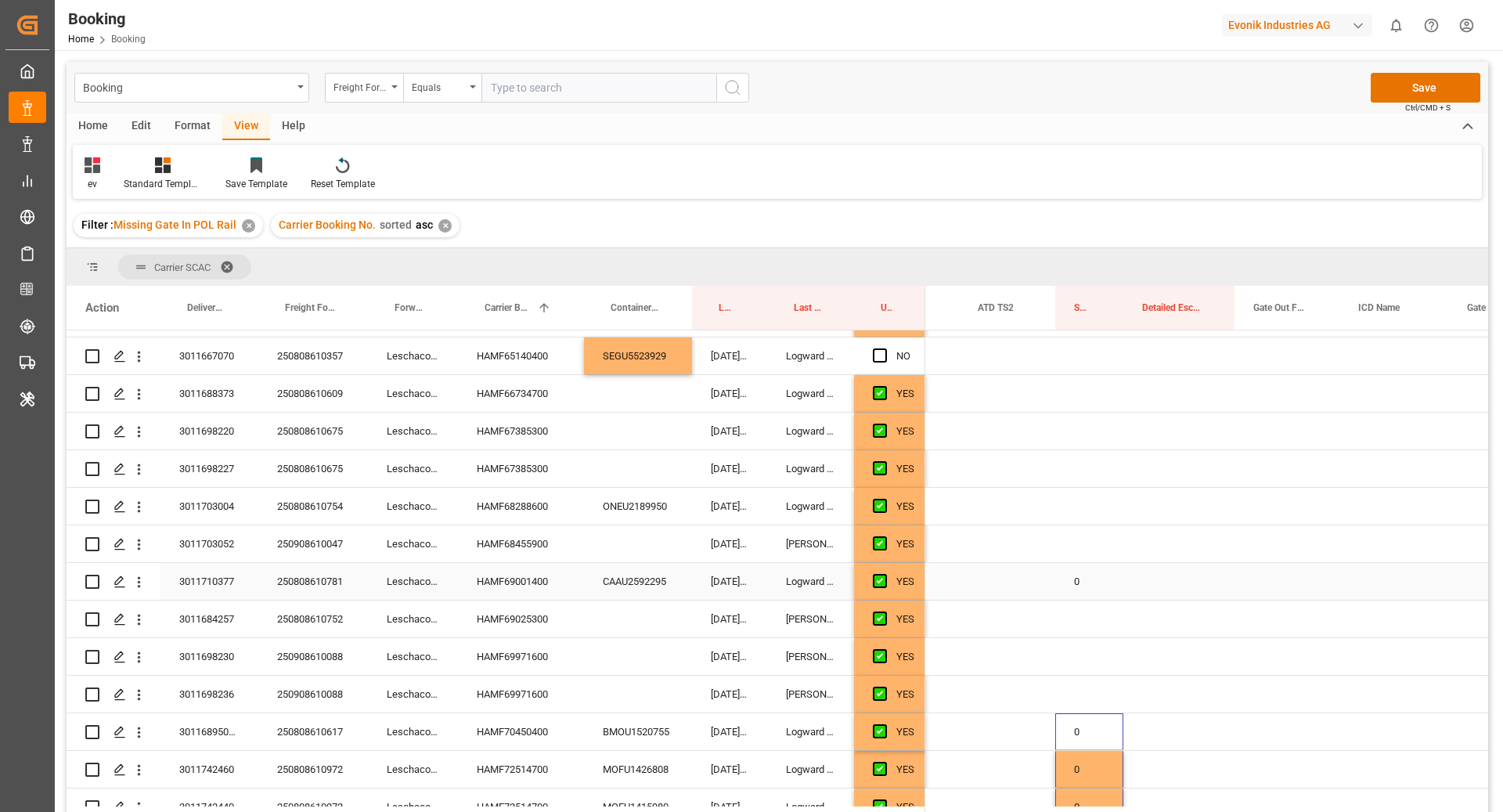
click at [1107, 574] on div "0" at bounding box center [1090, 581] width 68 height 36
click at [1068, 514] on div "Press SPACE to select this row." at bounding box center [1090, 506] width 68 height 36
click at [1120, 580] on div "0" at bounding box center [1090, 581] width 68 height 36
click at [1075, 512] on div "Press SPACE to select this row." at bounding box center [1090, 506] width 68 height 36
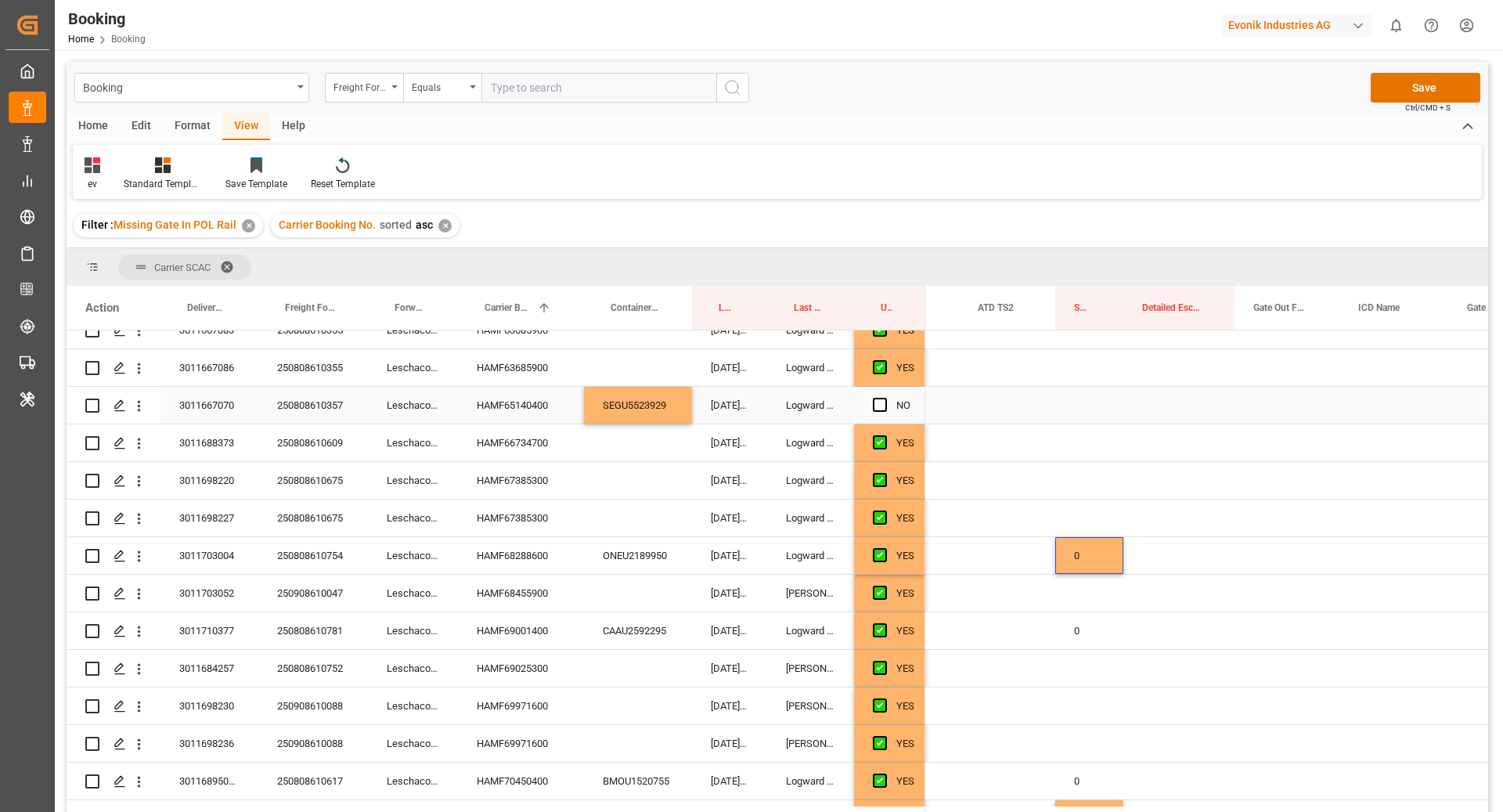
click at [1064, 417] on div "Press SPACE to select this row." at bounding box center [1090, 405] width 68 height 36
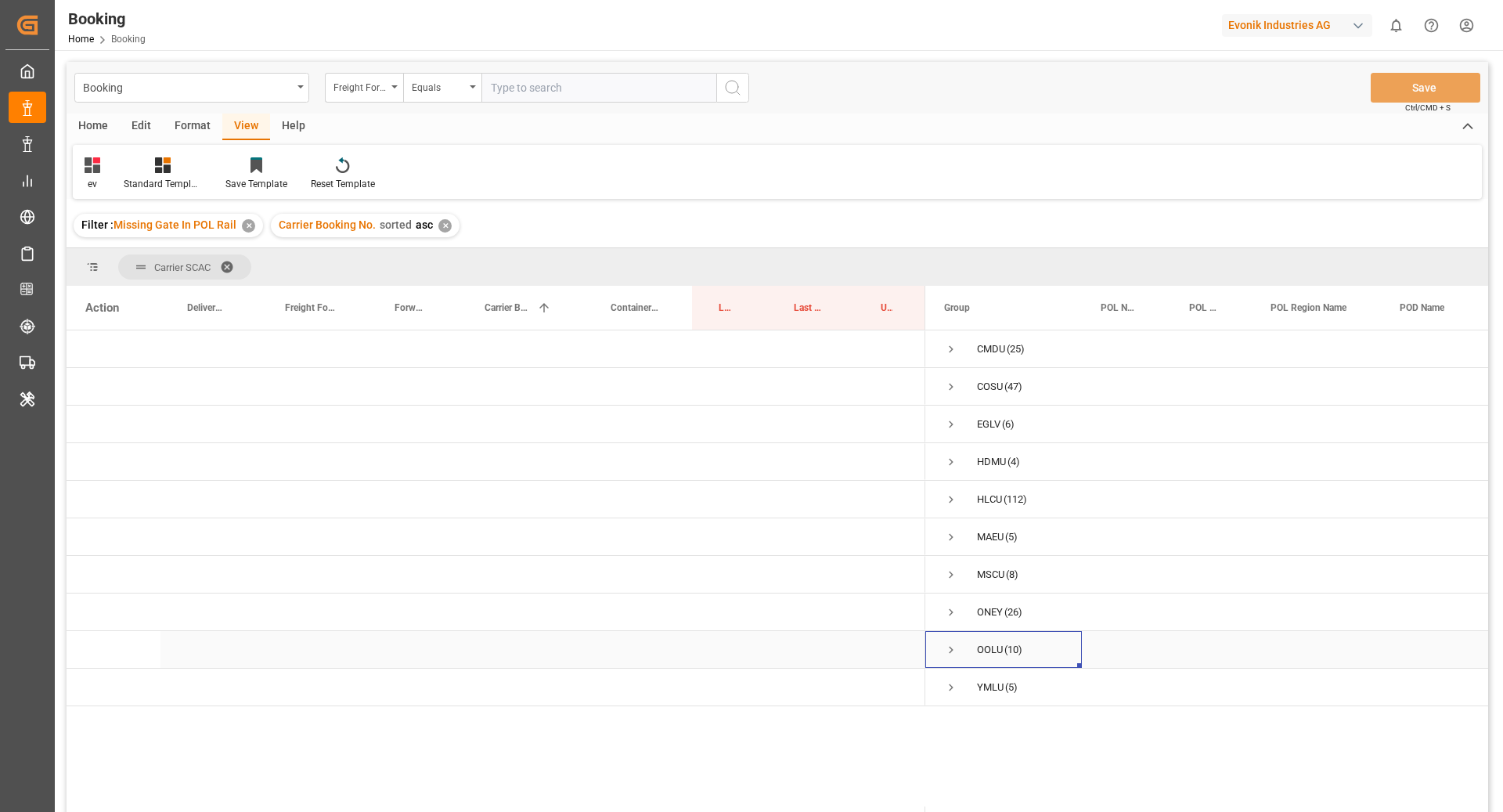
click at [959, 648] on span "OOLU (10)" at bounding box center [1003, 649] width 119 height 35
click at [944, 651] on span "Press SPACE to select this row." at bounding box center [951, 649] width 15 height 15
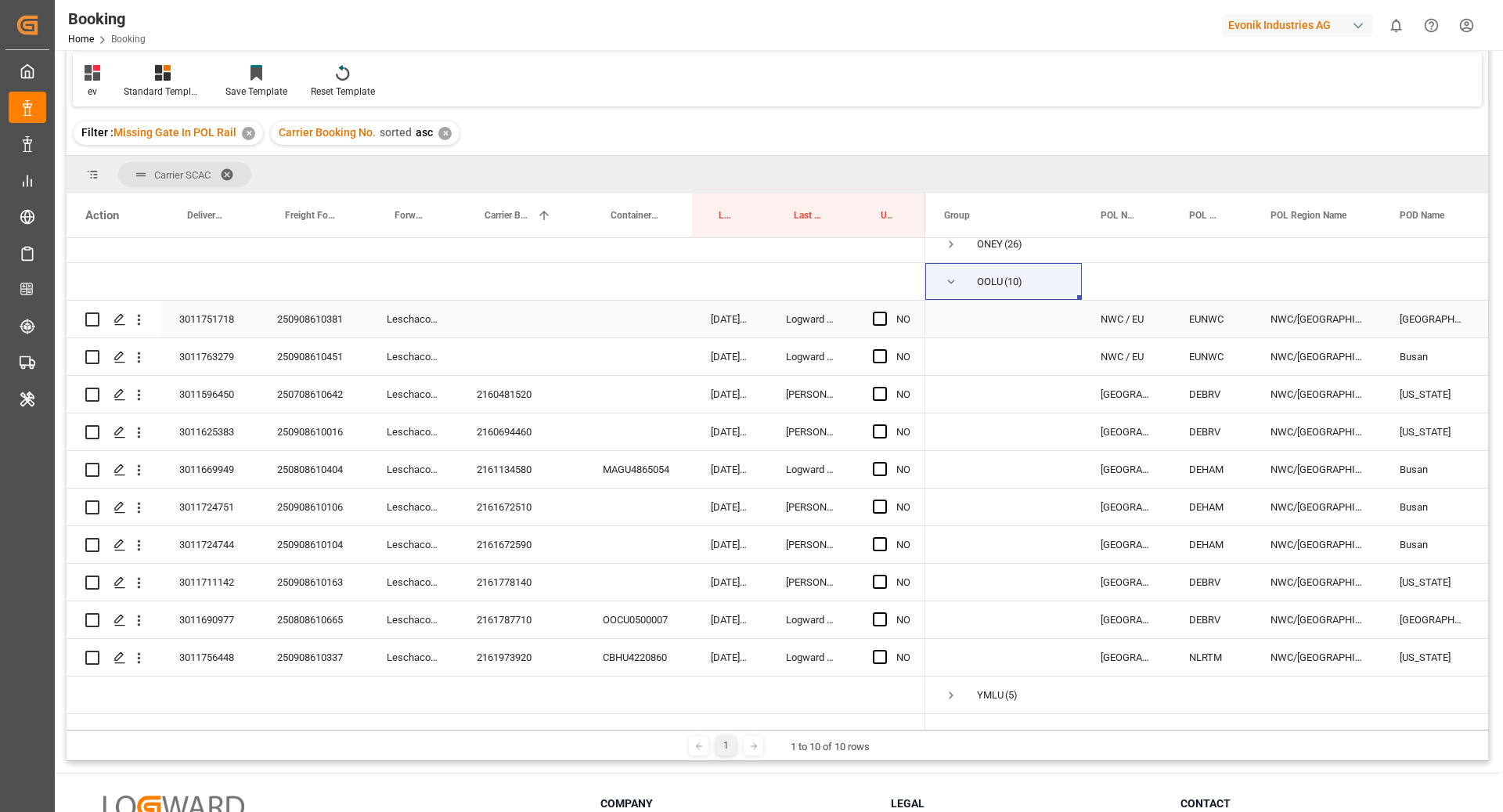
scroll to position [291, 0]
click at [336, 314] on div "250908610381" at bounding box center [313, 319] width 110 height 36
click at [523, 311] on div "Press SPACE to select this row." at bounding box center [521, 319] width 126 height 36
click at [144, 312] on icon "open menu" at bounding box center [139, 320] width 16 height 16
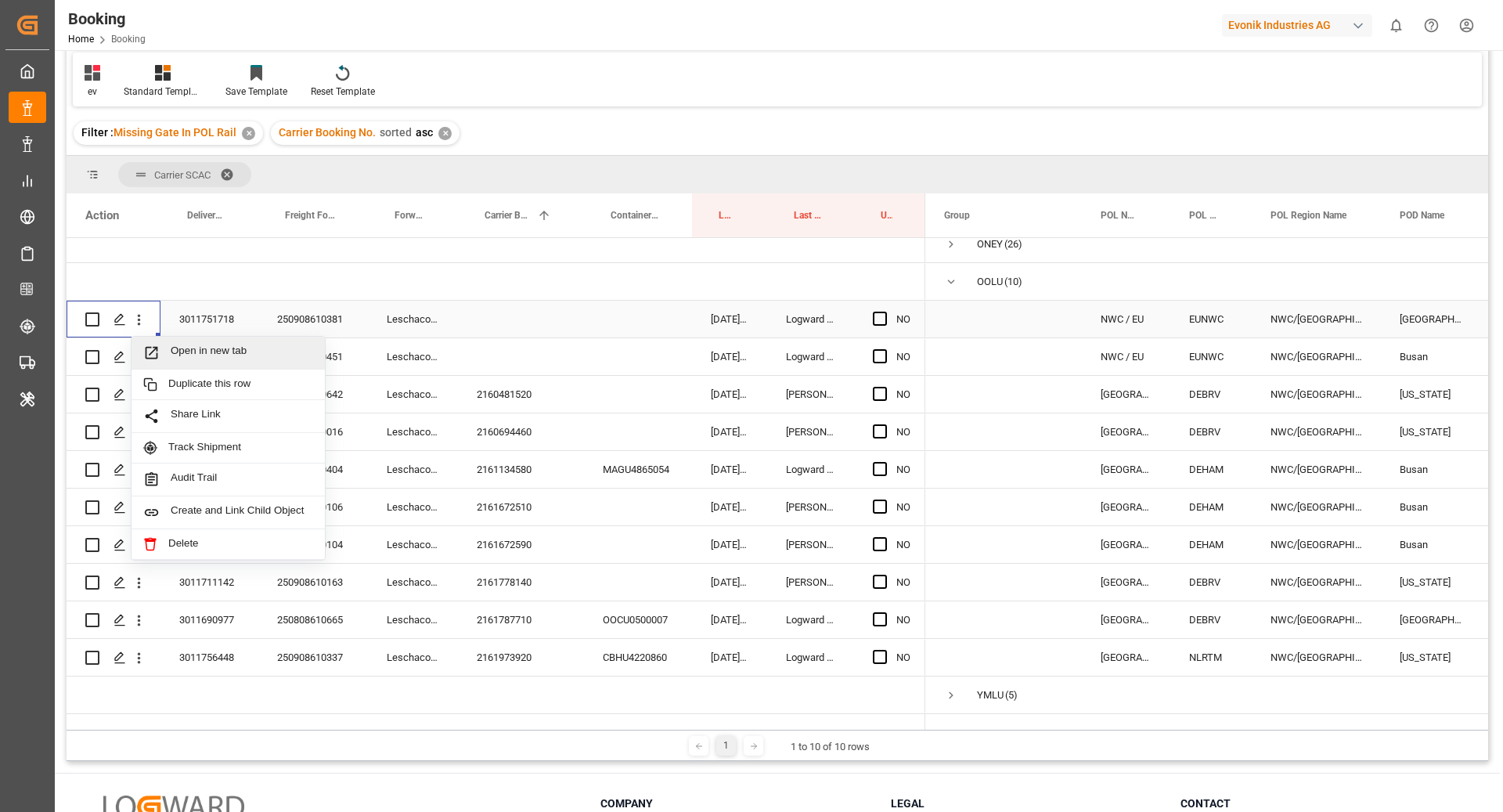
click at [234, 344] on span "Open in new tab" at bounding box center [242, 352] width 143 height 16
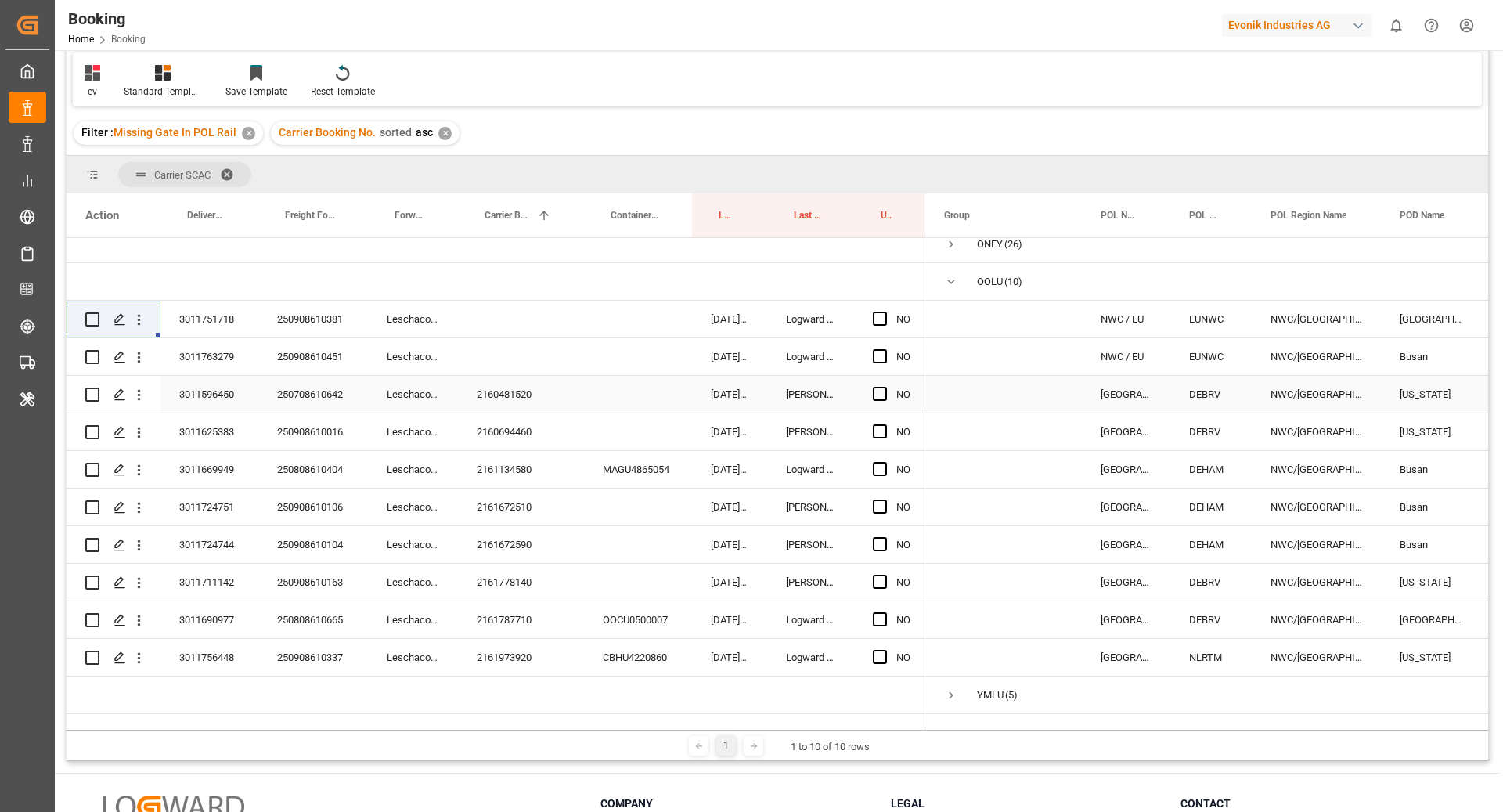
scroll to position [275, 0]
click at [326, 362] on div "250908610451" at bounding box center [313, 356] width 110 height 36
click at [140, 360] on icon "open menu" at bounding box center [139, 357] width 16 height 16
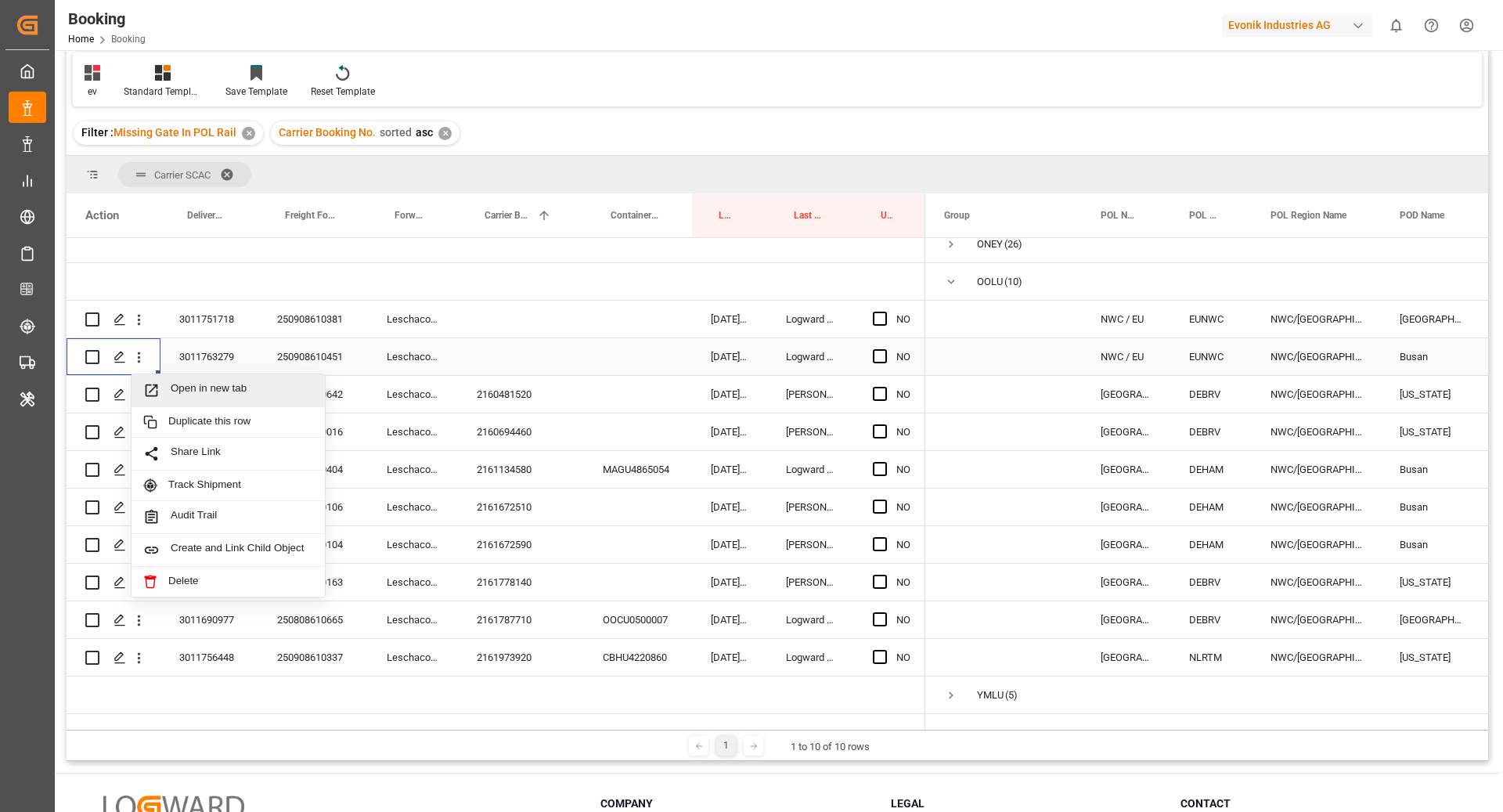
click at [178, 382] on span "Open in new tab" at bounding box center [242, 391] width 143 height 16
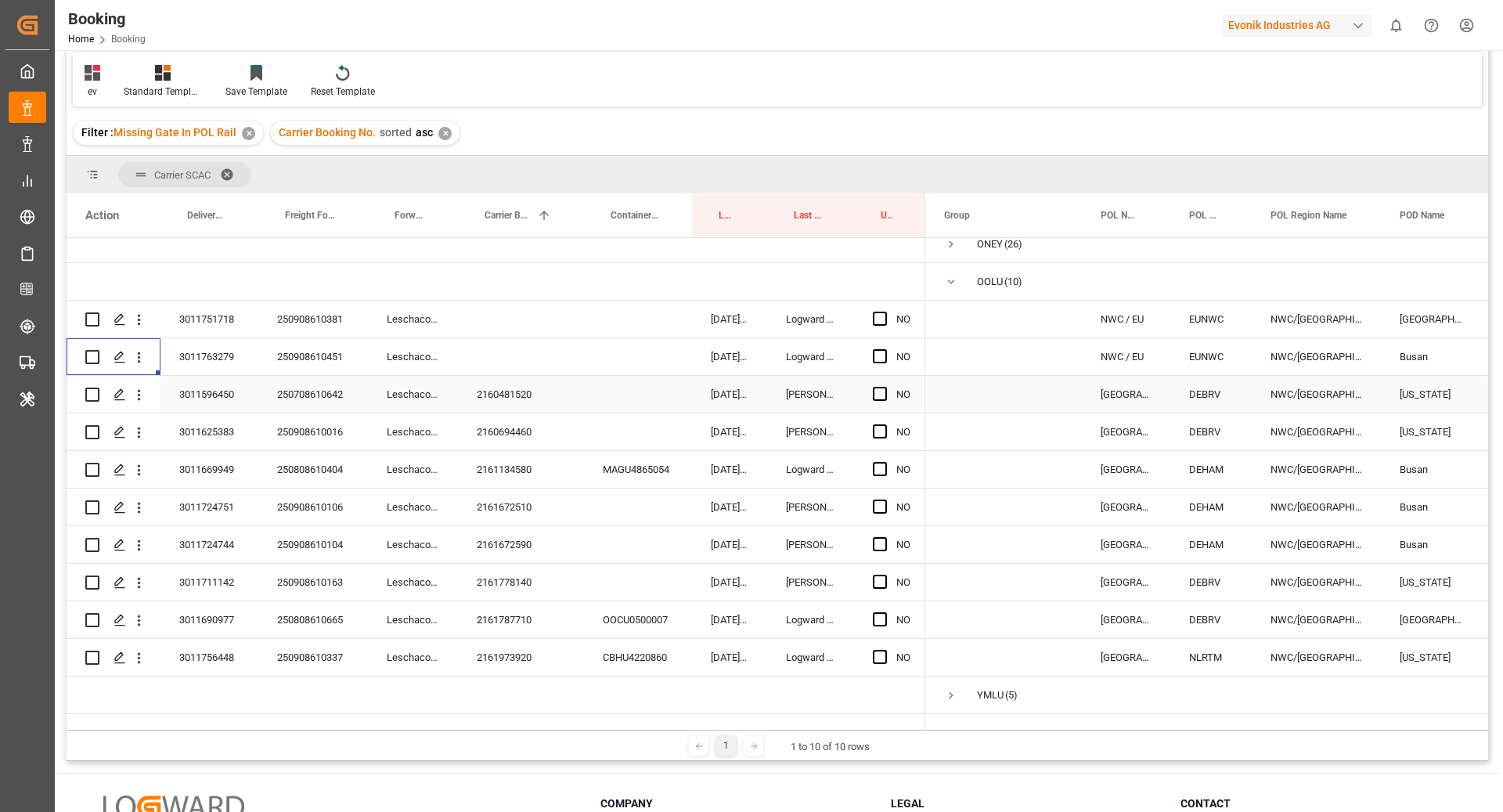
click at [503, 411] on div "2160481520" at bounding box center [521, 394] width 126 height 36
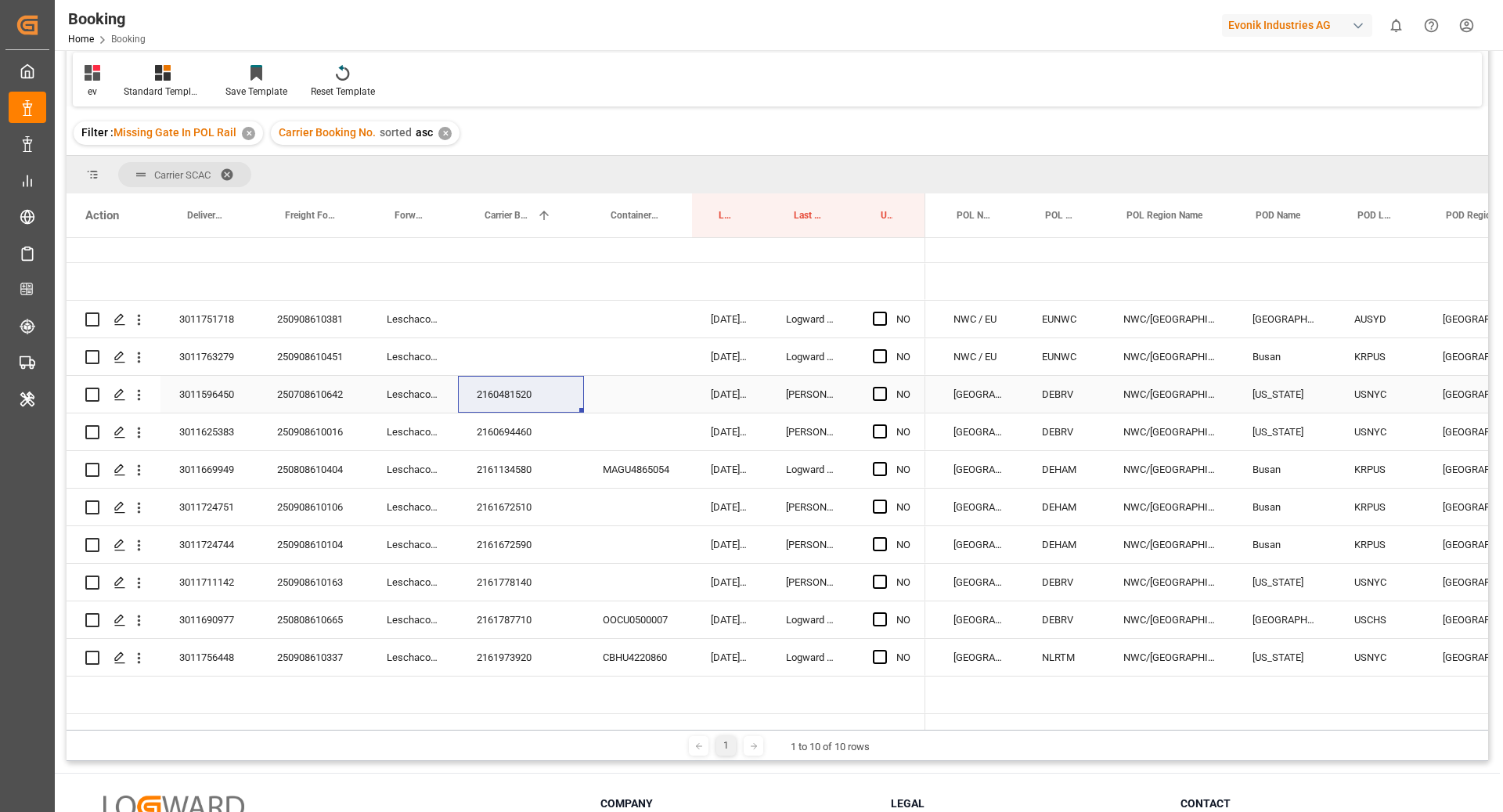
scroll to position [0, 0]
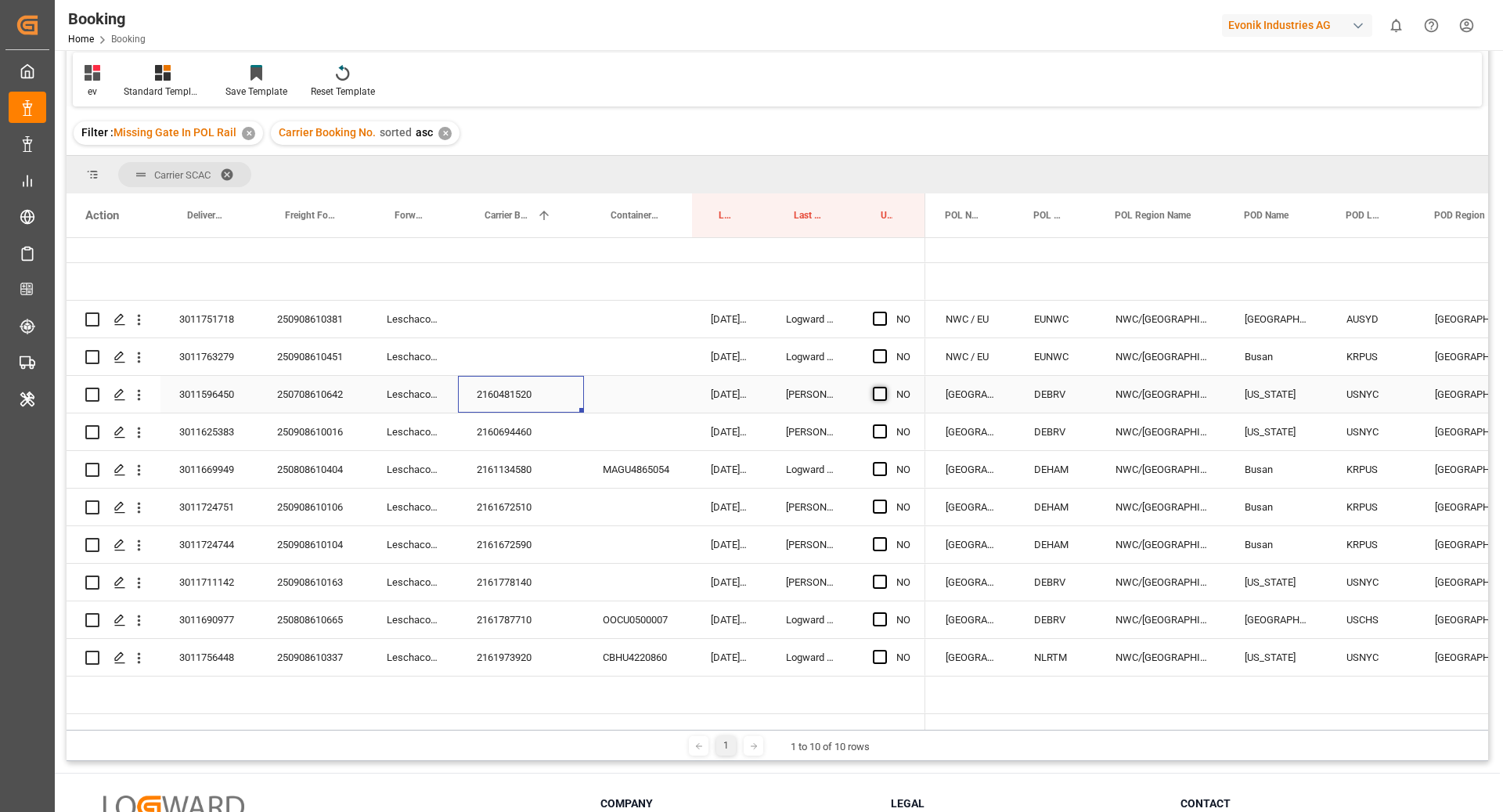
click at [875, 391] on span "Press SPACE to select this row." at bounding box center [881, 394] width 15 height 15
click at [885, 387] on input "Press SPACE to select this row." at bounding box center [885, 387] width 0 height 0
click at [875, 391] on span "Press SPACE to select this row." at bounding box center [881, 394] width 15 height 15
click at [885, 387] on input "Press SPACE to select this row." at bounding box center [885, 387] width 0 height 0
click at [691, 404] on div "Press SPACE to select this row." at bounding box center [638, 394] width 108 height 36
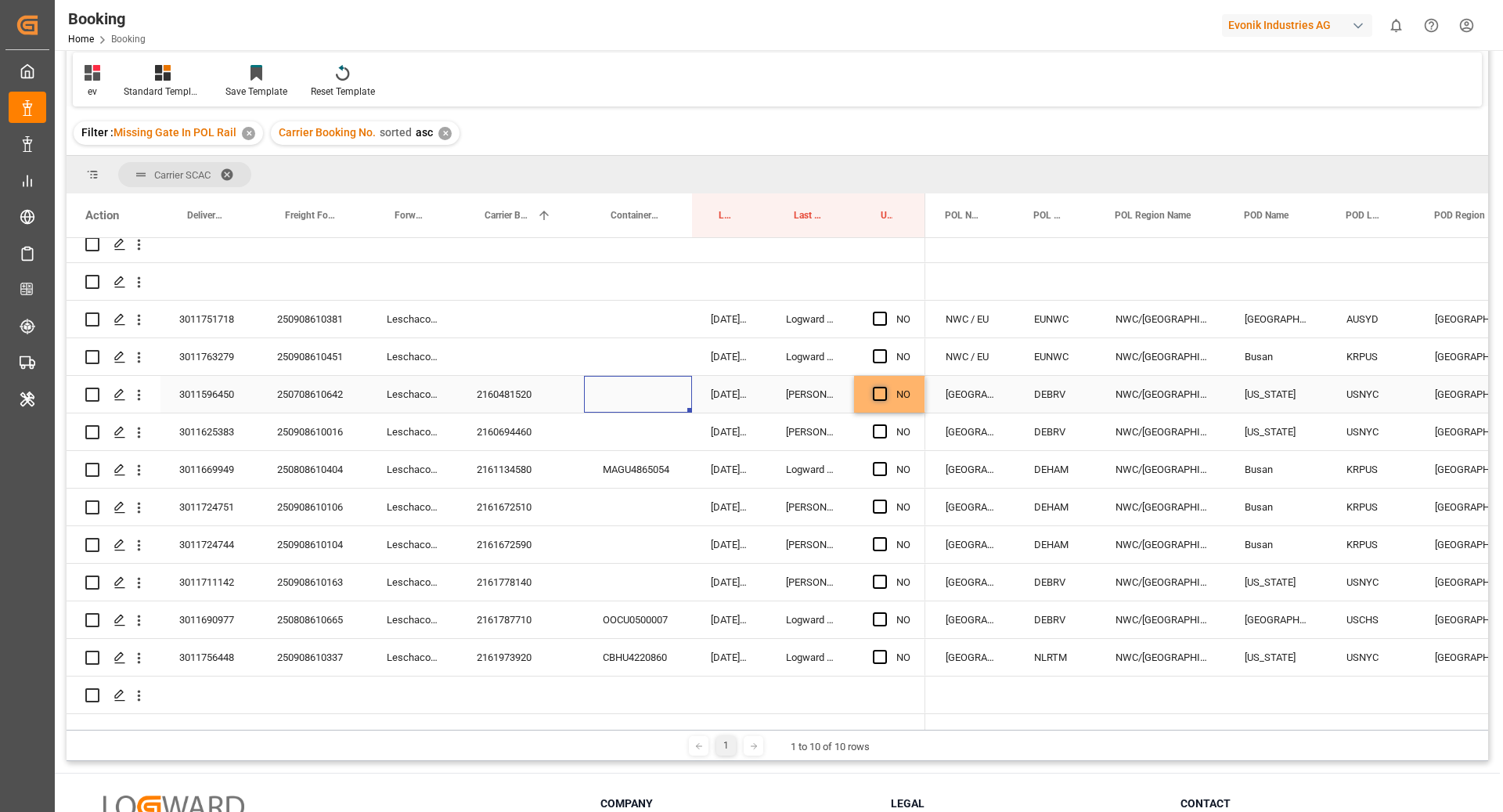
click at [881, 391] on span "Press SPACE to select this row." at bounding box center [881, 394] width 15 height 15
click at [885, 387] on input "Press SPACE to select this row." at bounding box center [885, 387] width 0 height 0
click at [501, 422] on div "2160694460" at bounding box center [521, 431] width 126 height 36
click at [870, 427] on div "NO" at bounding box center [890, 431] width 71 height 36
click at [874, 427] on span "Press SPACE to select this row." at bounding box center [881, 431] width 15 height 15
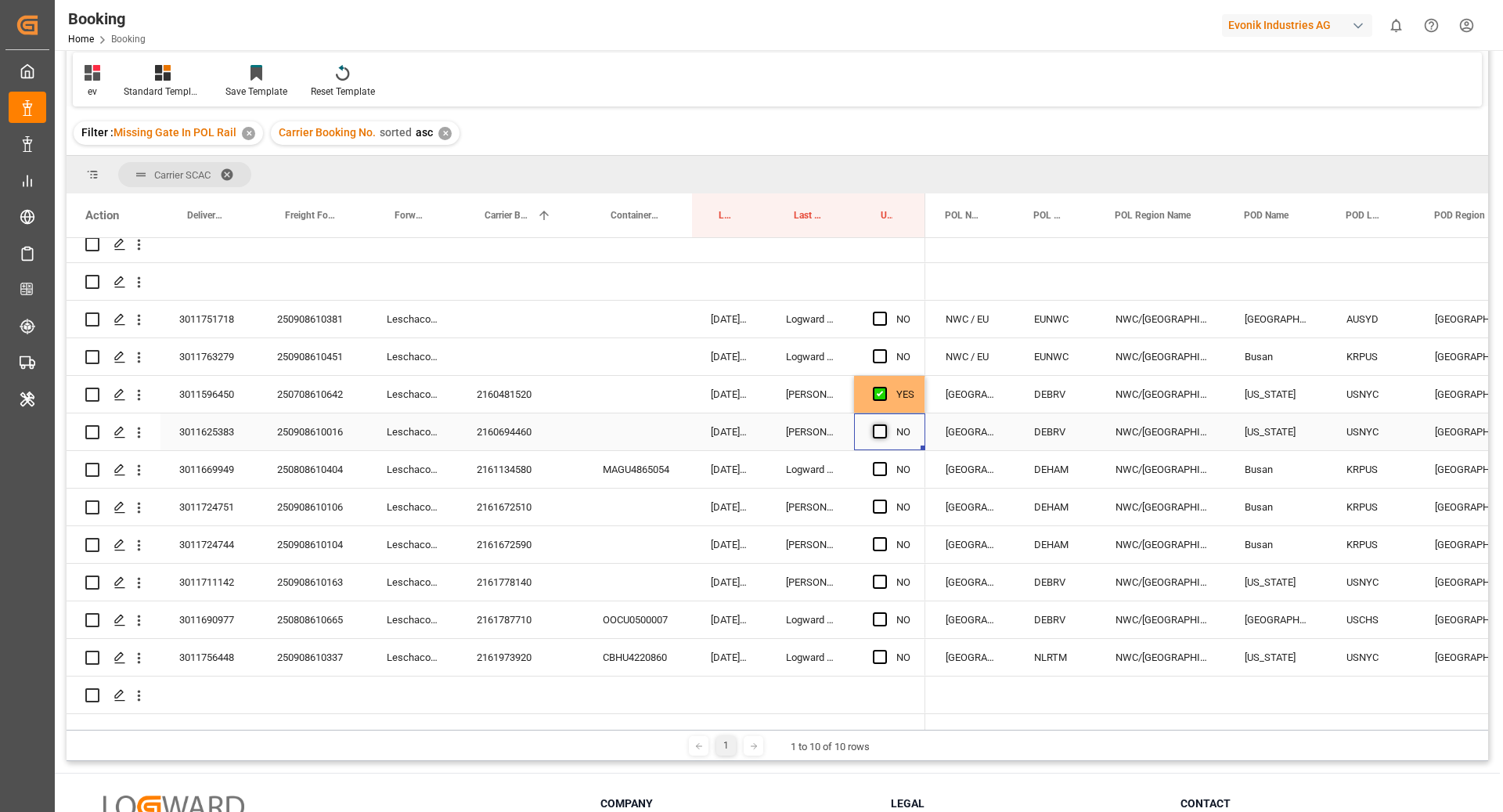
click at [885, 424] on input "Press SPACE to select this row." at bounding box center [885, 424] width 0 height 0
click at [875, 427] on span "Press SPACE to select this row." at bounding box center [881, 431] width 15 height 15
click at [885, 424] on input "Press SPACE to select this row." at bounding box center [885, 424] width 0 height 0
click at [539, 455] on div "2161134580" at bounding box center [521, 469] width 126 height 36
click at [879, 463] on span "Press SPACE to select this row." at bounding box center [881, 469] width 15 height 15
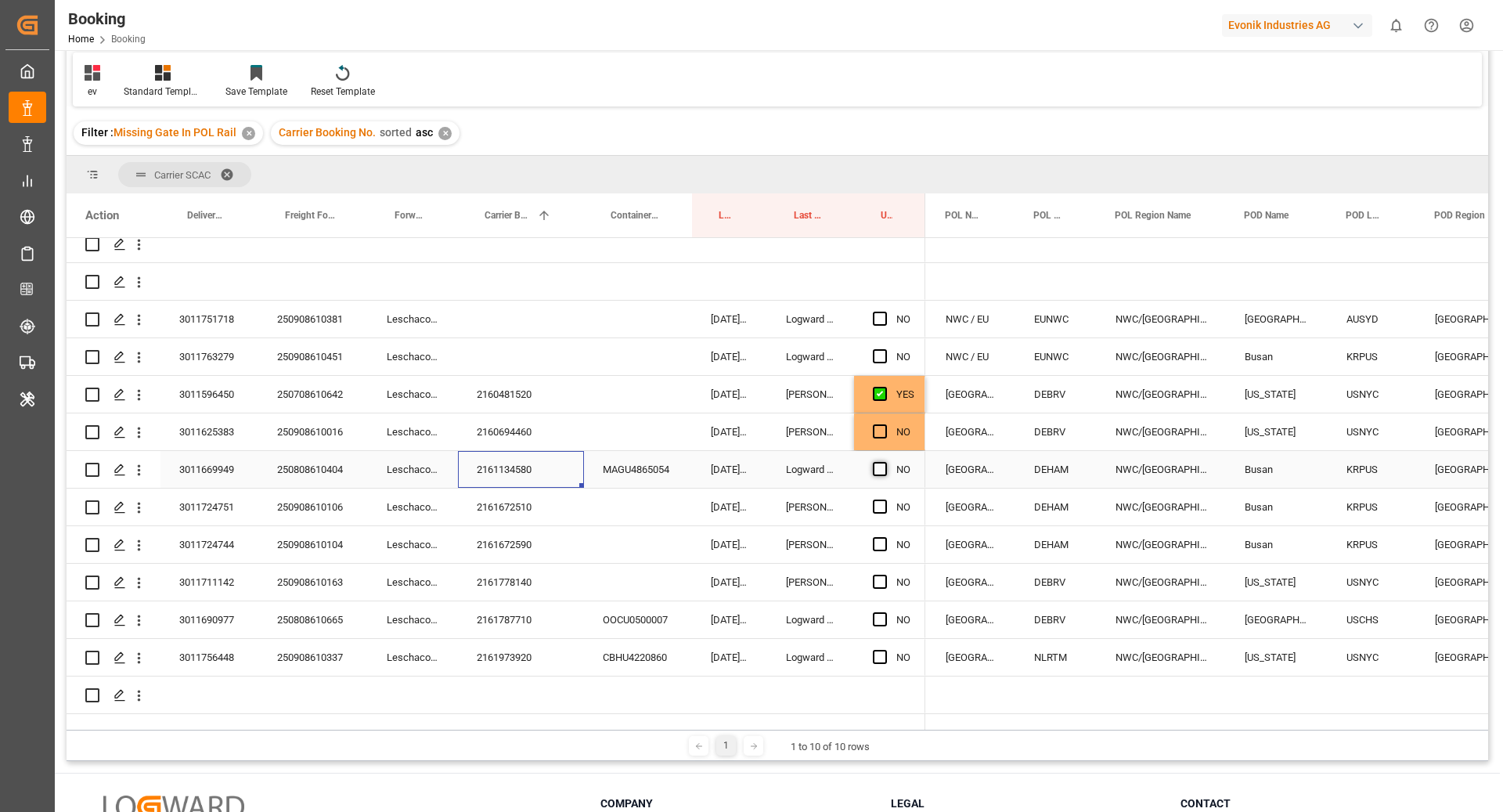
click at [885, 461] on input "Press SPACE to select this row." at bounding box center [885, 461] width 0 height 0
drag, startPoint x: 511, startPoint y: 505, endPoint x: 525, endPoint y: 507, distance: 14.1
click at [511, 505] on div "2161672510" at bounding box center [521, 507] width 126 height 36
click at [875, 501] on span "Press SPACE to select this row." at bounding box center [881, 507] width 15 height 15
click at [885, 500] on input "Press SPACE to select this row." at bounding box center [885, 500] width 0 height 0
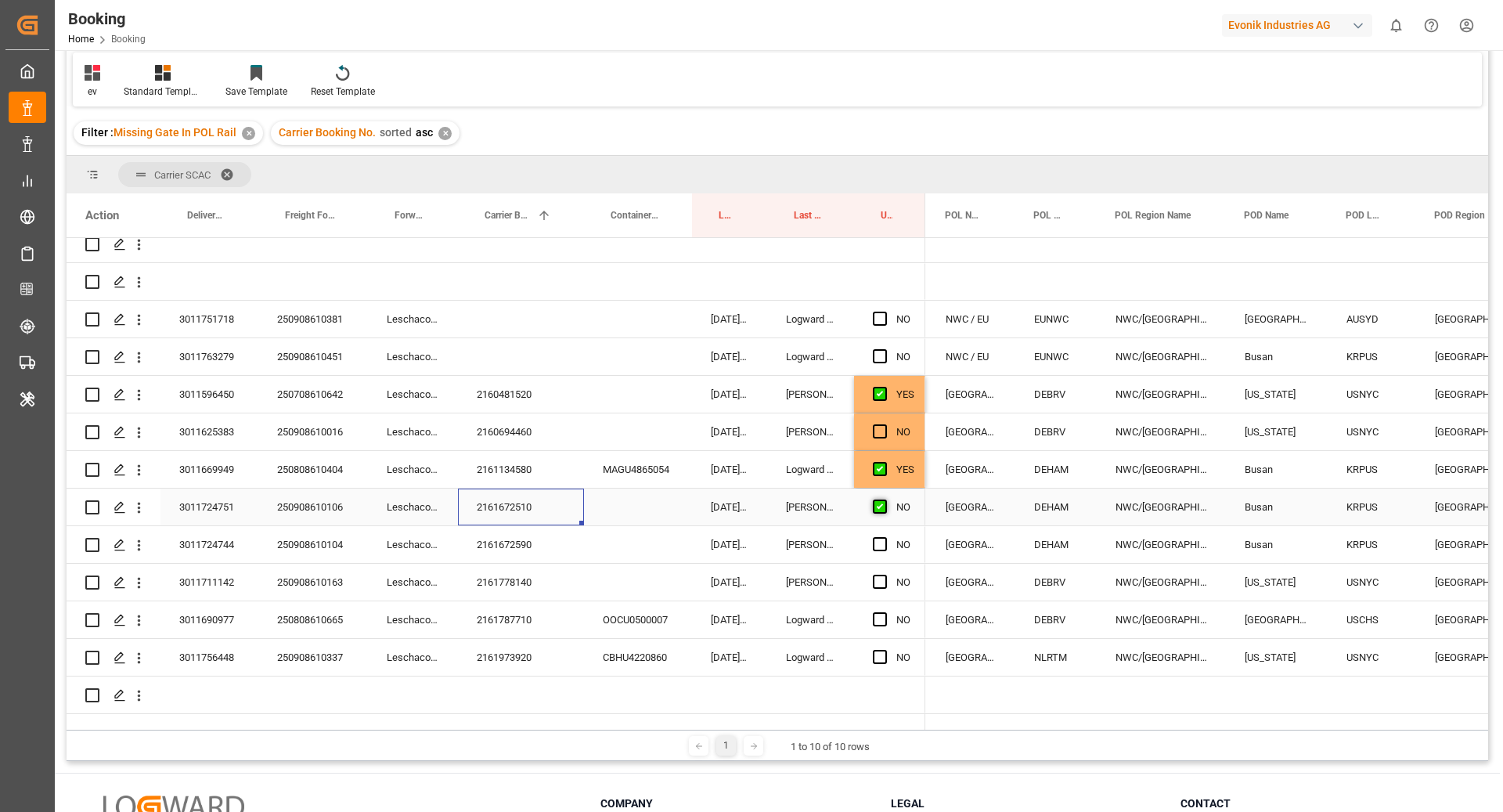
click at [875, 501] on span "Press SPACE to select this row." at bounding box center [881, 507] width 15 height 15
click at [885, 500] on input "Press SPACE to select this row." at bounding box center [885, 500] width 0 height 0
click at [997, 510] on div "[GEOGRAPHIC_DATA]" at bounding box center [970, 507] width 88 height 36
click at [874, 504] on span "Press SPACE to select this row." at bounding box center [881, 507] width 15 height 15
click at [885, 500] on input "Press SPACE to select this row." at bounding box center [885, 500] width 0 height 0
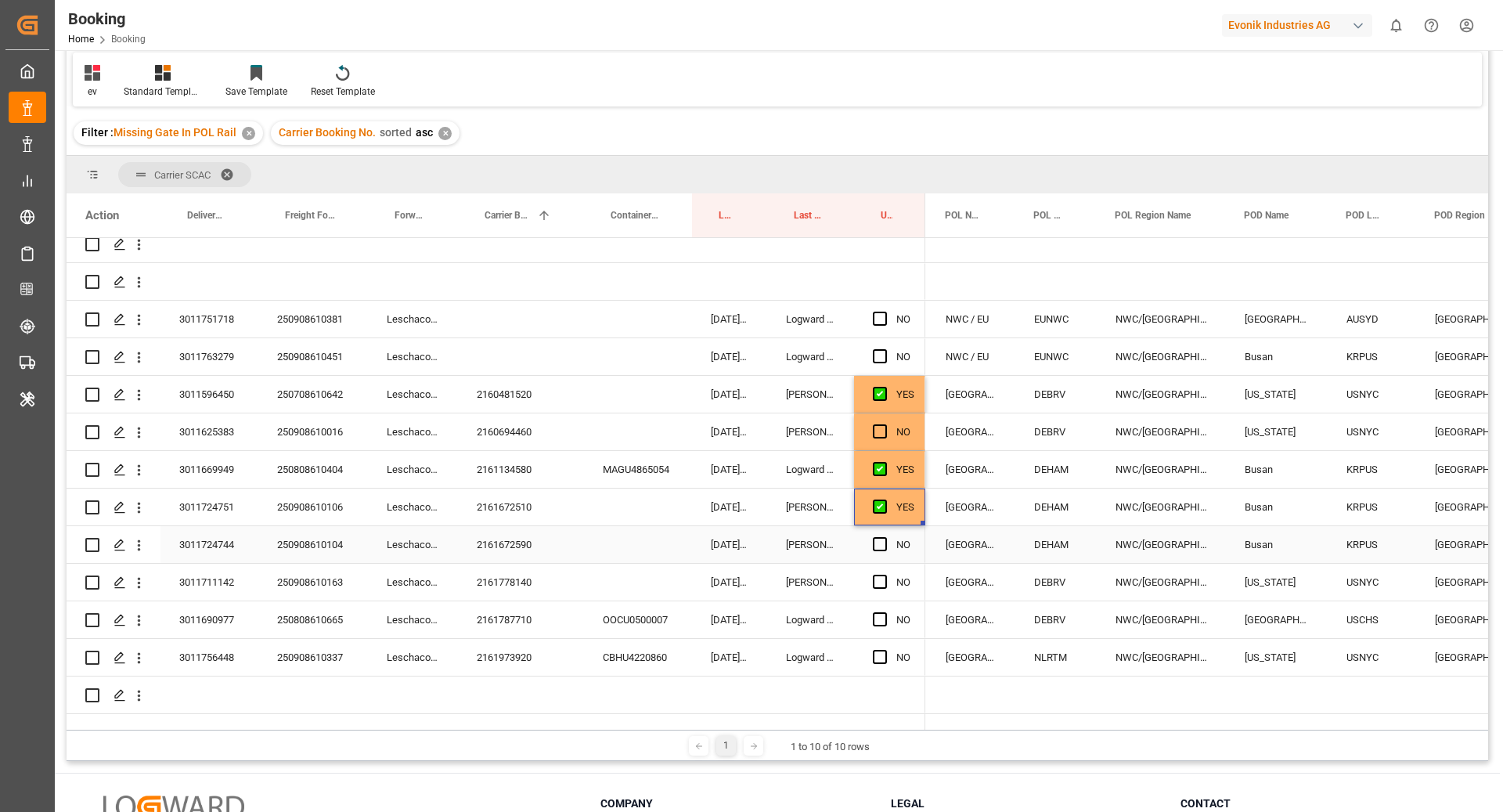
click at [517, 546] on div "2161672590" at bounding box center [521, 544] width 126 height 36
click at [877, 541] on span "Press SPACE to select this row." at bounding box center [881, 544] width 15 height 15
click at [885, 537] on input "Press SPACE to select this row." at bounding box center [885, 537] width 0 height 0
click at [523, 584] on div "2161778140" at bounding box center [521, 581] width 126 height 36
click at [873, 579] on span "Press SPACE to select this row." at bounding box center [881, 581] width 15 height 15
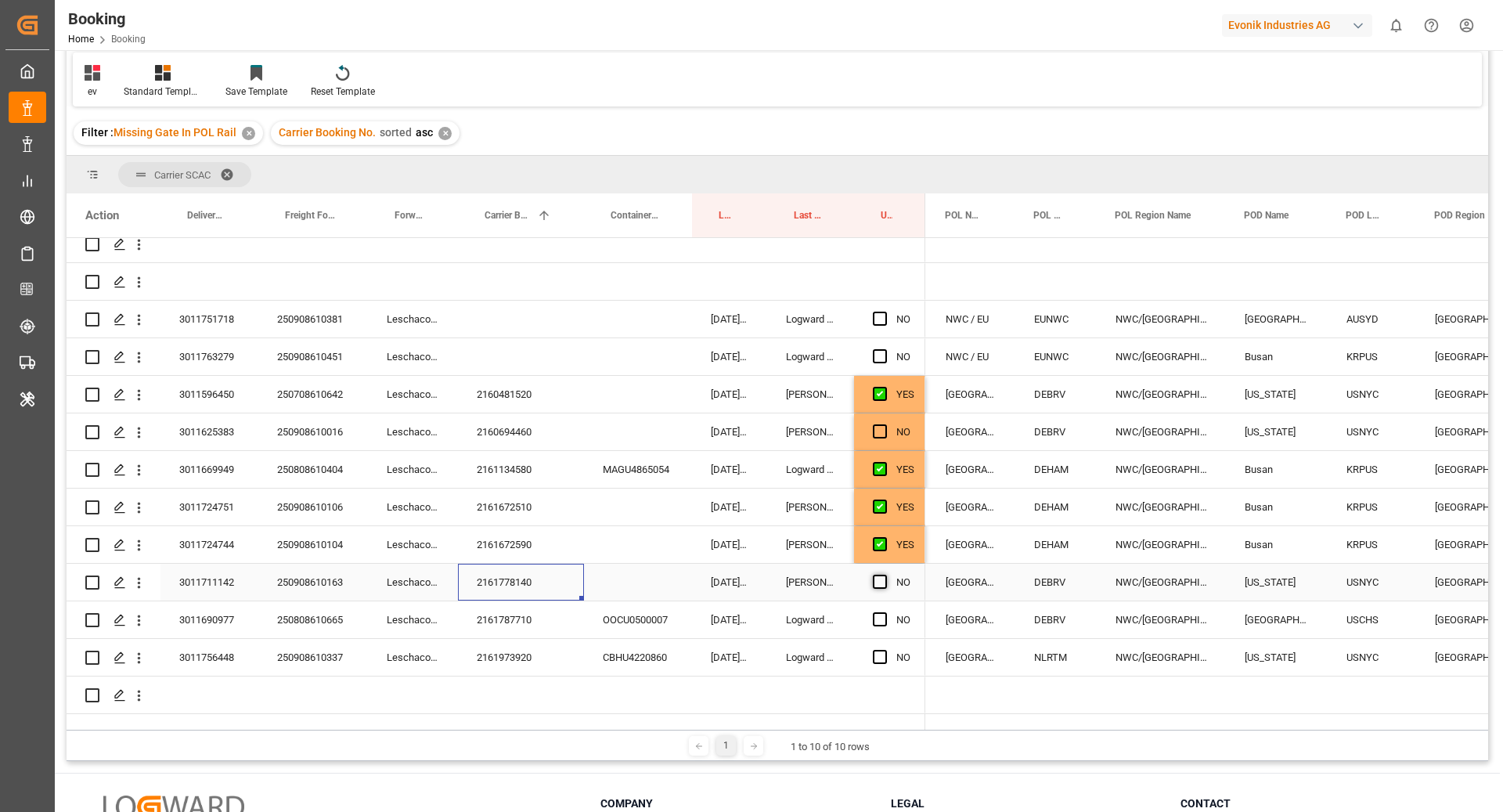
click at [885, 574] on input "Press SPACE to select this row." at bounding box center [885, 574] width 0 height 0
click at [880, 579] on span "Press SPACE to select this row." at bounding box center [881, 581] width 15 height 15
click at [885, 574] on input "Press SPACE to select this row." at bounding box center [885, 574] width 0 height 0
click at [880, 579] on span "Press SPACE to select this row." at bounding box center [881, 581] width 15 height 15
click at [885, 574] on input "Press SPACE to select this row." at bounding box center [885, 574] width 0 height 0
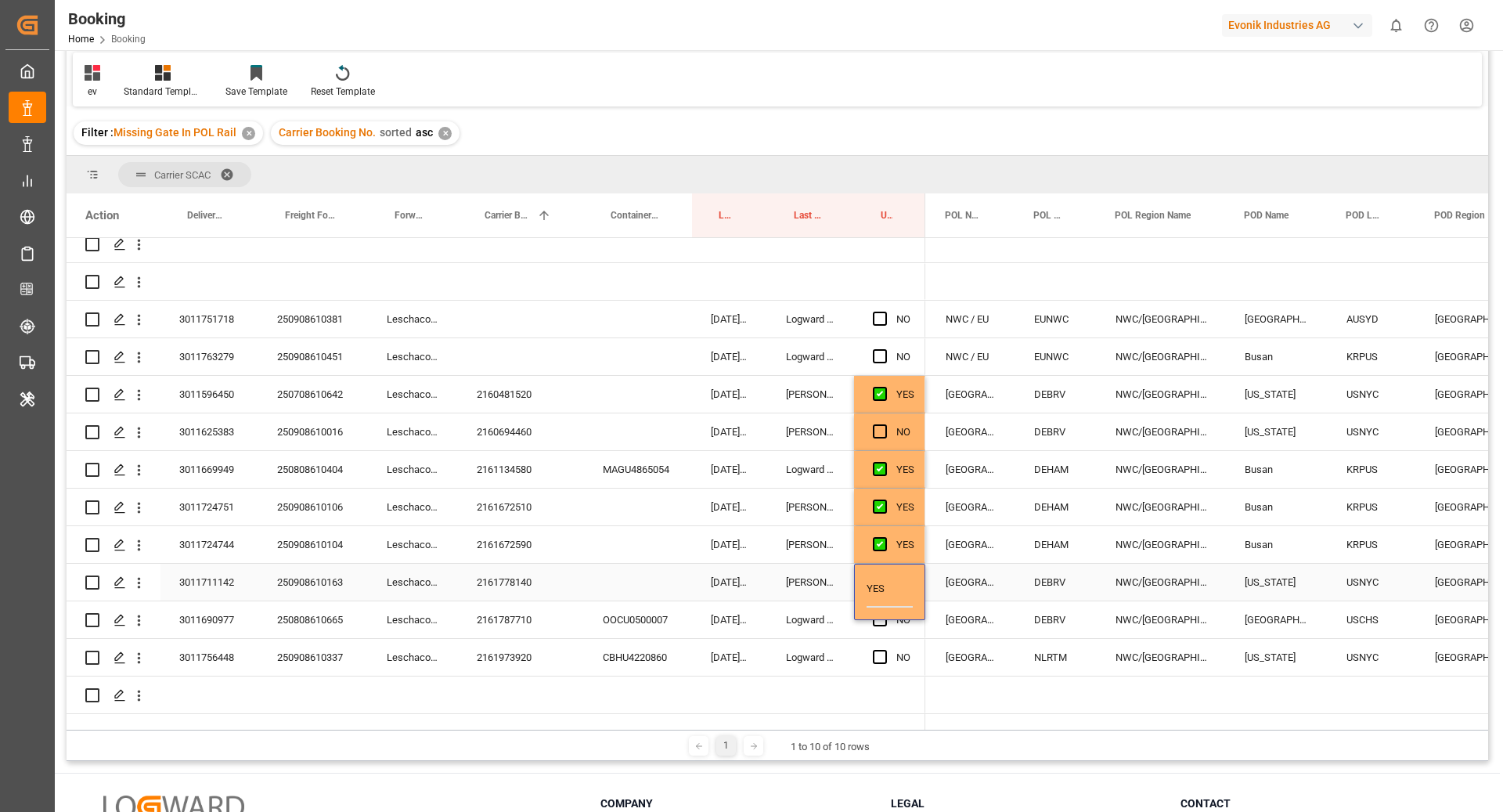
click at [1020, 576] on div "DEBRV" at bounding box center [1057, 581] width 82 height 36
click at [522, 615] on div "2161787710" at bounding box center [521, 619] width 126 height 36
click at [881, 617] on span "Press SPACE to select this row." at bounding box center [881, 619] width 15 height 15
click at [885, 612] on input "Press SPACE to select this row." at bounding box center [885, 612] width 0 height 0
click at [511, 639] on div "2161973920" at bounding box center [521, 657] width 126 height 36
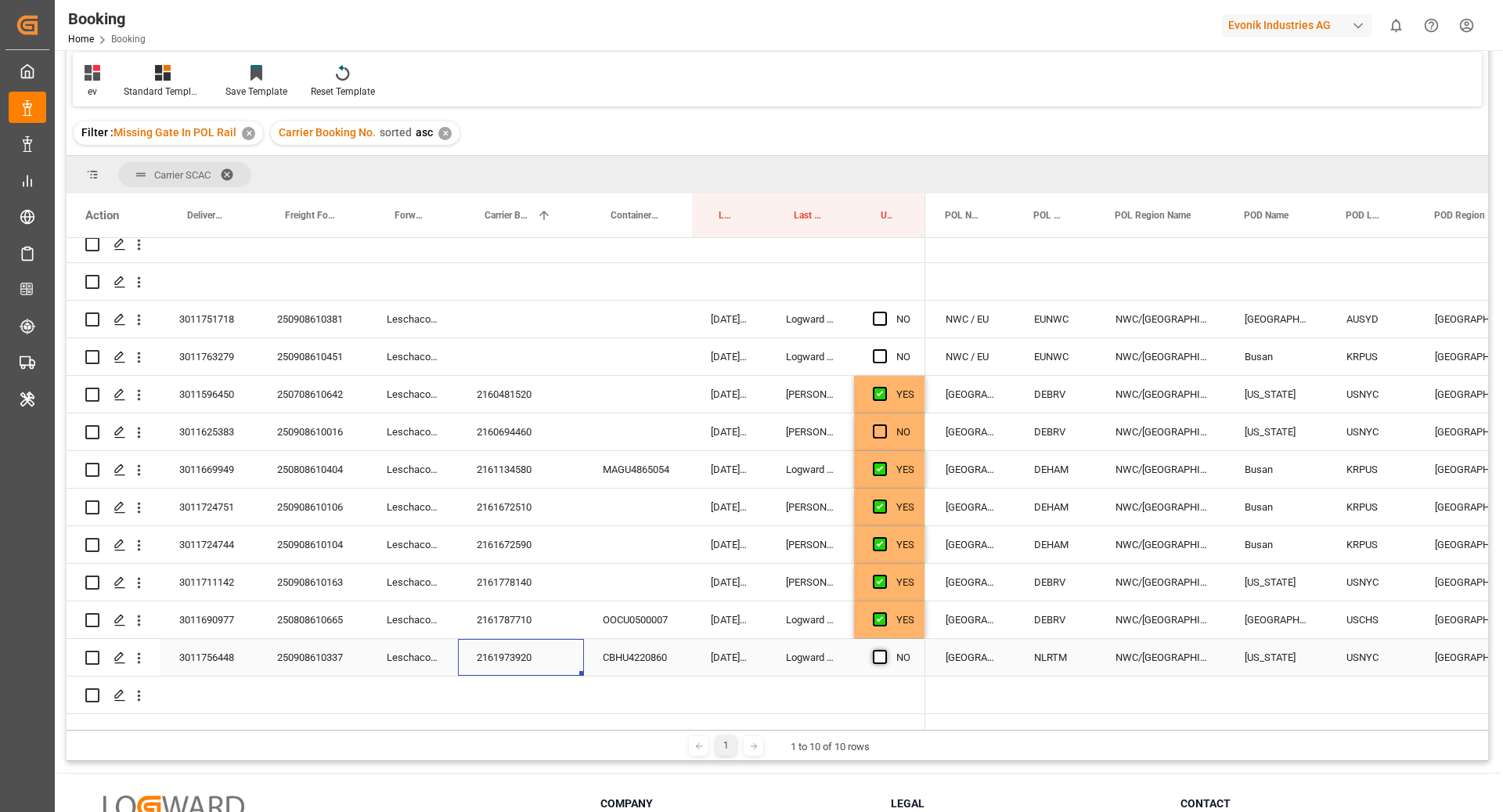
click at [878, 655] on span "Press SPACE to select this row." at bounding box center [881, 657] width 15 height 15
click at [885, 649] on input "Press SPACE to select this row." at bounding box center [885, 649] width 0 height 0
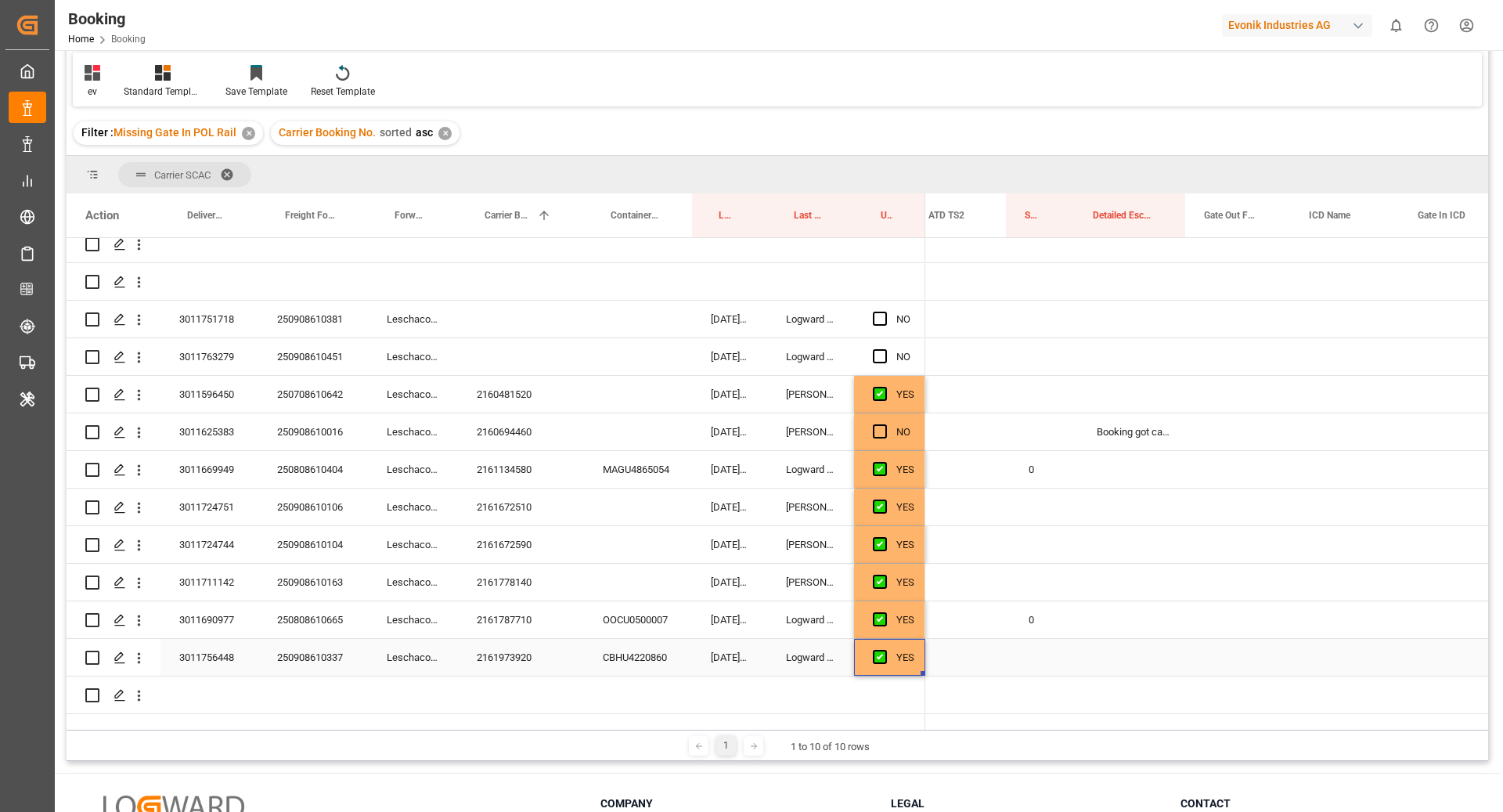
scroll to position [0, 2583]
click at [1054, 619] on div "0" at bounding box center [1040, 619] width 68 height 36
drag, startPoint x: 1073, startPoint y: 631, endPoint x: 1077, endPoint y: 649, distance: 18.4
click at [507, 427] on div "2160694460" at bounding box center [521, 431] width 126 height 36
click at [329, 424] on div "250908610016" at bounding box center [313, 431] width 110 height 36
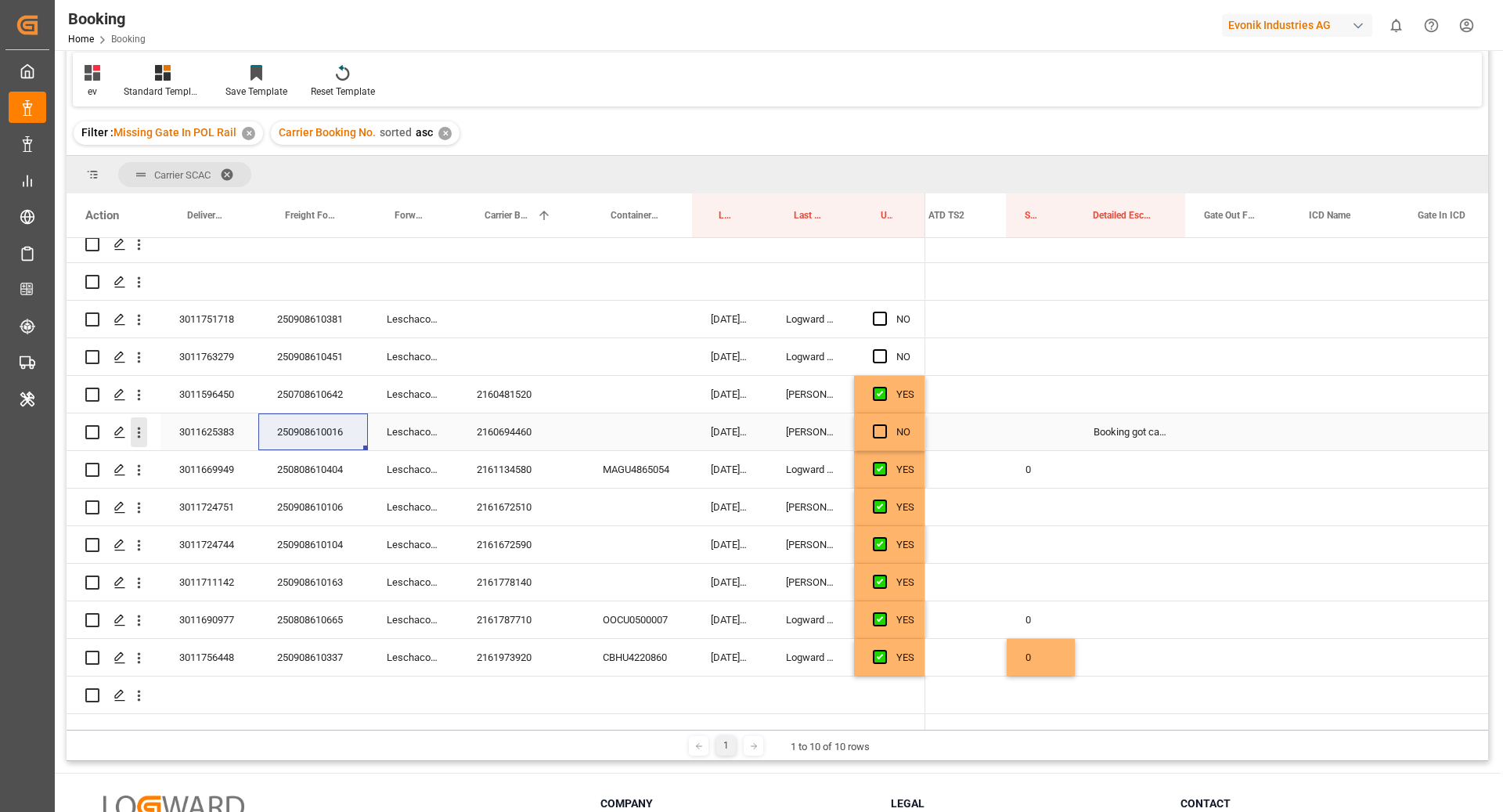
click at [144, 436] on button "open menu" at bounding box center [139, 431] width 16 height 30
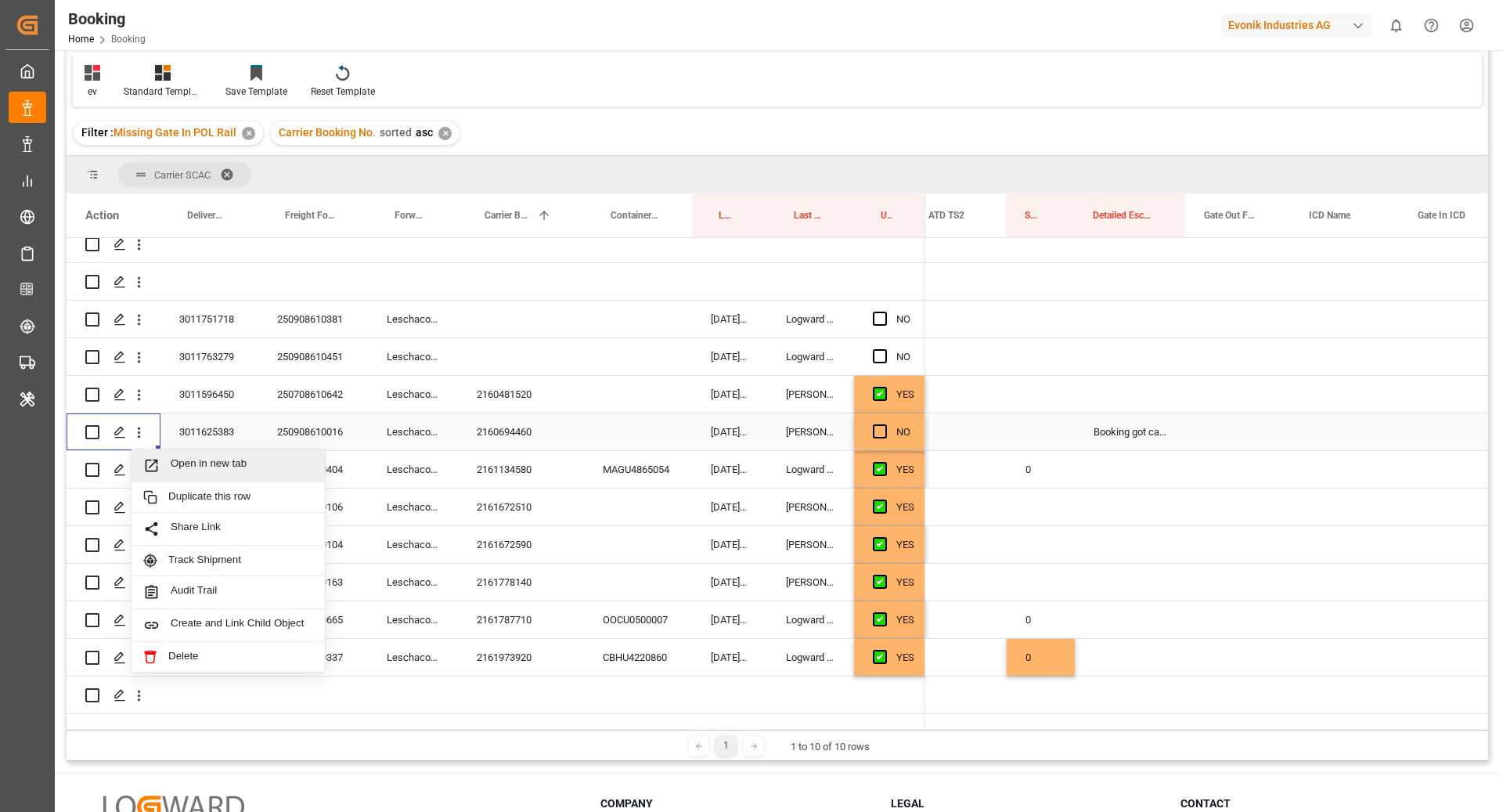
click at [167, 458] on span "Press SPACE to select this row." at bounding box center [157, 465] width 27 height 16
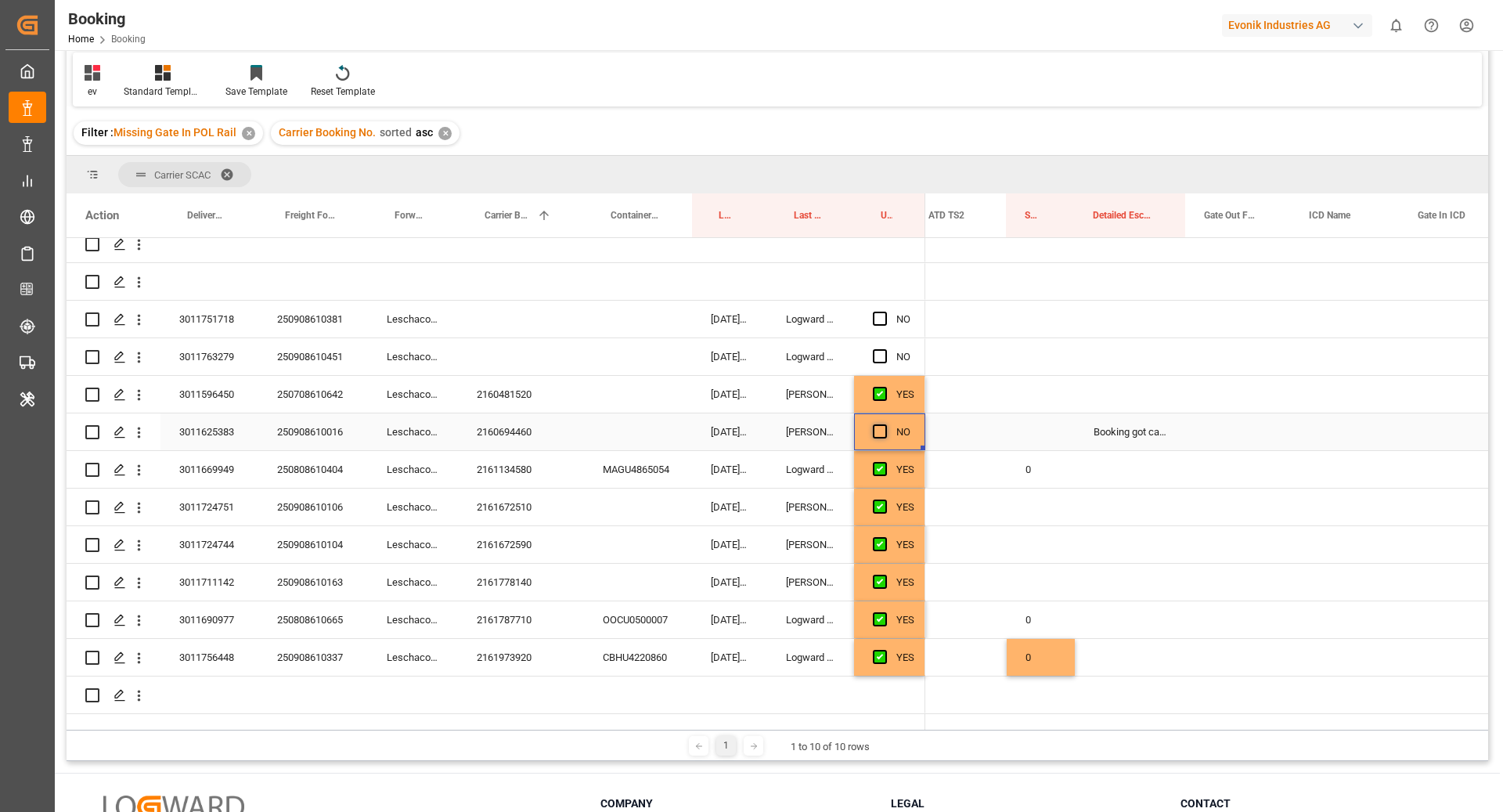
click at [879, 431] on span "Press SPACE to select this row." at bounding box center [881, 431] width 15 height 15
click at [885, 424] on input "Press SPACE to select this row." at bounding box center [885, 424] width 0 height 0
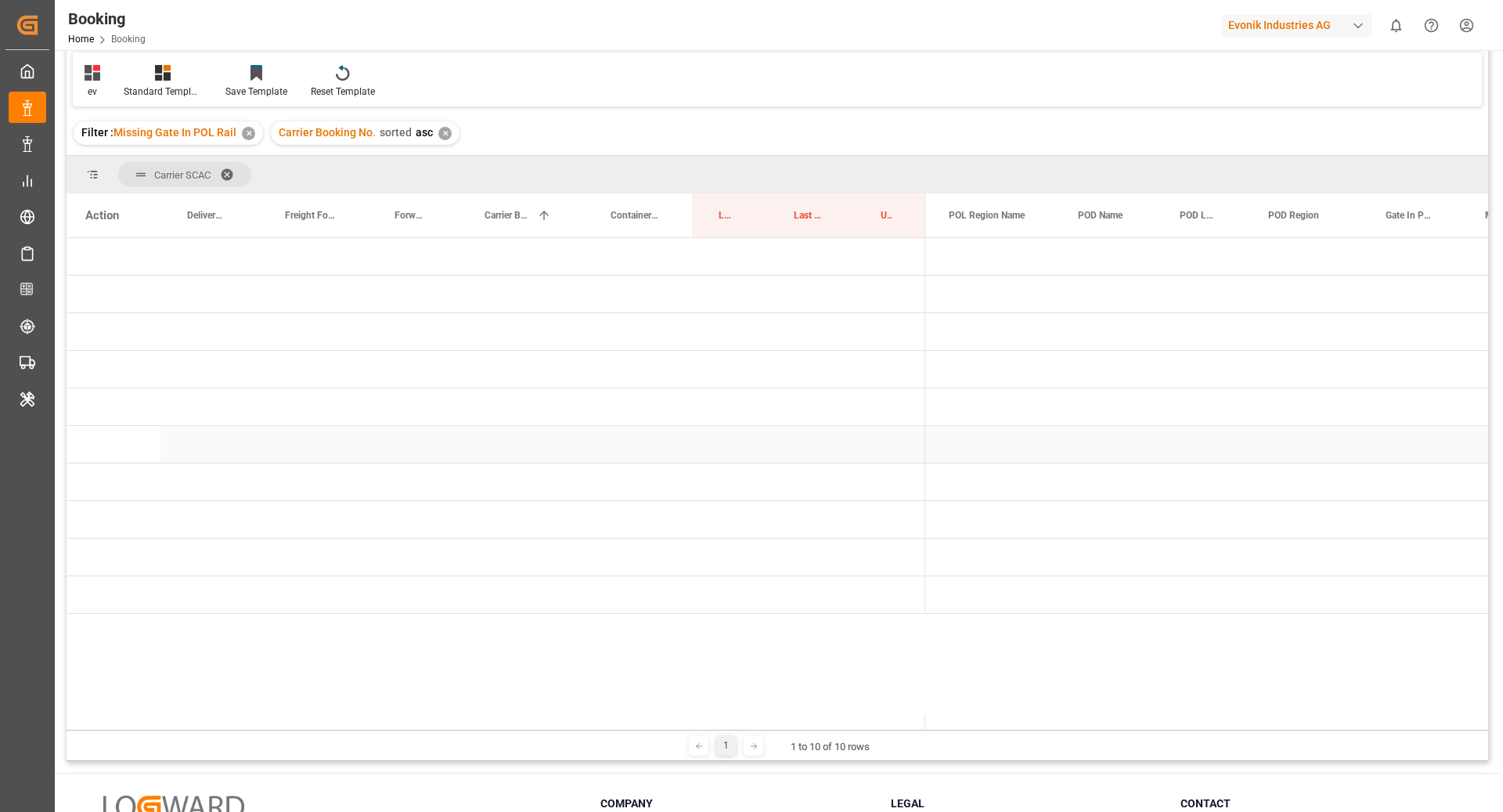
scroll to position [0, 0]
click at [954, 589] on span "Press SPACE to select this row." at bounding box center [951, 595] width 15 height 15
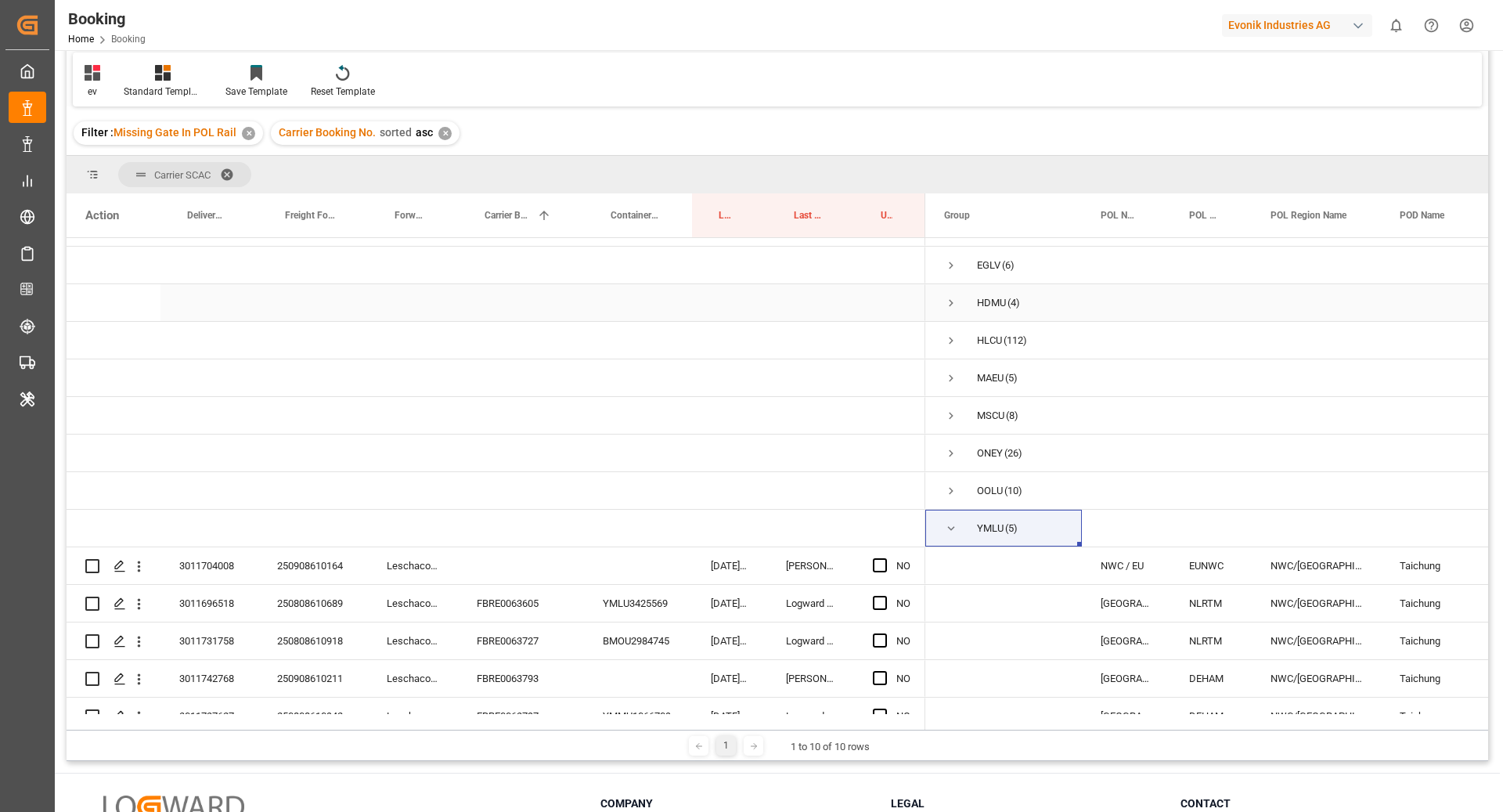
scroll to position [103, 0]
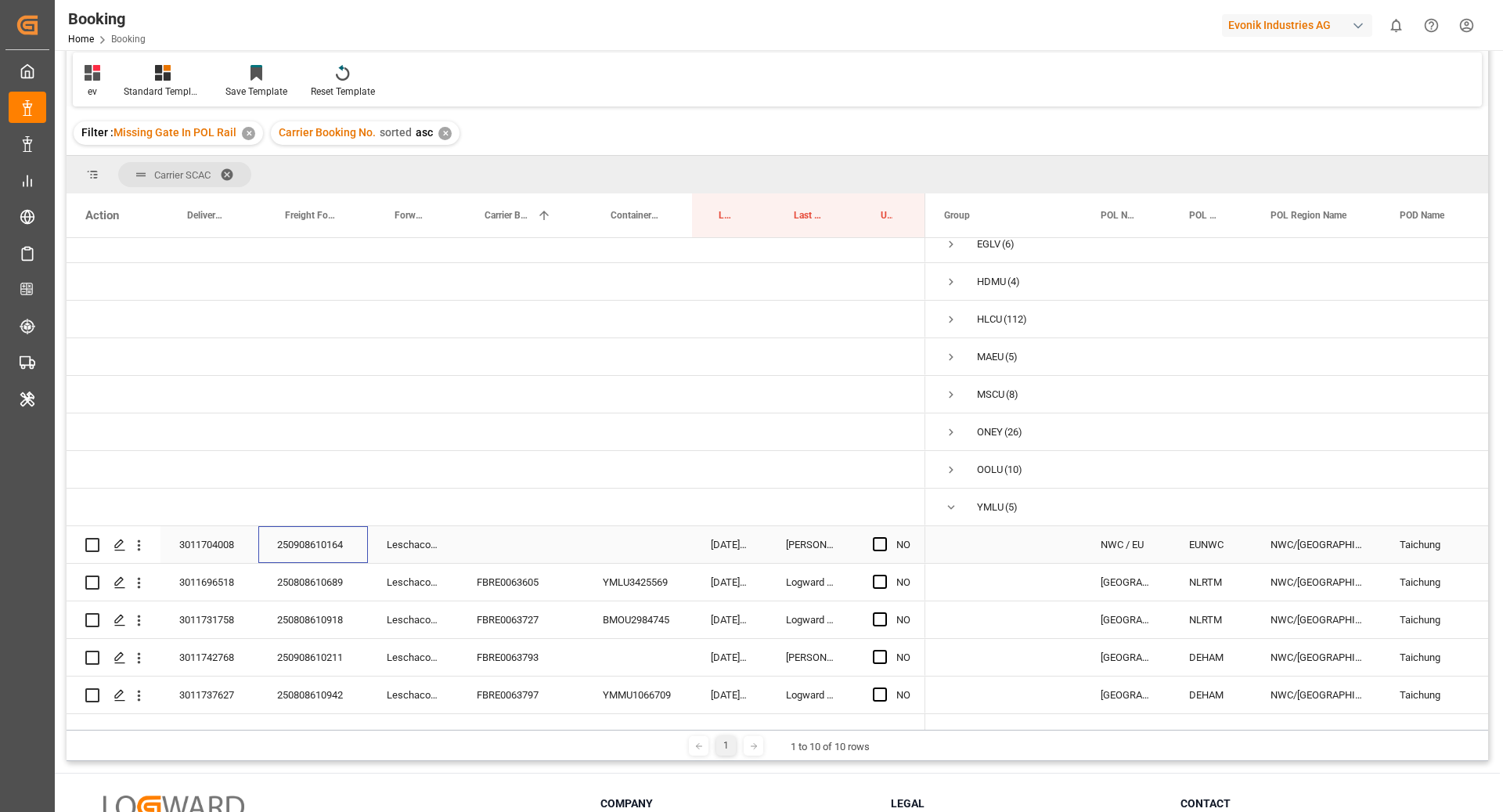
click at [332, 526] on div "250908610164" at bounding box center [313, 544] width 110 height 36
click at [135, 537] on icon "open menu" at bounding box center [139, 545] width 16 height 16
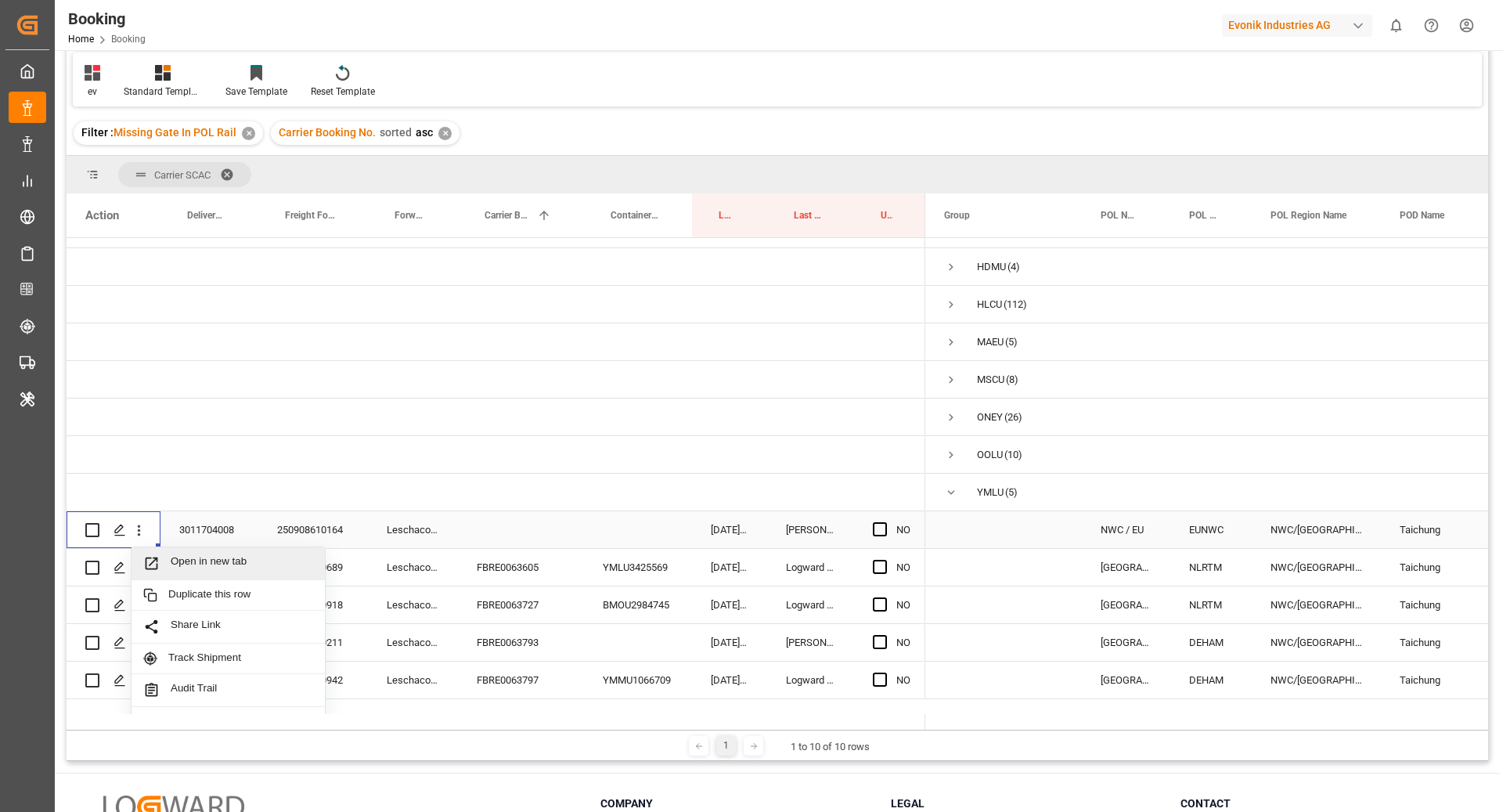
click at [189, 558] on span "Open in new tab" at bounding box center [242, 563] width 143 height 16
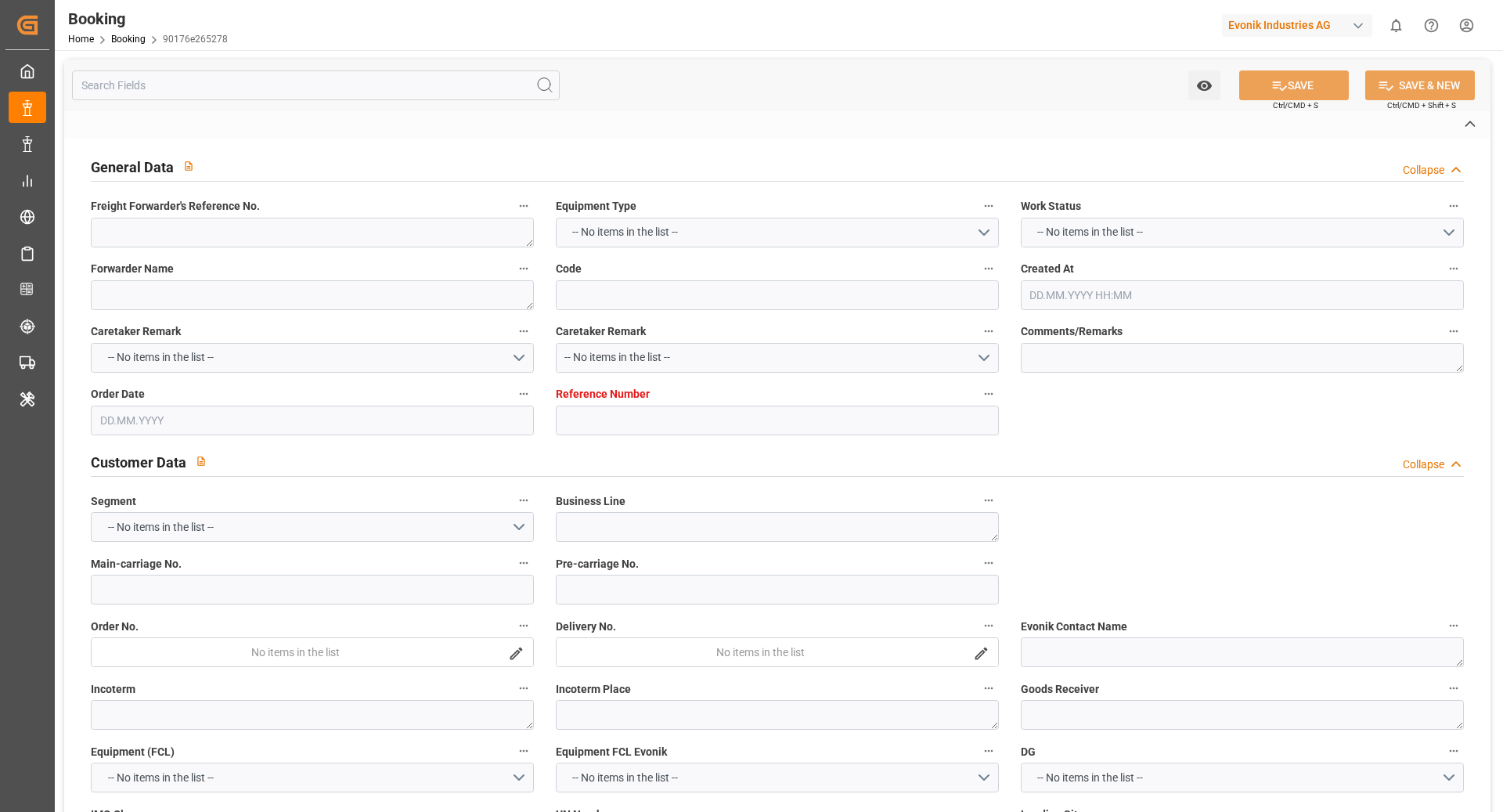
type textarea "250908610381"
type textarea "Leschaco Bremen"
type input "90176e265278"
type input "7001248682"
type textarea "AT-HP"
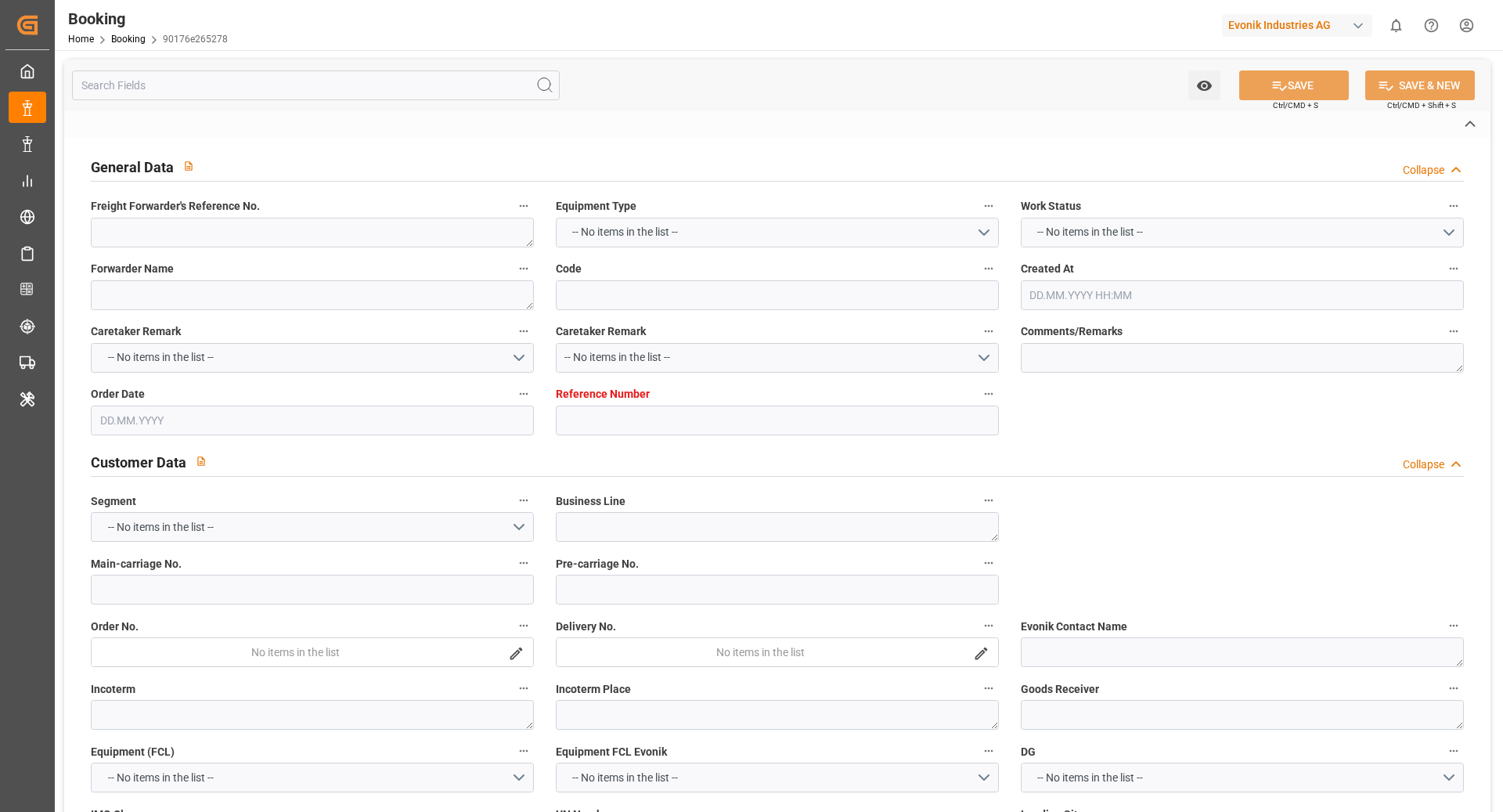
type input "7001248681"
type textarea "helene.pang@evonik.com"
type textarea "CIF"
type textarea "SYDNEY"
type textarea "Marl"
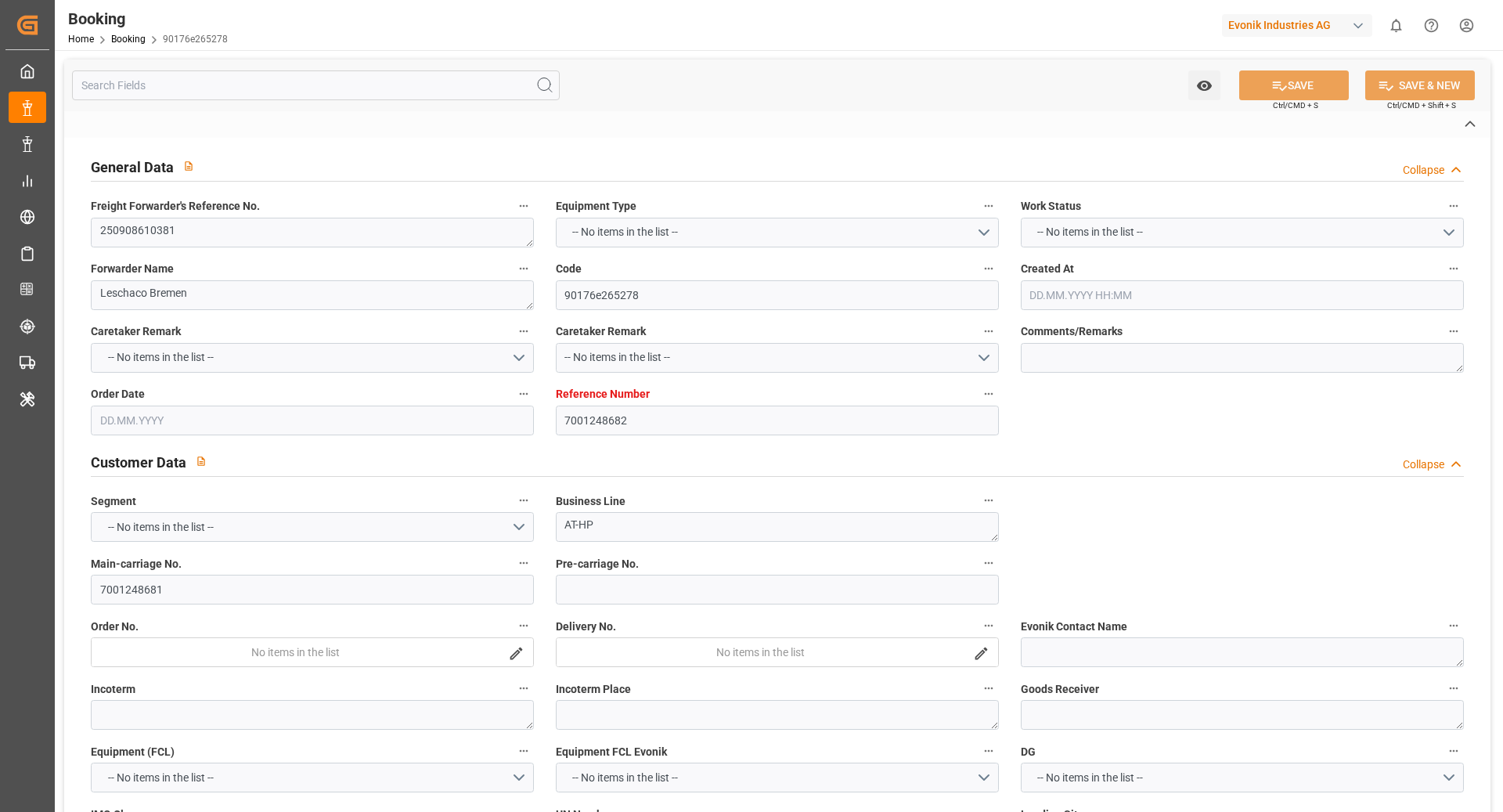
type input "OOLU"
type input "NWC / EU"
type input "Sydney"
type textarea "vesselName etd [PERSON_NAME]"
type textarea "INPUT_Evonik_Seeburger_IFTMIN_1003074638_20250821103730591.edi"
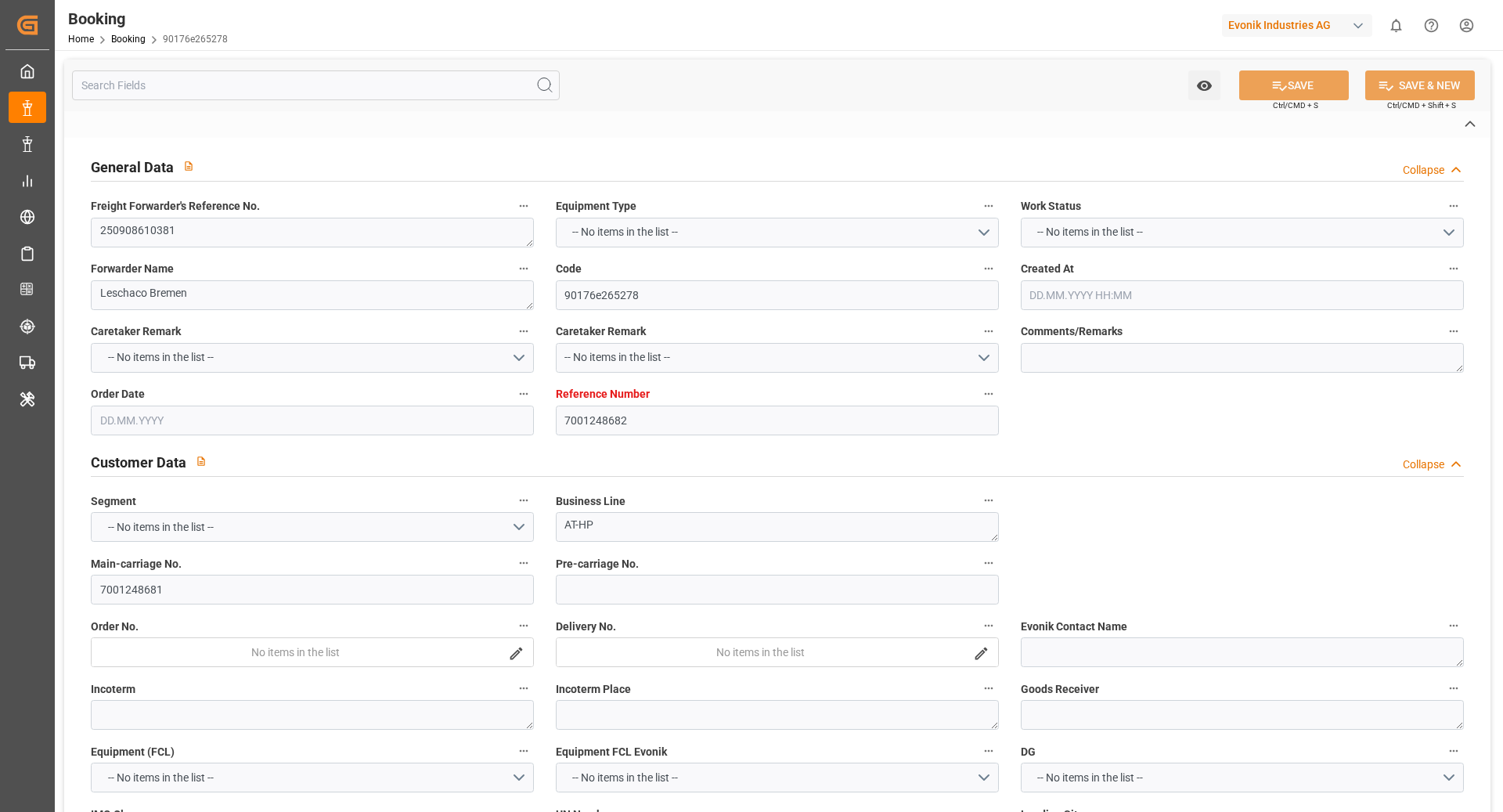
type textarea "NWC/UK North West Continent / UK_AUSYD_OOLU_AT-HP"
type textarea "INPUT_Evonik_Seeburger_IFTMIN_1003051879_20250814094627718.edi,INPUT_Evonik_See…"
type textarea "1003074638"
type textarea "Logward System"
type textarea "Pol-PodRegionName-businessDivision-businessLine-"
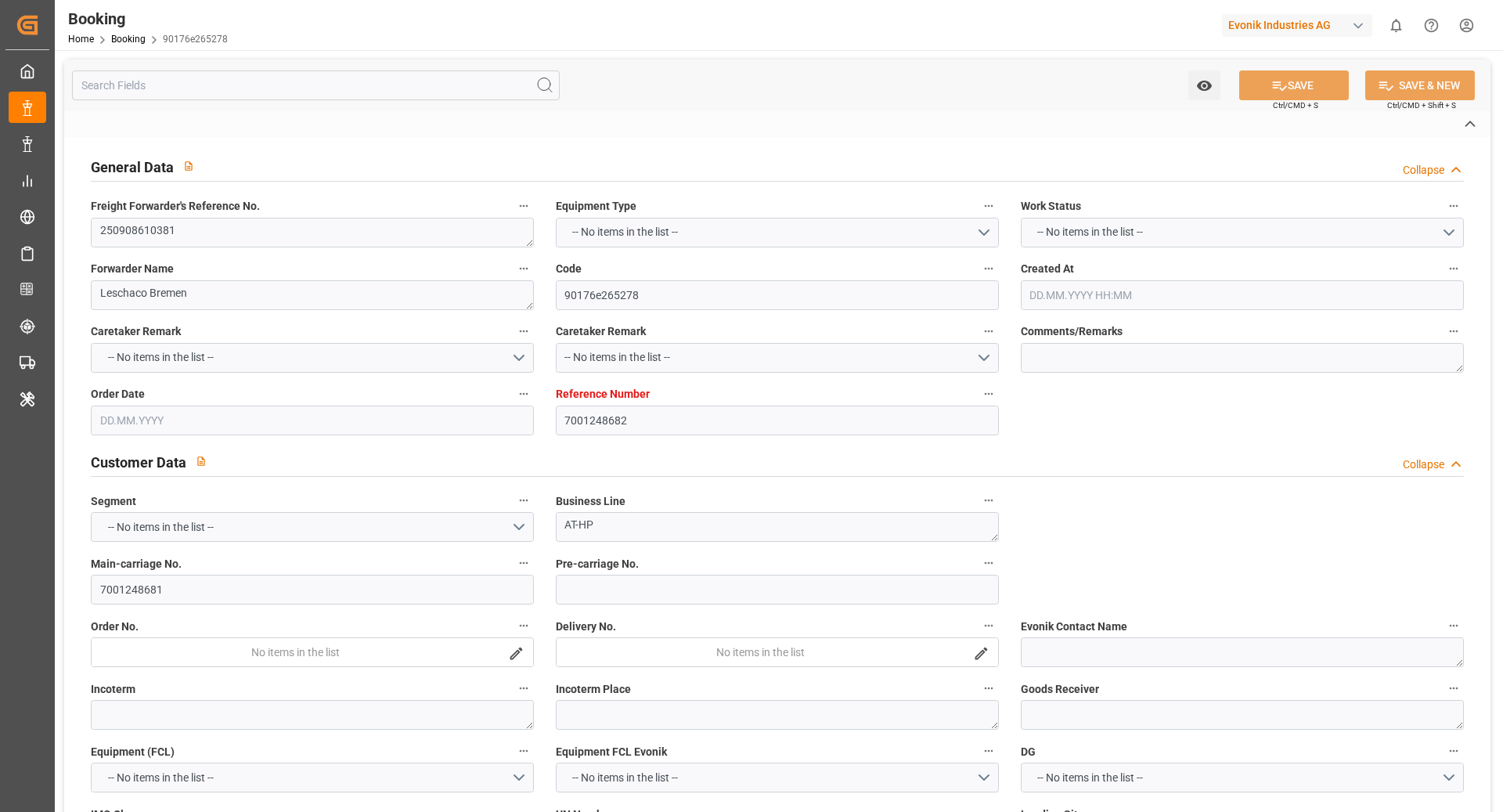
type textarea "IFTSTA"
type textarea "a011t00000LcJC5AAN"
type textarea "No"
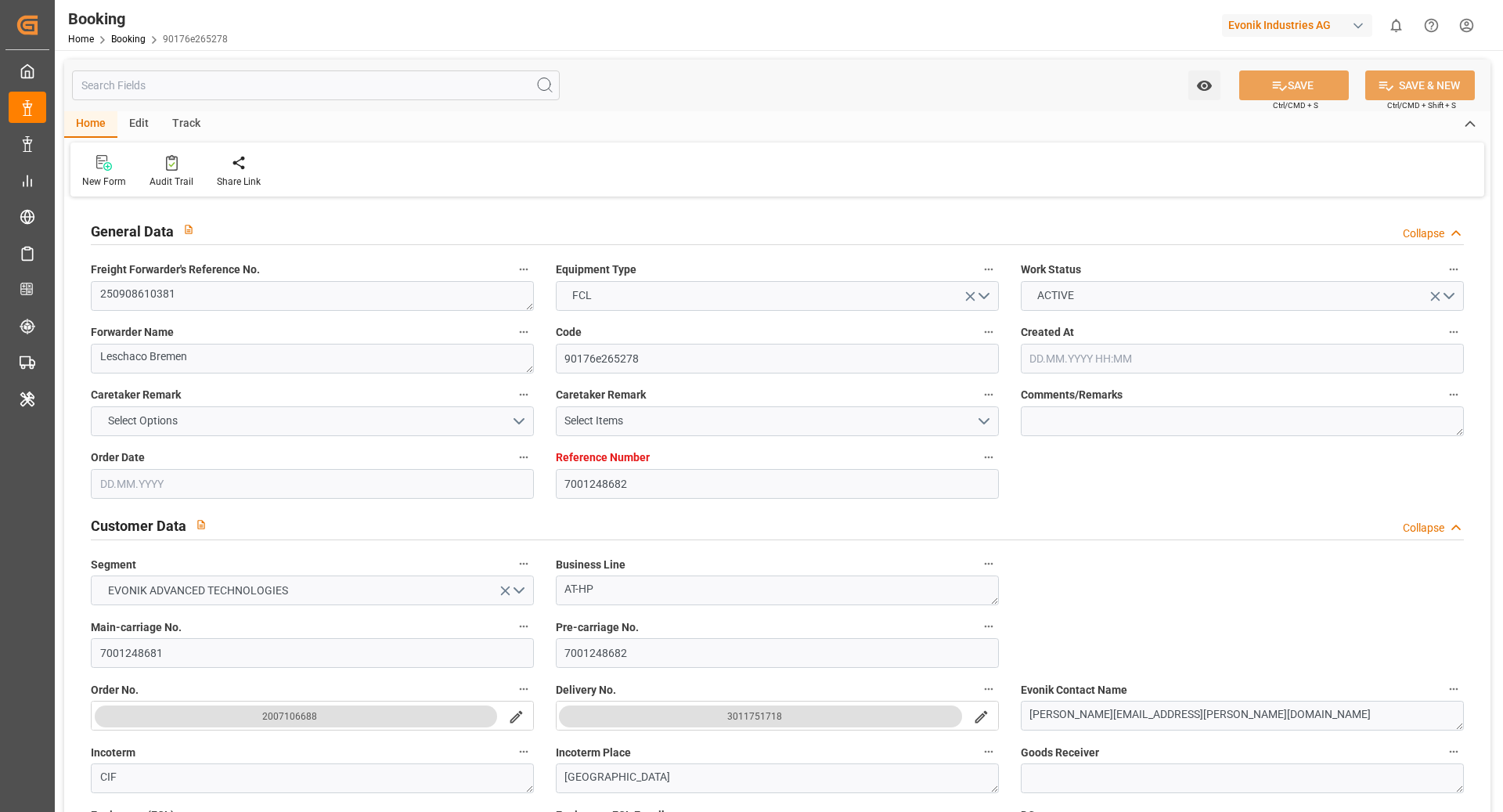
type input "7001248682"
type input "OOCL"
type input "Orient Overseas Container Line Ltd"
type input "EUNWC"
type input "AUSYD"
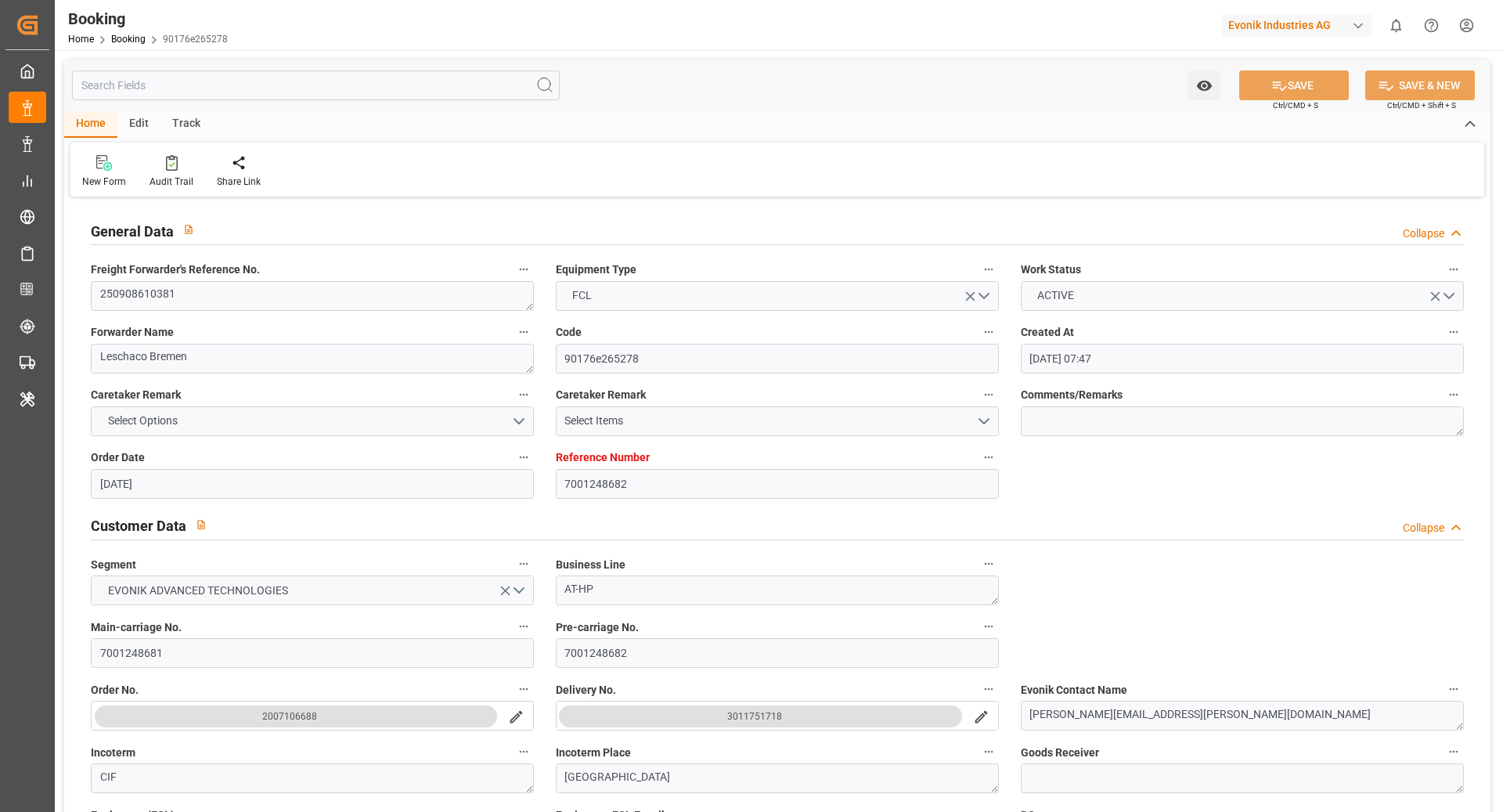
type input "14.08.2025 07:47"
type input "14.08.2025"
type input "19.10.2025"
type input "20.08.2025"
type input "19.08.2025"
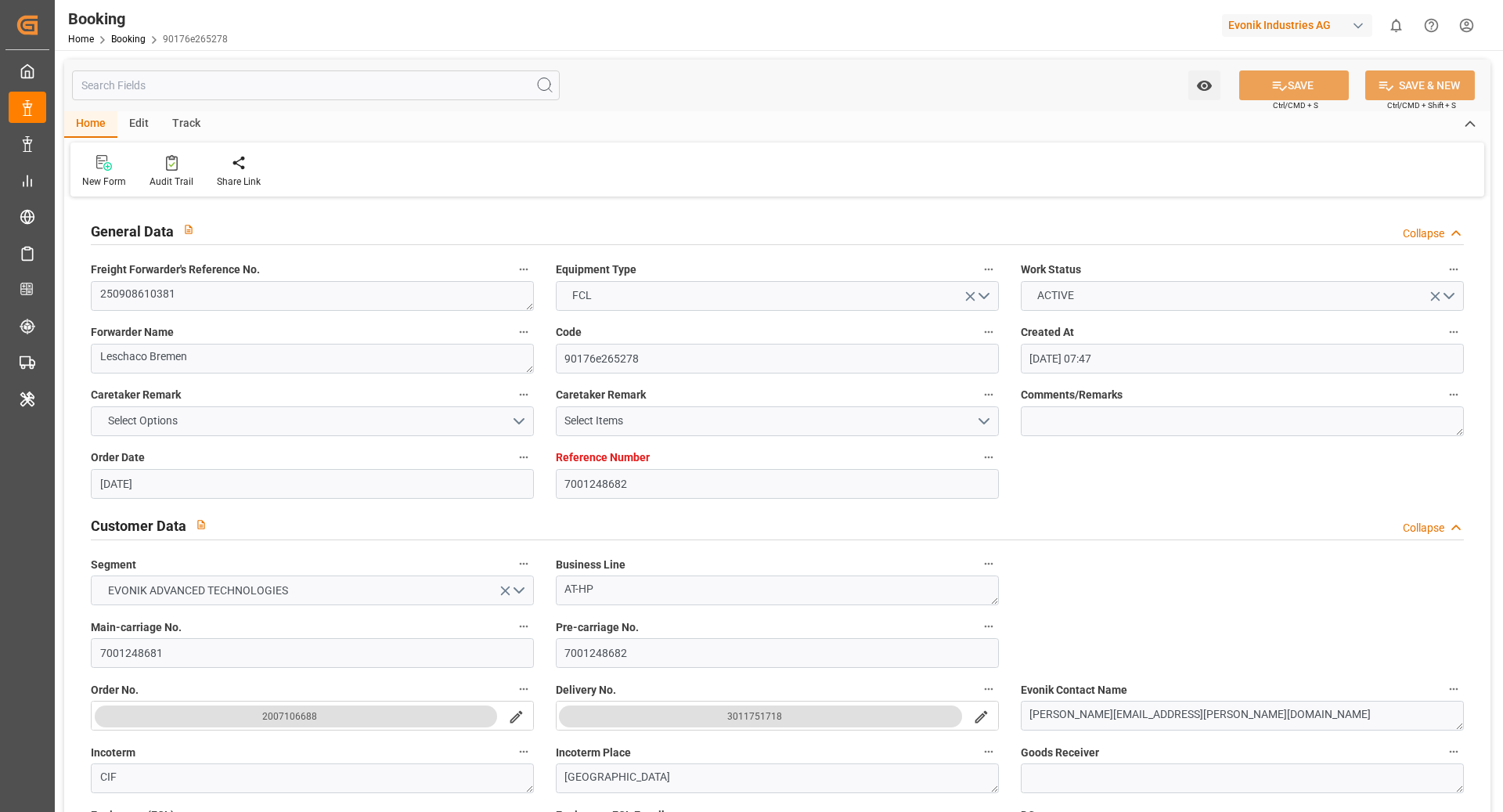
type input "19.08.2025"
type input "[DATE]"
type input "21.08.2025 08:38"
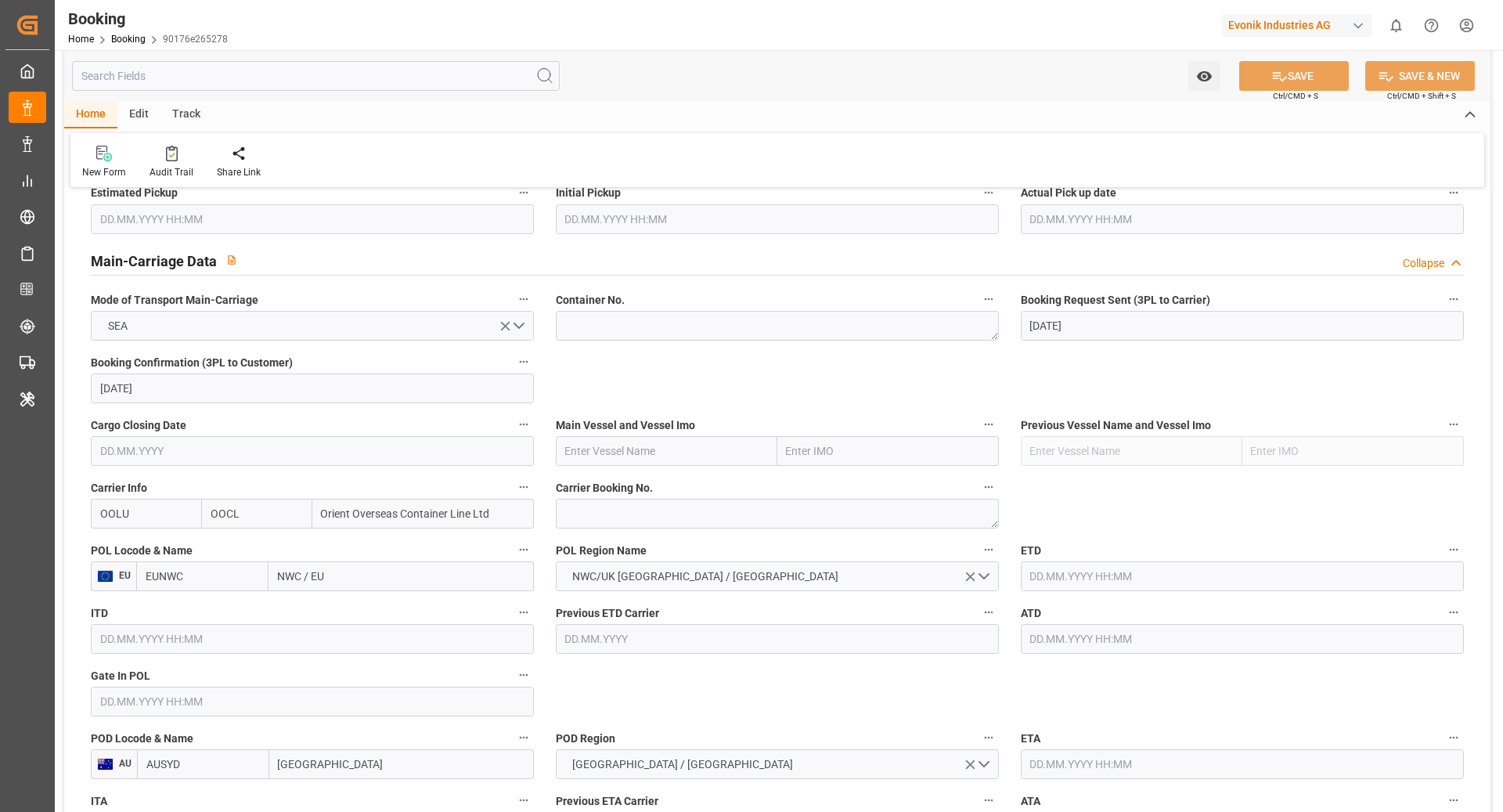
scroll to position [942, 0]
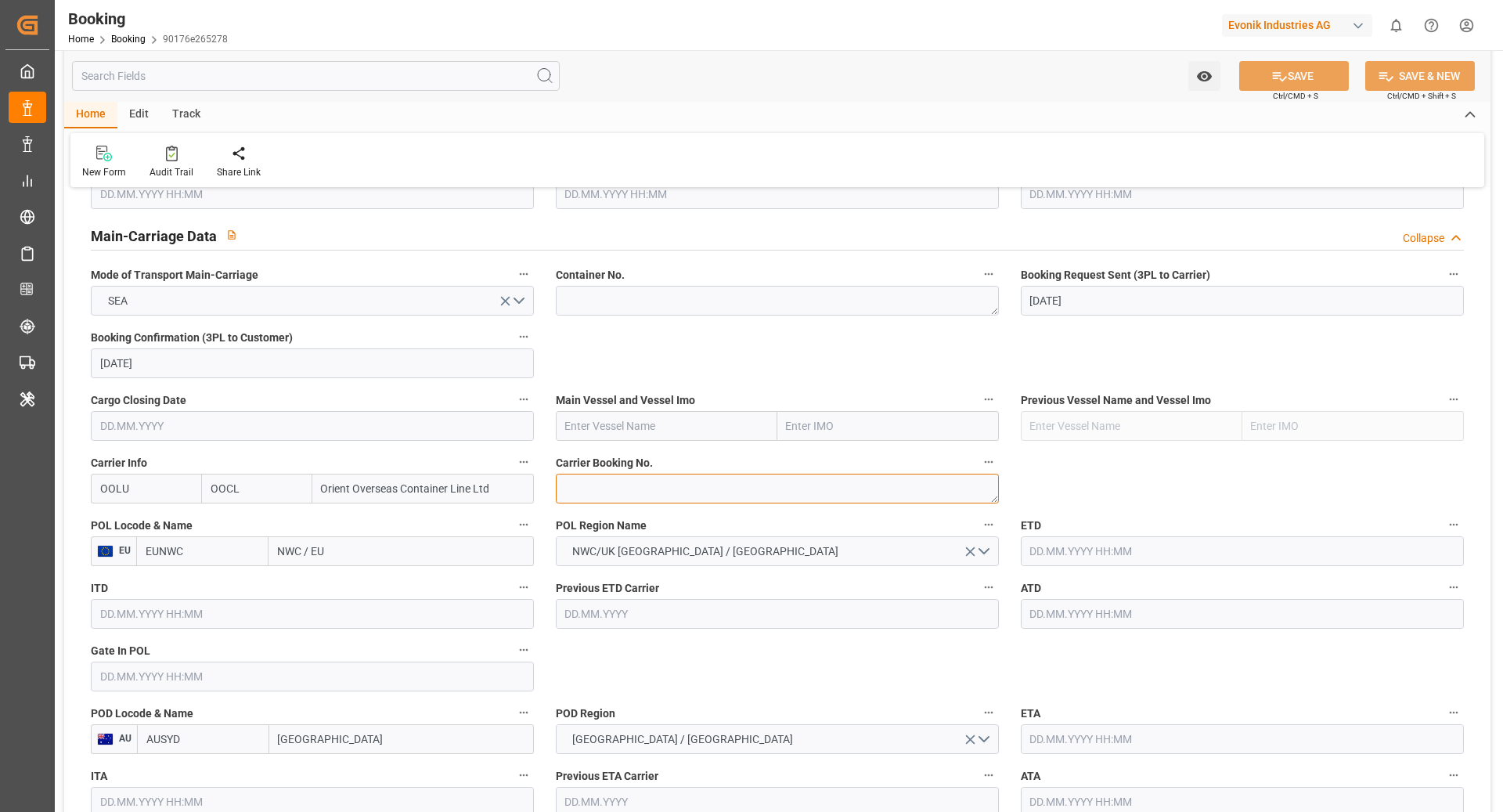
click textarea
paste textarea "2162001790"
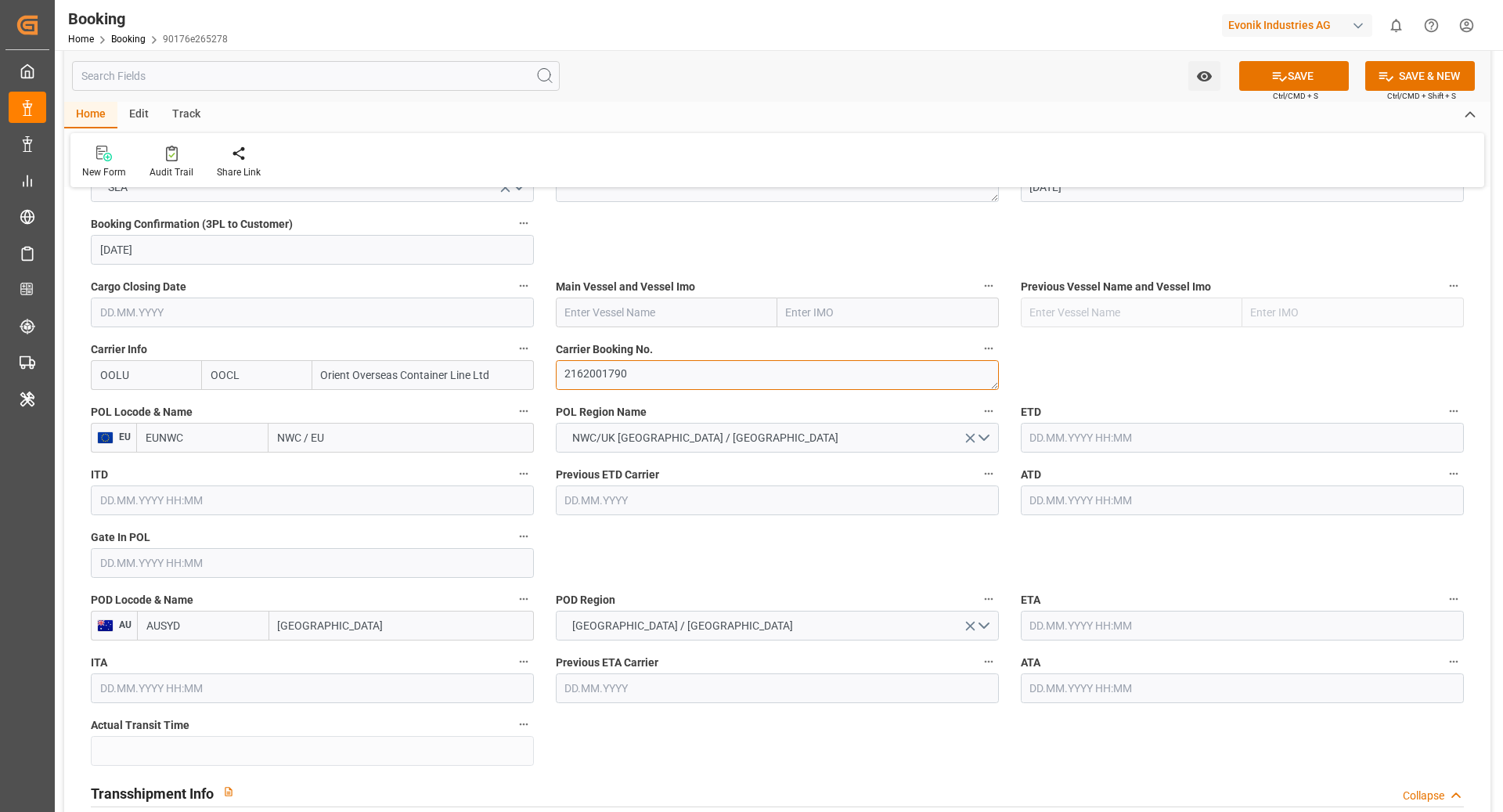
scroll to position [1074, 0]
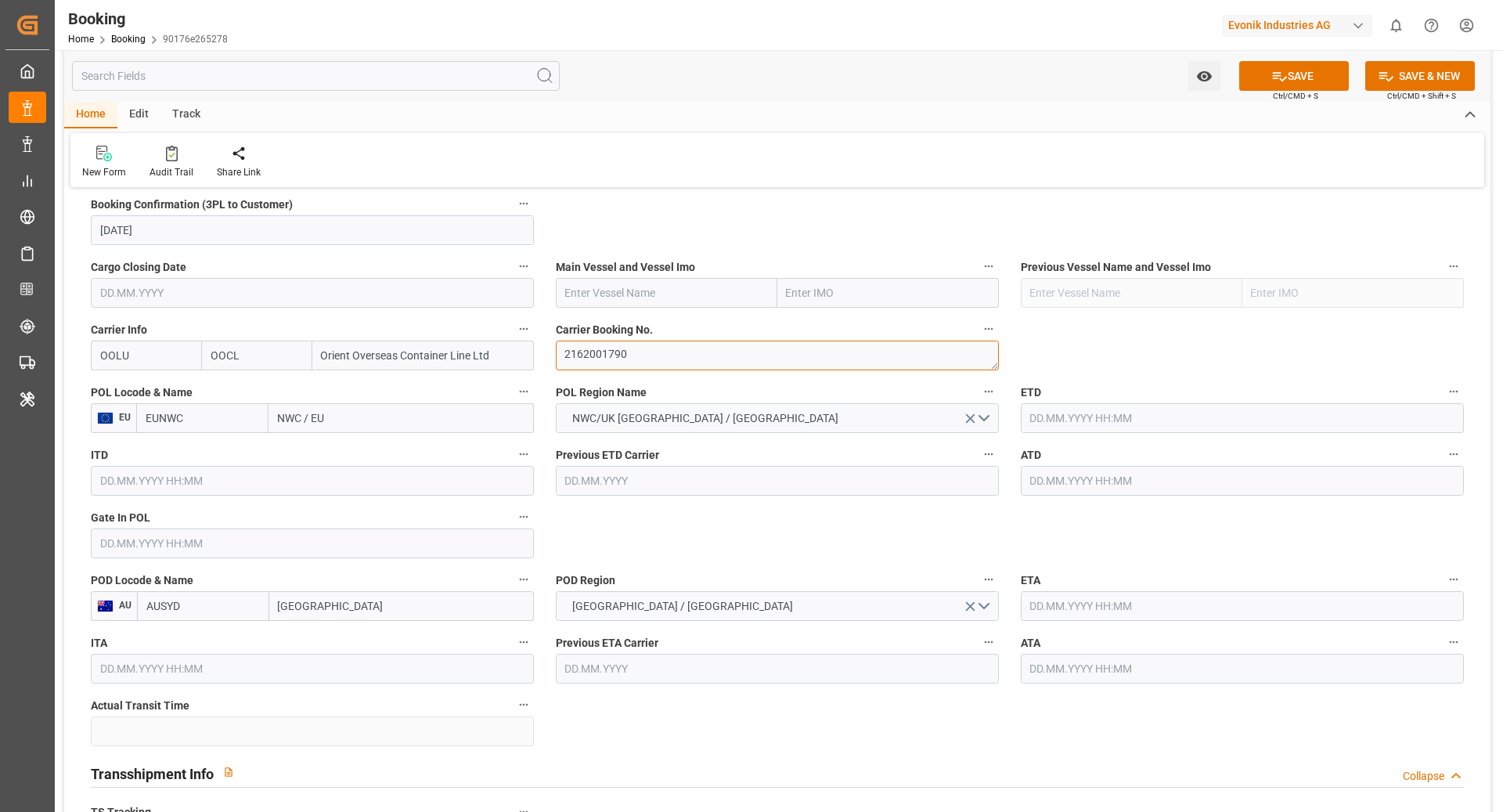
type textarea "2162001790"
click input "EUNWC"
type input "BEANR"
click span "BEANR - Antwerp"
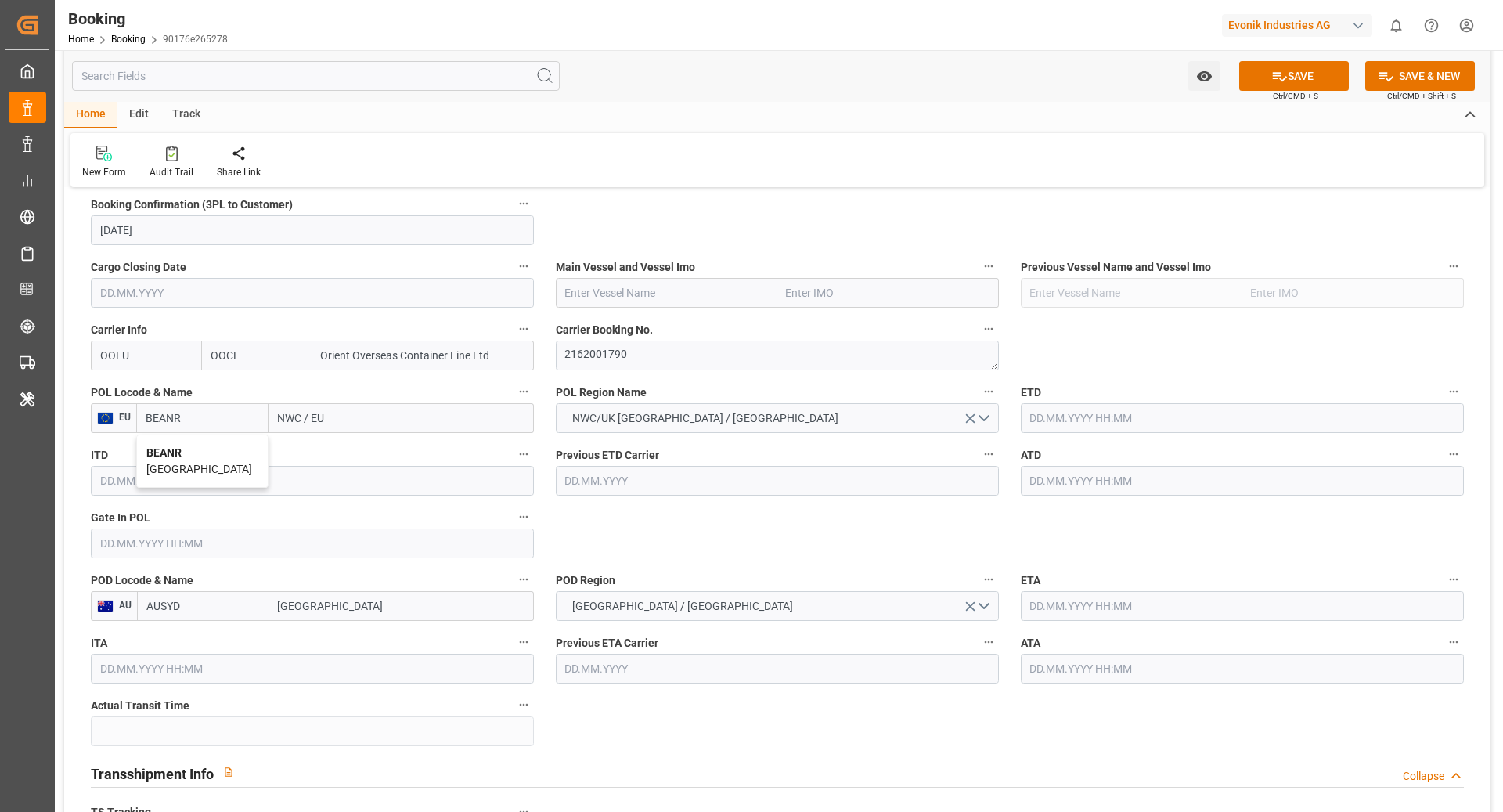
type input "Antwerp"
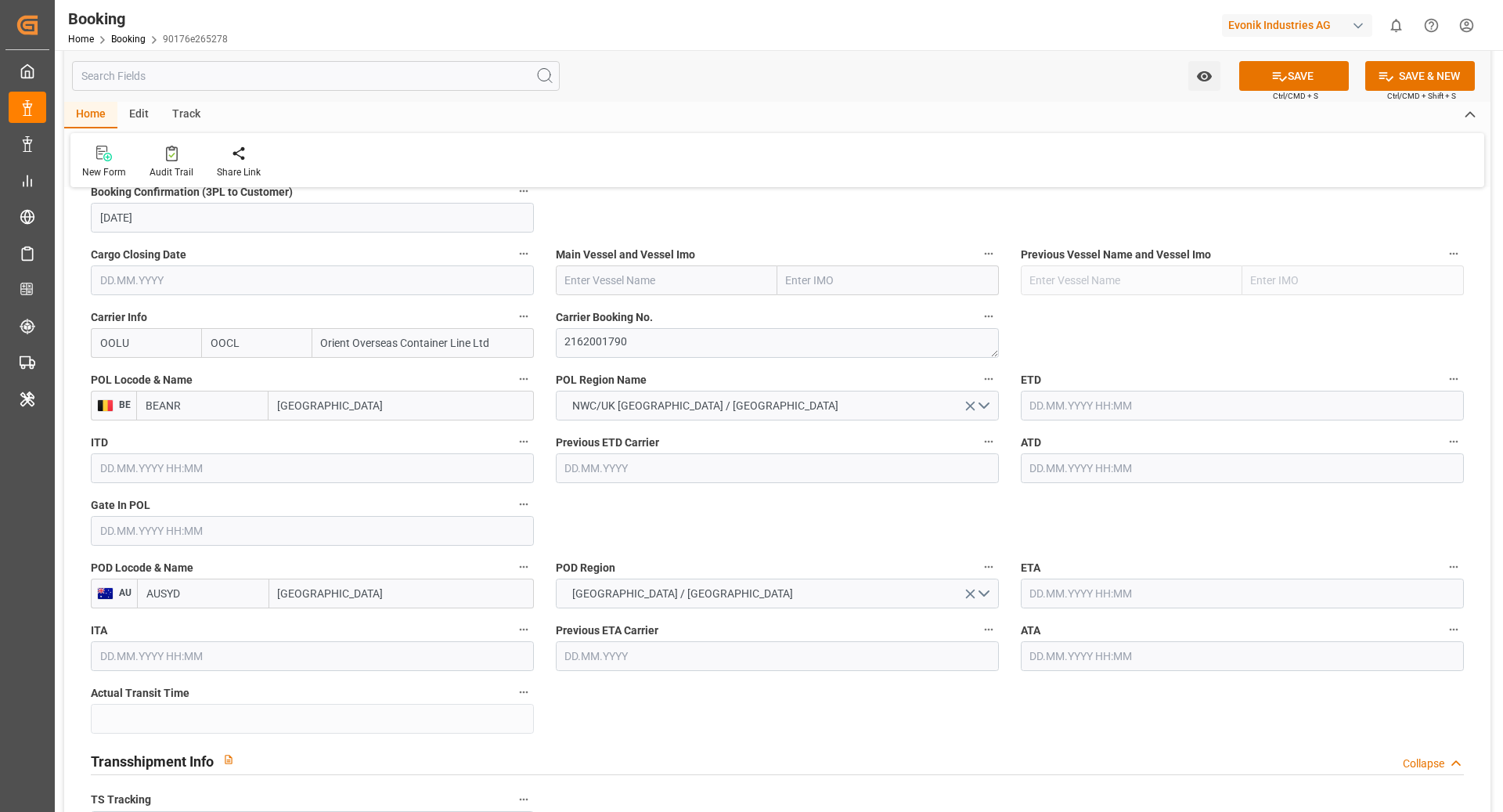
scroll to position [1089, 0]
type input "BEANR"
click input "text"
paste input "CMA CGM LOUVRE"
click b "CMA CGM Louvre"
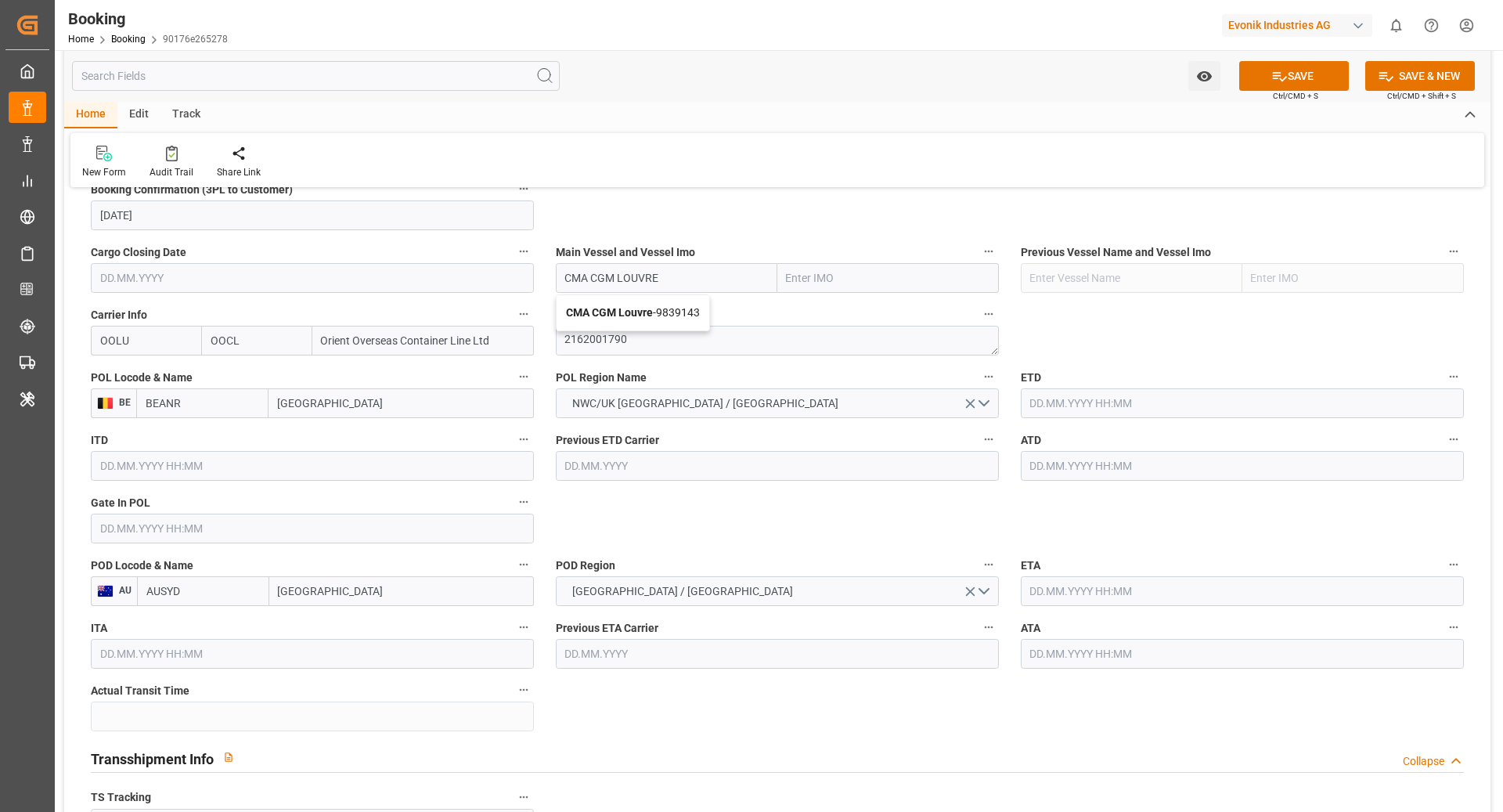
type input "CMA CGM Louvre"
type input "9839143"
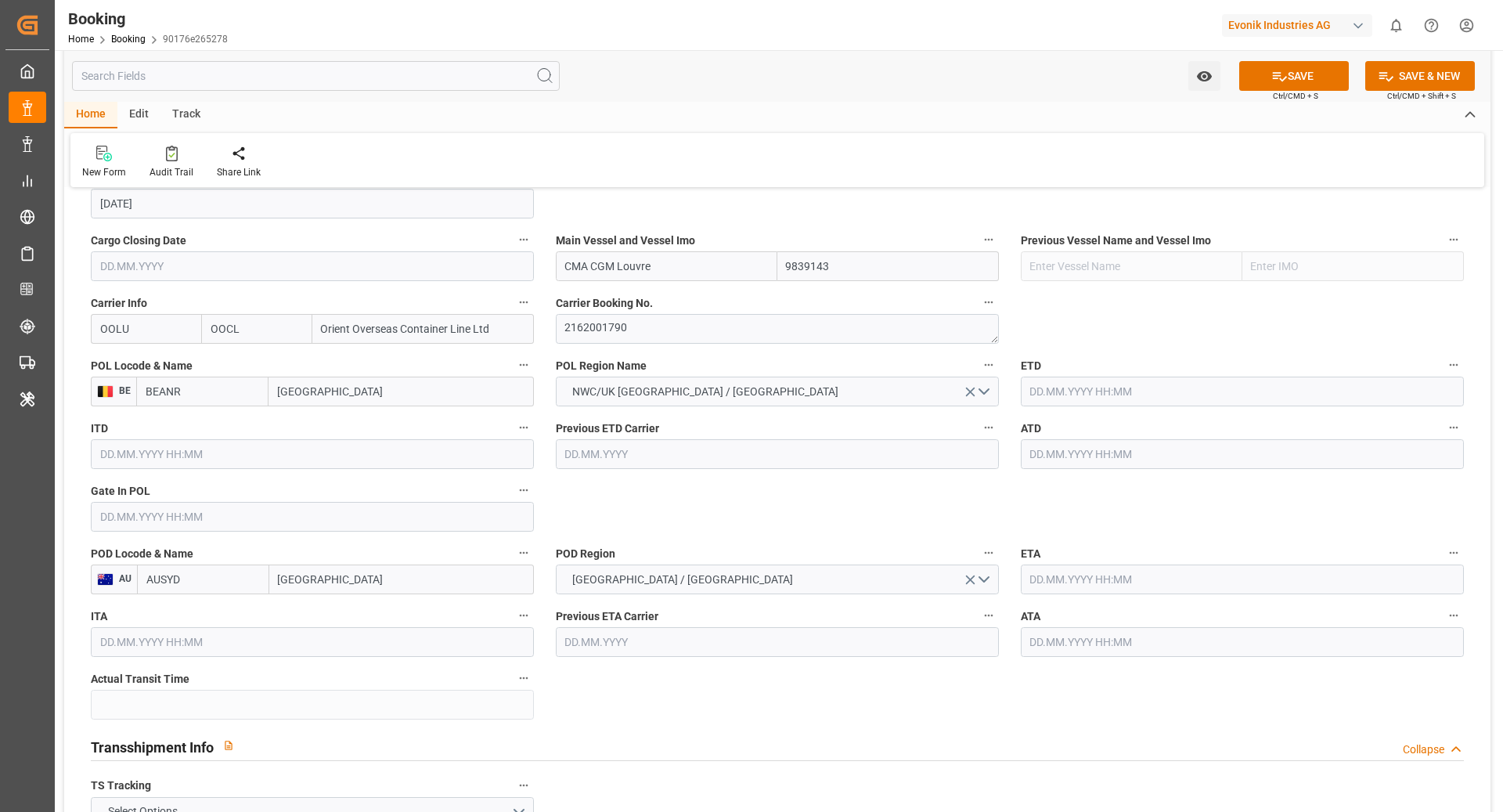
scroll to position [1102, 0]
type input "CMA CGM Louvre"
click input "text"
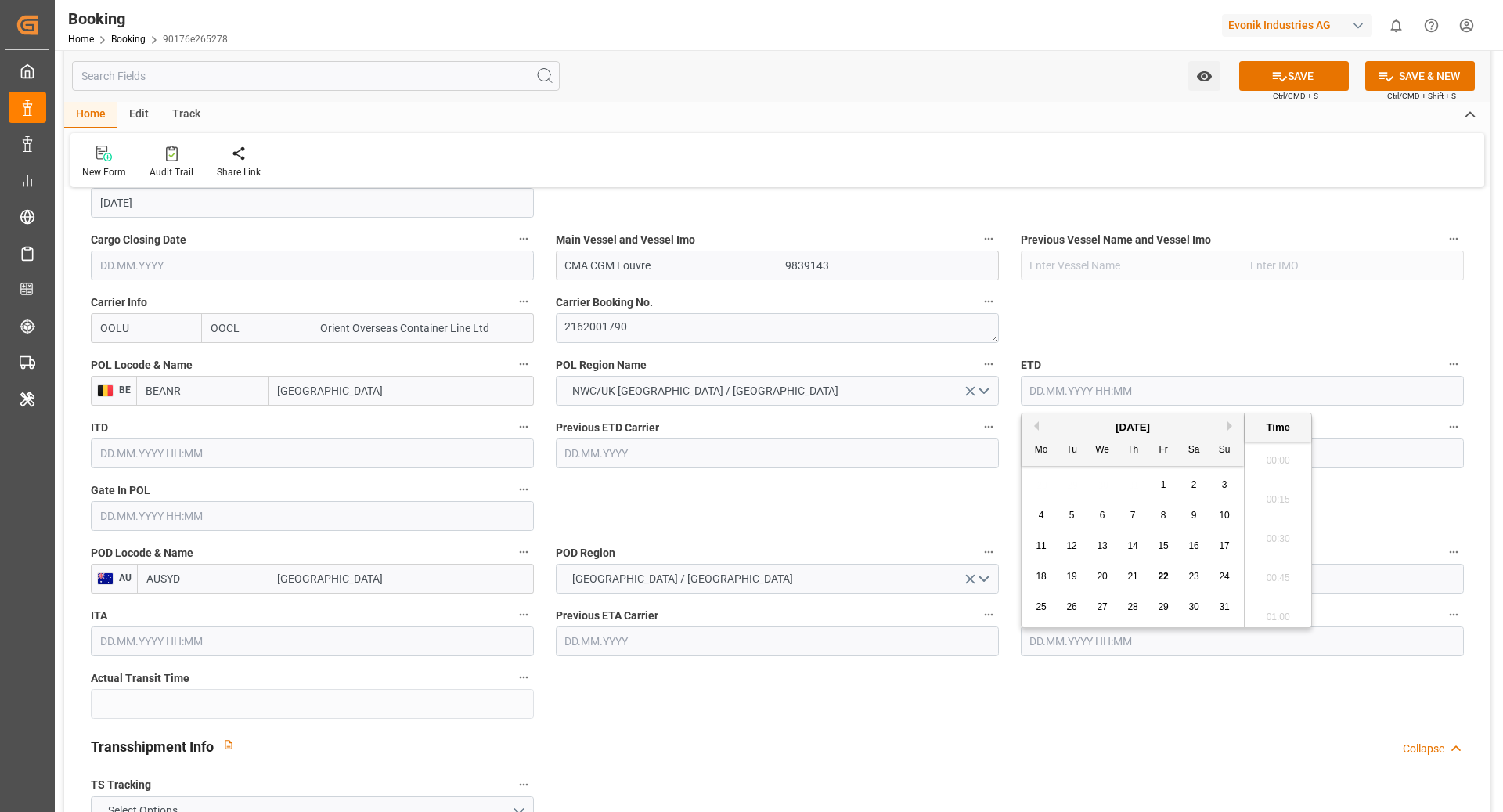
scroll to position [2352, 0]
click button "Next Month"
click div "6"
type input "06.09.2025 00:00"
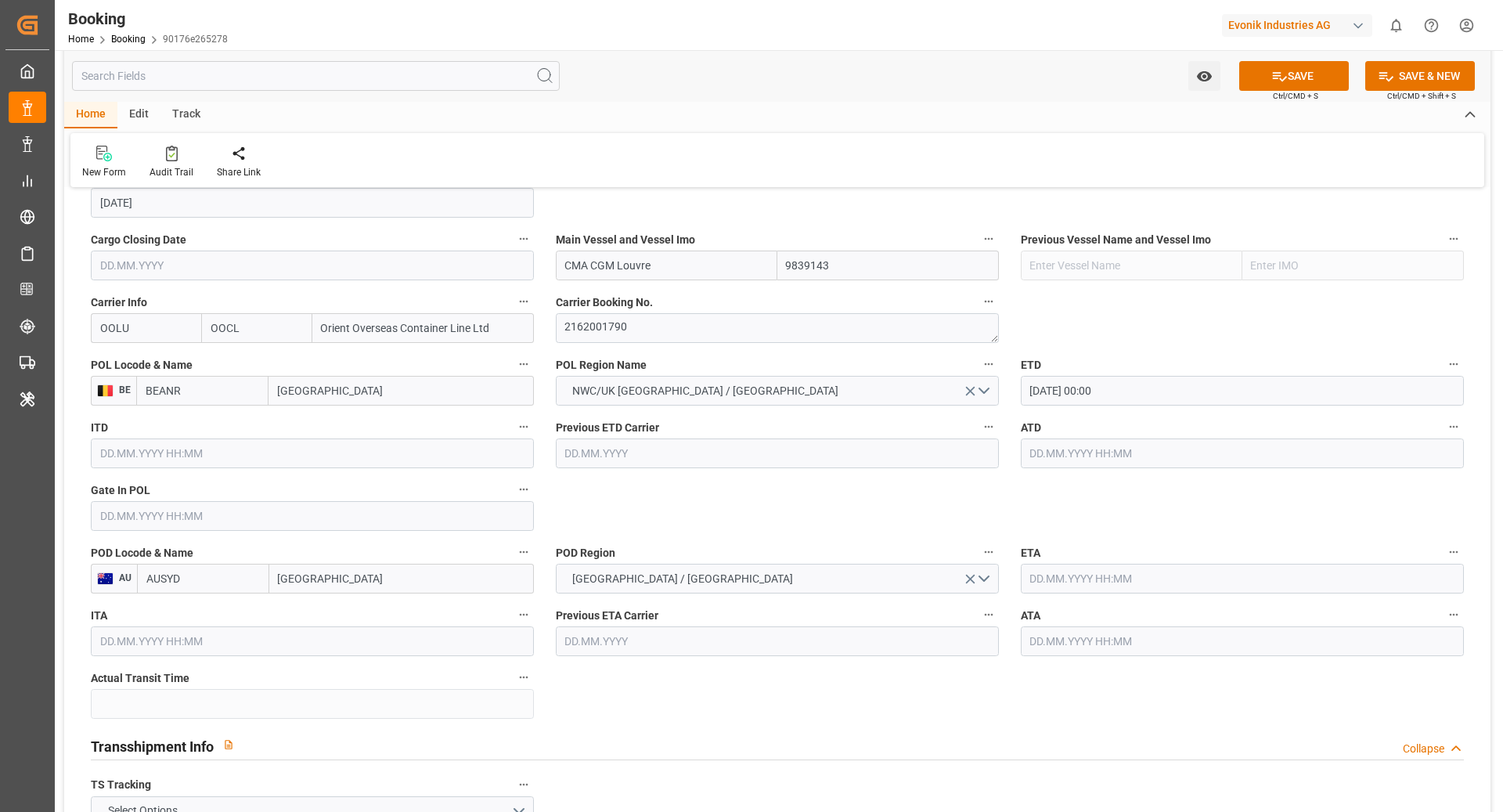
click div "General Data Collapse Freight Forwarder's Reference No. 250908610381 Equipment …"
click input "text"
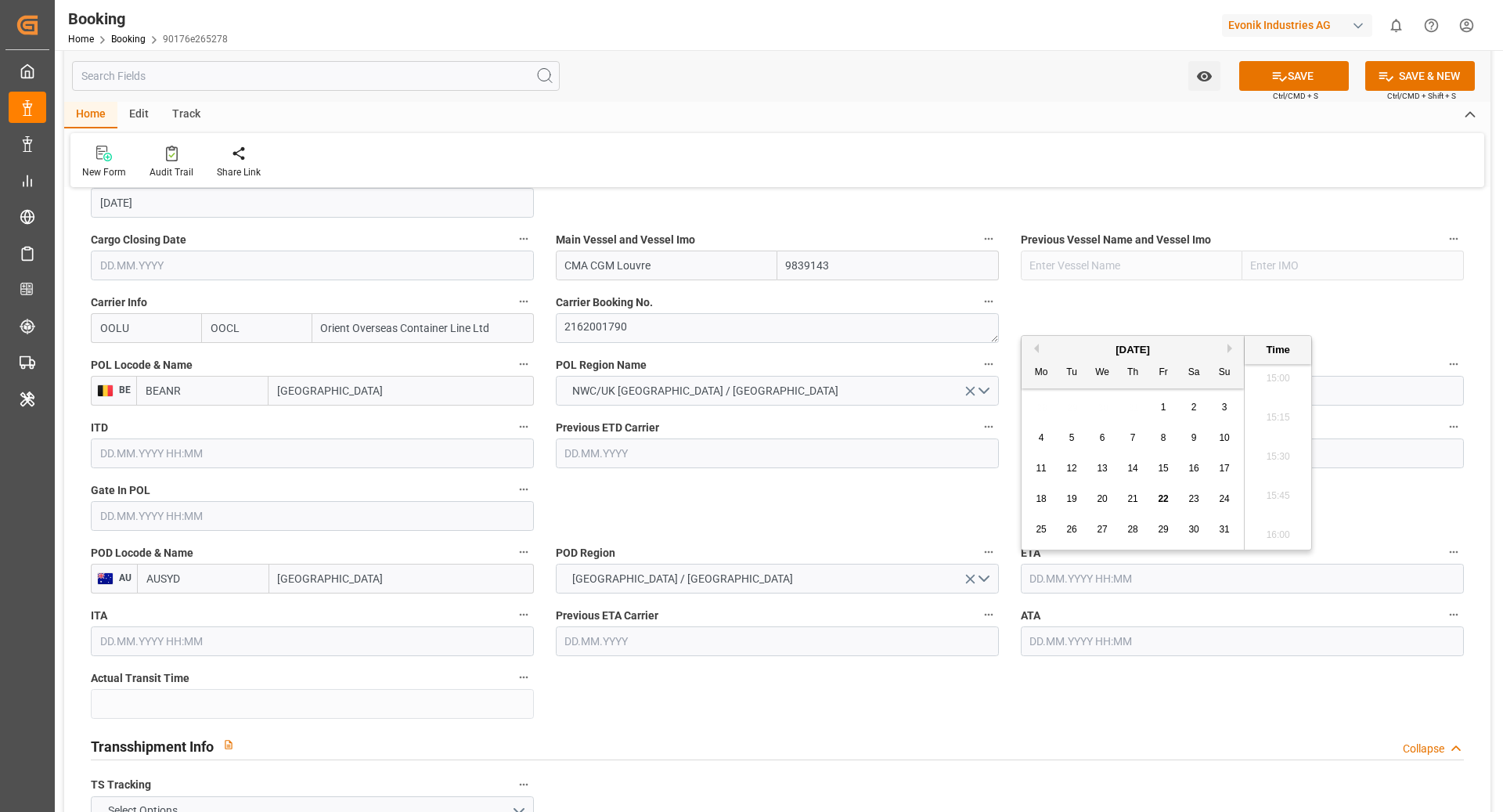
click button "Next Month"
click span "21"
type input "21.10.2025 00:00"
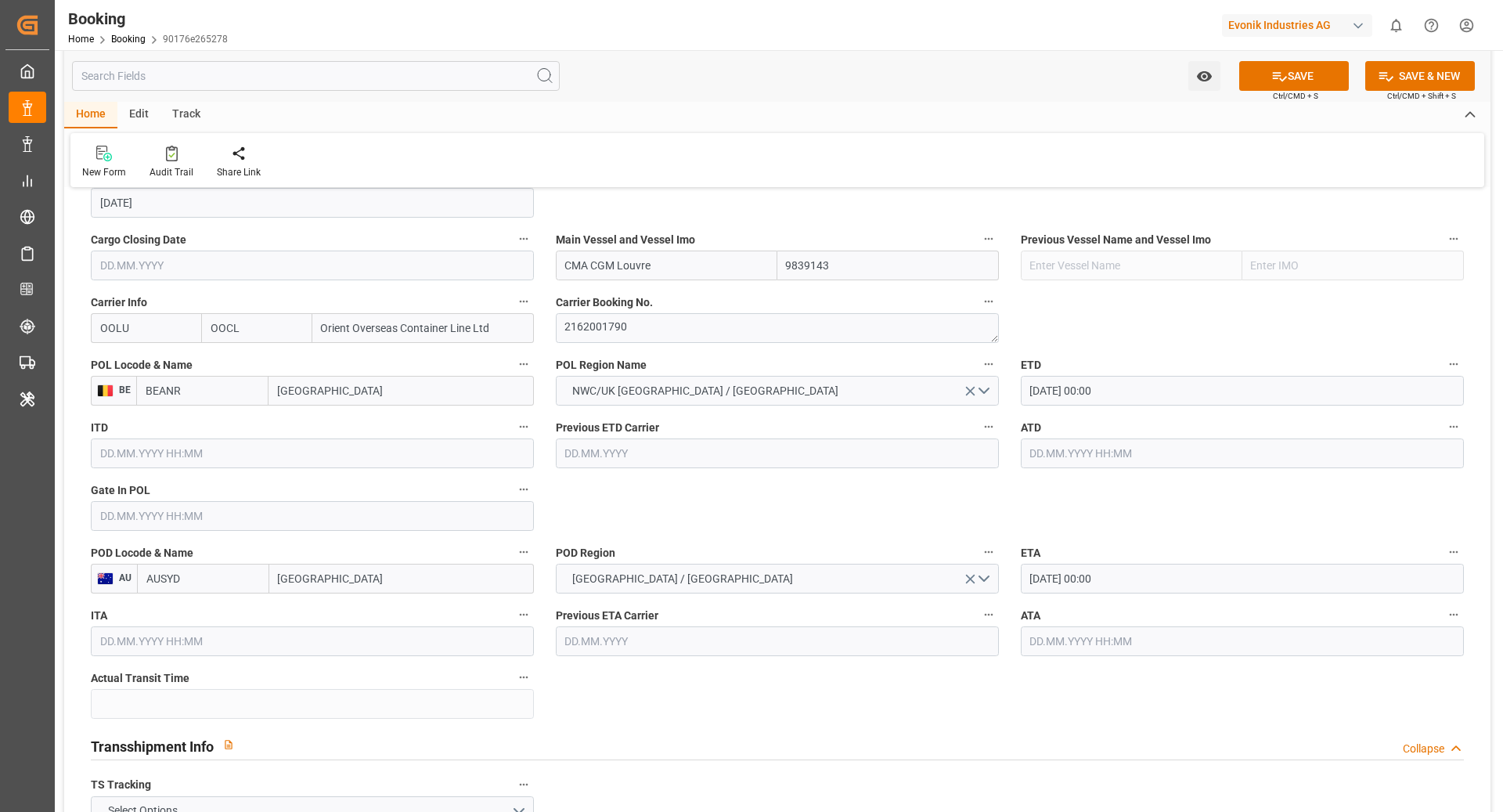
click div "General Data Collapse Freight Forwarder's Reference No. 250908610381 Equipment …"
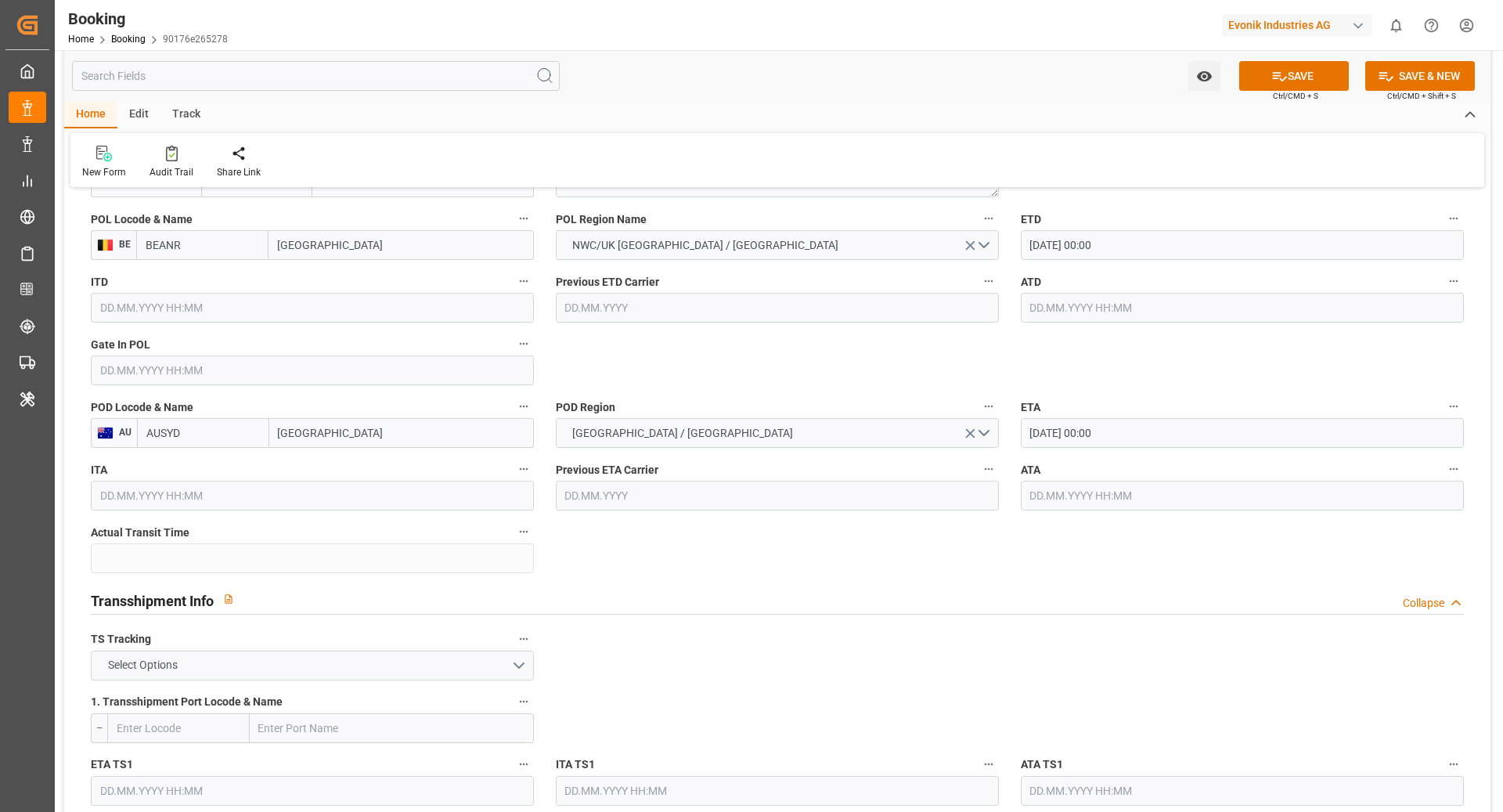
scroll to position [1248, 0]
click button "Select Options"
click div "TRUE"
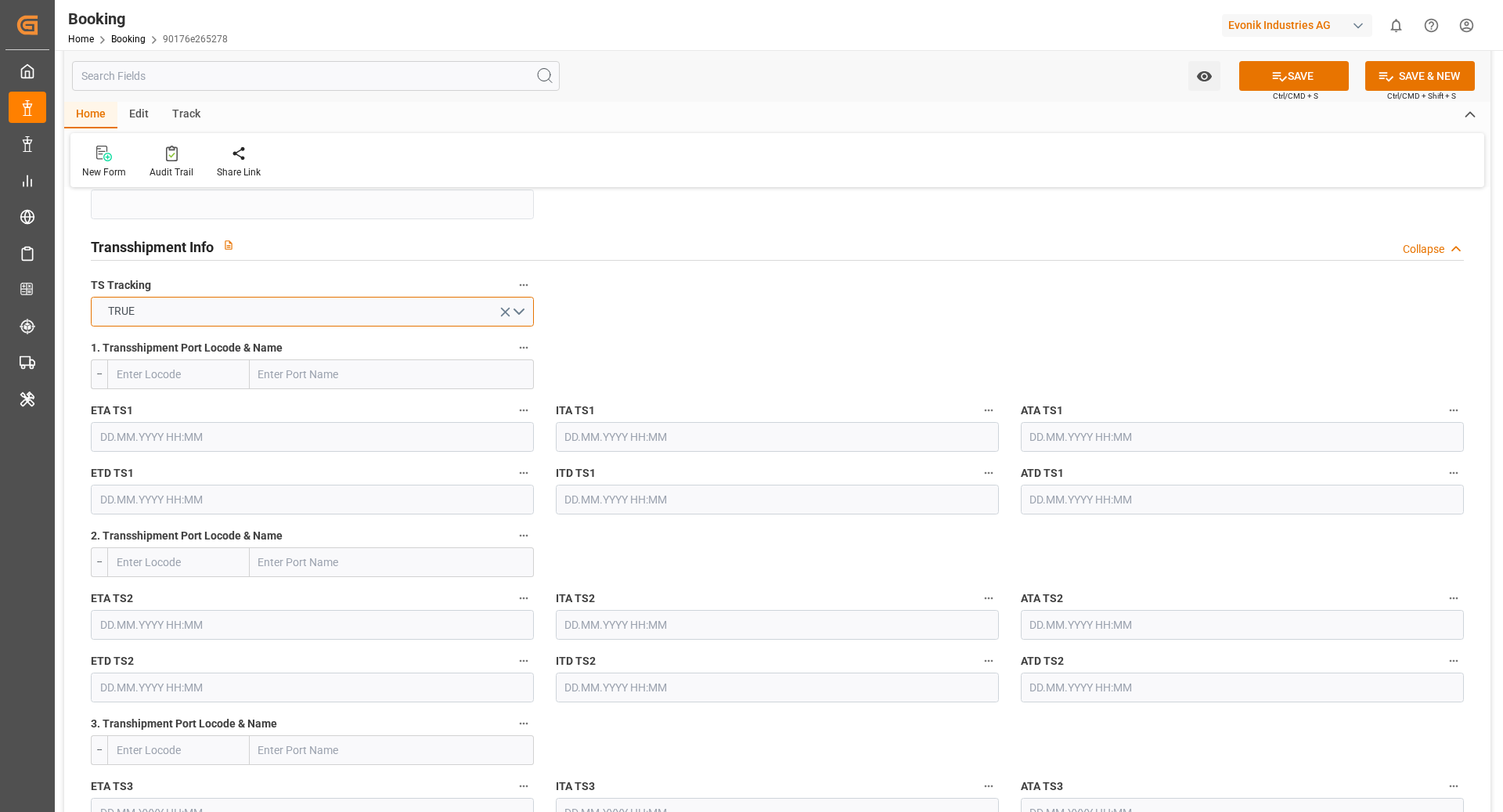
scroll to position [1606, 0]
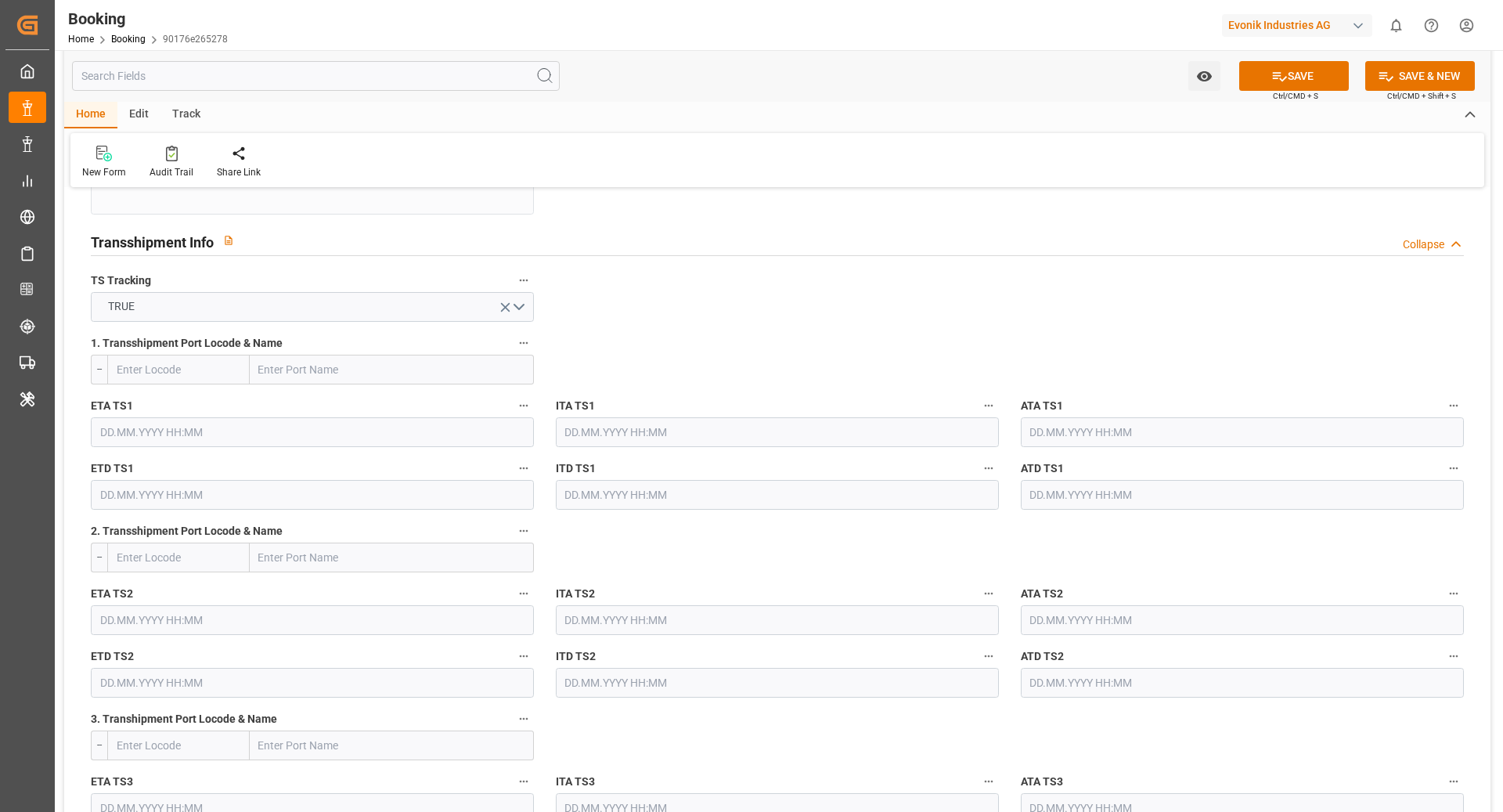
click input "text"
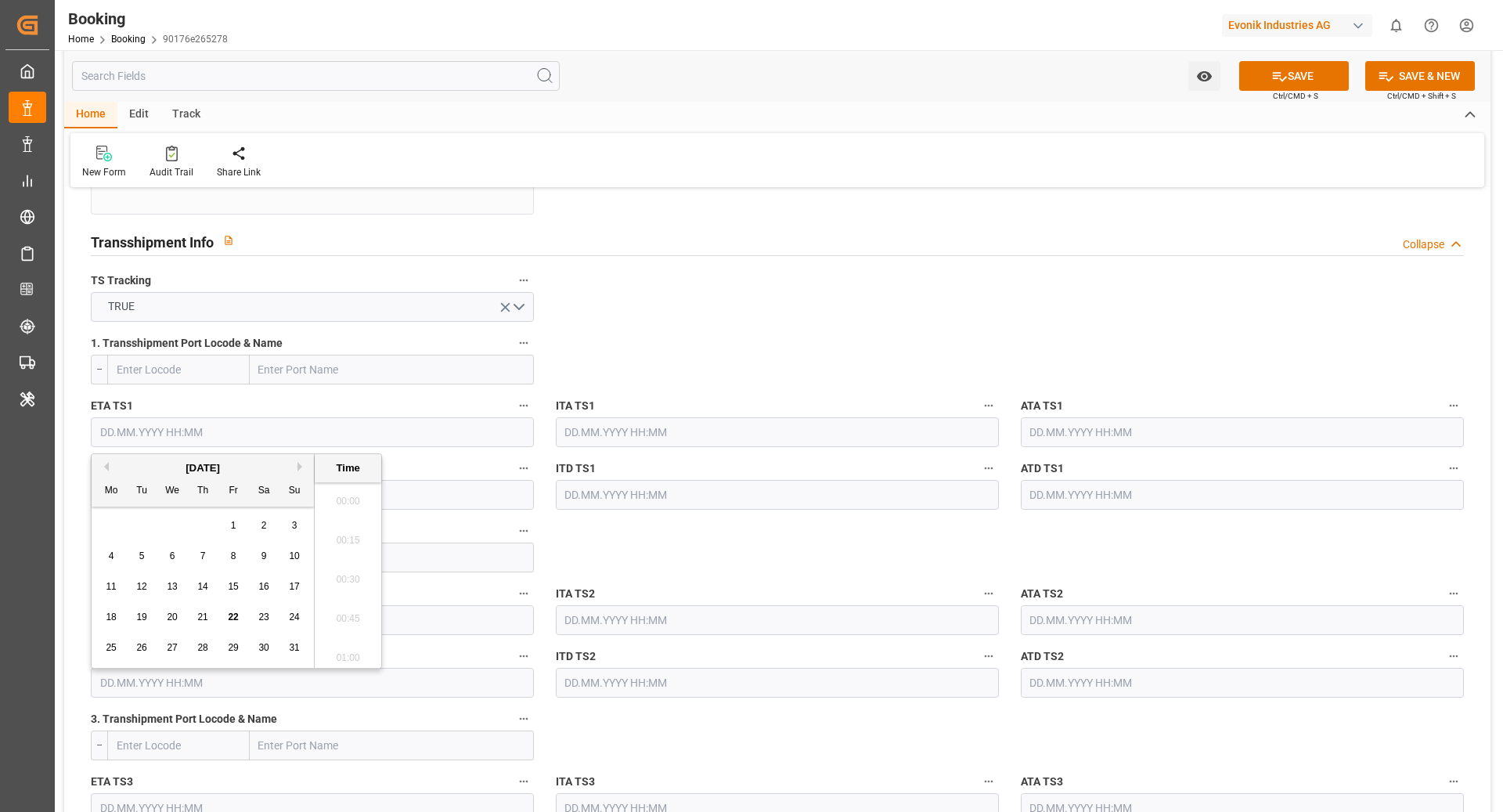
scroll to position [2352, 0]
click button "Next Month"
click div "6"
type input "06.10.2025 00:00"
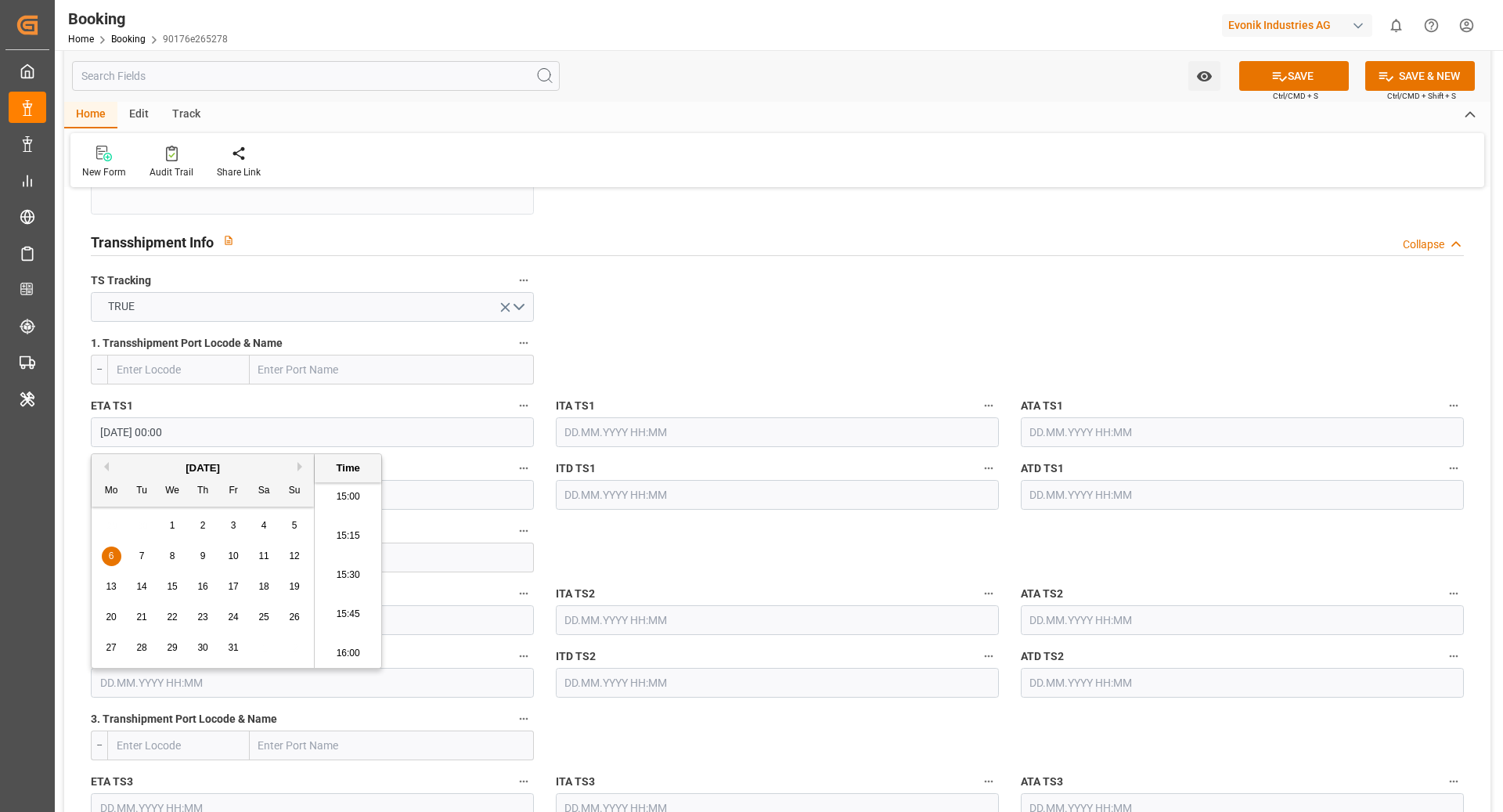
click div "General Data Collapse Freight Forwarder's Reference No. 250908610381 Equipment …"
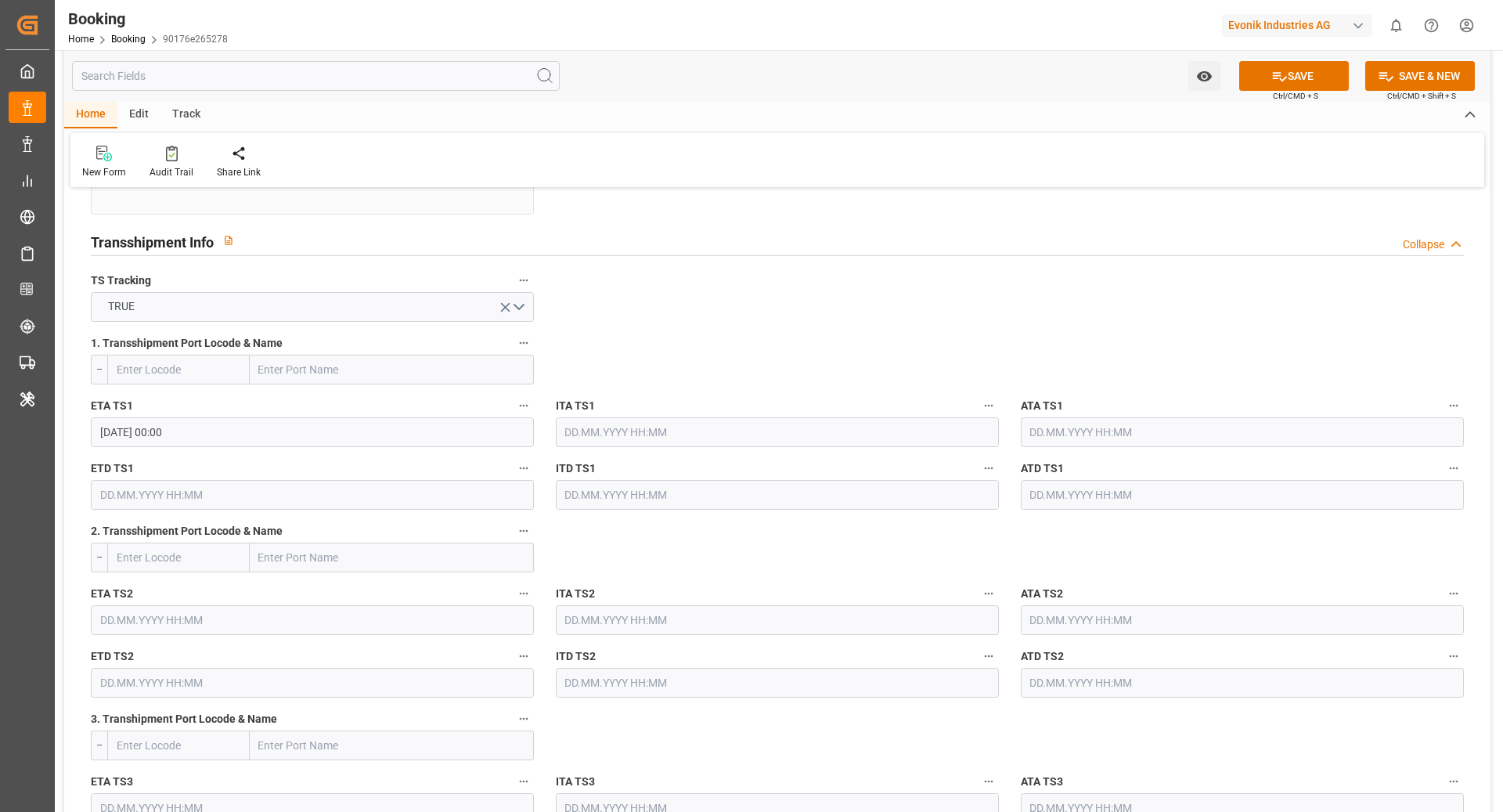
click input "text"
click button "Next Month"
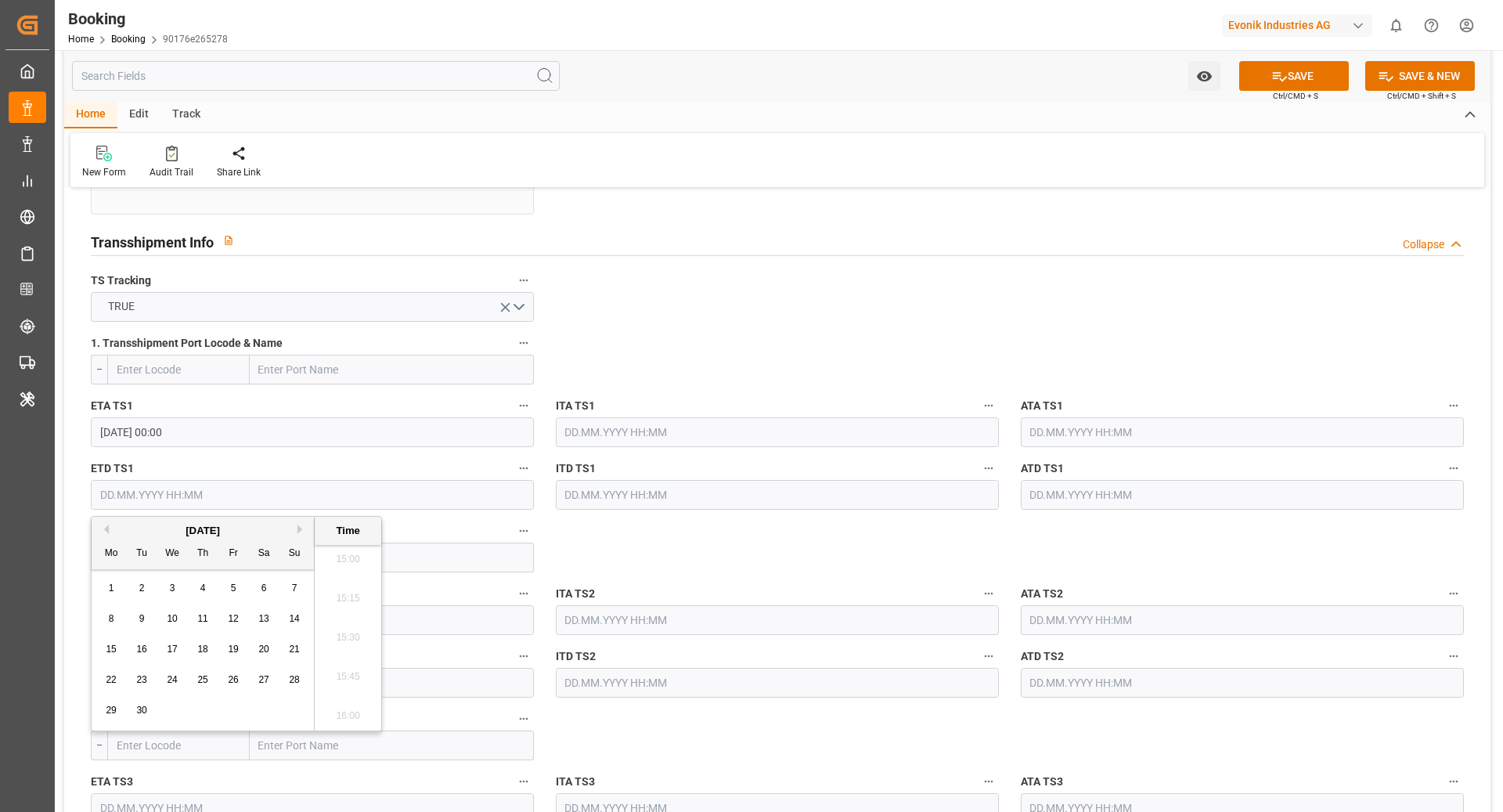
click button "Next Month"
click div "9"
type input "09.10.2025 00:00"
click div "General Data Collapse Freight Forwarder's Reference No. 250908610381 Equipment …"
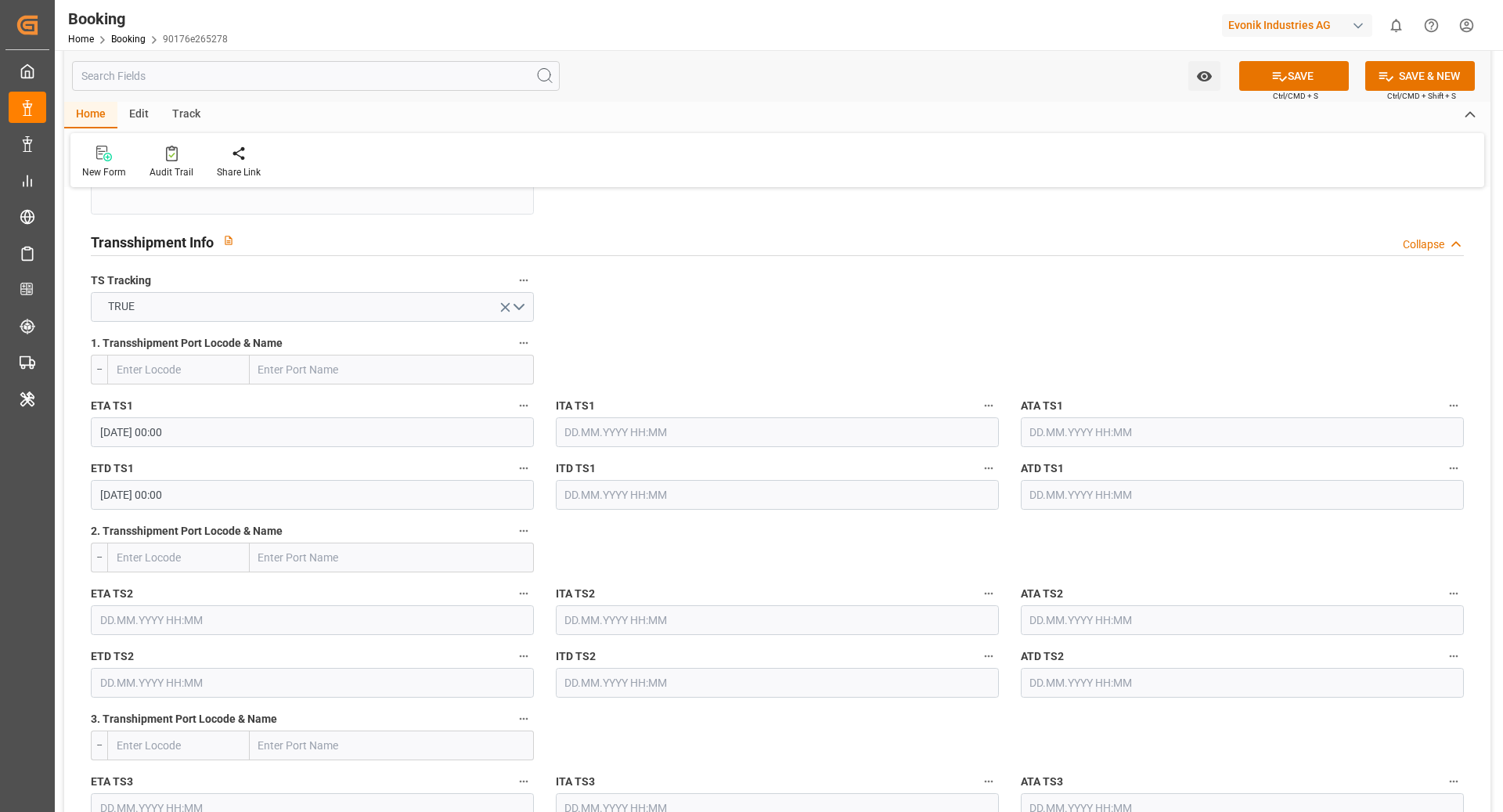
click input "text"
paste input "Port Klang"
type input "Port Klang"
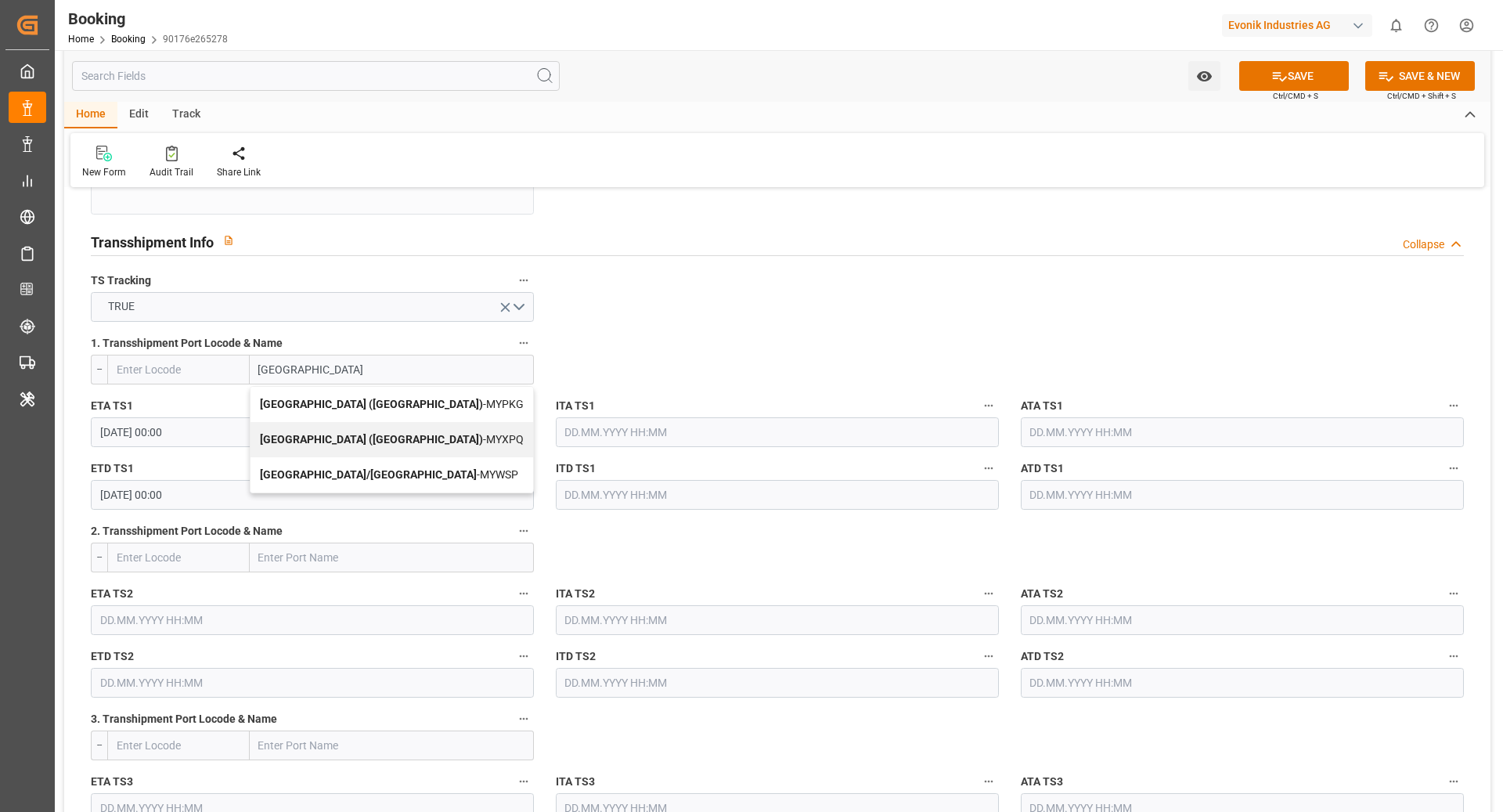
click b "Port Klang (Pelabuhan Klang)"
type input "MYPKG"
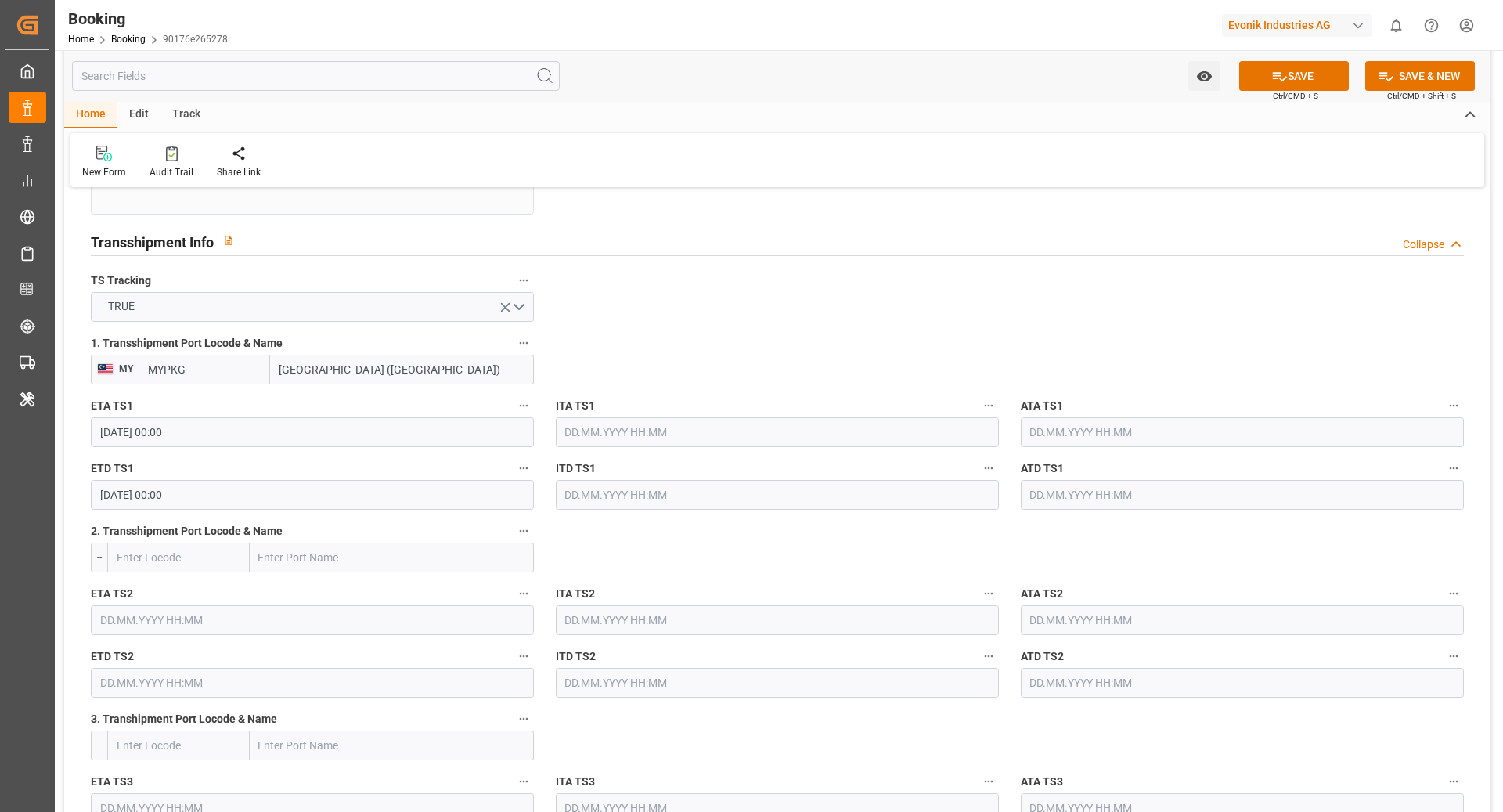
drag, startPoint x: 422, startPoint y: 367, endPoint x: 334, endPoint y: 371, distance: 88.1
click input "Port Klang (Pelabuhan Klang)"
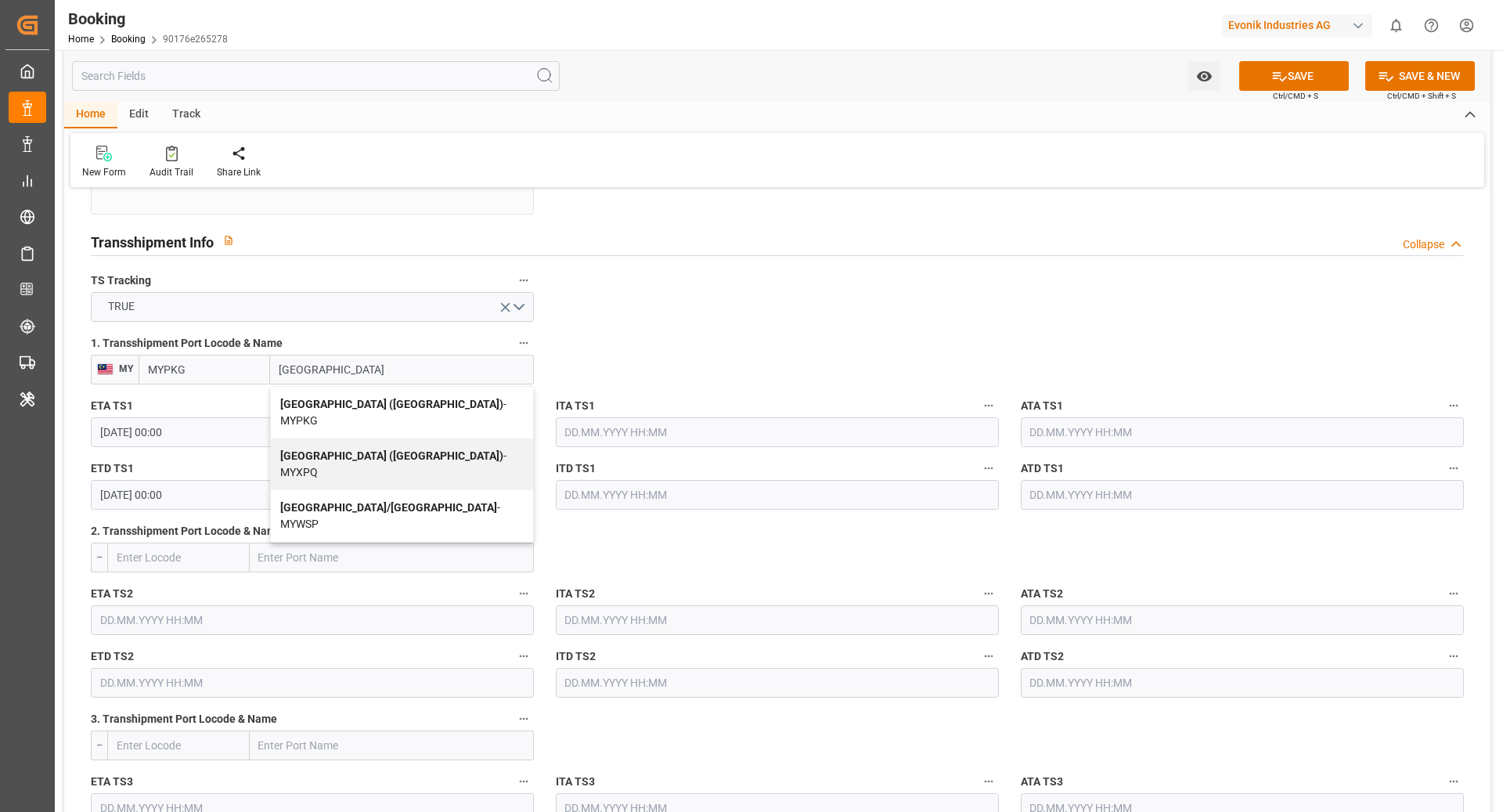
click span "Port Klang (Pelabuhan Klang) - MYPKG"
type input "Port Klang (Pelabuhan Klang)"
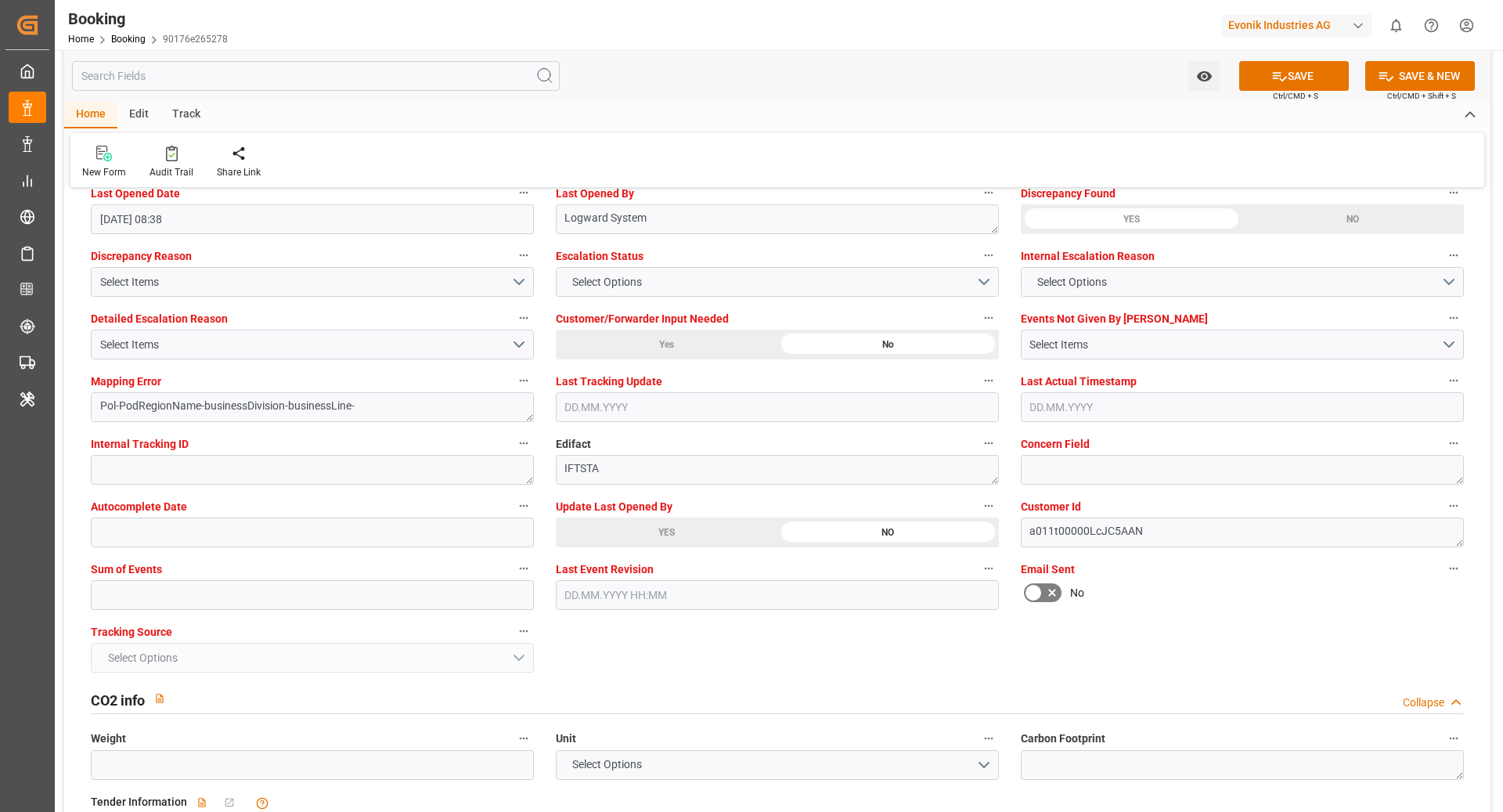
scroll to position [2905, 0]
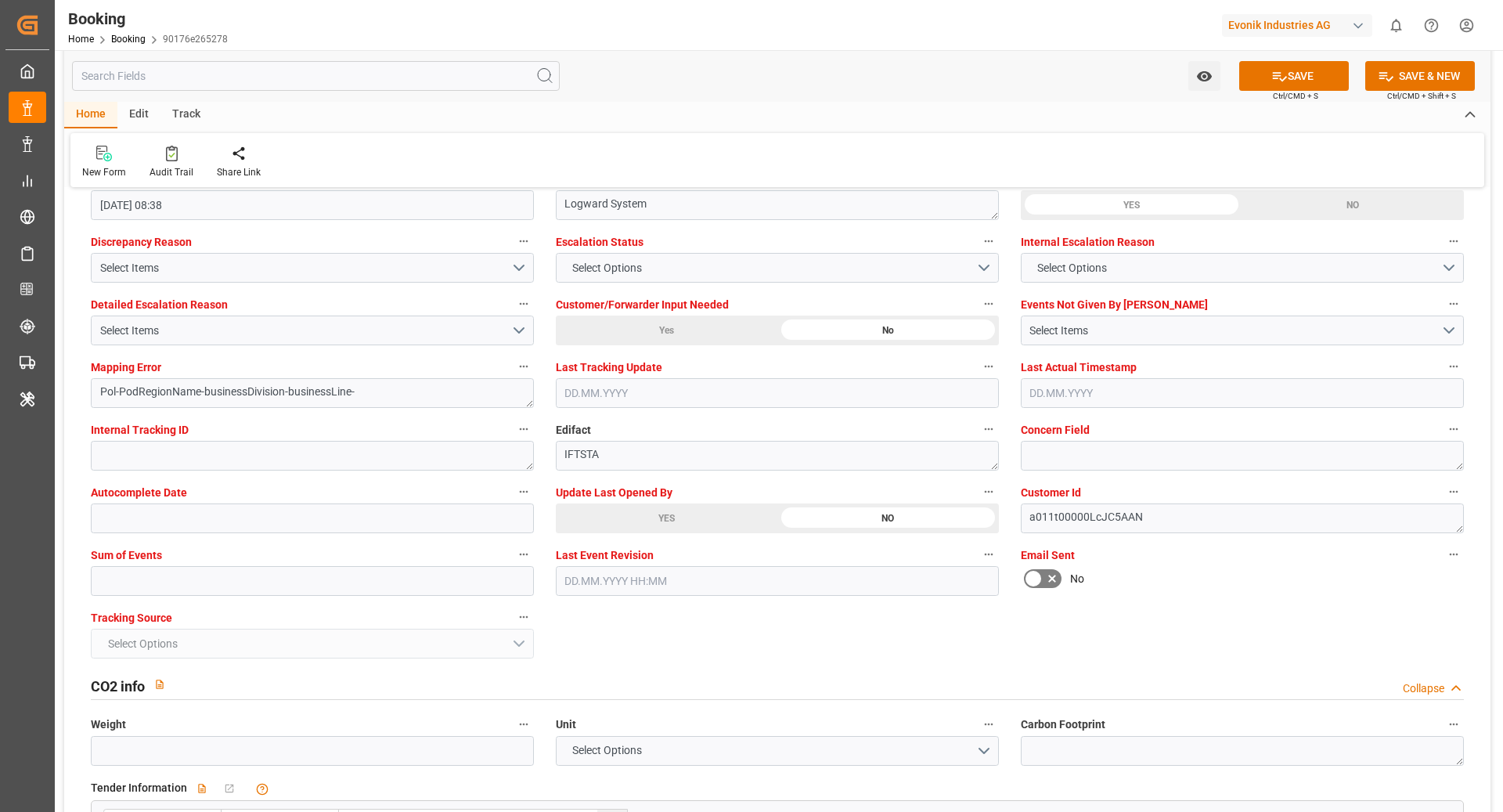
click div "Tracking Source Select Options"
click input "text"
type input "0"
click button "SAVE"
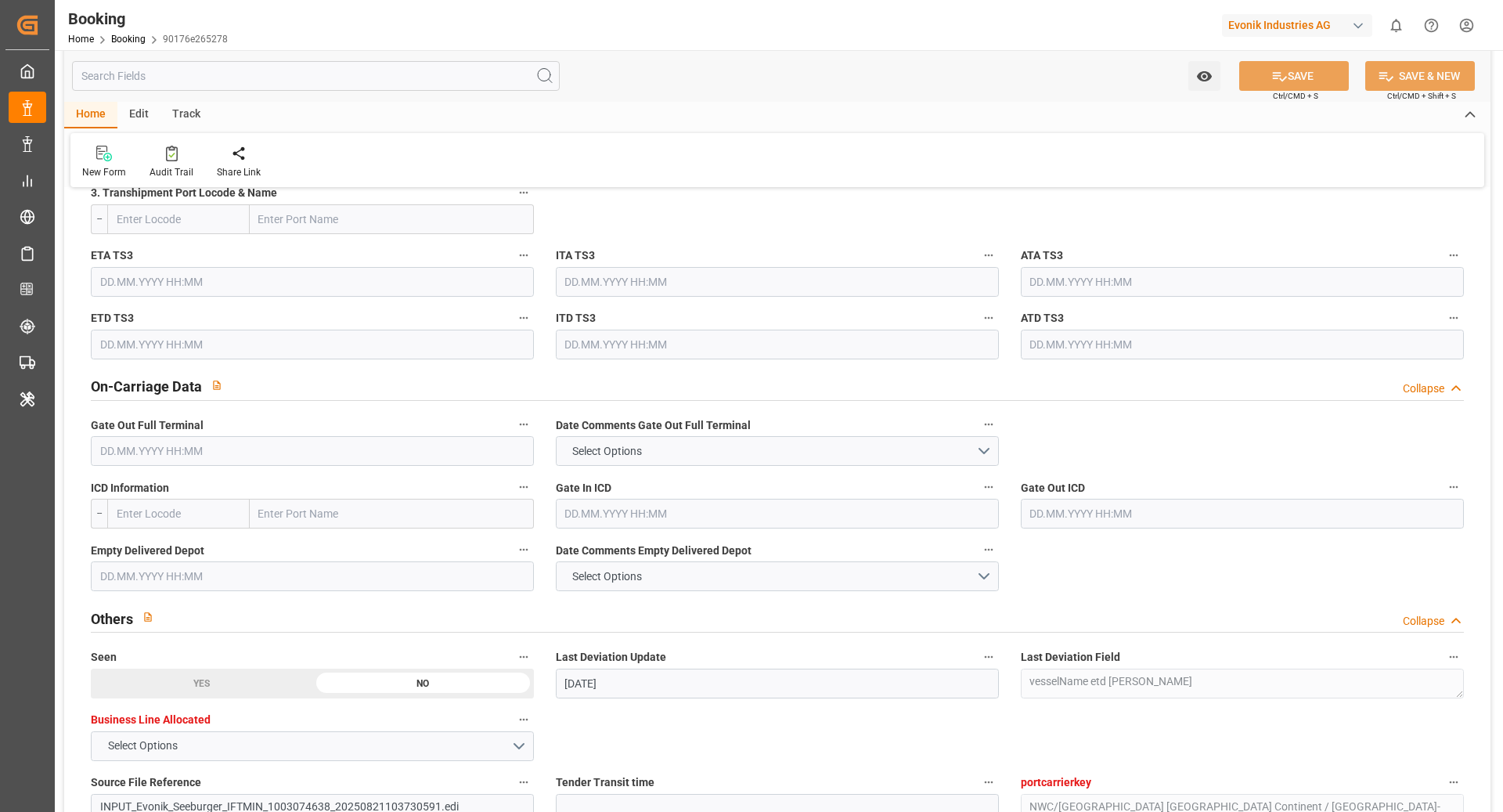
scroll to position [1841, 0]
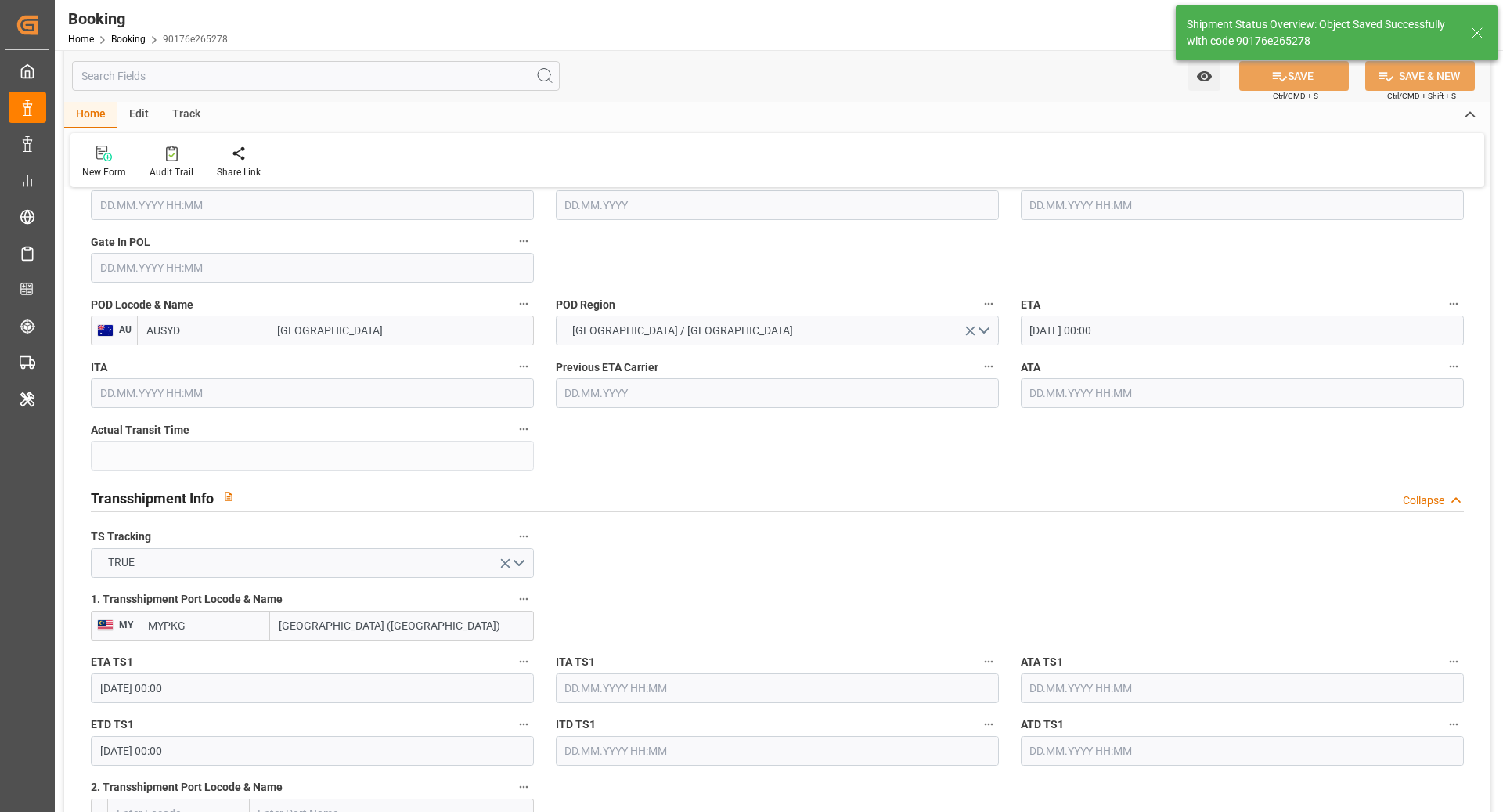
type textarea "Ruchika Prithwani"
type textarea "businessDivision-businessLine-"
type textarea "Yes"
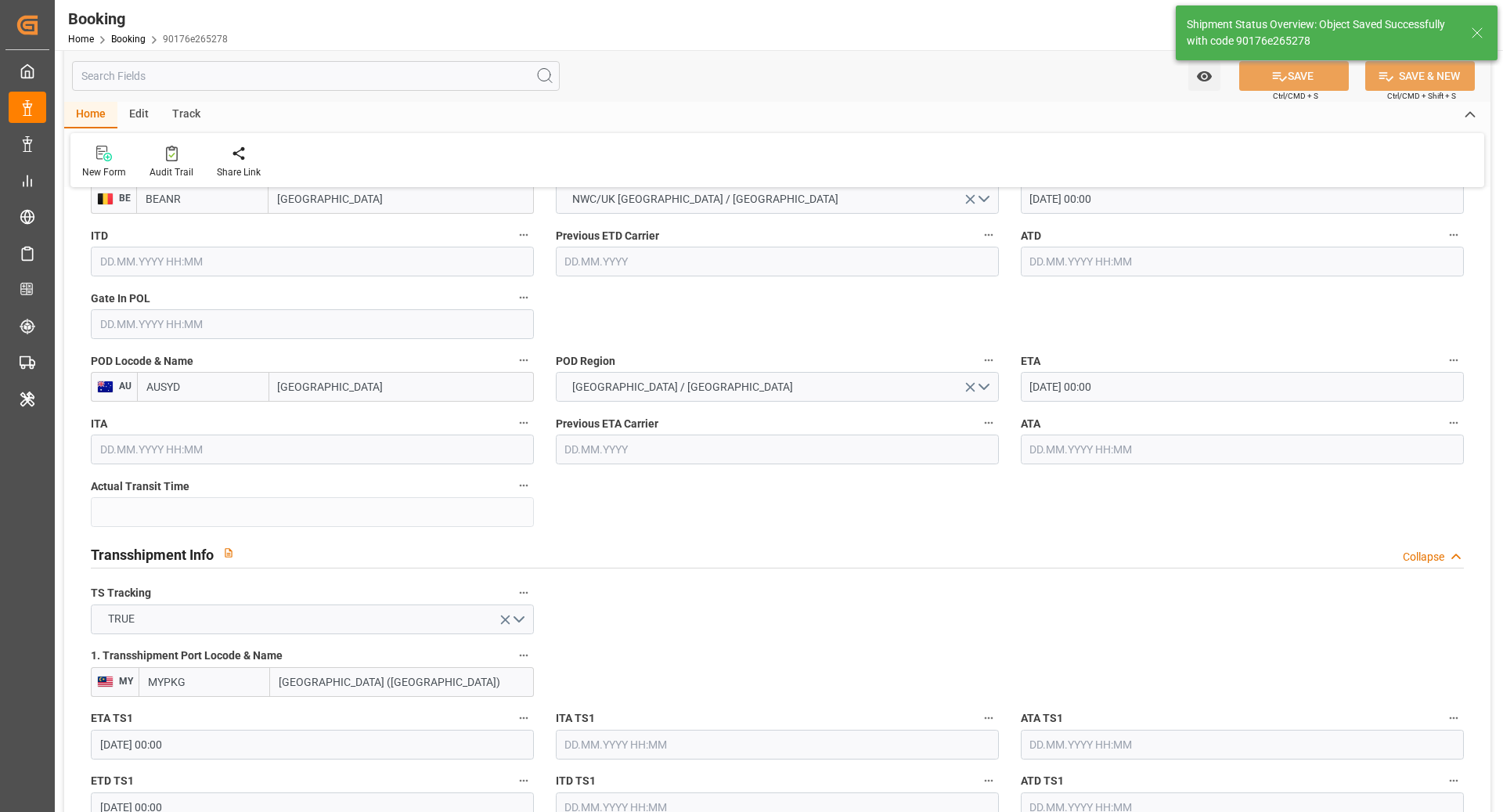
type input "06.09.2025 00:00"
type input "21.10.2025 00:00"
type input "06.10.2025 00:00"
type input "09.10.2025 00:00"
type input "22.08.2025 10:13"
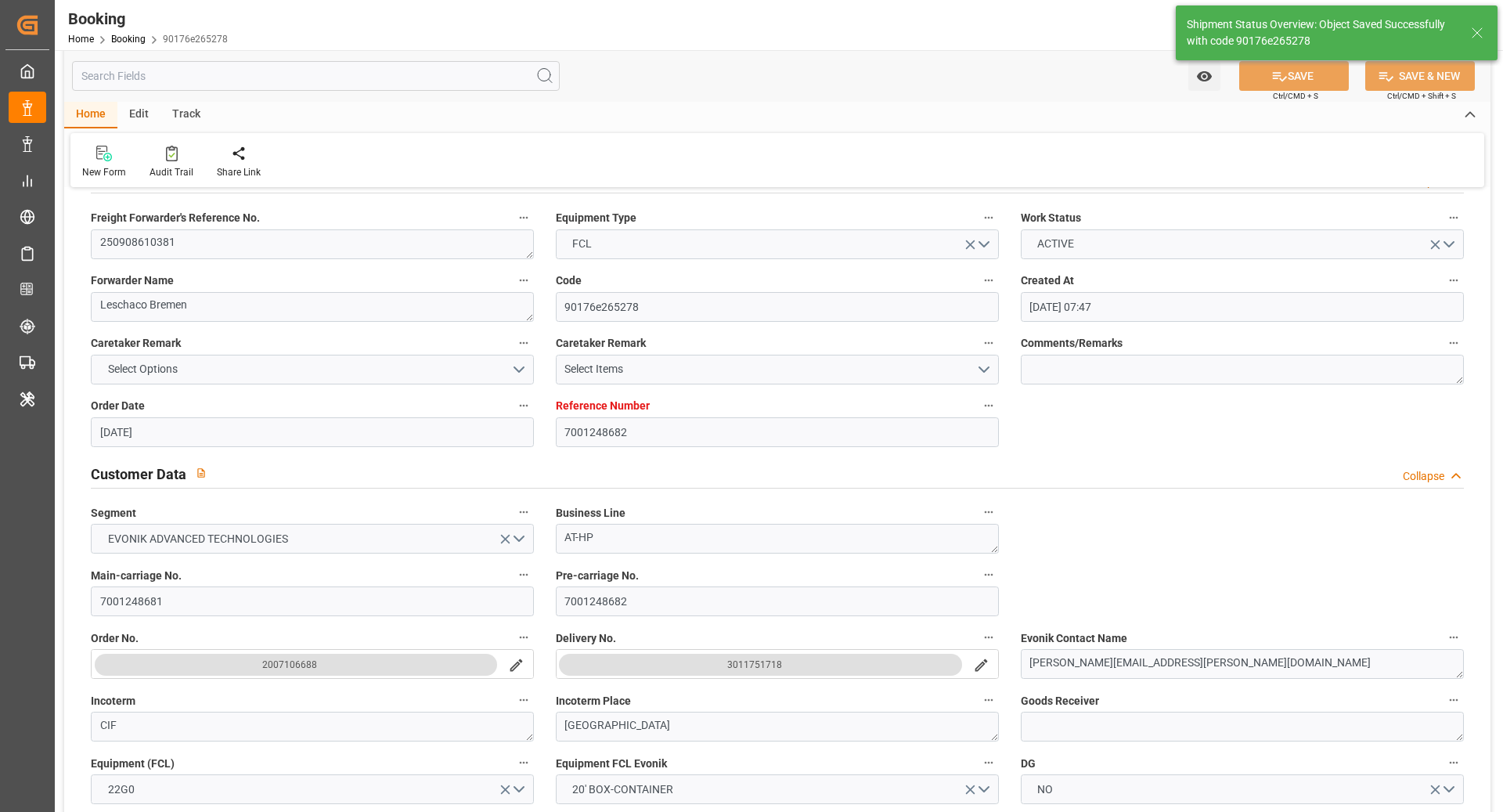
scroll to position [0, 0]
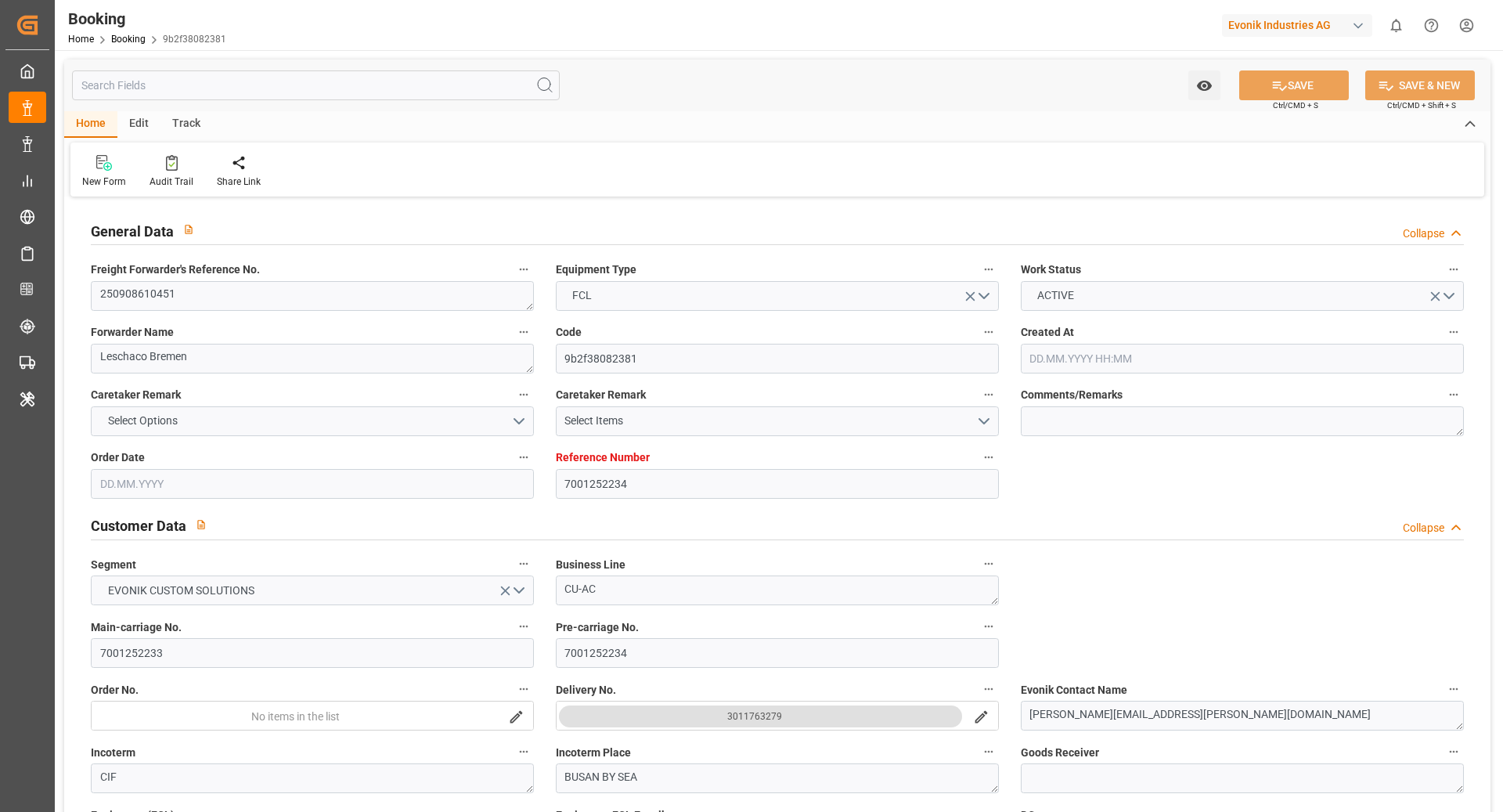
type input "7001252234"
type input "OOCL"
type input "Orient Overseas Container Line Ltd"
type input "EUNWC"
type input "KRPUS"
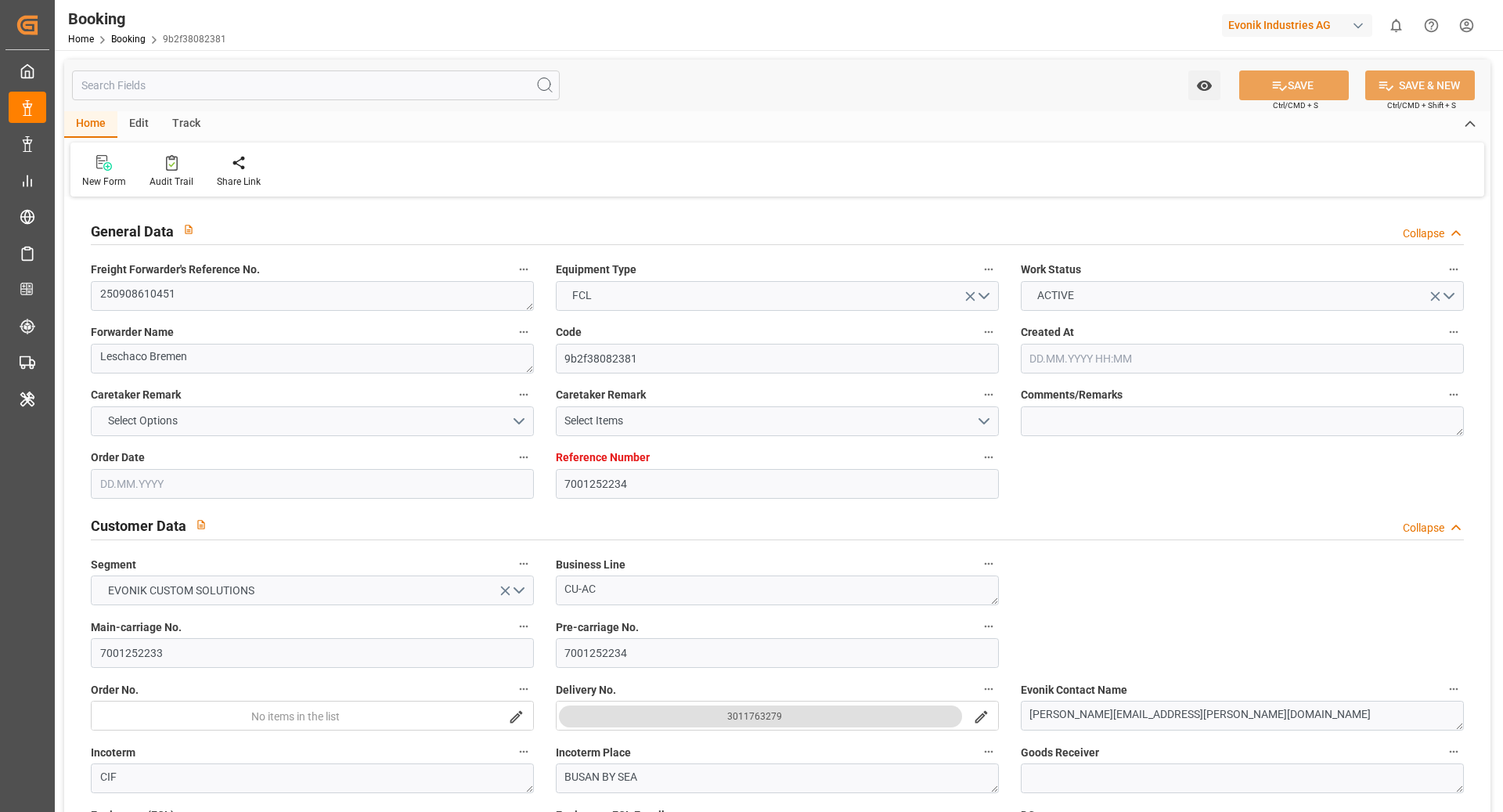
type input "[DATE] 08:27"
type input "[DATE]"
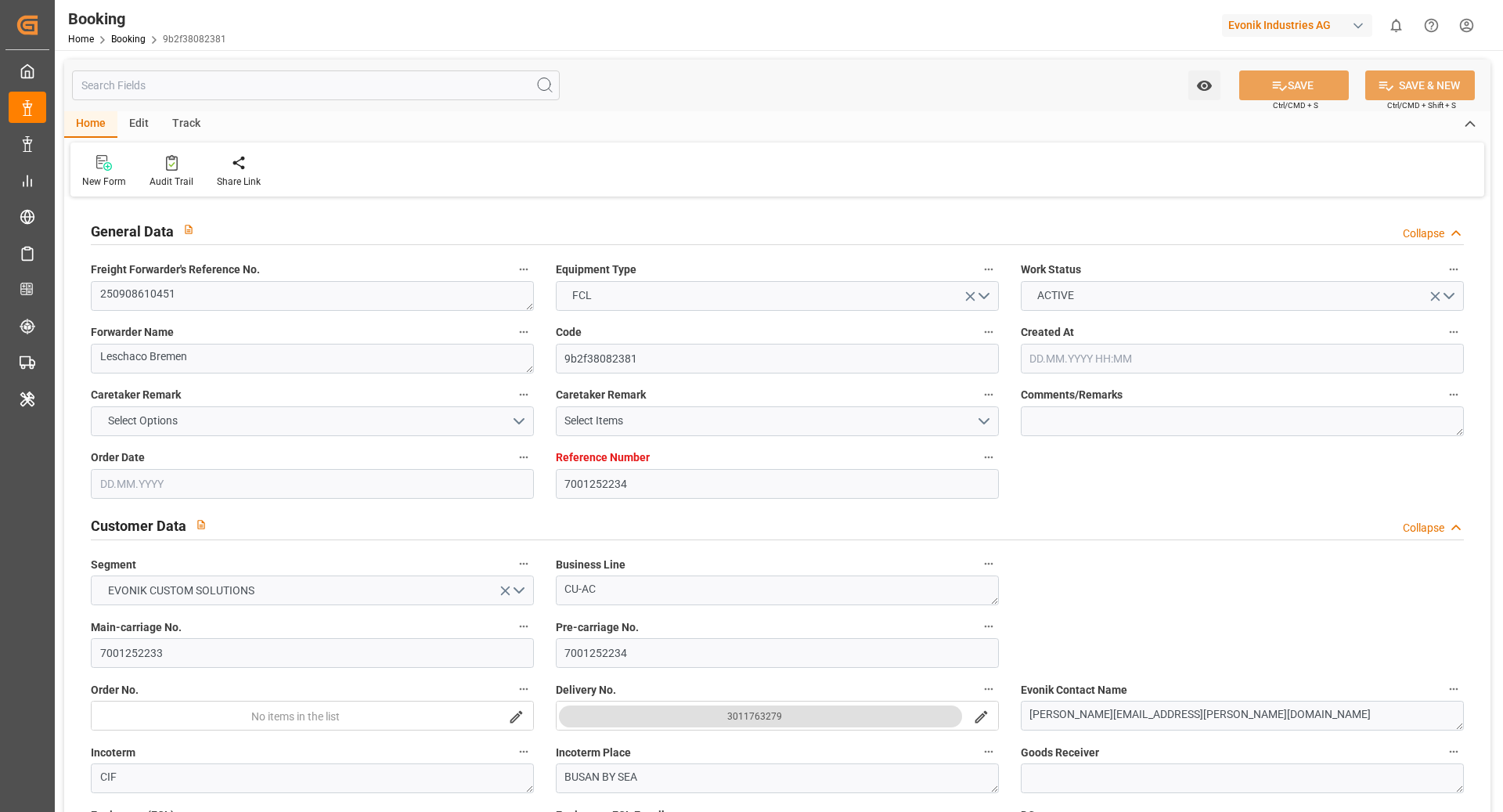
type input "[DATE]"
type input "[DATE] 08:51"
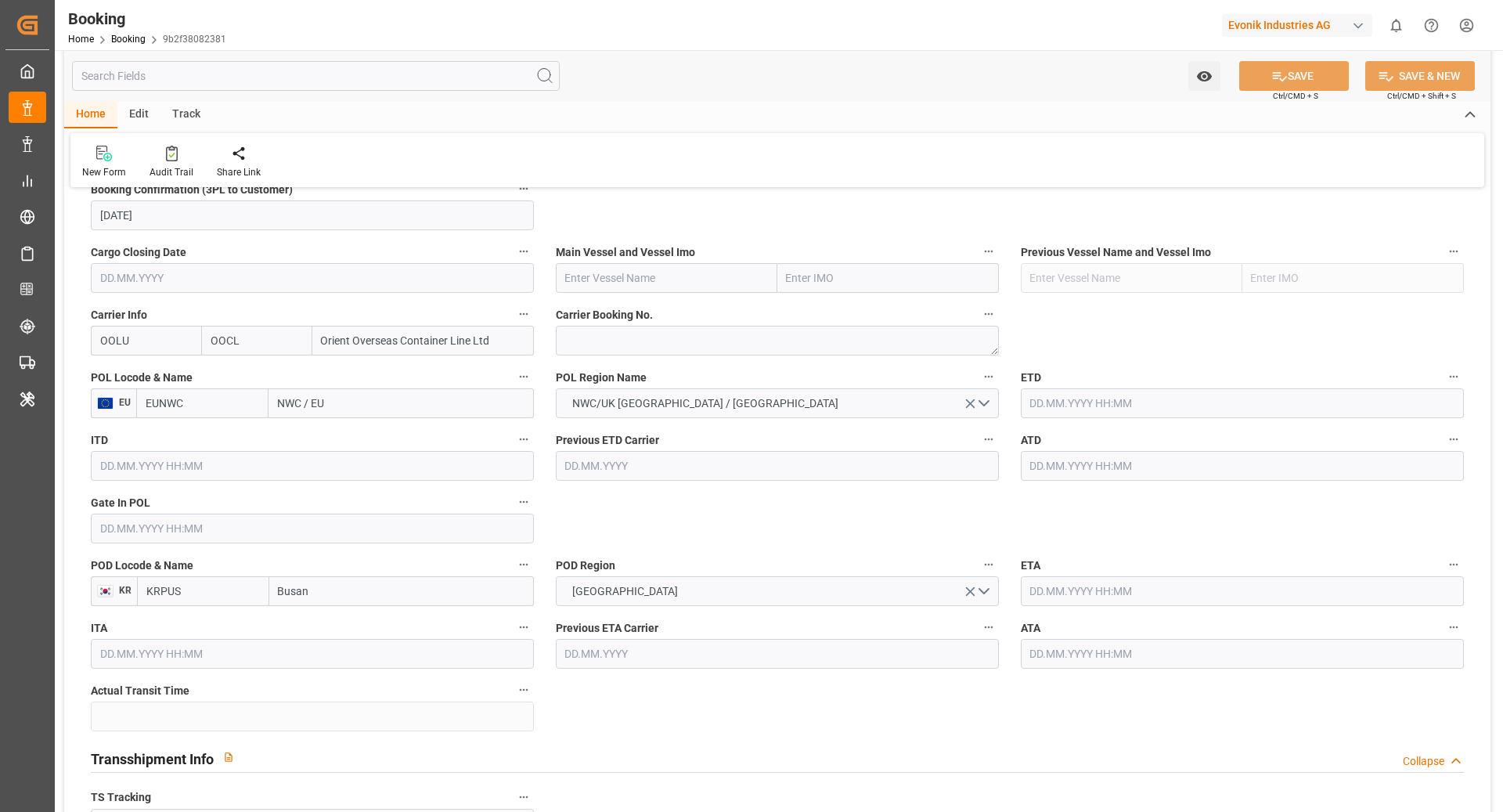
scroll to position [1093, 0]
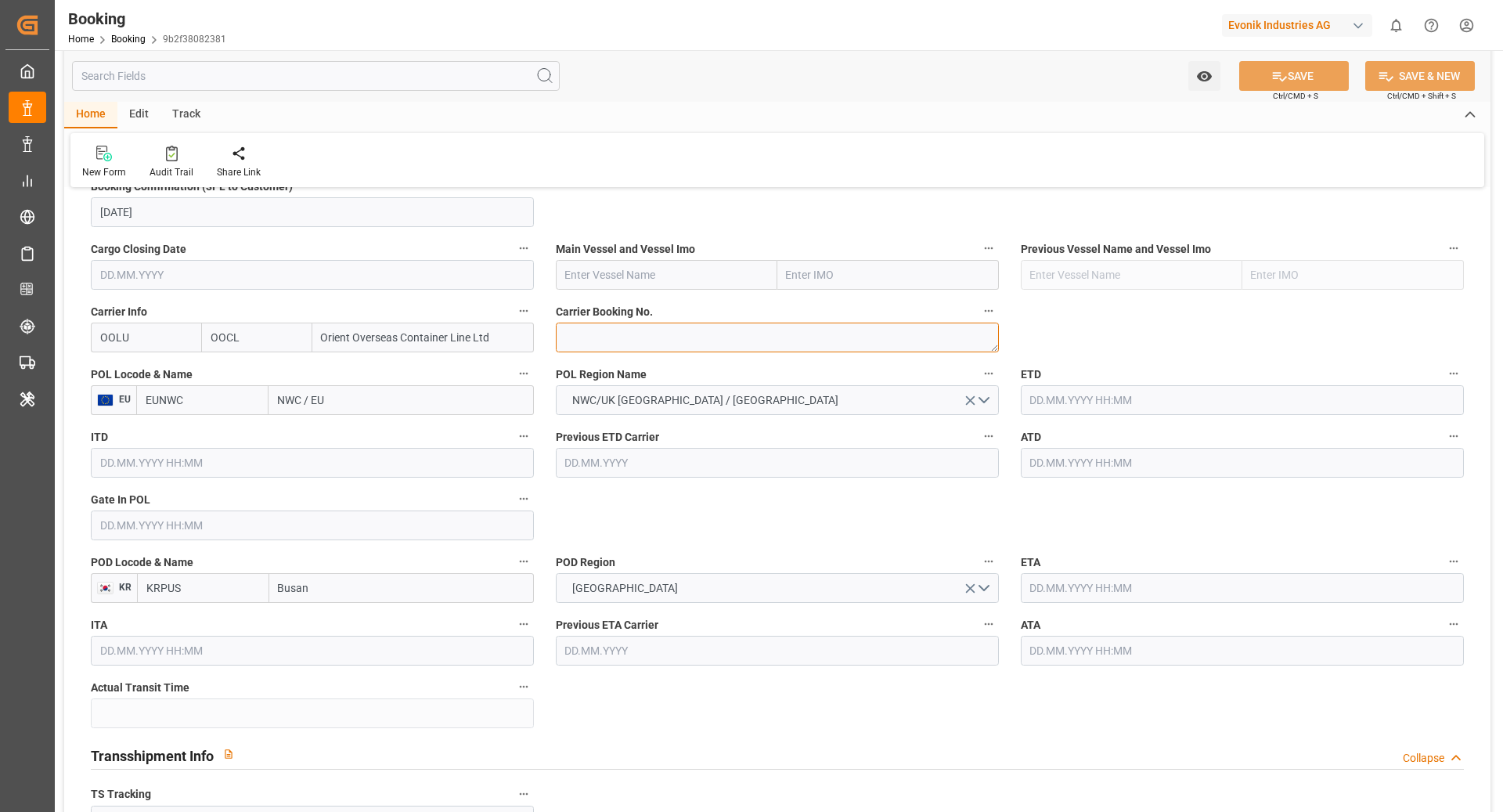
click at [639, 338] on textarea at bounding box center [778, 337] width 443 height 30
paste textarea "2162049070"
type textarea "2162049070"
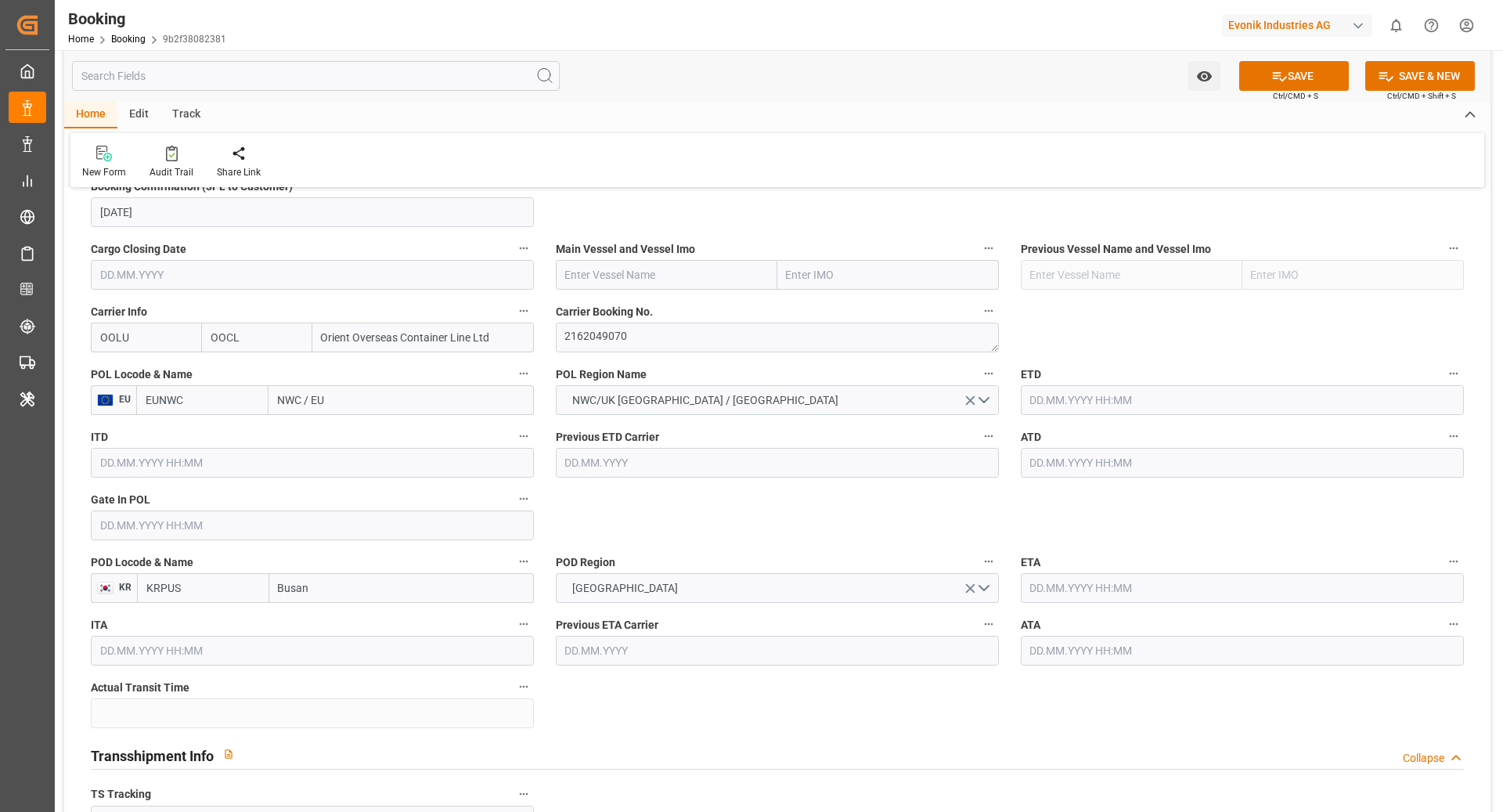
click at [199, 409] on input "EUNWC" at bounding box center [203, 400] width 133 height 30
type input "BEANR"
click at [220, 423] on div "BEANR - [GEOGRAPHIC_DATA]" at bounding box center [203, 442] width 131 height 52
type input "[GEOGRAPHIC_DATA]"
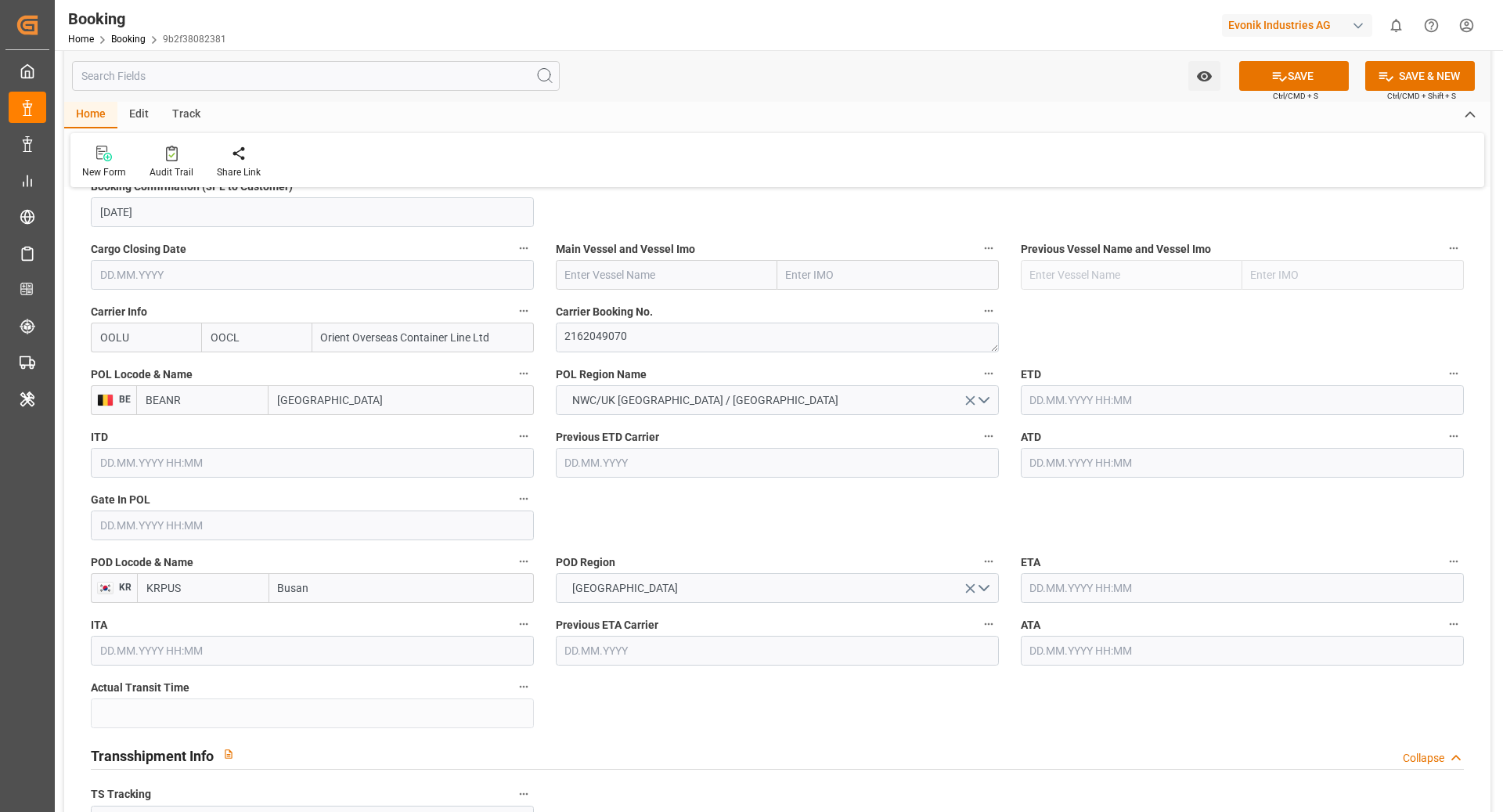
type input "BEANR"
click at [606, 279] on input "text" at bounding box center [667, 274] width 222 height 30
paste input "COSCO SHIPPING ARIES"
click at [644, 302] on b "COSCO Shipping Aries" at bounding box center [622, 309] width 112 height 13
type input "COSCO Shipping Aries"
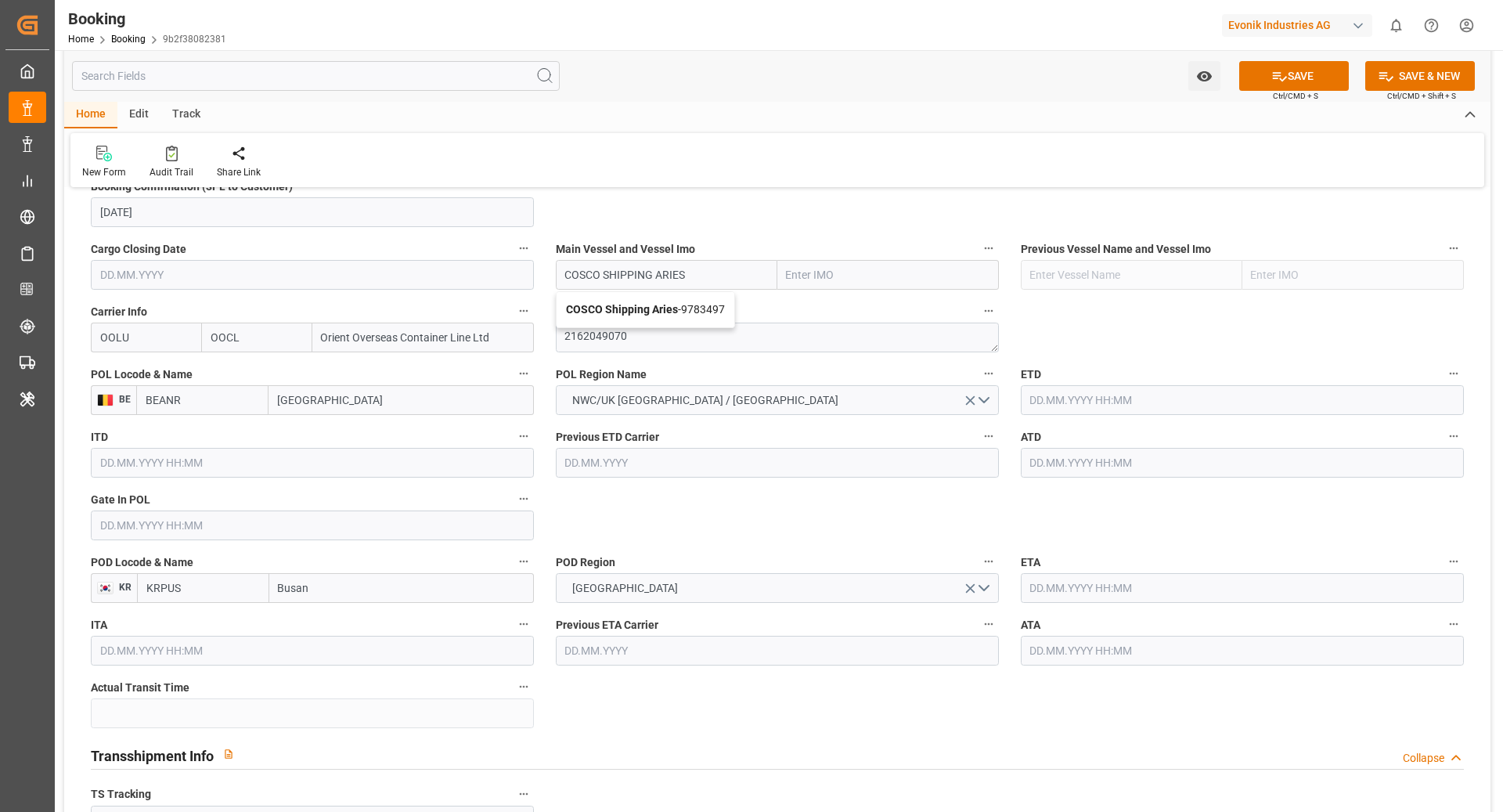
type input "9783497"
type input "COSCO Shipping Aries"
click at [1068, 403] on input "text" at bounding box center [1243, 400] width 443 height 30
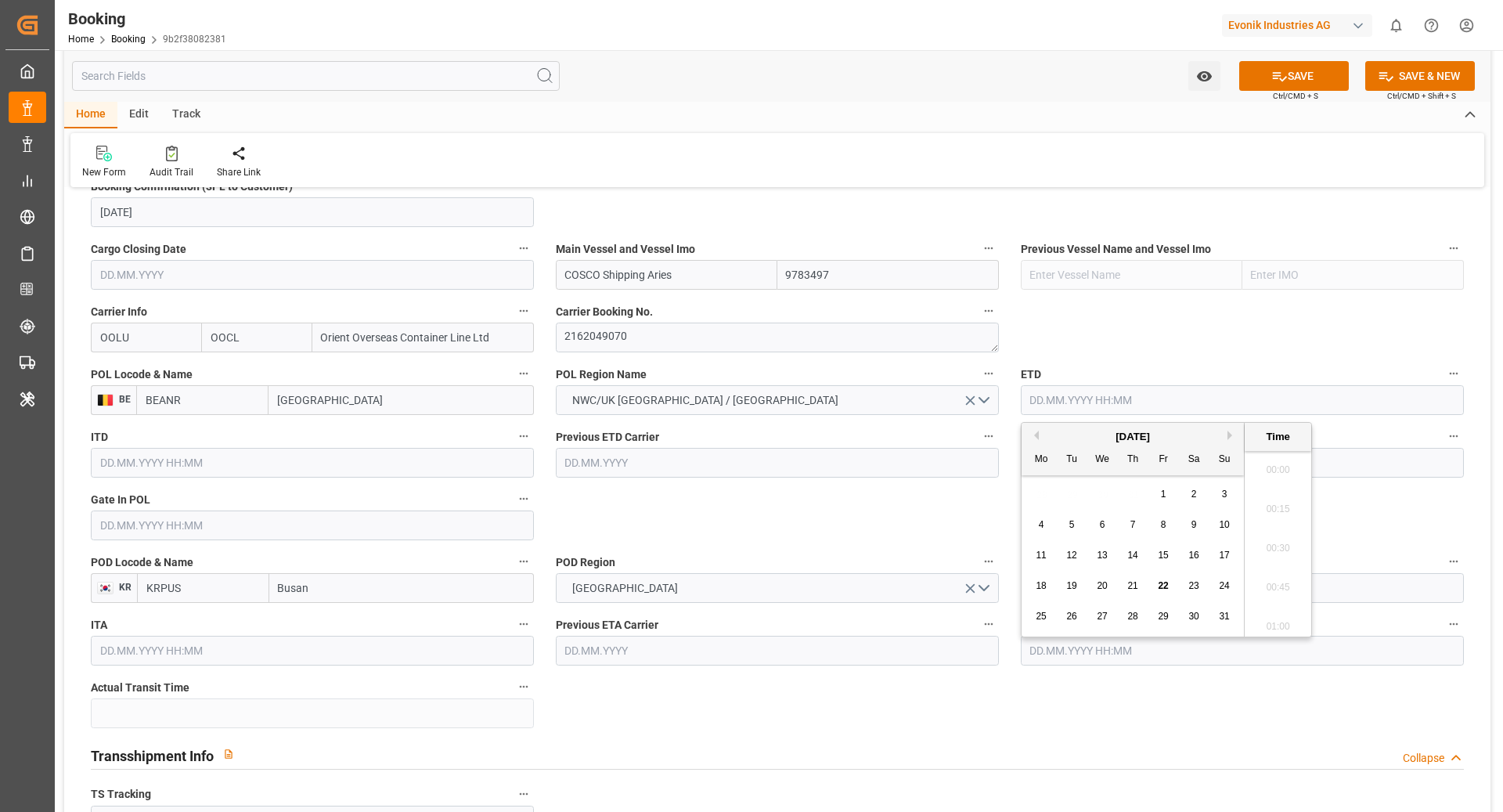
scroll to position [2391, 0]
click at [1235, 435] on button "Next Month" at bounding box center [1232, 435] width 9 height 9
click at [1231, 488] on div "7" at bounding box center [1225, 494] width 20 height 19
type input "[DATE] 00:00"
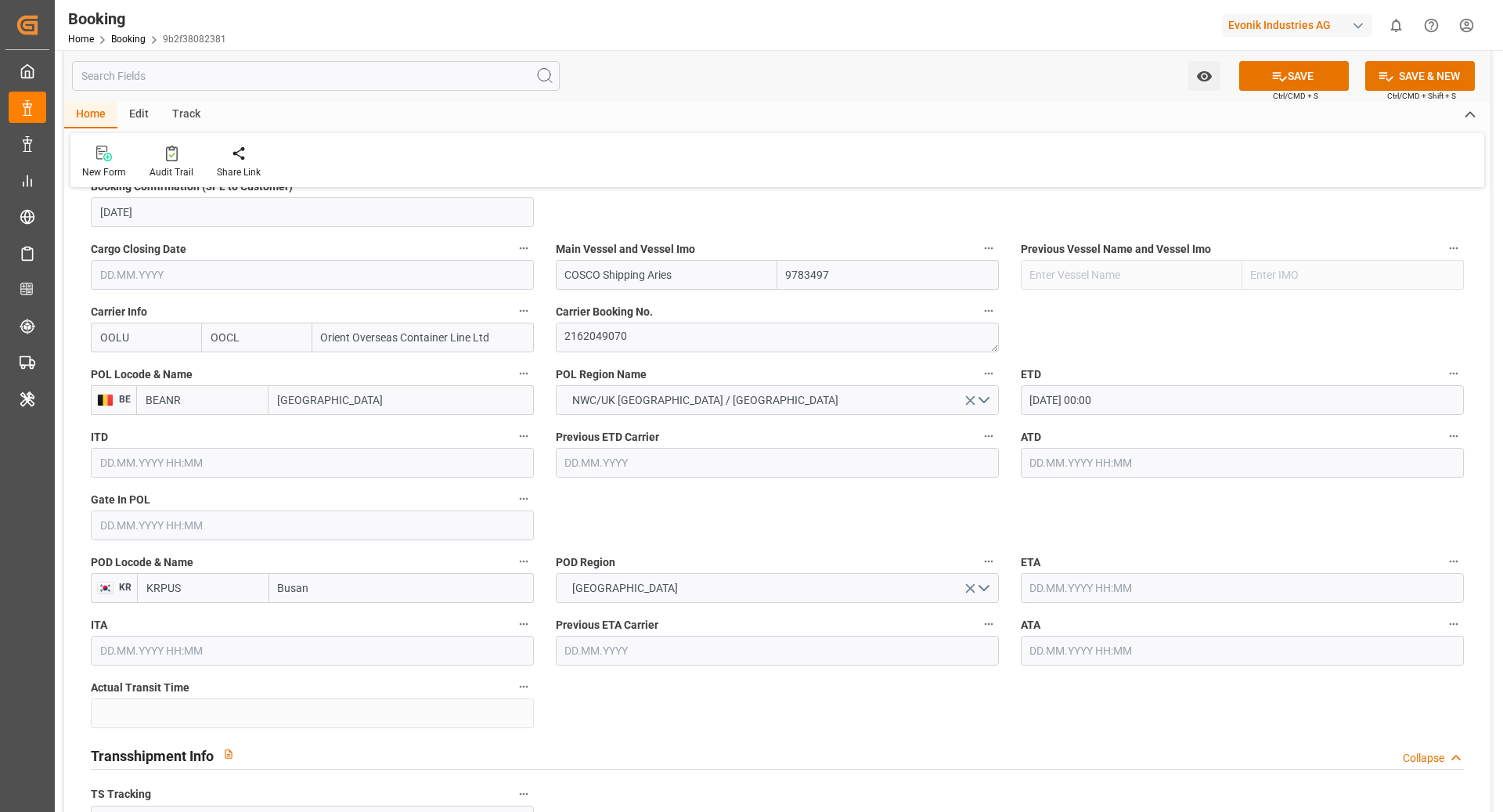
click at [1088, 587] on input "text" at bounding box center [1243, 588] width 443 height 30
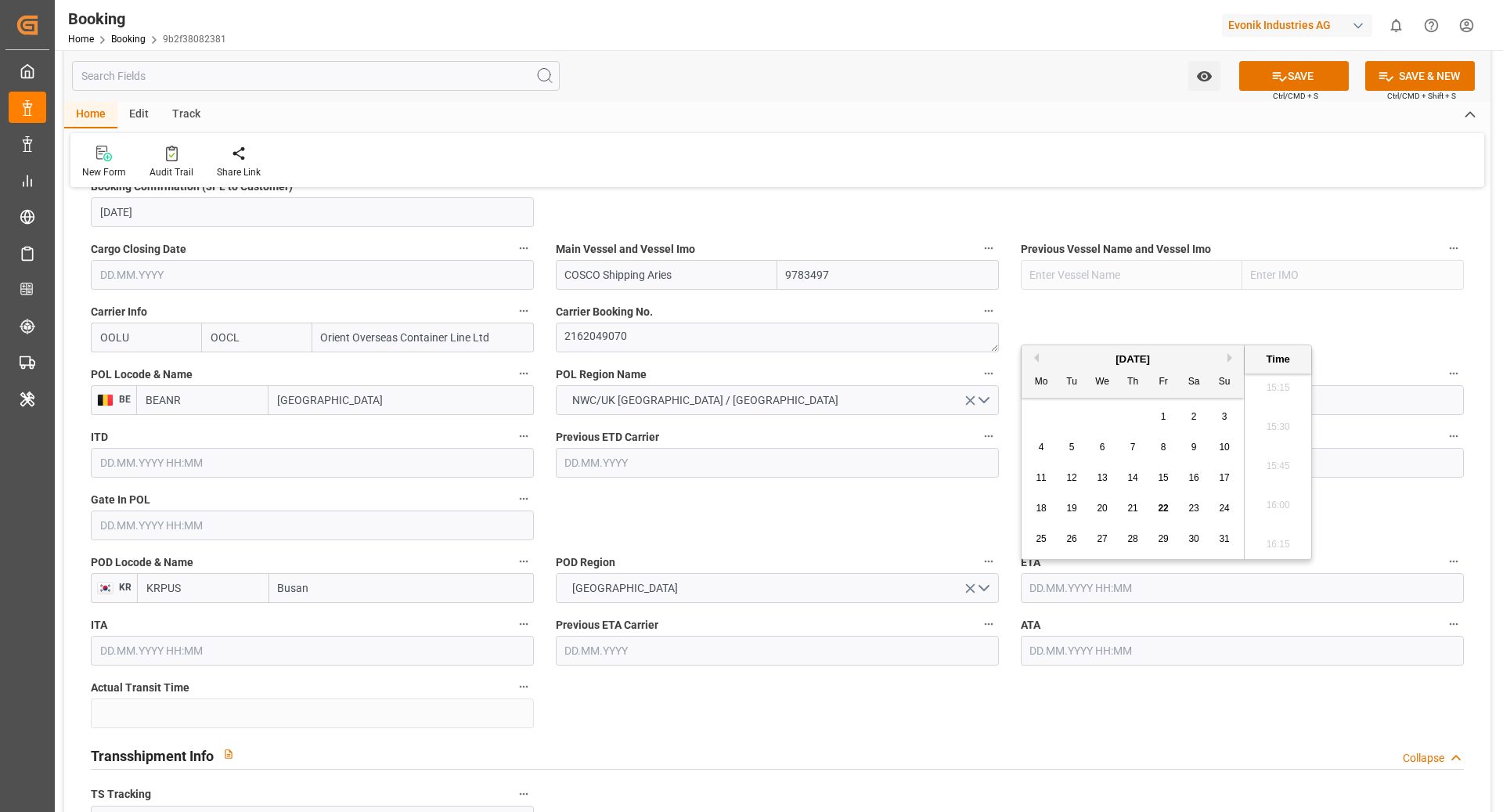
click at [1228, 357] on button "Next Month" at bounding box center [1232, 358] width 9 height 9
click at [1217, 447] on div "12" at bounding box center [1225, 448] width 20 height 19
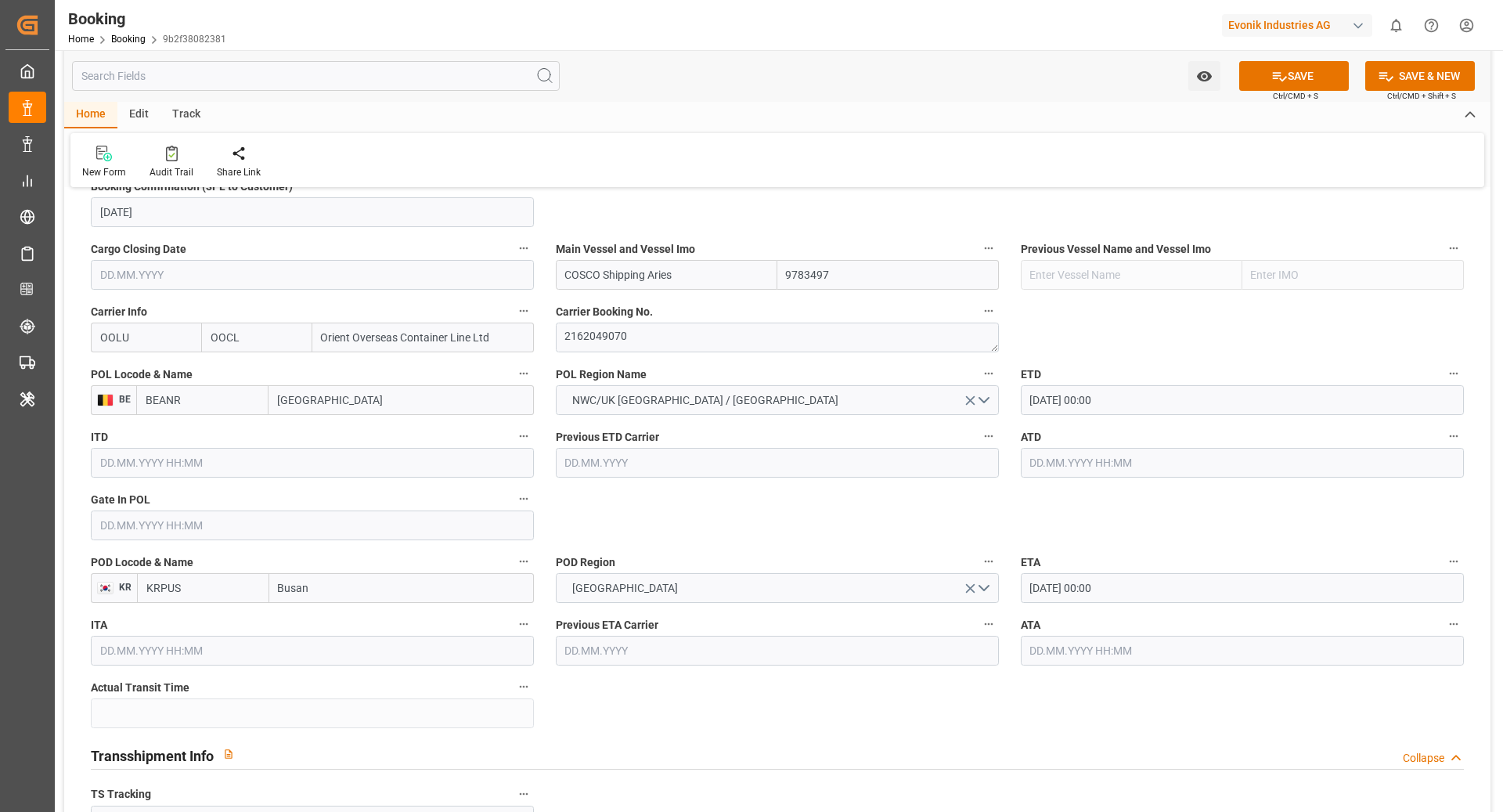
click at [1125, 570] on label "ETA" at bounding box center [1243, 562] width 443 height 22
click at [1444, 570] on button "ETA" at bounding box center [1454, 561] width 20 height 20
click at [1120, 581] on div at bounding box center [752, 406] width 1503 height 812
click at [1161, 591] on input "12.10.2025 00:00" at bounding box center [1243, 588] width 443 height 30
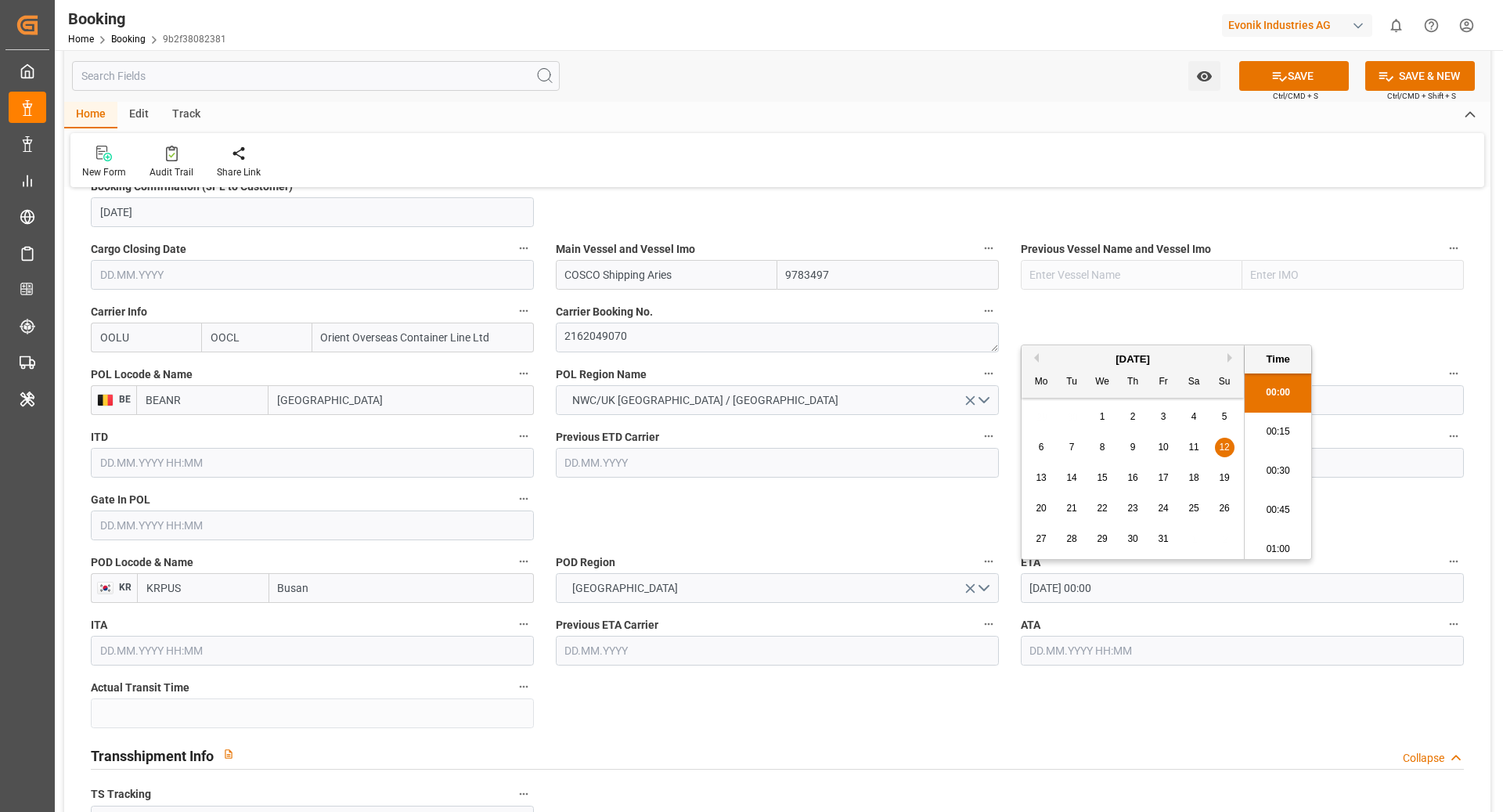
click at [1093, 507] on div "22" at bounding box center [1103, 509] width 20 height 19
type input "22.10.2025 00:00"
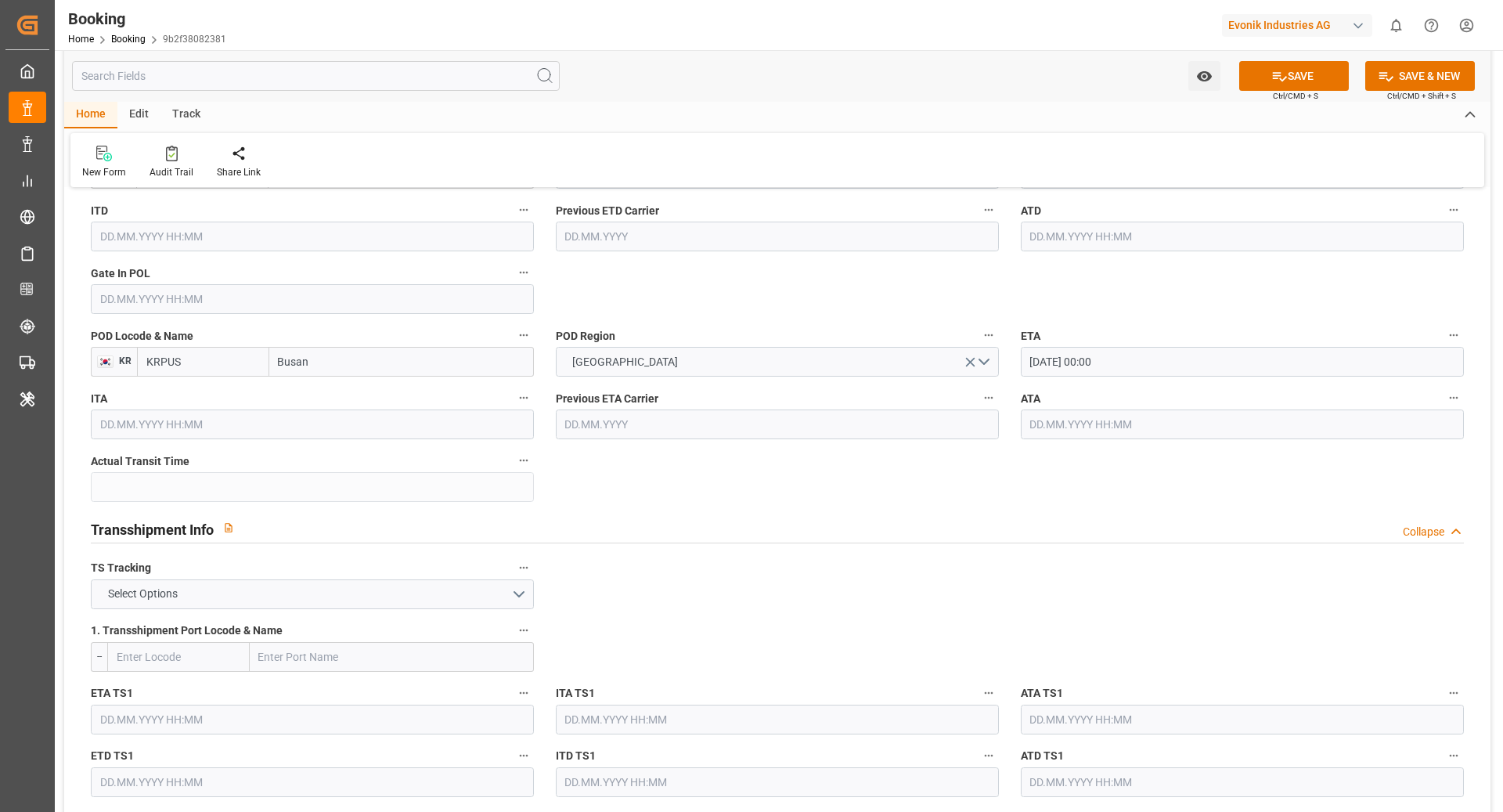
scroll to position [1326, 0]
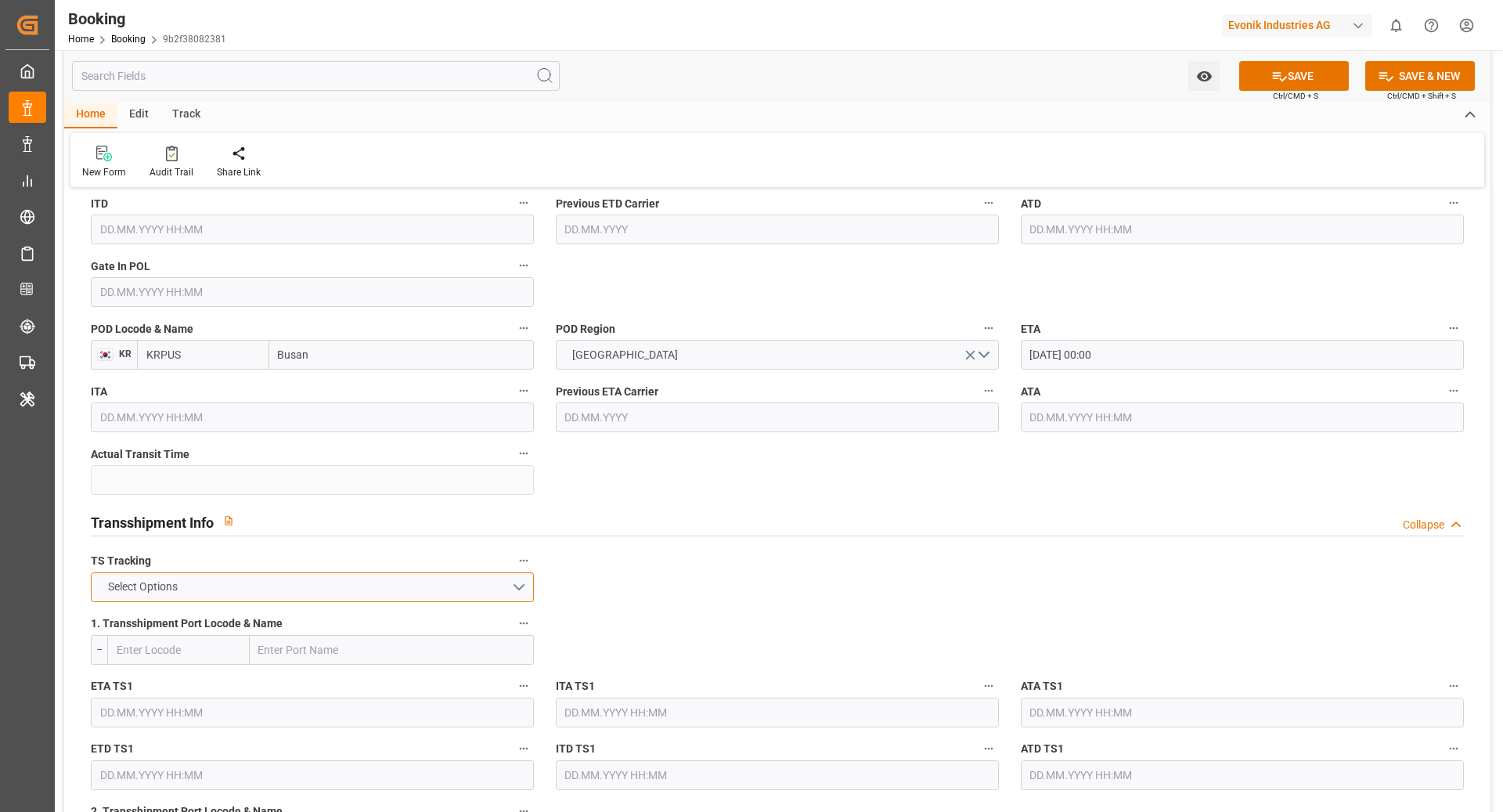
click at [345, 589] on button "Select Options" at bounding box center [313, 587] width 443 height 30
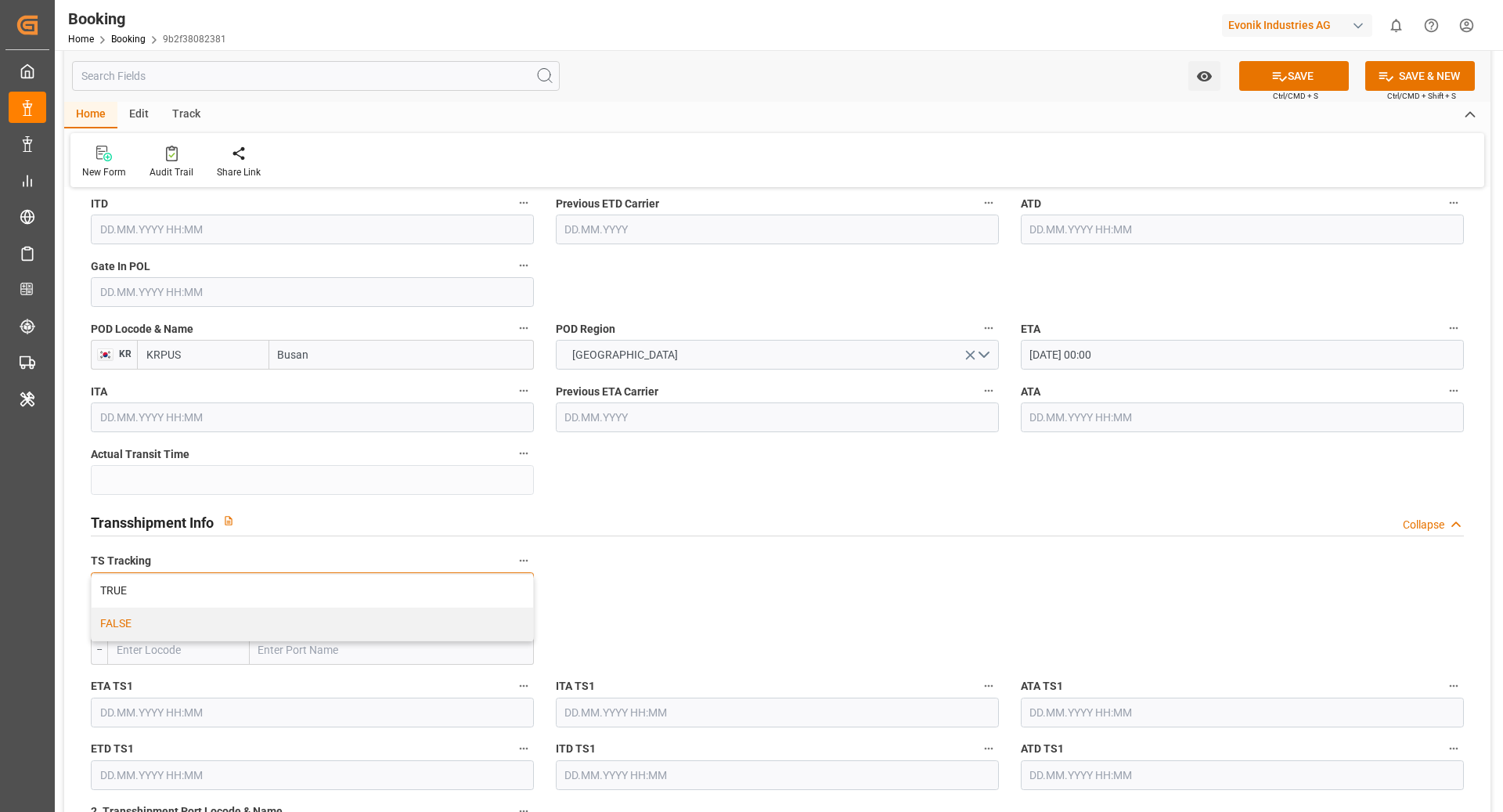
click at [296, 614] on div "FALSE" at bounding box center [313, 624] width 442 height 33
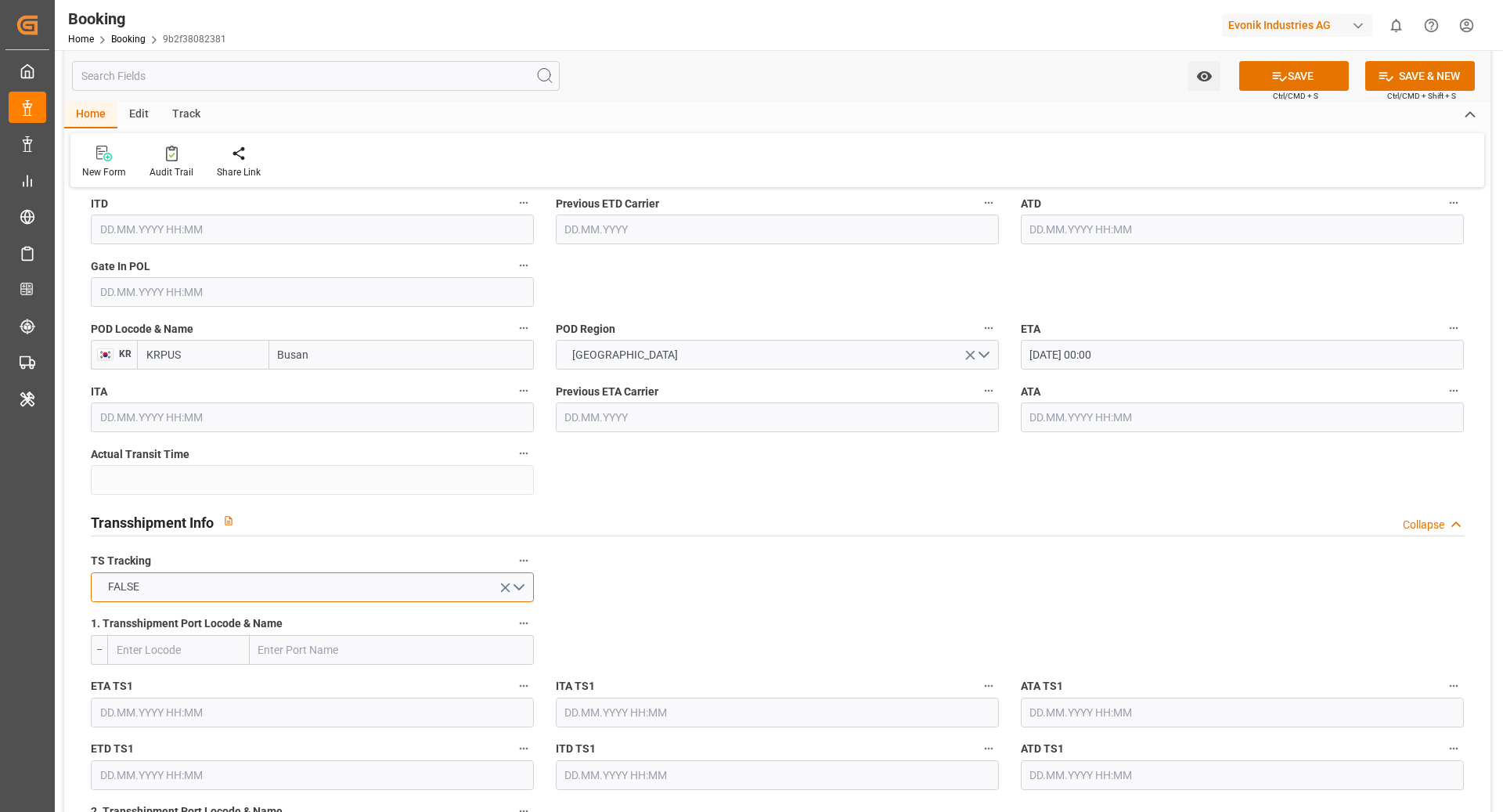
scroll to position [1330, 0]
click at [211, 582] on button "FALSE" at bounding box center [313, 583] width 443 height 30
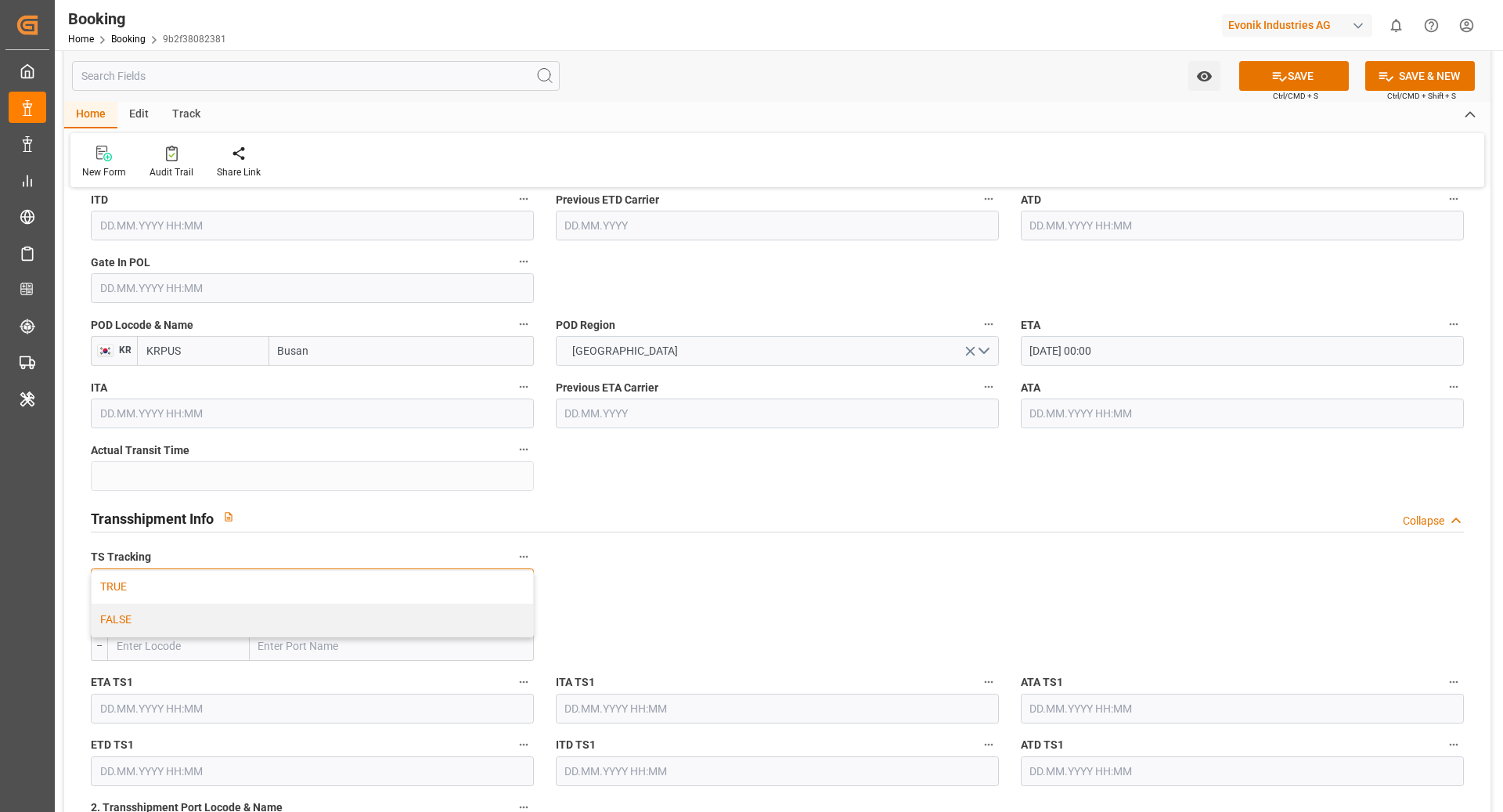
click at [201, 592] on div "TRUE" at bounding box center [313, 587] width 442 height 33
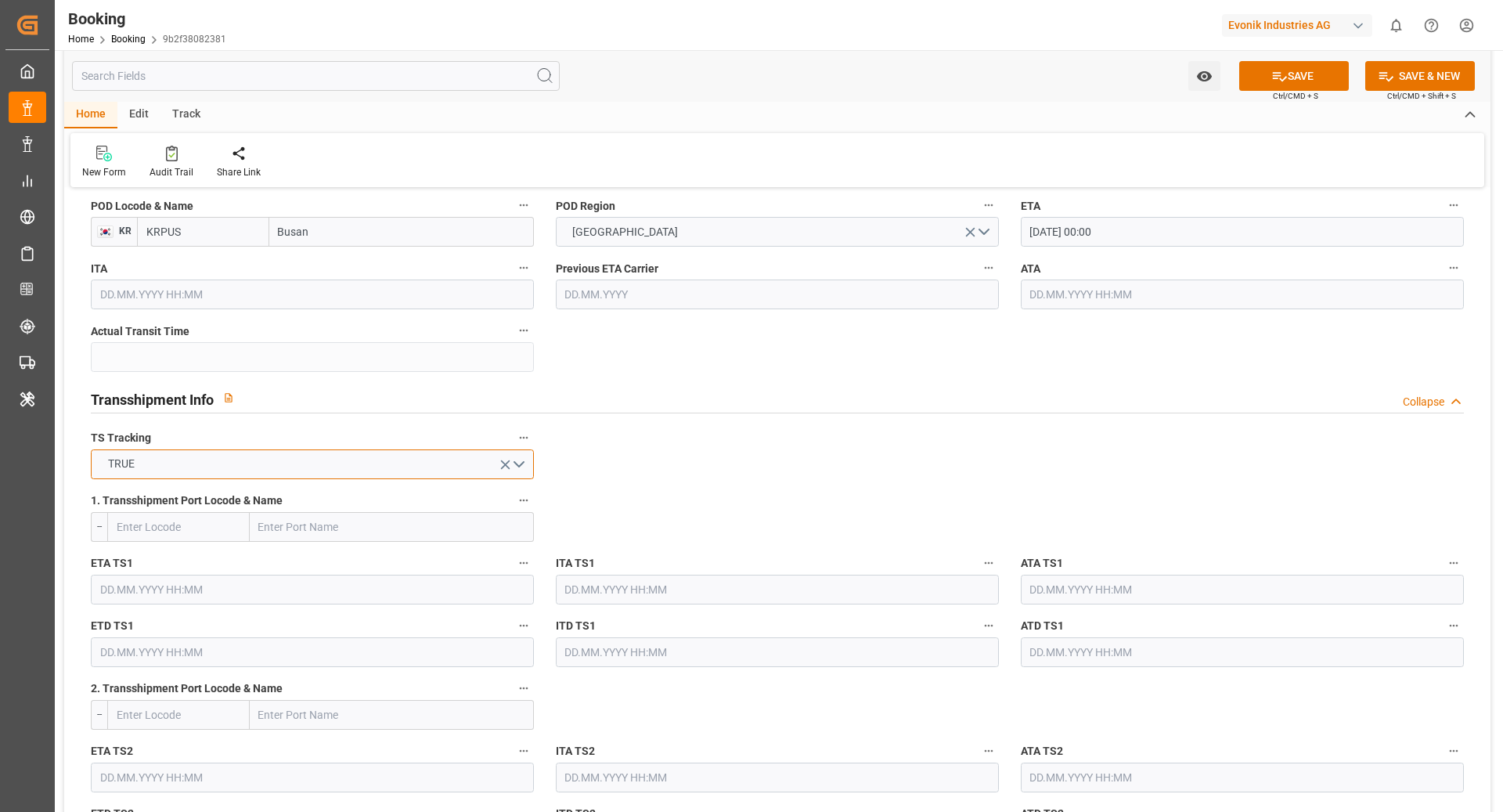
scroll to position [1480, 0]
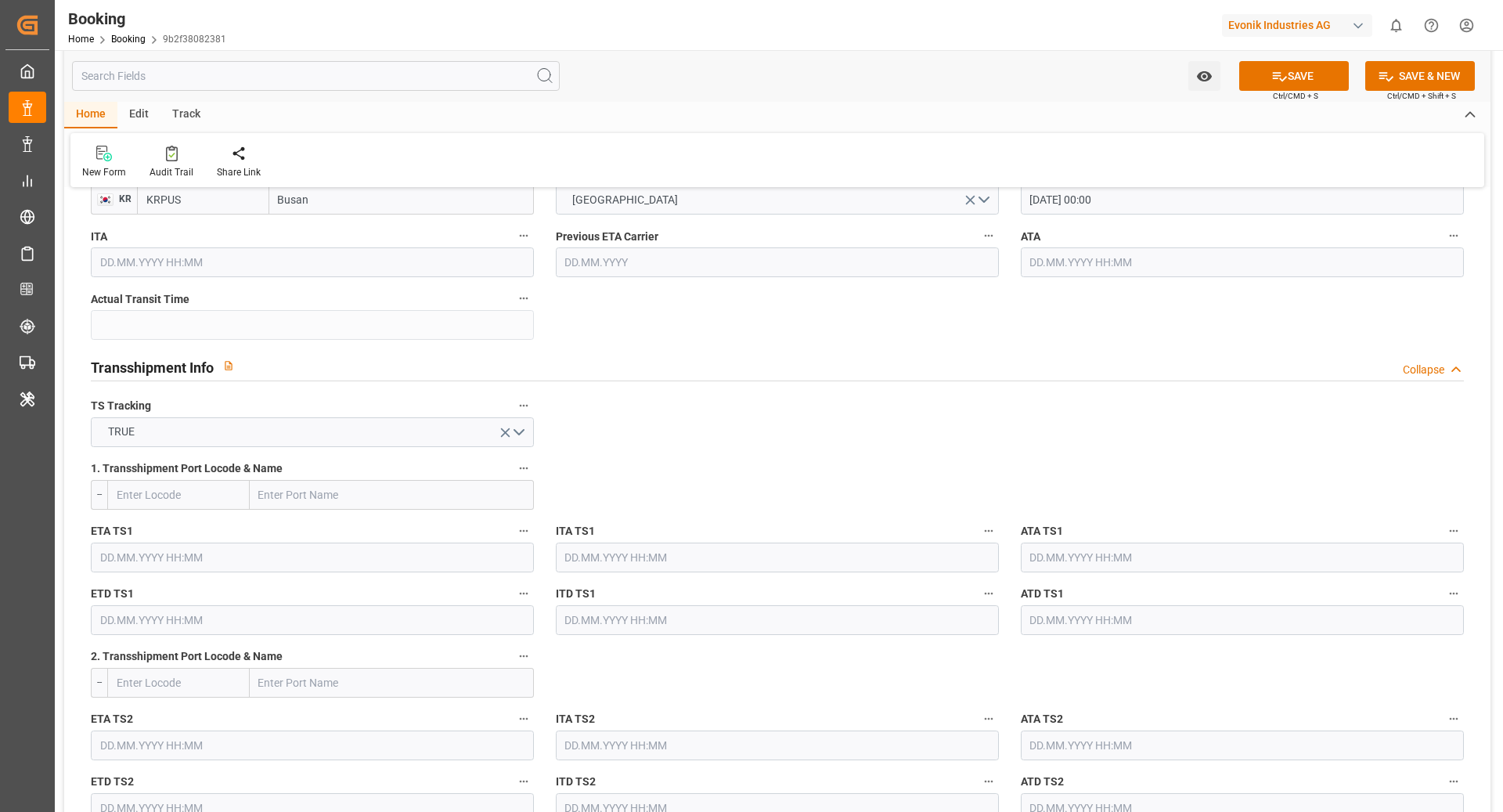
click at [158, 547] on input "text" at bounding box center [313, 557] width 443 height 30
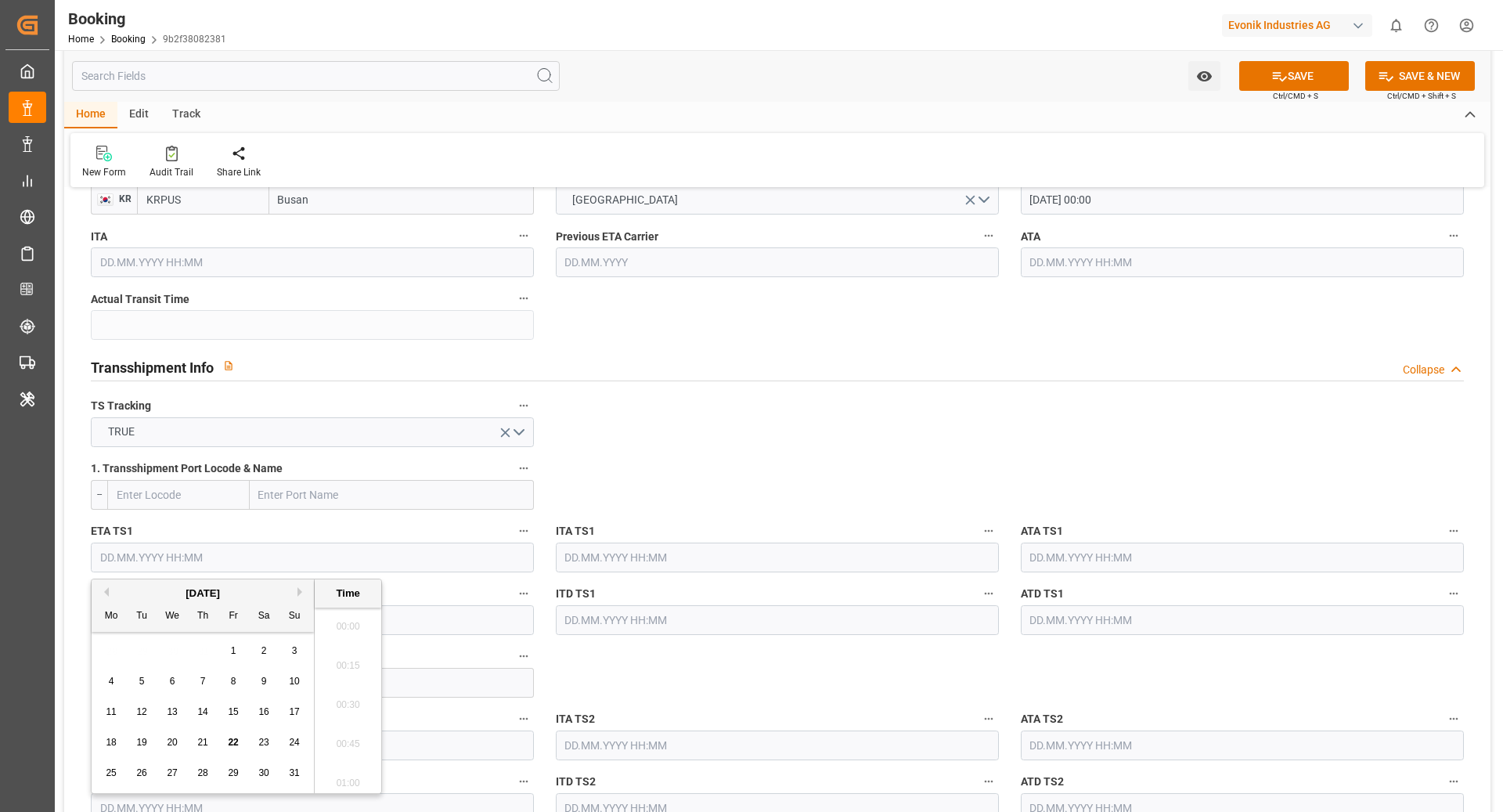
scroll to position [2391, 0]
click at [297, 589] on button "Next Month" at bounding box center [302, 591] width 9 height 9
click at [145, 712] on span "14" at bounding box center [141, 711] width 10 height 11
type input "14.10.2025 00:00"
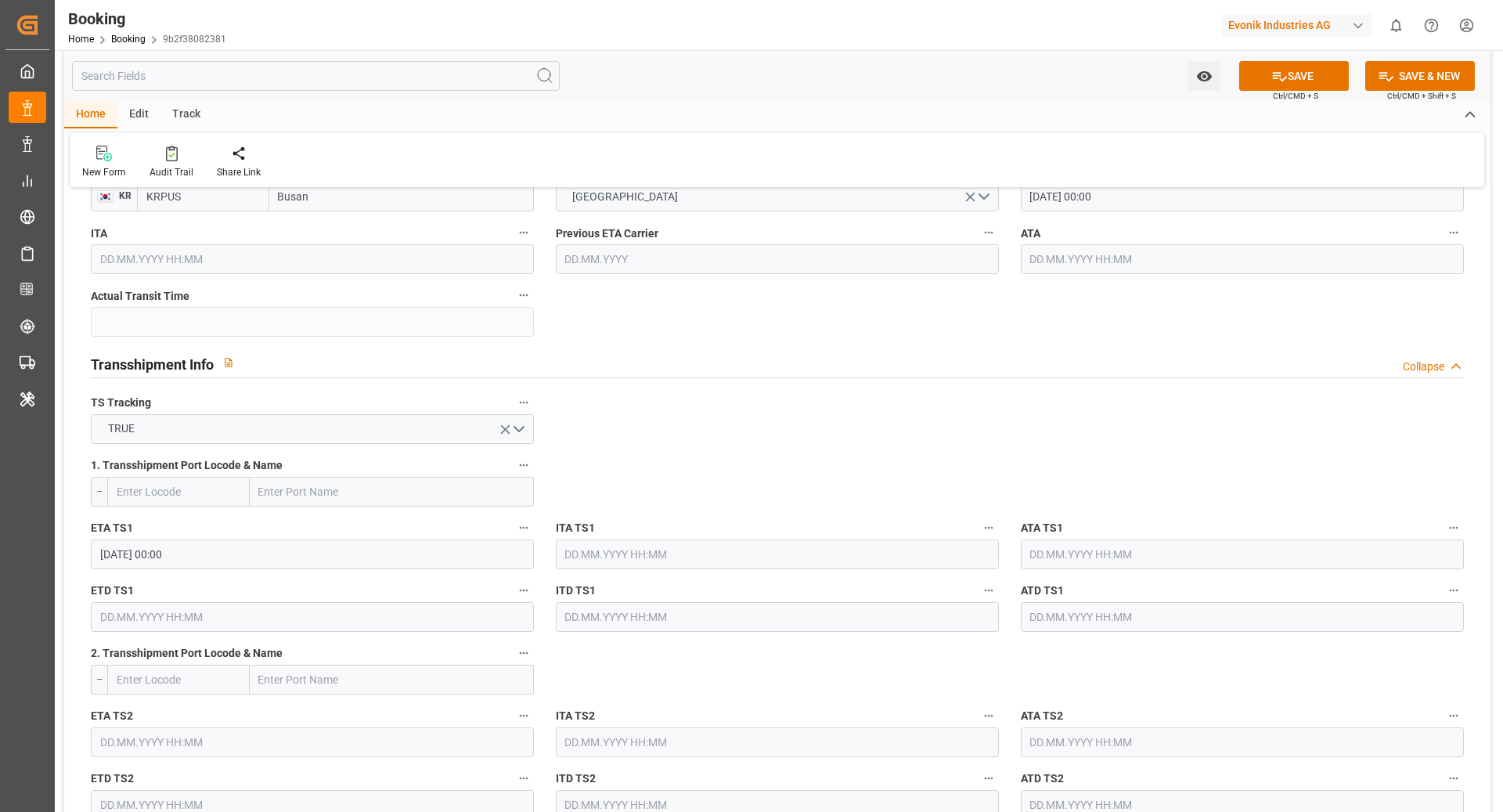
click at [274, 625] on input "text" at bounding box center [313, 617] width 443 height 30
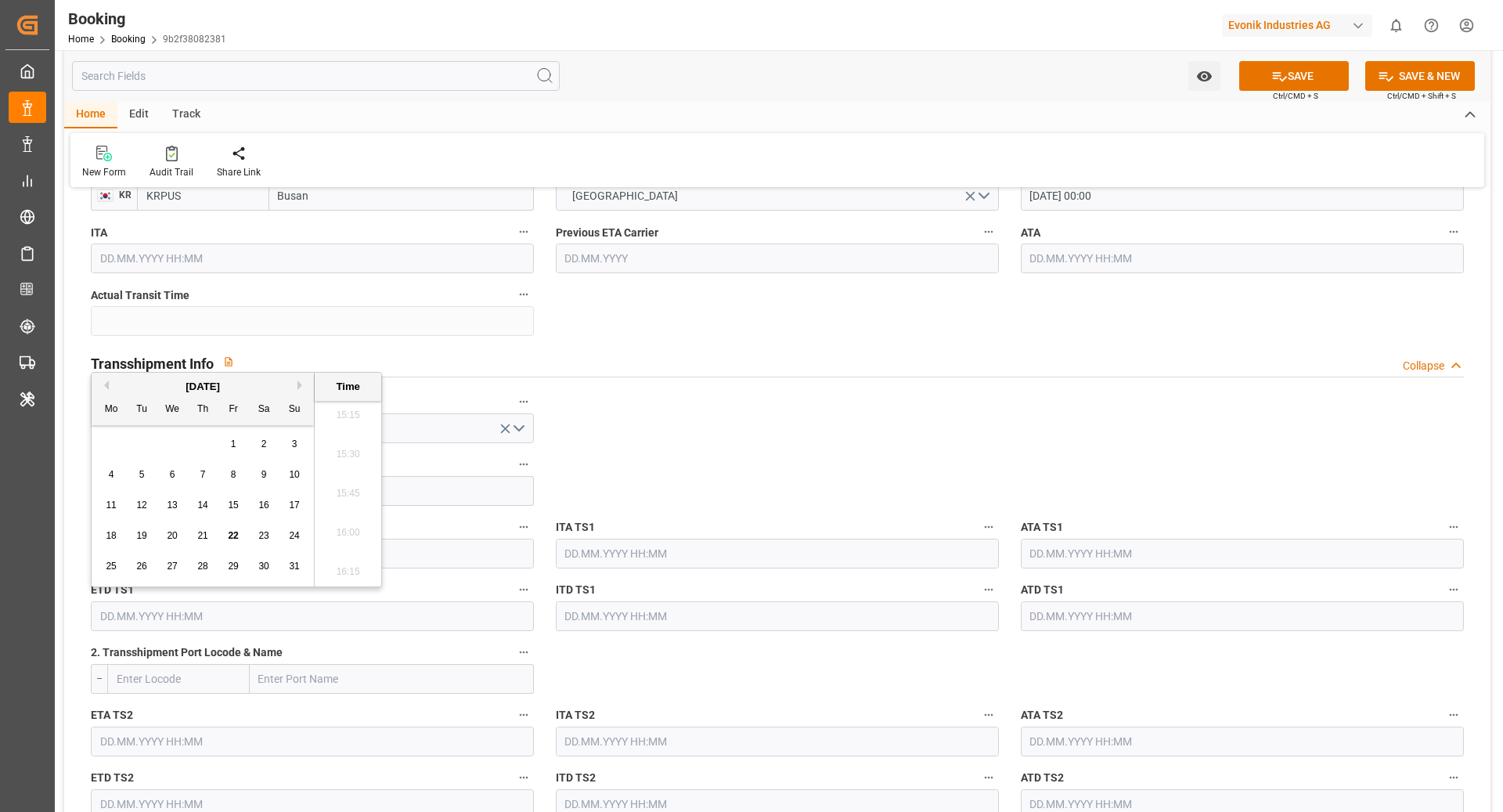
click at [295, 381] on div "August 2025" at bounding box center [203, 386] width 223 height 15
click at [298, 384] on button "Next Month" at bounding box center [302, 385] width 9 height 9
click at [142, 535] on span "21" at bounding box center [141, 535] width 10 height 11
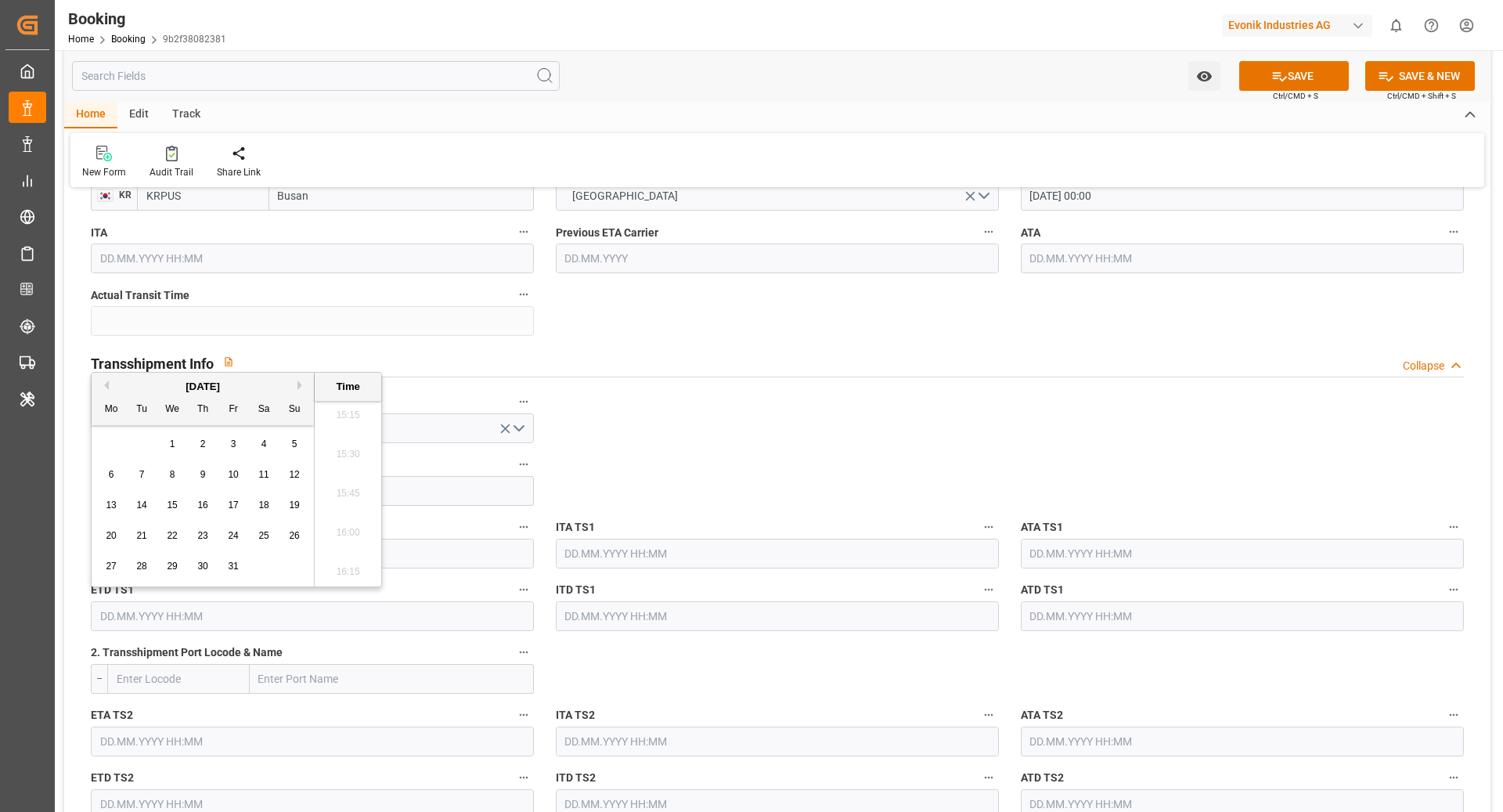
type input "21.10.2025 00:00"
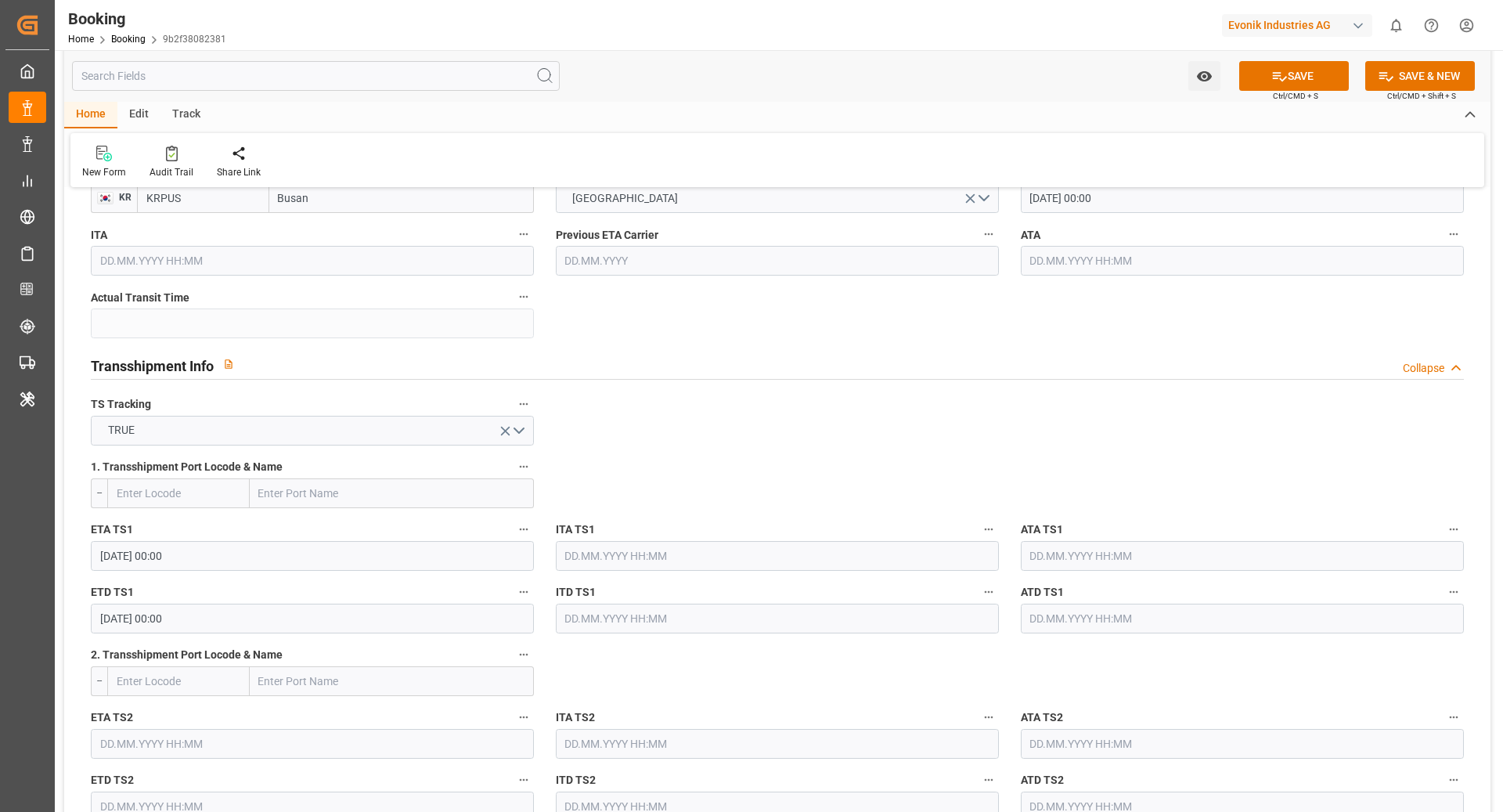
scroll to position [1480, 0]
click at [280, 499] on input "text" at bounding box center [392, 494] width 284 height 30
type input "CNSGH"
click at [337, 524] on span "Shanghai - CNSGH" at bounding box center [333, 530] width 146 height 13
type input "CNSGH"
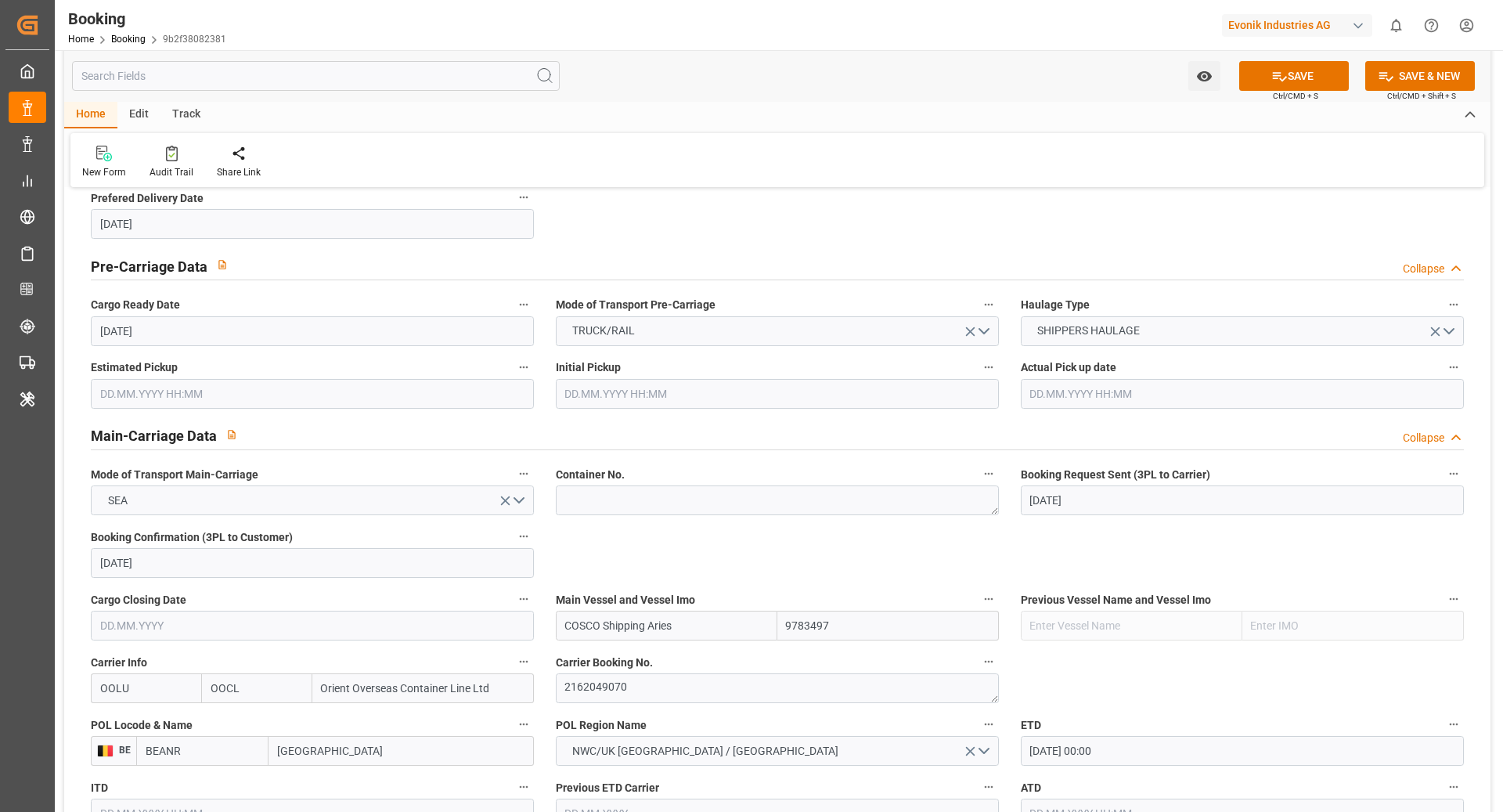
scroll to position [740, 0]
type input "Shanghai"
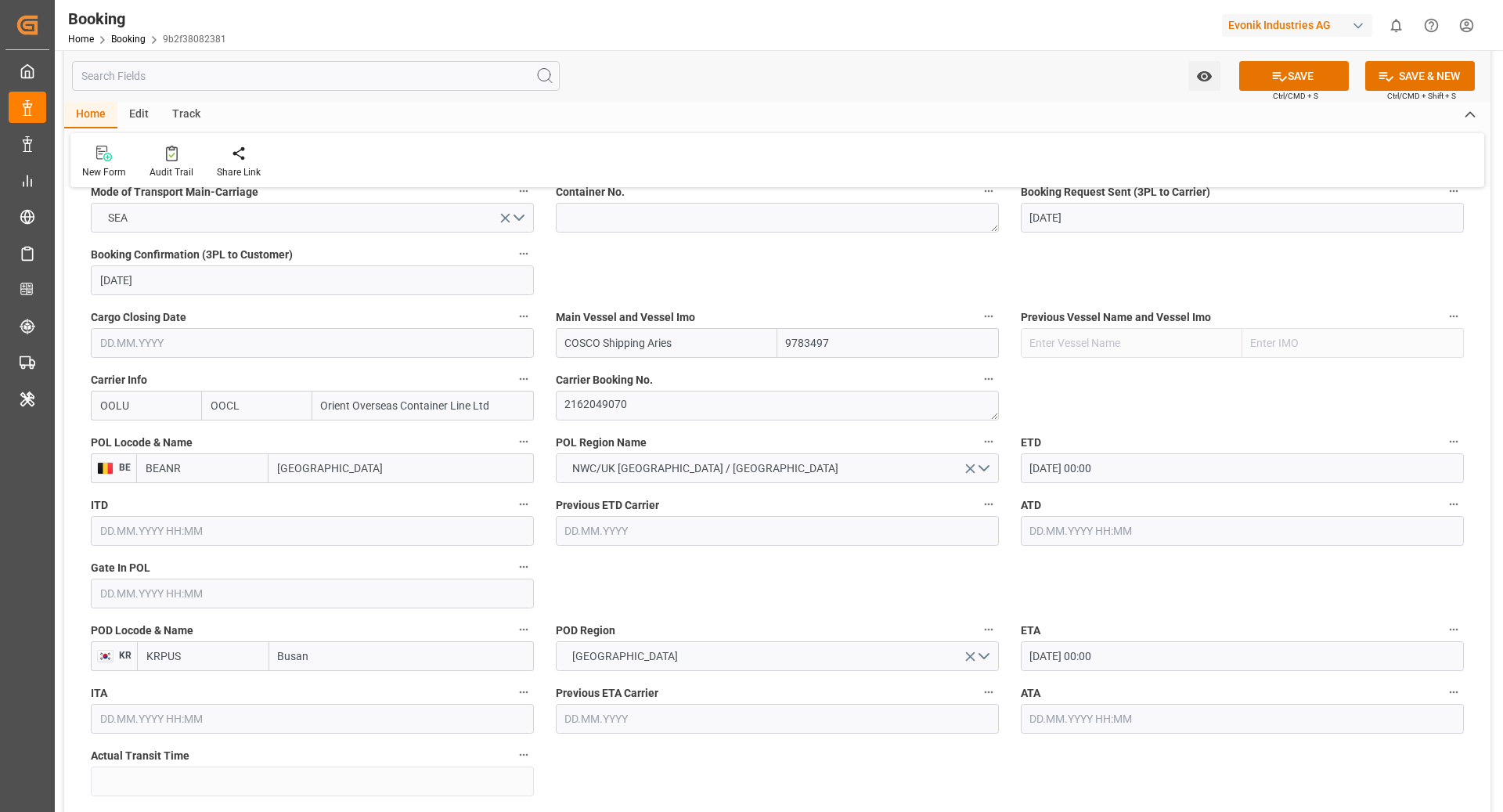
scroll to position [1022, 0]
click at [1249, 80] on button "SAVE" at bounding box center [1294, 75] width 110 height 30
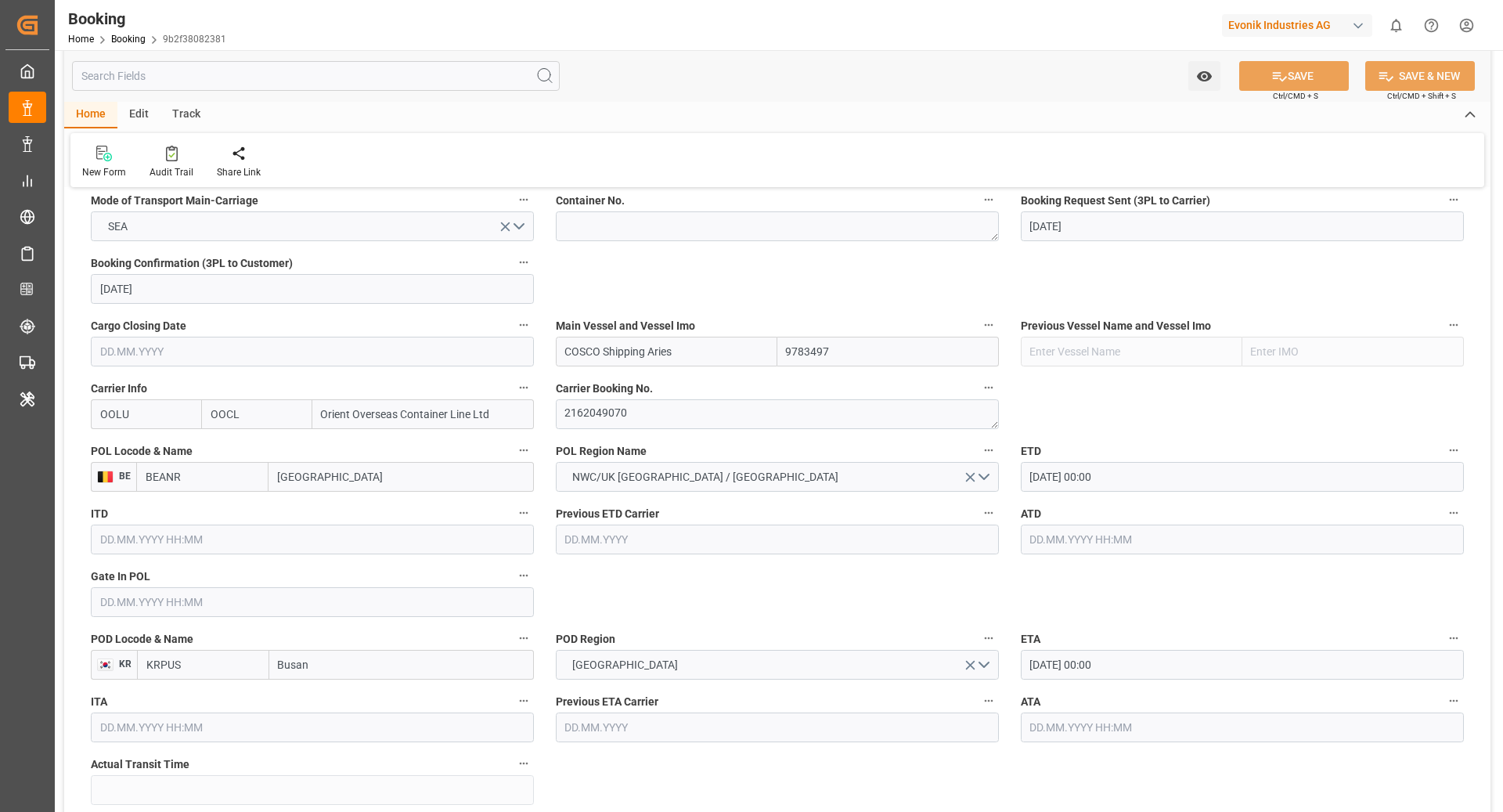
scroll to position [1013, 0]
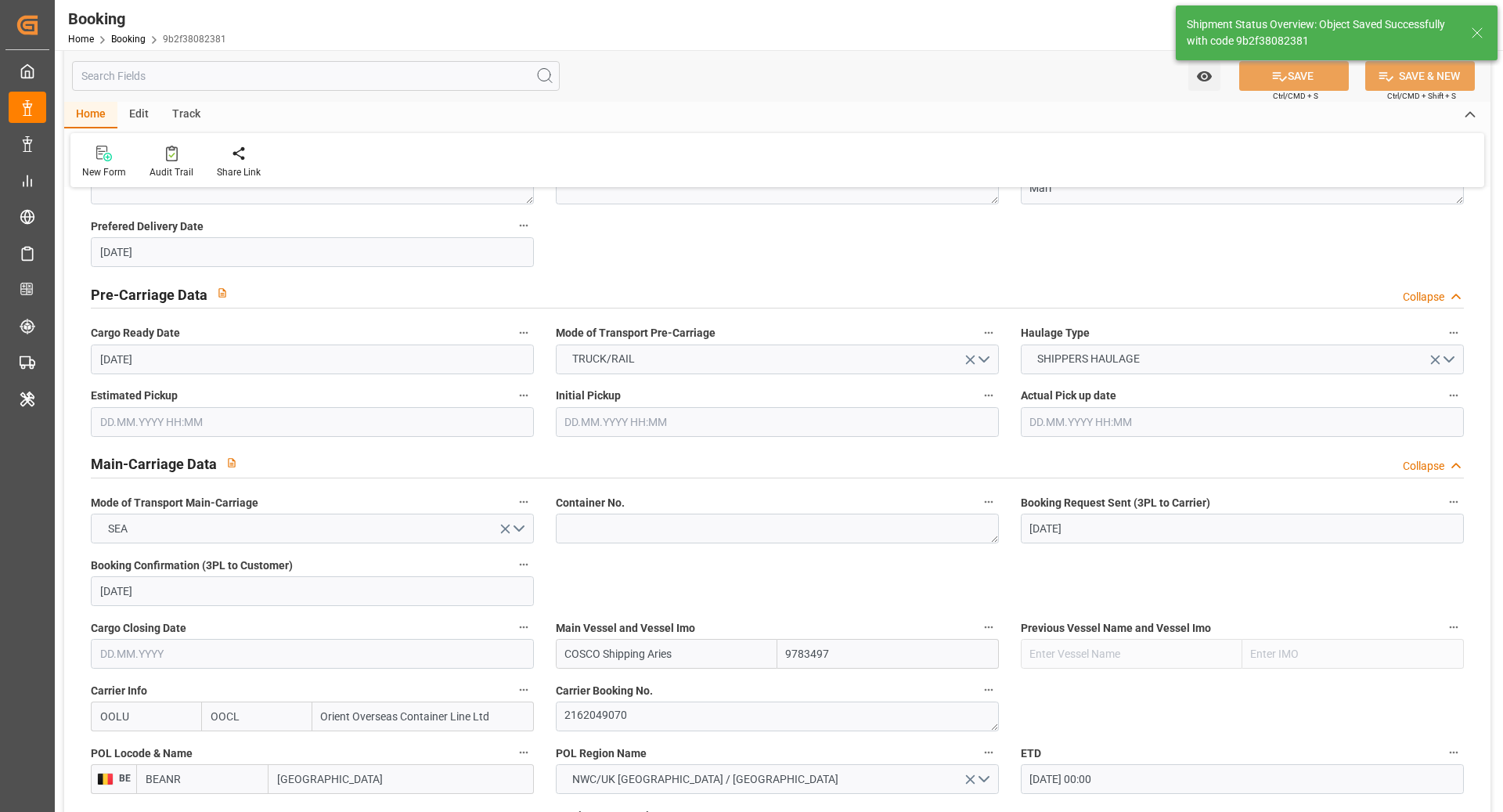
type textarea "Ruchika Prithwani"
type textarea "businessDivision-businessLine-"
type textarea "Yes"
type input "07.09.2025 00:00"
type input "22.10.2025 00:00"
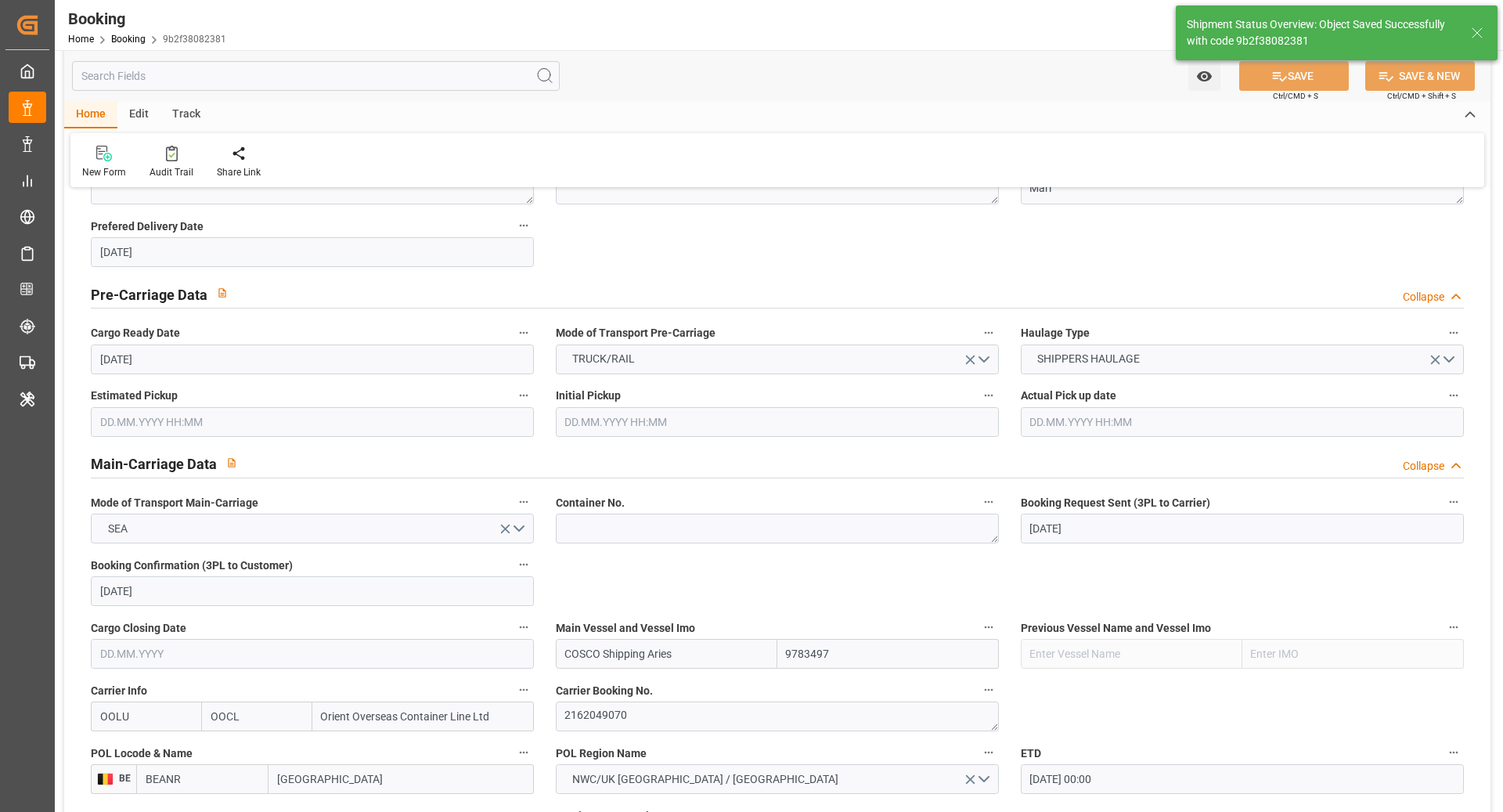
type input "14.10.2025 00:00"
type input "21.10.2025 00:00"
type input "22.08.2025 10:18"
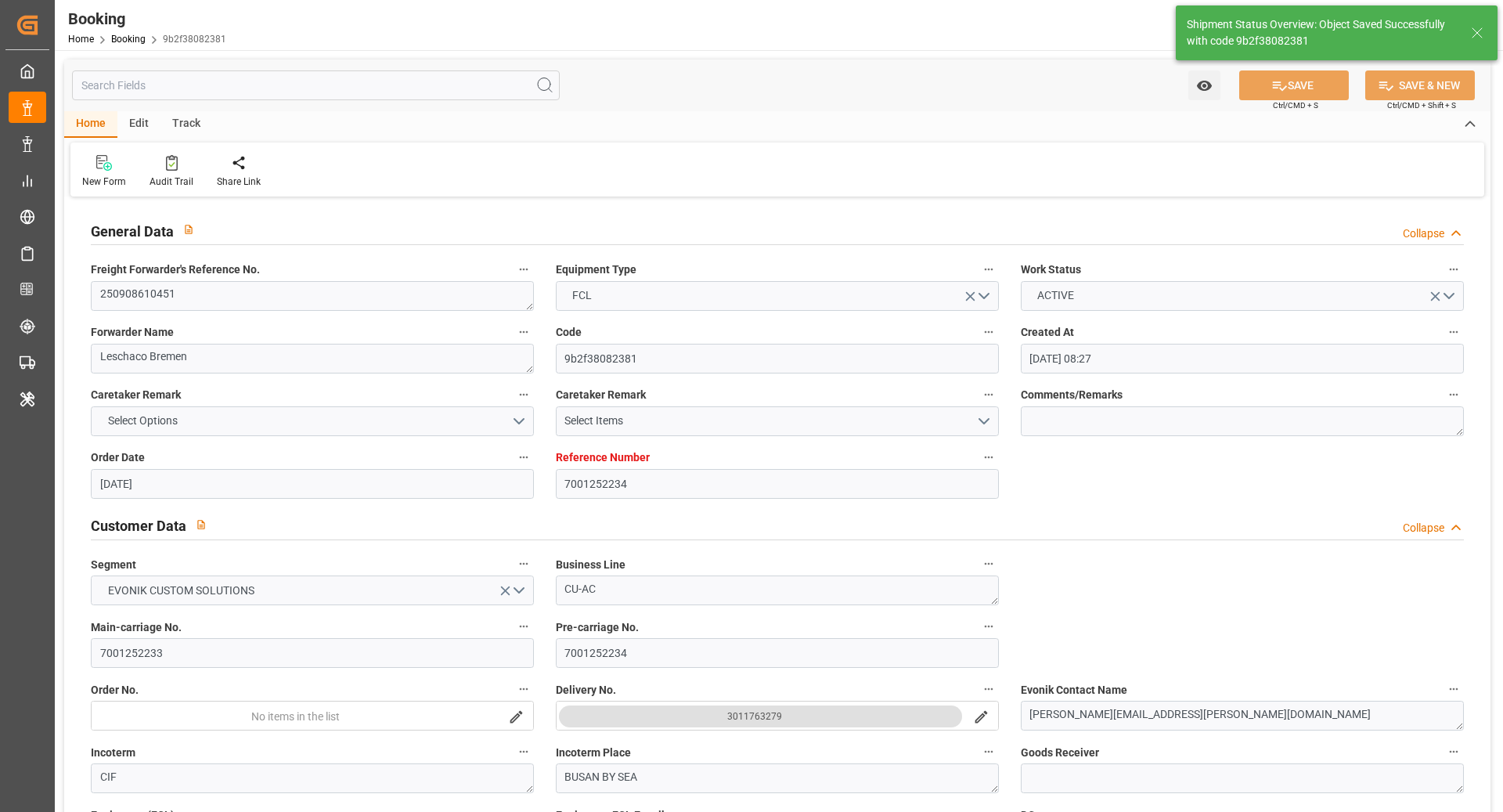
scroll to position [0, 0]
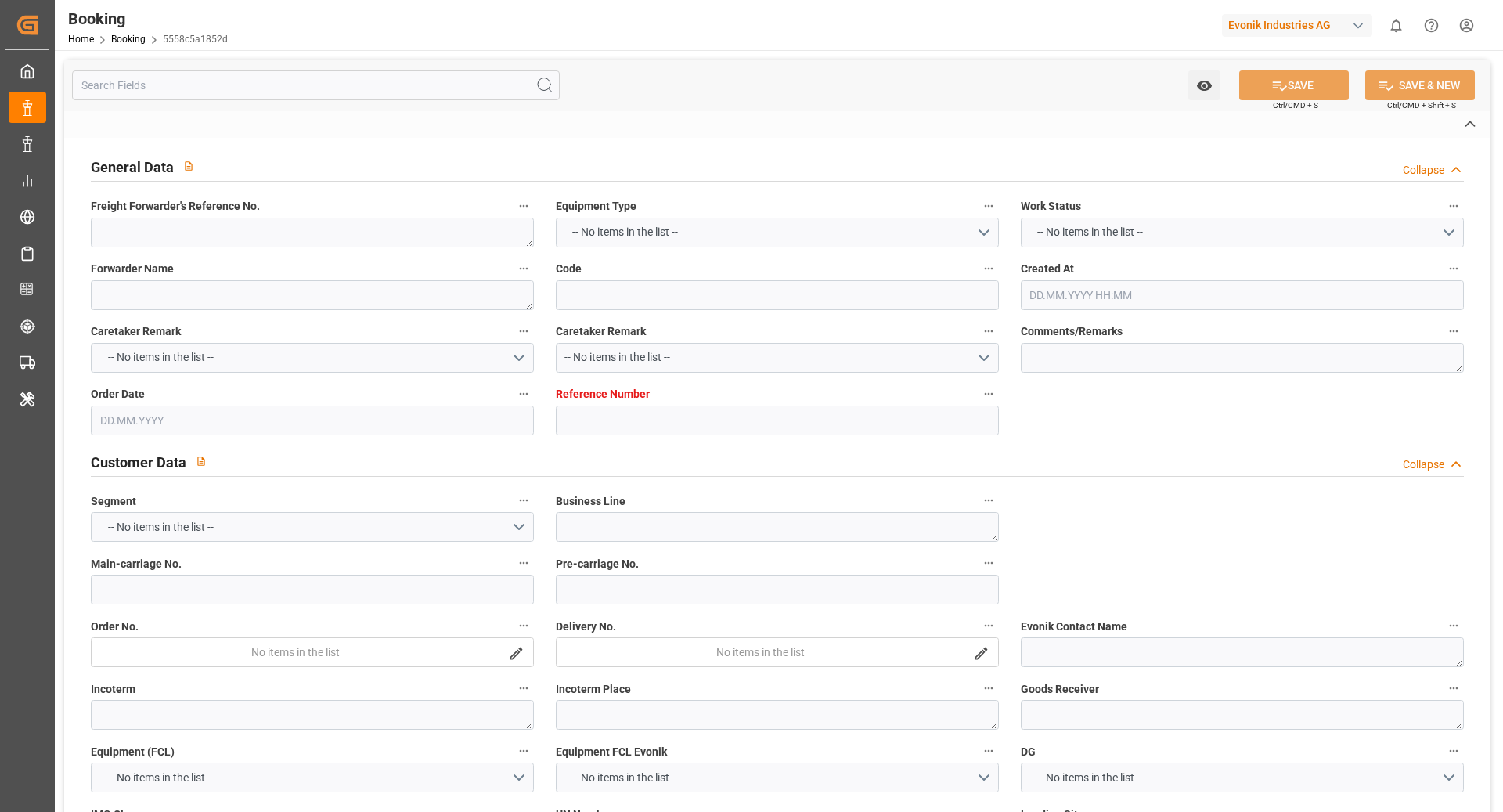
type textarea "250908610016"
type textarea "Leschaco Bremen"
type input "5558c5a1852d"
type input "7001209199"
type textarea "AT-SE"
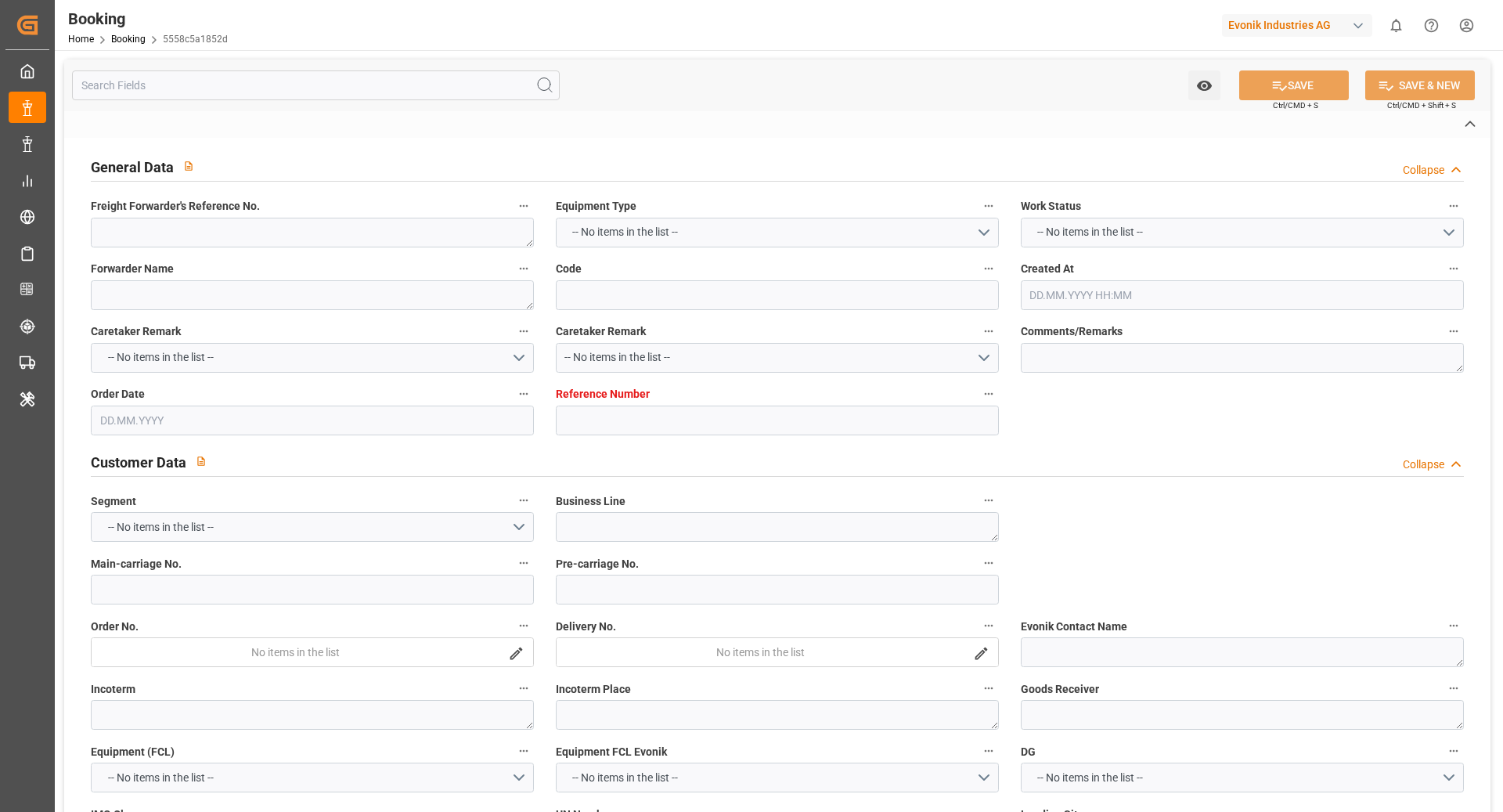
type input "7001209198"
type textarea "[PERSON_NAME][EMAIL_ADDRESS][PERSON_NAME][DOMAIN_NAME]"
type textarea "DAP"
type textarea "[PERSON_NAME]"
type textarea "3"
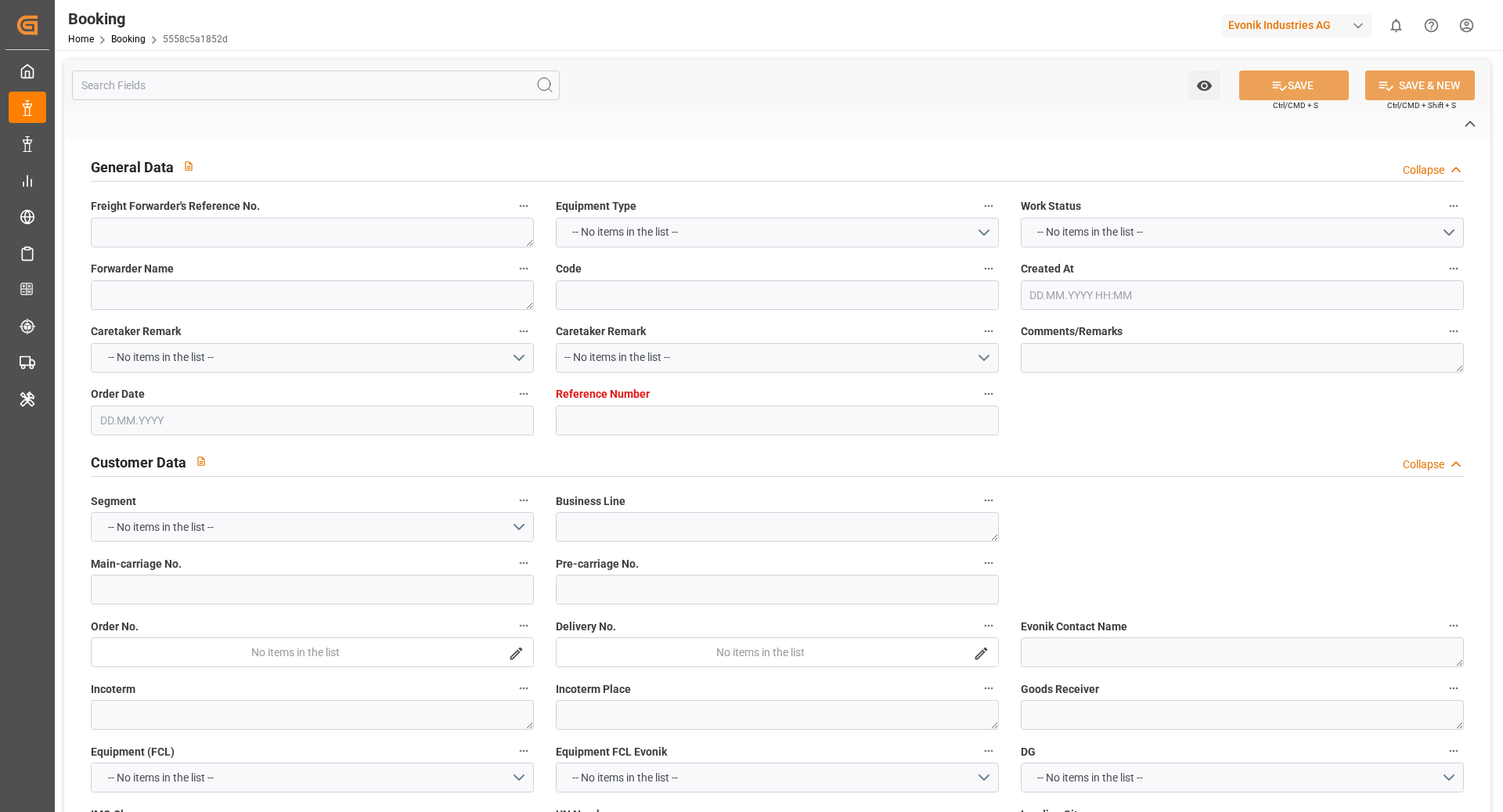
type textarea "[GEOGRAPHIC_DATA]"
type input "APL [GEOGRAPHIC_DATA]"
type input "OOLU"
type textarea "2160694460"
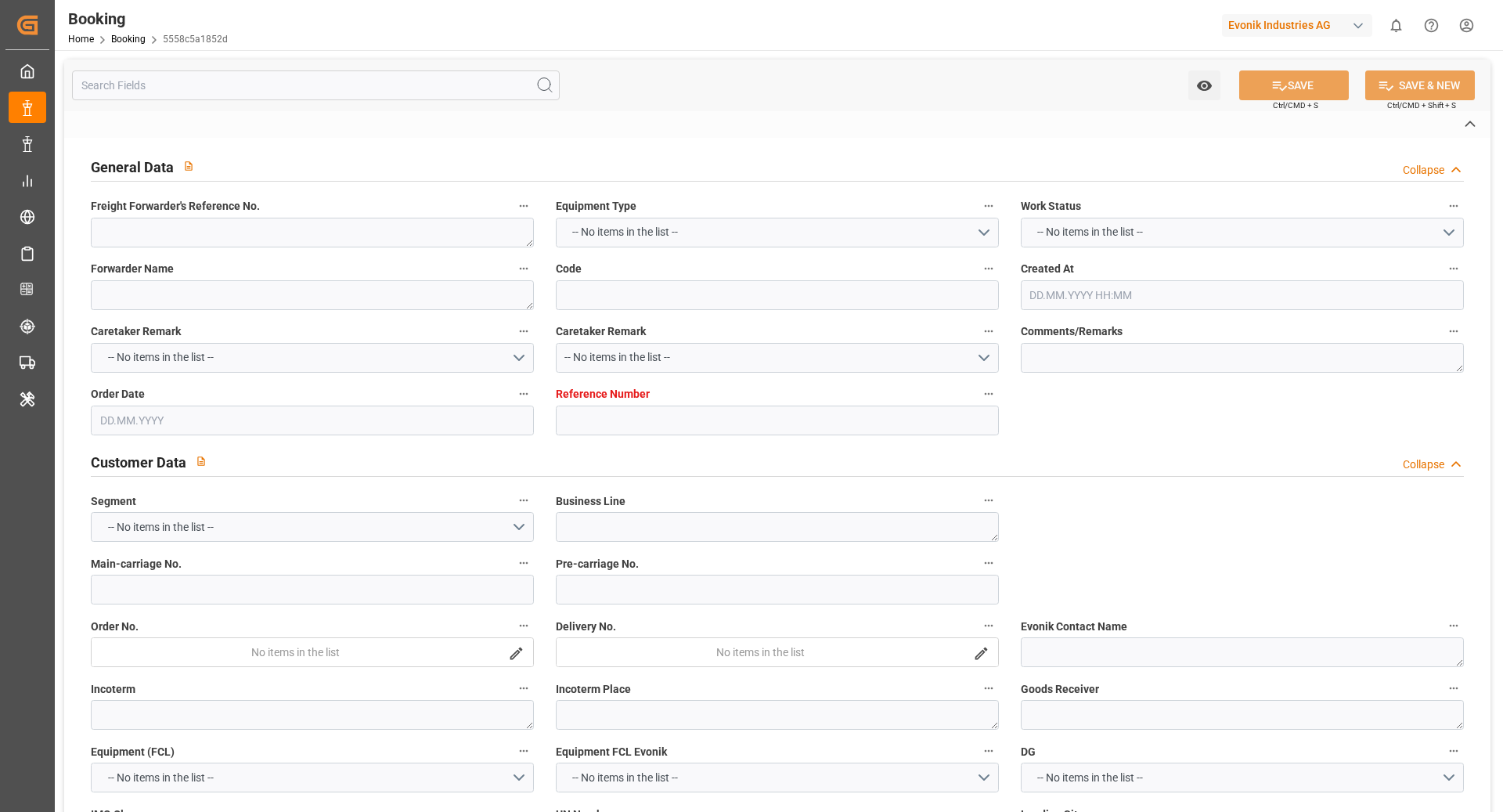
type input "[GEOGRAPHIC_DATA]"
type input "[US_STATE]"
type textarea "vesselName etd [PERSON_NAME]"
type textarea "INPUT_Evonik_Seeburger_IFTMIN_1003070585_20250820103638107.edi"
type textarea "NWC/[GEOGRAPHIC_DATA] [GEOGRAPHIC_DATA] Continent / [GEOGRAPHIC_DATA]-SE"
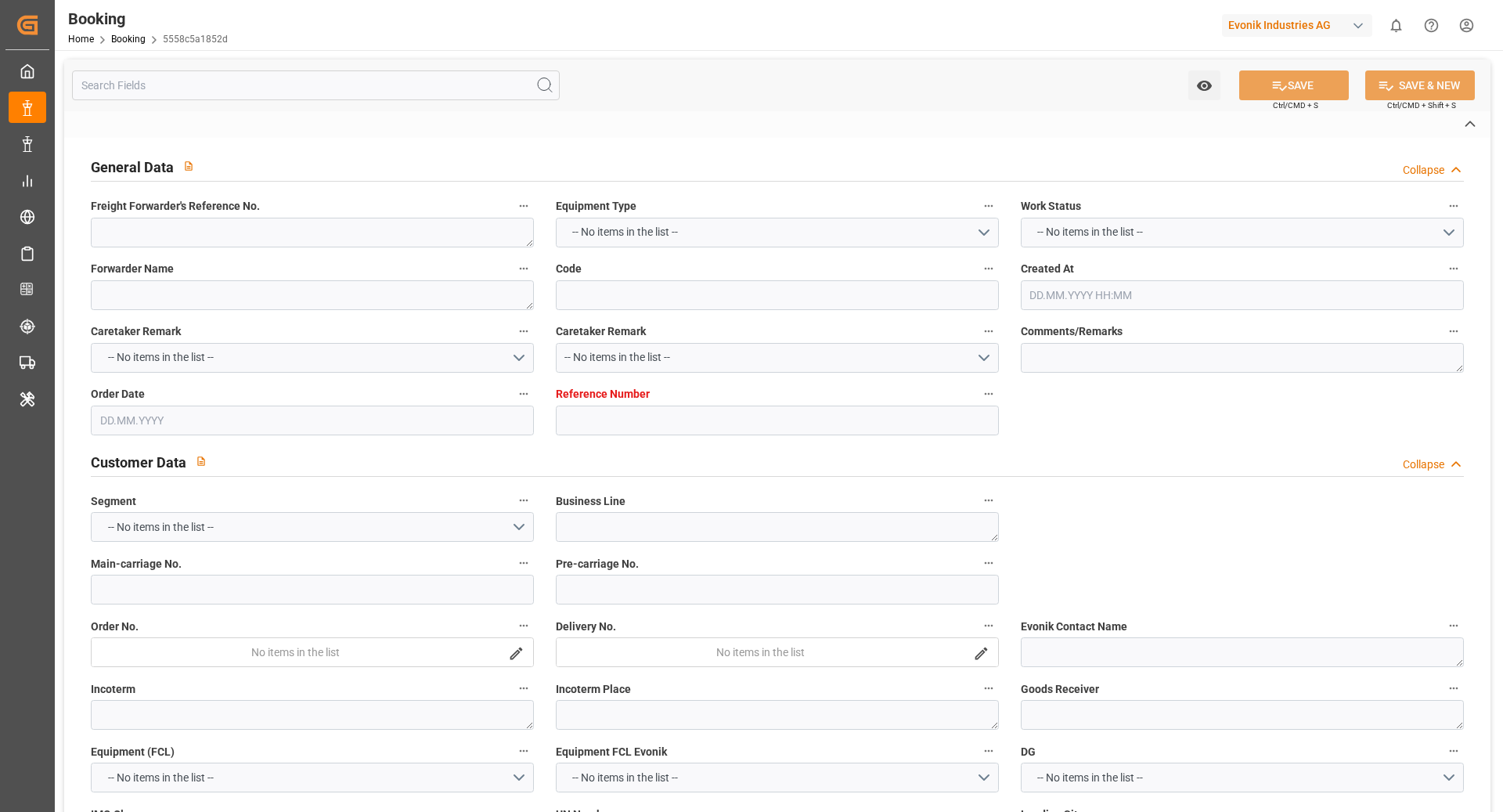
type textarea "INPUT_Evonik_Seeburger_IFTMIN_1002910393_20250701070605723.edi,INPUT_Evonik_See…"
type textarea "1003070585"
type textarea "[PERSON_NAME]"
type textarea "businessDivision-businessLine-"
type textarea "IFTSTA"
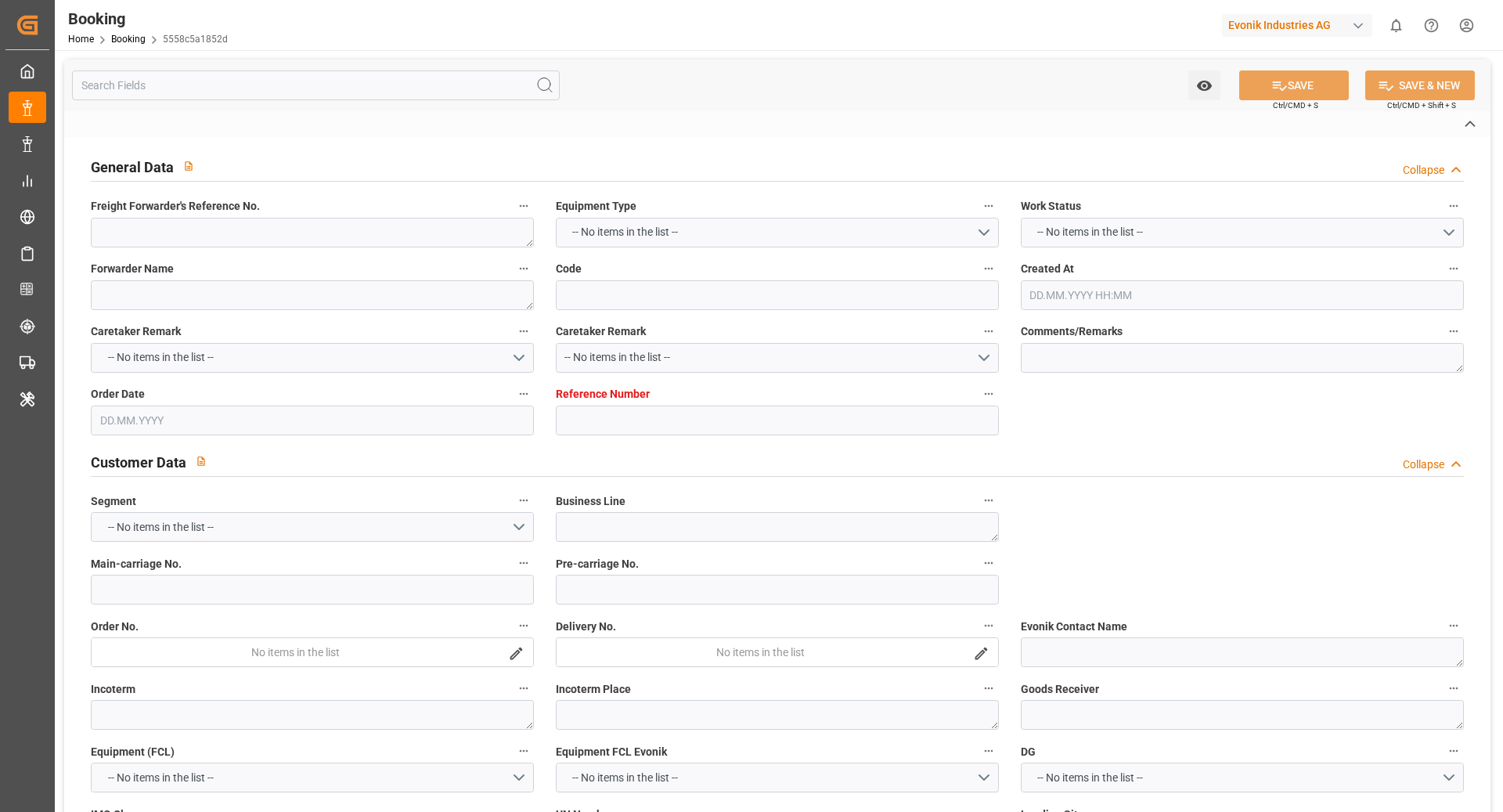
type textarea "a011t00000LcJC5AAN"
type textarea "No"
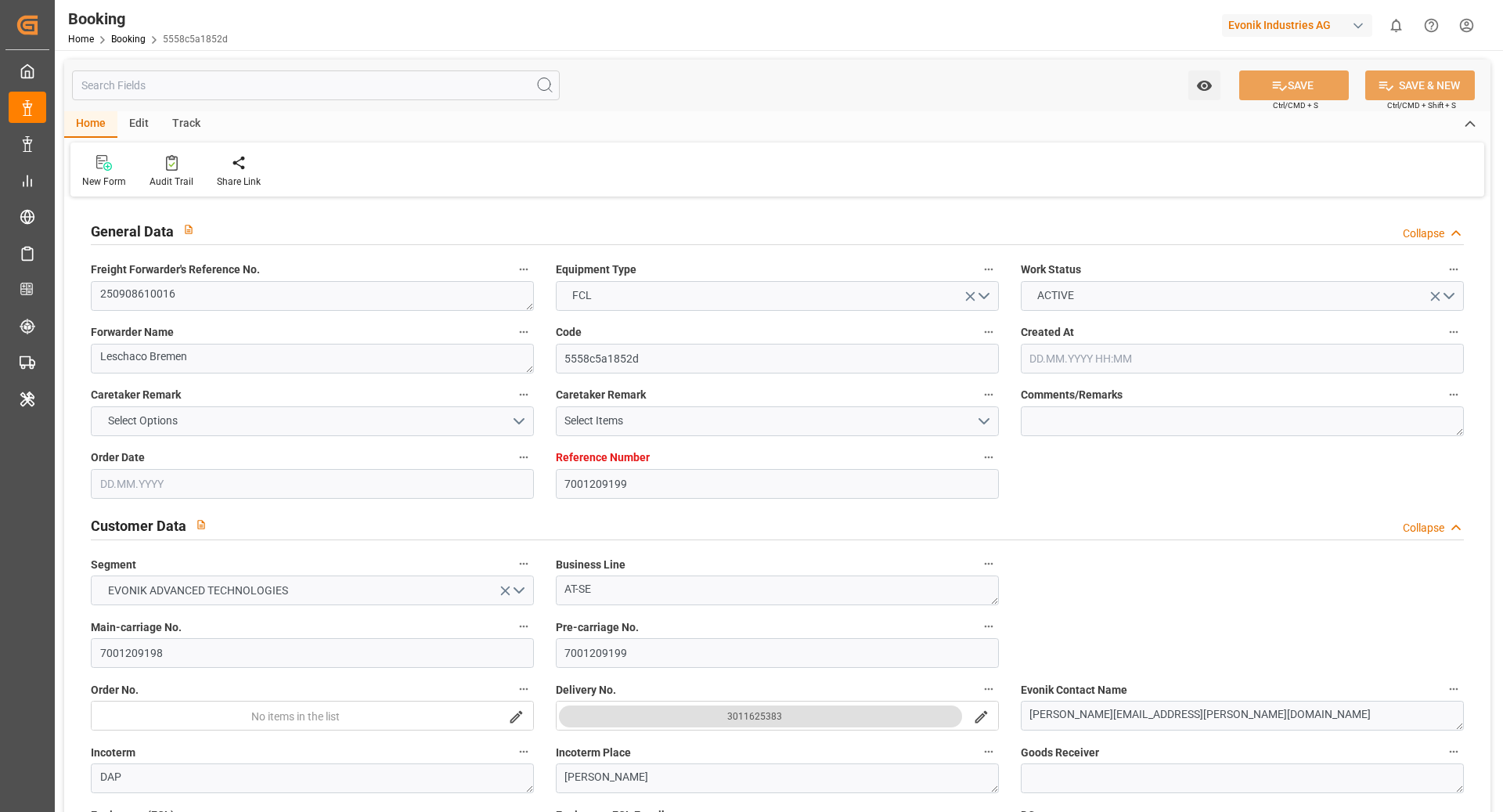
type input "7001209199"
type input "9461881"
type input "OOCL"
type input "Orient Overseas Container Line Ltd"
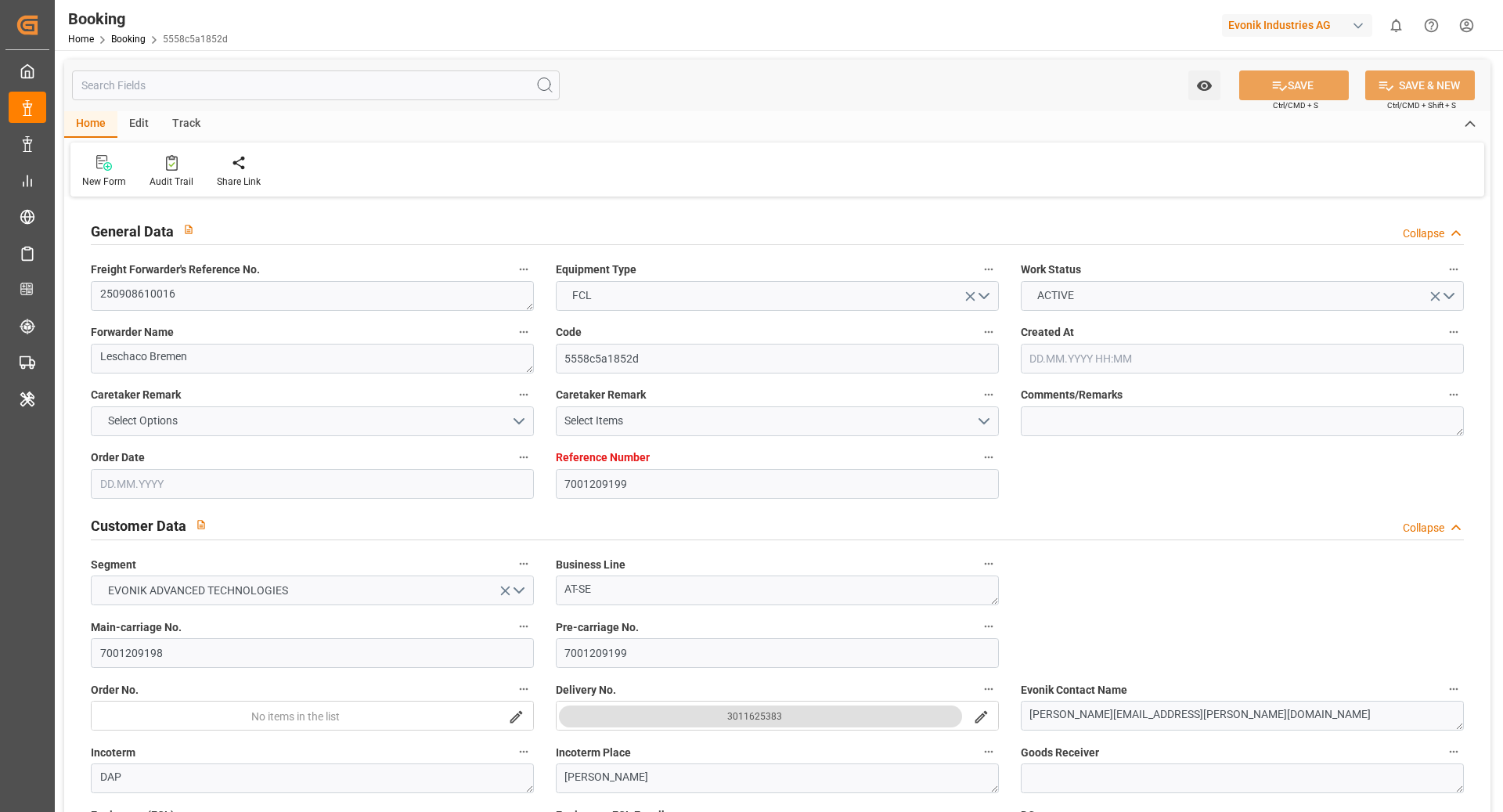
type input "DEBRV"
type input "USNYC"
type input "[DATE] 05:06"
type input "[DATE]"
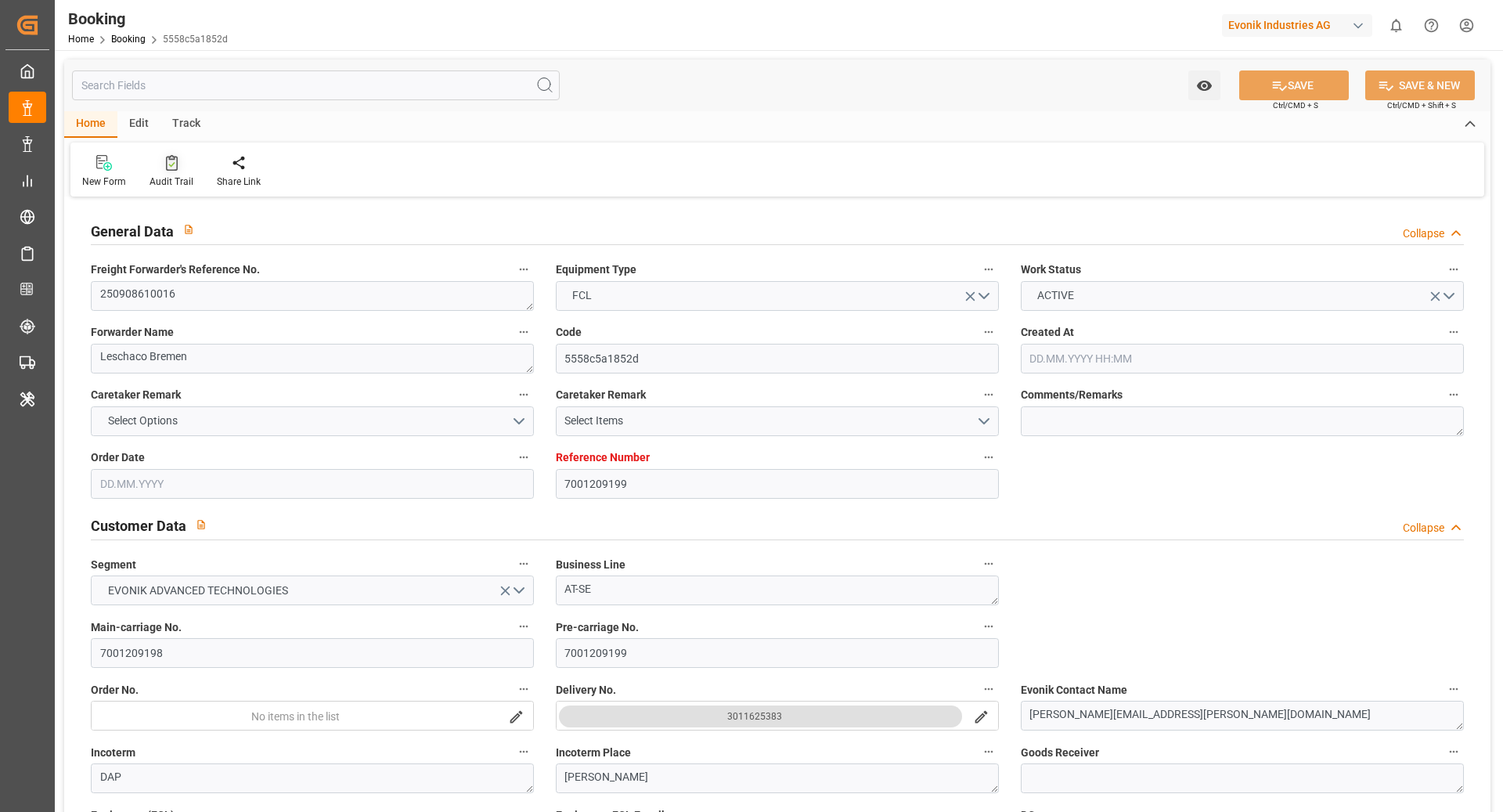
type input "[DATE]"
type input "[DATE] 00:00"
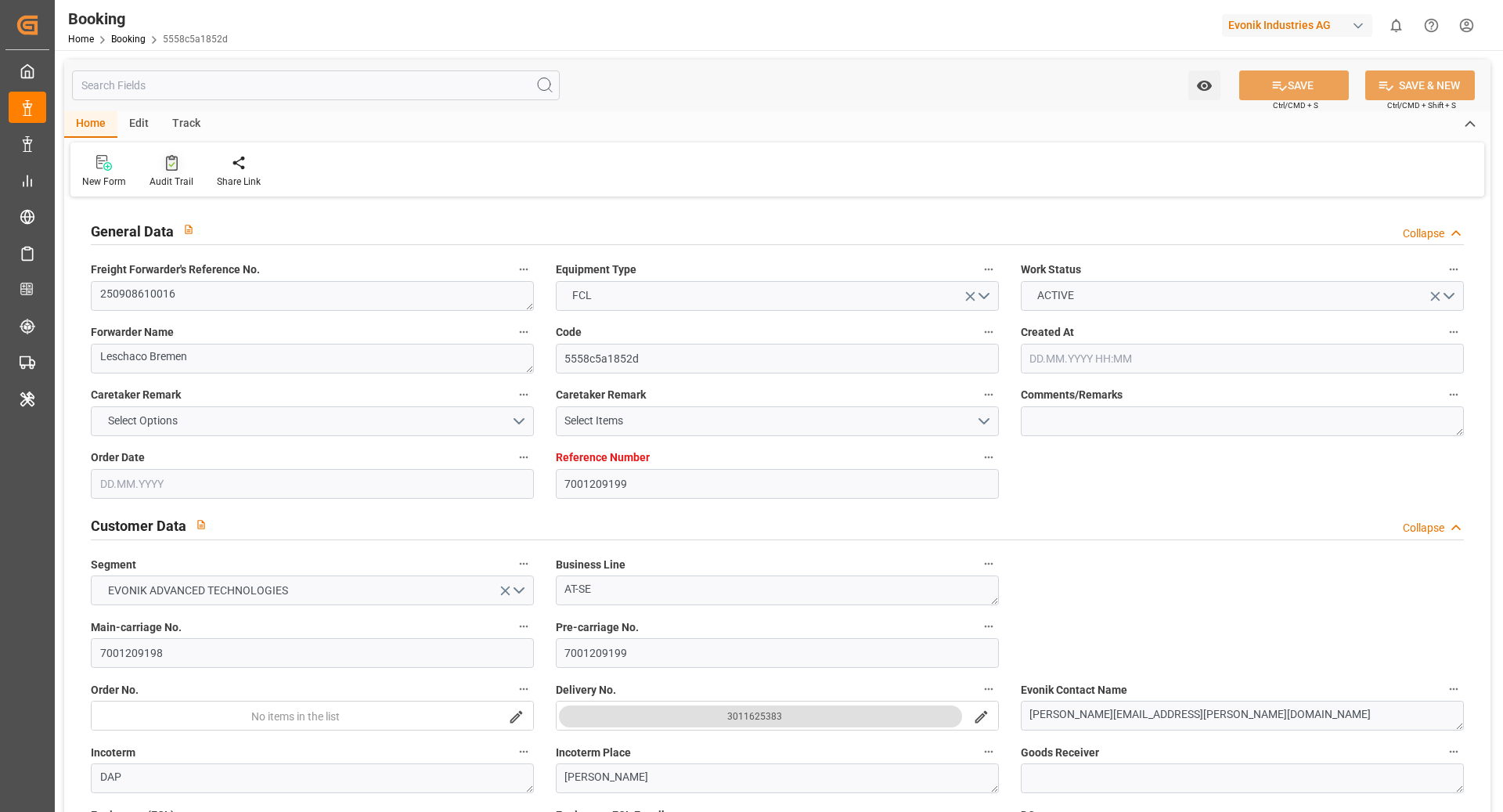
type input "[DATE] 00:00"
type input "[DATE]"
type input "[DATE] 10:40"
click at [177, 169] on div at bounding box center [172, 163] width 44 height 16
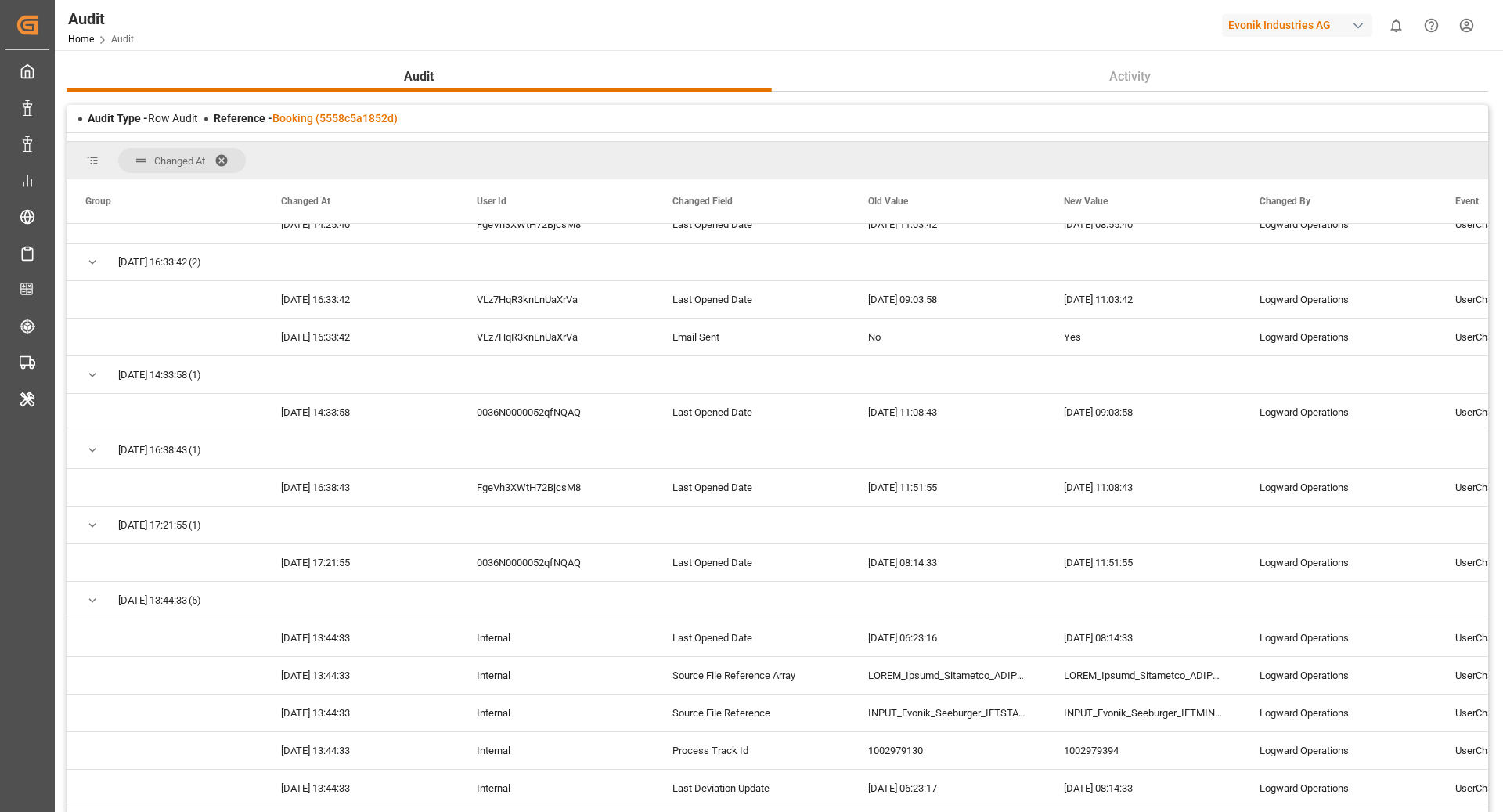
scroll to position [1995, 0]
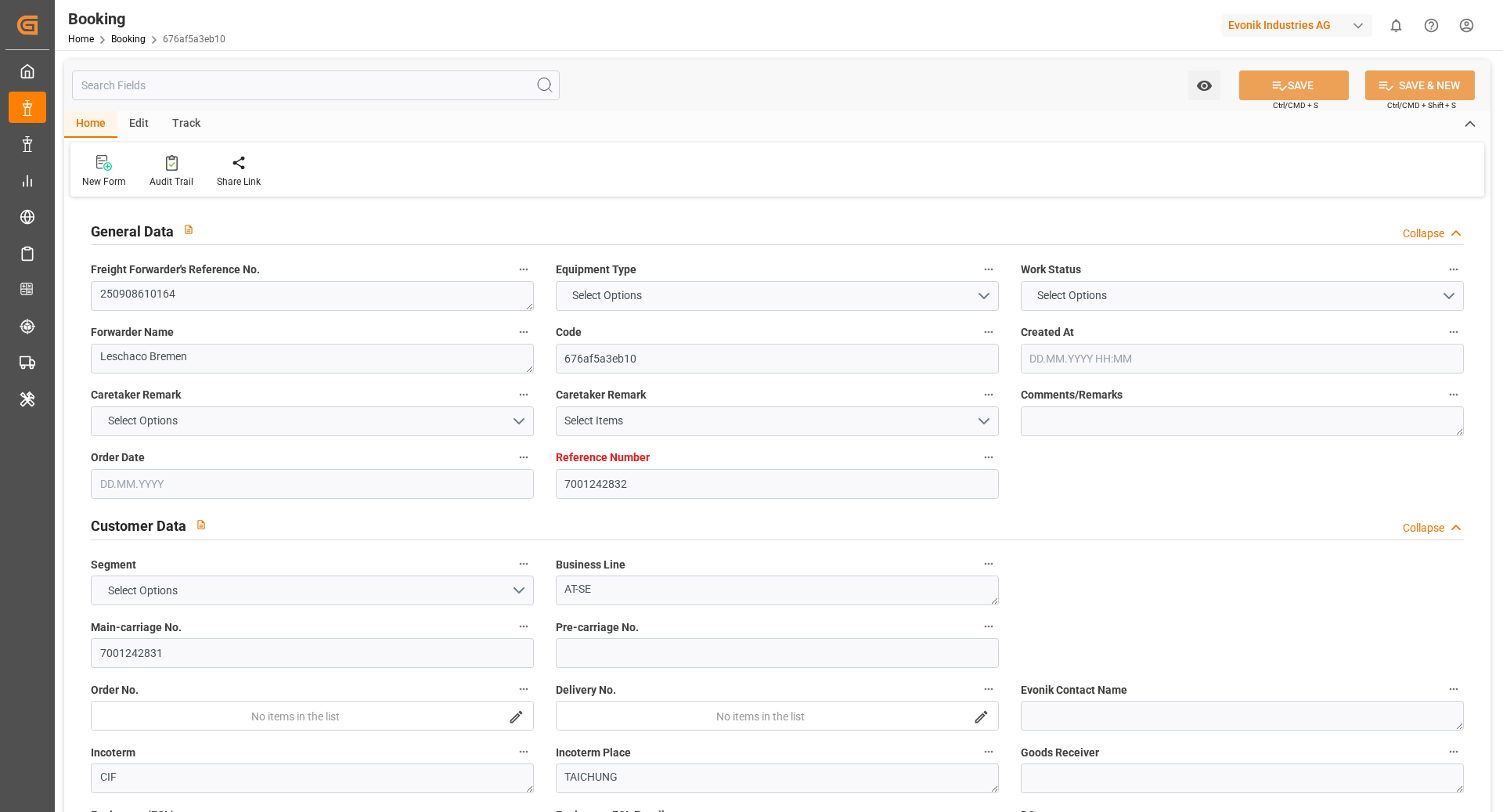
type input "7001242832"
type input "[PERSON_NAME]"
type input "[PERSON_NAME] Marine Transport Corp."
type input "EUNWC"
type input "TWTXG"
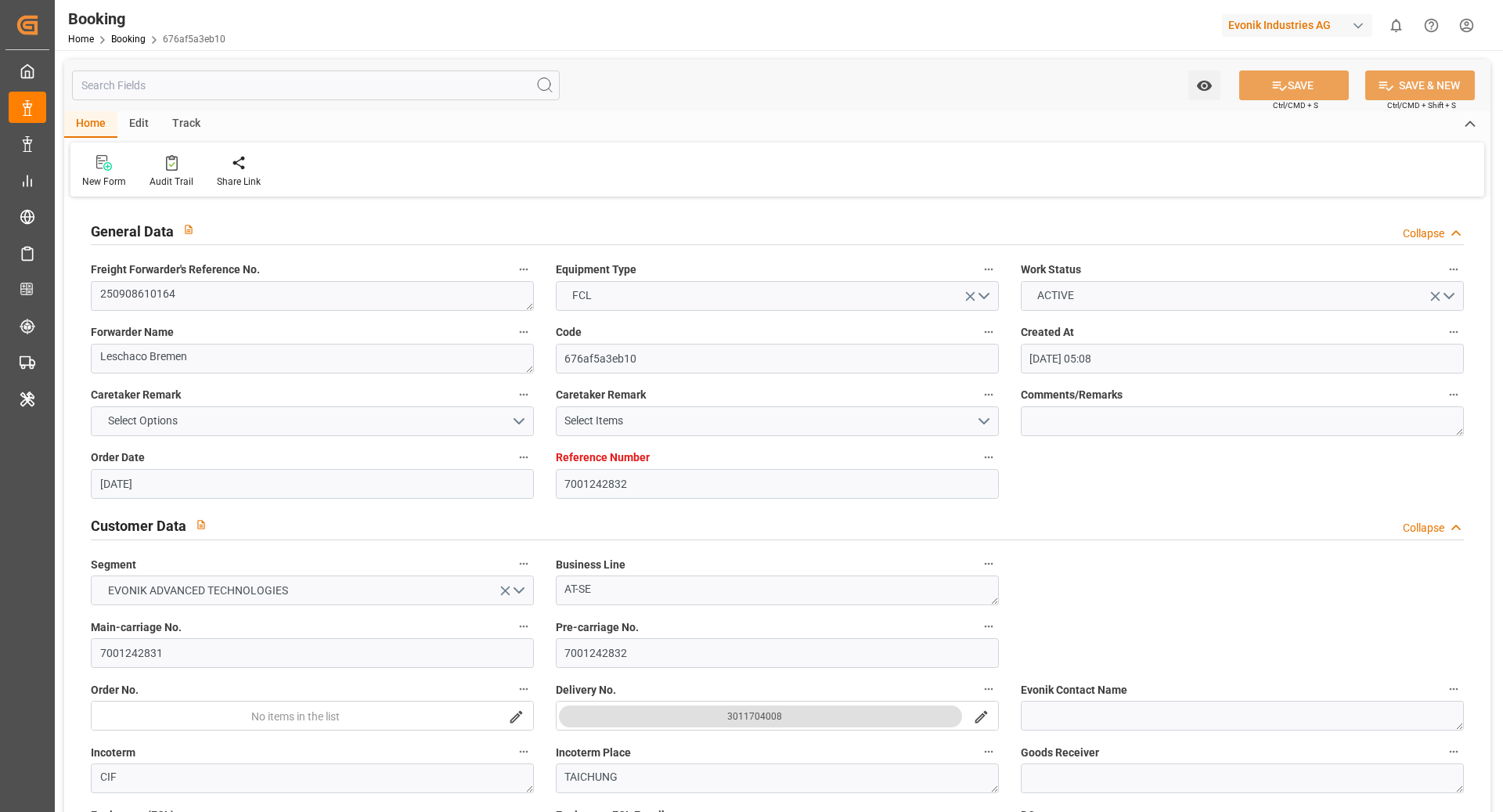
type input "[DATE] 05:08"
type input "[DATE]"
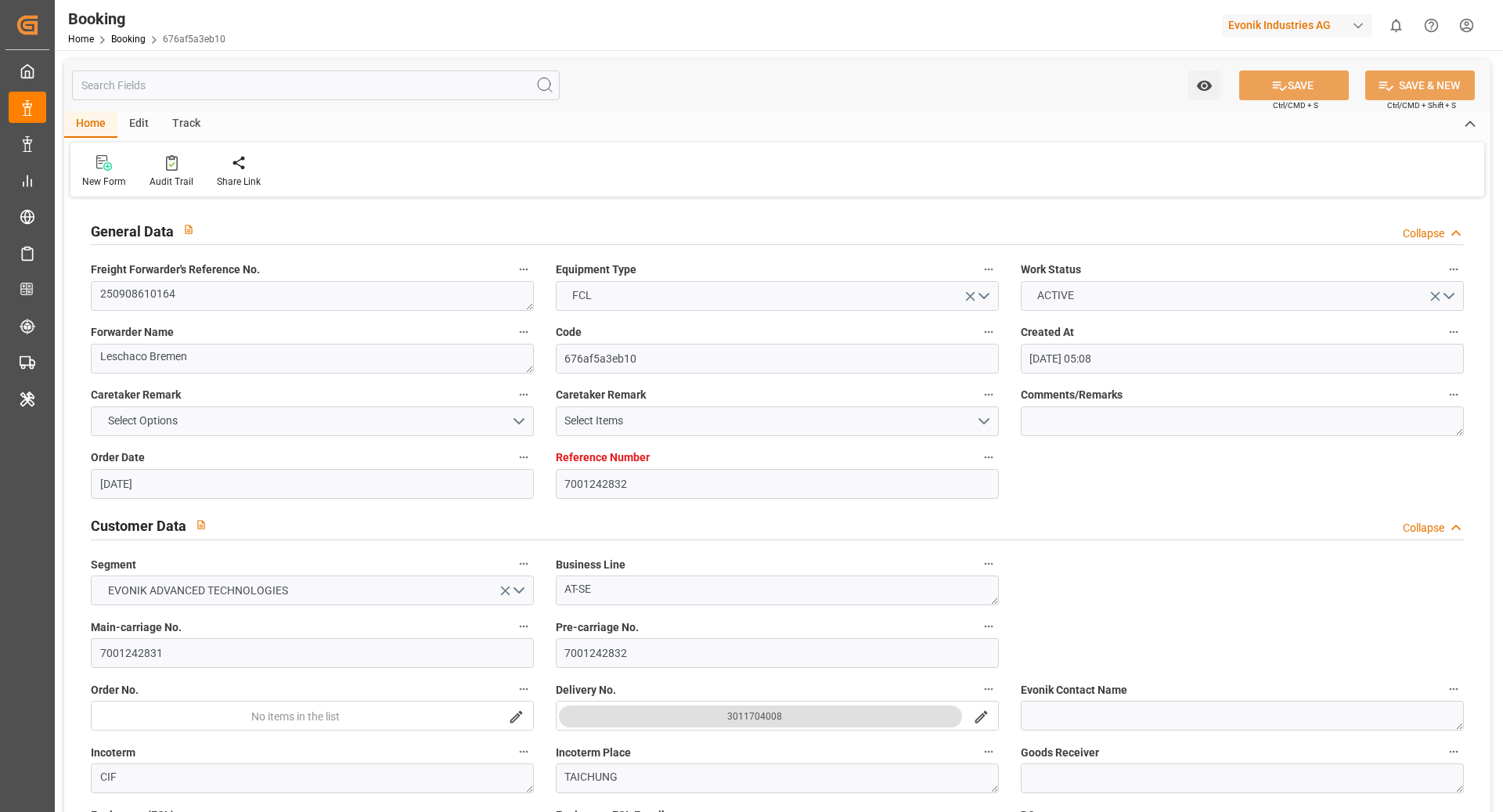
type input "[DATE]"
type input "[DATE] 10:37"
